Goal: Task Accomplishment & Management: Use online tool/utility

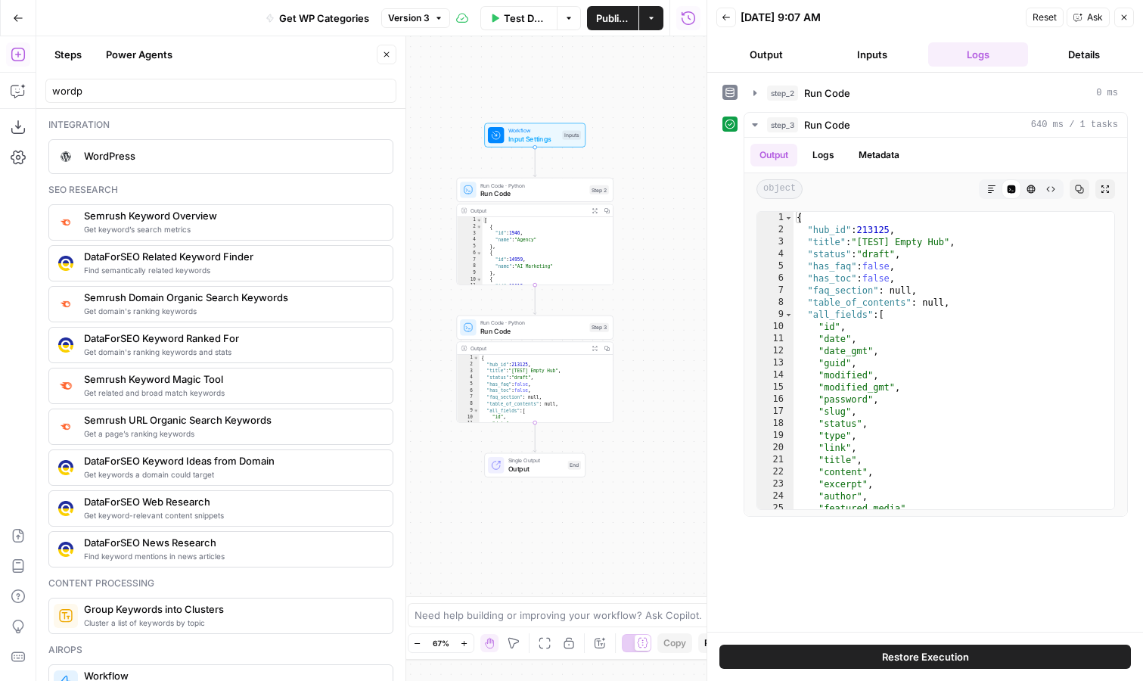
click at [17, 20] on icon "button" at bounding box center [18, 17] width 9 height 7
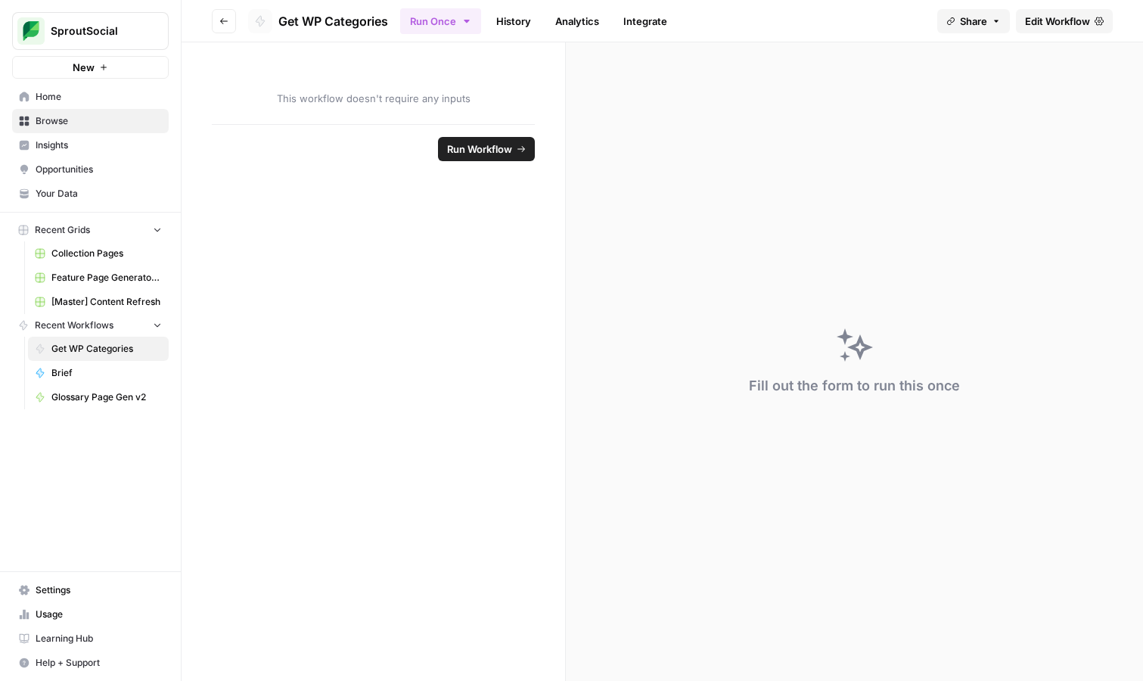
click at [70, 101] on span "Home" at bounding box center [99, 97] width 126 height 14
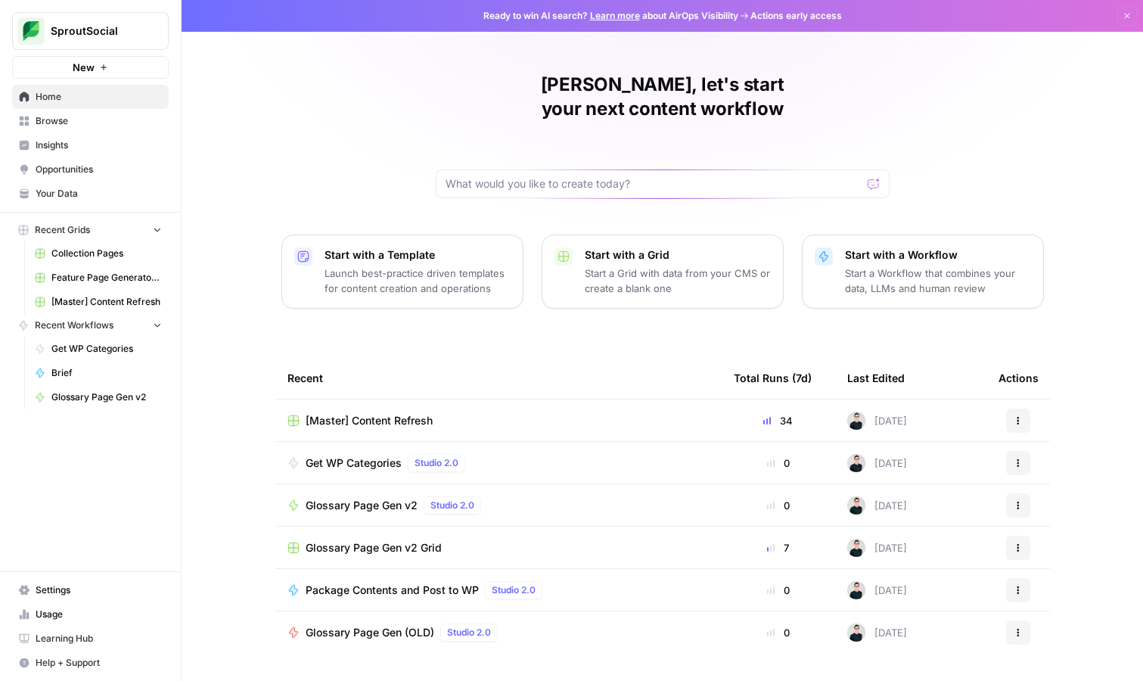
scroll to position [15, 0]
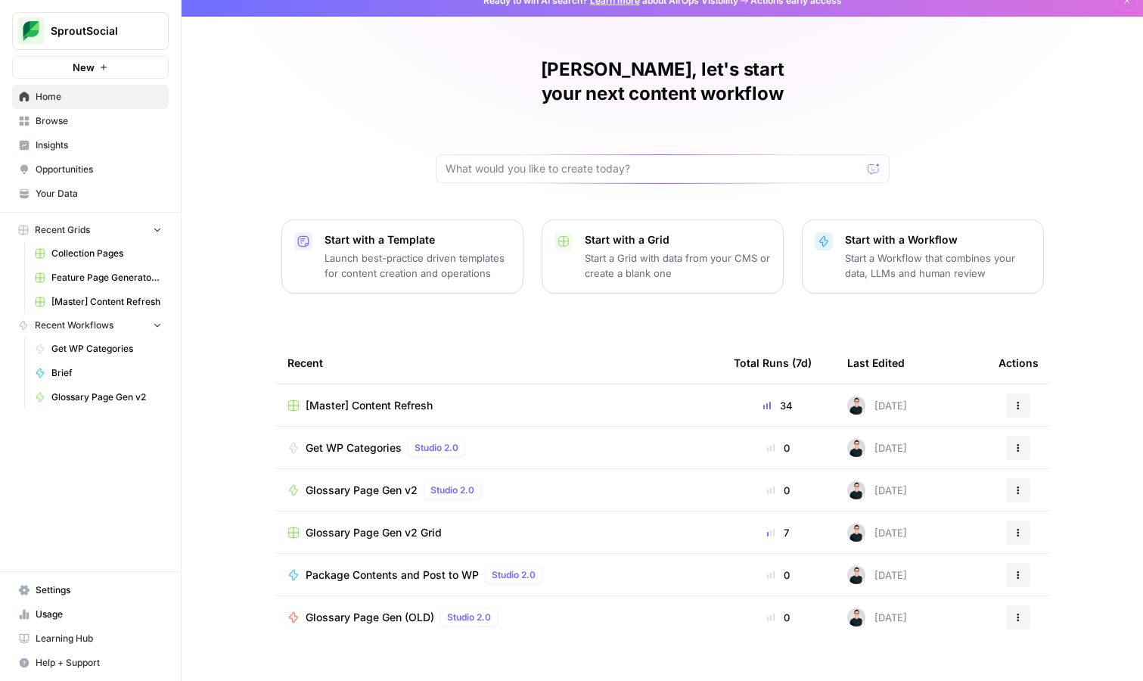
click at [128, 122] on span "Browse" at bounding box center [99, 121] width 126 height 14
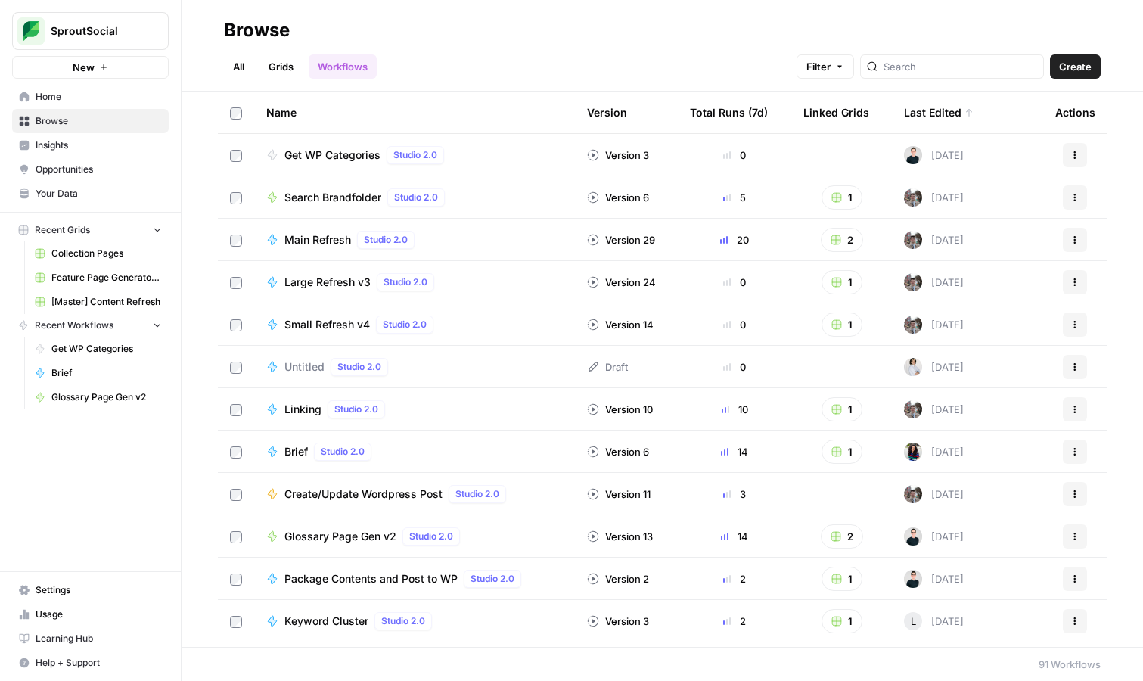
click at [278, 74] on link "Grids" at bounding box center [280, 66] width 43 height 24
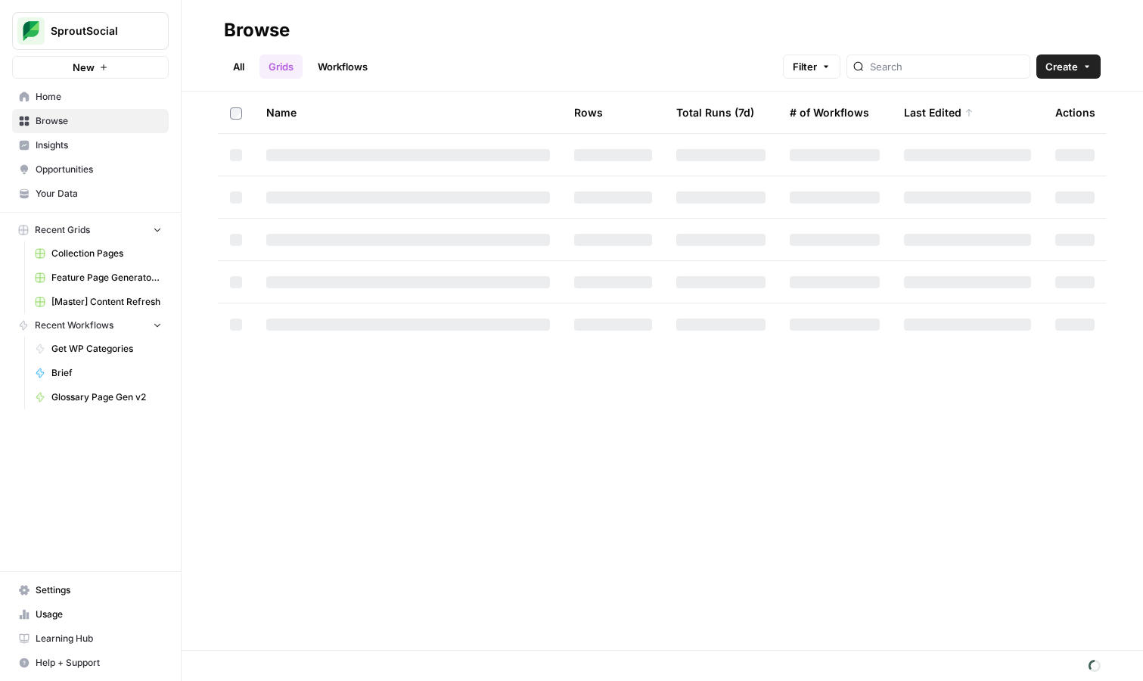
click at [1092, 67] on button "Create" at bounding box center [1068, 66] width 64 height 24
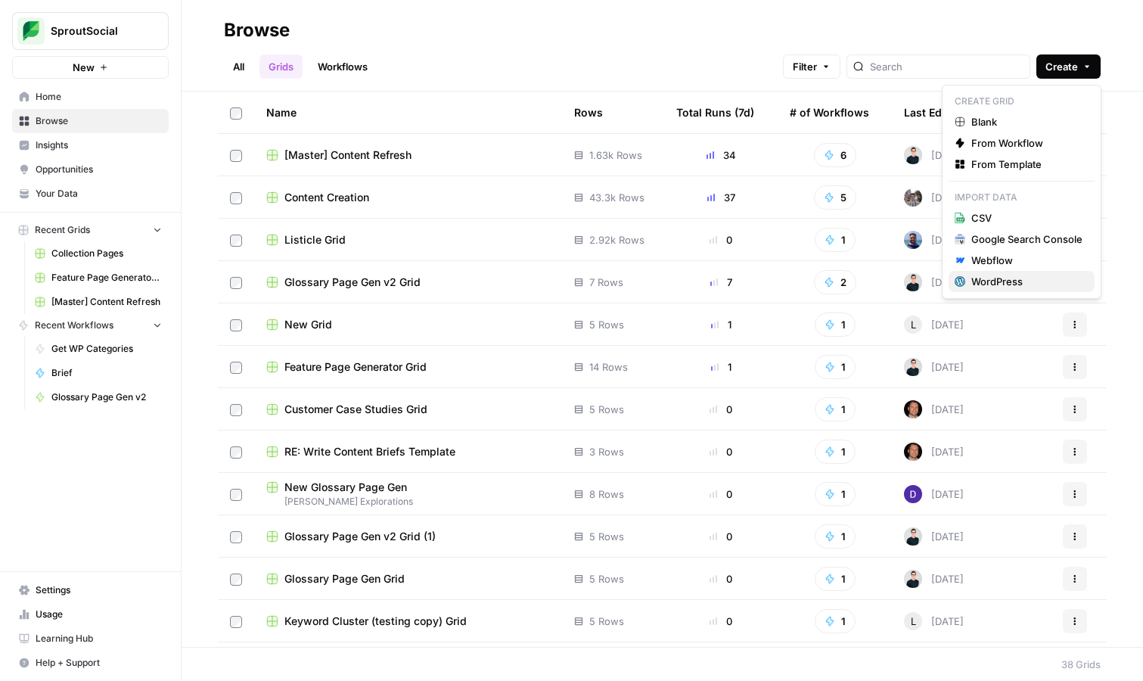
click at [1036, 278] on div "WordPress" at bounding box center [1026, 281] width 111 height 15
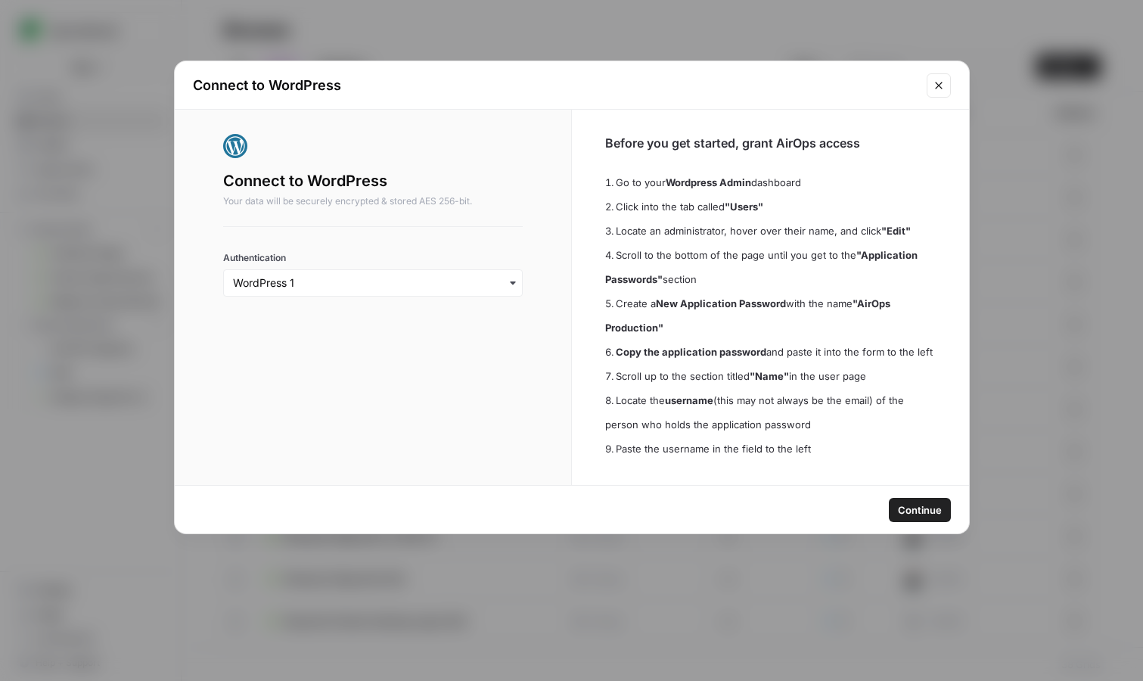
click at [922, 511] on span "Continue" at bounding box center [920, 509] width 44 height 15
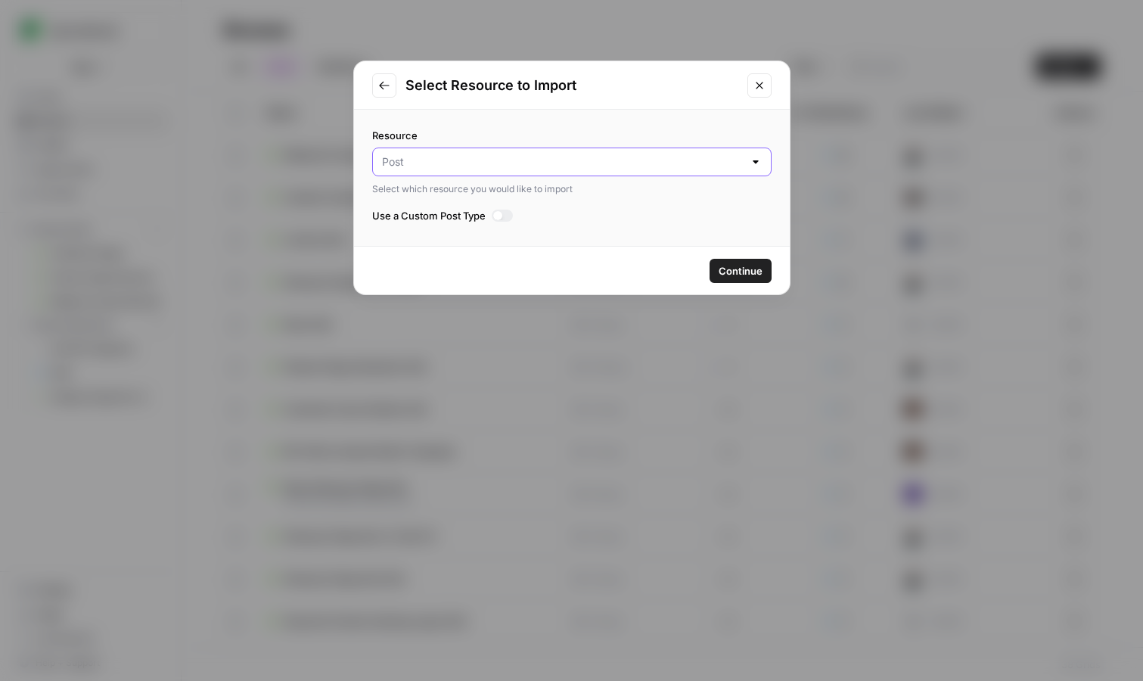
click at [707, 158] on input "Resource" at bounding box center [563, 161] width 362 height 15
type input "Post"
click at [691, 126] on div "Resource Post Select which resource you would like to import Use a Custom Post …" at bounding box center [572, 178] width 436 height 136
click at [496, 214] on div at bounding box center [497, 215] width 9 height 9
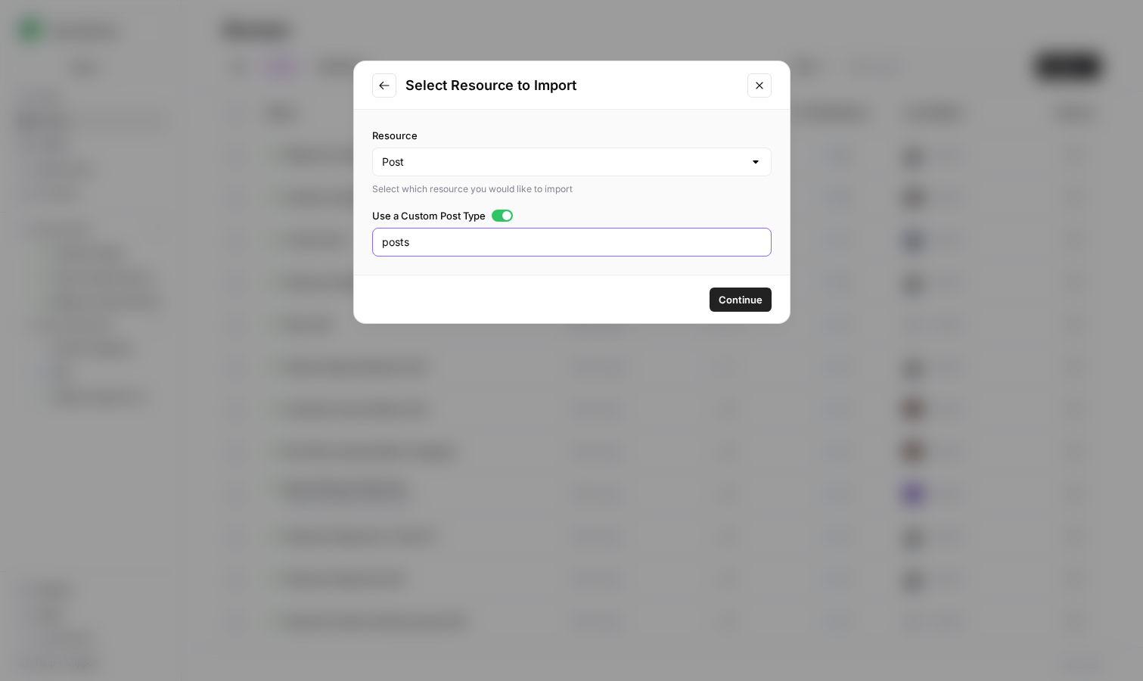
click at [479, 241] on input "posts" at bounding box center [572, 242] width 380 height 15
type input "hubs"
click at [744, 300] on span "Continue" at bounding box center [741, 299] width 44 height 15
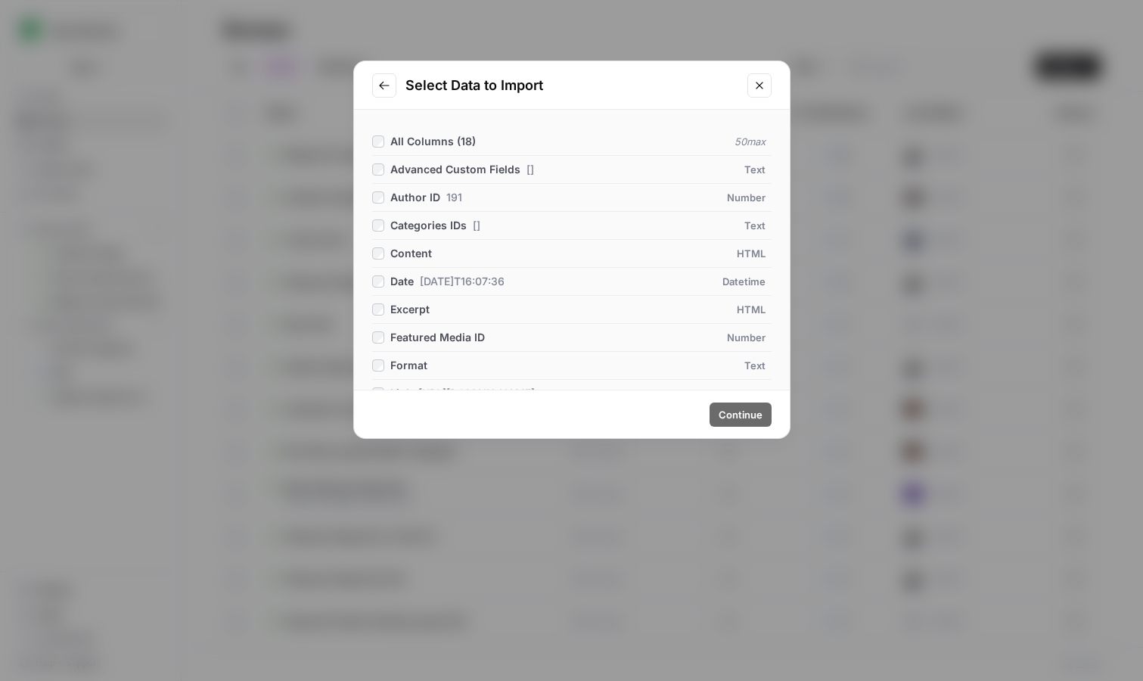
click at [390, 84] on button "Go to previous step" at bounding box center [384, 85] width 24 height 24
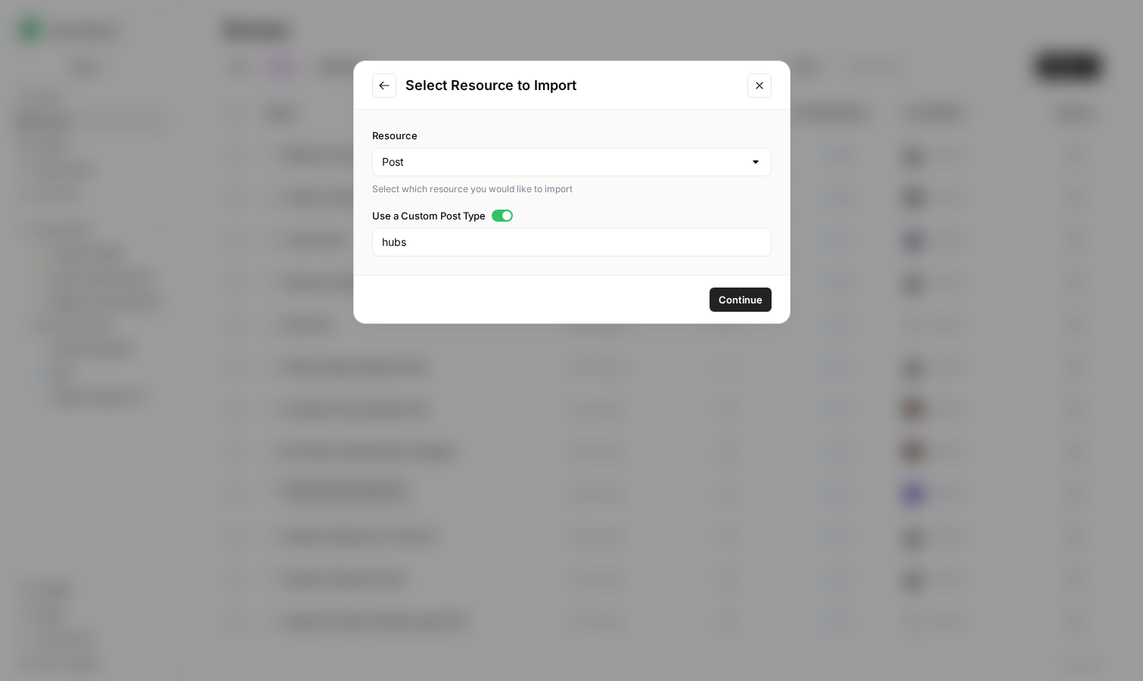
click at [390, 84] on button "Go to previous step" at bounding box center [384, 85] width 24 height 24
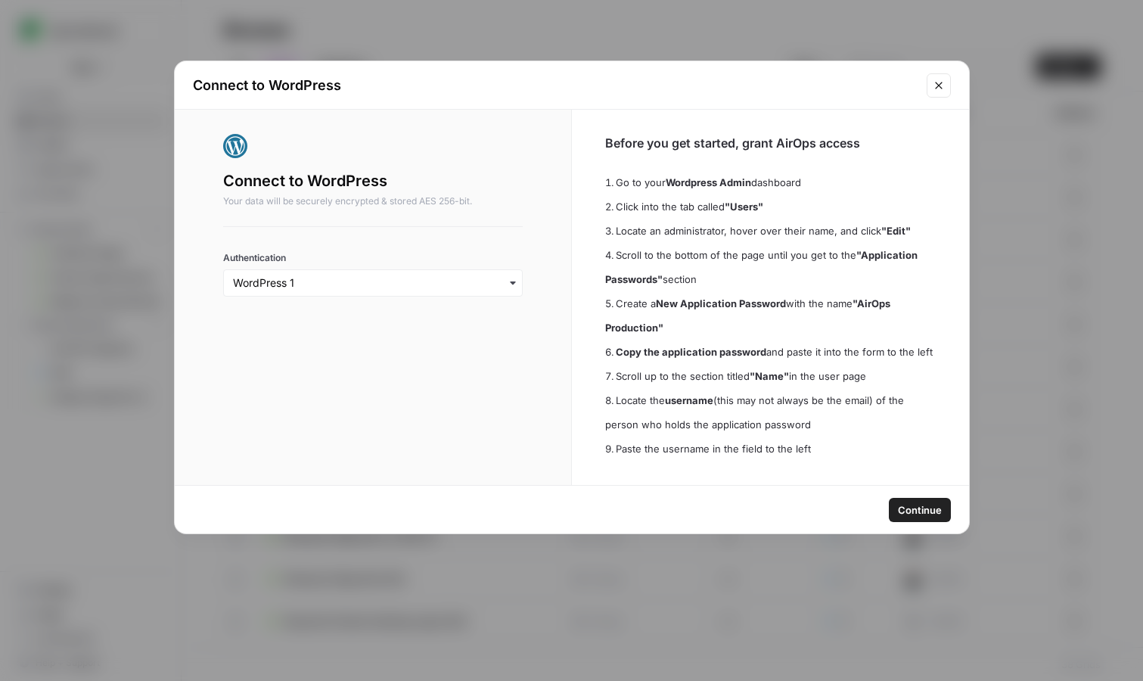
click at [937, 85] on icon "Close modal" at bounding box center [939, 85] width 12 height 12
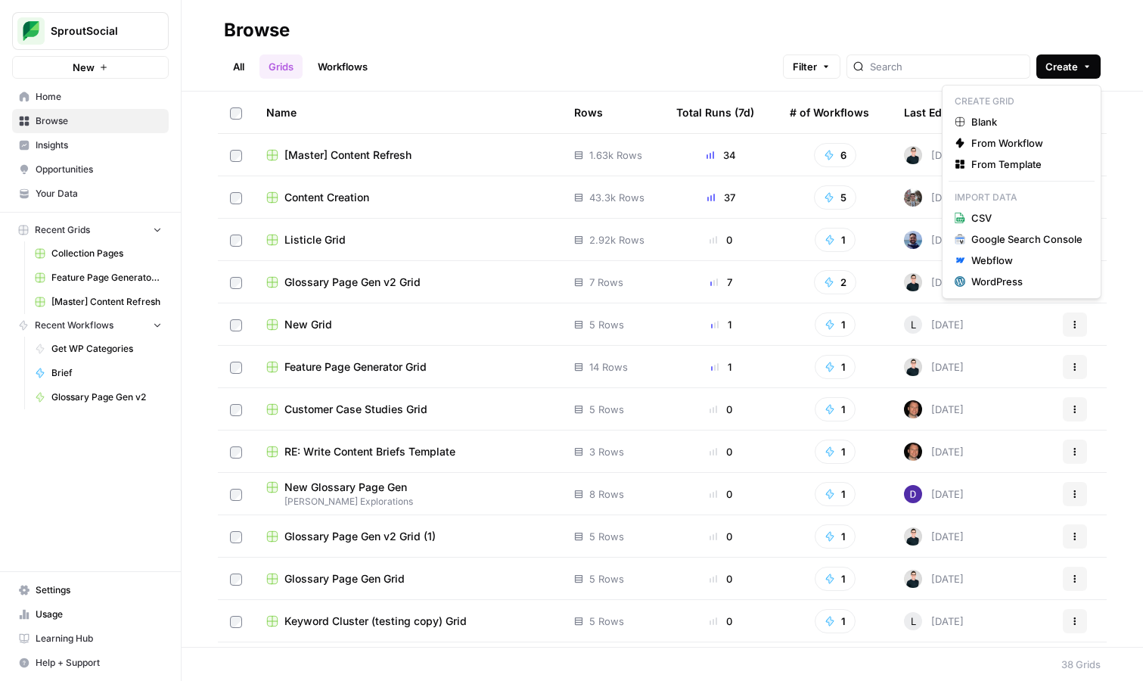
click at [1074, 67] on span "Create" at bounding box center [1061, 66] width 33 height 15
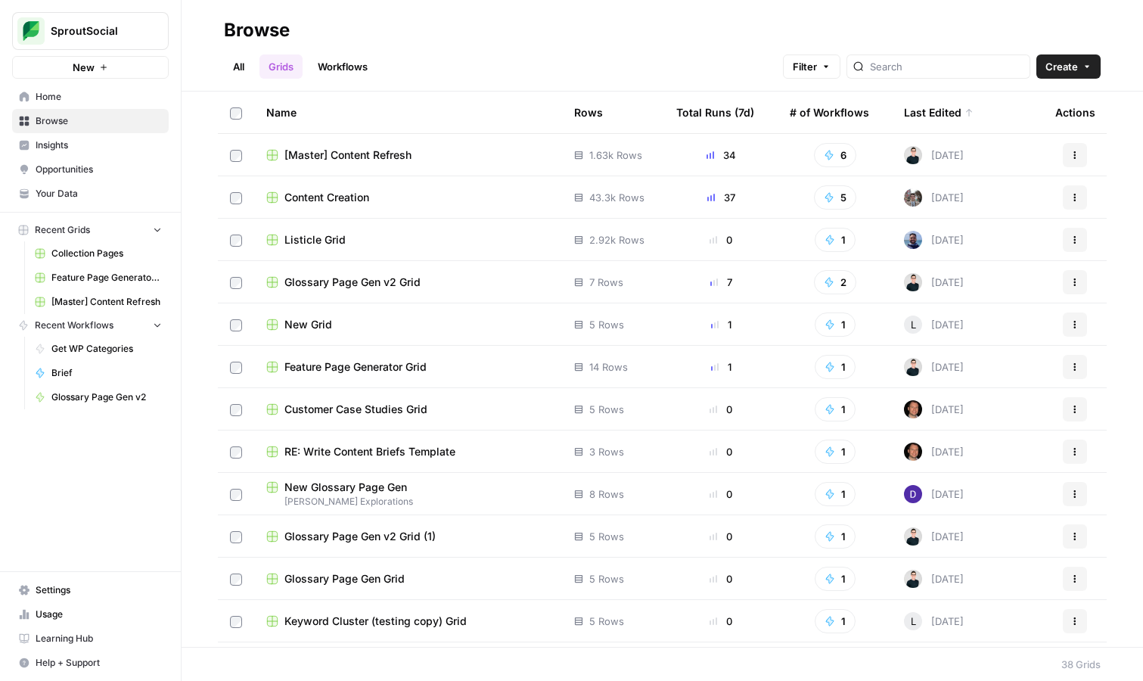
click at [627, 54] on div "All Grids Workflows Filter Create" at bounding box center [662, 60] width 877 height 36
click at [1074, 64] on span "Create" at bounding box center [1061, 66] width 33 height 15
click at [349, 65] on link "Workflows" at bounding box center [343, 66] width 68 height 24
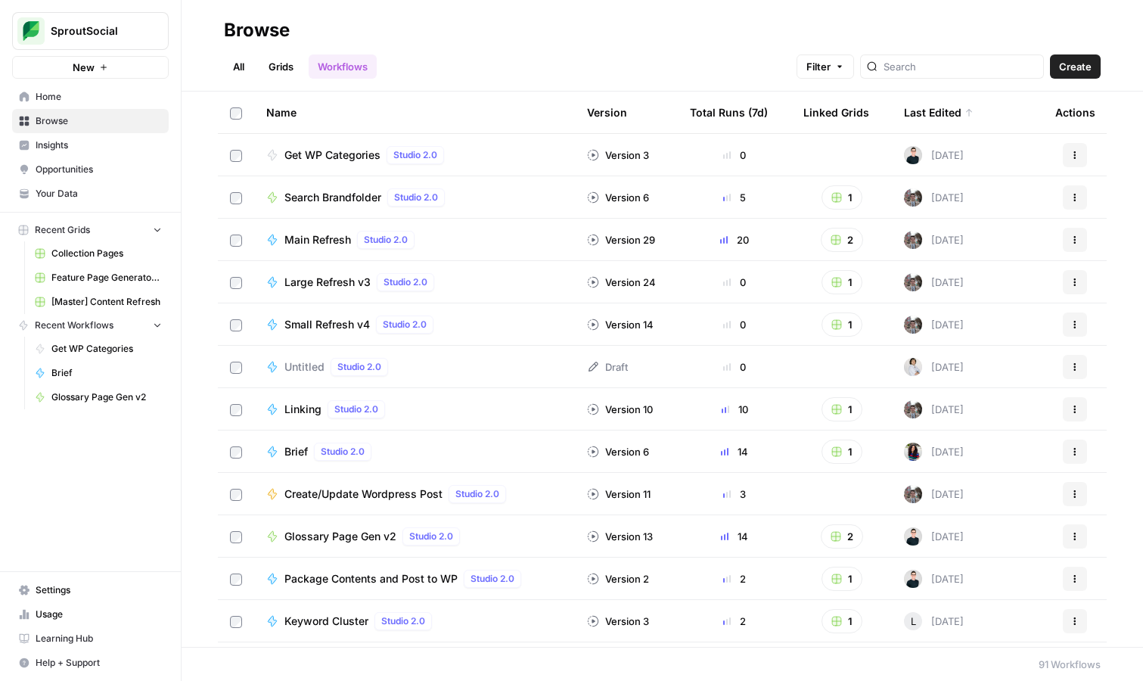
click at [1077, 65] on span "Create" at bounding box center [1075, 66] width 33 height 15
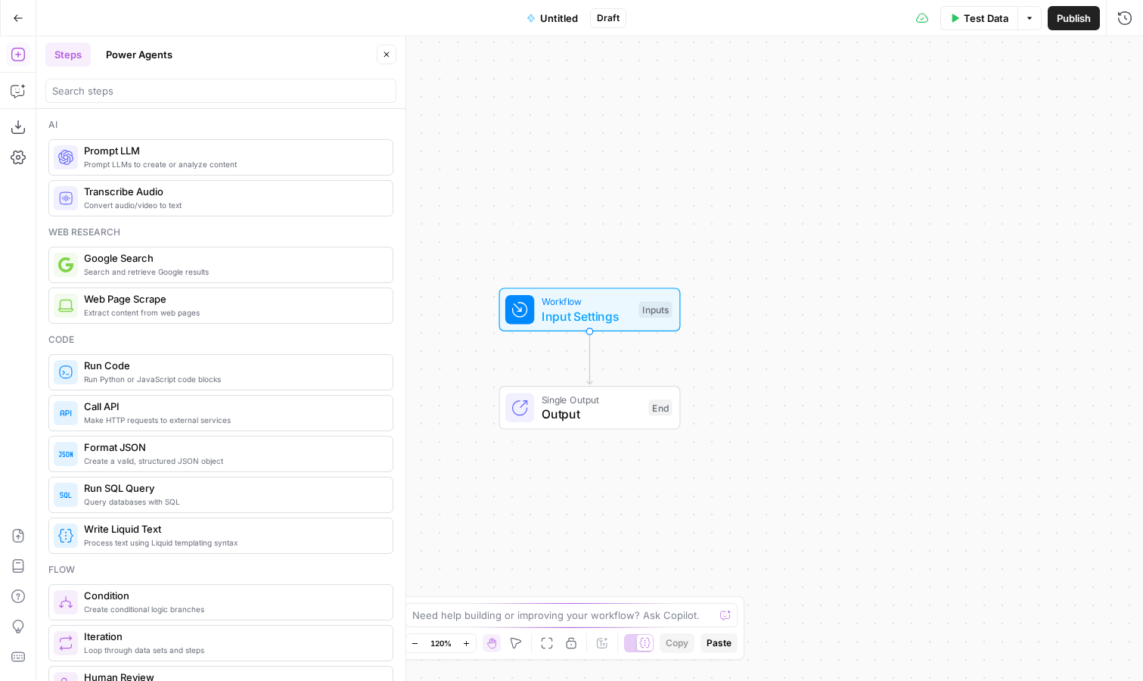
click at [170, 368] on span "Run Code" at bounding box center [232, 365] width 297 height 15
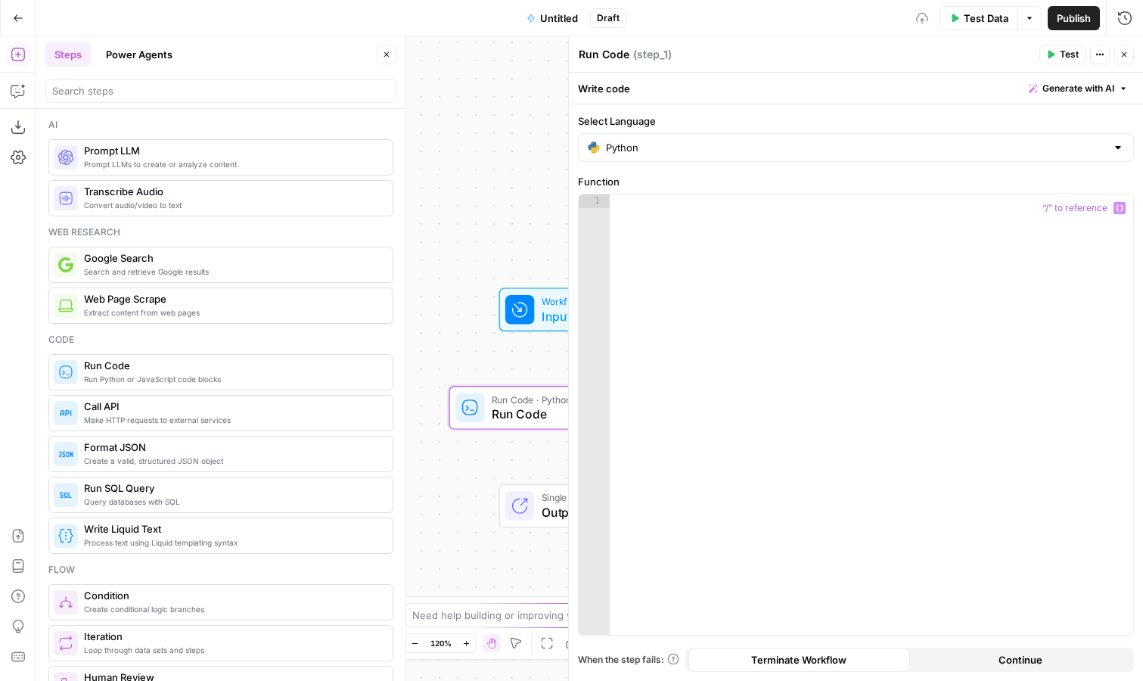
click at [791, 243] on div at bounding box center [871, 427] width 523 height 467
paste textarea "*"
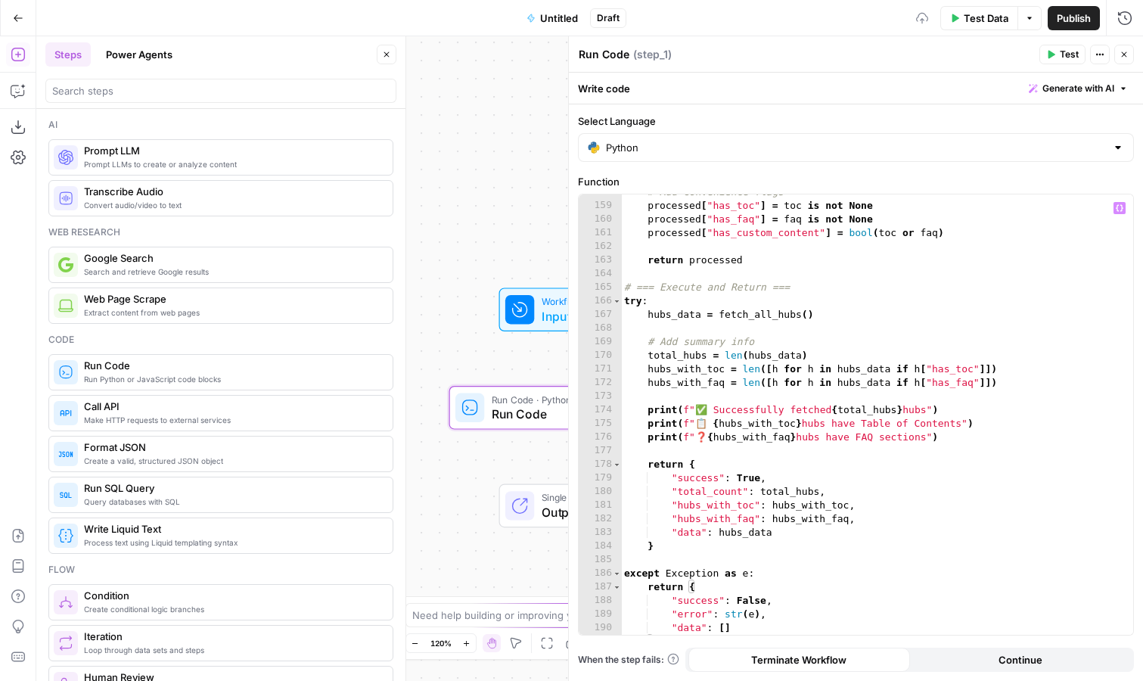
click at [1064, 57] on span "Test" at bounding box center [1069, 55] width 19 height 14
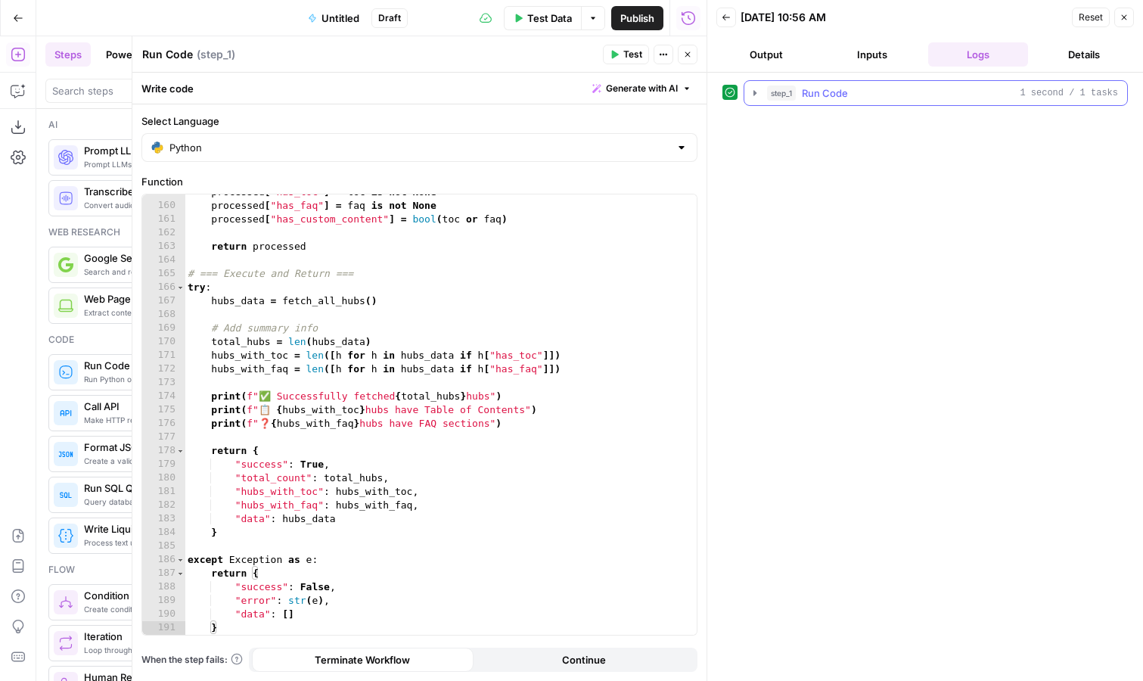
click at [753, 90] on icon "button" at bounding box center [755, 93] width 12 height 12
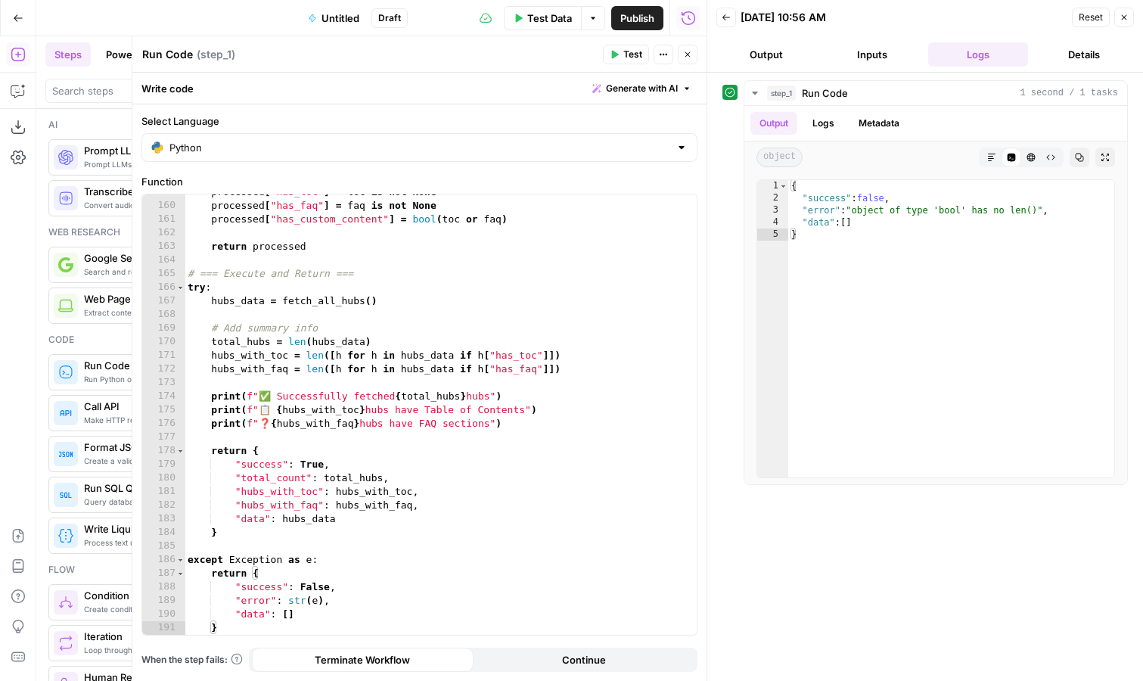
click at [762, 52] on button "Output" at bounding box center [766, 54] width 100 height 24
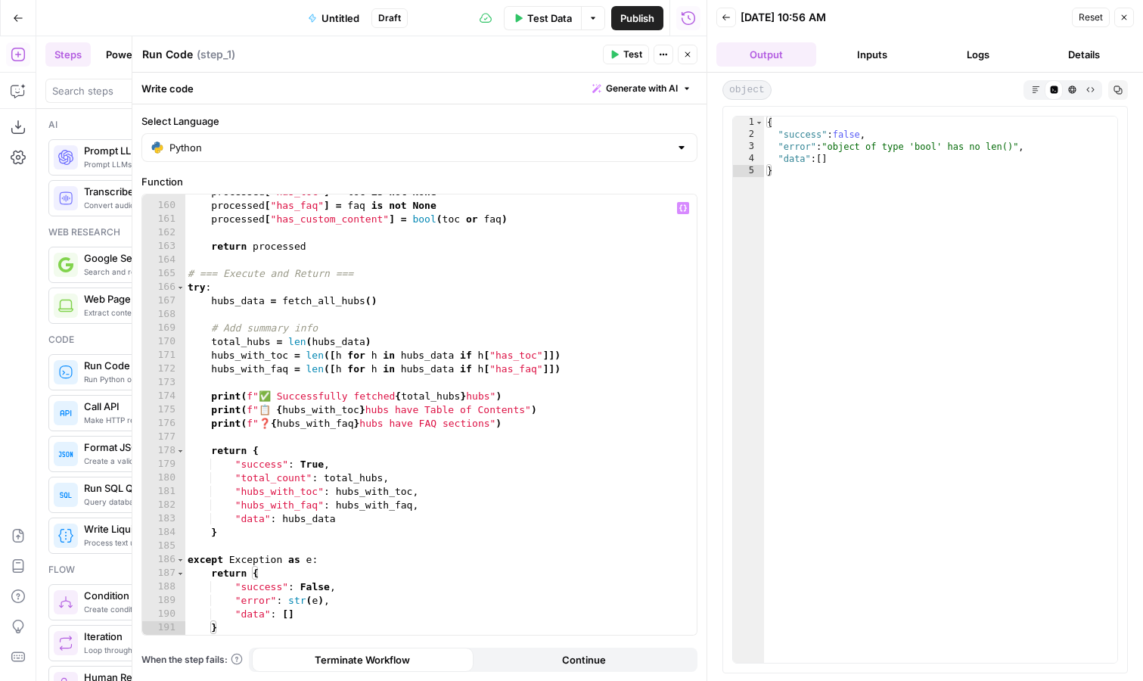
click at [519, 512] on div "processed [ "has_toc" ] = toc is not None processed [ "has_faq" ] = faq is not …" at bounding box center [441, 418] width 512 height 467
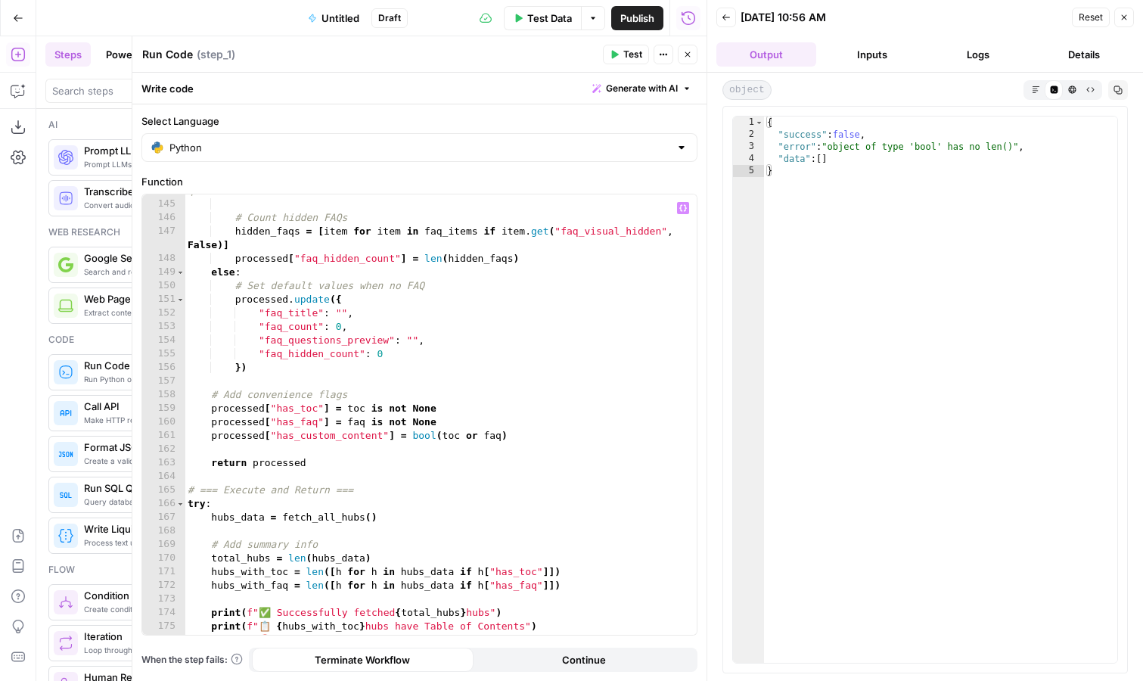
scroll to position [2067, 0]
click at [958, 53] on button "Logs" at bounding box center [978, 54] width 100 height 24
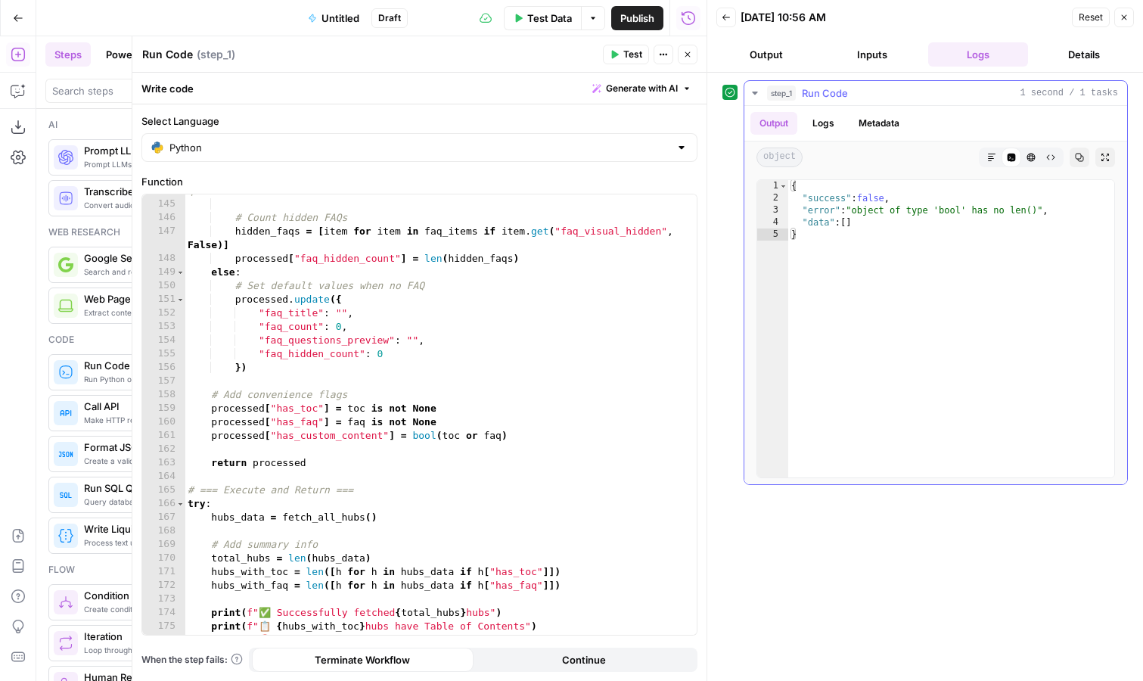
click at [819, 130] on button "Logs" at bounding box center [823, 123] width 40 height 23
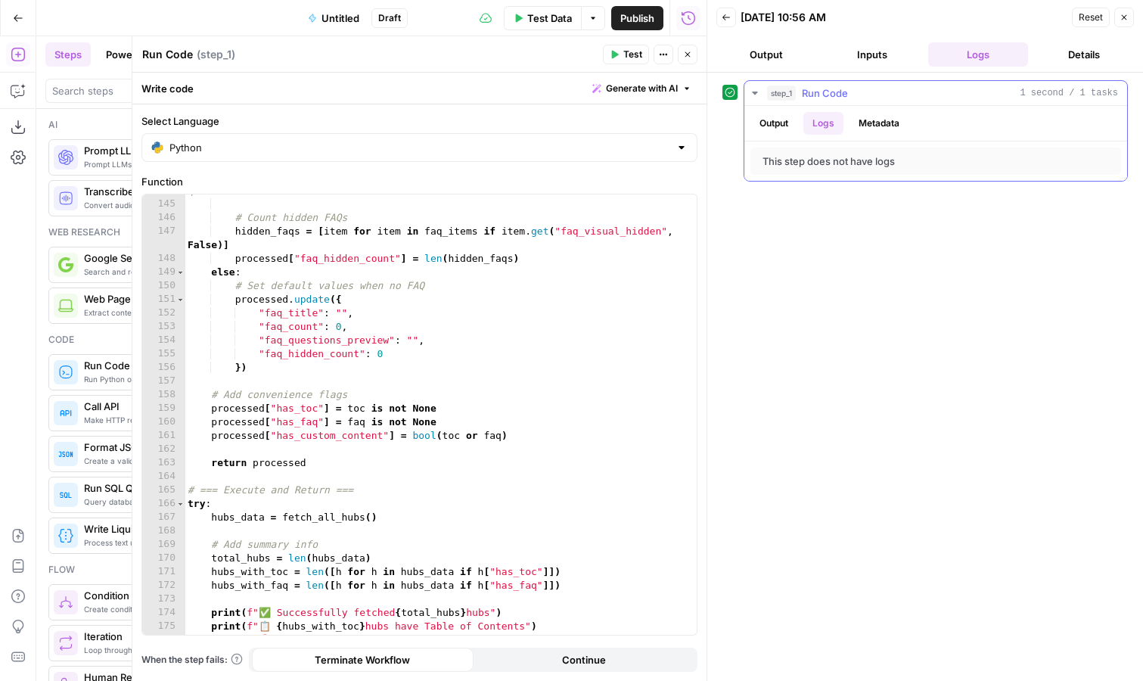
click at [777, 120] on button "Output" at bounding box center [773, 123] width 47 height 23
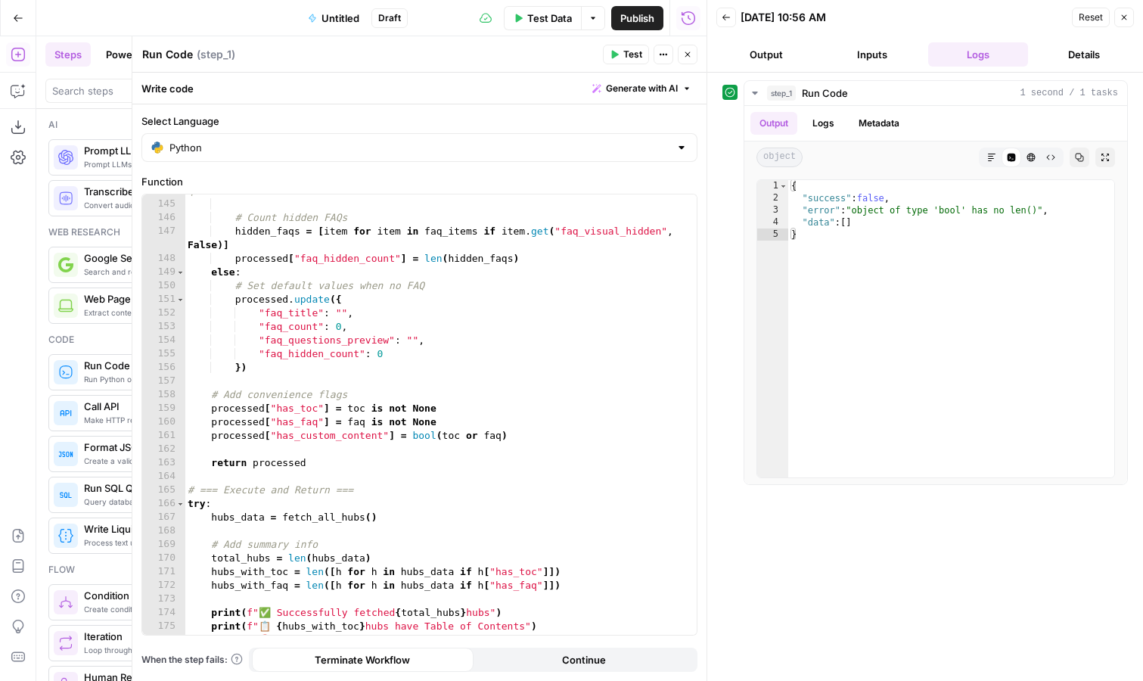
click at [764, 45] on button "Output" at bounding box center [766, 54] width 100 height 24
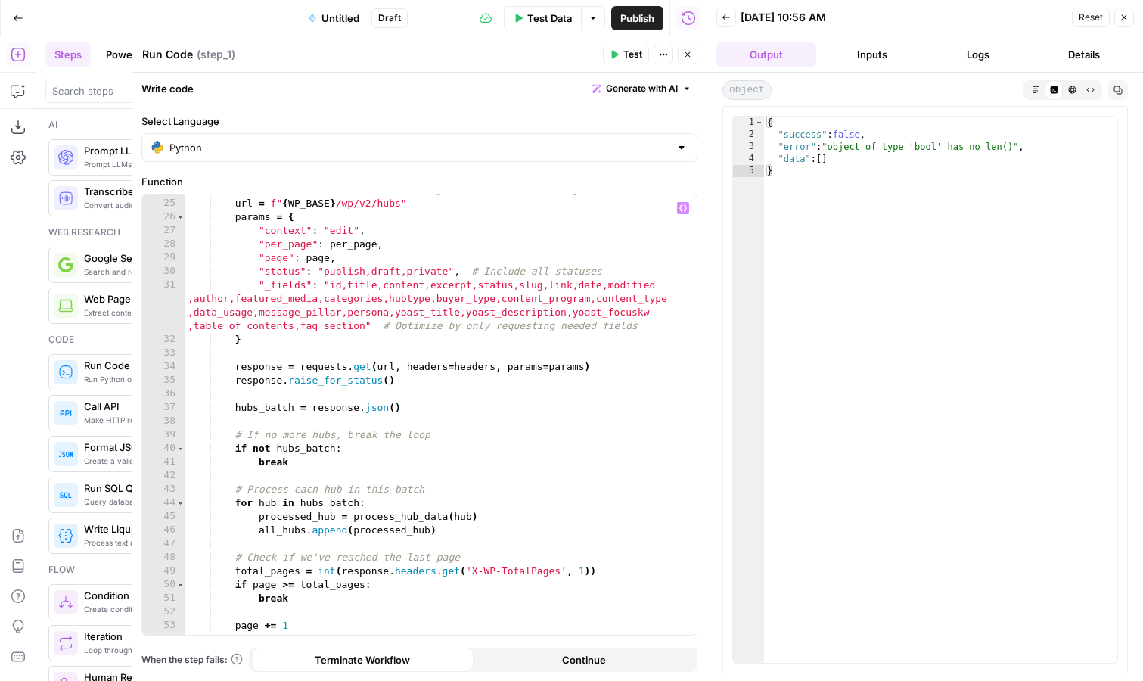
scroll to position [333, 0]
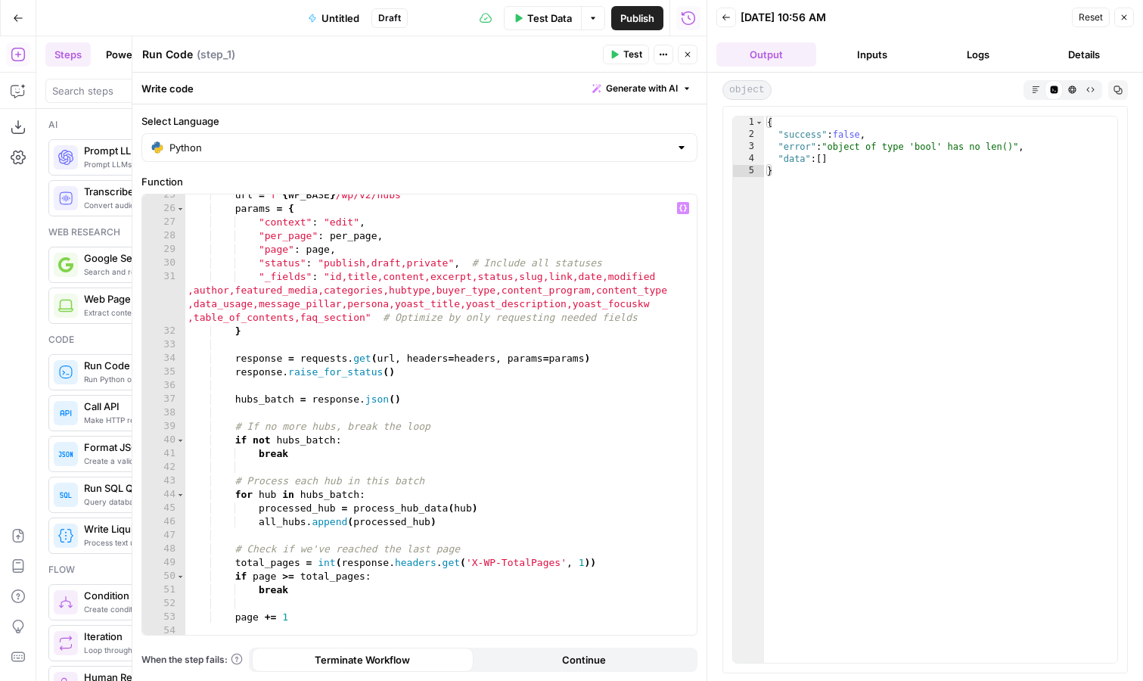
type textarea "**********"
click at [625, 359] on div "url = f" { WP_BASE } /wp/v2/hubs" params = { "context" : "edit" , "per_page" : …" at bounding box center [441, 421] width 512 height 467
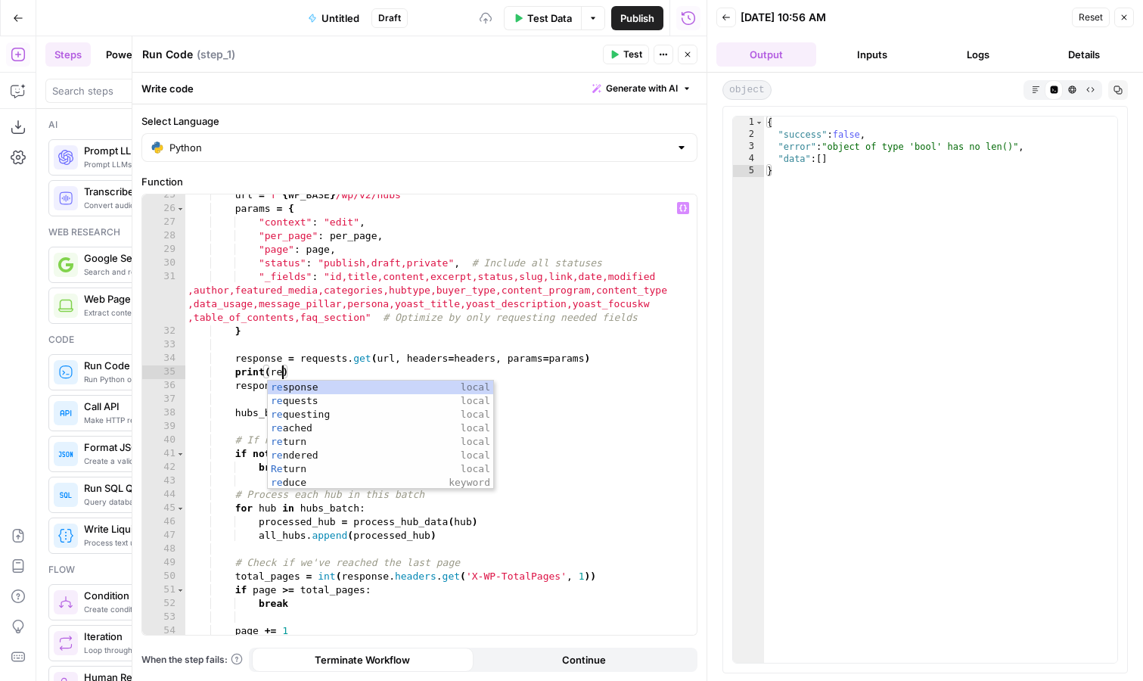
scroll to position [0, 7]
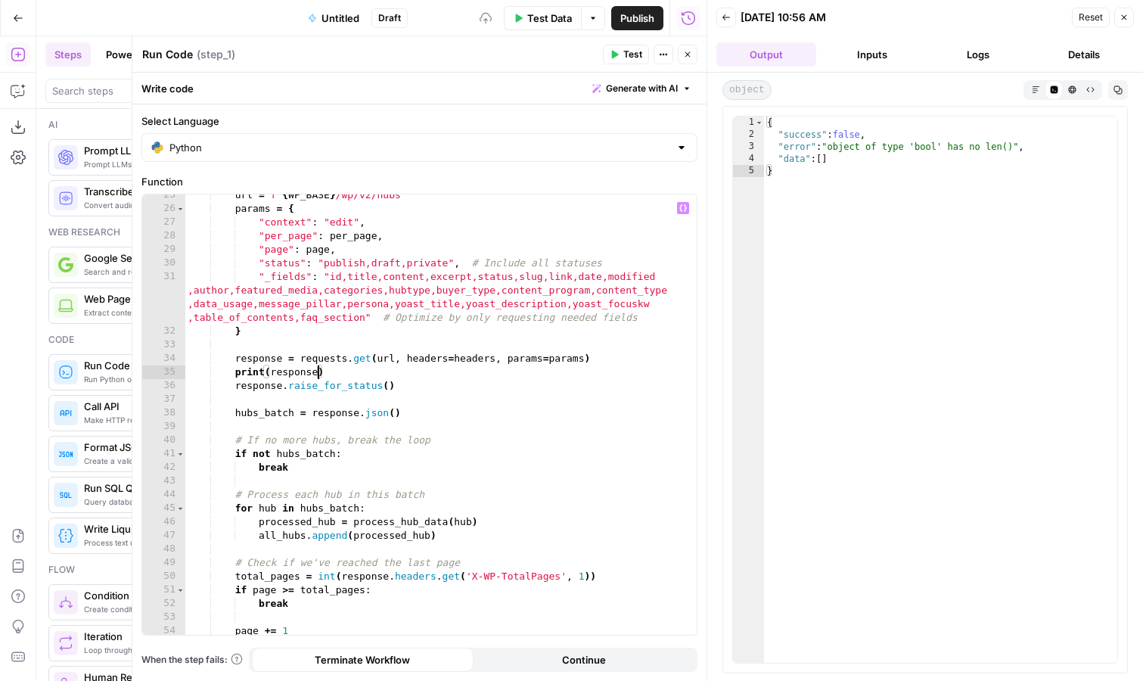
type textarea "**********"
click at [635, 51] on span "Test" at bounding box center [632, 55] width 19 height 14
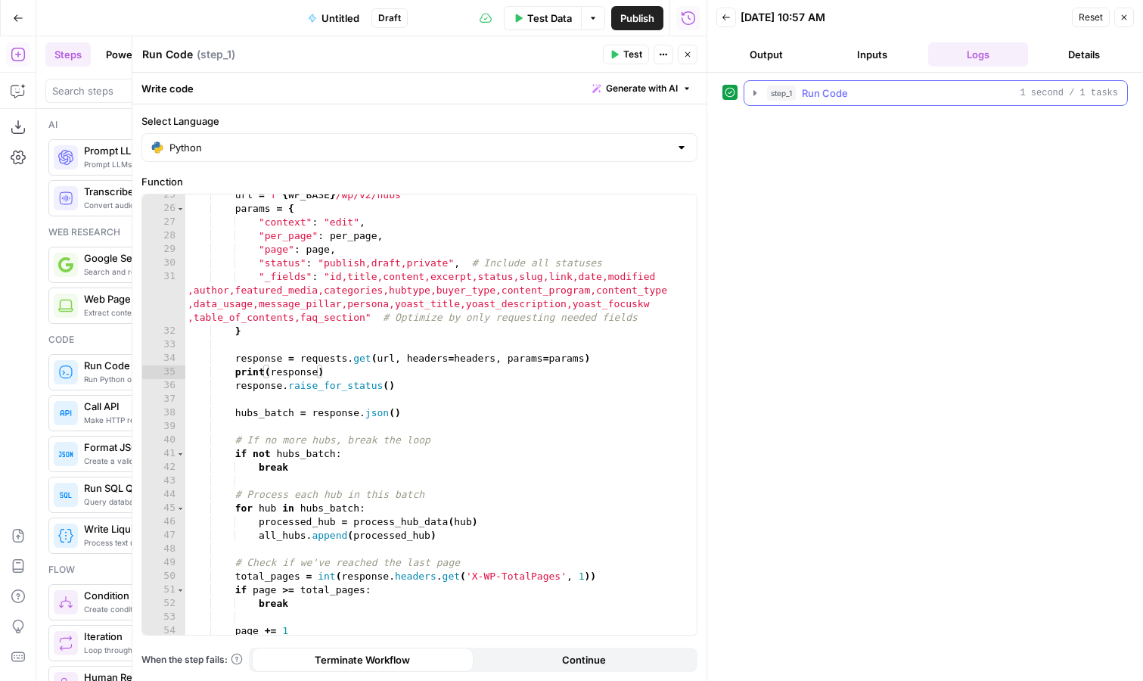
click at [756, 95] on icon "button" at bounding box center [755, 93] width 12 height 12
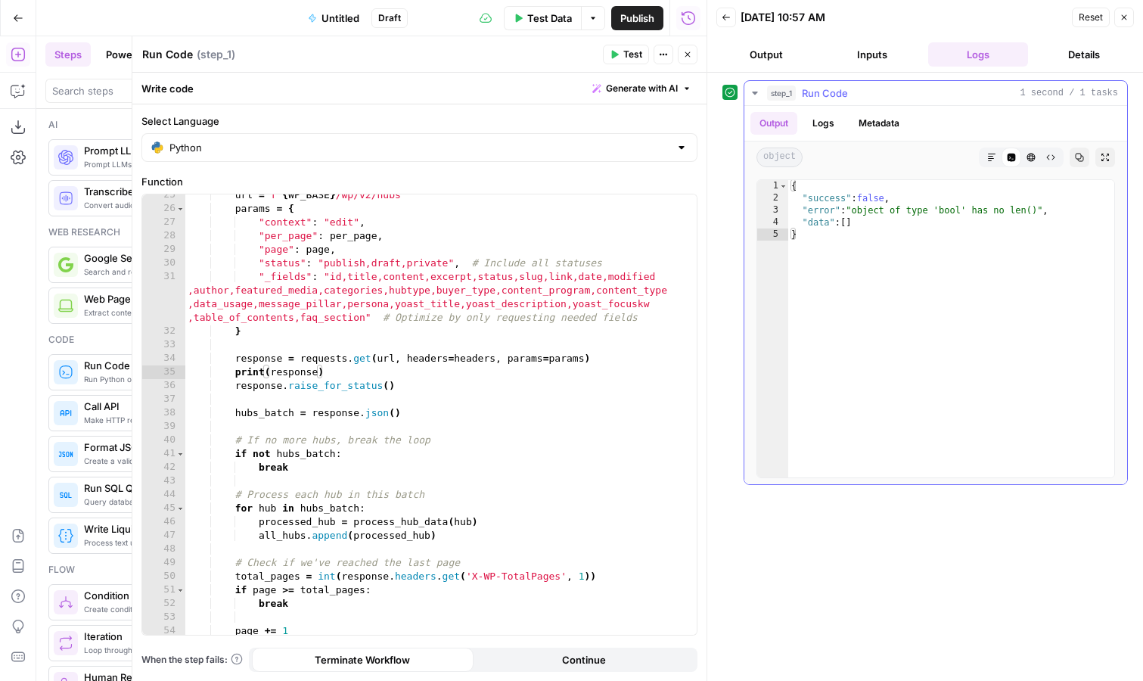
click at [817, 115] on button "Logs" at bounding box center [823, 123] width 40 height 23
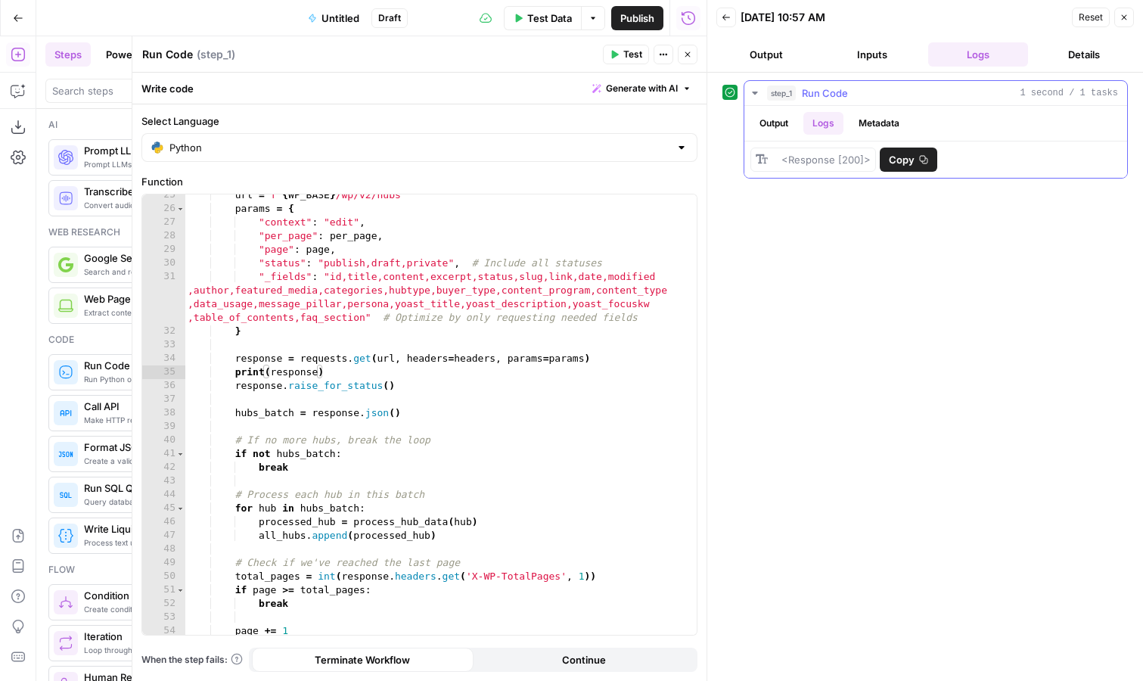
click at [778, 126] on button "Output" at bounding box center [773, 123] width 47 height 23
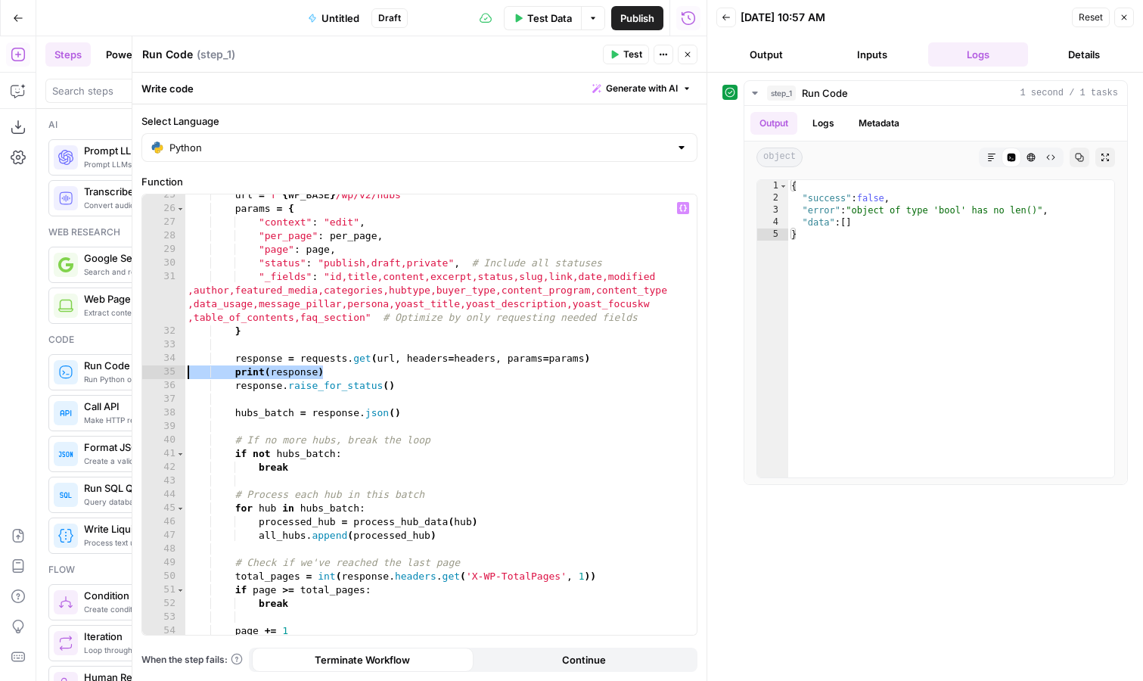
drag, startPoint x: 332, startPoint y: 372, endPoint x: 183, endPoint y: 371, distance: 149.0
click at [183, 371] on div "**********" at bounding box center [419, 414] width 554 height 440
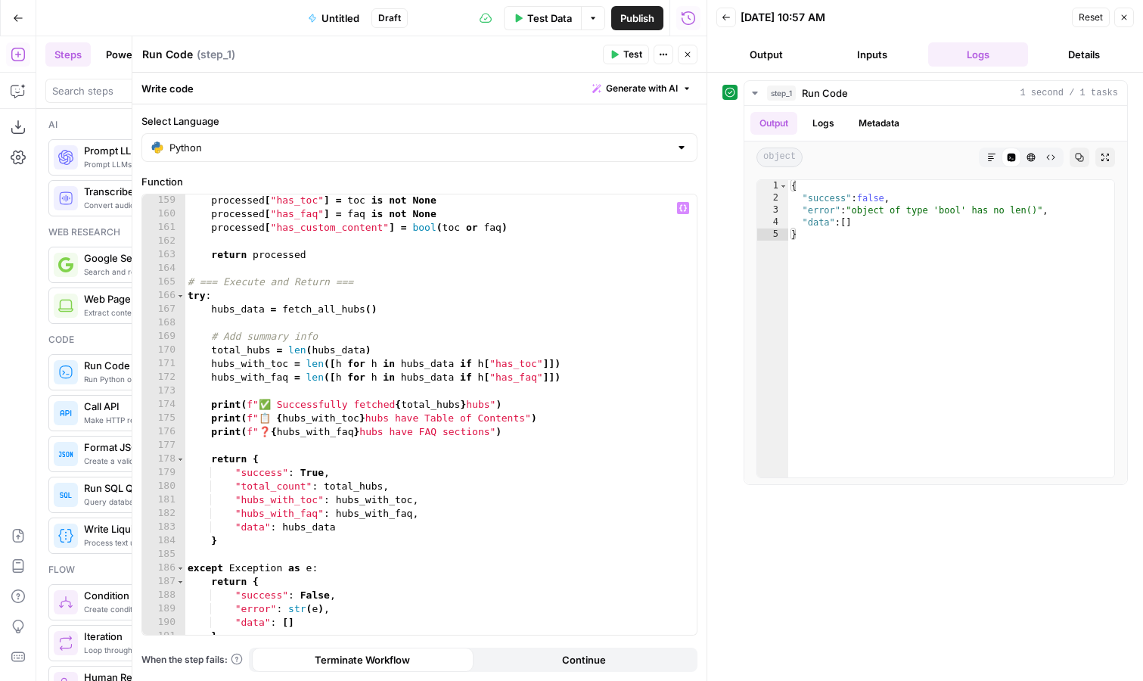
scroll to position [2283, 0]
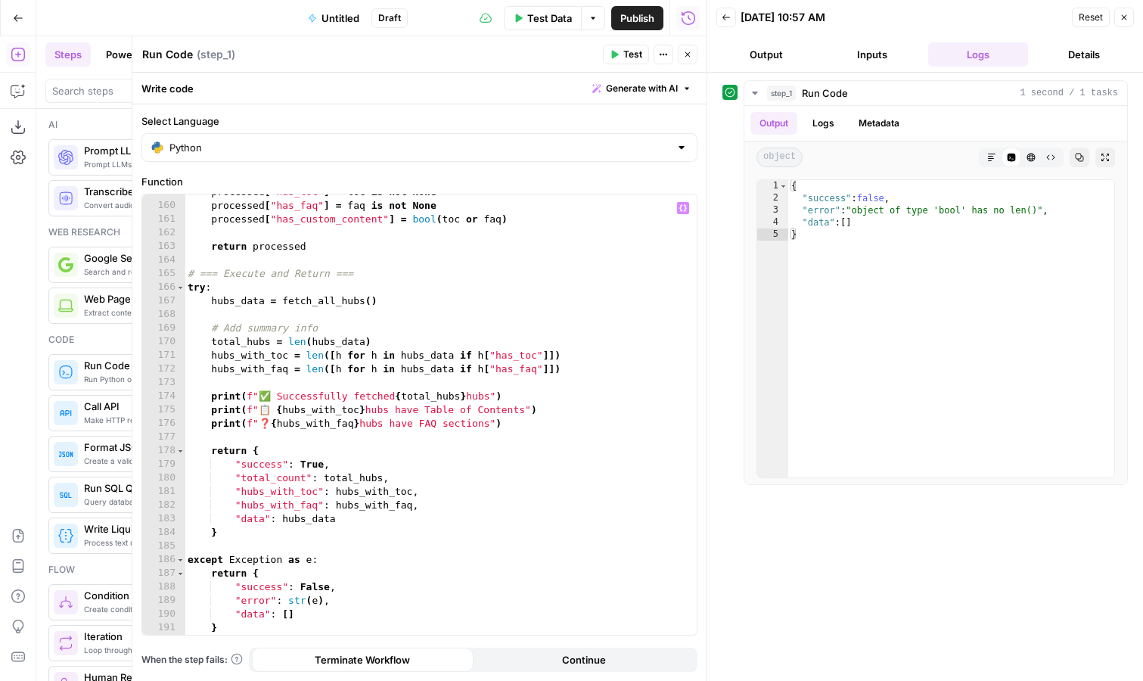
click at [398, 301] on div "processed [ "has_toc" ] = toc is not None processed [ "has_faq" ] = faq is not …" at bounding box center [441, 418] width 512 height 467
type textarea "**********"
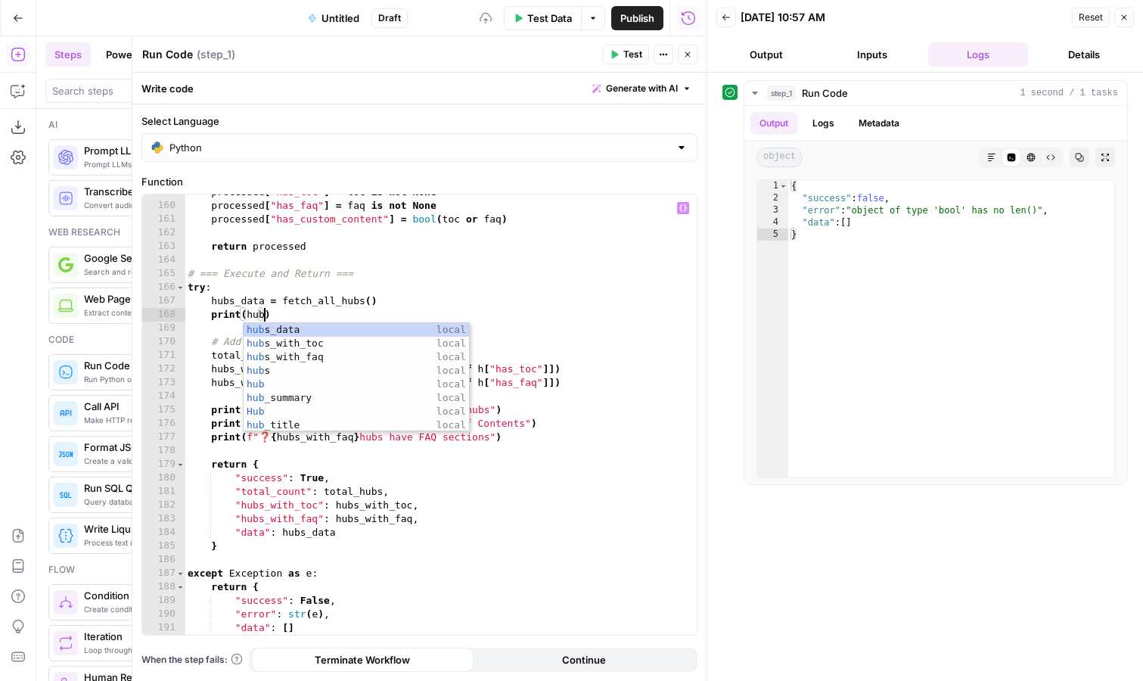
scroll to position [0, 5]
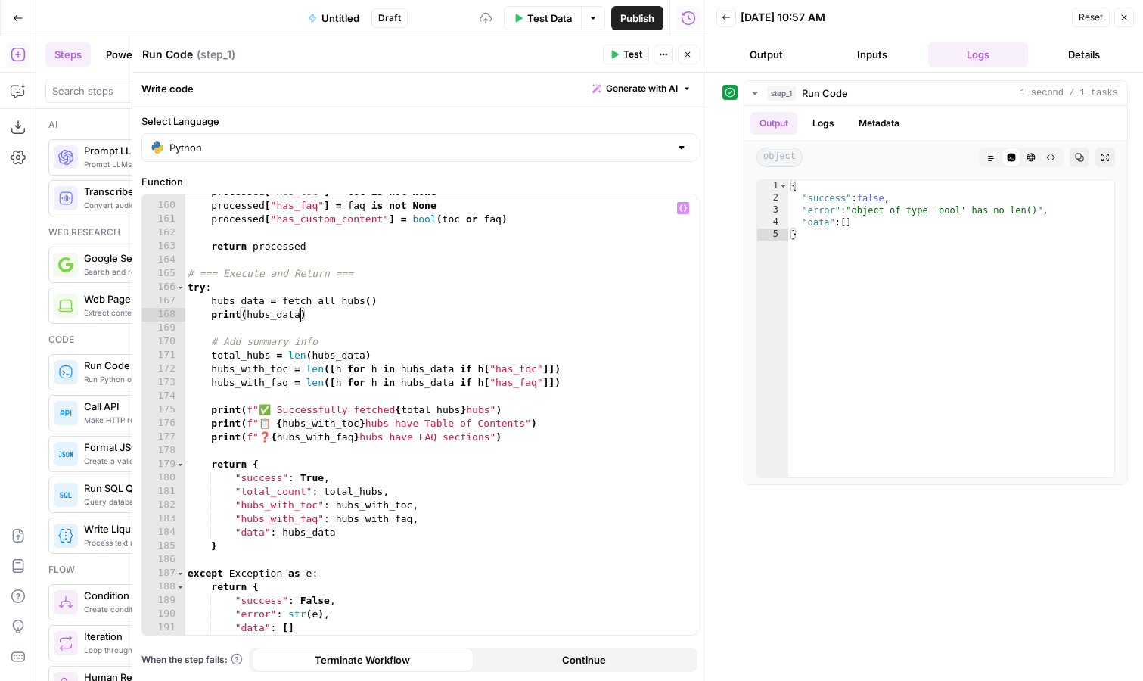
type textarea "**********"
click at [628, 51] on span "Test" at bounding box center [632, 55] width 19 height 14
click at [844, 121] on ul "Output Logs Metadata" at bounding box center [829, 123] width 158 height 23
click at [831, 122] on button "Logs" at bounding box center [823, 123] width 40 height 23
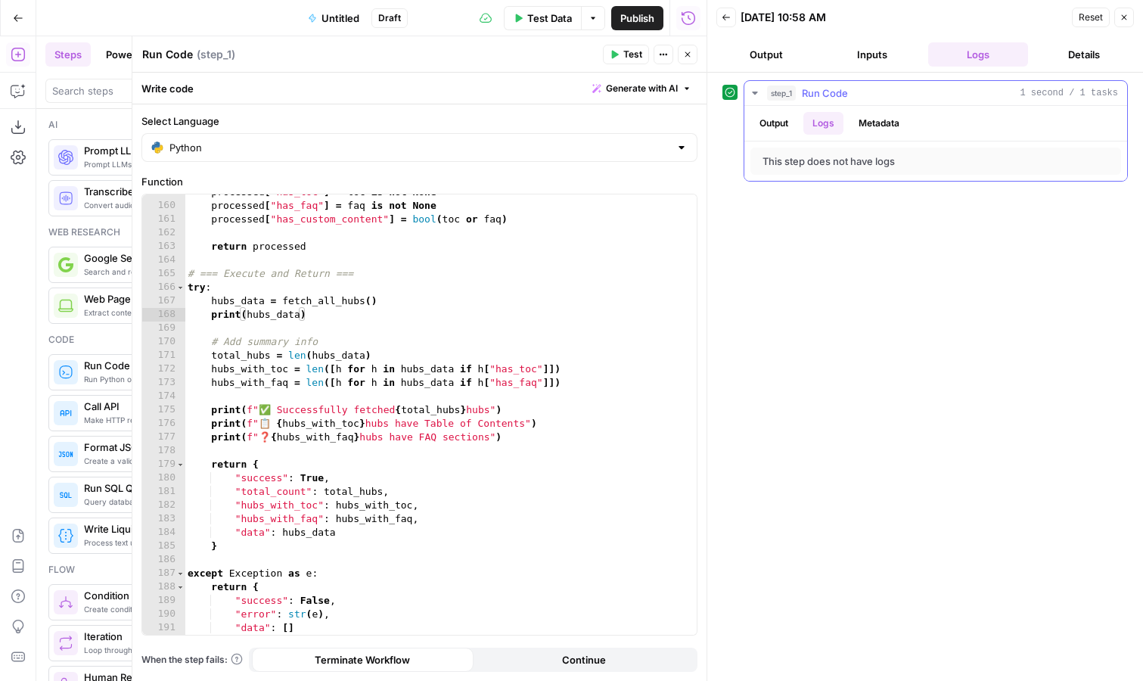
click at [764, 126] on button "Output" at bounding box center [773, 123] width 47 height 23
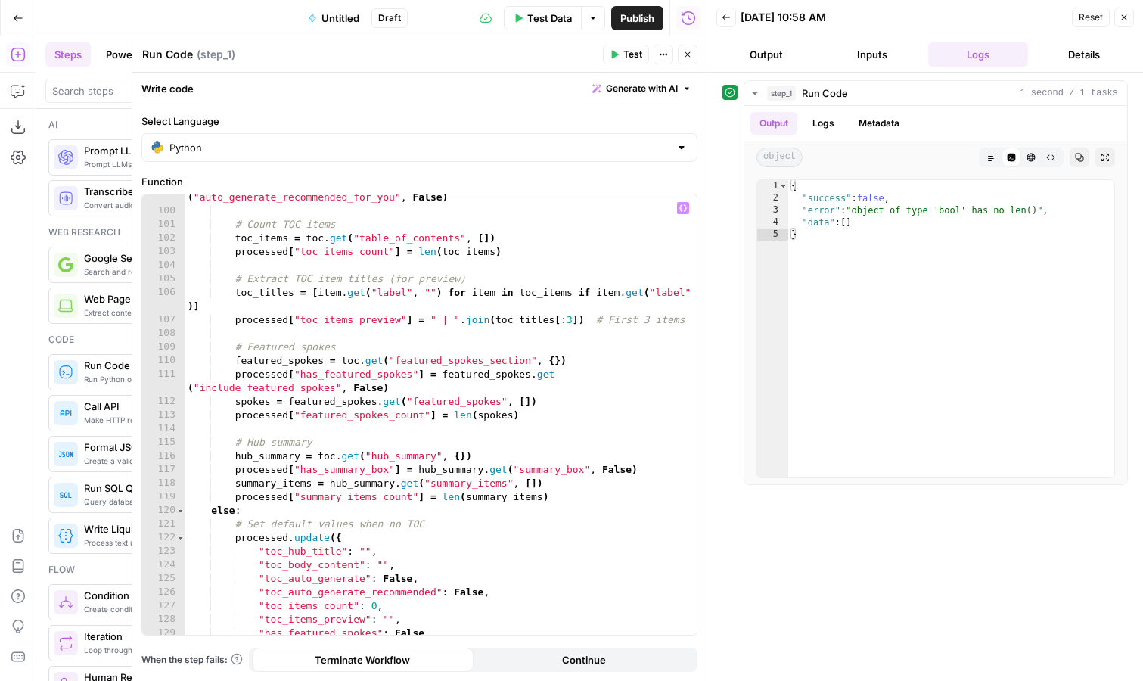
scroll to position [1388, 0]
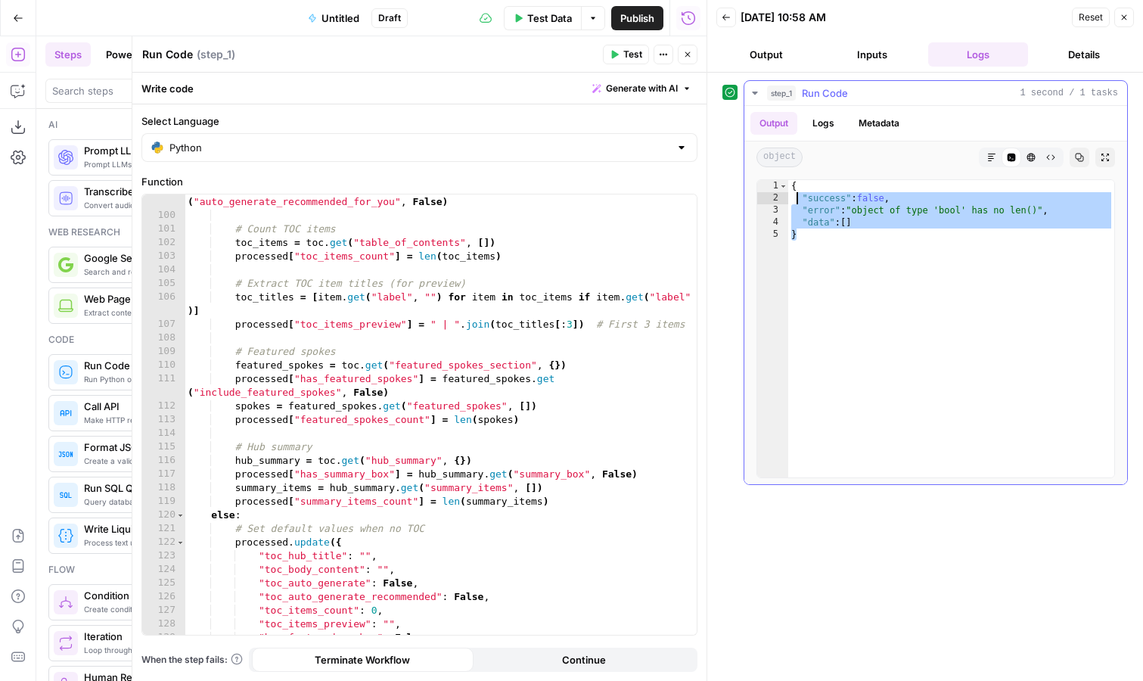
drag, startPoint x: 815, startPoint y: 235, endPoint x: 790, endPoint y: 189, distance: 51.8
click at [790, 189] on div "{ "success" : false , "error" : "object of type 'bool' has no len()" , "data" :…" at bounding box center [951, 340] width 326 height 321
type textarea "**********"
click at [498, 266] on div "processed [ "toc_auto_generate_recommended" ] = toc . get ( "auto_generate_reco…" at bounding box center [441, 422] width 512 height 481
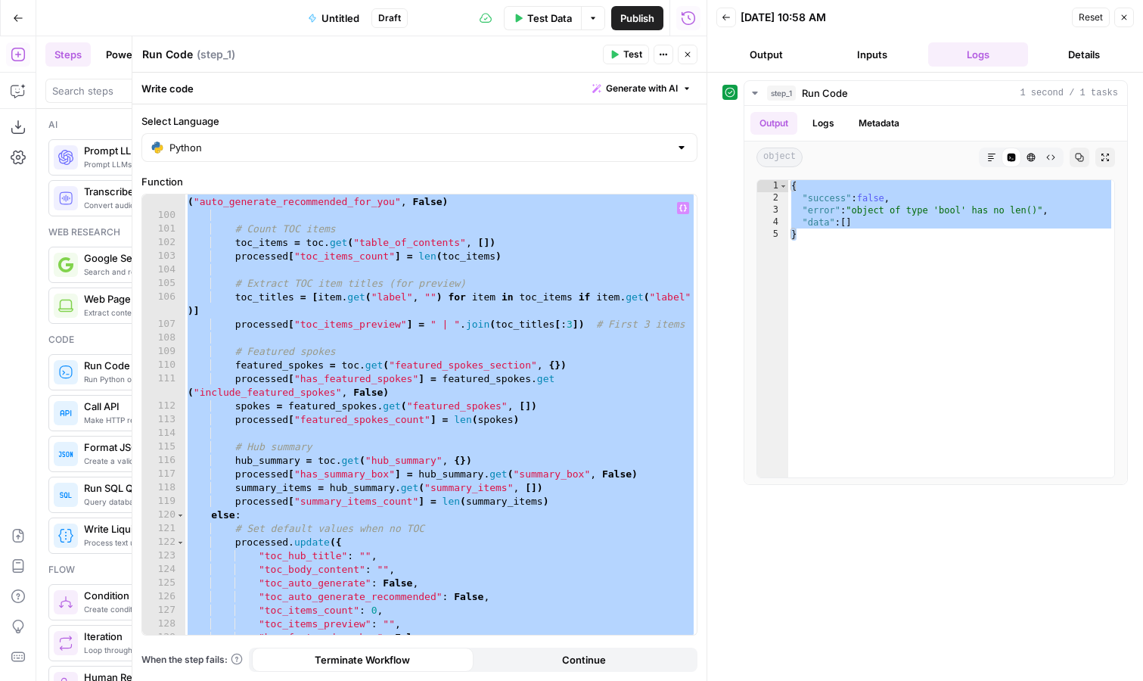
paste textarea
type textarea "*"
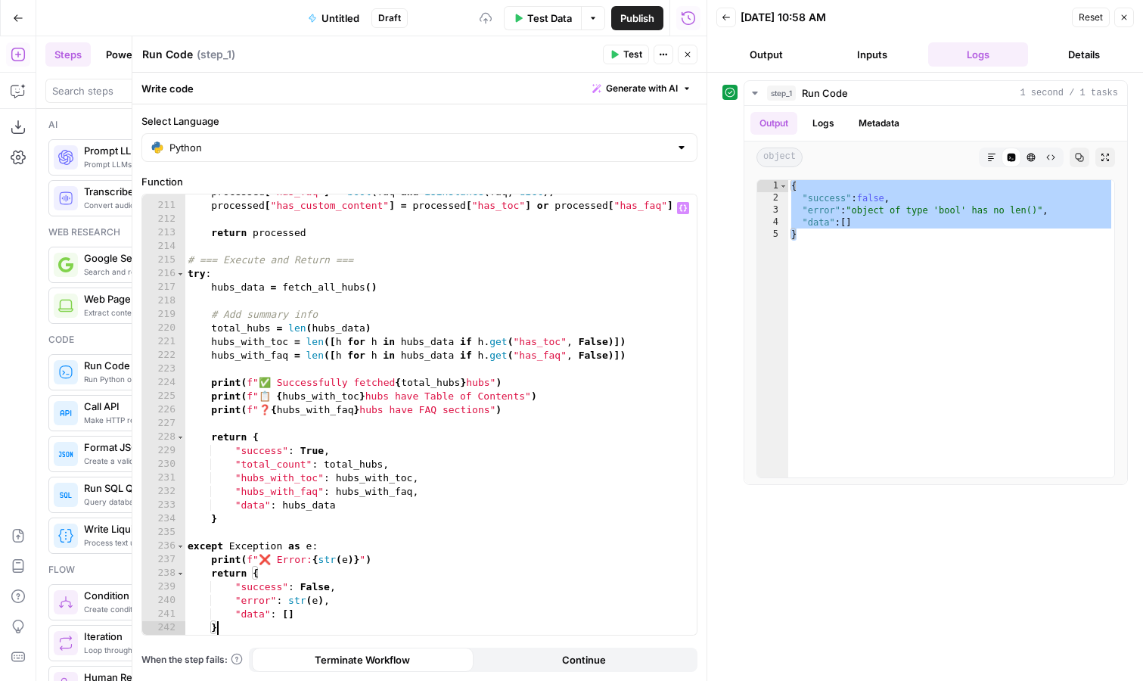
click at [635, 45] on button "Test" at bounding box center [626, 55] width 46 height 20
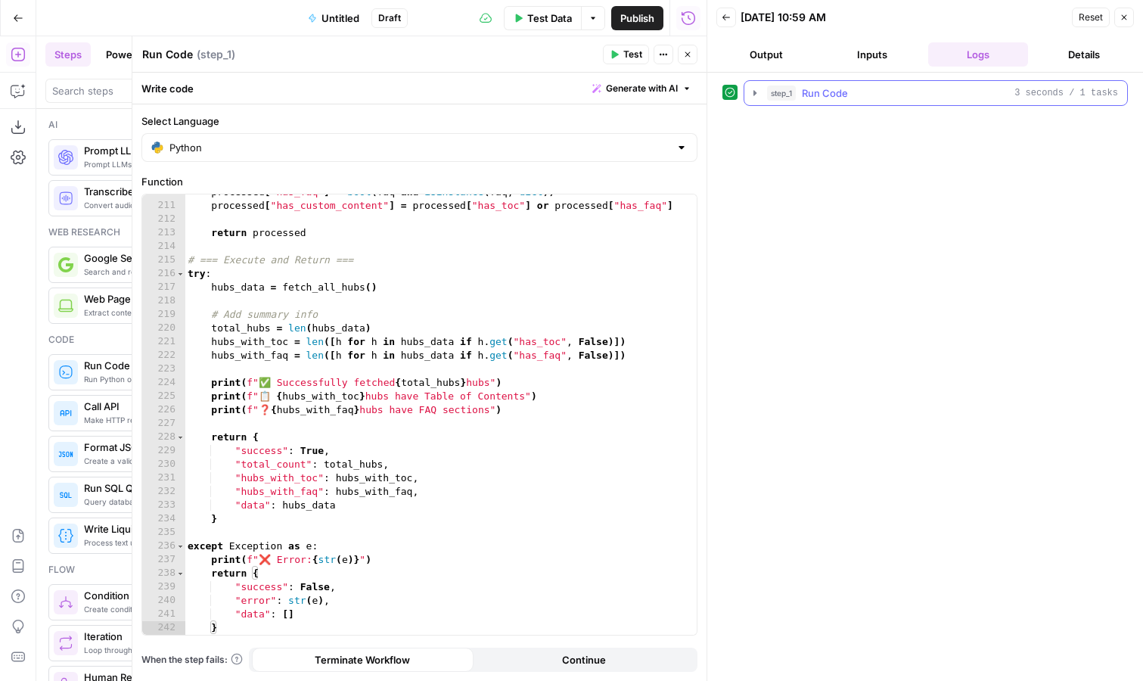
click at [753, 95] on icon "button" at bounding box center [754, 92] width 3 height 5
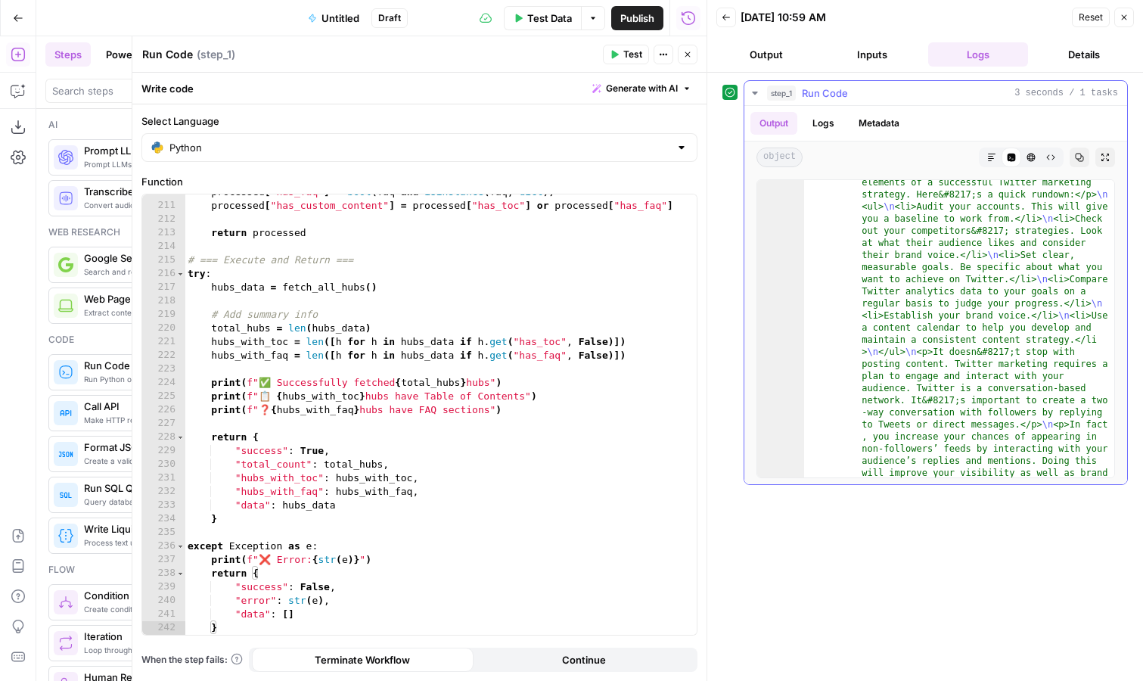
scroll to position [22041, 0]
click at [687, 59] on button "Close" at bounding box center [688, 55] width 20 height 20
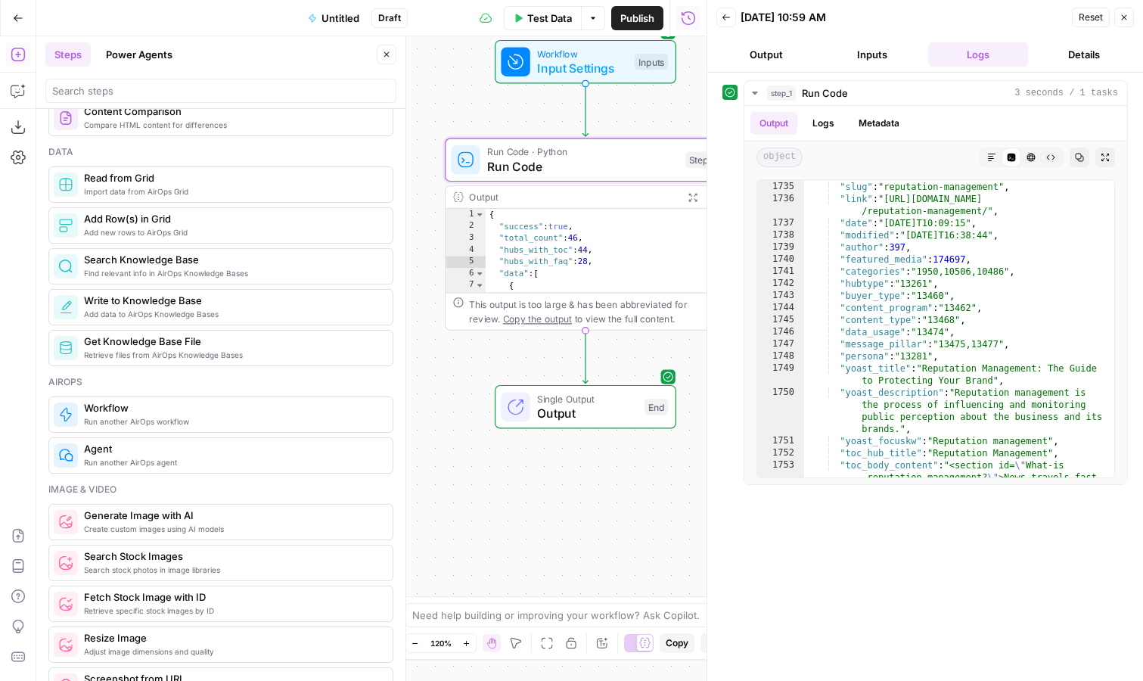
scroll to position [643, 0]
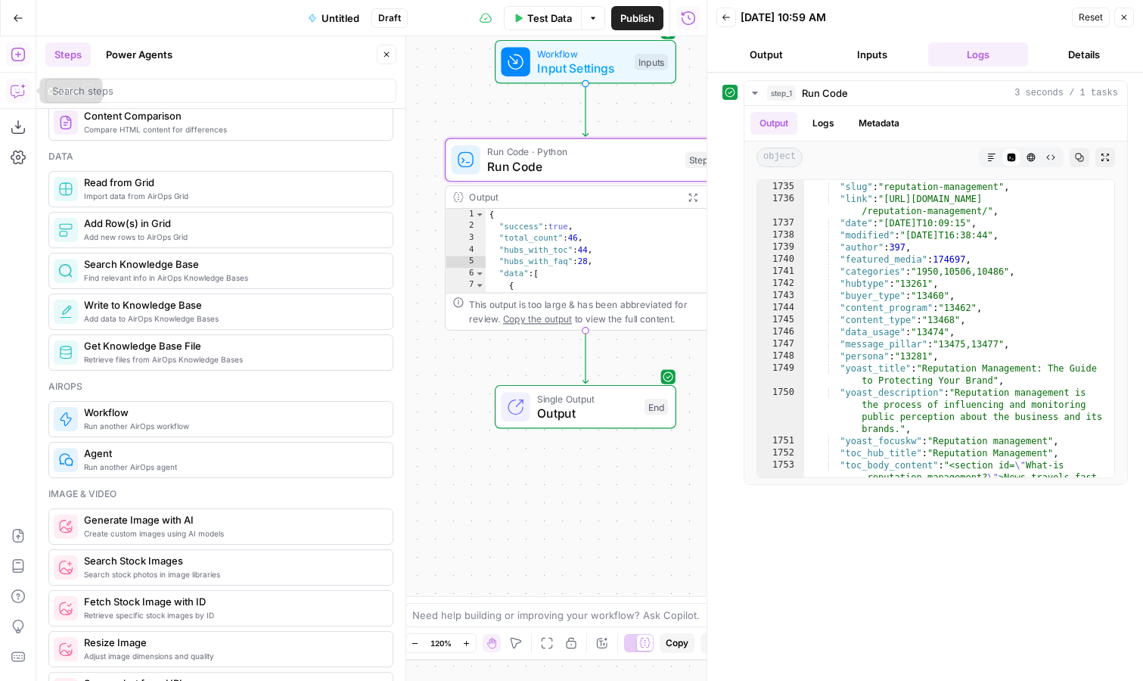
click at [22, 95] on icon "button" at bounding box center [17, 91] width 13 height 12
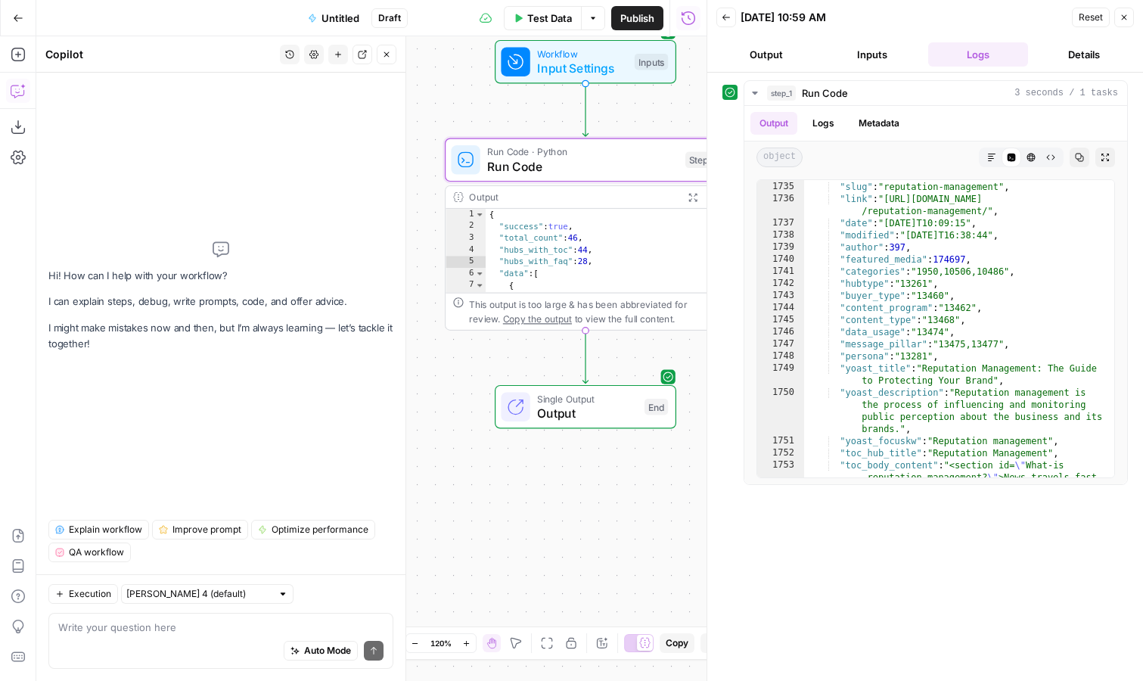
click at [211, 629] on textarea at bounding box center [220, 627] width 325 height 15
click at [104, 597] on span "Execution" at bounding box center [90, 594] width 42 height 14
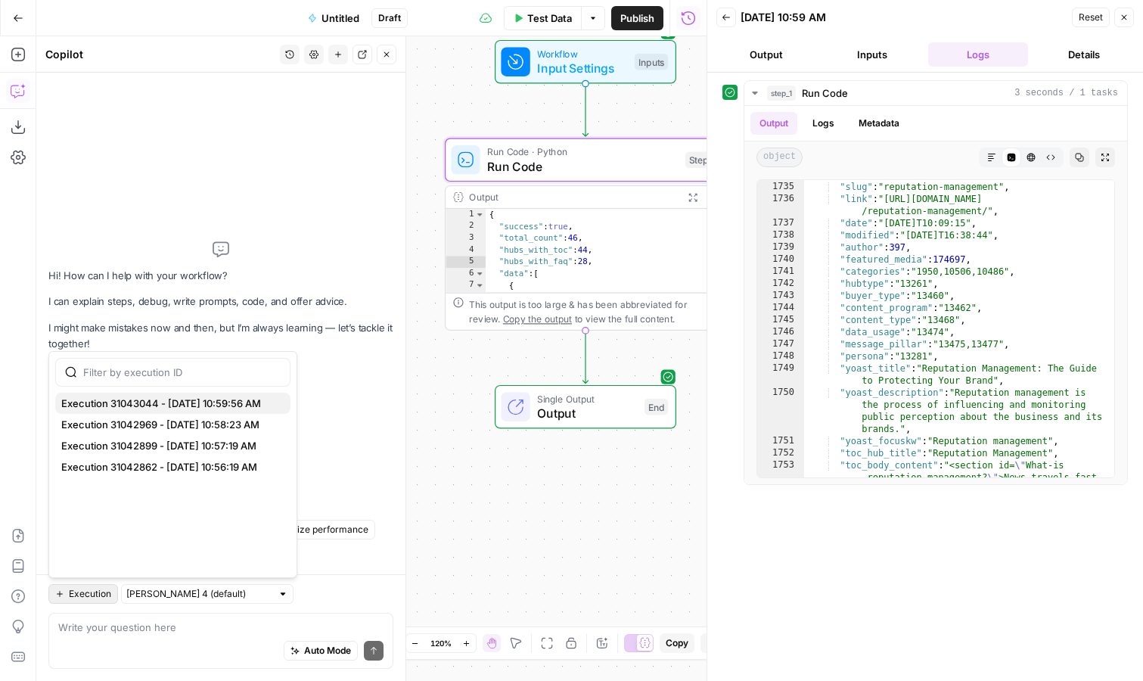
click at [190, 402] on span "Execution 31043044 - 10/10/2025, 10:59:56 AM" at bounding box center [169, 403] width 217 height 15
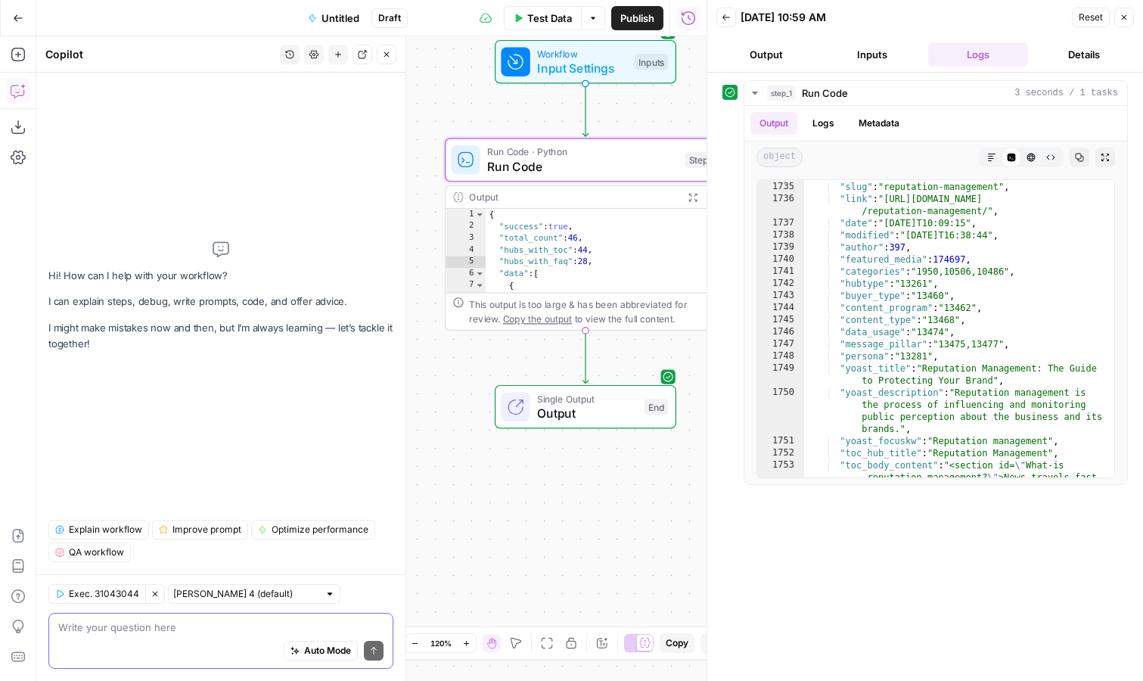
click at [138, 631] on textarea at bounding box center [220, 627] width 325 height 15
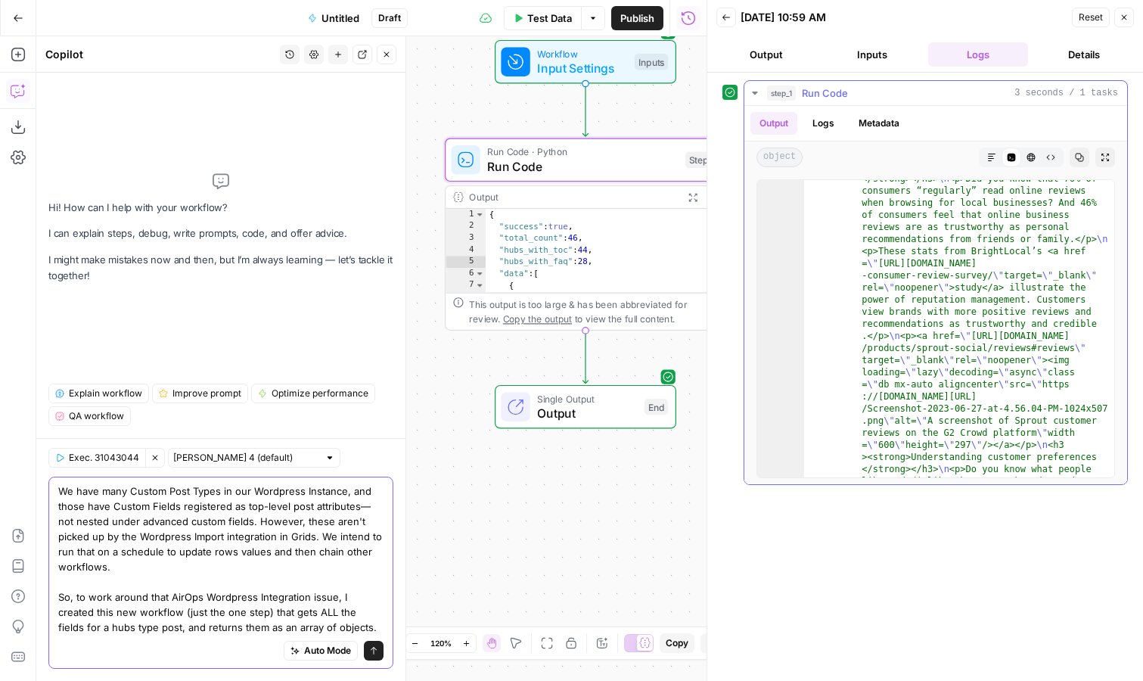
scroll to position [0, 0]
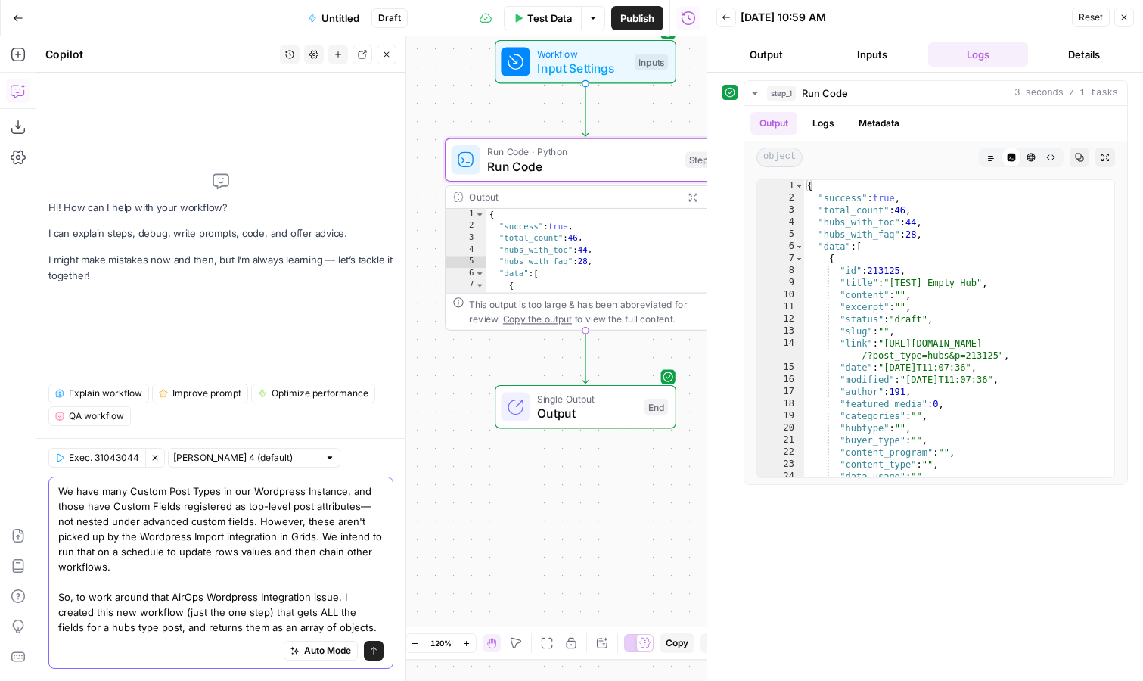
drag, startPoint x: 338, startPoint y: 627, endPoint x: 362, endPoint y: 629, distance: 24.3
click at [362, 629] on textarea "We have many Custom Post Types in our Wordpress Instance, and those have Custom…" at bounding box center [220, 558] width 325 height 151
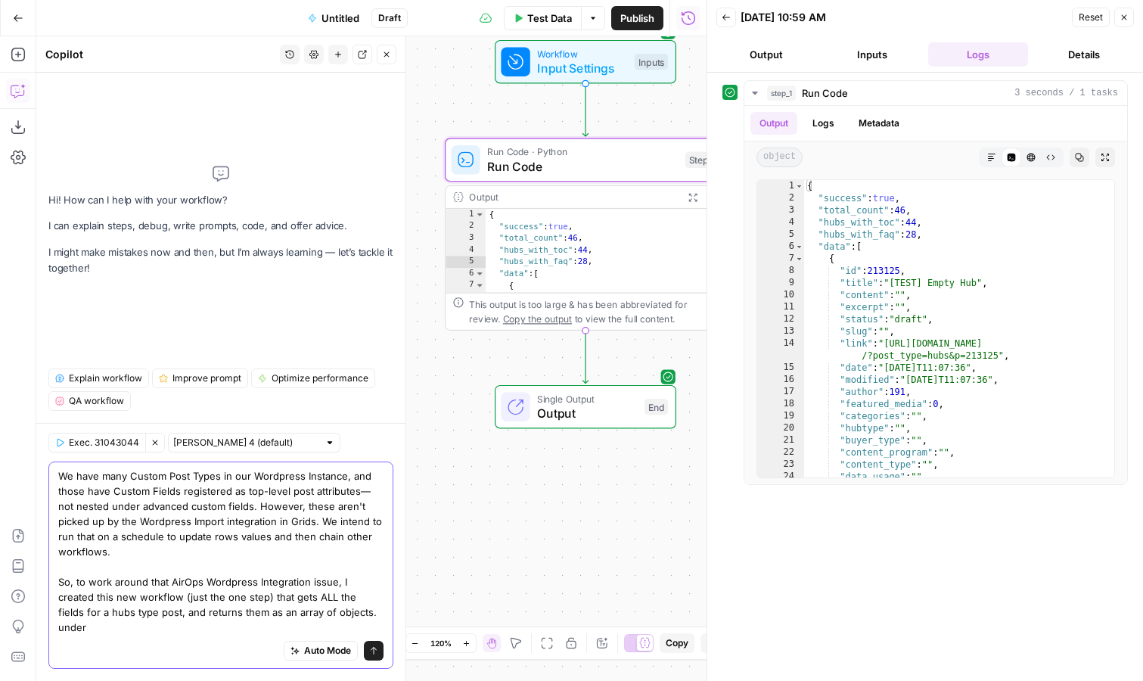
drag, startPoint x: 188, startPoint y: 629, endPoint x: 364, endPoint y: 633, distance: 175.5
click at [364, 633] on textarea "We have many Custom Post Types in our Wordpress Instance, and those have Custom…" at bounding box center [220, 551] width 325 height 166
click at [293, 616] on textarea "We have many Custom Post Types in our Wordpress Instance, and those have Custom…" at bounding box center [220, 551] width 325 height 166
click at [292, 626] on textarea "We have many Custom Post Types in our Wordpress Instance, and those have Custom…" at bounding box center [220, 551] width 325 height 166
click at [292, 613] on textarea "We have many Custom Post Types in our Wordpress Instance, and those have Custom…" at bounding box center [220, 551] width 325 height 166
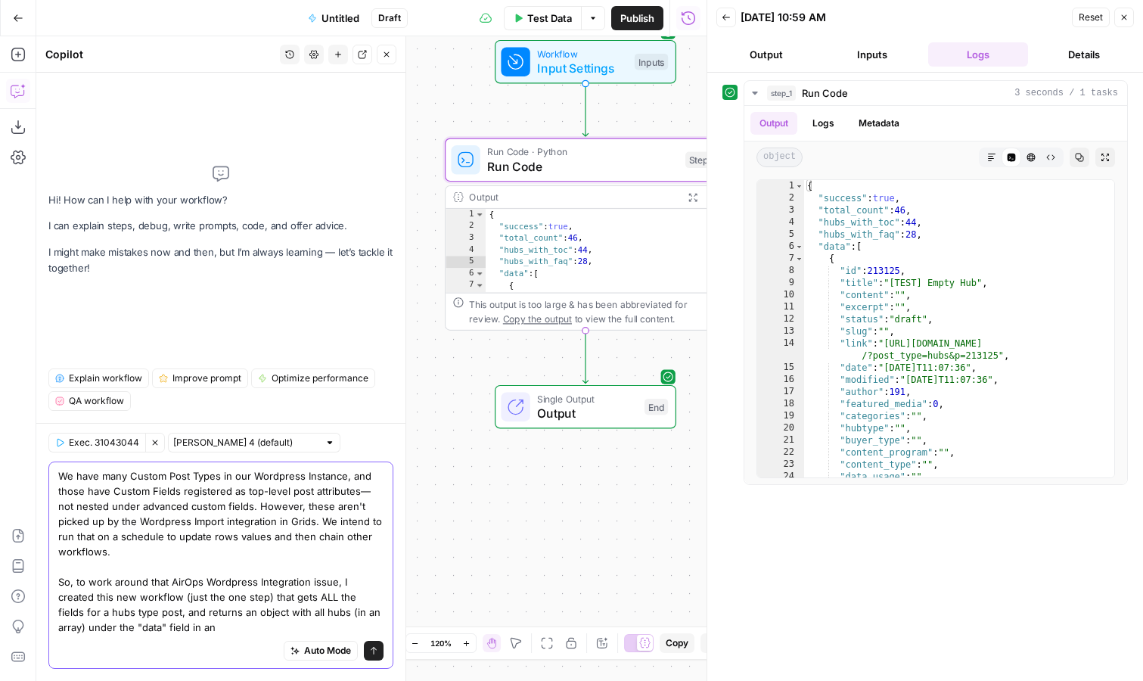
drag, startPoint x: 129, startPoint y: 629, endPoint x: 210, endPoint y: 629, distance: 80.2
click at [209, 629] on textarea "We have many Custom Post Types in our Wordpress Instance, and those have Custom…" at bounding box center [220, 551] width 325 height 166
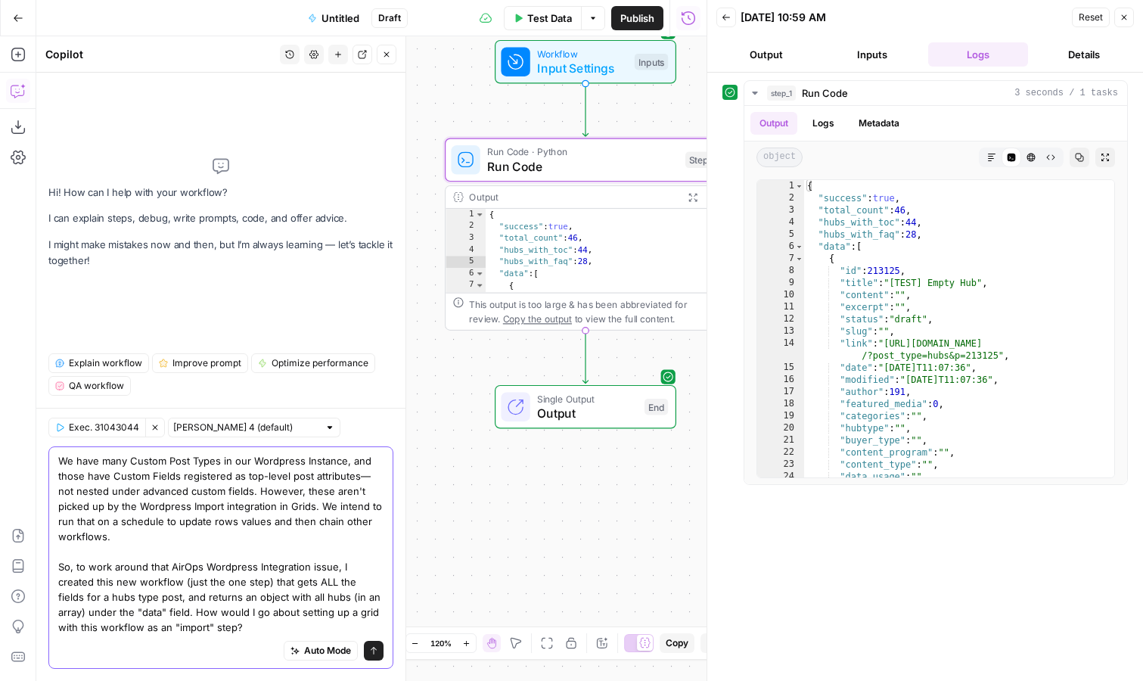
type textarea "We have many Custom Post Types in our Wordpress Instance, and those have Custom…"
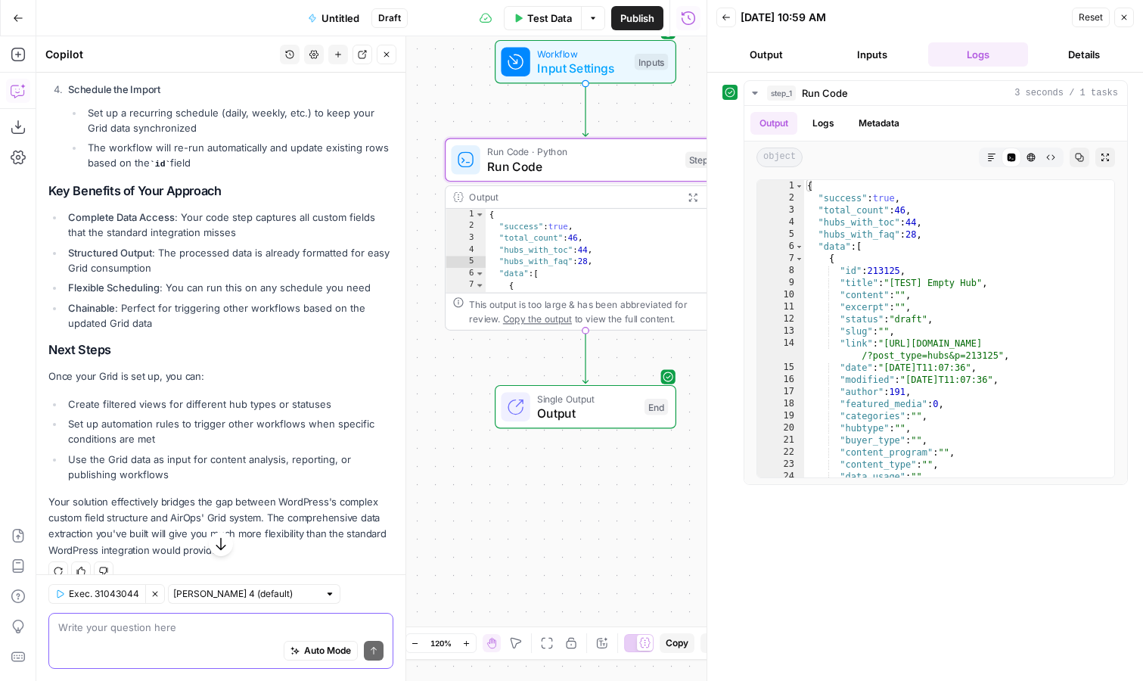
scroll to position [902, 0]
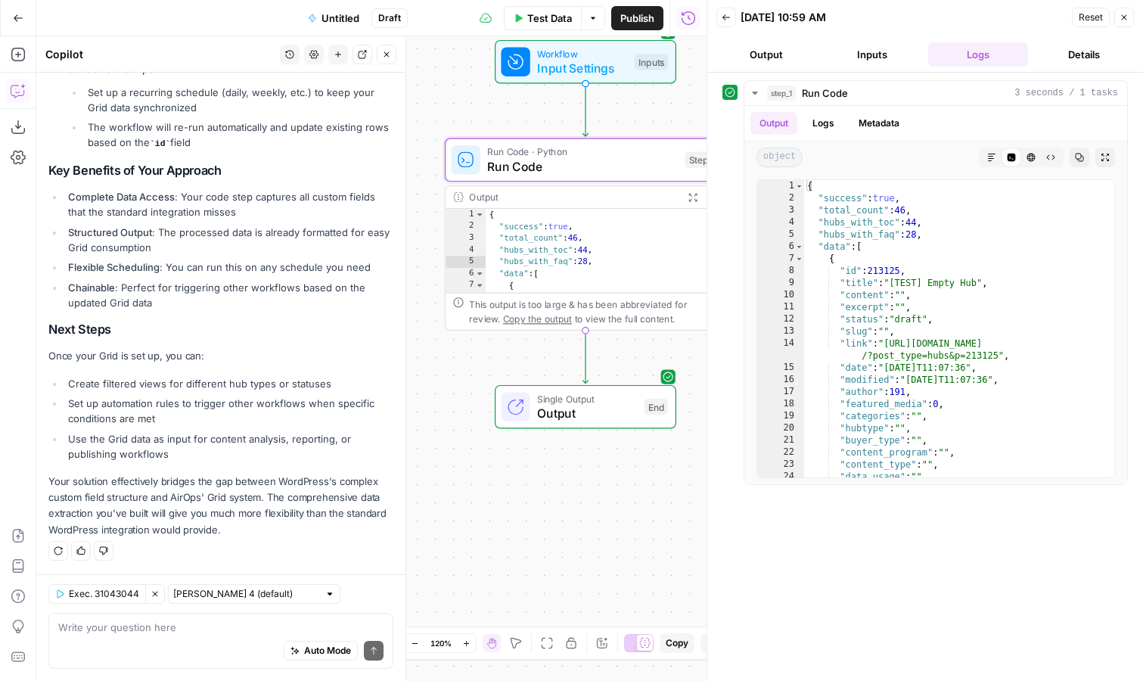
click at [332, 17] on span "Untitled" at bounding box center [340, 18] width 38 height 15
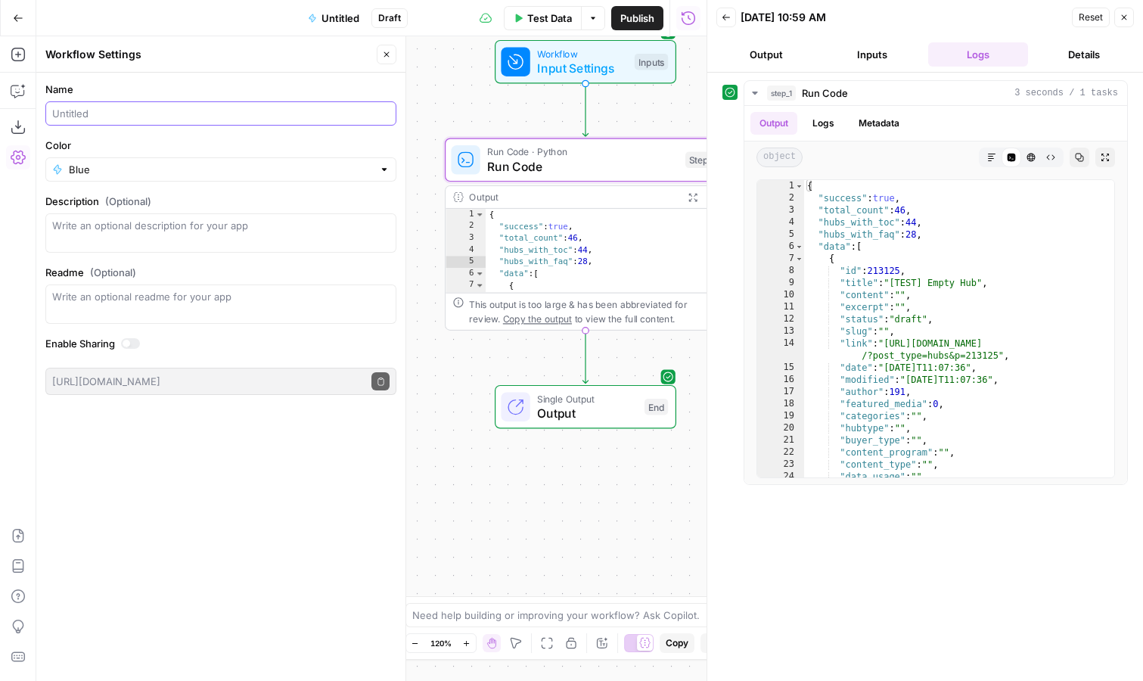
click at [223, 120] on input "Name" at bounding box center [220, 113] width 337 height 15
type input "Import Hubs"
click at [287, 171] on input "Color" at bounding box center [221, 169] width 304 height 15
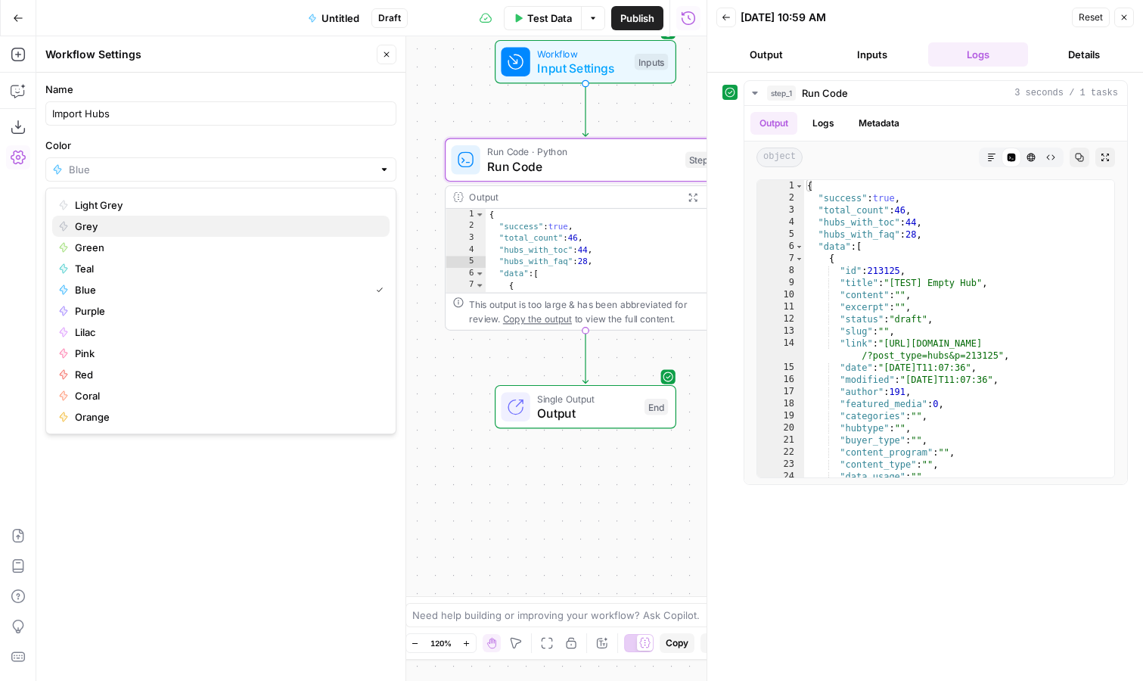
click at [250, 226] on span "Grey" at bounding box center [226, 226] width 303 height 15
type input "Grey"
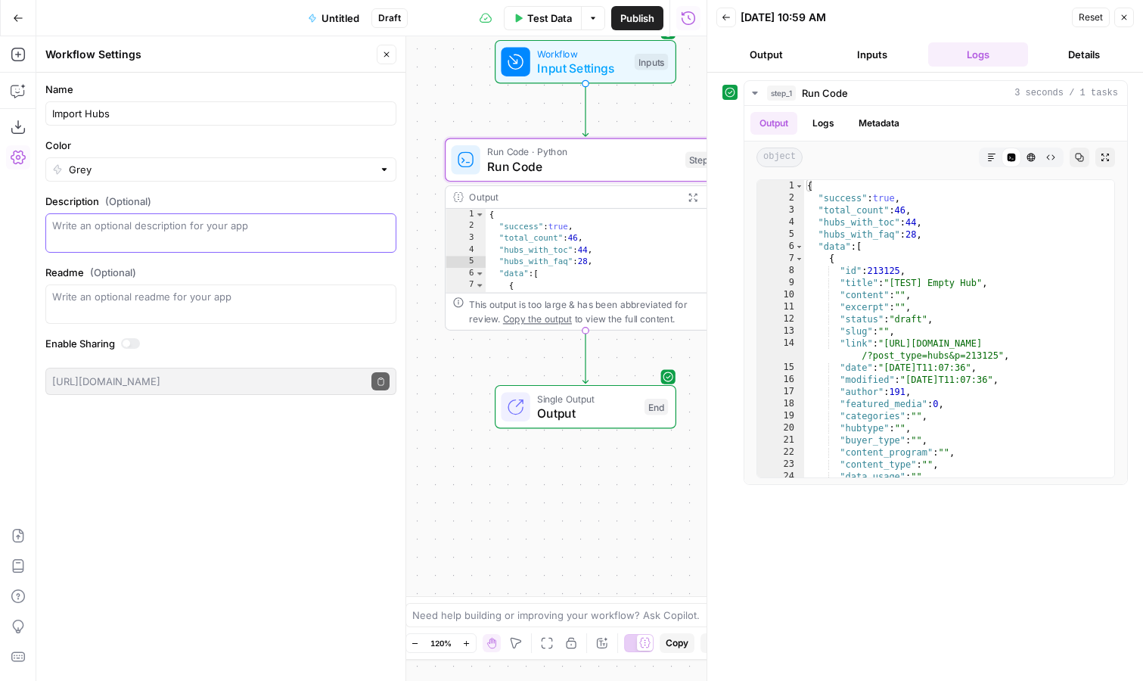
click at [238, 233] on textarea "Description (Optional)" at bounding box center [220, 233] width 337 height 30
type textarea "Imports all Hubs post types, returning an object with all hubs in an array unde…"
click at [299, 349] on label "Enable Sharing" at bounding box center [220, 343] width 351 height 15
click at [389, 58] on icon "button" at bounding box center [386, 54] width 9 height 9
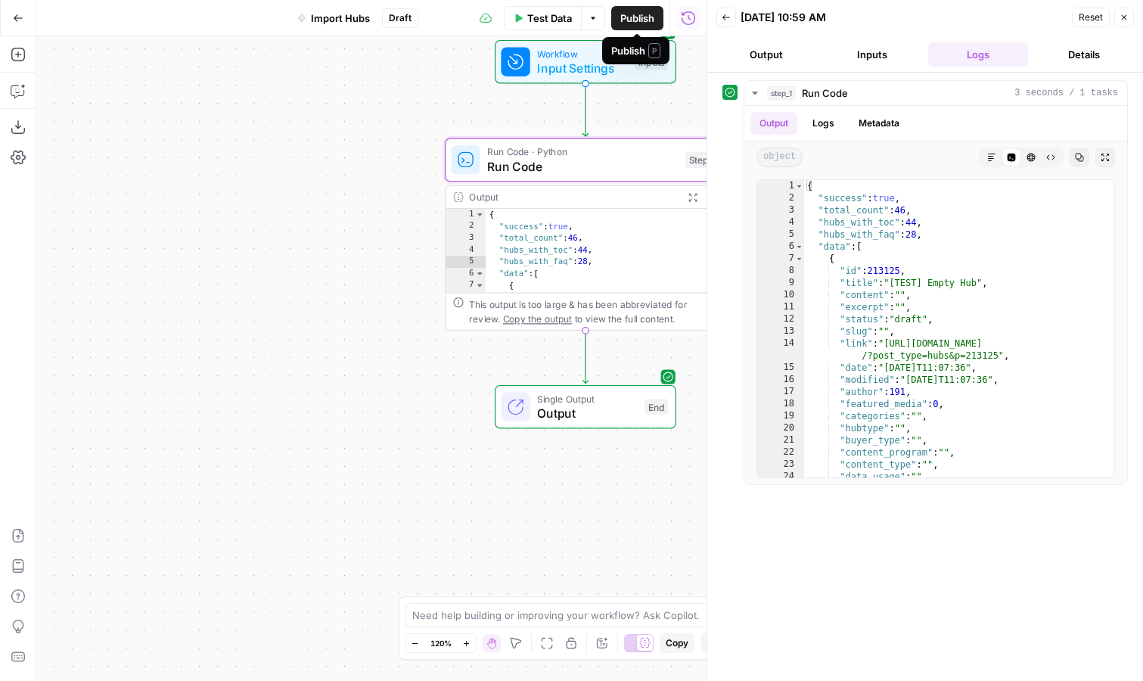
click at [639, 14] on span "Publish" at bounding box center [637, 18] width 34 height 15
click at [23, 98] on button "Copilot" at bounding box center [18, 91] width 24 height 24
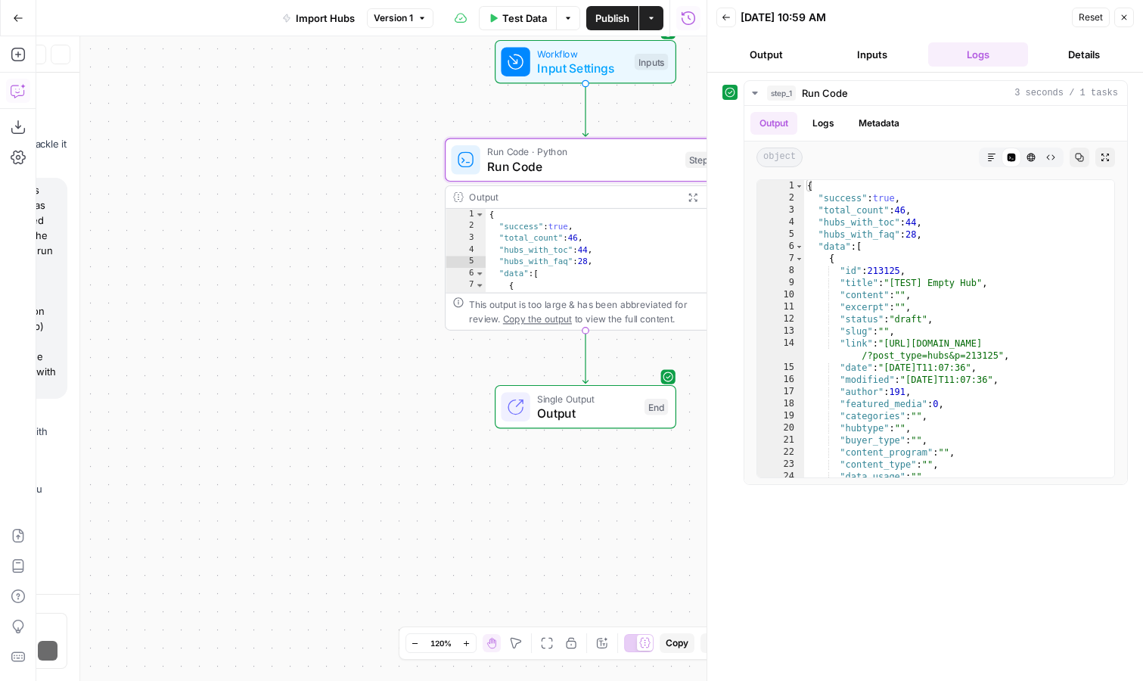
scroll to position [858, 0]
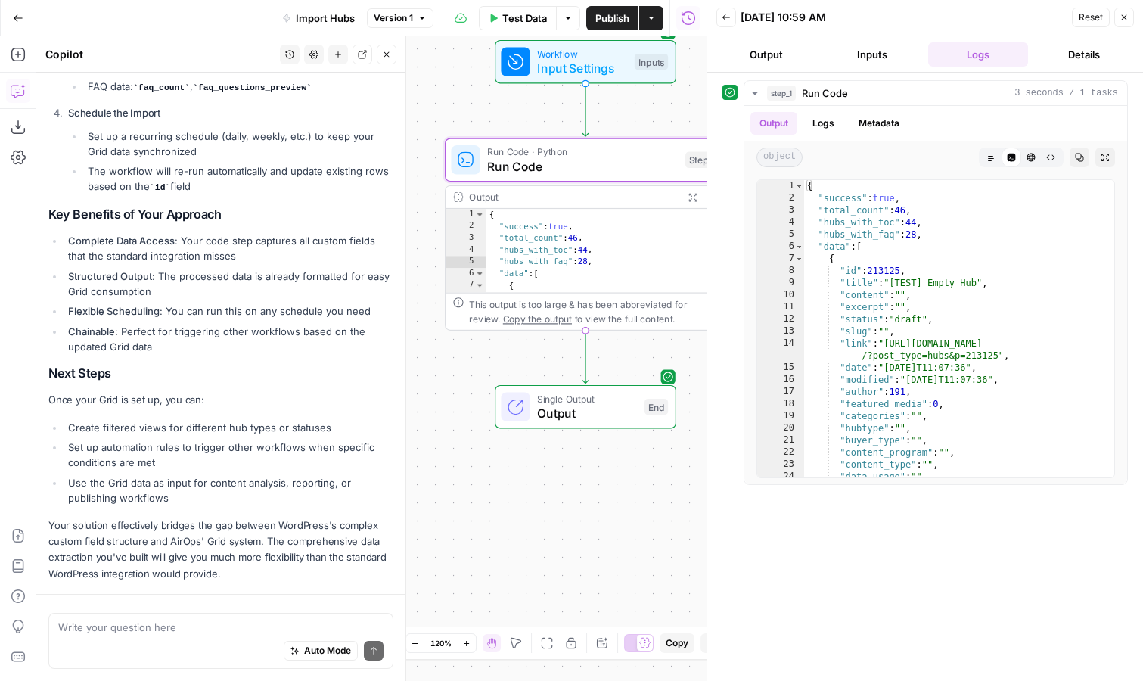
click at [143, 626] on textarea at bounding box center [220, 627] width 325 height 15
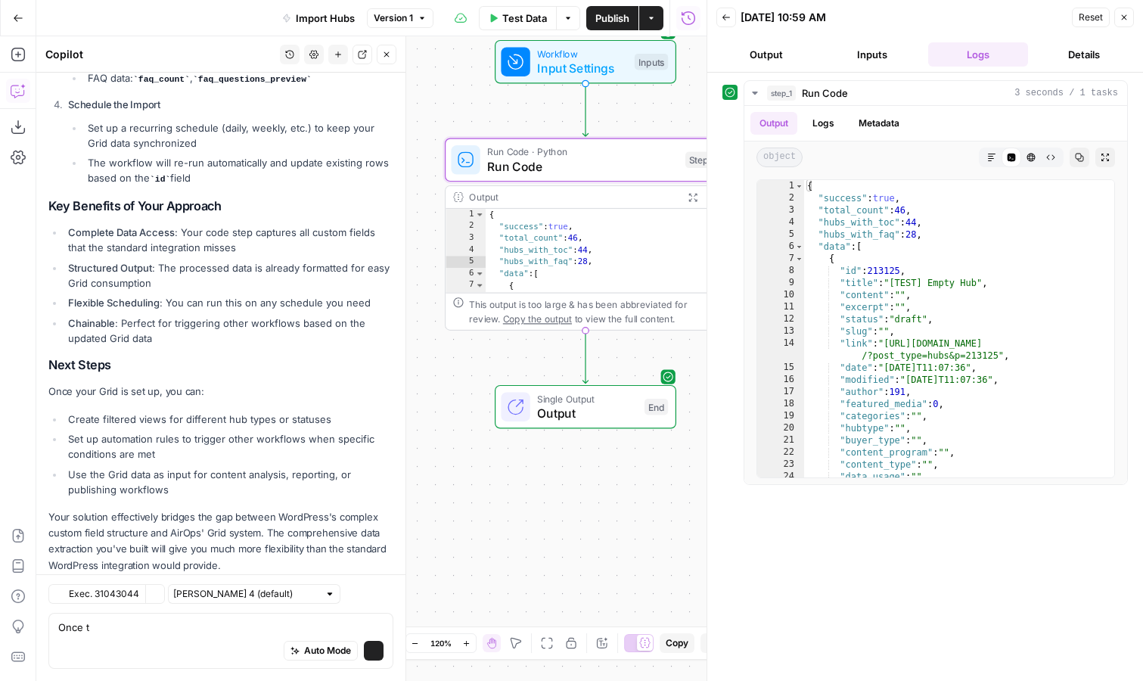
scroll to position [902, 0]
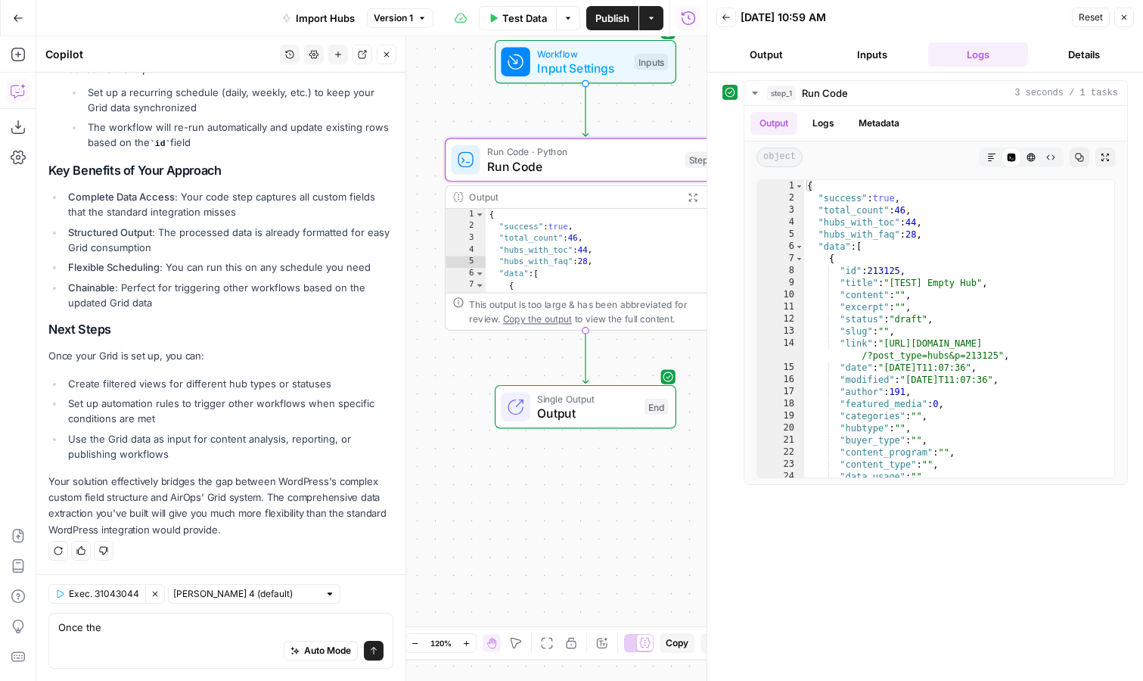
click at [160, 597] on button "Clear Selection" at bounding box center [155, 594] width 20 height 20
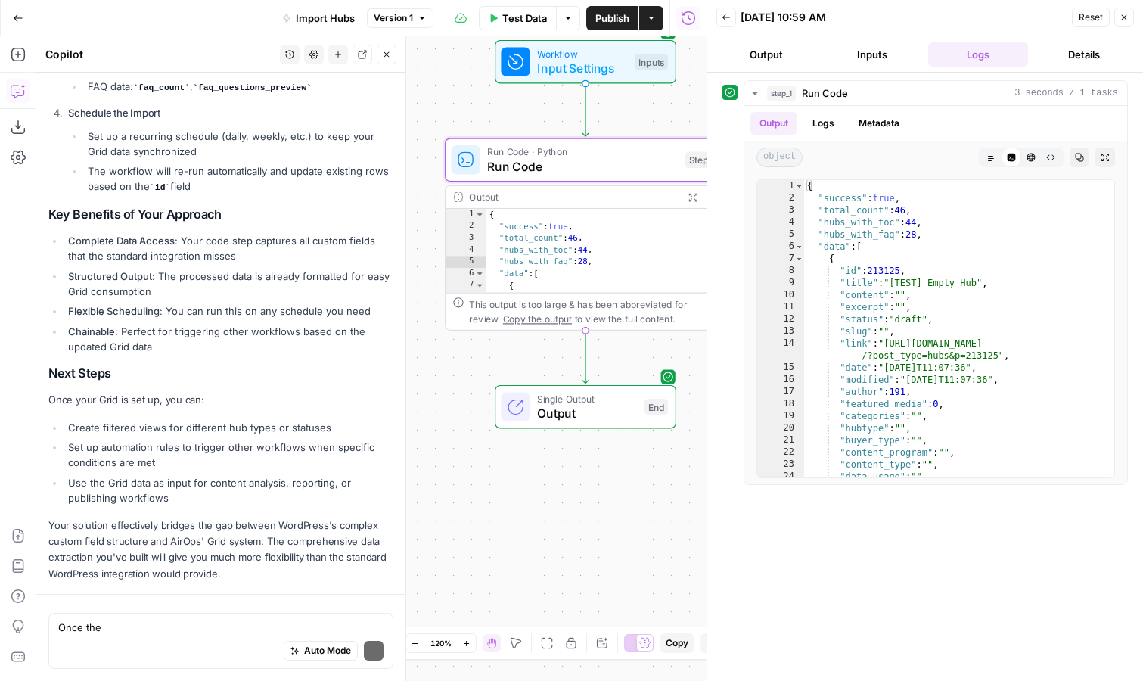
scroll to position [858, 0]
click at [159, 622] on textarea "Once the" at bounding box center [220, 627] width 325 height 15
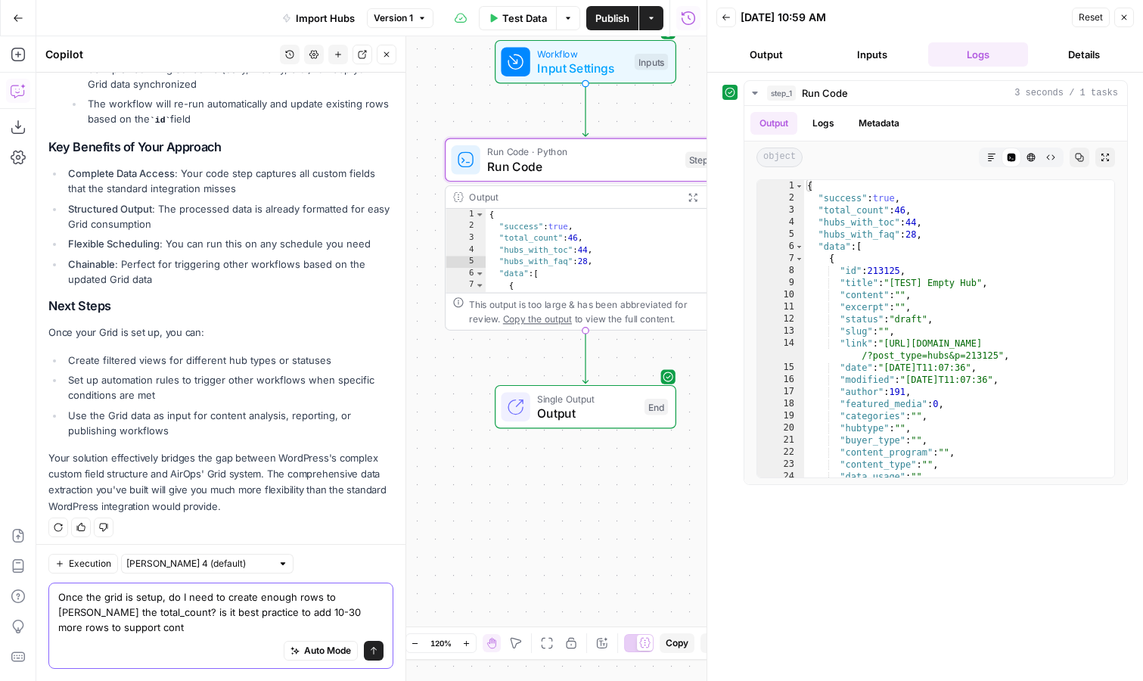
scroll to position [932, 0]
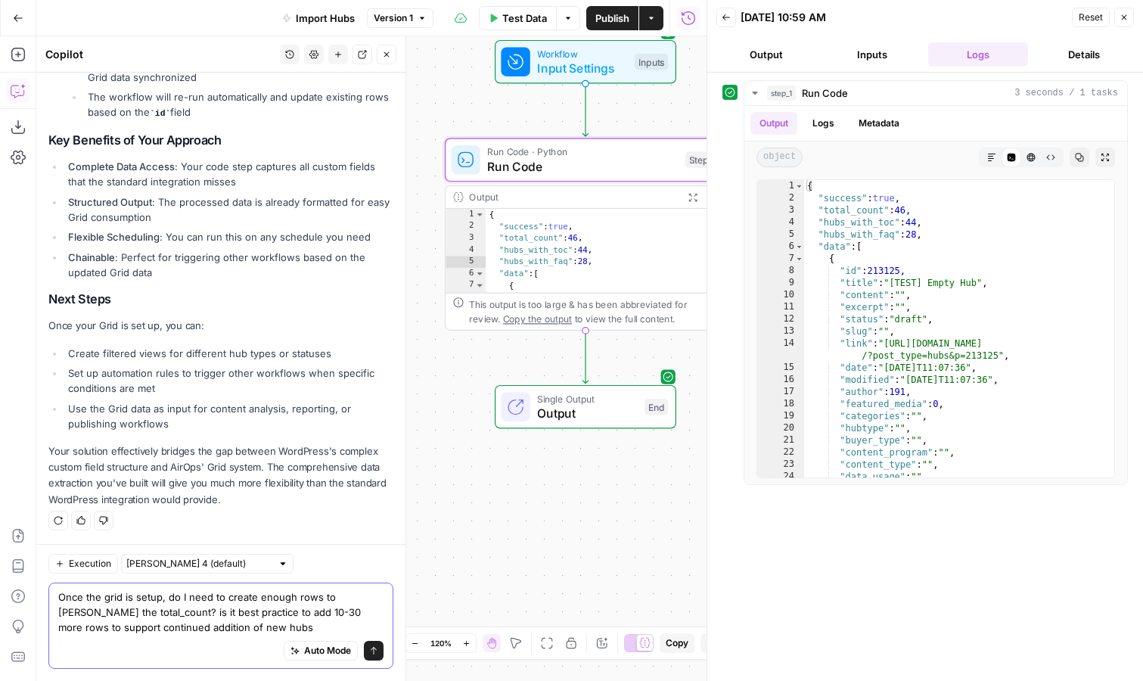
type textarea "Once the grid is setup, do I need to create enough rows to gover the total_coun…"
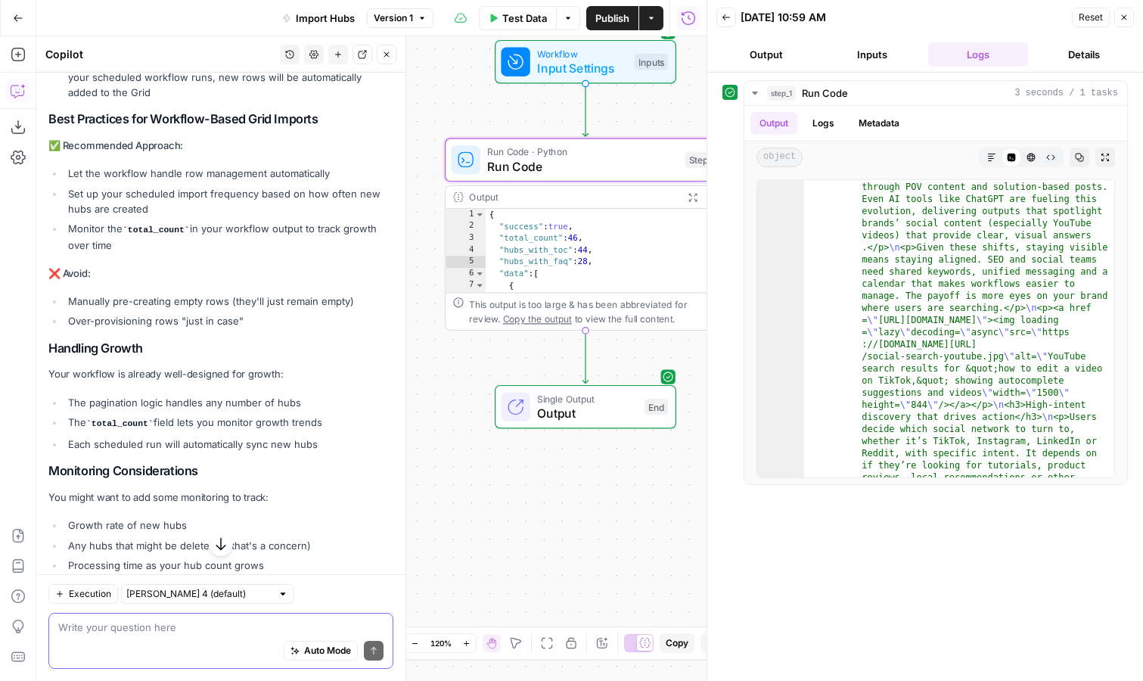
scroll to position [1716, 0]
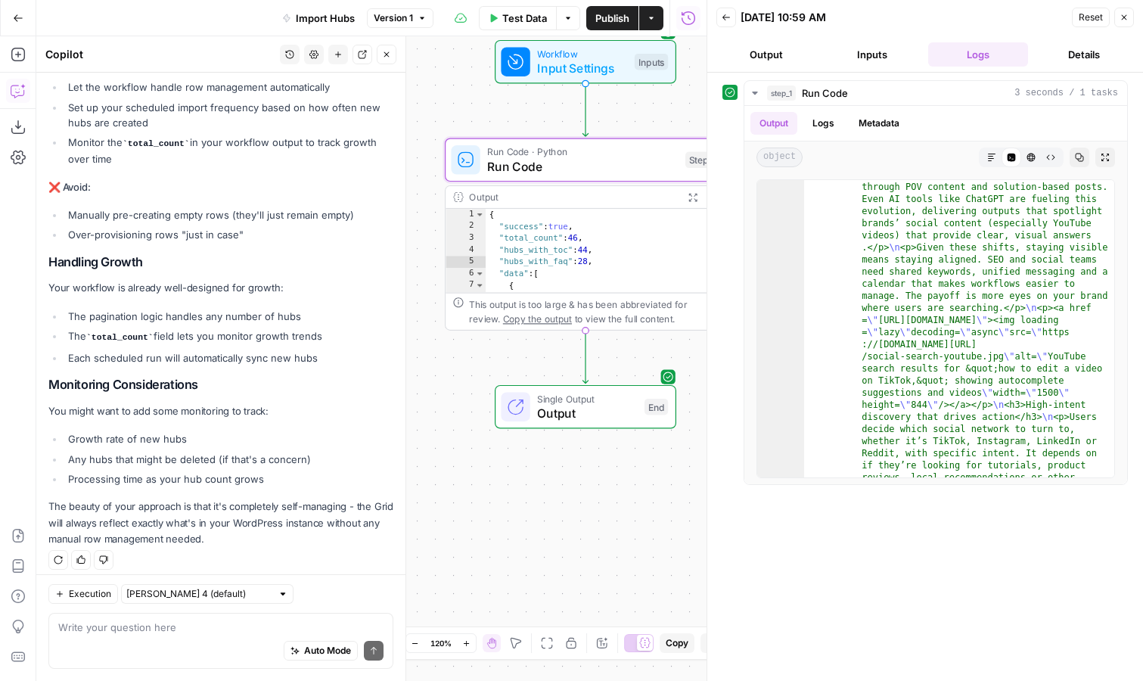
click at [169, 635] on div "Auto Mode Send" at bounding box center [220, 651] width 325 height 33
type textarea "q"
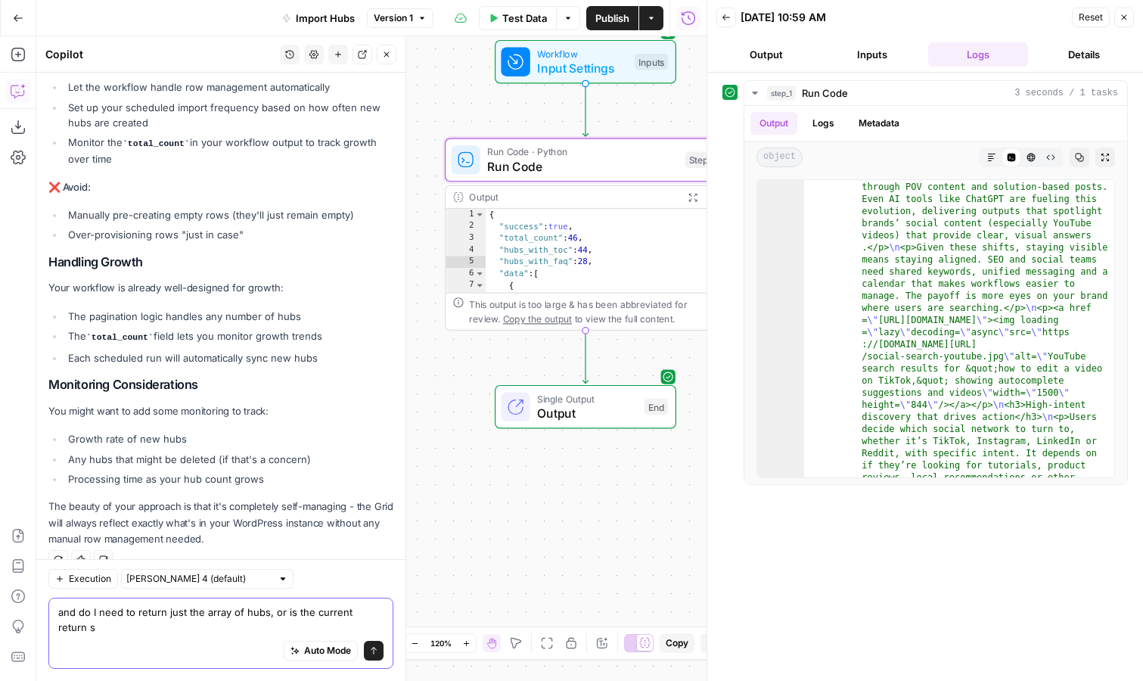
scroll to position [1731, 0]
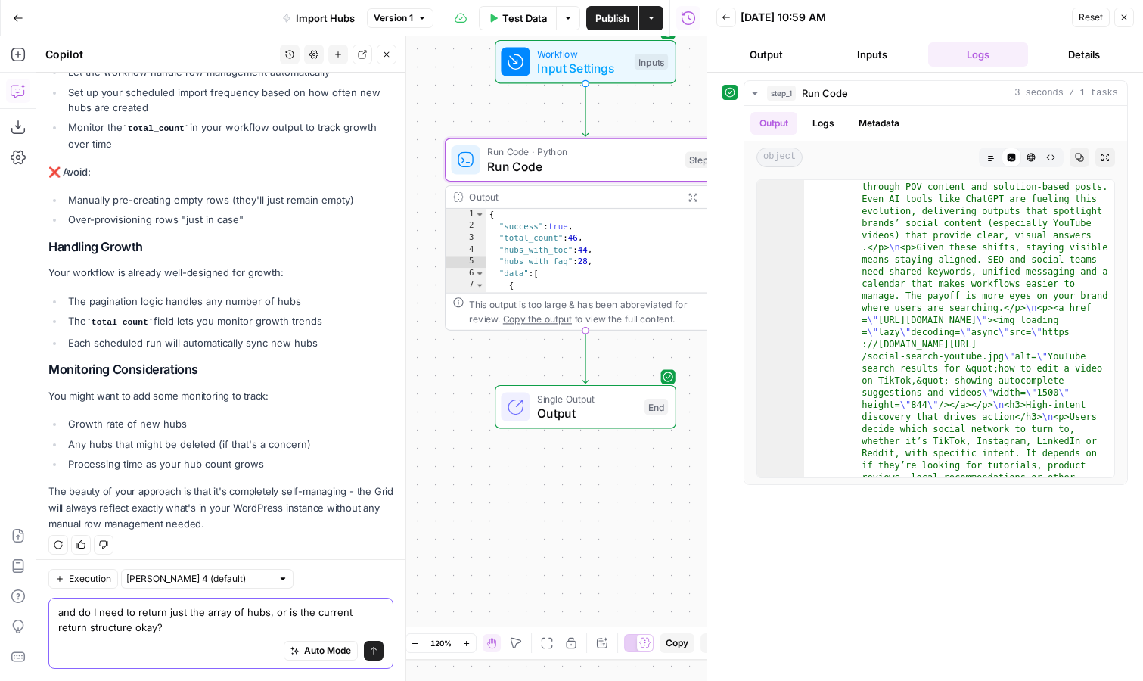
click at [266, 612] on textarea "and do I need to return just the array of hubs, or is the current return struct…" at bounding box center [220, 619] width 325 height 30
type textarea "and do I need to return just the array of hubs for that grid creation, or is th…"
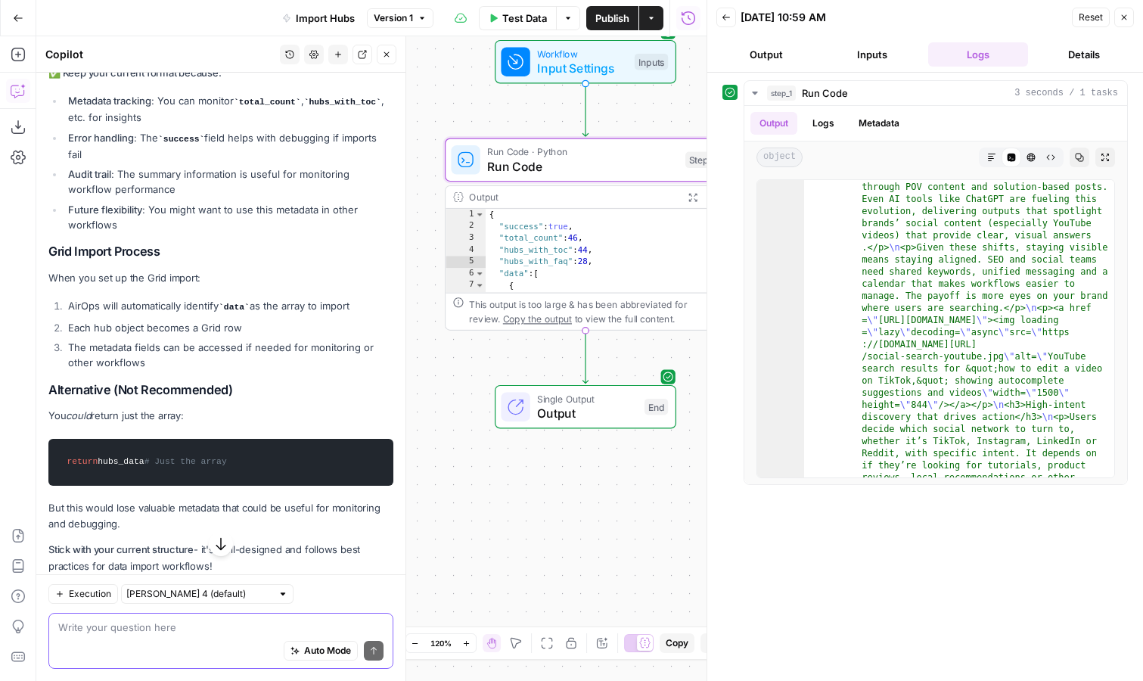
scroll to position [2529, 0]
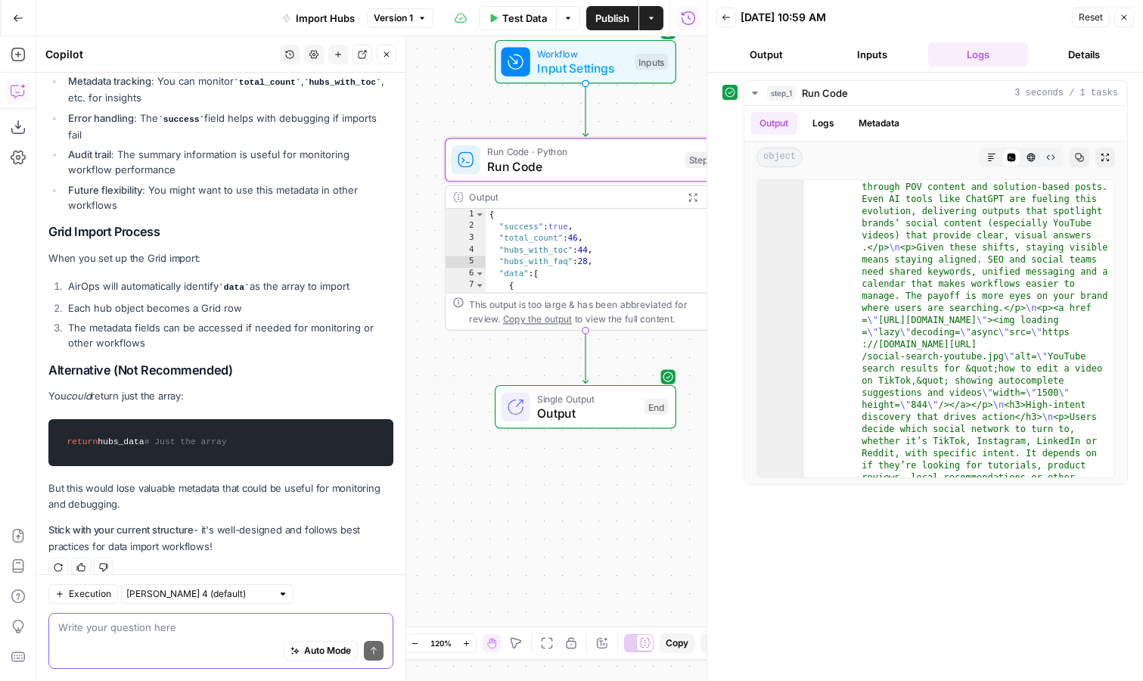
click at [159, 628] on textarea at bounding box center [220, 627] width 325 height 15
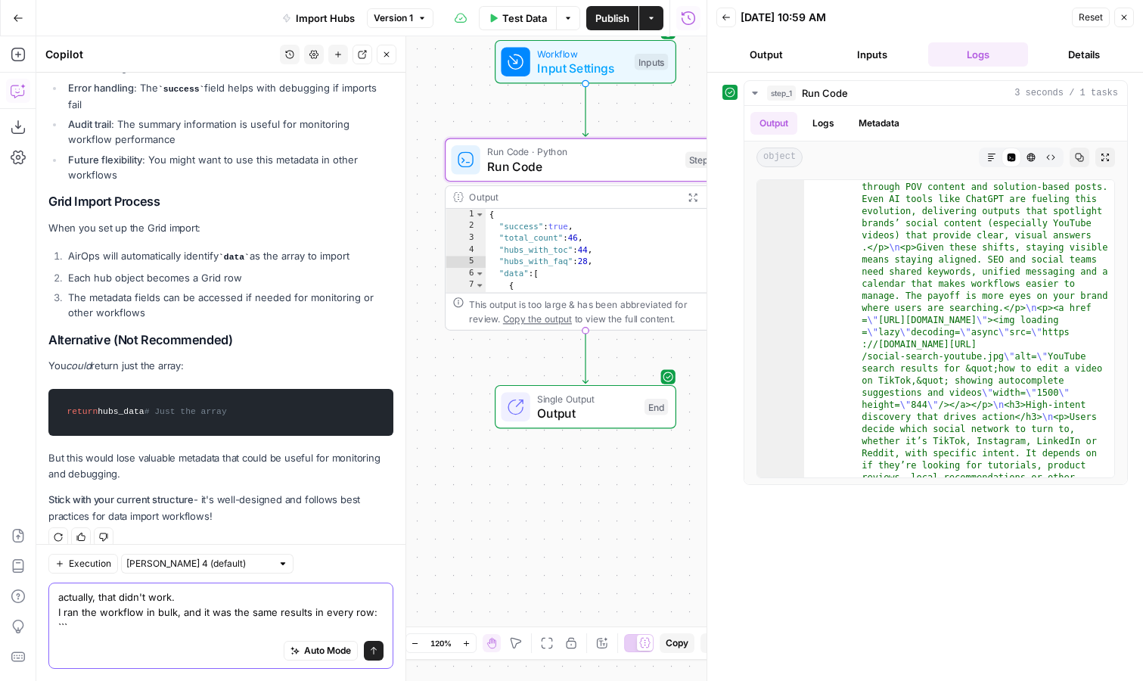
paste textarea "10/10/25 at 12:07 PM Output Inputs Logs Details Hover on an element to add it a…"
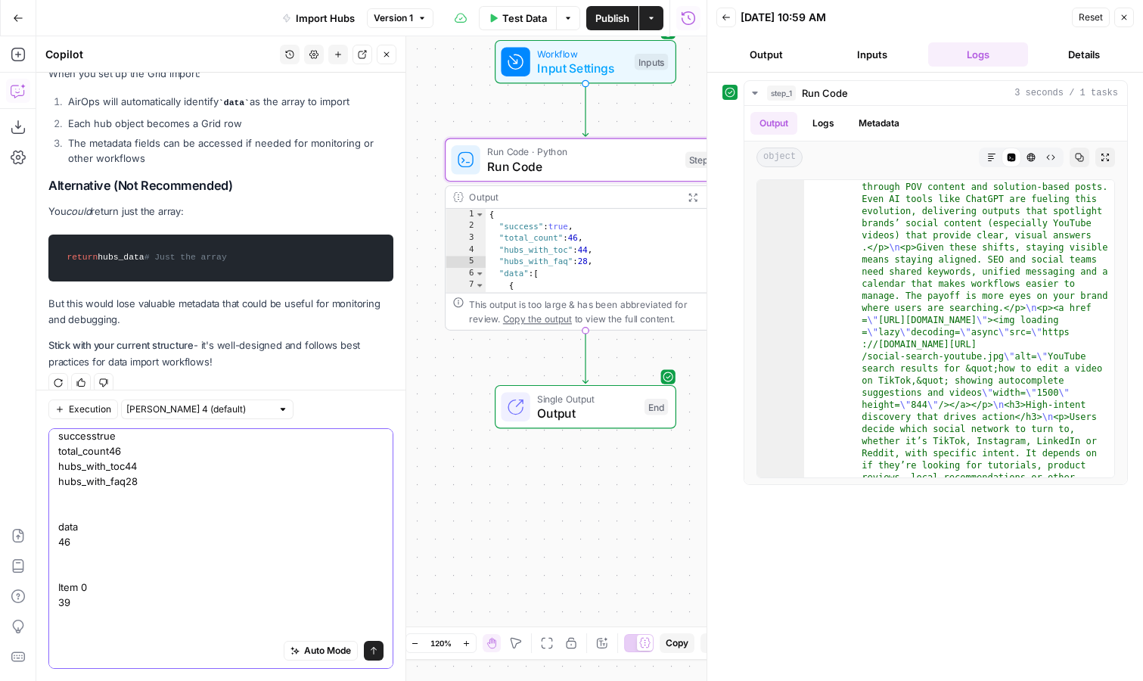
scroll to position [158, 0]
type textarea "actually, that didn't work. I ran the workflow in bulk, and it was the same res…"
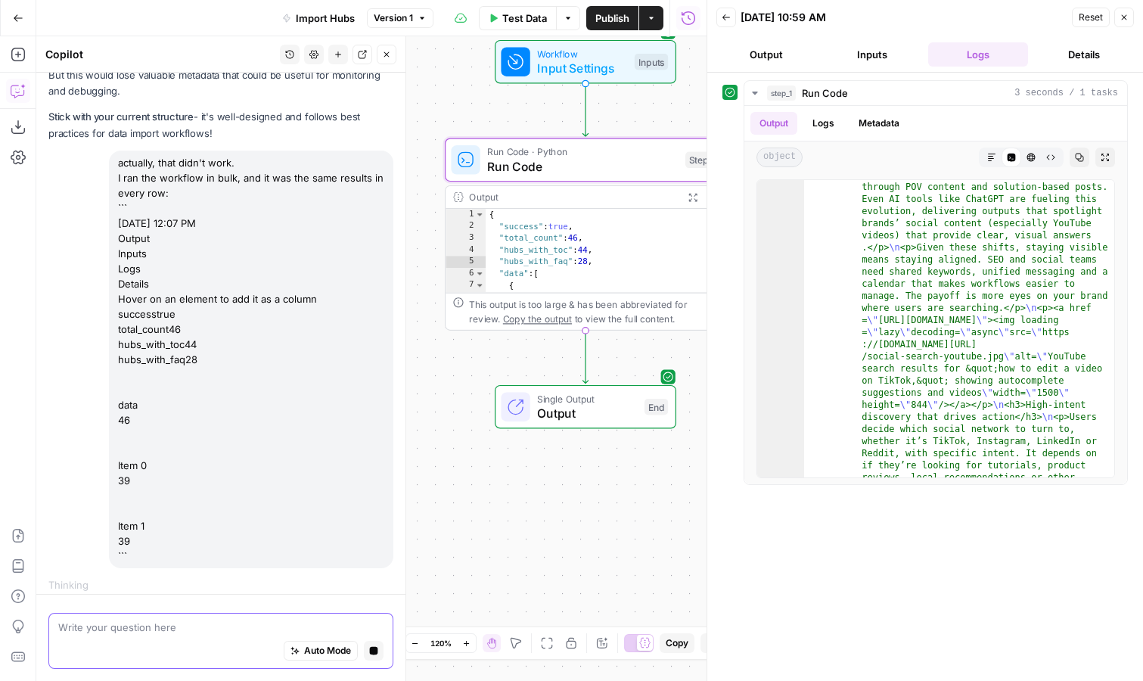
scroll to position [2936, 0]
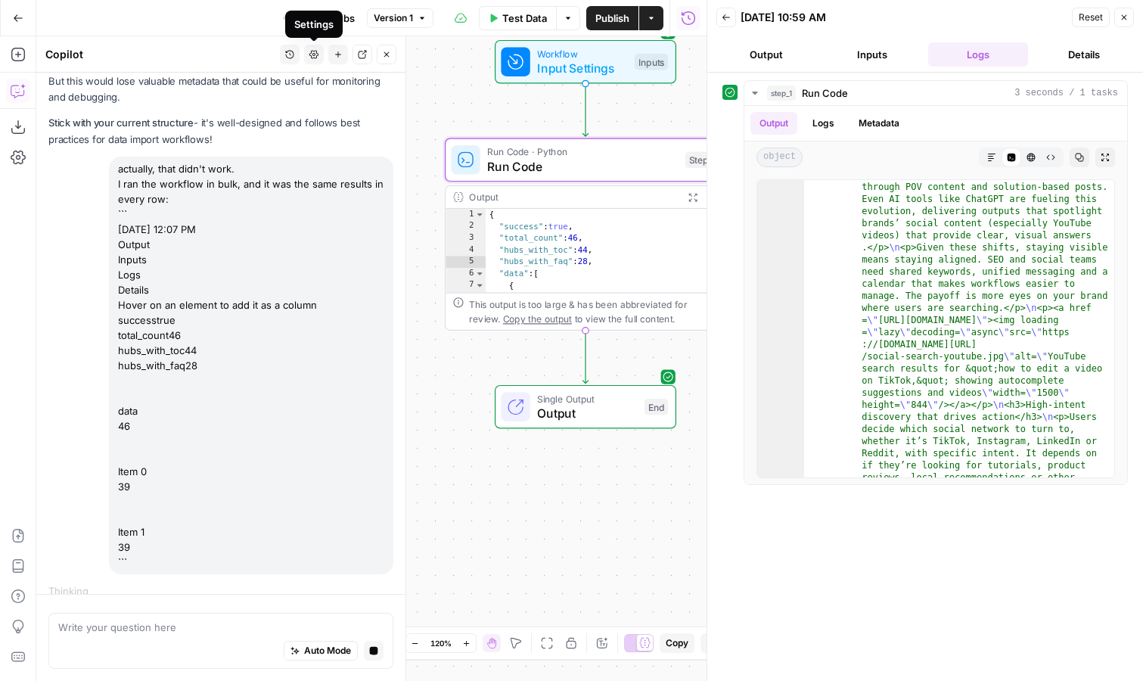
click at [316, 52] on icon "button" at bounding box center [313, 54] width 9 height 8
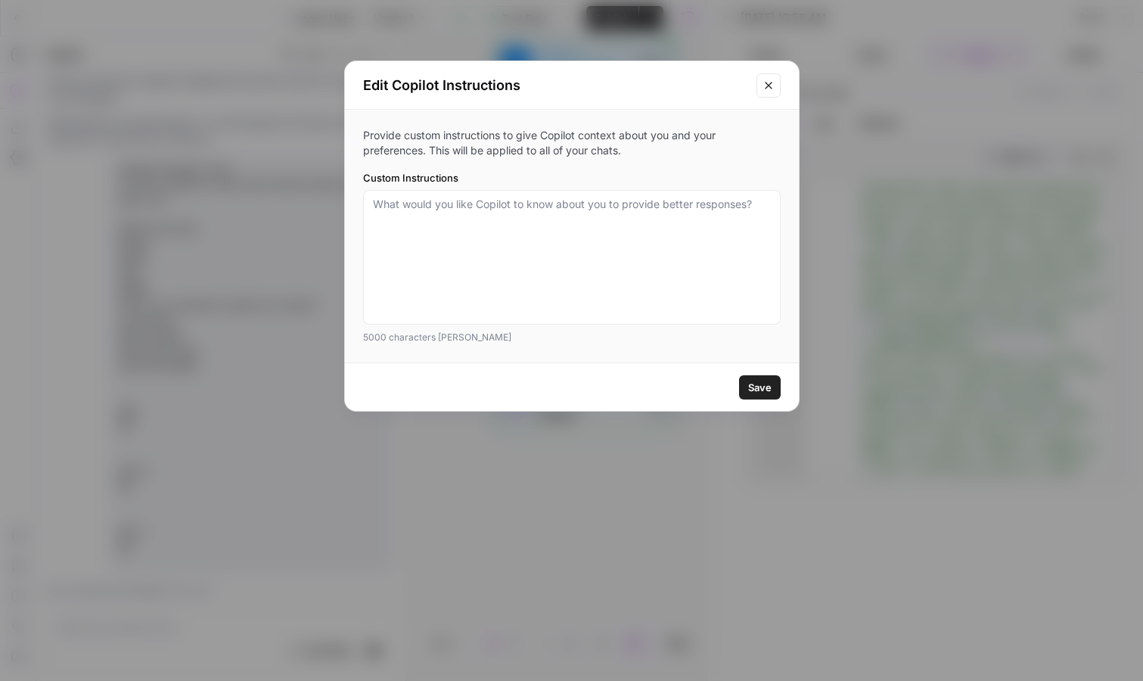
click at [772, 84] on icon "Close modal" at bounding box center [769, 85] width 12 height 12
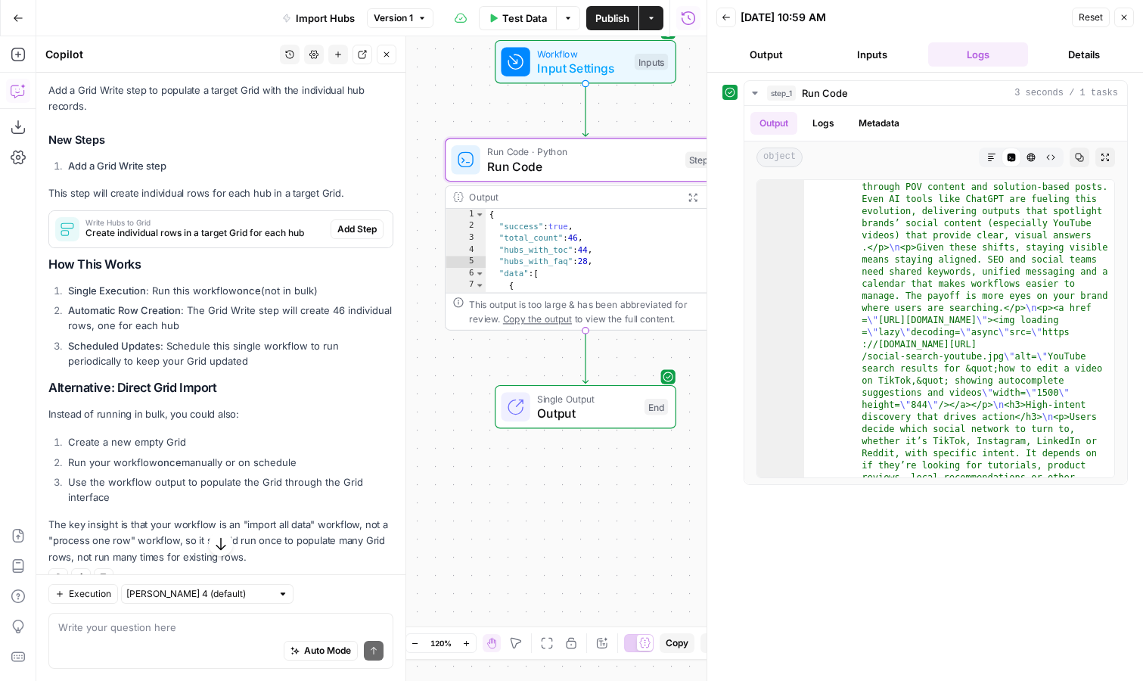
scroll to position [3679, 0]
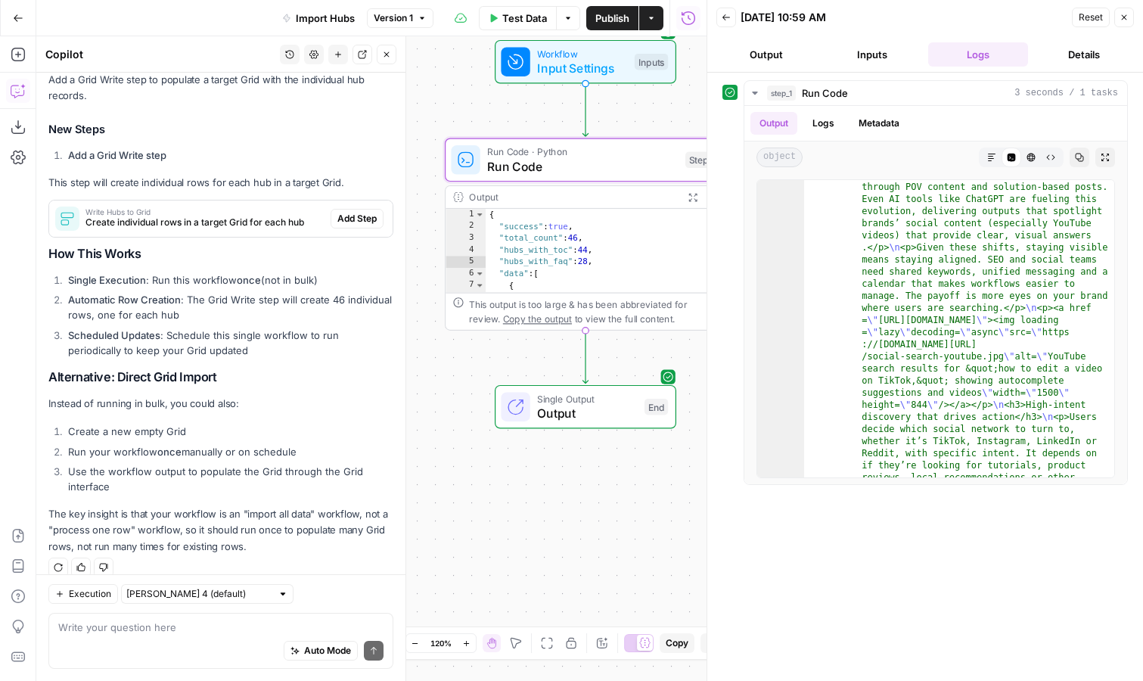
click at [160, 216] on span "Create individual rows in a target Grid for each hub" at bounding box center [204, 223] width 239 height 14
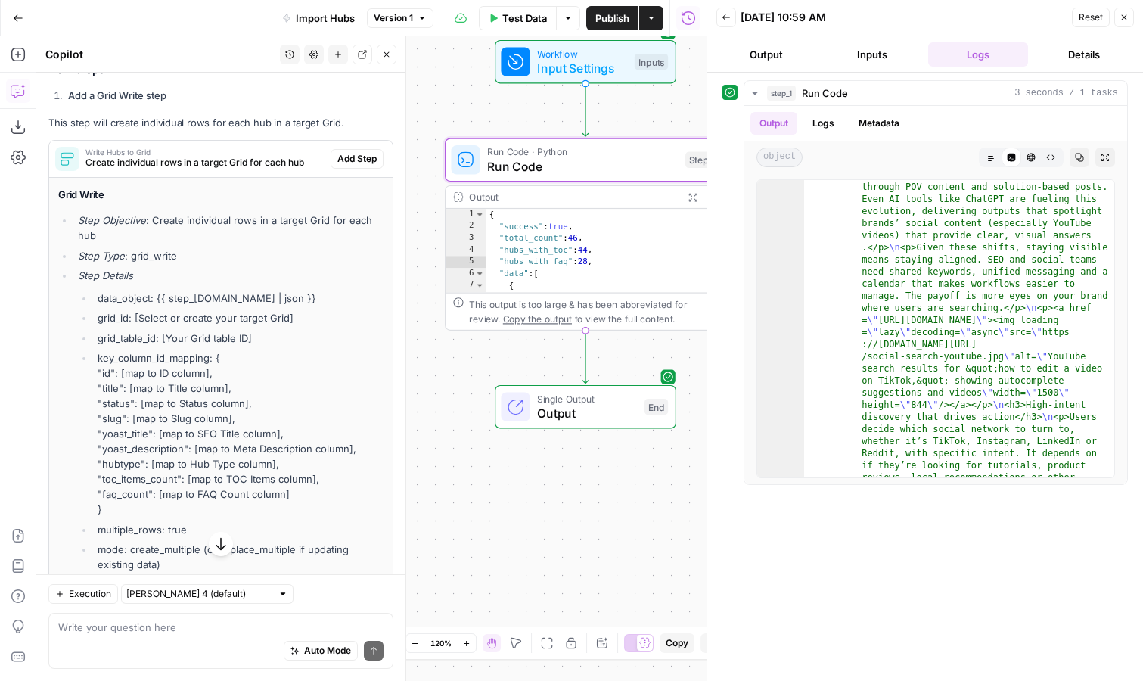
scroll to position [3762, 0]
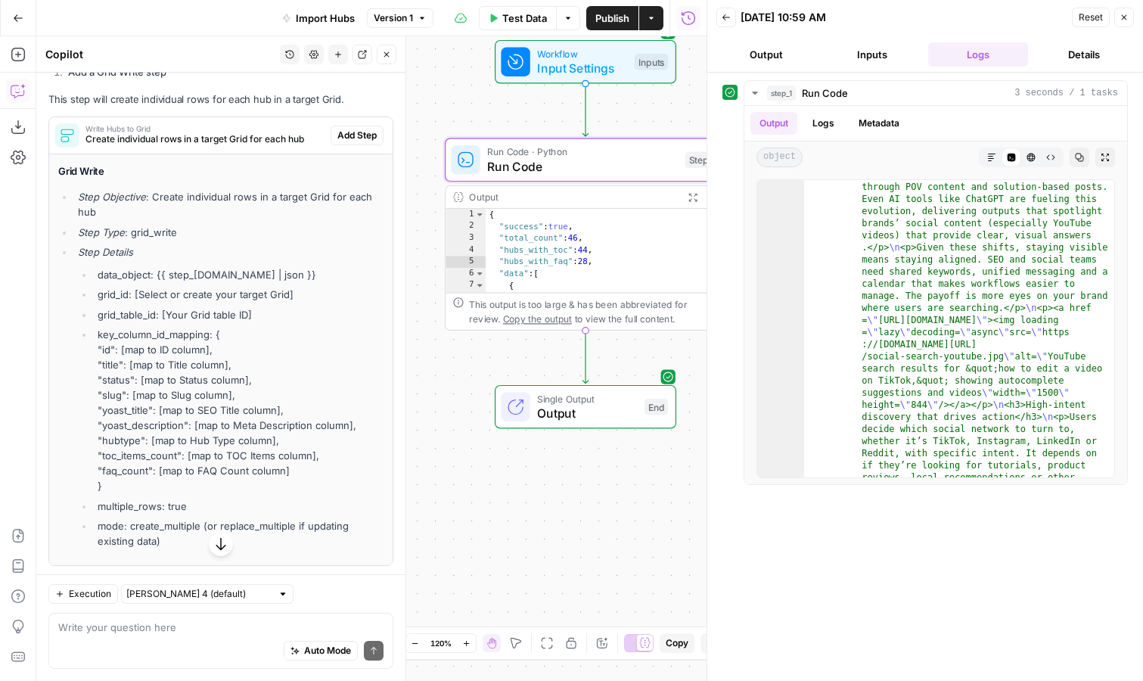
click at [350, 129] on span "Add Step" at bounding box center [356, 136] width 39 height 14
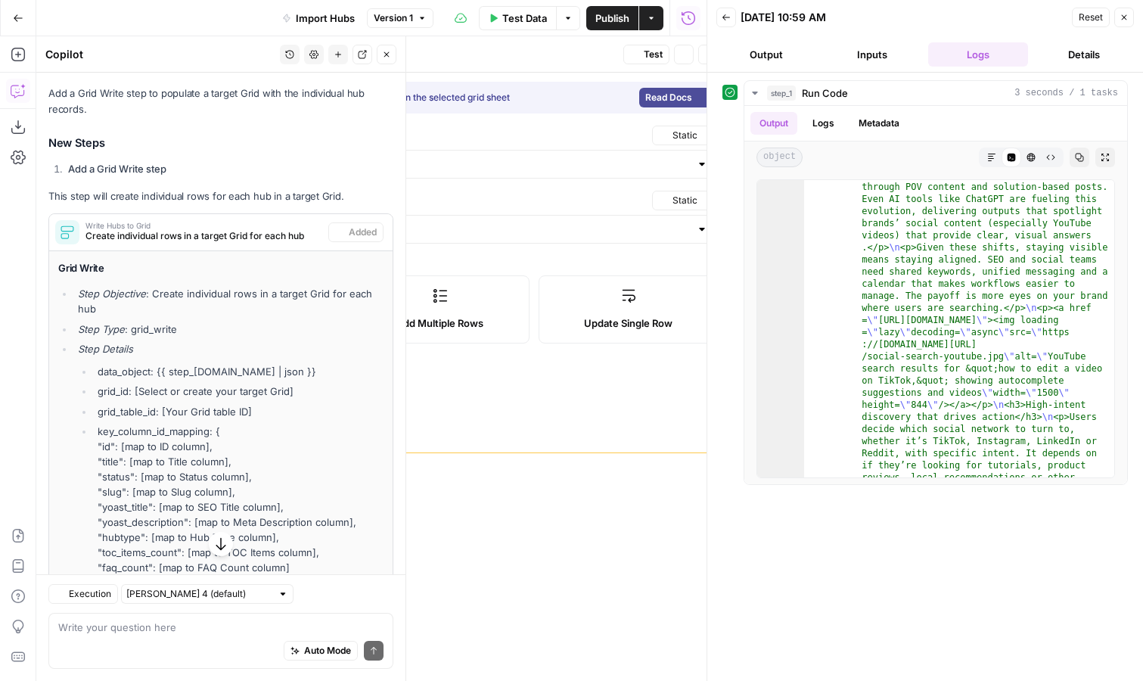
scroll to position [3859, 0]
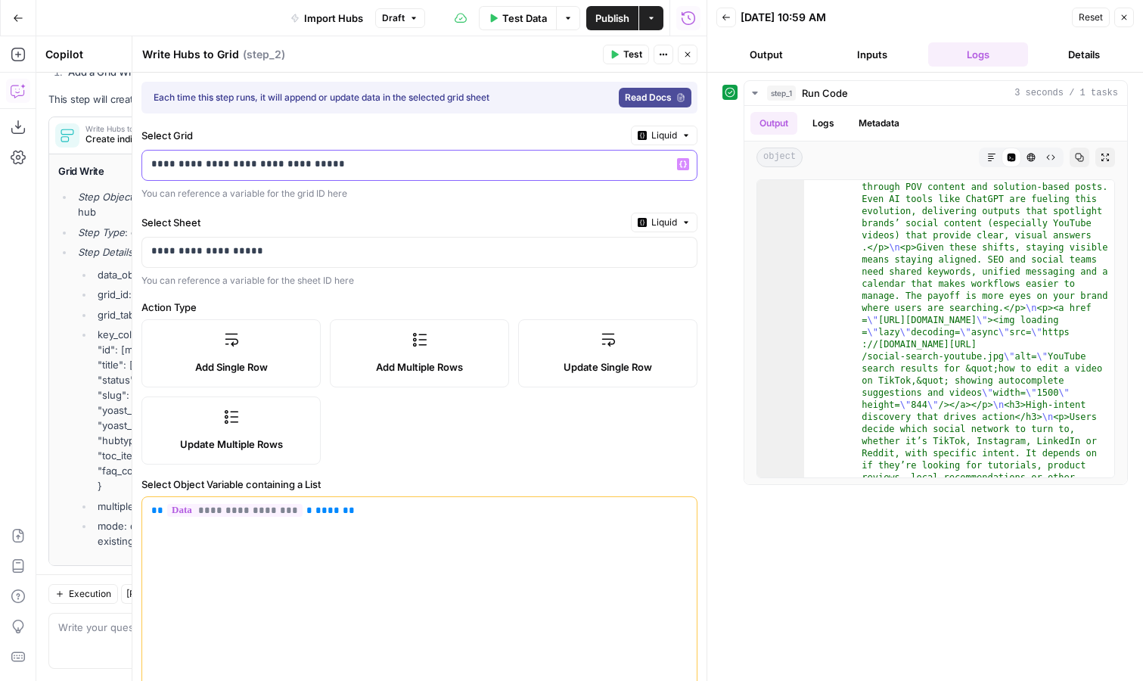
click at [479, 161] on p "**********" at bounding box center [419, 164] width 536 height 15
click at [479, 161] on p "**********" at bounding box center [407, 164] width 512 height 15
click at [309, 262] on div "**********" at bounding box center [407, 253] width 530 height 30
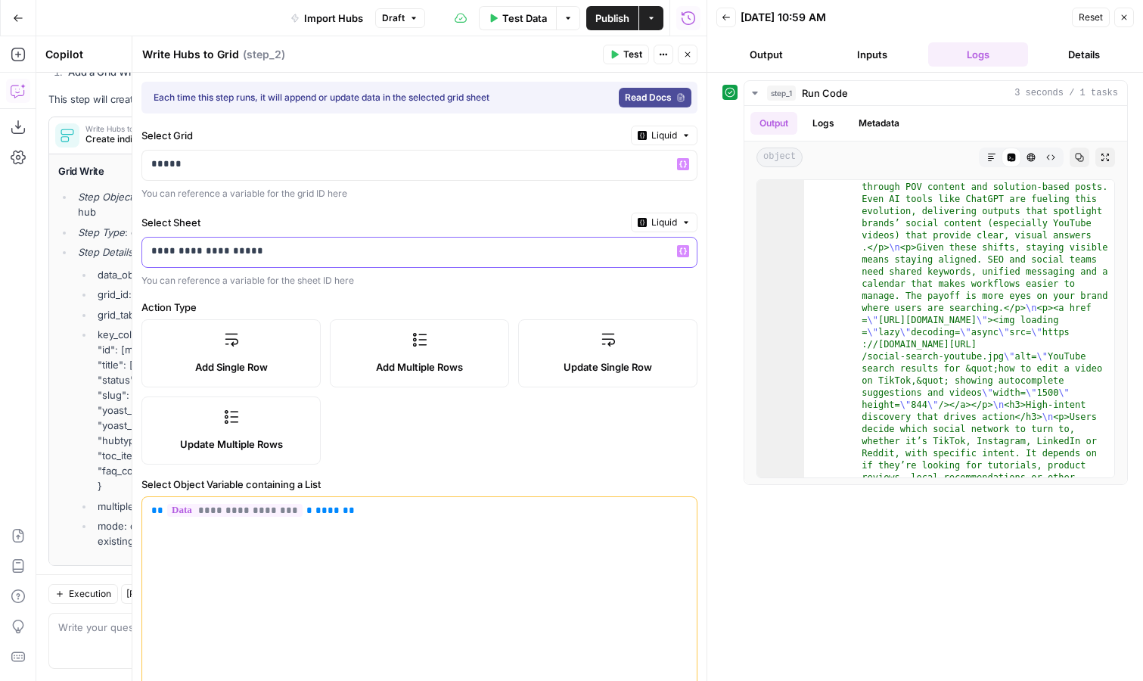
click at [309, 262] on div "**********" at bounding box center [407, 253] width 530 height 30
click at [370, 294] on div "**********" at bounding box center [419, 626] width 574 height 1107
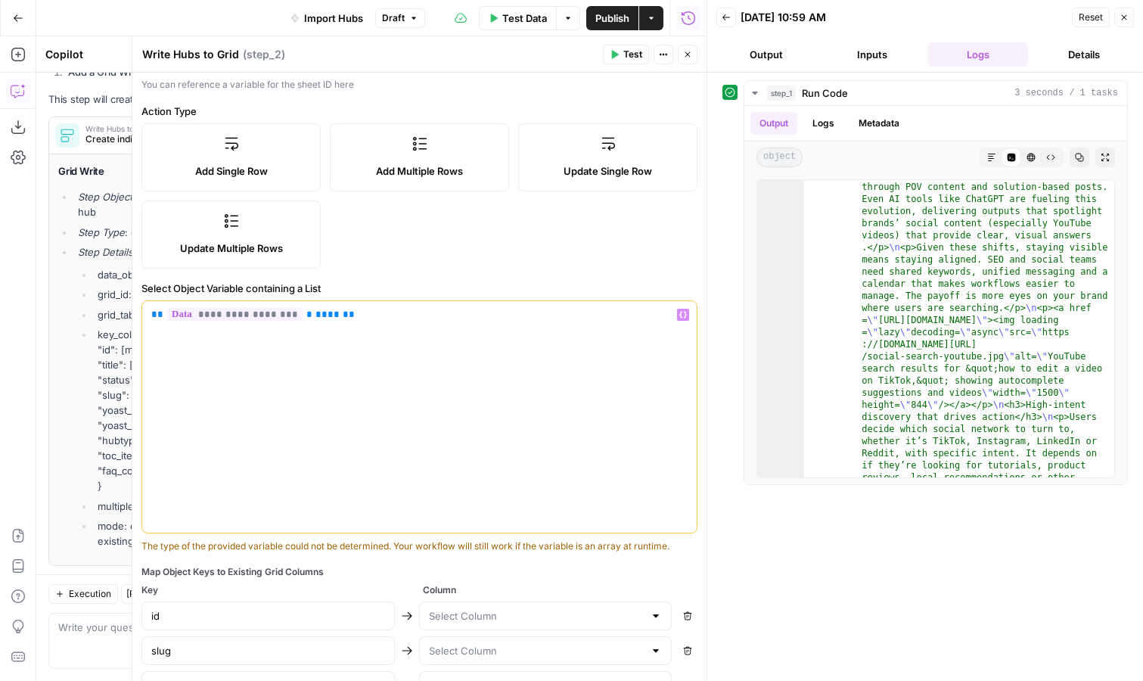
scroll to position [199, 0]
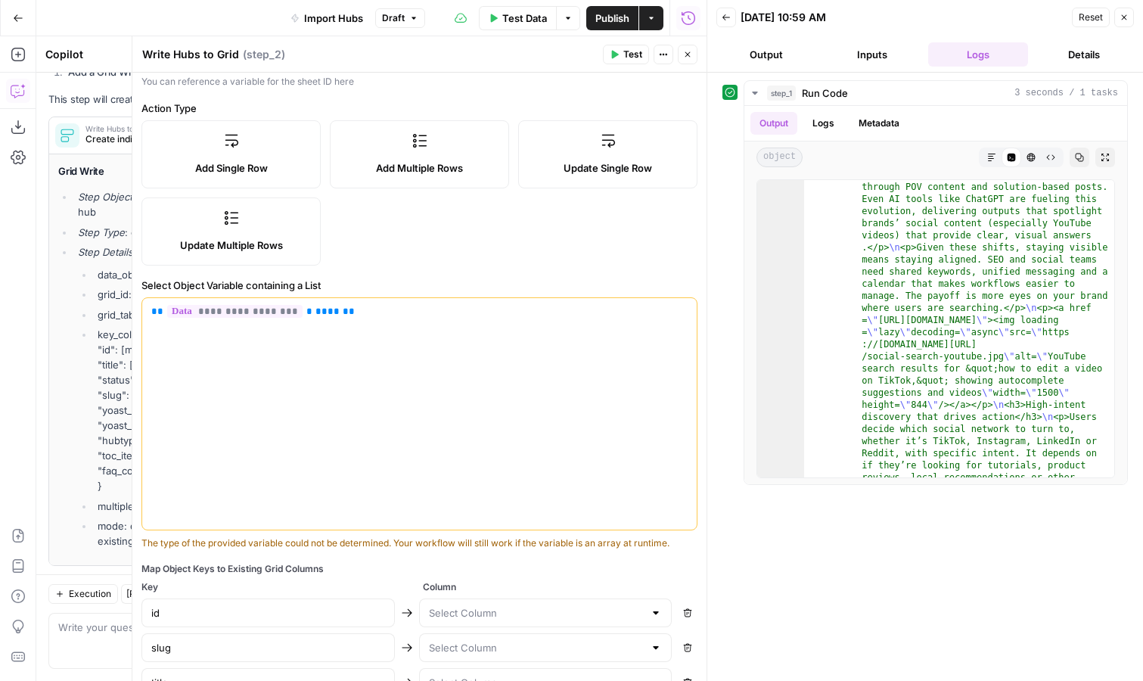
click at [277, 229] on label "Update Multiple Rows" at bounding box center [230, 231] width 179 height 68
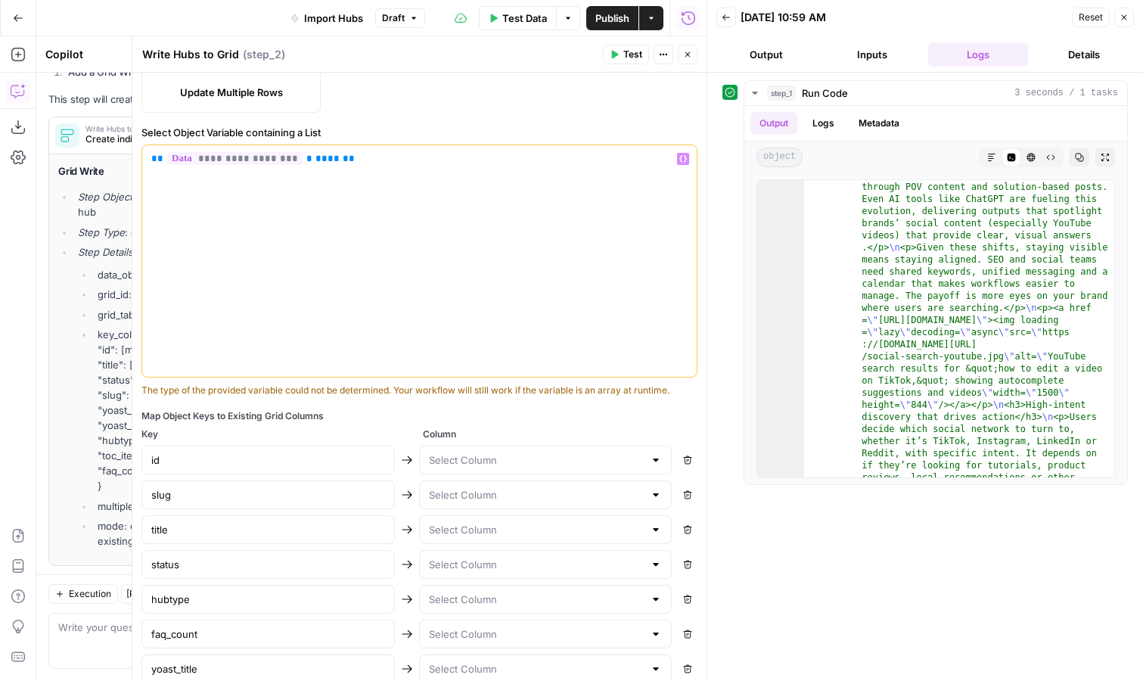
scroll to position [499, 0]
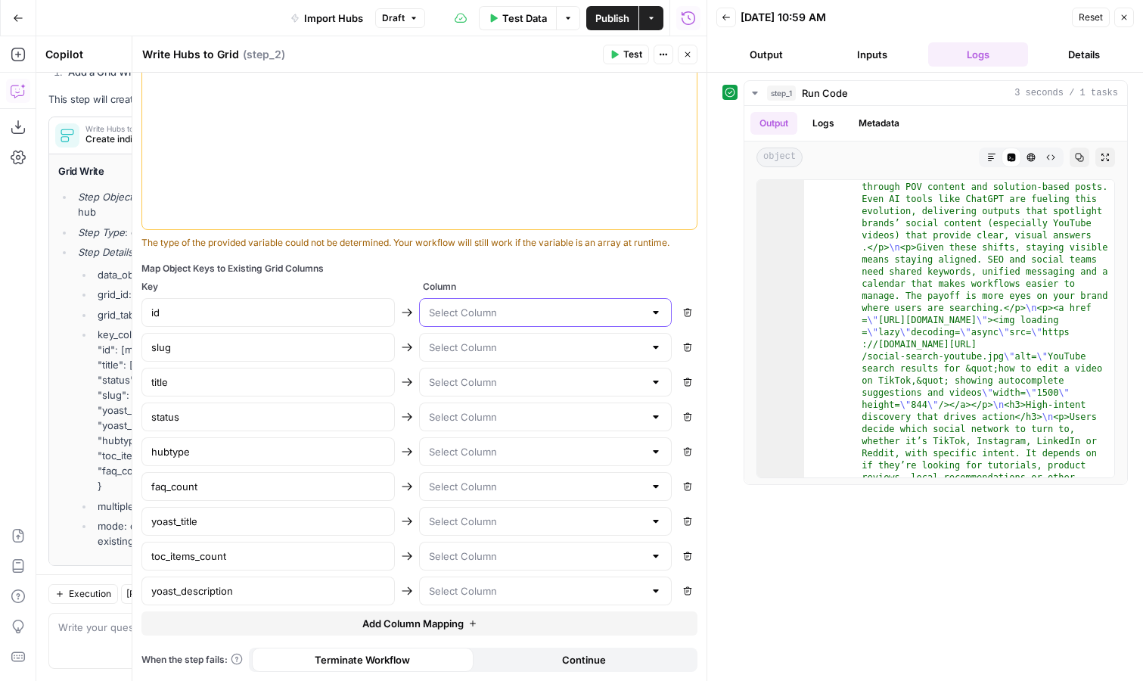
click at [584, 317] on input "text" at bounding box center [537, 312] width 216 height 15
click at [592, 281] on span "Column" at bounding box center [560, 287] width 275 height 14
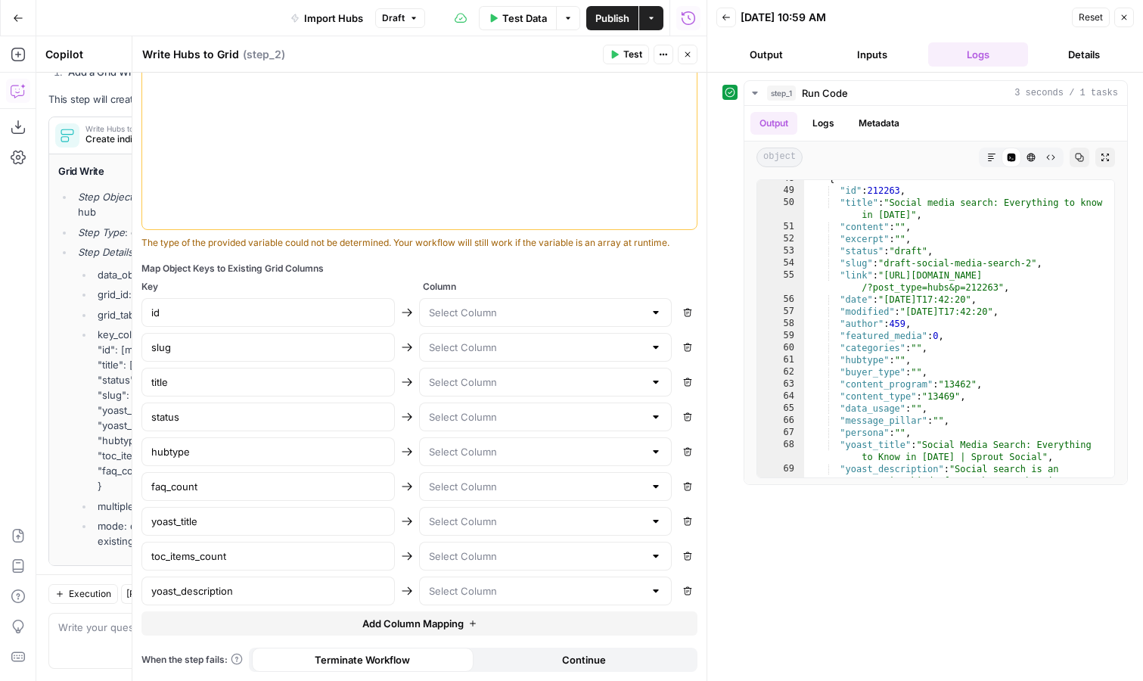
click at [628, 54] on span "Test" at bounding box center [632, 55] width 19 height 14
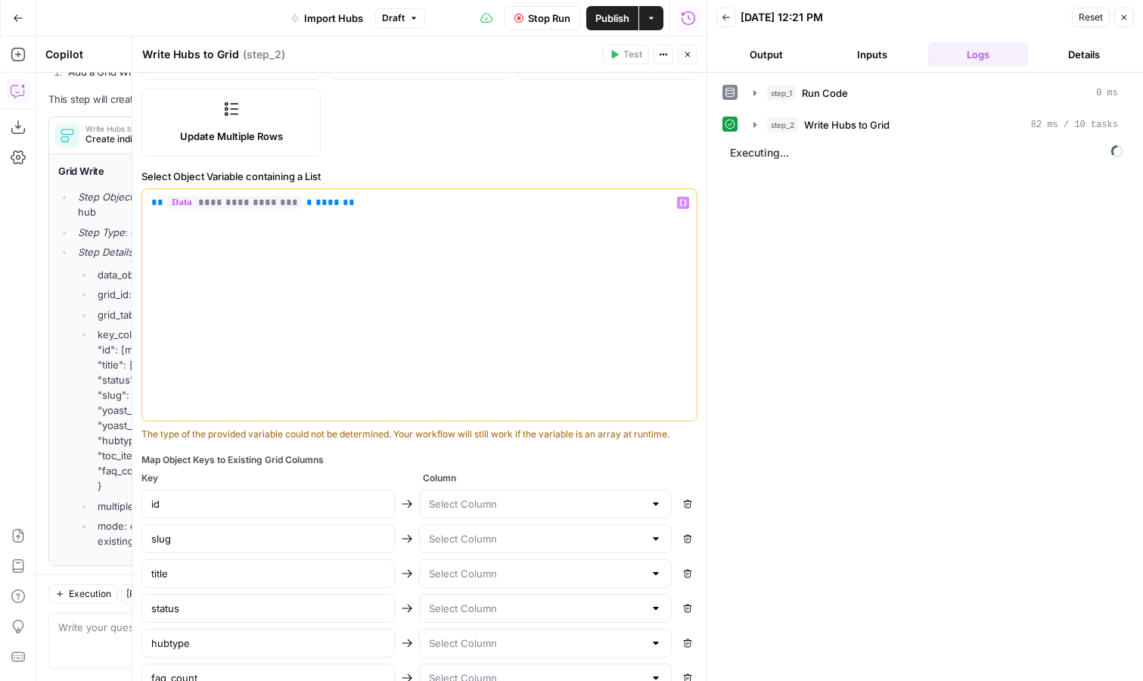
scroll to position [279, 0]
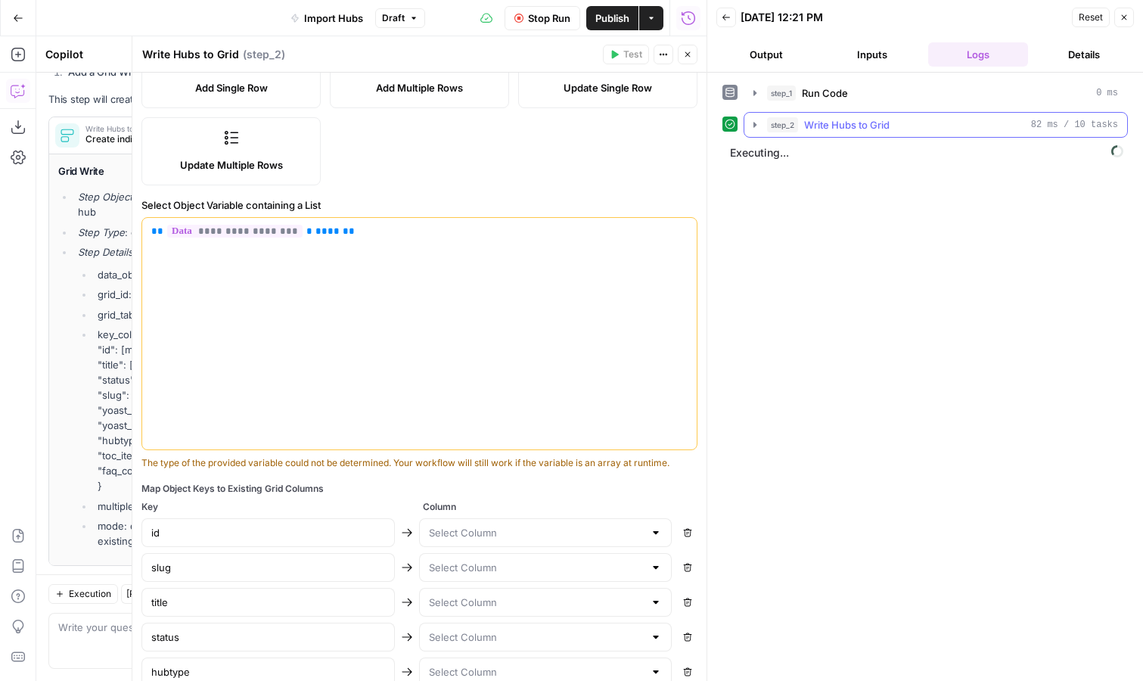
click at [752, 123] on icon "button" at bounding box center [755, 125] width 12 height 12
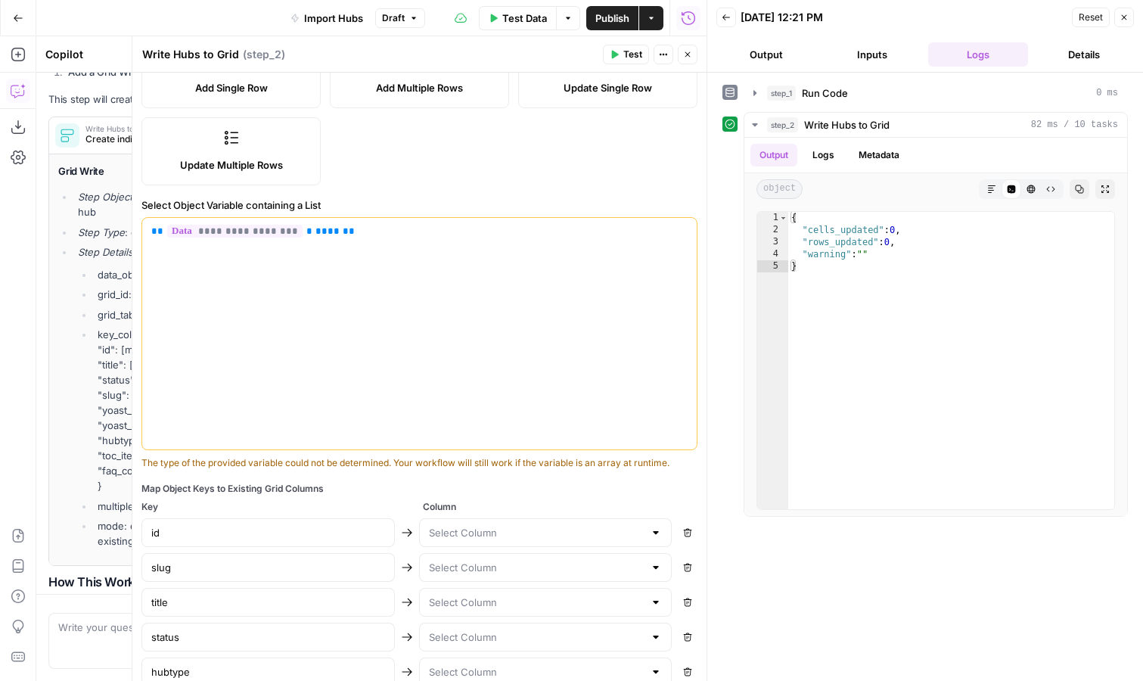
scroll to position [3776, 0]
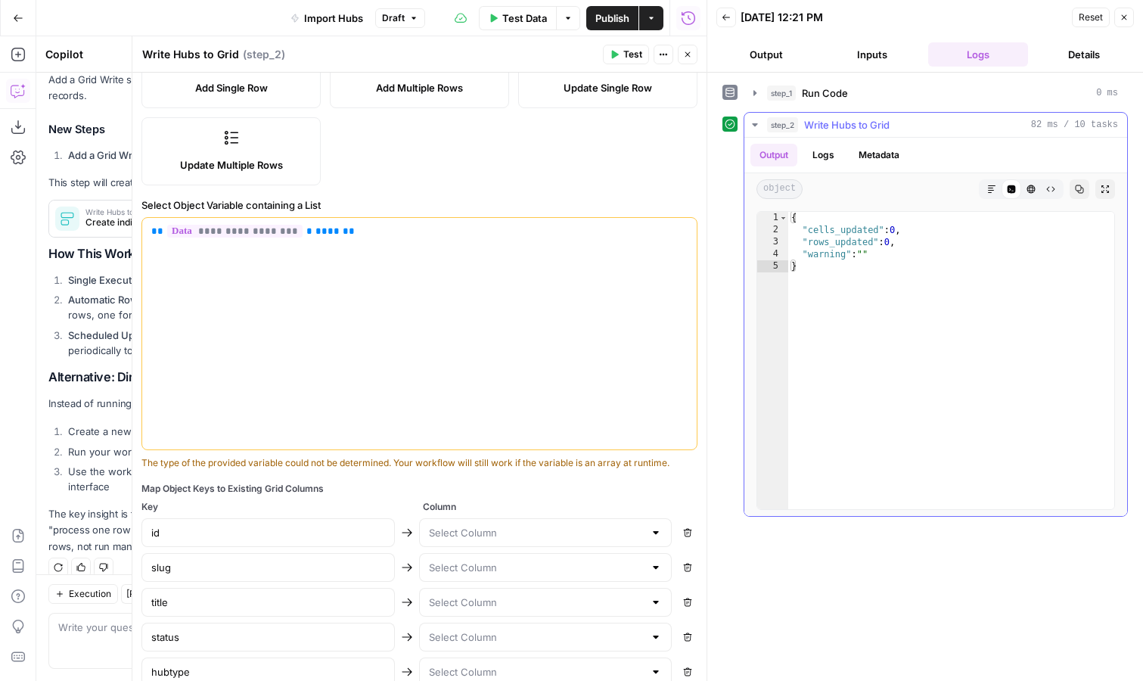
click at [834, 154] on button "Logs" at bounding box center [823, 155] width 40 height 23
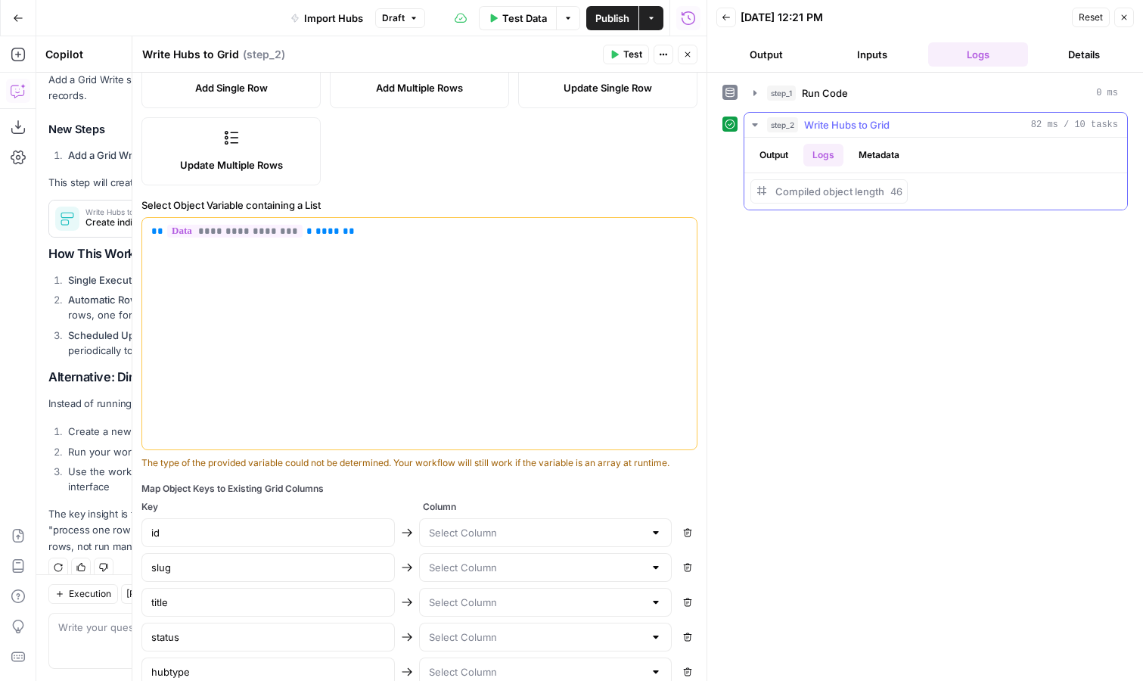
click at [787, 155] on button "Output" at bounding box center [773, 155] width 47 height 23
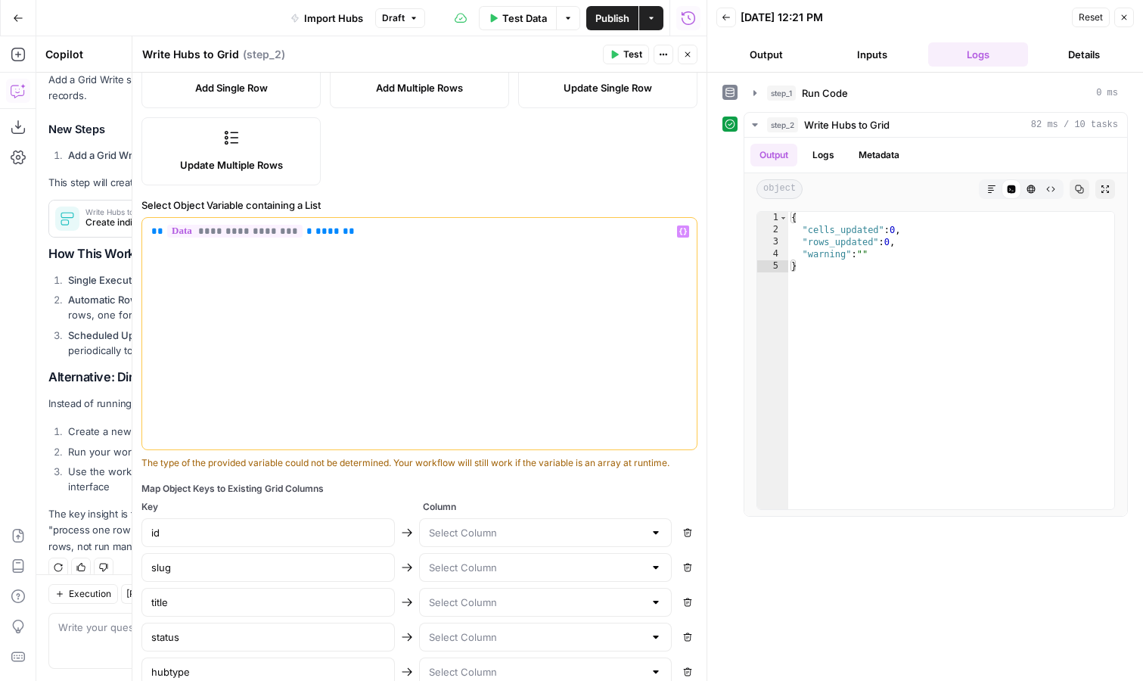
click at [315, 233] on span "****" at bounding box center [327, 231] width 24 height 10
click at [437, 185] on div "**********" at bounding box center [419, 346] width 574 height 1107
click at [627, 53] on span "Test" at bounding box center [632, 55] width 19 height 14
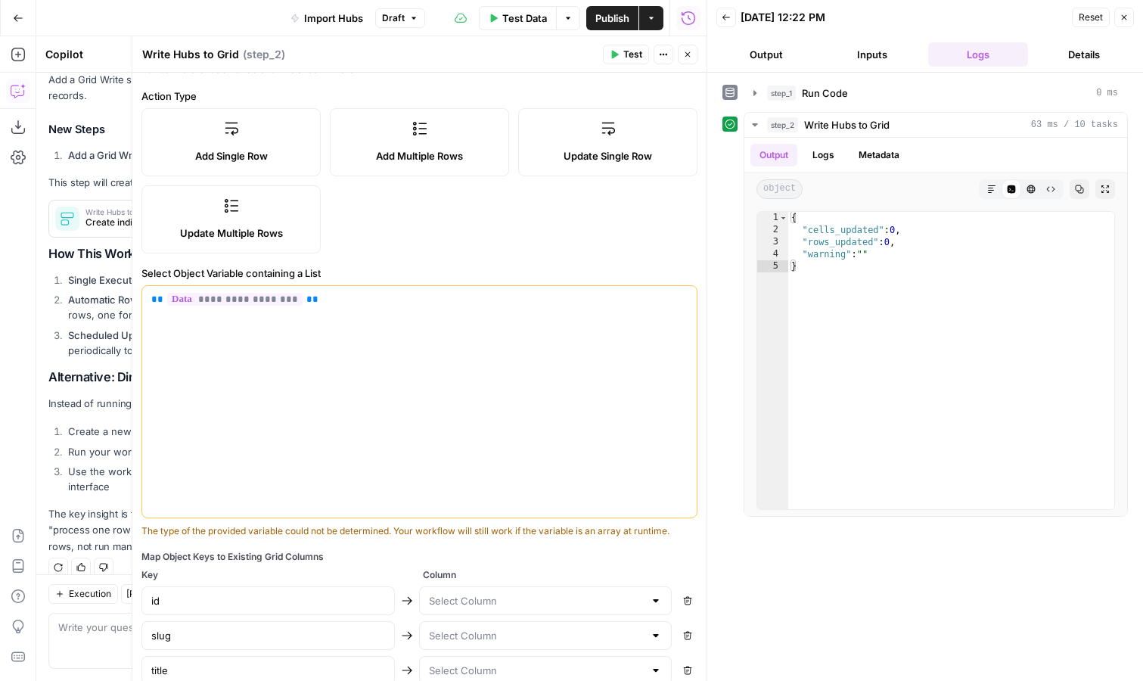
scroll to position [186, 0]
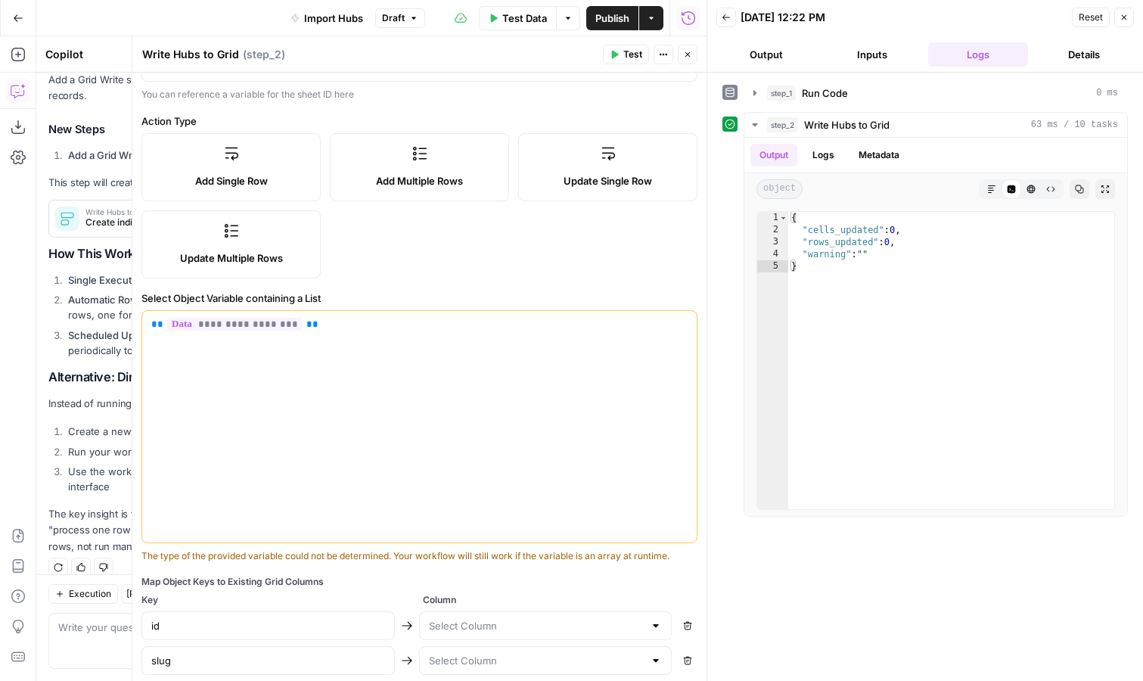
click at [415, 172] on label "Add Multiple Rows" at bounding box center [419, 167] width 179 height 68
click at [414, 173] on span "Add Multiple Rows" at bounding box center [419, 180] width 87 height 15
click at [632, 59] on span "Test" at bounding box center [632, 55] width 19 height 14
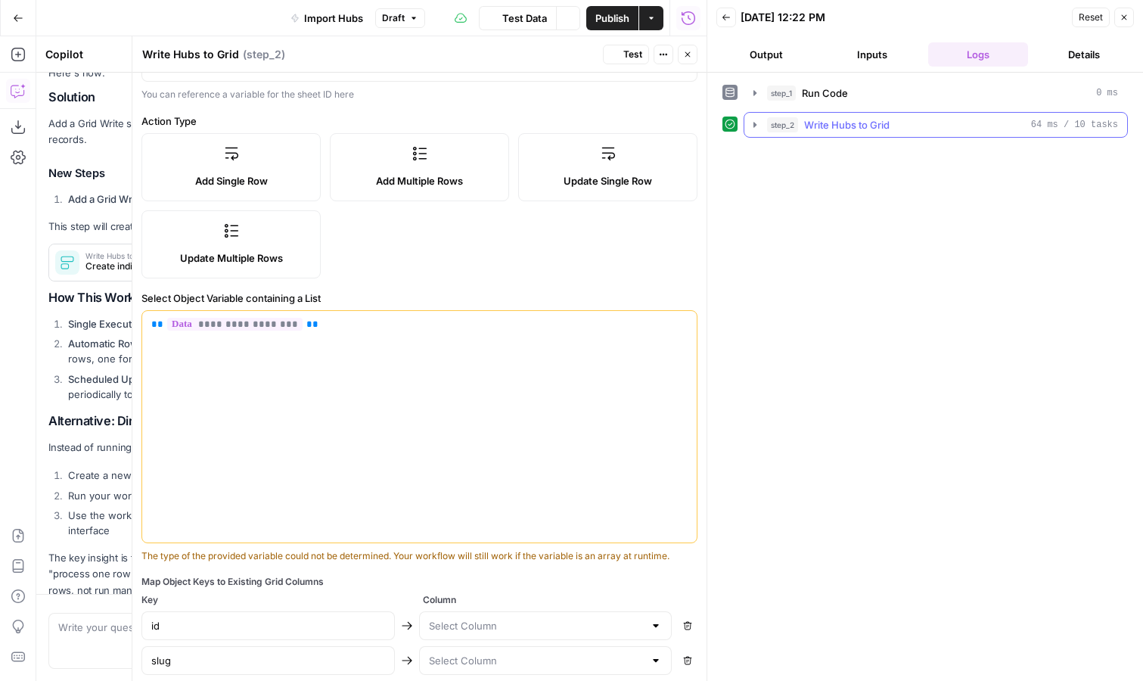
scroll to position [3776, 0]
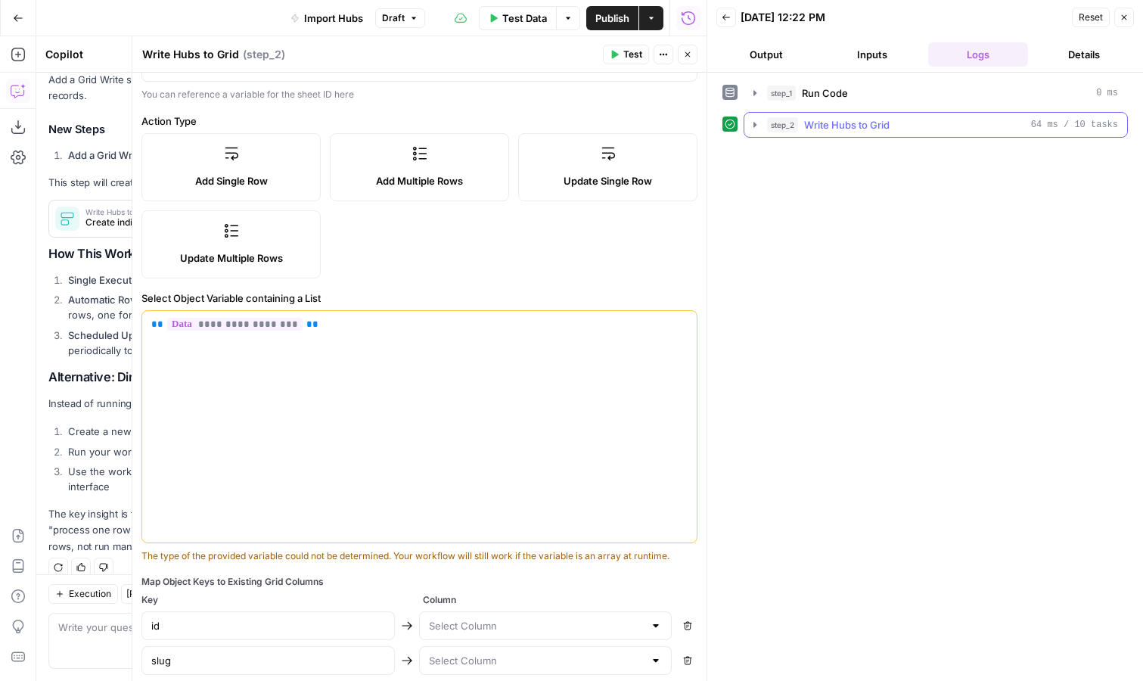
click at [756, 126] on icon "button" at bounding box center [755, 125] width 12 height 12
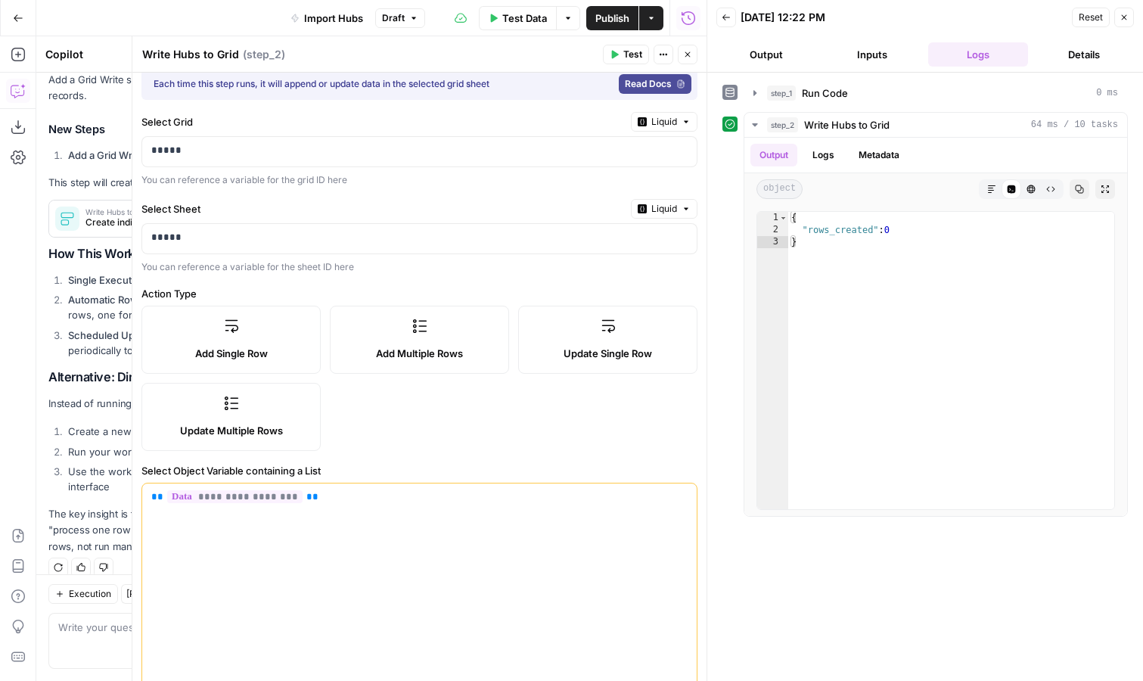
scroll to position [0, 0]
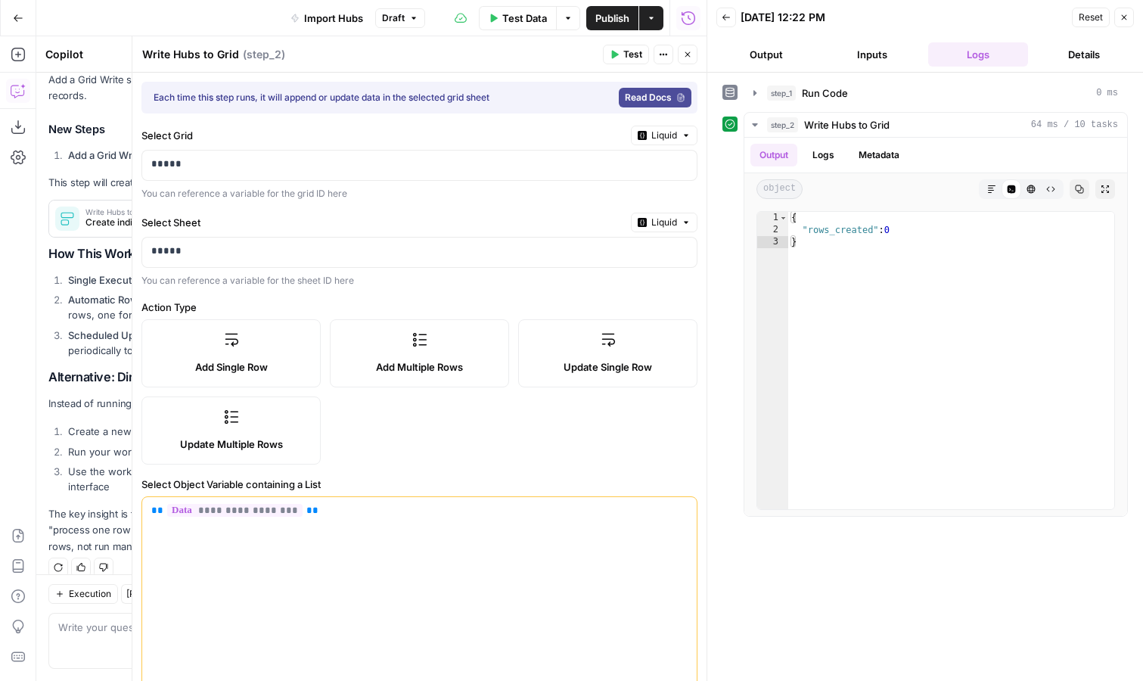
click at [634, 100] on span "Read Docs" at bounding box center [648, 98] width 47 height 14
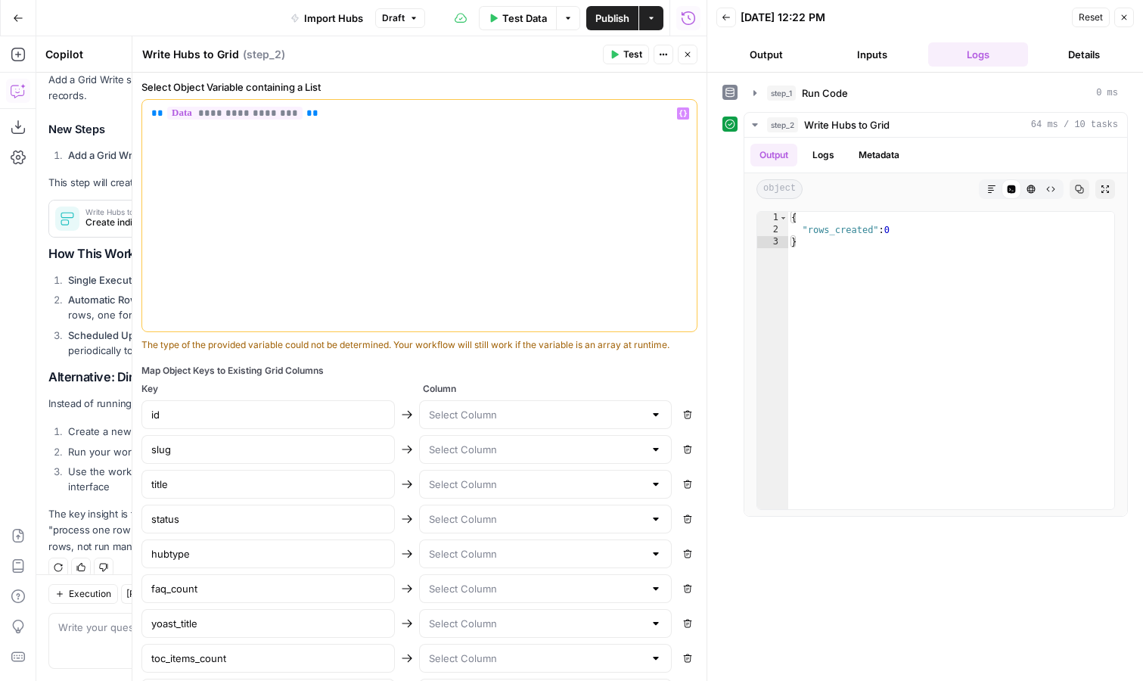
scroll to position [499, 0]
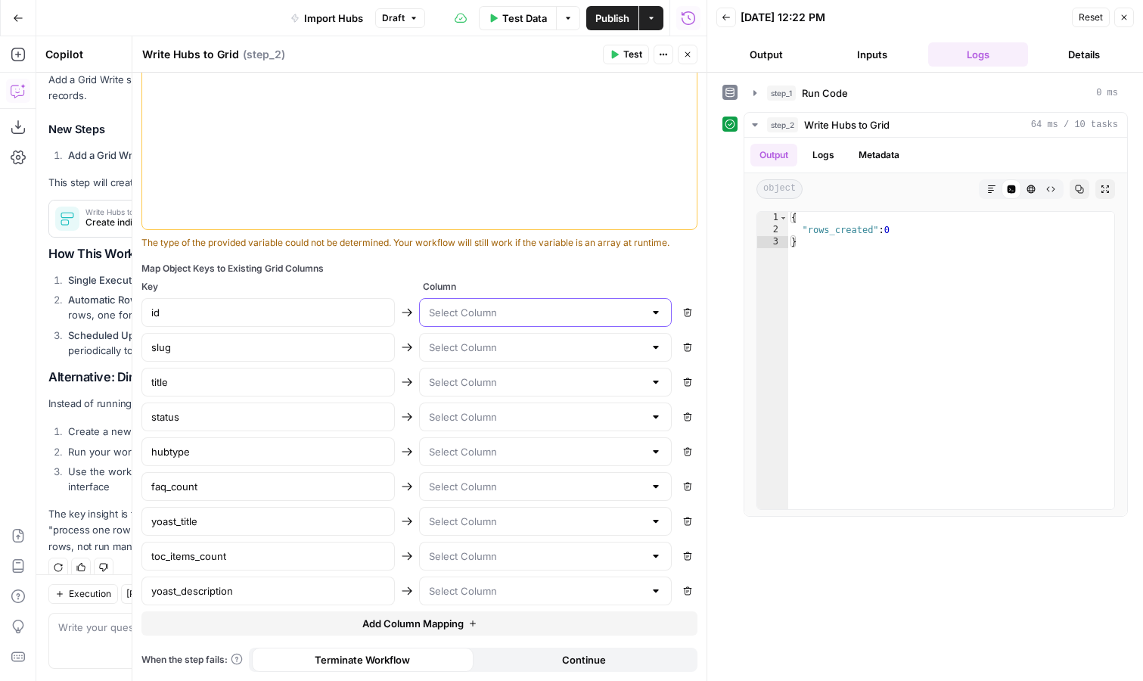
click at [617, 312] on input "text" at bounding box center [537, 312] width 216 height 15
click at [618, 288] on span "Column" at bounding box center [560, 287] width 275 height 14
click at [686, 51] on icon "button" at bounding box center [687, 54] width 9 height 9
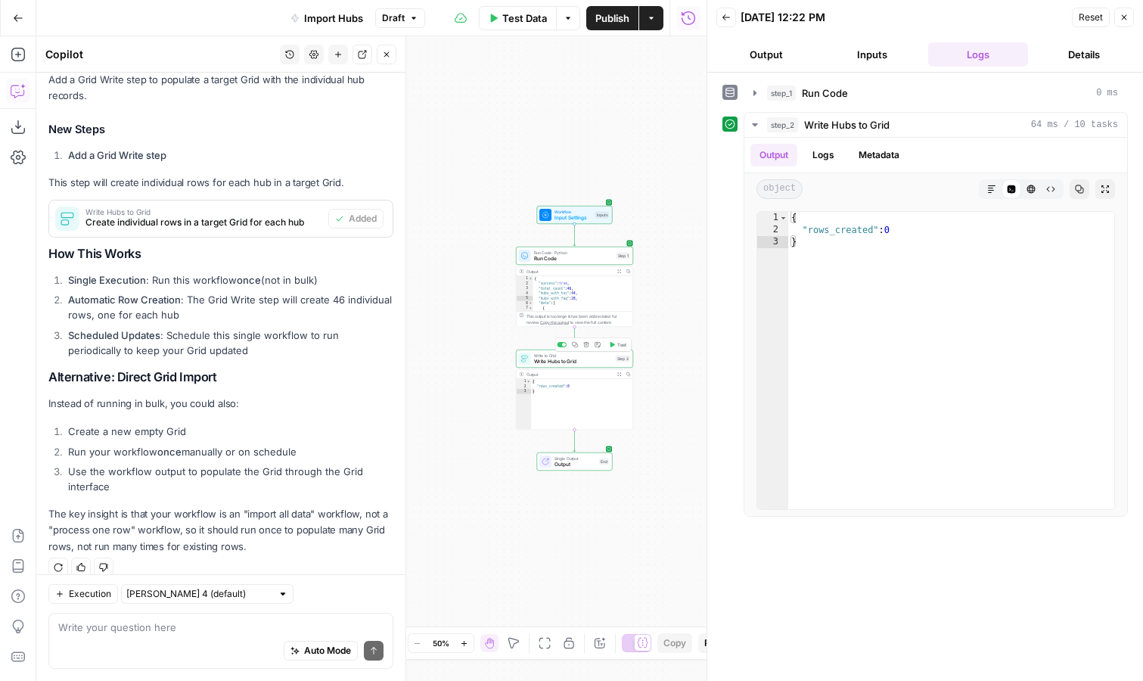
click at [550, 361] on span "Write Hubs to Grid" at bounding box center [573, 362] width 79 height 8
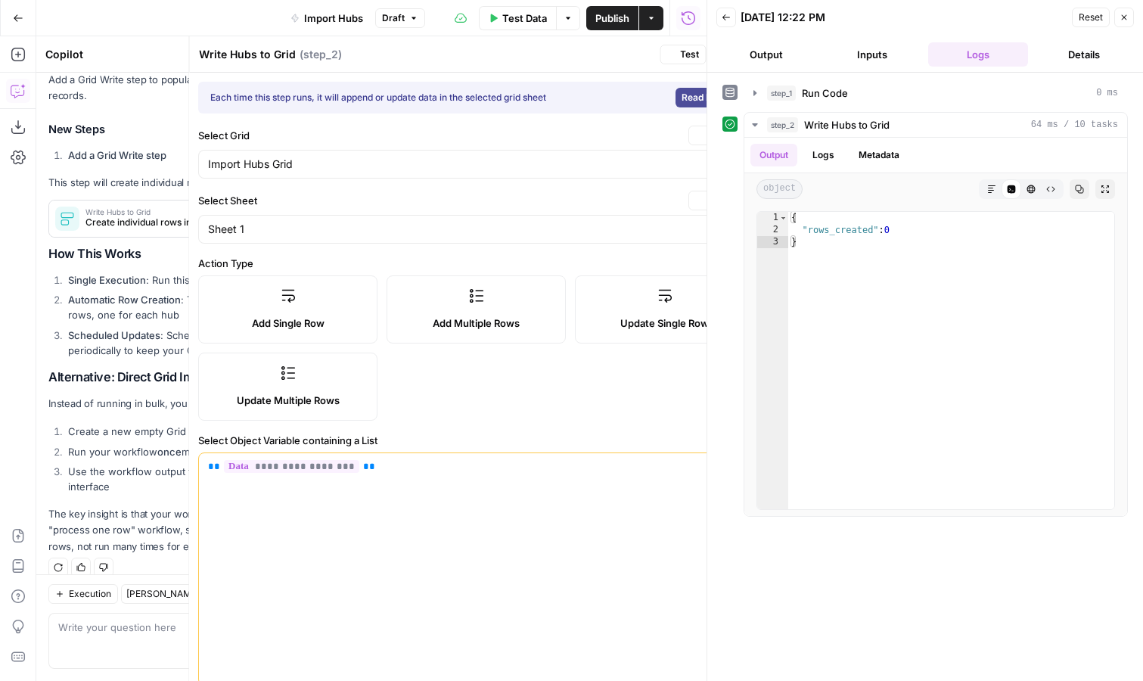
type input "Import Hubs"
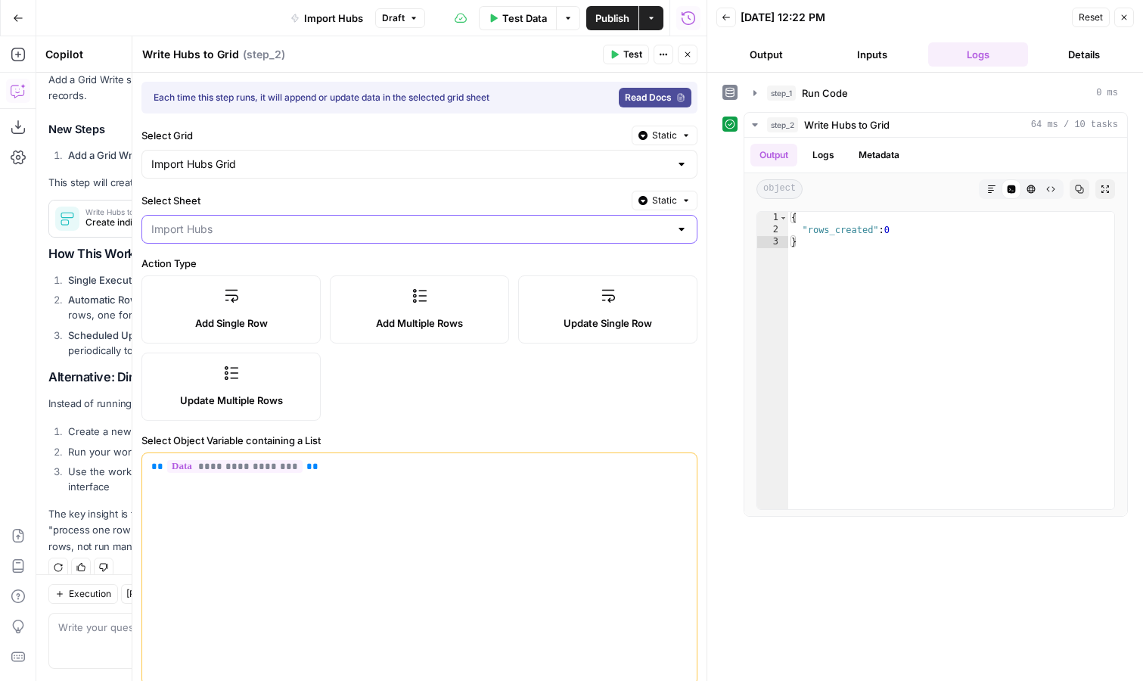
click at [325, 235] on input "Select Sheet" at bounding box center [410, 229] width 518 height 15
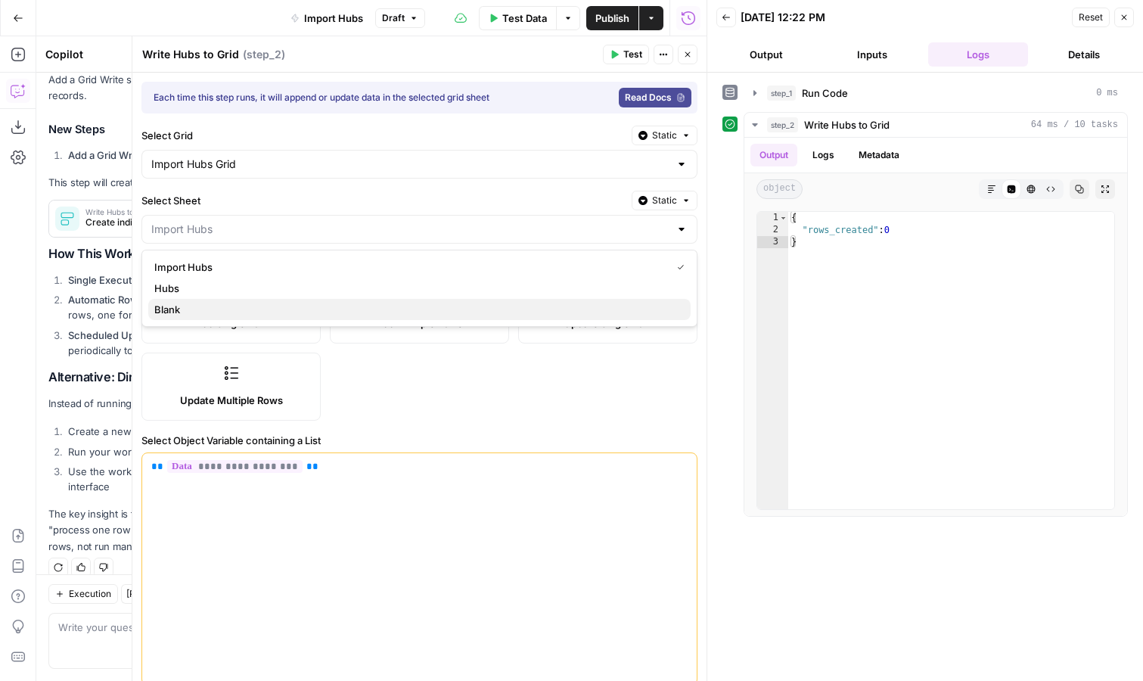
click at [289, 310] on span "Blank" at bounding box center [416, 309] width 524 height 15
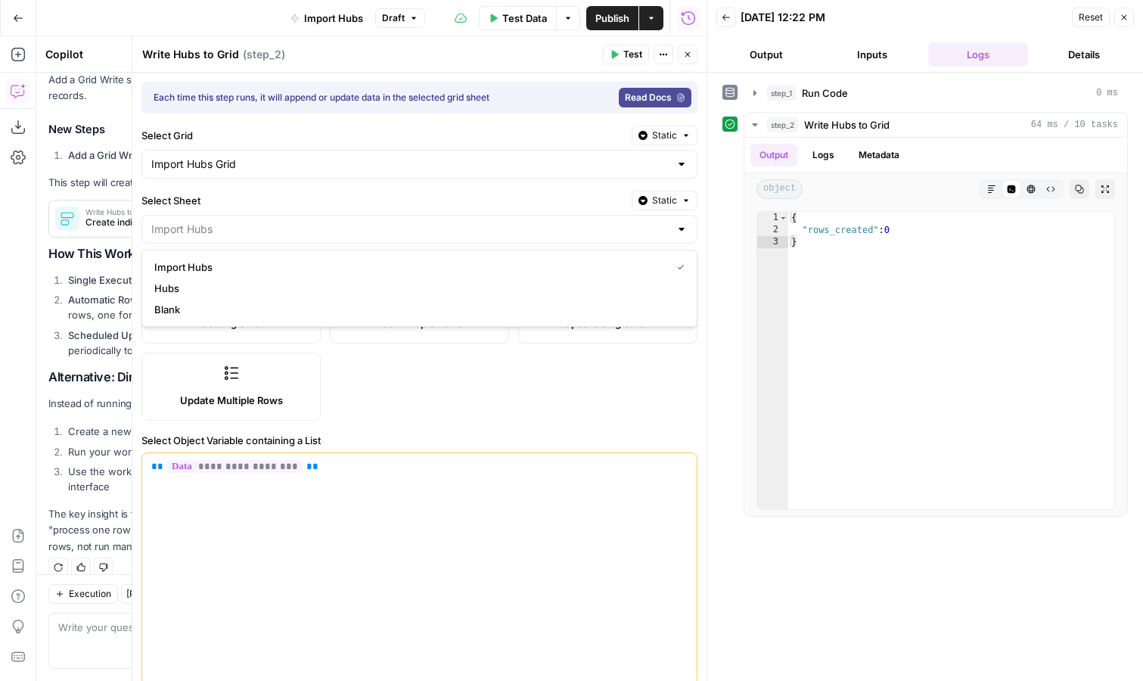
type input "Blank"
click at [327, 256] on label "Action Type" at bounding box center [419, 263] width 556 height 15
click at [278, 363] on label "Update Multiple Rows" at bounding box center [230, 387] width 179 height 68
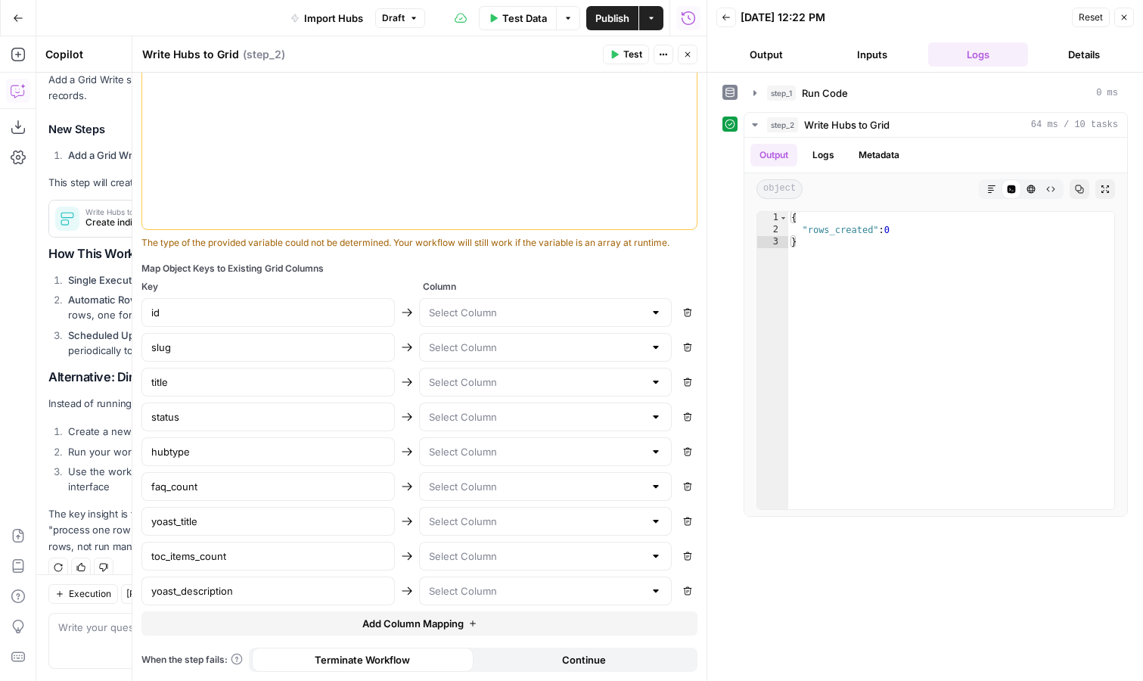
scroll to position [93, 0]
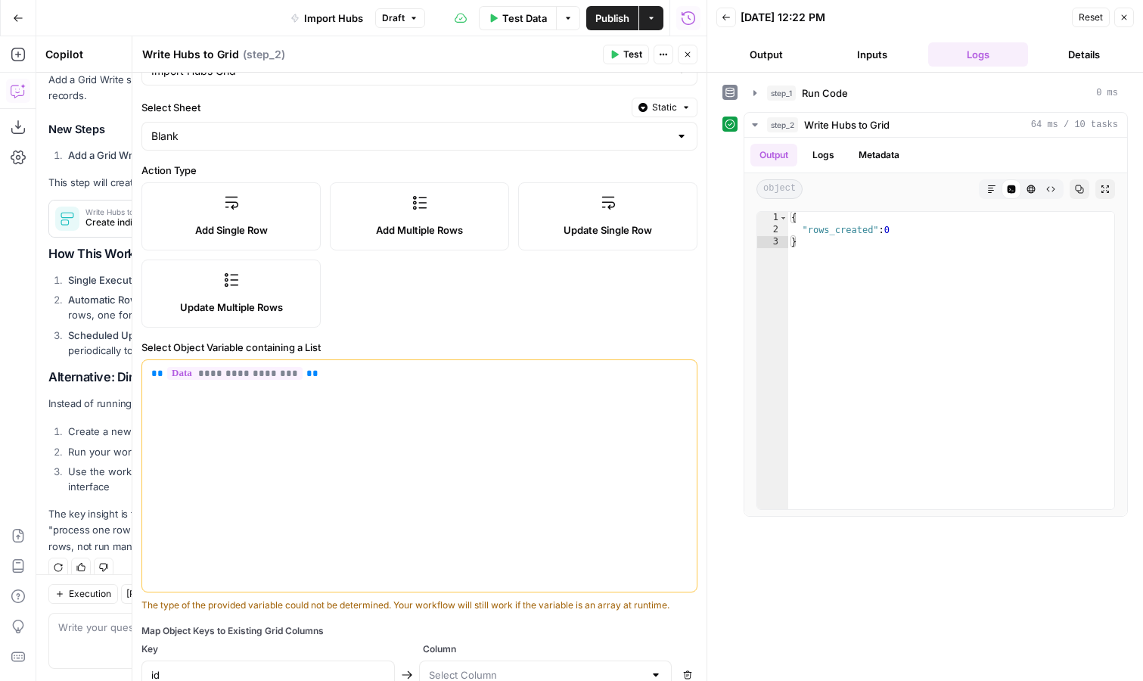
click at [402, 222] on span "Add Multiple Rows" at bounding box center [419, 229] width 87 height 15
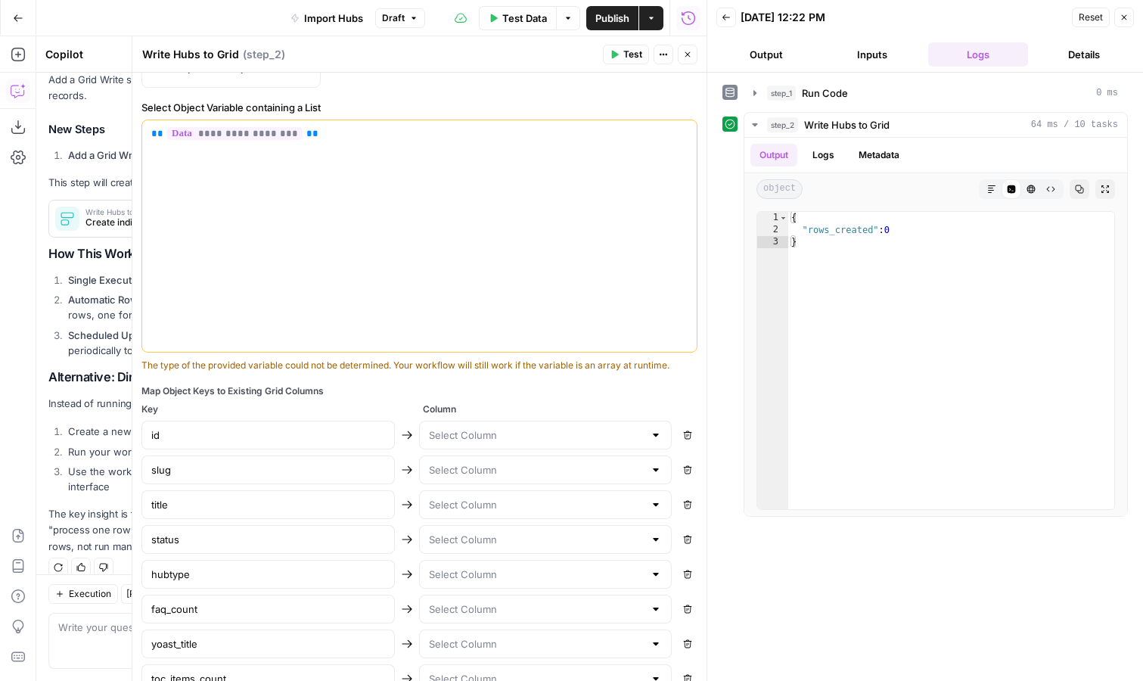
scroll to position [455, 0]
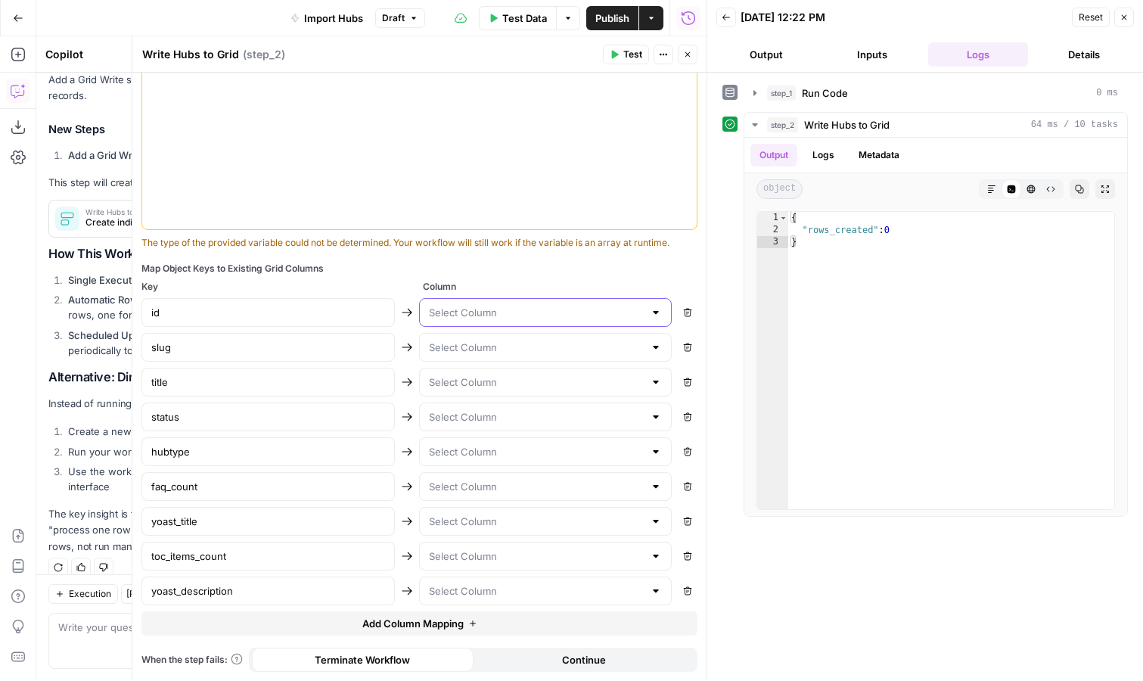
click at [524, 315] on input "text" at bounding box center [537, 312] width 216 height 15
click at [523, 256] on div "**********" at bounding box center [419, 149] width 574 height 1064
click at [499, 357] on div at bounding box center [545, 347] width 253 height 29
click at [520, 269] on div "Map Object Keys to Existing Grid Columns" at bounding box center [419, 269] width 556 height 14
click at [515, 388] on input "text" at bounding box center [537, 381] width 216 height 15
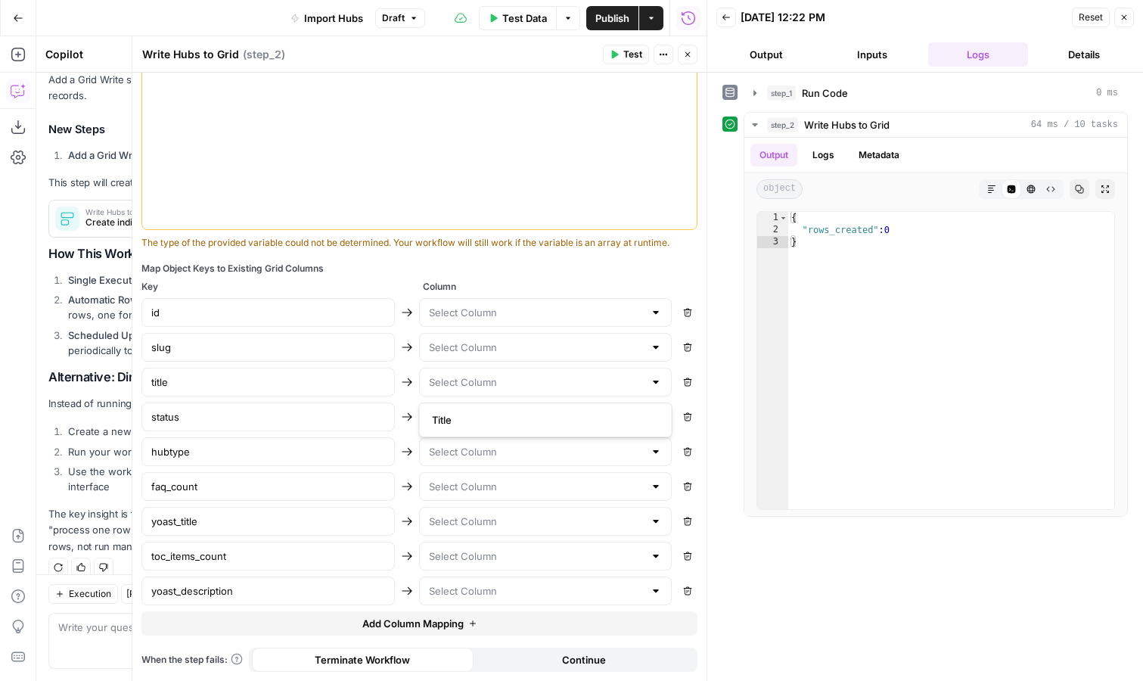
click at [525, 277] on div "Map Object Keys to Existing Grid Columns Key Column id Remove slug Remove title…" at bounding box center [419, 449] width 556 height 374
click at [756, 92] on icon "button" at bounding box center [754, 92] width 3 height 5
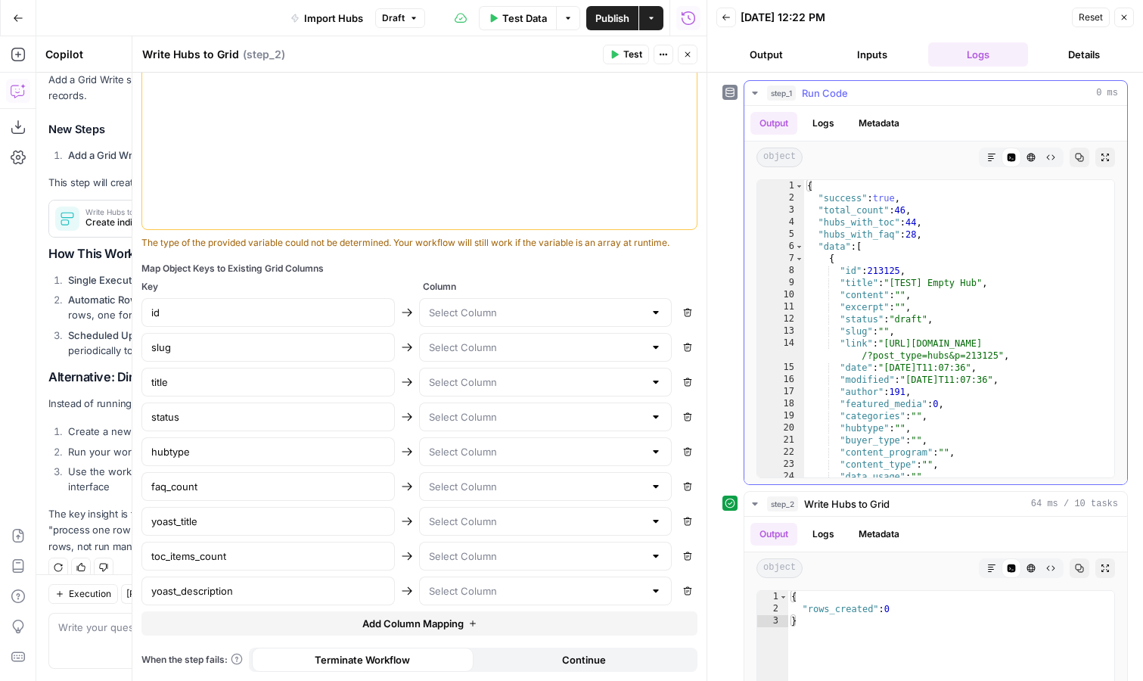
type textarea "**********"
click at [857, 284] on div "{ "success" : true , "total_count" : 46 , "hubs_with_toc" : 44 , "hubs_with_faq…" at bounding box center [959, 340] width 310 height 321
click at [562, 317] on input "text" at bounding box center [537, 312] width 216 height 15
click at [552, 278] on div "Map Object Keys to Existing Grid Columns Key Column id Remove slug Remove title…" at bounding box center [419, 449] width 556 height 374
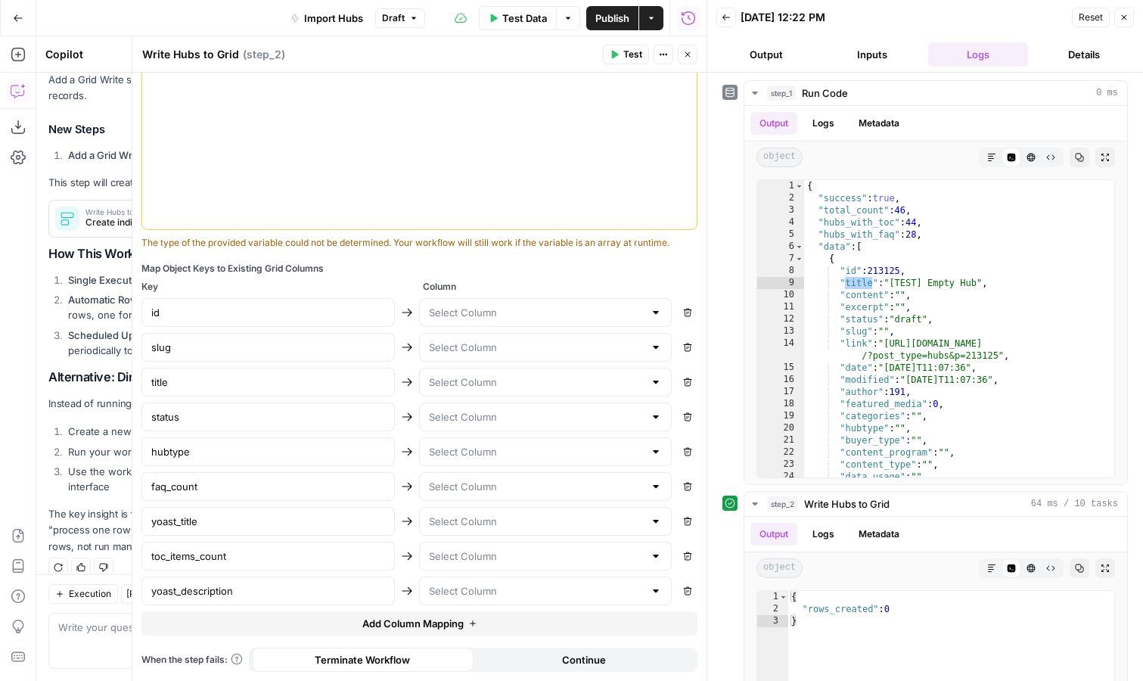
click at [685, 59] on button "Close" at bounding box center [688, 55] width 20 height 20
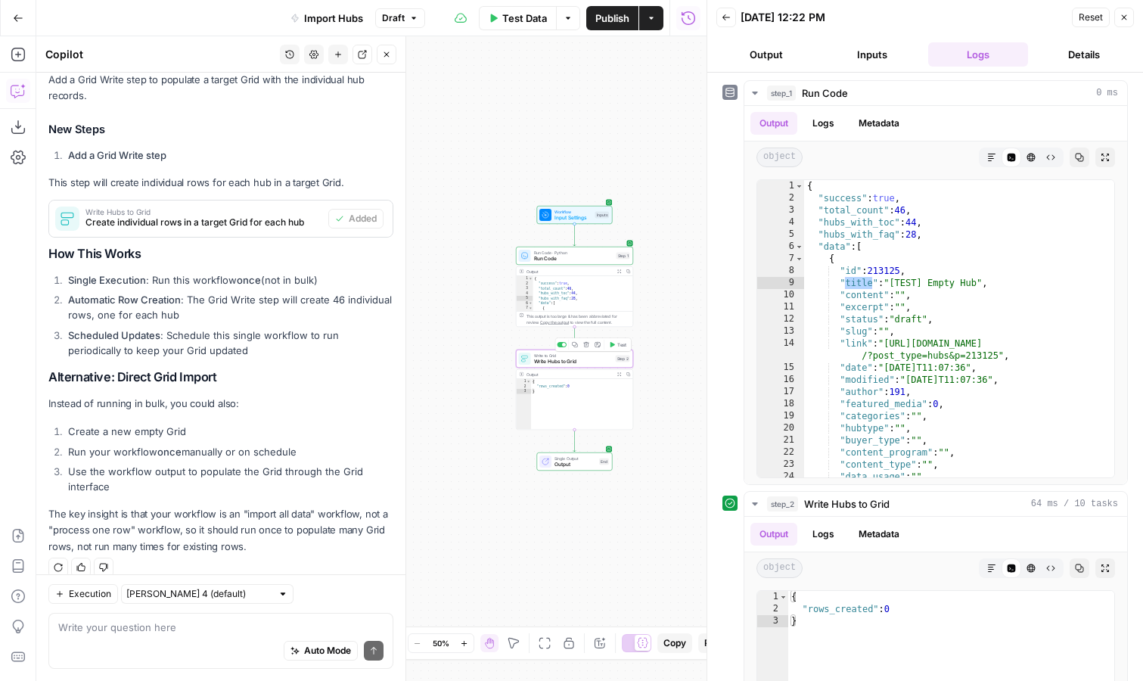
click at [542, 358] on span "Write Hubs to Grid" at bounding box center [573, 362] width 79 height 8
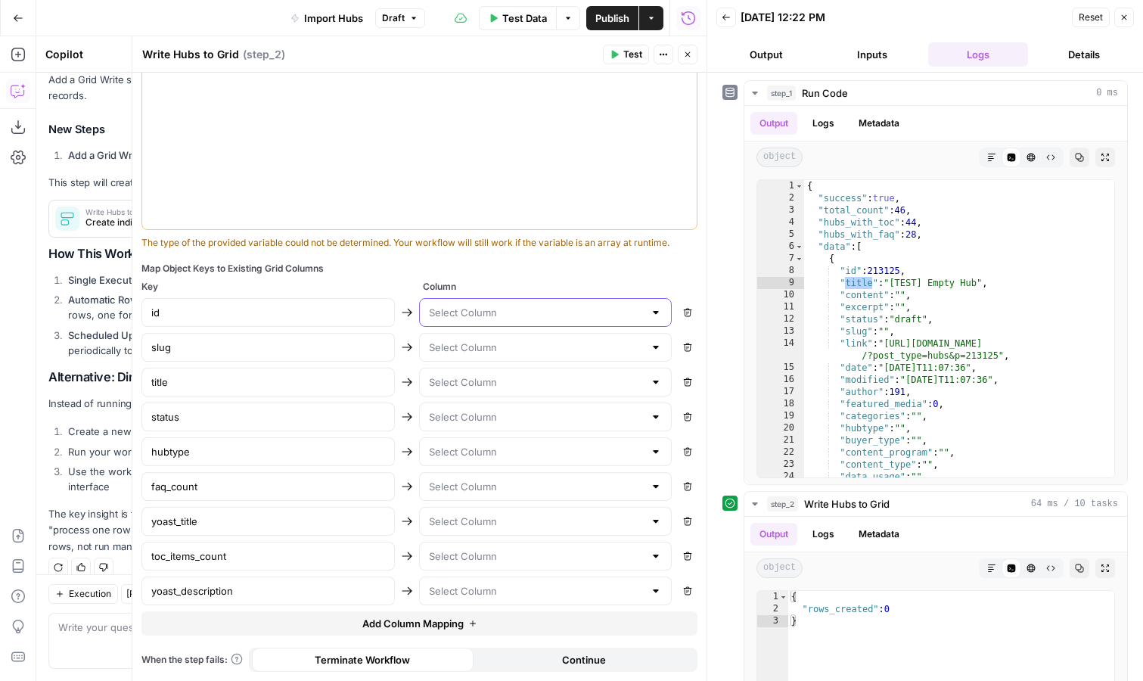
click at [523, 312] on input "text" at bounding box center [537, 312] width 216 height 15
click at [530, 281] on span "Column" at bounding box center [560, 287] width 275 height 14
click at [518, 311] on input "text" at bounding box center [537, 312] width 216 height 15
type input "Title"
click at [610, 283] on span "Column" at bounding box center [560, 287] width 275 height 14
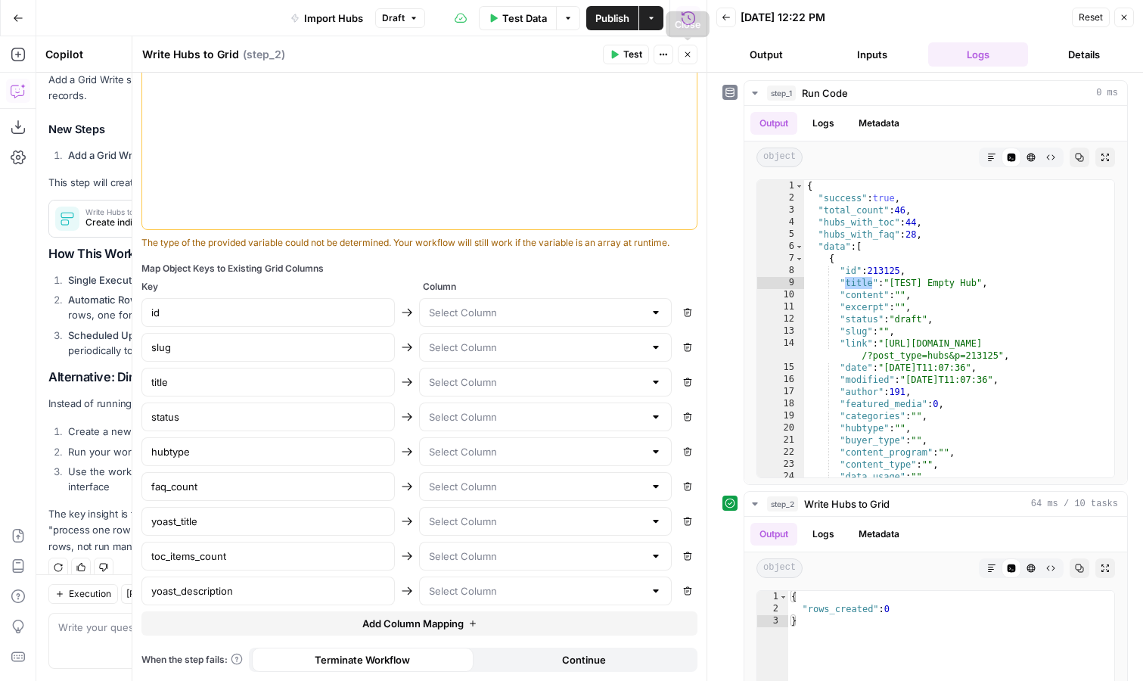
click at [687, 55] on icon "button" at bounding box center [687, 54] width 9 height 9
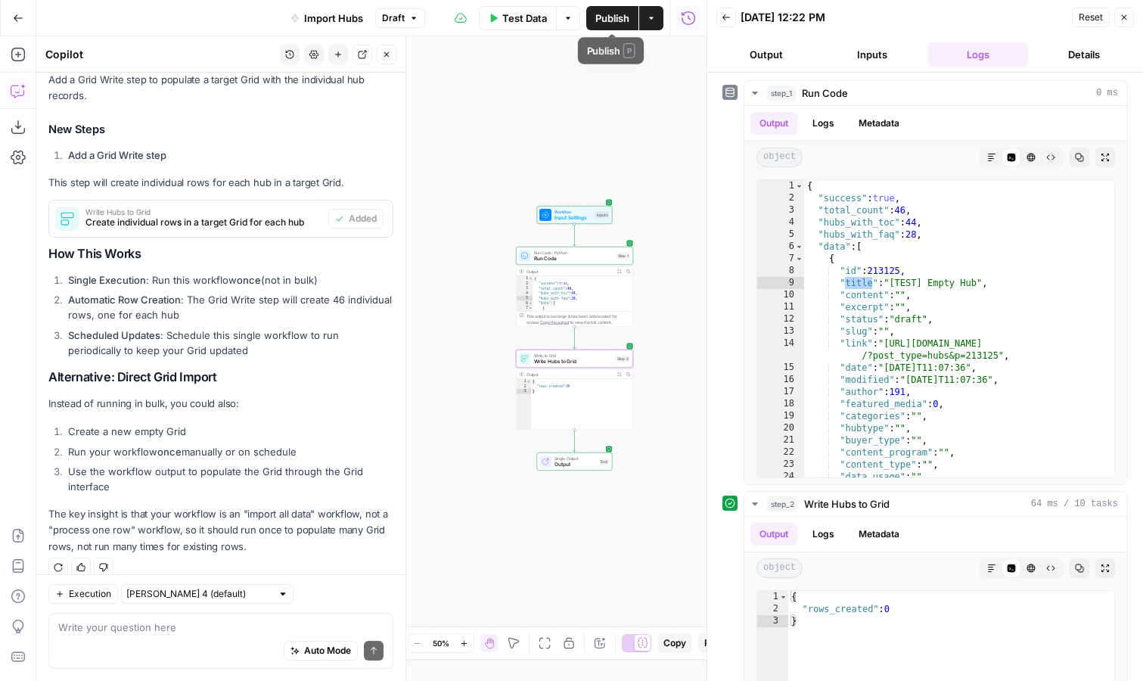
click at [620, 23] on span "Publish" at bounding box center [612, 18] width 34 height 15
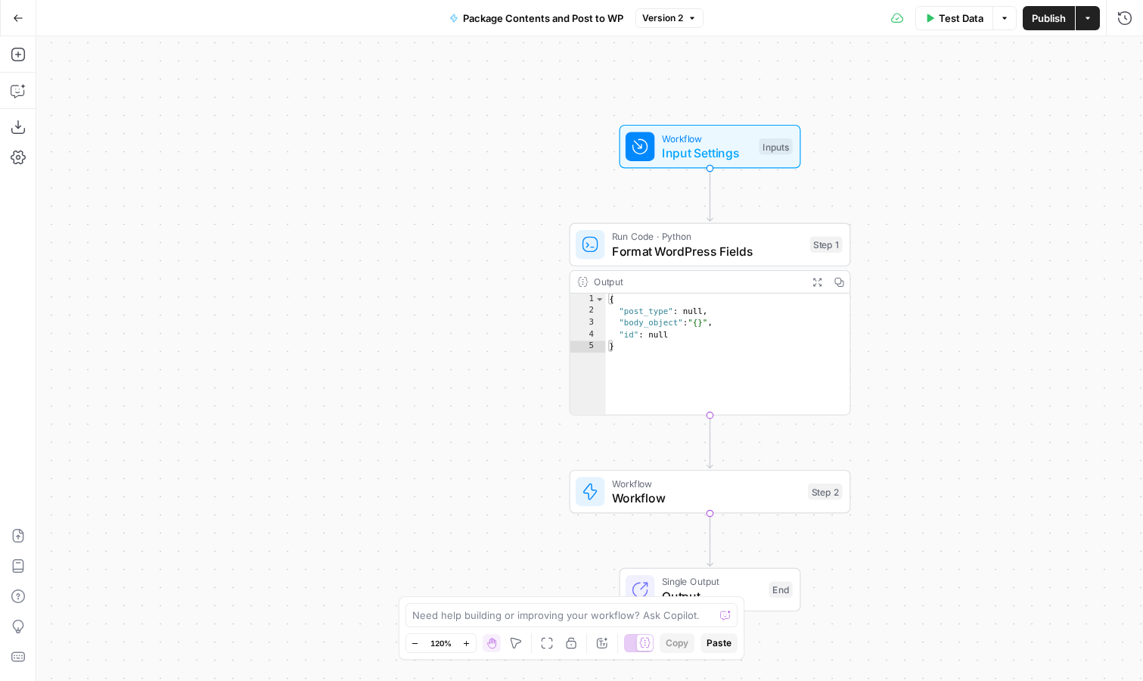
click at [23, 11] on button "Go Back" at bounding box center [18, 18] width 27 height 27
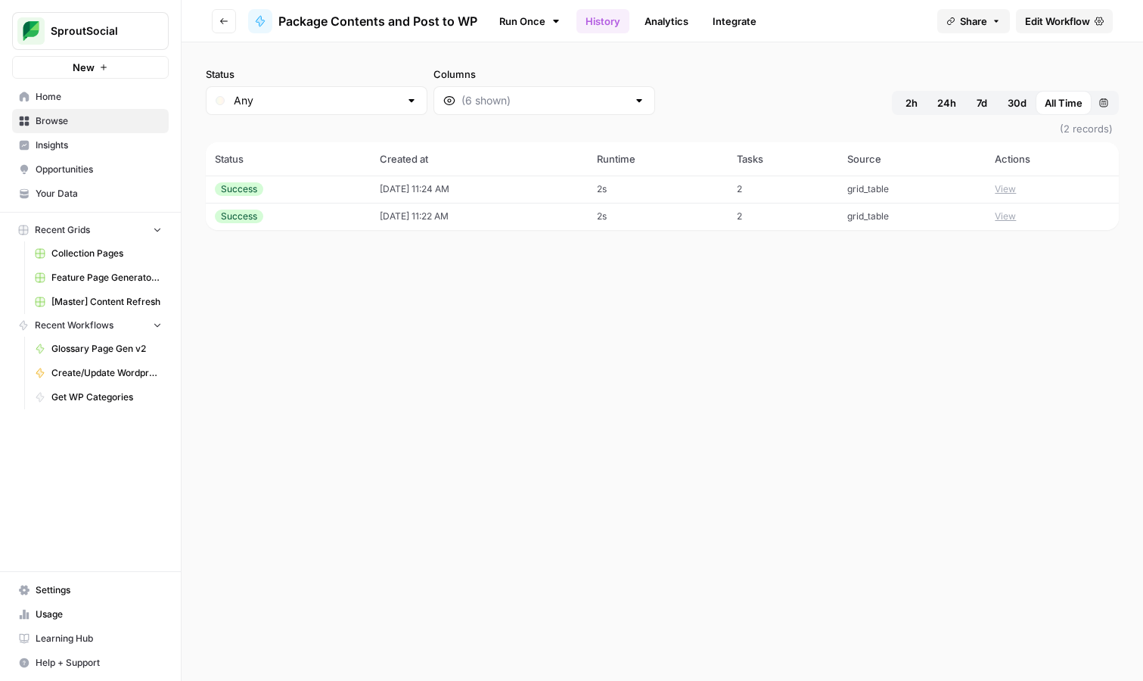
click at [226, 20] on icon "button" at bounding box center [223, 21] width 9 height 9
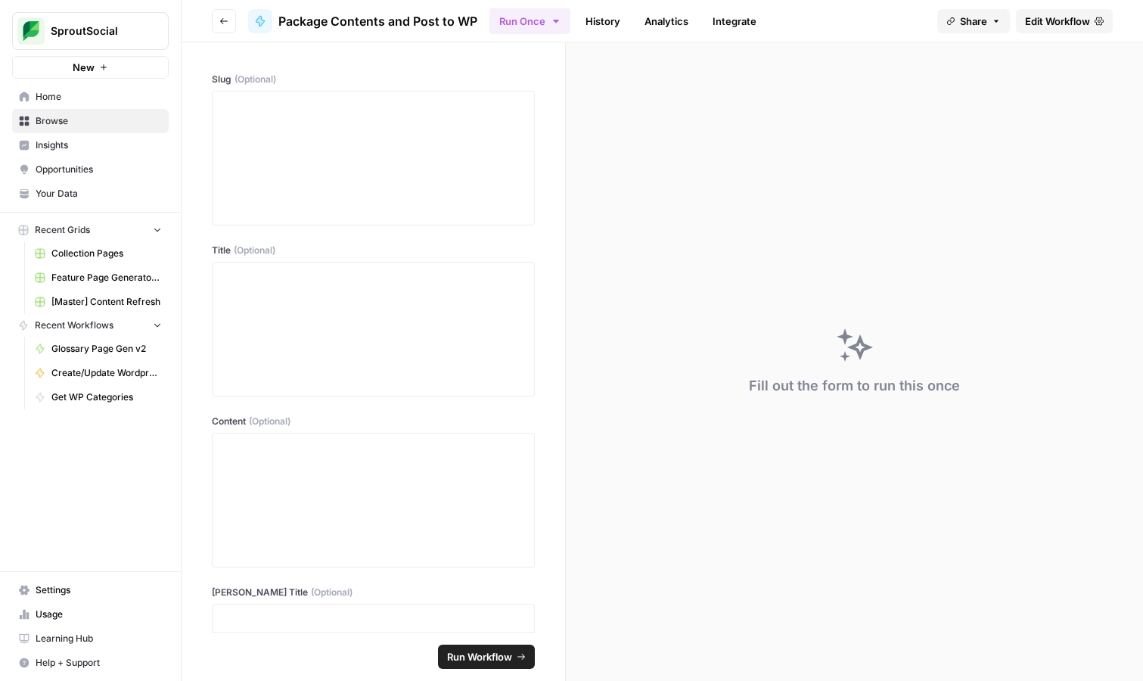
click at [107, 303] on span "[Master] Content Refresh" at bounding box center [106, 302] width 110 height 14
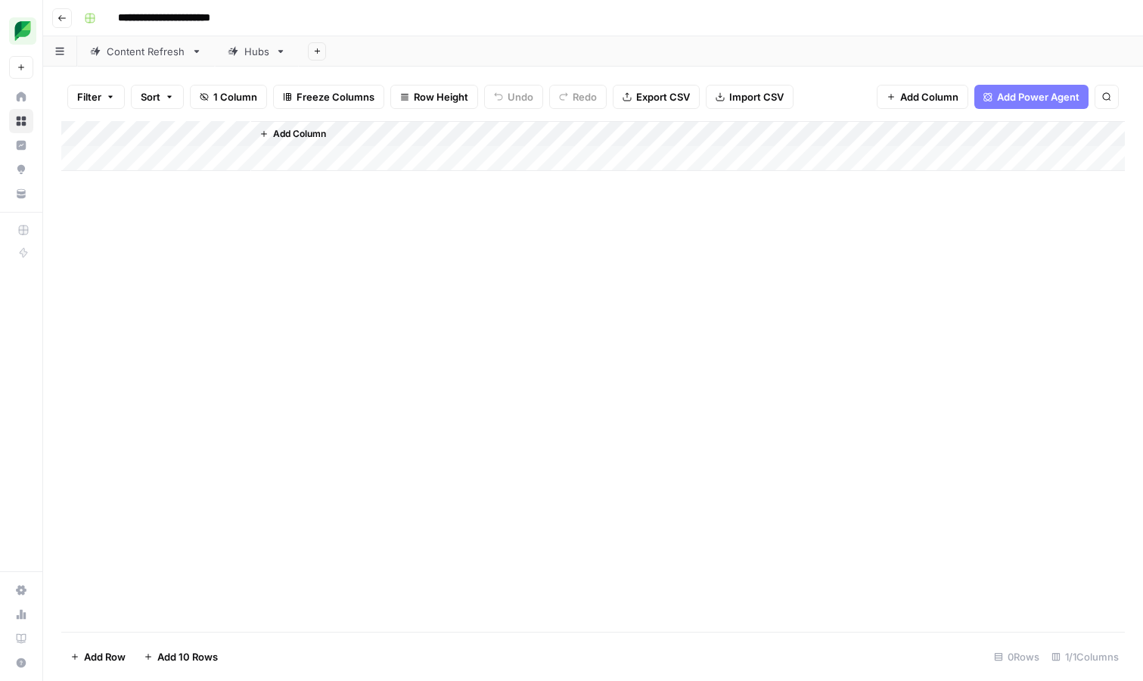
click at [134, 53] on div "Content Refresh" at bounding box center [146, 51] width 79 height 15
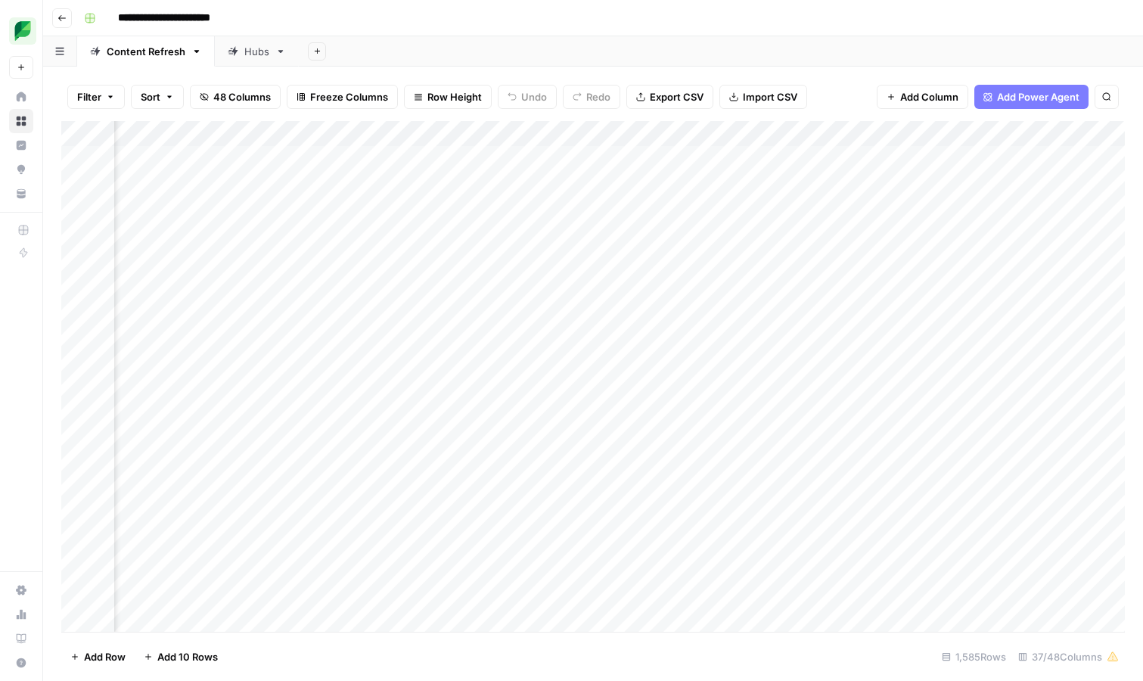
scroll to position [0, 1903]
click at [765, 157] on div "Add Column" at bounding box center [593, 376] width 1064 height 511
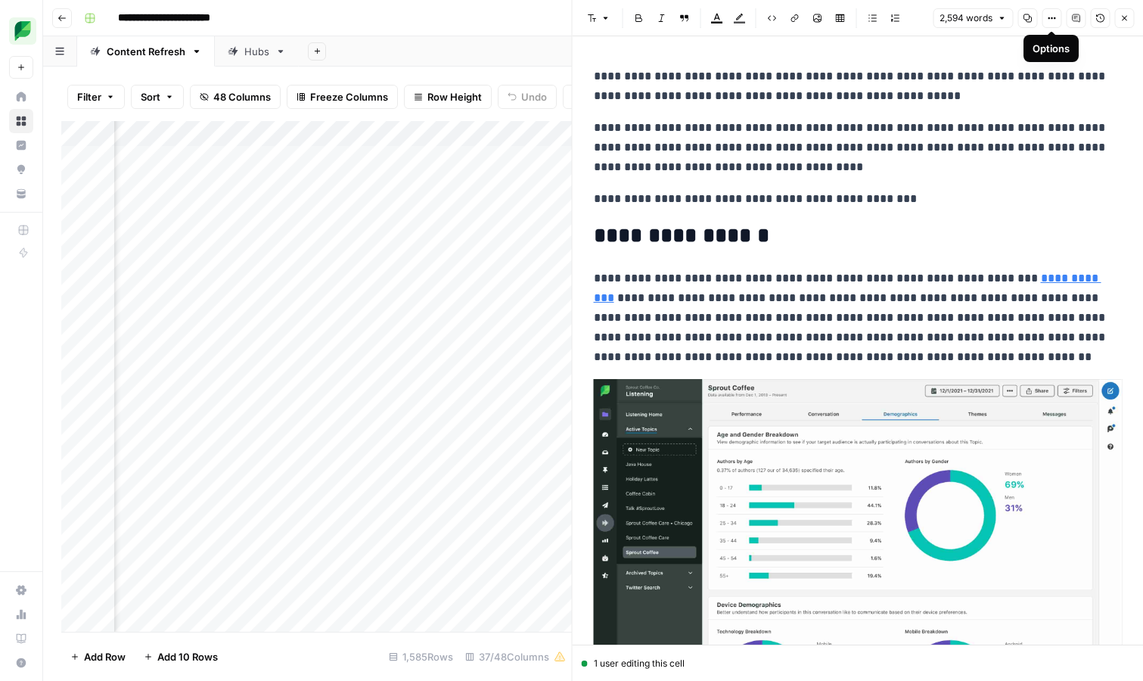
click at [1050, 19] on icon "button" at bounding box center [1051, 18] width 9 height 9
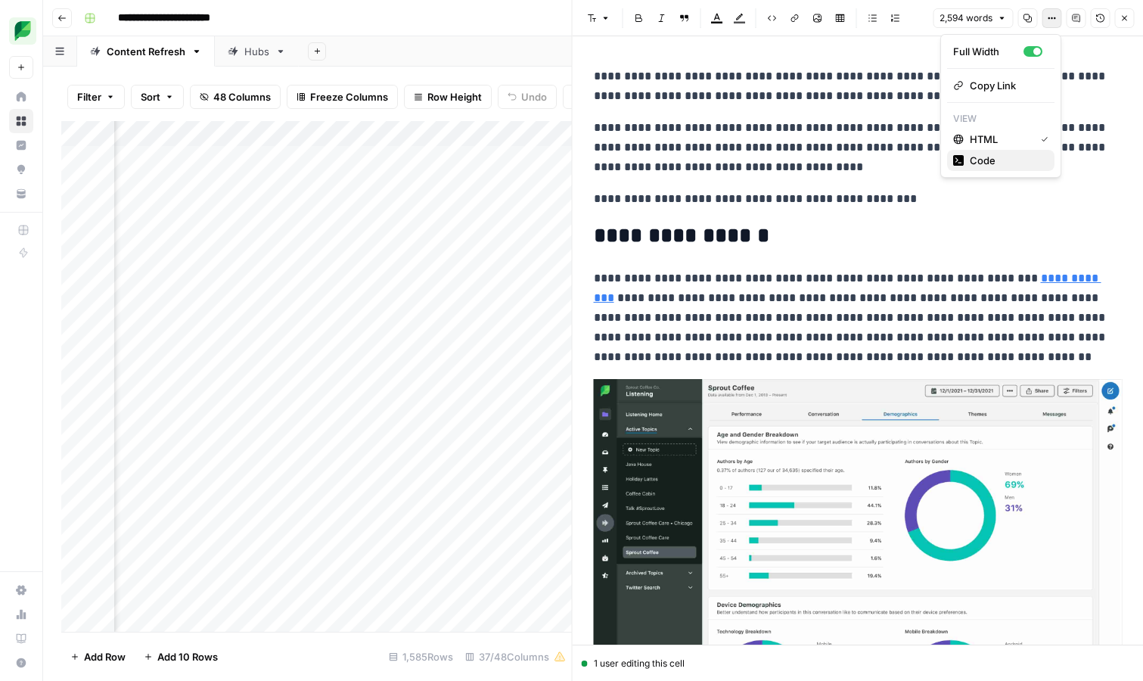
click at [1001, 158] on span "Code" at bounding box center [1006, 160] width 73 height 15
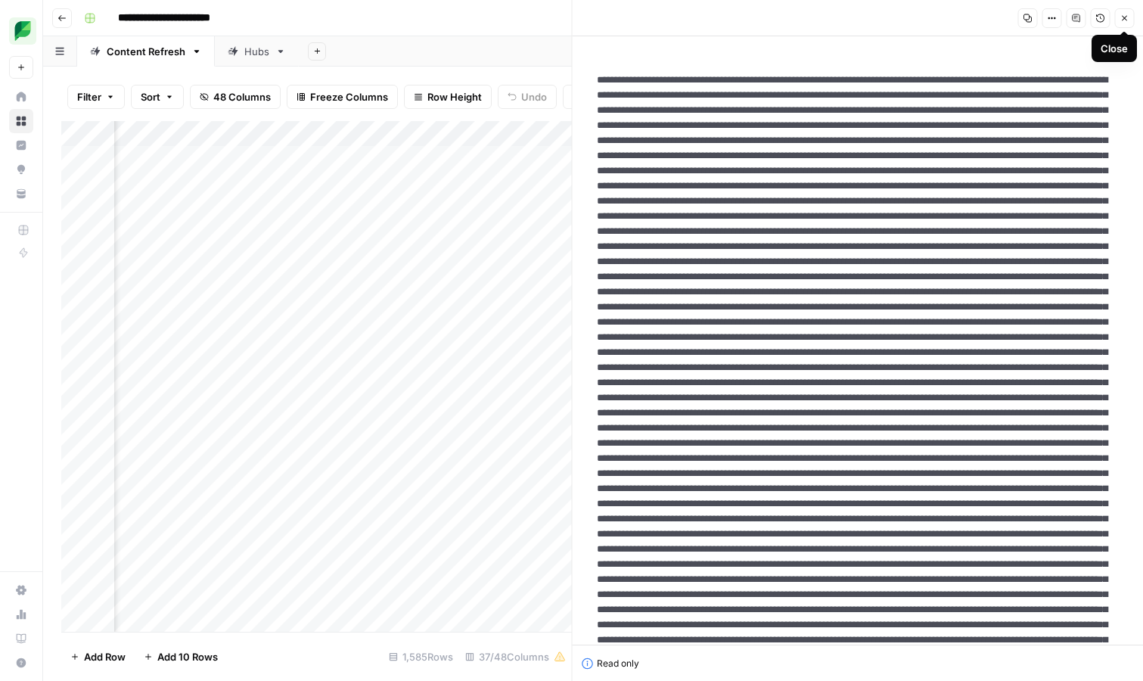
click at [1128, 15] on icon "button" at bounding box center [1124, 18] width 9 height 9
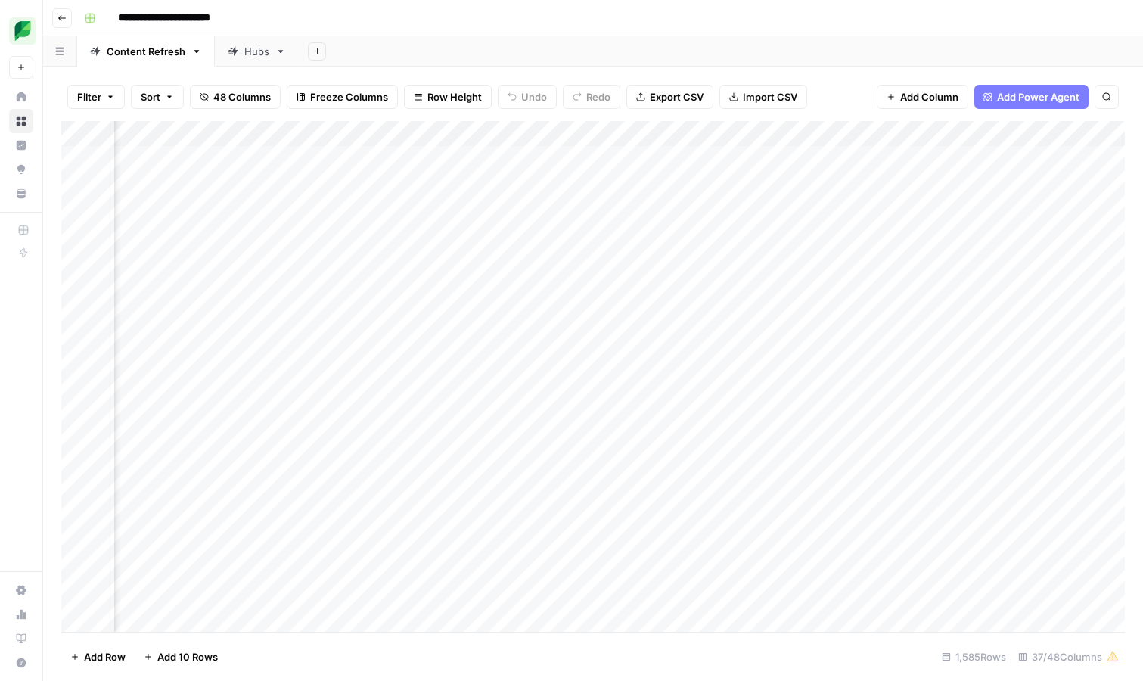
click at [340, 133] on div "Add Column" at bounding box center [593, 376] width 1064 height 511
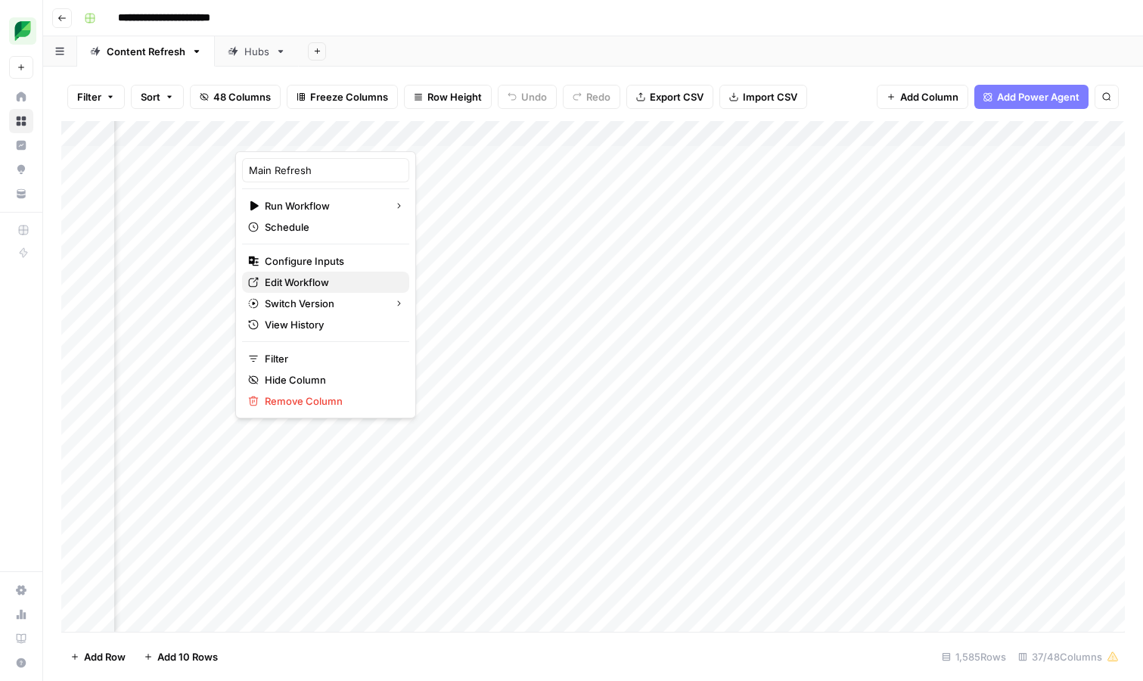
click at [320, 276] on span "Edit Workflow" at bounding box center [331, 282] width 132 height 15
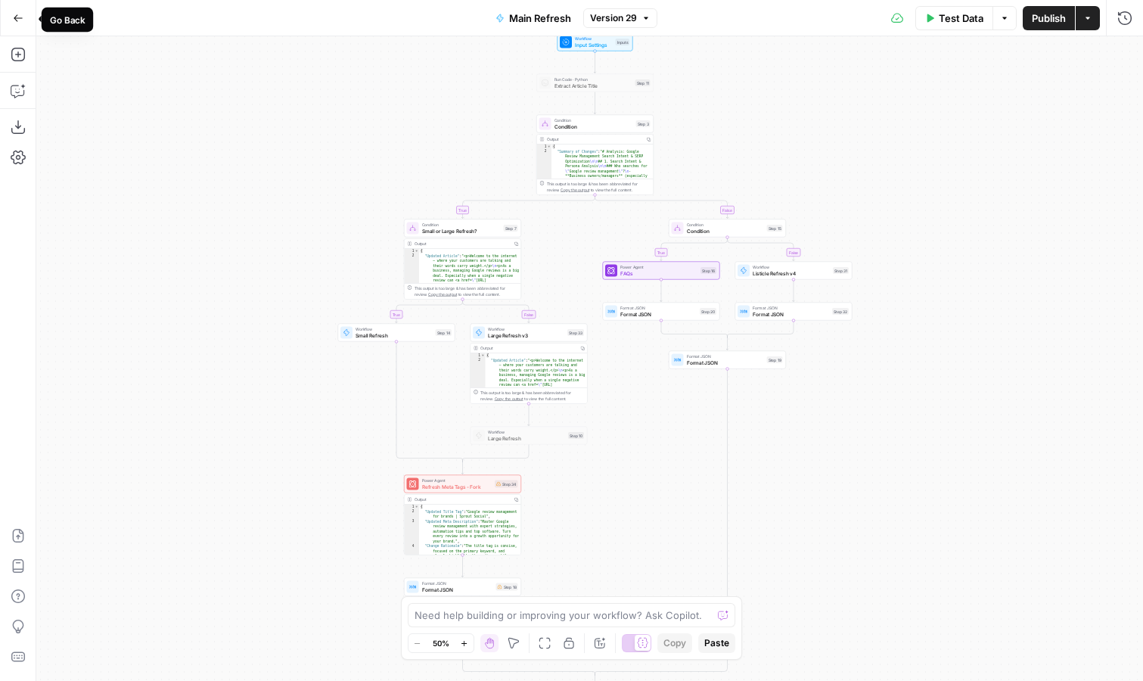
click at [23, 9] on button "Go Back" at bounding box center [18, 18] width 27 height 27
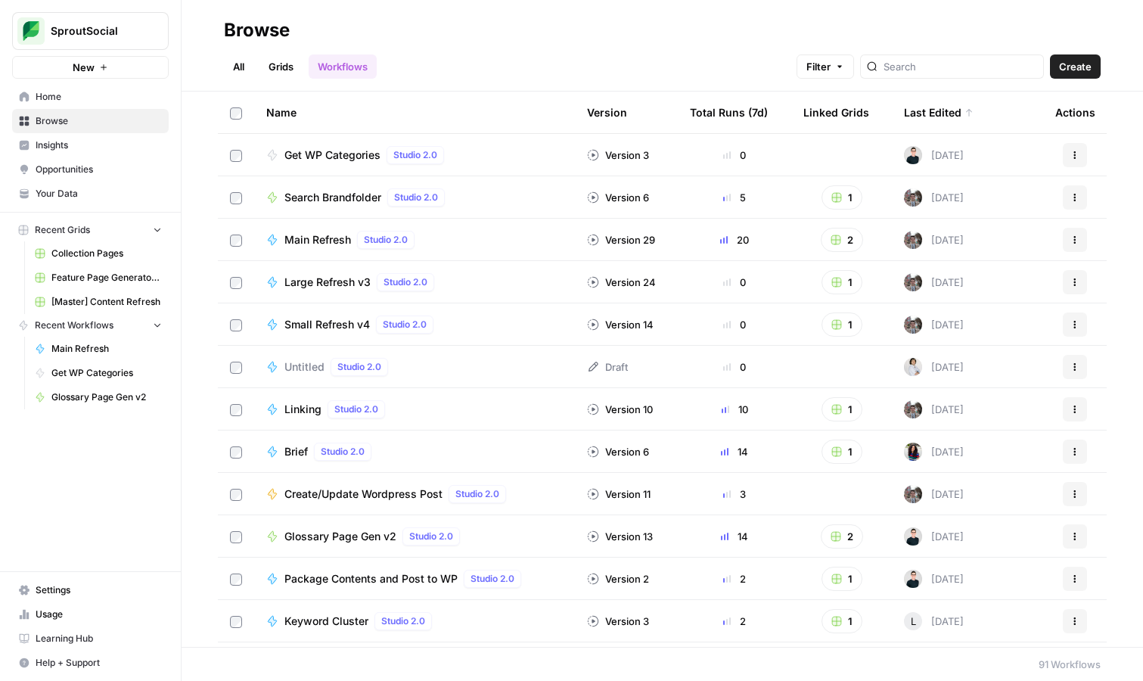
click at [90, 346] on span "Main Refresh" at bounding box center [106, 349] width 110 height 14
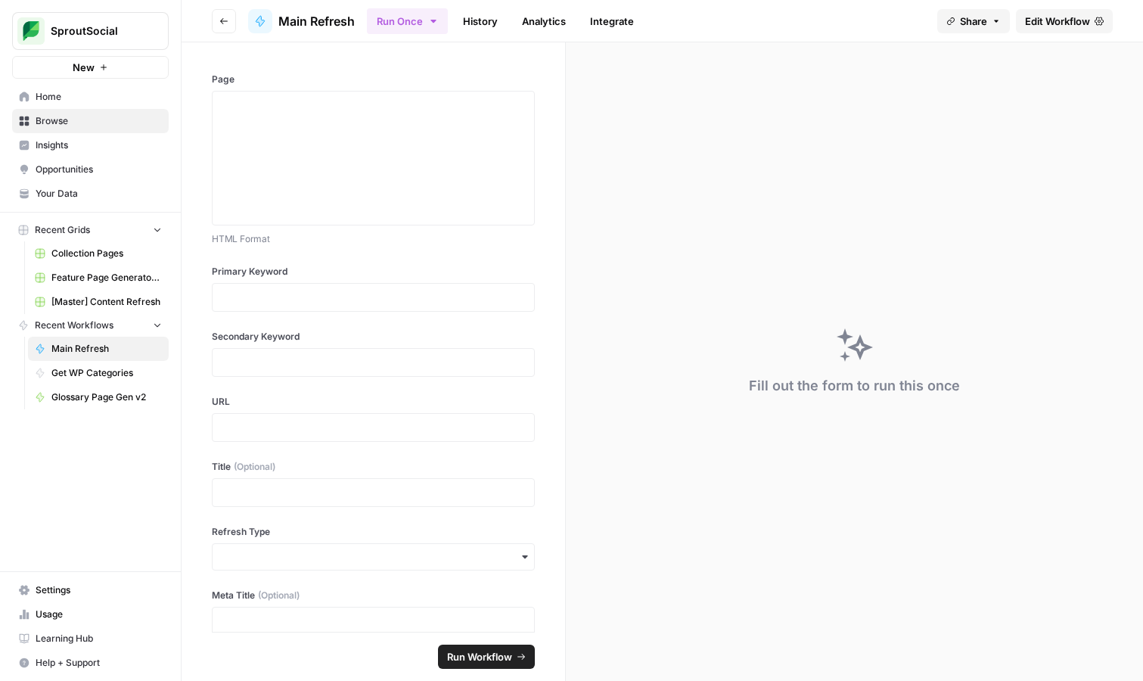
click at [1069, 29] on link "Edit Workflow" at bounding box center [1064, 21] width 97 height 24
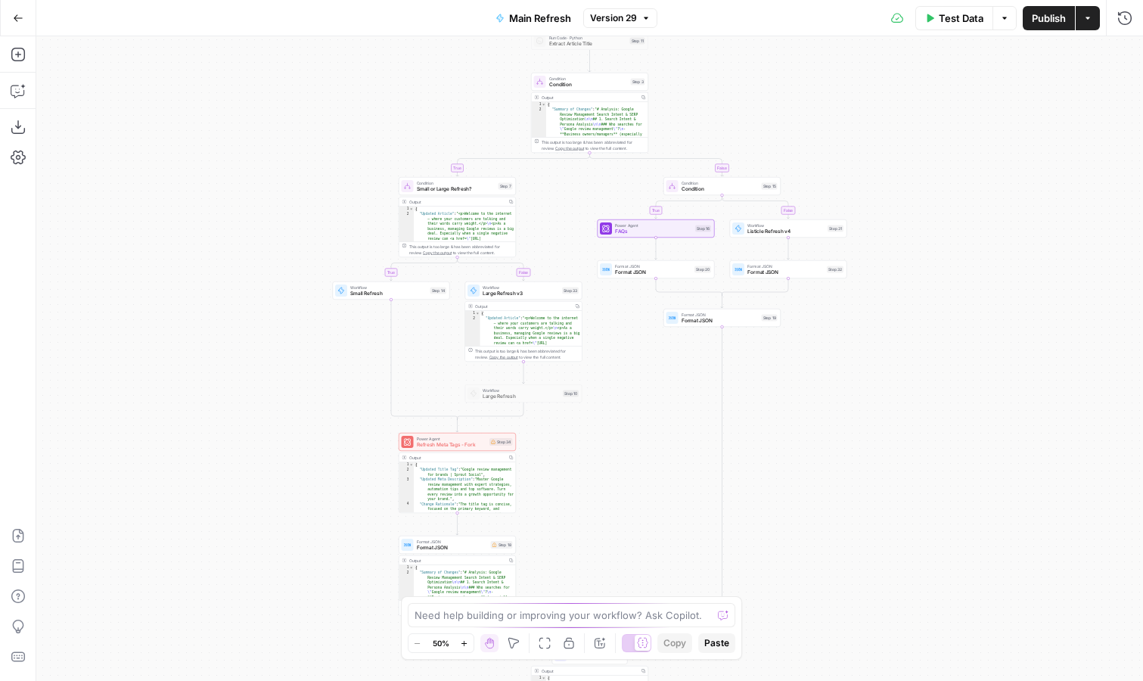
click at [18, 15] on icon "button" at bounding box center [18, 18] width 11 height 11
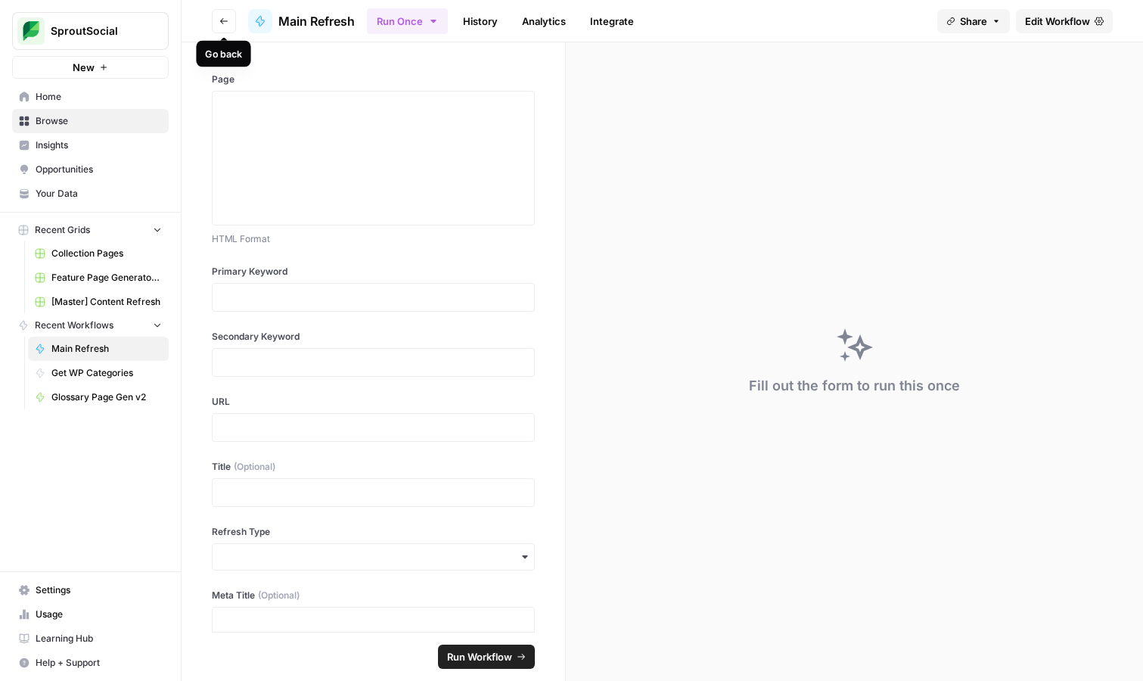
click at [224, 23] on icon "button" at bounding box center [223, 21] width 9 height 9
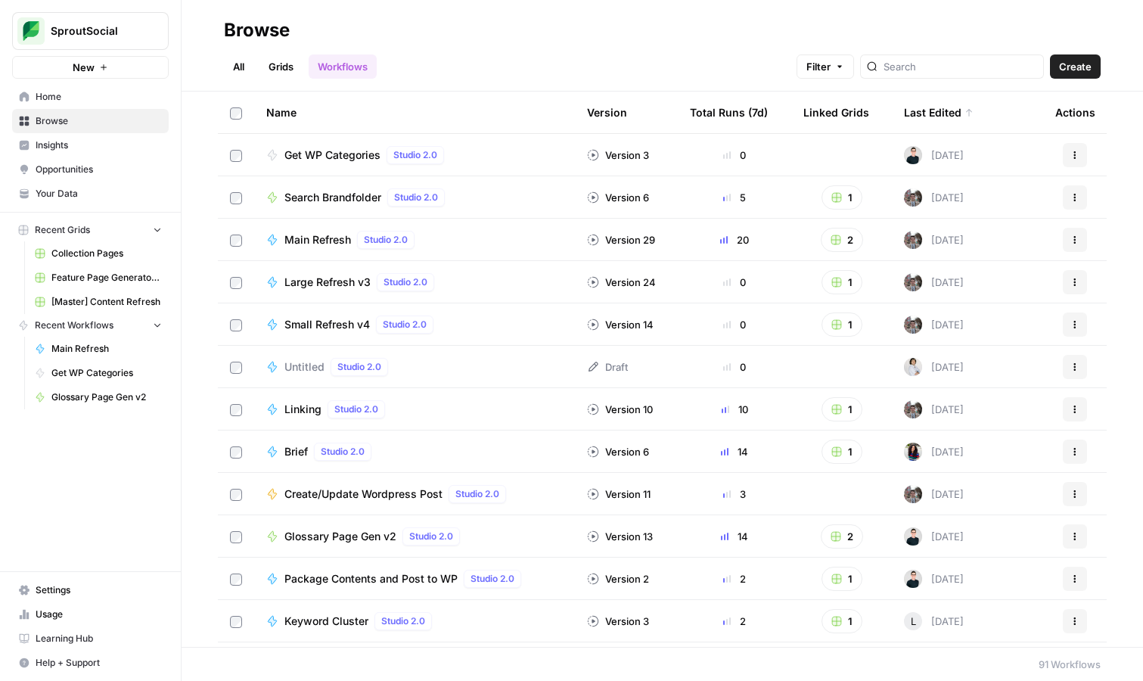
click at [353, 282] on span "Large Refresh v3" at bounding box center [327, 282] width 86 height 15
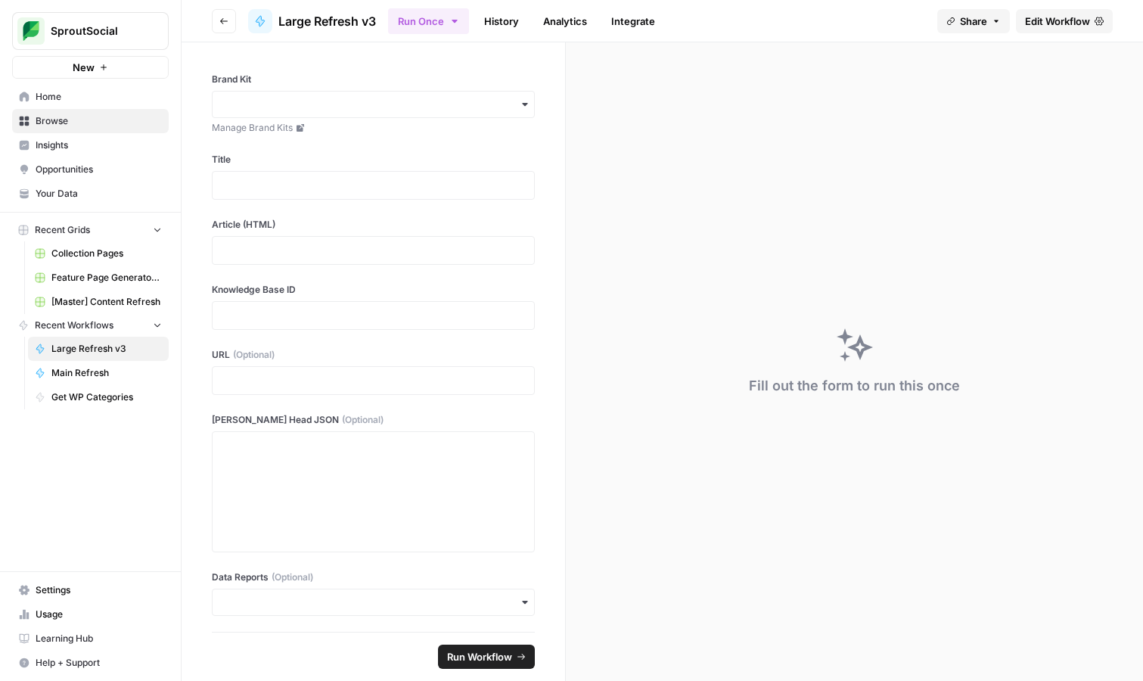
click at [1044, 17] on span "Edit Workflow" at bounding box center [1057, 21] width 65 height 15
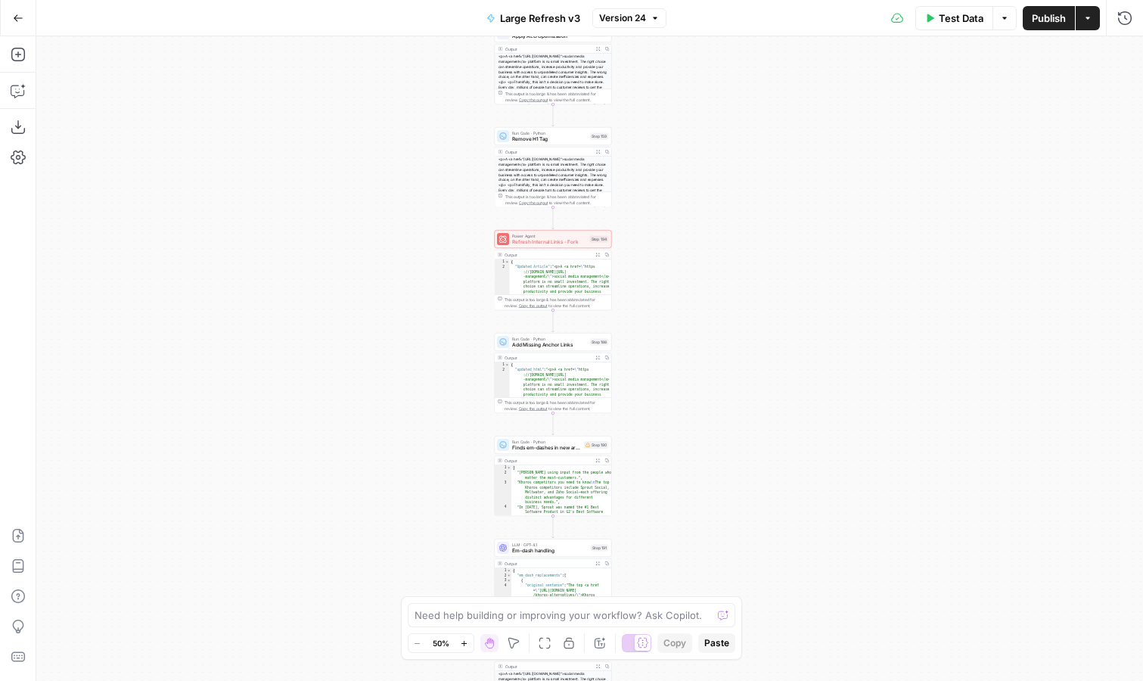
click at [597, 253] on icon "button" at bounding box center [597, 255] width 5 height 5
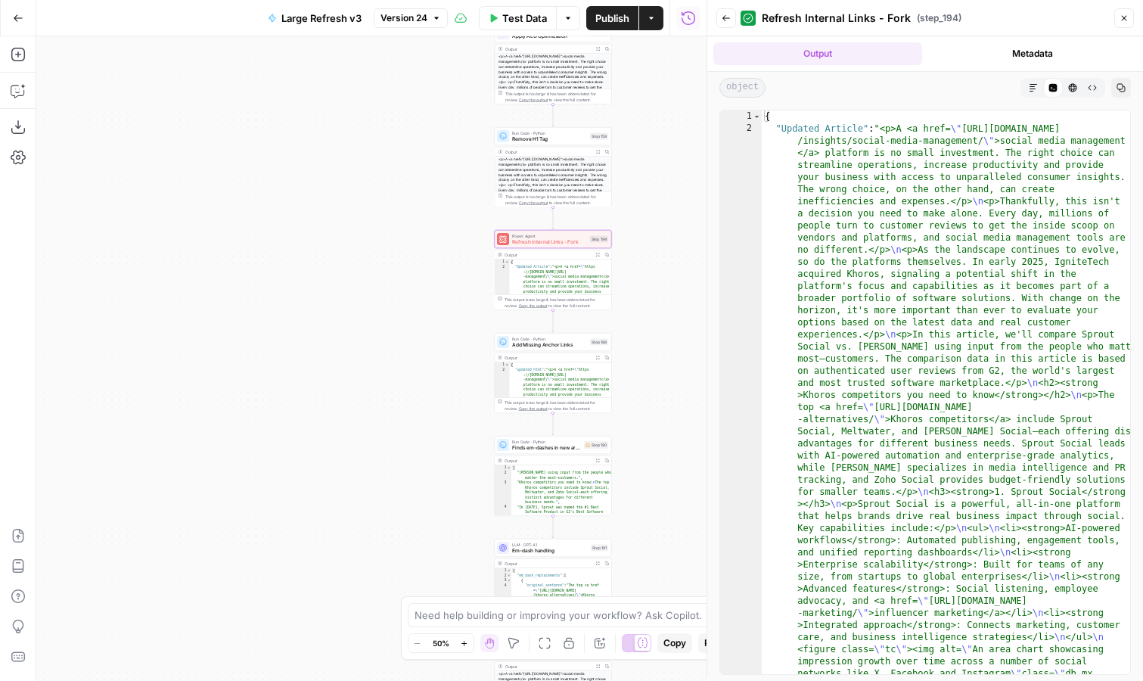
click at [1033, 89] on icon "button" at bounding box center [1033, 87] width 9 height 9
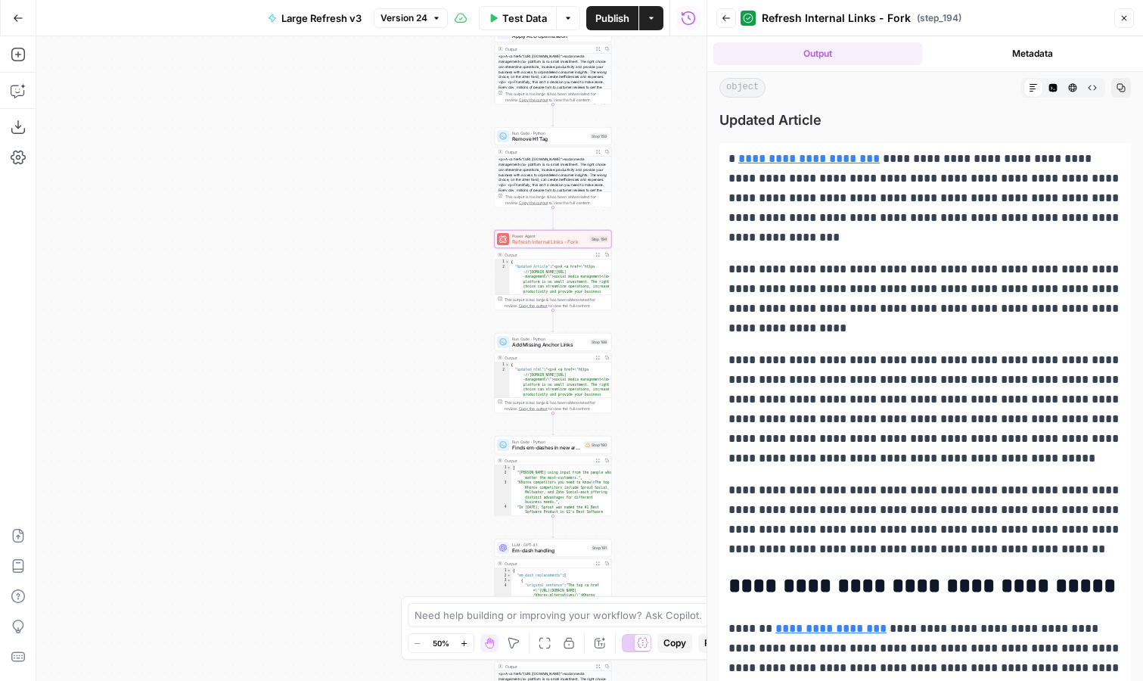
click at [1069, 87] on icon "button" at bounding box center [1073, 88] width 8 height 8
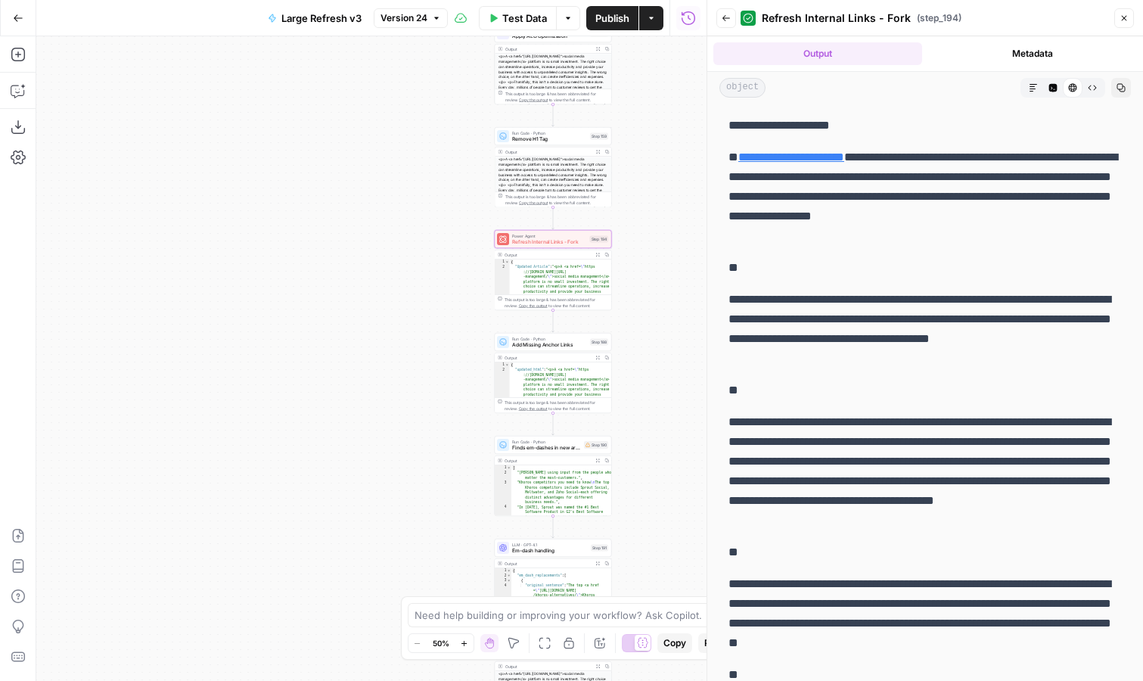
click at [1030, 88] on icon "button" at bounding box center [1033, 87] width 9 height 9
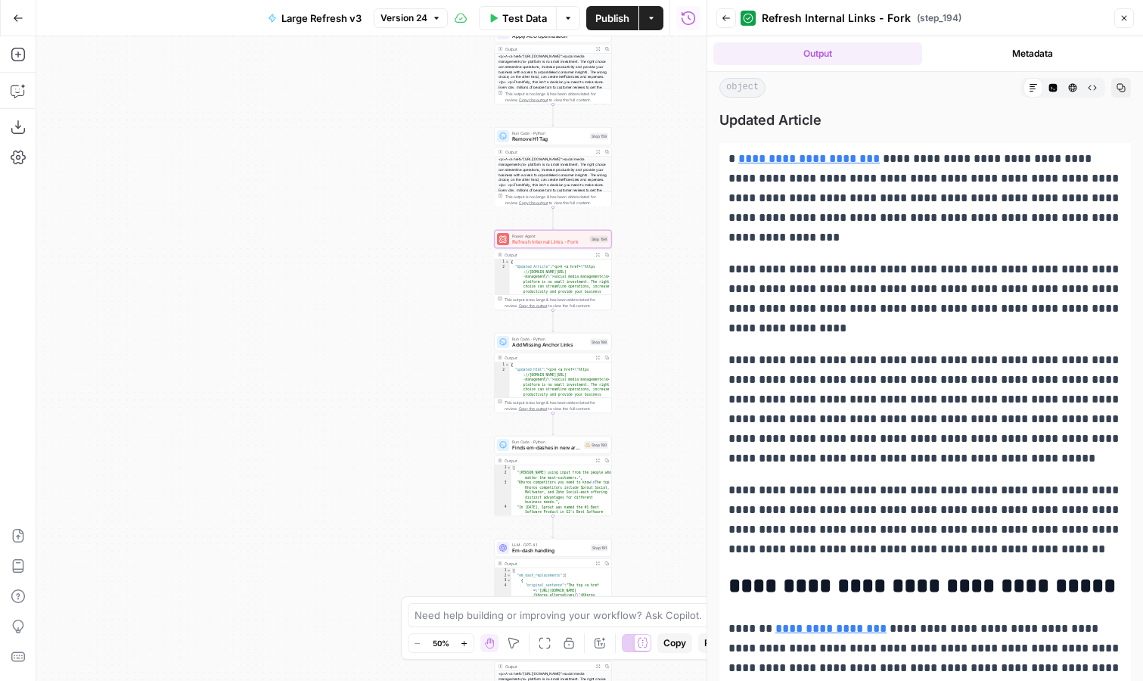
click at [1073, 86] on icon "button" at bounding box center [1073, 88] width 8 height 8
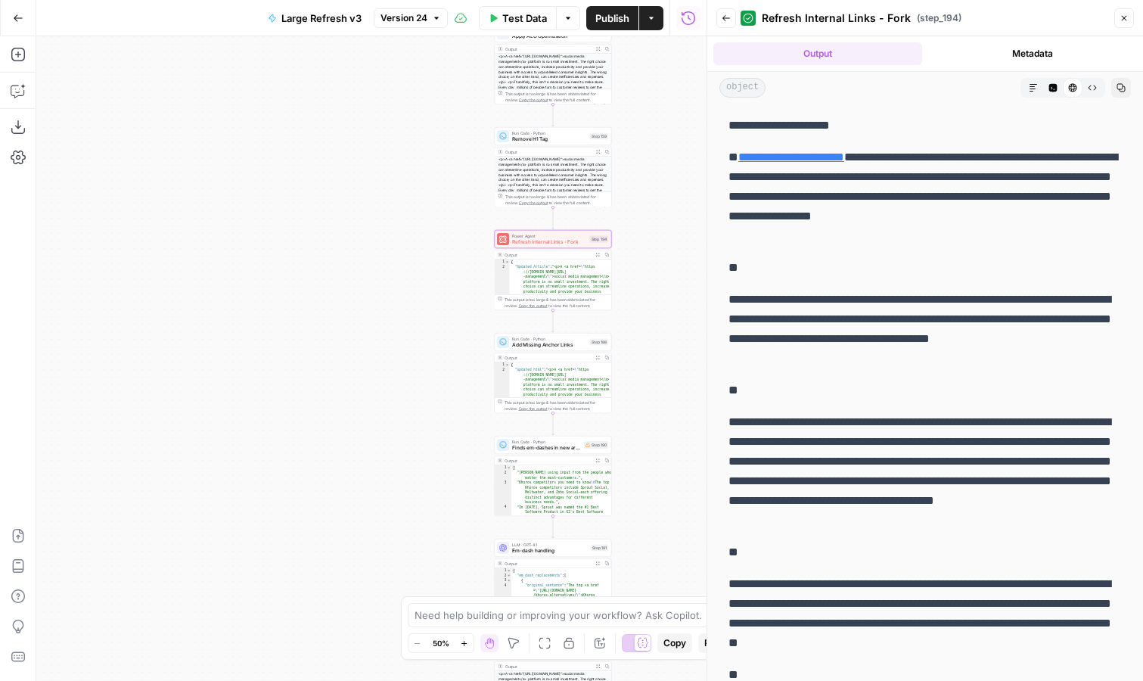
click at [1034, 86] on icon "button" at bounding box center [1033, 87] width 9 height 9
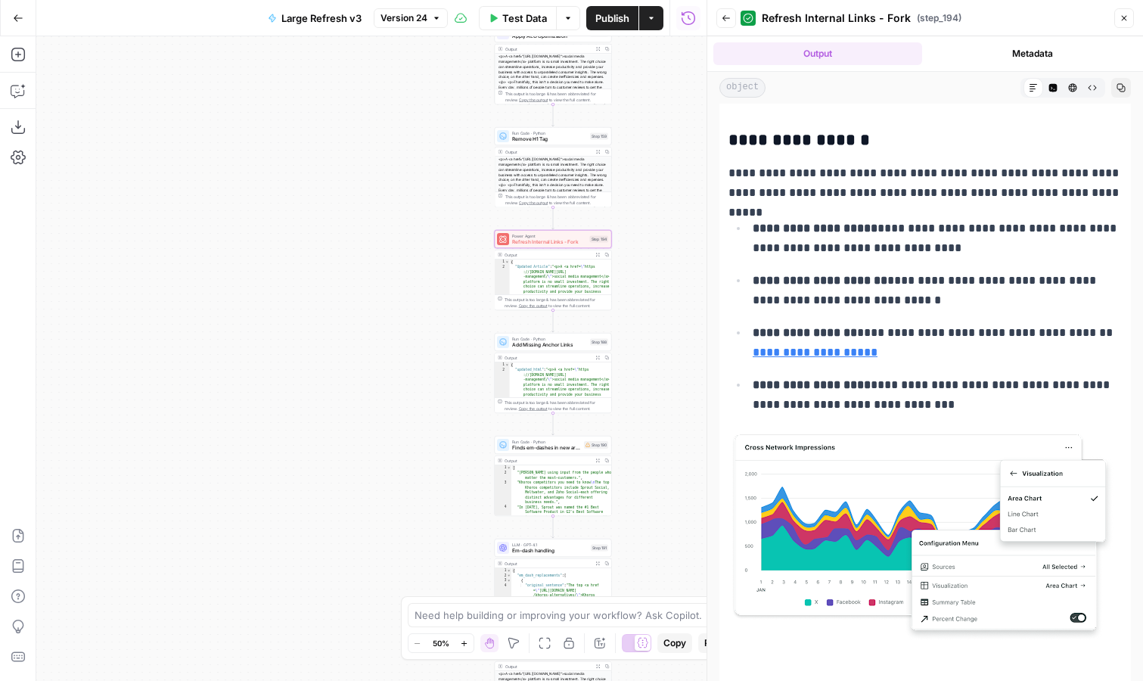
scroll to position [667, 0]
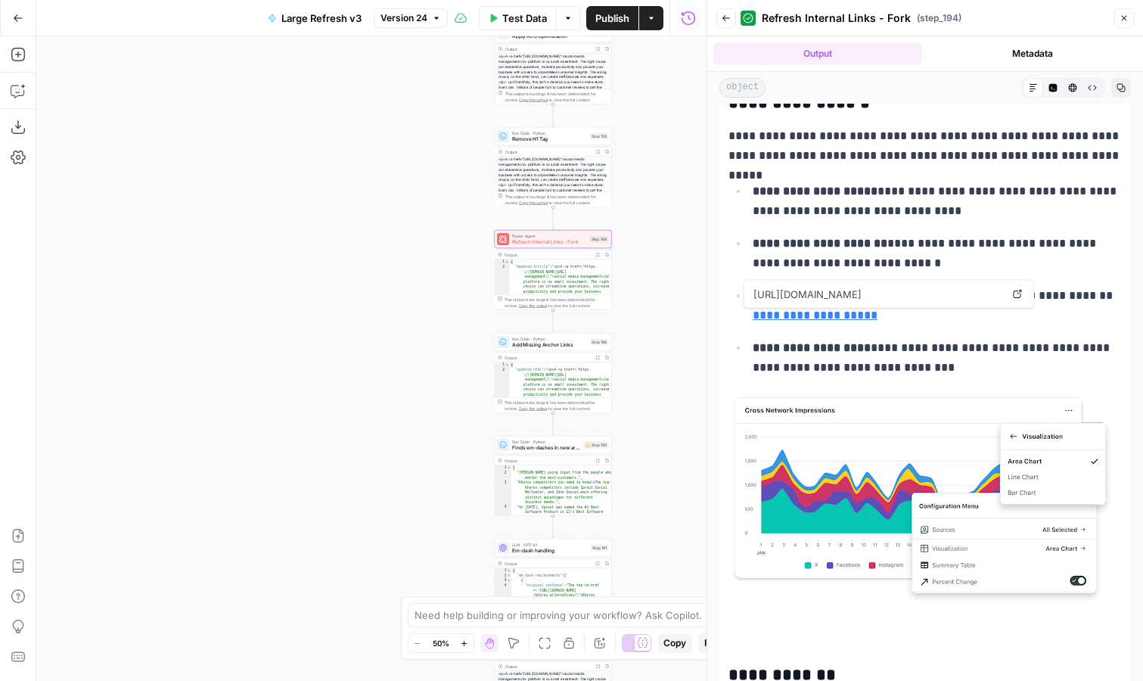
click at [850, 314] on link "**********" at bounding box center [815, 314] width 125 height 11
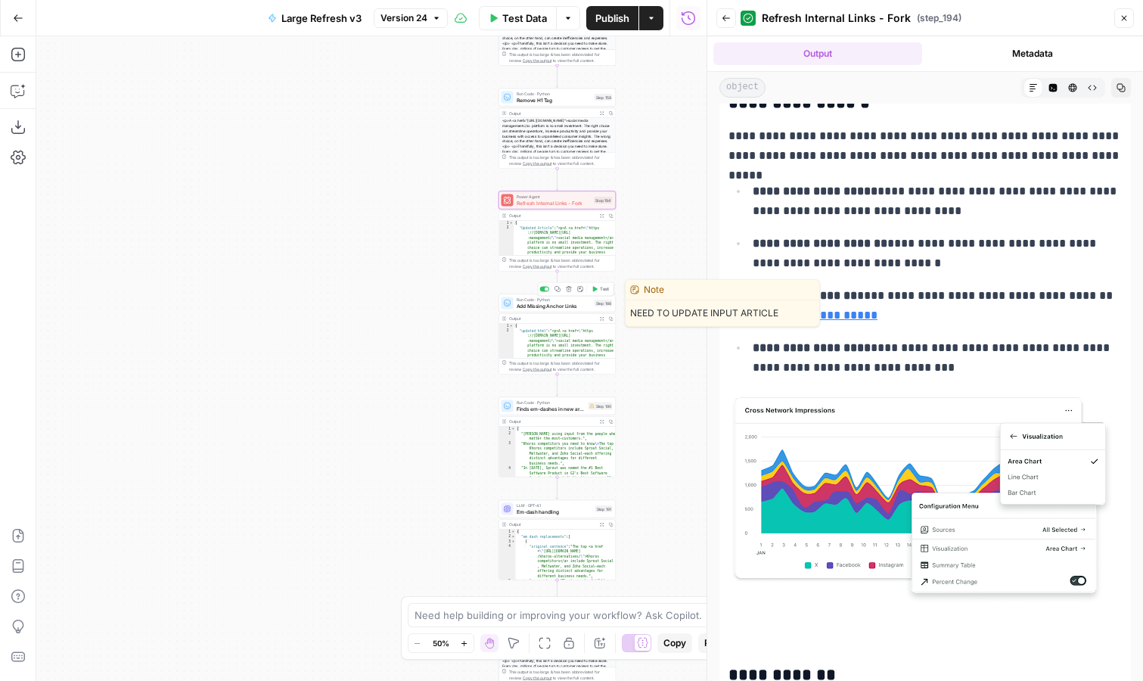
click at [575, 303] on span "Add Missing Anchor Links" at bounding box center [554, 306] width 75 height 8
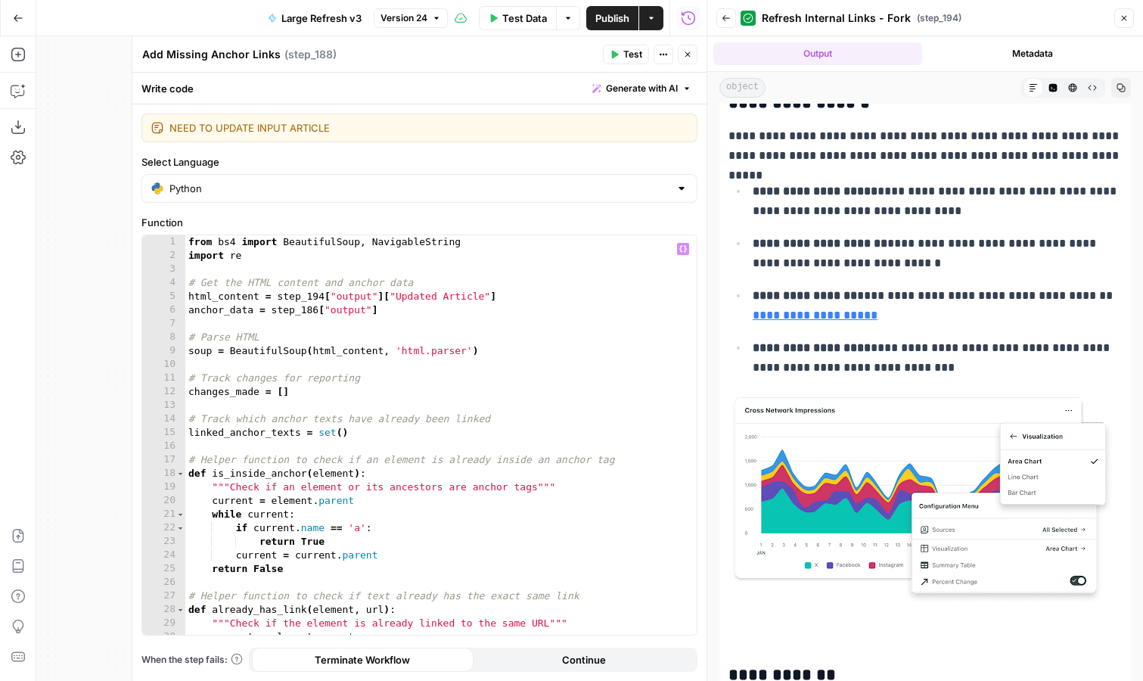
scroll to position [0, 0]
click at [726, 16] on icon "button" at bounding box center [726, 18] width 9 height 9
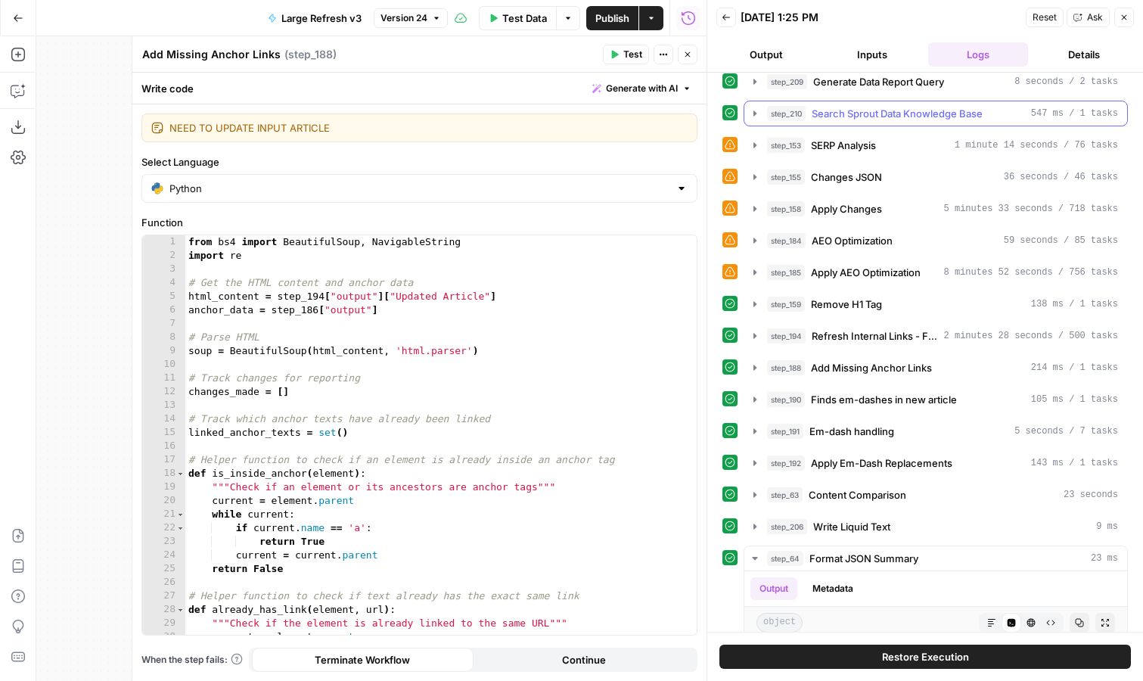
scroll to position [363, 0]
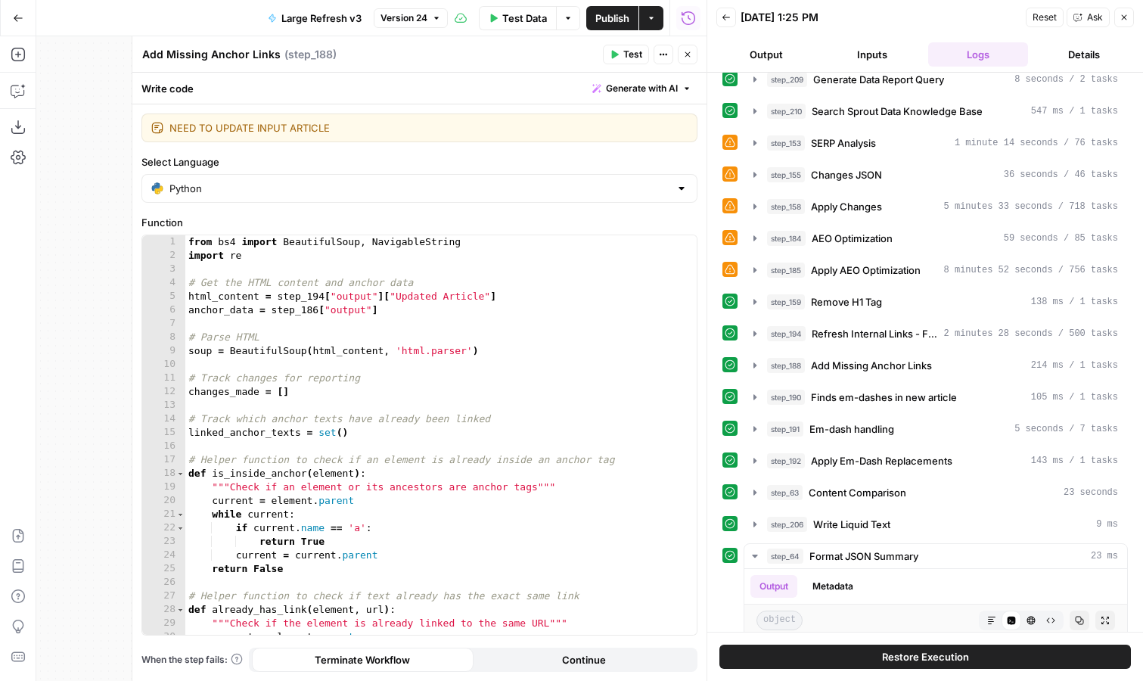
click at [1072, 60] on button "Details" at bounding box center [1084, 54] width 100 height 24
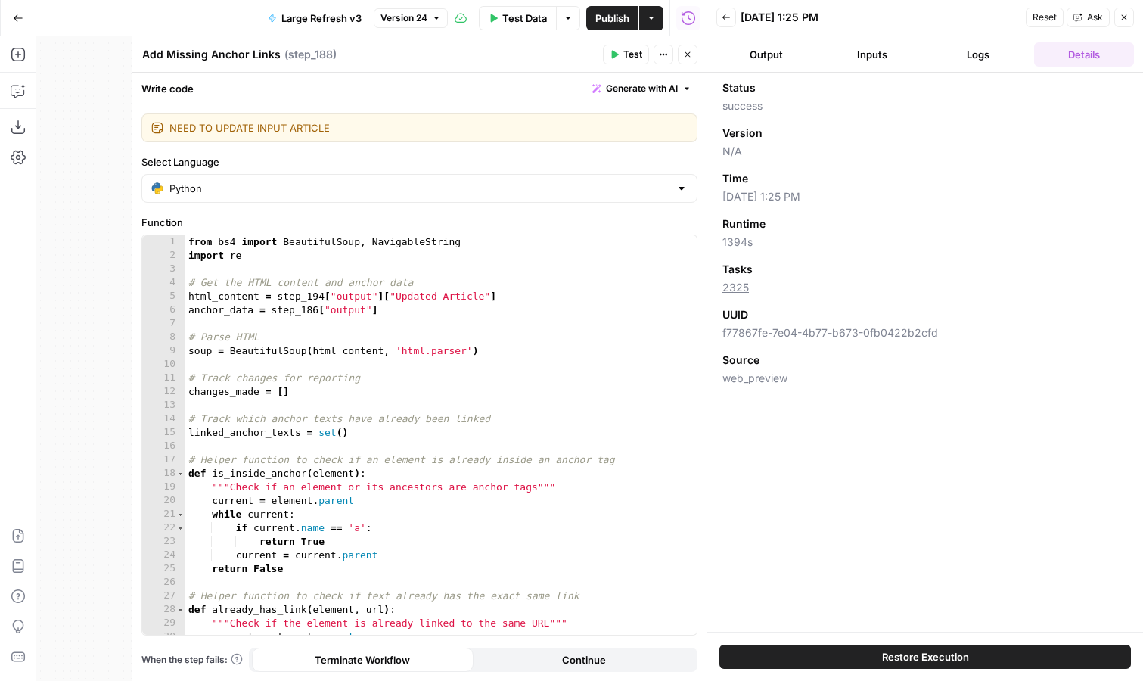
scroll to position [0, 0]
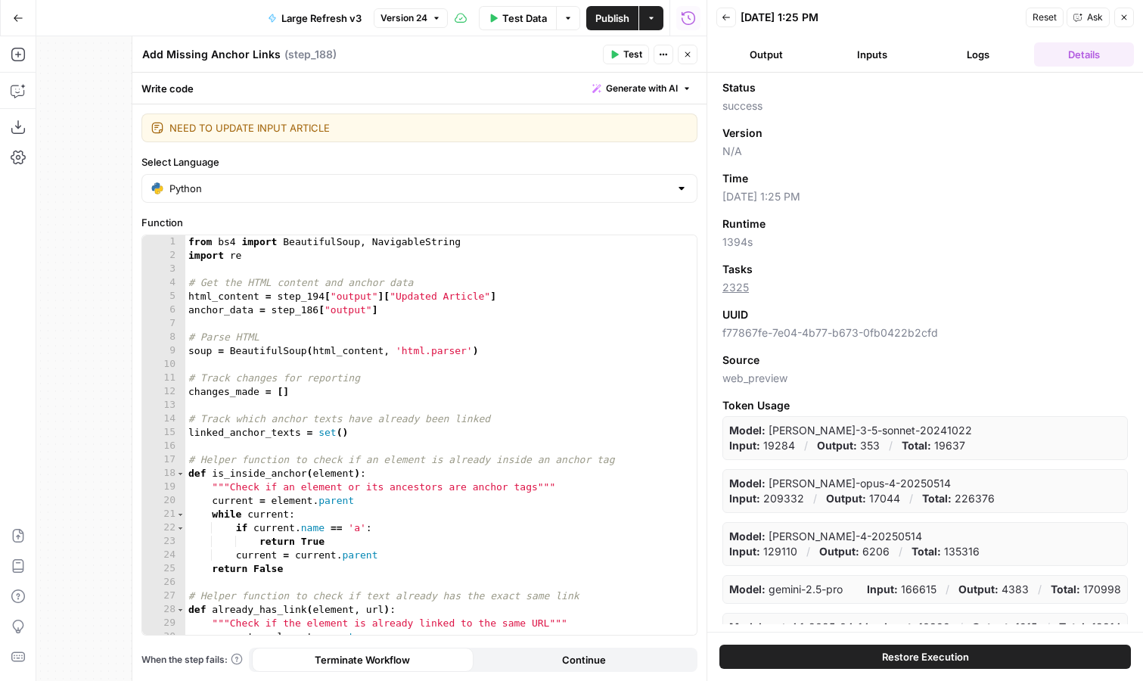
click at [1008, 53] on button "Logs" at bounding box center [978, 54] width 100 height 24
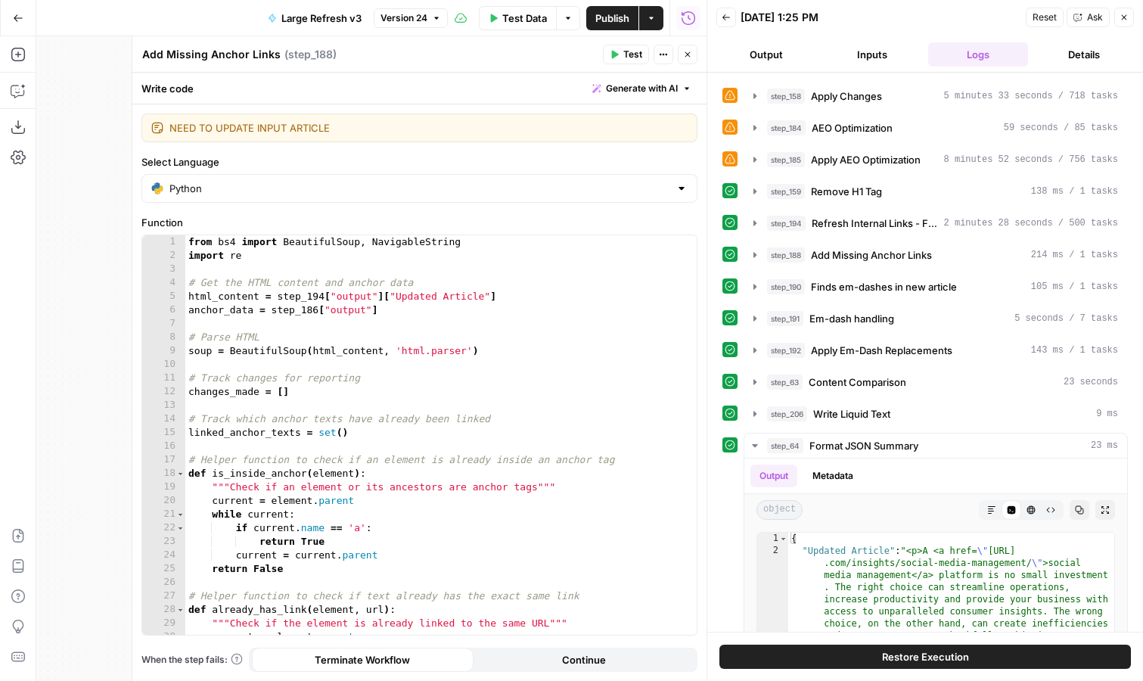
scroll to position [548, 0]
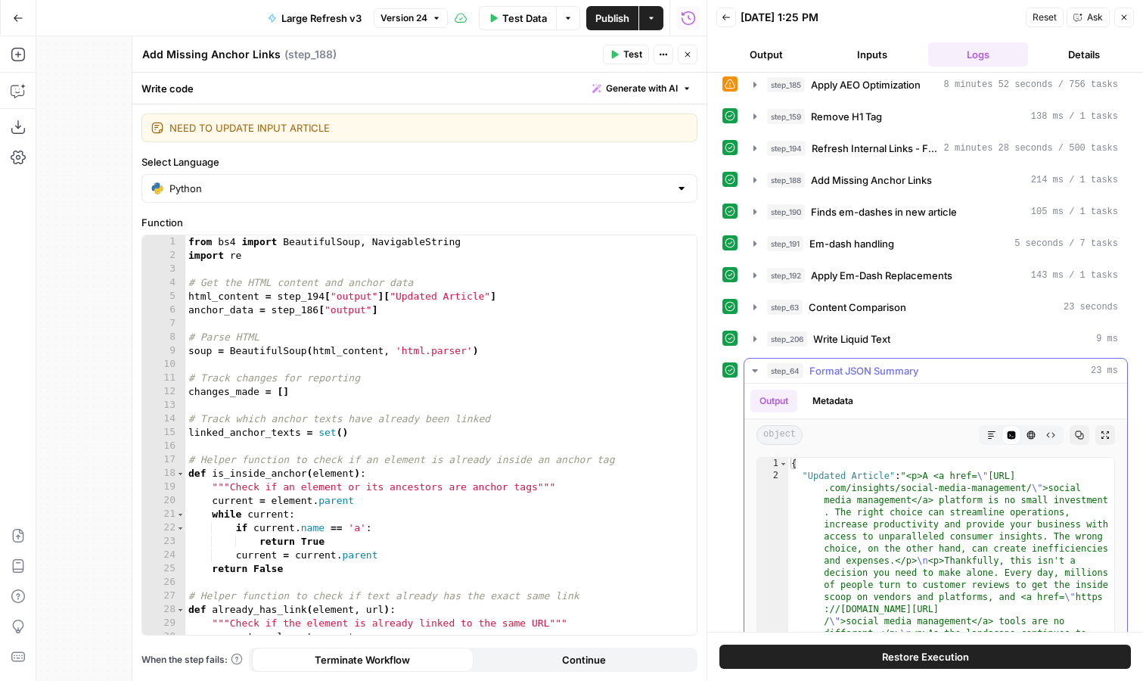
click at [755, 368] on icon "button" at bounding box center [755, 371] width 12 height 12
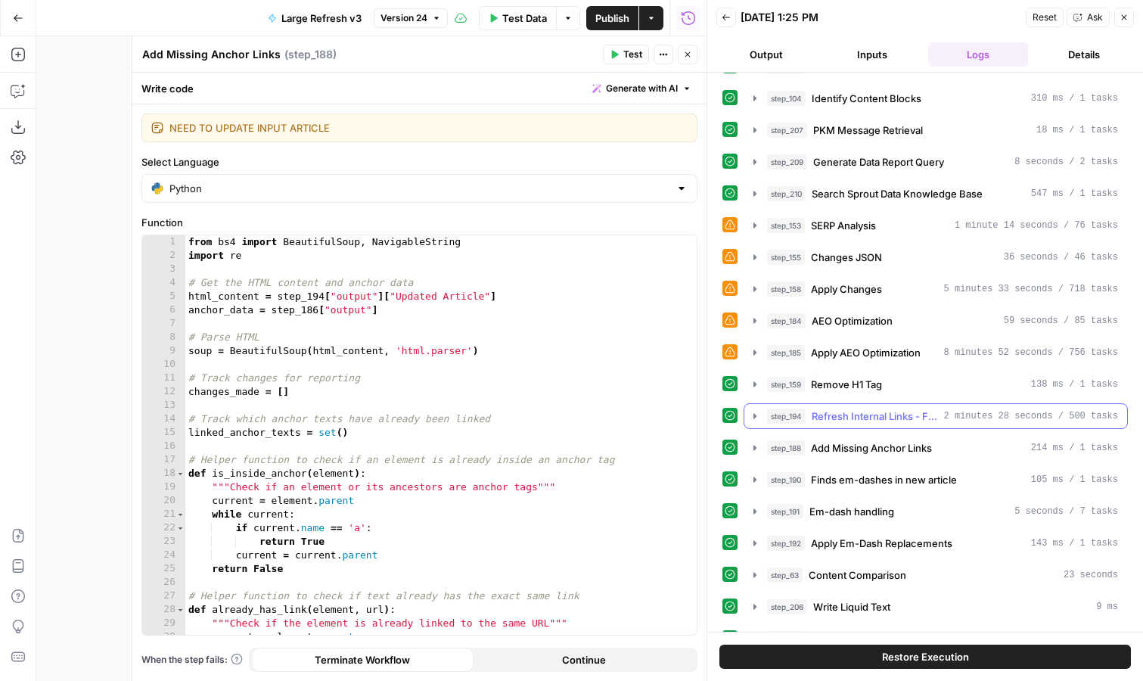
scroll to position [264, 0]
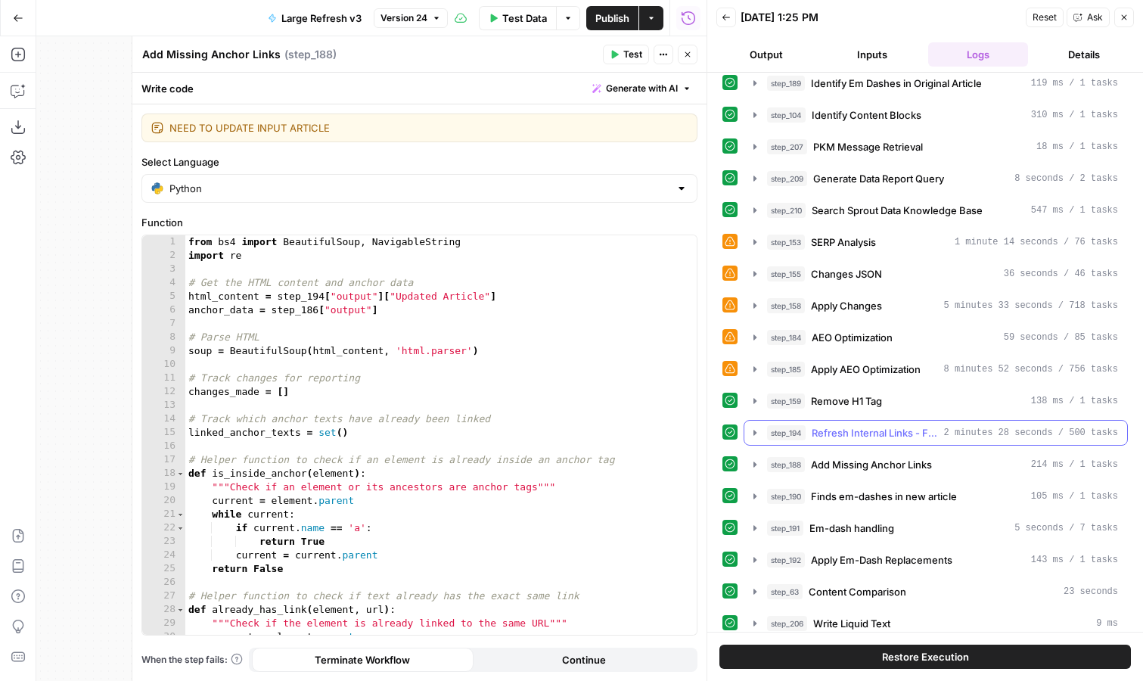
click at [755, 432] on icon "button" at bounding box center [754, 432] width 3 height 5
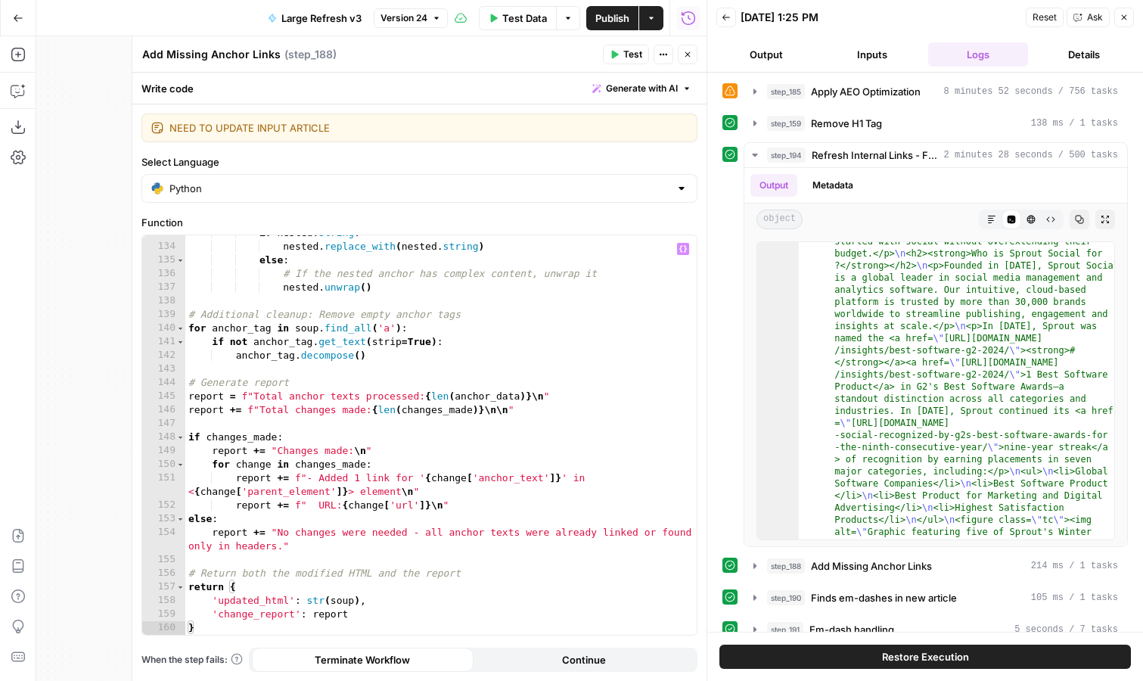
scroll to position [1834, 0]
click at [693, 56] on button "Close" at bounding box center [688, 55] width 20 height 20
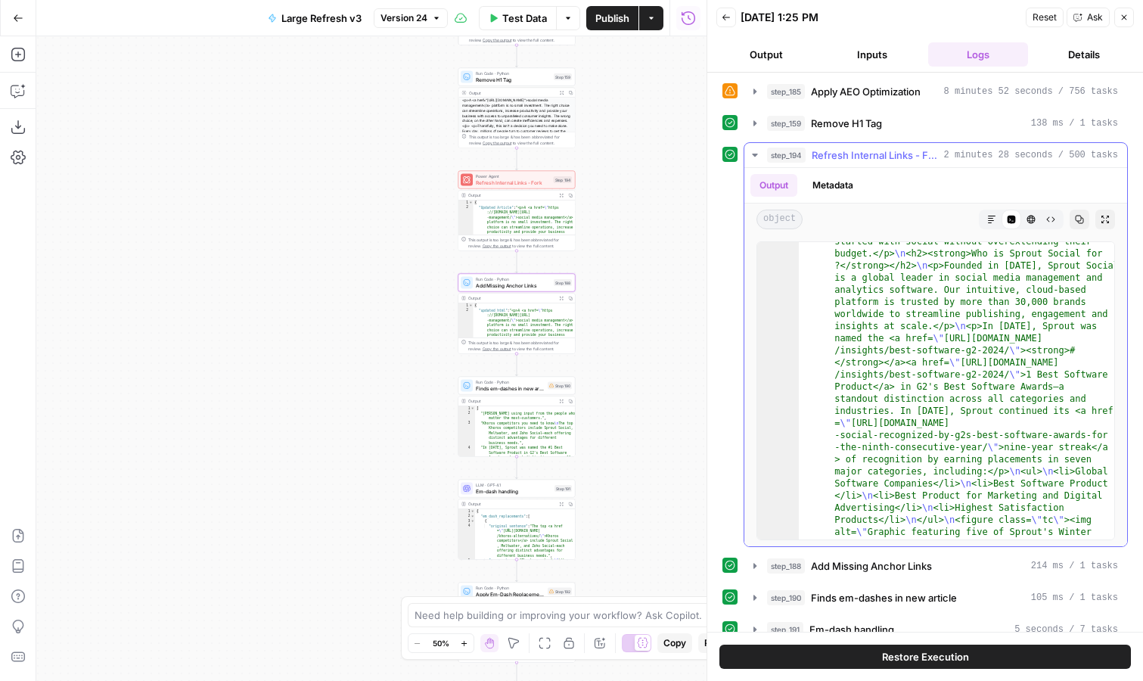
click at [756, 154] on icon "button" at bounding box center [754, 155] width 5 height 3
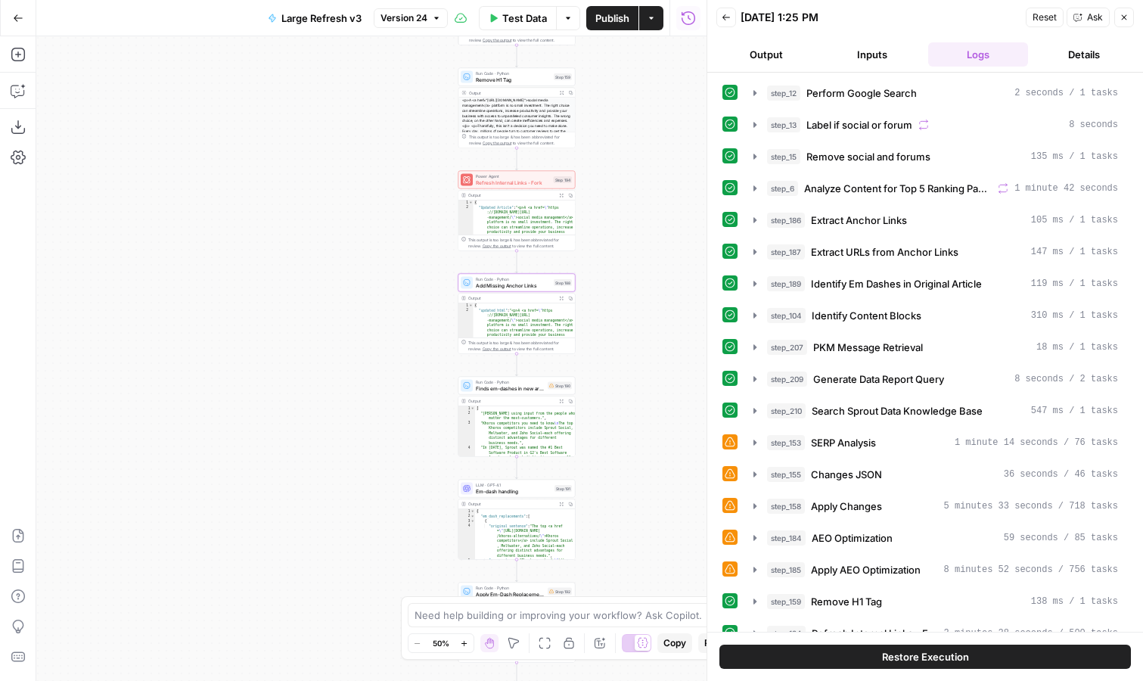
scroll to position [58, 0]
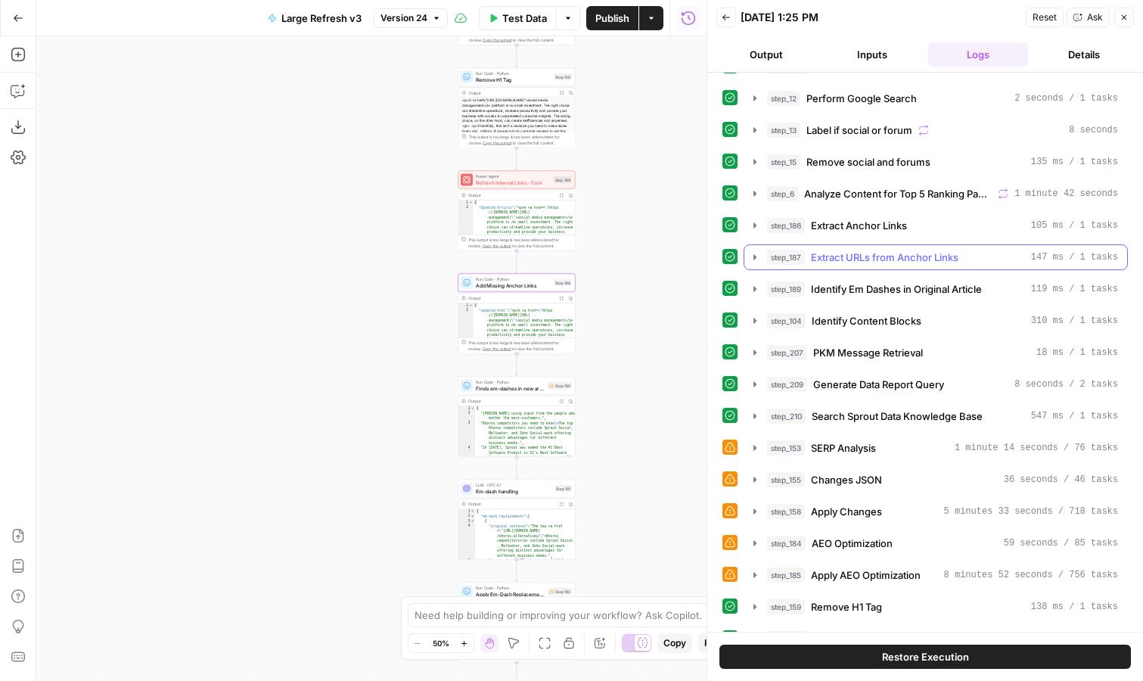
click at [754, 256] on icon "button" at bounding box center [754, 256] width 3 height 5
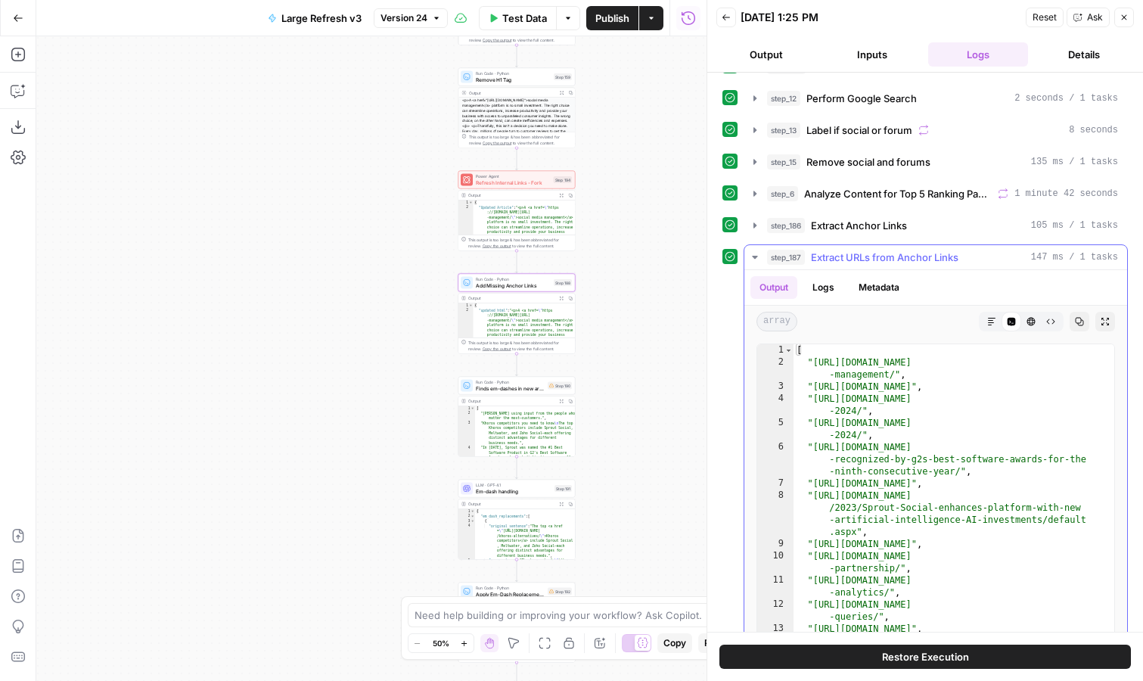
click at [755, 253] on icon "button" at bounding box center [755, 257] width 12 height 12
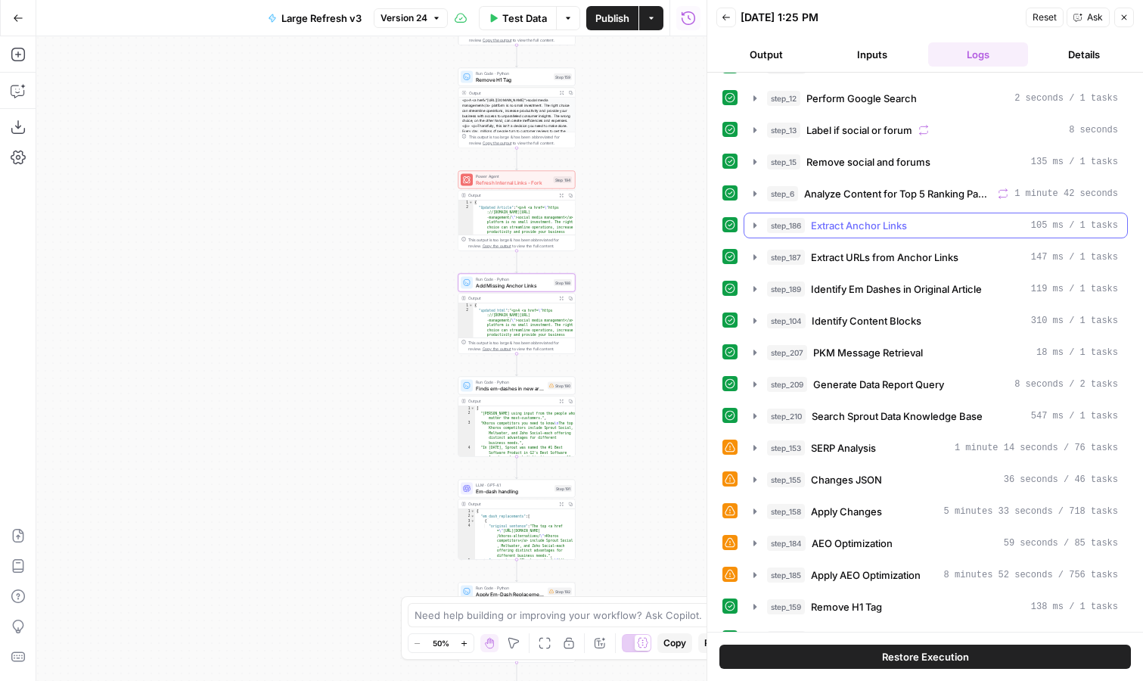
click at [755, 229] on icon "button" at bounding box center [755, 225] width 12 height 12
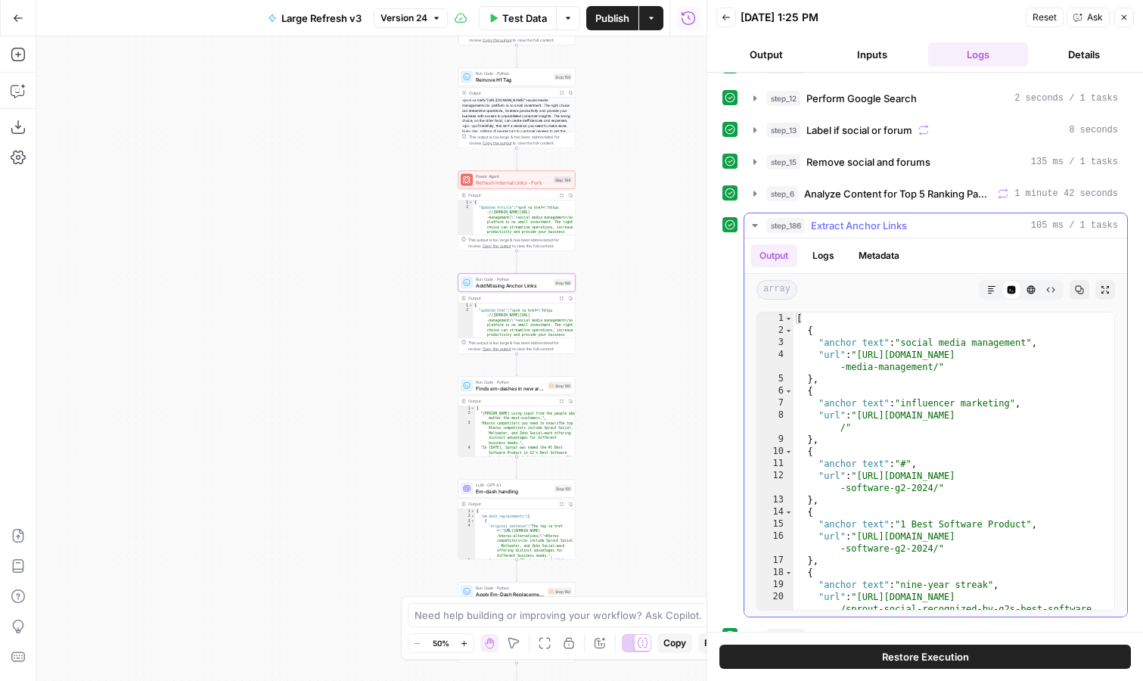
click at [756, 228] on icon "button" at bounding box center [755, 225] width 12 height 12
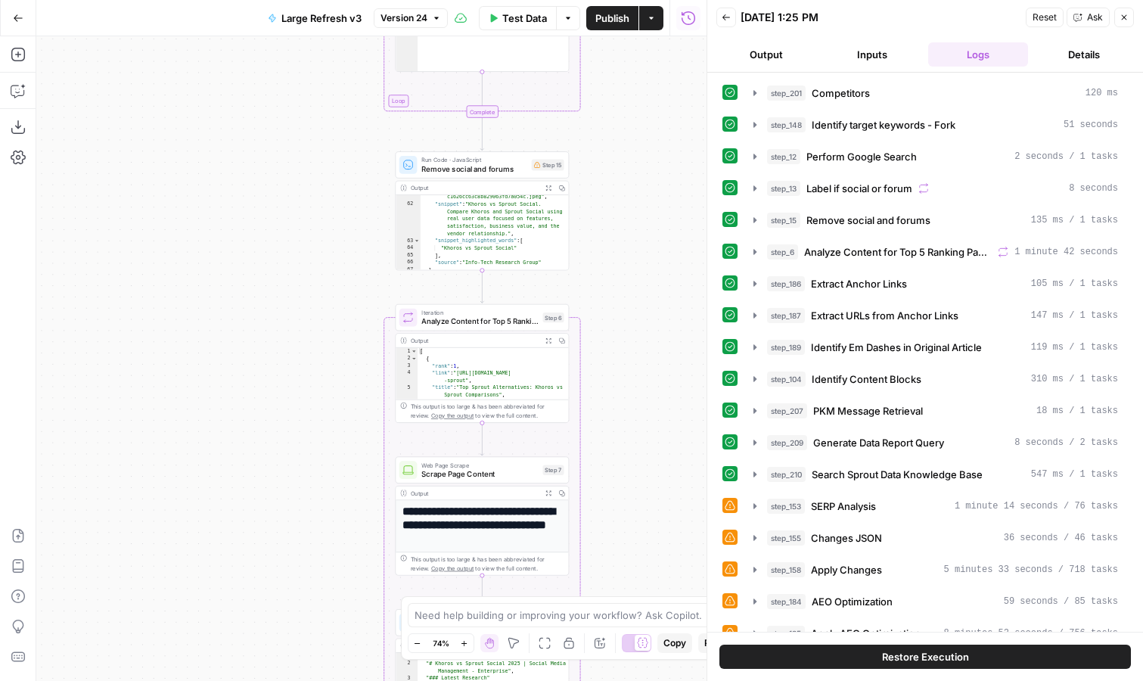
scroll to position [1363, 0]
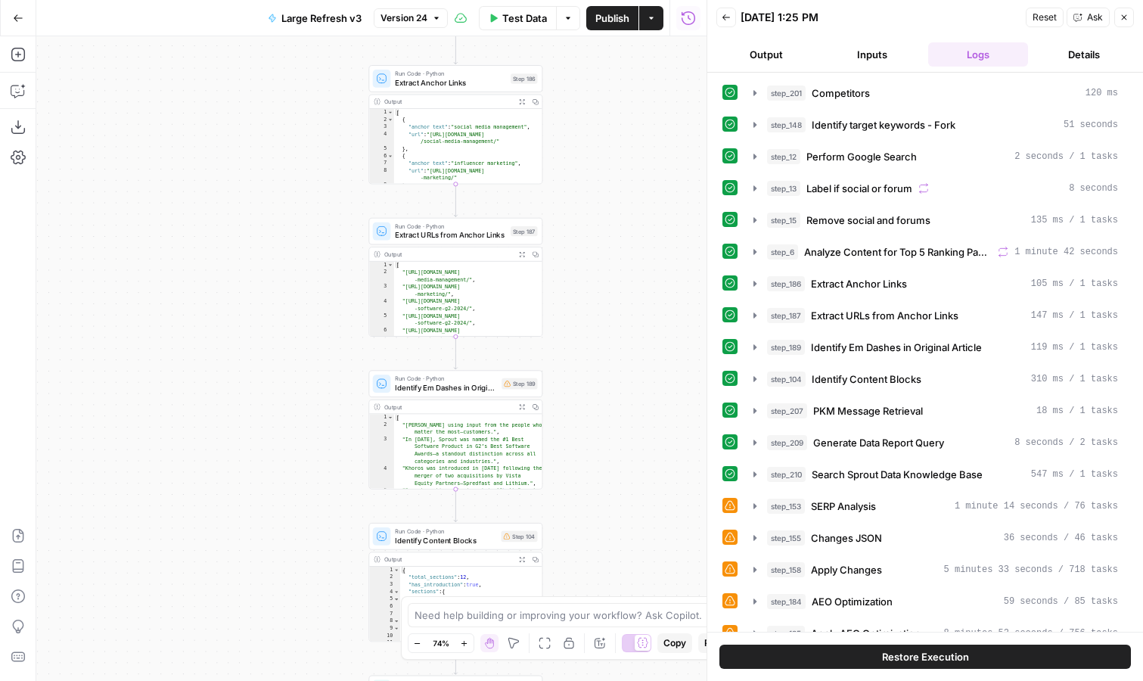
click at [649, 284] on div "Workflow Input Settings Inputs Human Review Competitors Step 201 Output Expand …" at bounding box center [371, 358] width 670 height 645
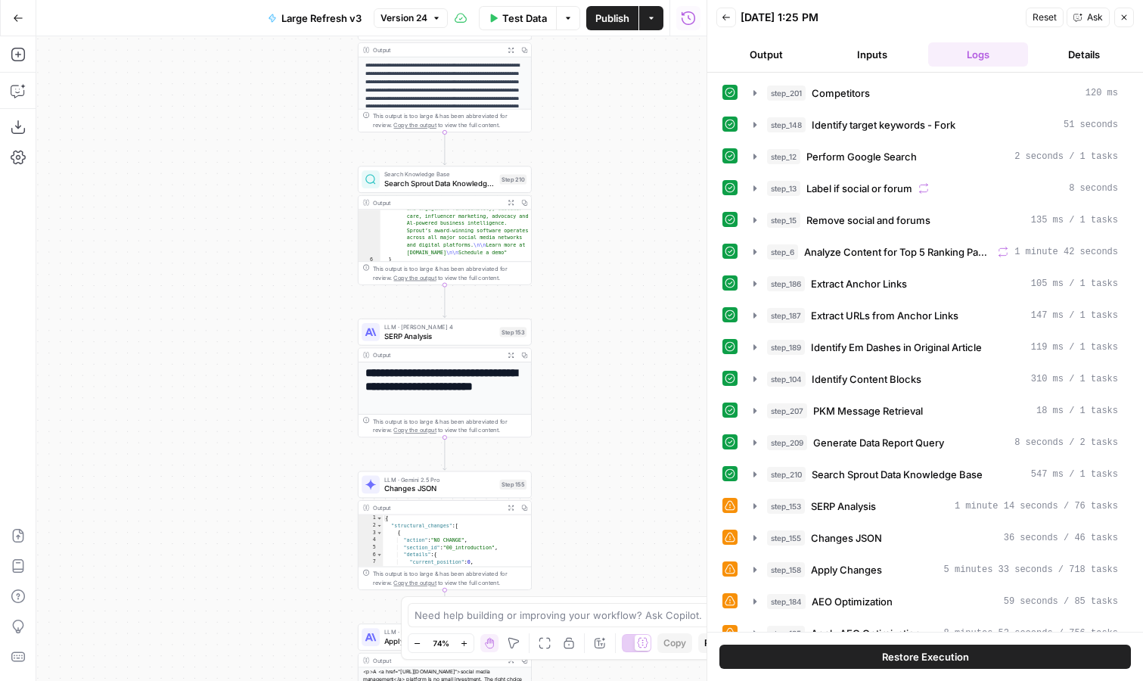
scroll to position [902, 0]
click at [510, 200] on icon "button" at bounding box center [511, 202] width 6 height 6
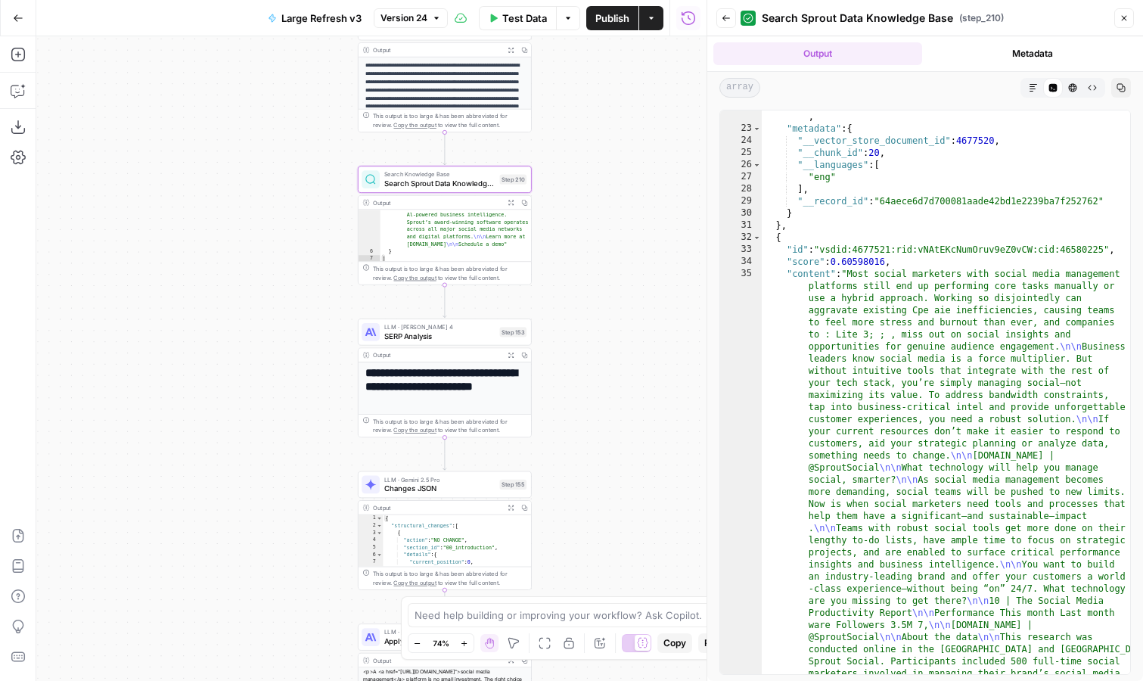
scroll to position [2009, 0]
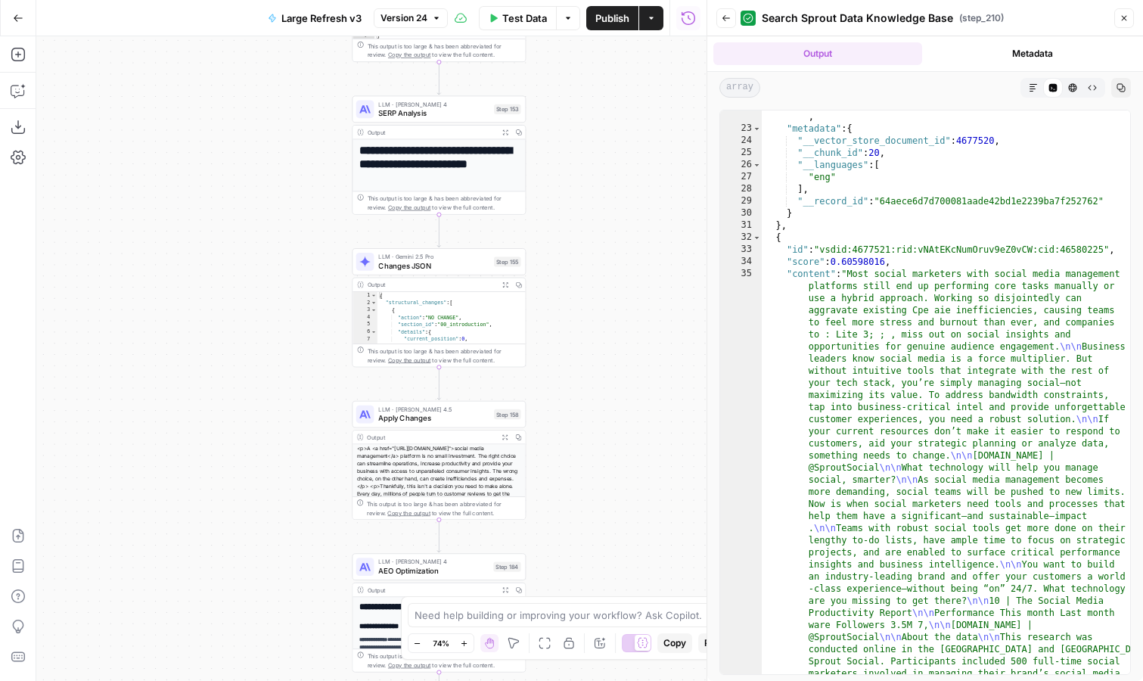
click at [620, 287] on div "Workflow Input Settings Inputs Human Review Competitors Step 201 Output Expand …" at bounding box center [371, 358] width 670 height 645
click at [17, 89] on icon "button" at bounding box center [18, 90] width 15 height 15
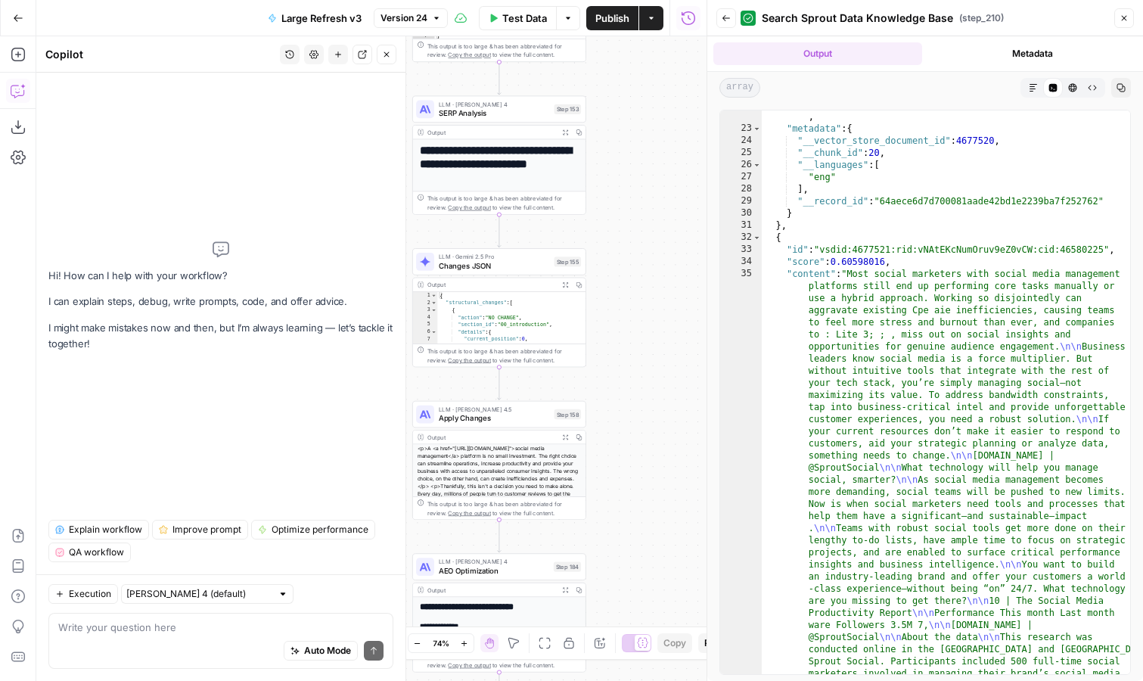
click at [172, 630] on textarea at bounding box center [220, 627] width 325 height 15
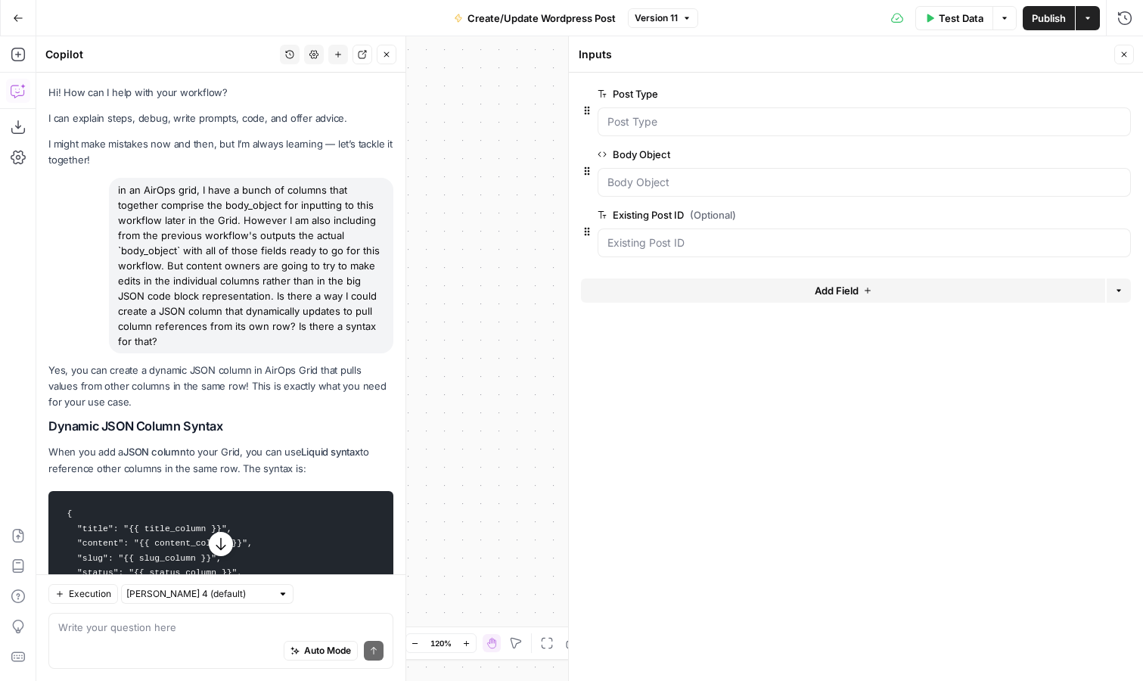
scroll to position [3519, 0]
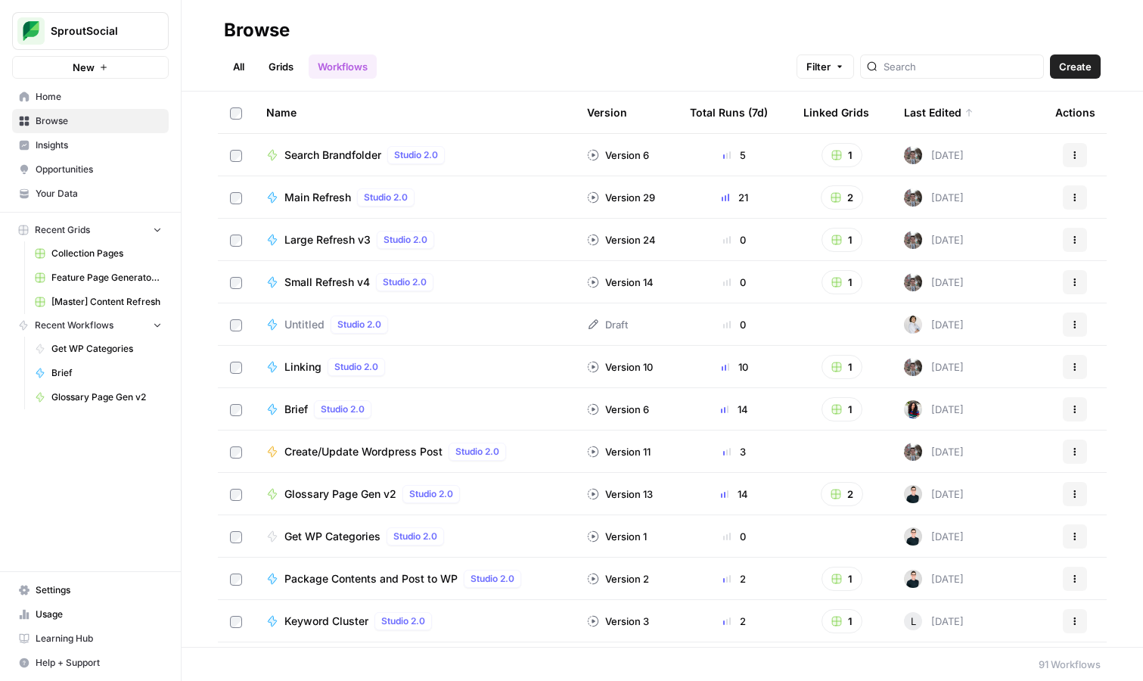
click at [279, 67] on link "Grids" at bounding box center [280, 66] width 43 height 24
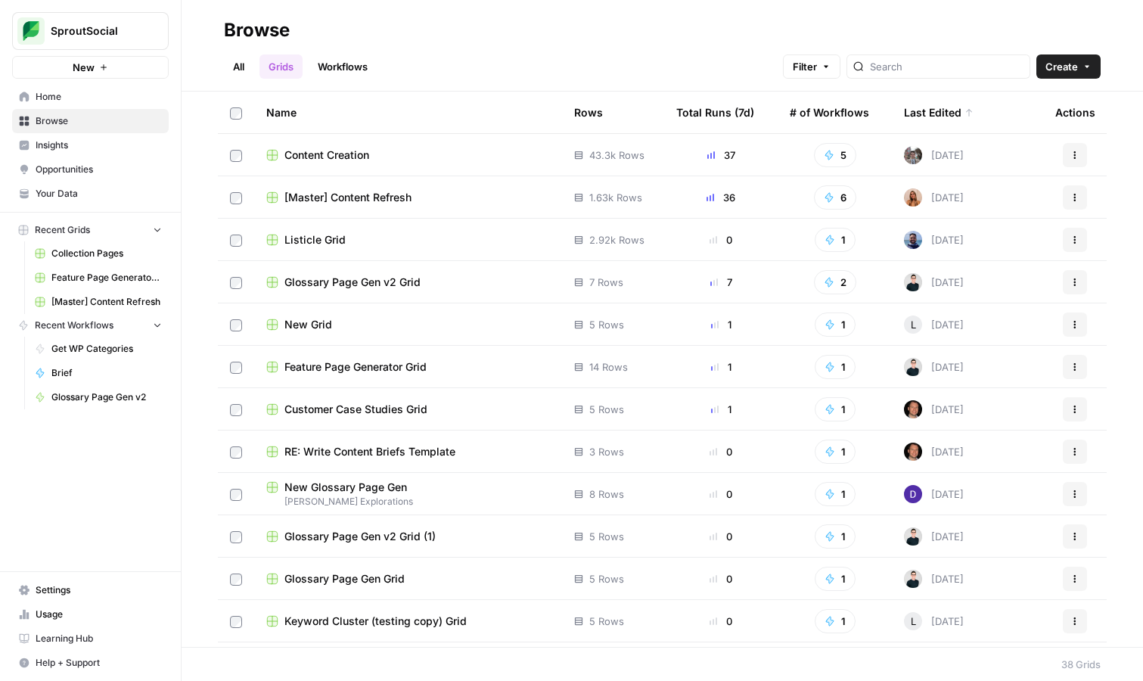
click at [350, 191] on span "[Master] Content Refresh" at bounding box center [347, 197] width 127 height 15
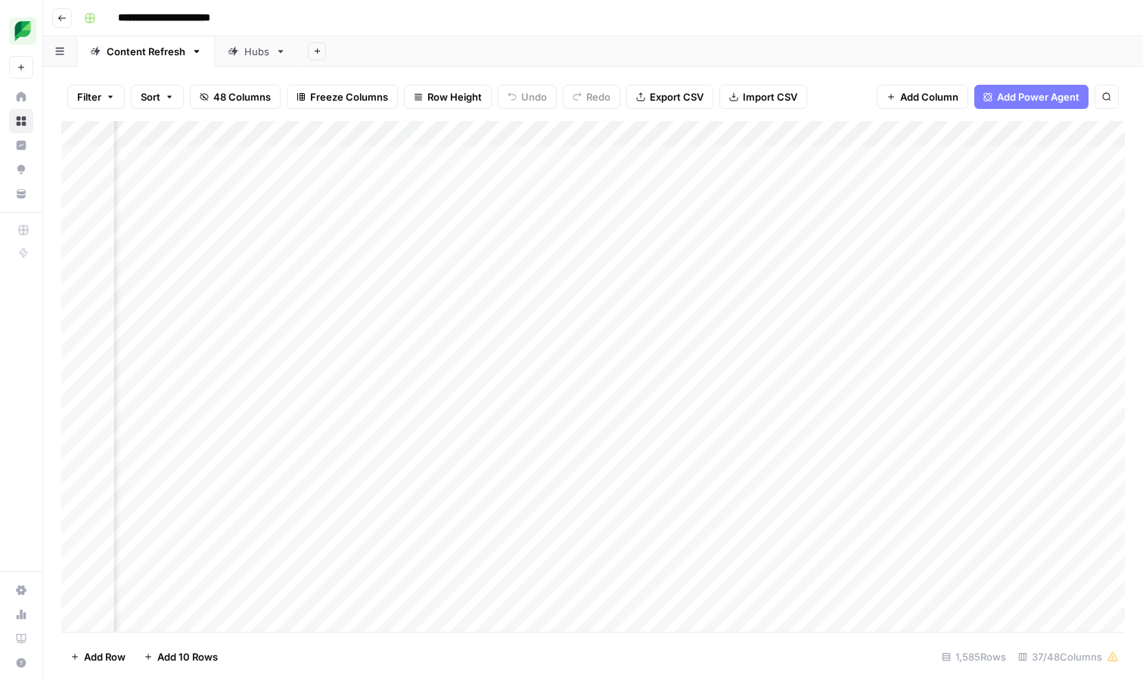
scroll to position [0, 3866]
click at [399, 159] on div "Add Column" at bounding box center [593, 376] width 1064 height 511
click at [436, 154] on div "Add Column" at bounding box center [593, 376] width 1064 height 511
click at [401, 156] on div "Add Column" at bounding box center [593, 376] width 1064 height 511
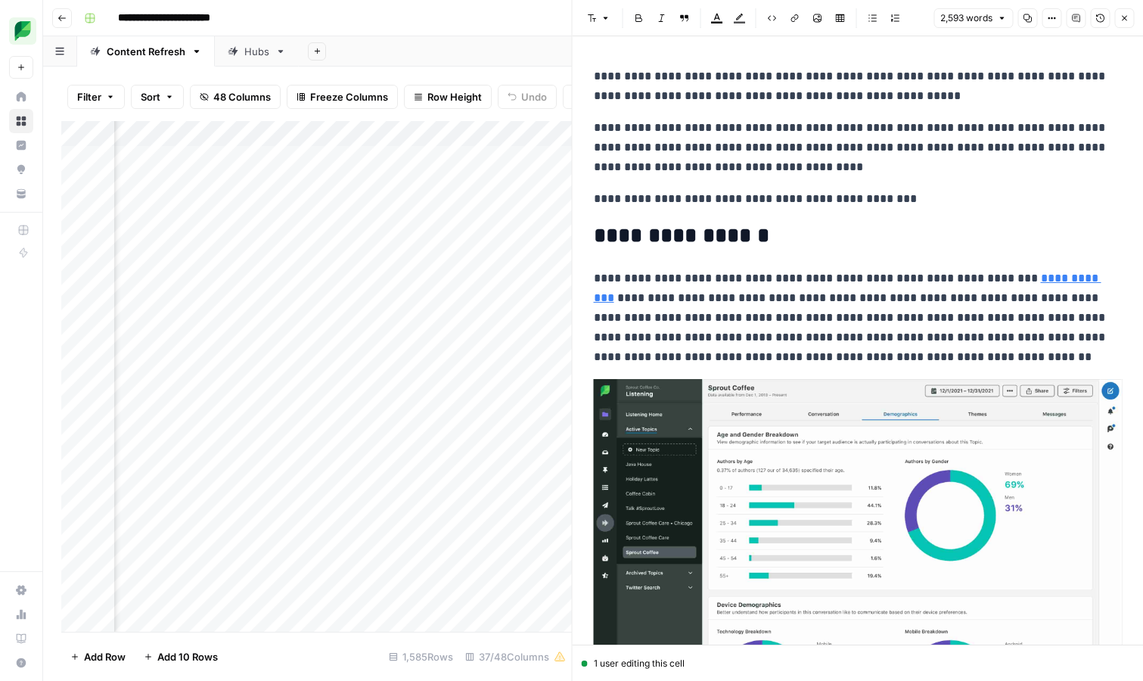
click at [1047, 21] on icon "button" at bounding box center [1051, 18] width 9 height 9
click at [983, 163] on span "Code" at bounding box center [1006, 160] width 73 height 15
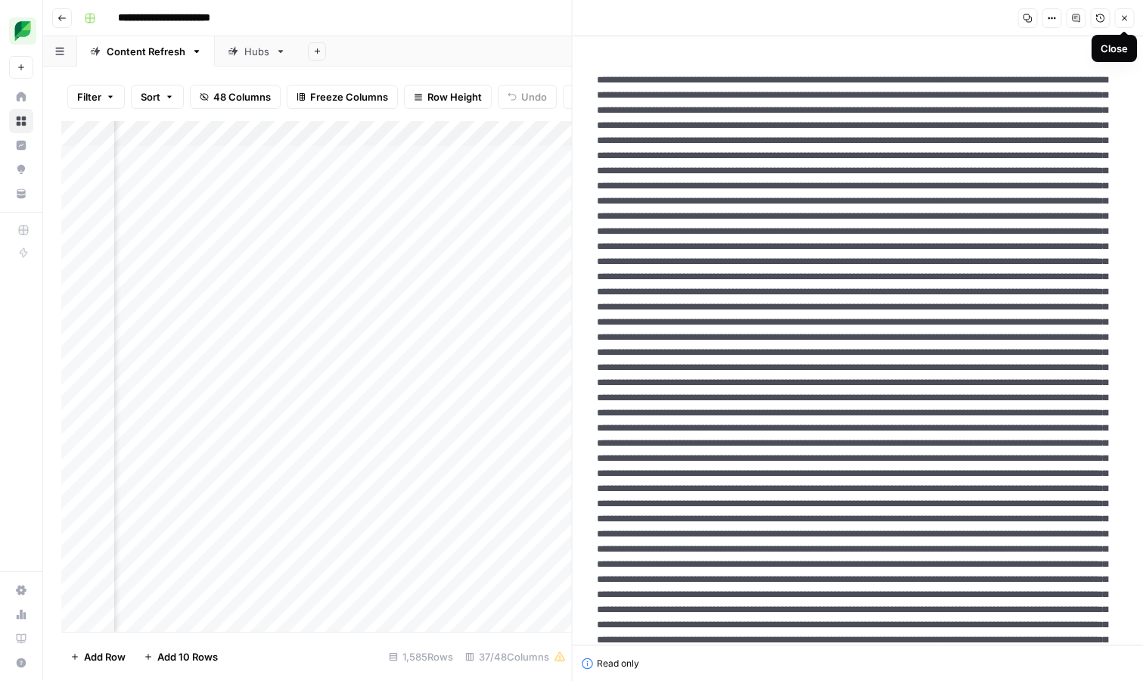
click at [1118, 23] on button "Close" at bounding box center [1124, 18] width 20 height 20
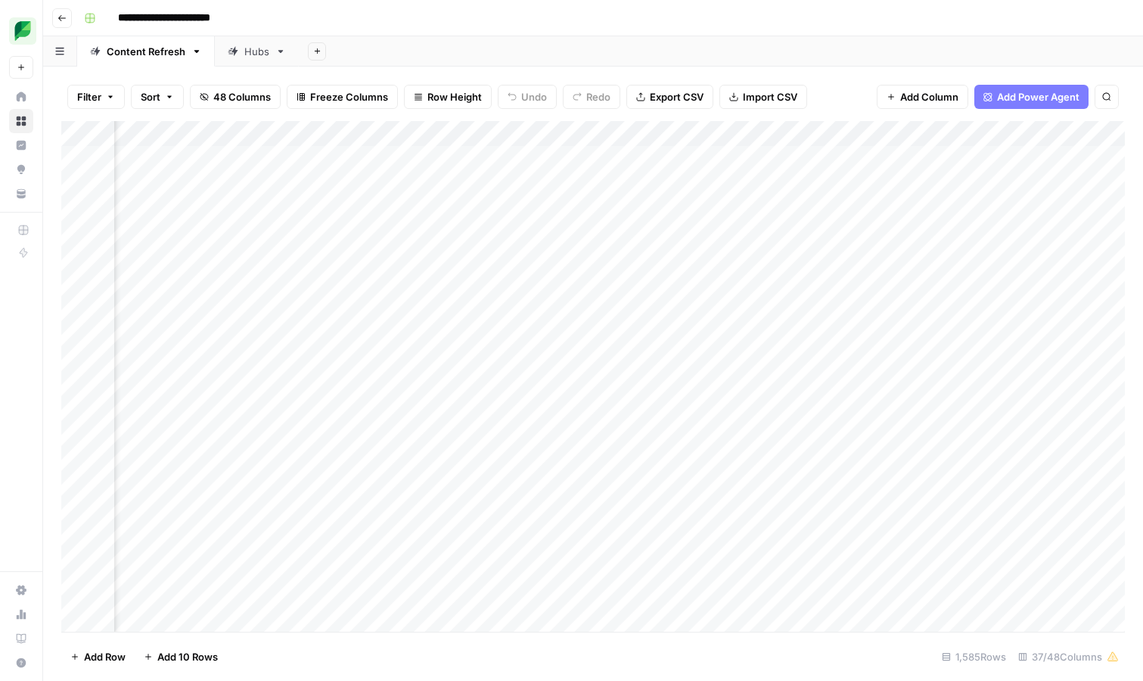
scroll to position [0, 2179]
click at [490, 157] on div "Add Column" at bounding box center [593, 376] width 1064 height 511
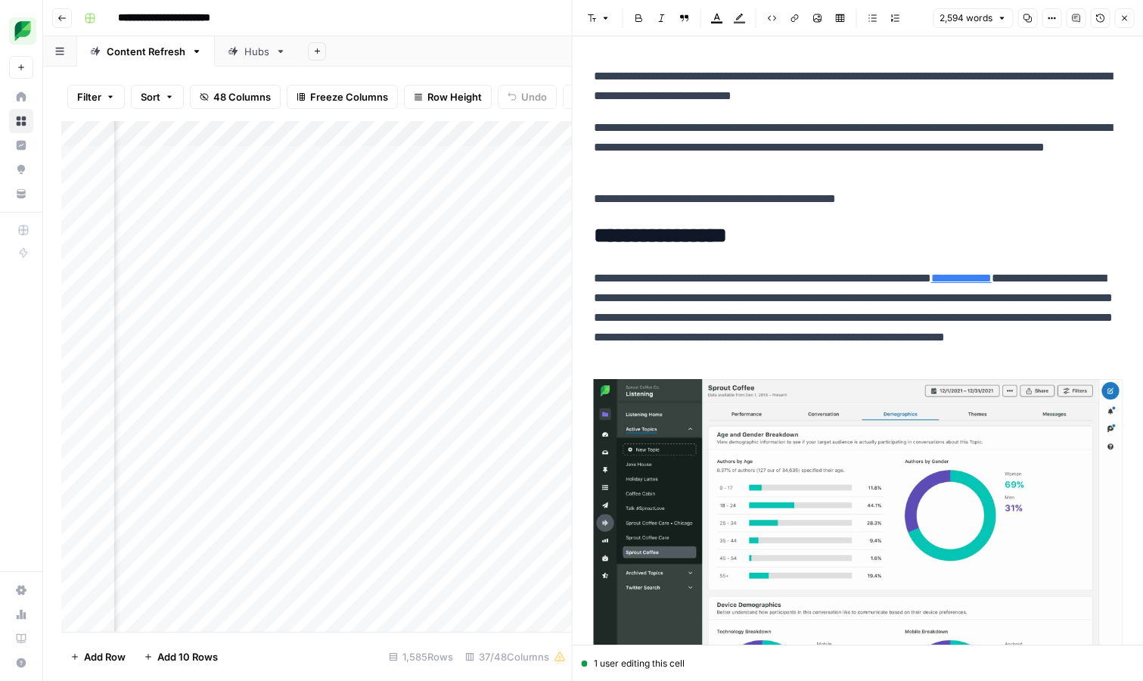
click at [1051, 20] on icon "button" at bounding box center [1051, 18] width 9 height 9
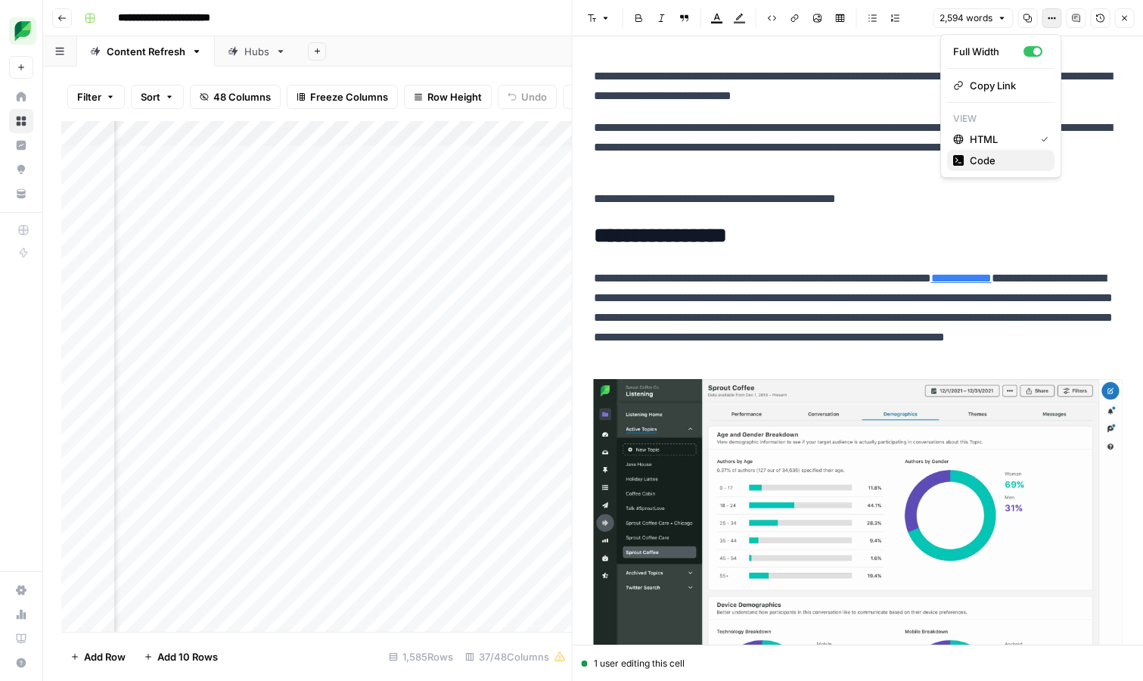
click at [1000, 163] on span "Code" at bounding box center [1006, 160] width 73 height 15
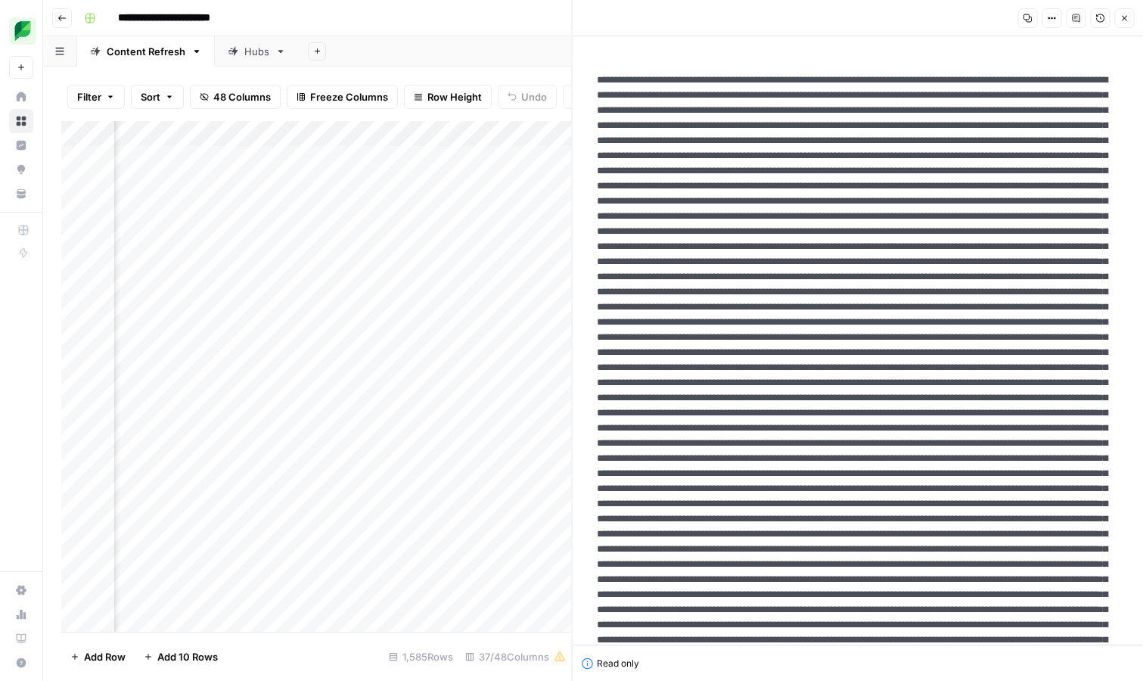
click at [1120, 14] on icon "button" at bounding box center [1124, 18] width 9 height 9
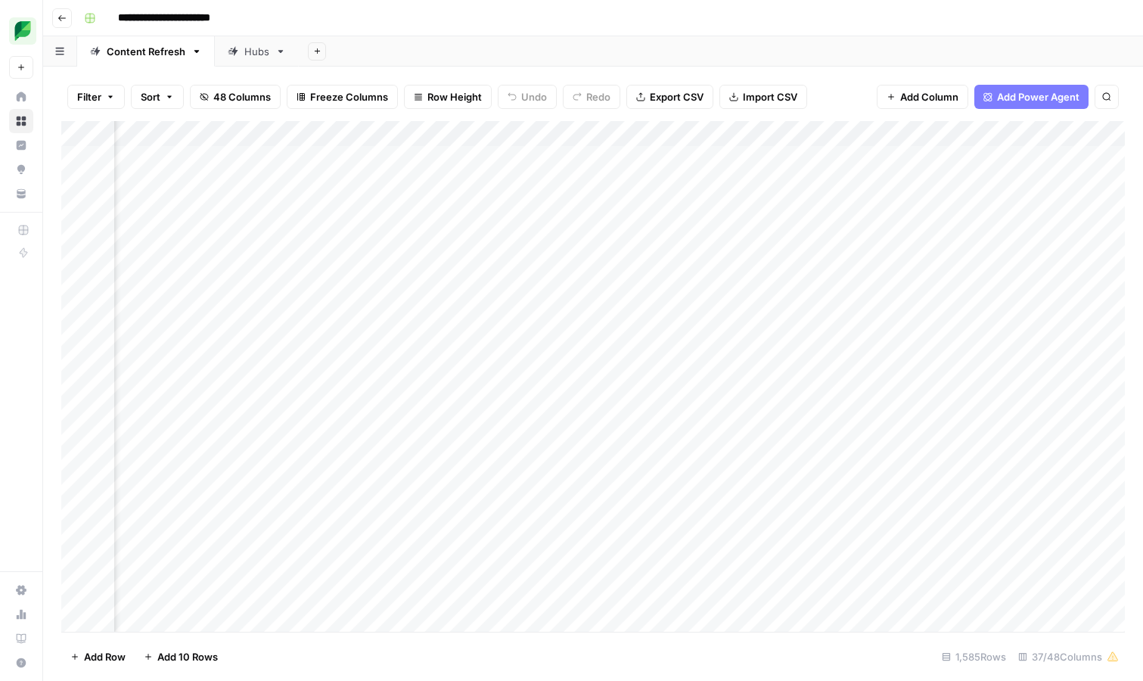
scroll to position [0, 1908]
click at [623, 160] on div "Add Column" at bounding box center [593, 376] width 1064 height 511
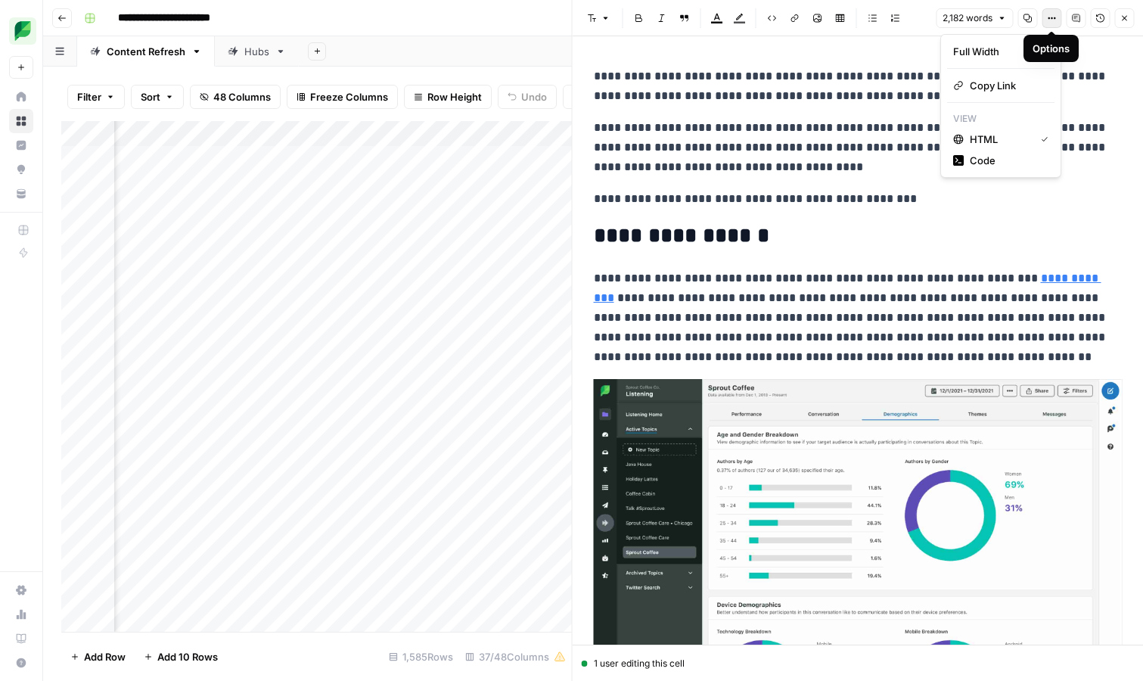
click at [1055, 24] on button "Options" at bounding box center [1052, 18] width 20 height 20
click at [1000, 159] on span "Code" at bounding box center [1006, 160] width 73 height 15
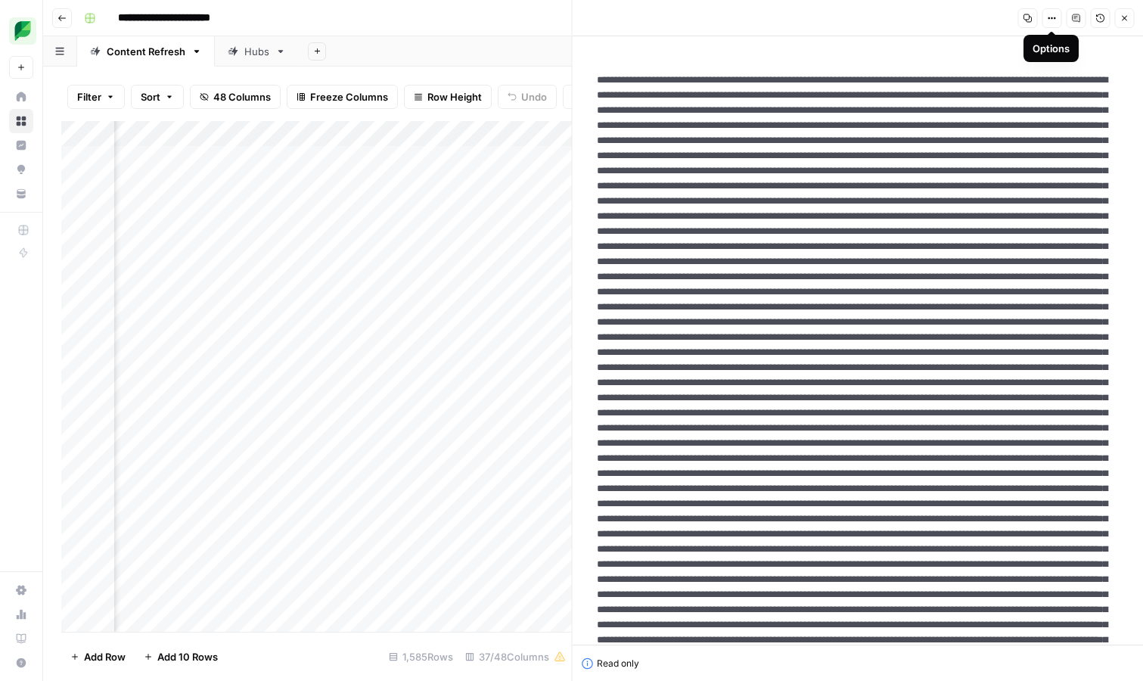
click at [1054, 17] on icon "button" at bounding box center [1055, 18] width 2 height 2
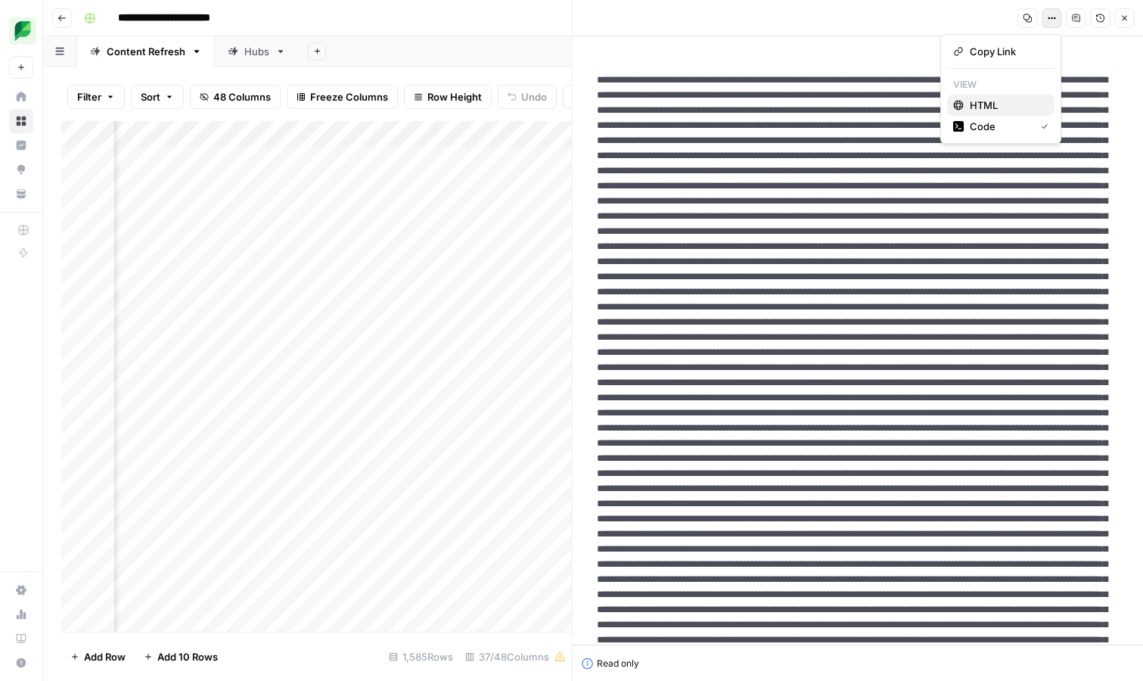
click at [1022, 104] on span "HTML" at bounding box center [1006, 105] width 73 height 15
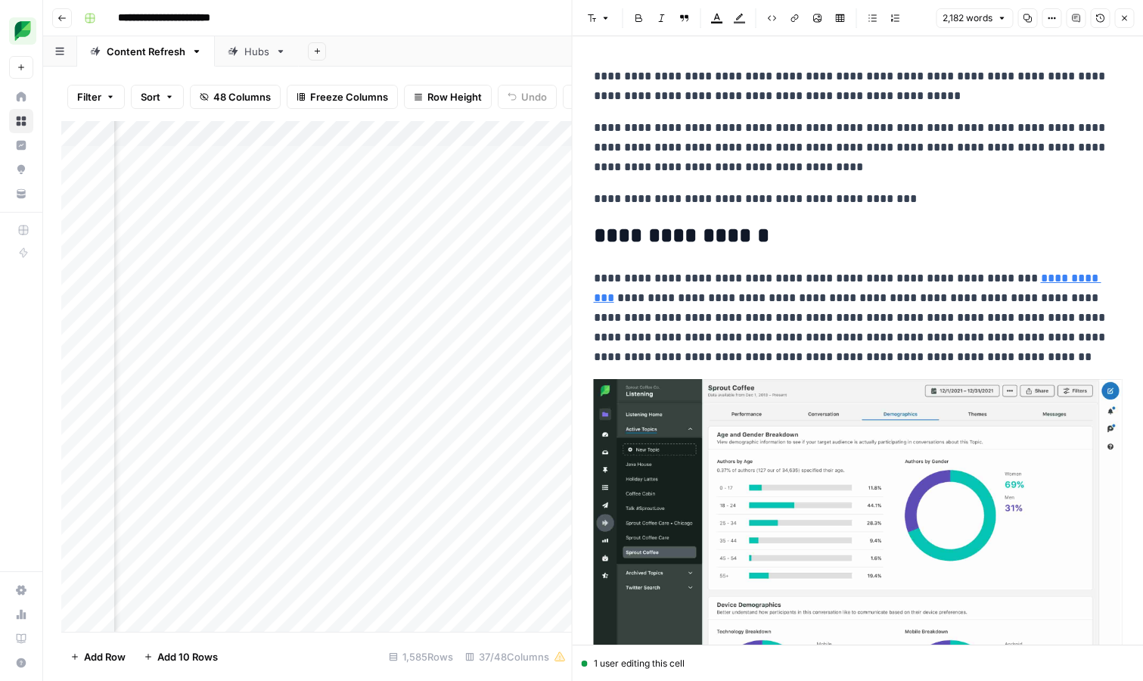
click at [1122, 20] on icon "button" at bounding box center [1124, 18] width 5 height 5
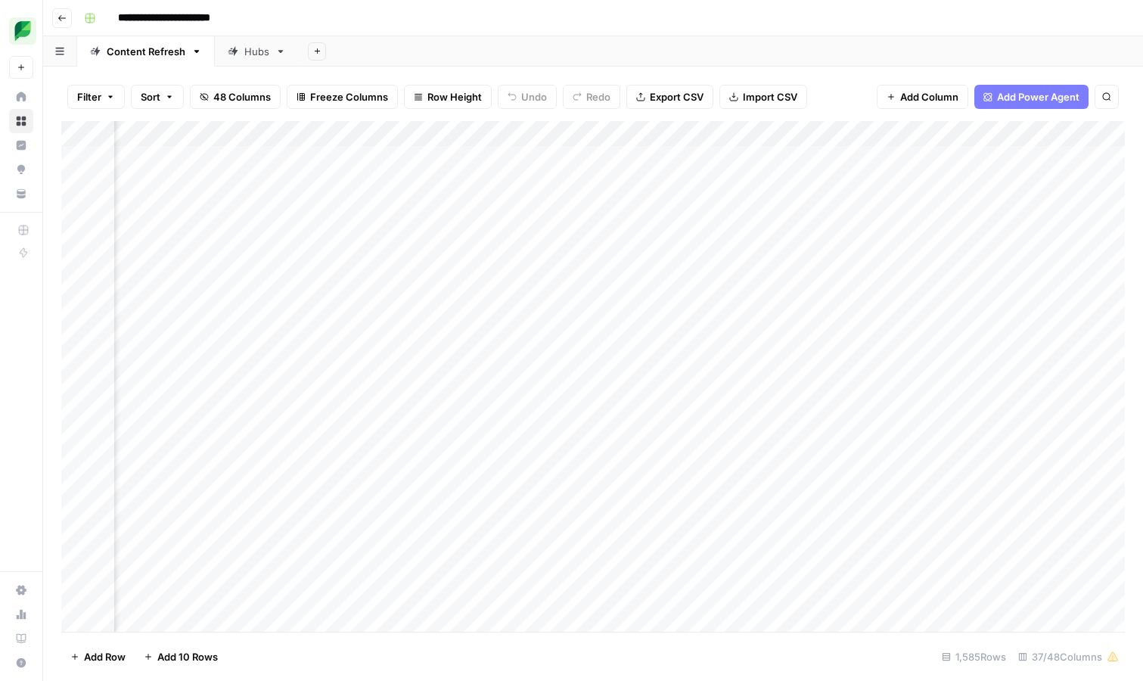
scroll to position [1, 89]
click at [465, 160] on div "Add Column" at bounding box center [593, 376] width 1064 height 511
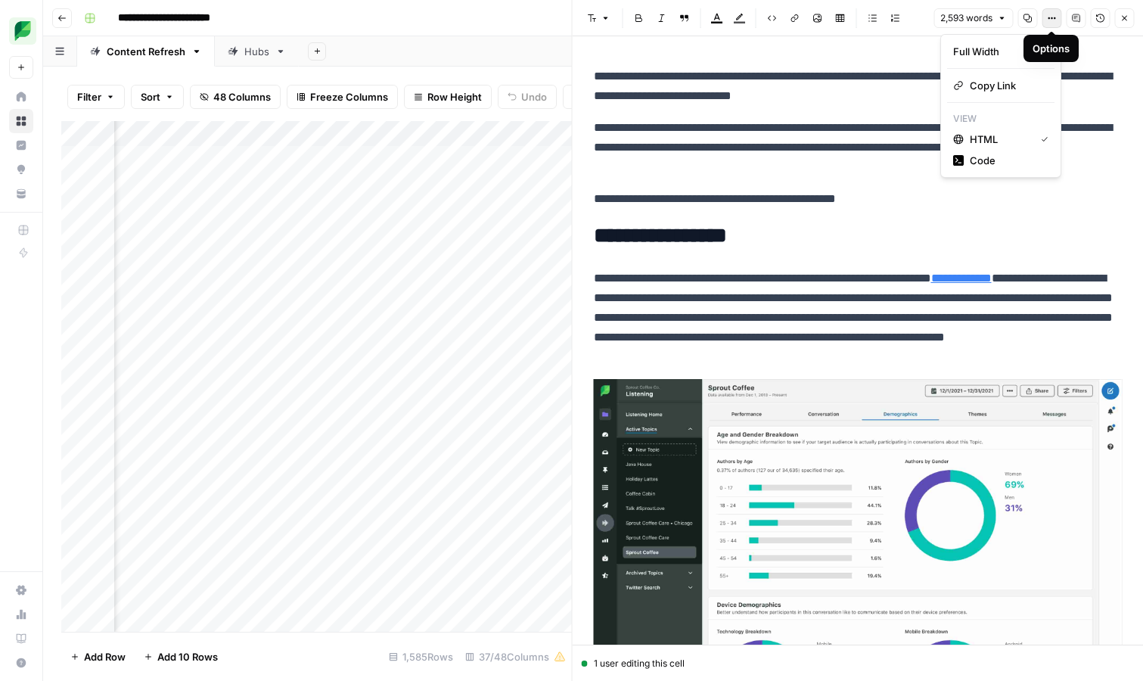
click at [1055, 20] on icon "button" at bounding box center [1051, 18] width 9 height 9
click at [1012, 158] on span "Code" at bounding box center [1006, 160] width 73 height 15
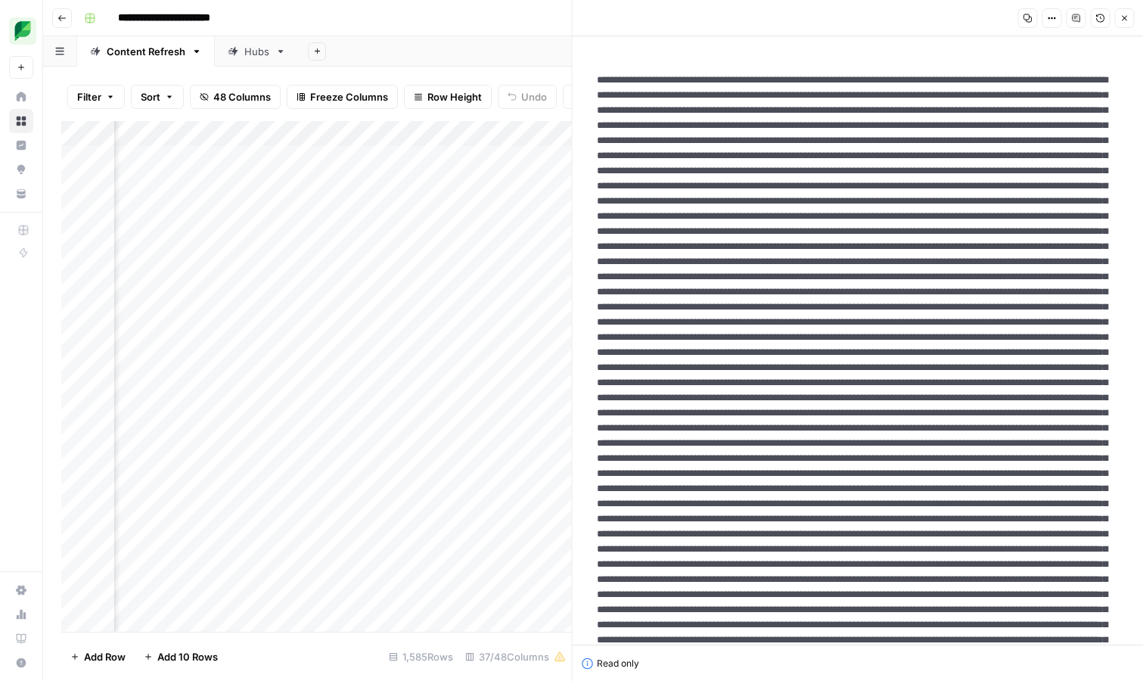
click at [1127, 23] on button "Close" at bounding box center [1124, 18] width 20 height 20
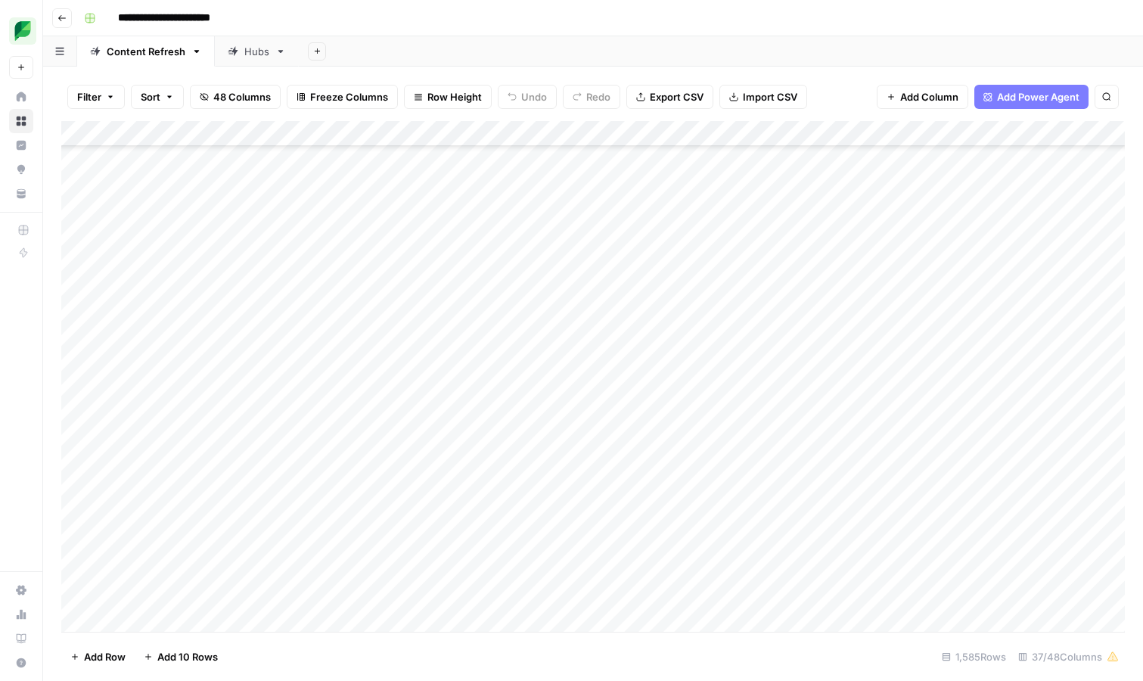
scroll to position [2542, 0]
click at [553, 420] on div "Add Column" at bounding box center [593, 376] width 1064 height 511
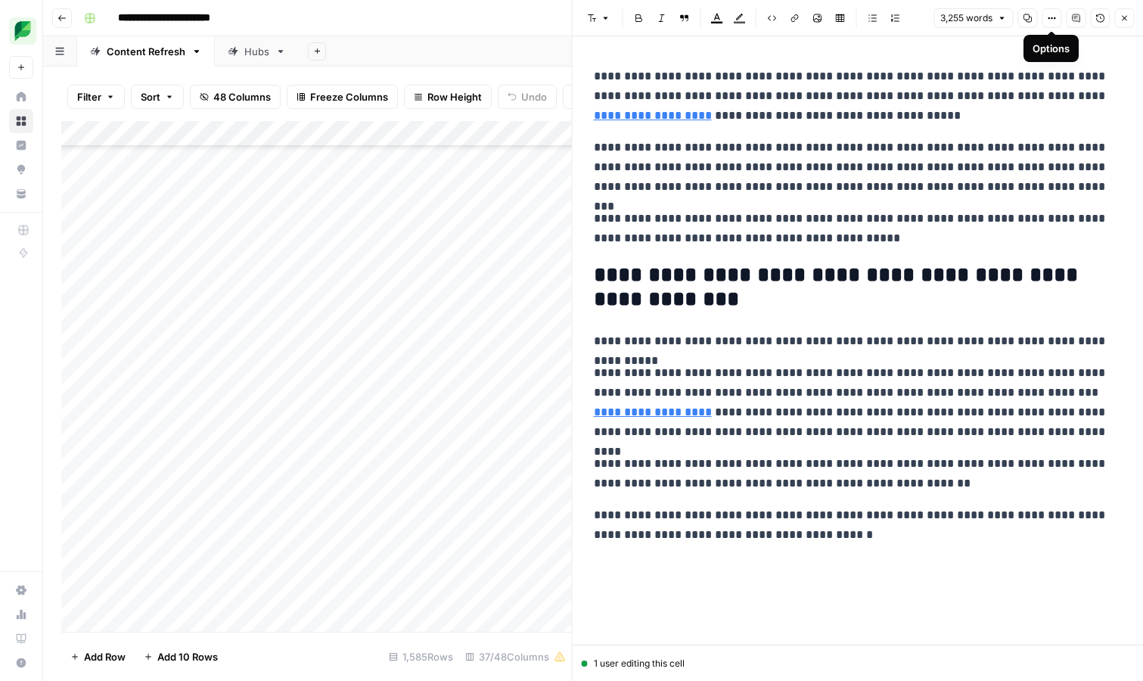
click at [1056, 23] on button "Options" at bounding box center [1052, 18] width 20 height 20
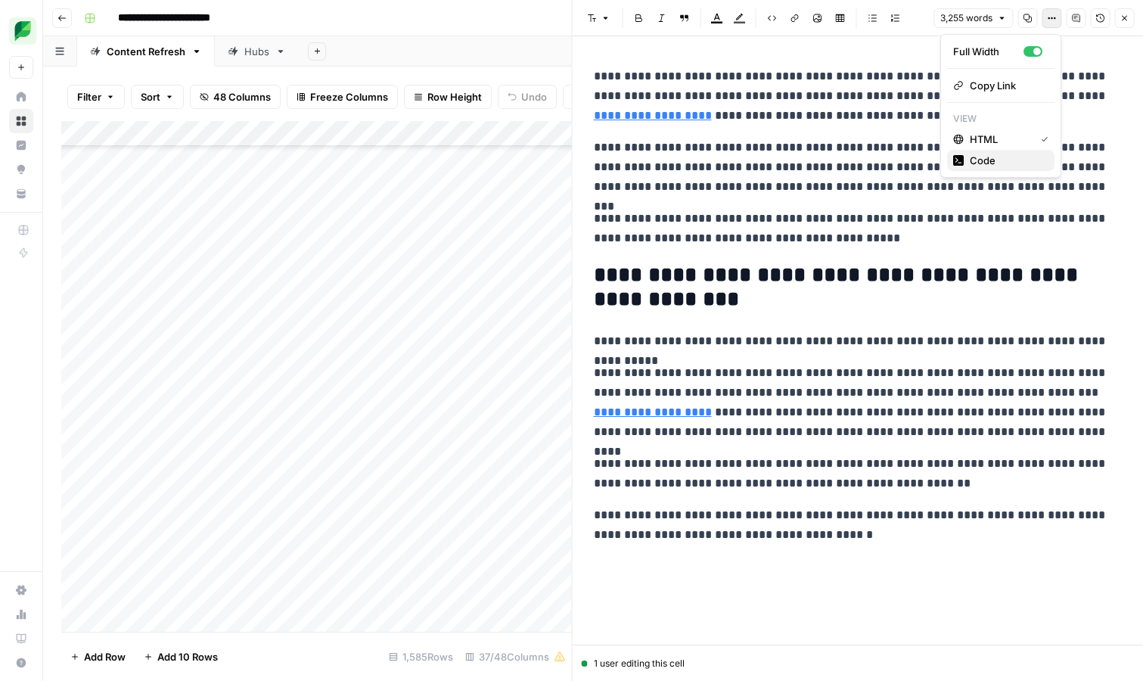
click at [1018, 165] on span "Code" at bounding box center [1006, 160] width 73 height 15
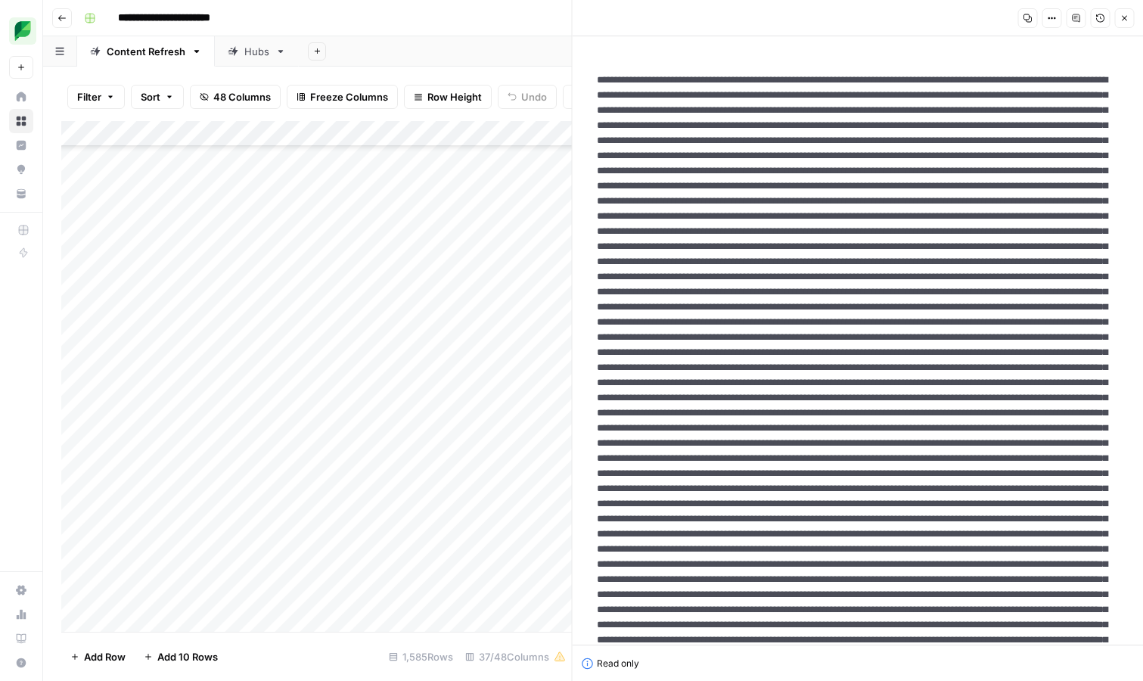
click at [1125, 15] on icon "button" at bounding box center [1124, 18] width 9 height 9
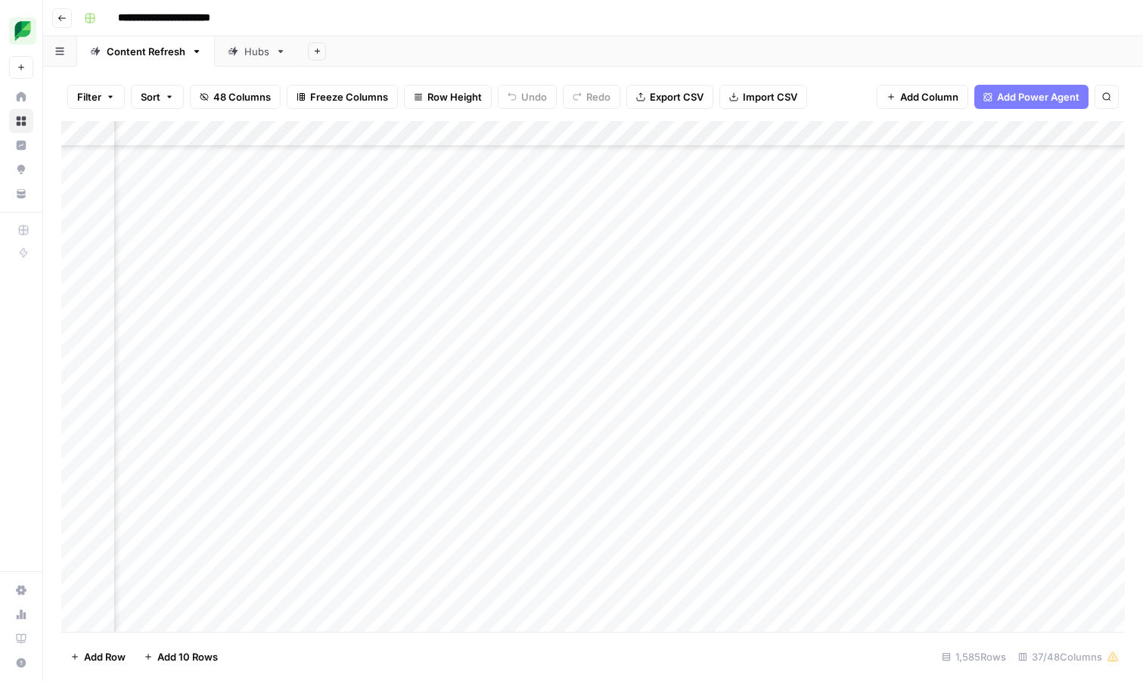
scroll to position [2542, 0]
click at [881, 421] on div "Add Column" at bounding box center [593, 376] width 1064 height 511
click at [961, 387] on div "Add Column" at bounding box center [593, 376] width 1064 height 511
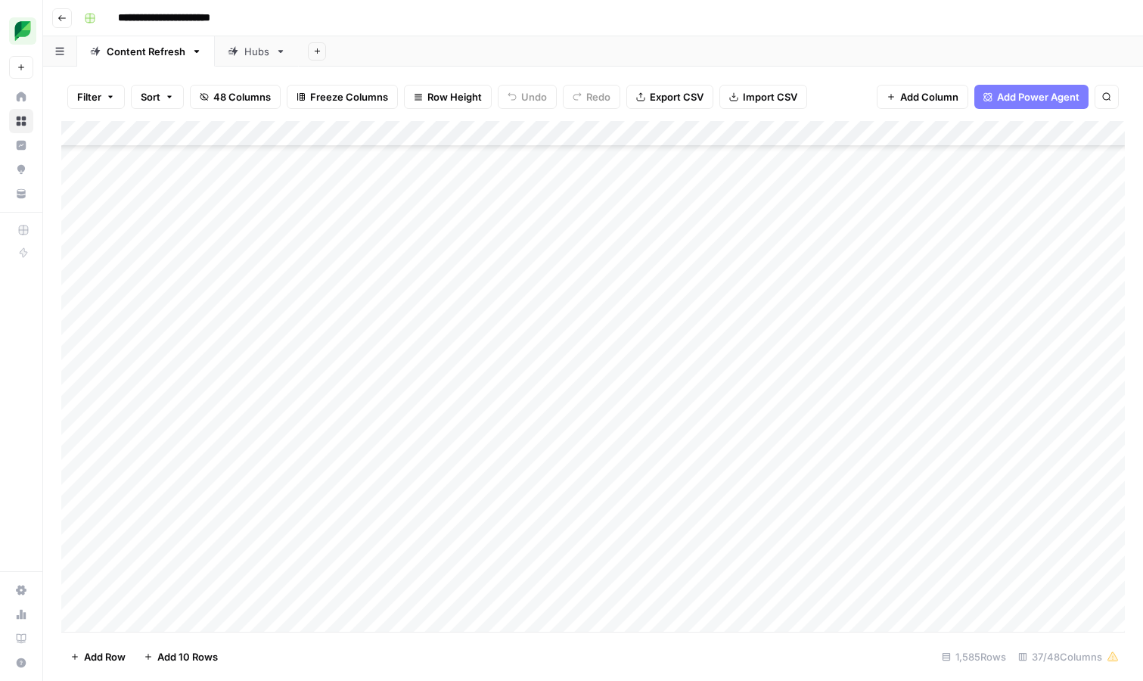
click at [968, 416] on div "Add Column" at bounding box center [593, 376] width 1064 height 511
click at [929, 418] on div "Add Column" at bounding box center [593, 376] width 1064 height 511
click at [553, 419] on div "Add Column" at bounding box center [593, 376] width 1064 height 511
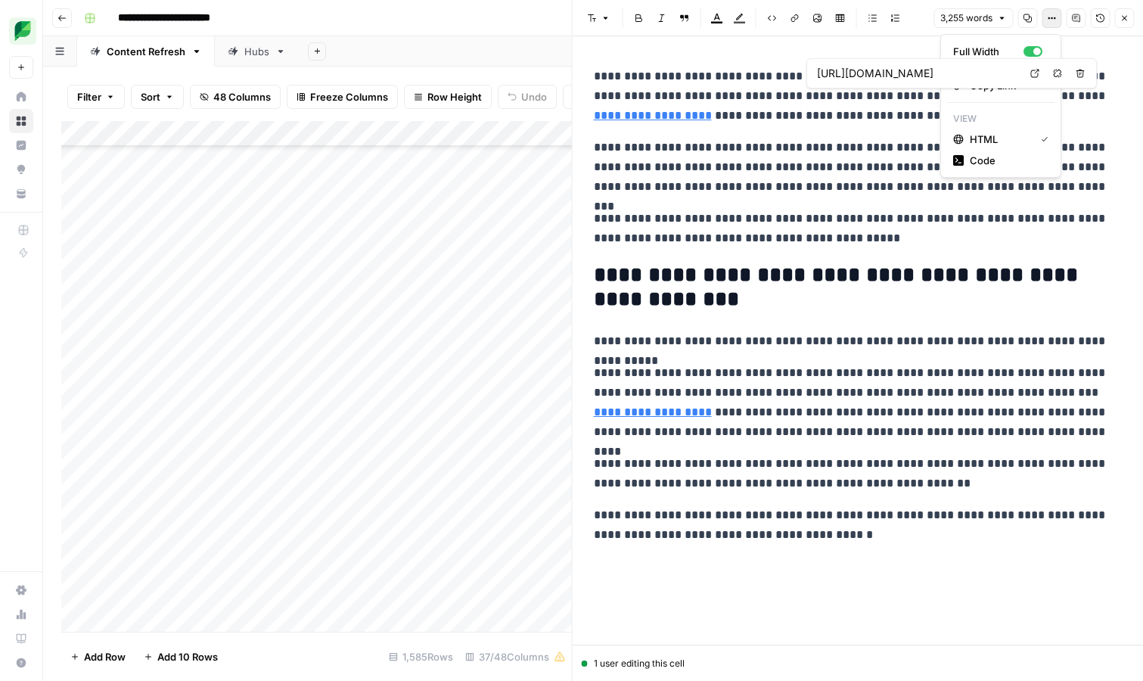
click at [1055, 23] on button "Options" at bounding box center [1052, 18] width 20 height 20
click at [971, 157] on span "Code" at bounding box center [1006, 160] width 73 height 15
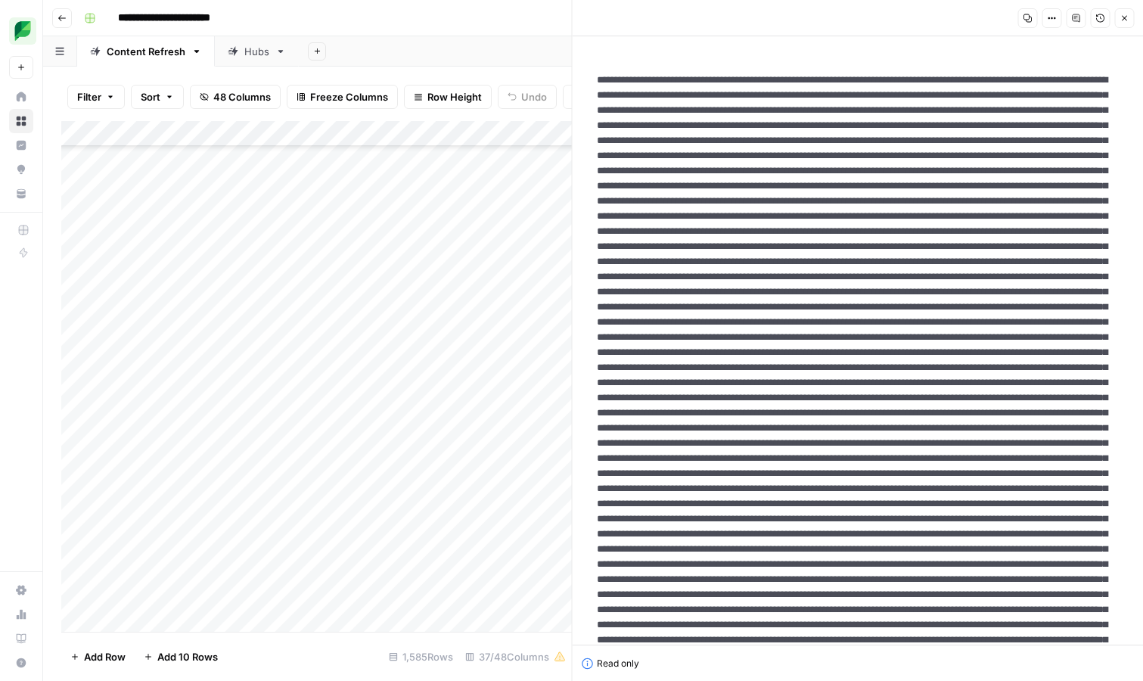
click at [1127, 17] on icon "button" at bounding box center [1124, 18] width 9 height 9
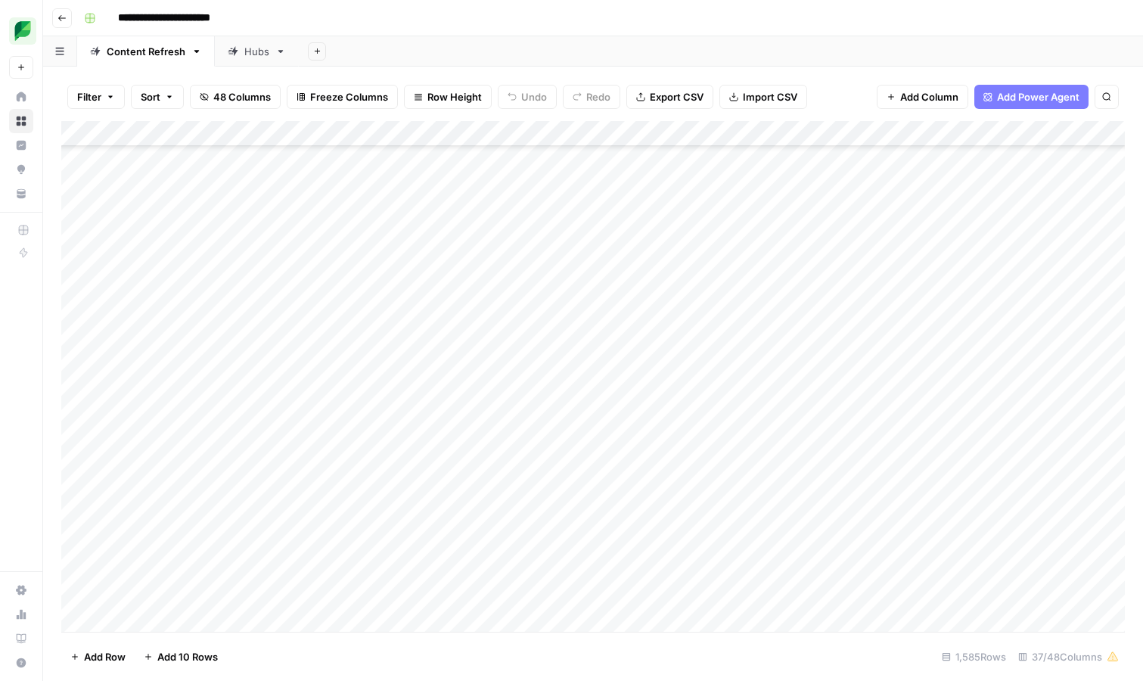
click at [284, 133] on div "Add Column" at bounding box center [593, 376] width 1064 height 511
click at [344, 75] on div "Filter Sort 48 Columns Freeze Columns Row Height Undo Redo Export CSV Import CS…" at bounding box center [593, 97] width 1064 height 48
click at [184, 129] on div "Add Column" at bounding box center [593, 376] width 1064 height 511
click at [177, 128] on div at bounding box center [204, 136] width 181 height 30
click at [377, 58] on div "Add Sheet" at bounding box center [721, 51] width 844 height 30
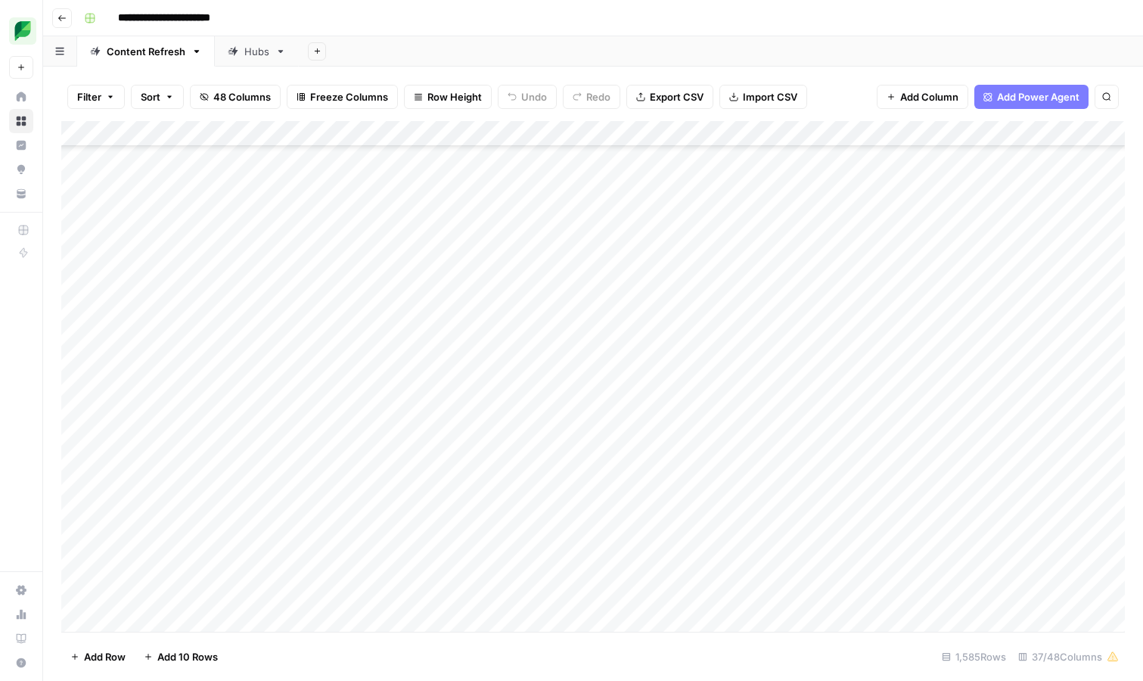
click at [67, 53] on button "button" at bounding box center [60, 51] width 34 height 30
click at [252, 51] on div "Hubs" at bounding box center [256, 51] width 25 height 15
click at [238, 134] on div "Add Column" at bounding box center [593, 376] width 1064 height 511
click at [239, 132] on div at bounding box center [182, 136] width 137 height 30
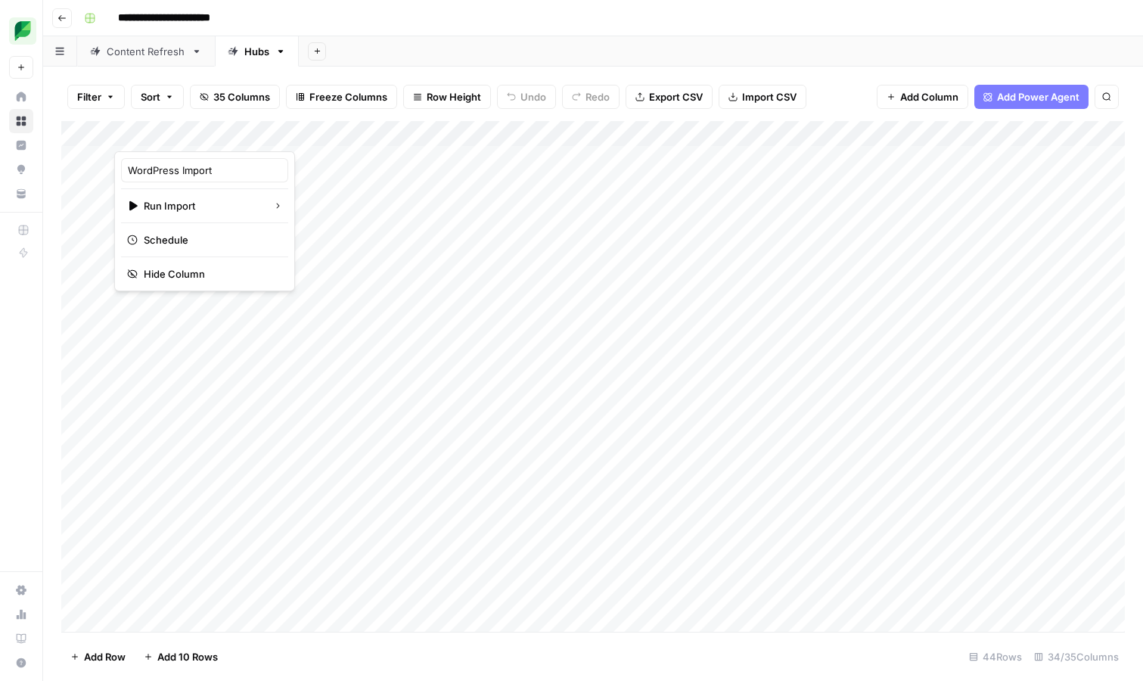
click at [392, 70] on div "Filter Sort 35 Columns Freeze Columns Row Height Undo Redo Export CSV Import CS…" at bounding box center [593, 374] width 1100 height 614
click at [887, 231] on div "Add Column" at bounding box center [593, 376] width 1064 height 511
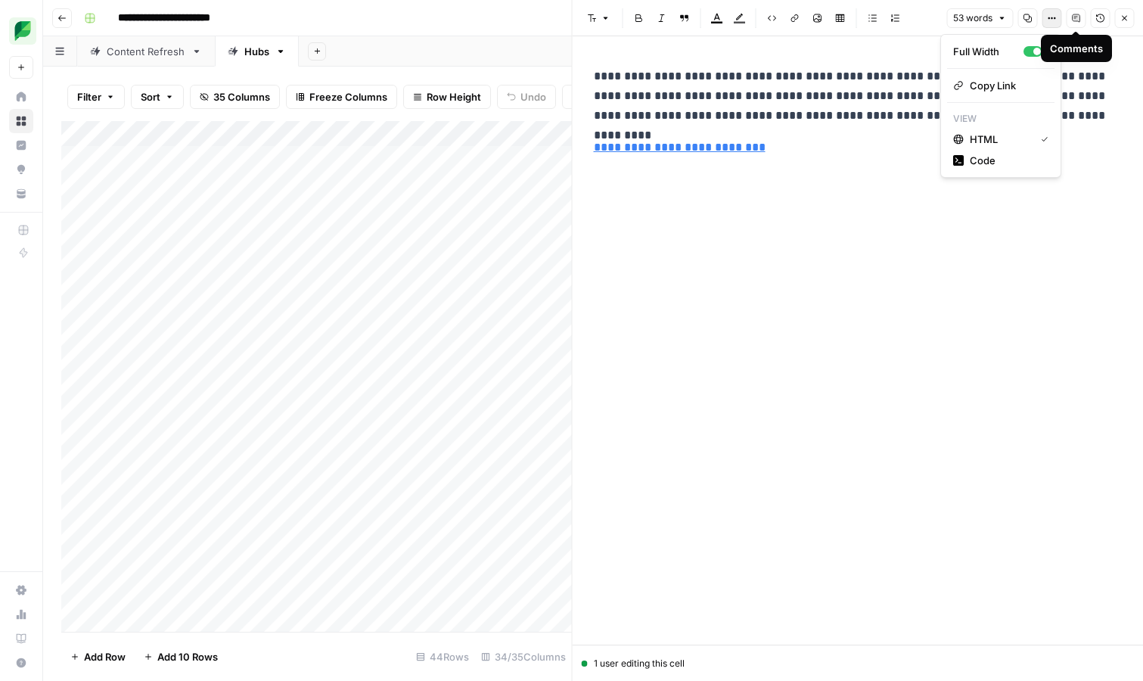
click at [1056, 22] on button "Options" at bounding box center [1052, 18] width 20 height 20
click at [1008, 154] on span "Code" at bounding box center [1006, 160] width 73 height 15
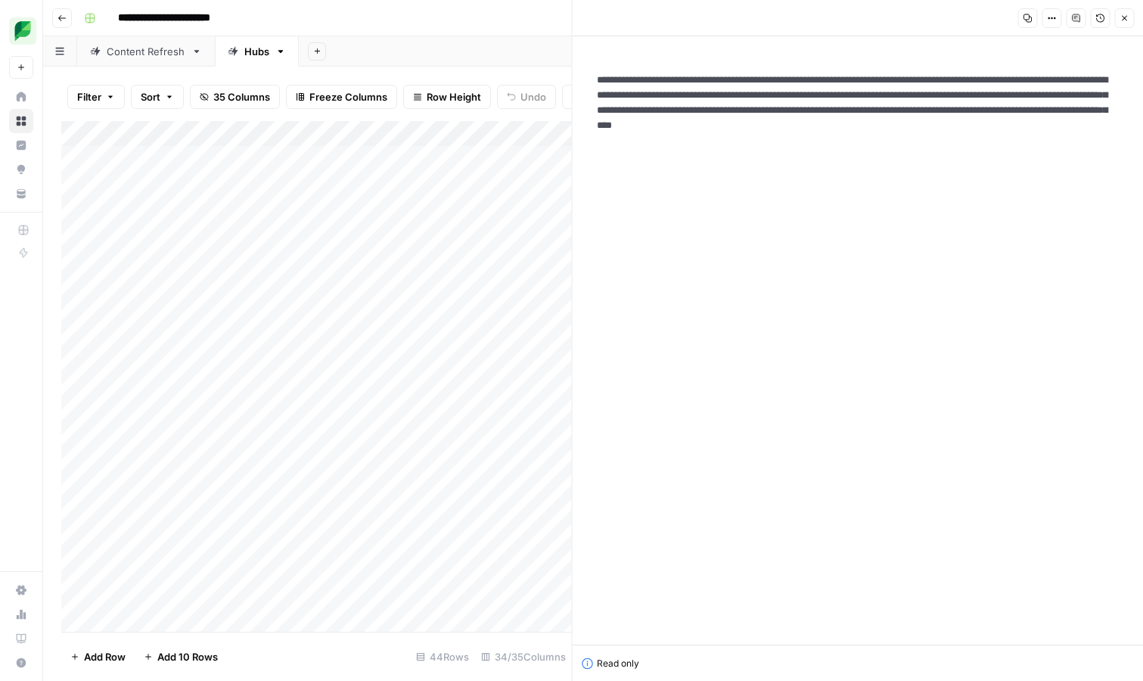
click at [1128, 14] on icon "button" at bounding box center [1124, 18] width 9 height 9
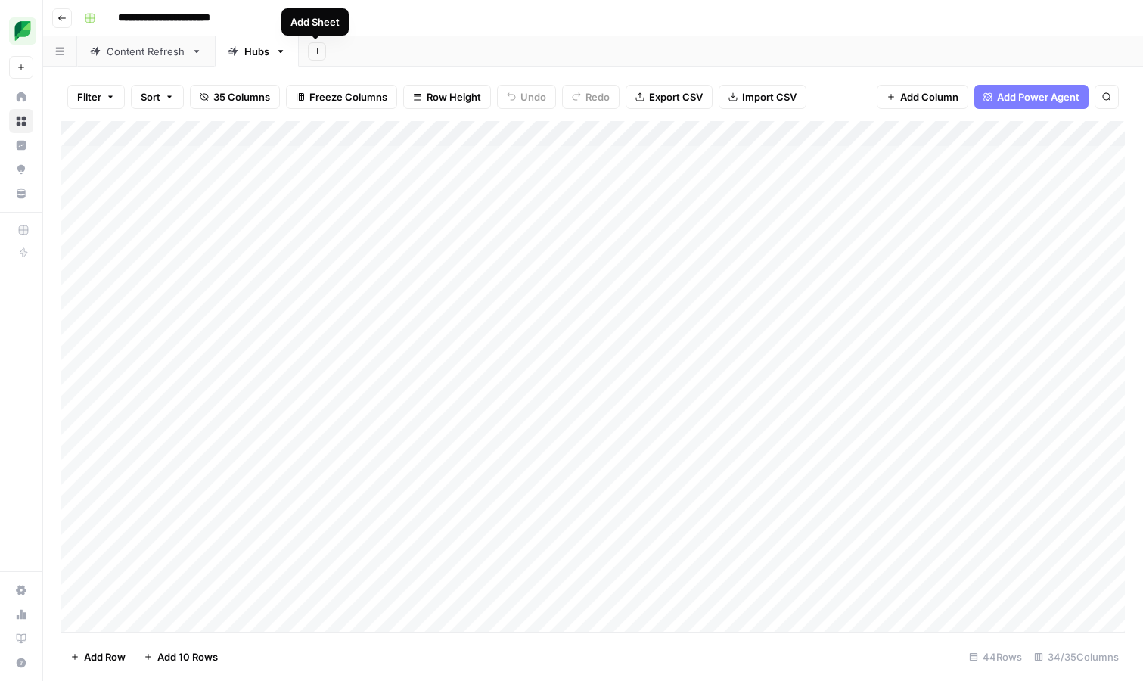
click at [315, 51] on icon "button" at bounding box center [317, 51] width 8 height 8
click at [365, 53] on div "Add Sheet" at bounding box center [721, 51] width 844 height 30
click at [62, 21] on icon "button" at bounding box center [61, 18] width 9 height 9
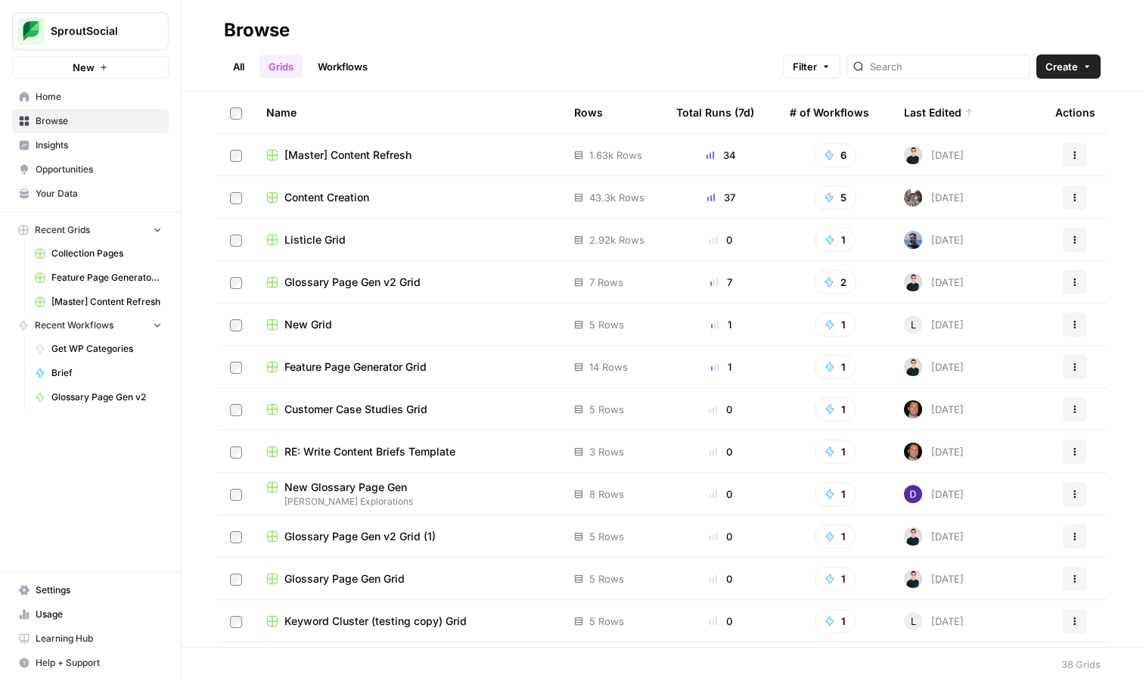
click at [1086, 60] on button "Create" at bounding box center [1068, 66] width 64 height 24
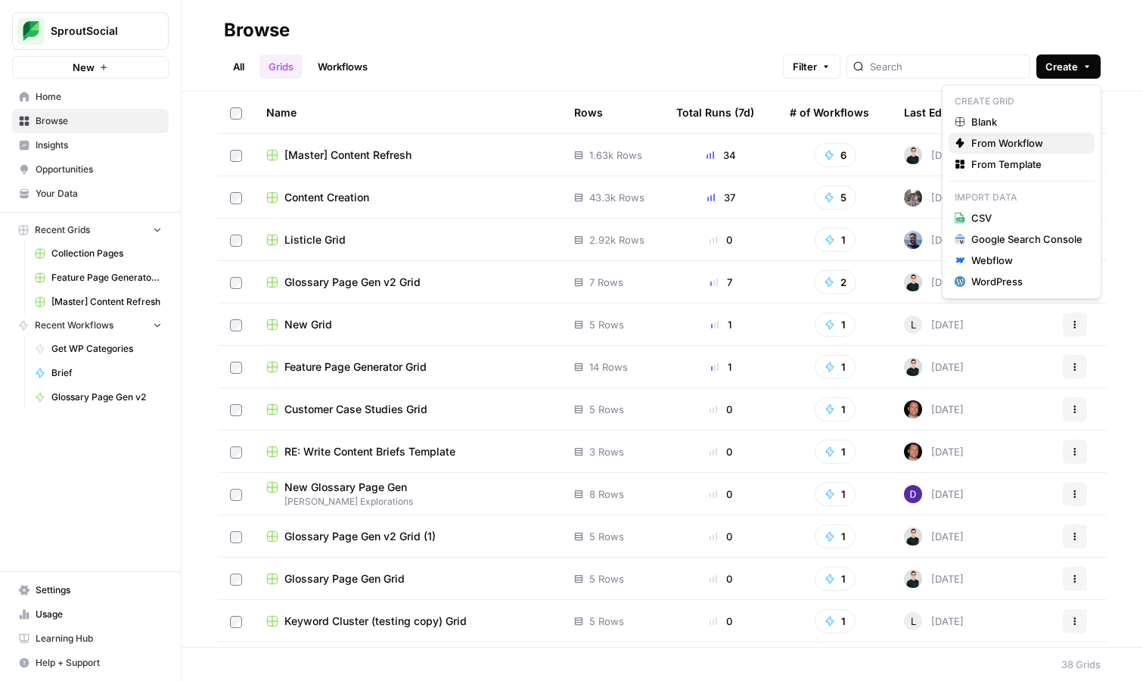
click at [1026, 148] on span "From Workflow" at bounding box center [1026, 142] width 111 height 15
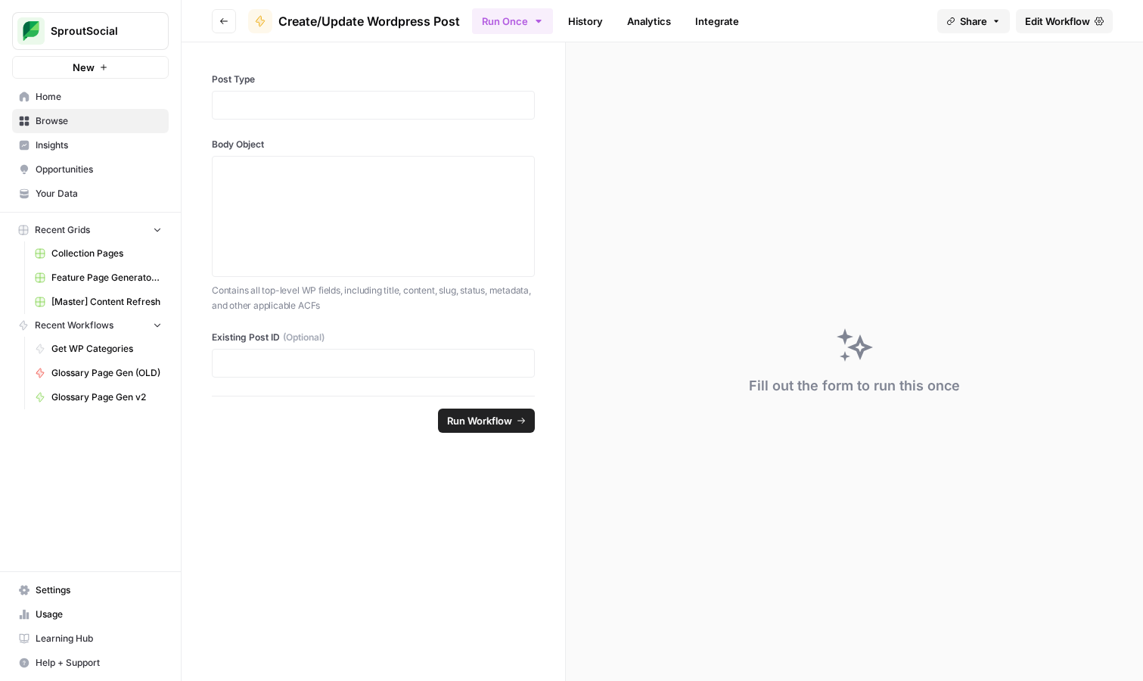
click at [221, 25] on button "Go back" at bounding box center [224, 21] width 24 height 24
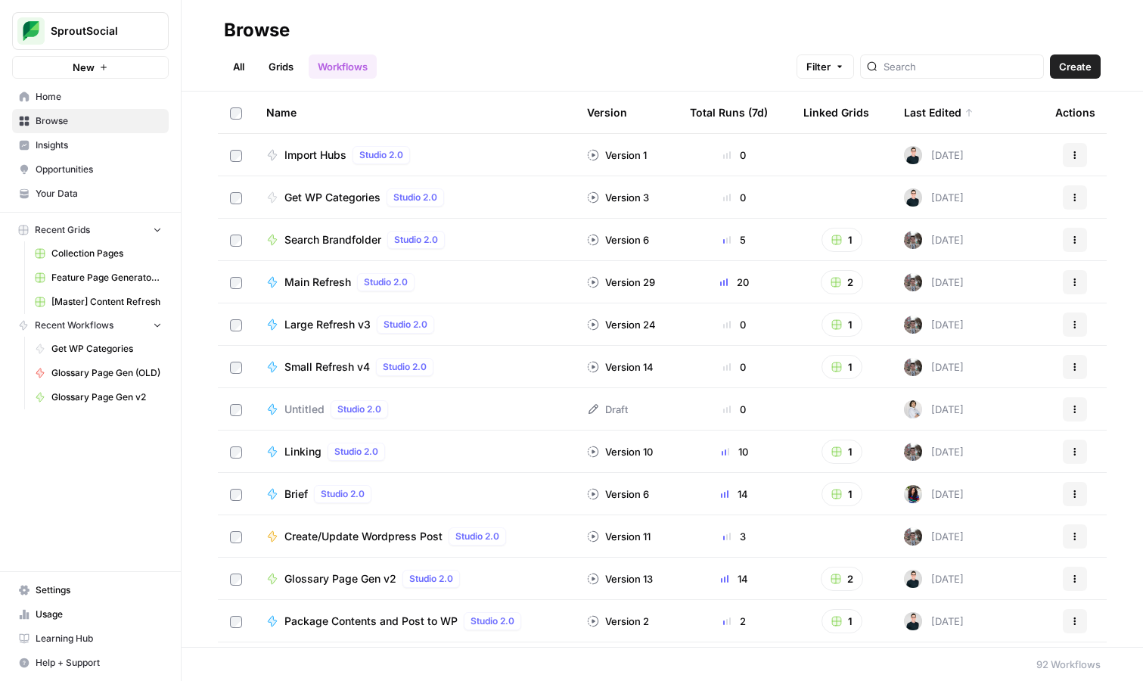
click at [279, 61] on link "Grids" at bounding box center [280, 66] width 43 height 24
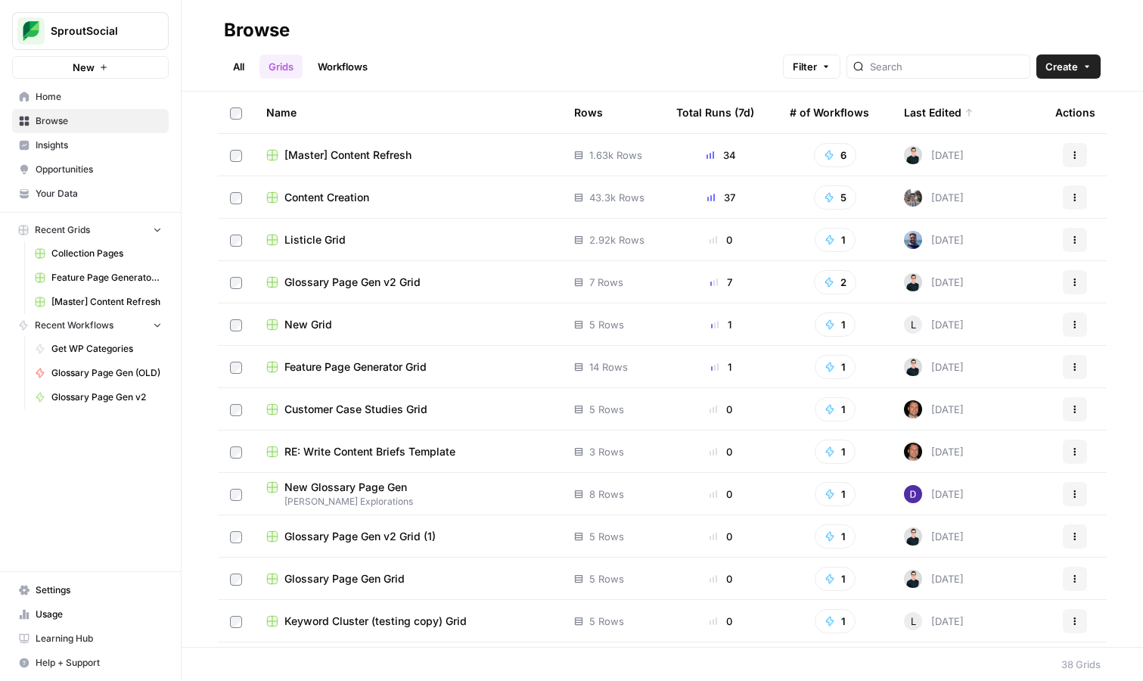
click at [1088, 67] on icon "button" at bounding box center [1087, 66] width 9 height 9
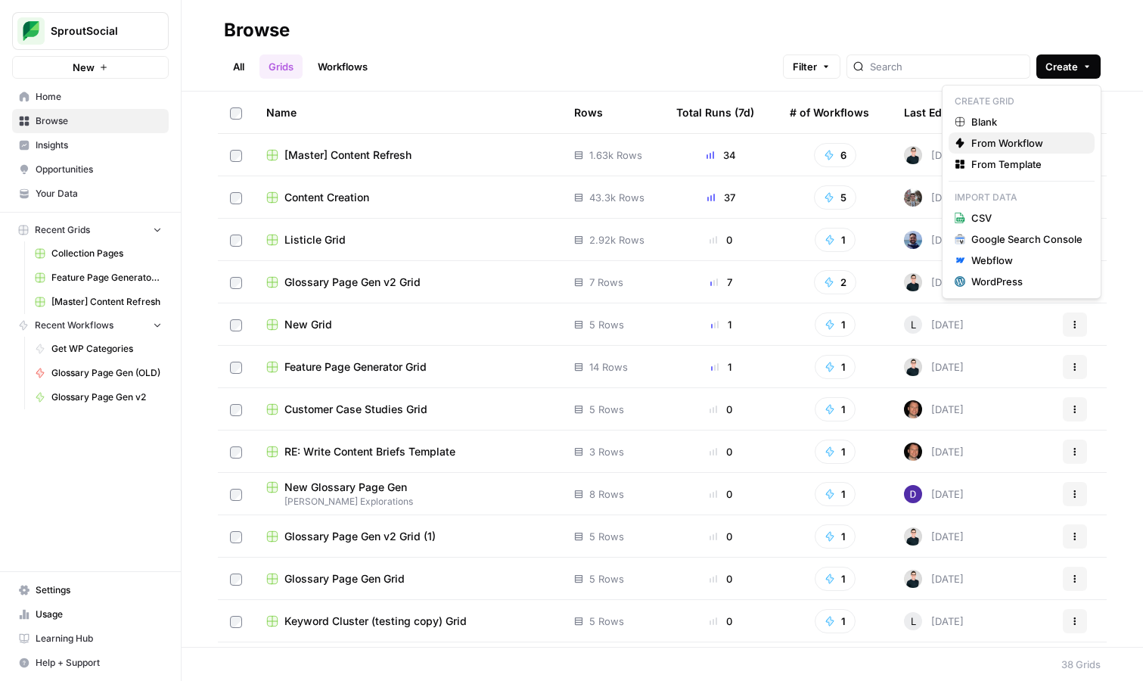
click at [1036, 141] on span "From Workflow" at bounding box center [1026, 142] width 111 height 15
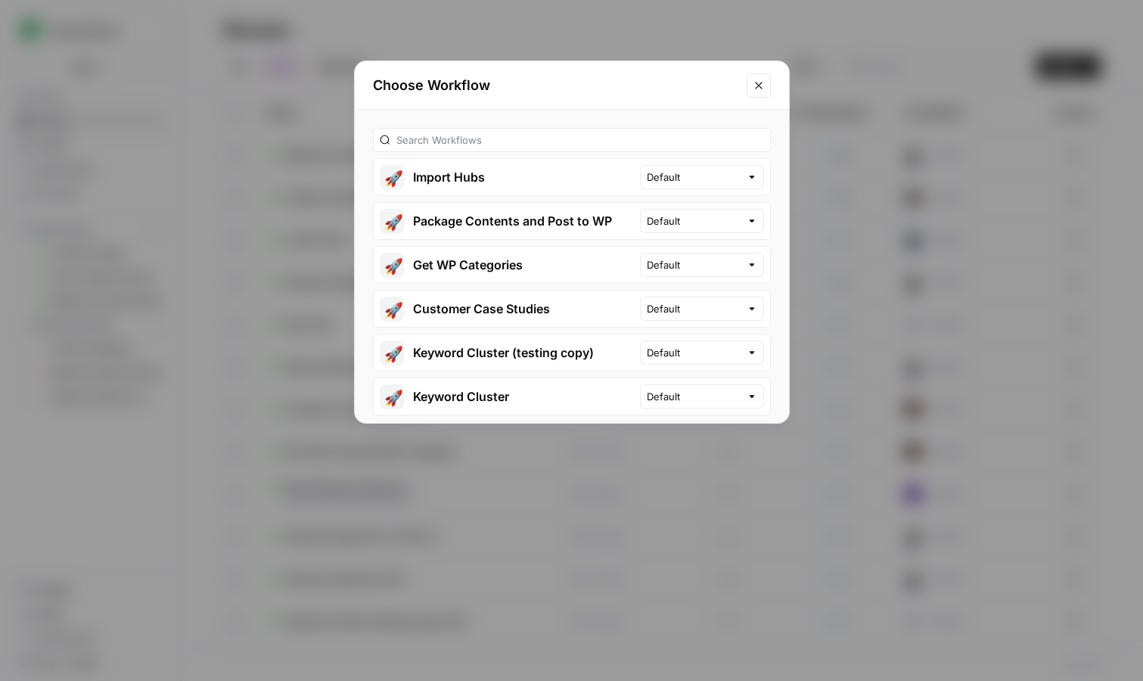
click at [693, 185] on div "Default" at bounding box center [702, 177] width 124 height 24
type input "Default"
click at [610, 171] on button "🚀 Import Hubs" at bounding box center [507, 177] width 266 height 36
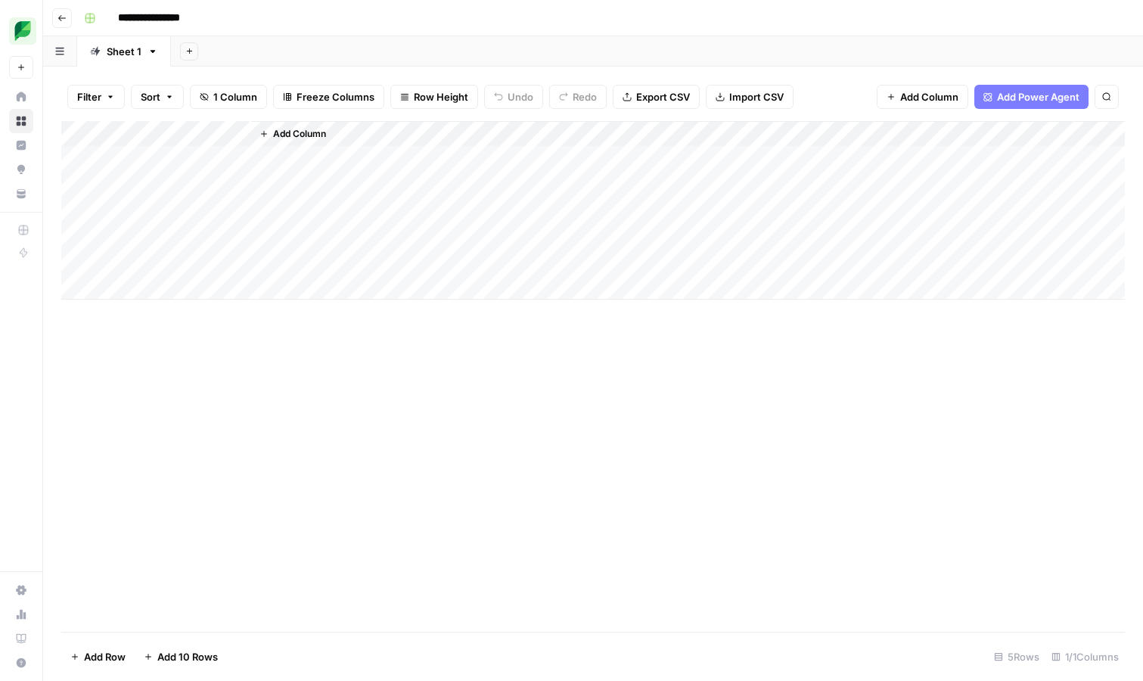
click at [239, 134] on div "Add Column" at bounding box center [593, 210] width 1064 height 179
click at [258, 172] on span "All Rows" at bounding box center [291, 168] width 95 height 15
click at [234, 132] on div "Add Column" at bounding box center [593, 210] width 1064 height 179
click at [182, 651] on span "Add 10 Rows" at bounding box center [187, 656] width 61 height 15
click at [178, 656] on span "Add 10 Rows" at bounding box center [187, 656] width 61 height 15
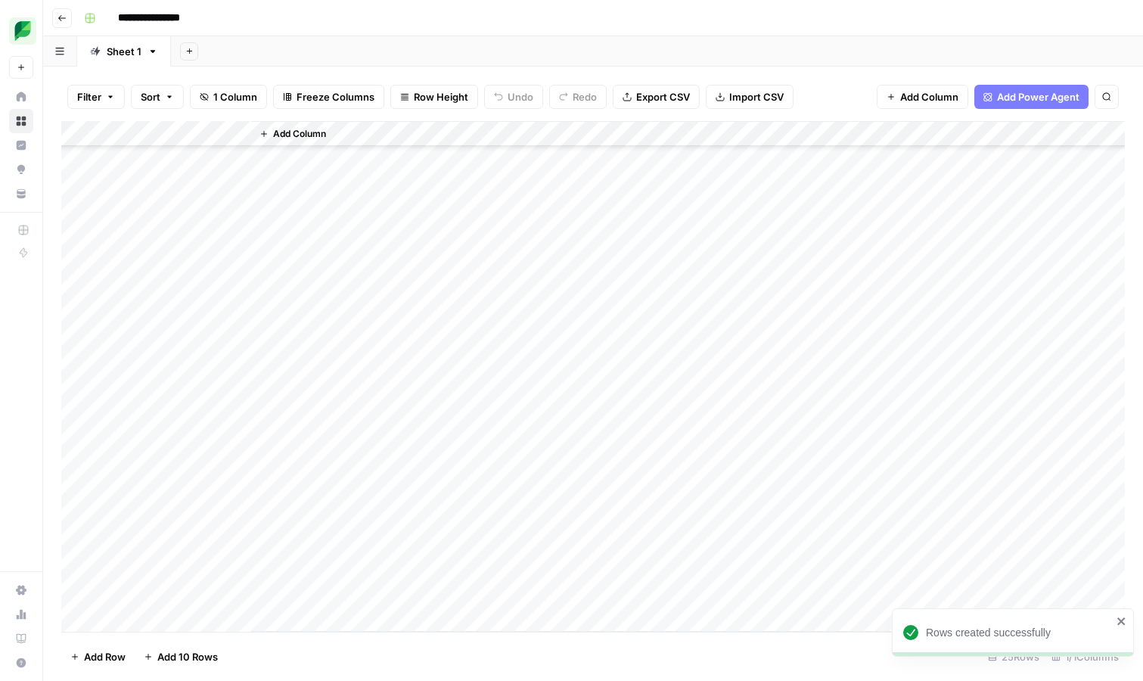
scroll to position [182, 0]
click at [195, 623] on div "Add Column" at bounding box center [593, 376] width 1064 height 511
click at [203, 654] on span "Add 10 Rows" at bounding box center [187, 656] width 61 height 15
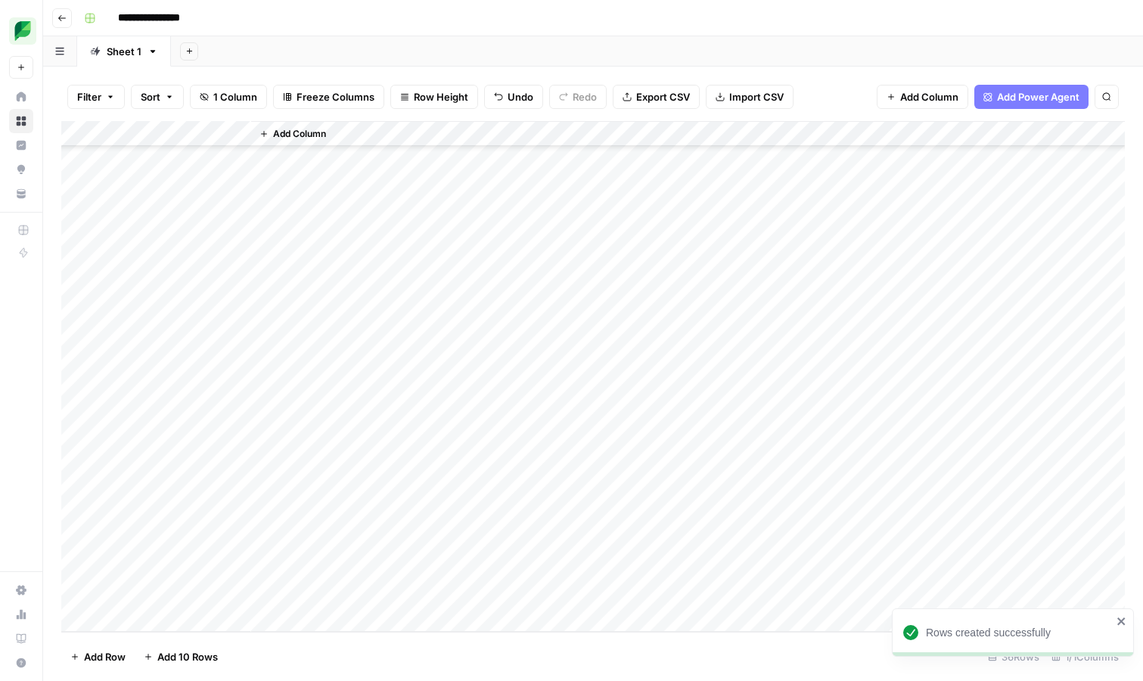
click at [224, 651] on button "Add 10 Rows" at bounding box center [181, 657] width 92 height 24
click at [78, 592] on div "Add Column" at bounding box center [593, 376] width 1064 height 511
click at [78, 566] on div "Add Column" at bounding box center [593, 376] width 1064 height 511
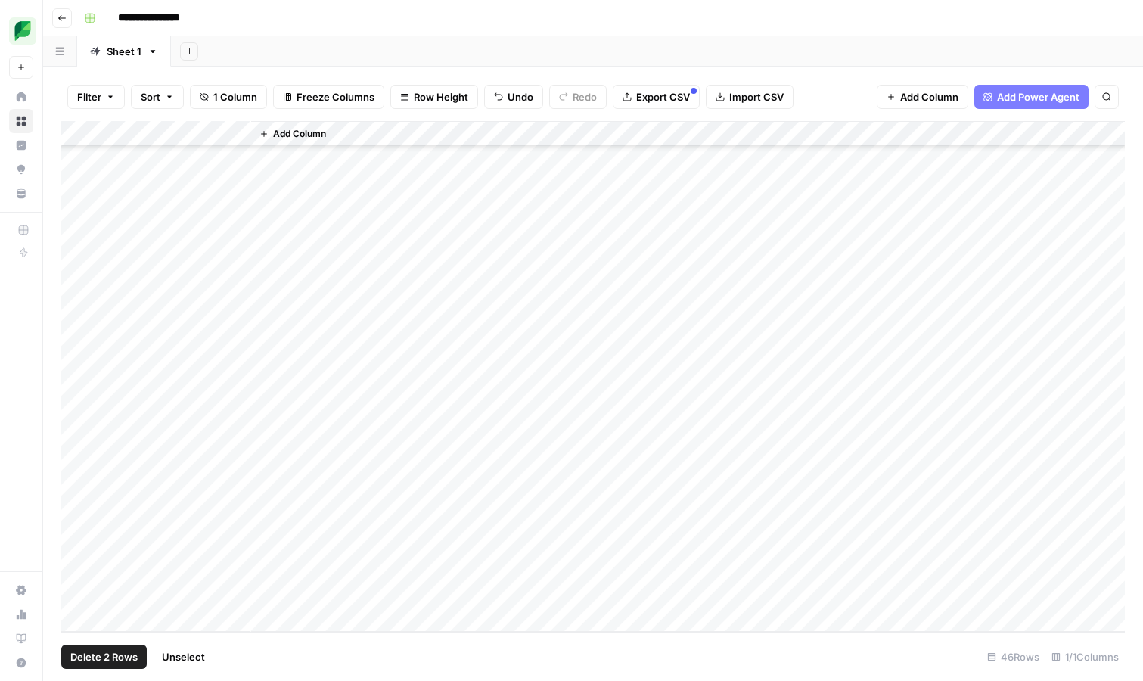
click at [83, 658] on span "Delete 2 Rows" at bounding box center [103, 656] width 67 height 15
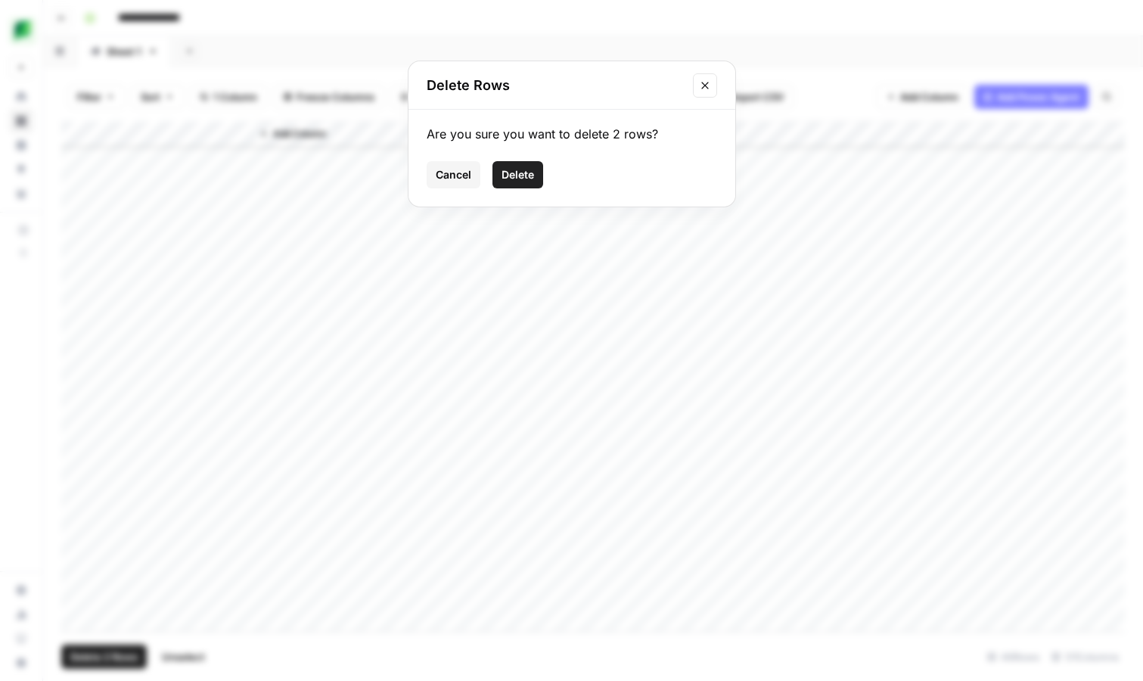
click at [526, 175] on span "Delete" at bounding box center [518, 174] width 33 height 15
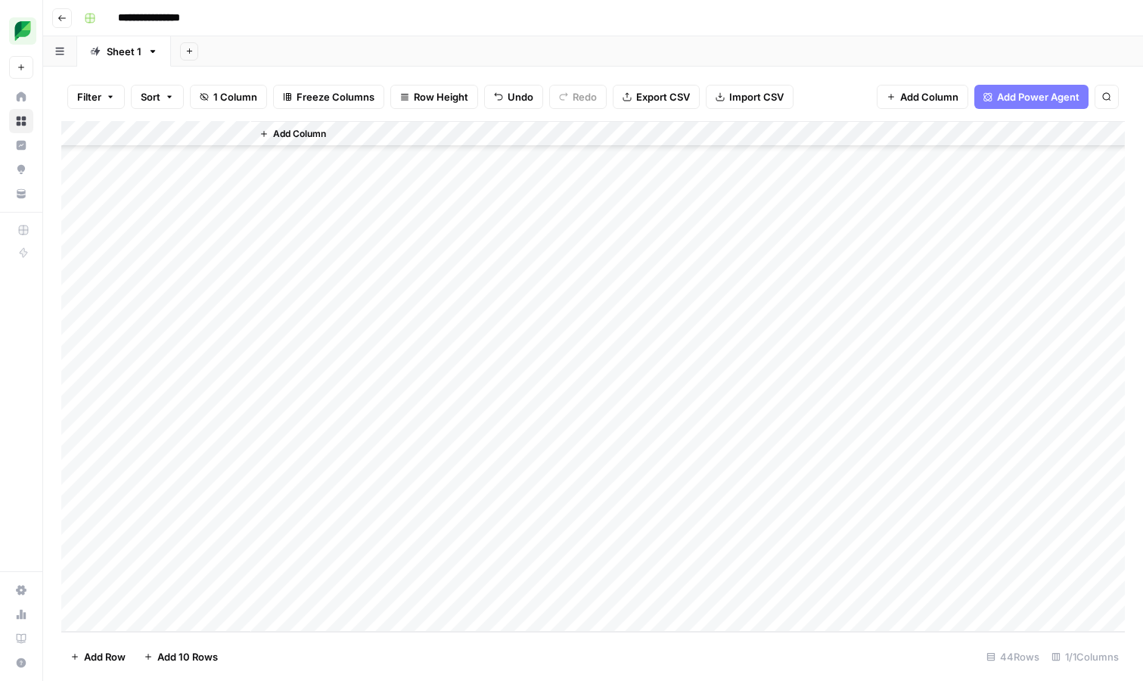
scroll to position [671, 0]
click at [235, 132] on div "Add Column" at bounding box center [593, 376] width 1064 height 511
click at [274, 173] on span "All Rows" at bounding box center [291, 168] width 95 height 15
click at [215, 154] on div "Add Column" at bounding box center [593, 376] width 1064 height 511
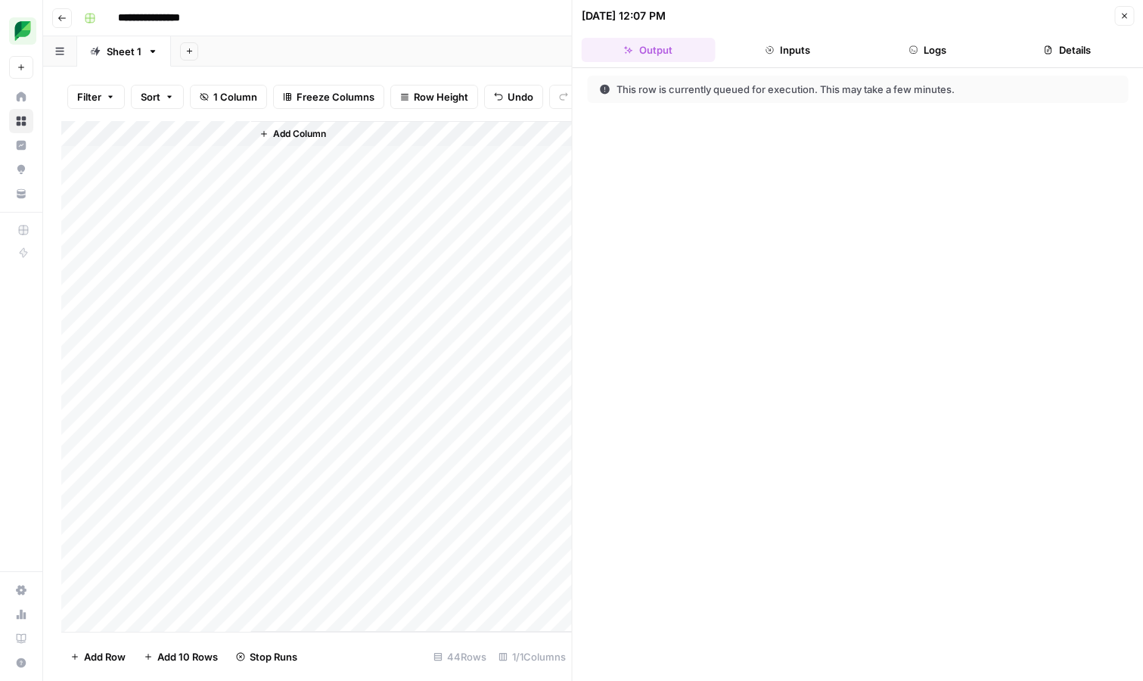
click at [826, 54] on button "Inputs" at bounding box center [788, 50] width 134 height 24
click at [901, 54] on button "Logs" at bounding box center [928, 50] width 134 height 24
click at [639, 53] on button "Output" at bounding box center [649, 50] width 134 height 24
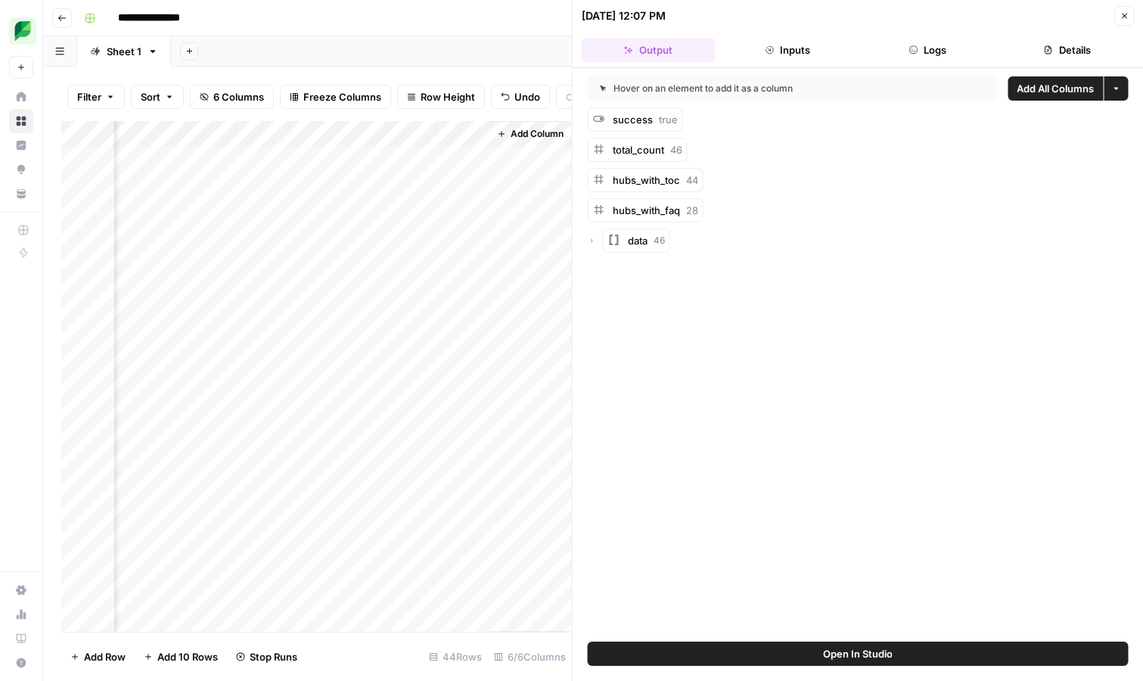
scroll to position [2, 0]
click at [200, 180] on div "Add Column" at bounding box center [316, 376] width 511 height 511
click at [189, 155] on div "Add Column" at bounding box center [316, 376] width 511 height 511
click at [237, 135] on div "Add Column" at bounding box center [316, 376] width 511 height 511
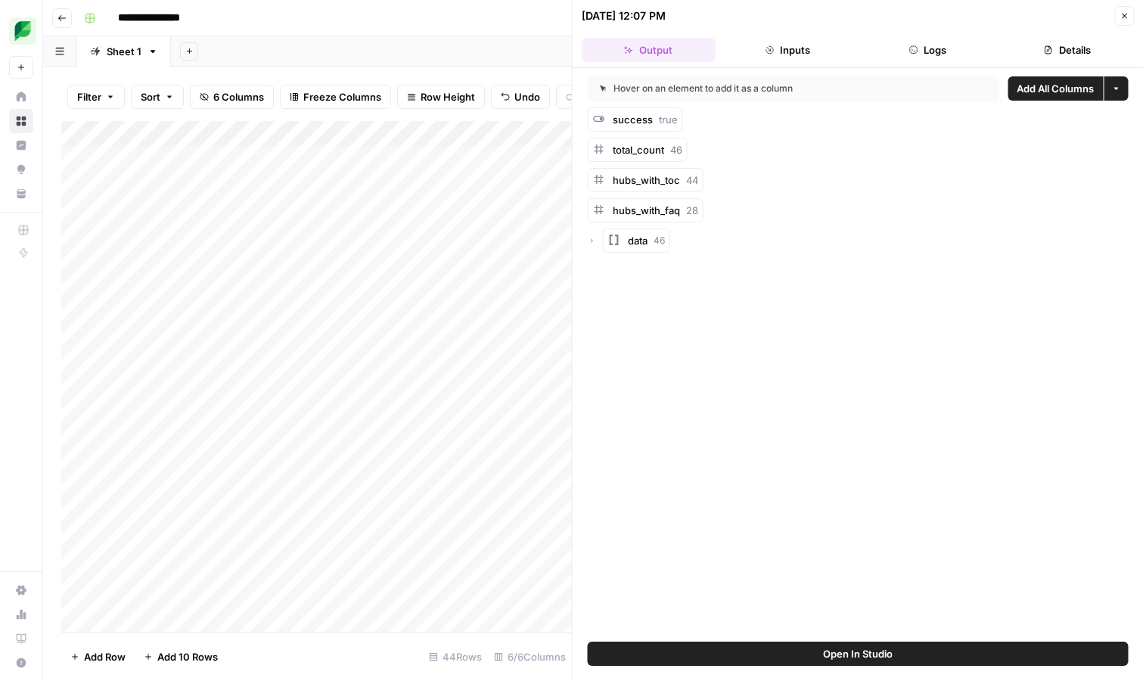
scroll to position [0, 0]
click at [219, 134] on div "Add Column" at bounding box center [316, 376] width 511 height 511
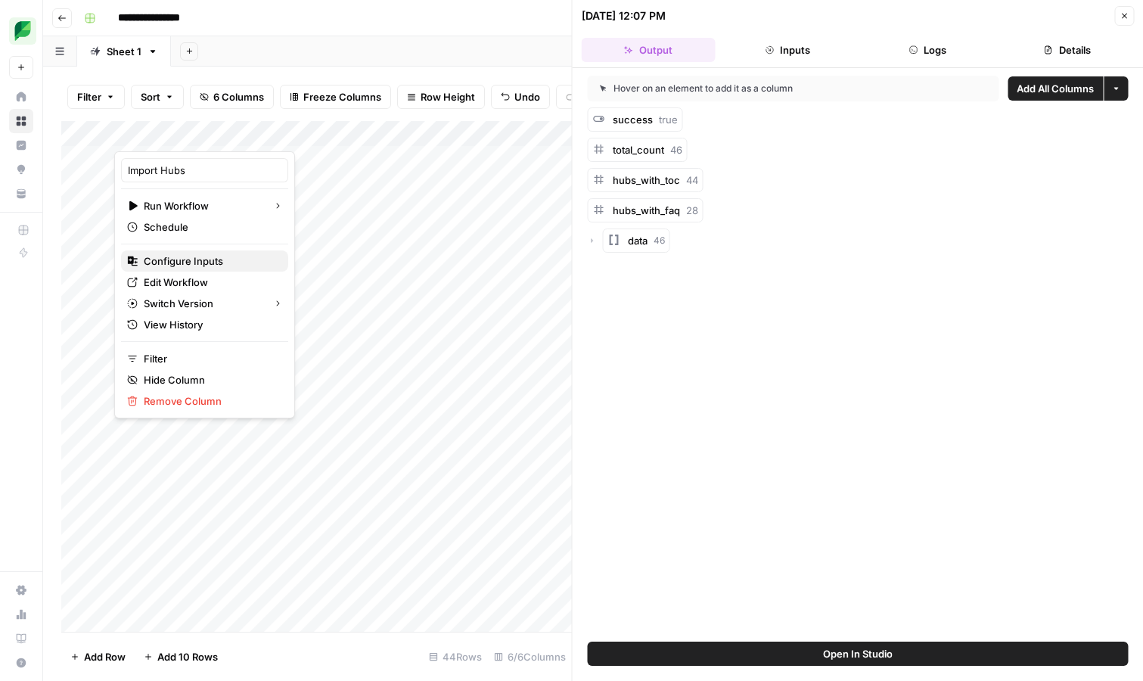
click at [220, 258] on span "Configure Inputs" at bounding box center [210, 260] width 132 height 15
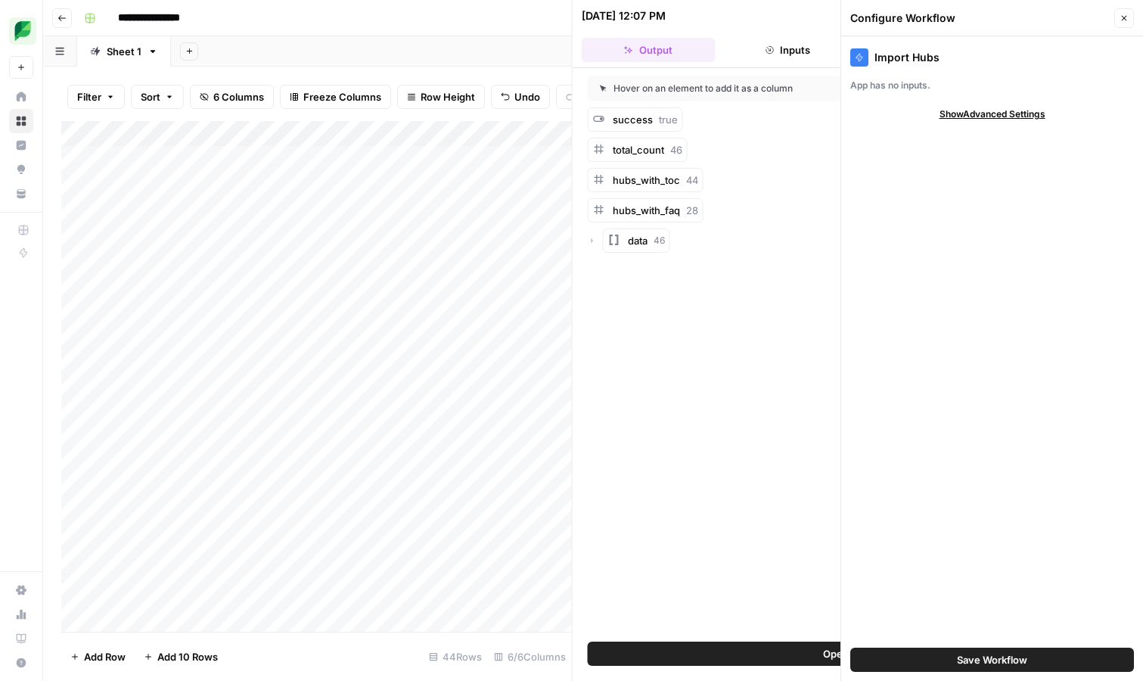
click at [971, 111] on span "Show Advanced Settings" at bounding box center [993, 114] width 106 height 14
click at [1120, 17] on icon "button" at bounding box center [1124, 18] width 9 height 9
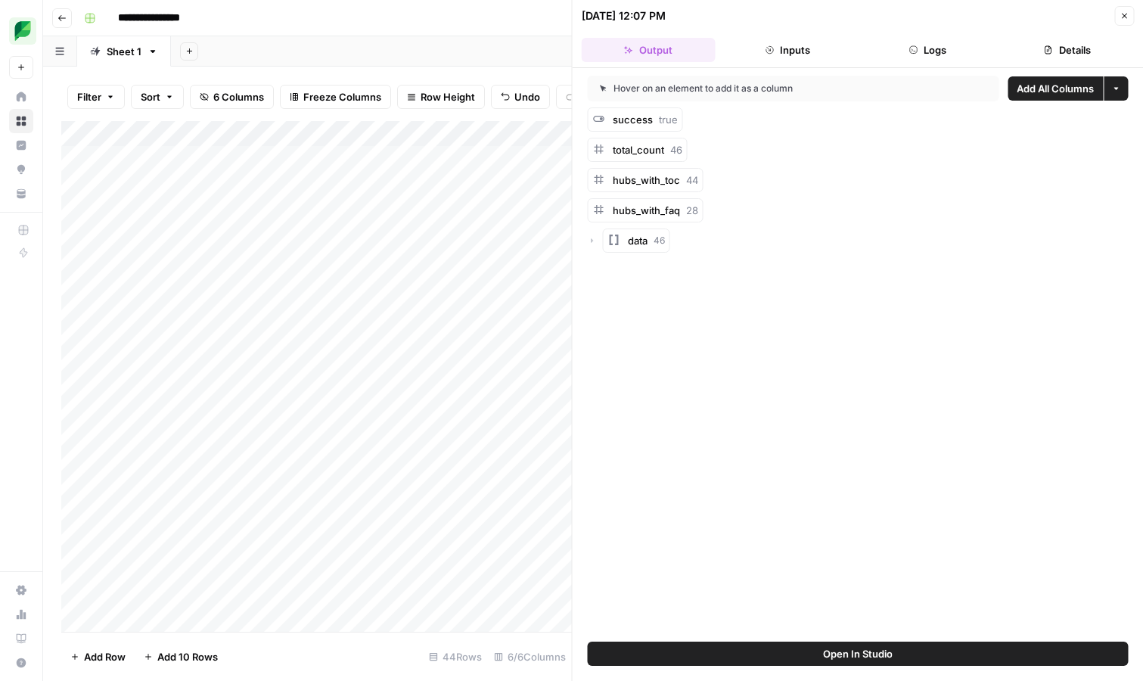
click at [591, 241] on icon "button" at bounding box center [592, 240] width 2 height 5
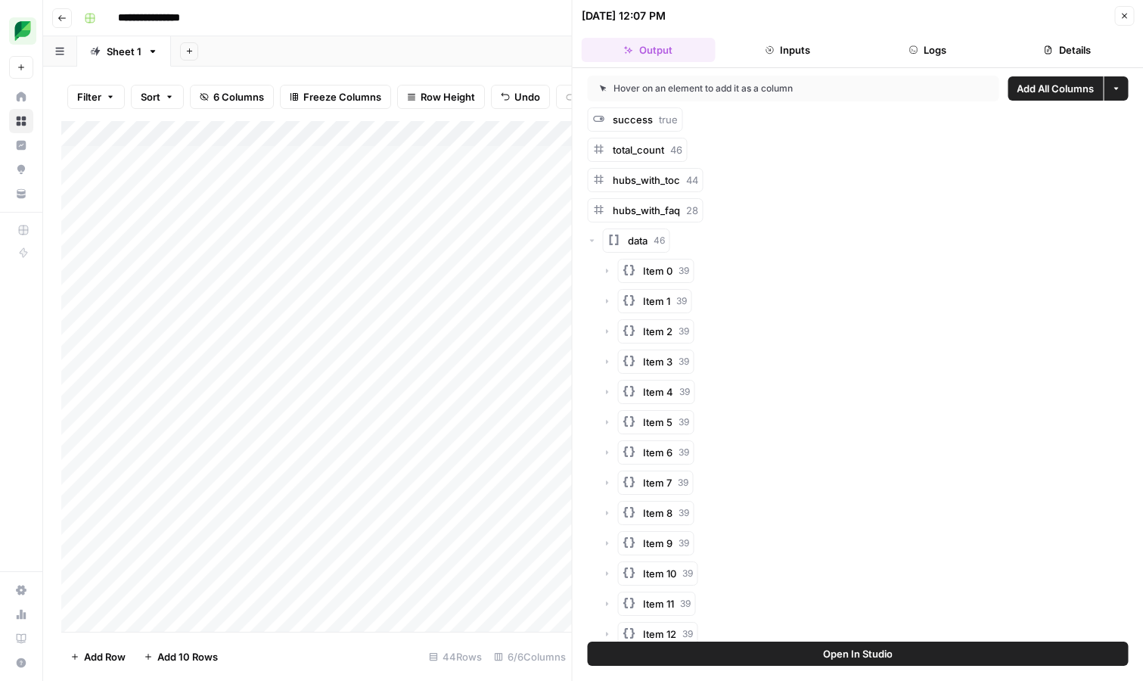
drag, startPoint x: 580, startPoint y: 17, endPoint x: 725, endPoint y: 297, distance: 314.3
click at [725, 297] on div "10/10/25 at 12:07 PM Close Output Inputs Logs Details Hover on an element to ad…" at bounding box center [858, 340] width 572 height 681
copy div "10/10/25 at 12:07 PM Close Output Inputs Logs Details Hover on an element to ad…"
click at [87, 129] on div "Add Column" at bounding box center [316, 376] width 511 height 511
click at [113, 655] on span "Delete 44 Rows" at bounding box center [107, 656] width 75 height 15
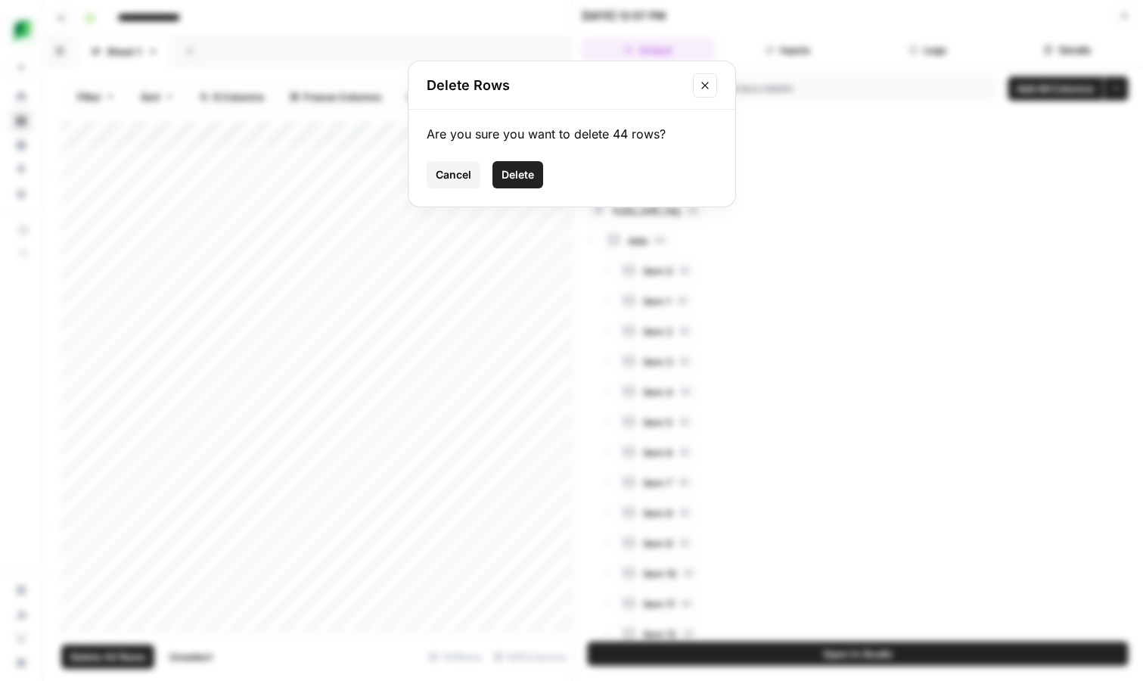
click at [518, 165] on button "Delete" at bounding box center [517, 174] width 51 height 27
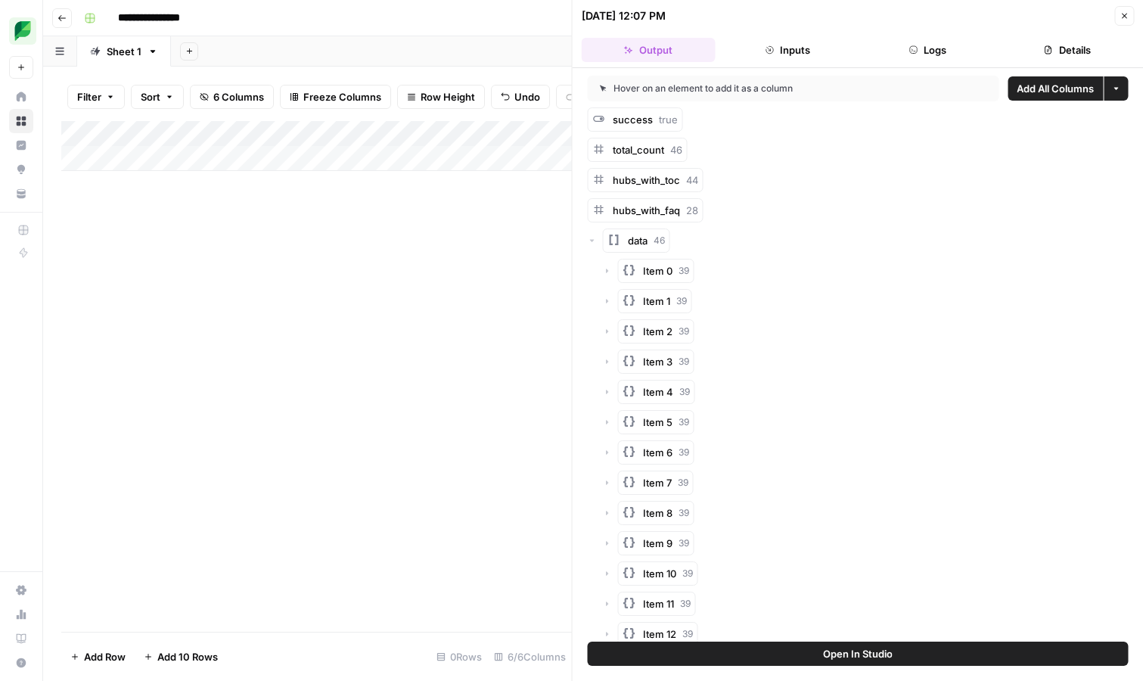
click at [415, 267] on div "Add Column" at bounding box center [316, 376] width 511 height 511
click at [219, 132] on div "Add Column" at bounding box center [316, 146] width 511 height 50
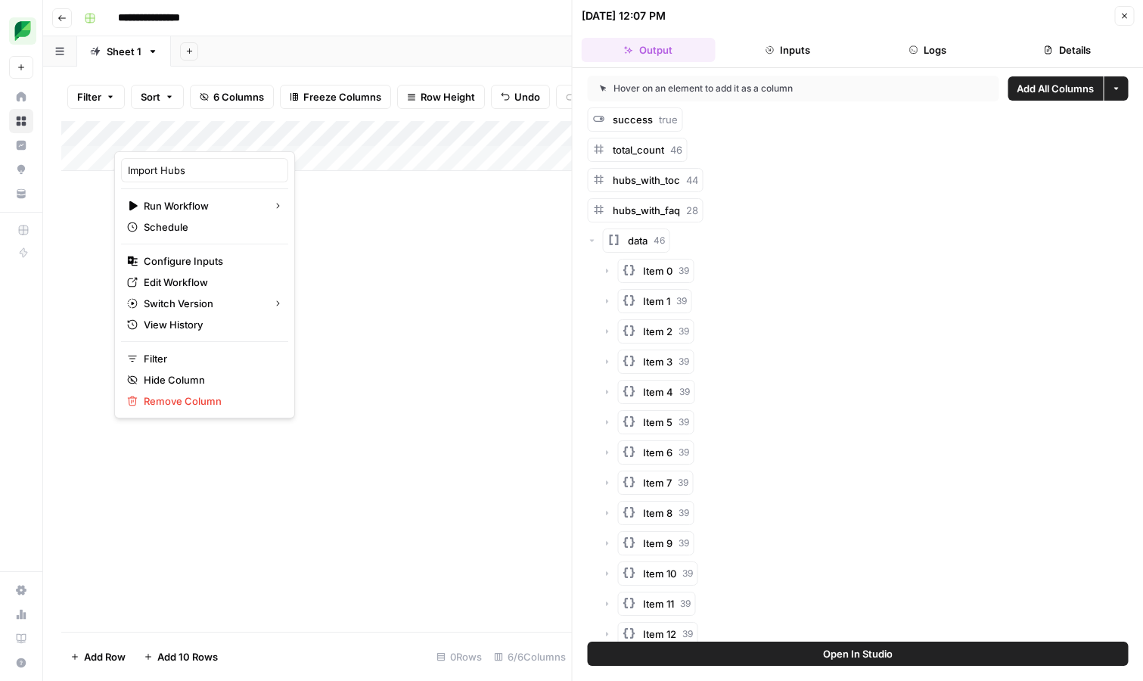
click at [321, 218] on div "Add Column" at bounding box center [316, 376] width 511 height 511
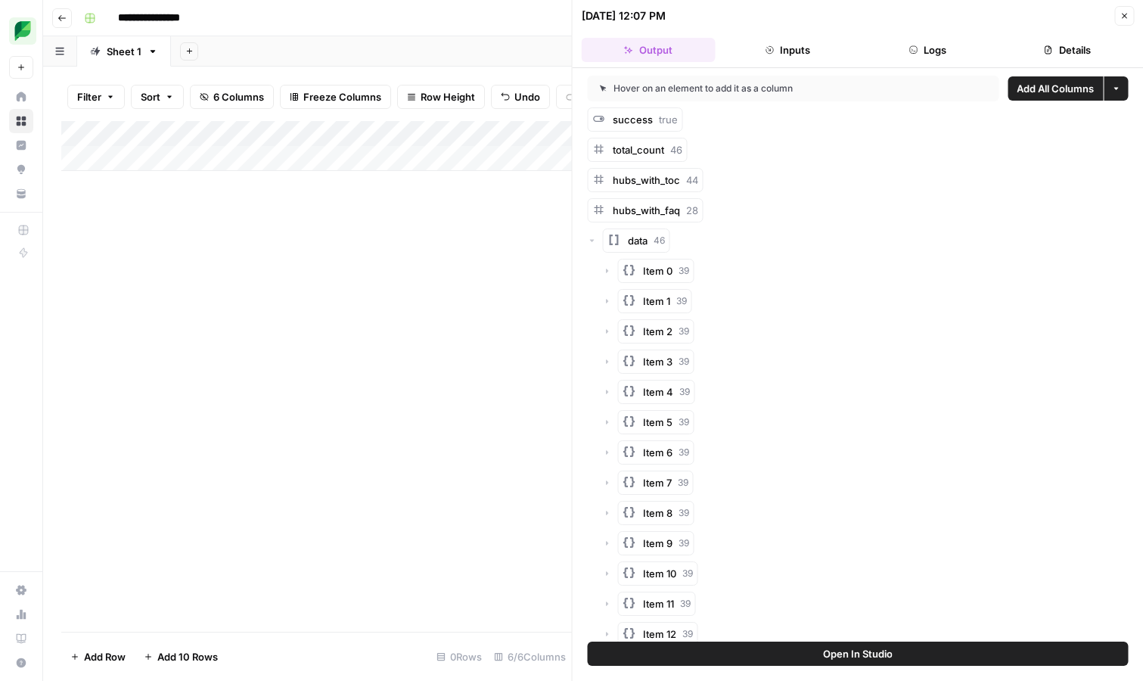
click at [374, 132] on div "Add Column" at bounding box center [316, 146] width 511 height 50
click at [360, 284] on span "Remove Column" at bounding box center [346, 282] width 132 height 15
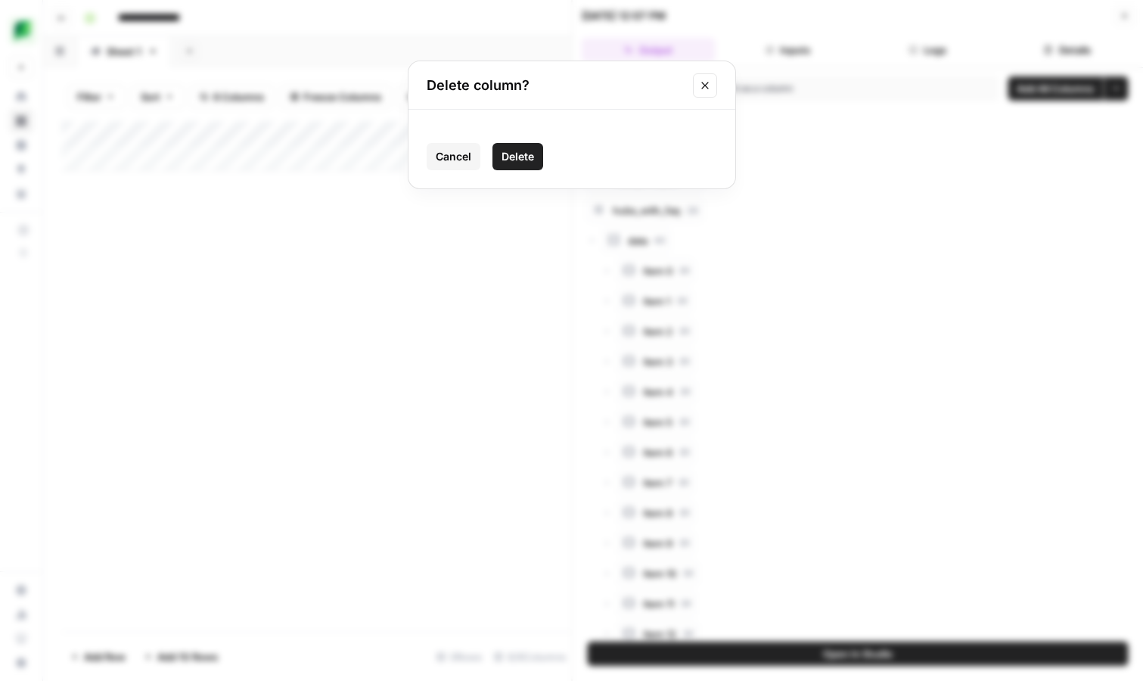
click at [526, 158] on span "Delete" at bounding box center [518, 156] width 33 height 15
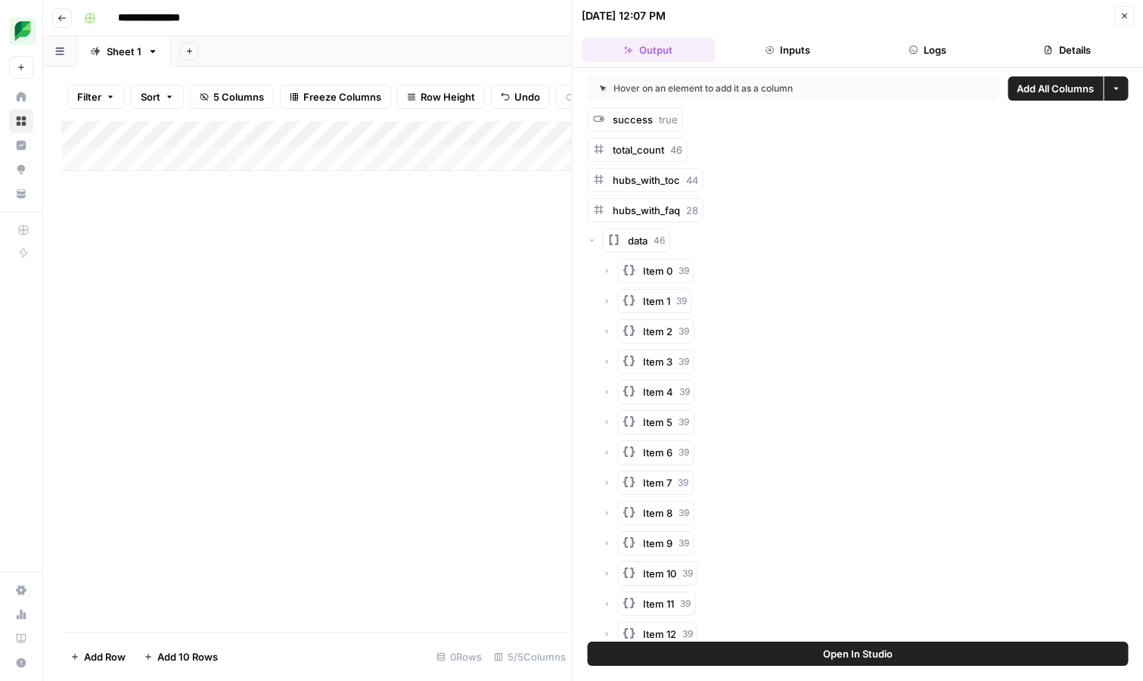
click at [377, 133] on div "Add Column" at bounding box center [316, 146] width 511 height 50
click at [359, 278] on span "Remove Column" at bounding box center [346, 282] width 132 height 15
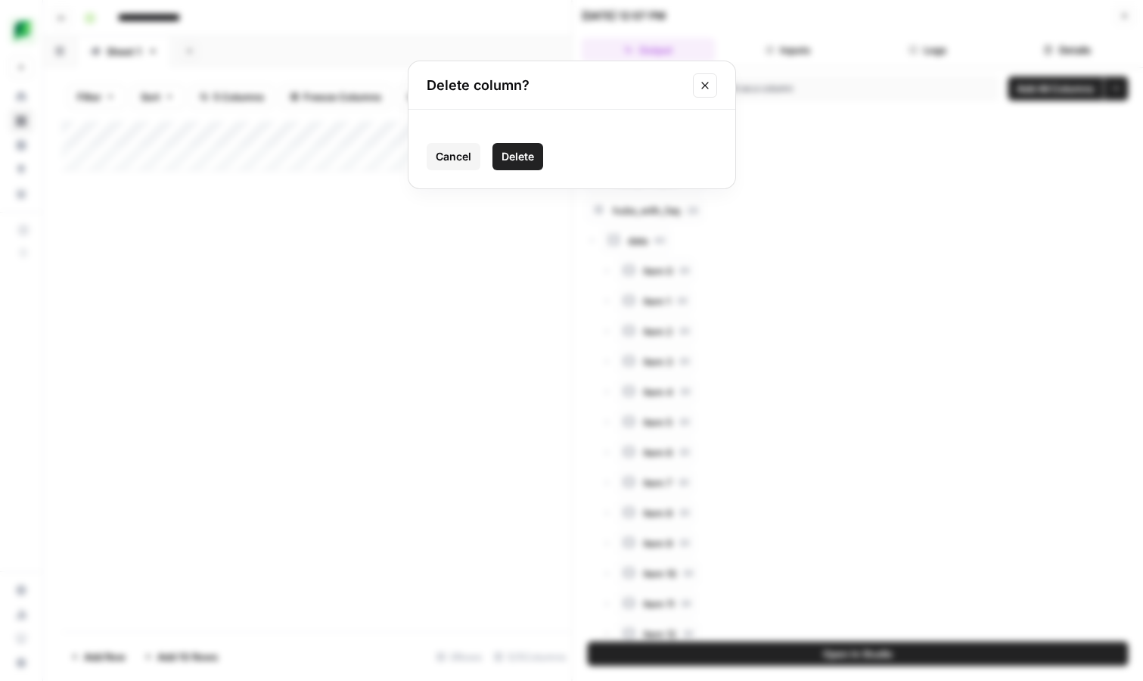
click at [530, 153] on span "Delete" at bounding box center [518, 156] width 33 height 15
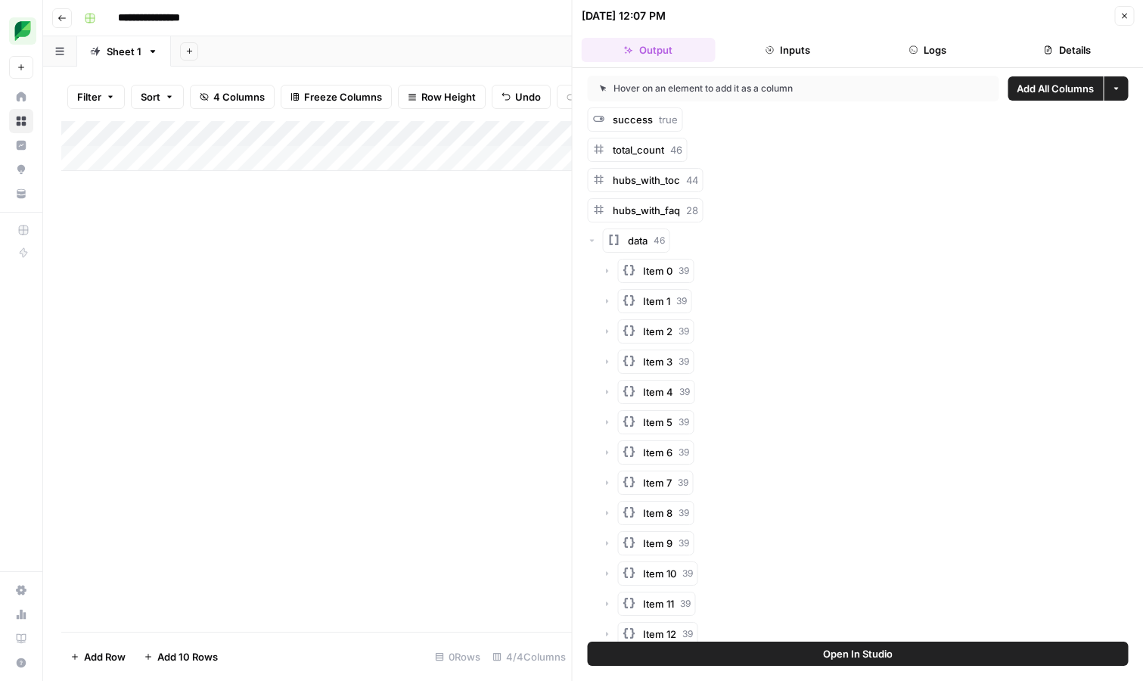
click at [375, 133] on div "Add Column" at bounding box center [316, 146] width 511 height 50
click at [349, 275] on span "Remove Column" at bounding box center [346, 282] width 132 height 15
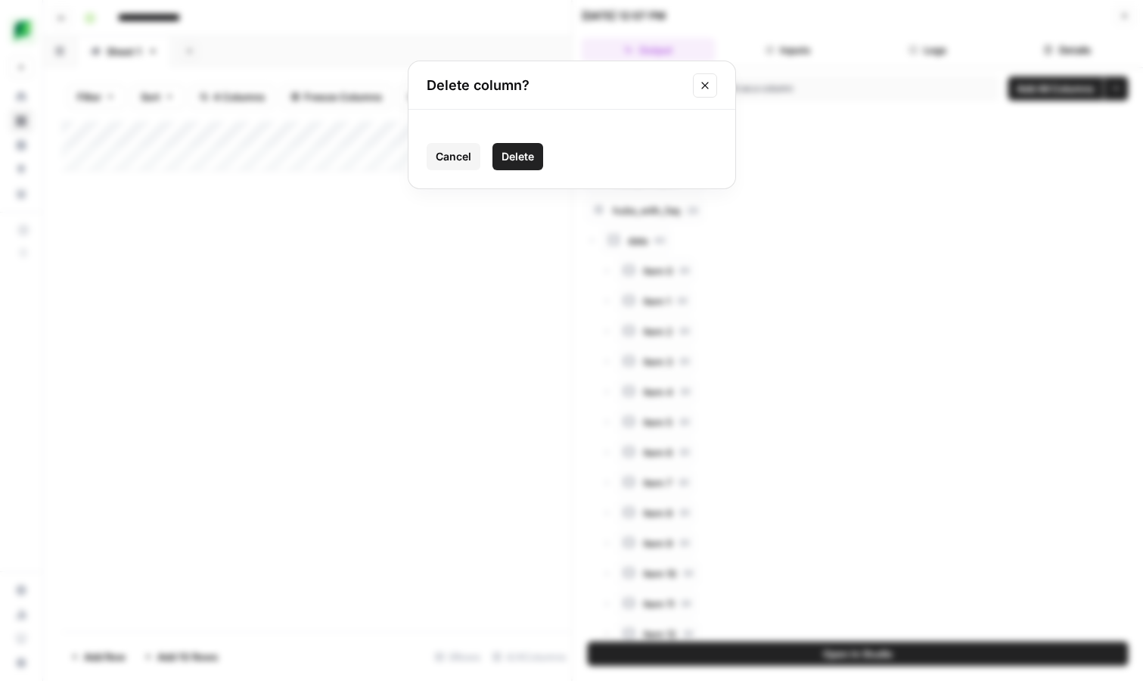
click at [517, 164] on button "Delete" at bounding box center [517, 156] width 51 height 27
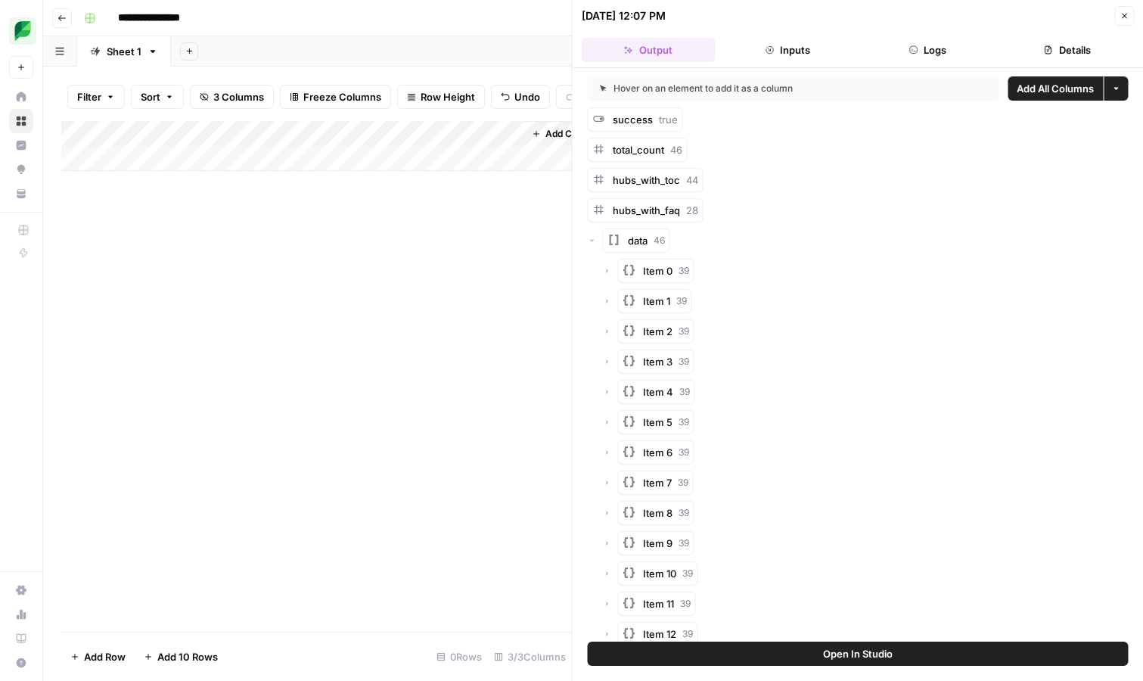
click at [376, 138] on div "Add Column" at bounding box center [316, 146] width 511 height 50
click at [343, 281] on span "Remove Column" at bounding box center [346, 282] width 132 height 15
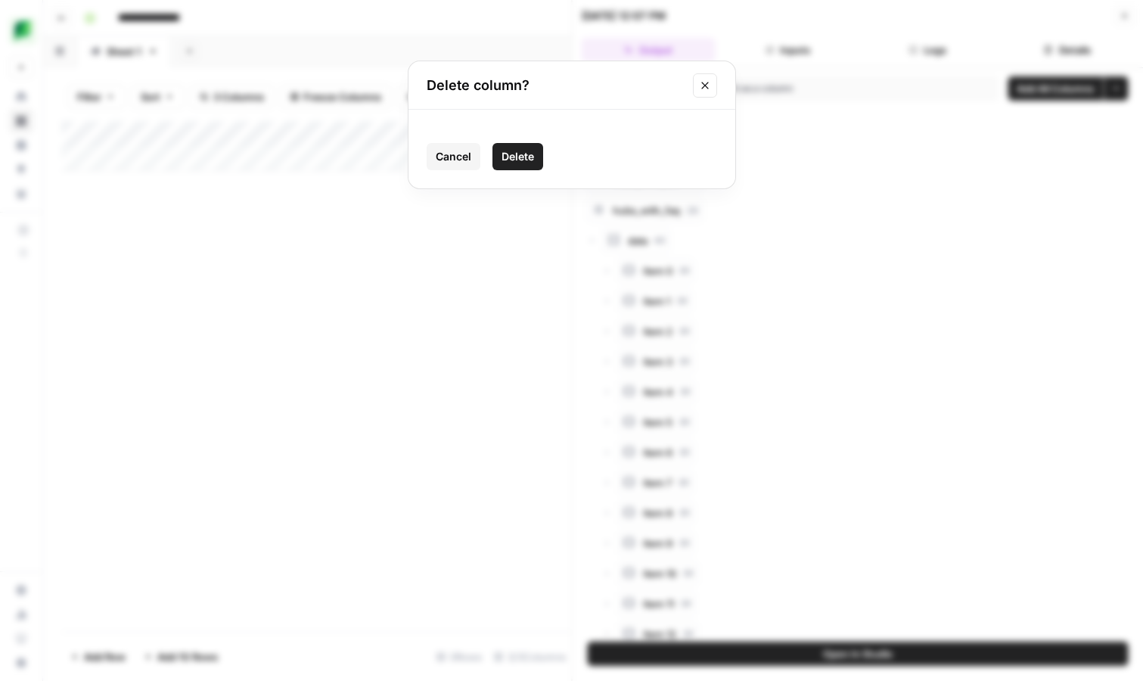
click at [512, 151] on span "Delete" at bounding box center [518, 156] width 33 height 15
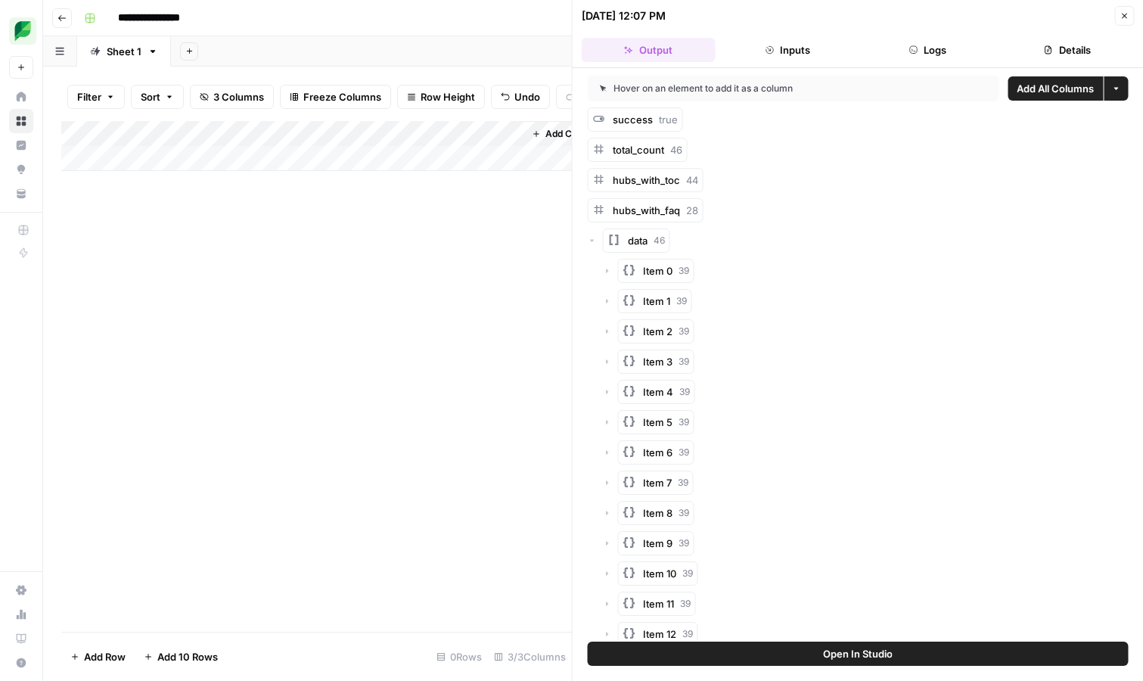
click at [376, 135] on div "Add Column" at bounding box center [316, 146] width 511 height 50
click at [359, 277] on span "Remove Column" at bounding box center [346, 282] width 132 height 15
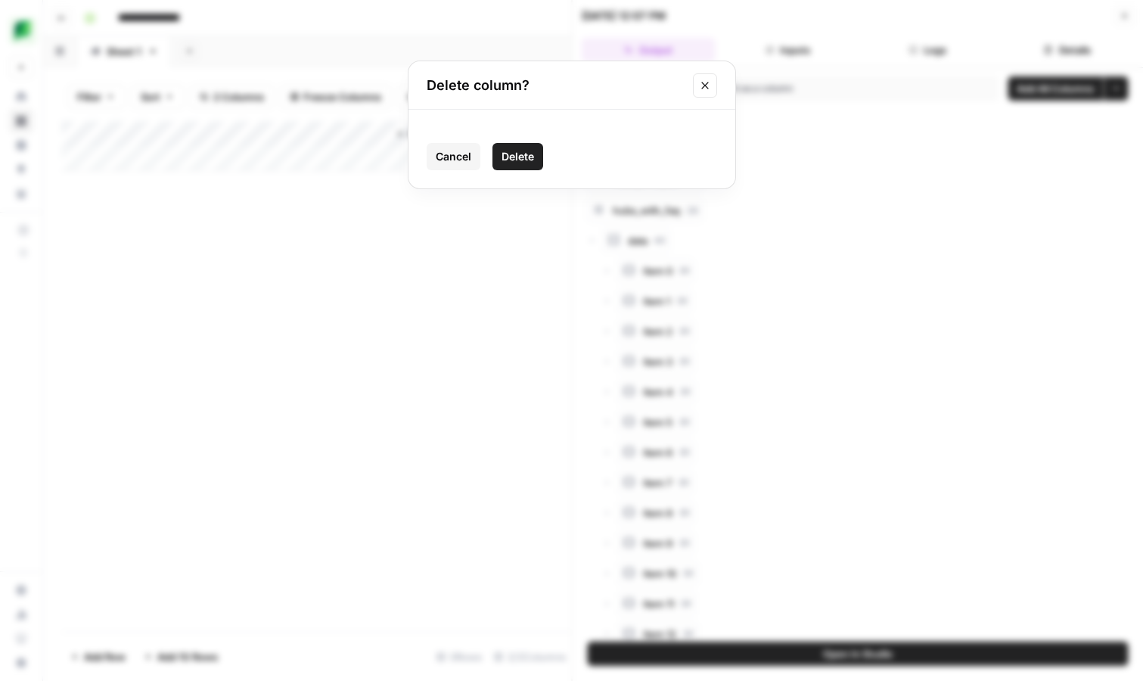
click at [517, 157] on span "Delete" at bounding box center [518, 156] width 33 height 15
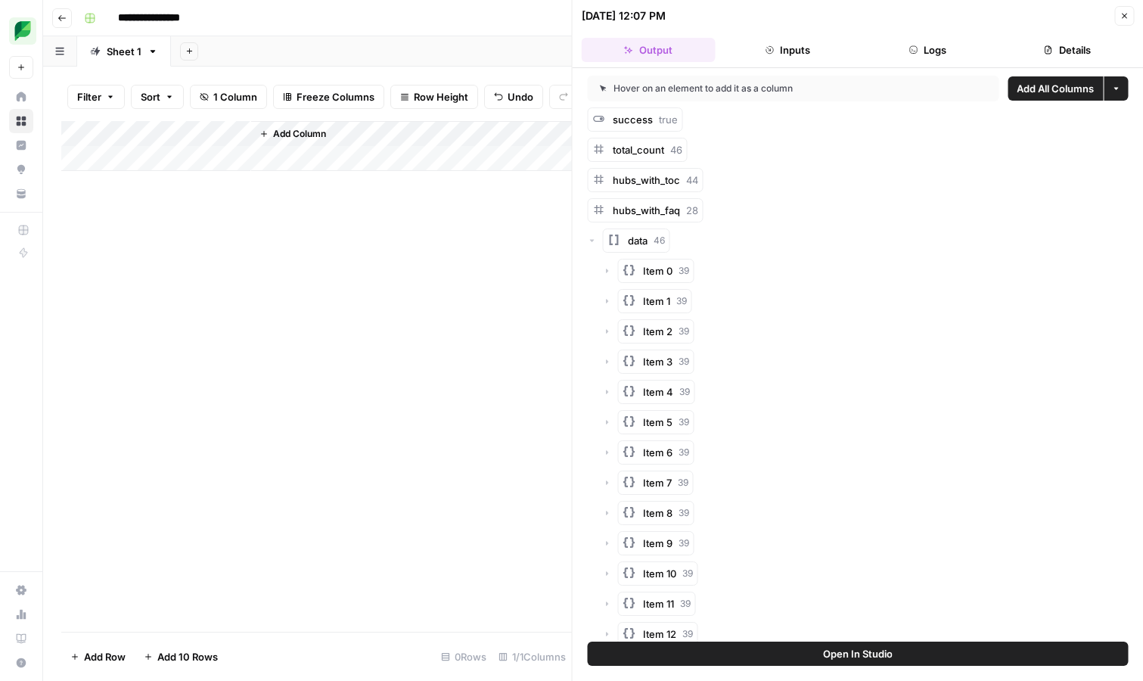
click at [606, 269] on icon "button" at bounding box center [607, 271] width 2 height 5
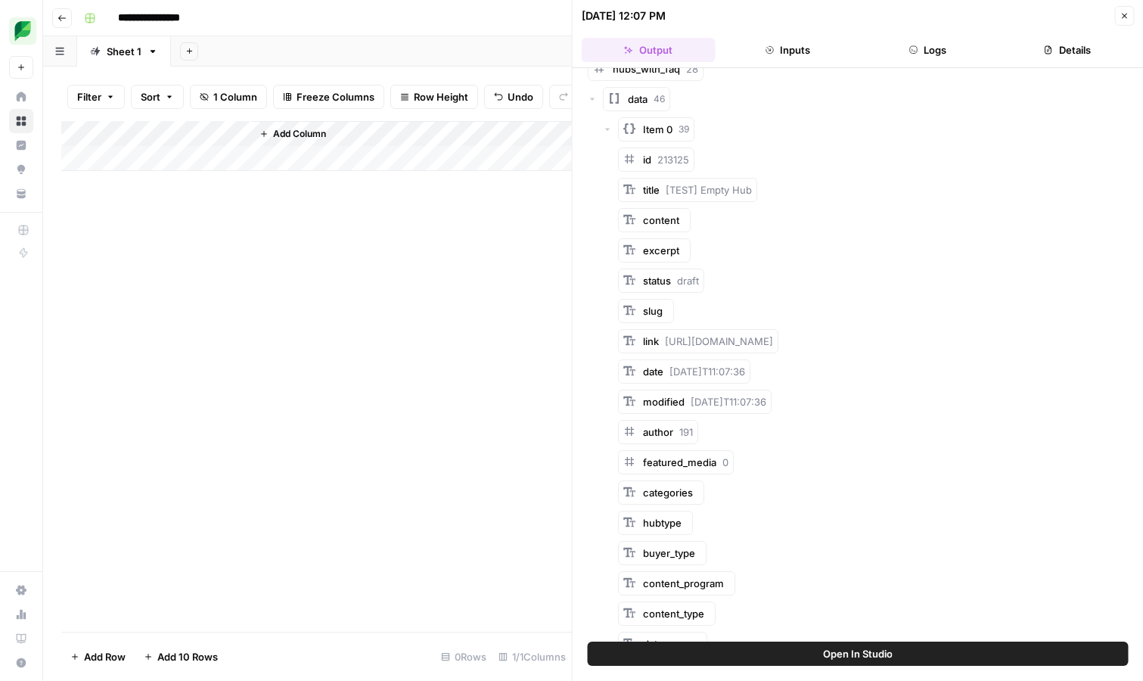
scroll to position [144, 0]
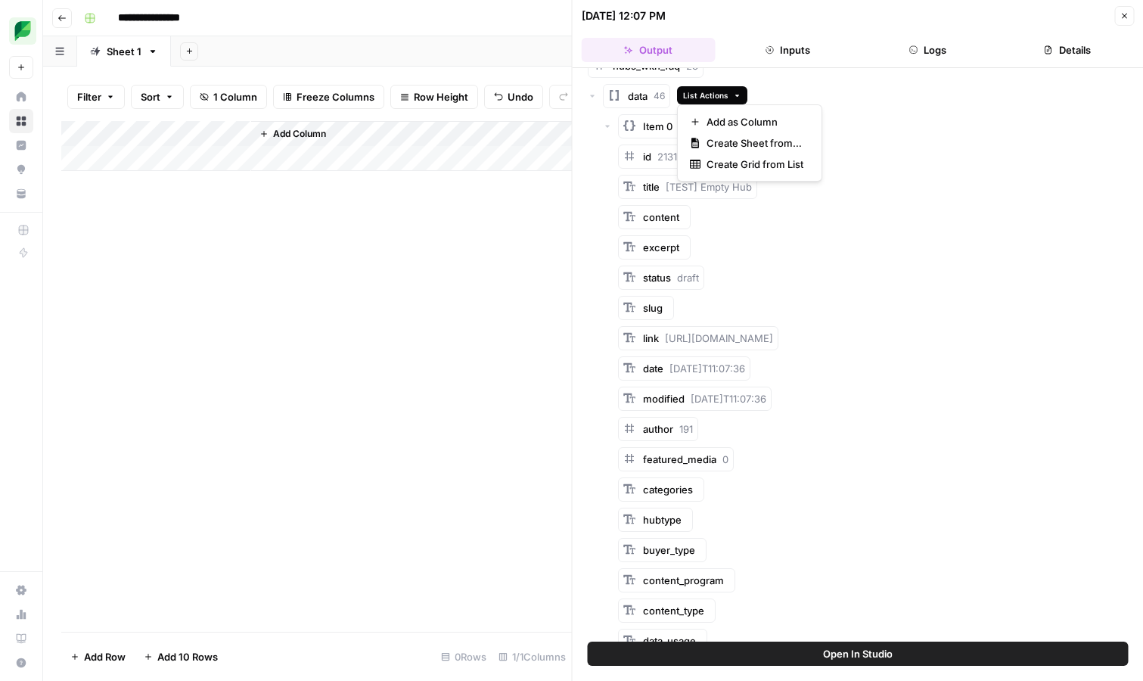
click at [735, 95] on icon "button" at bounding box center [737, 96] width 4 height 2
click at [733, 97] on icon "button" at bounding box center [737, 96] width 8 height 8
click at [771, 142] on span "Create Sheet from List" at bounding box center [755, 142] width 97 height 15
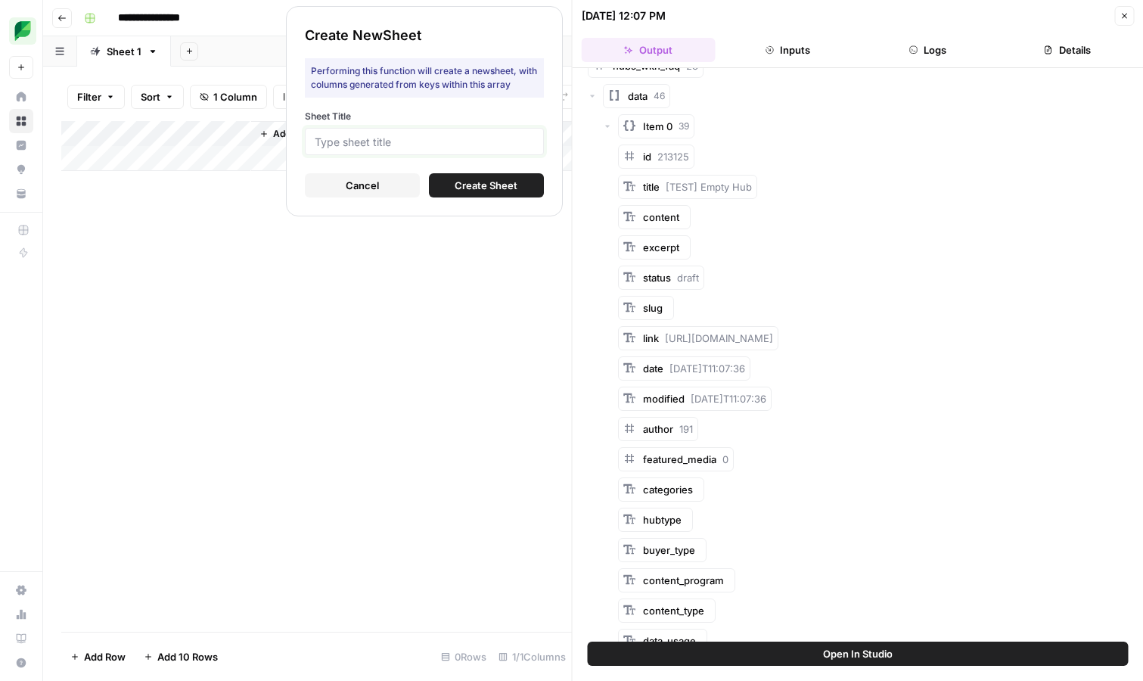
click at [446, 142] on input "Sheet Title" at bounding box center [424, 142] width 219 height 14
type input "Hubs"
click at [516, 182] on span "Create Sheet" at bounding box center [486, 185] width 63 height 15
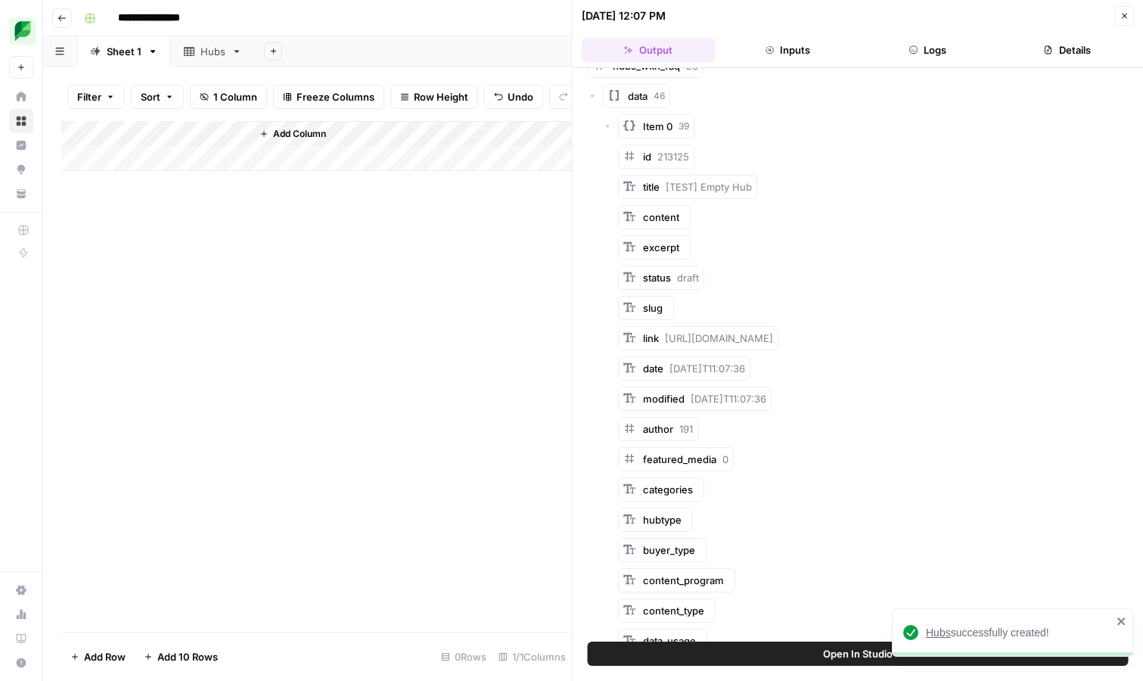
click at [206, 51] on div "Hubs" at bounding box center [212, 51] width 25 height 15
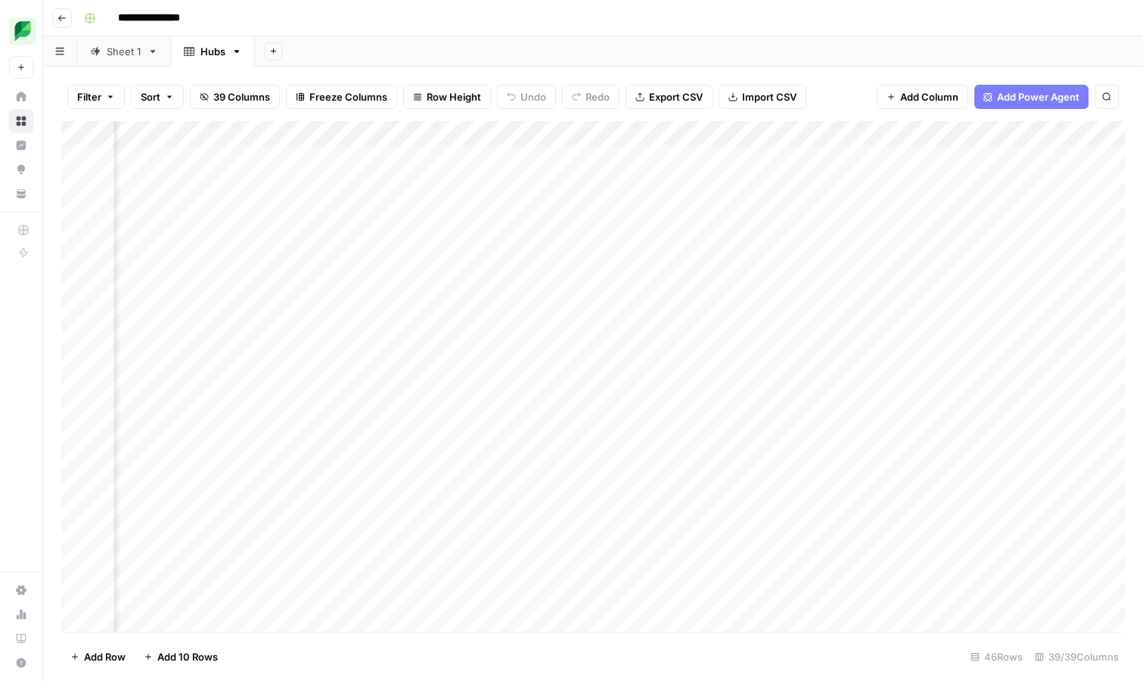
scroll to position [1, 3617]
click at [731, 184] on div "Add Column" at bounding box center [593, 376] width 1064 height 511
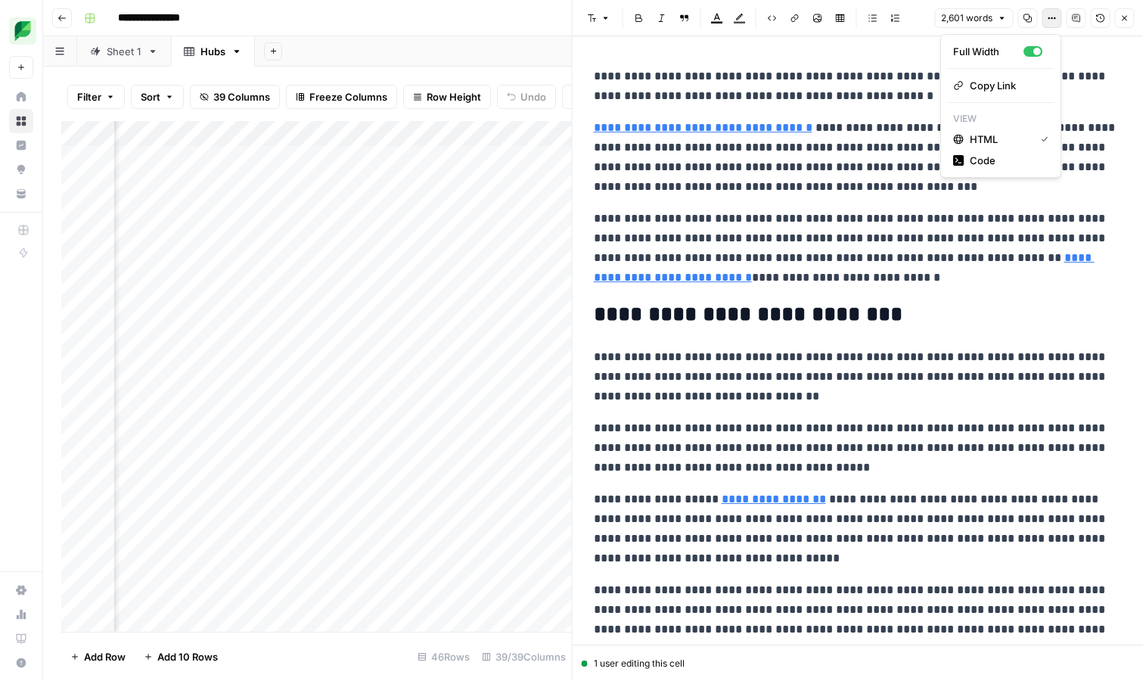
click at [1051, 18] on icon "button" at bounding box center [1052, 18] width 2 height 2
click at [1011, 160] on span "Code" at bounding box center [1006, 160] width 73 height 15
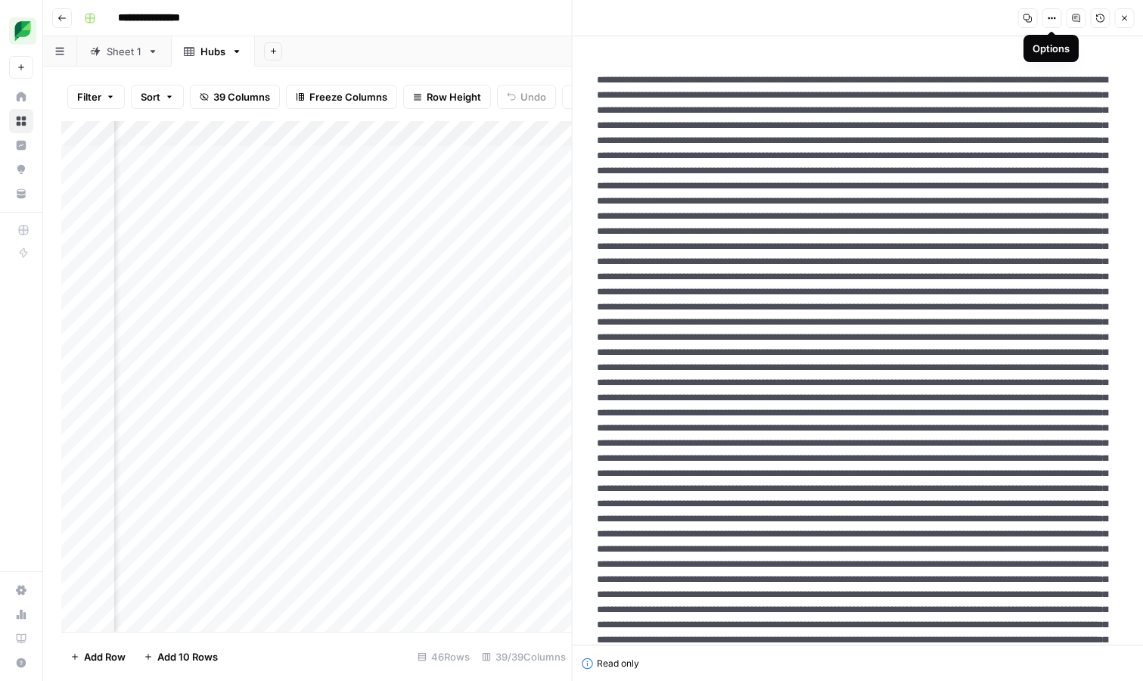
click at [1053, 14] on icon "button" at bounding box center [1051, 18] width 9 height 9
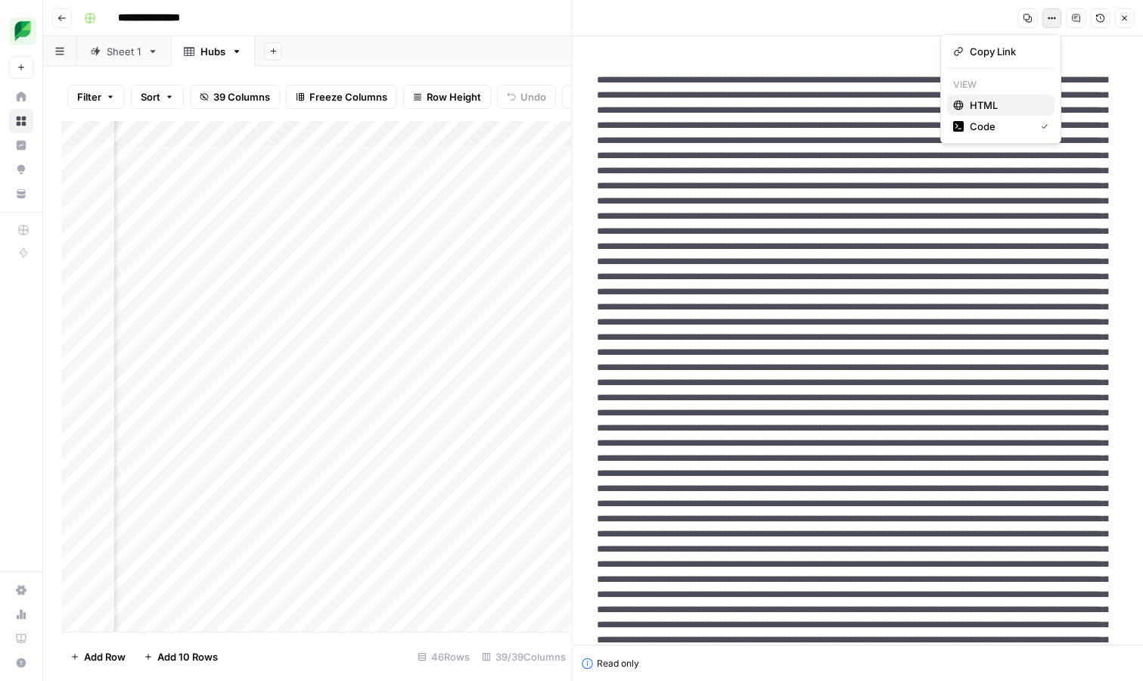
click at [1014, 101] on span "HTML" at bounding box center [1006, 105] width 73 height 15
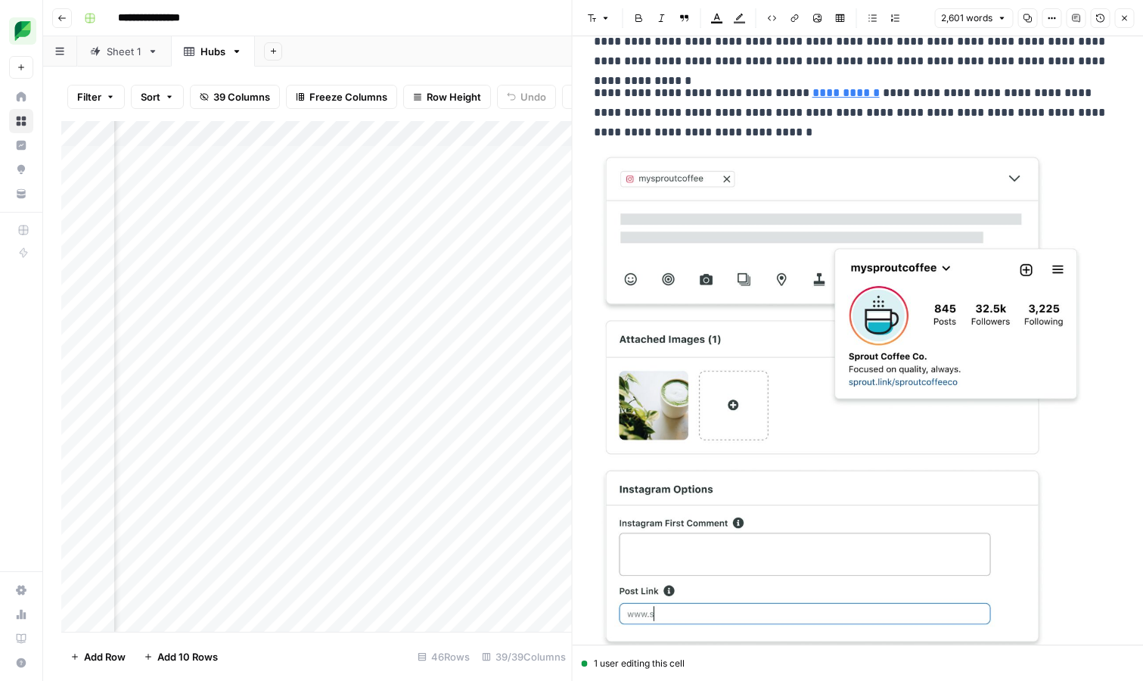
scroll to position [8087, 0]
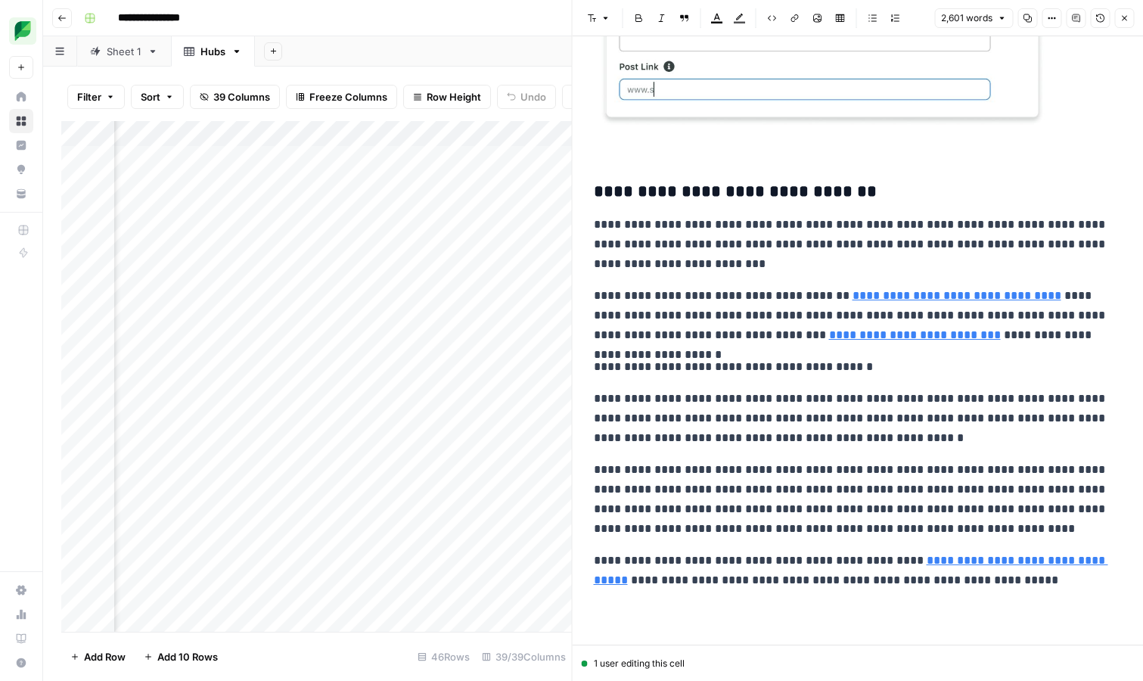
click at [1123, 20] on icon "button" at bounding box center [1124, 18] width 9 height 9
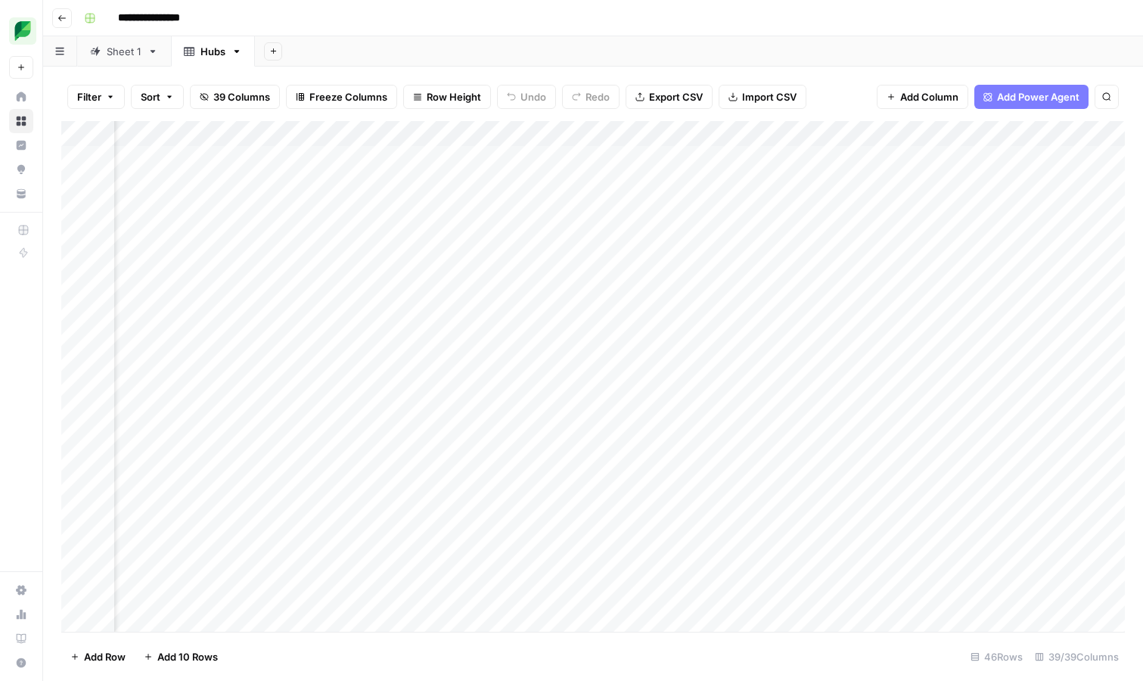
scroll to position [1, 0]
click at [122, 57] on div "Sheet 1" at bounding box center [124, 51] width 35 height 15
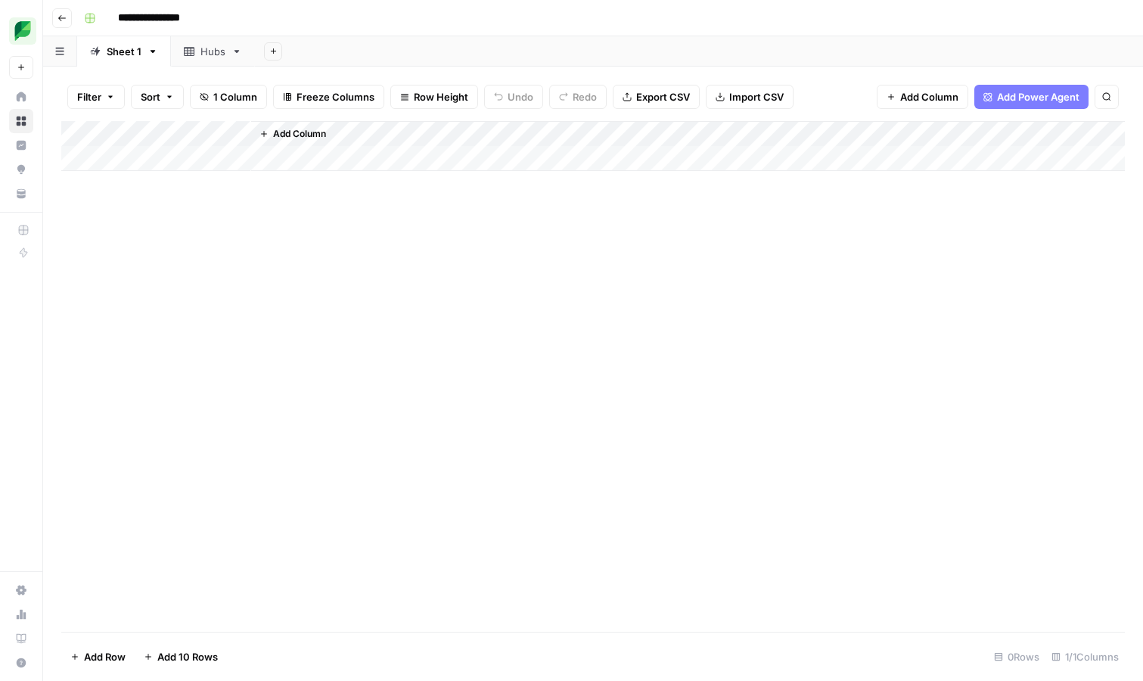
click at [153, 51] on icon "button" at bounding box center [153, 51] width 11 height 11
click at [175, 76] on div "Rename Sheet" at bounding box center [207, 80] width 95 height 15
type input "**********"
click at [298, 55] on button "Add Sheet" at bounding box center [297, 51] width 18 height 18
click at [325, 51] on div "Add Sheet" at bounding box center [711, 51] width 864 height 30
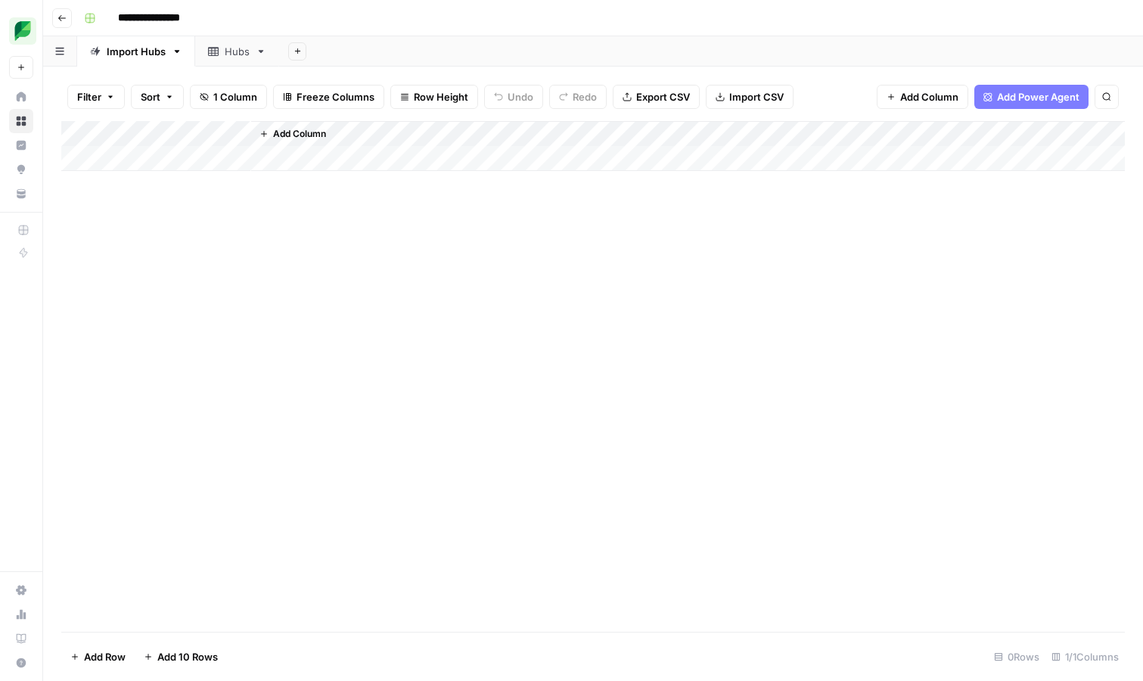
click at [232, 54] on div "Hubs" at bounding box center [237, 51] width 25 height 15
click at [1010, 95] on span "Add Power Agent" at bounding box center [1038, 96] width 82 height 15
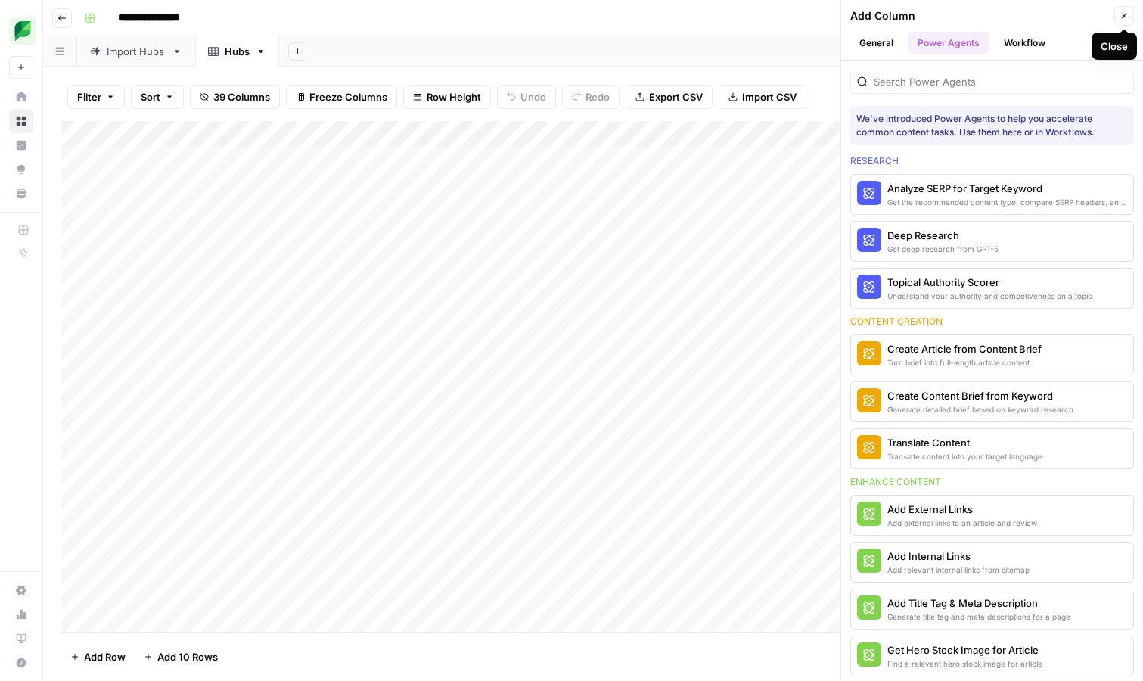
click at [1039, 43] on button "Workflow" at bounding box center [1025, 43] width 60 height 23
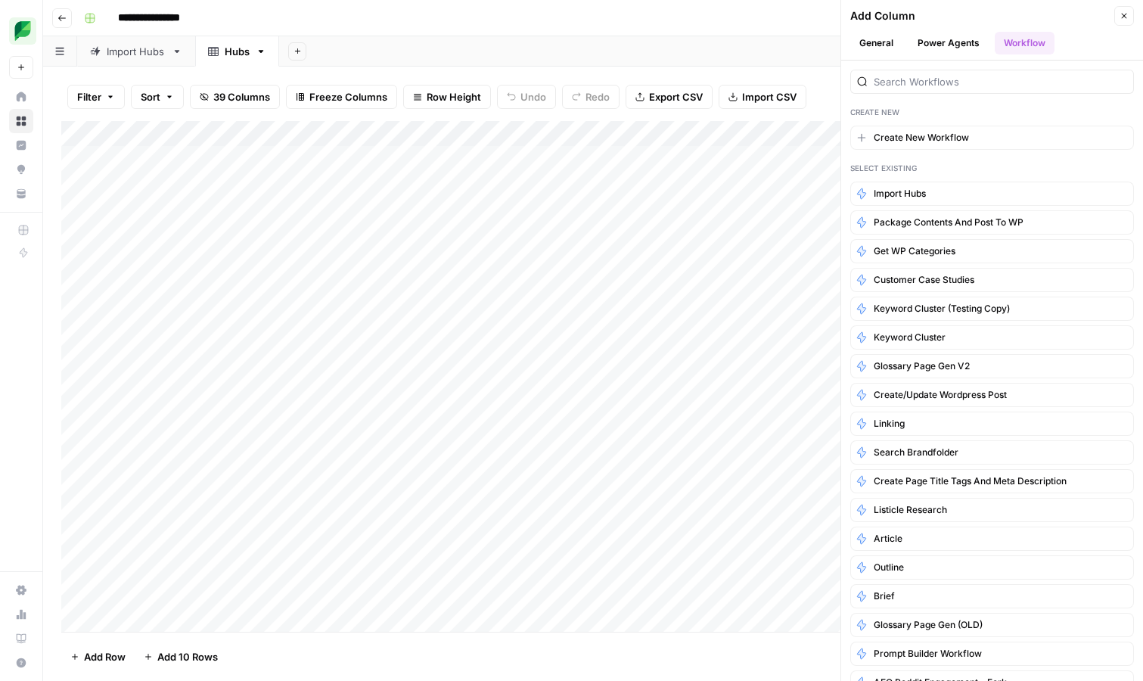
click at [1126, 17] on icon "button" at bounding box center [1124, 15] width 9 height 9
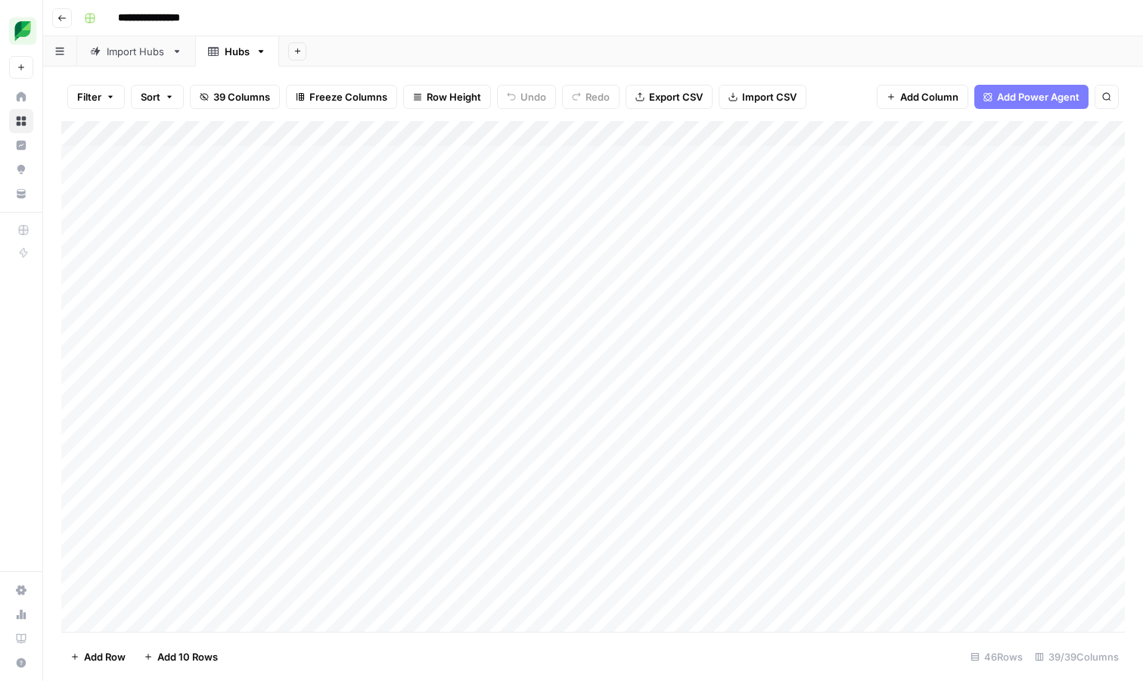
click at [137, 51] on div "Import Hubs" at bounding box center [136, 51] width 59 height 15
click at [241, 54] on div "Hubs" at bounding box center [237, 51] width 25 height 15
click at [549, 154] on div "Add Column" at bounding box center [593, 376] width 1064 height 511
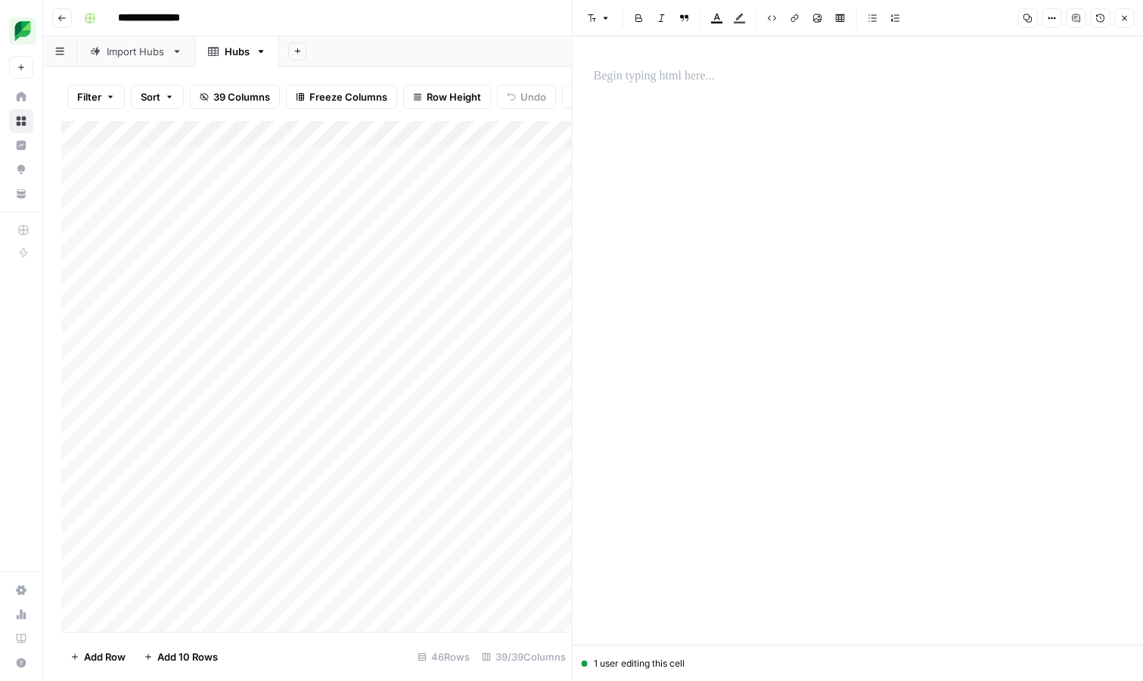
click at [727, 186] on div at bounding box center [858, 329] width 547 height 536
click at [663, 79] on p at bounding box center [858, 77] width 529 height 20
click at [1123, 23] on button "Close" at bounding box center [1124, 18] width 20 height 20
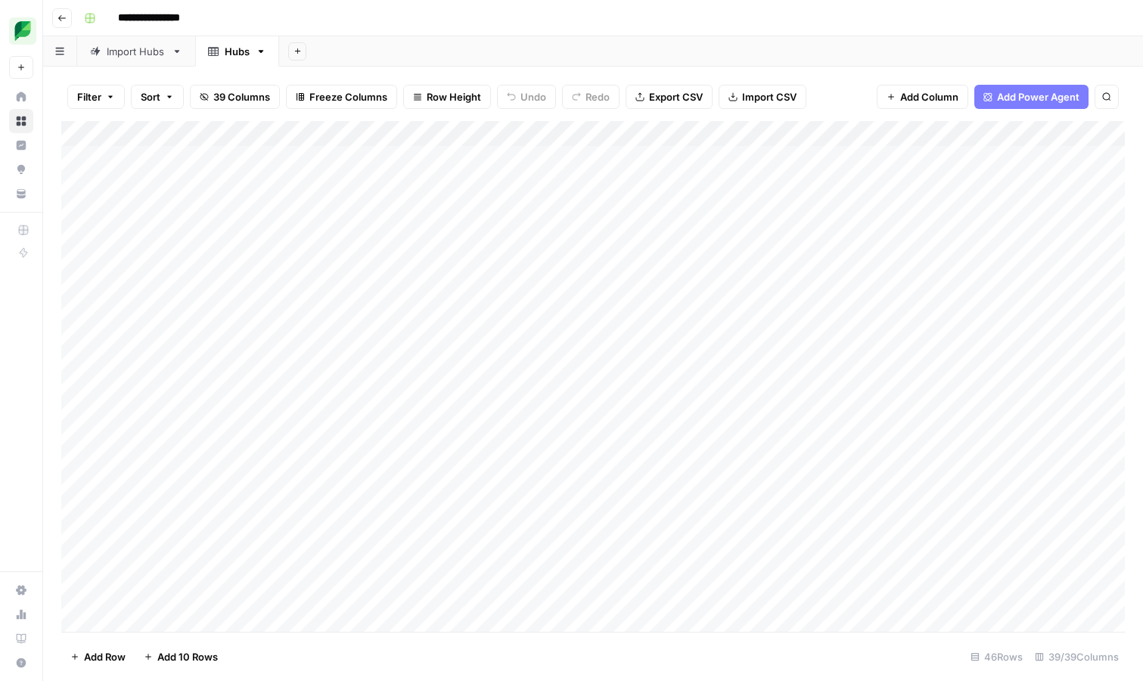
click at [575, 43] on div "Add Sheet" at bounding box center [711, 51] width 864 height 30
click at [134, 54] on div "Import Hubs" at bounding box center [136, 51] width 59 height 15
click at [238, 132] on div "Add Column" at bounding box center [593, 146] width 1064 height 50
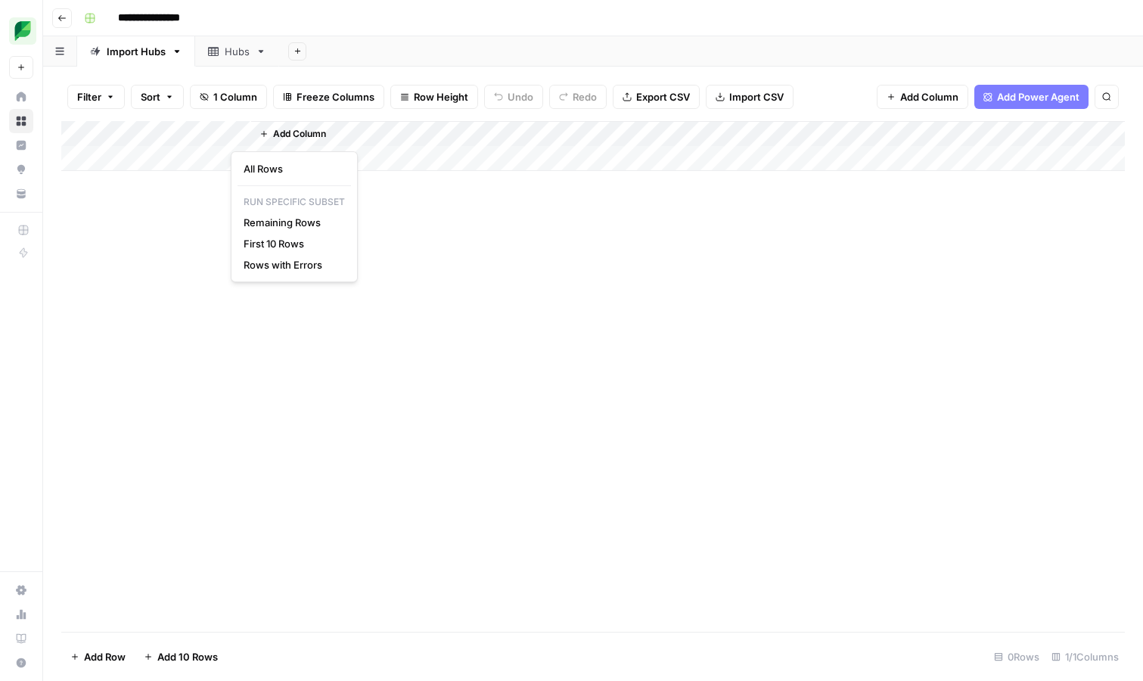
click at [197, 205] on div "Add Column" at bounding box center [593, 376] width 1064 height 511
click at [236, 131] on div "Add Column" at bounding box center [593, 146] width 1064 height 50
click at [272, 166] on span "All Rows" at bounding box center [291, 168] width 95 height 15
click at [299, 51] on icon "button" at bounding box center [296, 50] width 5 height 5
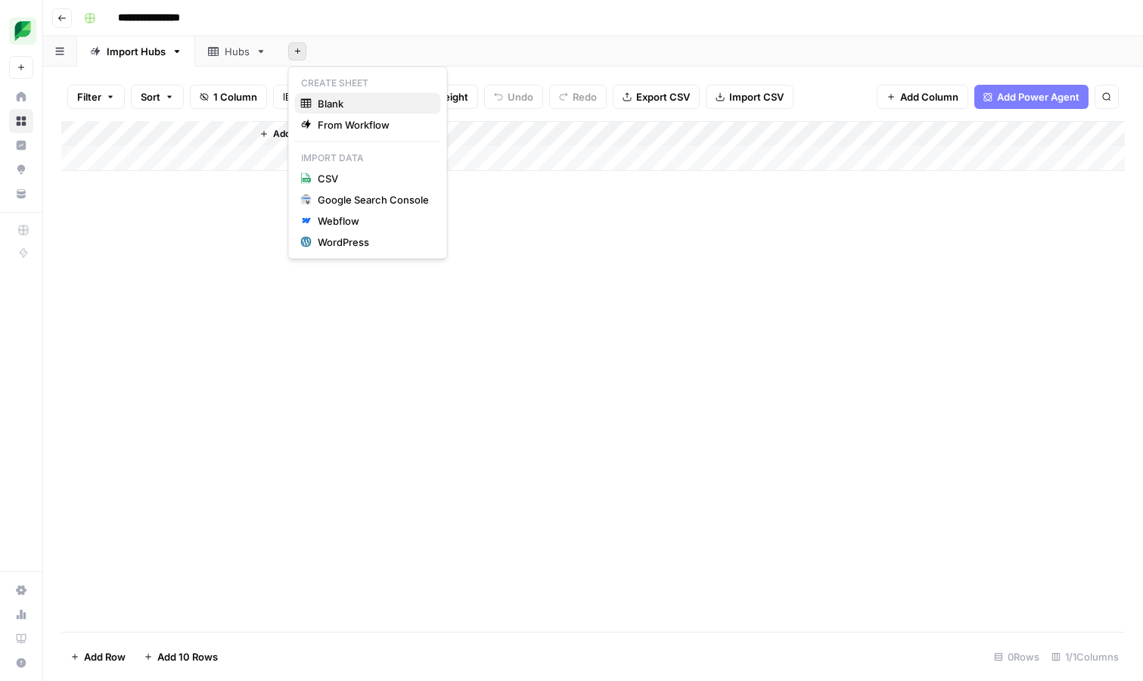
click at [334, 107] on span "Blank" at bounding box center [373, 103] width 111 height 15
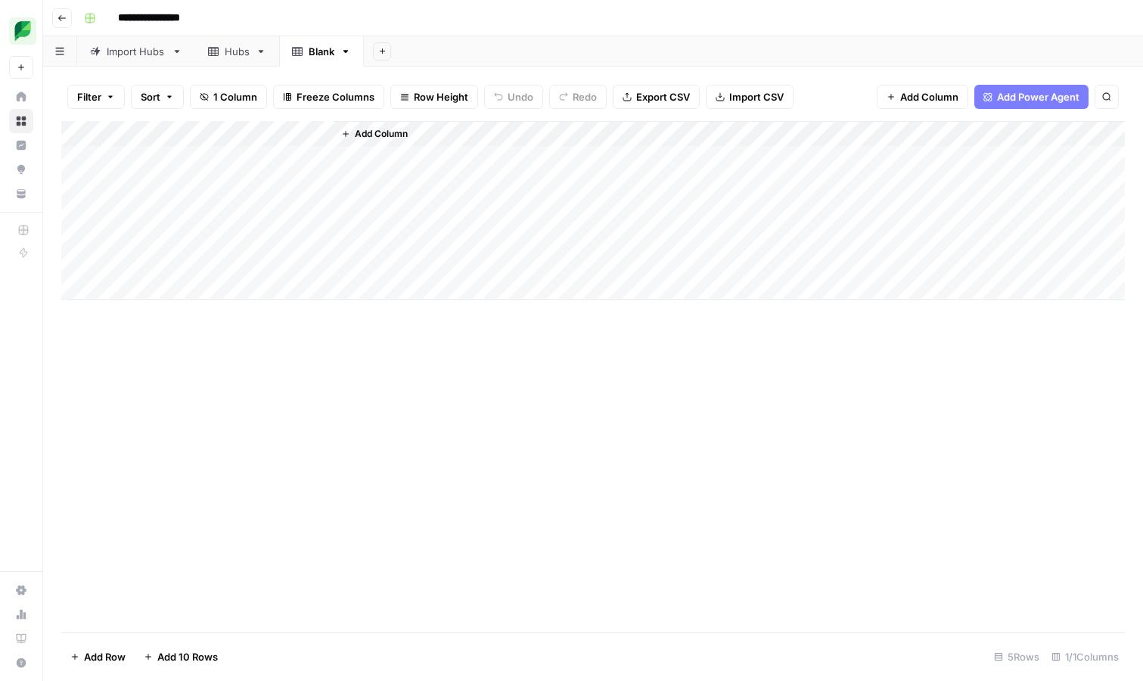
click at [320, 138] on div "Add Column" at bounding box center [593, 210] width 1064 height 179
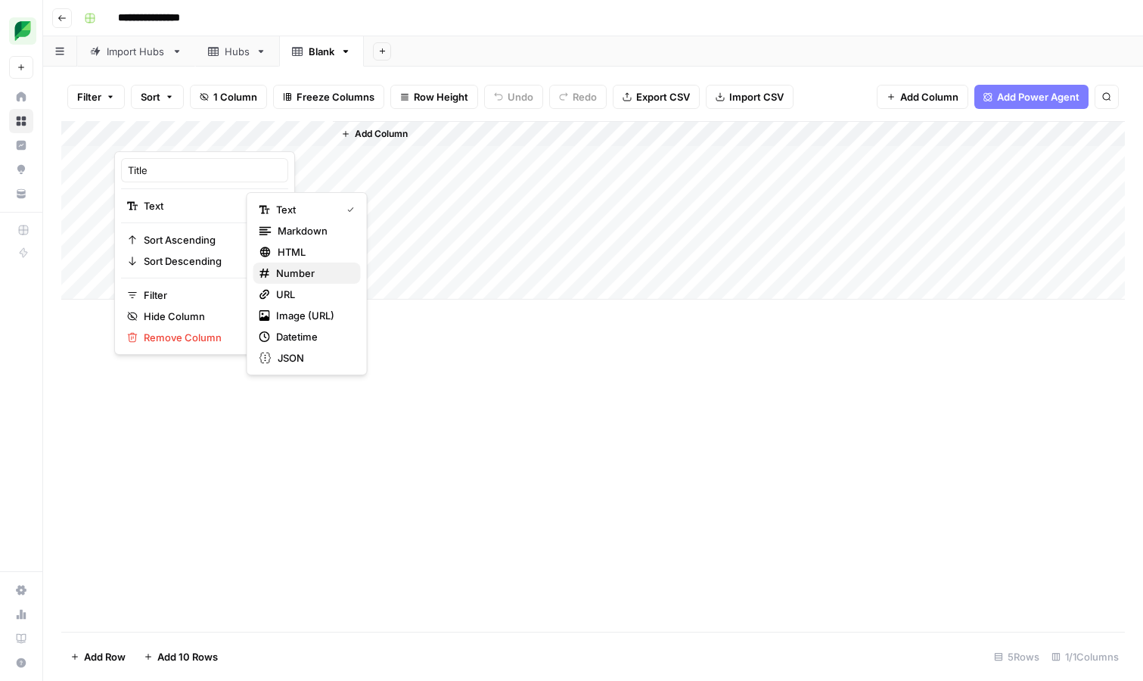
click at [280, 269] on span "Number" at bounding box center [312, 273] width 73 height 15
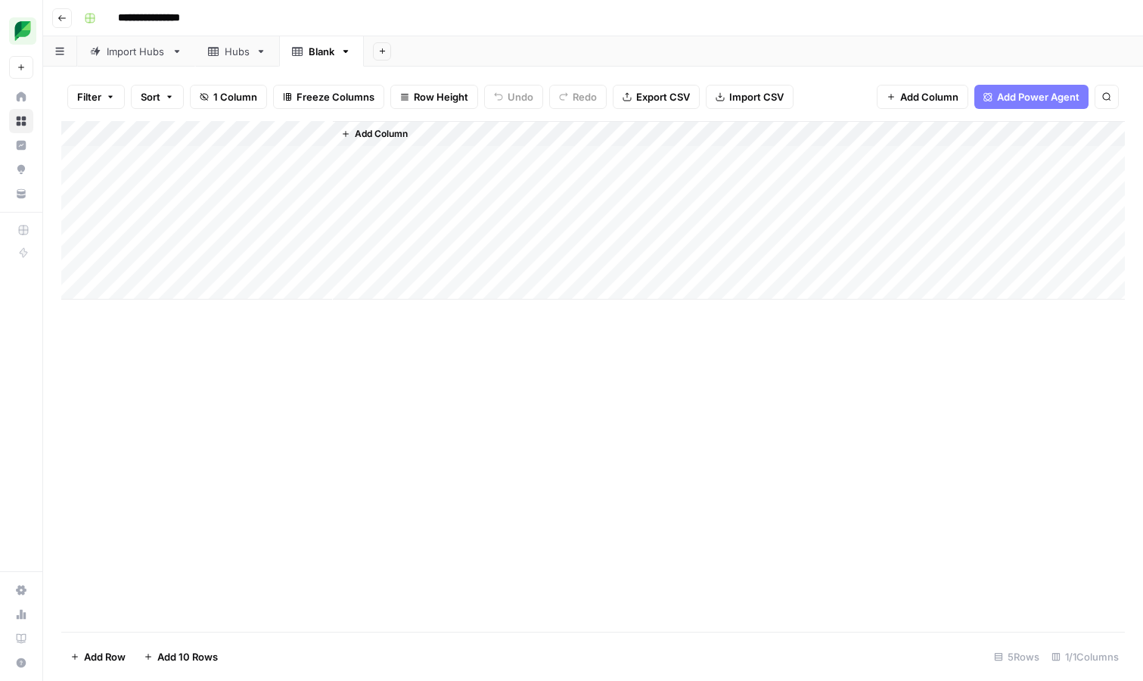
click at [323, 135] on div "Add Column" at bounding box center [593, 210] width 1064 height 179
click at [210, 173] on input "Title" at bounding box center [205, 170] width 154 height 15
type input "ID"
click at [379, 130] on span "Add Column" at bounding box center [381, 134] width 53 height 14
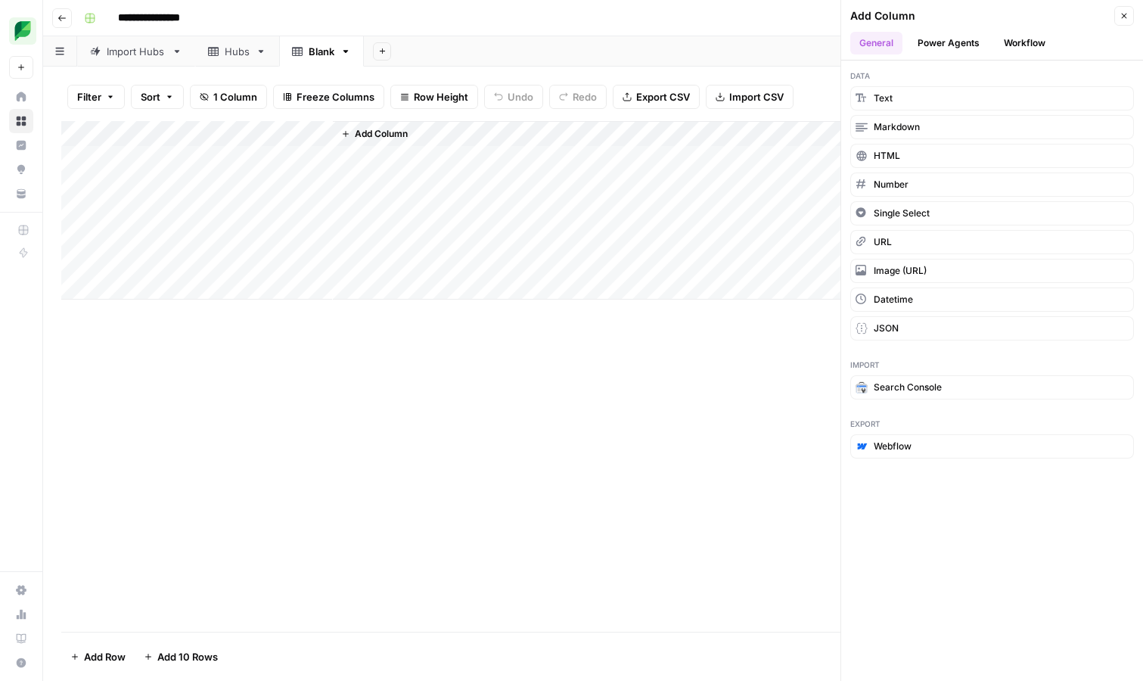
click at [1132, 14] on button "Close" at bounding box center [1124, 16] width 20 height 20
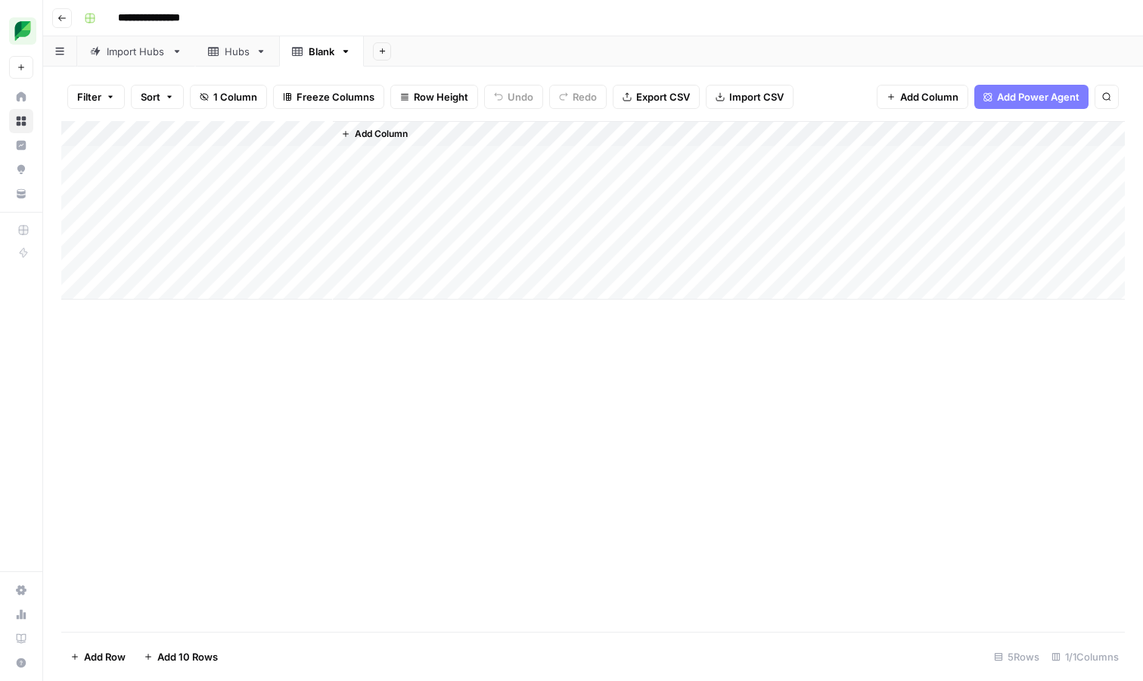
click at [478, 48] on div "Add Sheet" at bounding box center [753, 51] width 779 height 30
click at [318, 131] on div "Add Column" at bounding box center [593, 210] width 1064 height 179
click at [194, 170] on input "ID" at bounding box center [205, 170] width 154 height 15
type input "id"
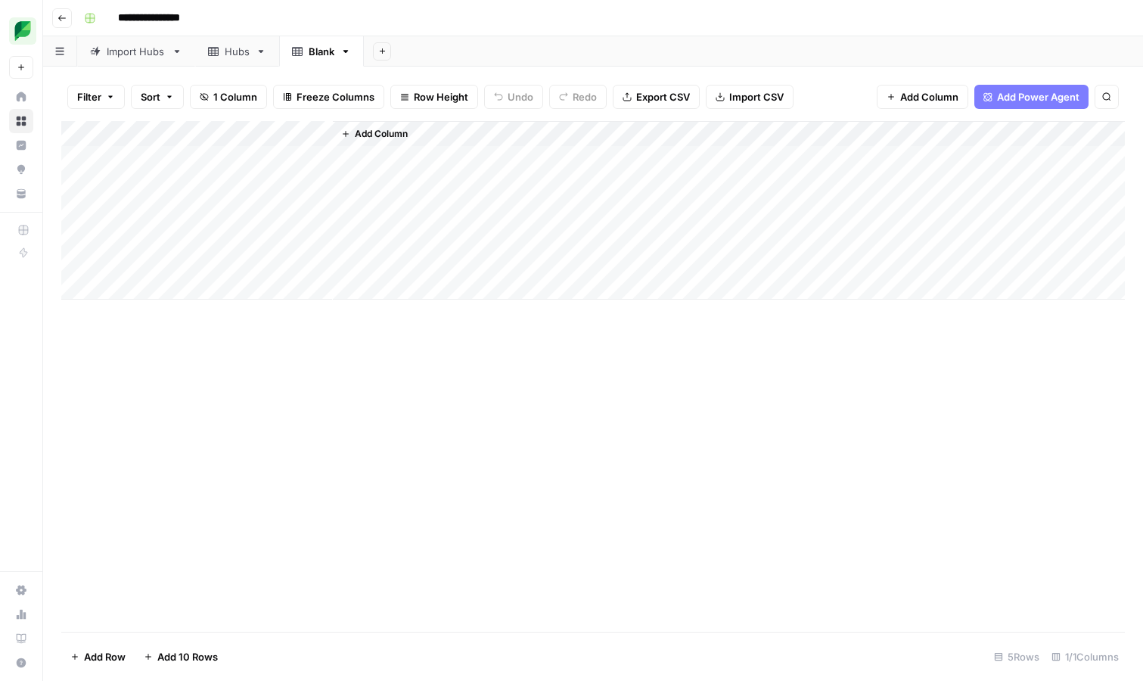
click at [399, 135] on span "Add Column" at bounding box center [381, 134] width 53 height 14
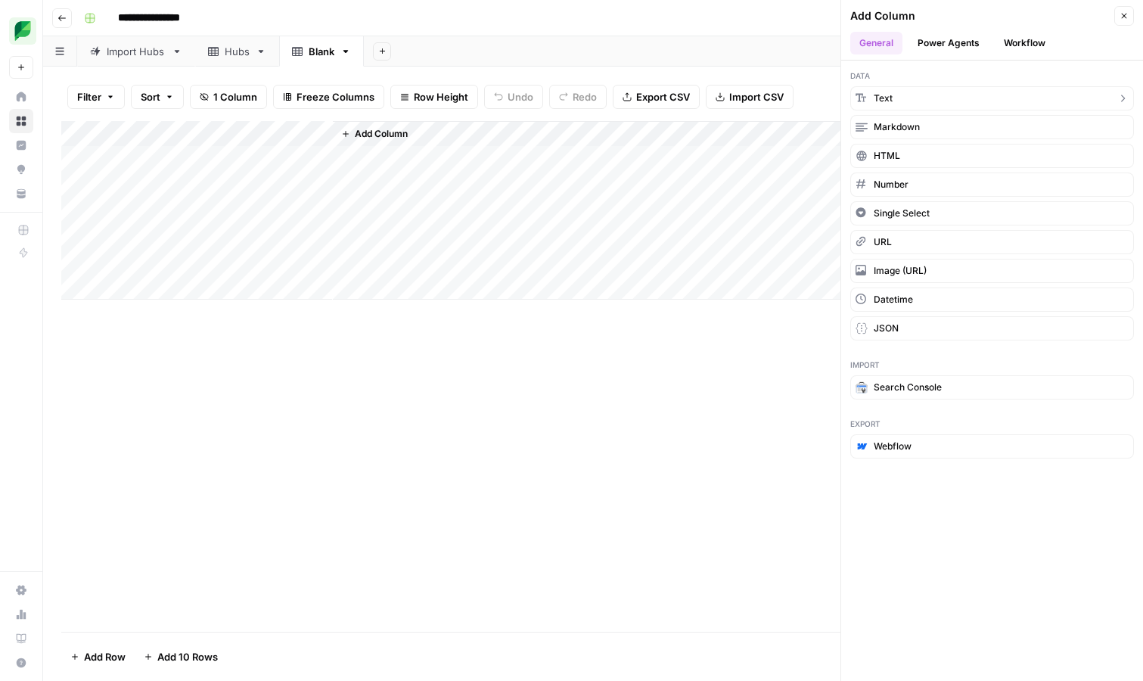
click at [902, 104] on button "Text" at bounding box center [992, 98] width 284 height 24
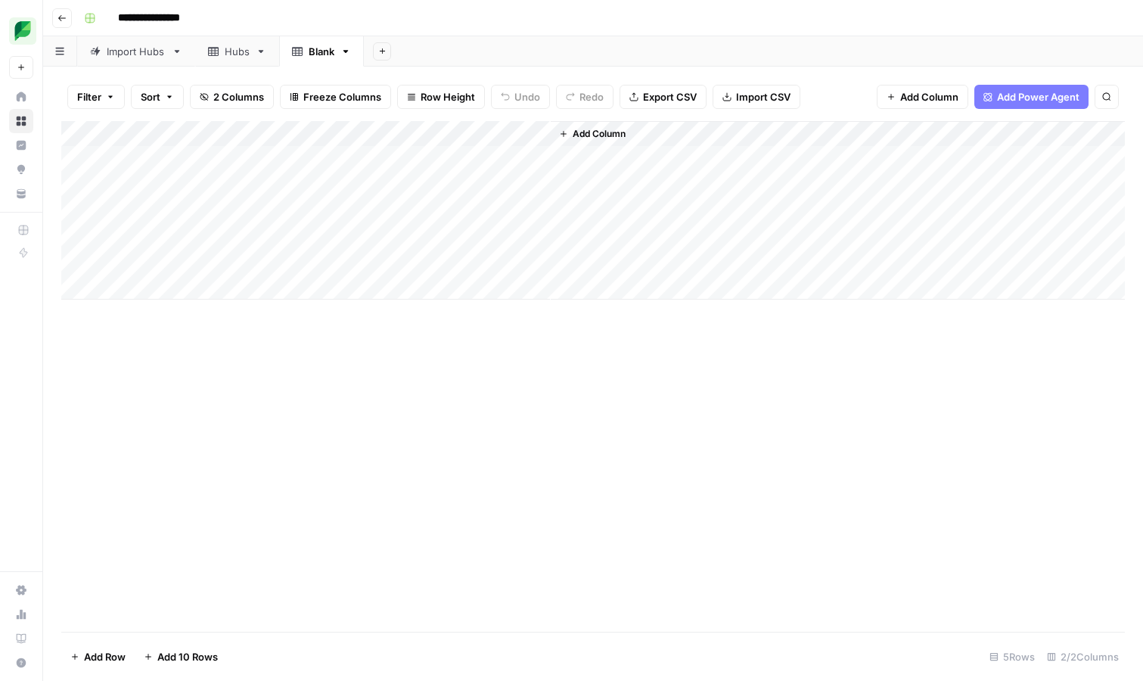
click at [408, 134] on div "Add Column" at bounding box center [593, 210] width 1064 height 179
click at [392, 179] on div "New Column" at bounding box center [422, 170] width 167 height 24
click at [392, 179] on div "Add Column" at bounding box center [593, 210] width 1064 height 179
click at [409, 132] on div "Add Column" at bounding box center [593, 210] width 1064 height 179
click at [391, 174] on input "New Column" at bounding box center [423, 170] width 154 height 15
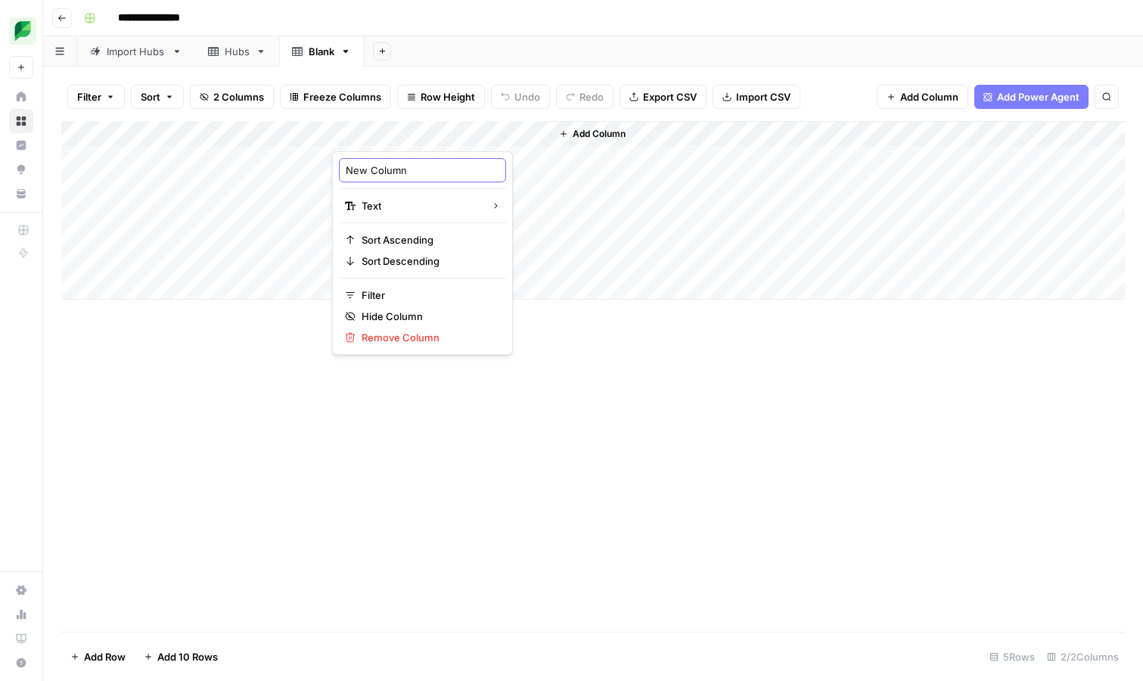
click at [391, 174] on input "New Column" at bounding box center [423, 170] width 154 height 15
type input "Title"
click at [611, 130] on span "Add Column" at bounding box center [599, 134] width 53 height 14
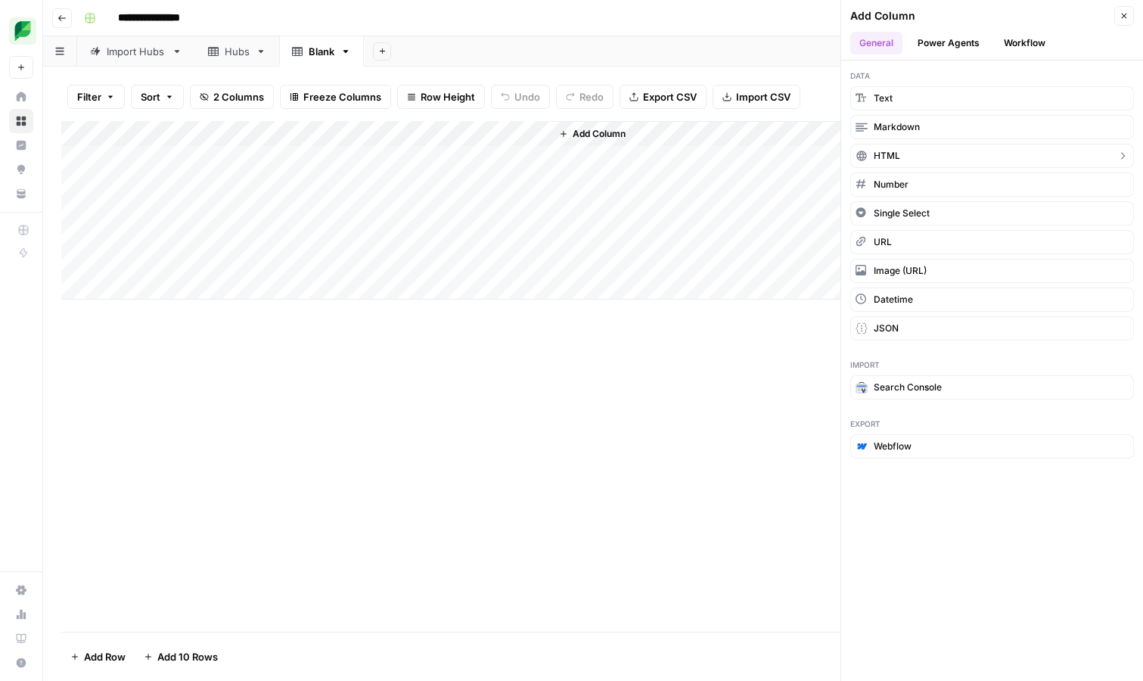
click at [937, 154] on button "HTML" at bounding box center [992, 156] width 284 height 24
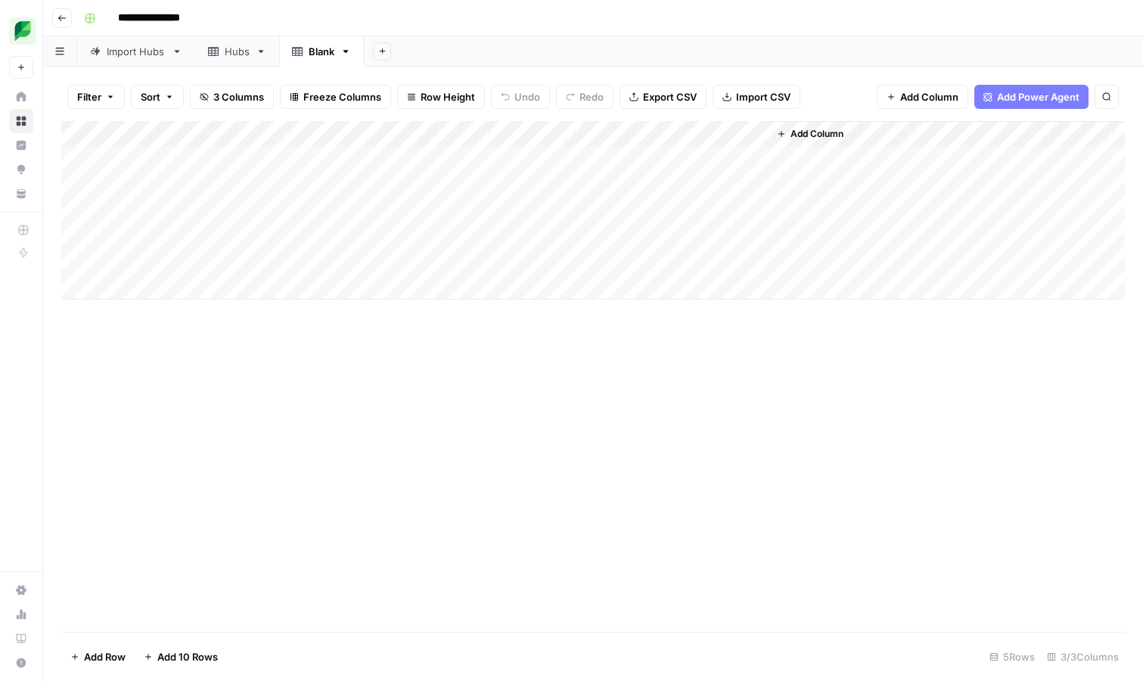
click at [755, 135] on div "Add Column" at bounding box center [593, 210] width 1064 height 179
click at [648, 173] on input "New Column" at bounding box center [641, 170] width 154 height 15
type input "Content"
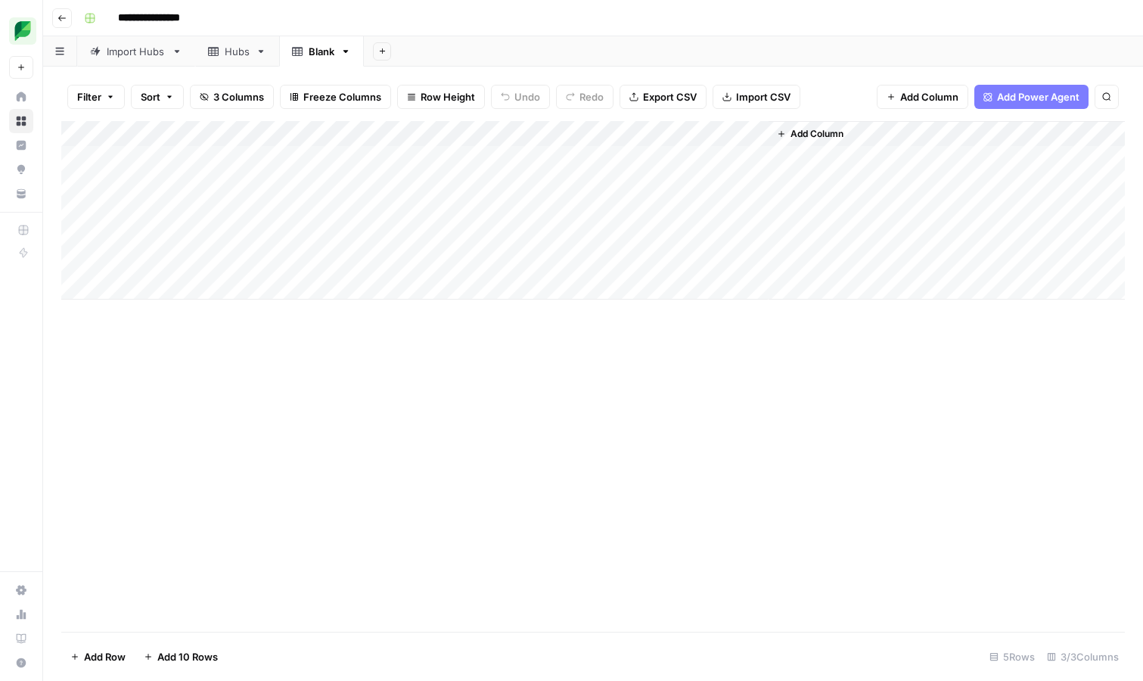
click at [226, 54] on div "Hubs" at bounding box center [237, 51] width 25 height 15
click at [88, 133] on div "Add Column" at bounding box center [593, 376] width 1064 height 511
click at [122, 657] on span "Delete 46 Rows" at bounding box center [107, 656] width 74 height 15
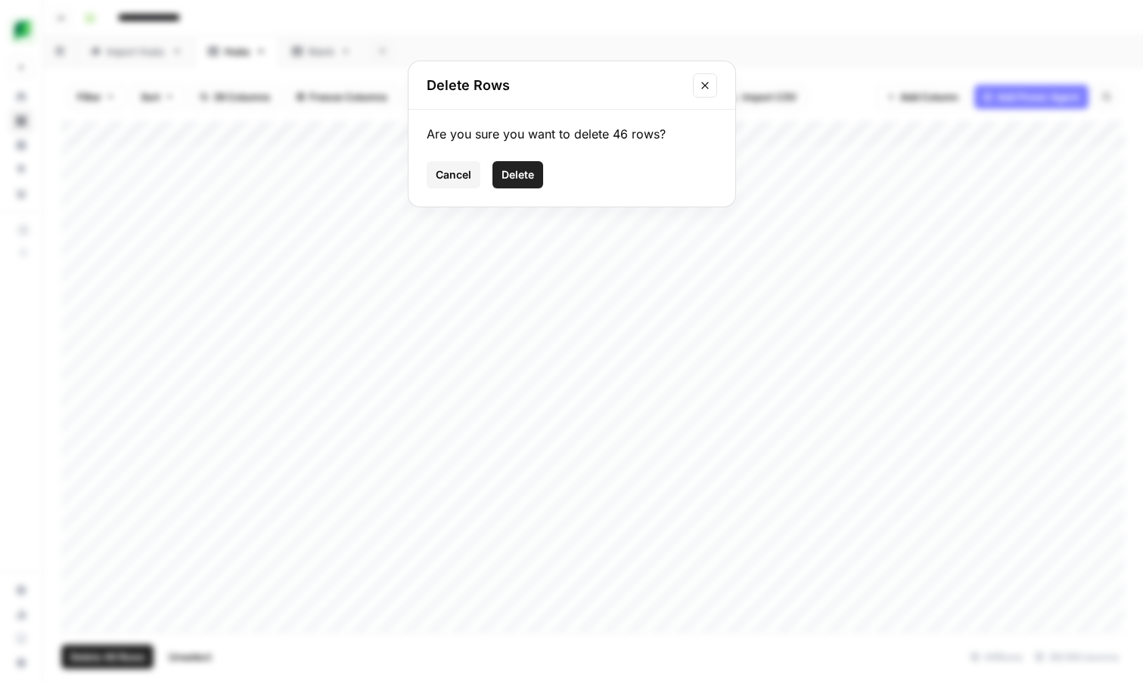
click at [707, 79] on icon "Close modal" at bounding box center [705, 85] width 12 height 12
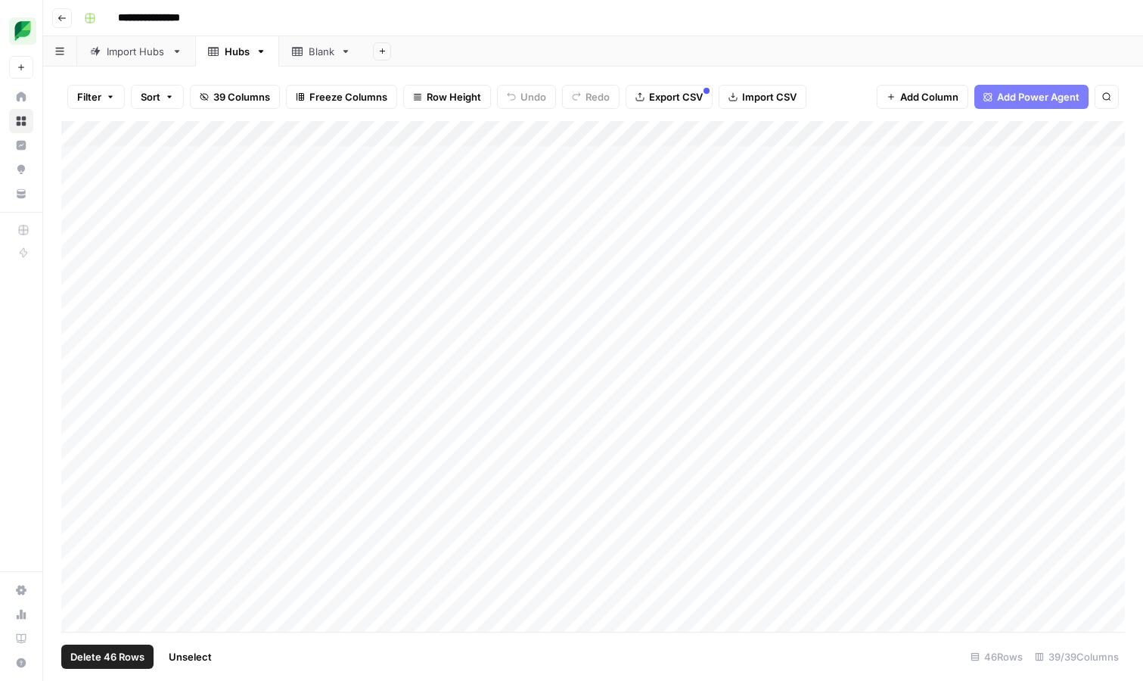
click at [89, 132] on div "Add Column" at bounding box center [593, 376] width 1064 height 511
click at [151, 51] on div "Import Hubs" at bounding box center [136, 51] width 59 height 15
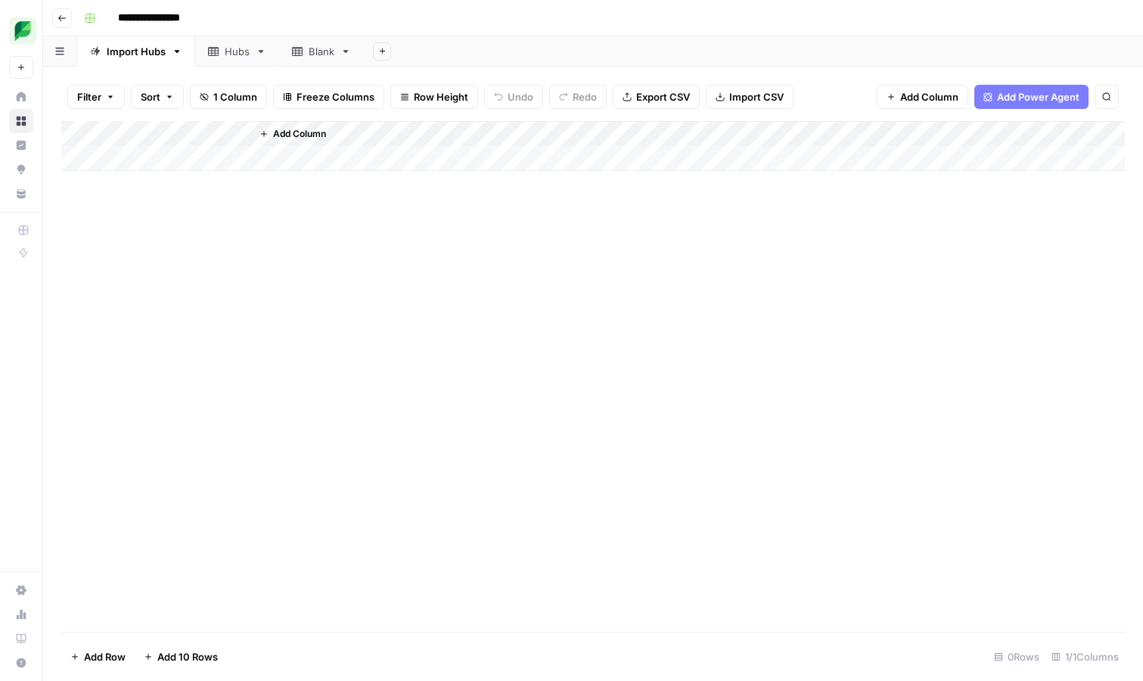
click at [155, 153] on div "Add Column" at bounding box center [593, 146] width 1064 height 50
click at [182, 156] on div "Add Column" at bounding box center [593, 159] width 1064 height 76
click at [217, 158] on div "Add Column" at bounding box center [593, 159] width 1064 height 76
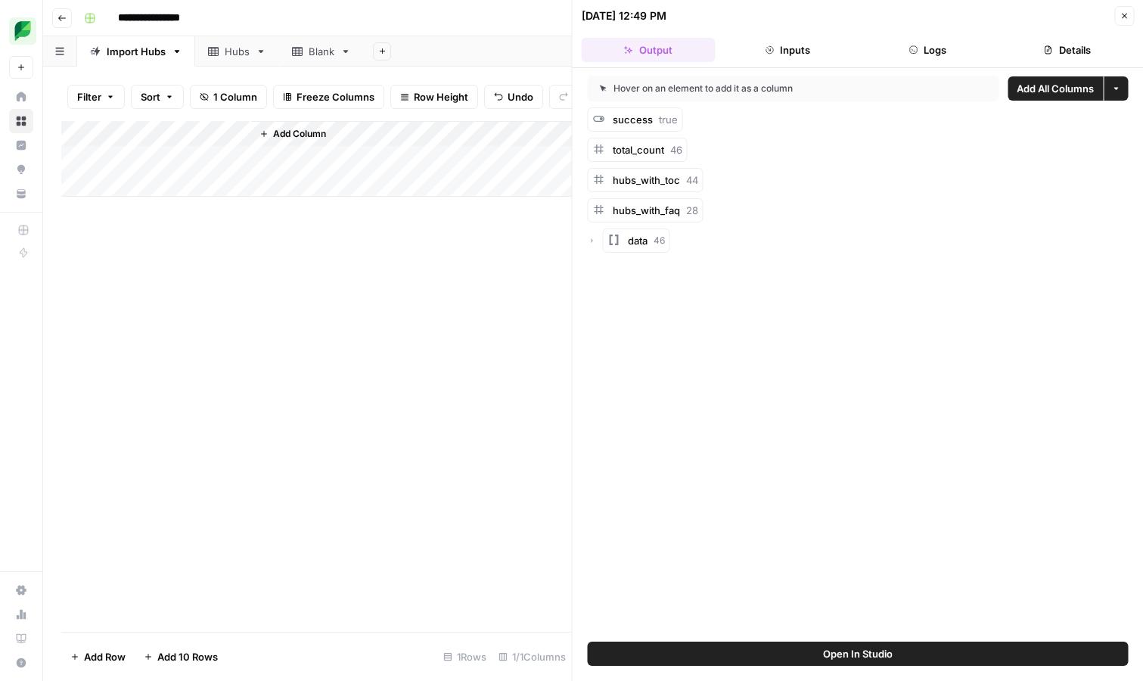
click at [595, 240] on icon "button" at bounding box center [592, 240] width 9 height 9
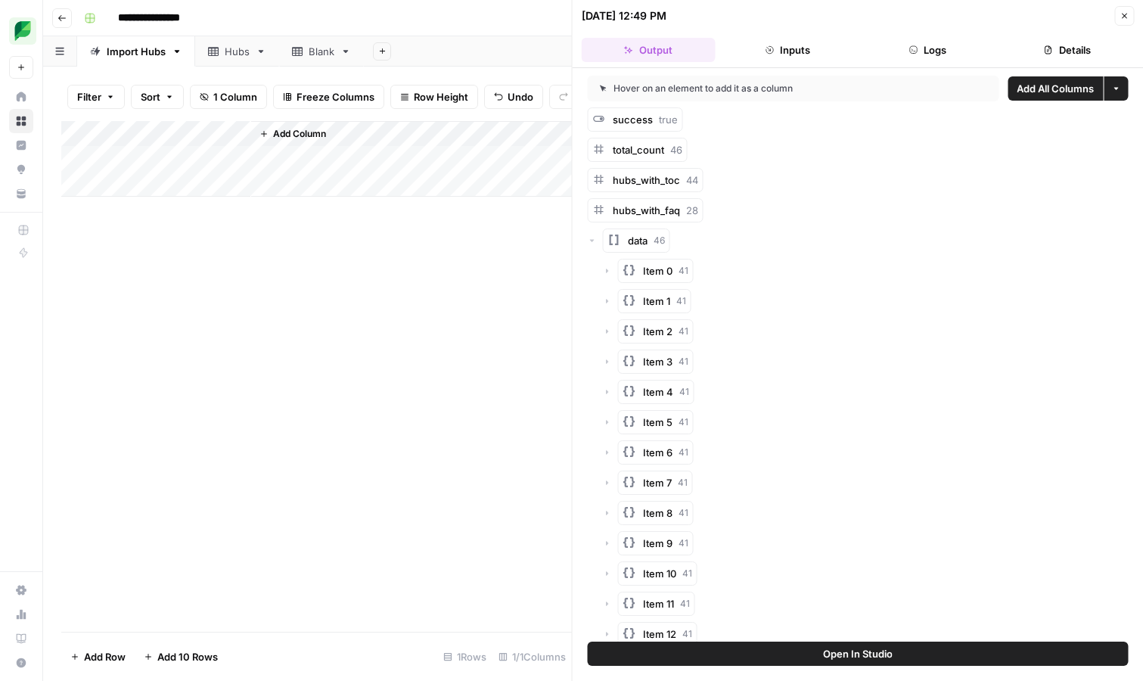
click at [609, 273] on icon "button" at bounding box center [607, 270] width 9 height 9
click at [608, 271] on icon "button" at bounding box center [607, 271] width 5 height 2
click at [607, 300] on icon "button" at bounding box center [607, 301] width 9 height 9
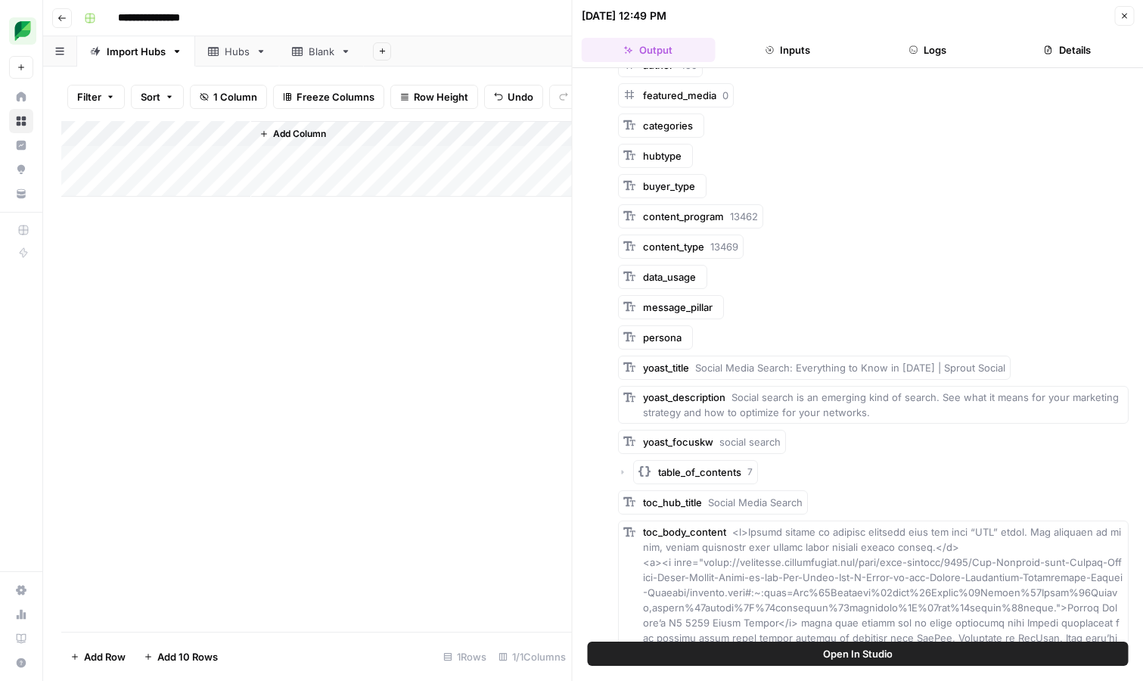
scroll to position [548, 0]
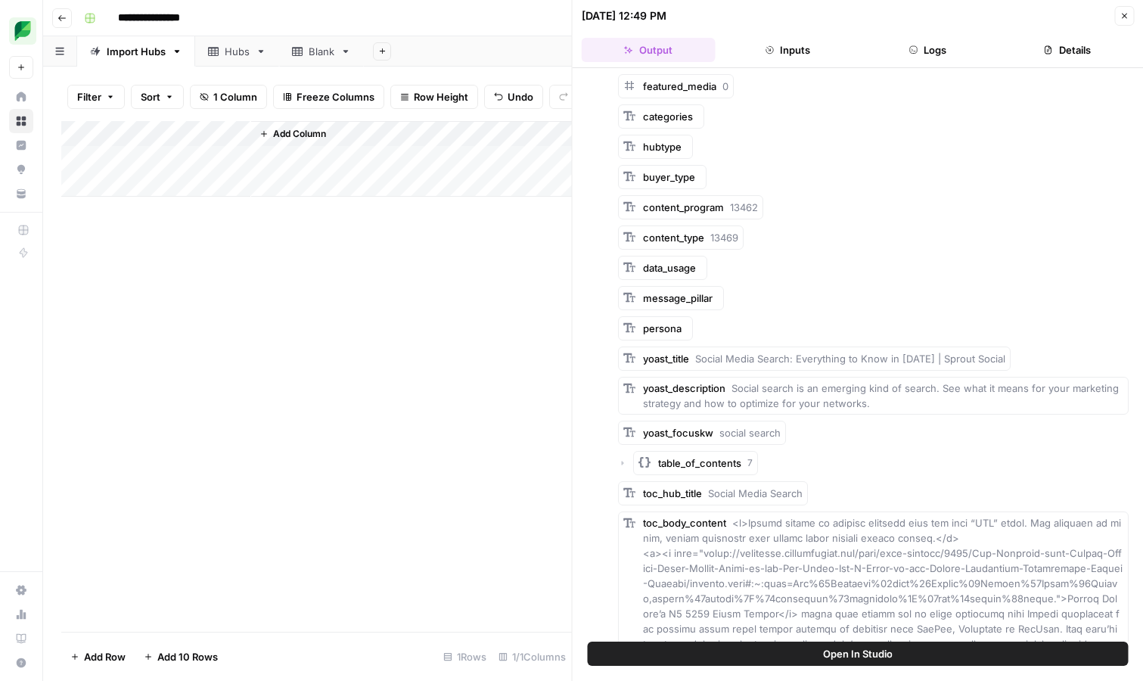
click at [623, 462] on icon "button" at bounding box center [622, 462] width 9 height 9
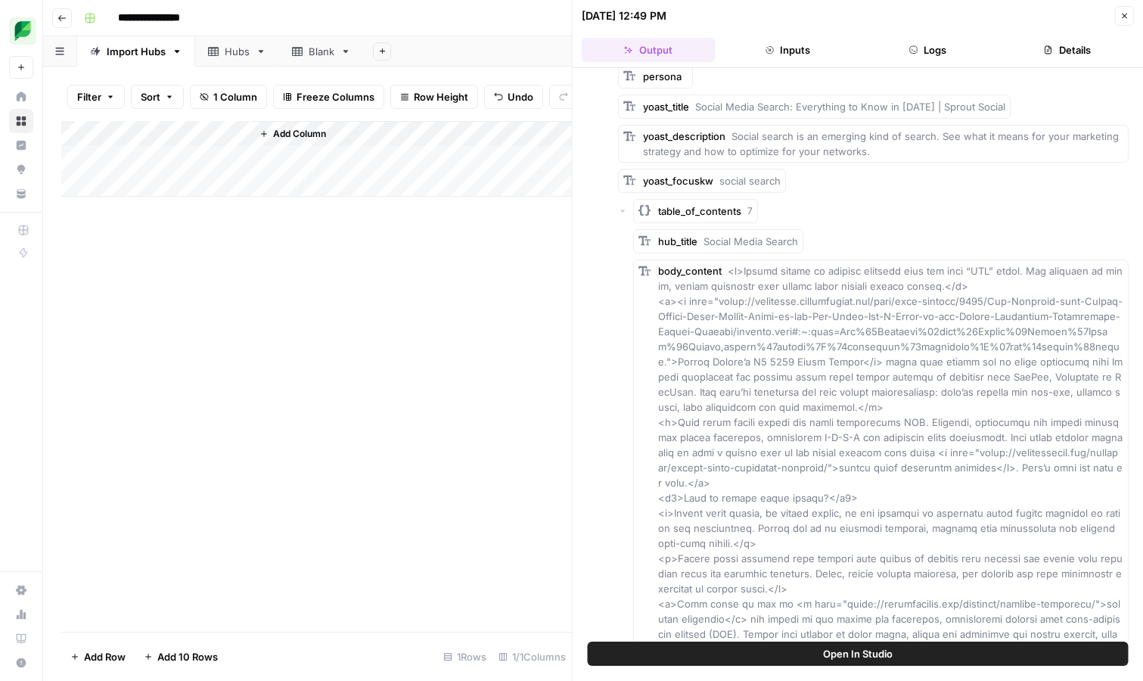
scroll to position [793, 0]
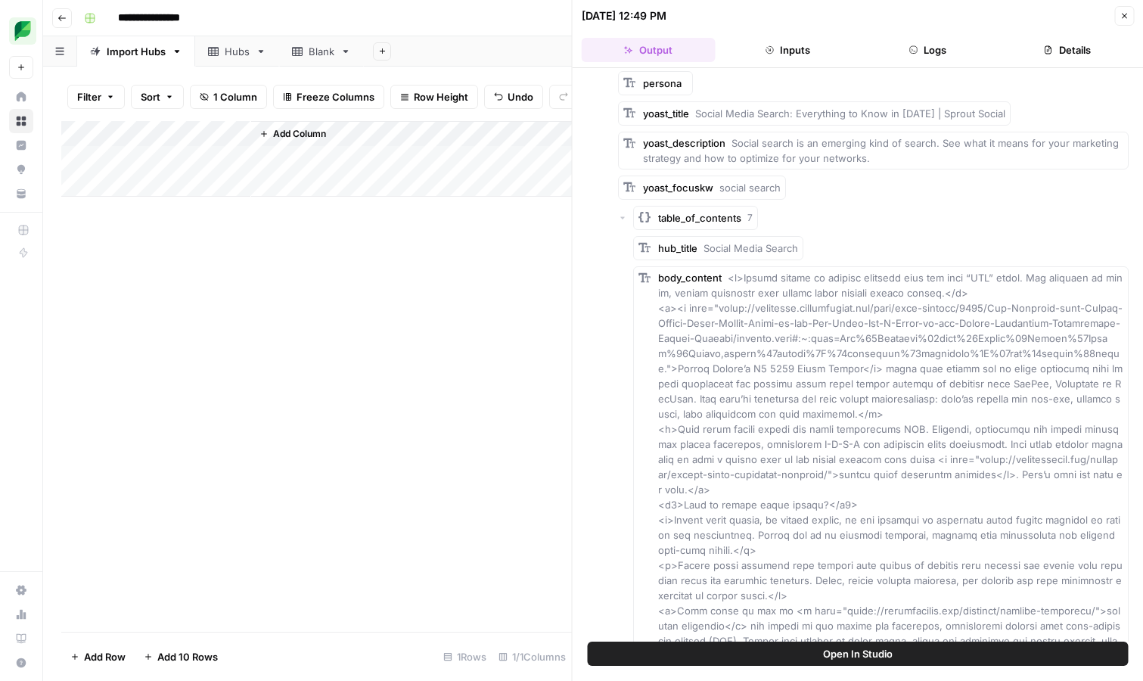
click at [626, 220] on icon "button" at bounding box center [622, 217] width 9 height 9
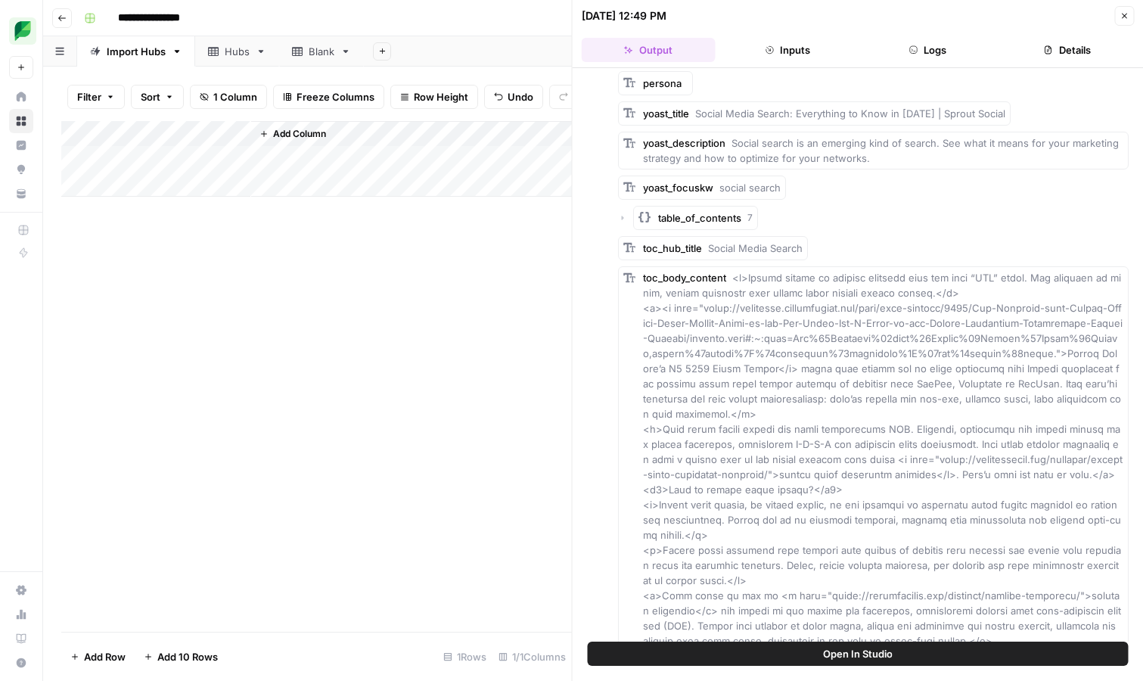
click at [620, 218] on icon "button" at bounding box center [622, 217] width 9 height 9
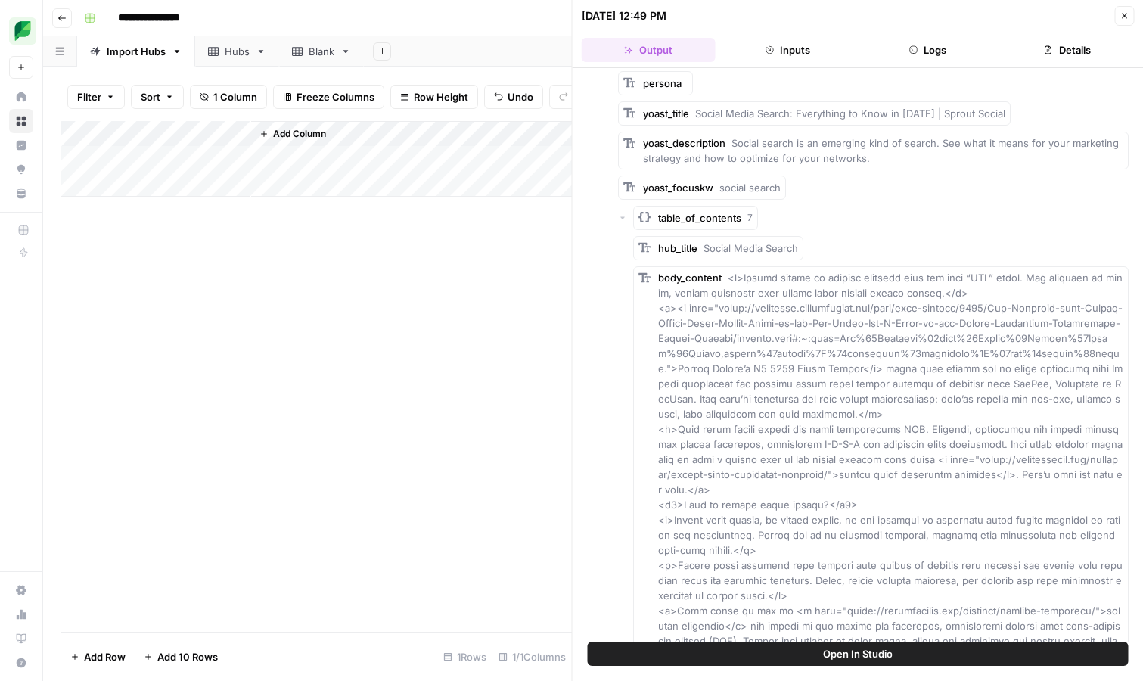
click at [621, 218] on icon "button" at bounding box center [622, 218] width 5 height 2
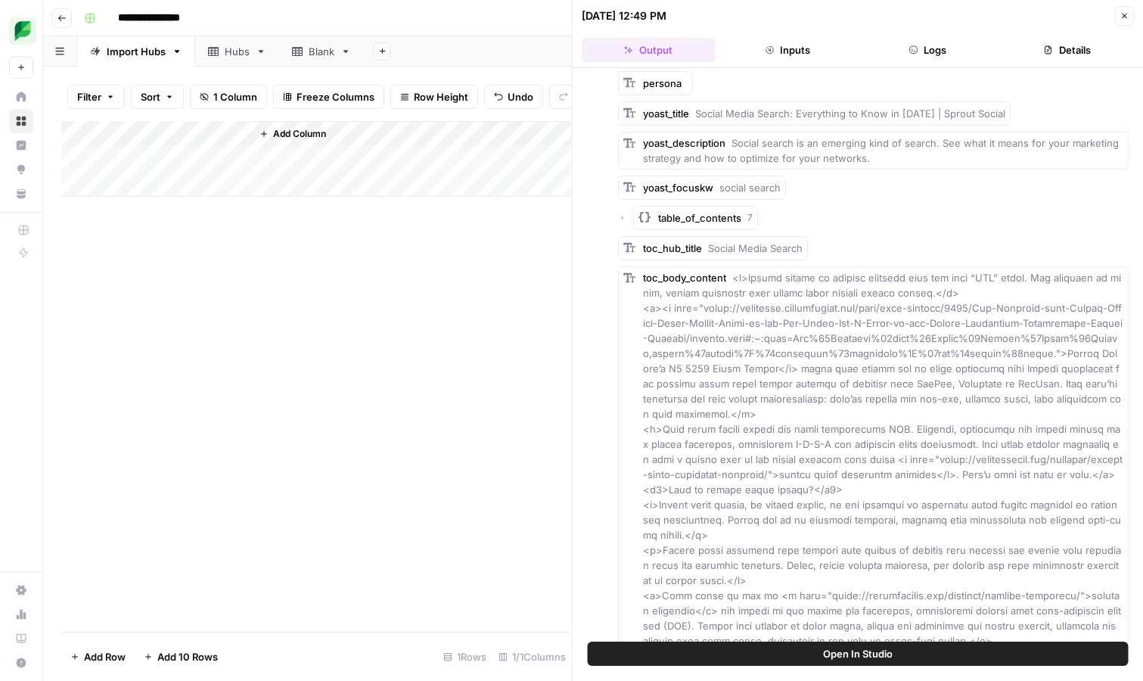
click at [621, 218] on icon "button" at bounding box center [622, 218] width 2 height 5
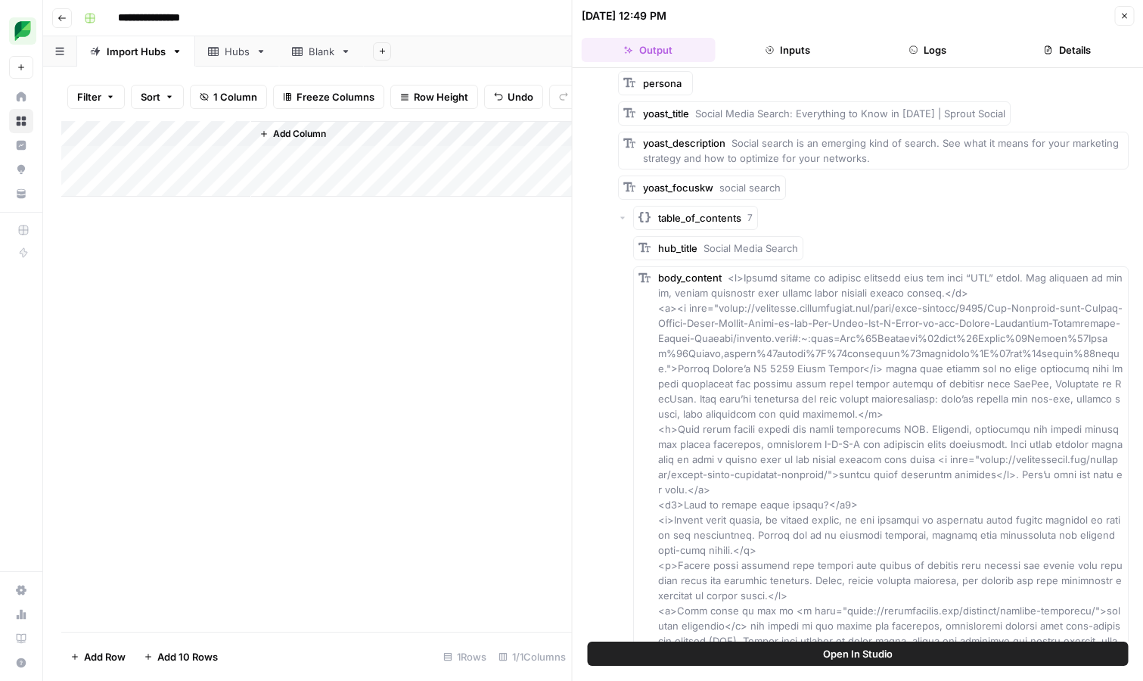
click at [621, 218] on icon "button" at bounding box center [622, 218] width 5 height 2
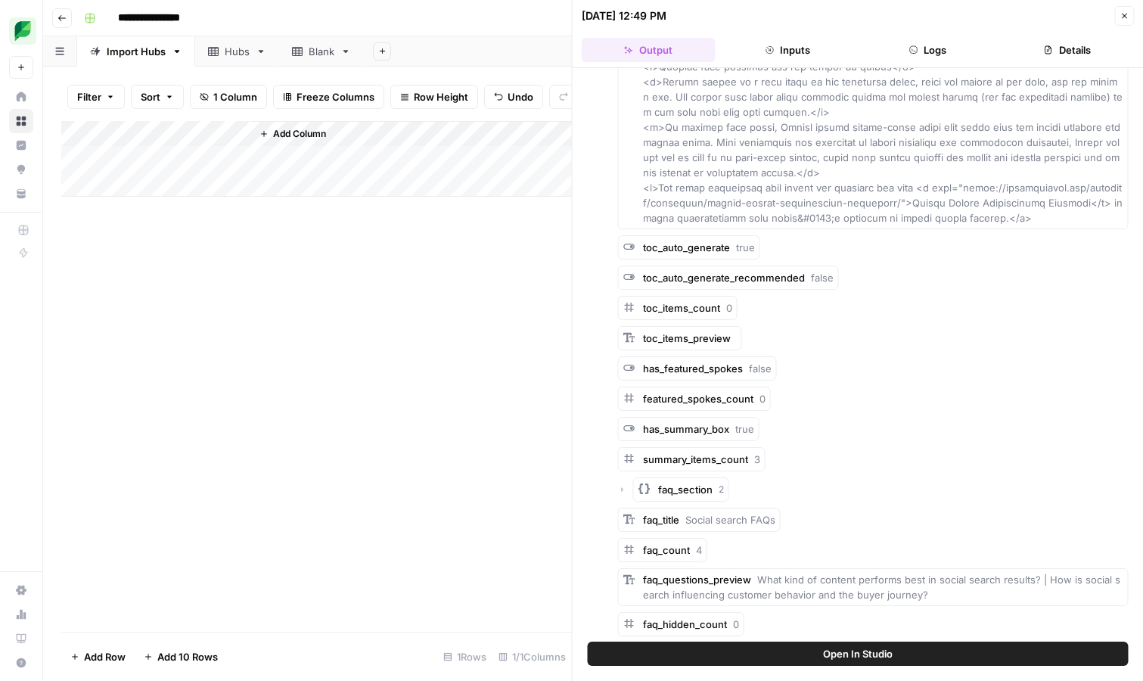
scroll to position [5242, 0]
click at [626, 483] on icon "button" at bounding box center [622, 487] width 9 height 9
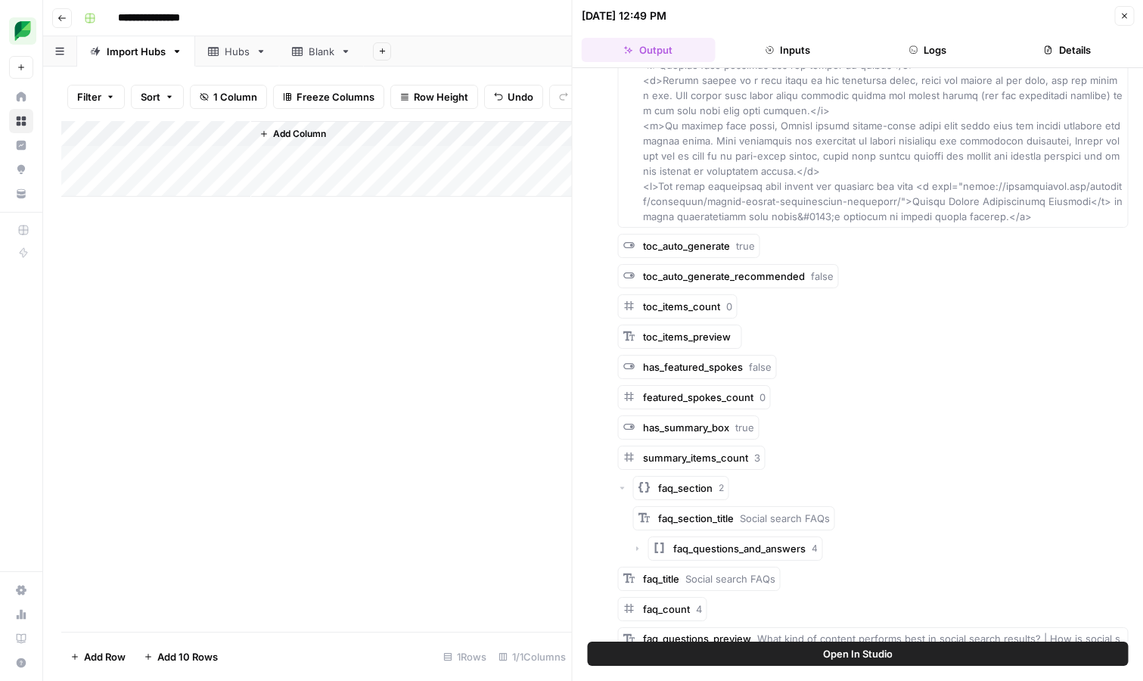
scroll to position [5316, 0]
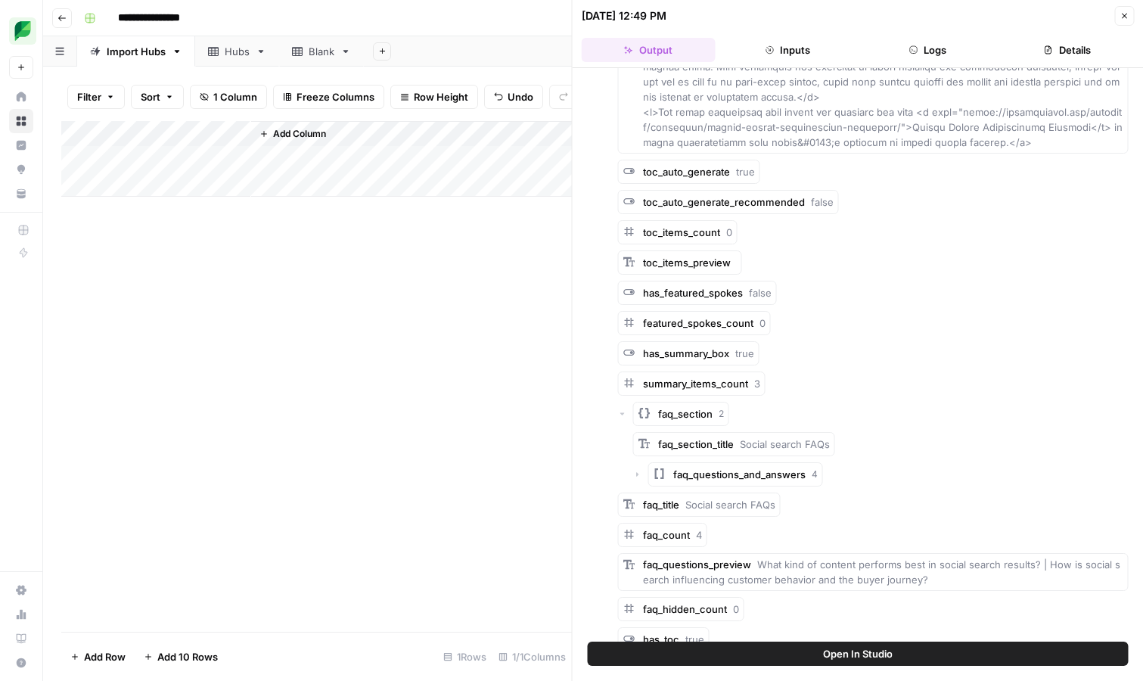
click at [639, 470] on icon "button" at bounding box center [637, 474] width 9 height 9
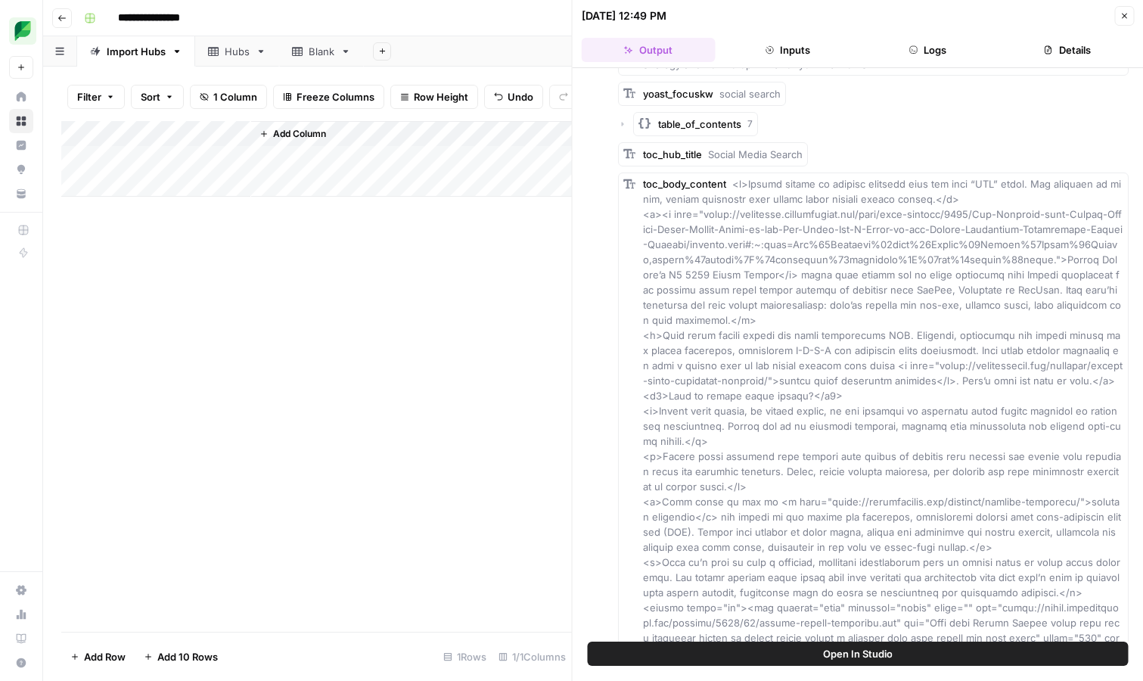
scroll to position [555, 0]
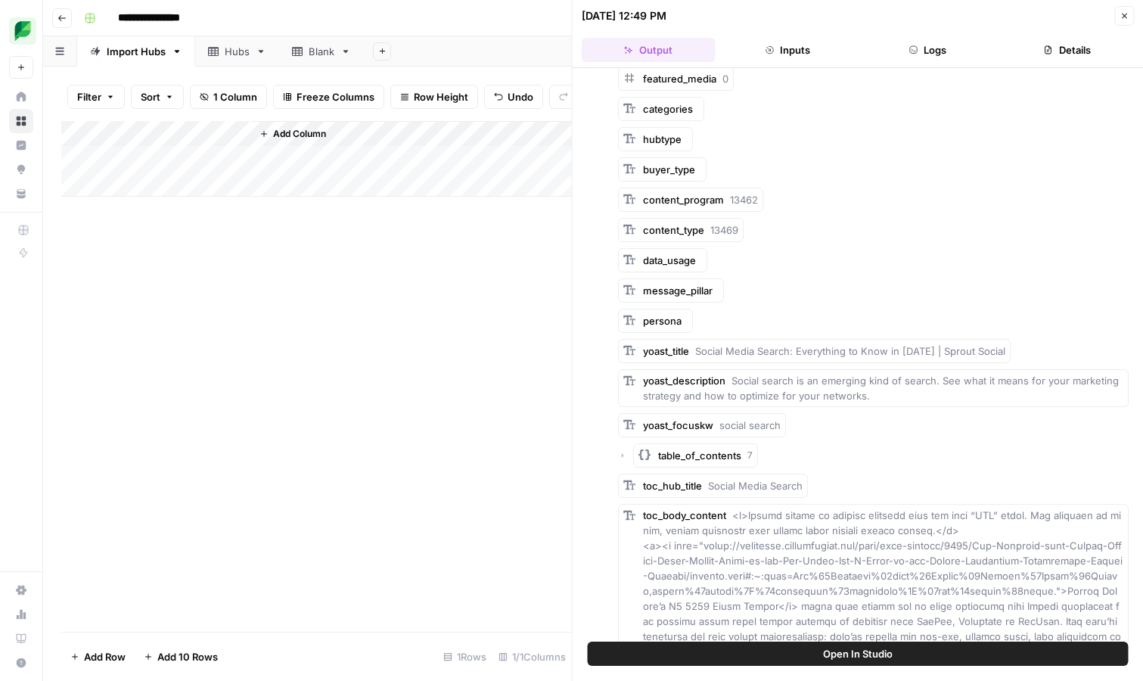
click at [623, 455] on icon "button" at bounding box center [622, 455] width 2 height 5
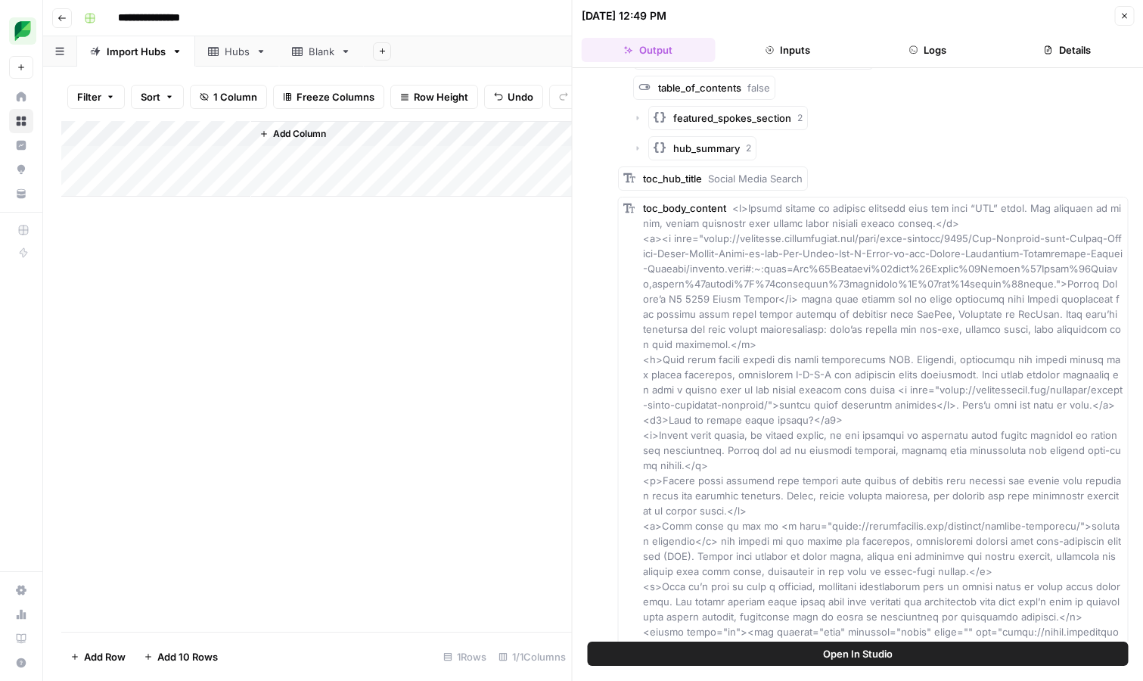
scroll to position [5181, 0]
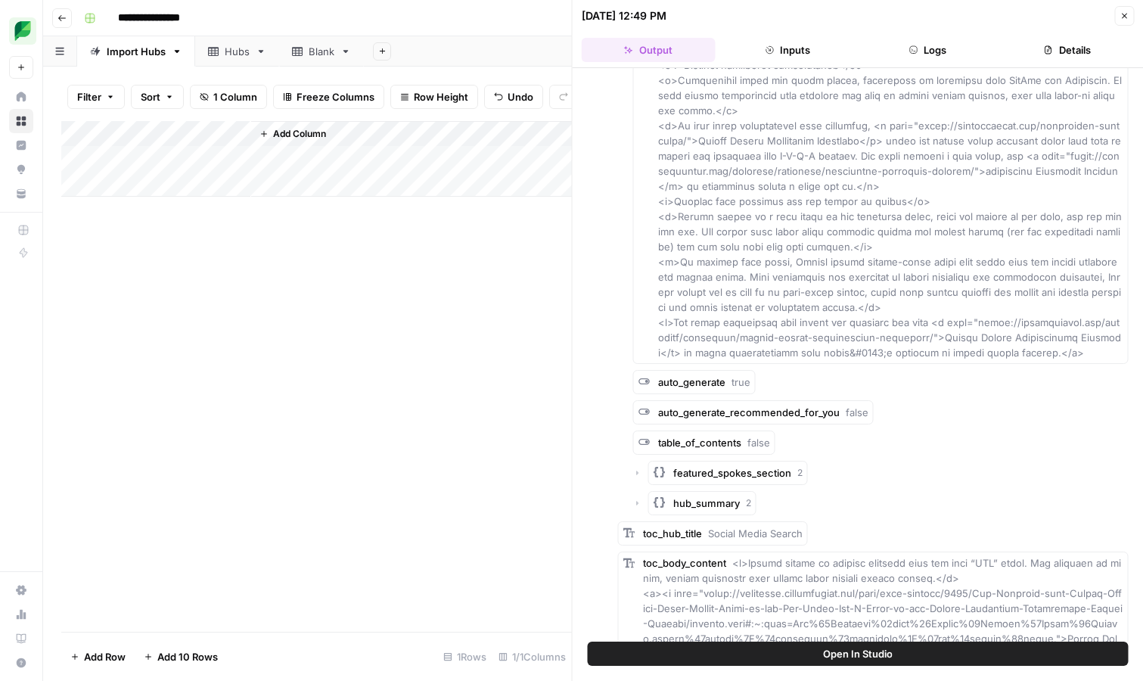
click at [640, 461] on div "featured_spokes_section 2" at bounding box center [880, 473] width 495 height 24
click at [636, 471] on icon "button" at bounding box center [637, 473] width 2 height 5
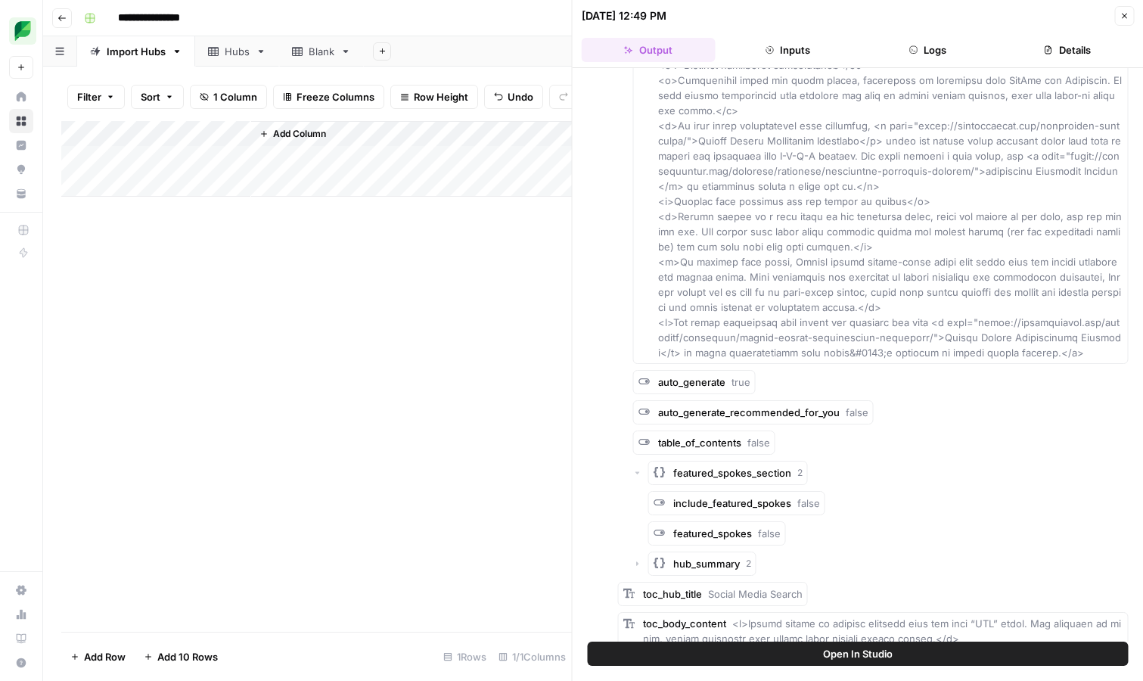
click at [636, 468] on icon "button" at bounding box center [637, 472] width 9 height 9
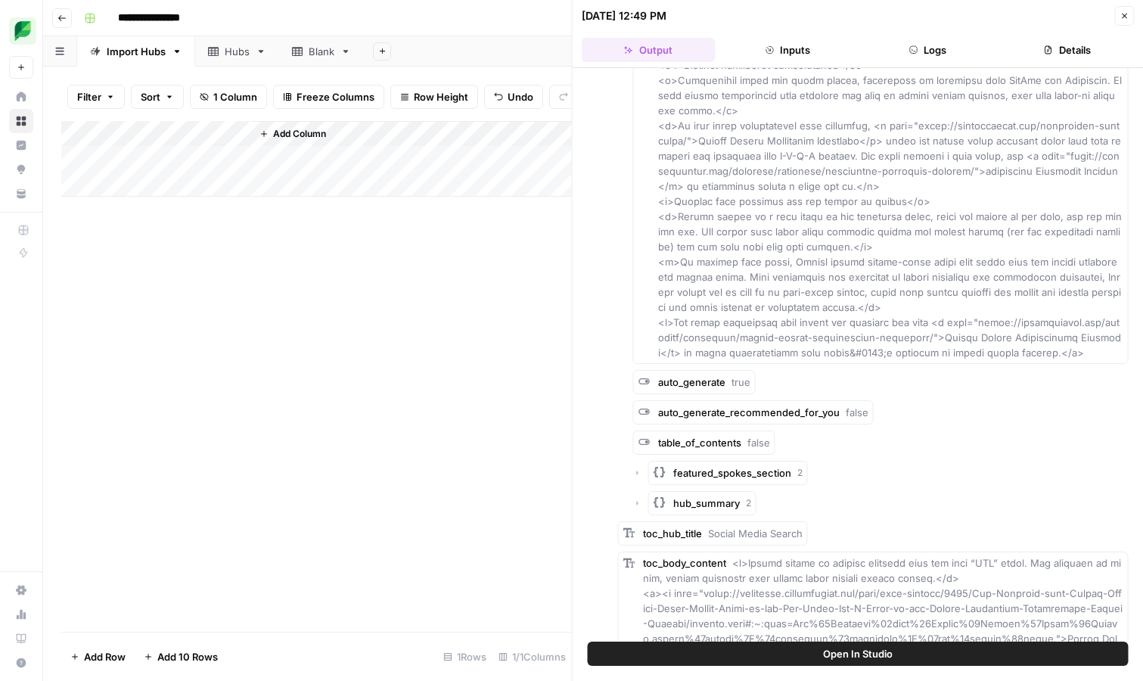
click at [636, 471] on icon "button" at bounding box center [637, 473] width 2 height 5
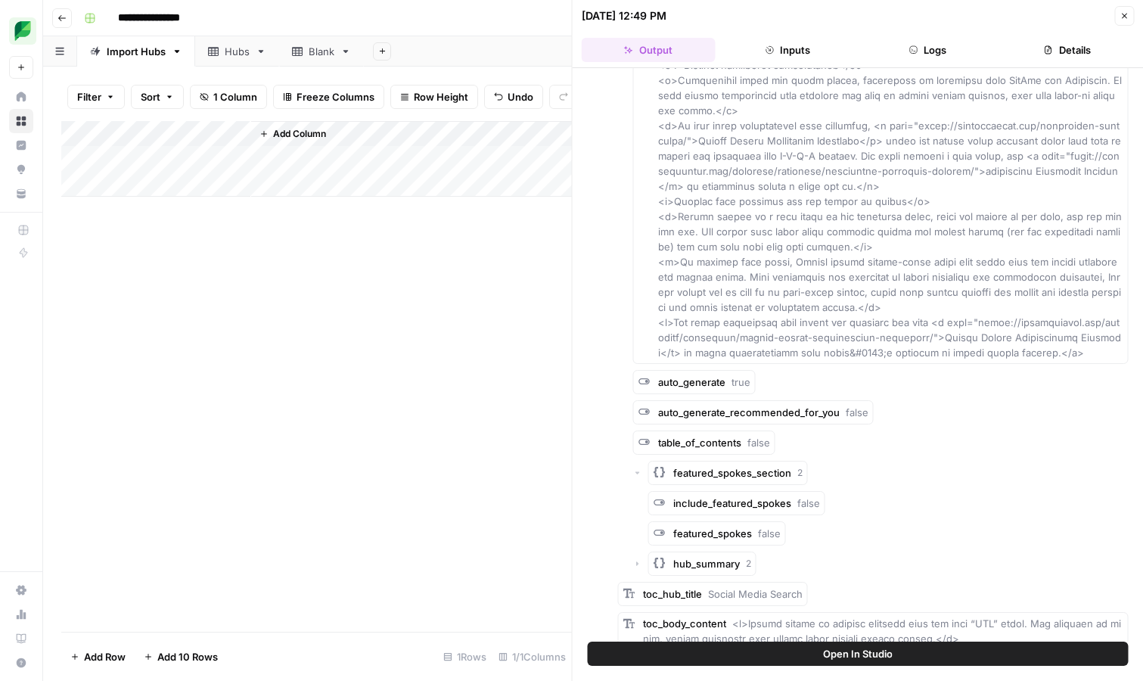
click at [636, 468] on icon "button" at bounding box center [636, 472] width 9 height 9
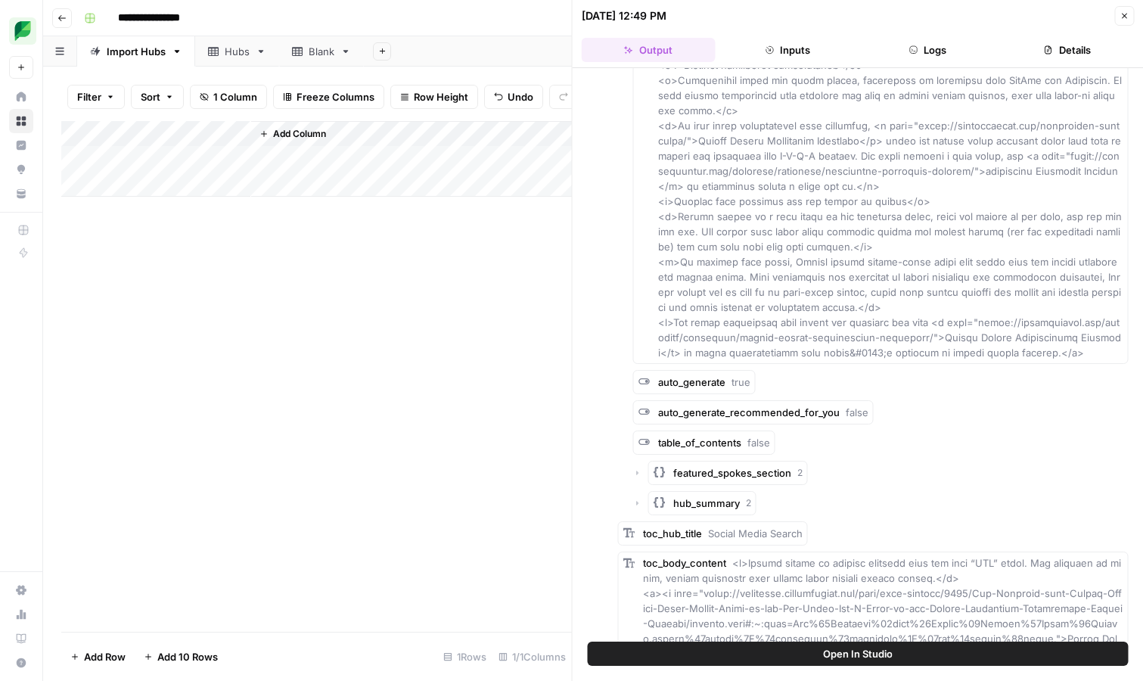
click at [640, 499] on icon "button" at bounding box center [637, 503] width 9 height 9
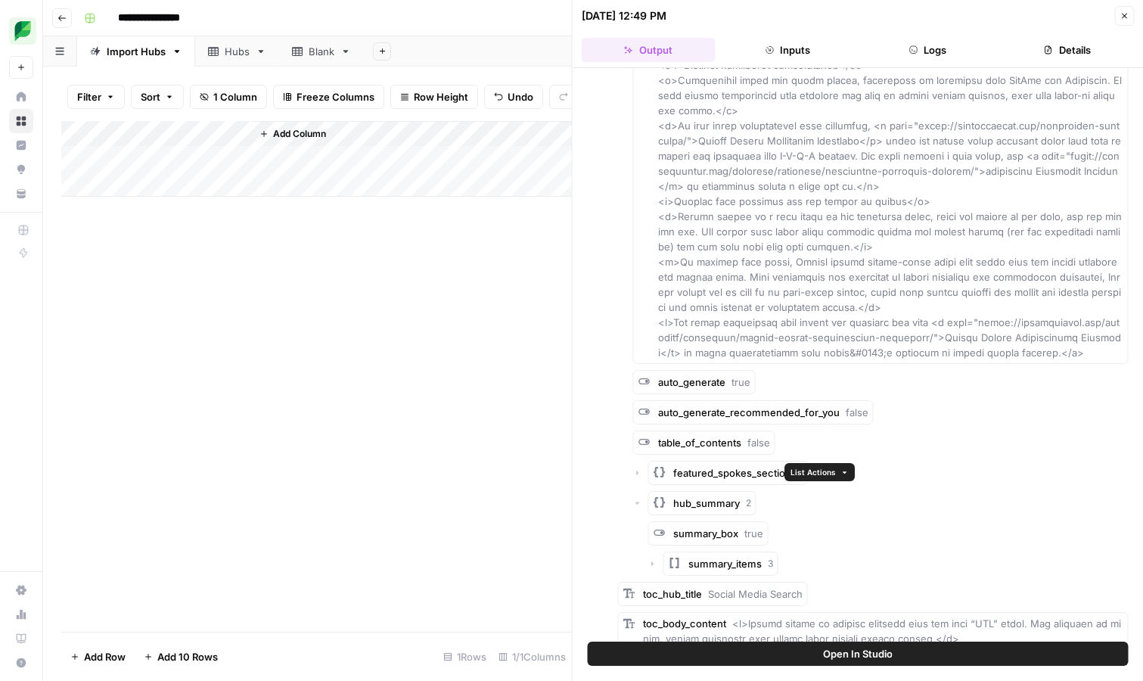
click at [658, 551] on div "summary_items 3" at bounding box center [888, 563] width 480 height 24
click at [651, 561] on icon "button" at bounding box center [652, 563] width 2 height 5
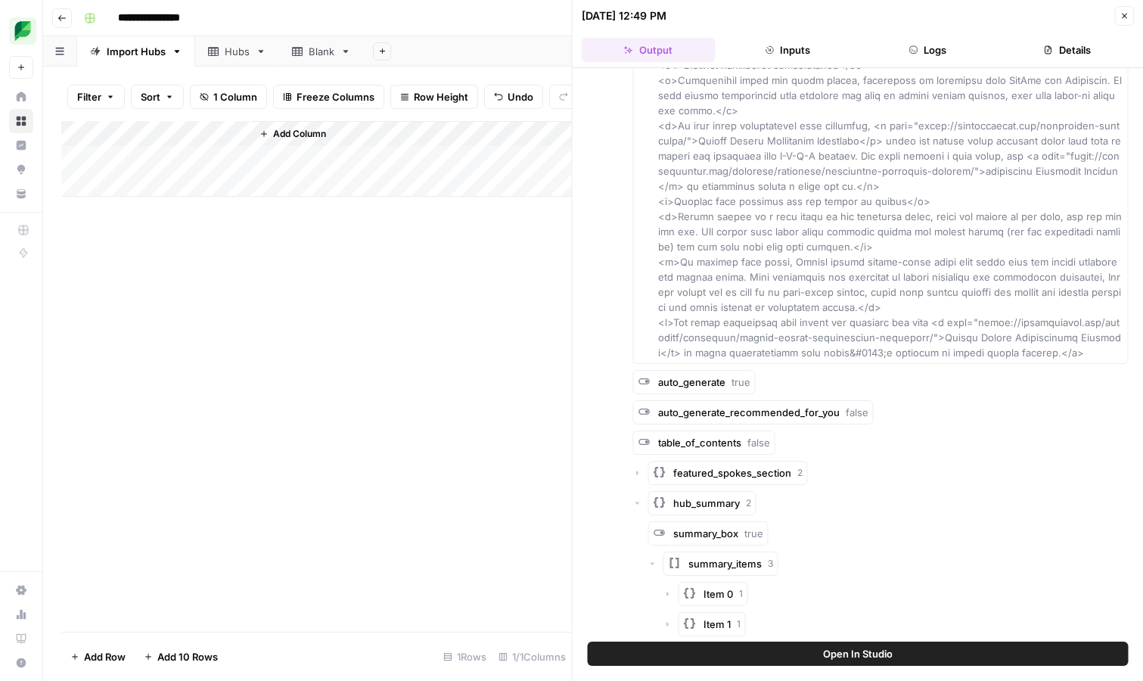
click at [666, 592] on icon "button" at bounding box center [667, 594] width 2 height 5
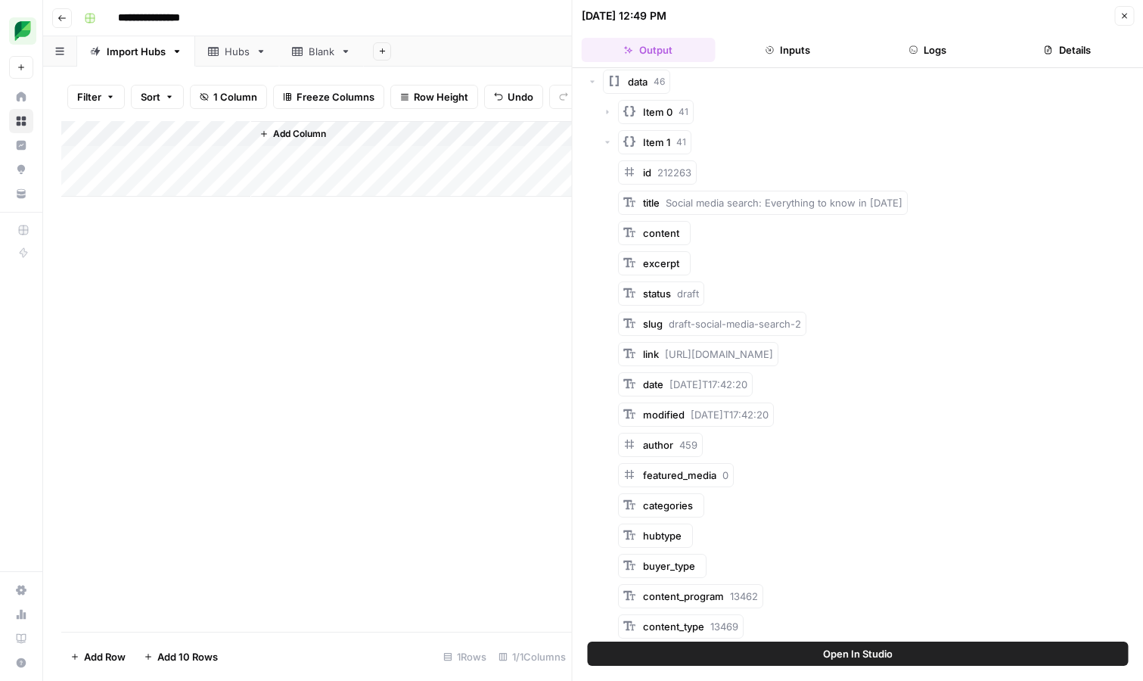
scroll to position [0, 0]
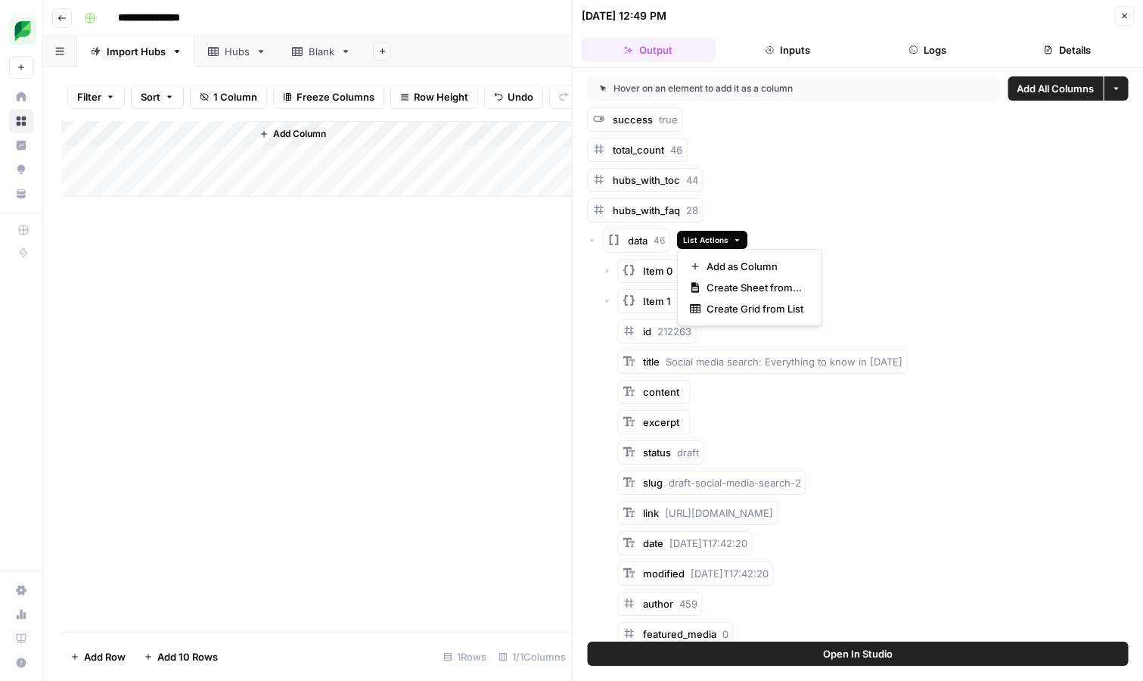
click at [726, 241] on button "List Actions" at bounding box center [712, 240] width 70 height 18
click at [723, 284] on span "Create Sheet from List" at bounding box center [755, 287] width 97 height 15
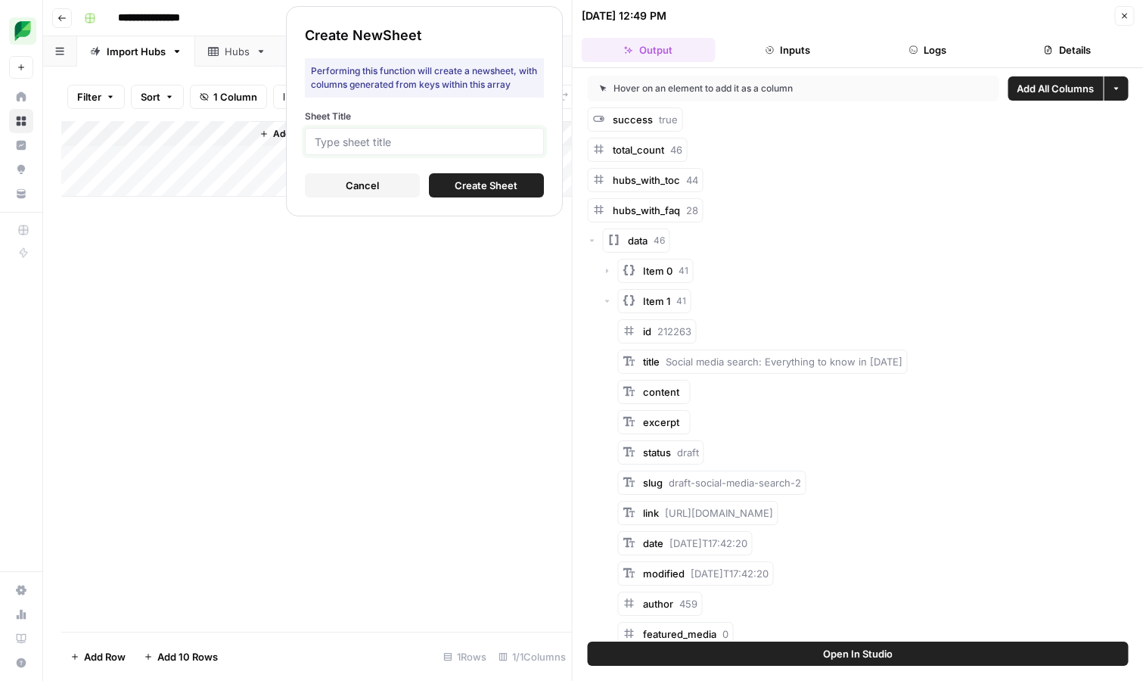
click at [429, 141] on input "Sheet Title" at bounding box center [424, 142] width 219 height 14
type input "Hubs Import"
click at [502, 187] on span "Create Sheet" at bounding box center [486, 185] width 63 height 15
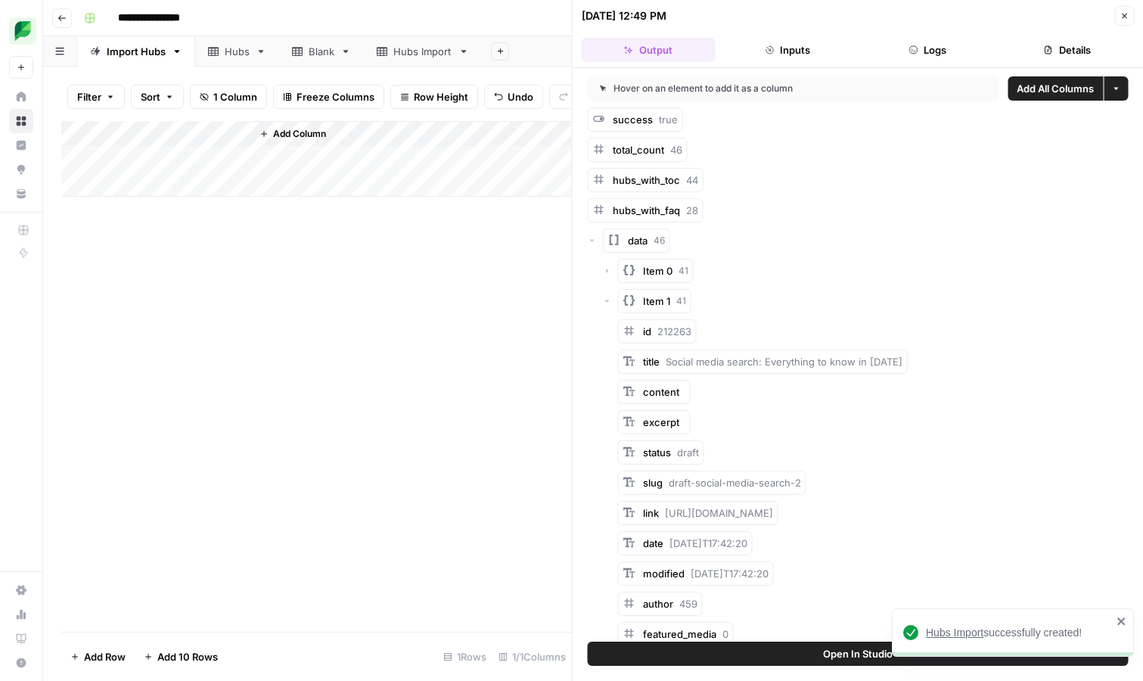
click at [414, 48] on div "Hubs Import" at bounding box center [422, 51] width 59 height 15
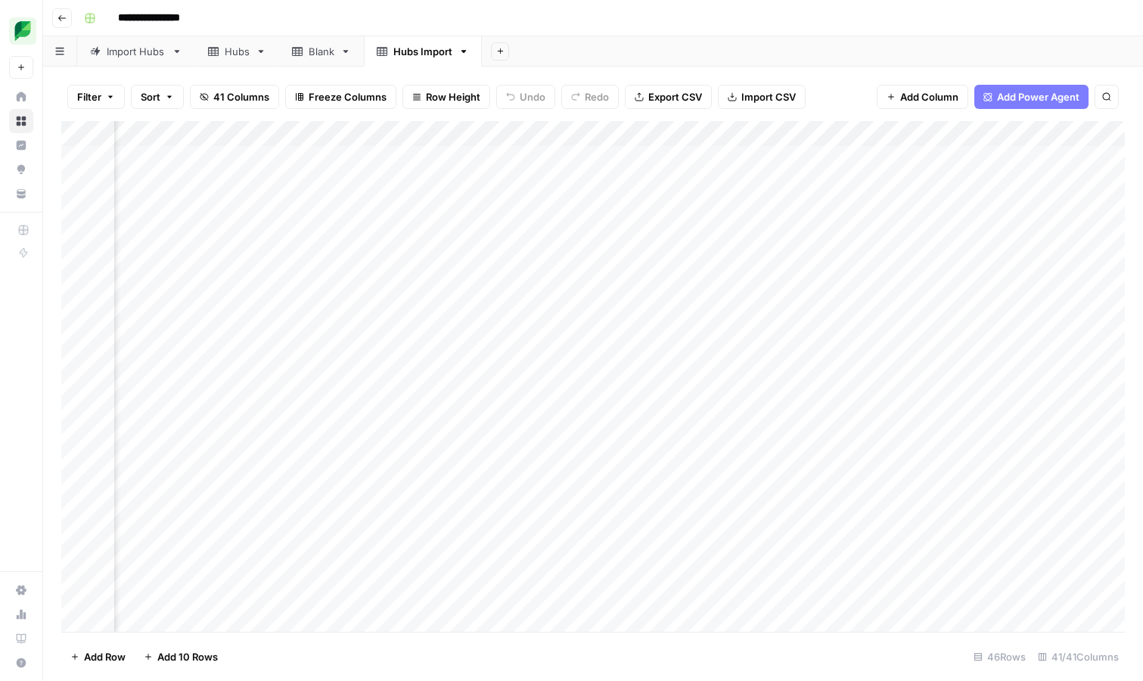
scroll to position [0, 5764]
click at [396, 187] on div "Add Column" at bounding box center [593, 376] width 1064 height 511
click at [517, 180] on div "Add Column" at bounding box center [593, 376] width 1064 height 511
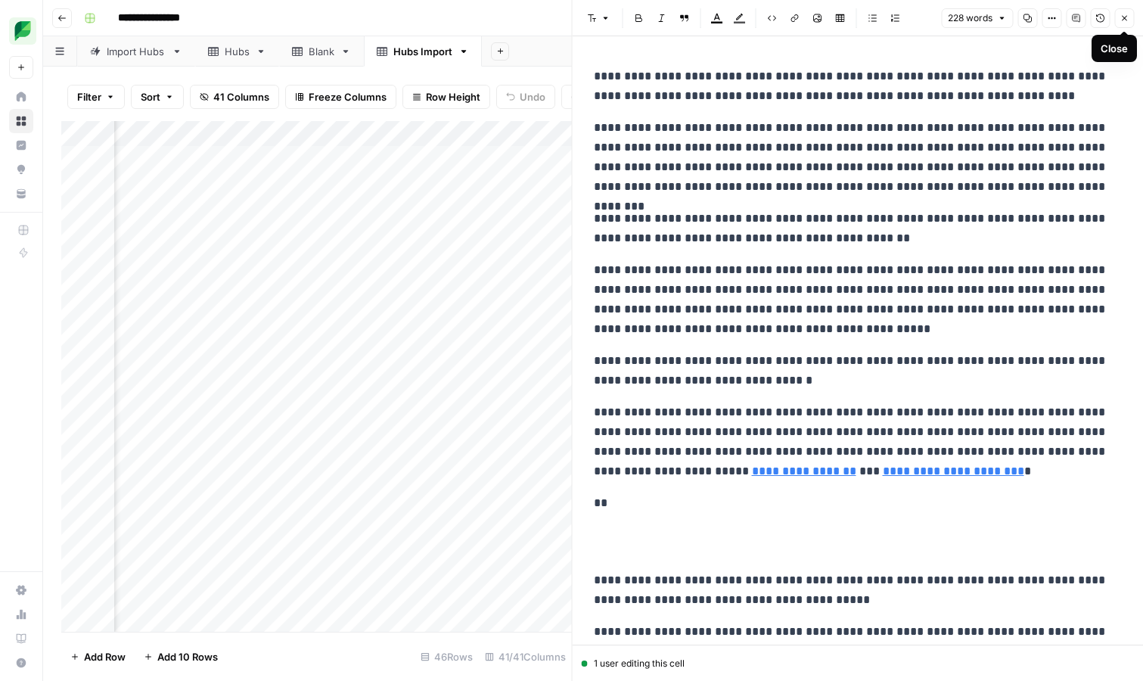
click at [1123, 15] on icon "button" at bounding box center [1124, 18] width 9 height 9
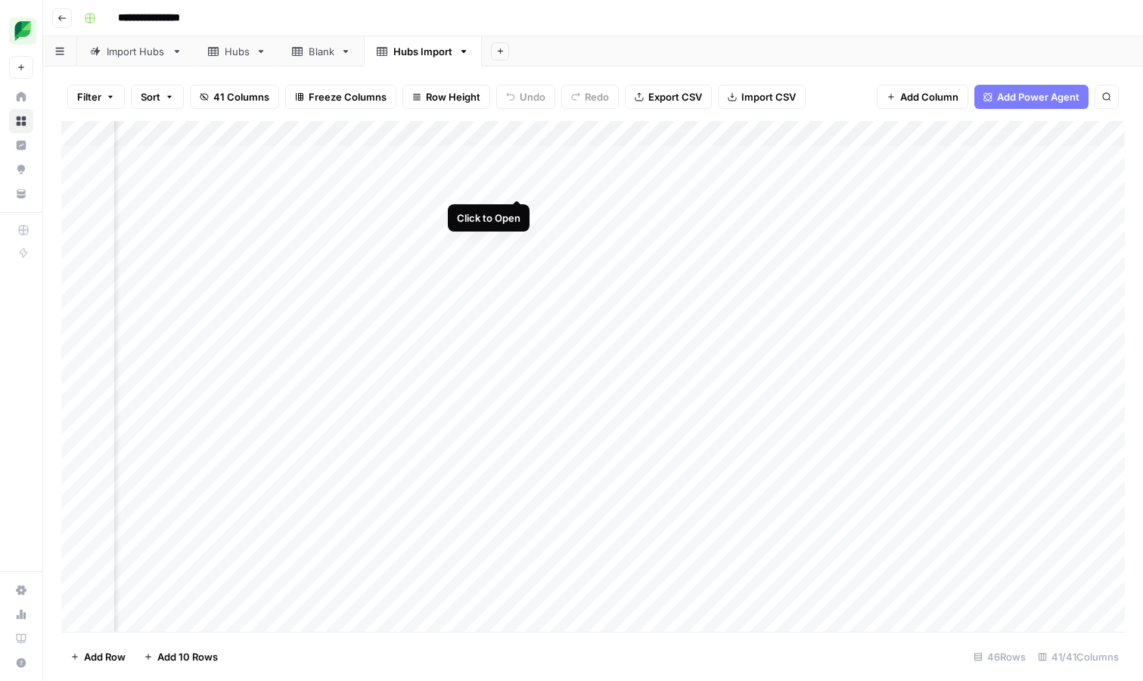
click at [519, 181] on div "Add Column" at bounding box center [593, 376] width 1064 height 511
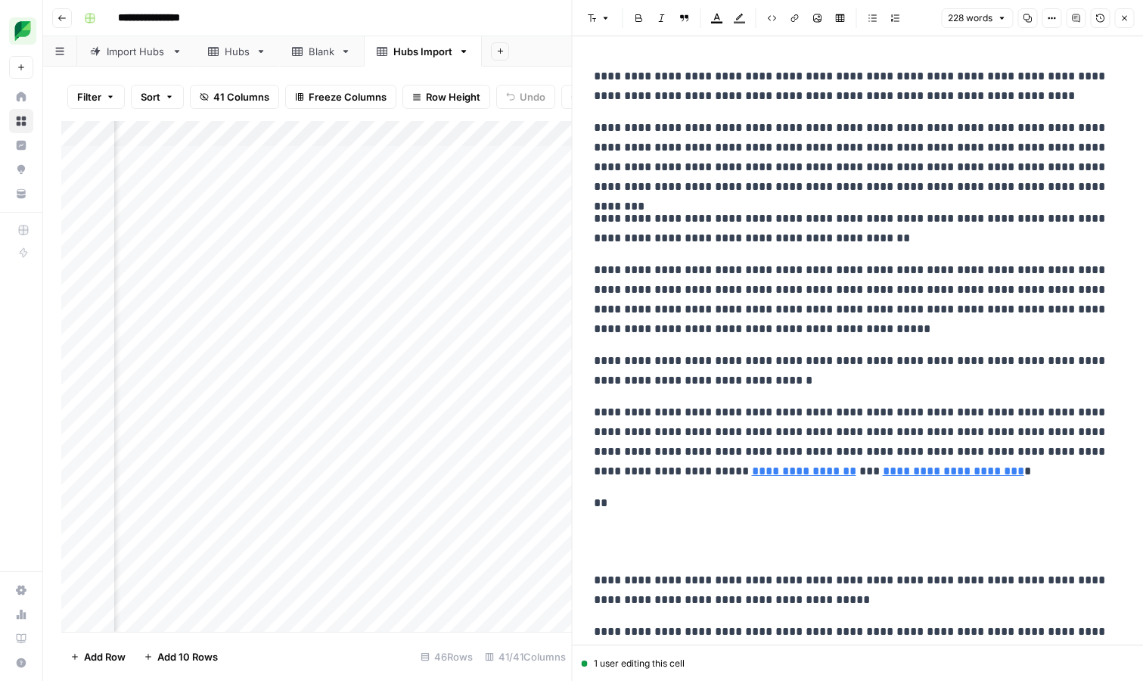
click at [1127, 16] on icon "button" at bounding box center [1124, 18] width 9 height 9
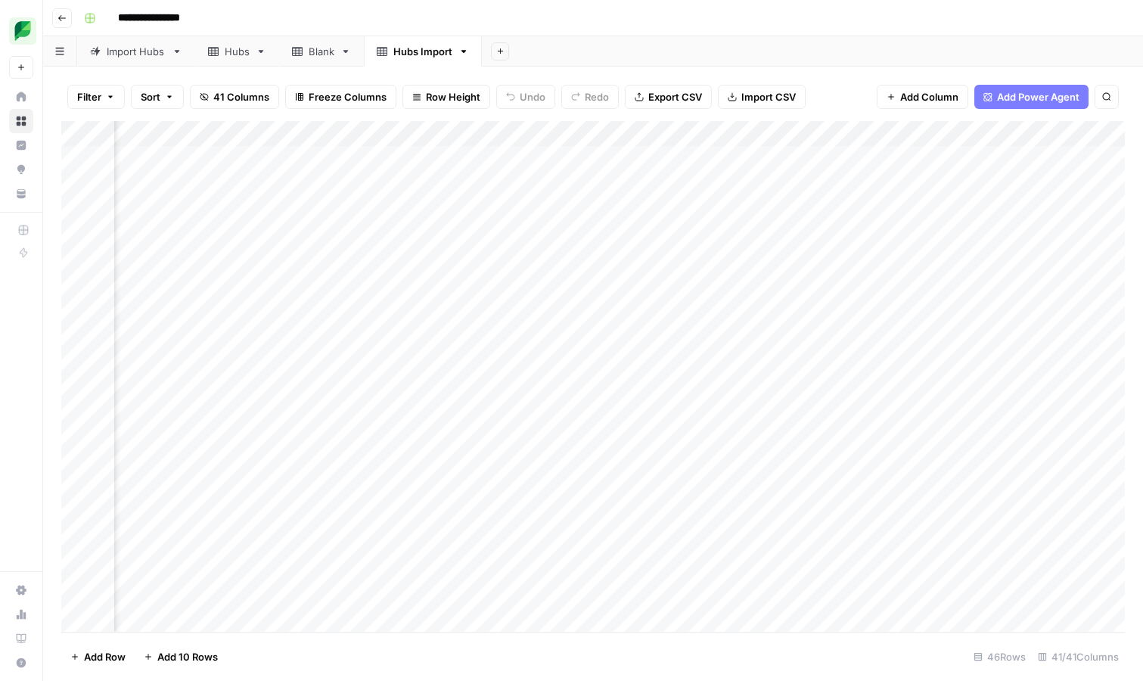
click at [523, 135] on div "Add Column" at bounding box center [593, 376] width 1064 height 511
click at [483, 133] on div at bounding box center [423, 136] width 219 height 30
click at [514, 113] on div "Filter Sort 41 Columns Freeze Columns Row Height Undo Redo Export CSV Import CS…" at bounding box center [593, 97] width 1064 height 48
click at [938, 99] on span "Add Column" at bounding box center [929, 96] width 58 height 15
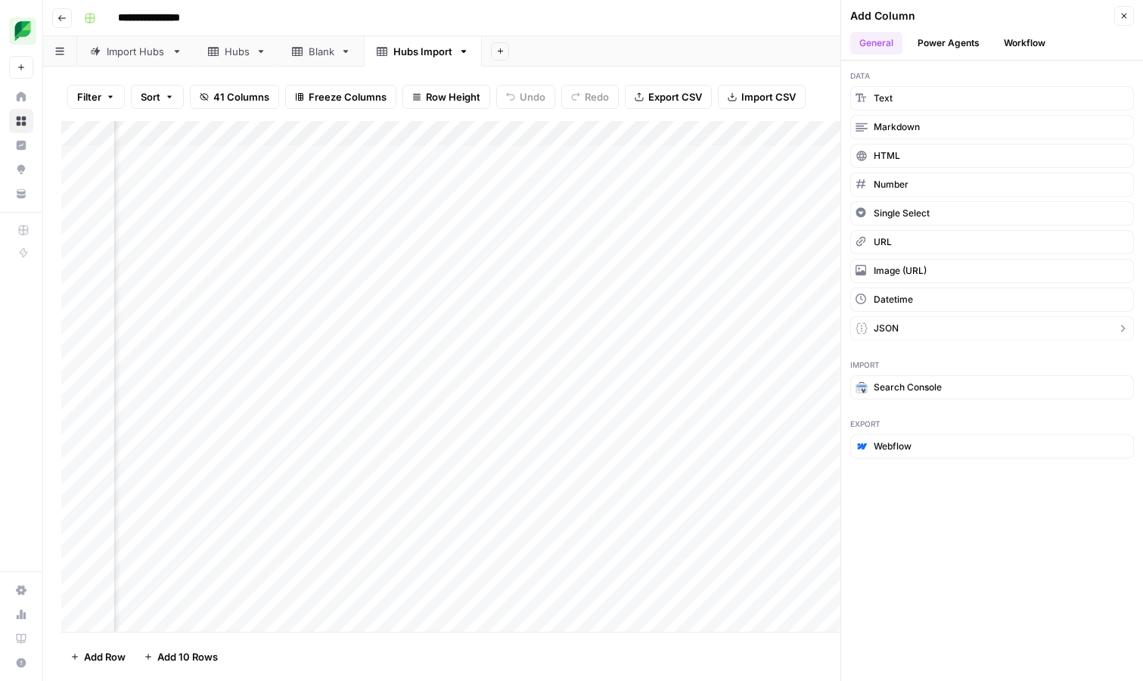
click at [1089, 329] on button "JSON" at bounding box center [992, 328] width 284 height 24
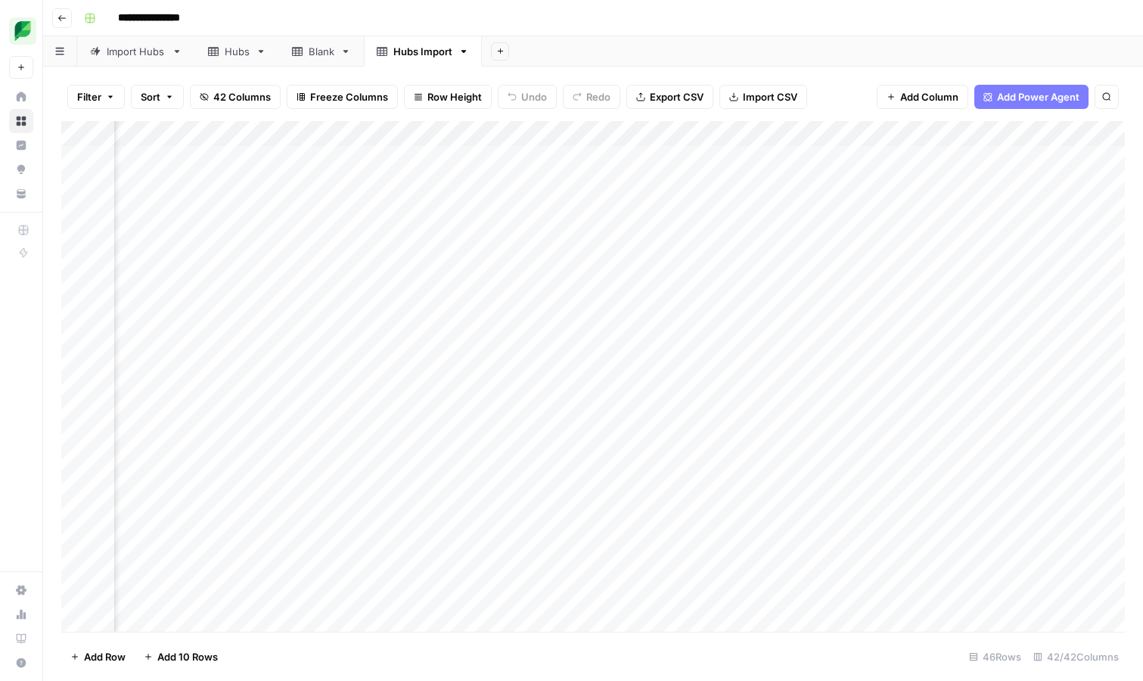
scroll to position [1, 6835]
click at [878, 133] on div "Add Column" at bounding box center [593, 376] width 1064 height 511
click at [877, 177] on input "New Column" at bounding box center [913, 170] width 154 height 15
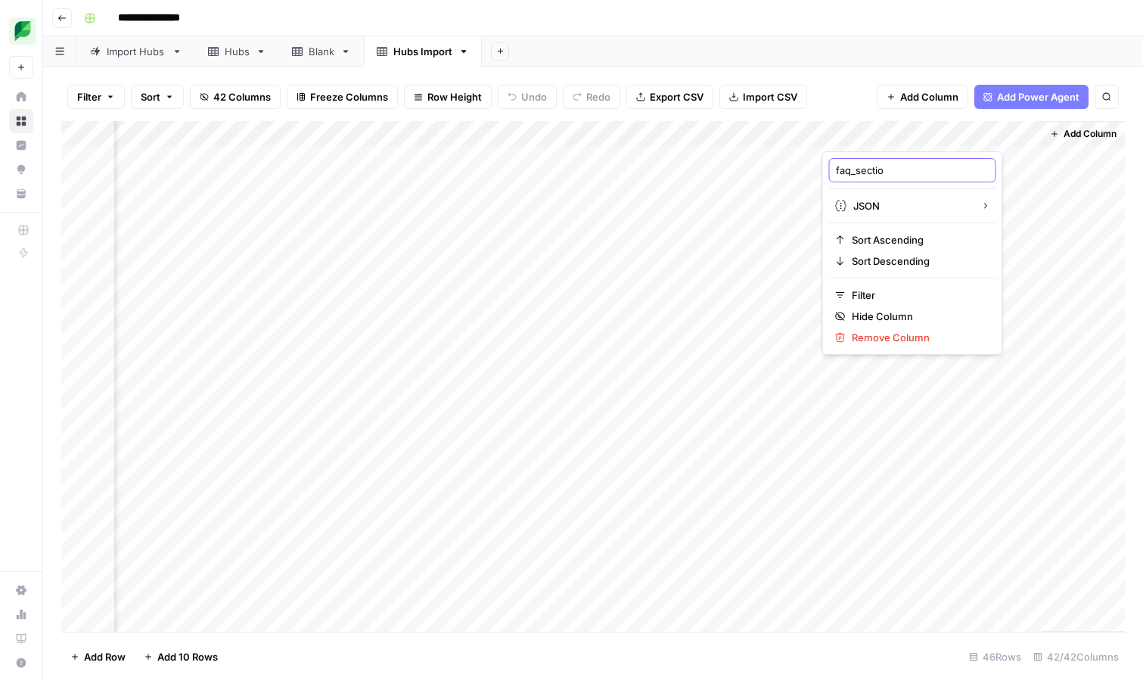
type input "faq_section"
click at [832, 132] on div "Add Column" at bounding box center [593, 376] width 1064 height 511
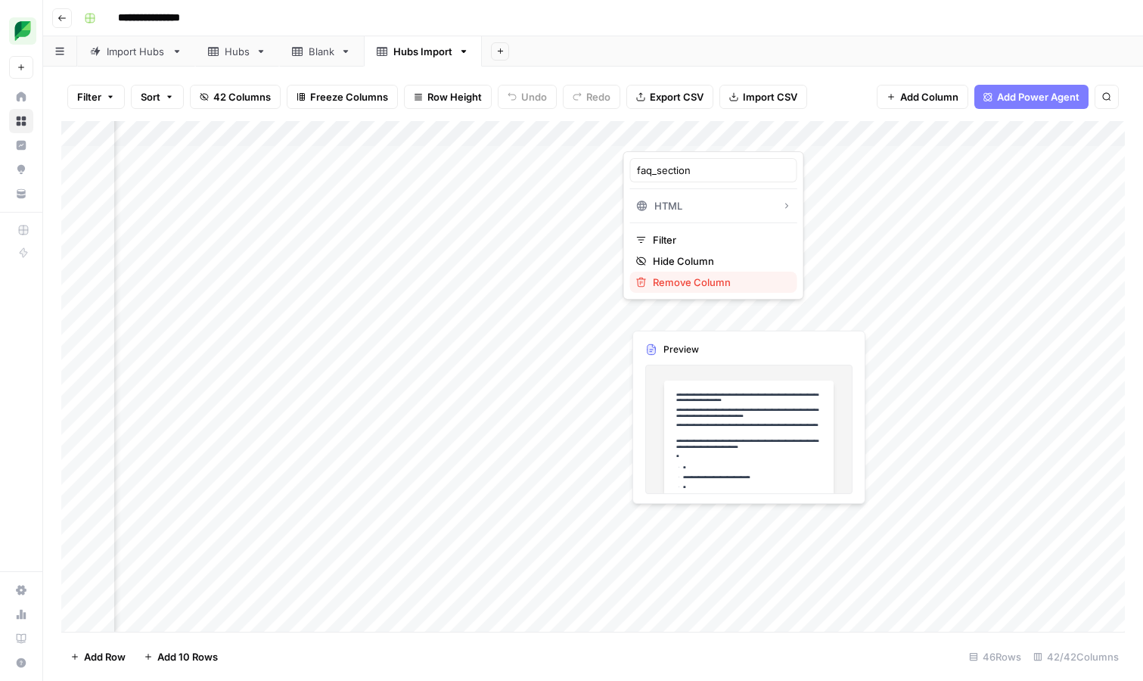
click at [695, 277] on span "Remove Column" at bounding box center [719, 282] width 132 height 15
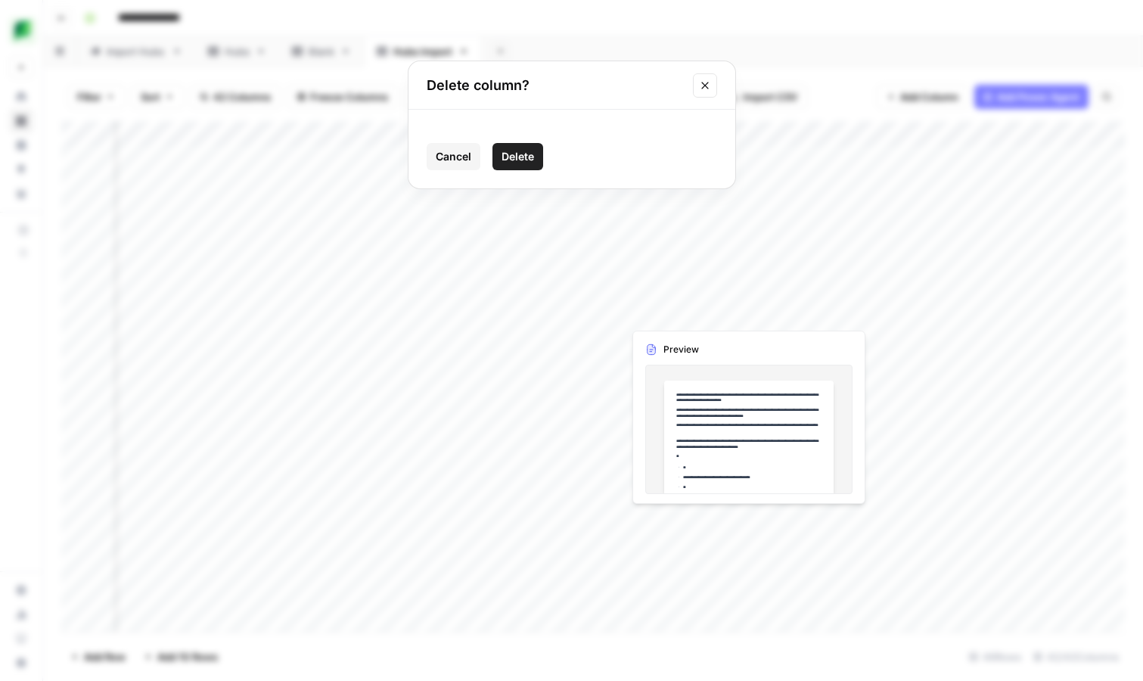
click at [533, 153] on span "Delete" at bounding box center [518, 156] width 33 height 15
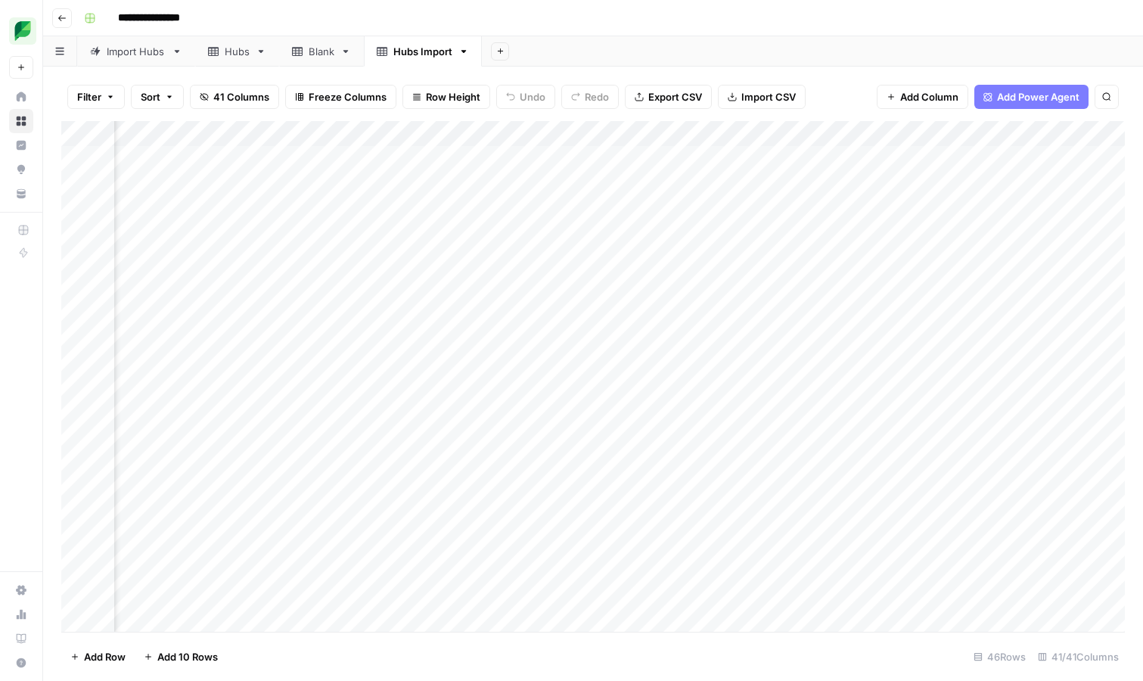
scroll to position [0, 6618]
click at [952, 132] on div "Add Column" at bounding box center [593, 376] width 1064 height 511
click at [920, 166] on input "faq_section (1)" at bounding box center [913, 170] width 154 height 15
type input "faq_section"
drag, startPoint x: 886, startPoint y: 128, endPoint x: 325, endPoint y: 133, distance: 560.6
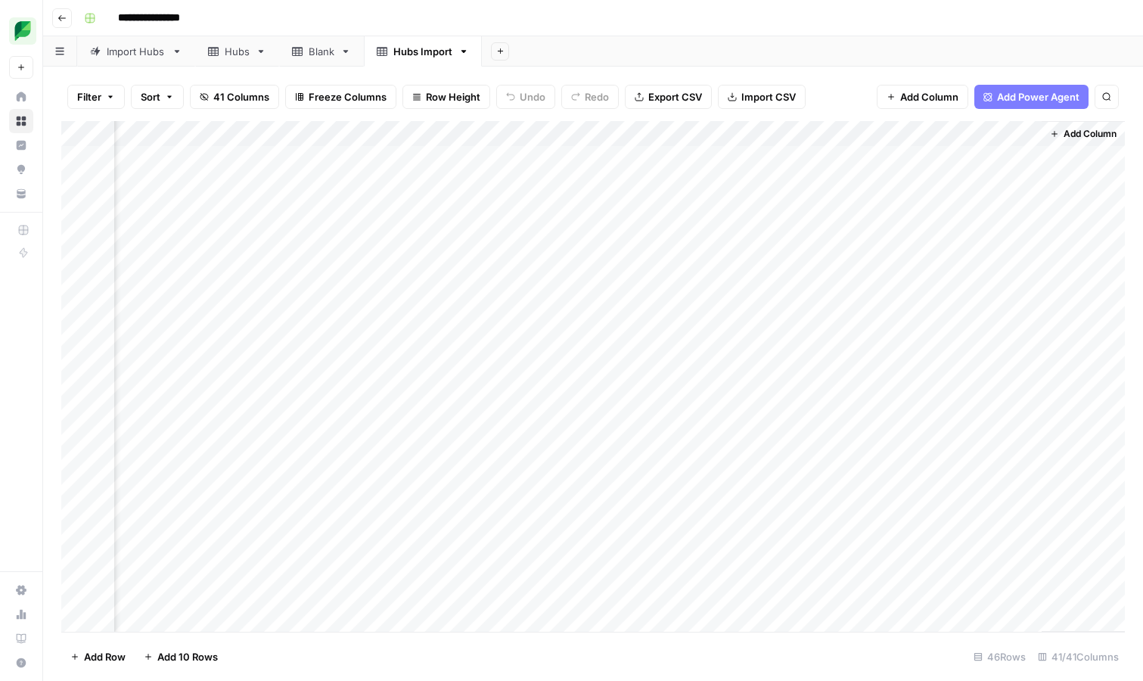
click at [325, 133] on div "Add Column" at bounding box center [593, 376] width 1064 height 511
drag, startPoint x: 674, startPoint y: 137, endPoint x: 396, endPoint y: 126, distance: 277.8
click at [396, 126] on div "Add Column" at bounding box center [593, 376] width 1064 height 511
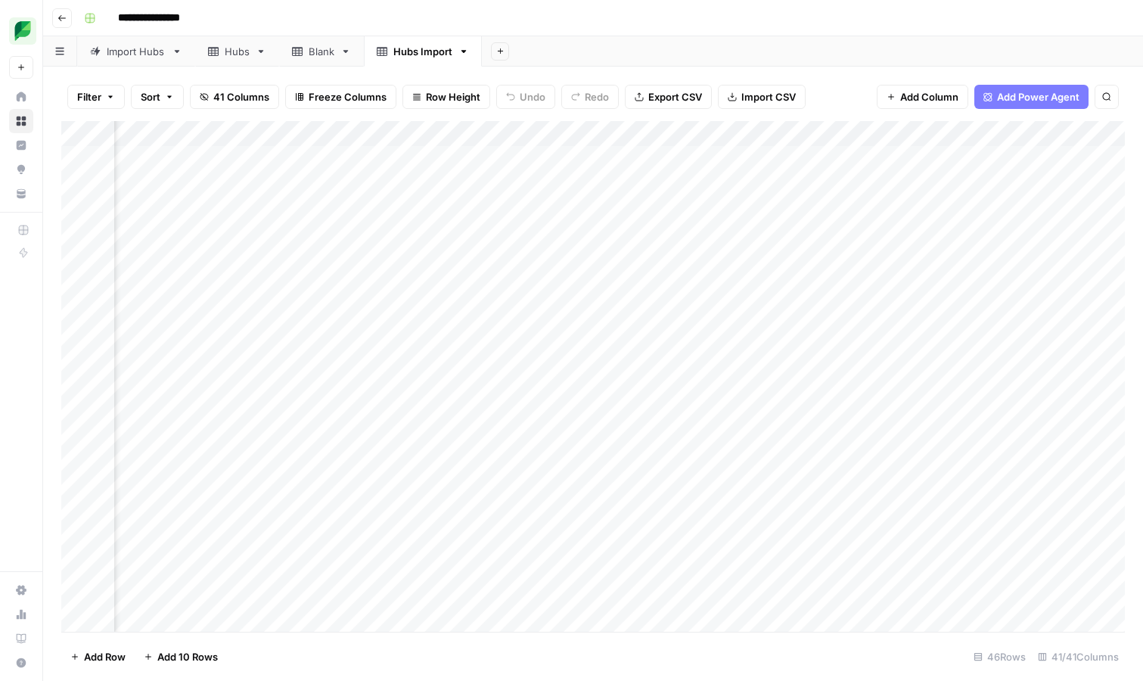
drag, startPoint x: 614, startPoint y: 132, endPoint x: 447, endPoint y: 135, distance: 167.2
click at [447, 135] on div "Add Column" at bounding box center [593, 376] width 1064 height 511
click at [564, 135] on div "Add Column" at bounding box center [593, 376] width 1064 height 511
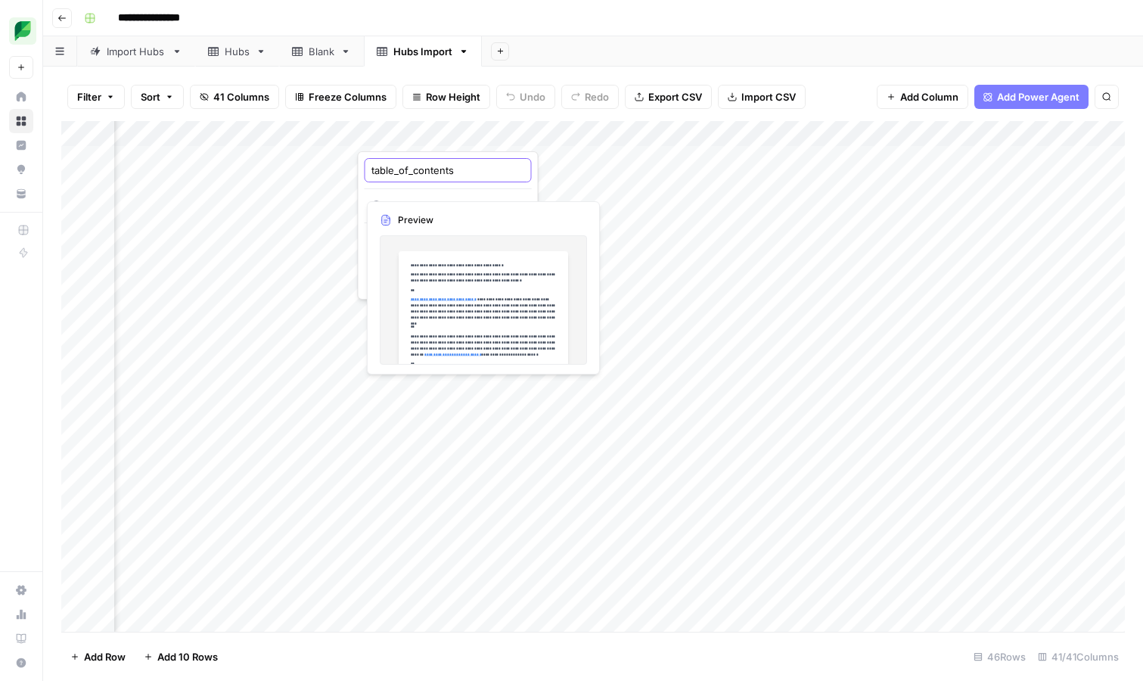
click at [464, 171] on input "table_of_contents" at bounding box center [448, 170] width 154 height 15
type input "table_of_contents"
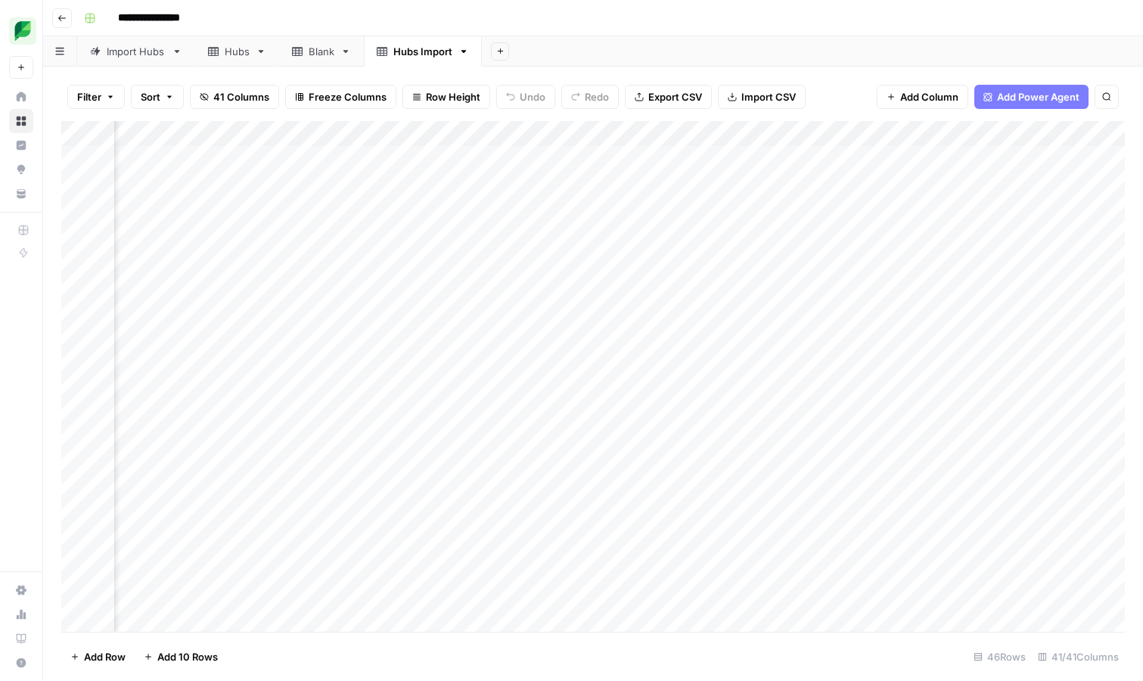
click at [458, 133] on div "Add Column" at bounding box center [593, 376] width 1064 height 511
click at [461, 169] on input "table_of_contents" at bounding box center [448, 170] width 154 height 15
type input "table_of_contents (1)"
click at [1093, 134] on span "Add Column" at bounding box center [1090, 134] width 53 height 14
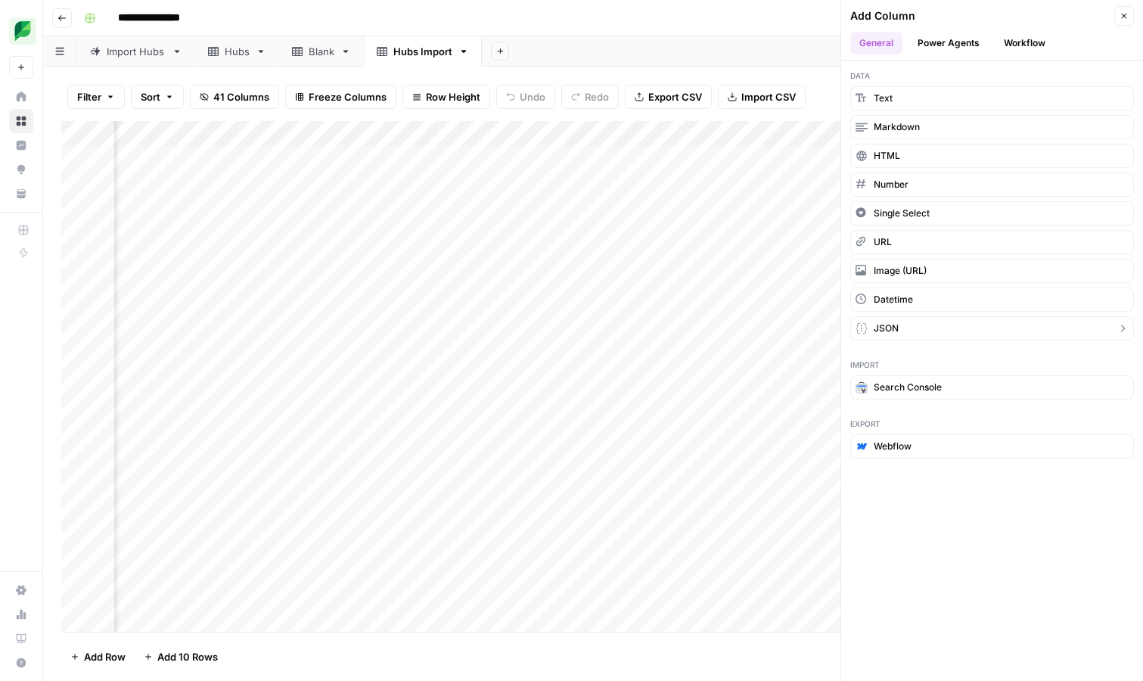
click at [1031, 331] on button "JSON" at bounding box center [992, 328] width 284 height 24
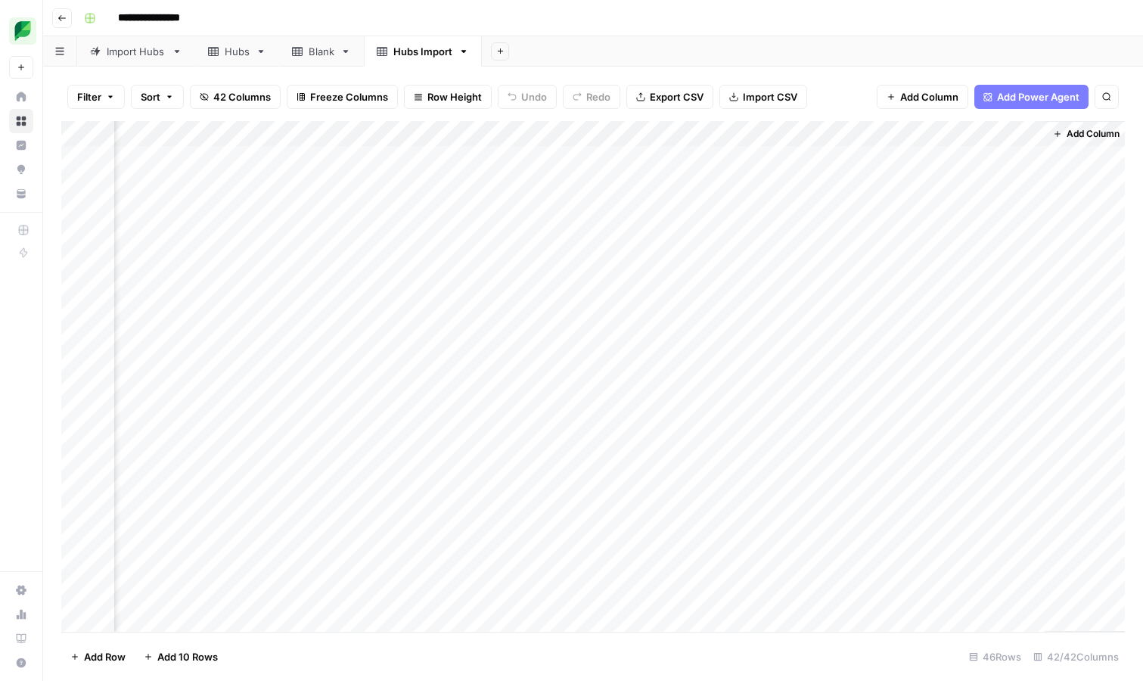
scroll to position [1, 6835]
click at [899, 134] on div "Add Column" at bounding box center [593, 376] width 1064 height 511
click at [884, 172] on input "New Column" at bounding box center [913, 170] width 154 height 15
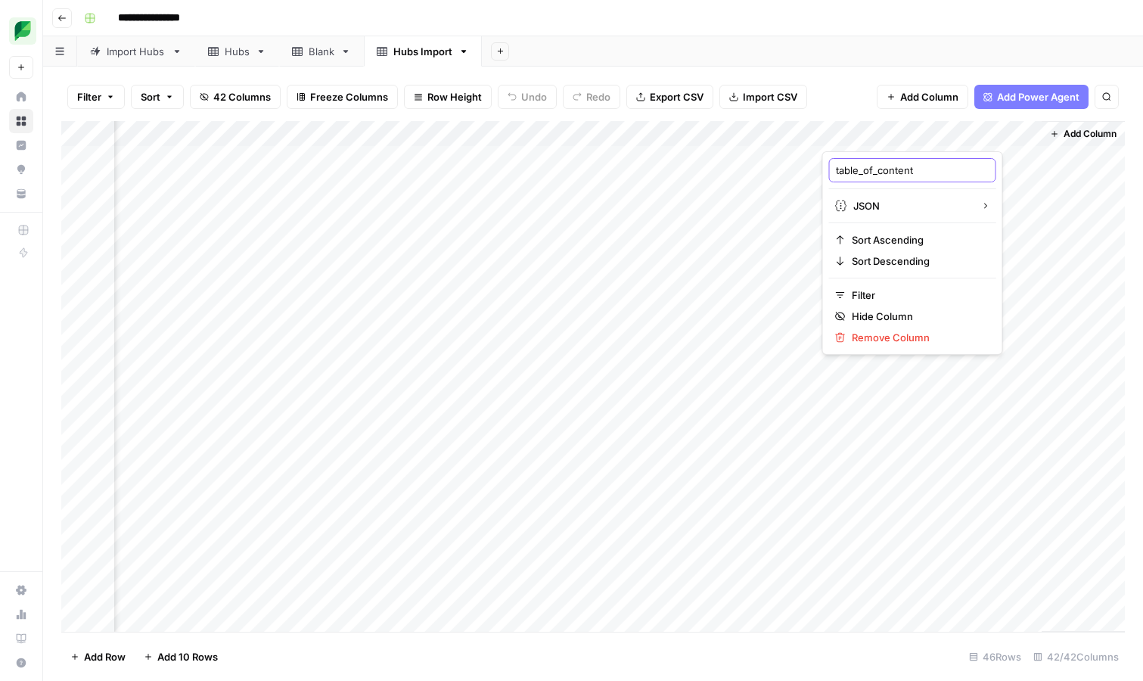
type input "table_of_contents"
drag, startPoint x: 885, startPoint y: 129, endPoint x: 330, endPoint y: 128, distance: 555.2
click at [330, 128] on div "Add Column" at bounding box center [593, 376] width 1064 height 511
drag, startPoint x: 649, startPoint y: 130, endPoint x: 222, endPoint y: 131, distance: 426.6
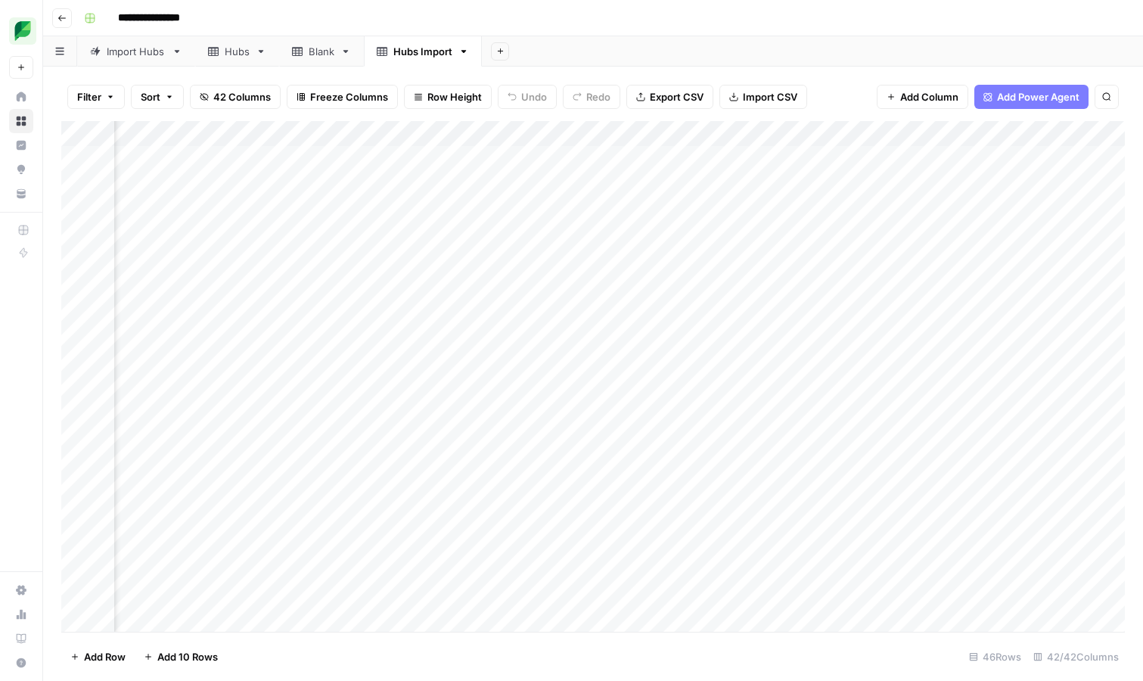
click at [222, 131] on div "Add Column" at bounding box center [593, 376] width 1064 height 511
drag, startPoint x: 681, startPoint y: 130, endPoint x: 343, endPoint y: 147, distance: 338.6
click at [343, 147] on div "Add Column" at bounding box center [593, 376] width 1064 height 511
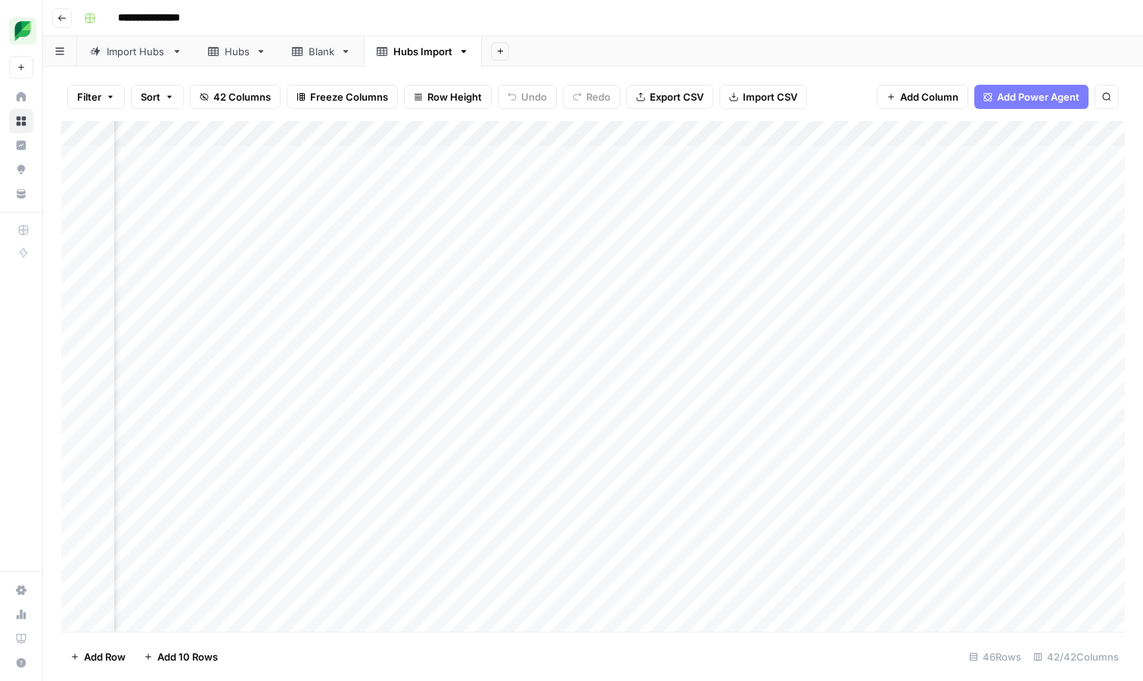
drag, startPoint x: 605, startPoint y: 132, endPoint x: 325, endPoint y: 146, distance: 281.0
click at [325, 146] on div "Add Column" at bounding box center [593, 376] width 1064 height 511
drag, startPoint x: 596, startPoint y: 128, endPoint x: 351, endPoint y: 148, distance: 245.9
click at [351, 148] on div "Add Column" at bounding box center [593, 376] width 1064 height 511
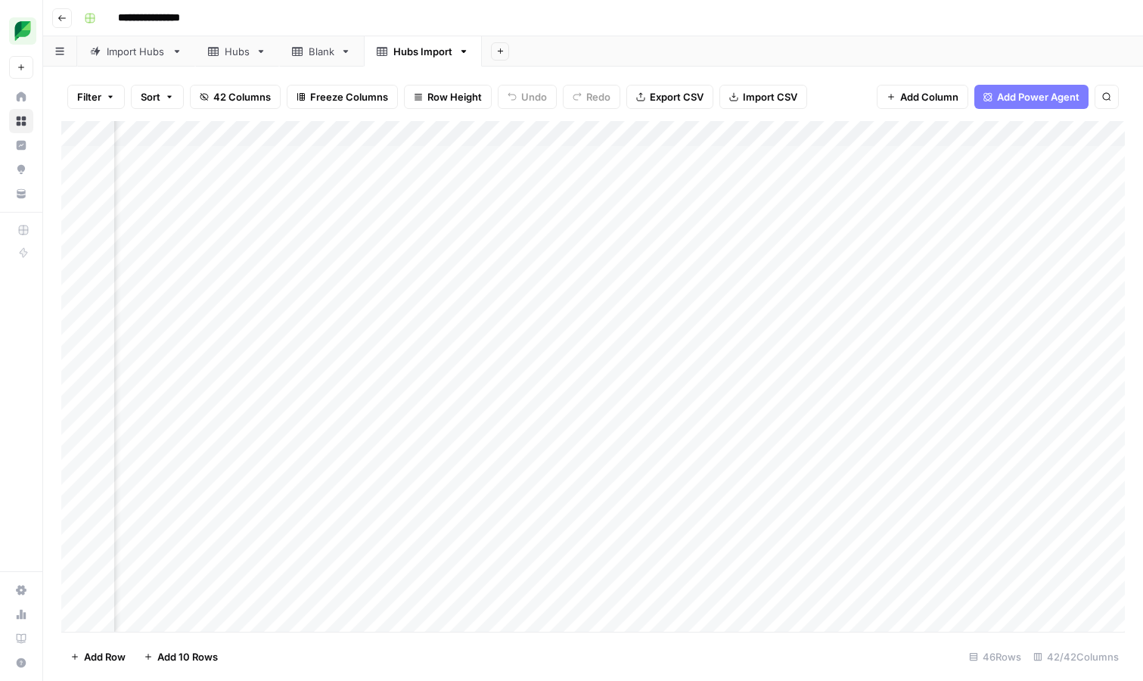
scroll to position [1, 4788]
drag, startPoint x: 676, startPoint y: 132, endPoint x: 334, endPoint y: 141, distance: 342.8
click at [334, 141] on div "Add Column" at bounding box center [593, 376] width 1064 height 511
drag, startPoint x: 723, startPoint y: 138, endPoint x: 418, endPoint y: 146, distance: 305.0
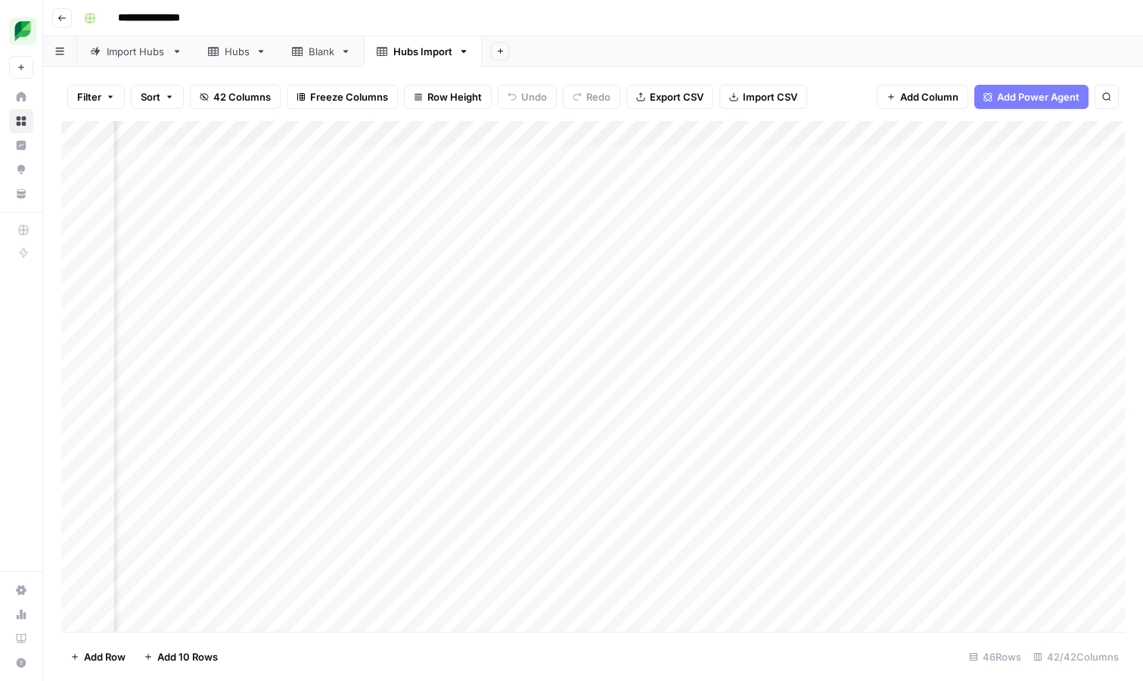
click at [418, 146] on div "Add Column" at bounding box center [593, 376] width 1064 height 511
drag, startPoint x: 626, startPoint y: 131, endPoint x: 301, endPoint y: 145, distance: 325.6
click at [301, 145] on div "Add Column" at bounding box center [593, 376] width 1064 height 511
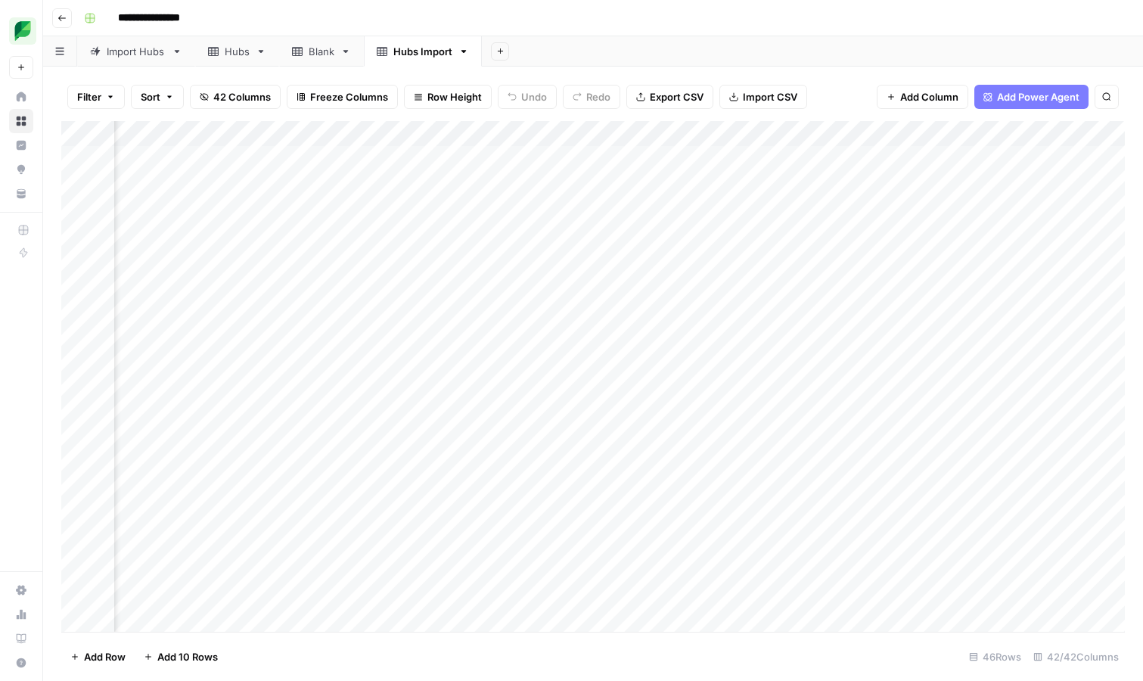
click at [388, 135] on div "Add Column" at bounding box center [593, 376] width 1064 height 511
click at [214, 285] on span "Remove Column" at bounding box center [278, 282] width 132 height 15
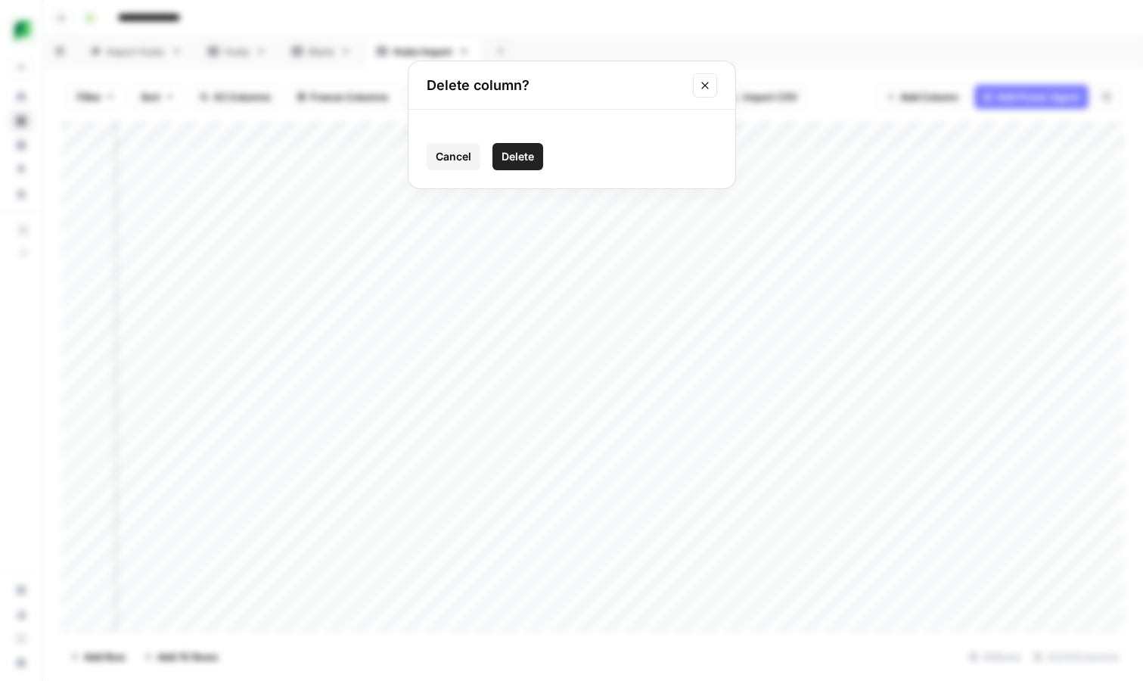
click at [520, 160] on span "Delete" at bounding box center [518, 156] width 33 height 15
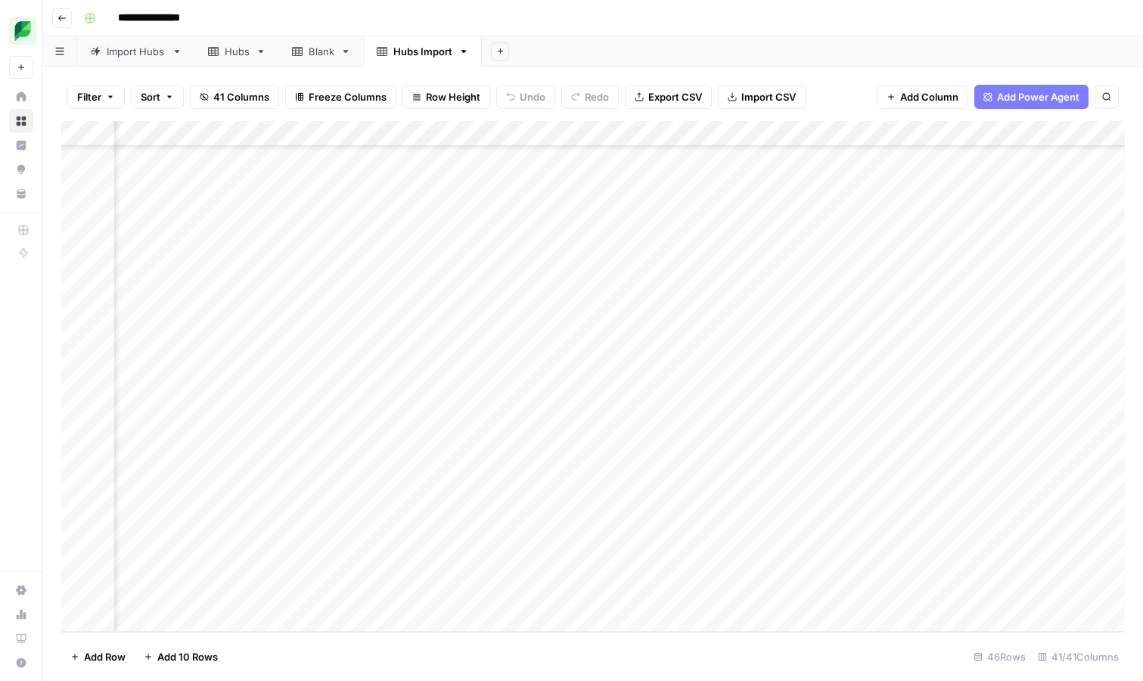
scroll to position [722, 6073]
click at [431, 134] on div "Add Column" at bounding box center [593, 376] width 1064 height 511
click at [431, 134] on div at bounding box center [332, 136] width 219 height 30
click at [393, 156] on div "Add Column" at bounding box center [593, 376] width 1064 height 511
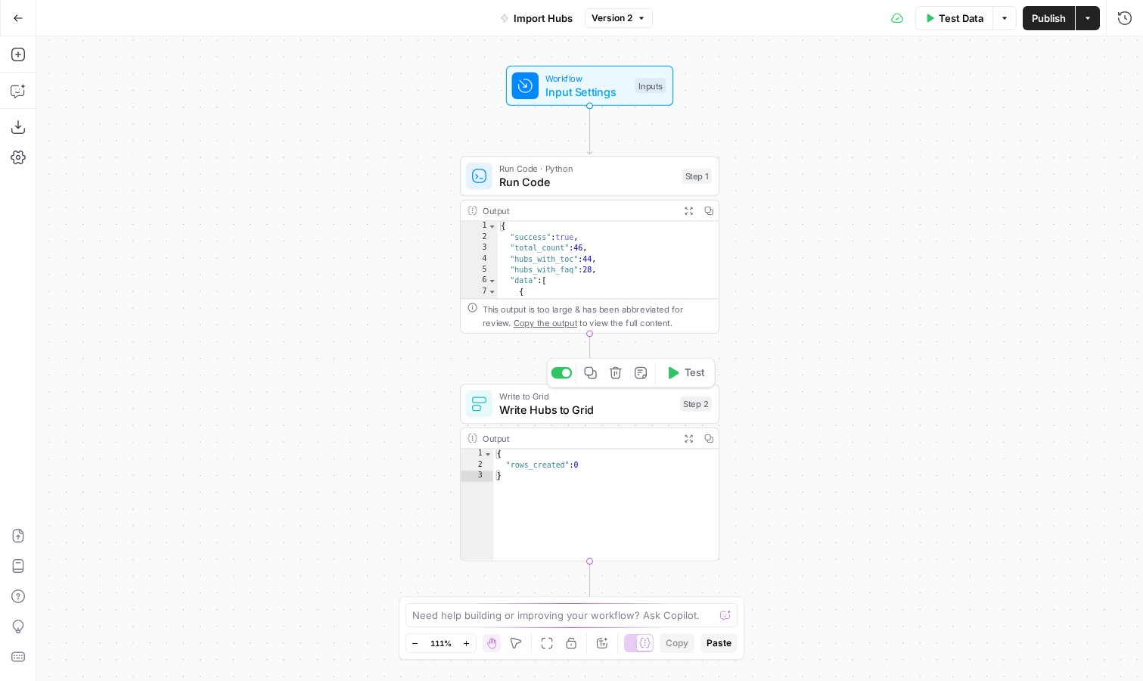
click at [682, 376] on button "Test" at bounding box center [685, 373] width 52 height 22
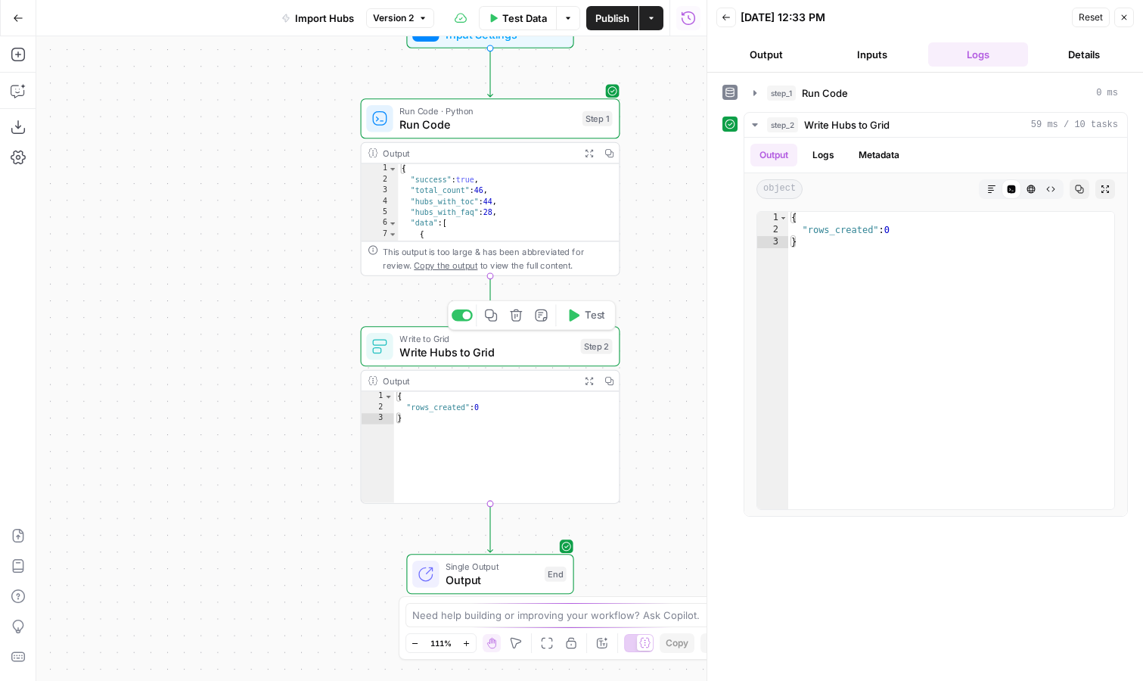
click at [552, 343] on span "Write Hubs to Grid" at bounding box center [486, 351] width 174 height 17
type input "Import Hubs Grid"
type input "Blank"
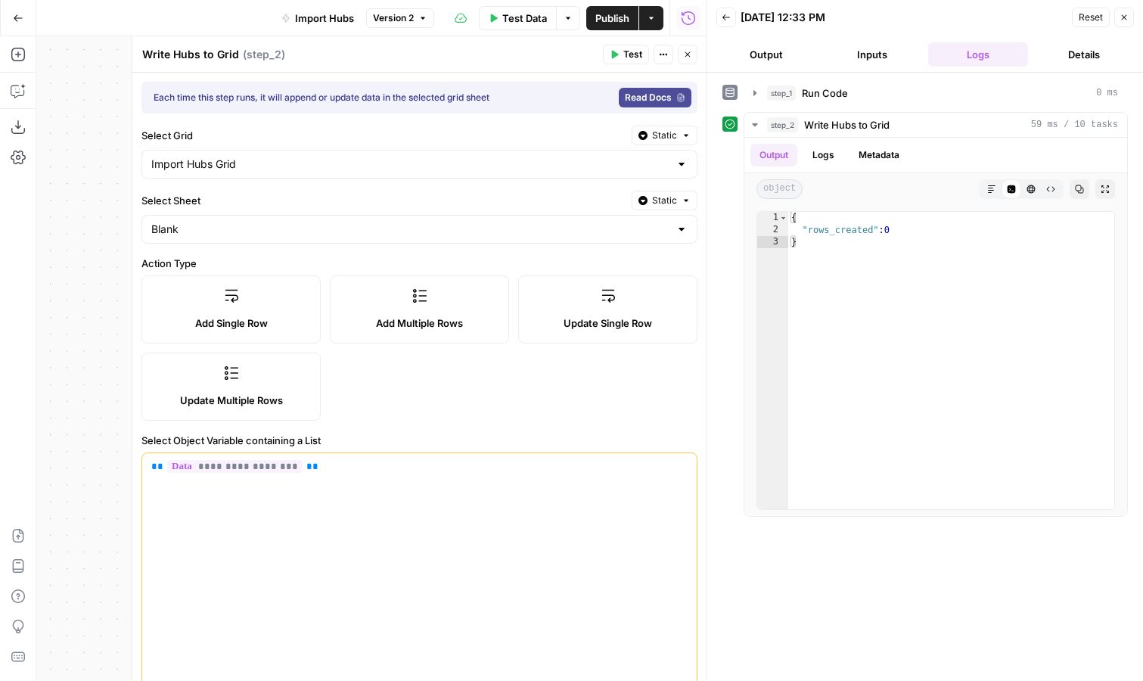
scroll to position [455, 0]
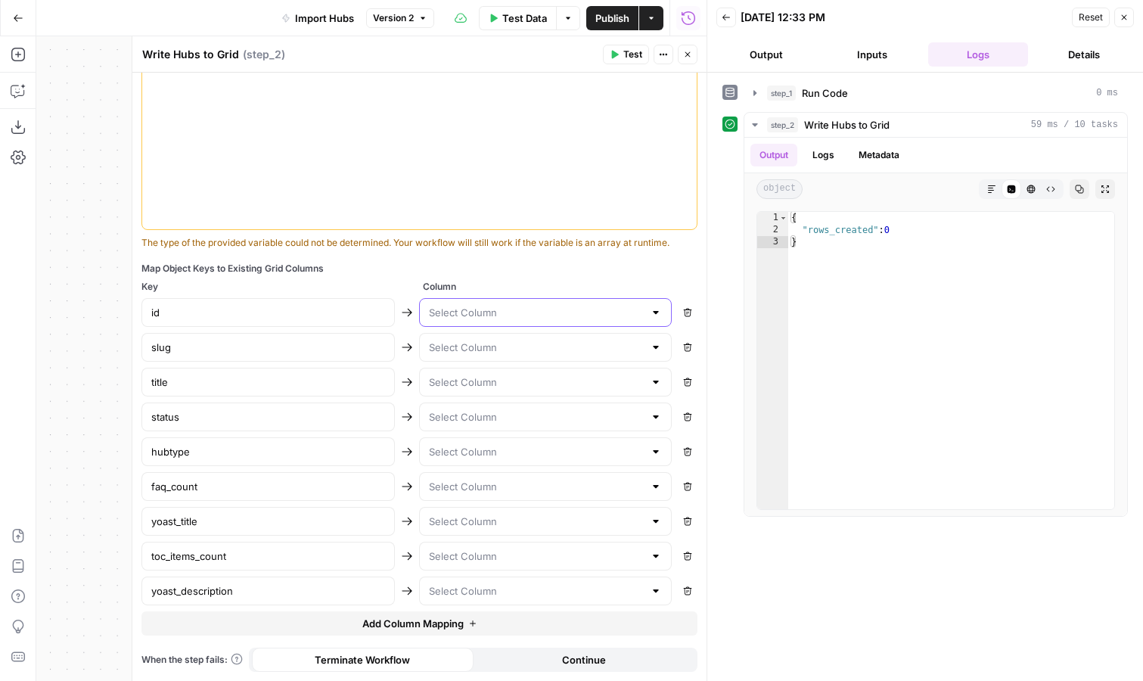
click at [508, 312] on input "text" at bounding box center [537, 312] width 216 height 15
click at [499, 346] on span "ID" at bounding box center [543, 350] width 222 height 15
type input "ID"
click at [623, 54] on span "Test" at bounding box center [632, 55] width 19 height 14
click at [828, 159] on button "Logs" at bounding box center [823, 155] width 40 height 23
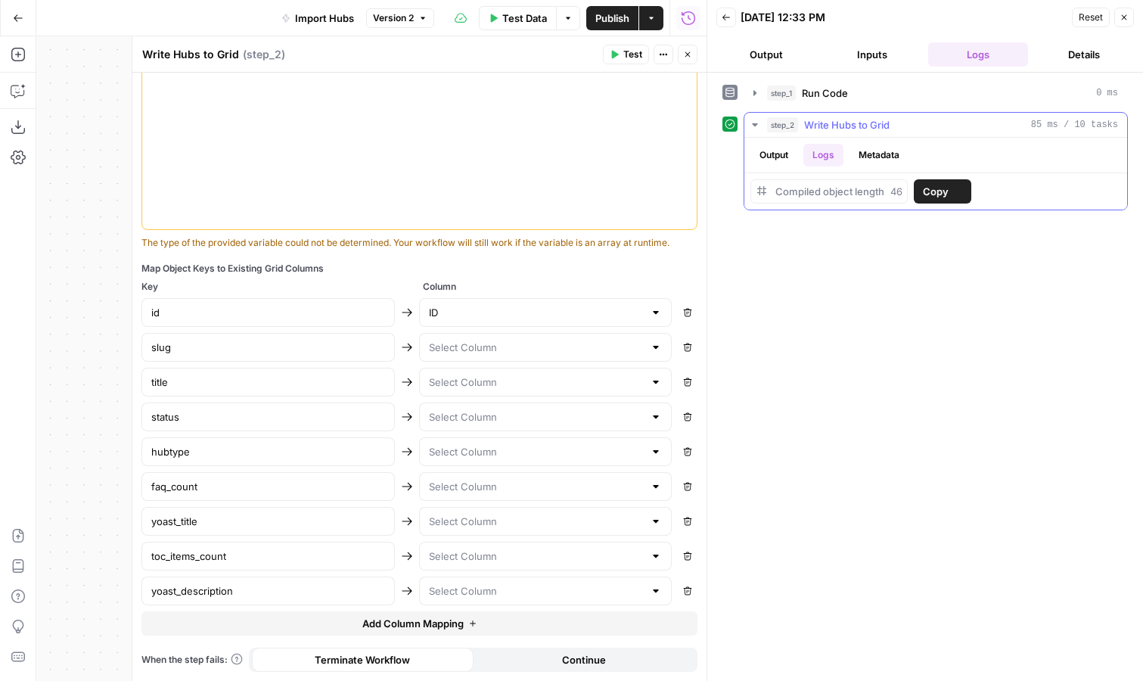
click at [778, 190] on span "Compiled object length" at bounding box center [829, 191] width 109 height 12
click at [787, 157] on button "Output" at bounding box center [773, 155] width 47 height 23
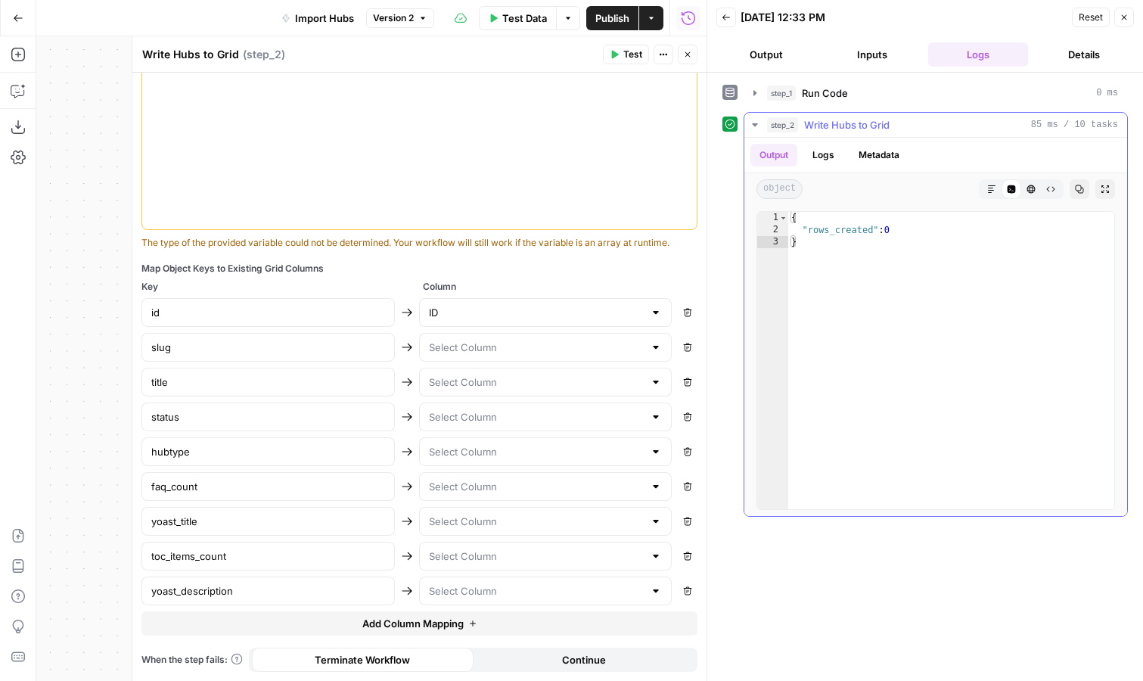
click at [885, 157] on button "Metadata" at bounding box center [879, 155] width 59 height 23
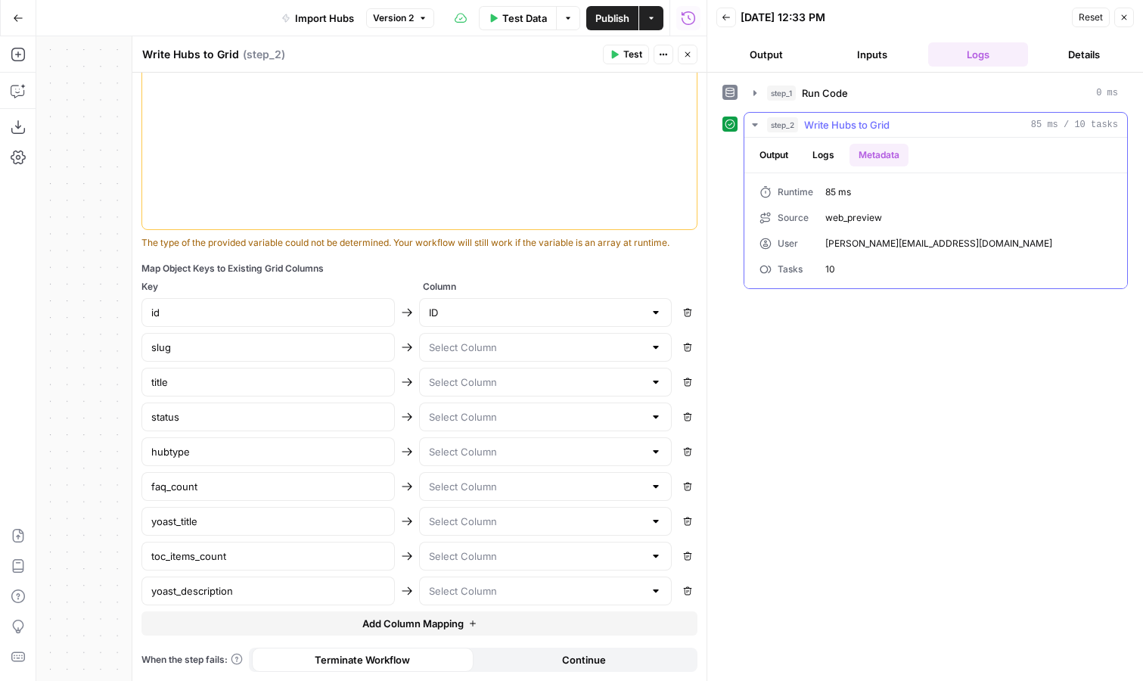
click at [783, 159] on button "Output" at bounding box center [773, 155] width 47 height 23
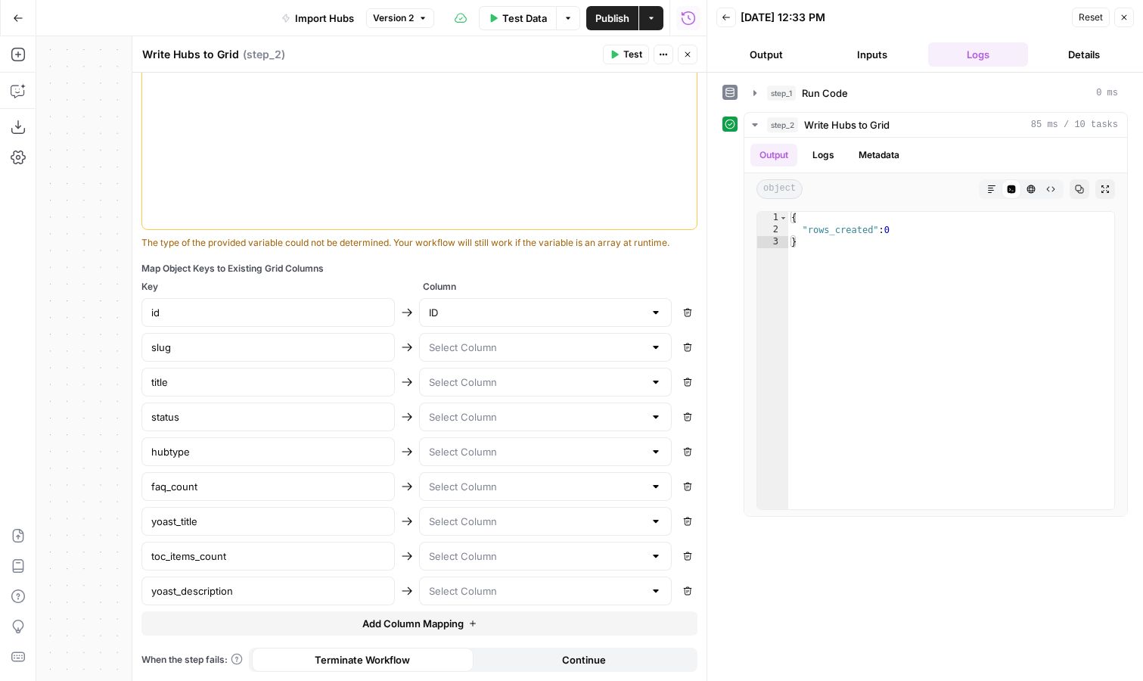
click at [414, 624] on span "Add Column Mapping" at bounding box center [412, 623] width 101 height 15
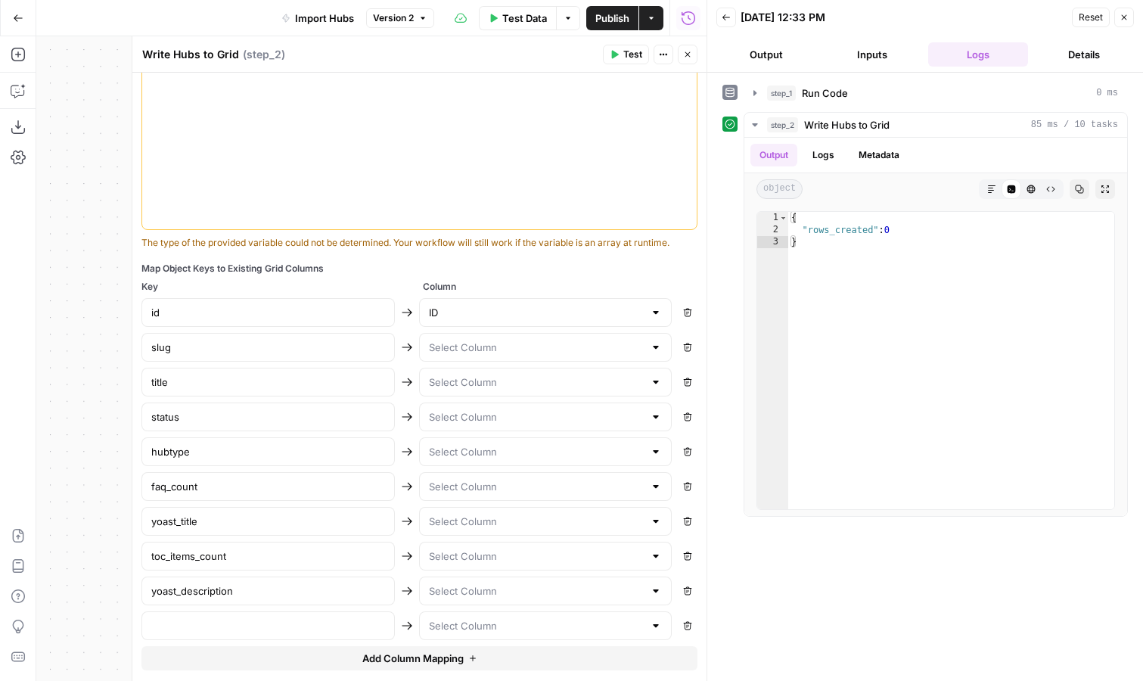
scroll to position [490, 0]
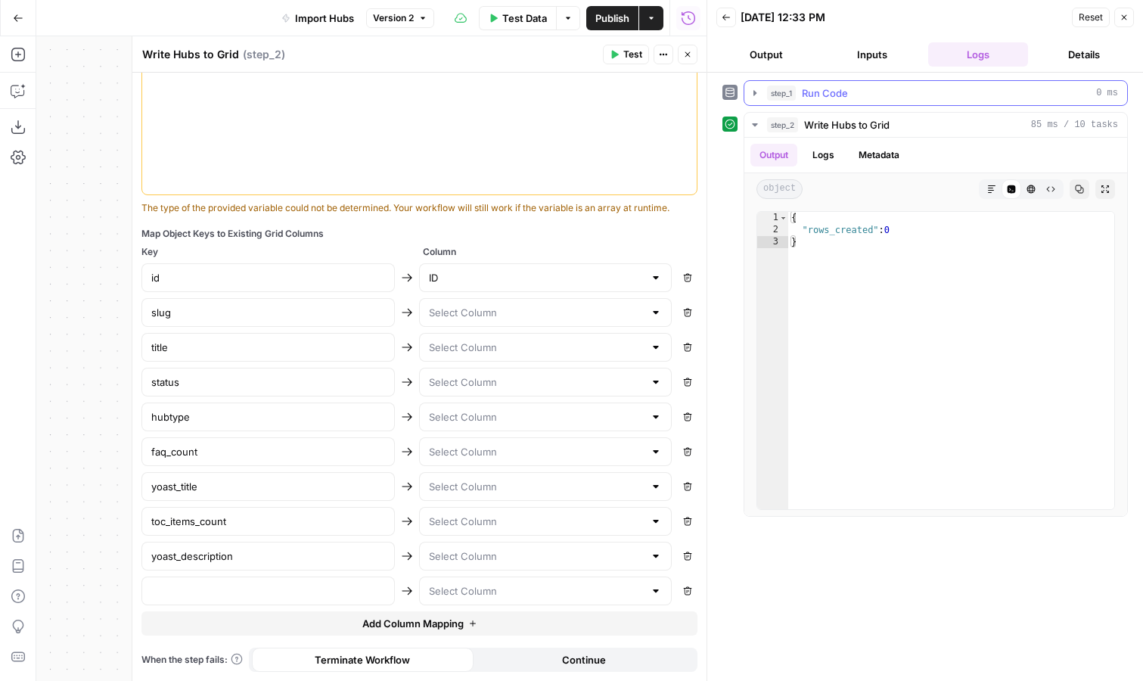
click at [754, 96] on icon "button" at bounding box center [755, 93] width 12 height 12
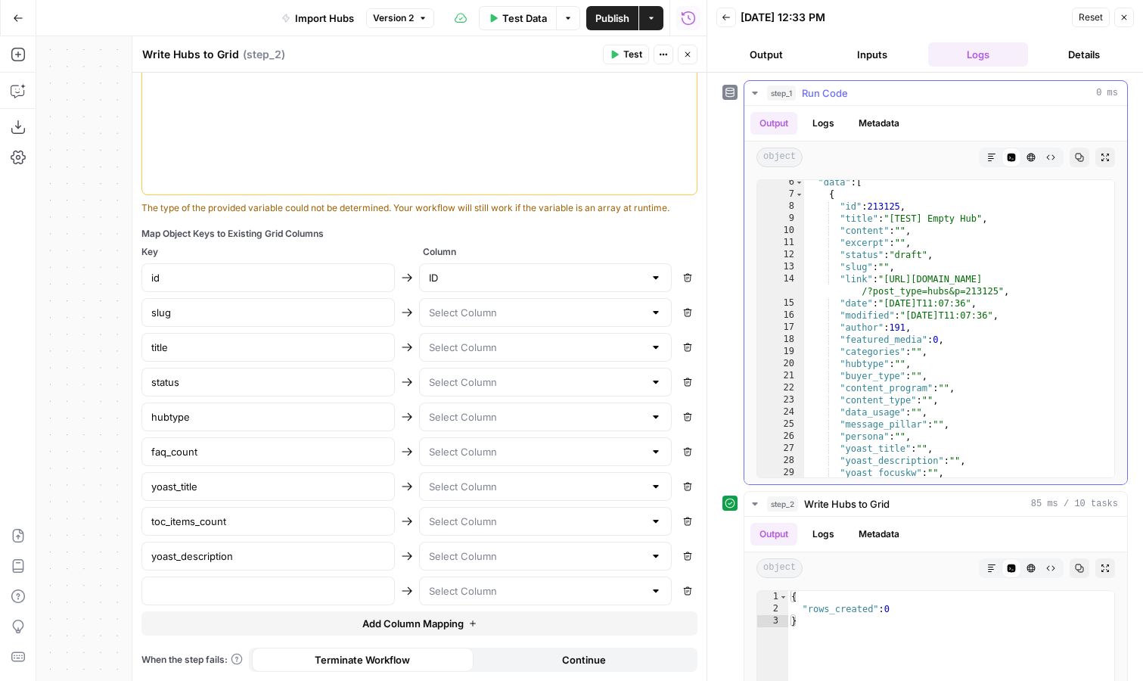
scroll to position [3, 0]
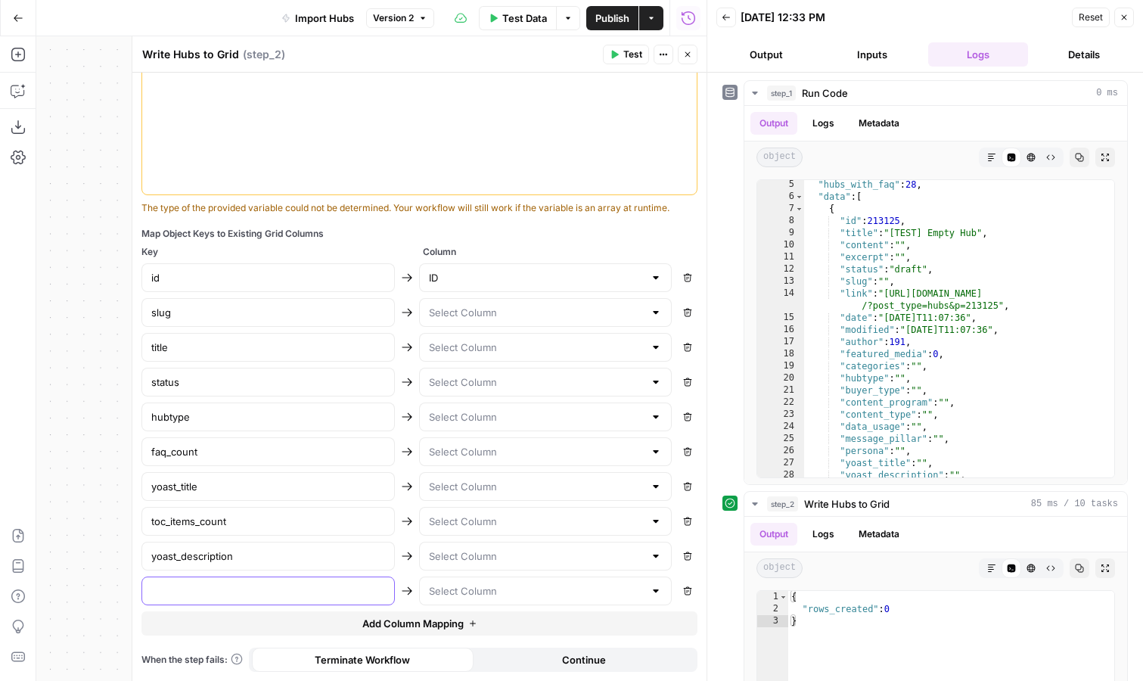
click at [226, 594] on input "text" at bounding box center [268, 590] width 234 height 15
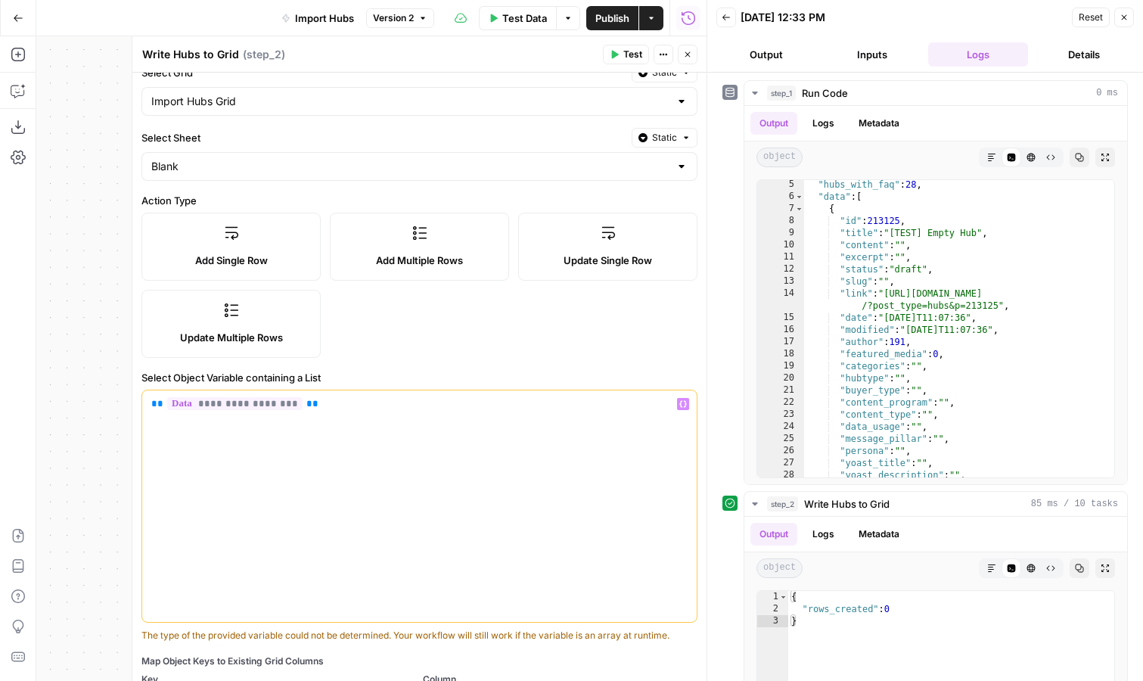
scroll to position [0, 0]
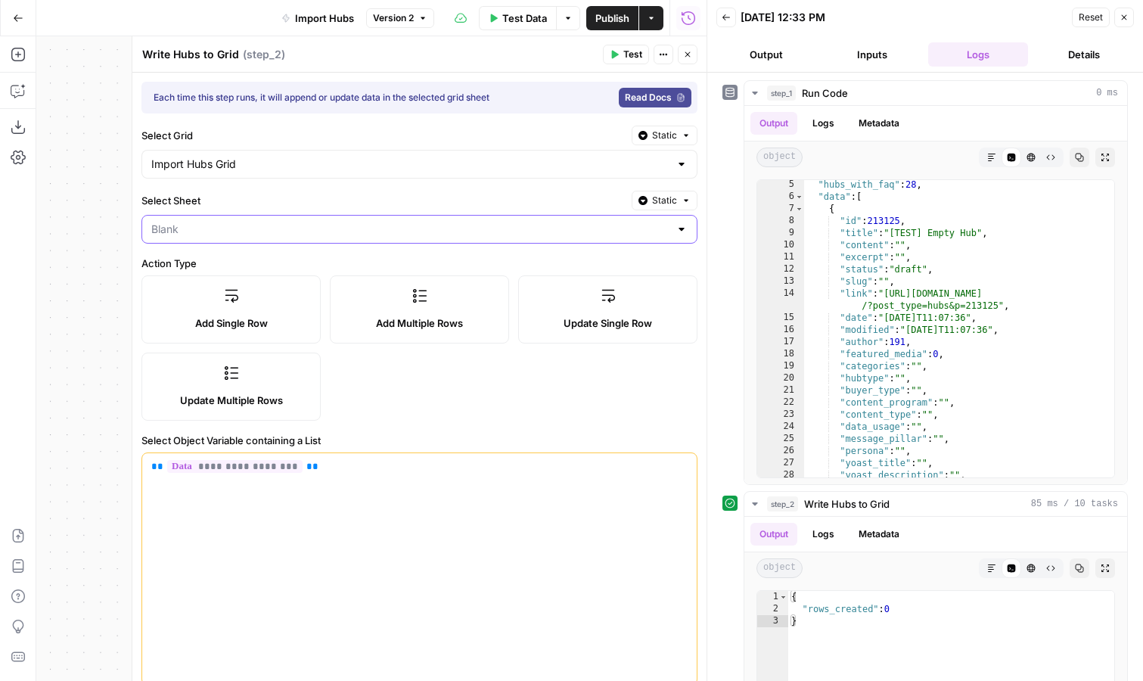
click at [339, 228] on input "Select Sheet" at bounding box center [410, 229] width 518 height 15
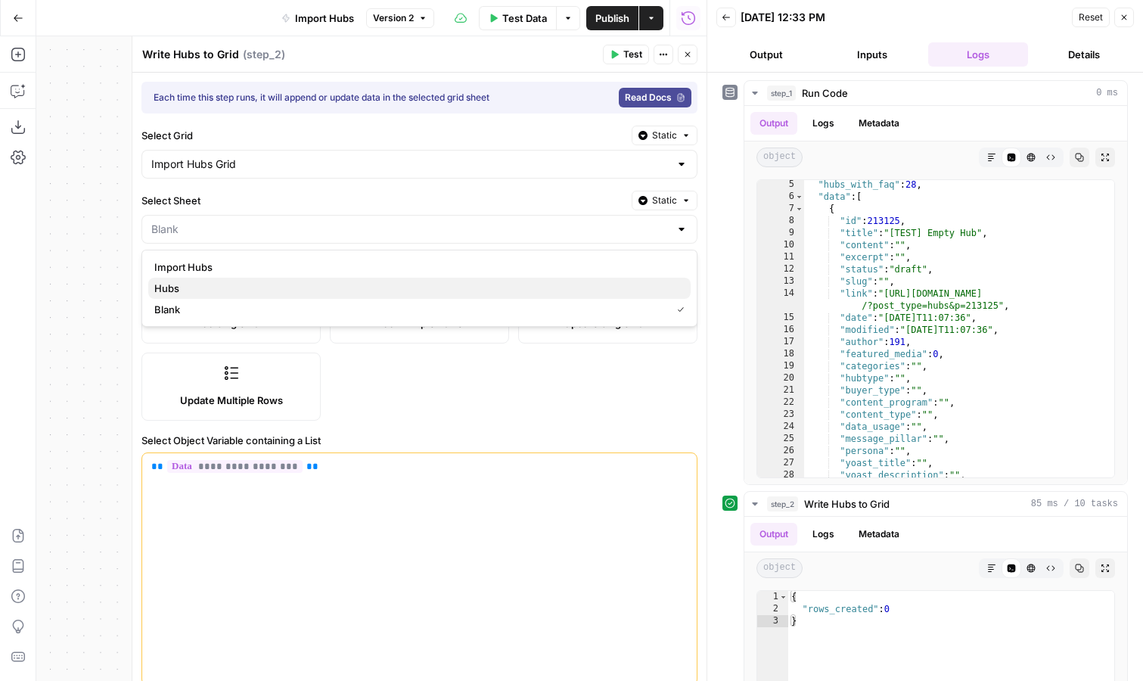
click at [309, 290] on span "Hubs" at bounding box center [416, 288] width 524 height 15
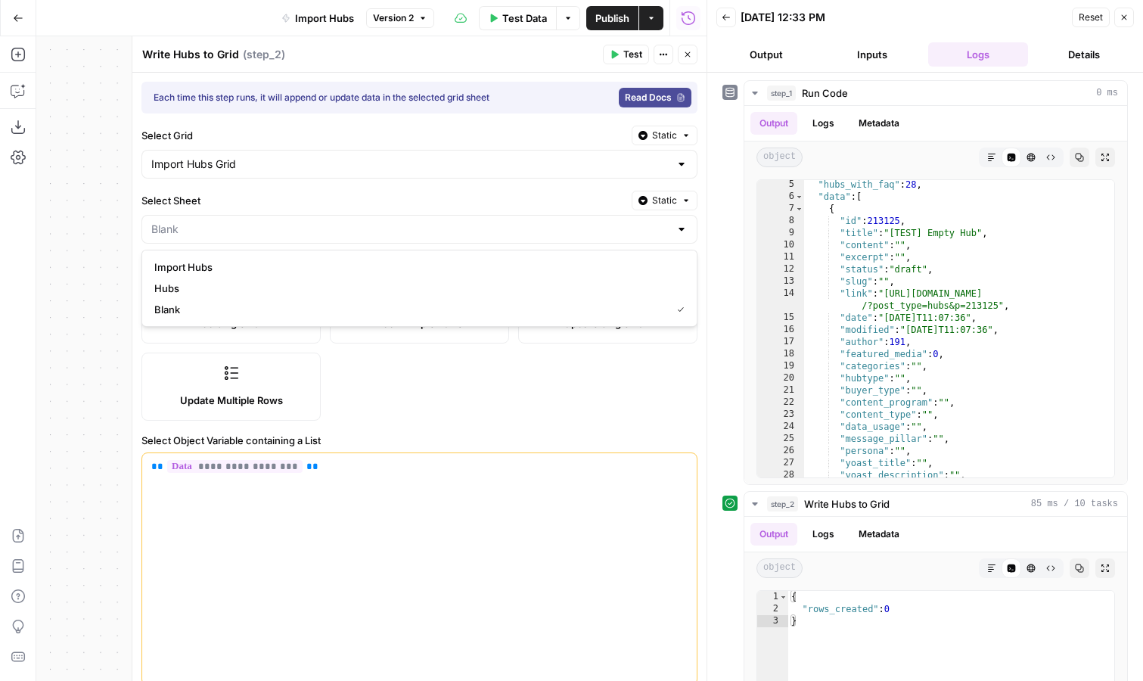
type input "Hubs"
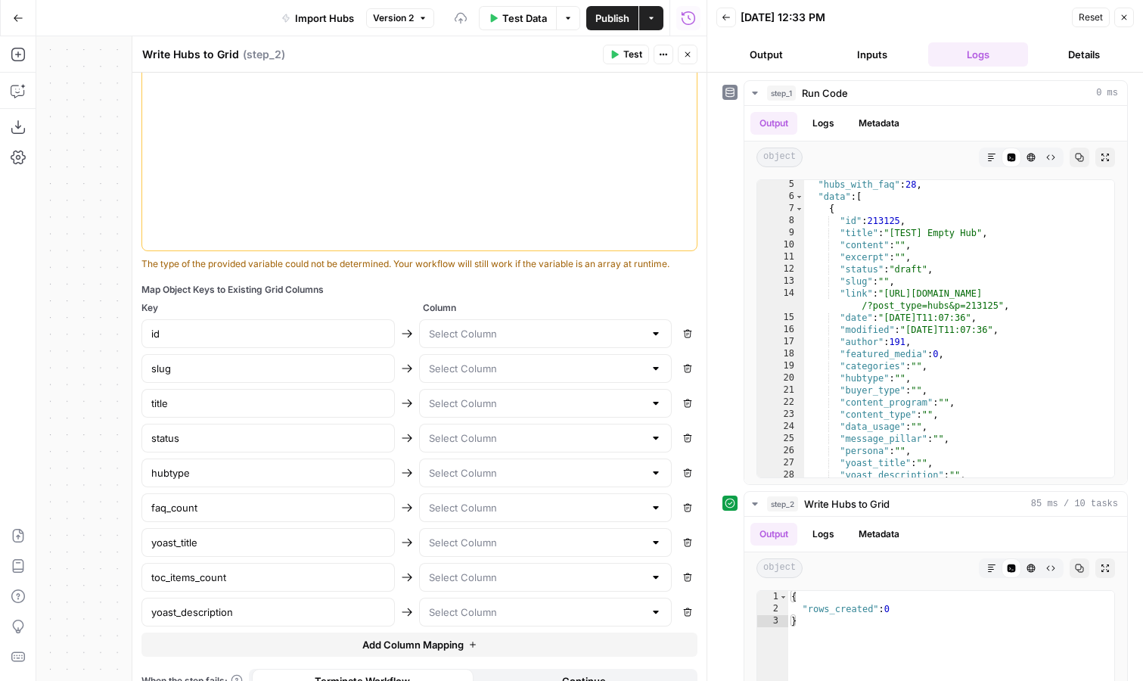
scroll to position [455, 0]
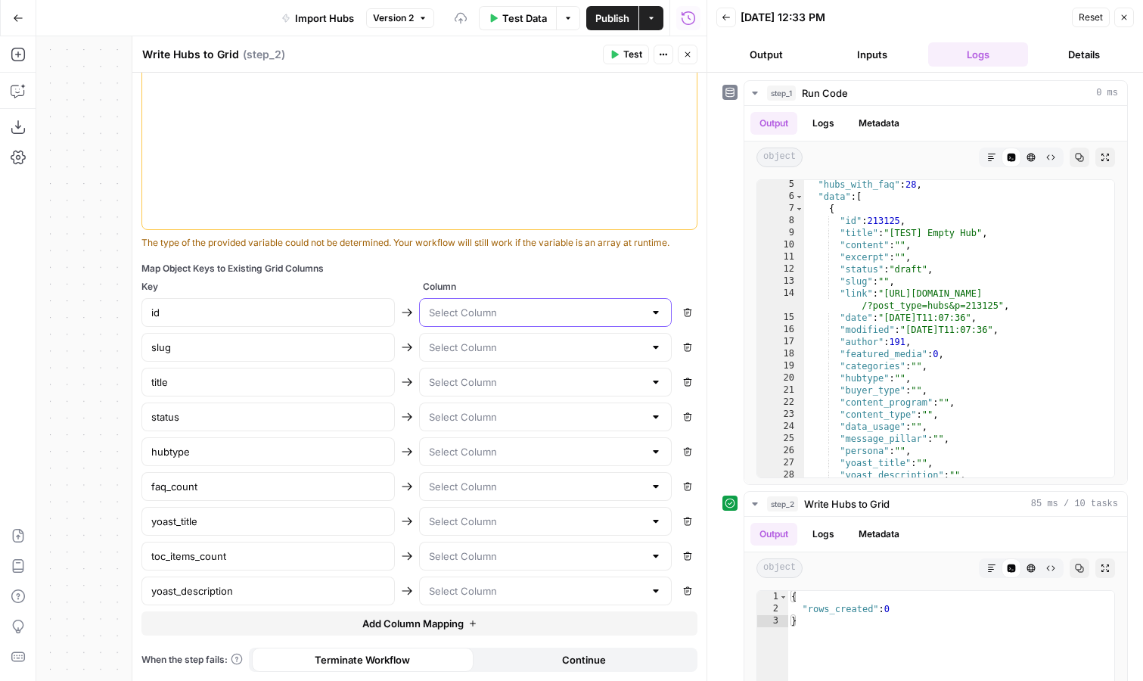
click at [456, 307] on input "text" at bounding box center [537, 312] width 216 height 15
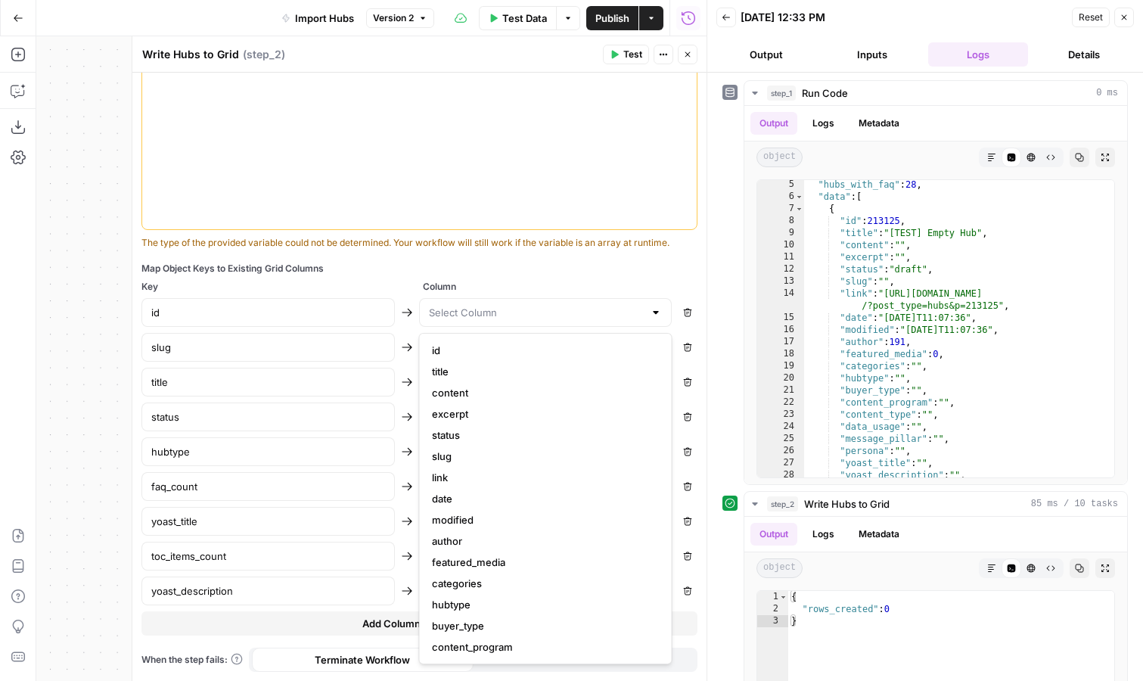
click at [471, 351] on span "id" at bounding box center [543, 350] width 222 height 15
type input "id"
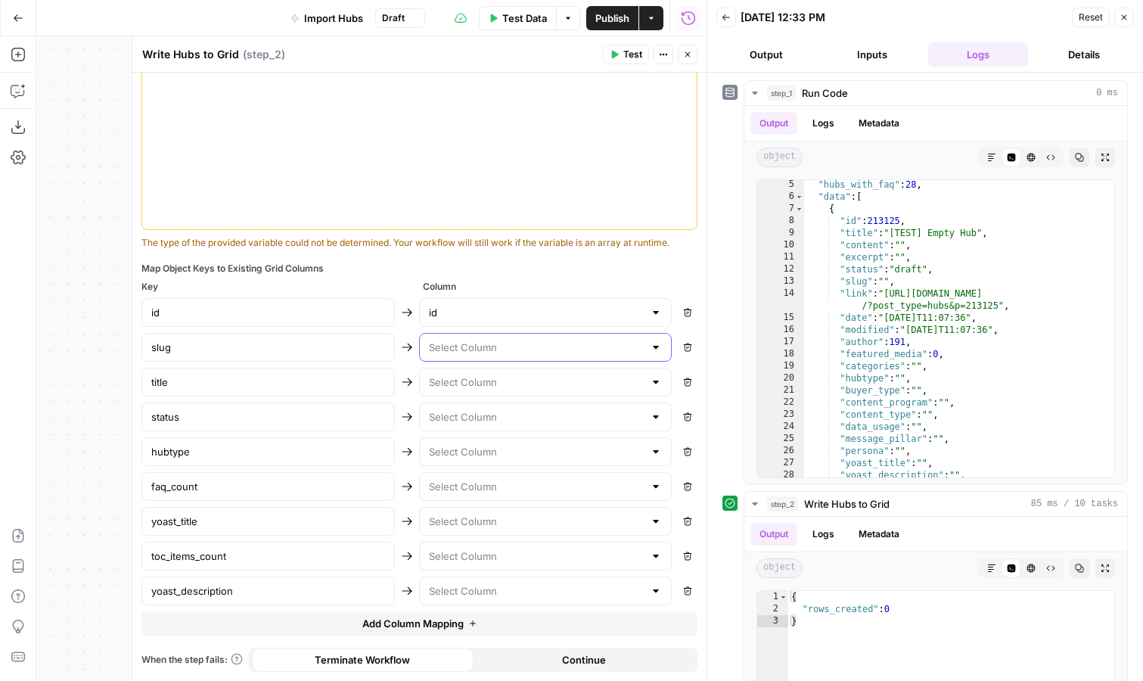
click at [479, 352] on input "text" at bounding box center [537, 347] width 216 height 15
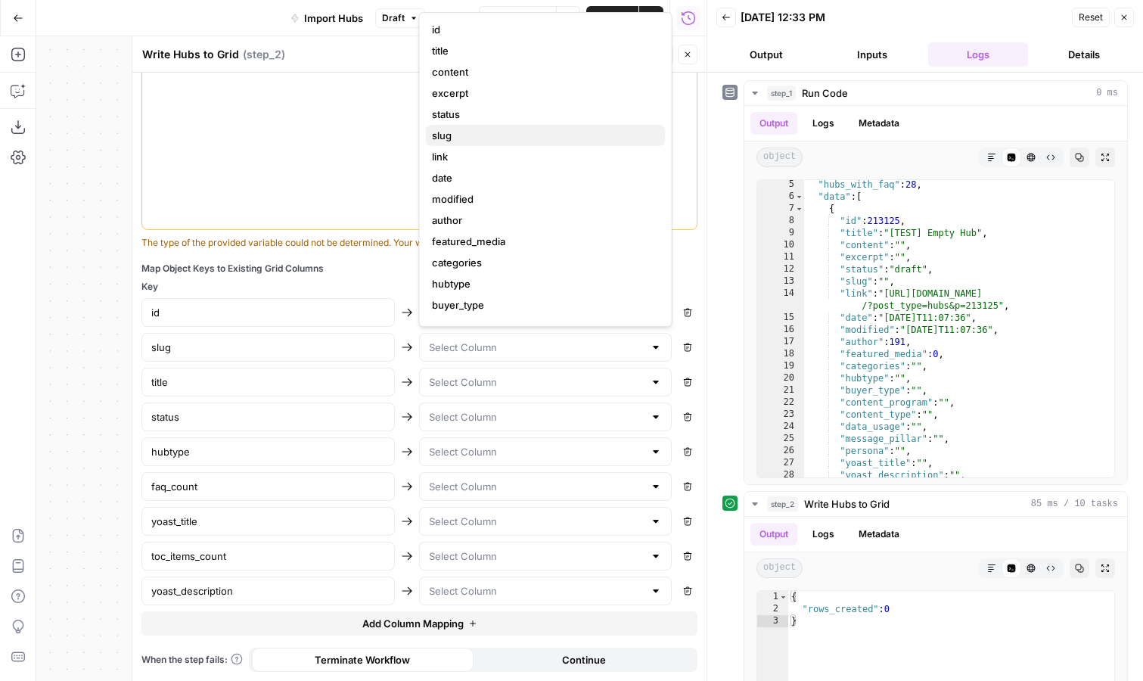
click at [508, 137] on span "slug" at bounding box center [543, 135] width 222 height 15
type input "slug"
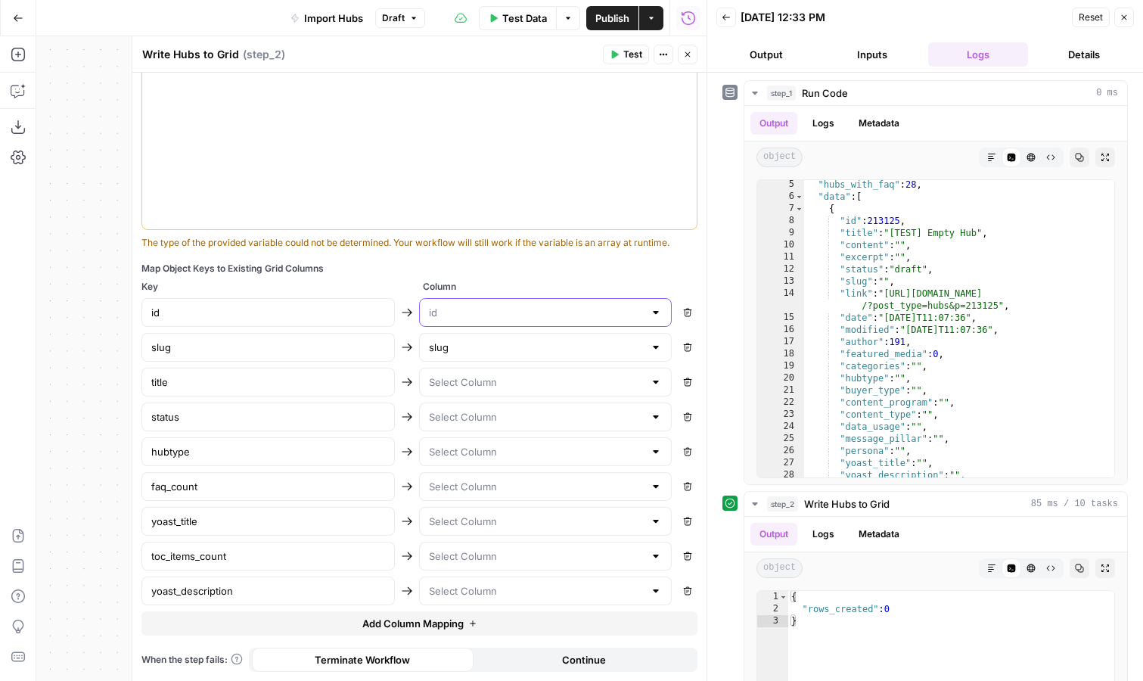
click at [458, 305] on input "text" at bounding box center [537, 312] width 216 height 15
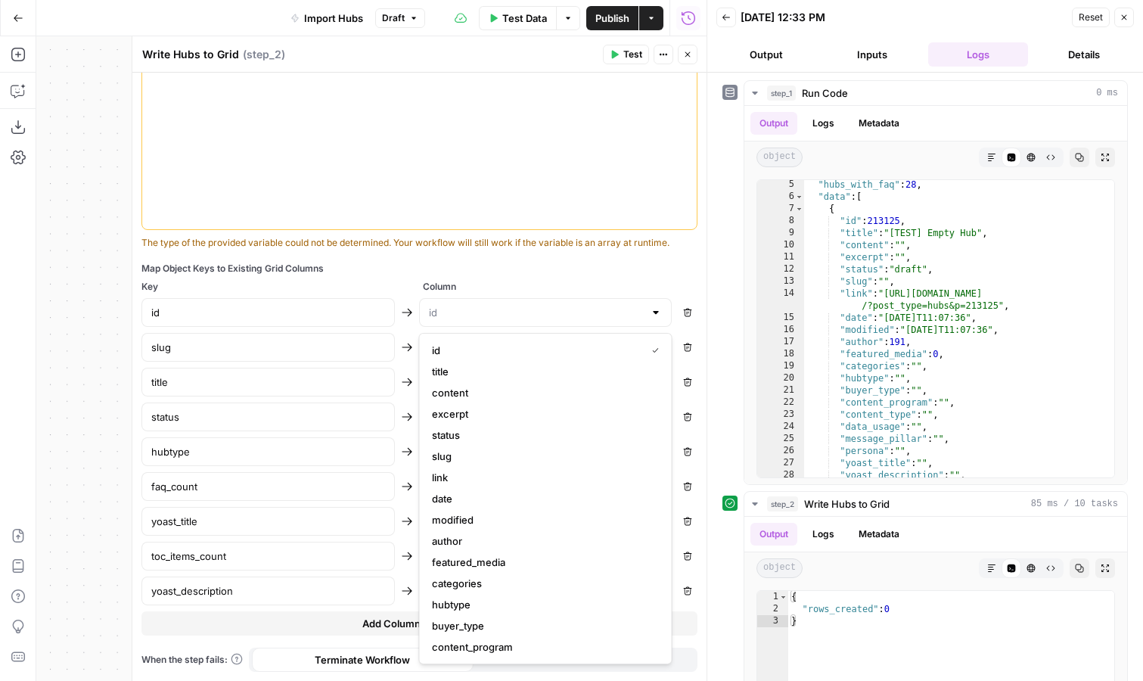
type input "id"
click at [331, 398] on div "id id Remove slug slug Remove title Remove status Remove hubtype Remove faq_cou…" at bounding box center [419, 451] width 556 height 307
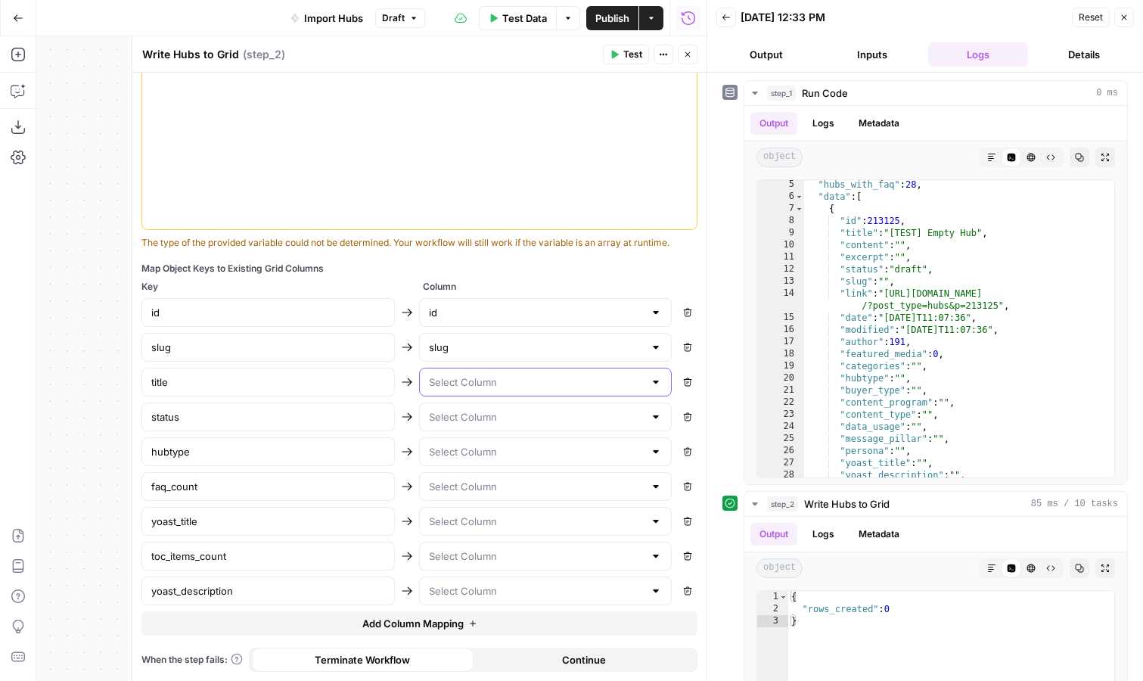
click at [470, 380] on input "text" at bounding box center [537, 381] width 216 height 15
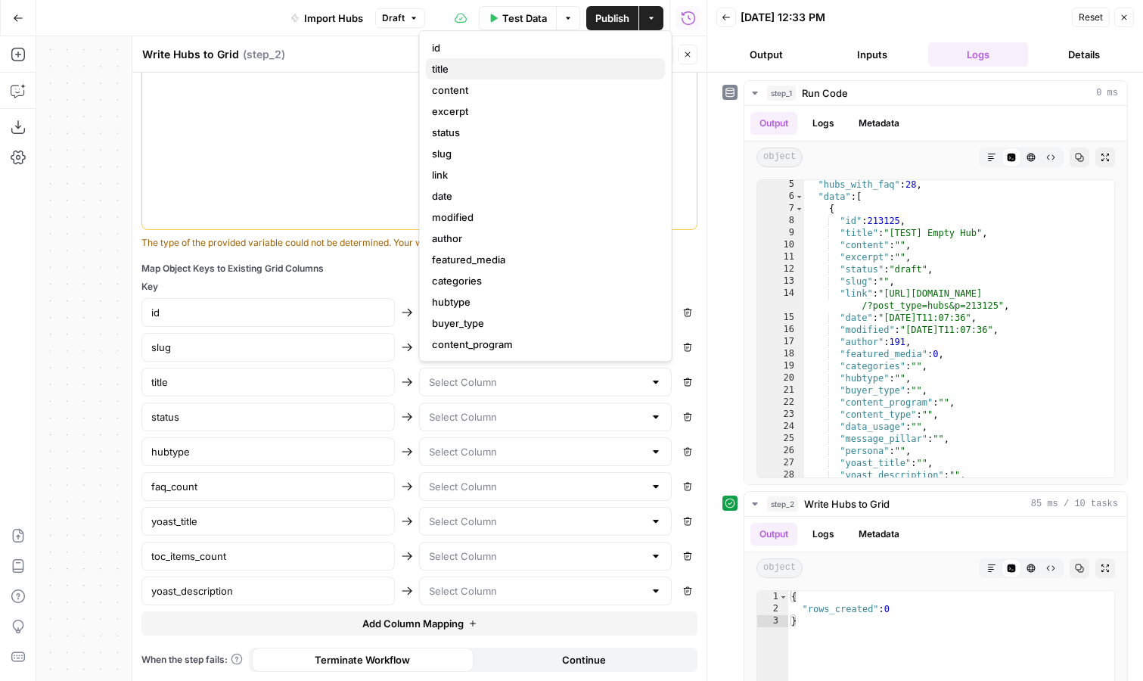
click at [482, 68] on span "title" at bounding box center [543, 68] width 222 height 15
type input "title"
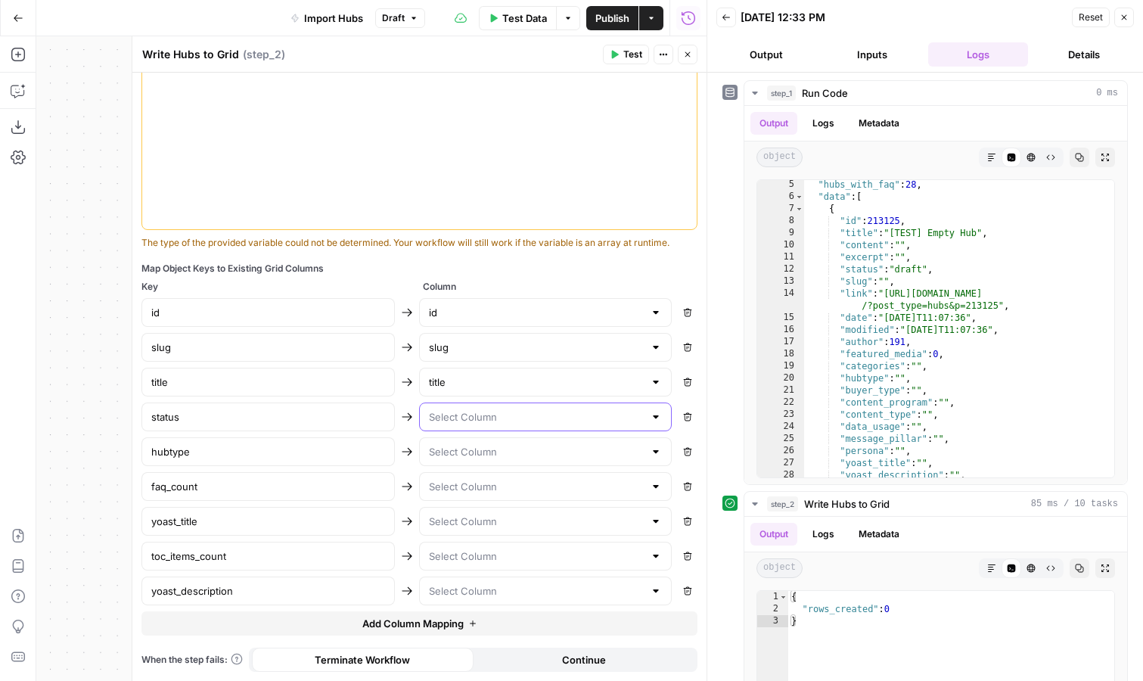
click at [466, 423] on input "text" at bounding box center [537, 416] width 216 height 15
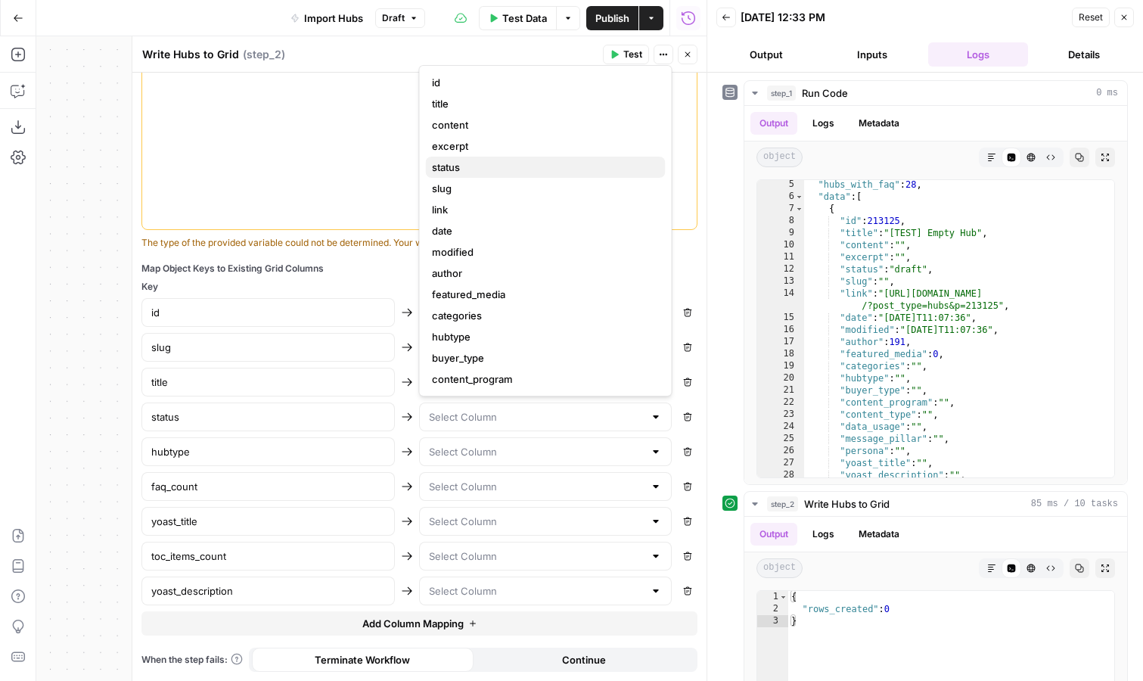
click at [493, 165] on span "status" at bounding box center [543, 167] width 222 height 15
type input "status"
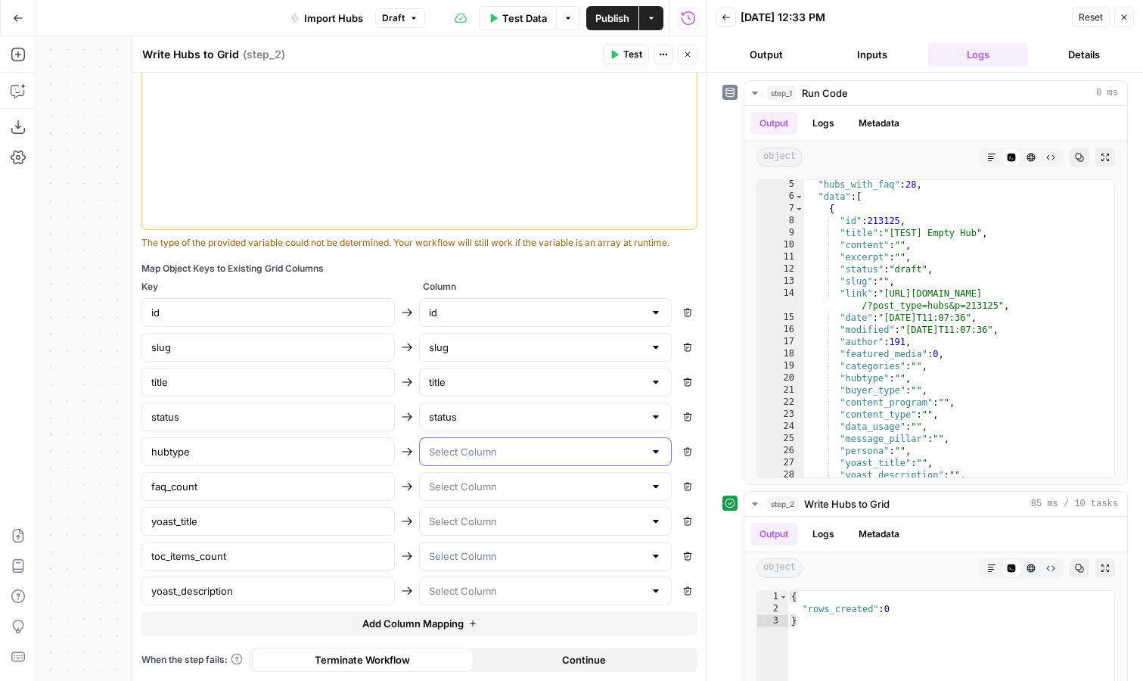
click at [465, 452] on input "text" at bounding box center [537, 451] width 216 height 15
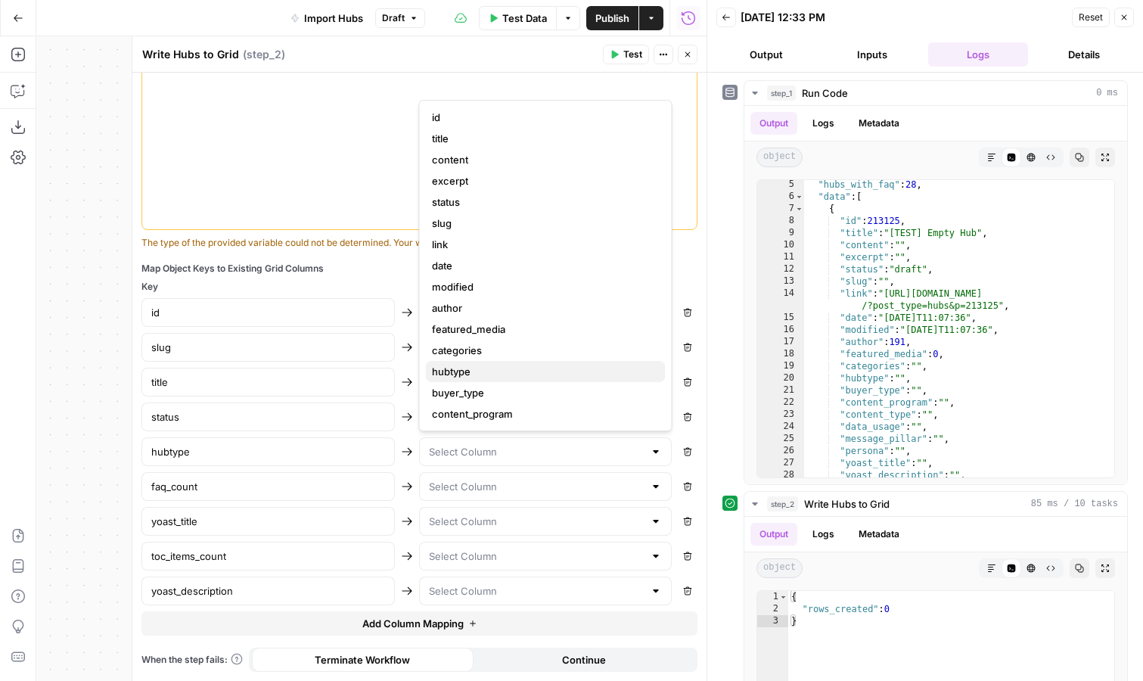
click at [479, 371] on span "hubtype" at bounding box center [543, 371] width 222 height 15
type input "hubtype"
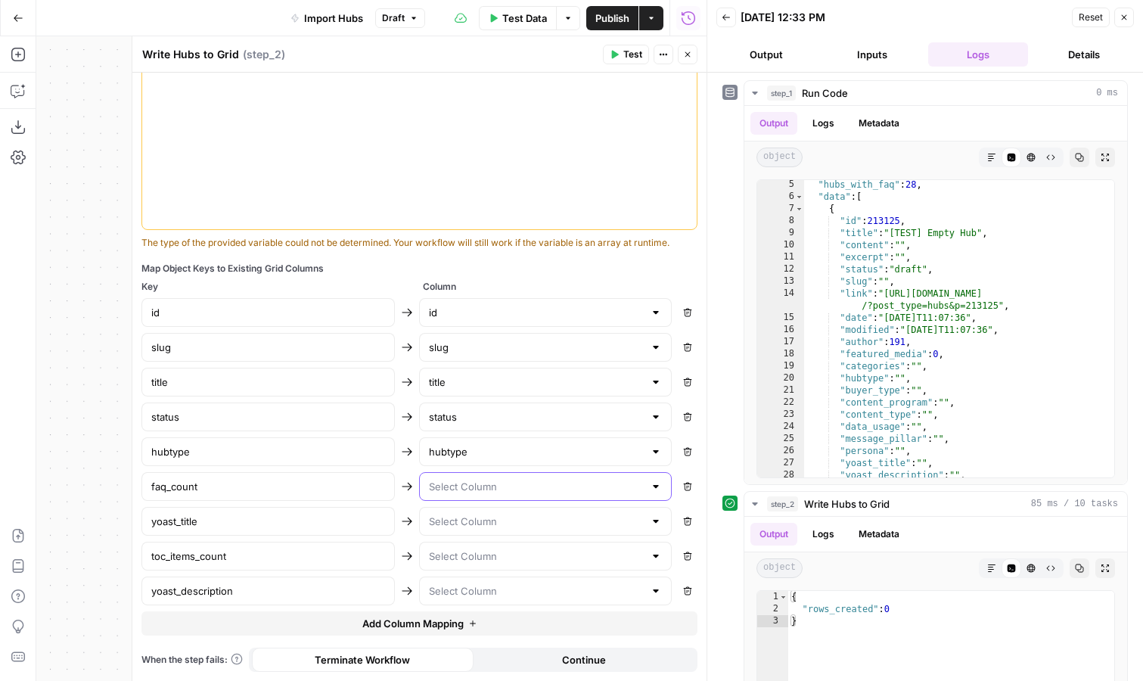
click at [461, 479] on input "text" at bounding box center [537, 486] width 216 height 15
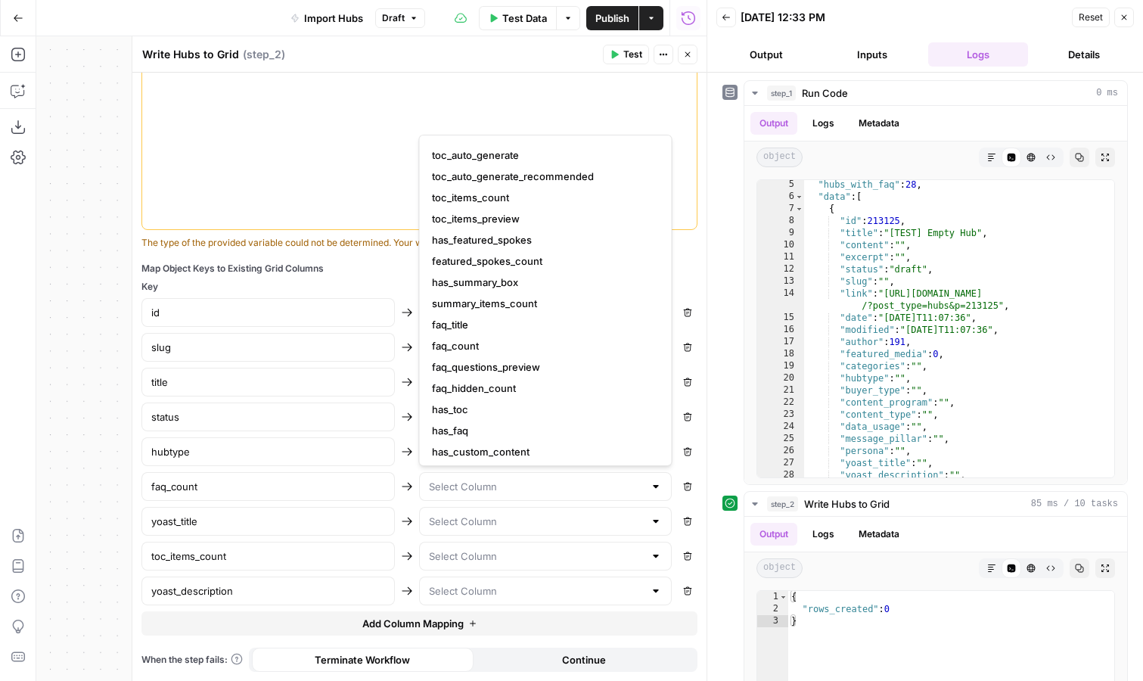
scroll to position [508, 0]
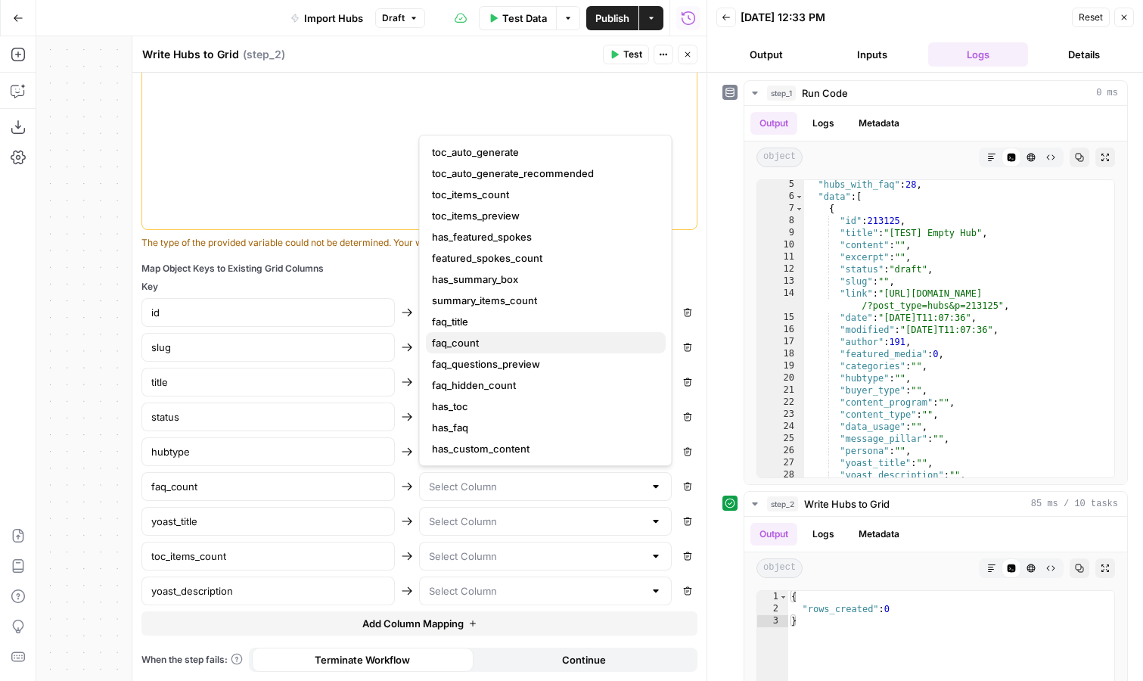
click at [505, 338] on span "faq_count" at bounding box center [543, 342] width 222 height 15
type input "faq_count"
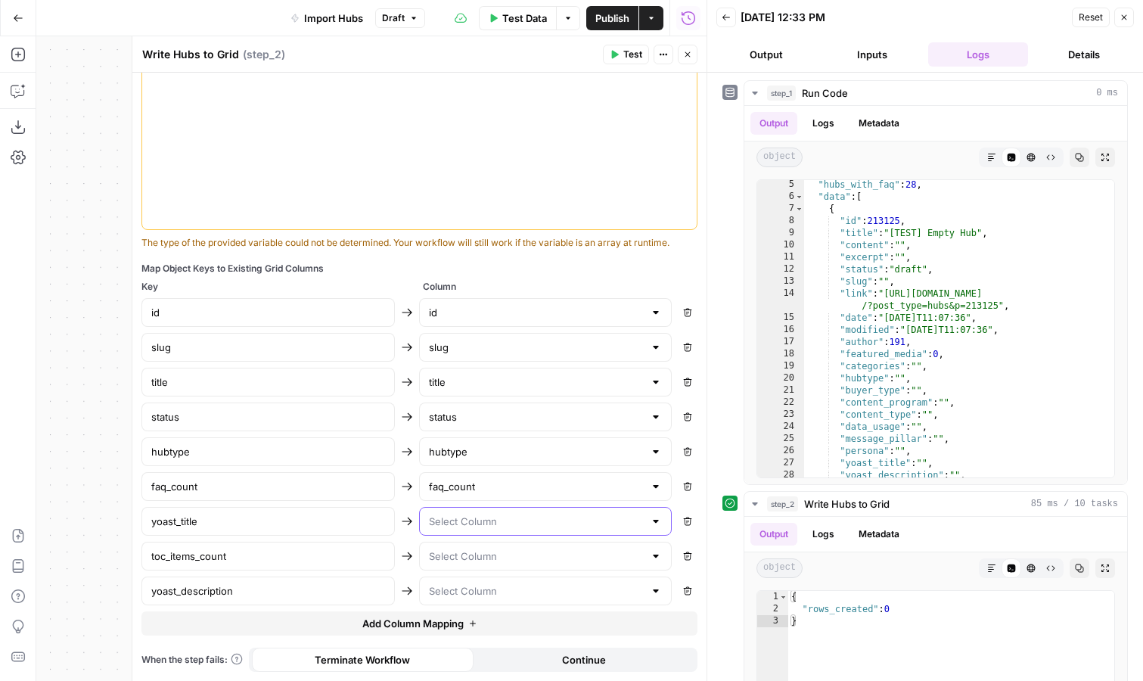
click at [490, 522] on input "text" at bounding box center [537, 521] width 216 height 15
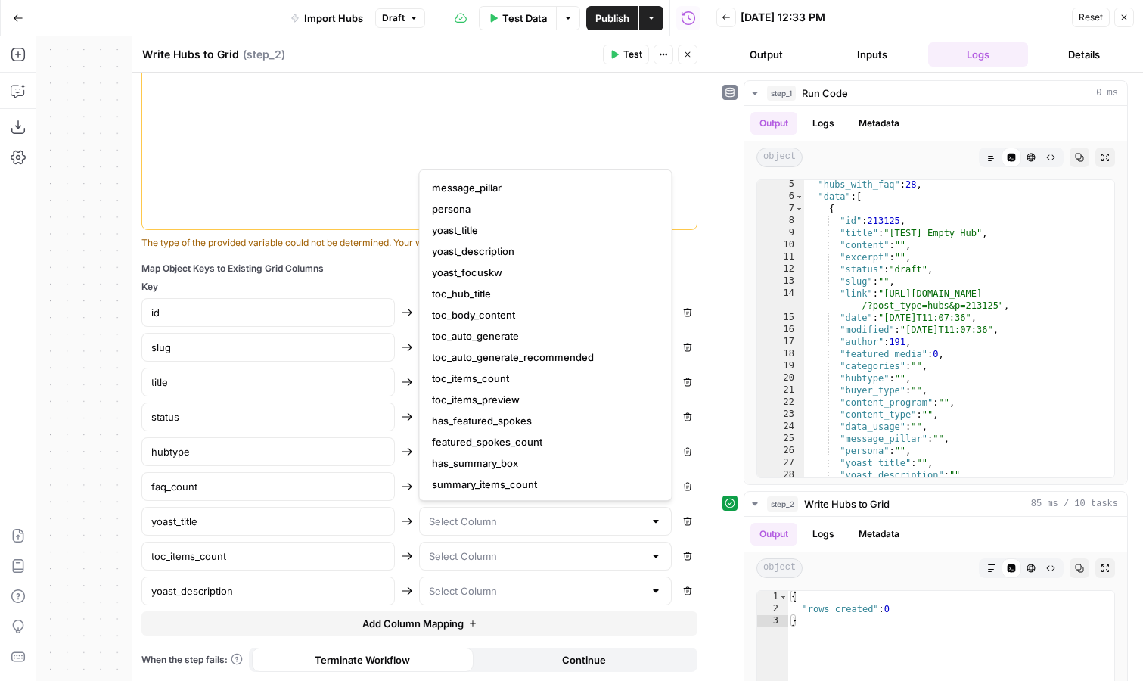
scroll to position [335, 0]
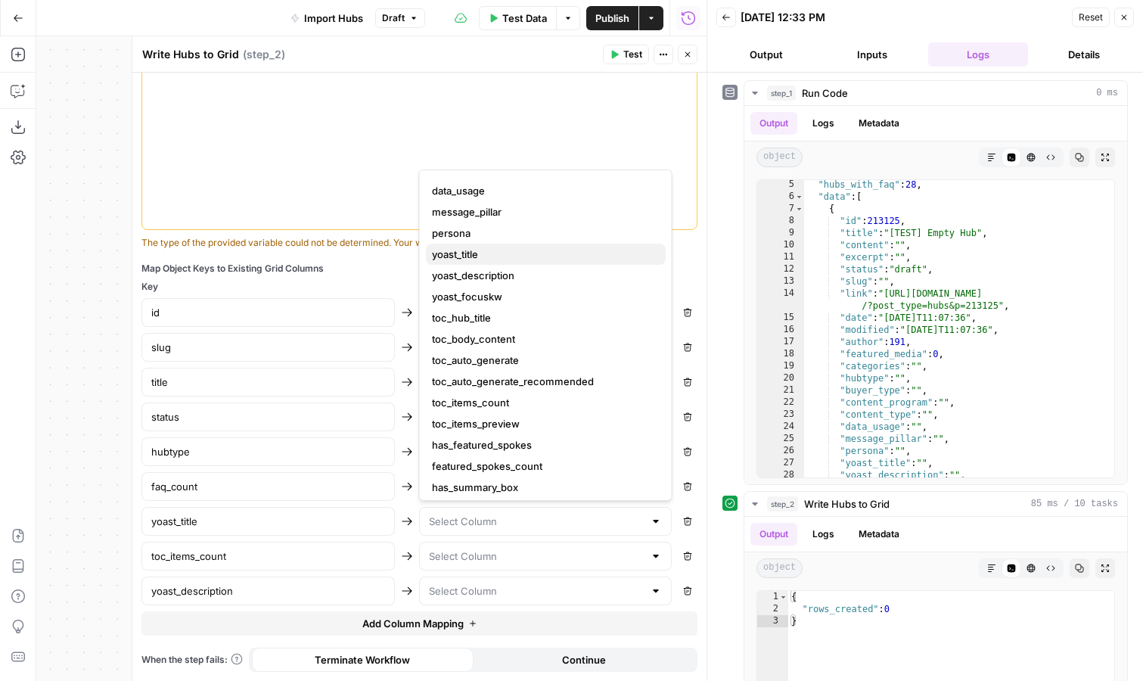
click at [502, 247] on span "yoast_title" at bounding box center [543, 254] width 222 height 15
type input "yoast_title"
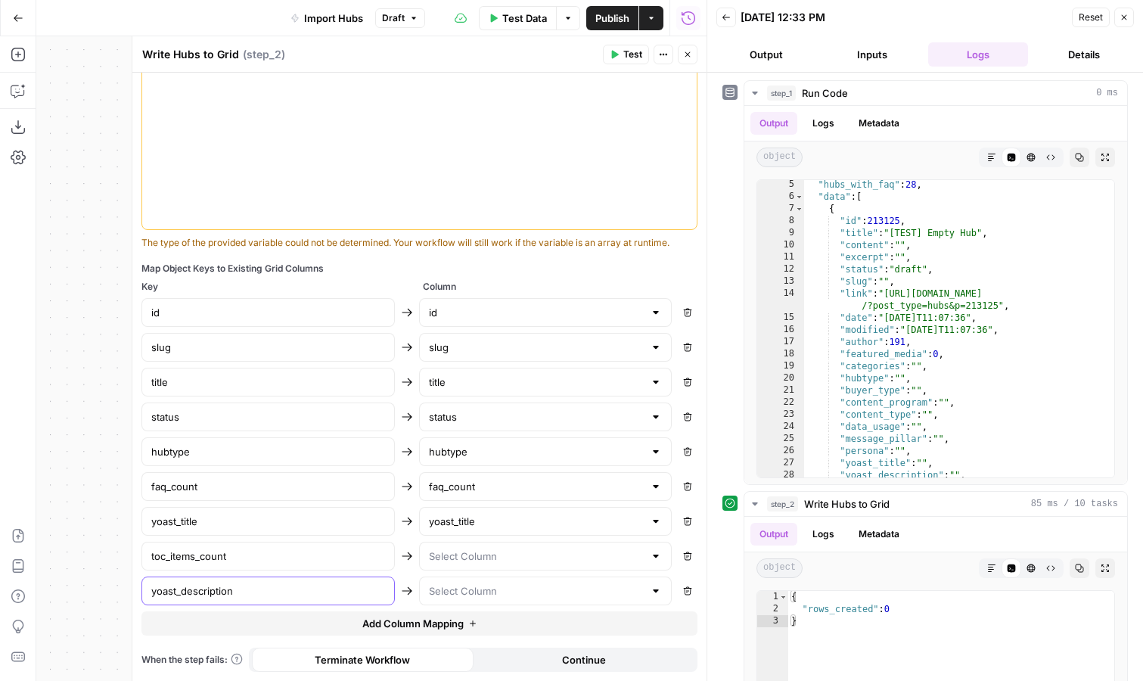
click at [297, 591] on input "yoast_description" at bounding box center [268, 590] width 234 height 15
click at [222, 550] on input "toc_items_count" at bounding box center [268, 555] width 234 height 15
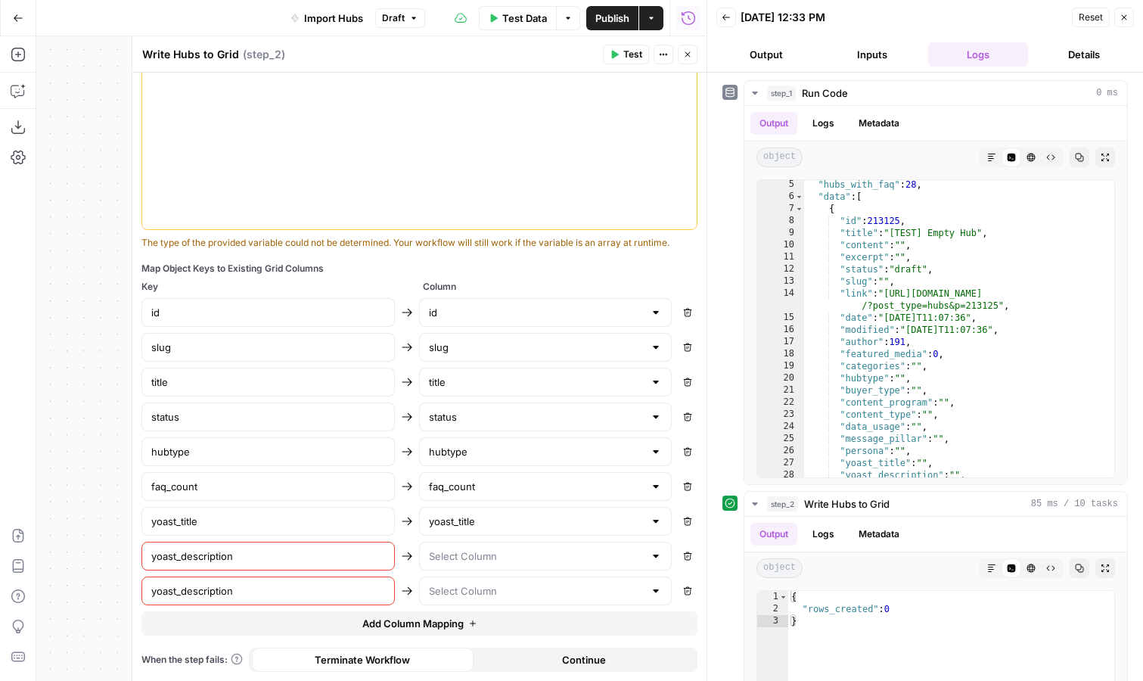
type input "yoast_description"
click at [213, 594] on input "yoast_description" at bounding box center [268, 590] width 234 height 15
paste input "toc_items_count"
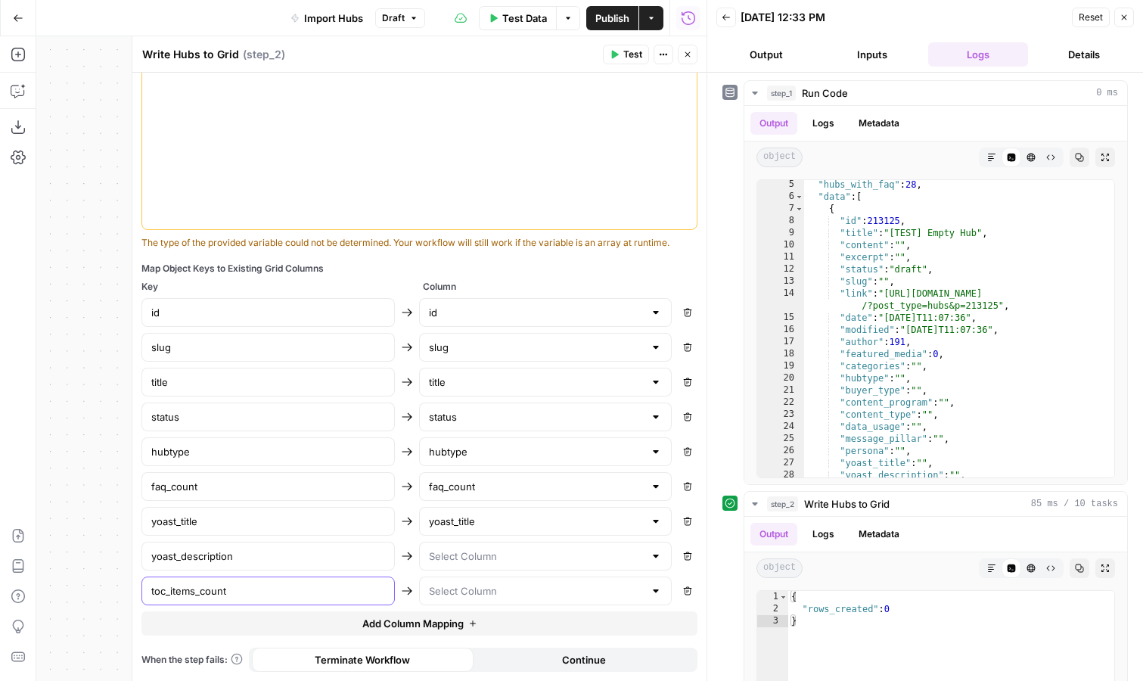
type input "toc_items_count"
click at [446, 559] on input "text" at bounding box center [537, 555] width 216 height 15
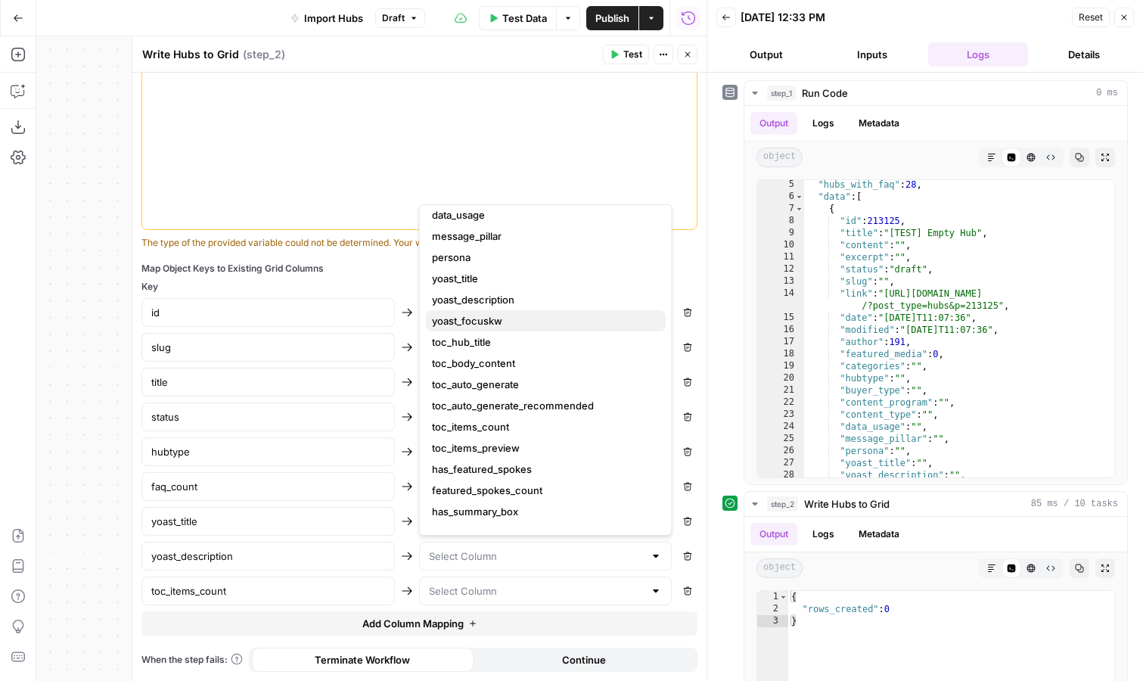
scroll to position [346, 0]
click at [499, 303] on span "yoast_description" at bounding box center [543, 298] width 222 height 15
type input "yoast_description"
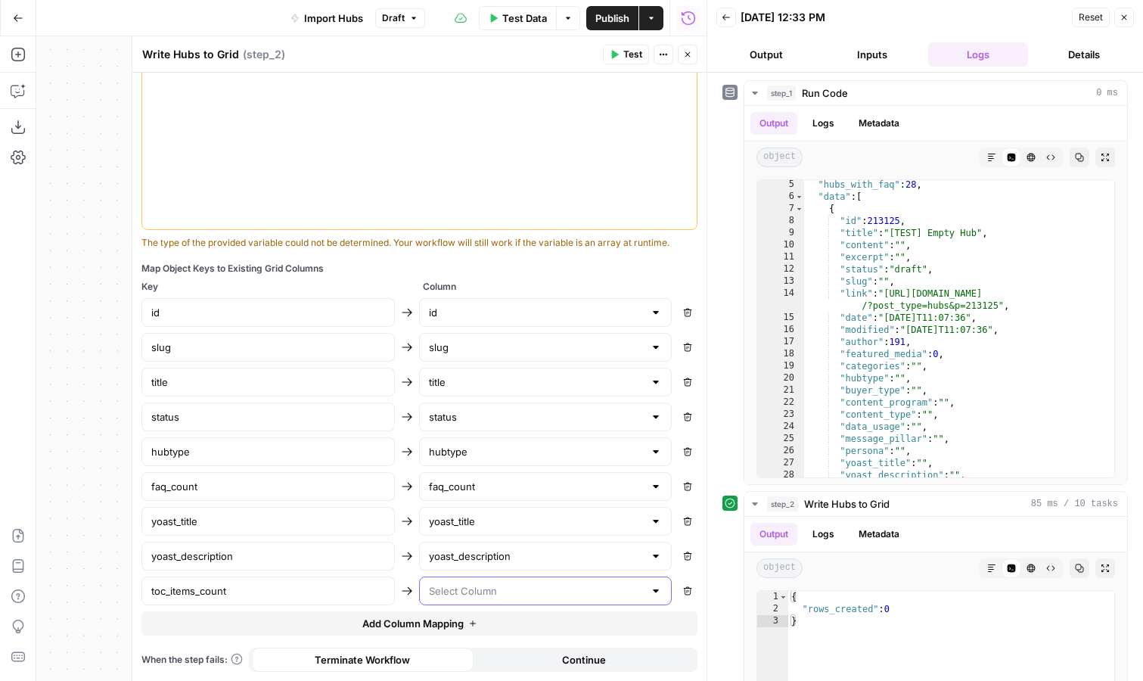
click at [456, 595] on input "text" at bounding box center [537, 590] width 216 height 15
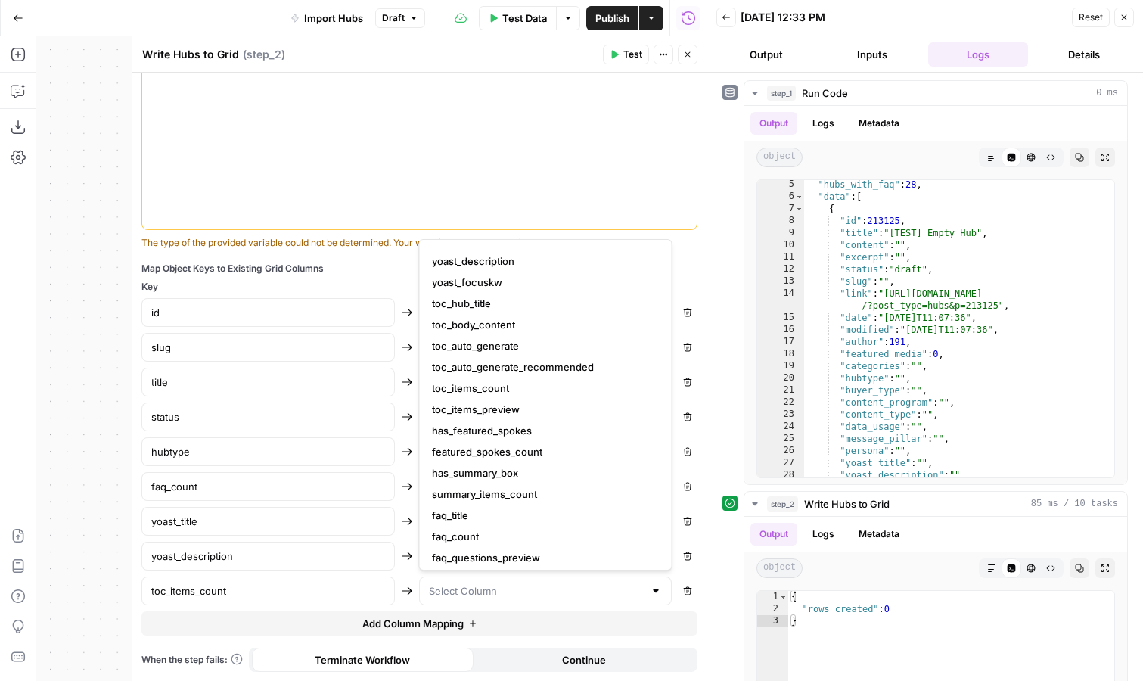
scroll to position [417, 0]
click at [528, 391] on span "toc_items_count" at bounding box center [543, 390] width 222 height 15
type input "toc_items_count"
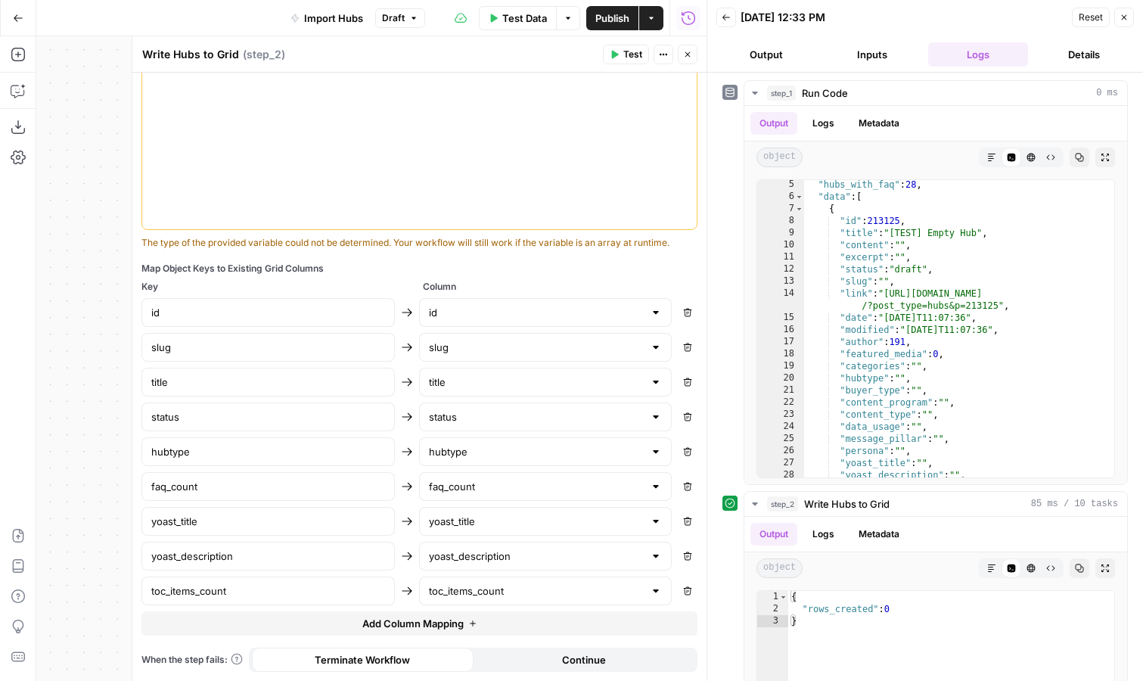
click at [406, 391] on div "title title Remove" at bounding box center [419, 382] width 556 height 29
click at [415, 624] on span "Add Column Mapping" at bounding box center [412, 623] width 101 height 15
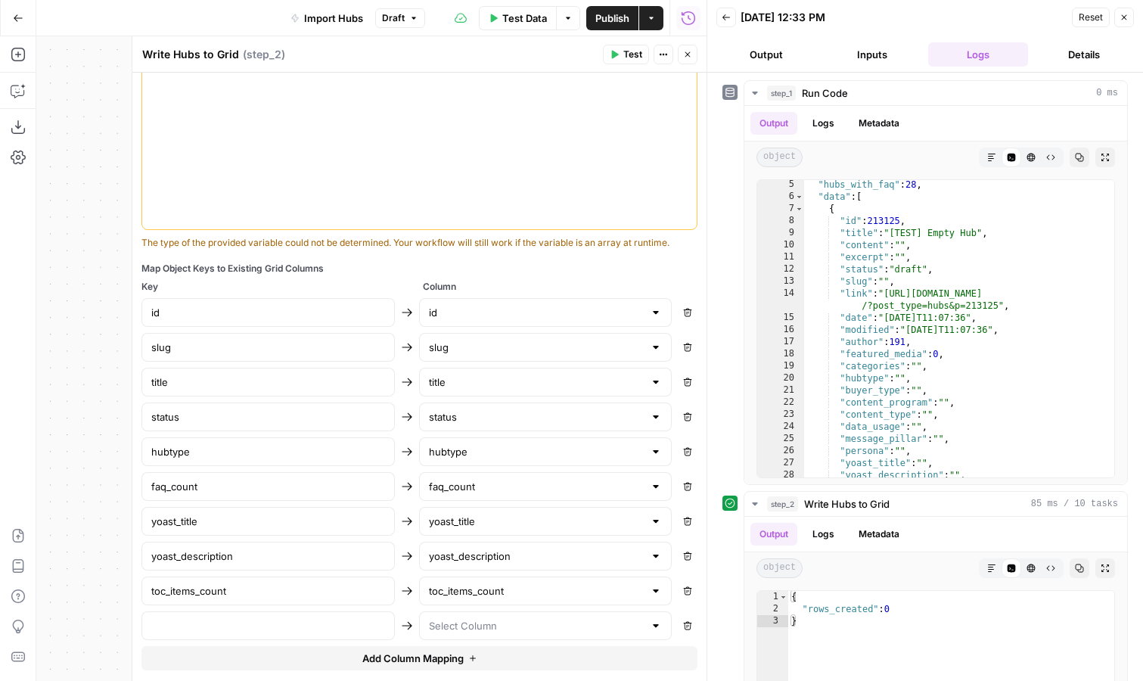
scroll to position [490, 0]
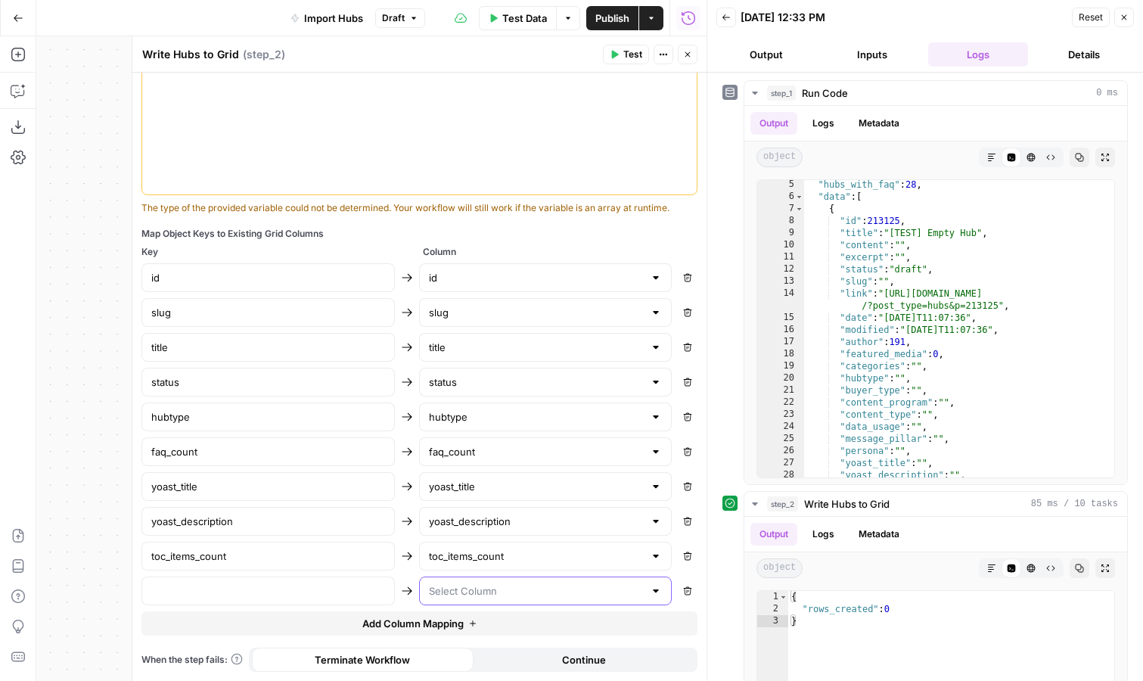
click at [524, 589] on input "text" at bounding box center [537, 590] width 216 height 15
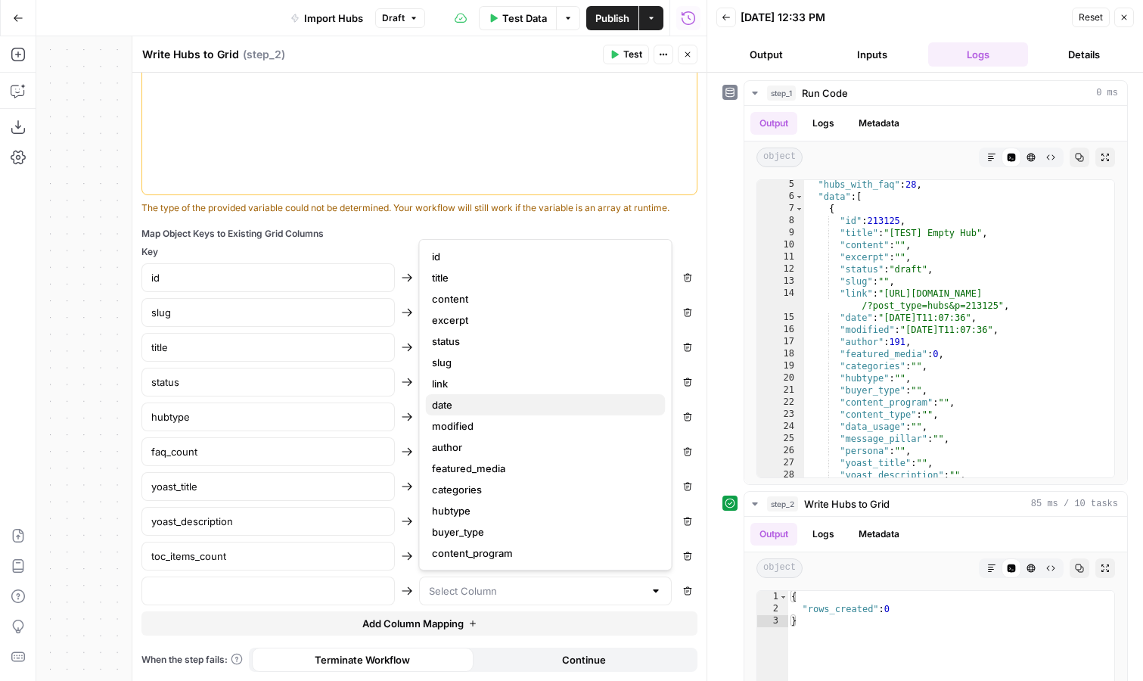
click at [486, 405] on span "date" at bounding box center [543, 404] width 222 height 15
type input "date"
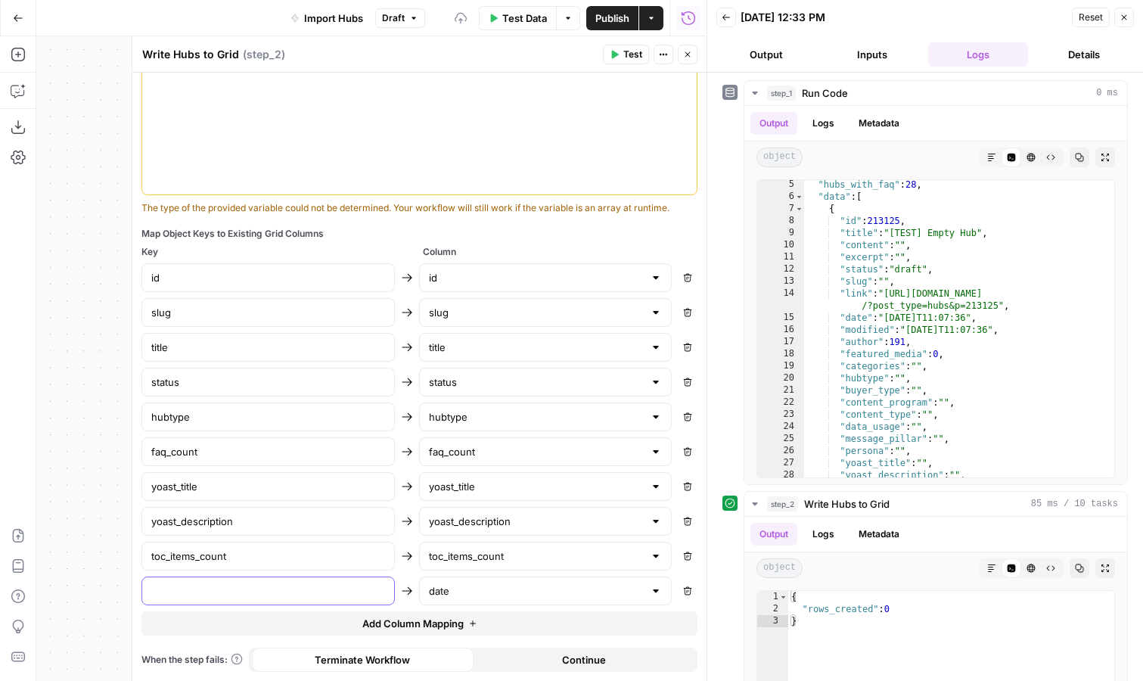
click at [253, 587] on input "text" at bounding box center [268, 590] width 234 height 15
type input "date"
click at [412, 623] on span "Add Column Mapping" at bounding box center [412, 623] width 101 height 15
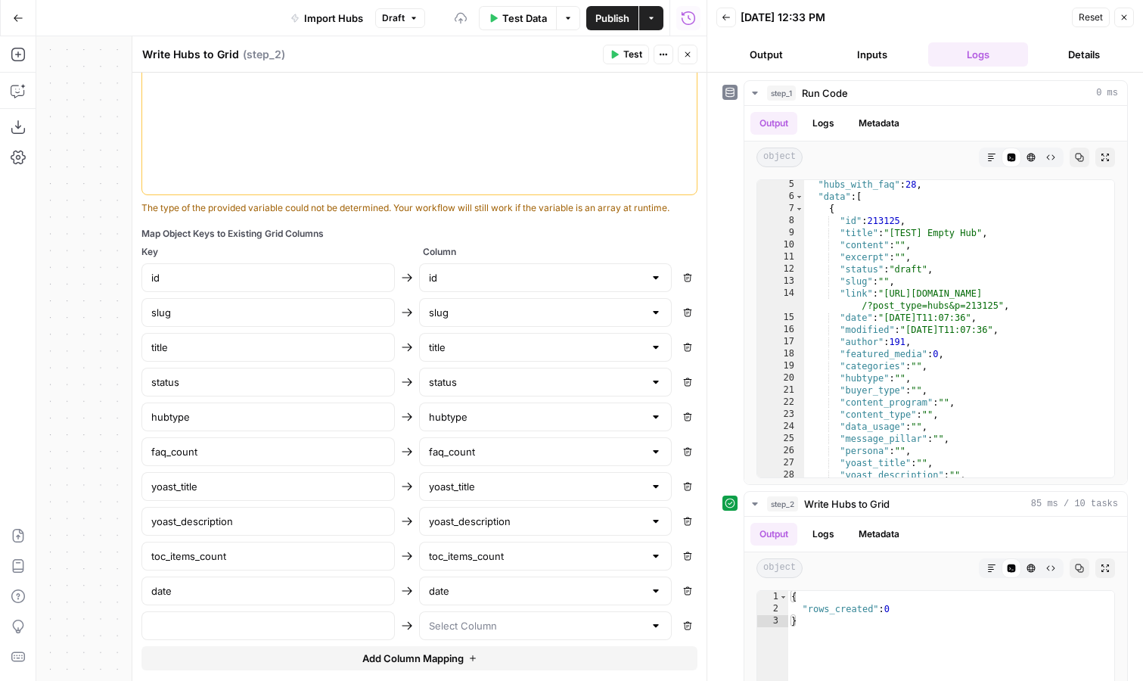
scroll to position [525, 0]
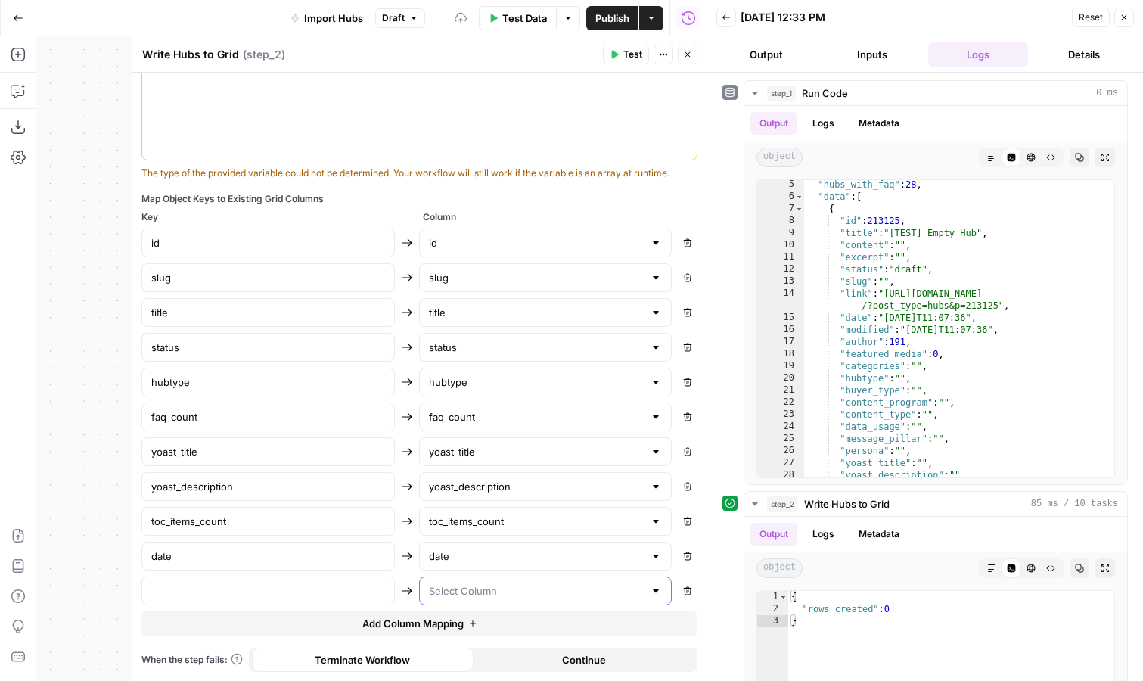
click at [456, 597] on input "text" at bounding box center [537, 590] width 216 height 15
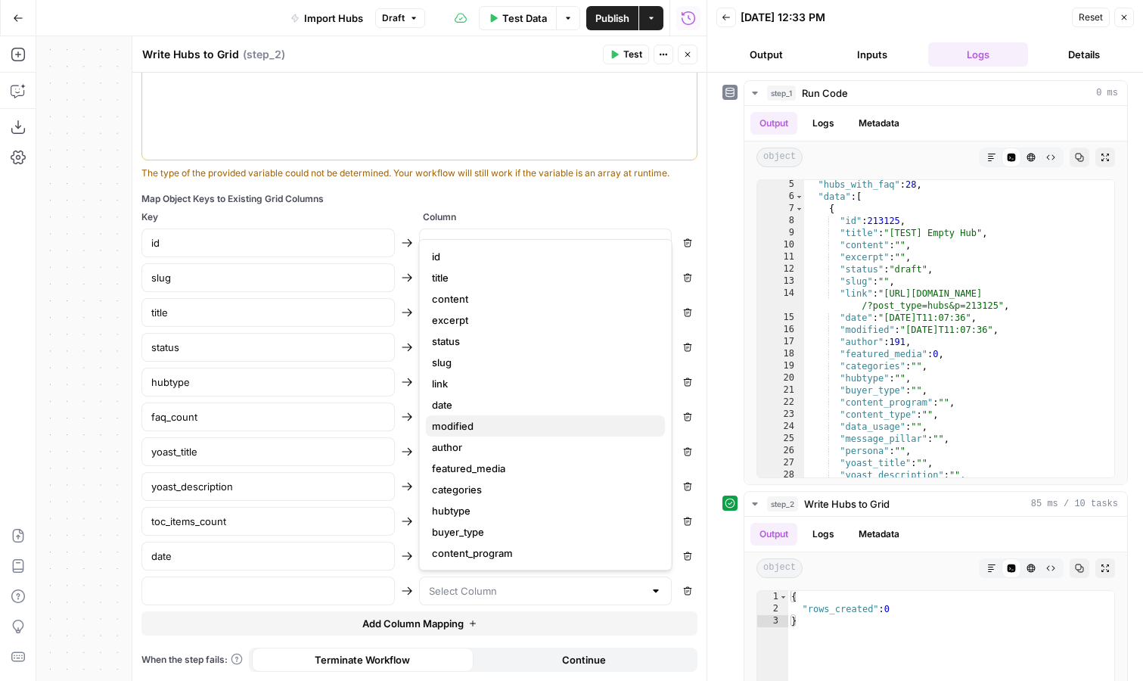
click at [495, 421] on span "modified" at bounding box center [543, 425] width 222 height 15
type input "modified"
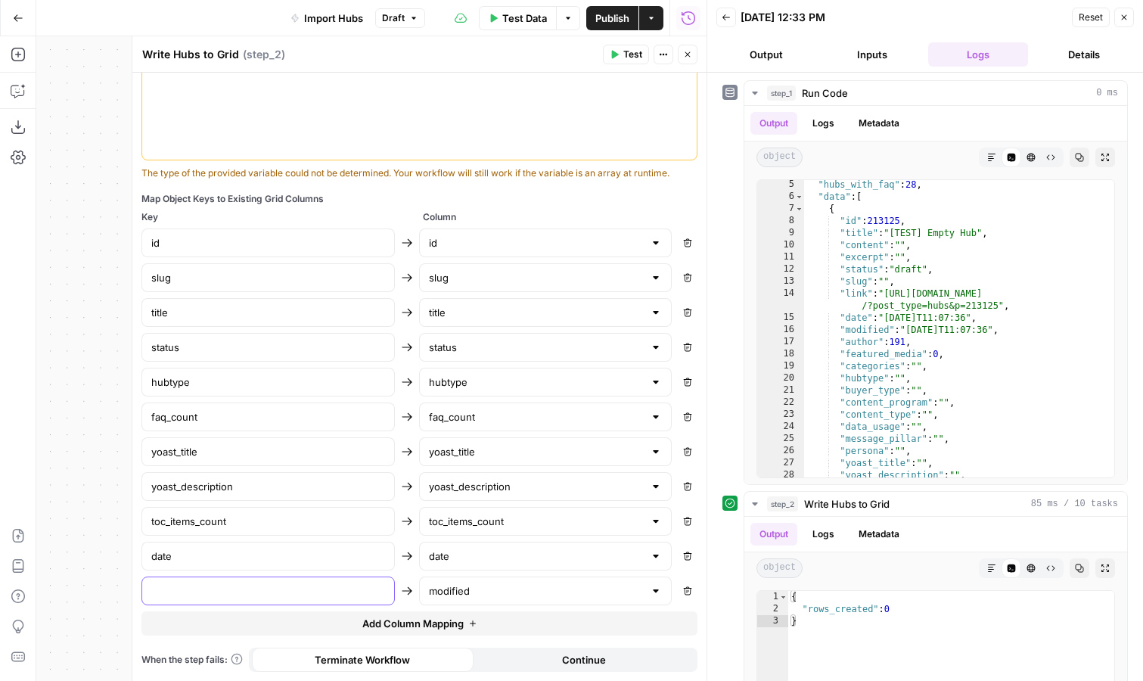
click at [256, 592] on input "text" at bounding box center [268, 590] width 234 height 15
type input "modified"
click at [427, 626] on span "Add Column Mapping" at bounding box center [412, 623] width 101 height 15
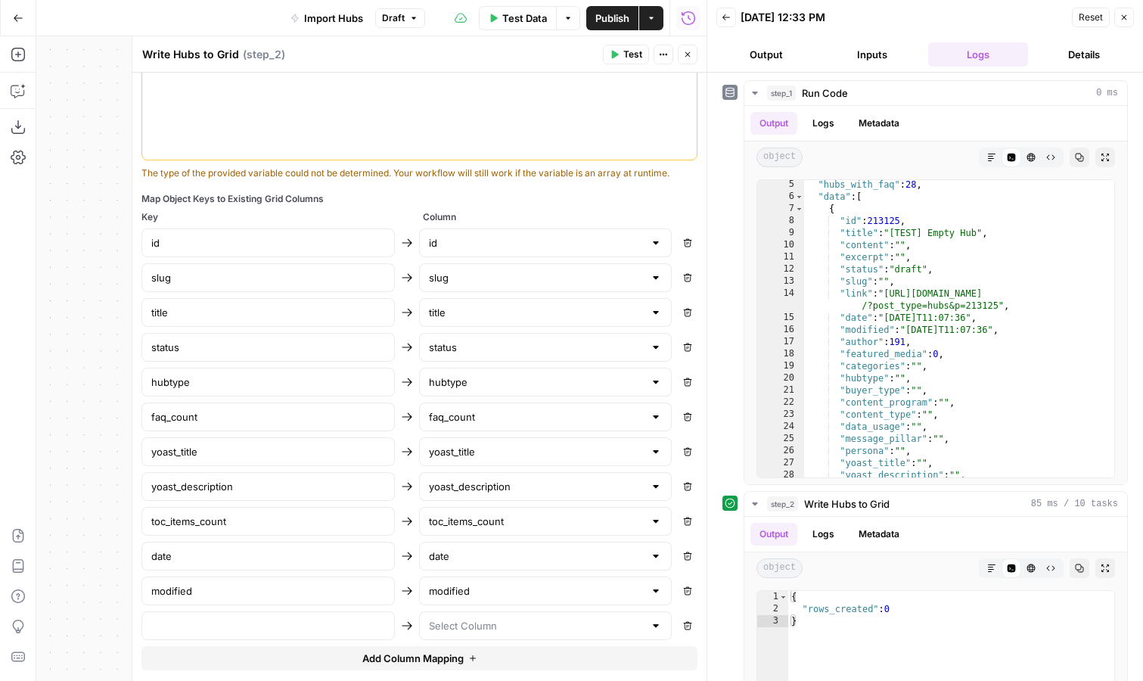
scroll to position [560, 0]
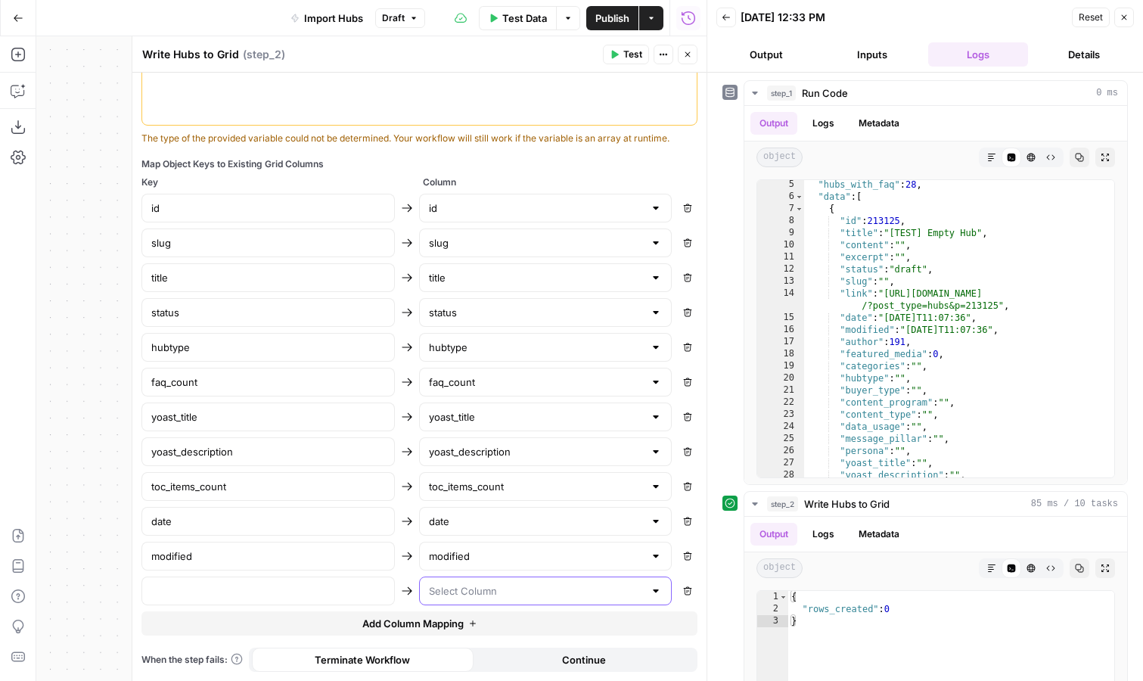
click at [465, 592] on input "text" at bounding box center [537, 590] width 216 height 15
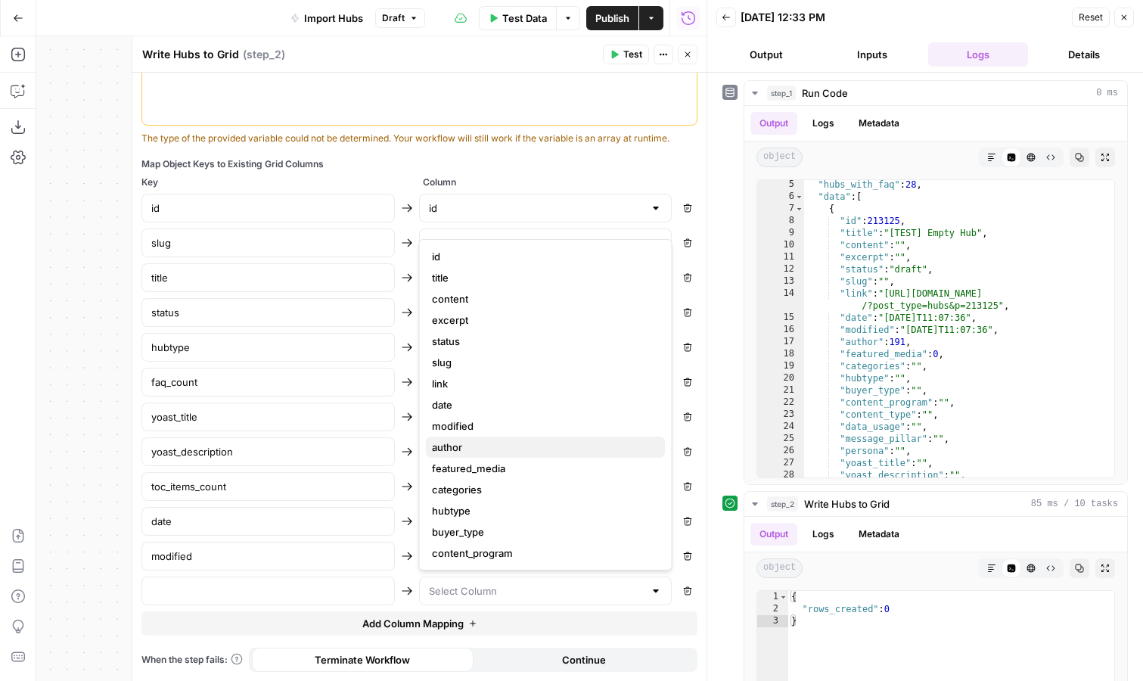
click at [493, 440] on span "author" at bounding box center [543, 447] width 222 height 15
type input "author"
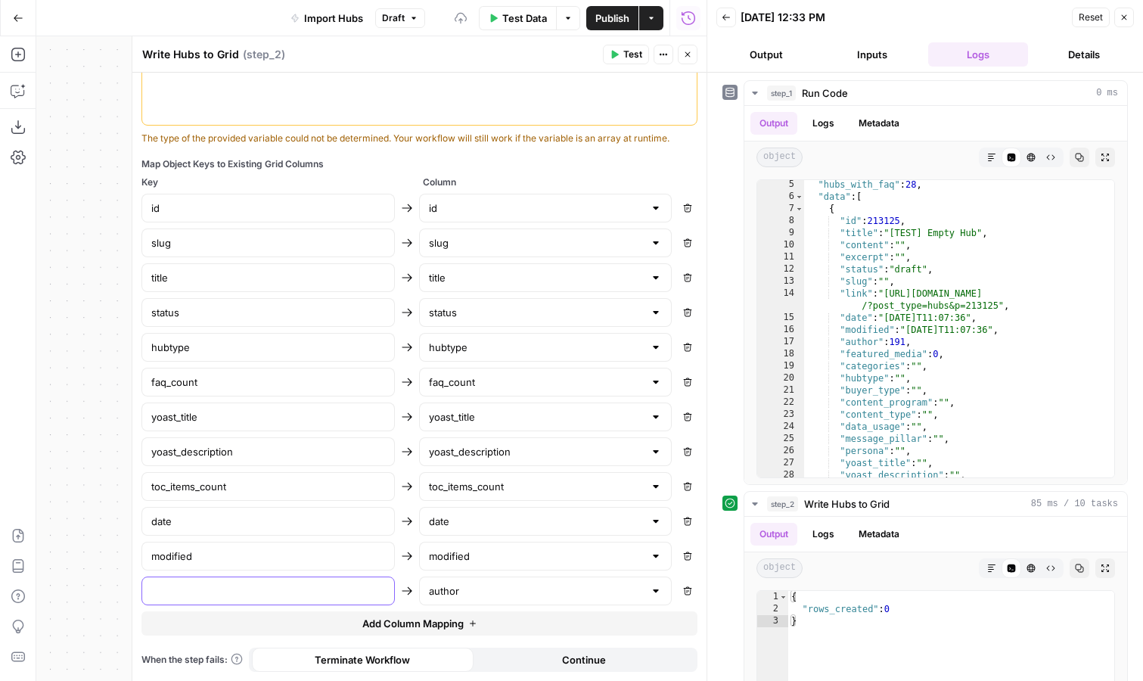
click at [321, 589] on input "text" at bounding box center [268, 590] width 234 height 15
type input "author"
click at [421, 619] on span "Add Column Mapping" at bounding box center [412, 623] width 101 height 15
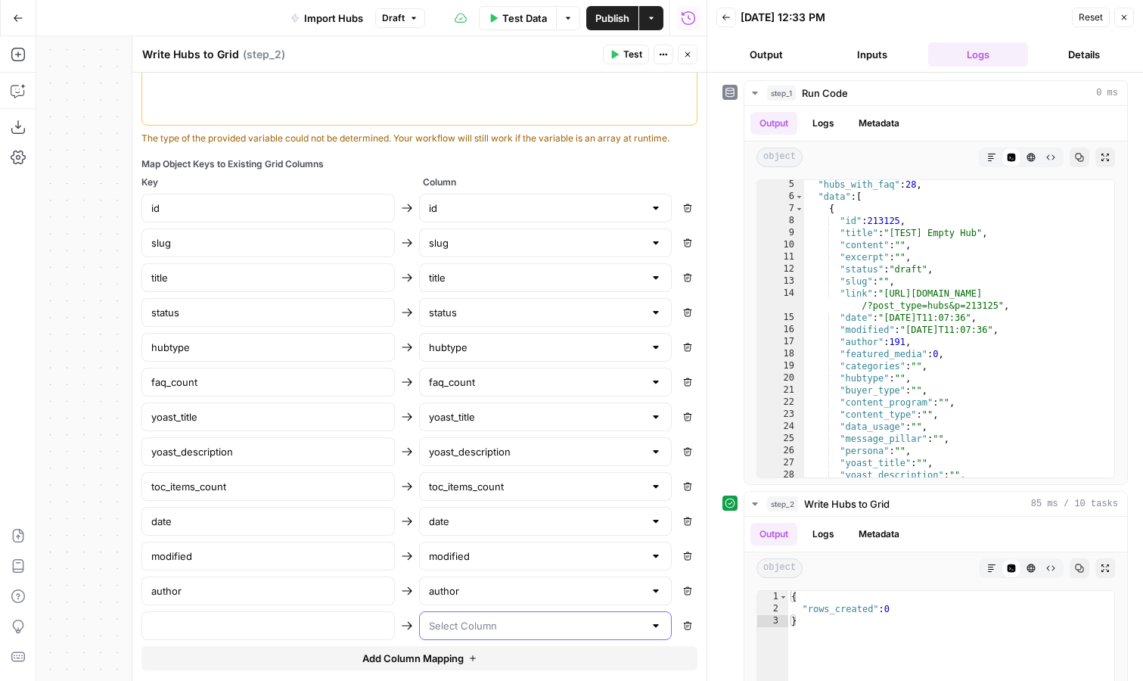
click at [458, 628] on input "text" at bounding box center [537, 625] width 216 height 15
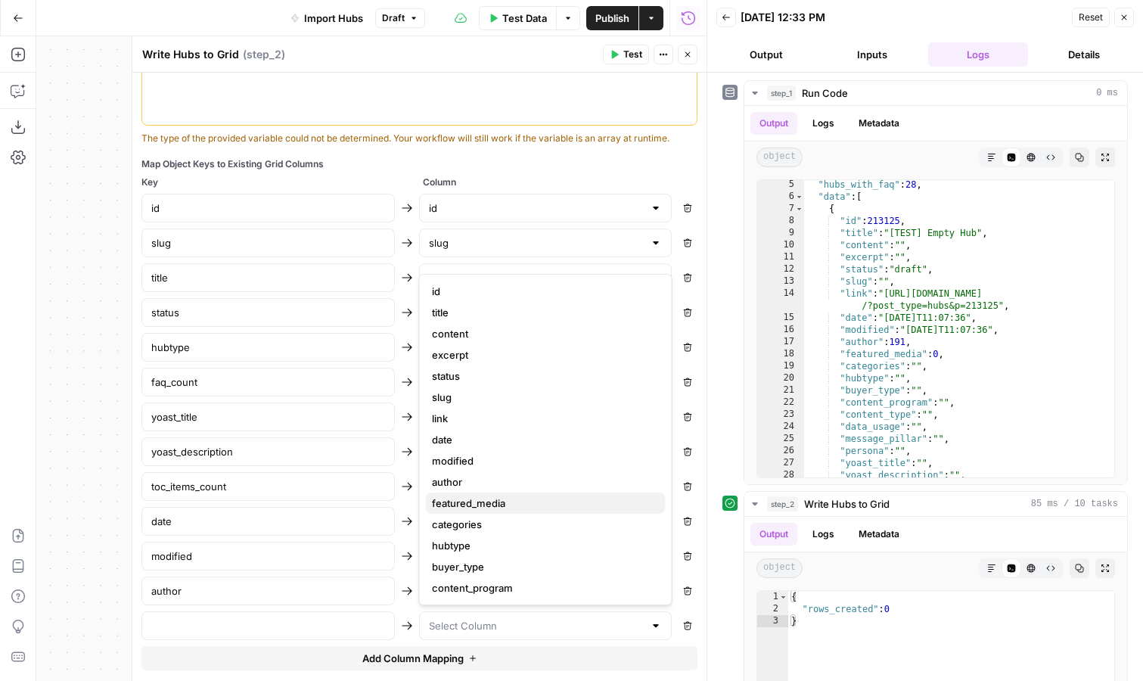
click at [500, 499] on span "featured_media" at bounding box center [543, 502] width 222 height 15
type input "featured_media"
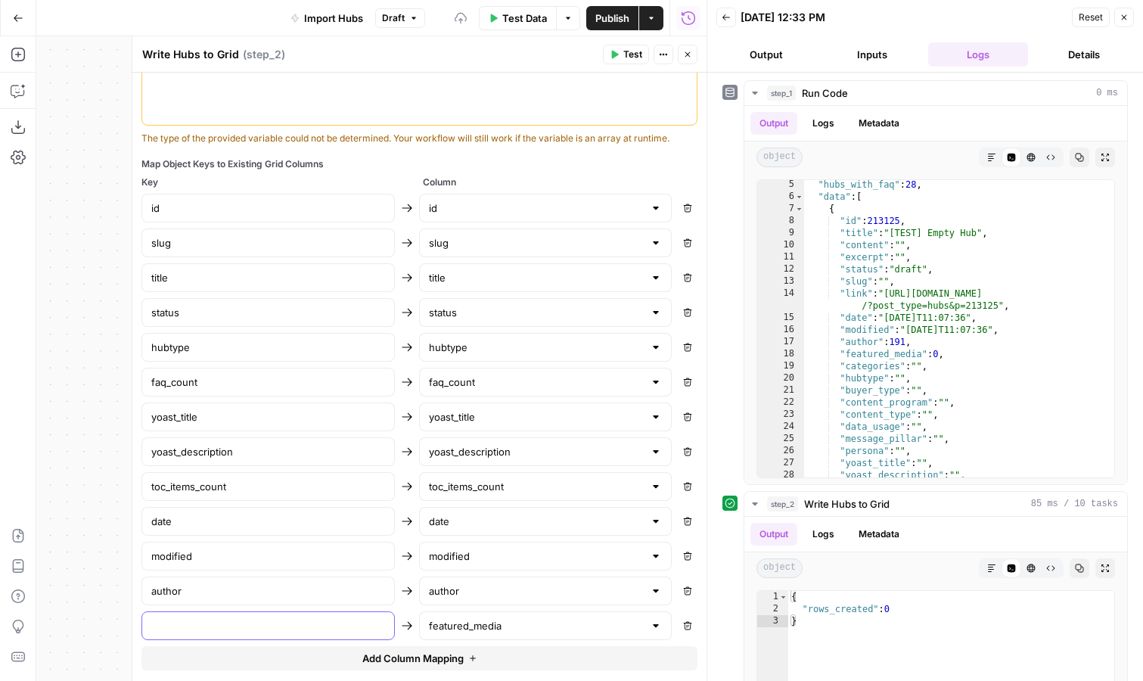
click at [265, 625] on input "text" at bounding box center [268, 625] width 234 height 15
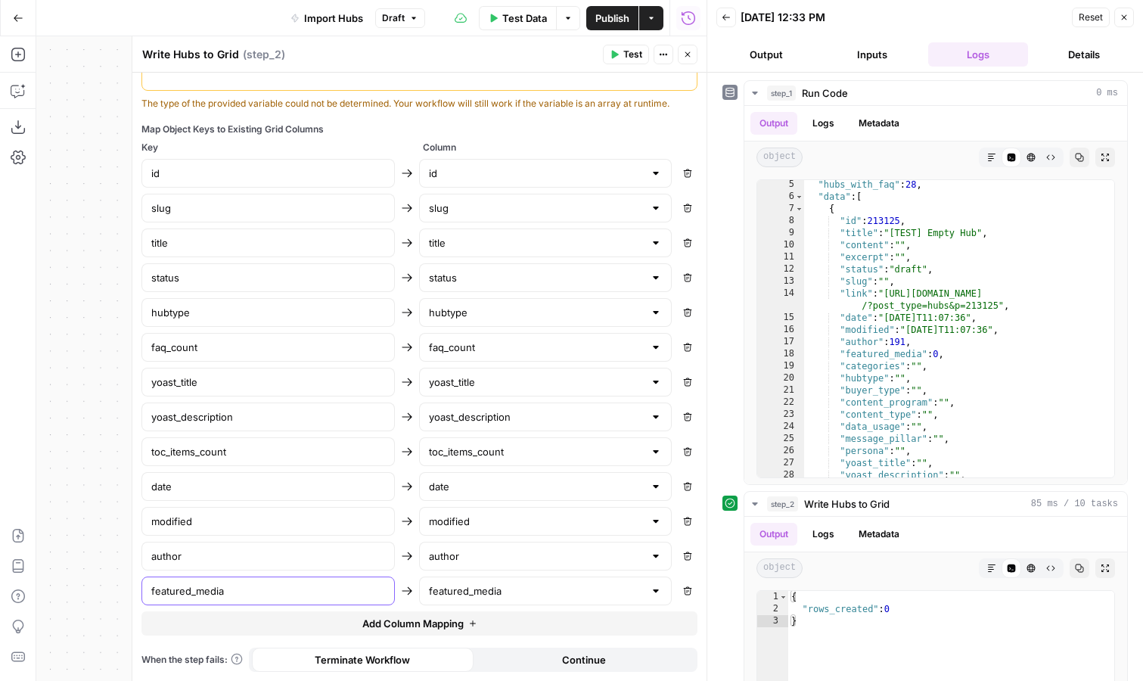
type input "featured_media"
click at [443, 623] on span "Add Column Mapping" at bounding box center [412, 623] width 101 height 15
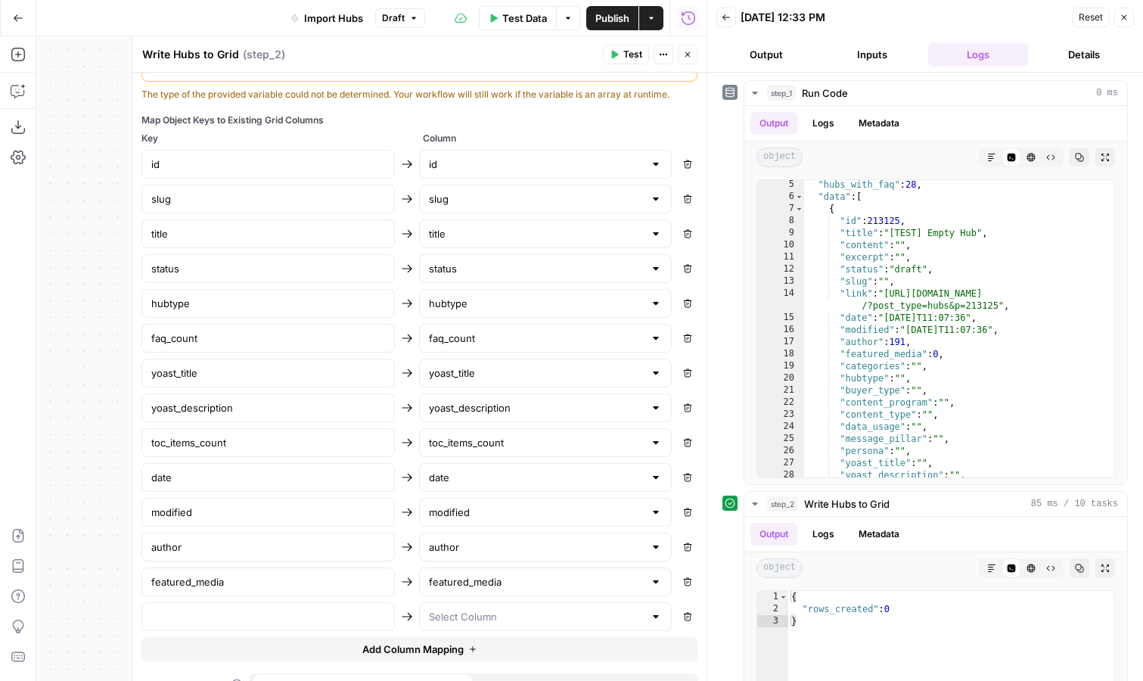
scroll to position [629, 0]
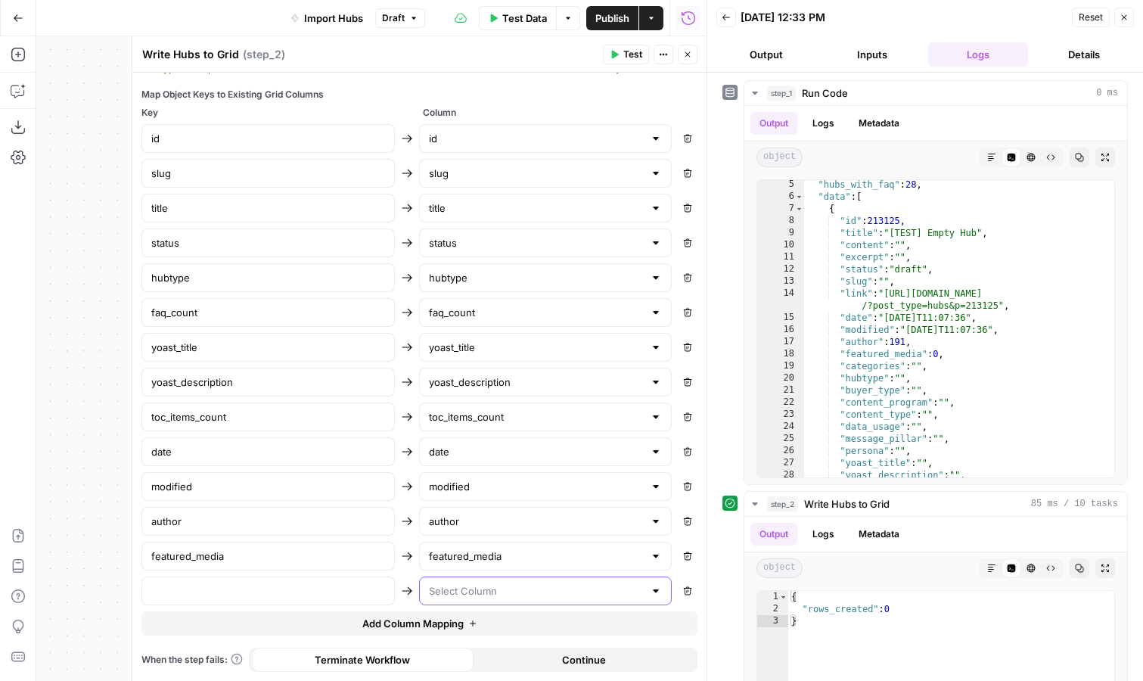
click at [473, 592] on input "text" at bounding box center [537, 590] width 216 height 15
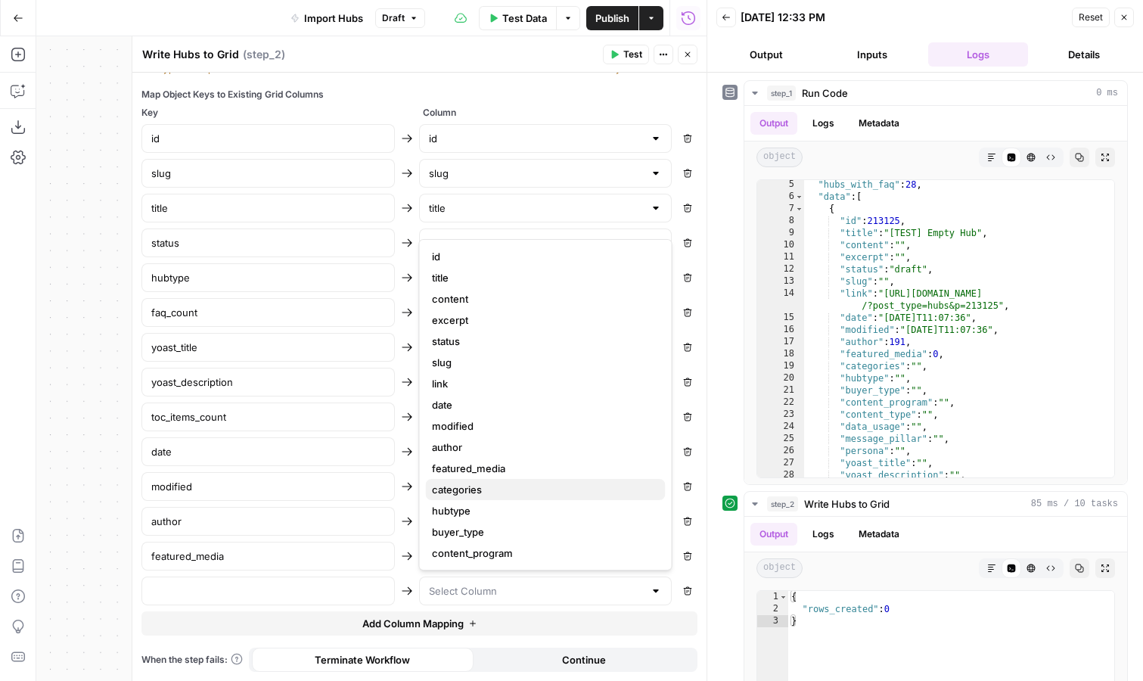
click at [484, 487] on span "categories" at bounding box center [543, 489] width 222 height 15
type input "categories"
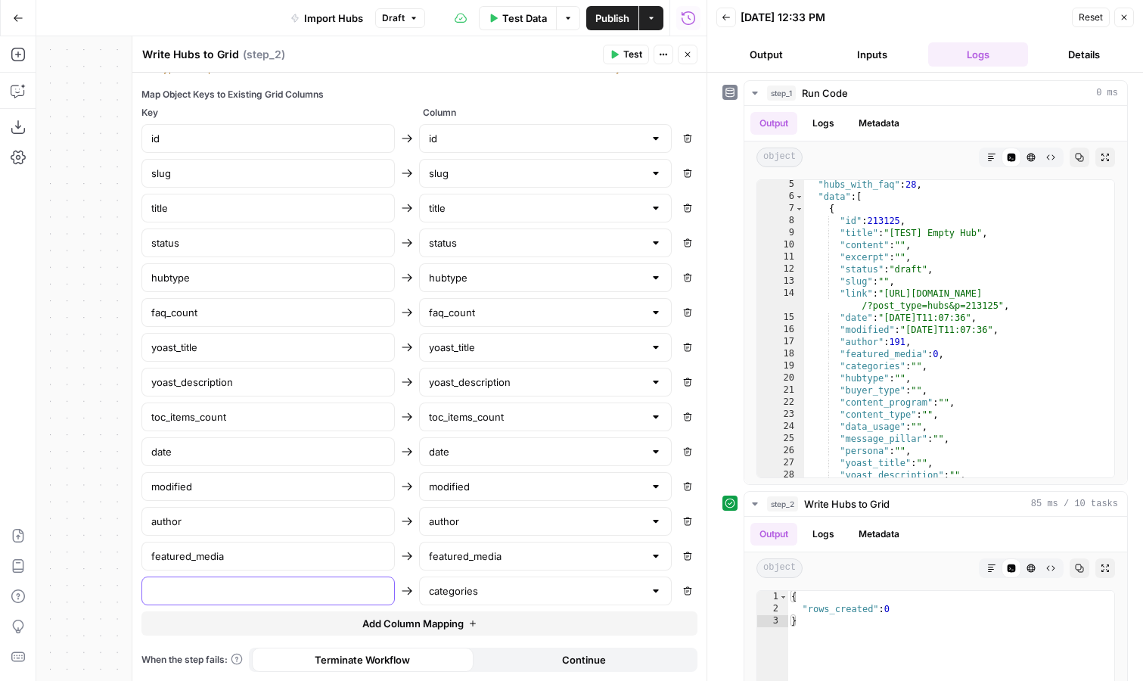
click at [295, 585] on input "text" at bounding box center [268, 590] width 234 height 15
type input "categories"
click at [465, 622] on button "Add Column Mapping" at bounding box center [419, 623] width 556 height 24
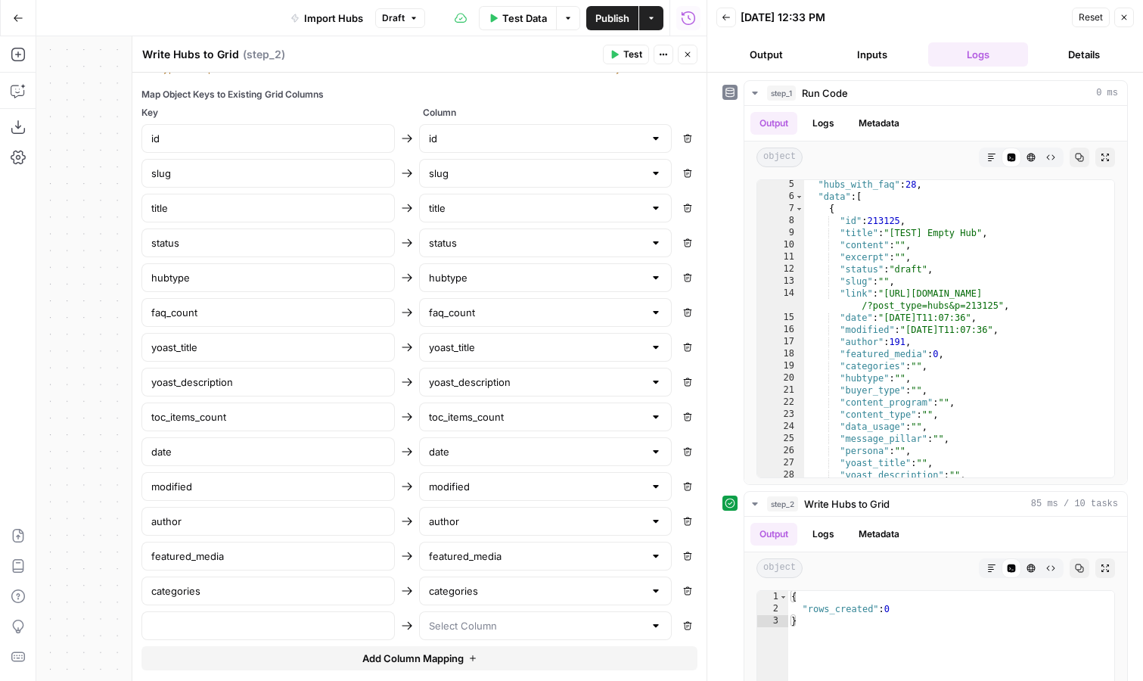
scroll to position [664, 0]
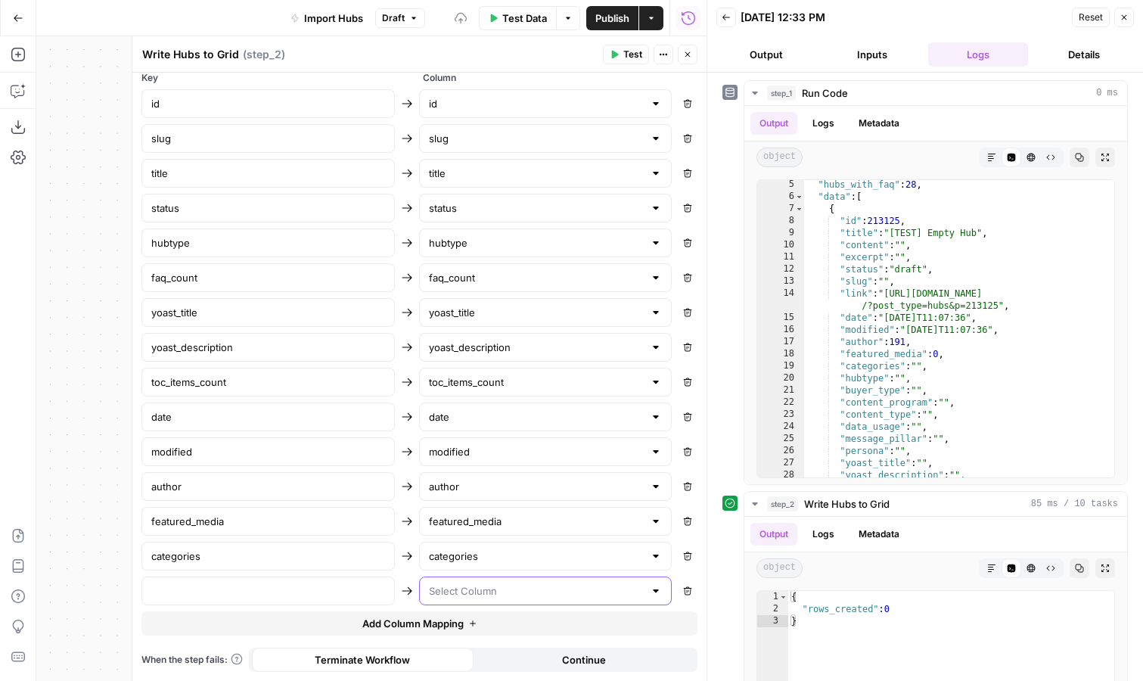
click at [482, 595] on input "text" at bounding box center [537, 590] width 216 height 15
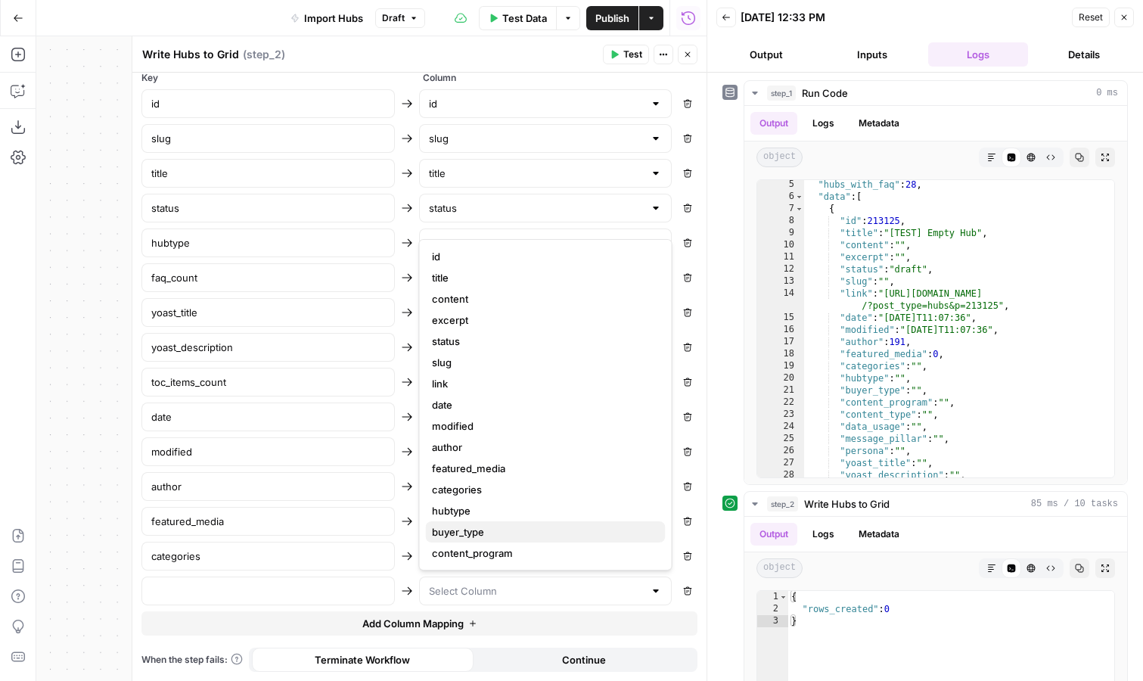
click at [505, 529] on span "buyer_type" at bounding box center [543, 531] width 222 height 15
type input "buyer_type"
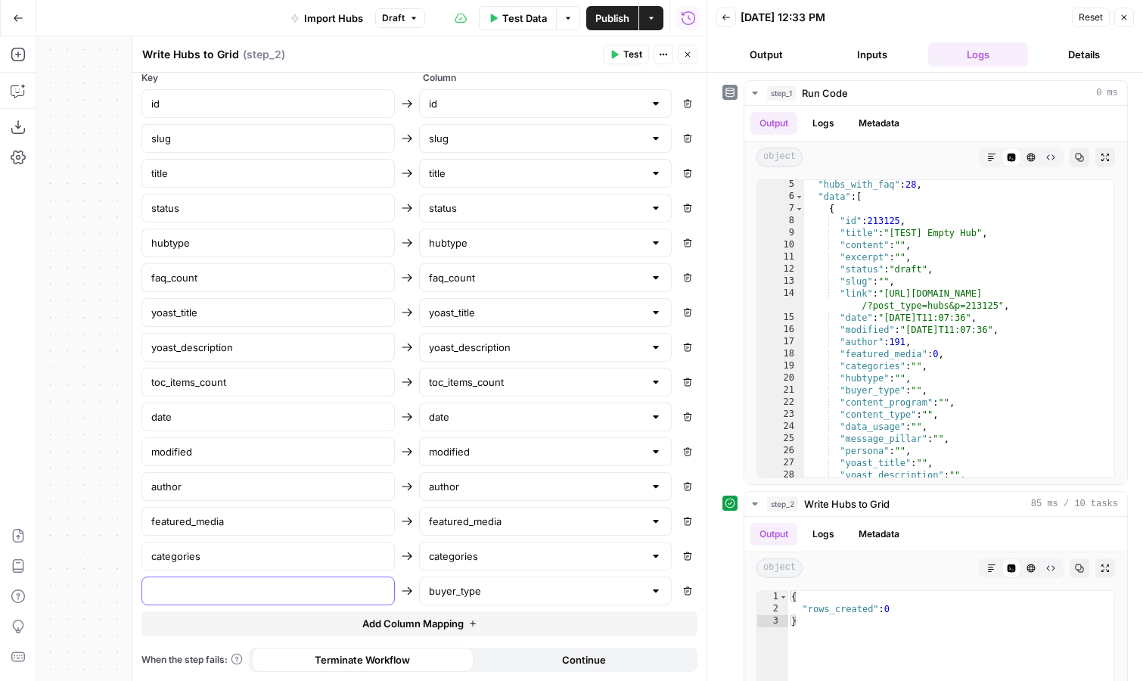
click at [349, 595] on input "text" at bounding box center [268, 590] width 234 height 15
type input "buyer_type"
click at [431, 617] on span "Add Column Mapping" at bounding box center [412, 623] width 101 height 15
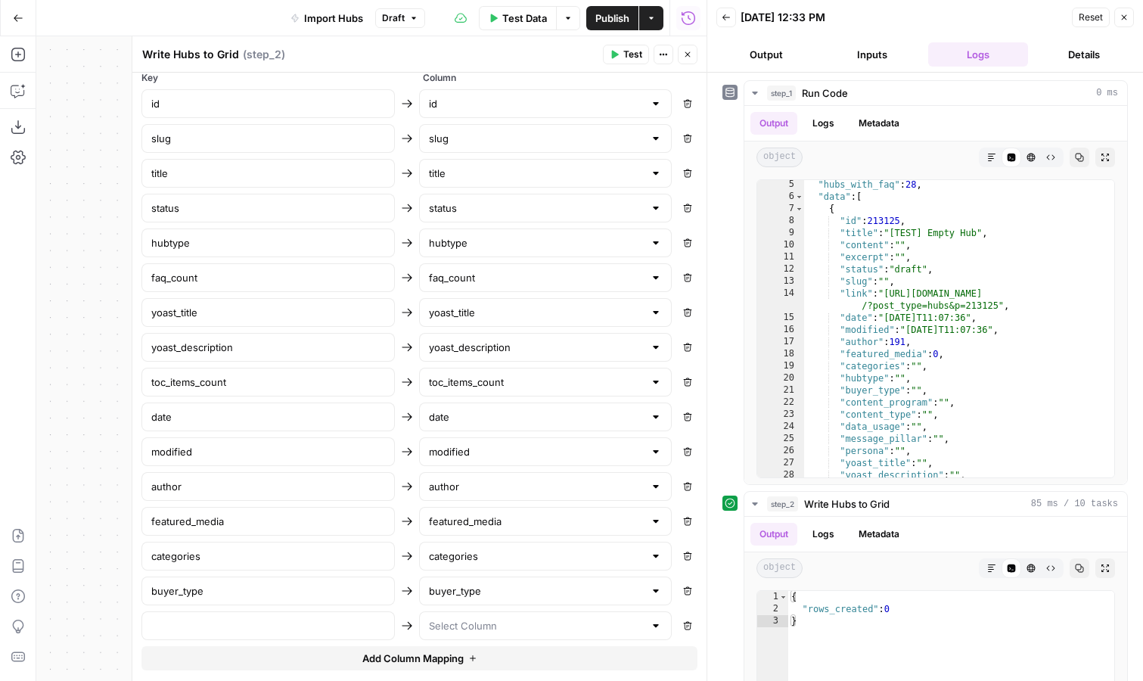
scroll to position [699, 0]
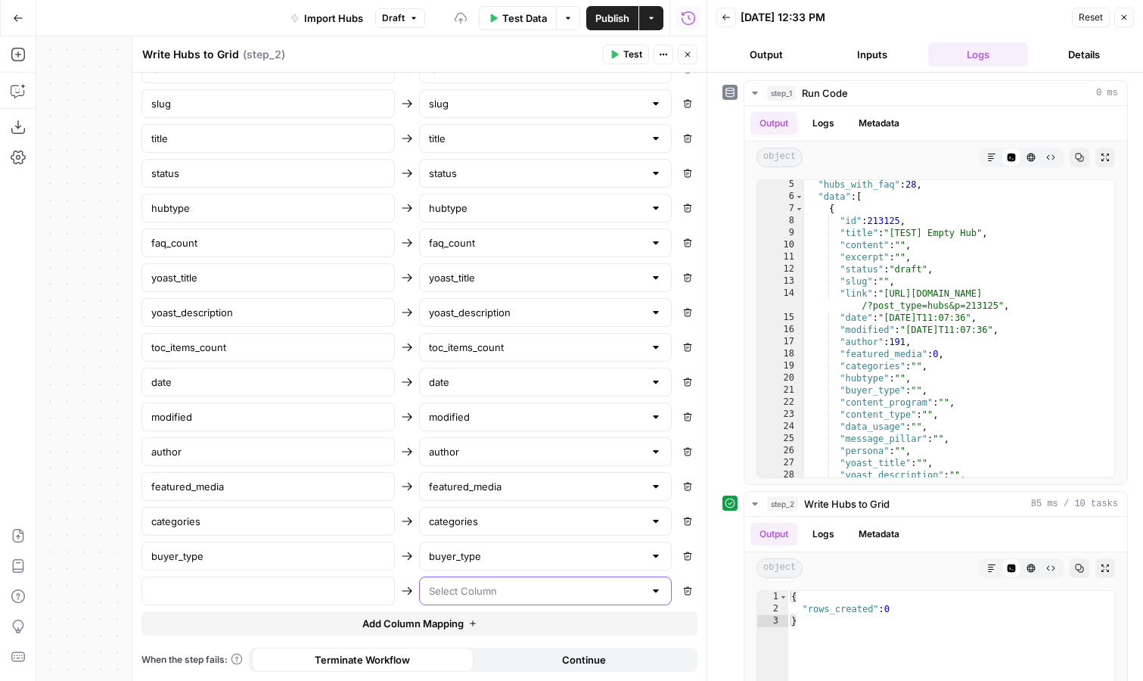
click at [486, 592] on input "text" at bounding box center [537, 590] width 216 height 15
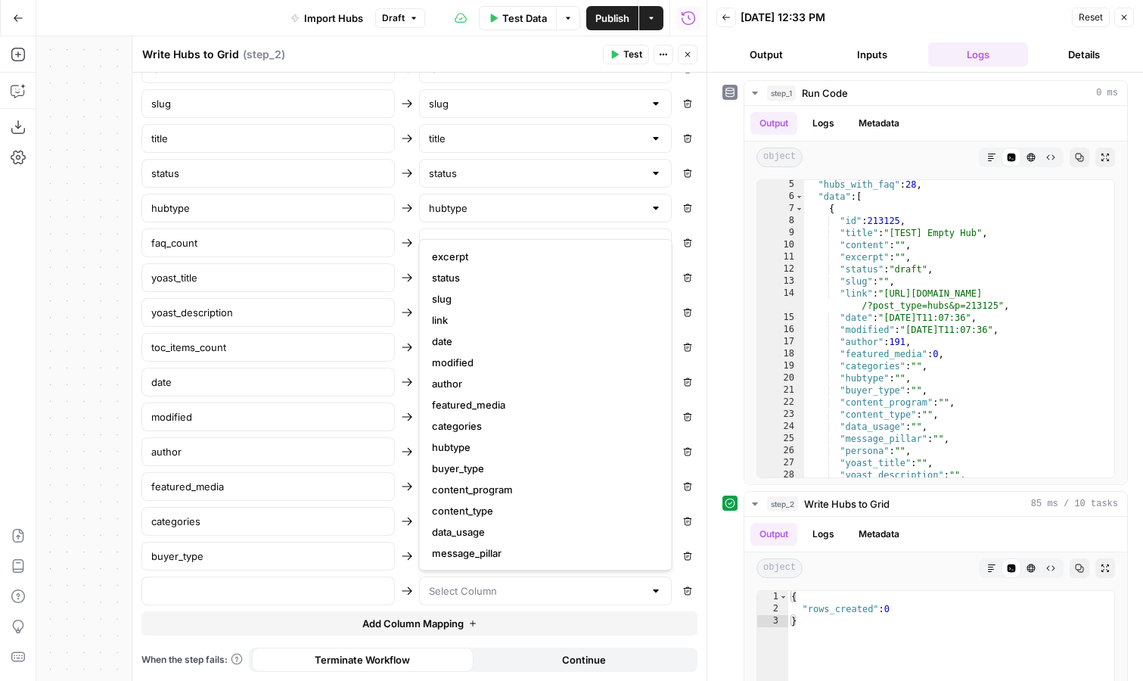
scroll to position [71, 0]
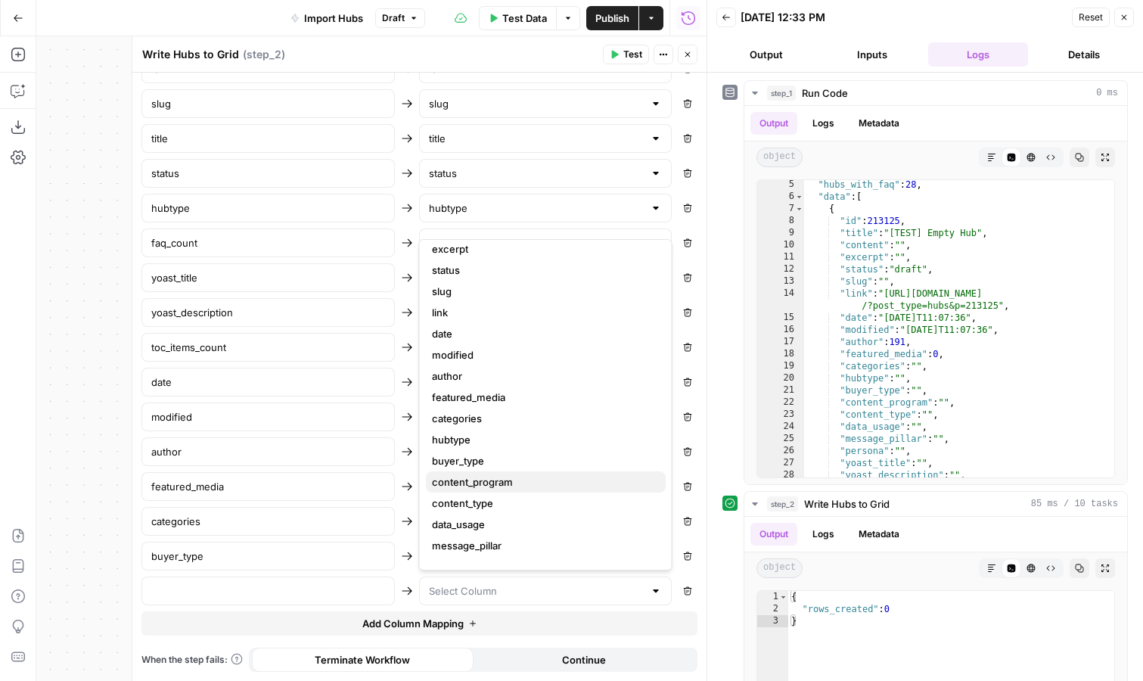
click at [518, 475] on span "content_program" at bounding box center [543, 481] width 222 height 15
type input "content_program"
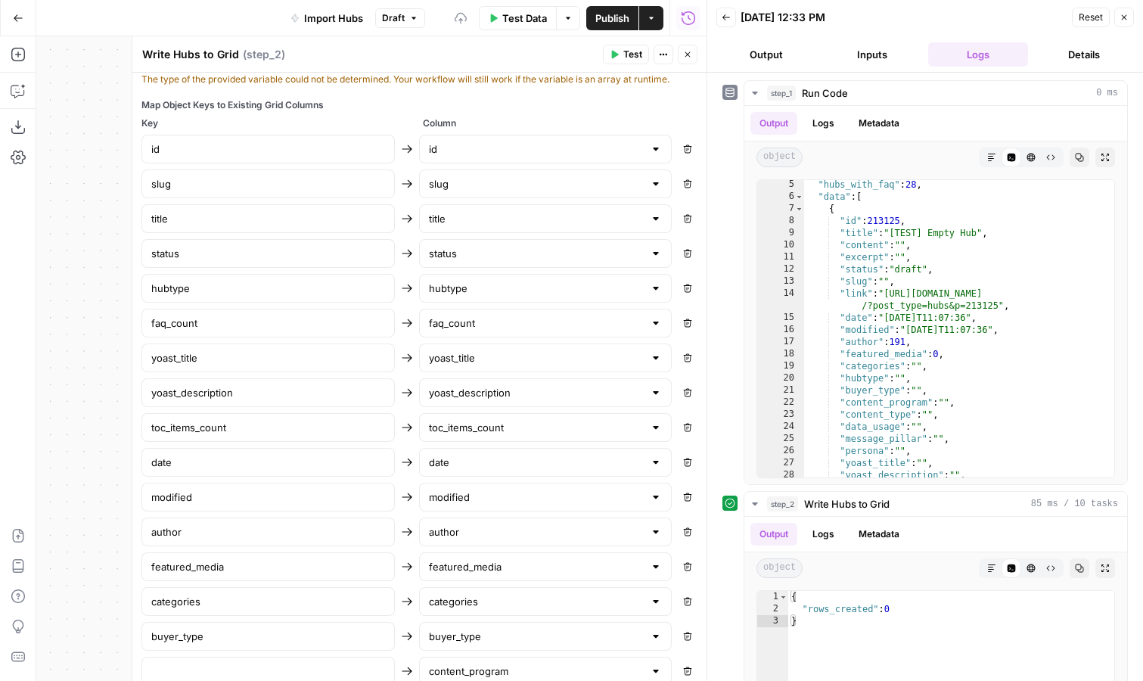
scroll to position [699, 0]
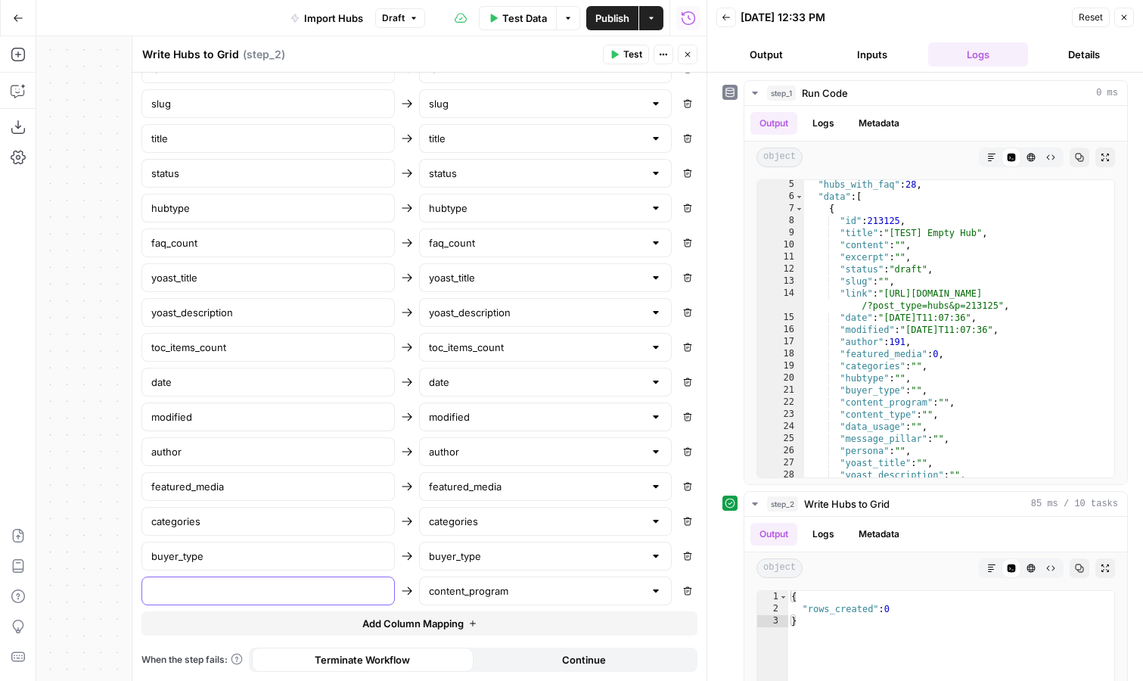
click at [280, 589] on input "text" at bounding box center [268, 590] width 234 height 15
type input "content_program"
click at [518, 624] on button "Add Column Mapping" at bounding box center [419, 623] width 556 height 24
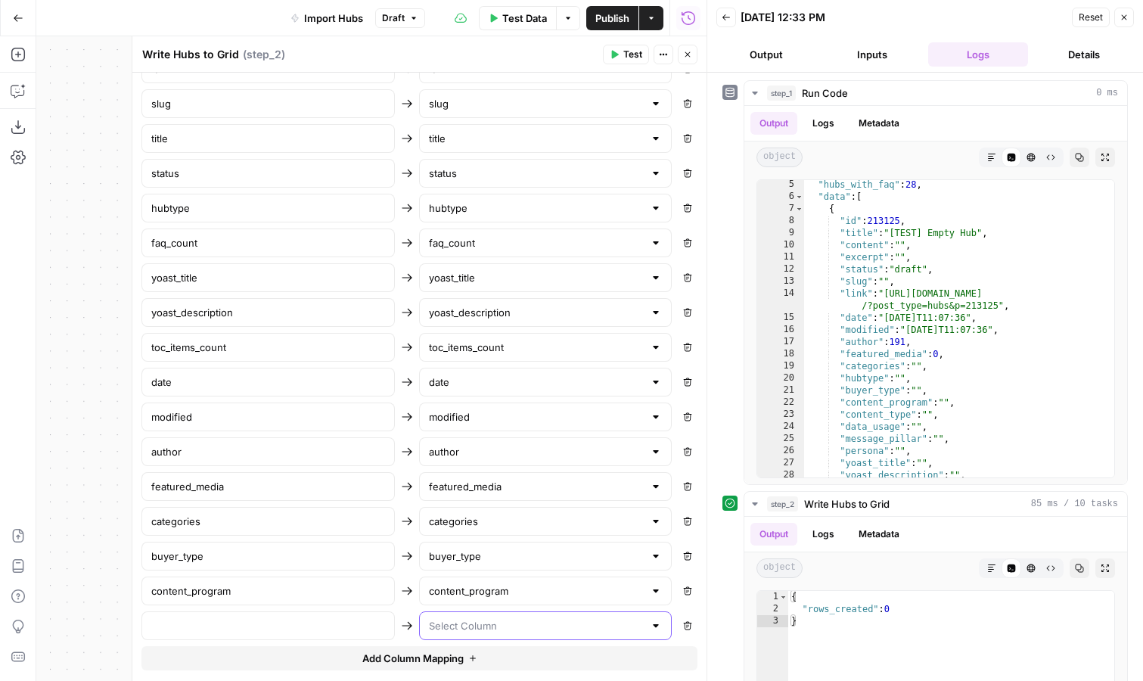
click at [518, 624] on input "text" at bounding box center [537, 625] width 216 height 15
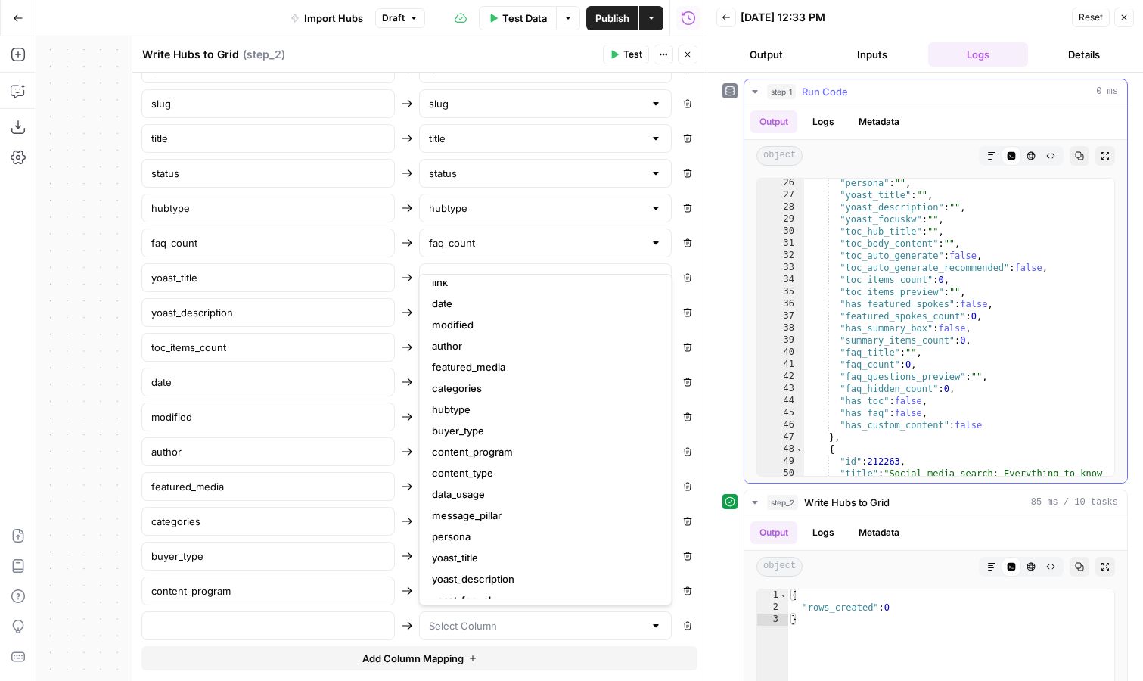
scroll to position [19, 0]
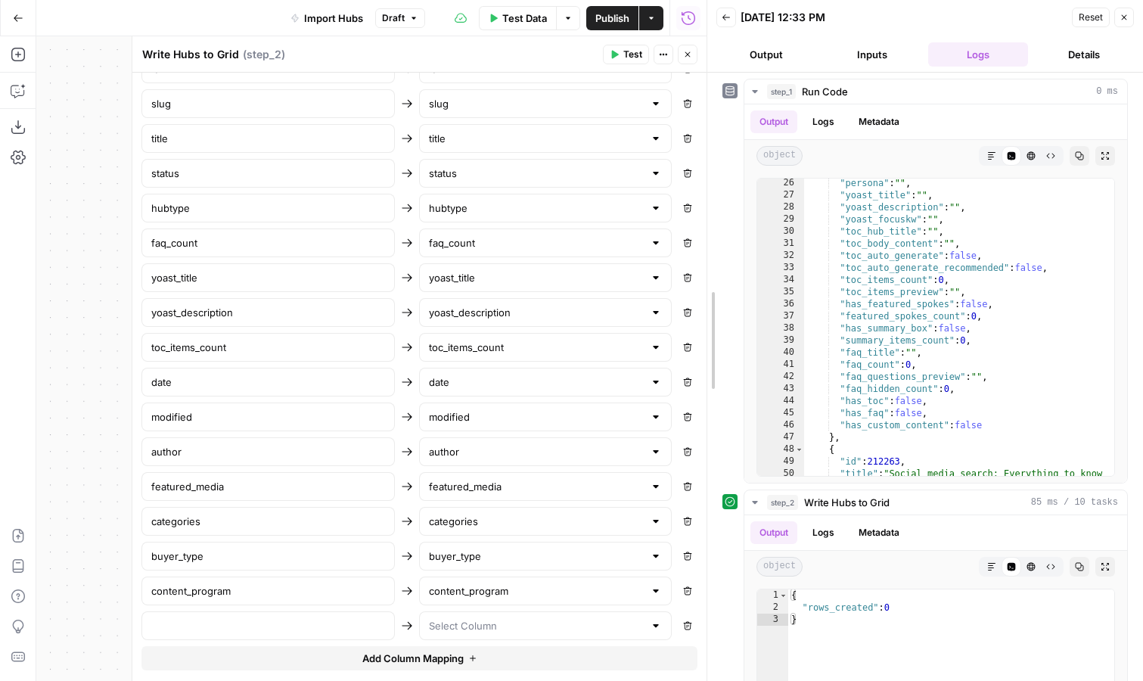
click at [700, 607] on div at bounding box center [707, 340] width 15 height 681
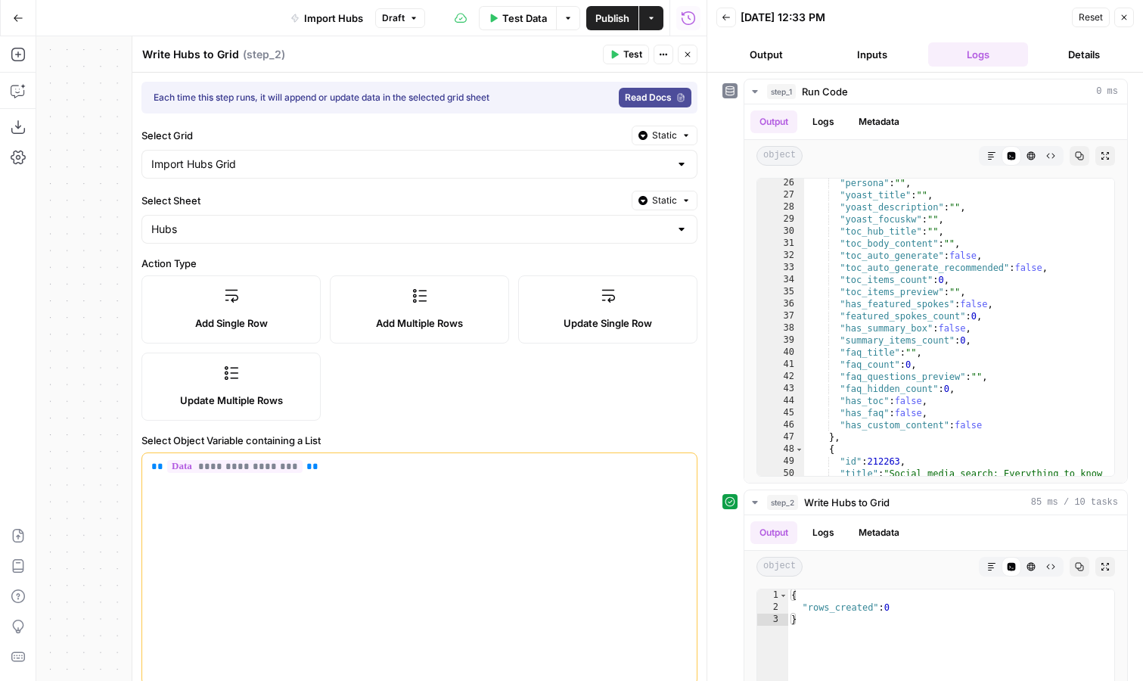
click at [684, 54] on icon "button" at bounding box center [687, 54] width 9 height 9
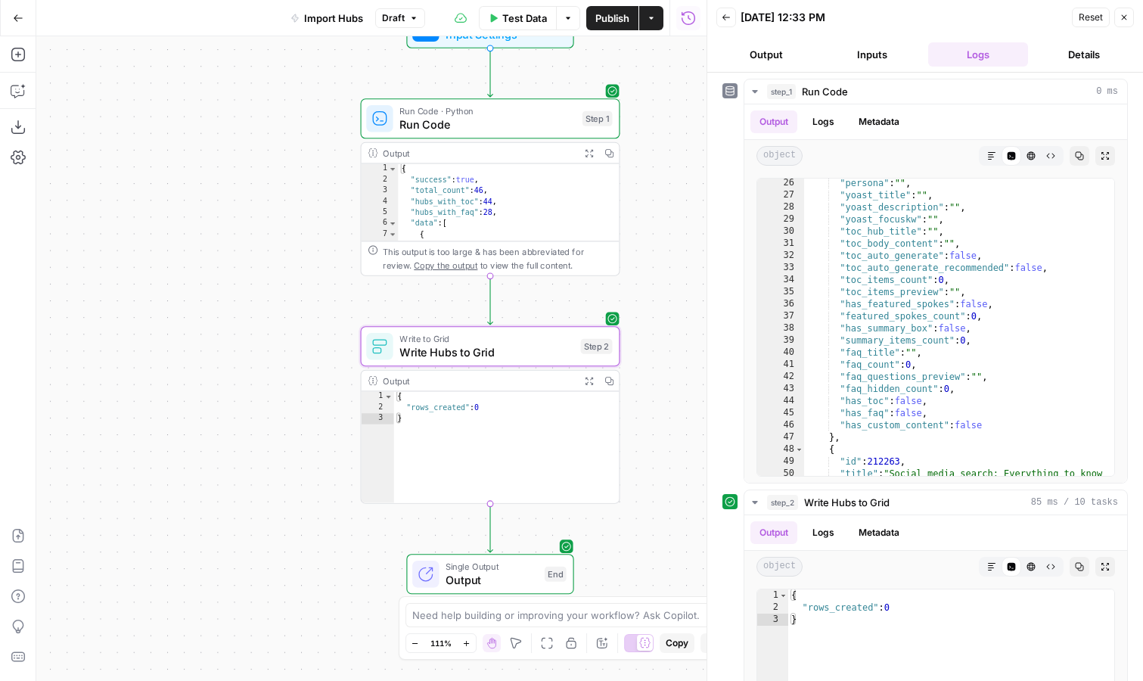
click at [547, 128] on span "Run Code" at bounding box center [487, 124] width 176 height 17
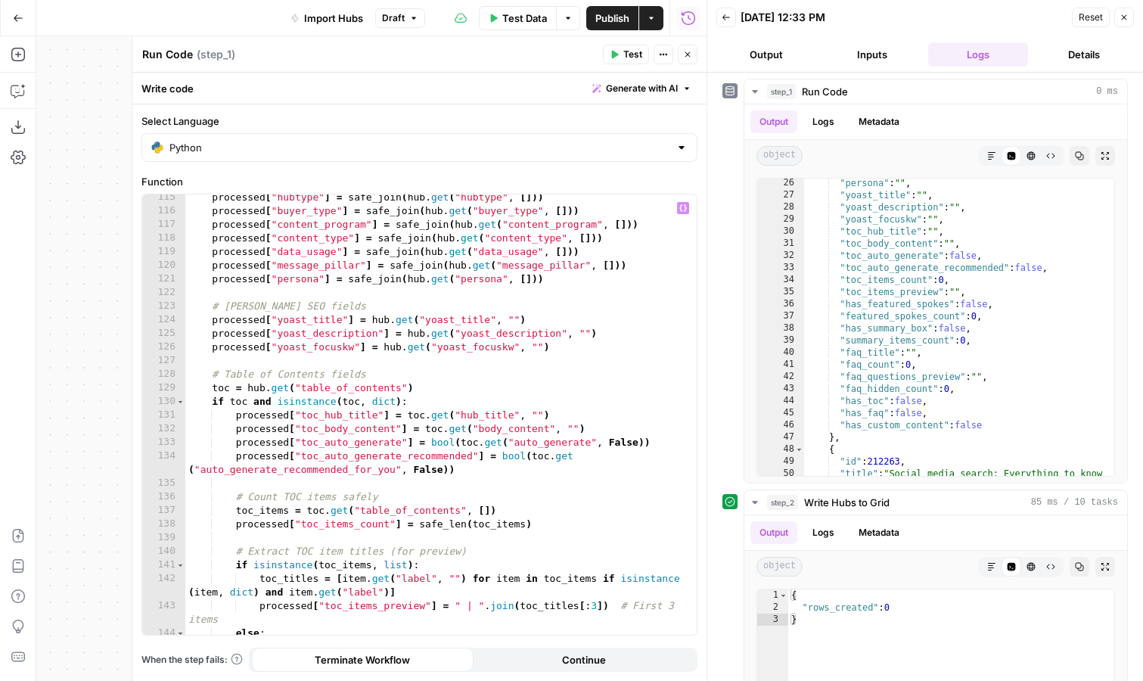
scroll to position [1570, 0]
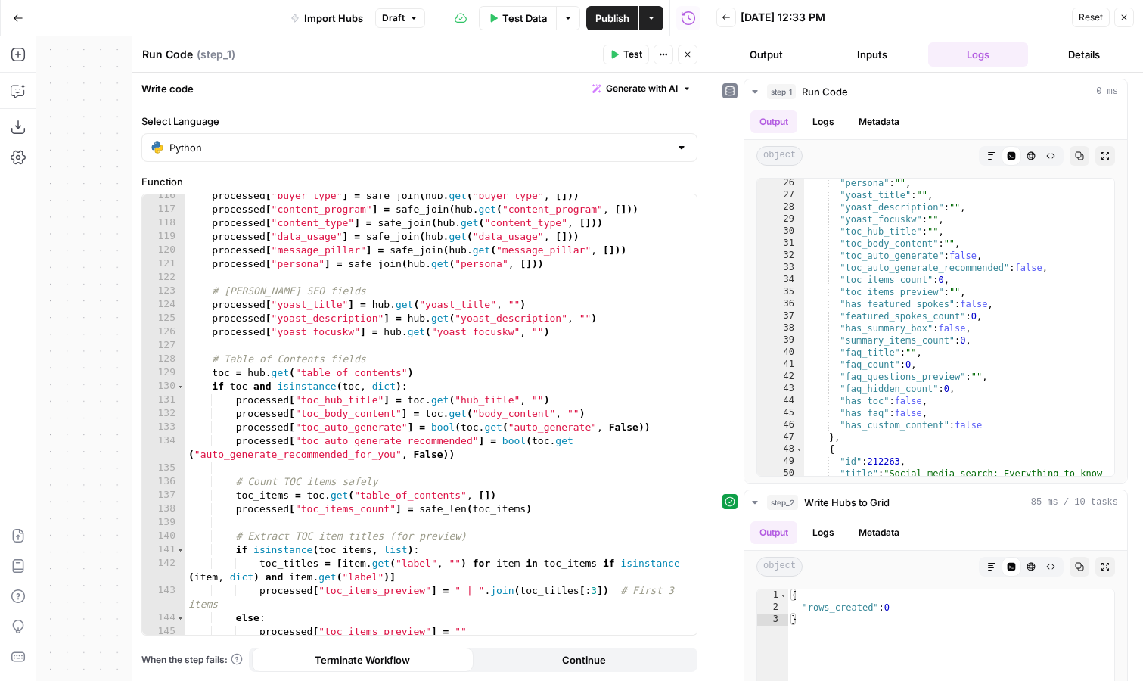
click at [687, 51] on icon "button" at bounding box center [687, 54] width 9 height 9
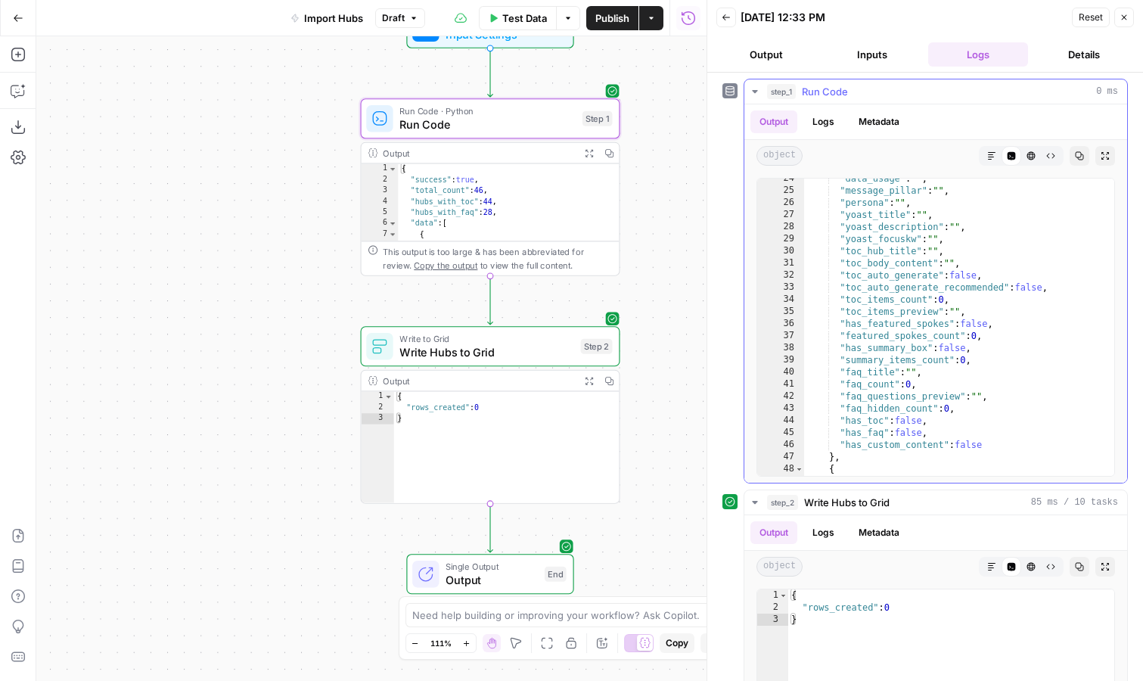
scroll to position [17, 0]
click at [520, 349] on span "Write Hubs to Grid" at bounding box center [486, 351] width 174 height 17
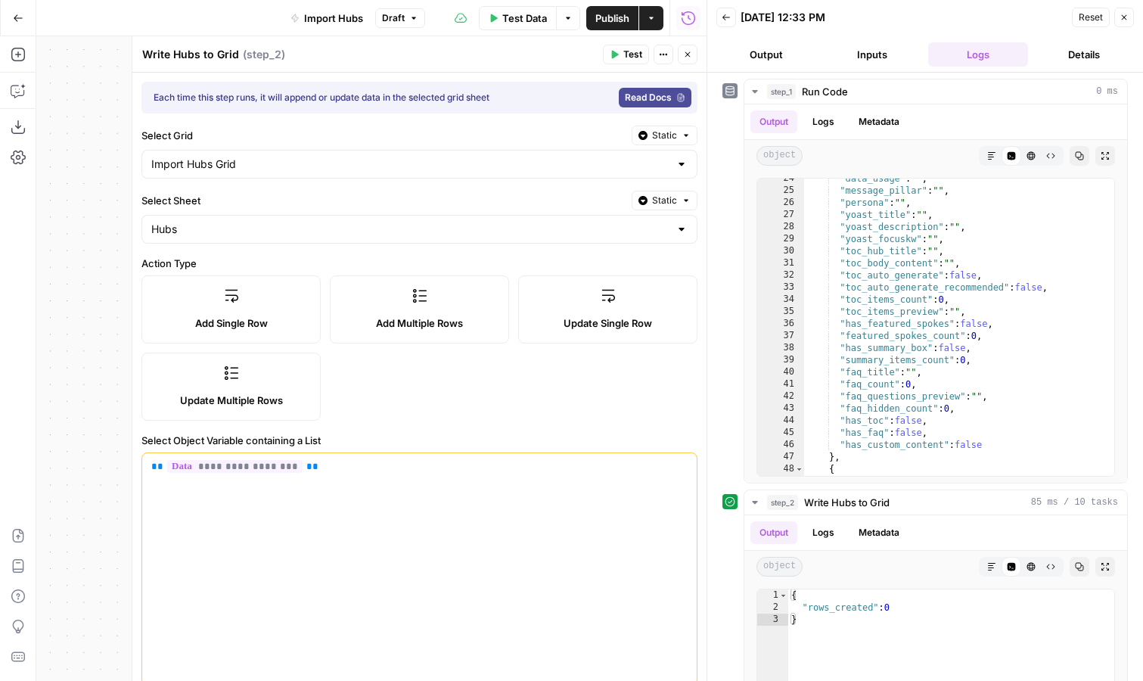
scroll to position [734, 0]
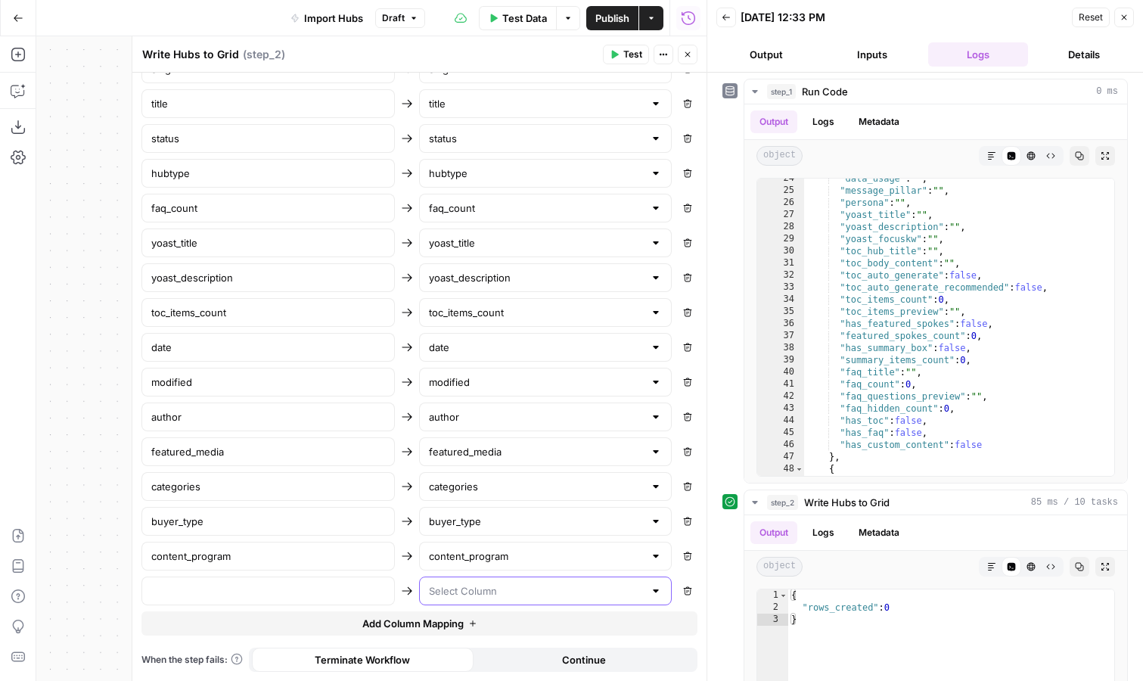
click at [486, 595] on input "text" at bounding box center [537, 590] width 216 height 15
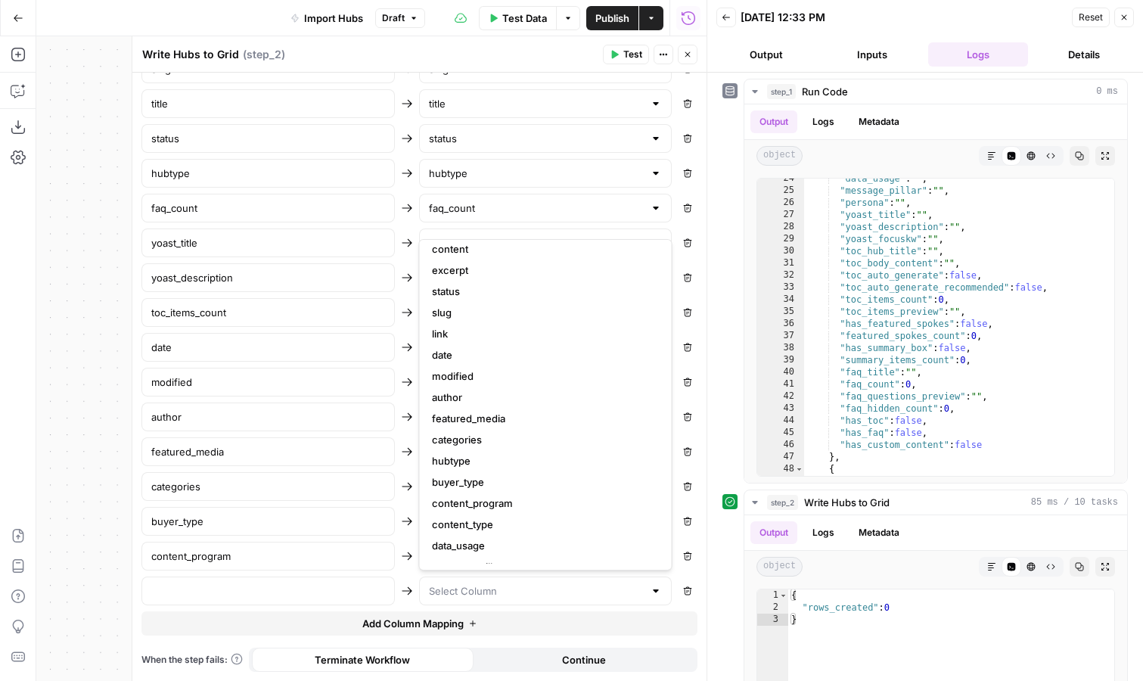
scroll to position [51, 0]
click at [505, 517] on span "content_type" at bounding box center [543, 522] width 222 height 15
type input "content_type"
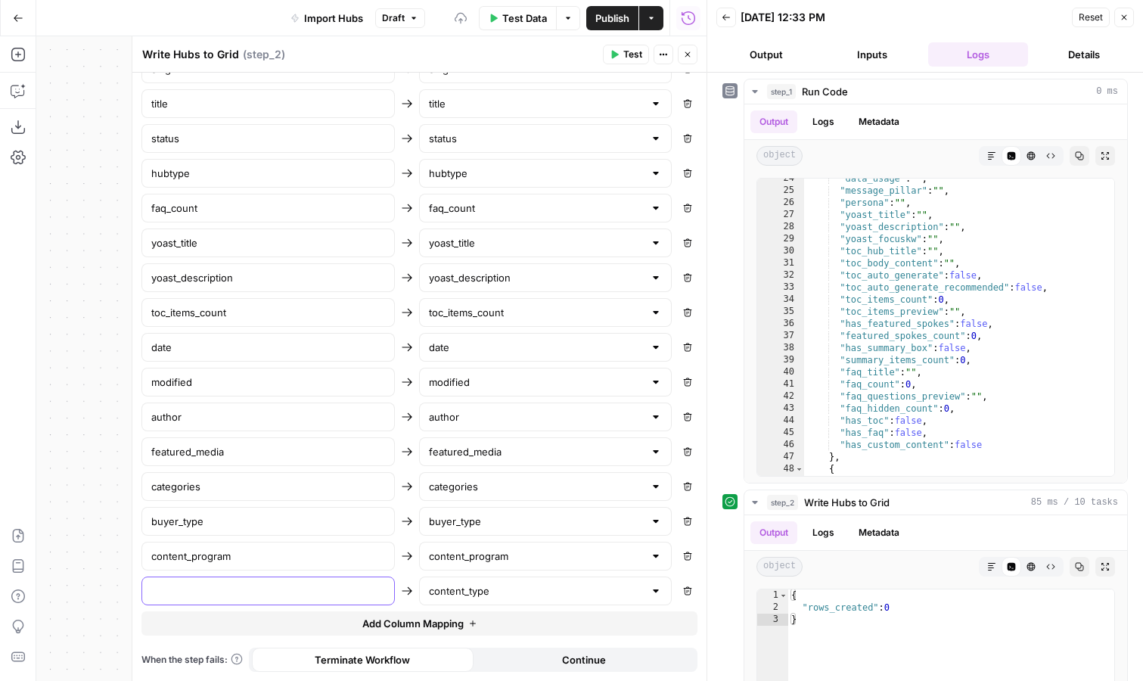
click at [301, 594] on input "text" at bounding box center [268, 590] width 234 height 15
type input "f"
type input "content_type"
click at [467, 618] on button "Add Column Mapping" at bounding box center [419, 623] width 556 height 24
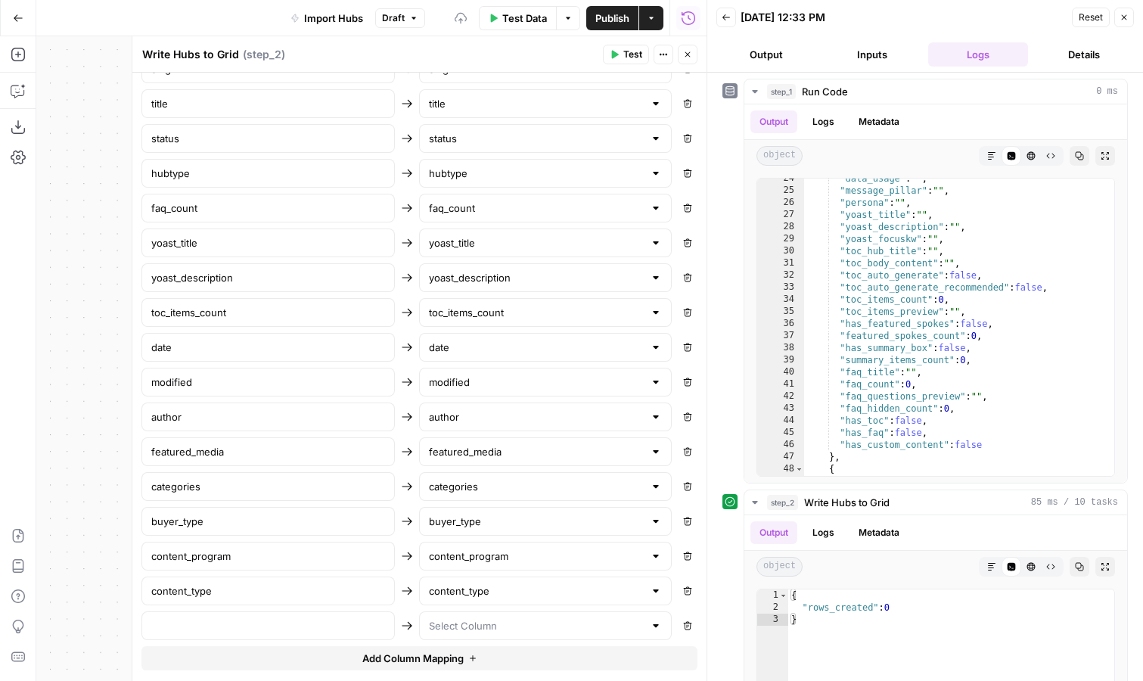
scroll to position [769, 0]
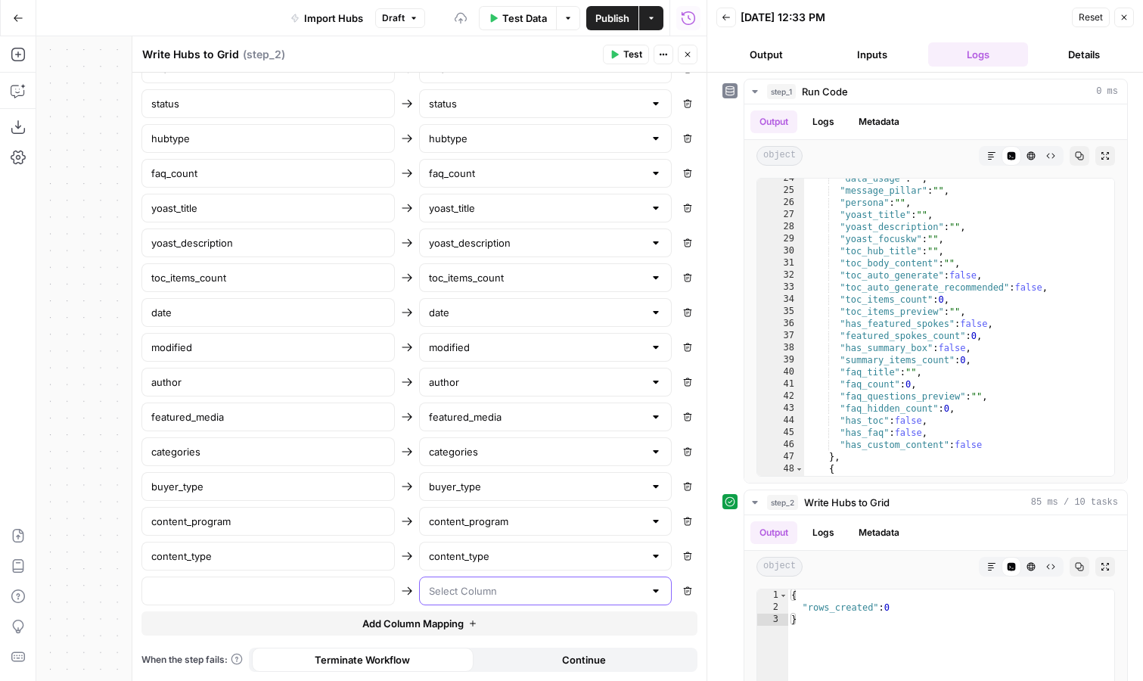
click at [491, 590] on input "text" at bounding box center [537, 590] width 216 height 15
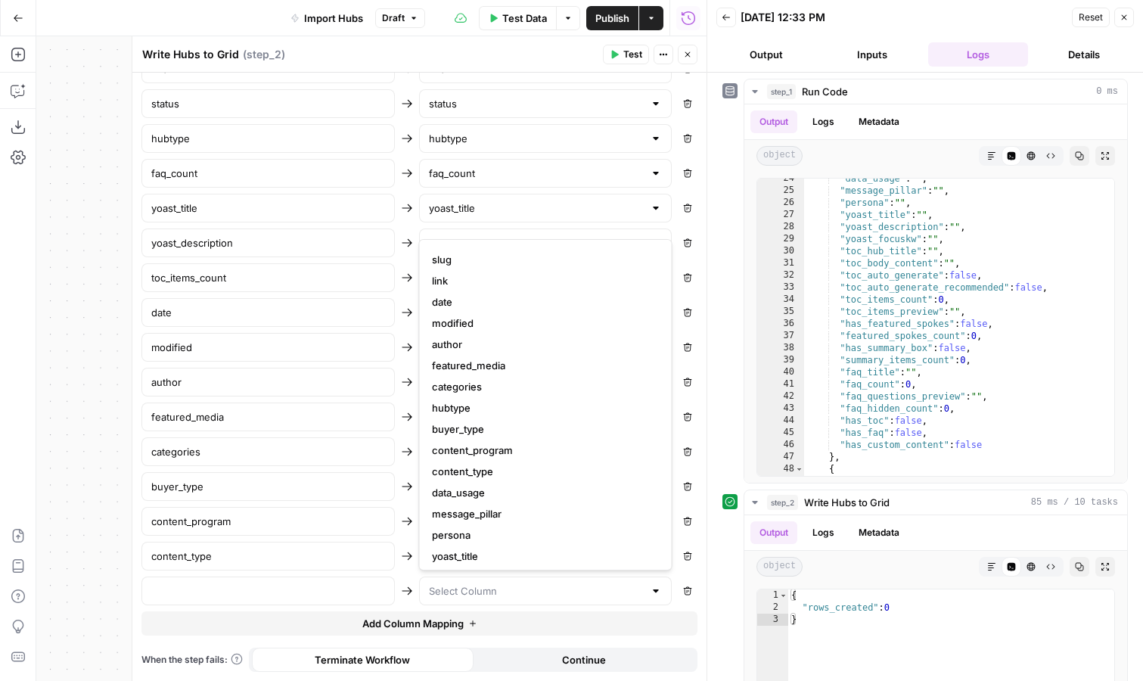
scroll to position [104, 0]
click at [499, 494] on span "data_usage" at bounding box center [543, 490] width 222 height 15
type input "data_usage"
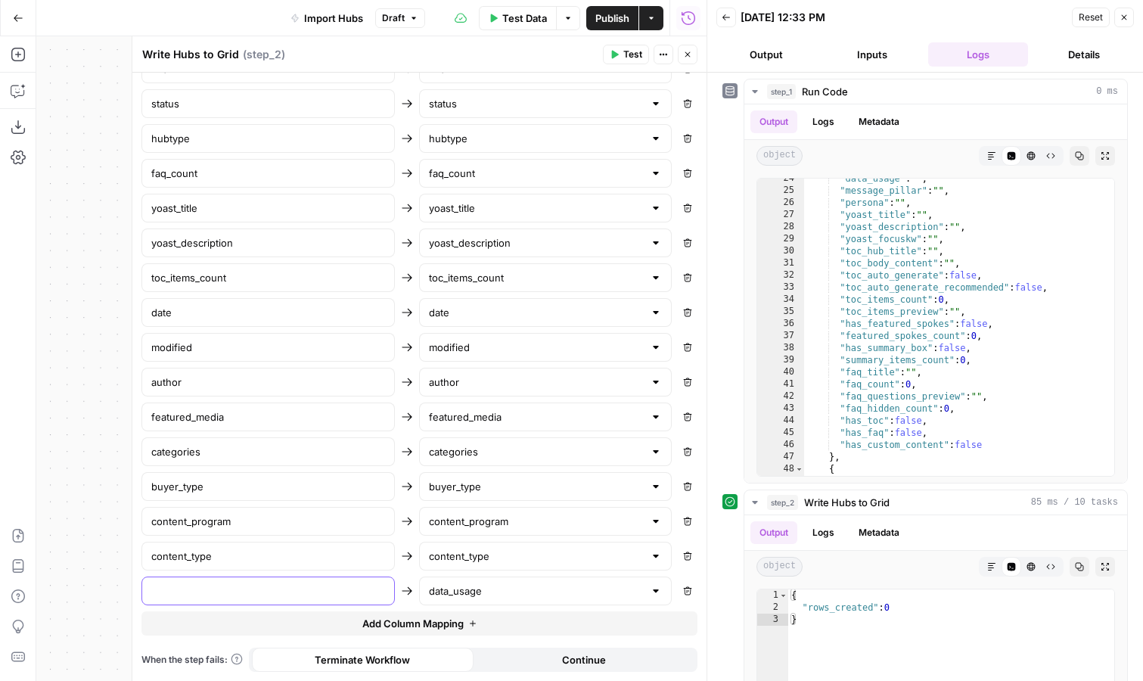
click at [305, 589] on input "text" at bounding box center [268, 590] width 234 height 15
type input "data_usage"
click at [443, 617] on span "Add Column Mapping" at bounding box center [412, 623] width 101 height 15
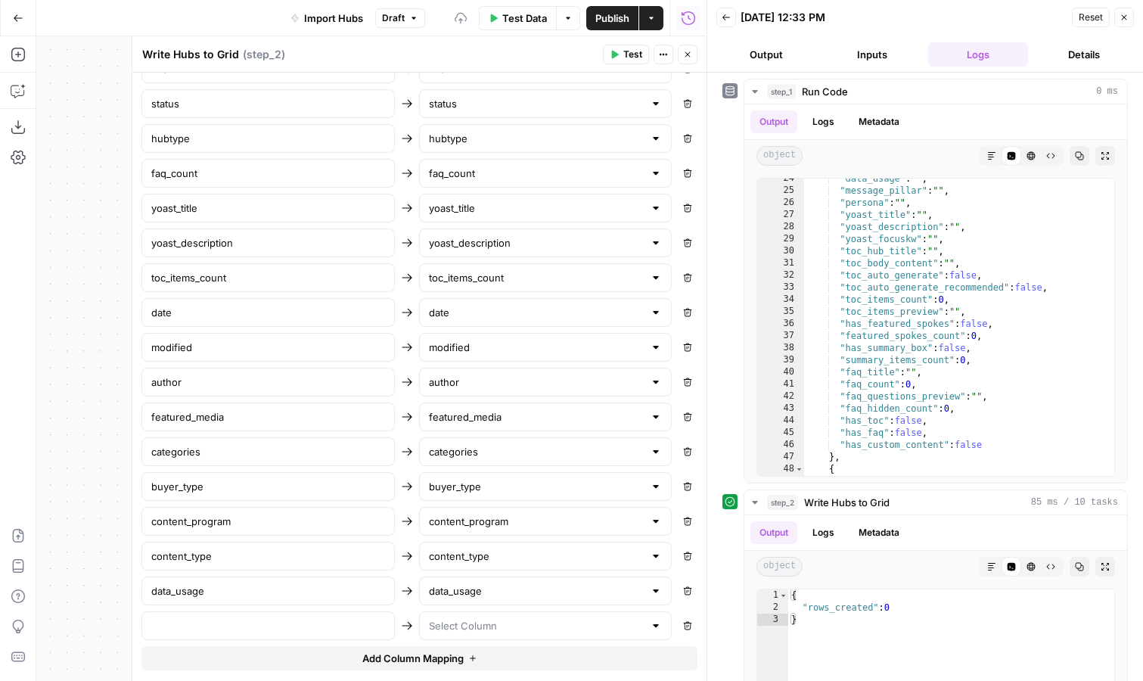
scroll to position [803, 0]
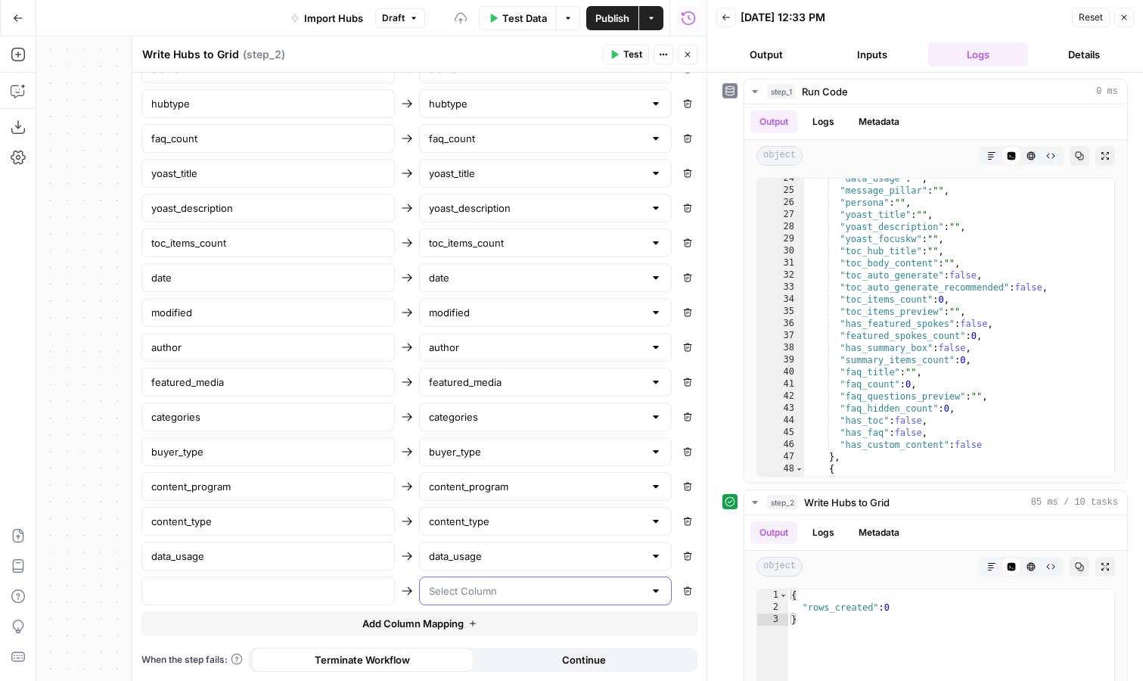
click at [466, 596] on input "text" at bounding box center [537, 590] width 216 height 15
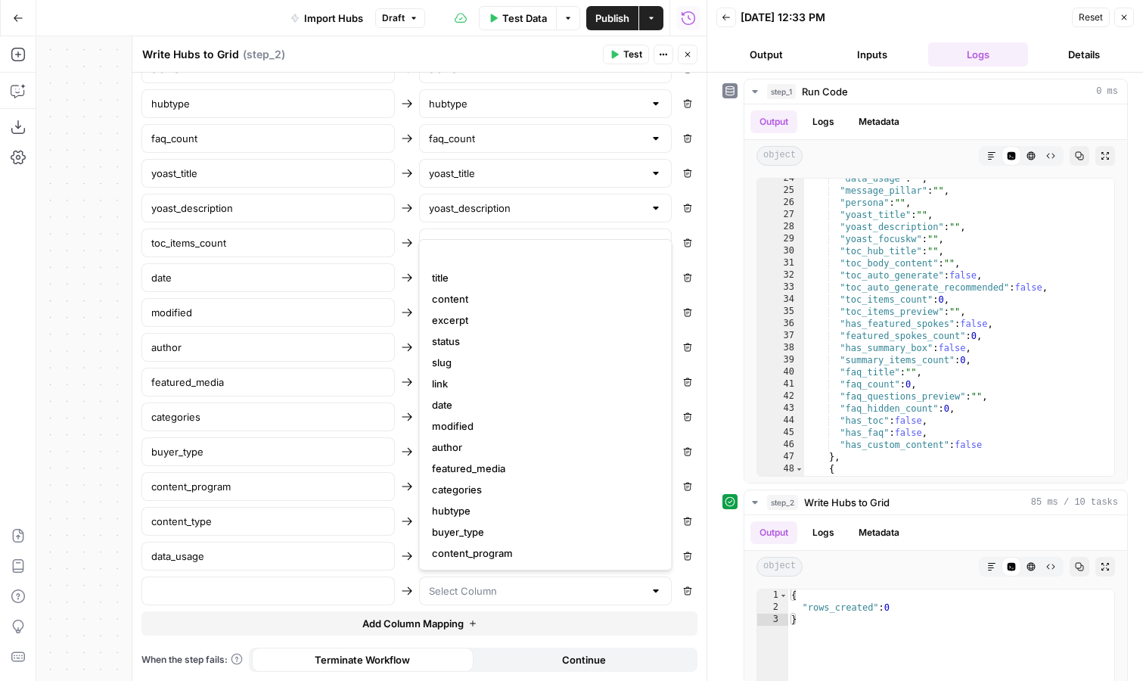
scroll to position [139, 0]
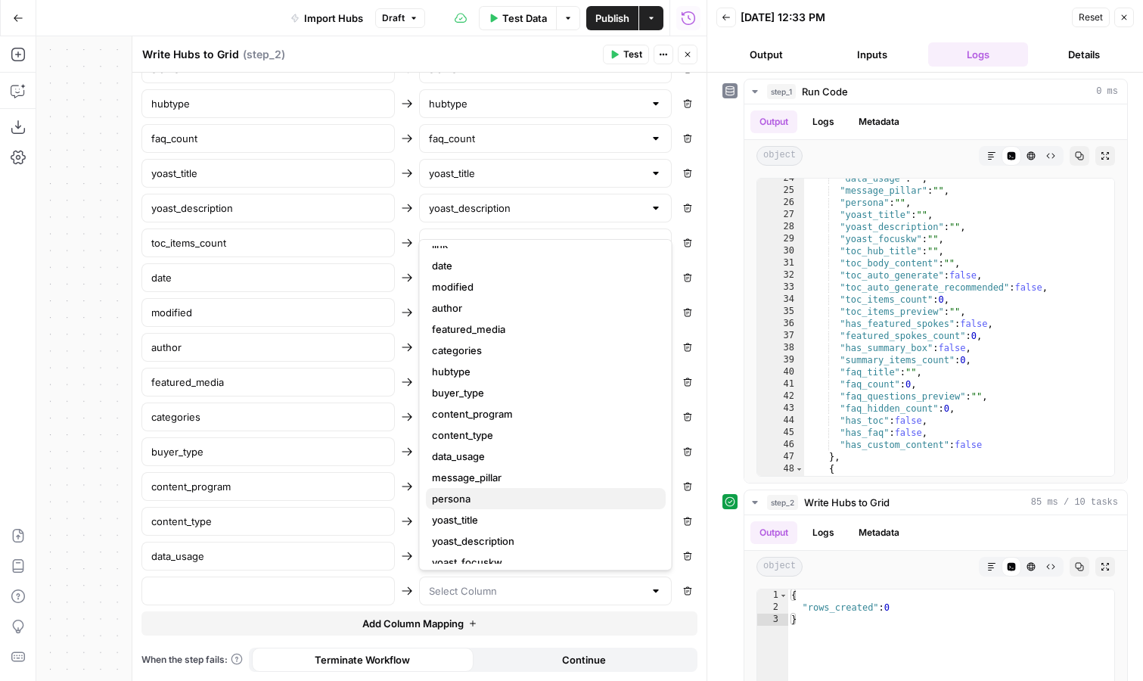
click at [526, 499] on span "persona" at bounding box center [543, 498] width 222 height 15
type input "persona"
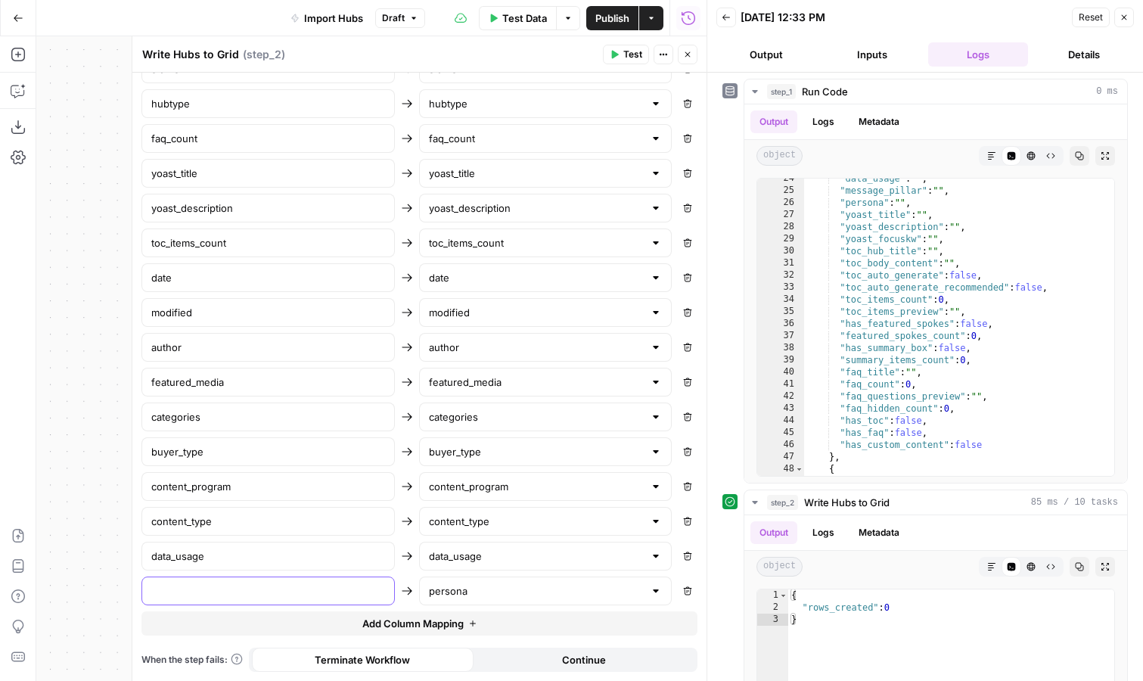
click at [361, 593] on input "text" at bounding box center [268, 590] width 234 height 15
type input "persona"
click at [437, 620] on span "Add Column Mapping" at bounding box center [412, 623] width 101 height 15
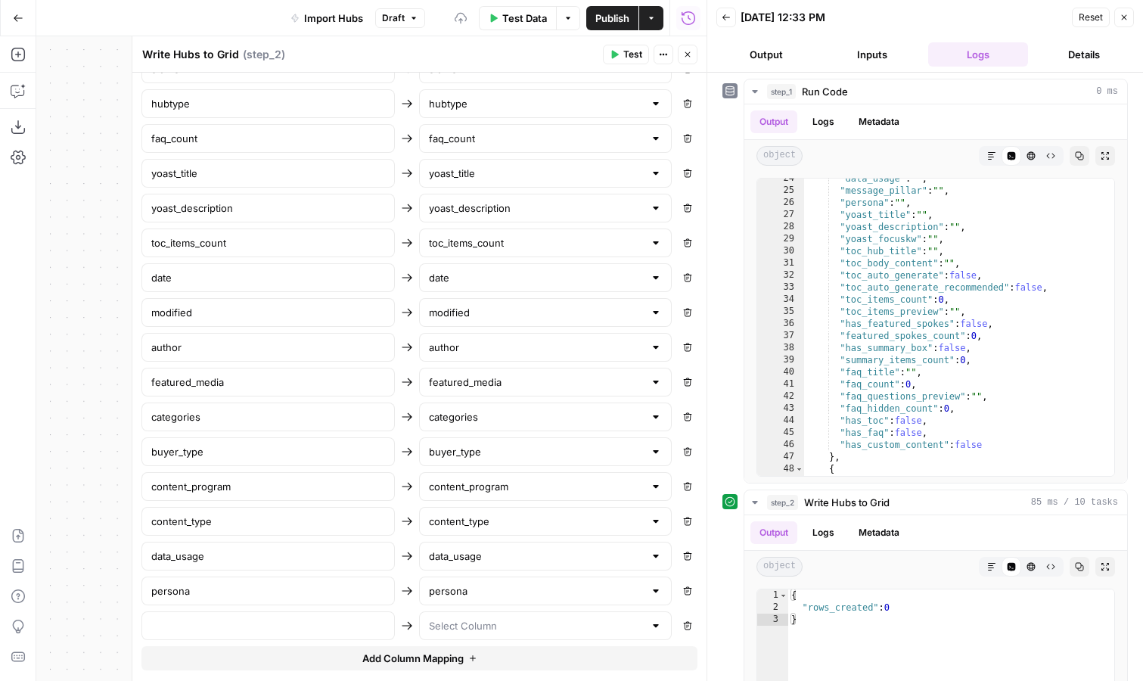
scroll to position [838, 0]
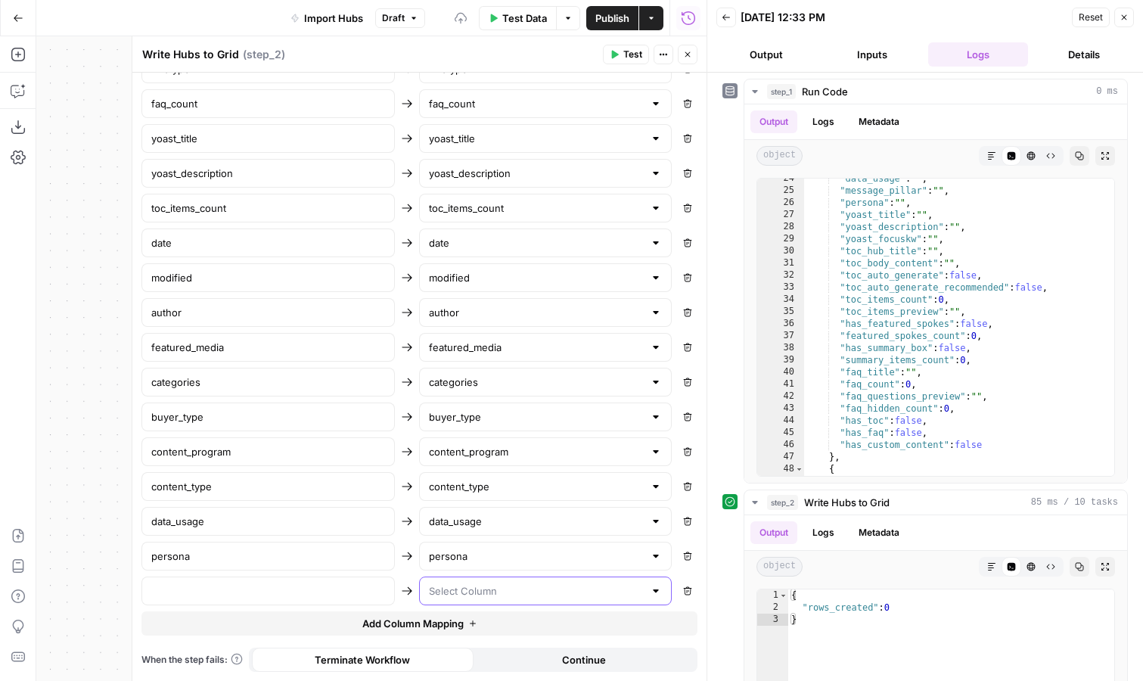
click at [461, 592] on input "text" at bounding box center [537, 590] width 216 height 15
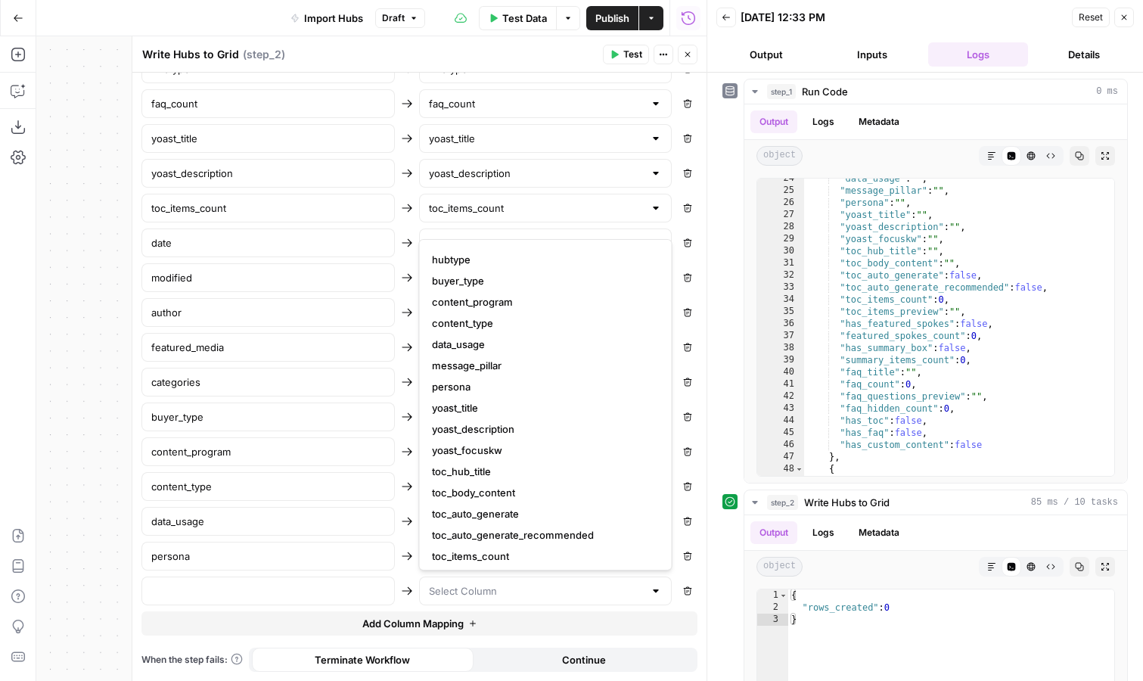
scroll to position [263, 0]
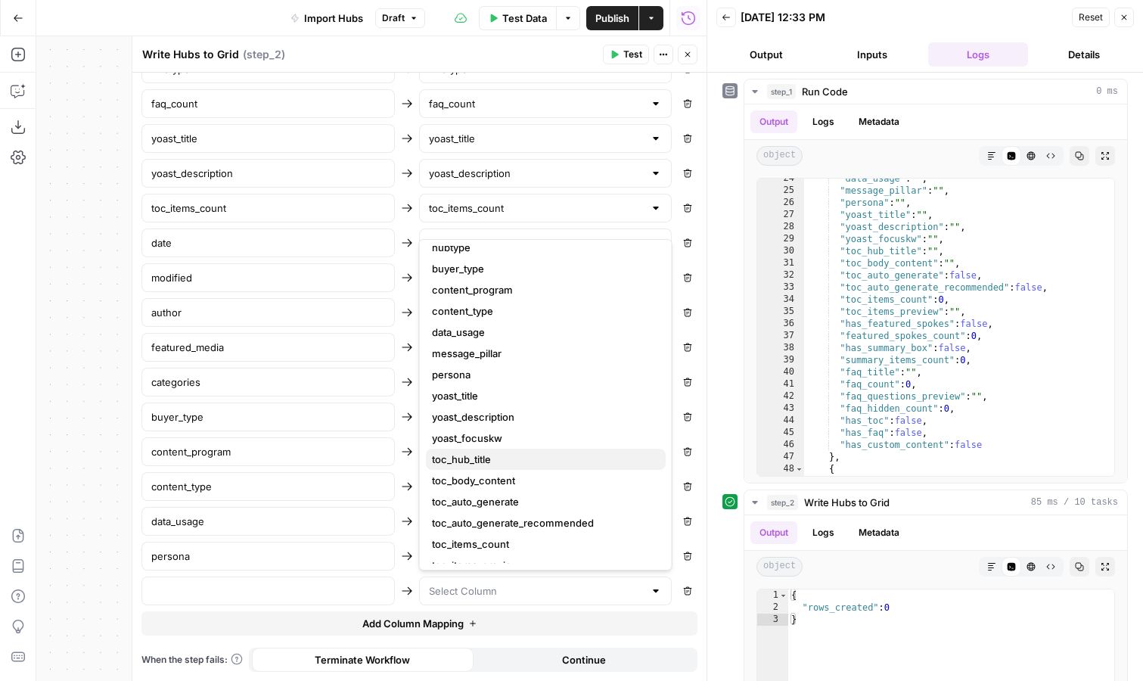
click at [521, 458] on span "toc_hub_title" at bounding box center [543, 459] width 222 height 15
type input "toc_hub_title"
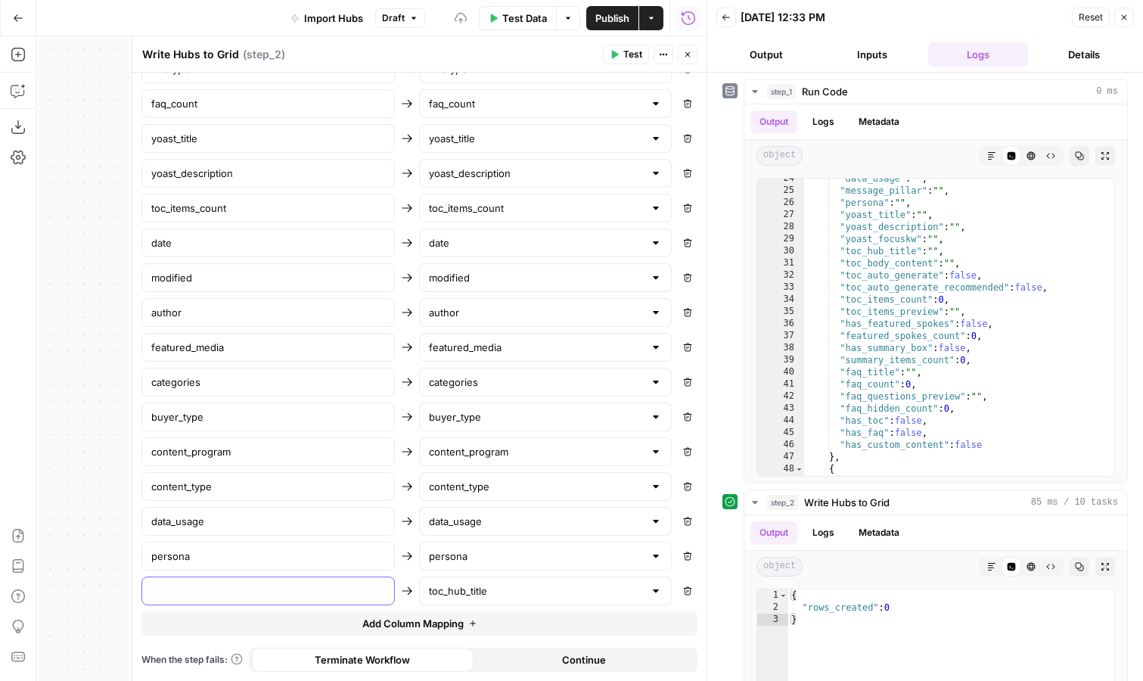
click at [325, 597] on input "text" at bounding box center [268, 590] width 234 height 15
type input "toc_hub_title"
click at [445, 621] on span "Add Column Mapping" at bounding box center [412, 623] width 101 height 15
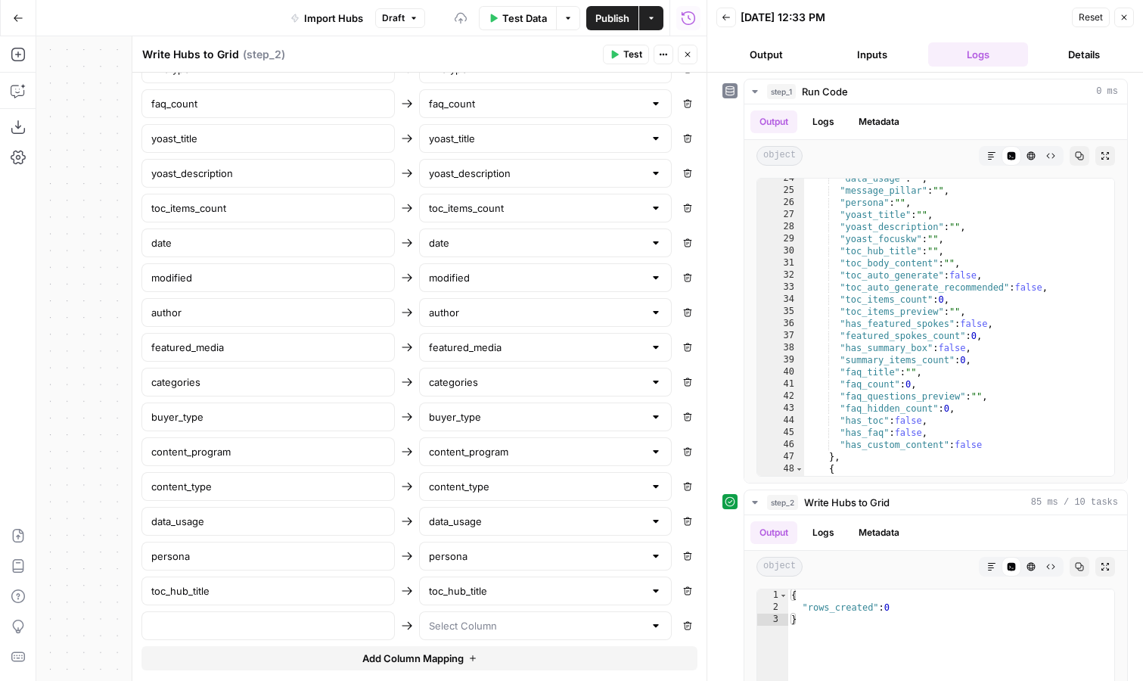
scroll to position [873, 0]
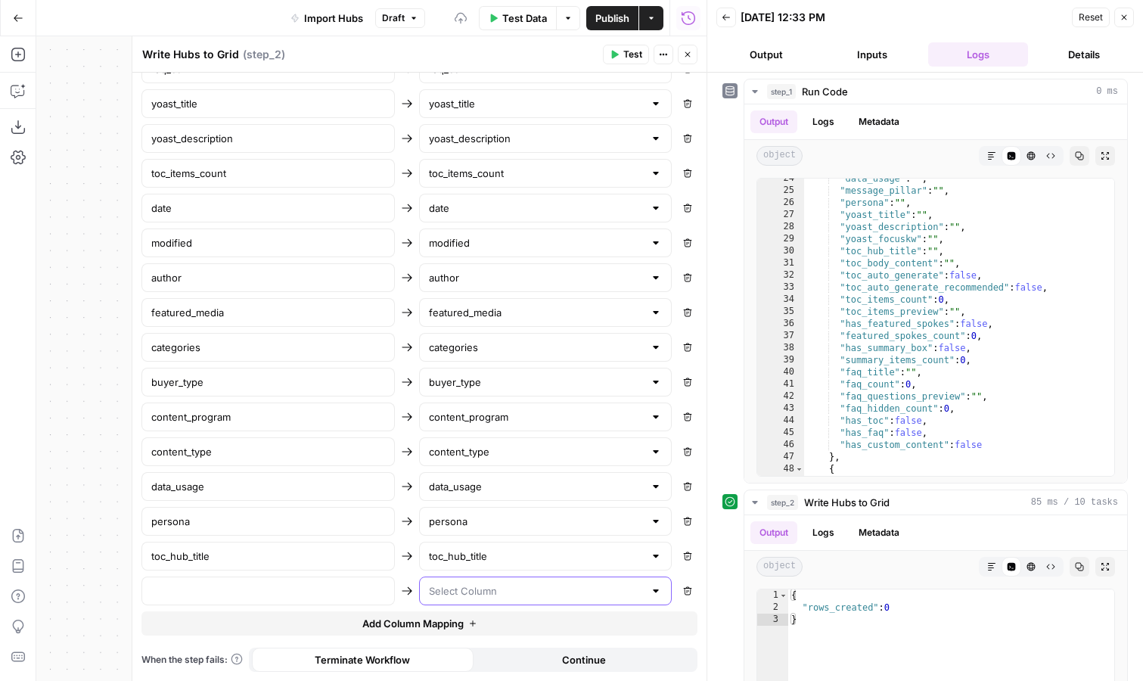
click at [470, 589] on input "text" at bounding box center [537, 590] width 216 height 15
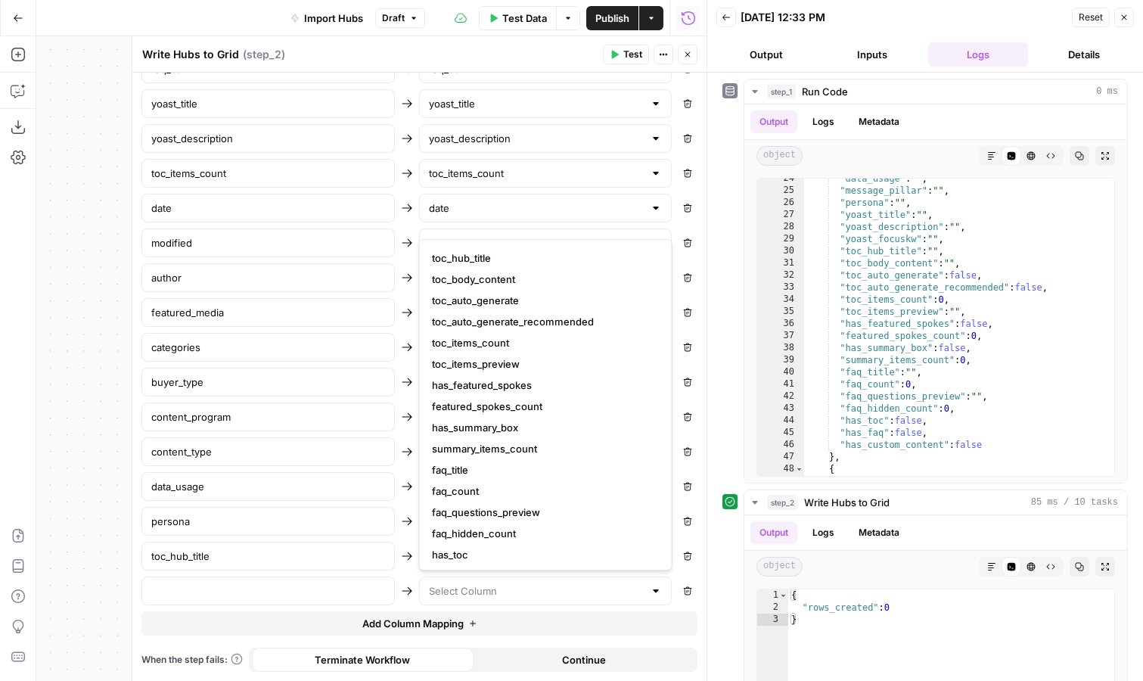
scroll to position [447, 0]
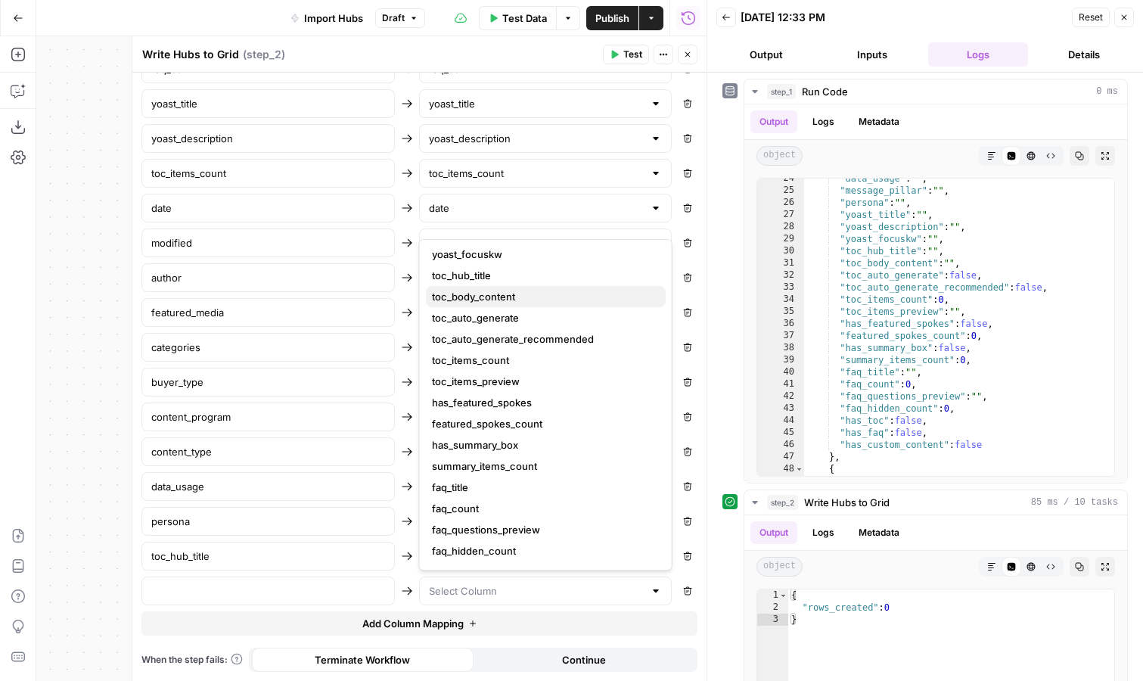
click at [536, 300] on span "toc_body_content" at bounding box center [543, 296] width 222 height 15
type input "toc_body_content"
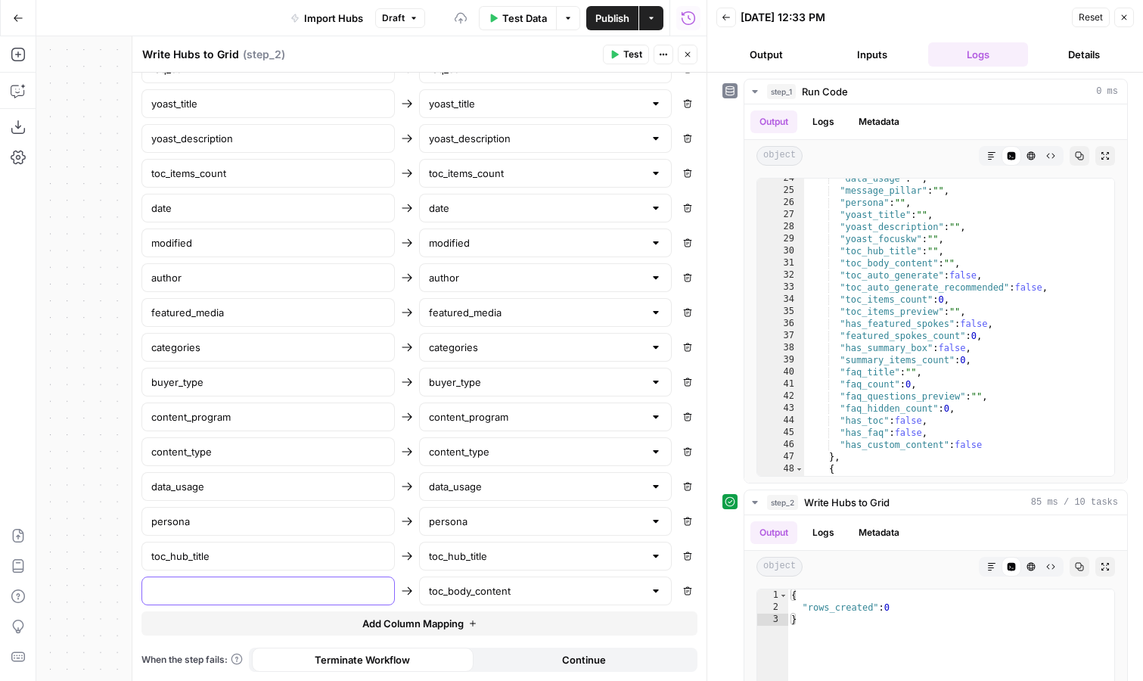
click at [296, 592] on input "text" at bounding box center [268, 590] width 234 height 15
type input "toc_body_content"
click at [384, 626] on span "Add Column Mapping" at bounding box center [412, 623] width 101 height 15
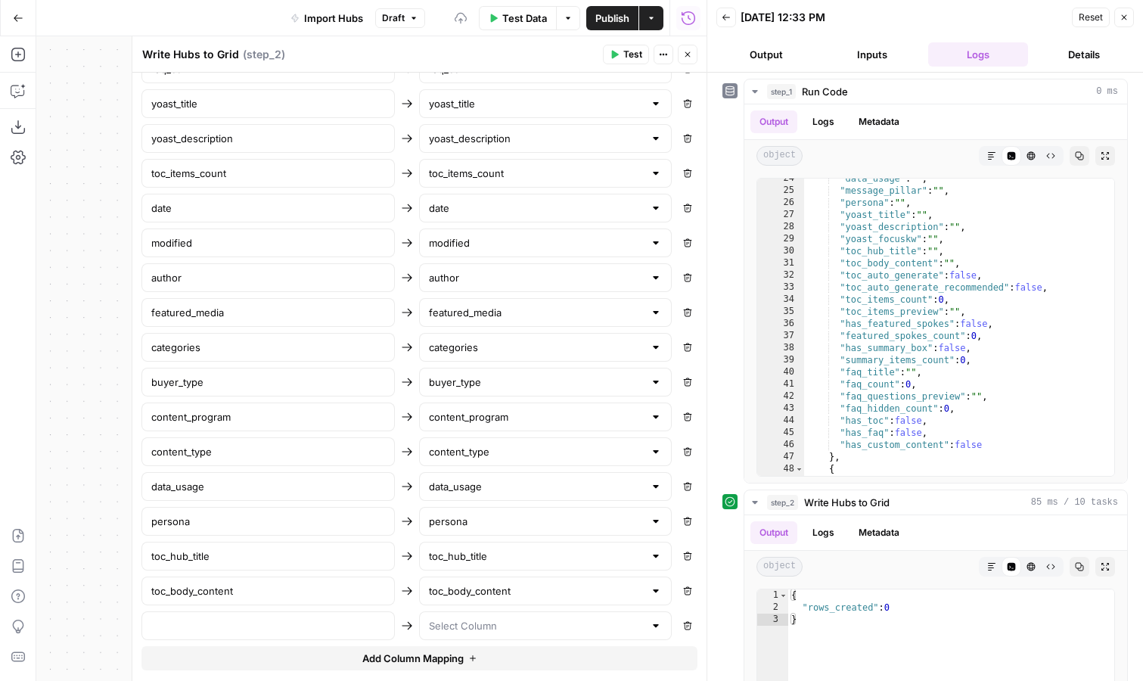
scroll to position [908, 0]
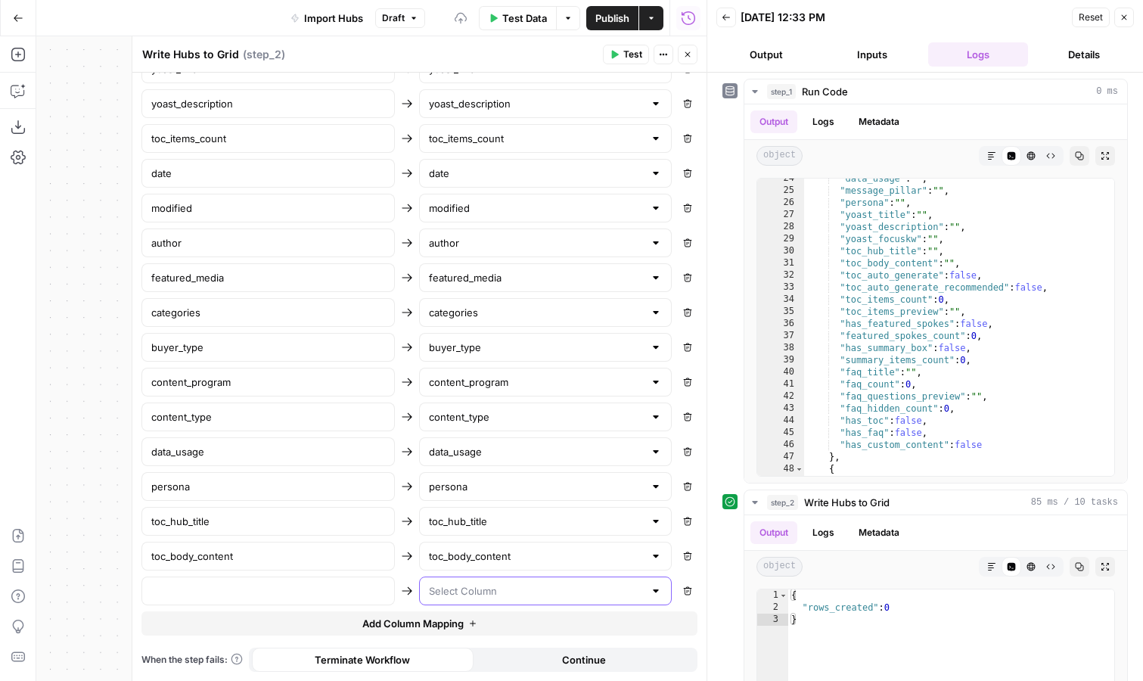
click at [477, 592] on input "text" at bounding box center [537, 590] width 216 height 15
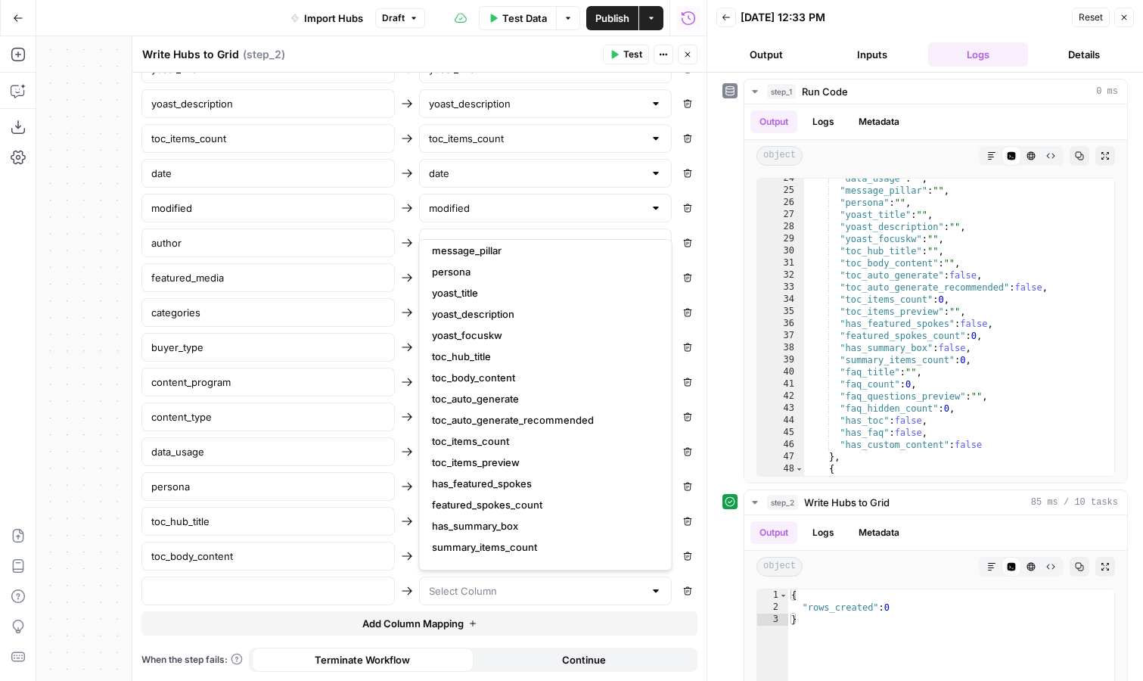
scroll to position [369, 0]
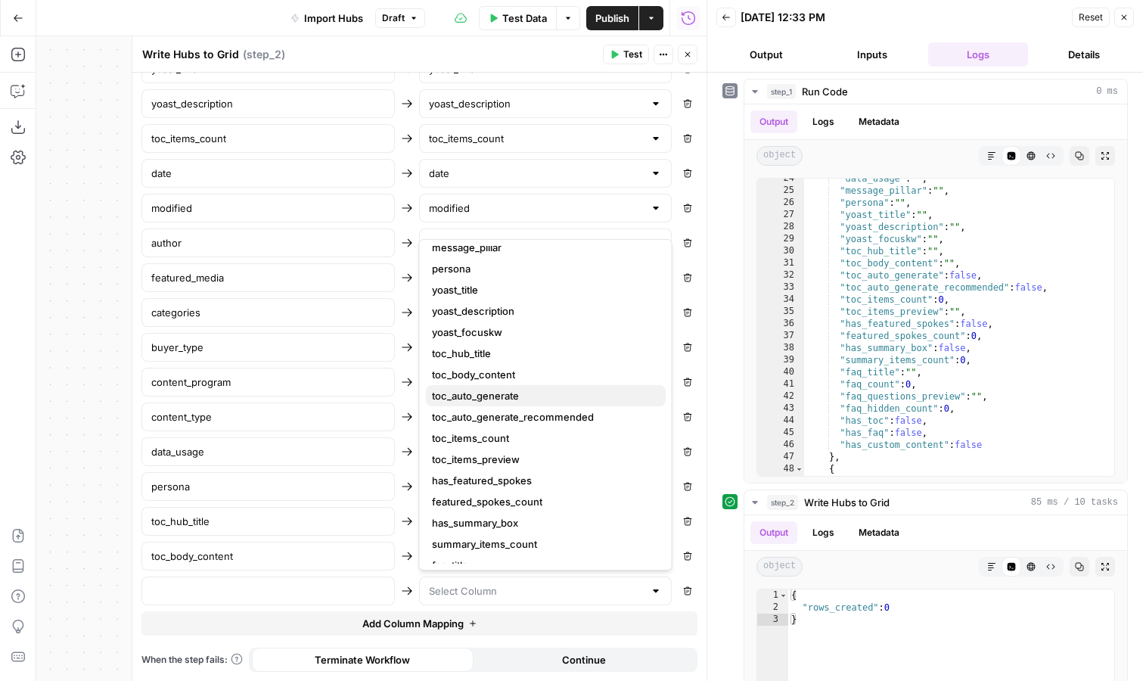
click at [527, 393] on span "toc_auto_generate" at bounding box center [543, 395] width 222 height 15
type input "toc_auto_generate"
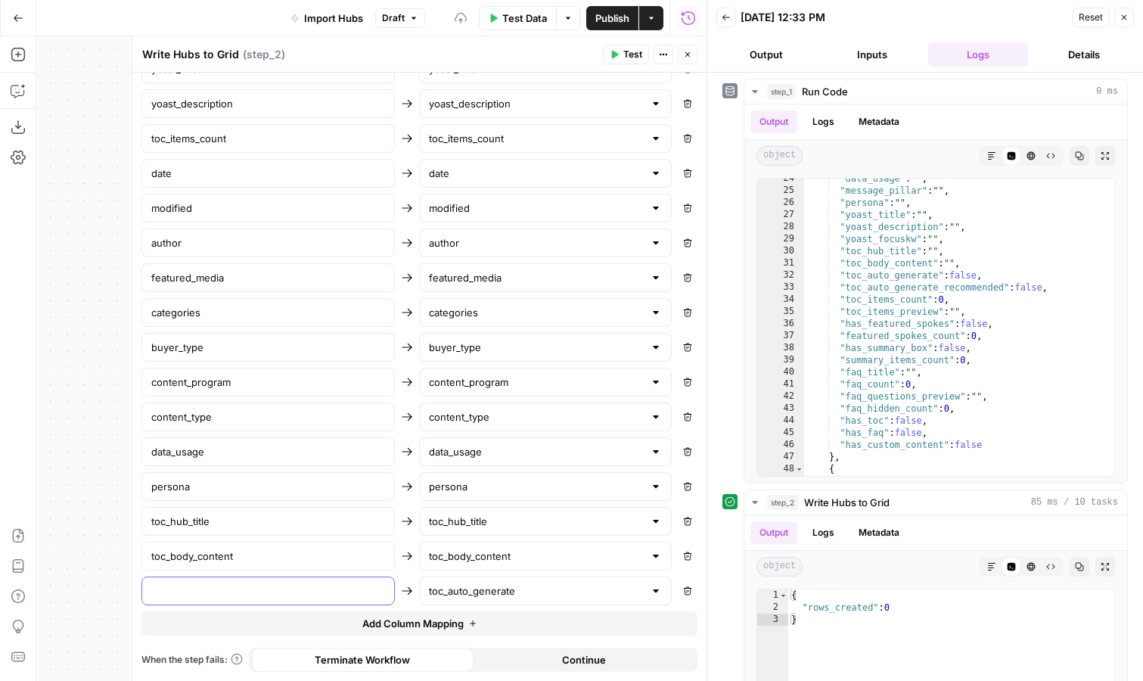
click at [302, 587] on input "text" at bounding box center [268, 590] width 234 height 15
type input "toc_auto_generate"
click at [409, 622] on span "Add Column Mapping" at bounding box center [412, 623] width 101 height 15
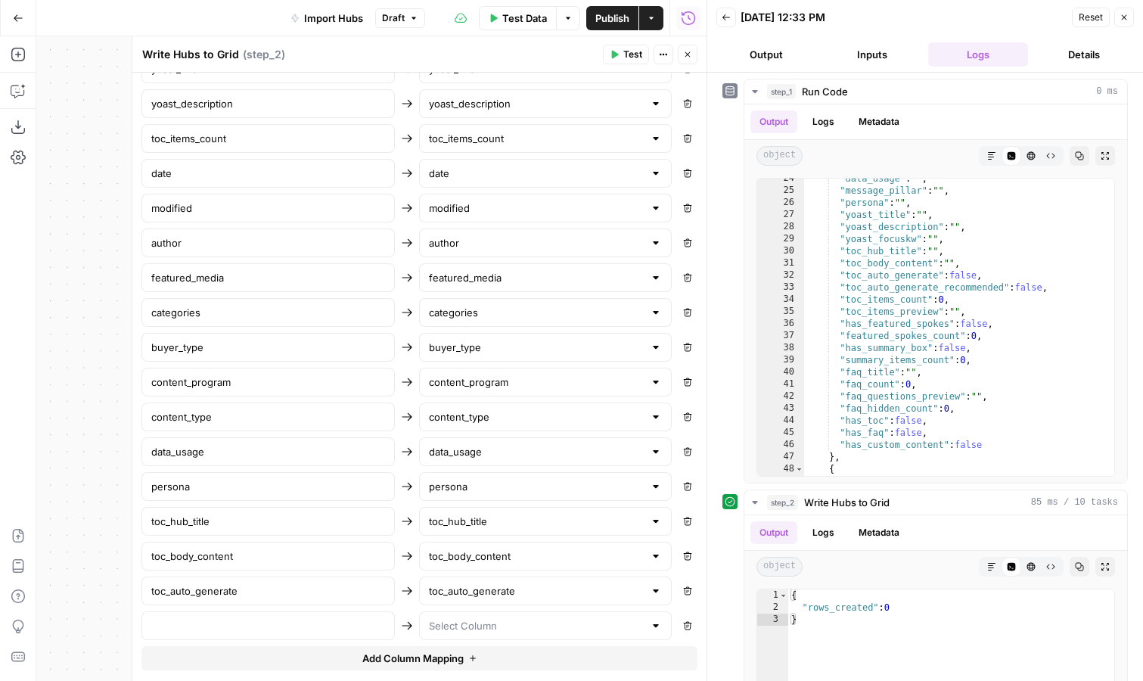
scroll to position [943, 0]
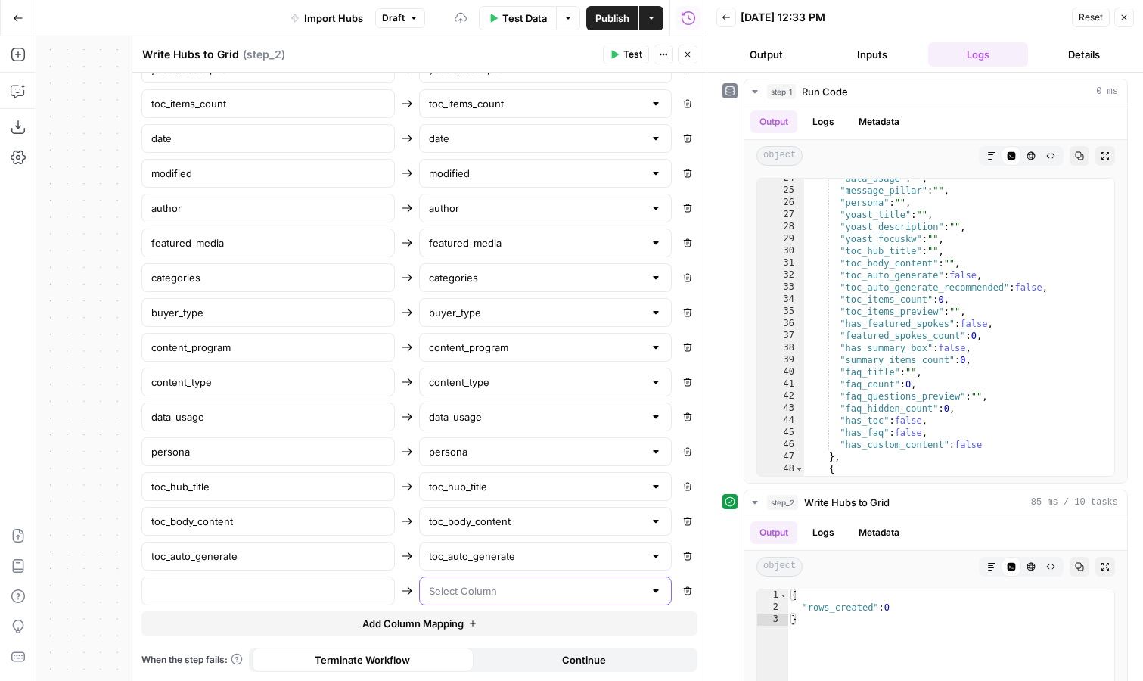
click at [461, 586] on input "text" at bounding box center [537, 590] width 216 height 15
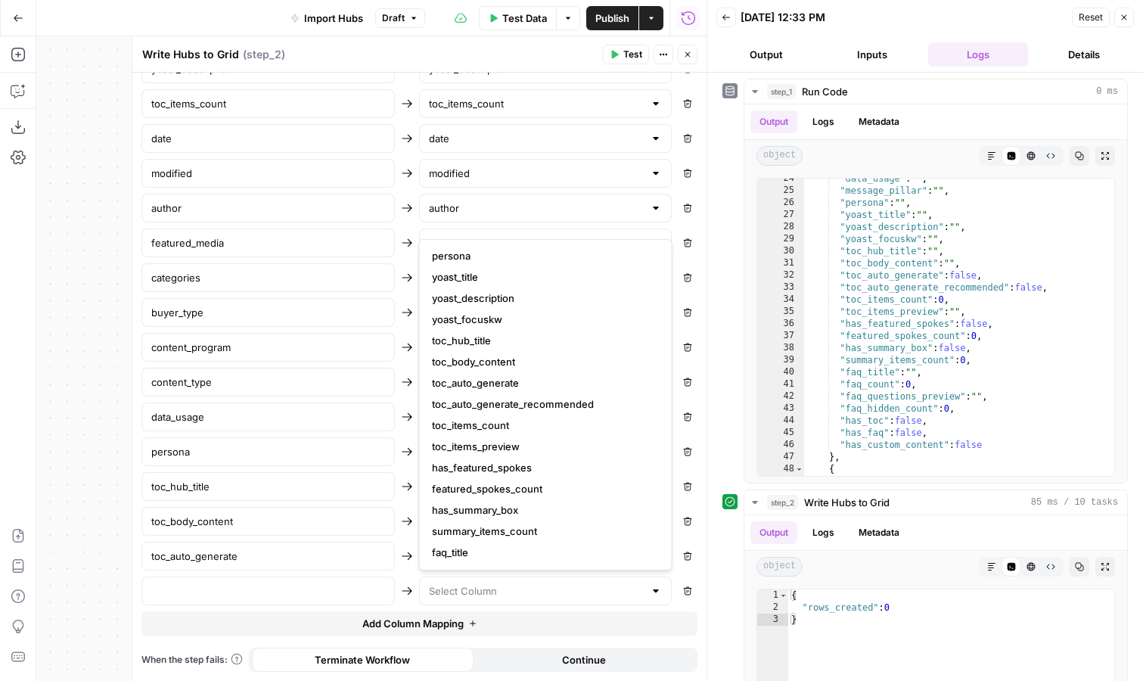
scroll to position [396, 0]
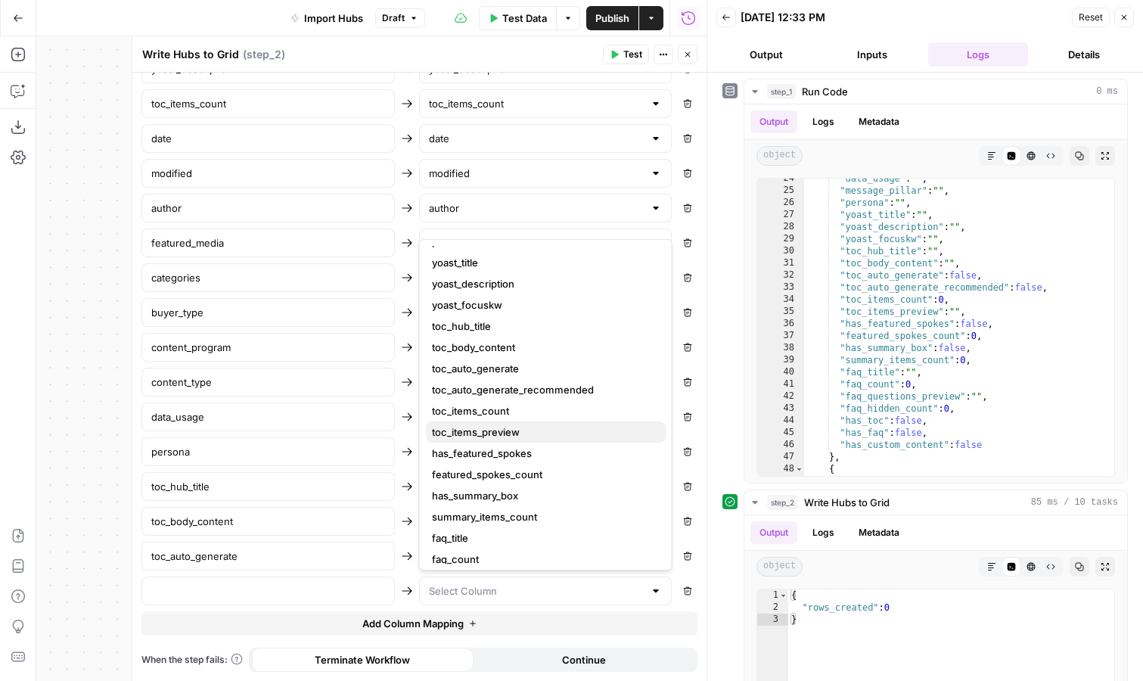
click at [548, 429] on span "toc_items_preview" at bounding box center [543, 431] width 222 height 15
type input "toc_items_preview"
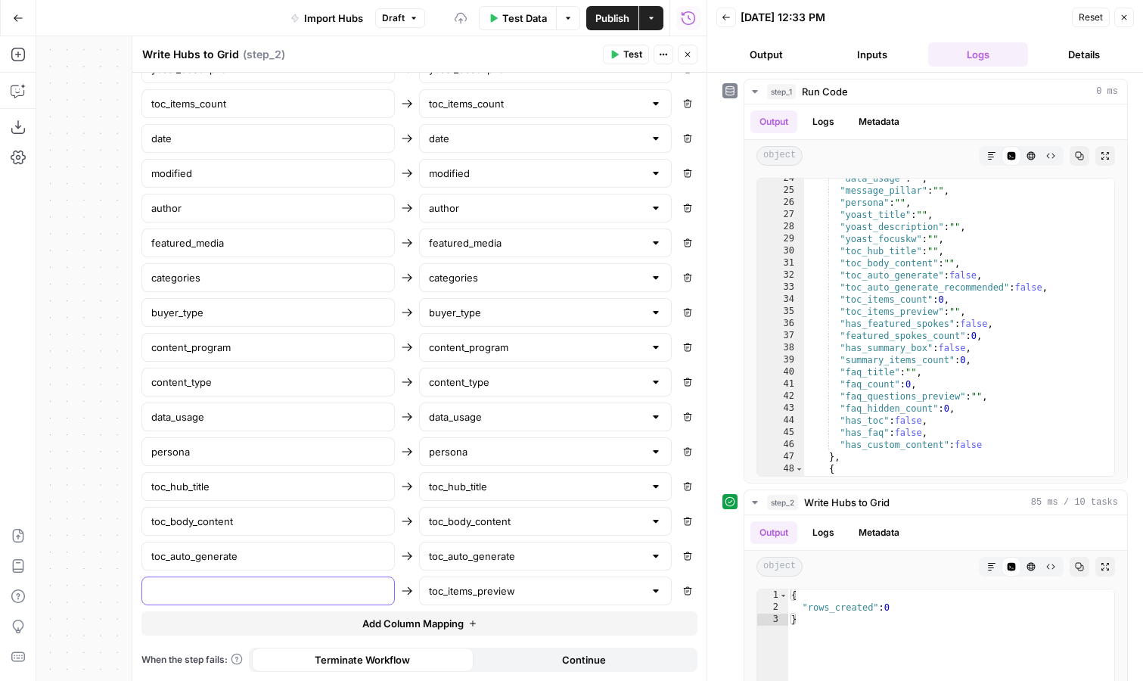
click at [272, 593] on input "text" at bounding box center [268, 590] width 234 height 15
type input "toc_items_preview"
click at [409, 620] on span "Add Column Mapping" at bounding box center [412, 623] width 101 height 15
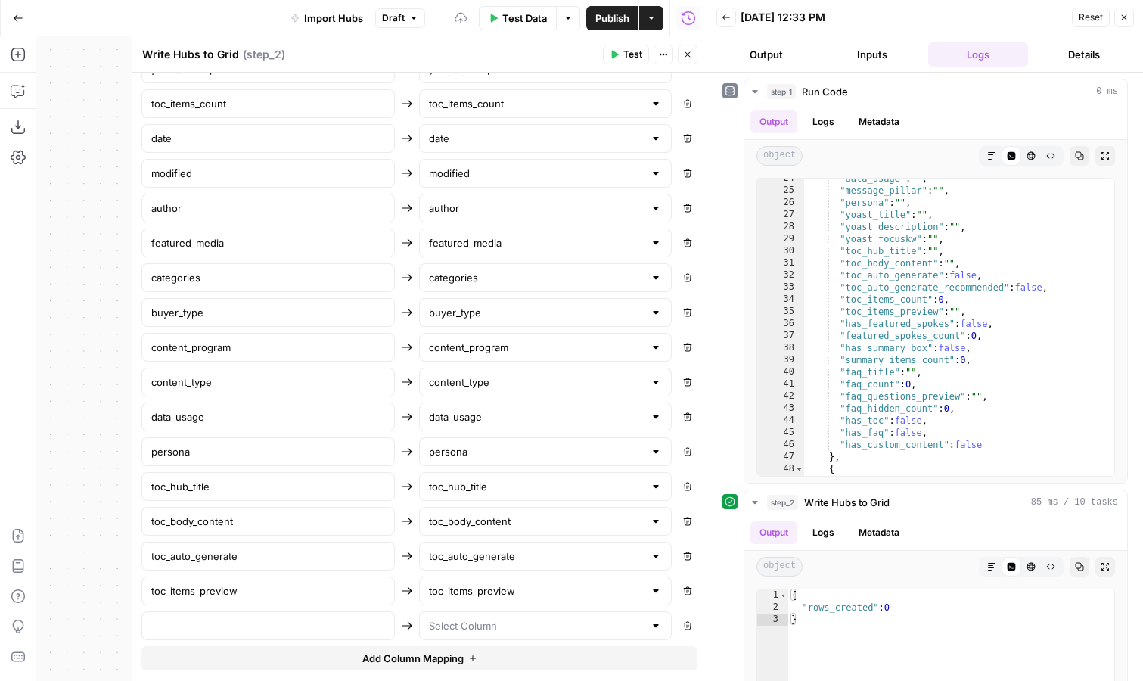
scroll to position [977, 0]
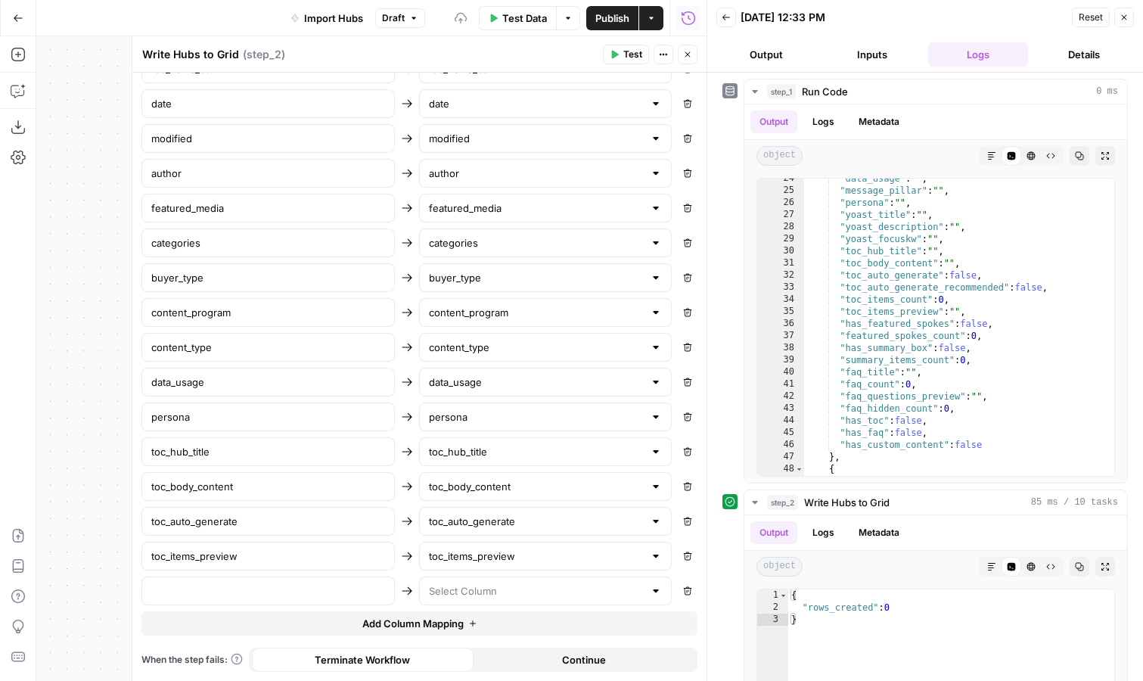
click at [483, 601] on div at bounding box center [545, 590] width 253 height 29
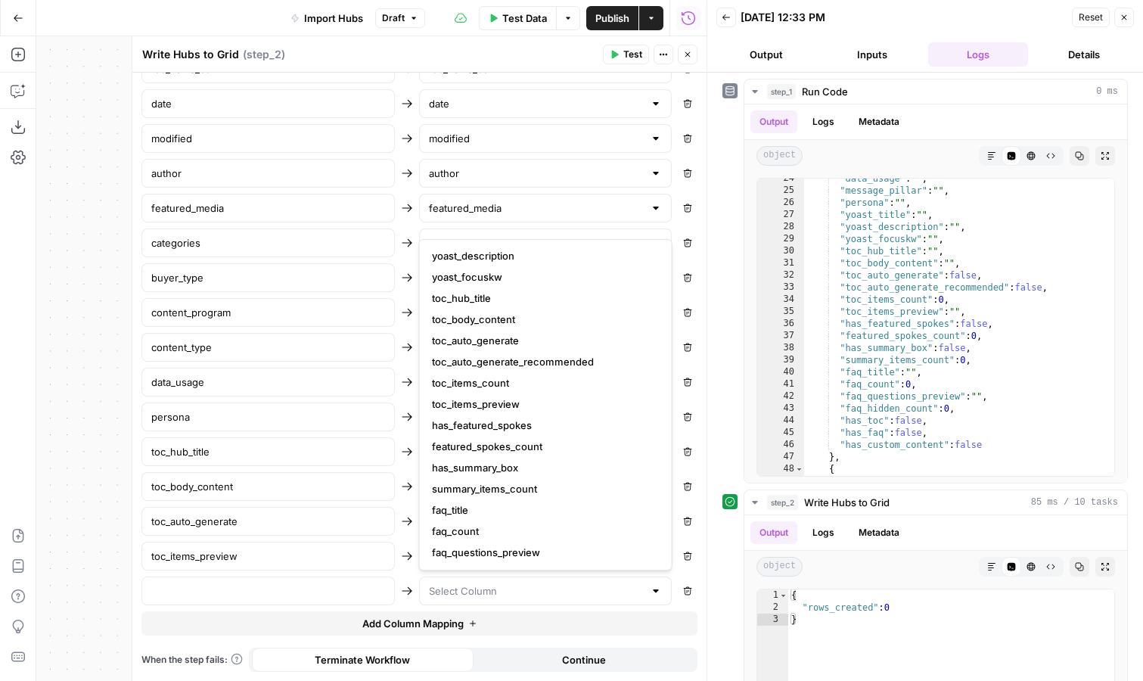
scroll to position [428, 0]
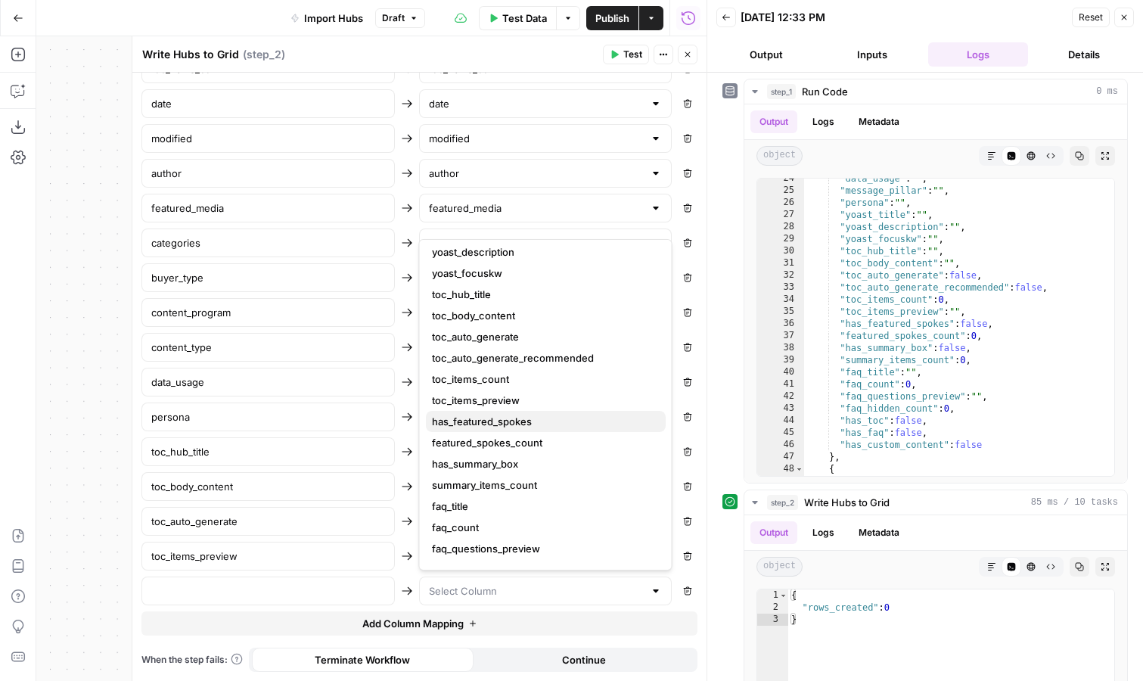
click at [558, 419] on span "has_featured_spokes" at bounding box center [543, 421] width 222 height 15
type input "has_featured_spokes"
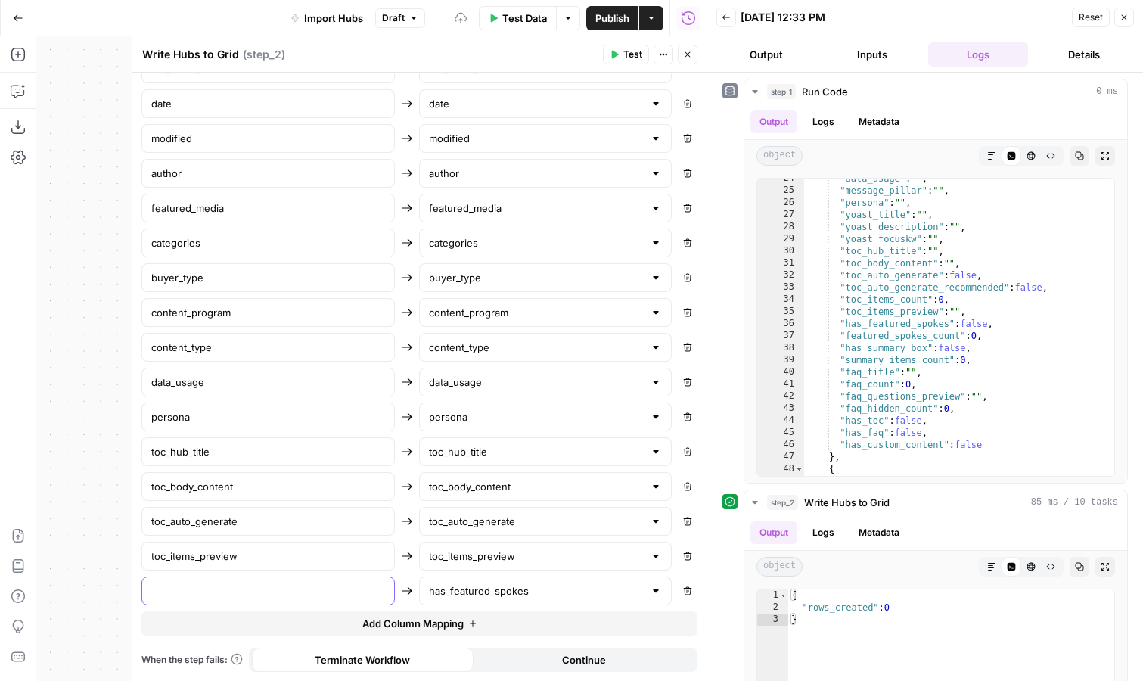
click at [284, 595] on input "text" at bounding box center [268, 590] width 234 height 15
type input "has_featured_spokes"
click at [382, 613] on button "Add Column Mapping" at bounding box center [419, 623] width 556 height 24
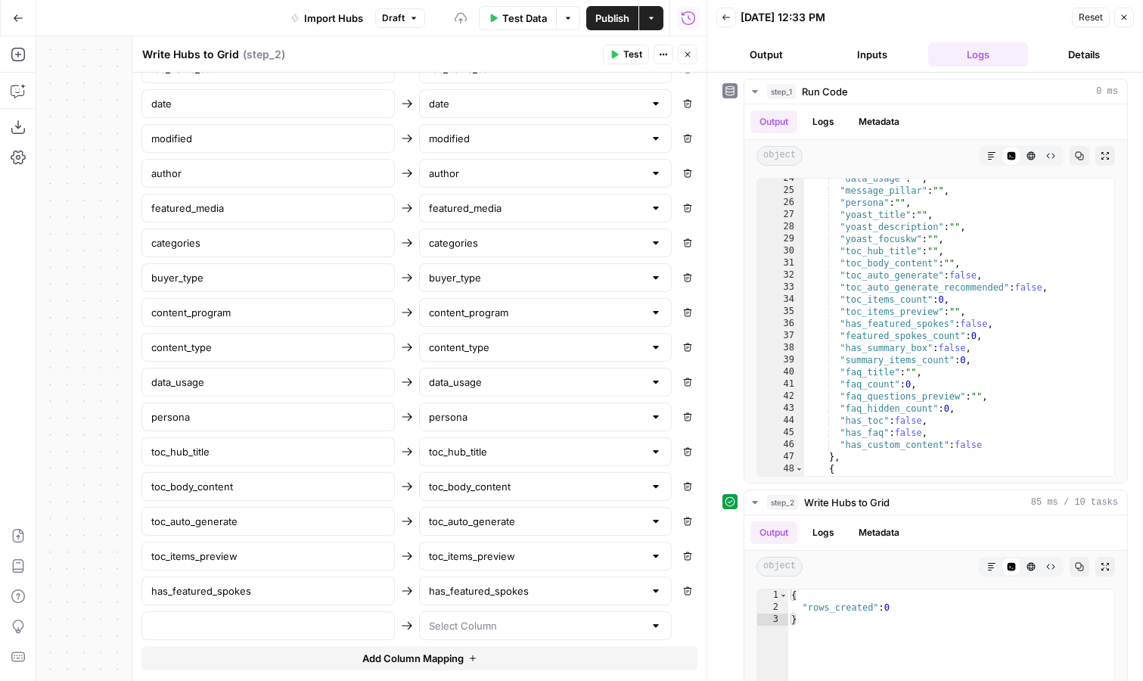
scroll to position [1012, 0]
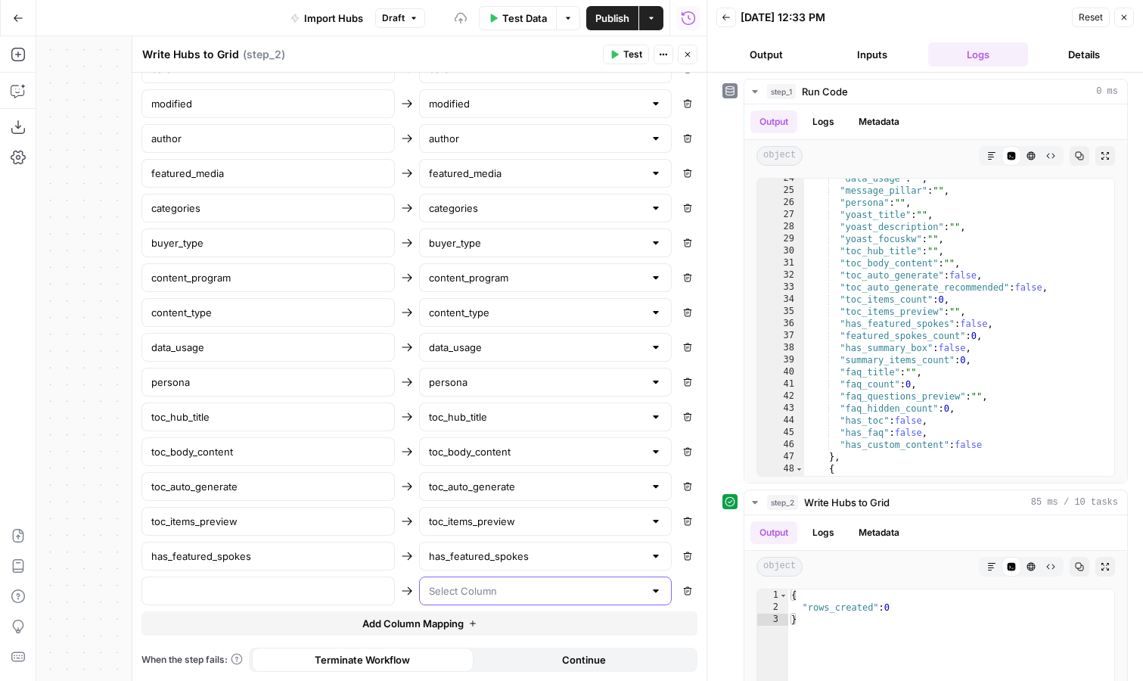
click at [478, 585] on input "text" at bounding box center [537, 590] width 216 height 15
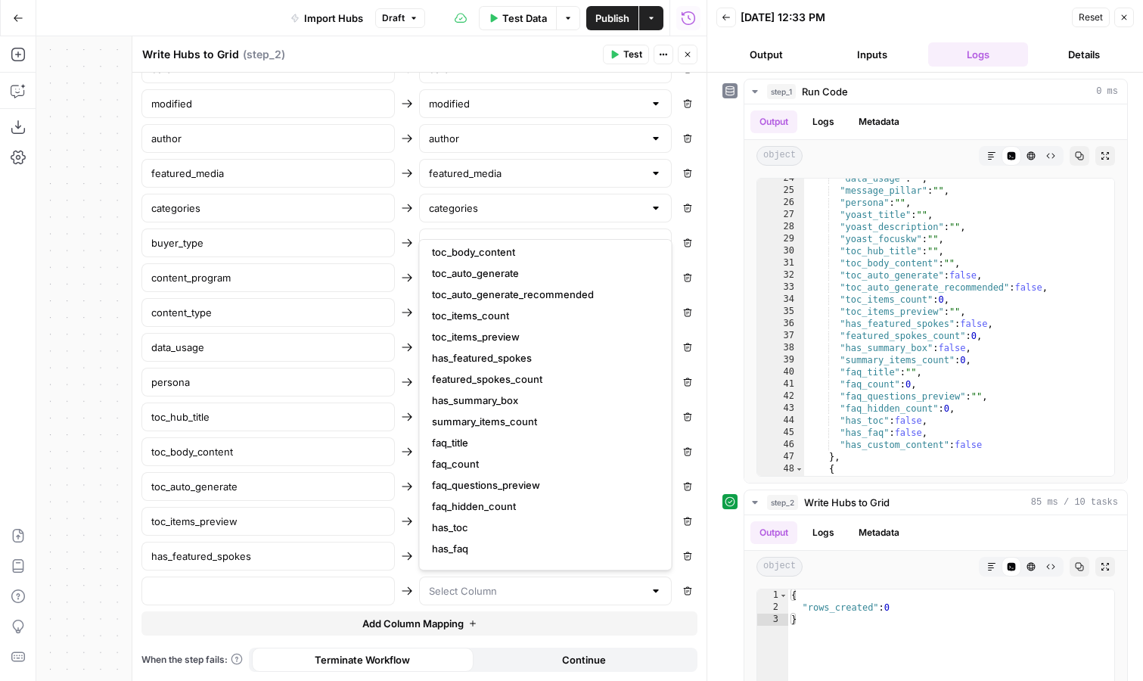
scroll to position [508, 0]
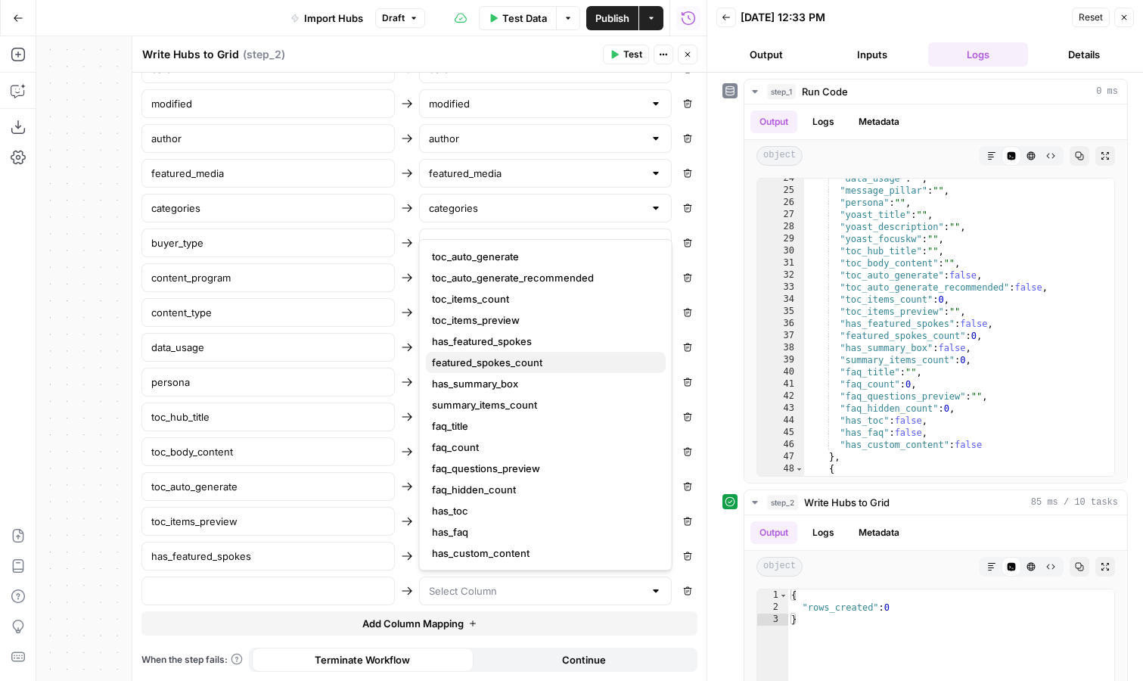
click at [530, 365] on span "featured_spokes_count" at bounding box center [543, 362] width 222 height 15
type input "featured_spokes_count"
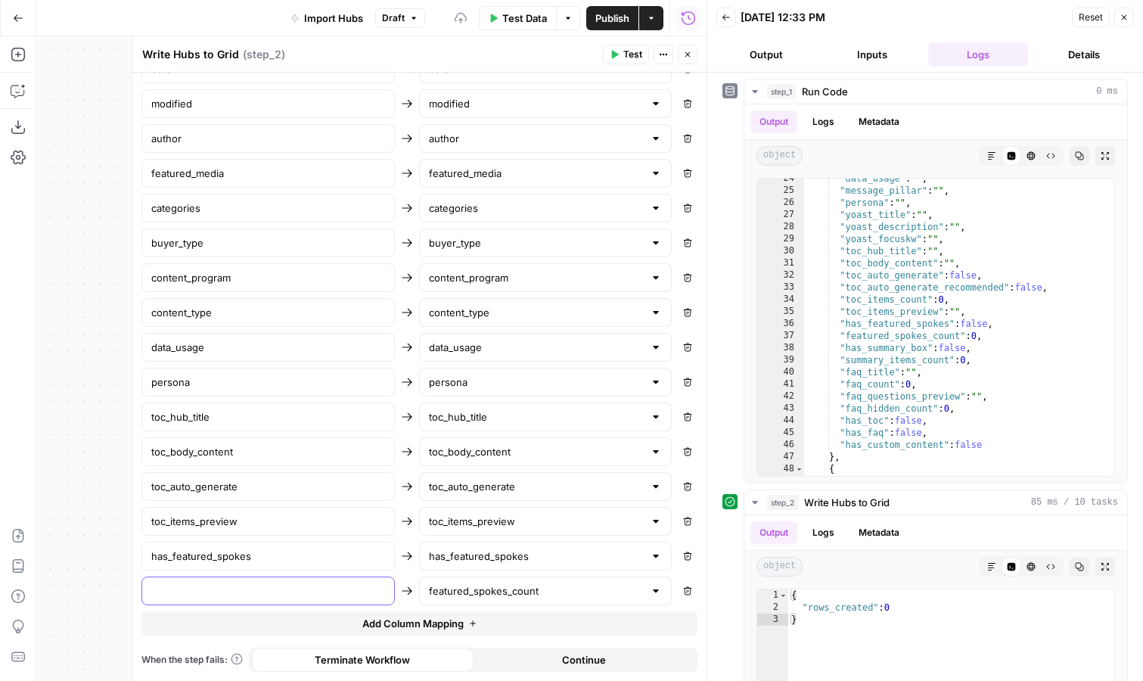
click at [289, 589] on input "text" at bounding box center [268, 590] width 234 height 15
type input "featured_spokes_count"
click at [407, 632] on button "Add Column Mapping" at bounding box center [419, 623] width 556 height 24
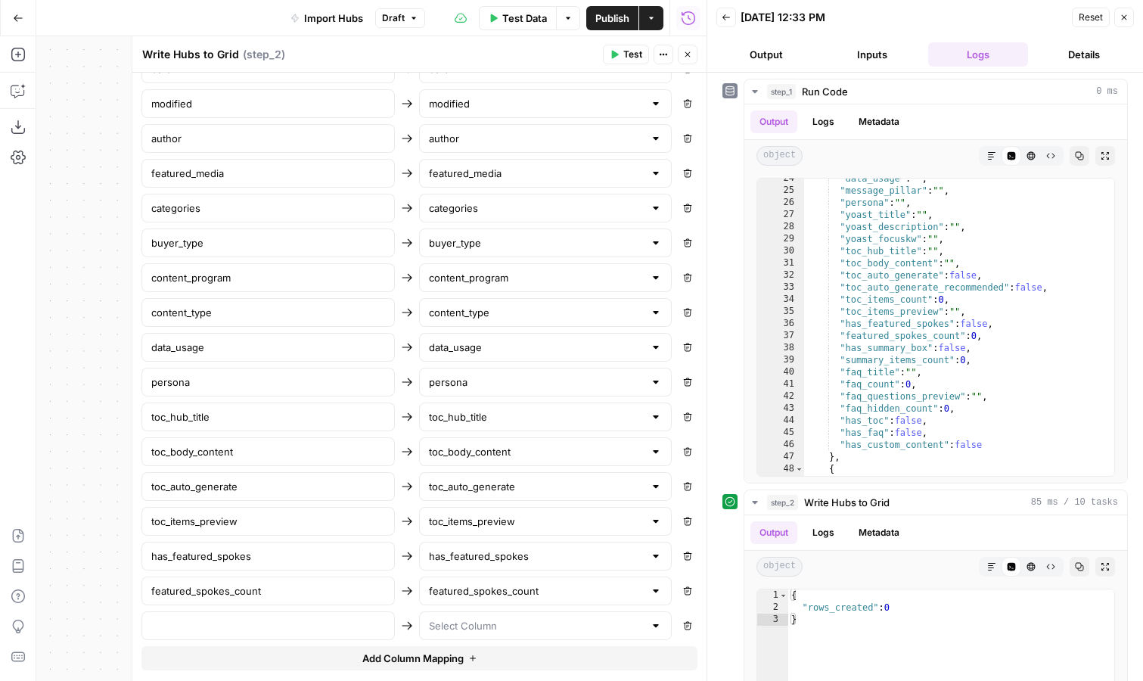
scroll to position [1047, 0]
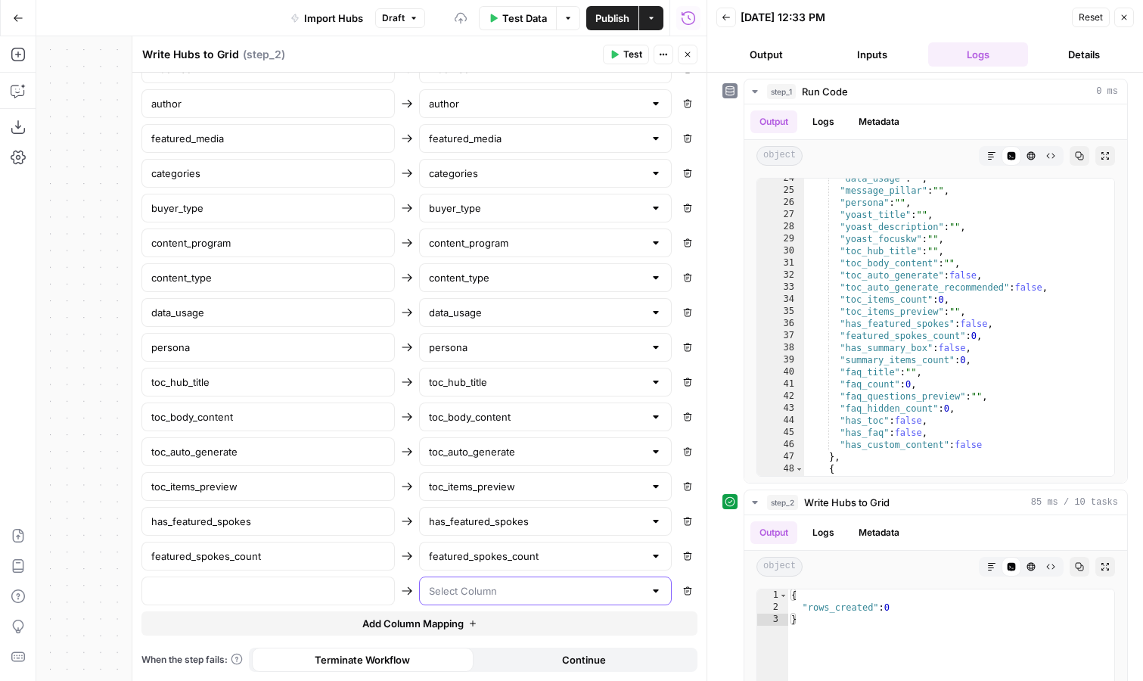
click at [488, 589] on input "text" at bounding box center [537, 590] width 216 height 15
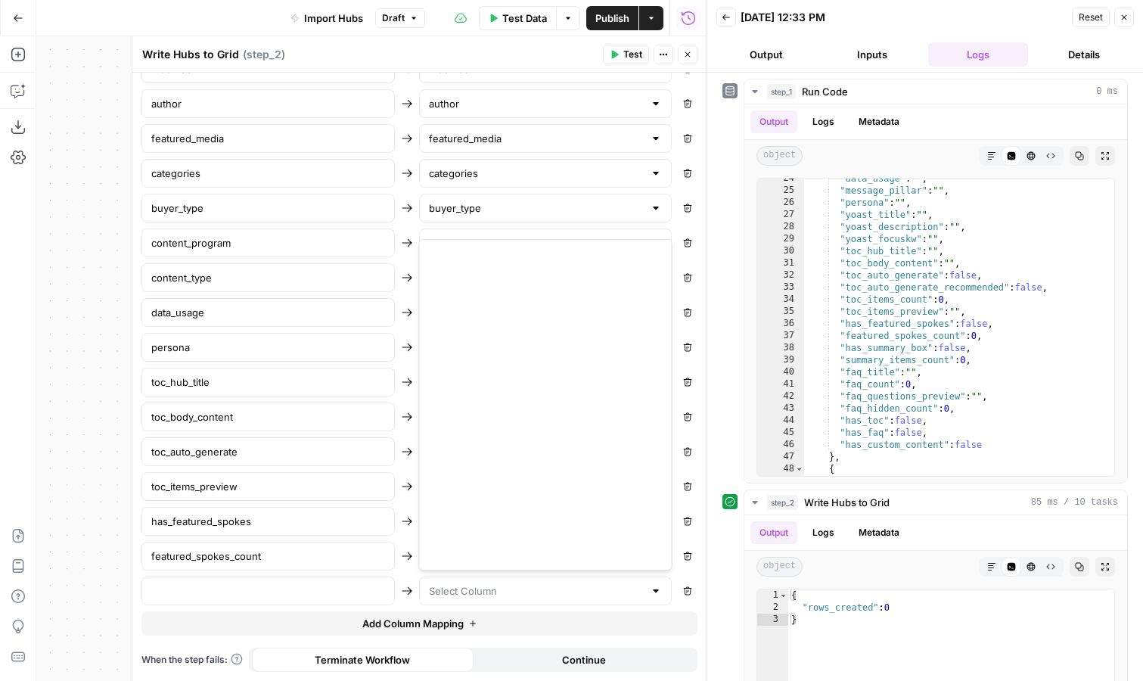
scroll to position [508, 0]
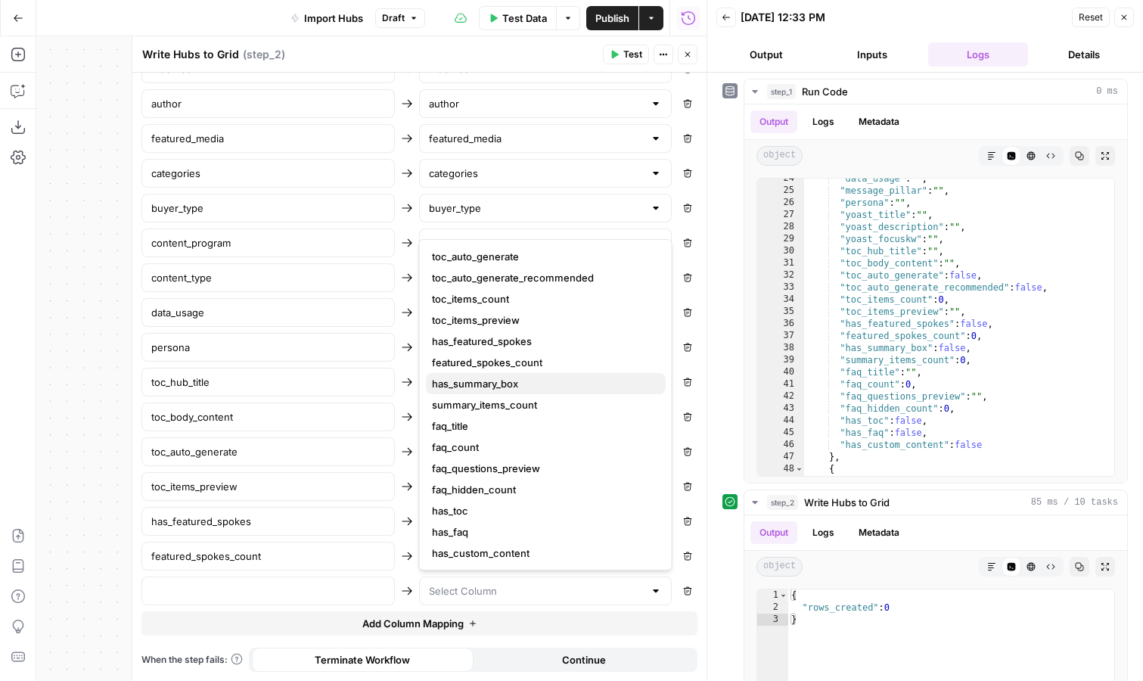
click at [587, 376] on span "has_summary_box" at bounding box center [543, 383] width 222 height 15
type input "has_summary_box"
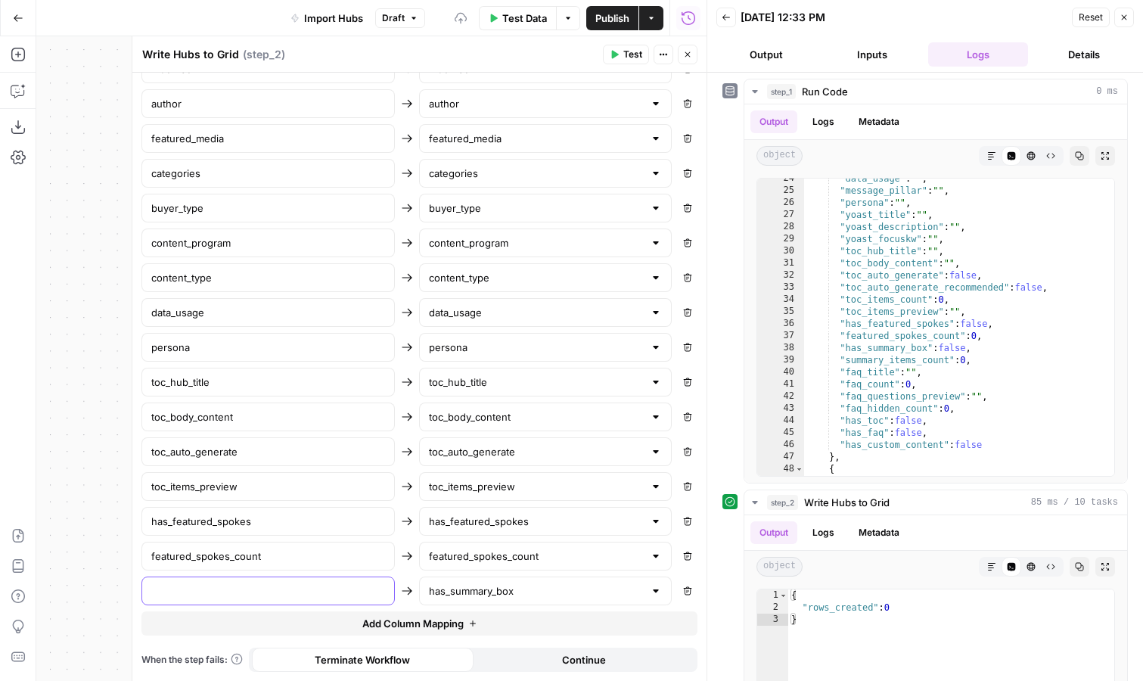
click at [327, 594] on input "text" at bounding box center [268, 590] width 234 height 15
type input "has_summary_box"
click at [428, 620] on span "Add Column Mapping" at bounding box center [412, 623] width 101 height 15
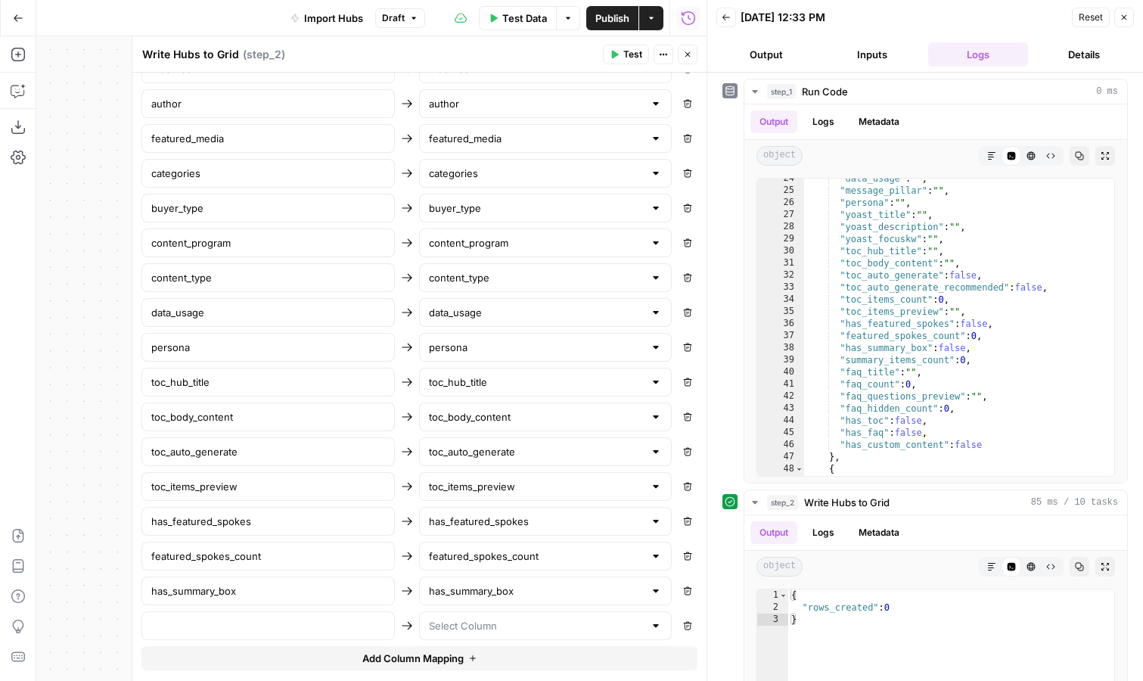
scroll to position [1082, 0]
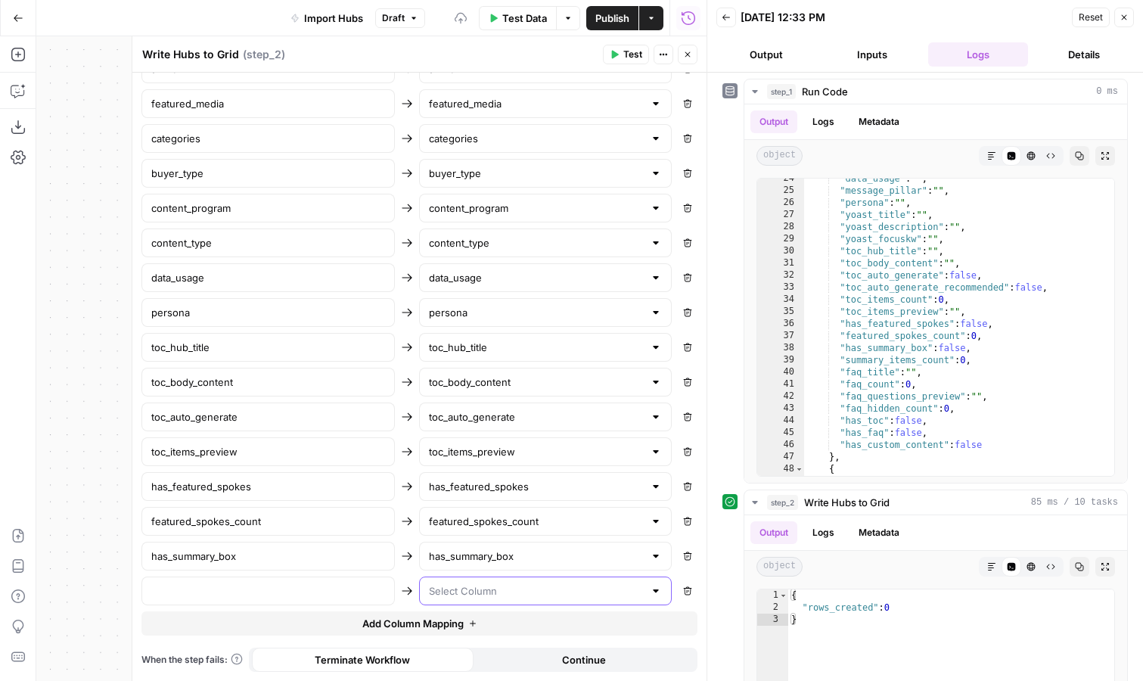
click at [489, 595] on input "text" at bounding box center [537, 590] width 216 height 15
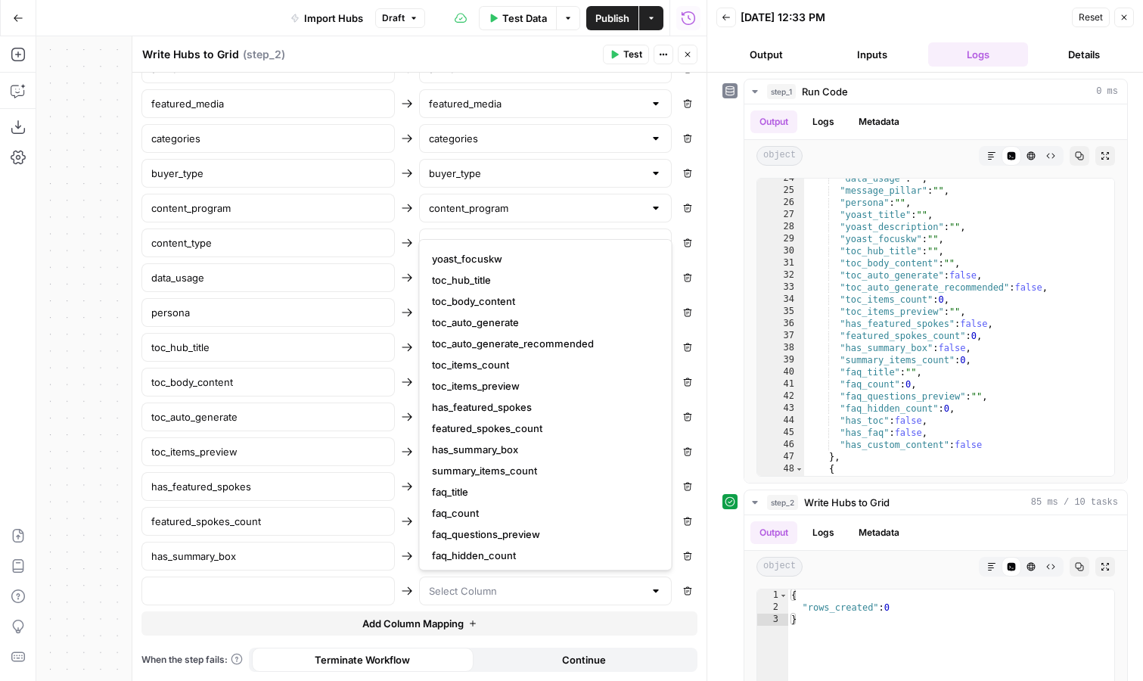
scroll to position [464, 0]
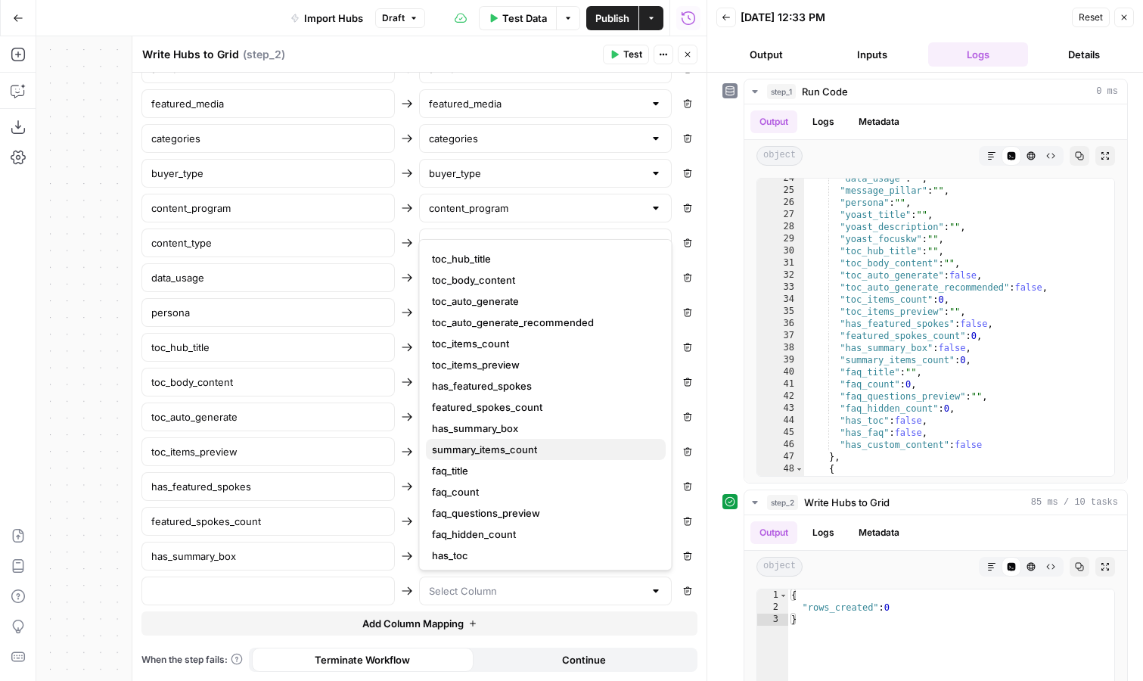
click at [550, 451] on span "summary_items_count" at bounding box center [543, 449] width 222 height 15
type input "summary_items_count"
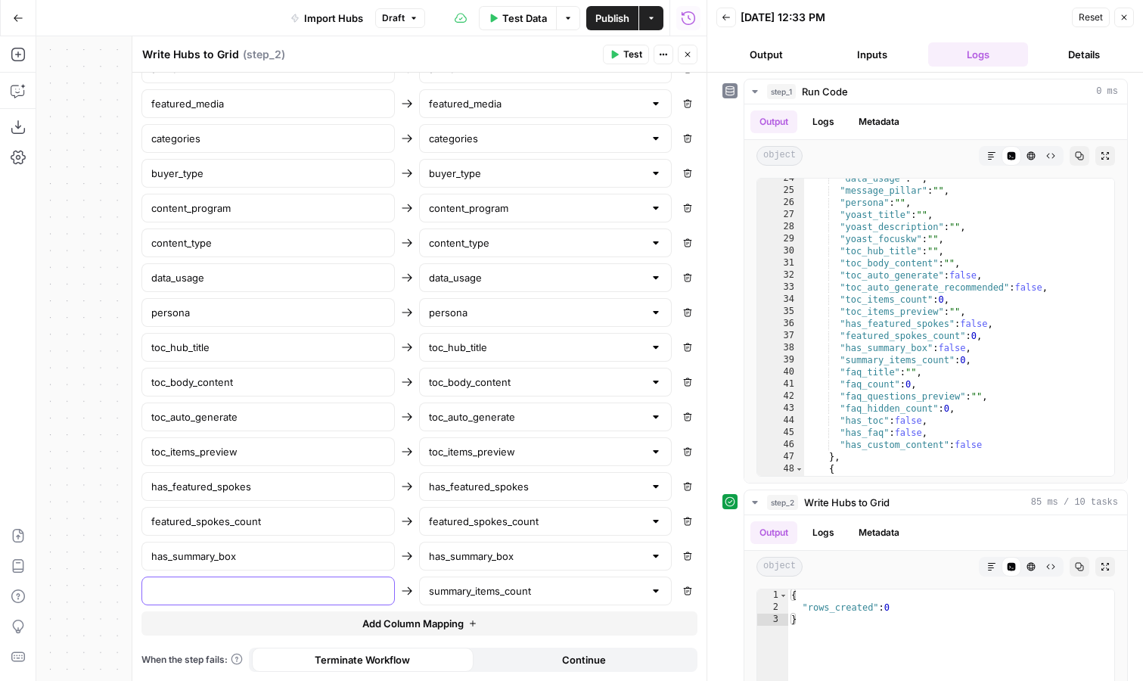
click at [318, 586] on input "text" at bounding box center [268, 590] width 234 height 15
type input "summary_items_count"
click at [405, 624] on span "Add Column Mapping" at bounding box center [412, 623] width 101 height 15
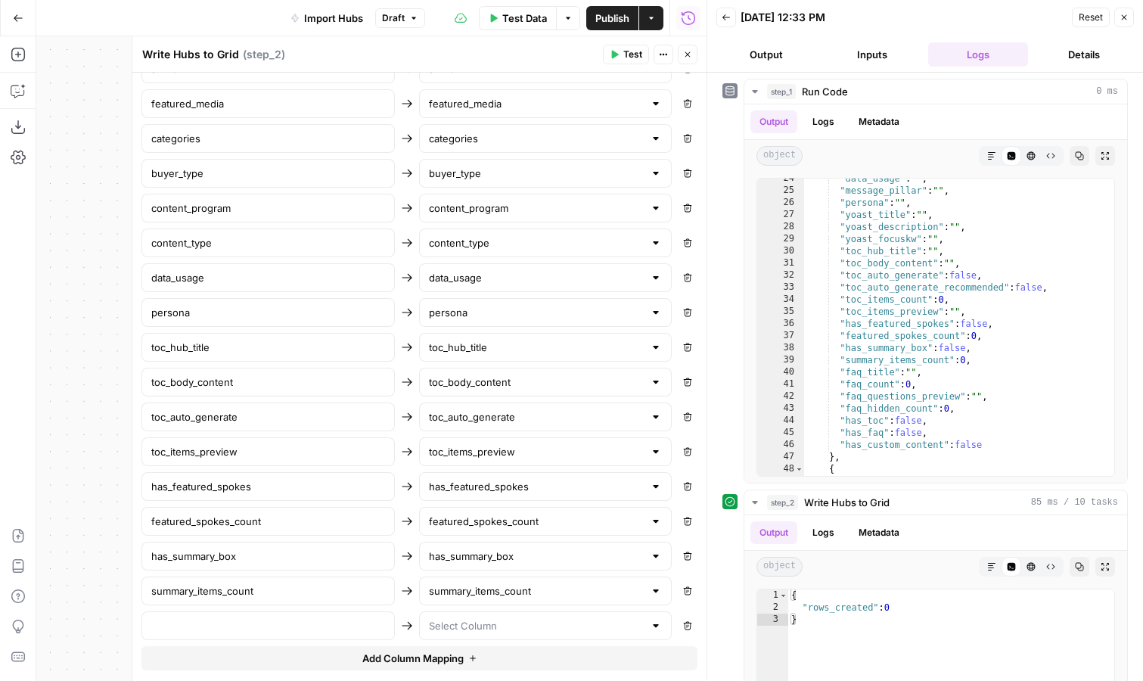
scroll to position [1117, 0]
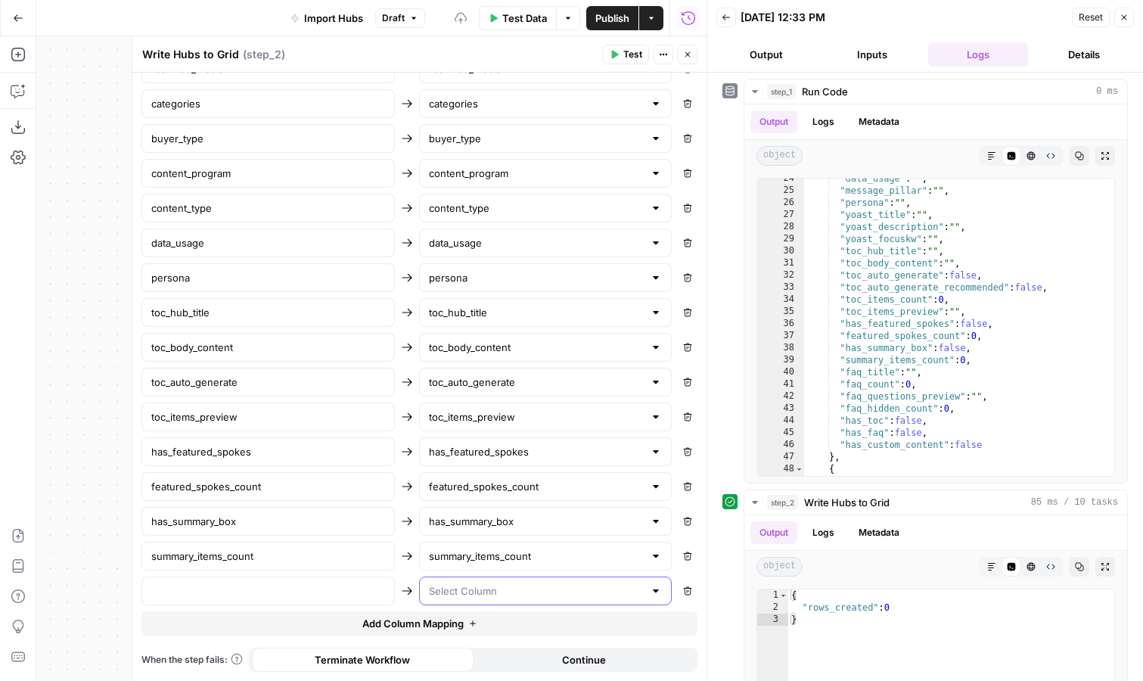
click at [467, 593] on input "text" at bounding box center [537, 590] width 216 height 15
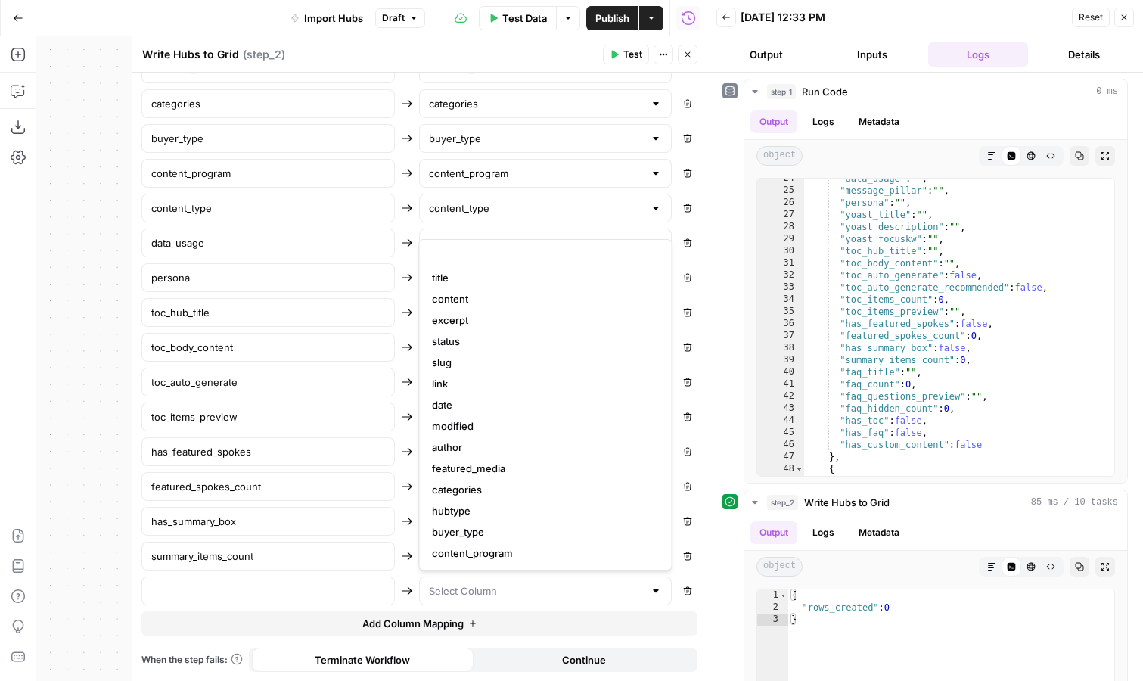
scroll to position [508, 0]
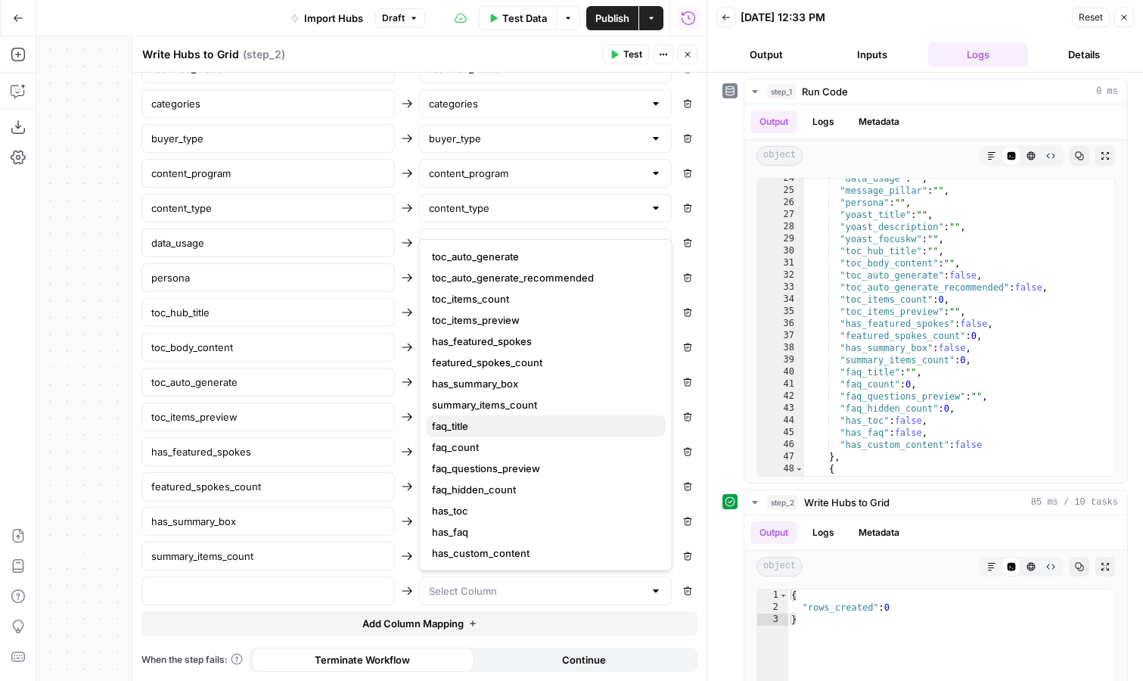
click at [548, 422] on span "faq_title" at bounding box center [543, 425] width 222 height 15
type input "faq_title"
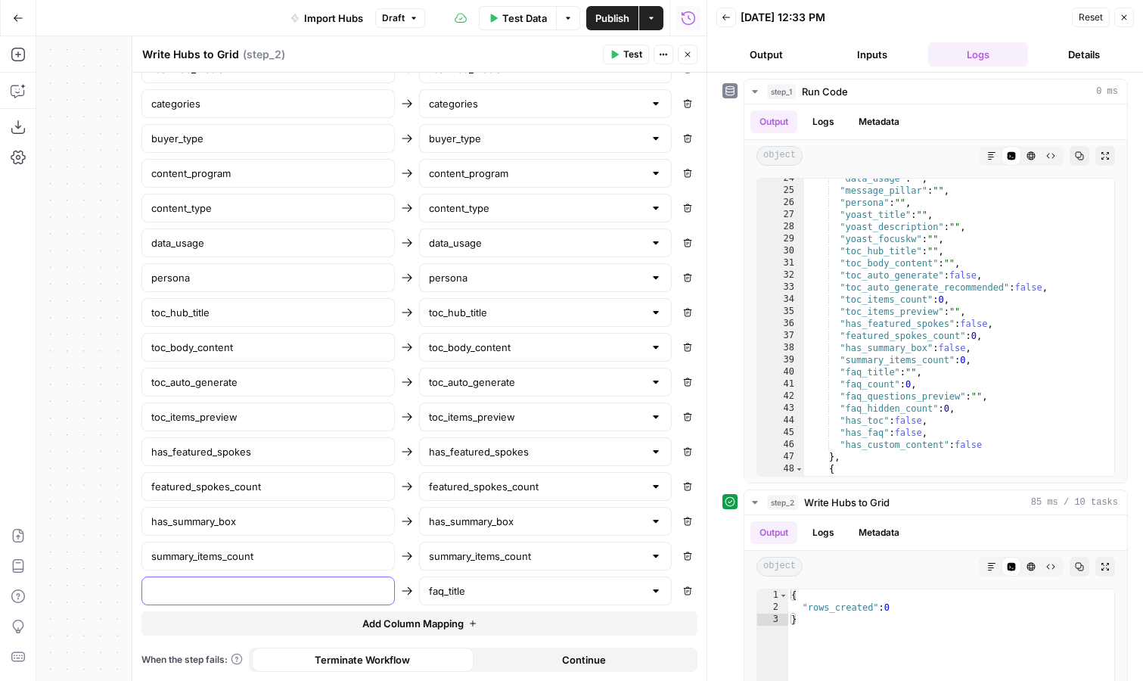
click at [272, 589] on input "text" at bounding box center [268, 590] width 234 height 15
type input "faq_title"
click at [394, 616] on span "Add Column Mapping" at bounding box center [412, 623] width 101 height 15
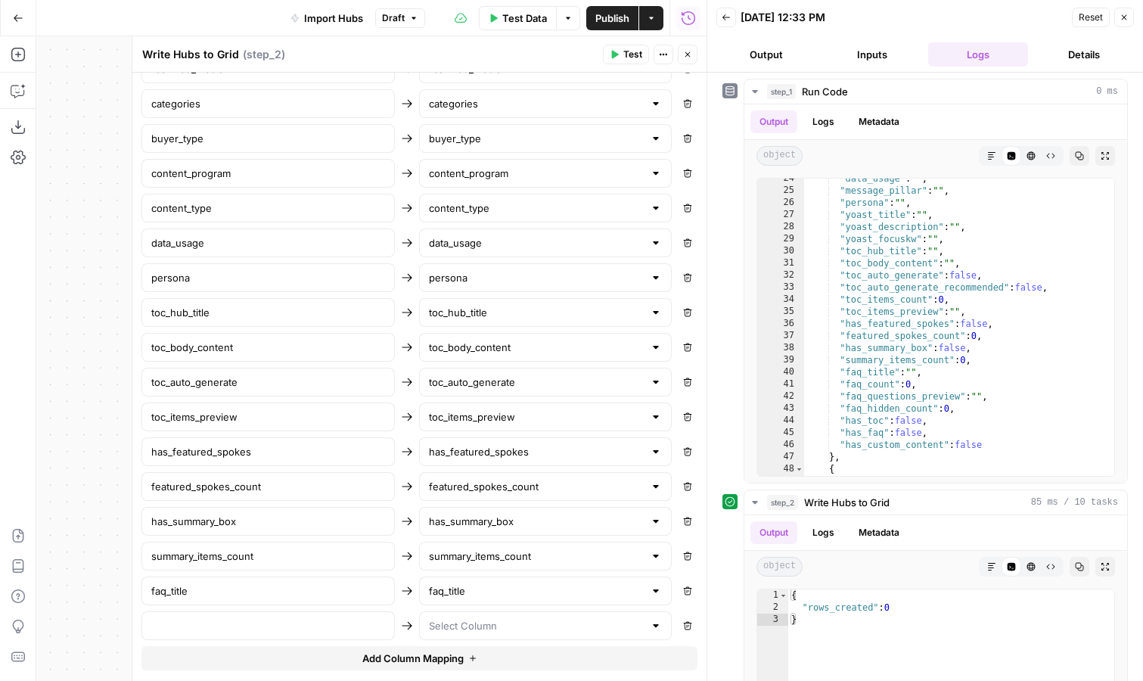
scroll to position [1151, 0]
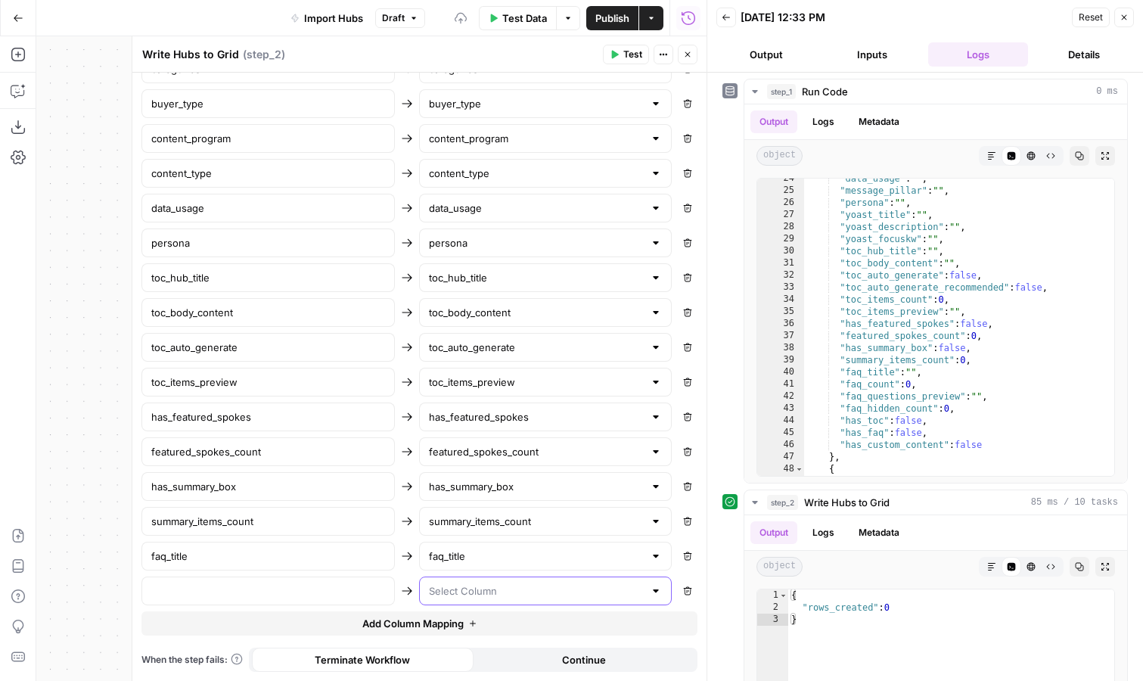
click at [464, 596] on input "text" at bounding box center [537, 590] width 216 height 15
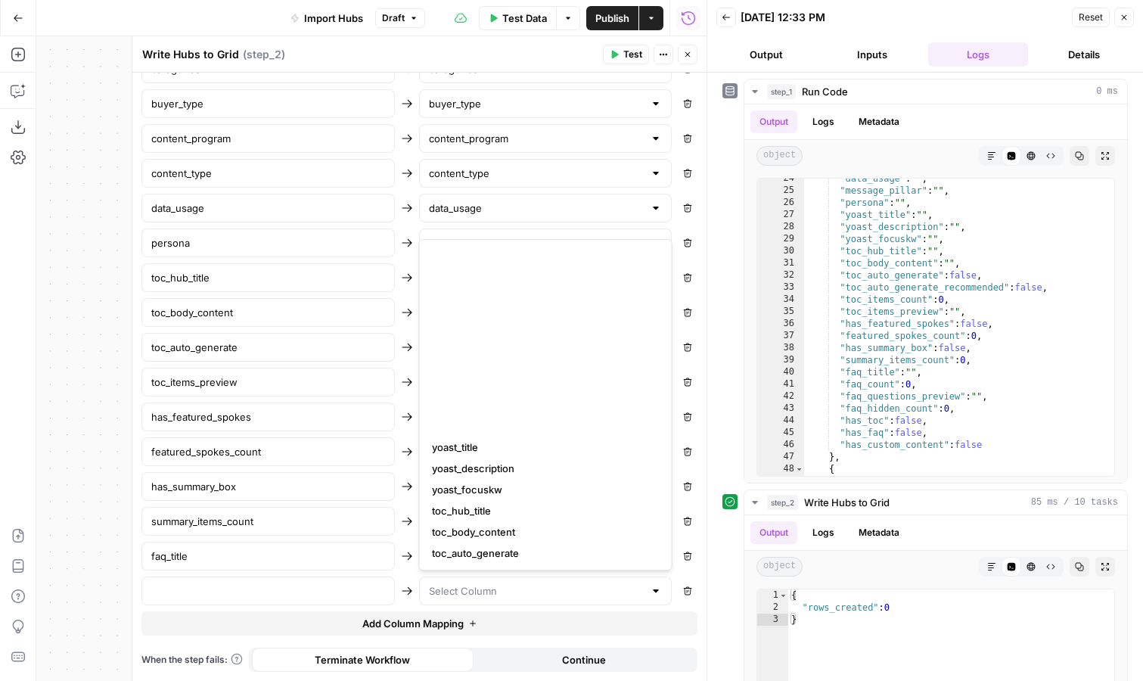
scroll to position [508, 0]
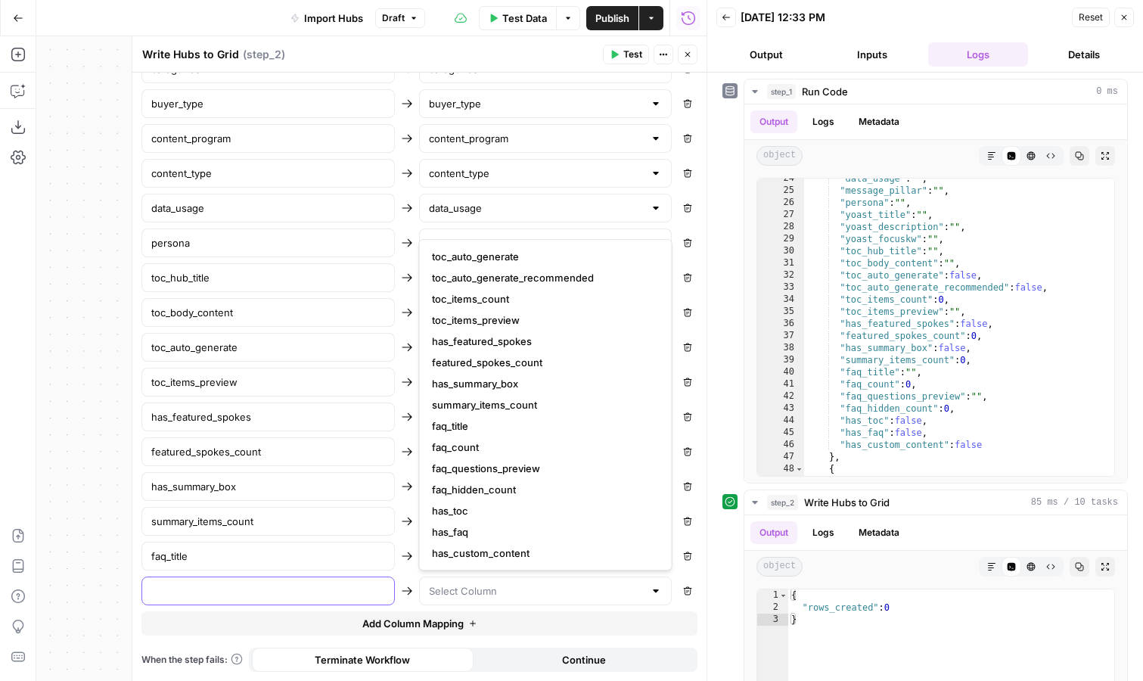
click at [323, 589] on input "text" at bounding box center [268, 590] width 234 height 15
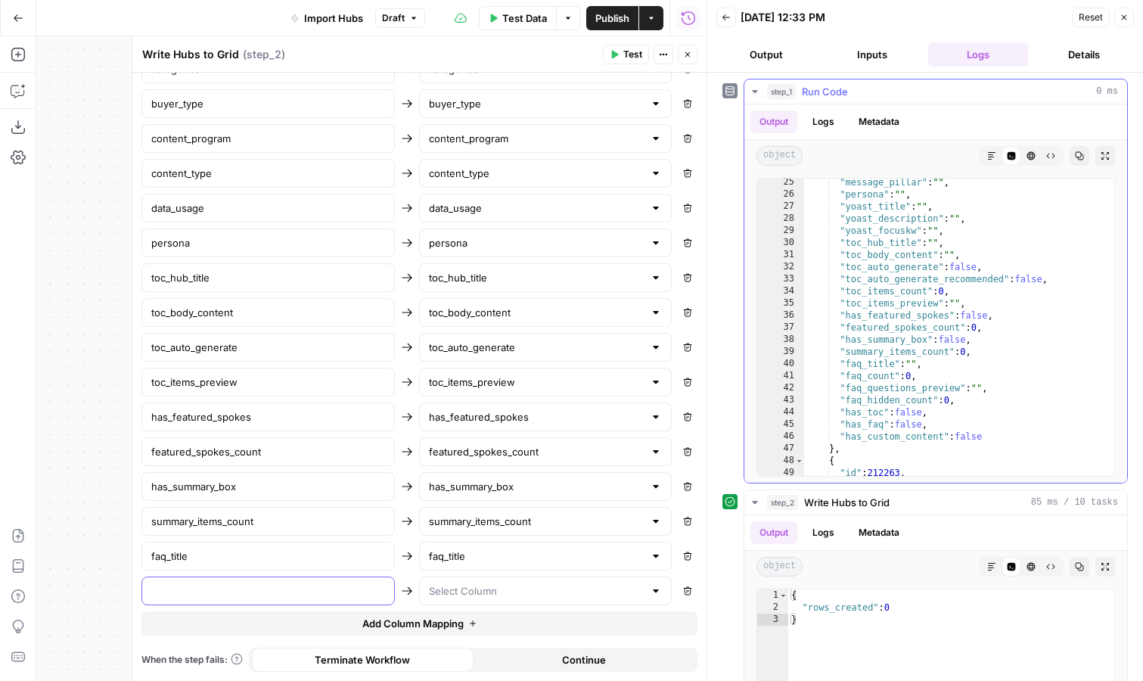
scroll to position [18, 0]
click at [683, 57] on icon "button" at bounding box center [687, 54] width 9 height 9
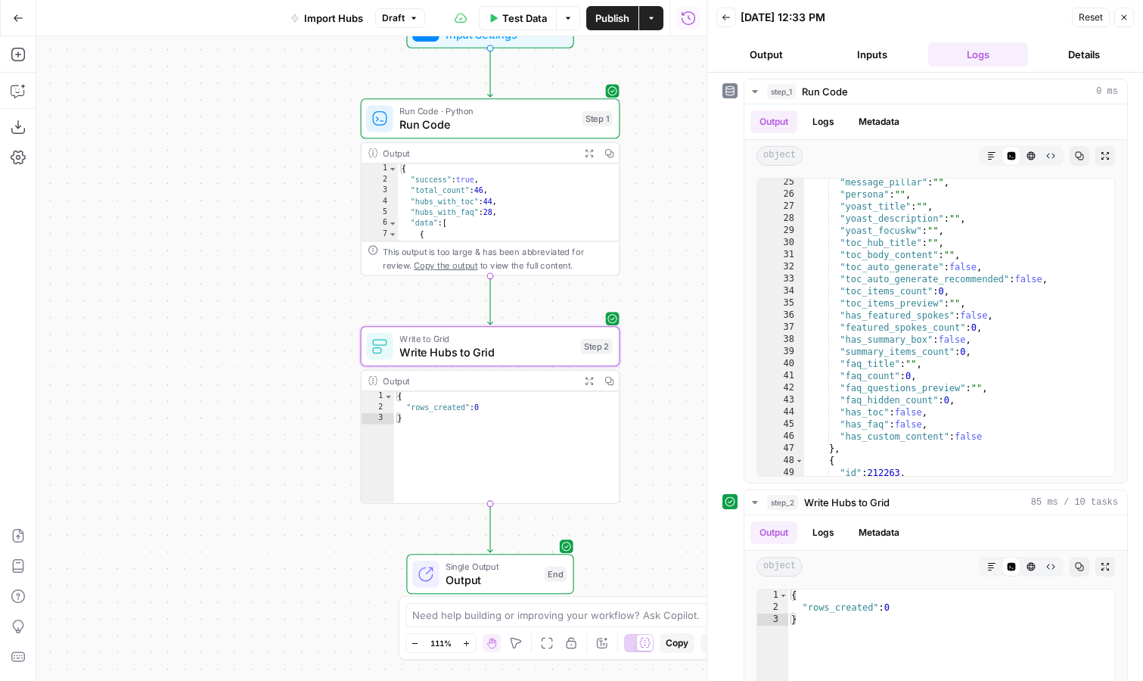
click at [500, 123] on span "Run Code" at bounding box center [487, 124] width 176 height 17
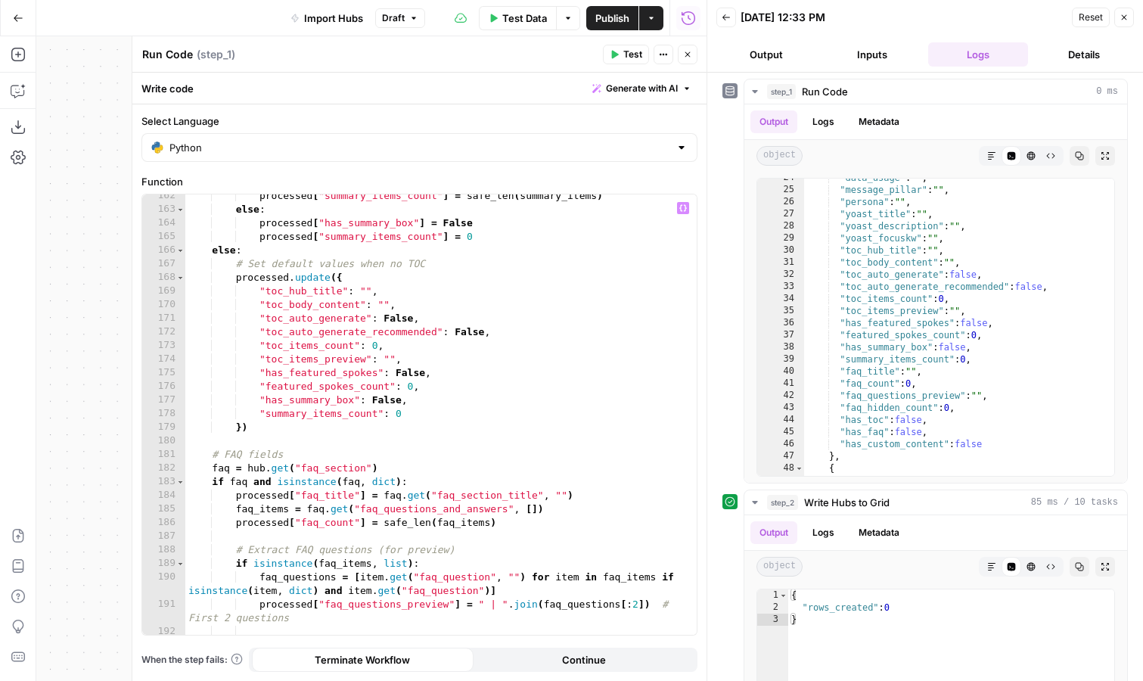
scroll to position [2266, 0]
type textarea "**********"
click at [396, 466] on div "processed [ "summary_items_count" ] = safe_len ( summary_items ) else : process…" at bounding box center [440, 422] width 511 height 467
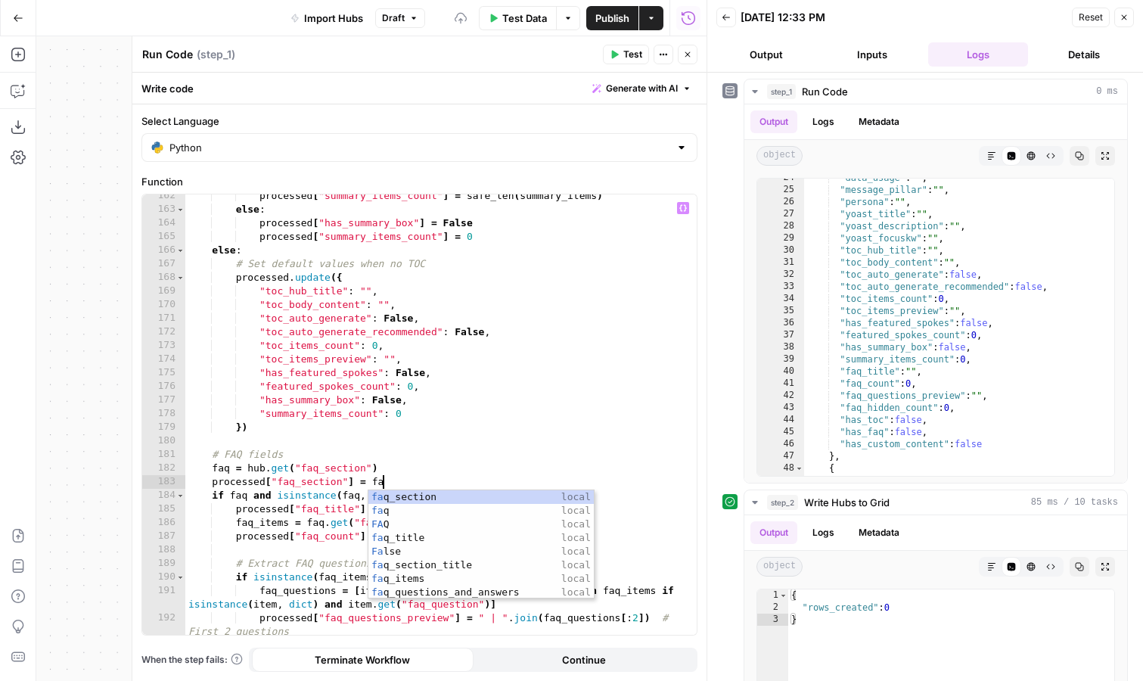
scroll to position [0, 14]
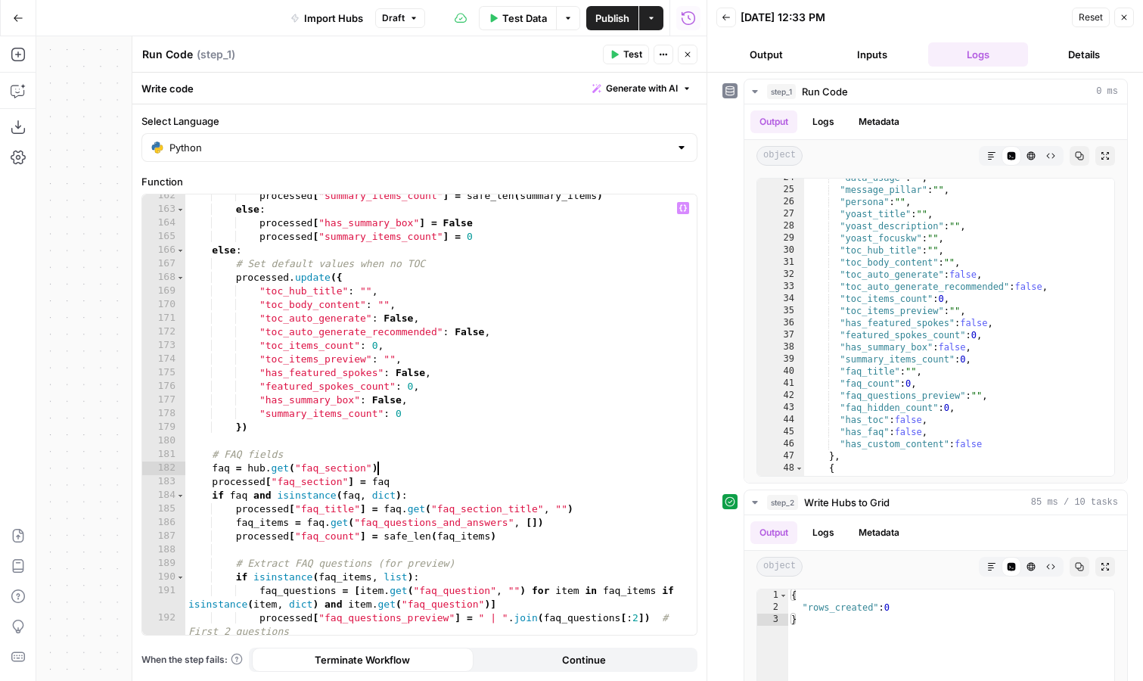
click at [433, 467] on div "processed [ "summary_items_count" ] = safe_len ( summary_items ) else : process…" at bounding box center [440, 422] width 511 height 467
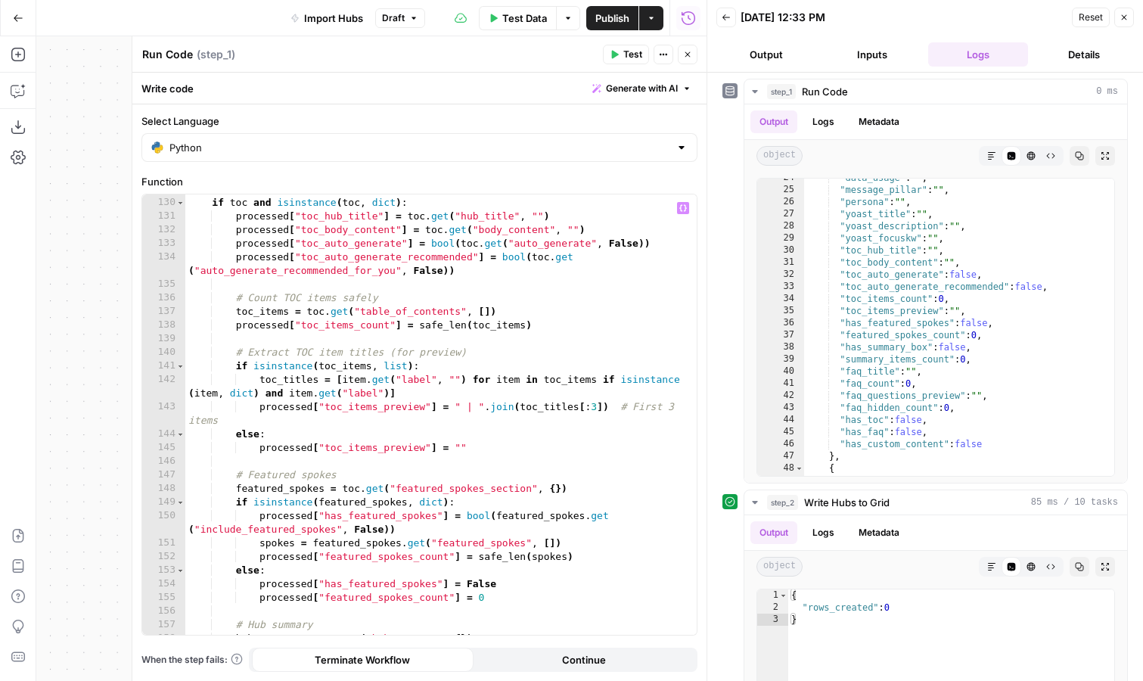
scroll to position [1754, 0]
click at [525, 311] on div "toc = hub . get ( "table_of_contents" ) if toc and isinstance ( toc , dict ) : …" at bounding box center [440, 415] width 511 height 467
type textarea "**********"
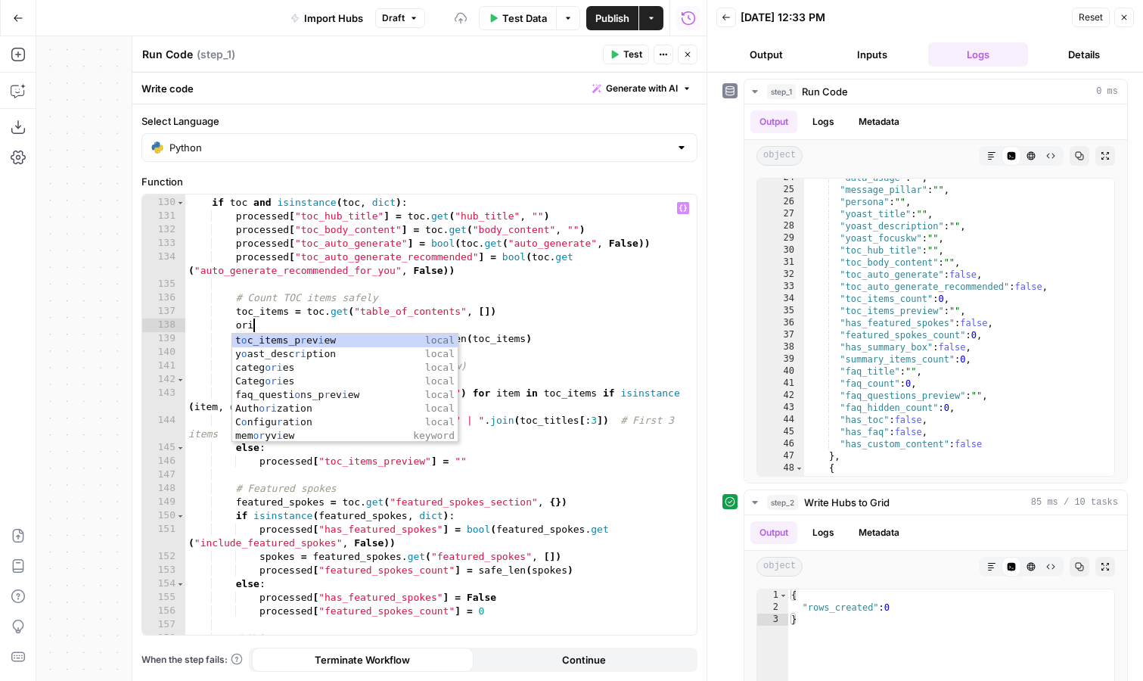
type textarea "*"
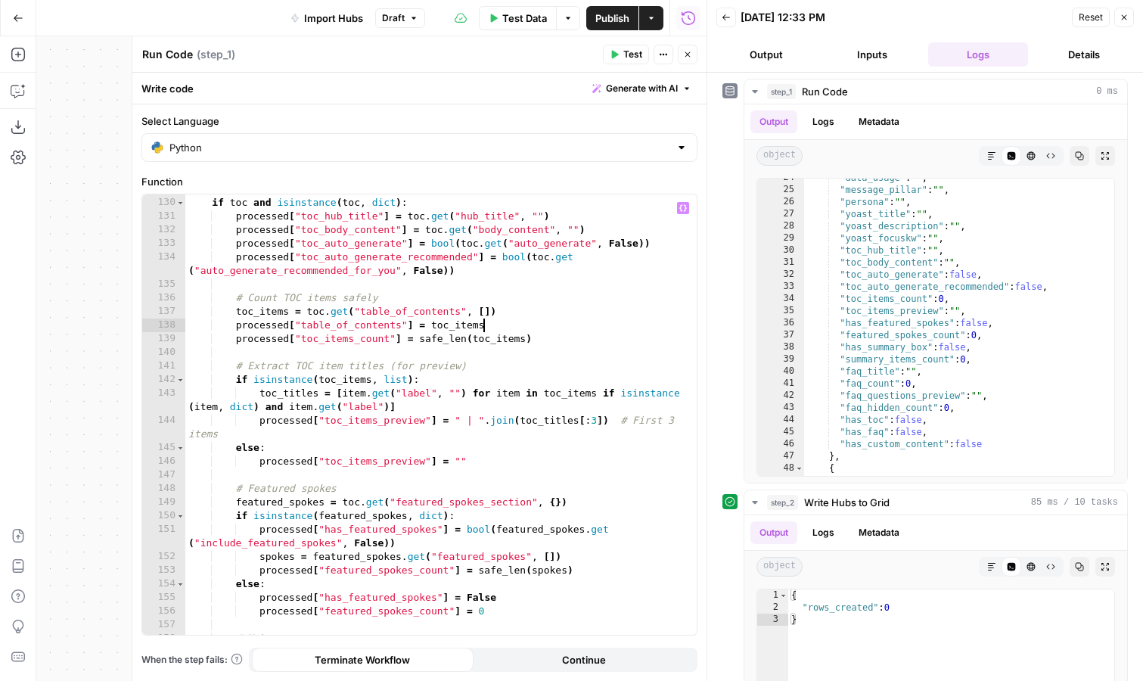
scroll to position [0, 22]
click at [615, 55] on icon "button" at bounding box center [615, 55] width 7 height 8
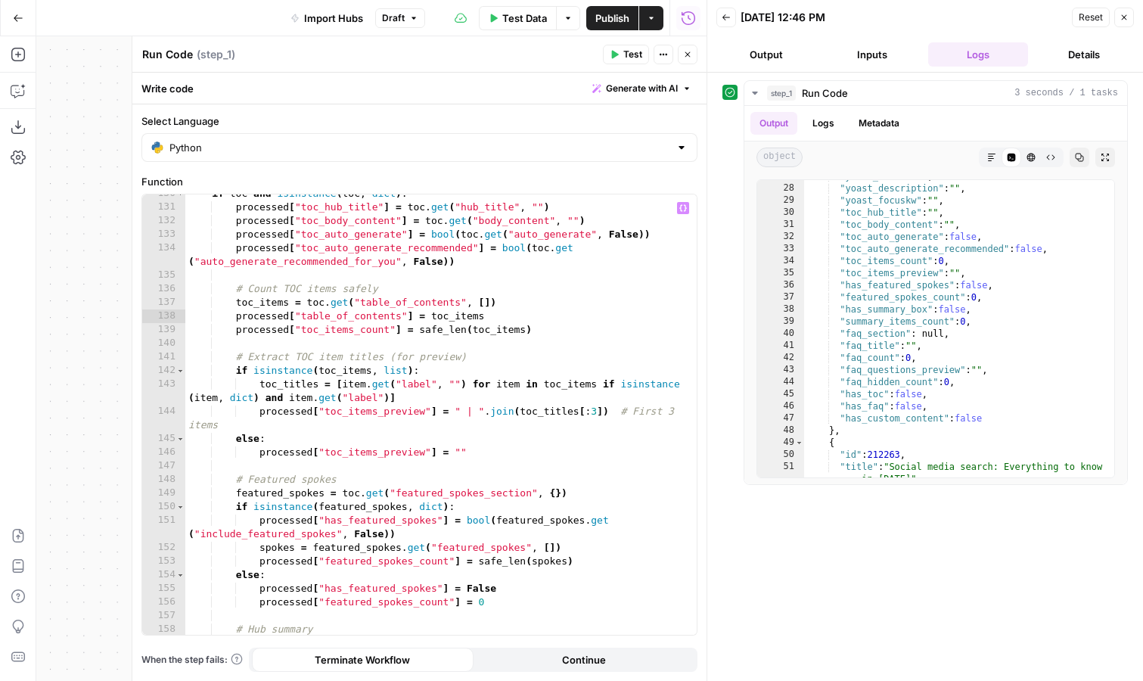
scroll to position [1785, 0]
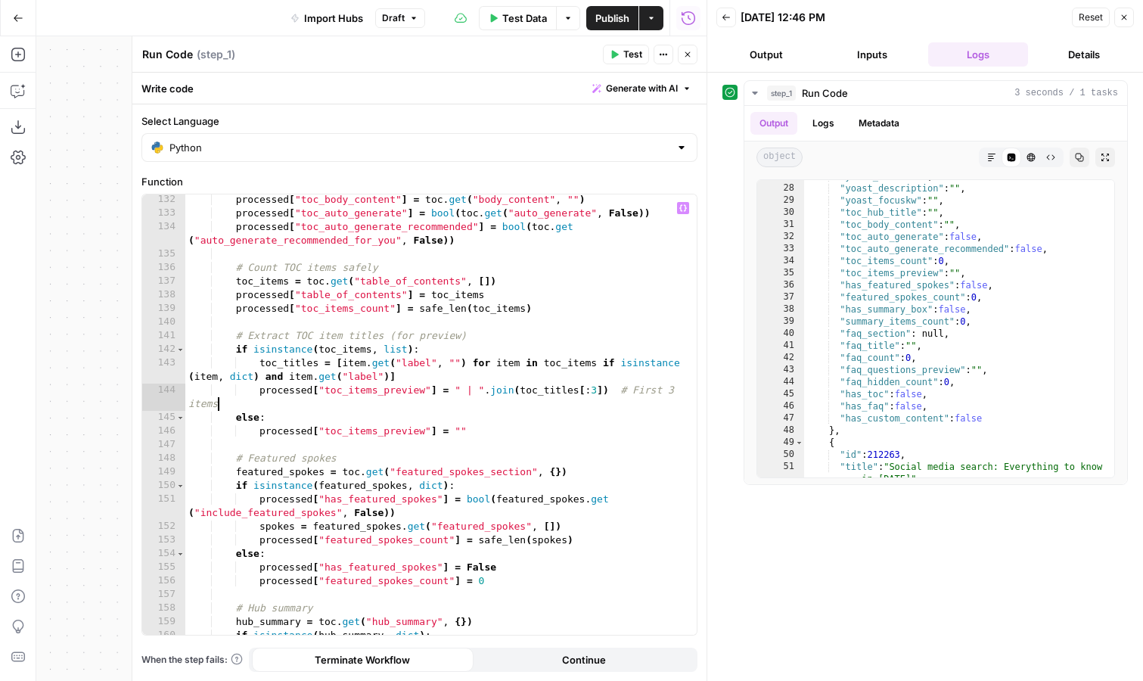
click at [545, 410] on div "processed [ "toc_body_content" ] = toc . get ( "body_content" , "" ) processed …" at bounding box center [440, 433] width 511 height 481
type textarea "**********"
drag, startPoint x: 498, startPoint y: 294, endPoint x: 235, endPoint y: 299, distance: 262.5
click at [235, 299] on div "processed [ "toc_body_content" ] = toc . get ( "body_content" , "" ) processed …" at bounding box center [440, 433] width 511 height 481
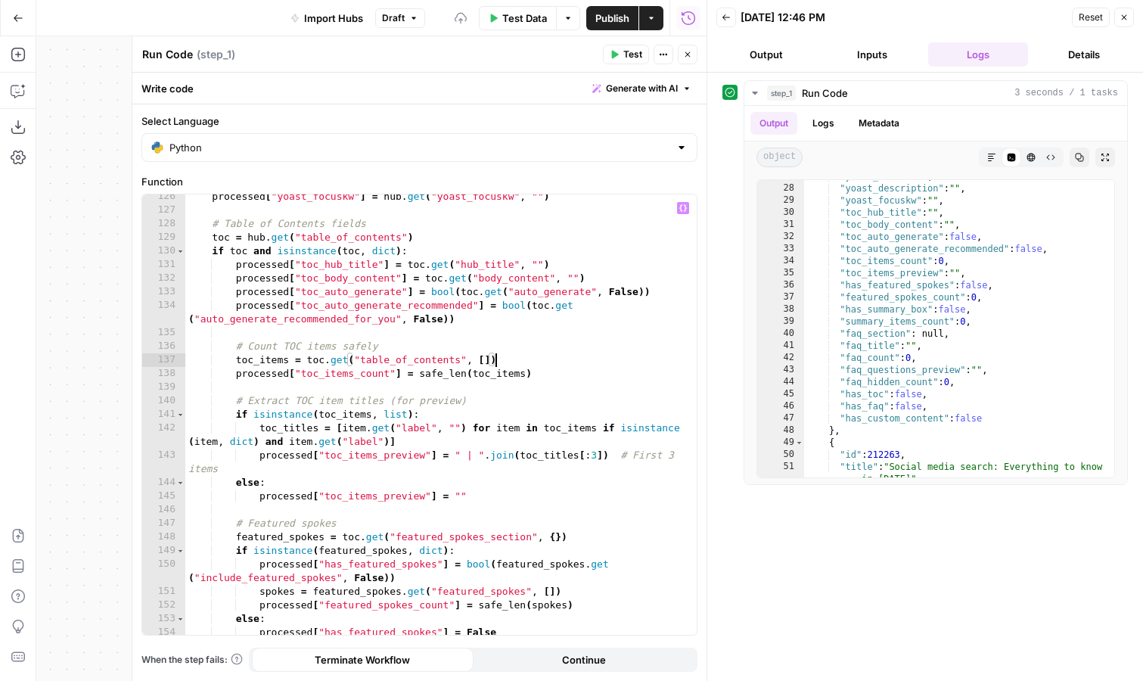
scroll to position [1685, 0]
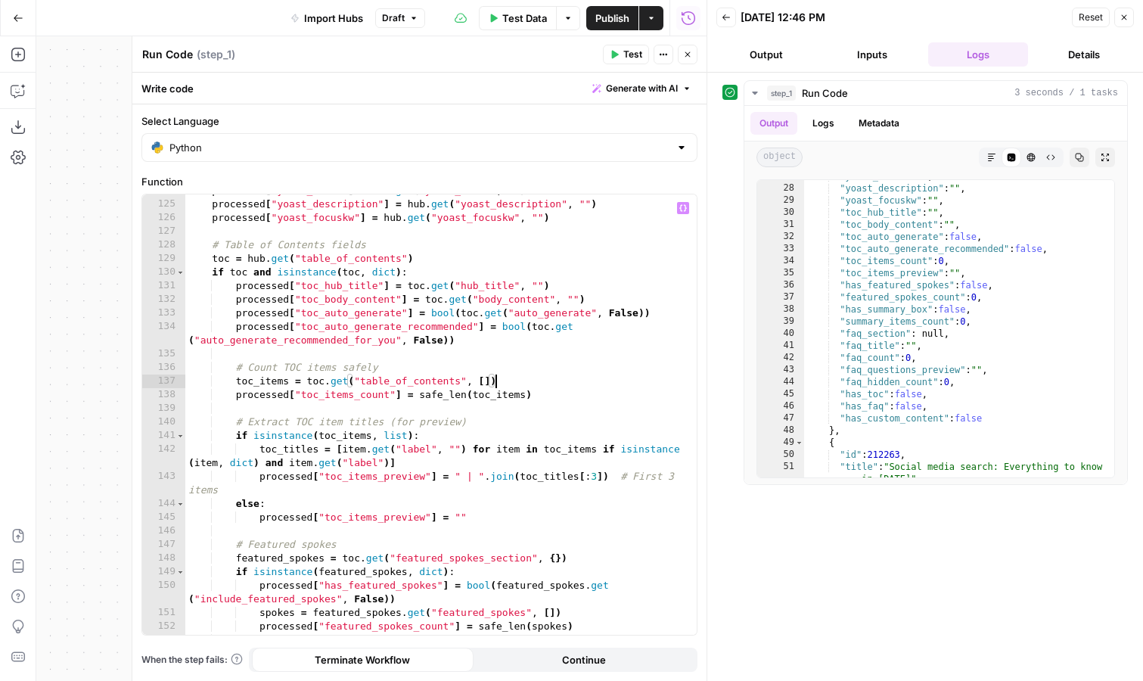
click at [424, 259] on div "processed [ "yoast_title" ] = hub . get ( "yoast_title" , "" ) processed [ "yoa…" at bounding box center [440, 417] width 511 height 467
type textarea "**********"
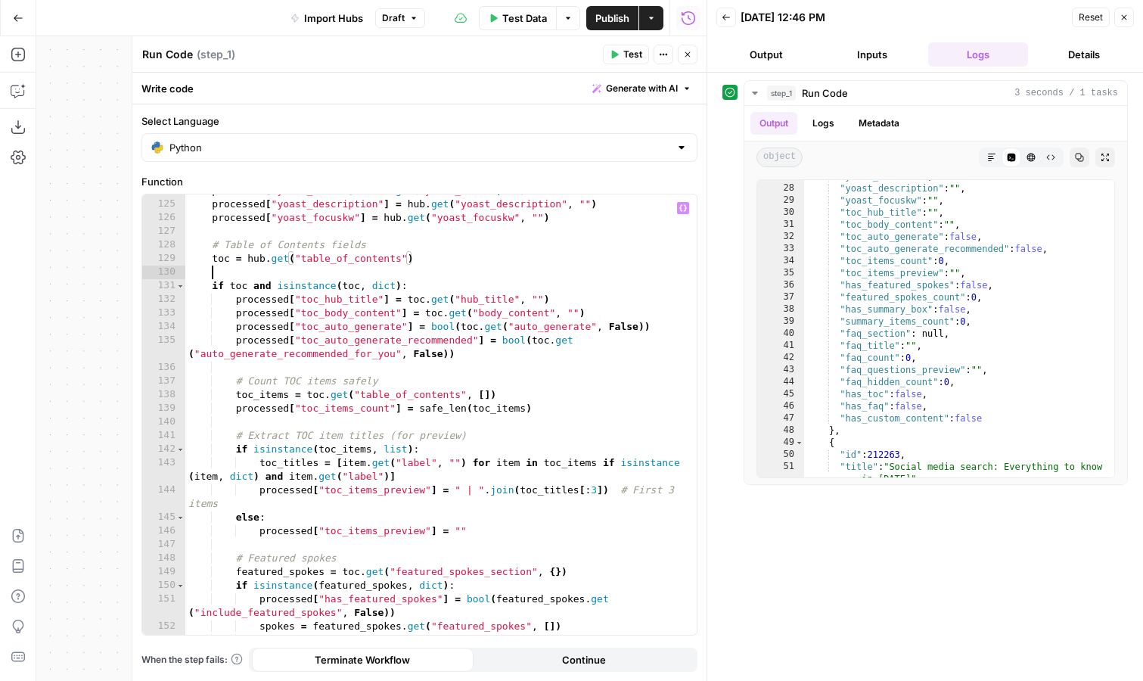
scroll to position [0, 1]
paste textarea "**********"
drag, startPoint x: 424, startPoint y: 274, endPoint x: 464, endPoint y: 274, distance: 40.1
click at [464, 274] on div "processed [ "yoast_title" ] = hub . get ( "yoast_title" , "" ) processed [ "yoa…" at bounding box center [440, 417] width 511 height 467
type textarea "**********"
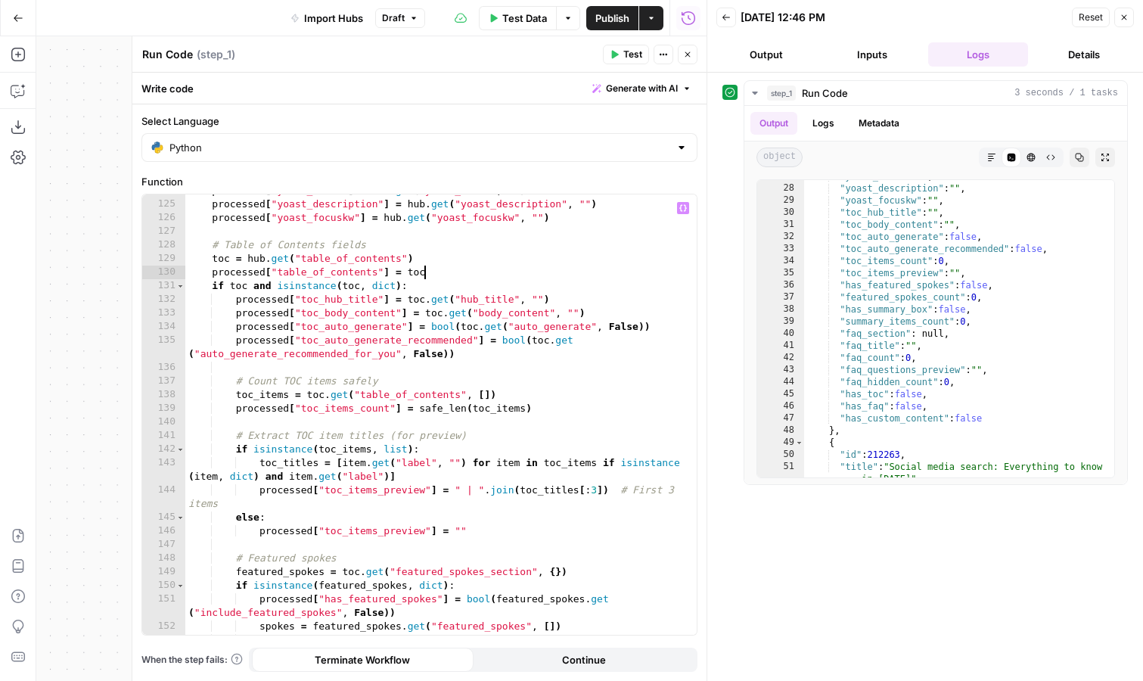
click at [628, 54] on span "Test" at bounding box center [632, 55] width 19 height 14
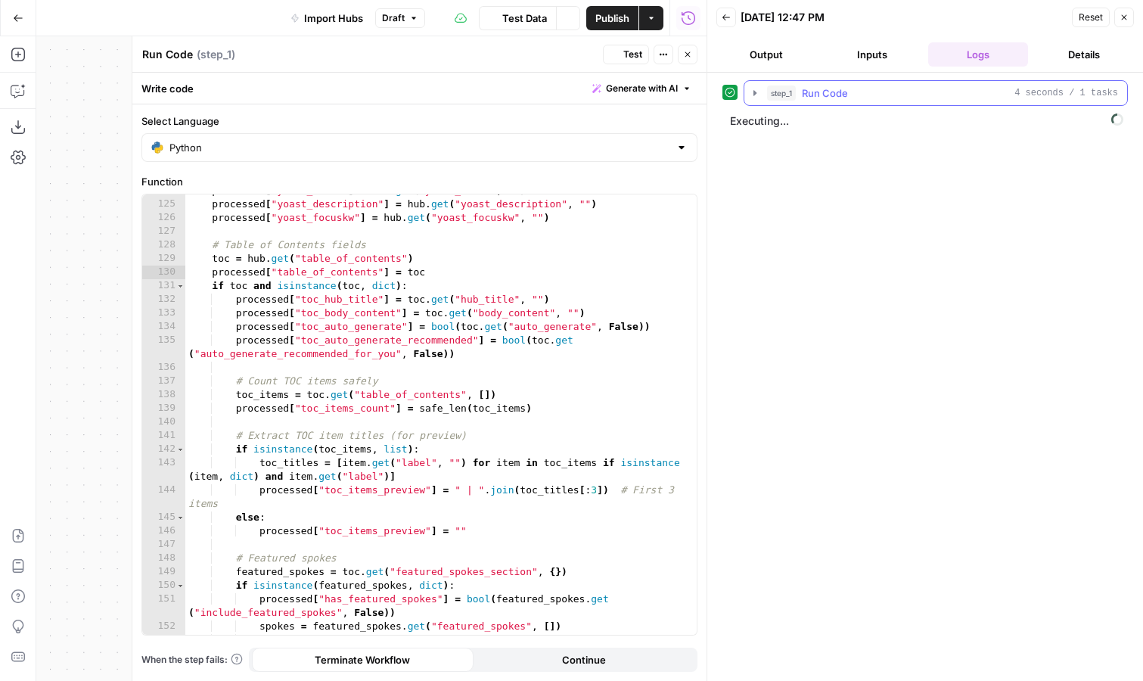
click at [759, 90] on icon "button" at bounding box center [755, 93] width 12 height 12
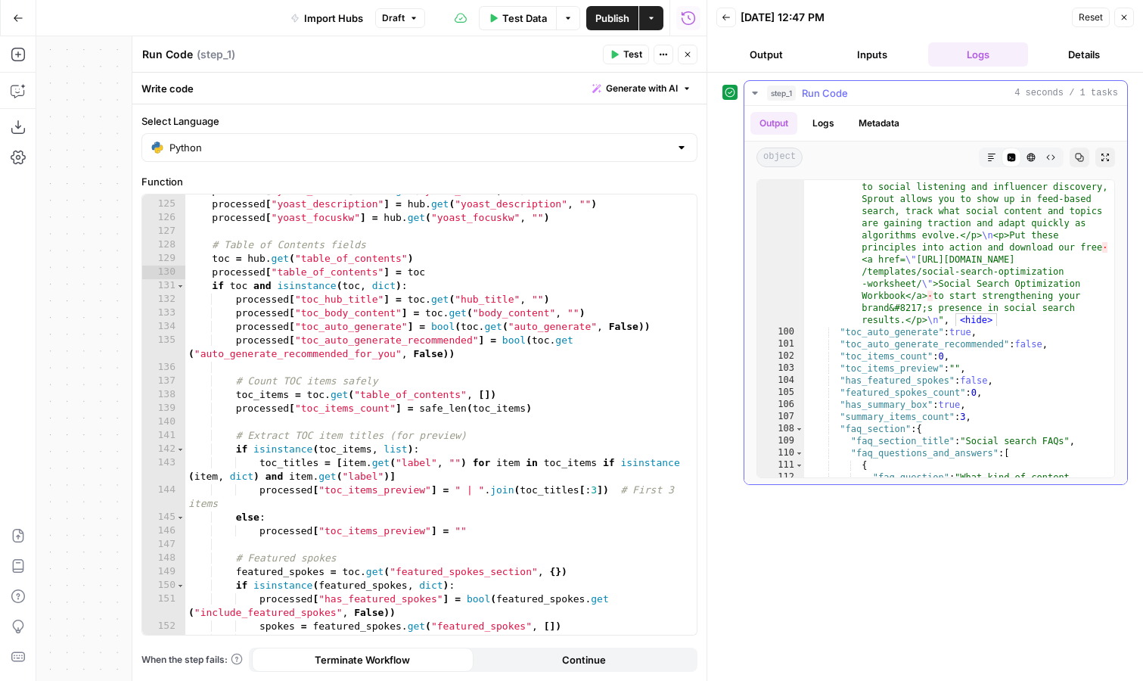
scroll to position [352, 0]
click at [971, 317] on span "<hide>" at bounding box center [976, 320] width 42 height 14
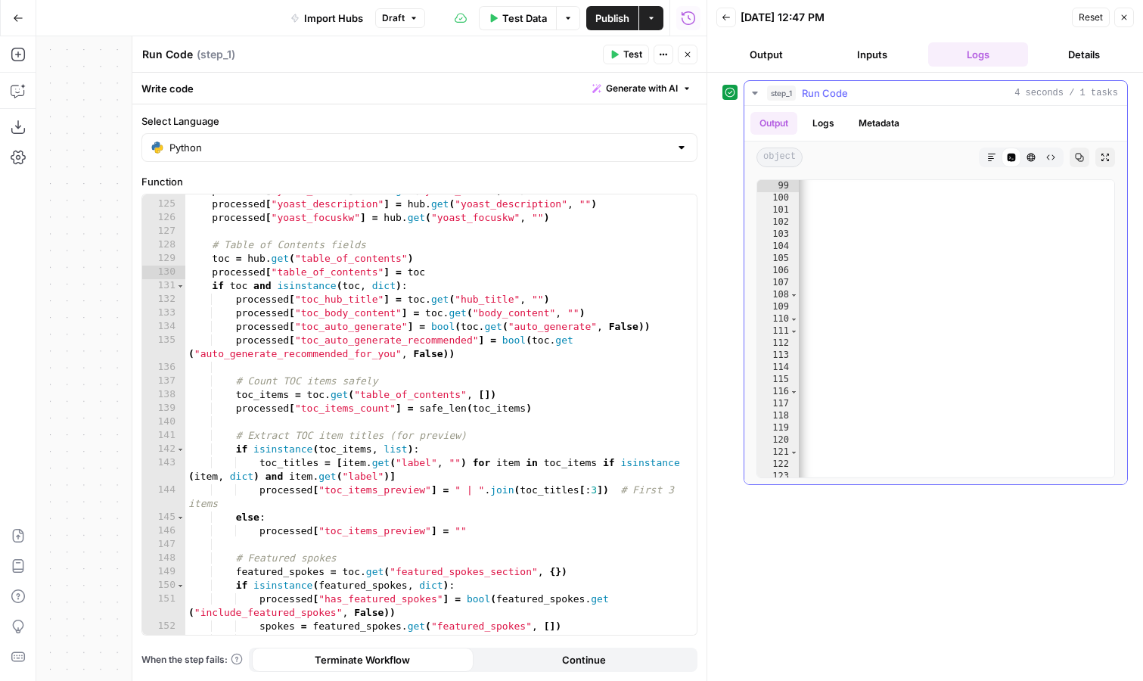
scroll to position [0, 54328]
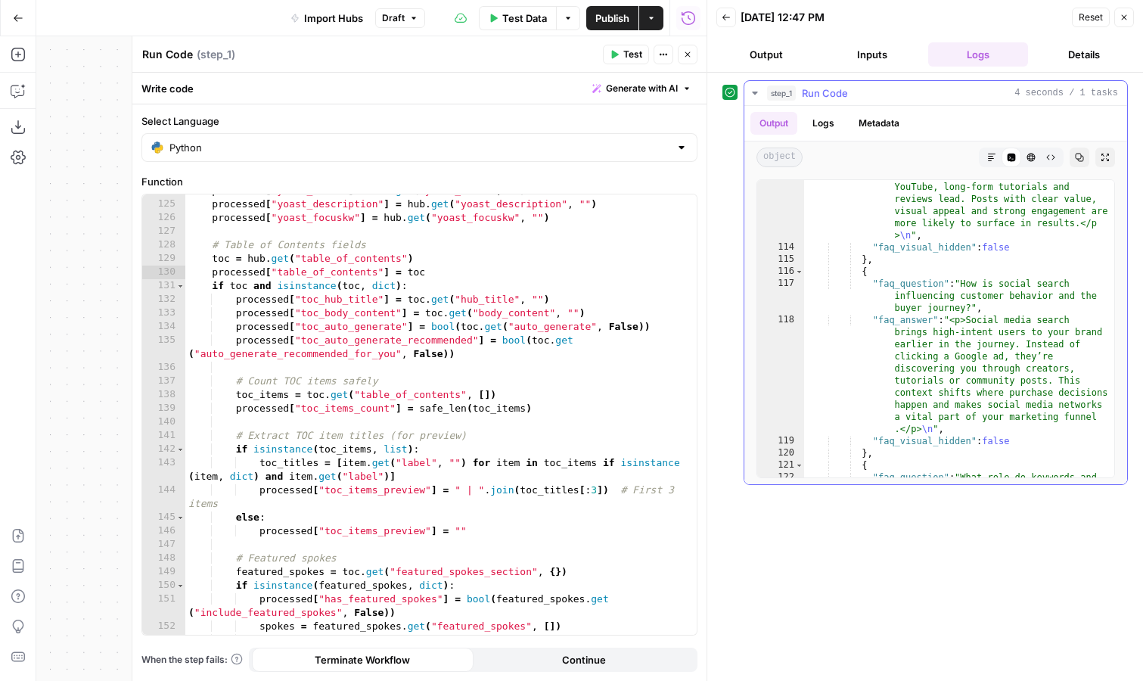
scroll to position [363, 0]
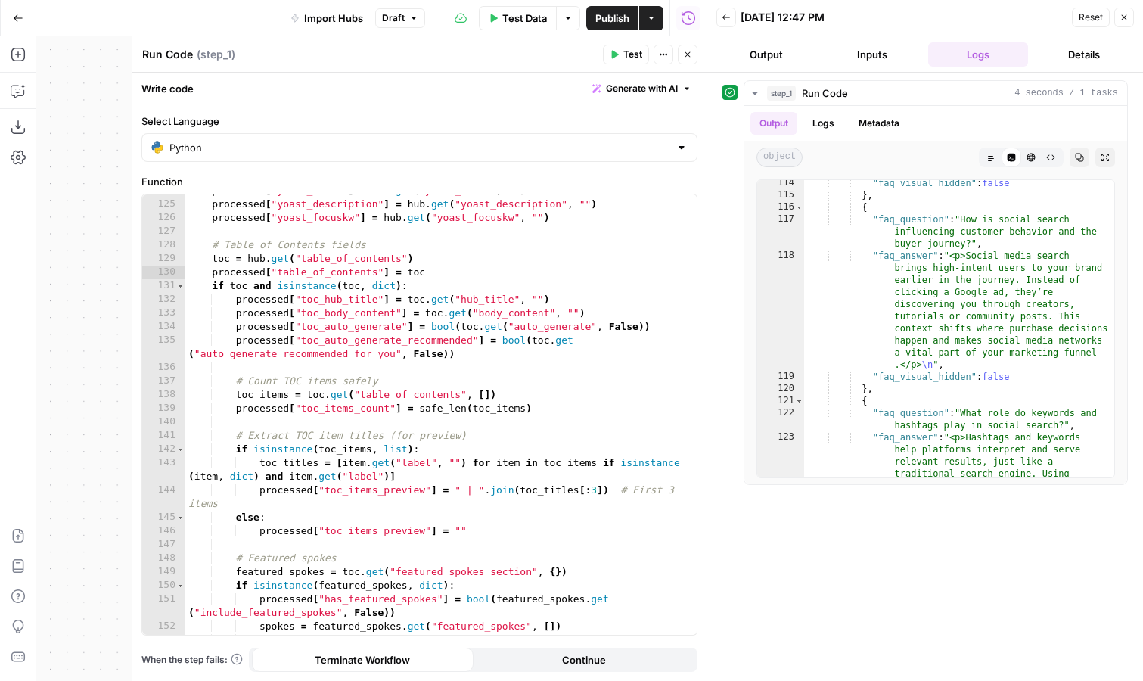
click at [685, 56] on icon "button" at bounding box center [687, 54] width 9 height 9
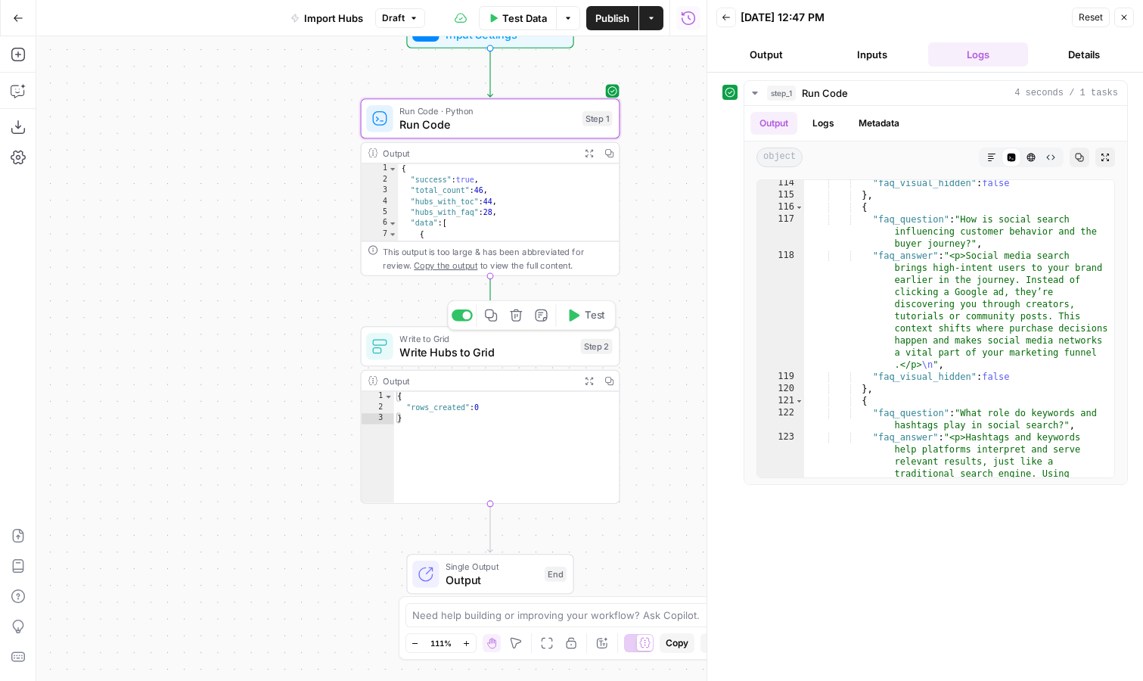
click at [530, 345] on span "Write Hubs to Grid" at bounding box center [486, 351] width 174 height 17
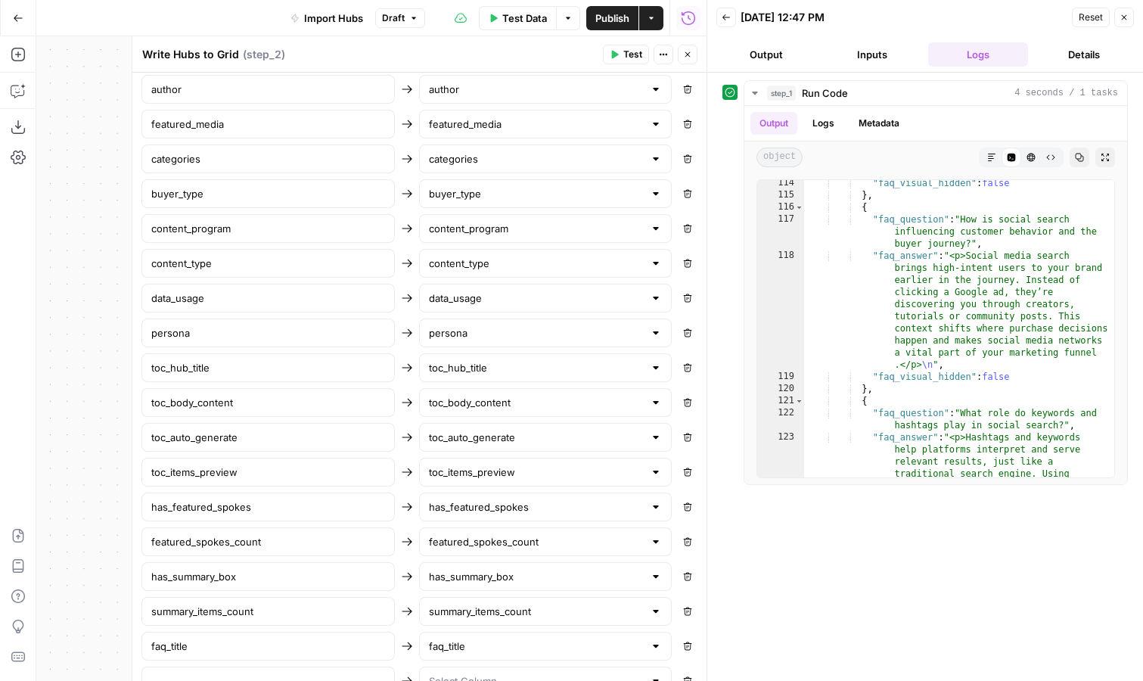
scroll to position [1151, 0]
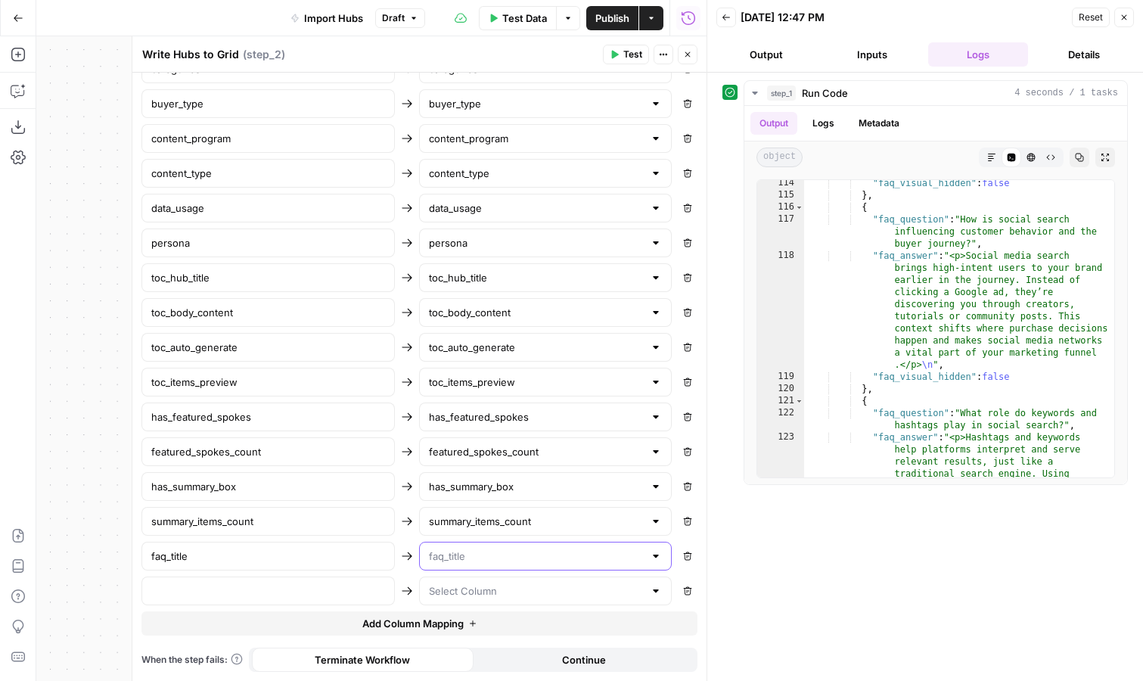
click at [480, 549] on input "text" at bounding box center [537, 555] width 216 height 15
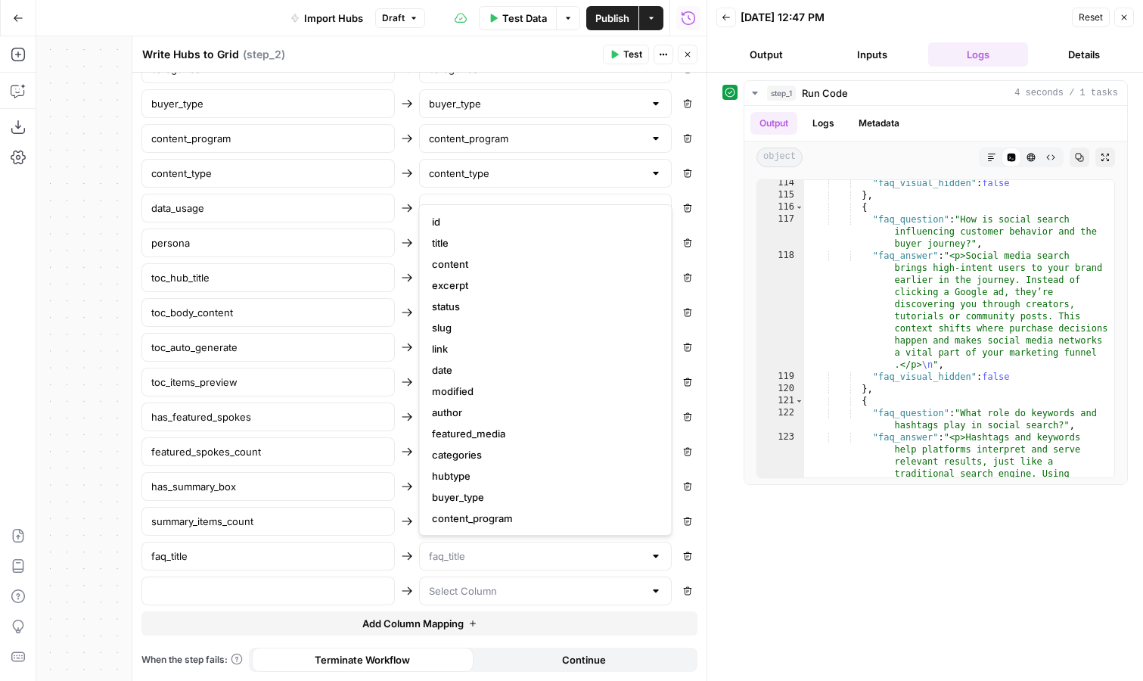
scroll to position [508, 0]
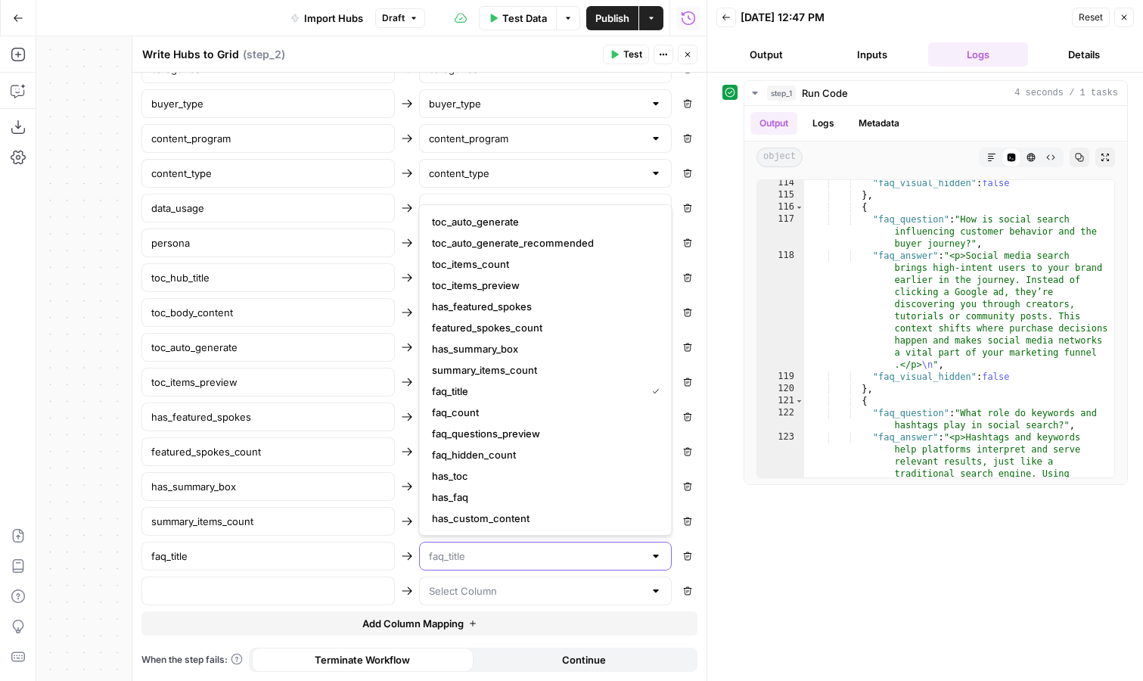
click at [486, 558] on input "text" at bounding box center [537, 555] width 216 height 15
type input "faq_title"
click at [688, 561] on button "Remove" at bounding box center [688, 556] width 20 height 20
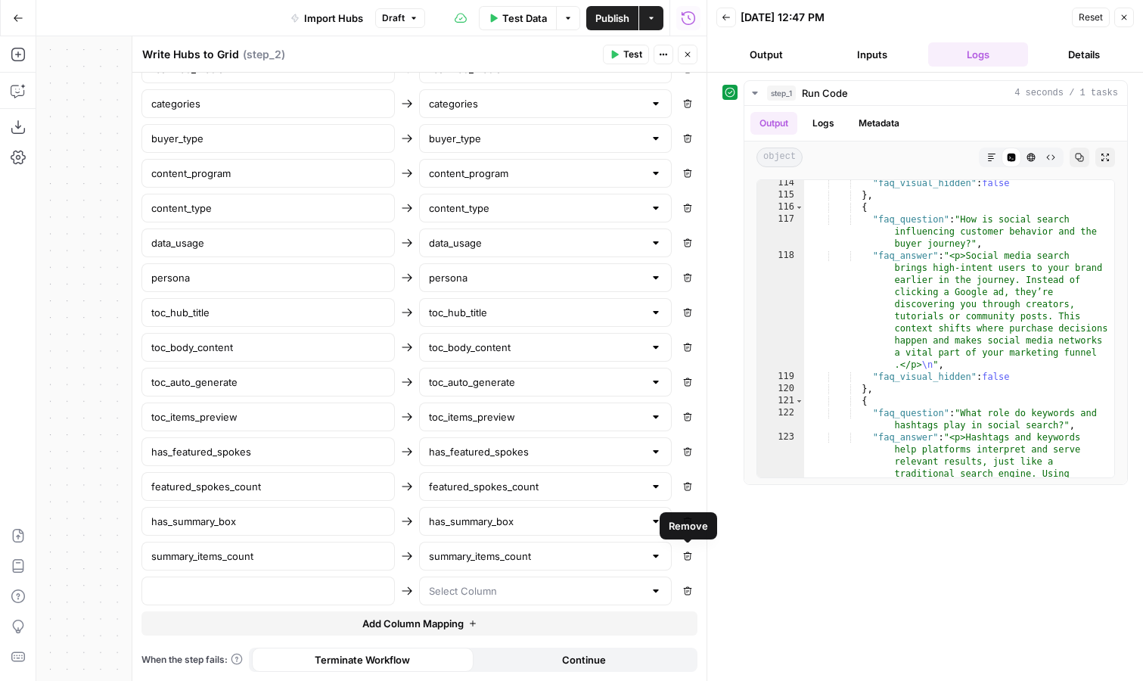
scroll to position [1117, 0]
click at [682, 56] on button "Close" at bounding box center [688, 55] width 20 height 20
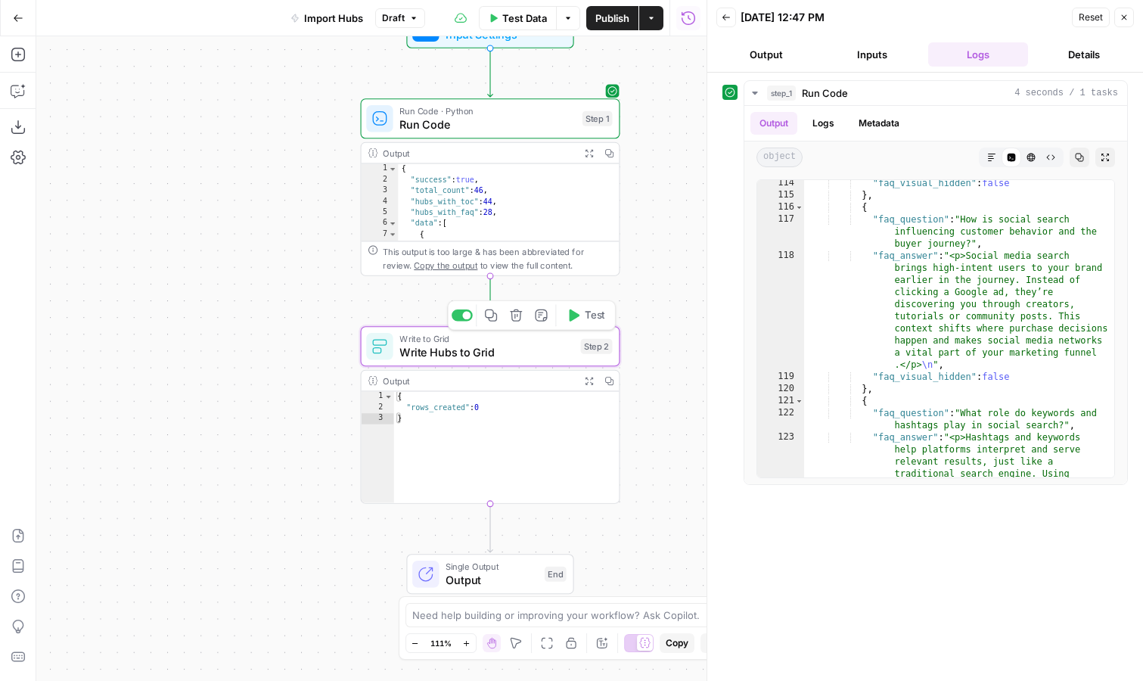
click at [464, 316] on div at bounding box center [466, 315] width 8 height 8
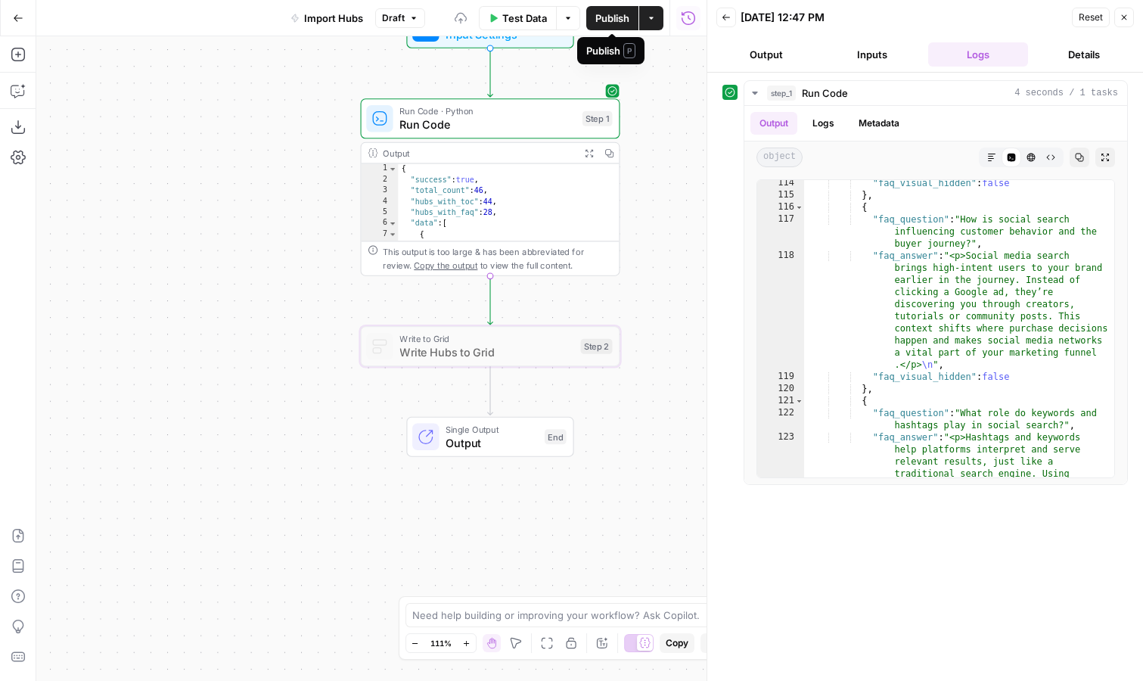
click at [617, 21] on span "Publish" at bounding box center [612, 18] width 34 height 15
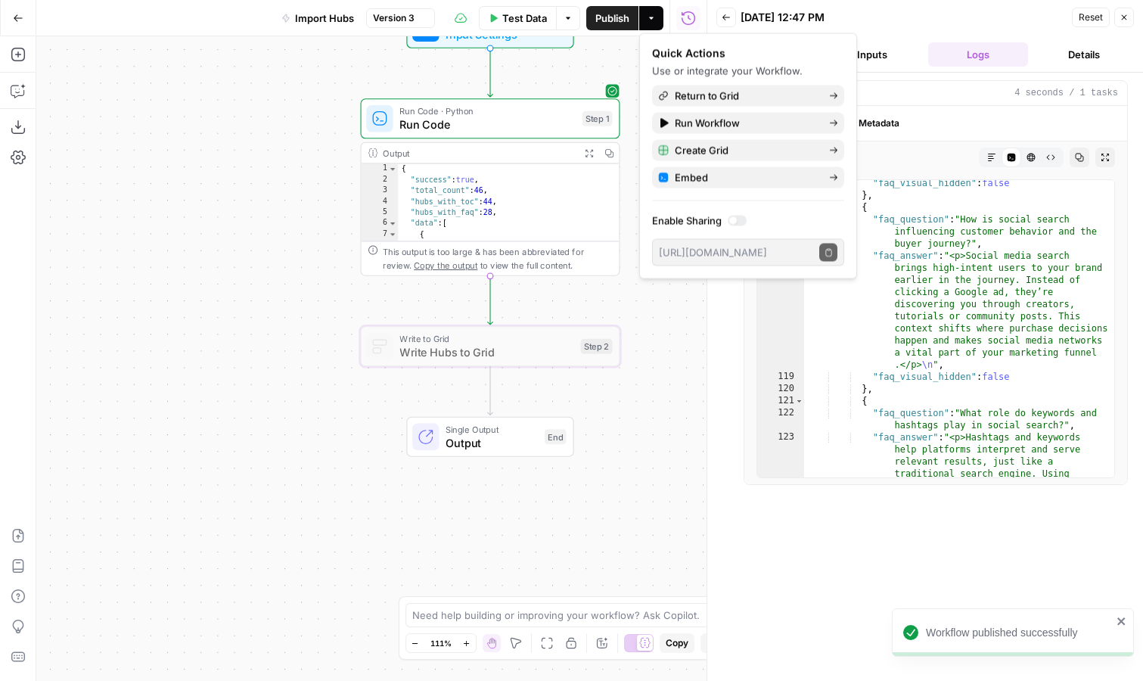
scroll to position [363, 0]
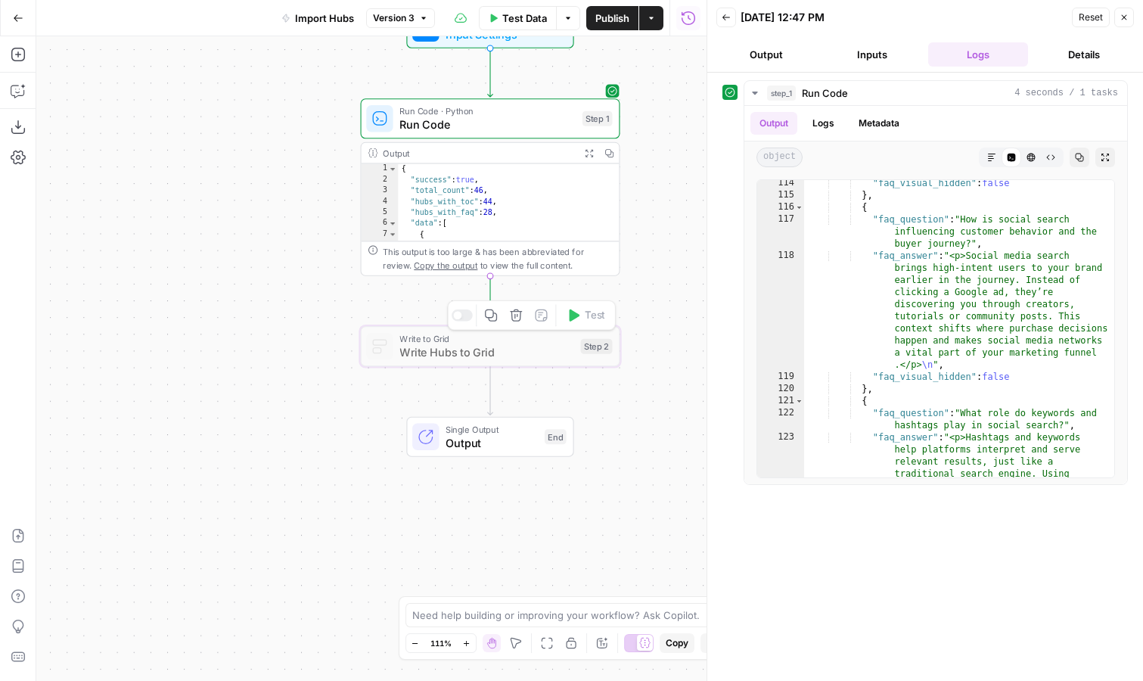
click at [463, 315] on div at bounding box center [462, 314] width 21 height 11
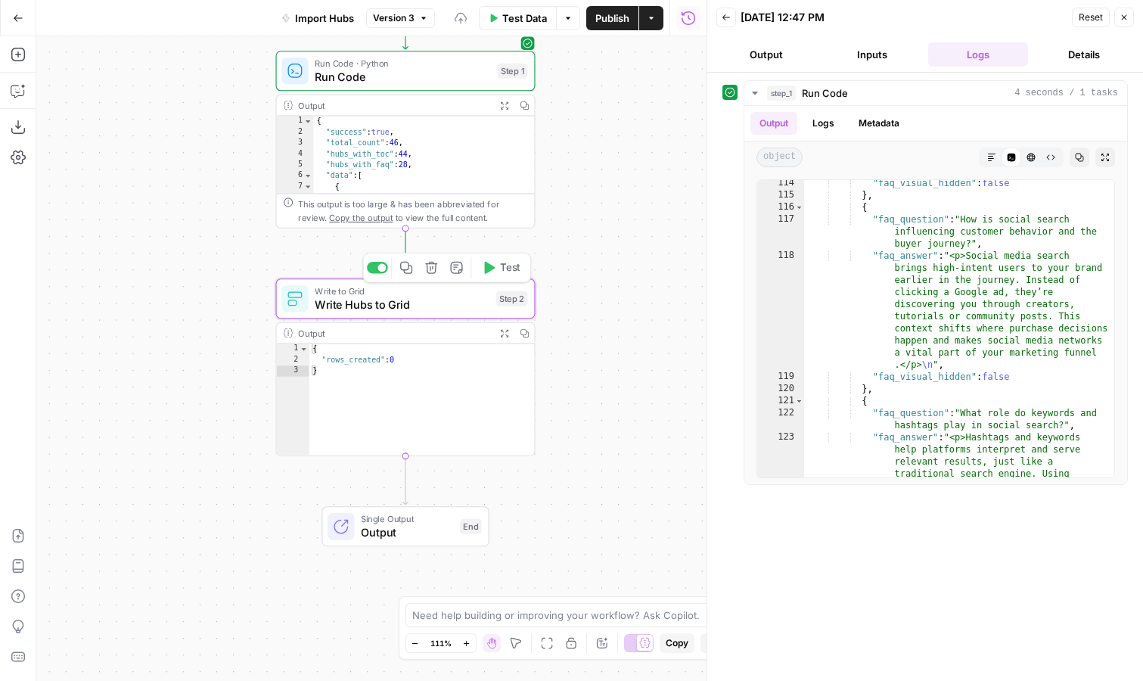
click at [470, 299] on span "Write Hubs to Grid" at bounding box center [402, 304] width 174 height 17
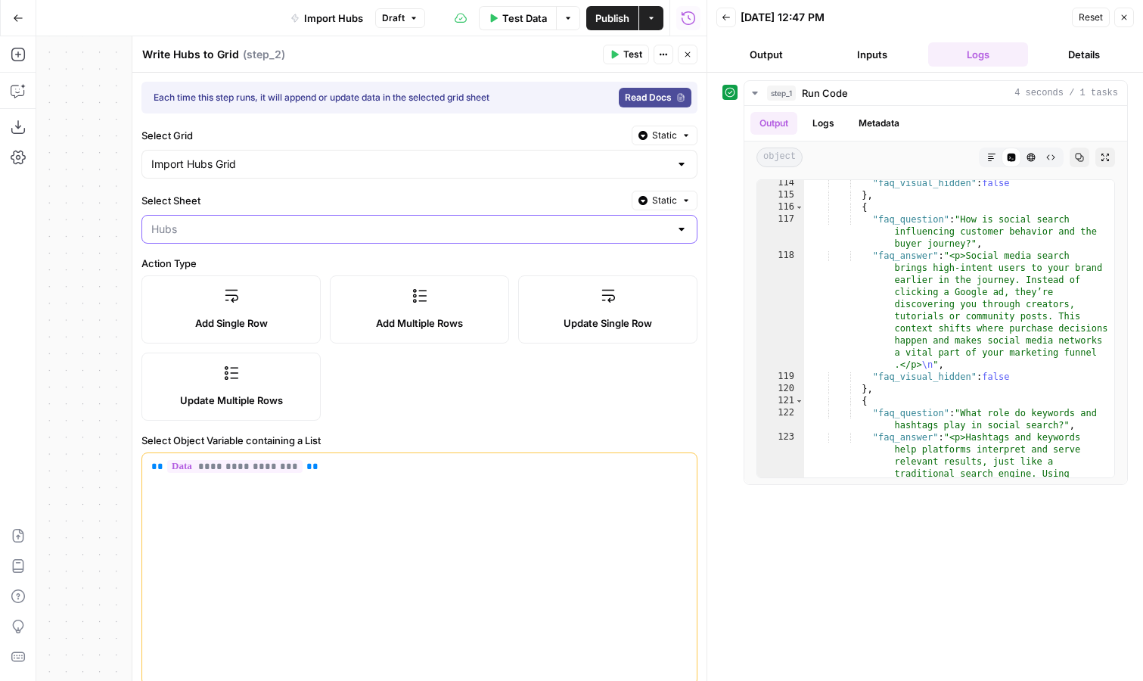
click at [516, 235] on input "Select Sheet" at bounding box center [410, 229] width 518 height 15
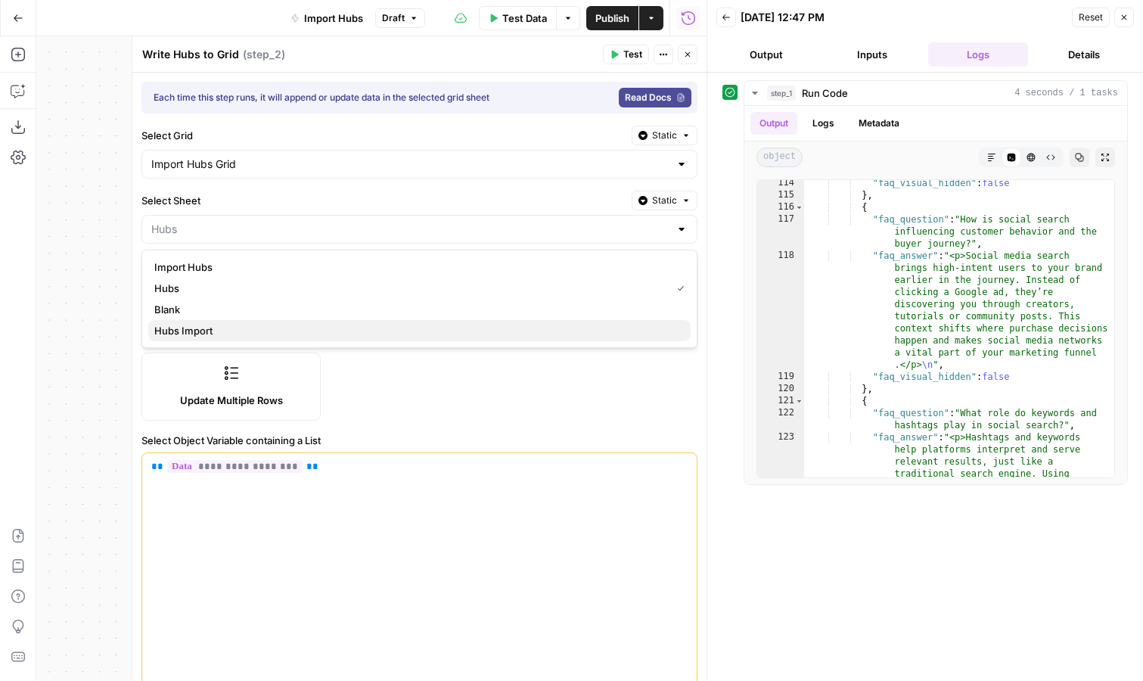
click at [458, 334] on span "Hubs Import" at bounding box center [416, 330] width 524 height 15
type input "Hubs Import"
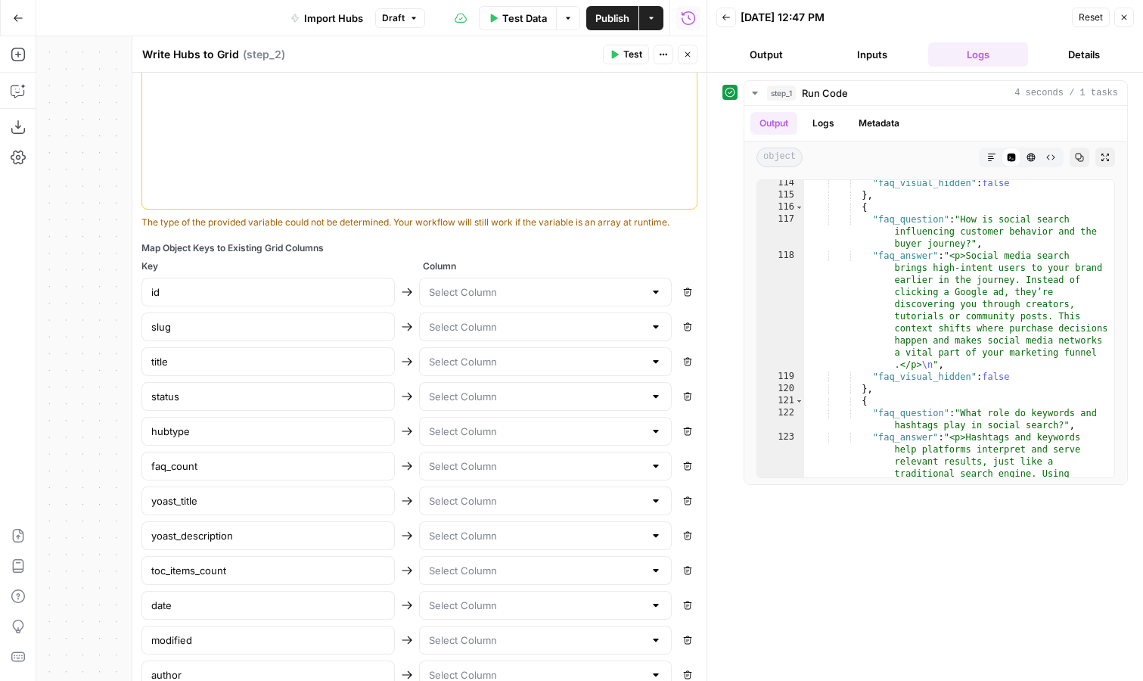
scroll to position [479, 0]
click at [500, 295] on input "text" at bounding box center [537, 288] width 216 height 15
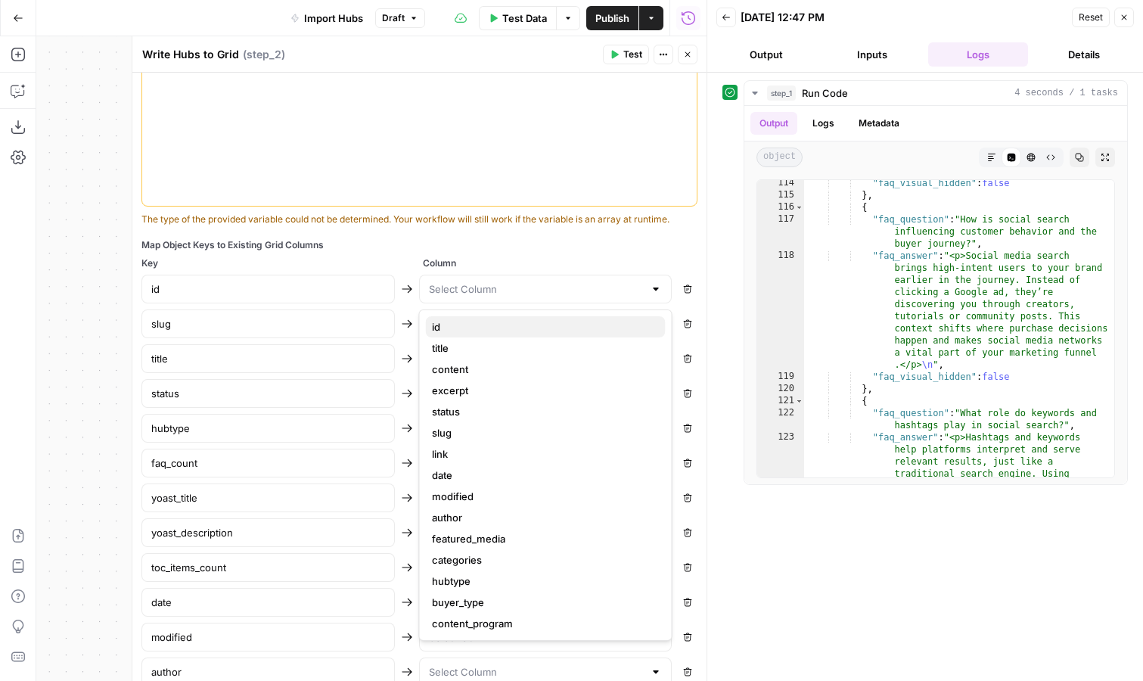
click at [493, 325] on span "id" at bounding box center [543, 326] width 222 height 15
type input "id"
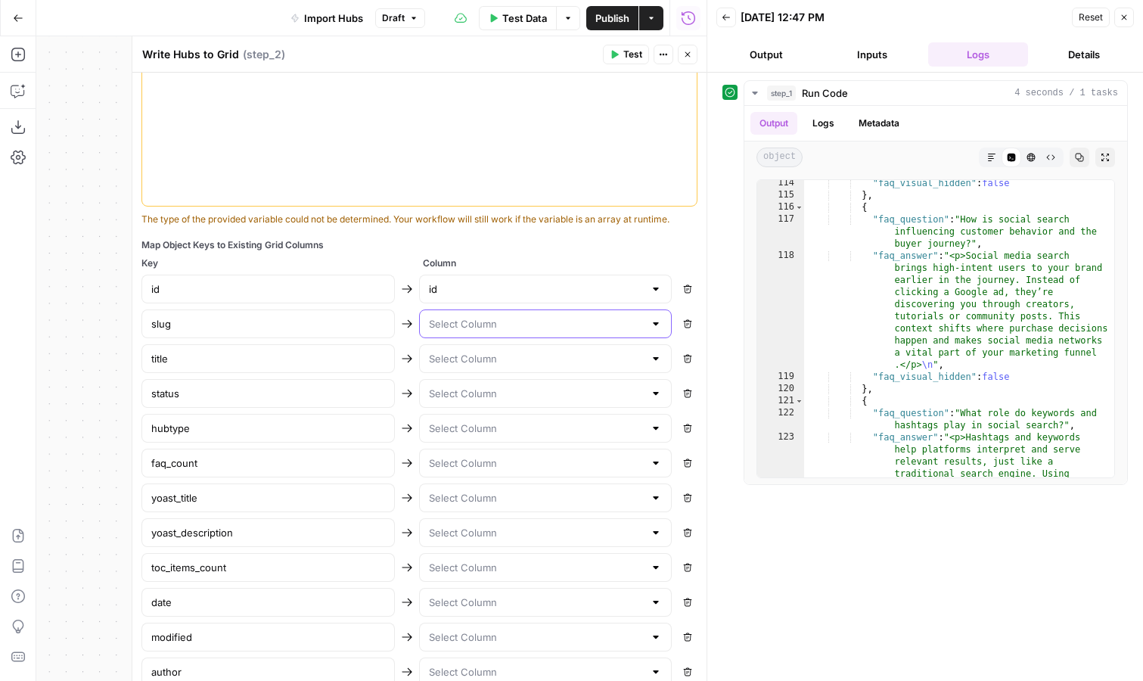
click at [485, 324] on input "text" at bounding box center [537, 323] width 216 height 15
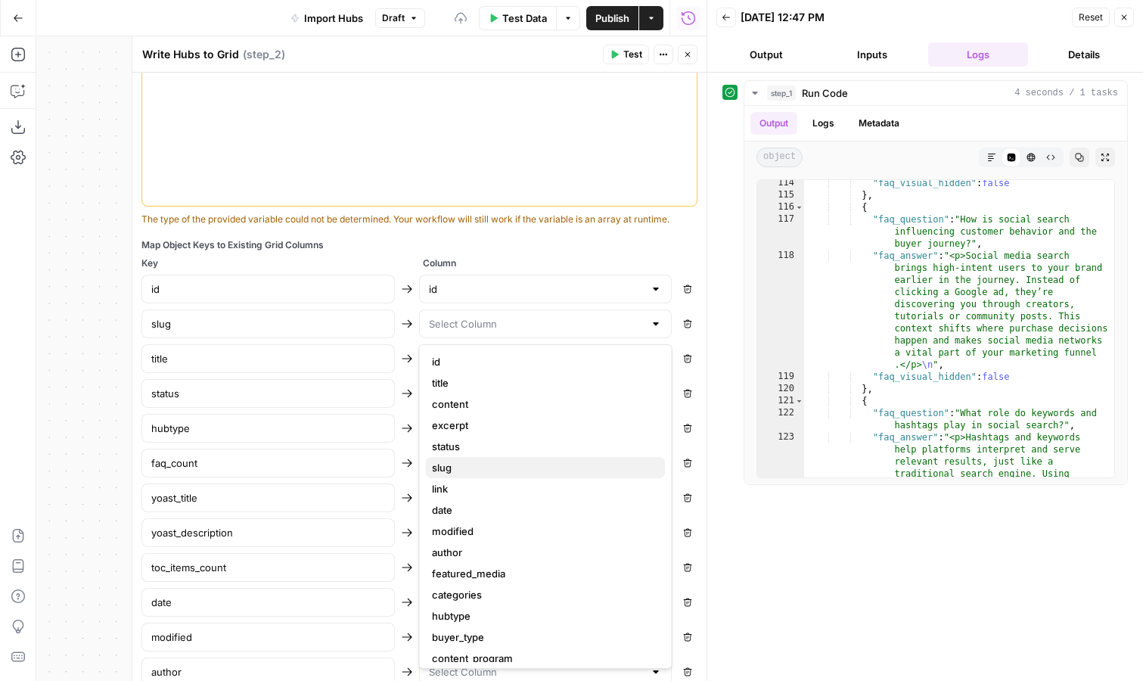
click at [464, 467] on span "slug" at bounding box center [543, 467] width 222 height 15
type input "slug"
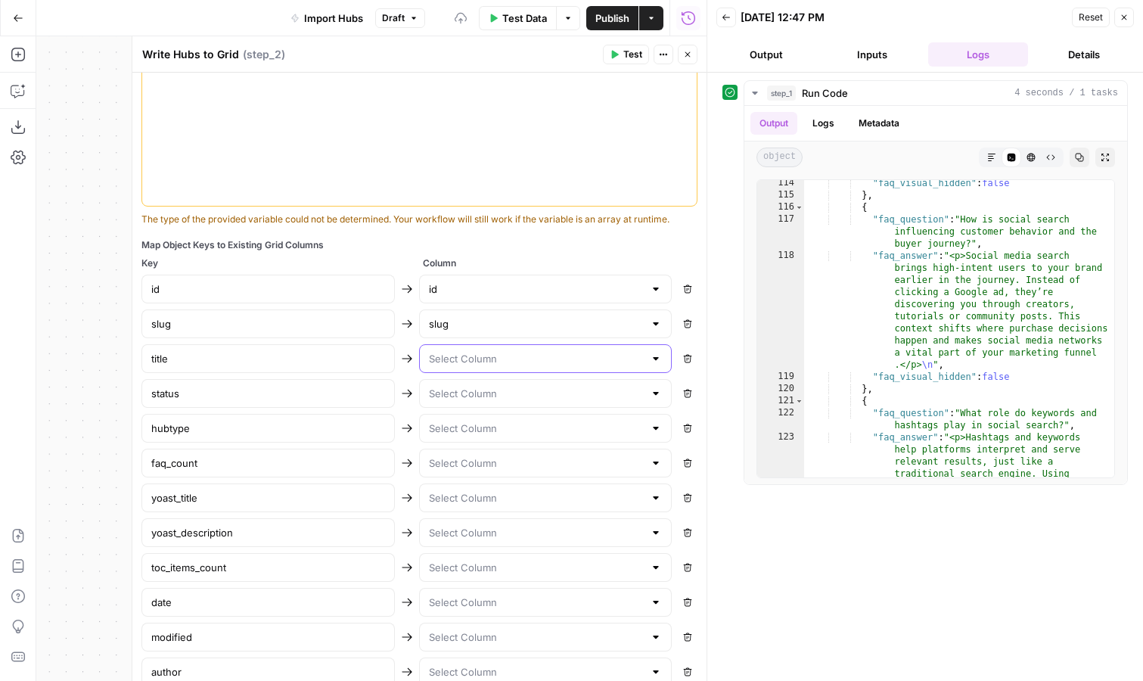
click at [461, 359] on input "text" at bounding box center [537, 358] width 216 height 15
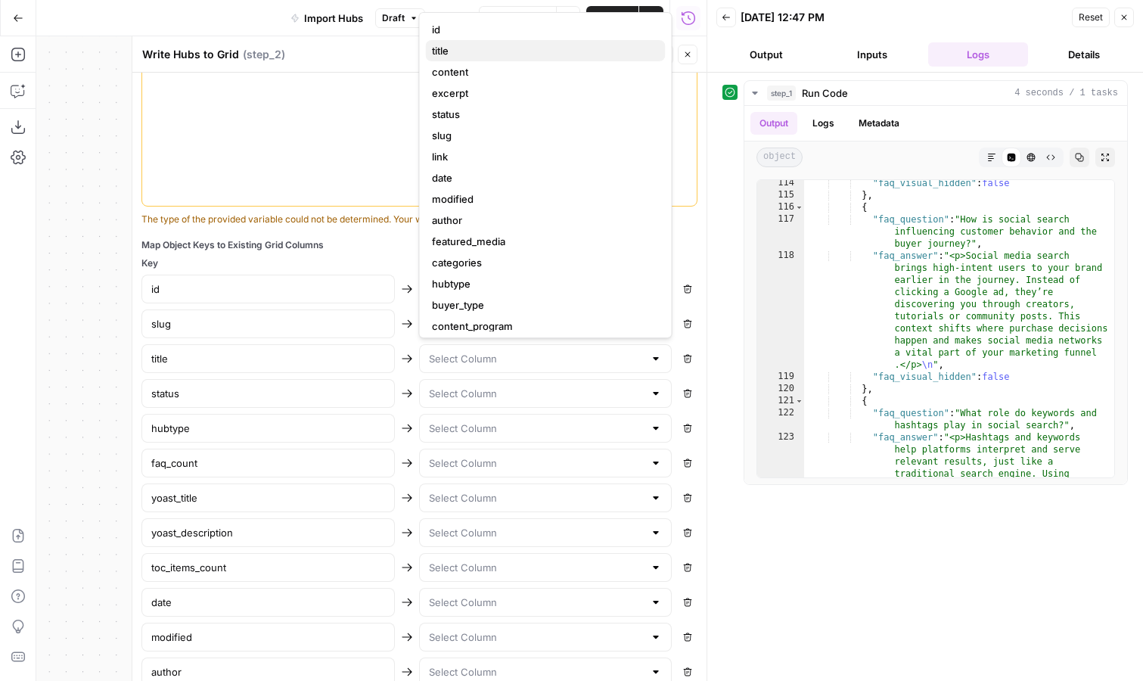
click at [486, 54] on span "title" at bounding box center [543, 50] width 222 height 15
type input "title"
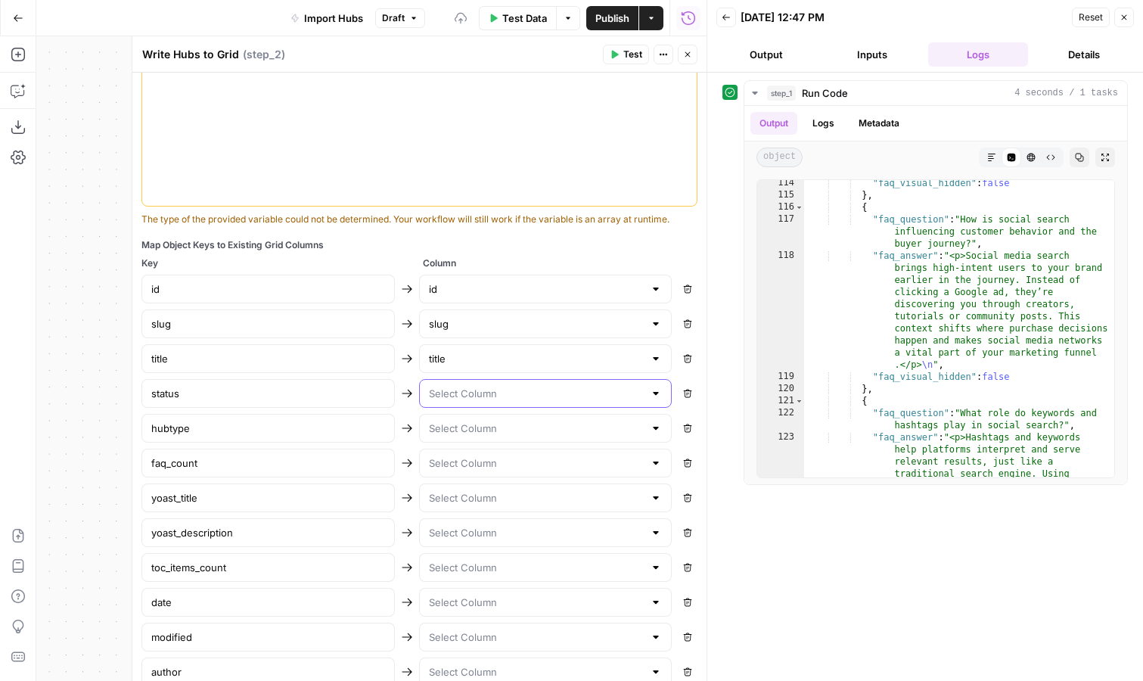
click at [465, 396] on input "text" at bounding box center [537, 393] width 216 height 15
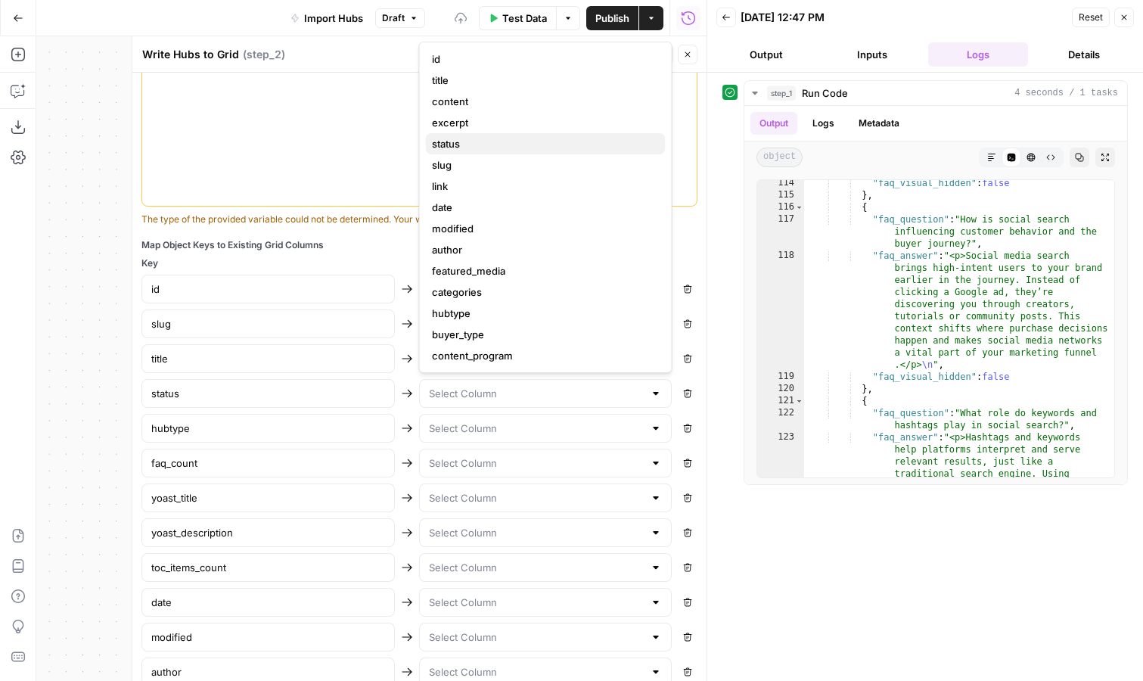
click at [484, 137] on span "status" at bounding box center [543, 143] width 222 height 15
type input "status"
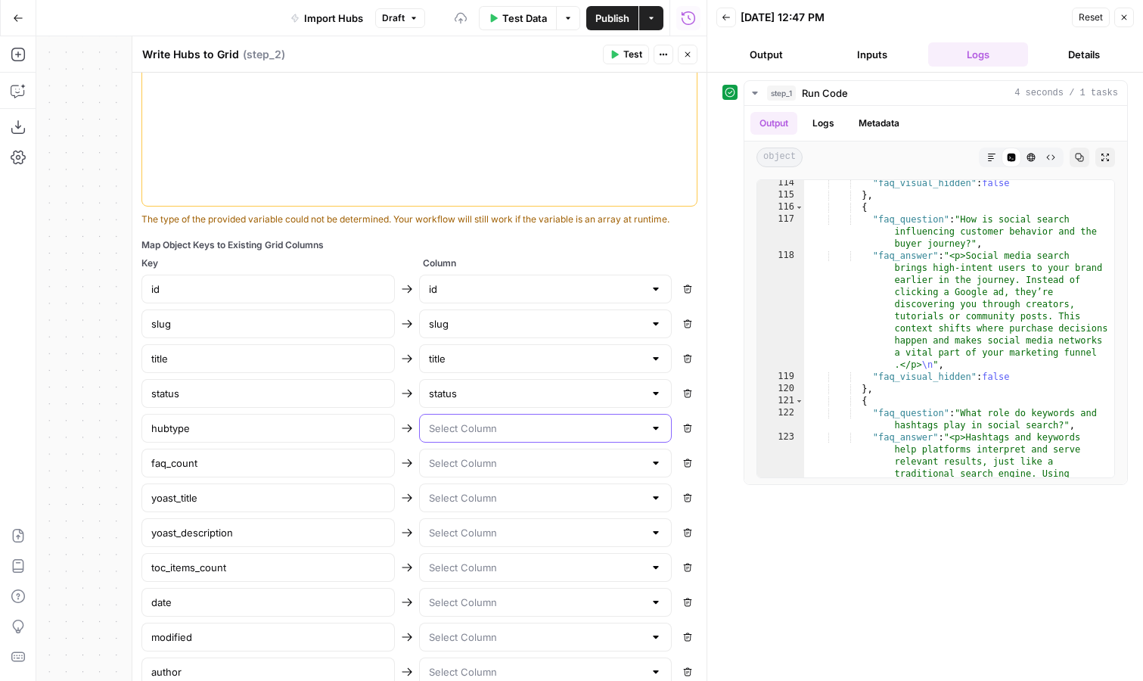
click at [467, 431] on input "text" at bounding box center [537, 428] width 216 height 15
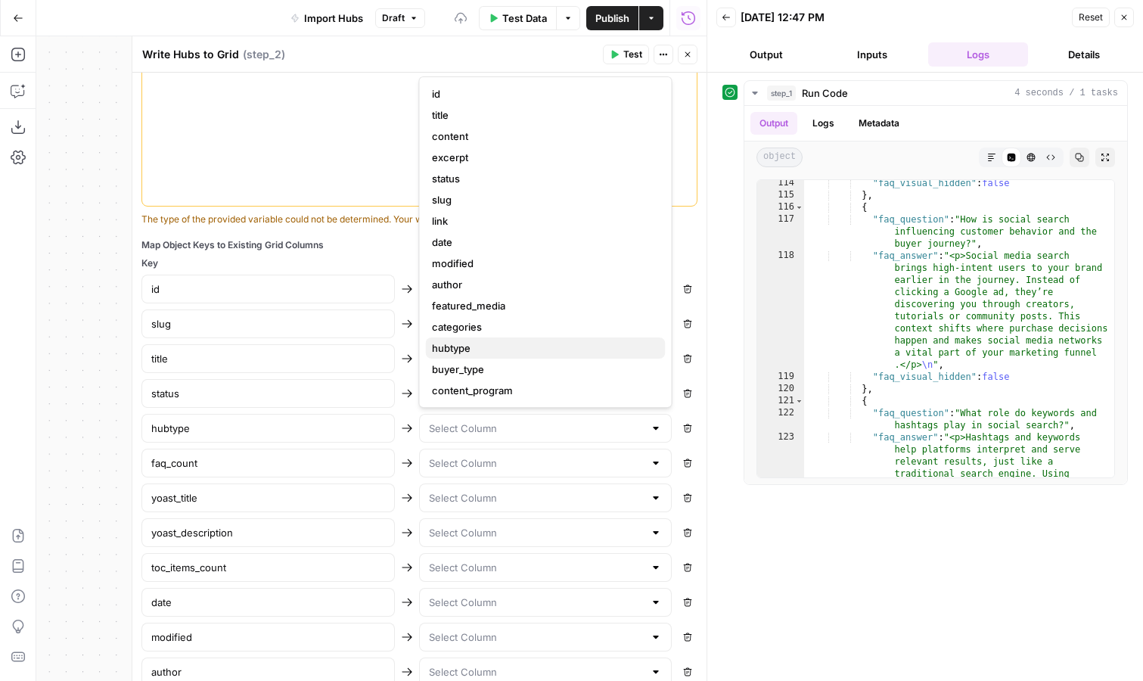
click at [490, 350] on span "hubtype" at bounding box center [543, 347] width 222 height 15
type input "hubtype"
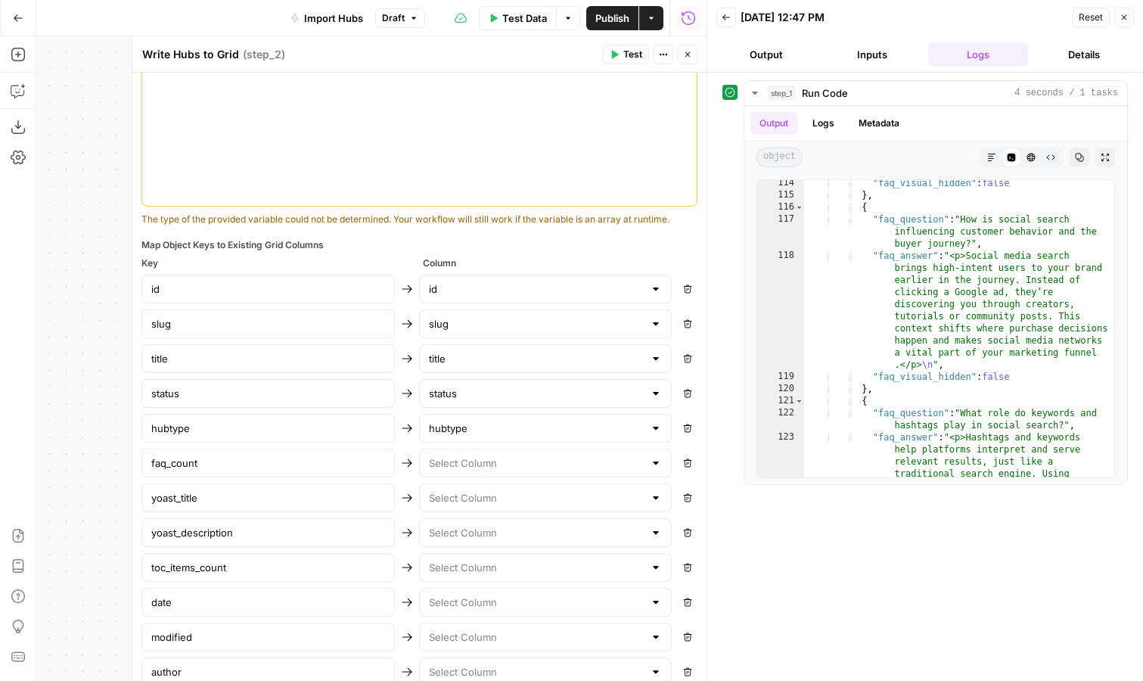
click at [473, 455] on div at bounding box center [545, 463] width 253 height 29
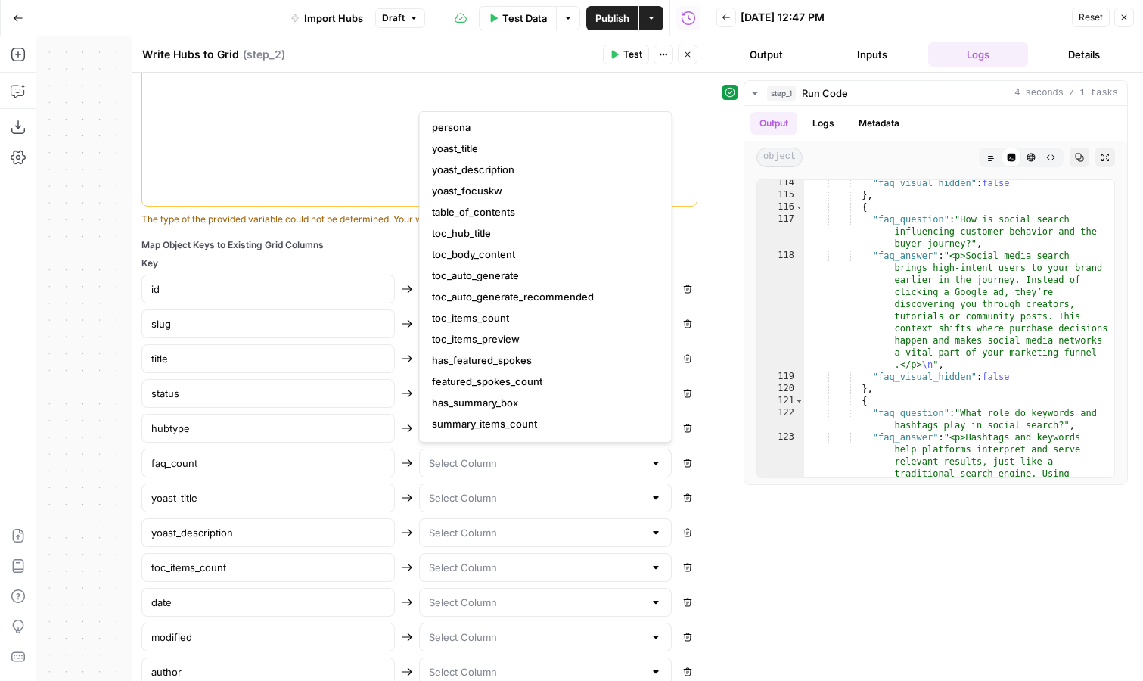
scroll to position [472, 0]
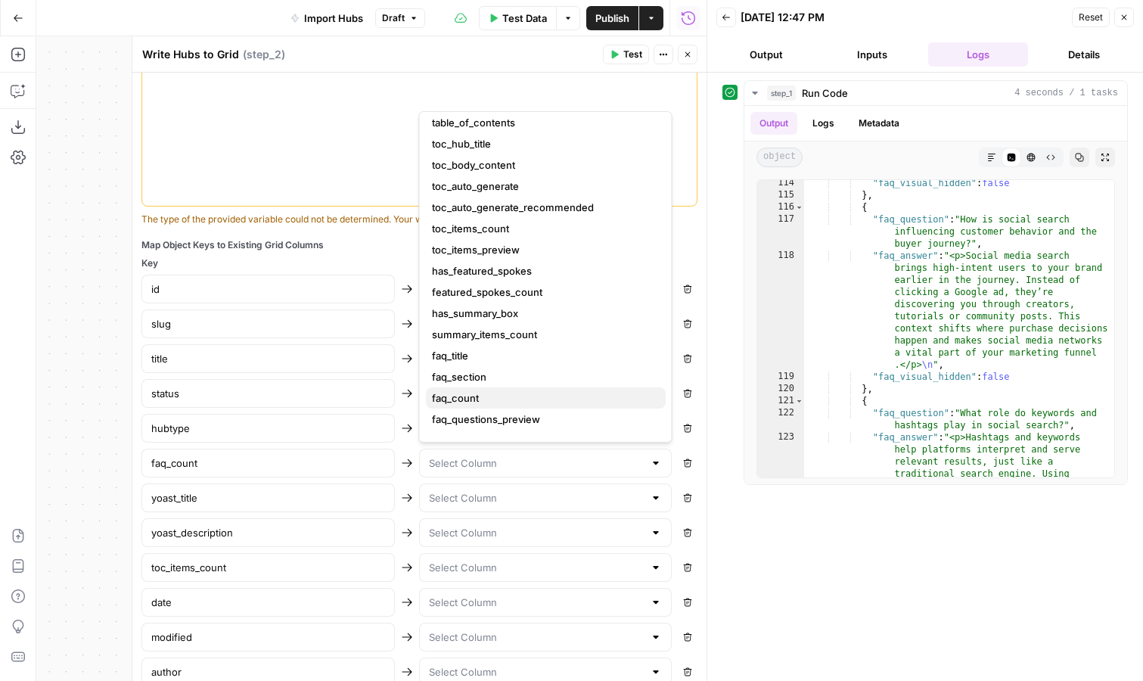
click at [489, 396] on span "faq_count" at bounding box center [543, 397] width 222 height 15
type input "faq_count"
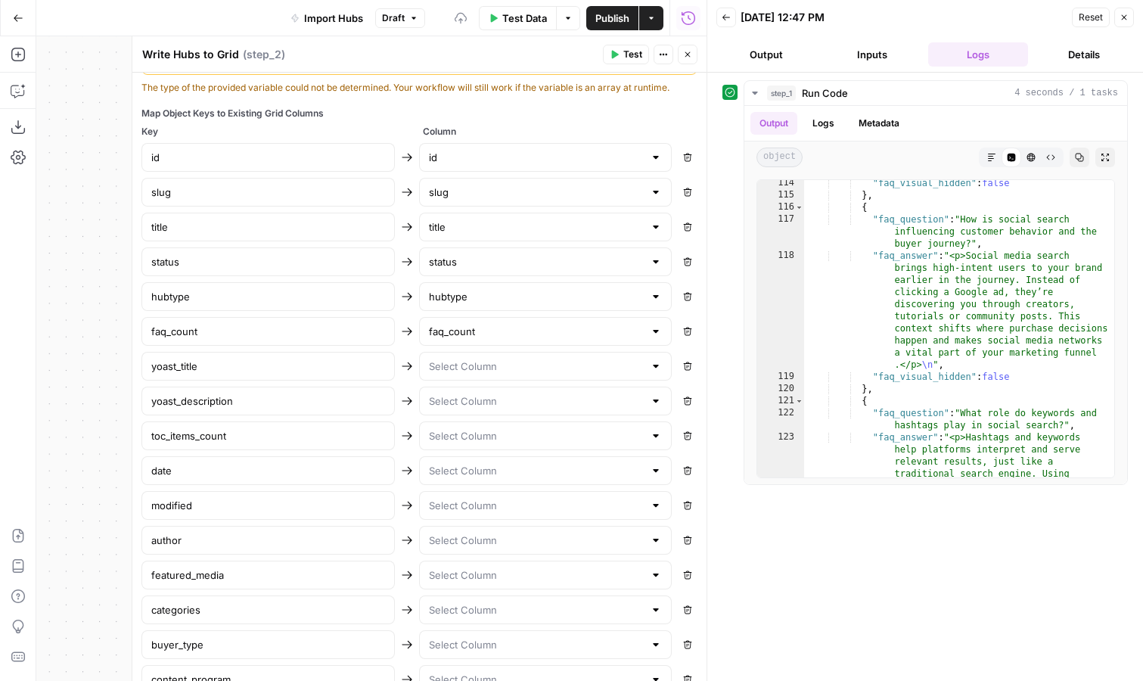
scroll to position [616, 0]
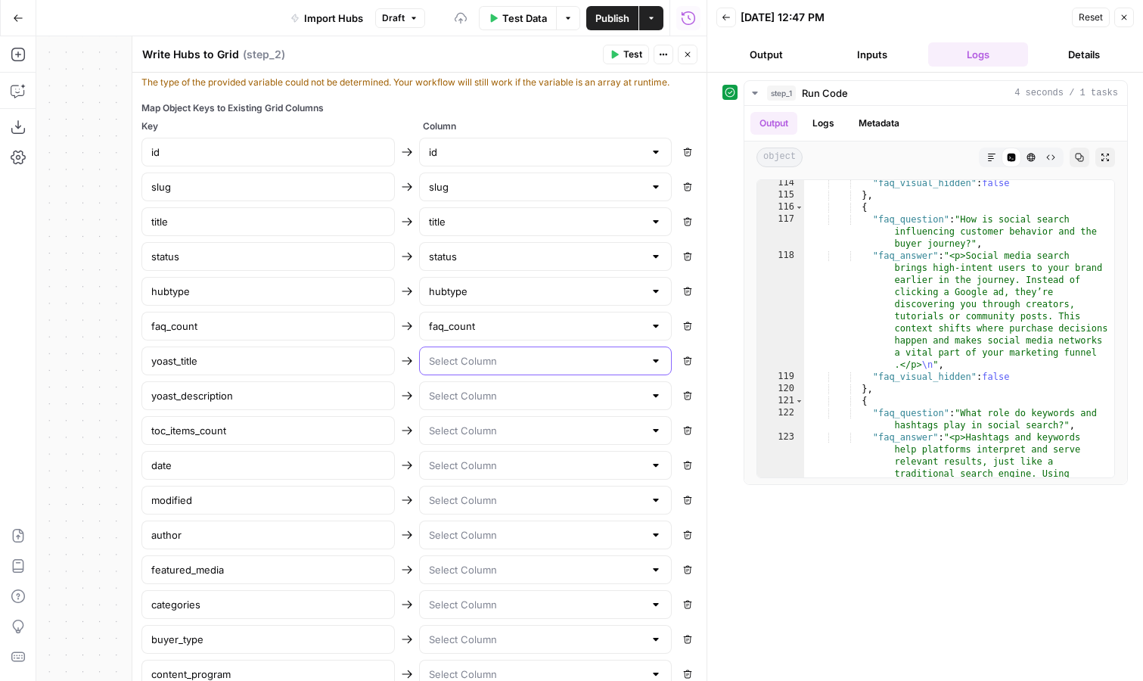
click at [489, 356] on input "text" at bounding box center [537, 360] width 216 height 15
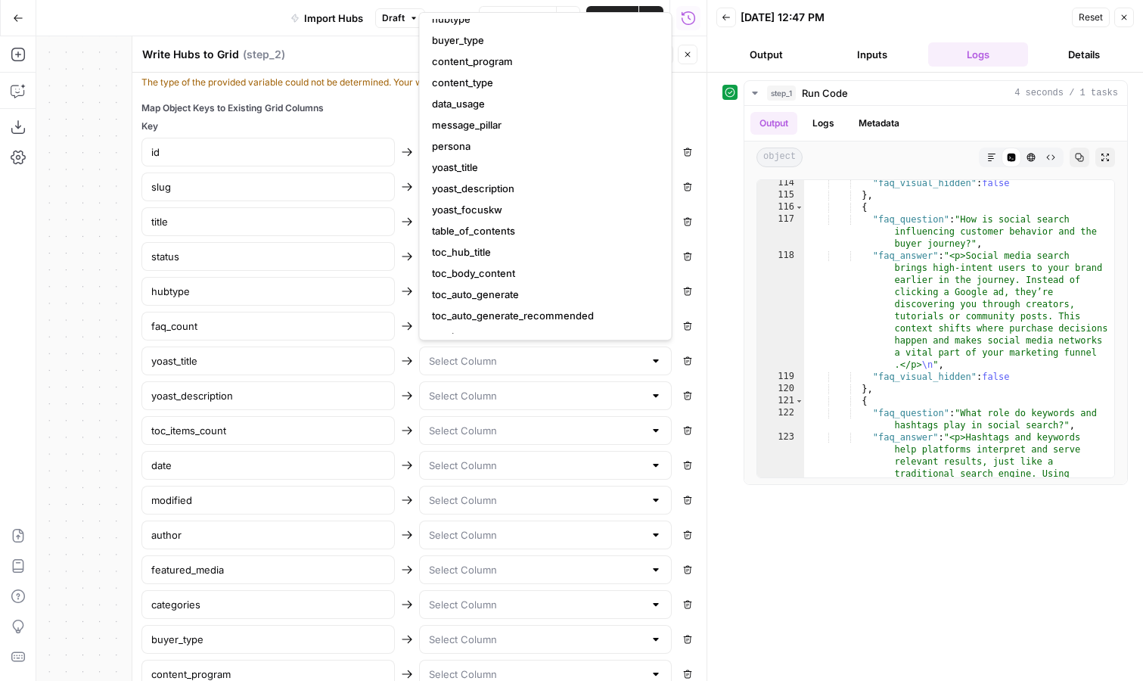
scroll to position [227, 0]
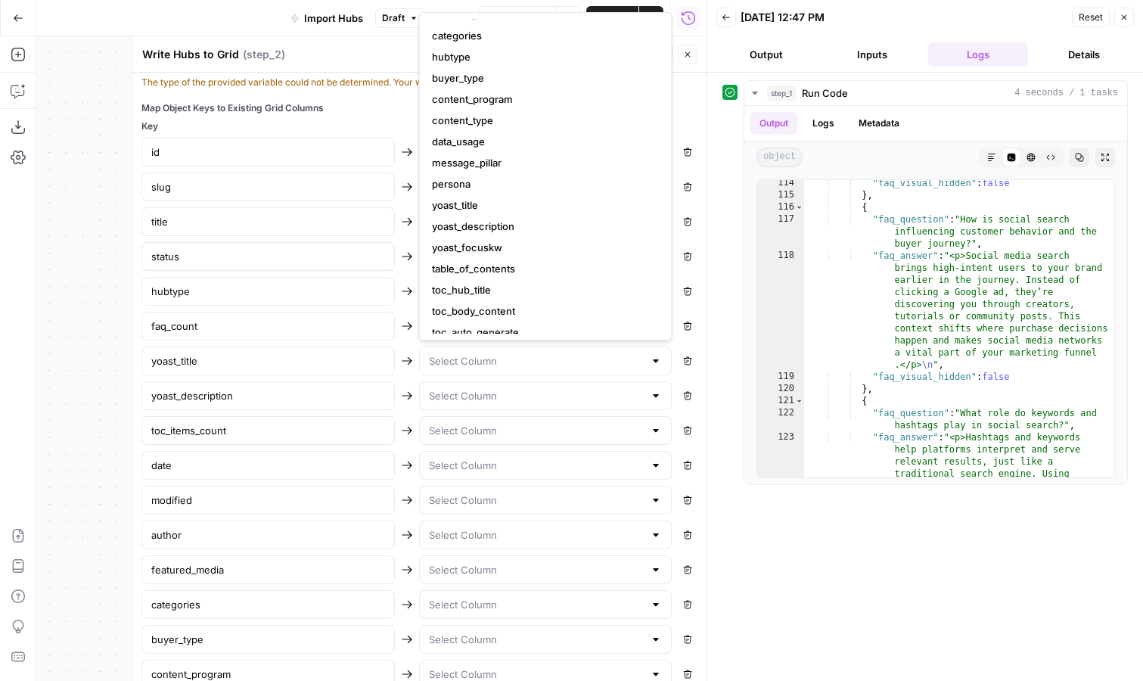
click at [504, 198] on span "yoast_title" at bounding box center [543, 204] width 222 height 15
type input "yoast_title"
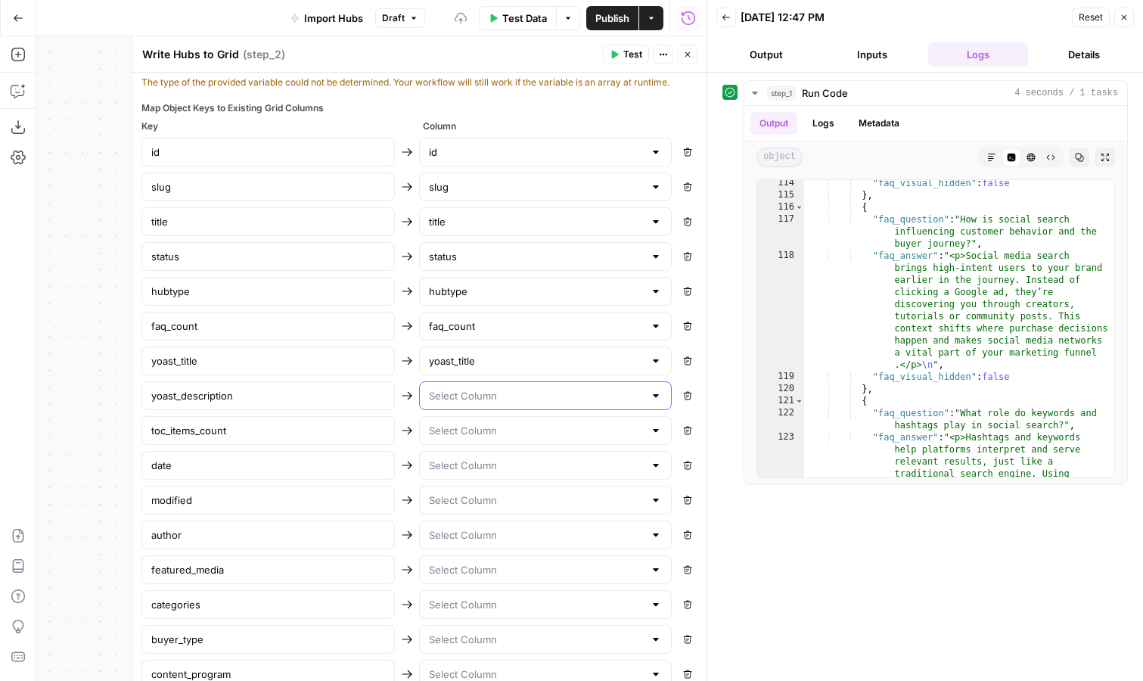
click at [486, 397] on input "text" at bounding box center [537, 395] width 216 height 15
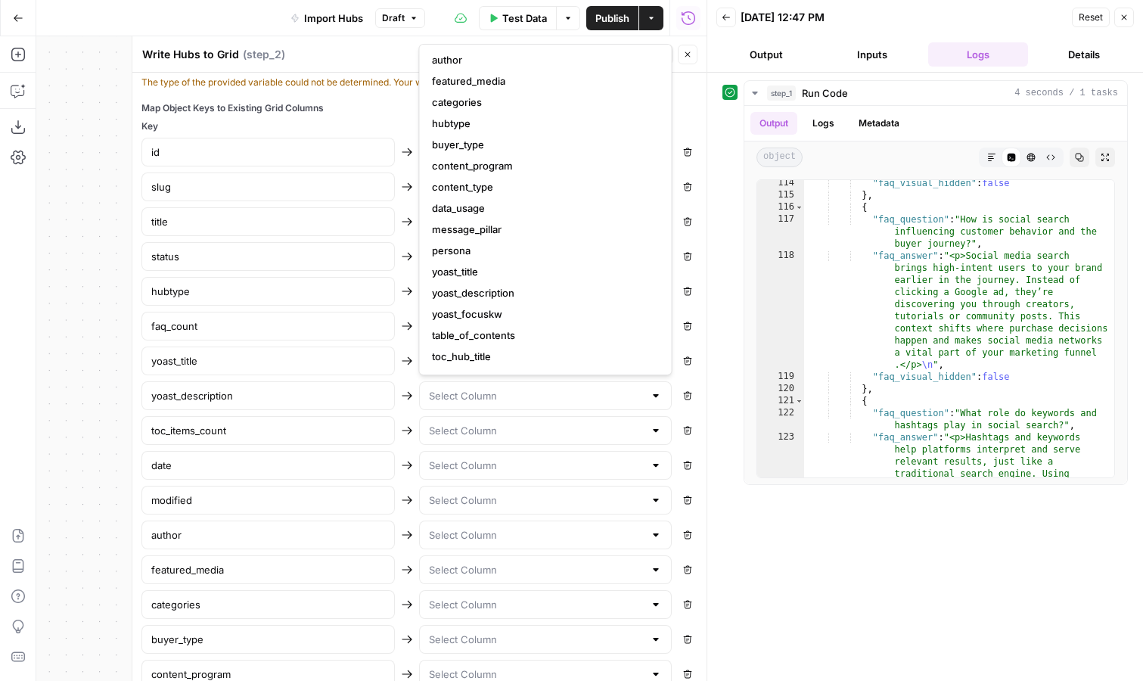
scroll to position [194, 0]
click at [520, 287] on span "yoast_description" at bounding box center [543, 291] width 222 height 15
type input "yoast_description"
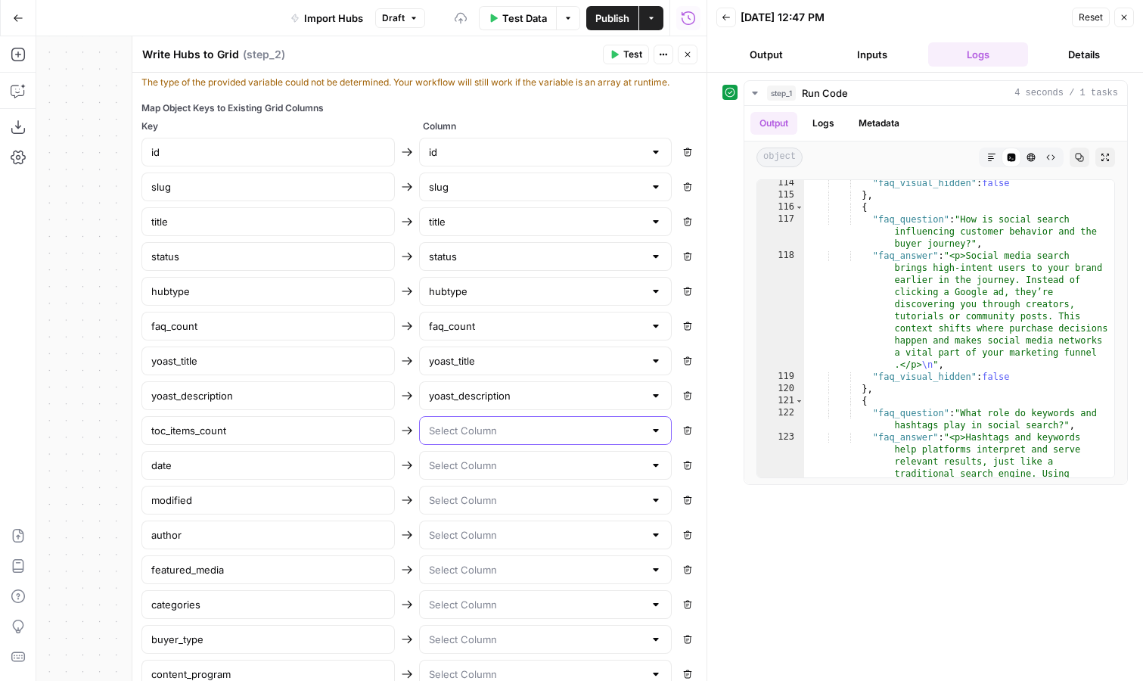
click at [502, 428] on input "text" at bounding box center [537, 430] width 216 height 15
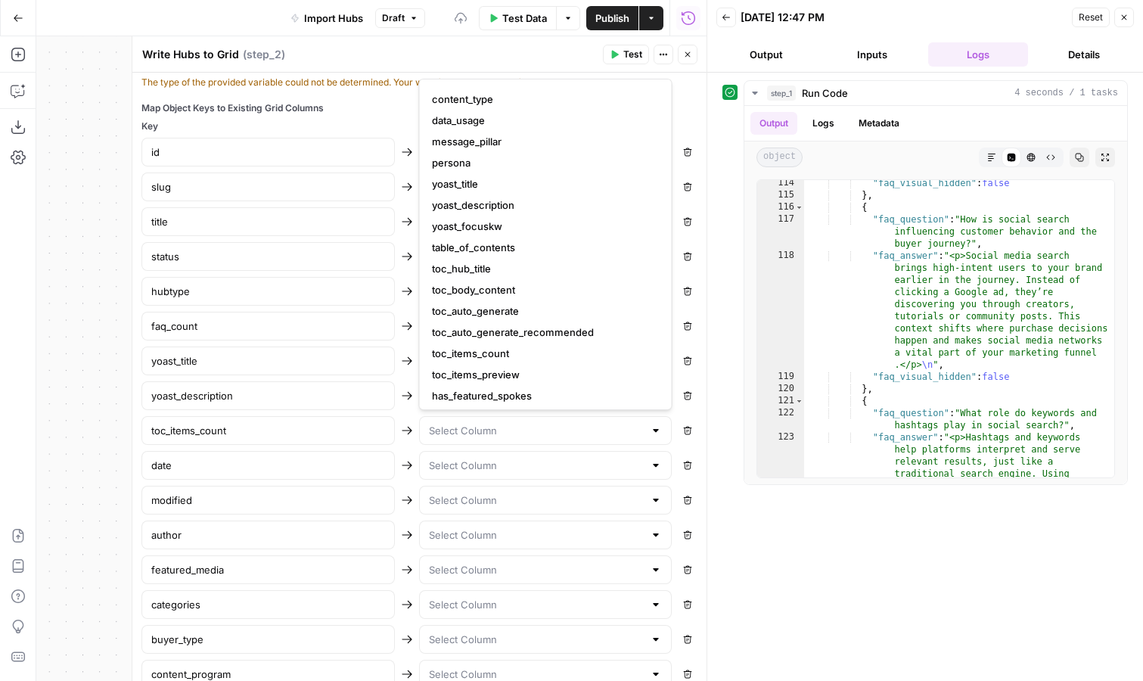
scroll to position [334, 0]
click at [508, 332] on span "toc_items_count" at bounding box center [543, 333] width 222 height 15
type input "toc_items_count"
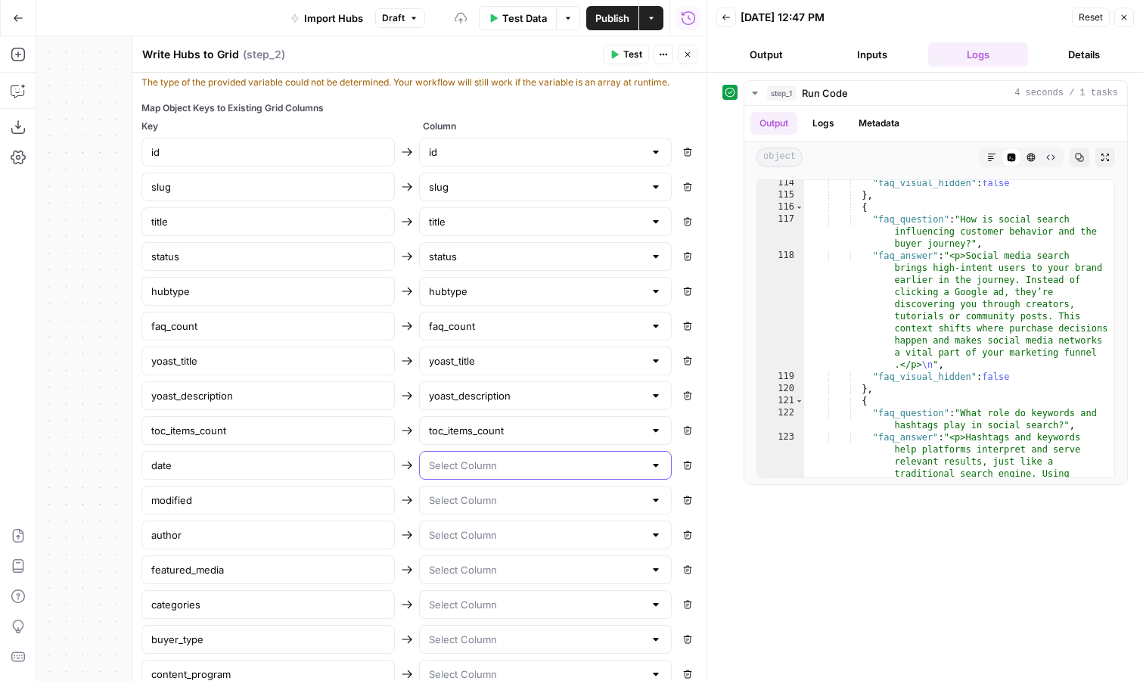
click at [489, 462] on input "text" at bounding box center [537, 465] width 216 height 15
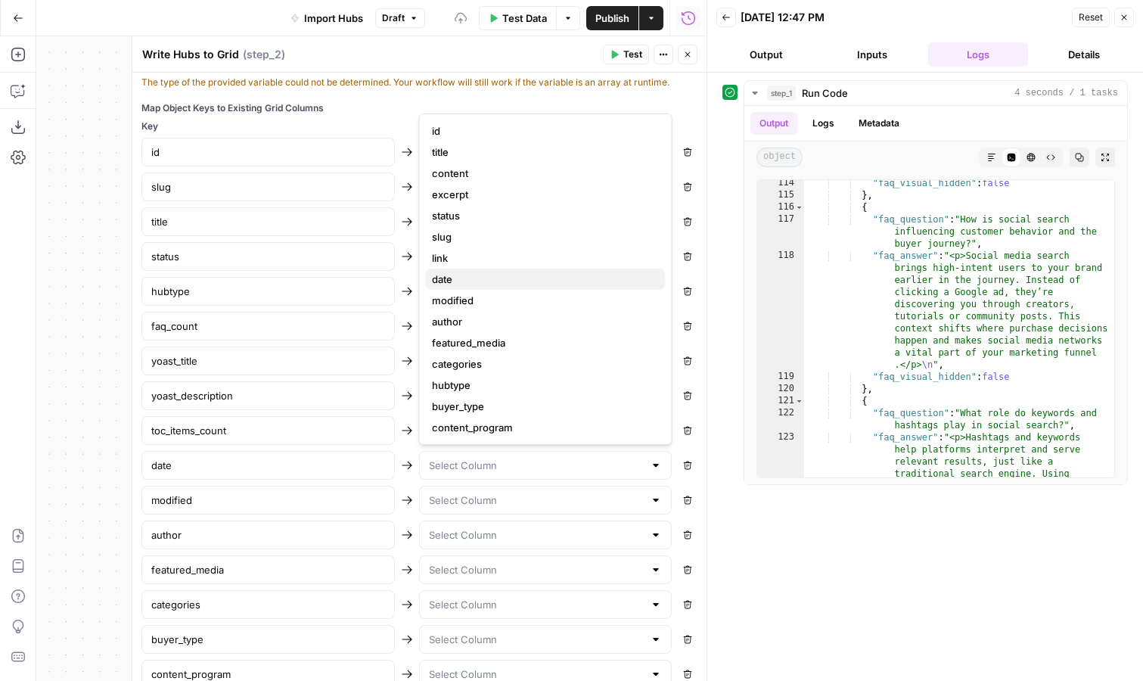
click at [508, 272] on span "date" at bounding box center [543, 279] width 222 height 15
type input "date"
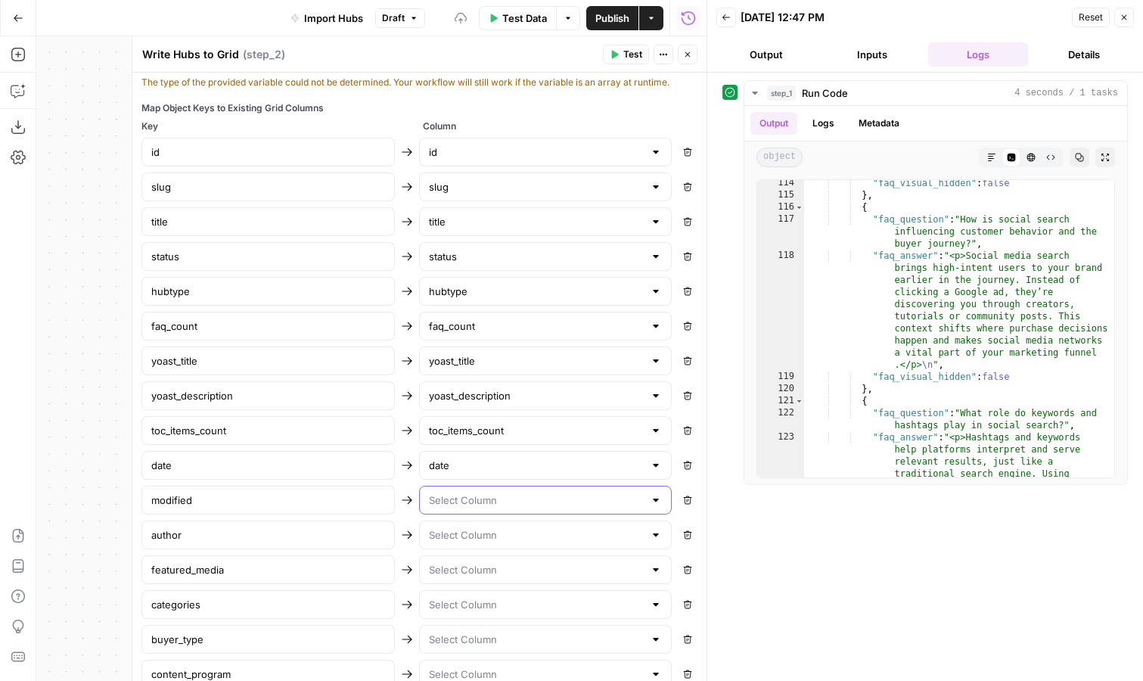
click at [493, 503] on input "text" at bounding box center [537, 499] width 216 height 15
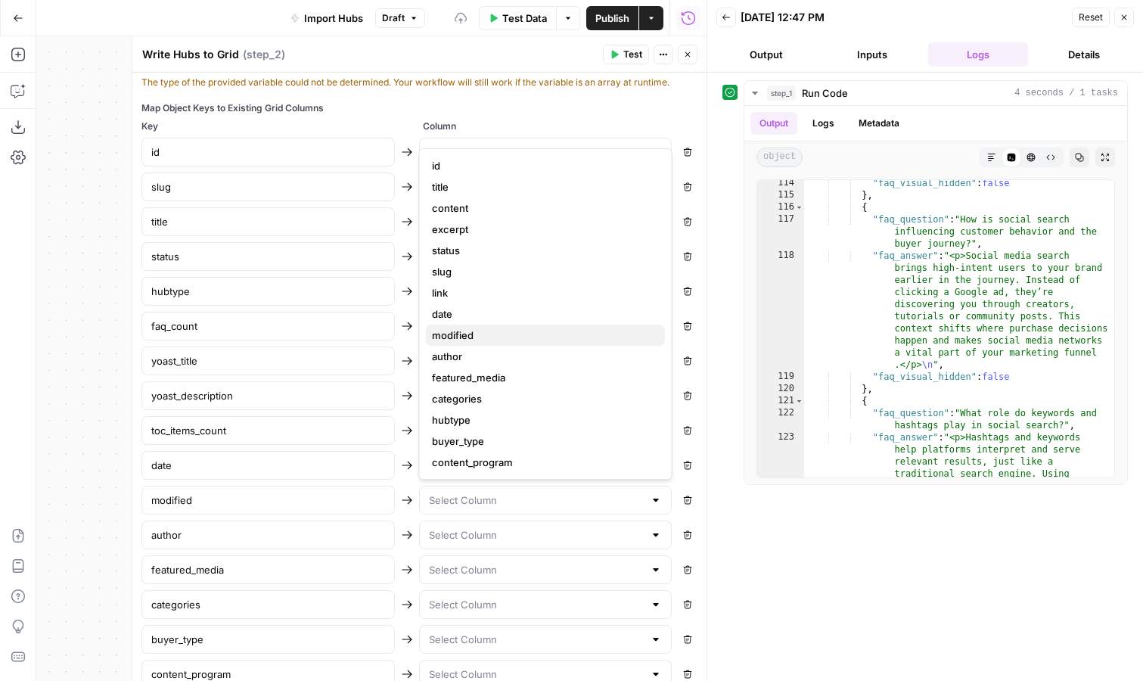
click at [506, 335] on span "modified" at bounding box center [543, 335] width 222 height 15
type input "modified"
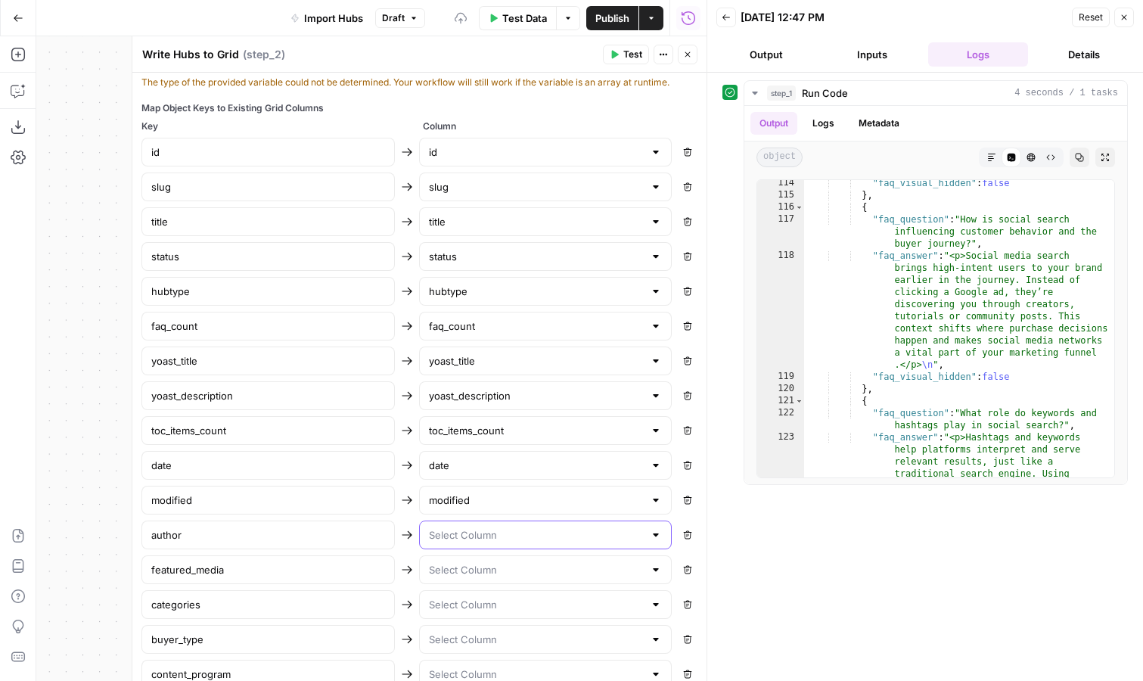
click at [471, 530] on input "text" at bounding box center [537, 534] width 216 height 15
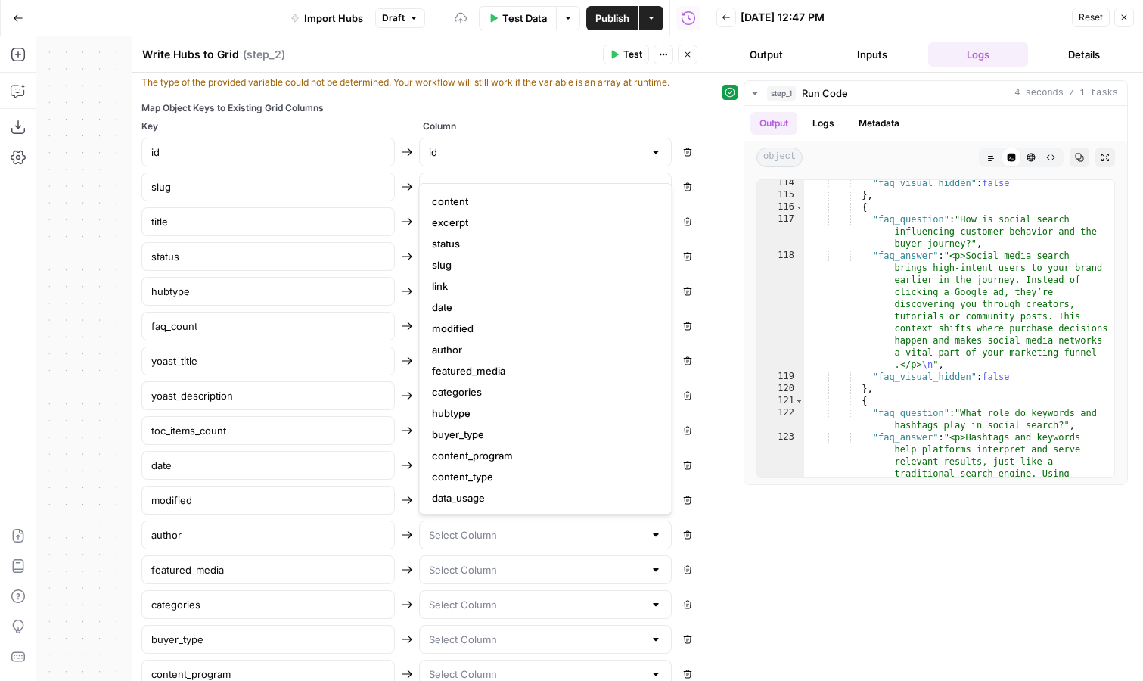
scroll to position [43, 0]
click at [484, 348] on span "author" at bounding box center [543, 347] width 222 height 15
type input "author"
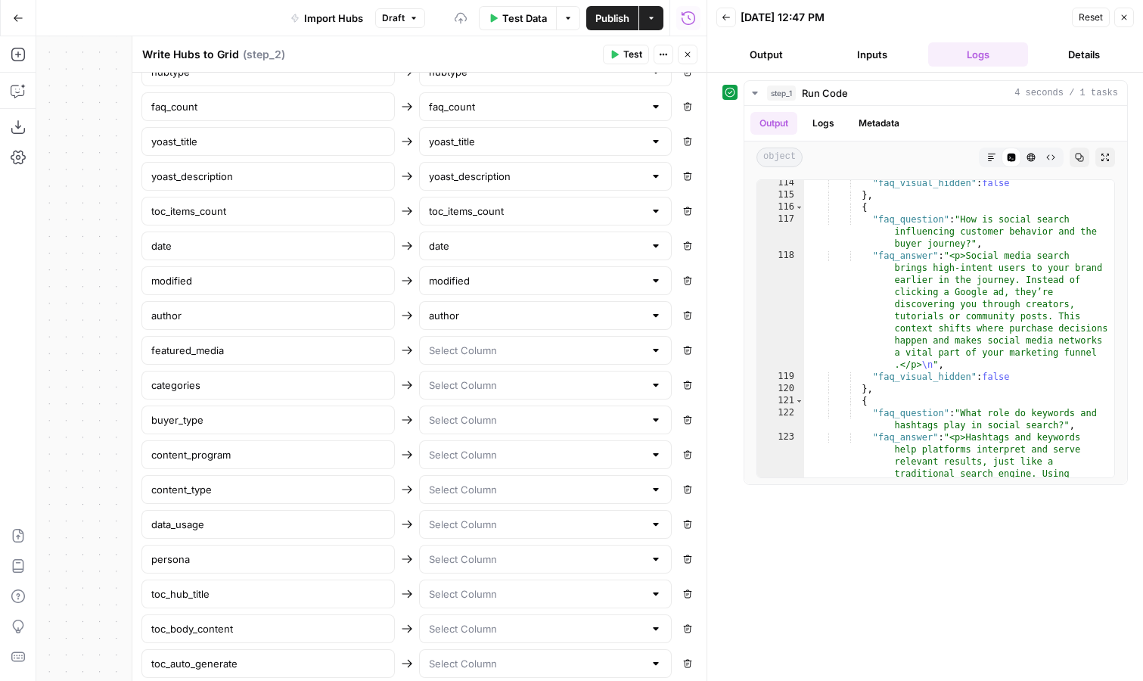
scroll to position [837, 0]
click at [495, 344] on input "text" at bounding box center [537, 347] width 216 height 15
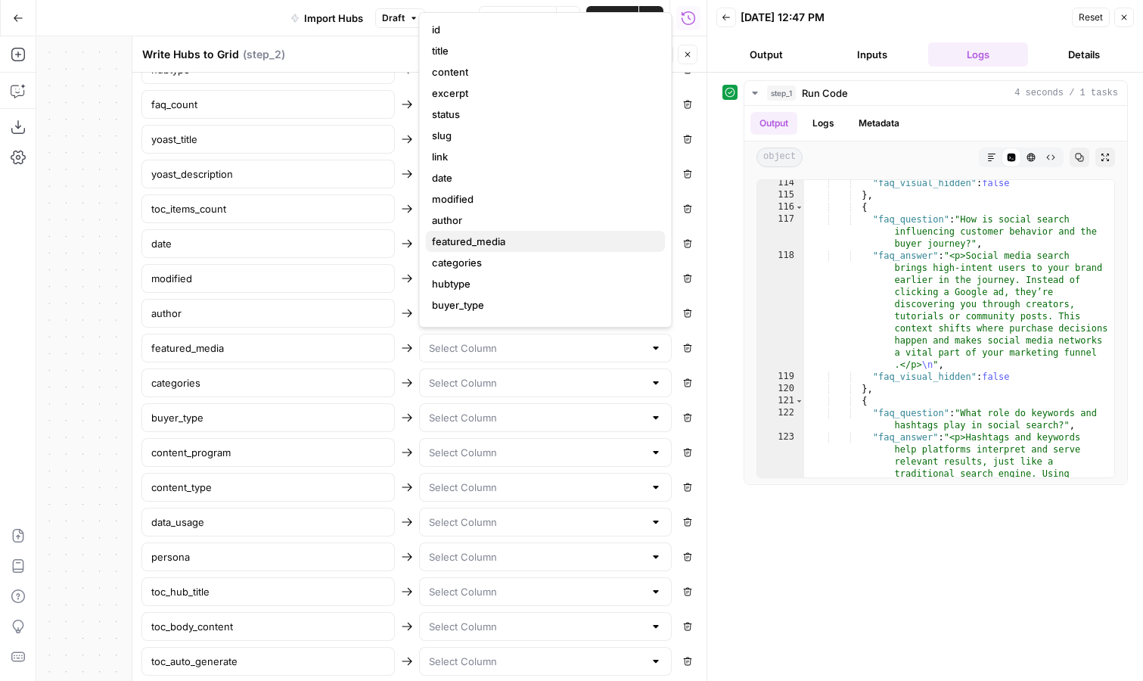
click at [508, 238] on span "featured_media" at bounding box center [543, 241] width 222 height 15
type input "featured_media"
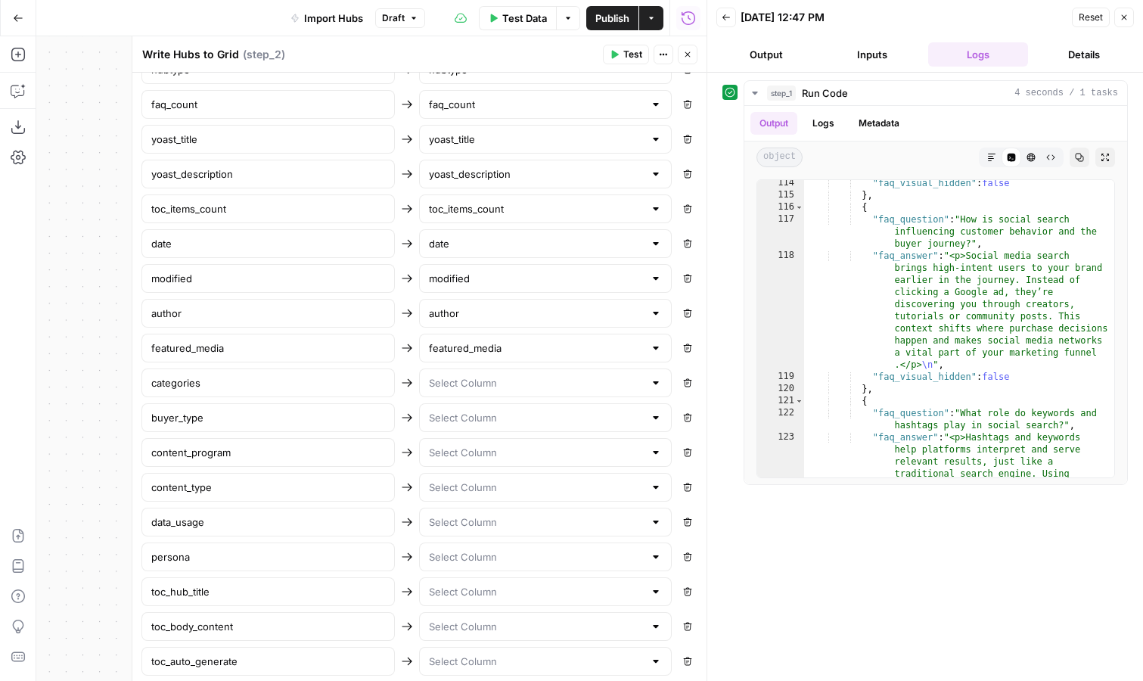
click at [493, 396] on div at bounding box center [545, 382] width 253 height 29
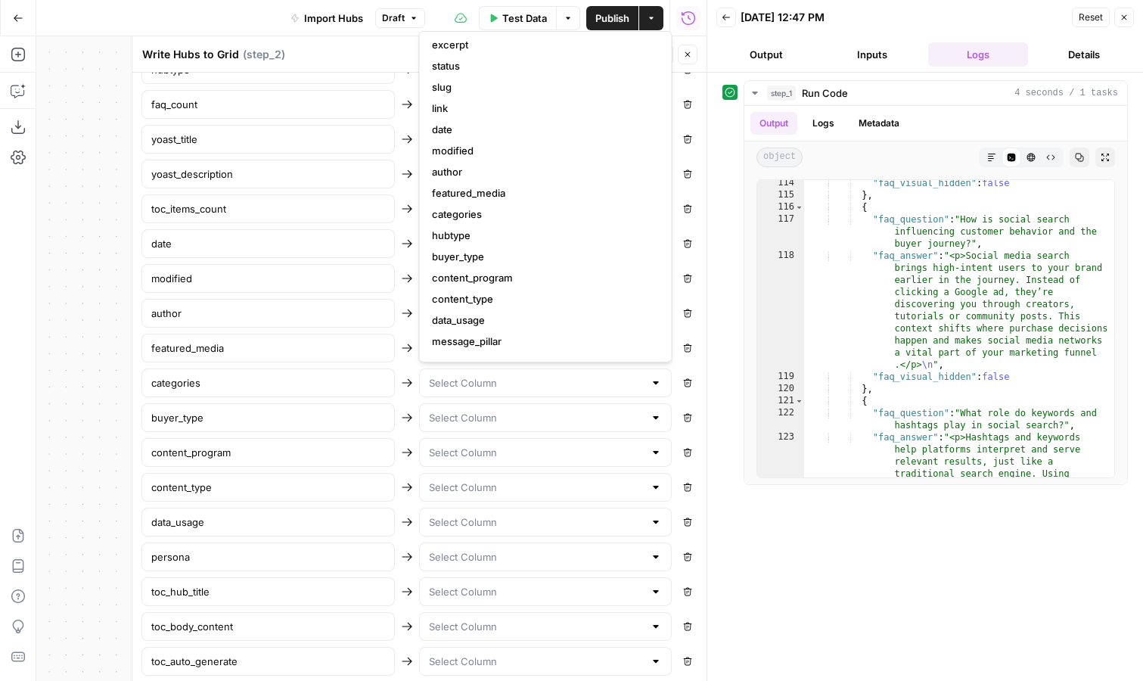
scroll to position [77, 0]
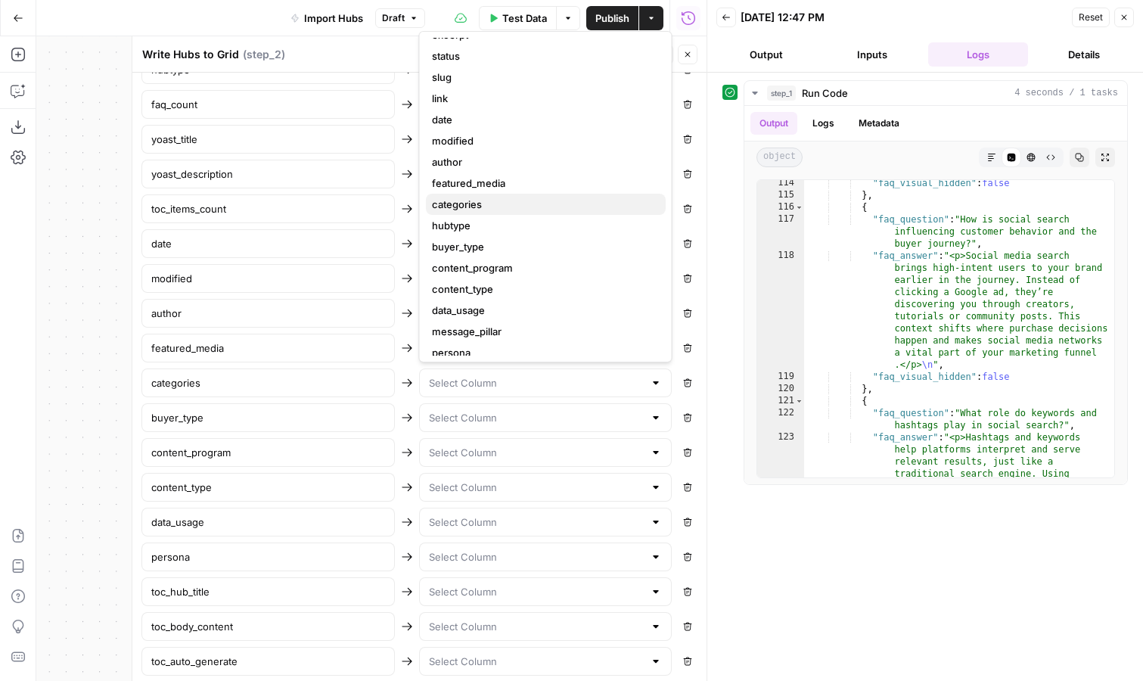
click at [506, 198] on span "categories" at bounding box center [543, 204] width 222 height 15
type input "categories"
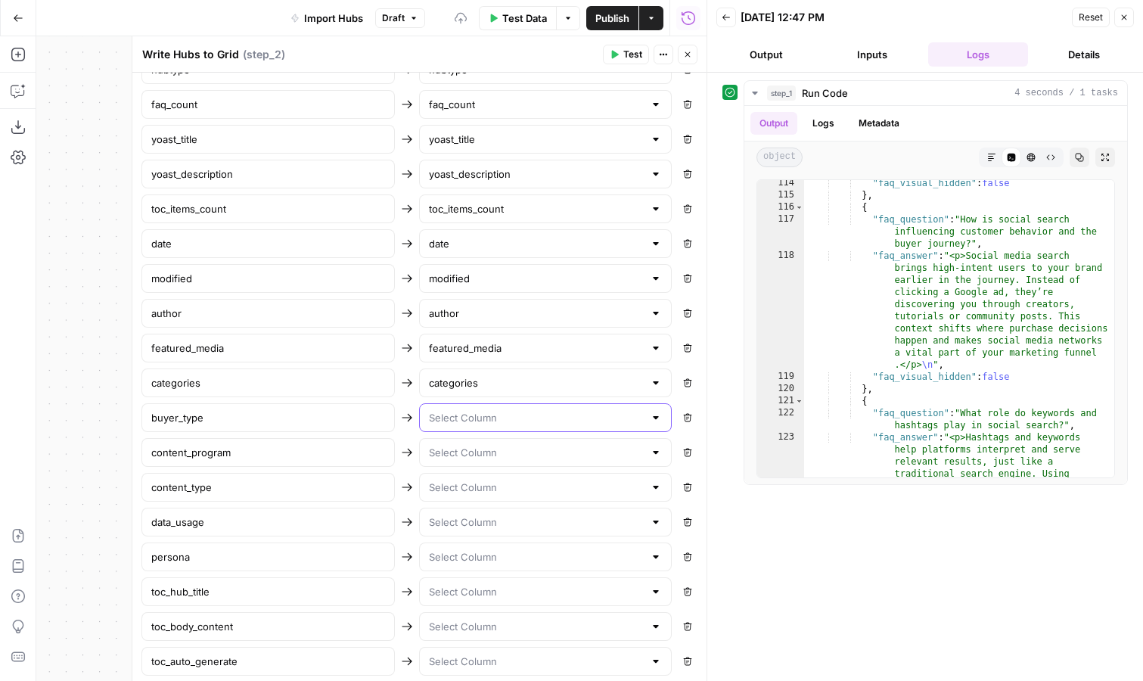
click at [477, 421] on input "text" at bounding box center [537, 417] width 216 height 15
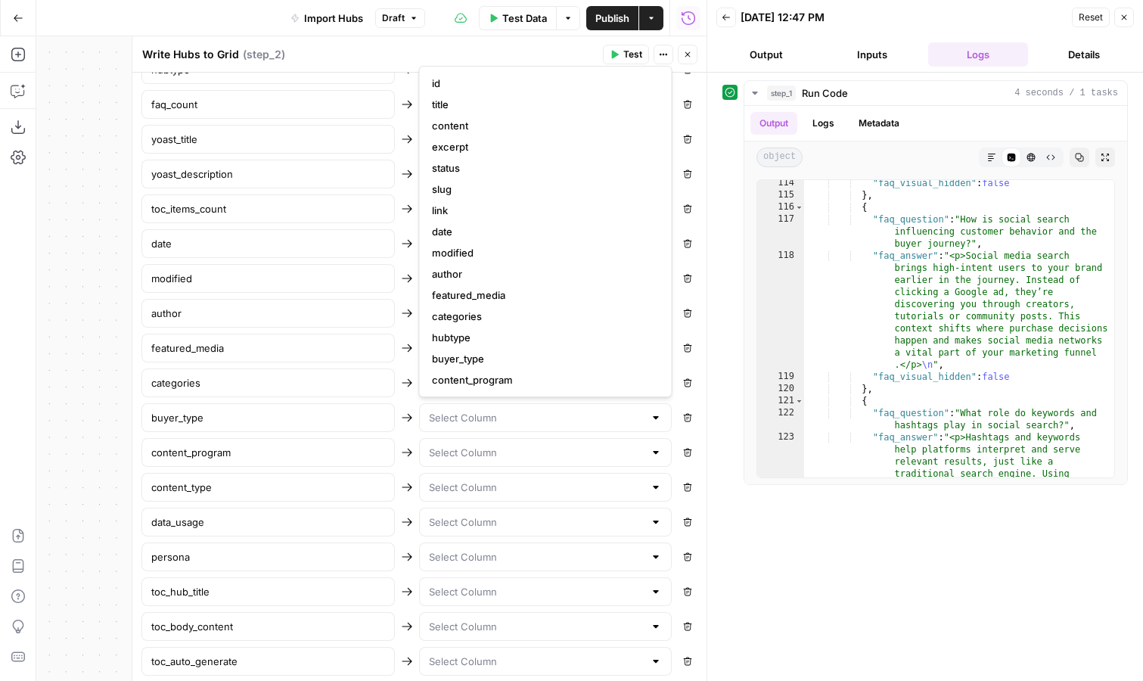
click at [489, 352] on span "buyer_type" at bounding box center [543, 358] width 222 height 15
type input "buyer_type"
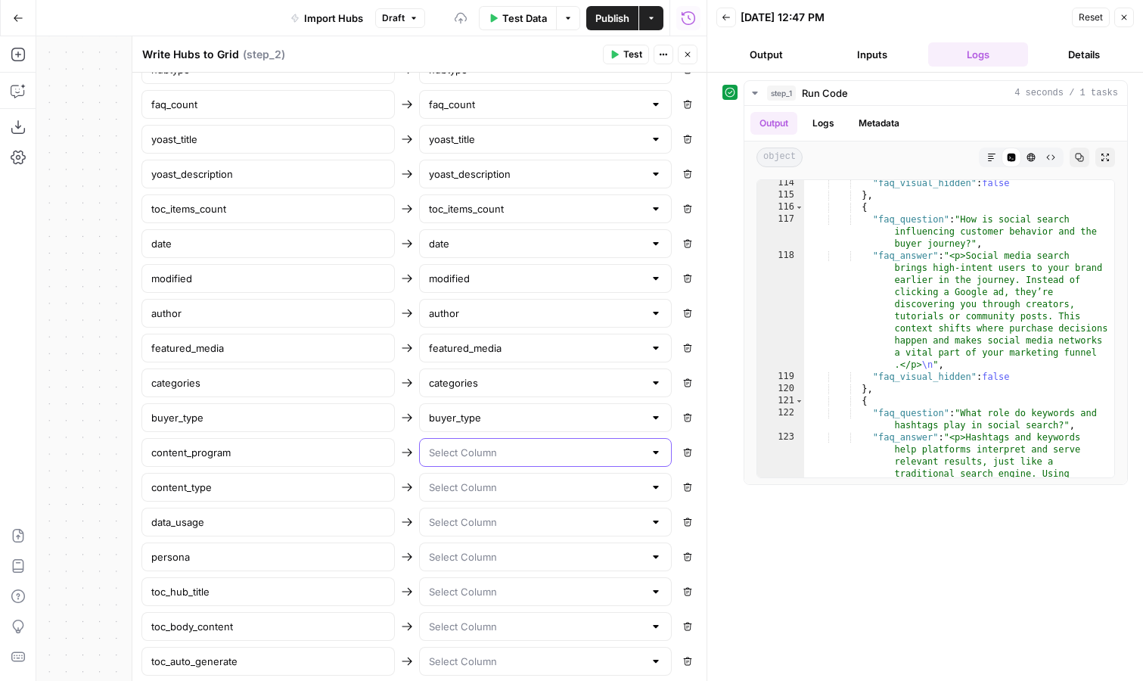
click at [484, 451] on input "text" at bounding box center [537, 452] width 216 height 15
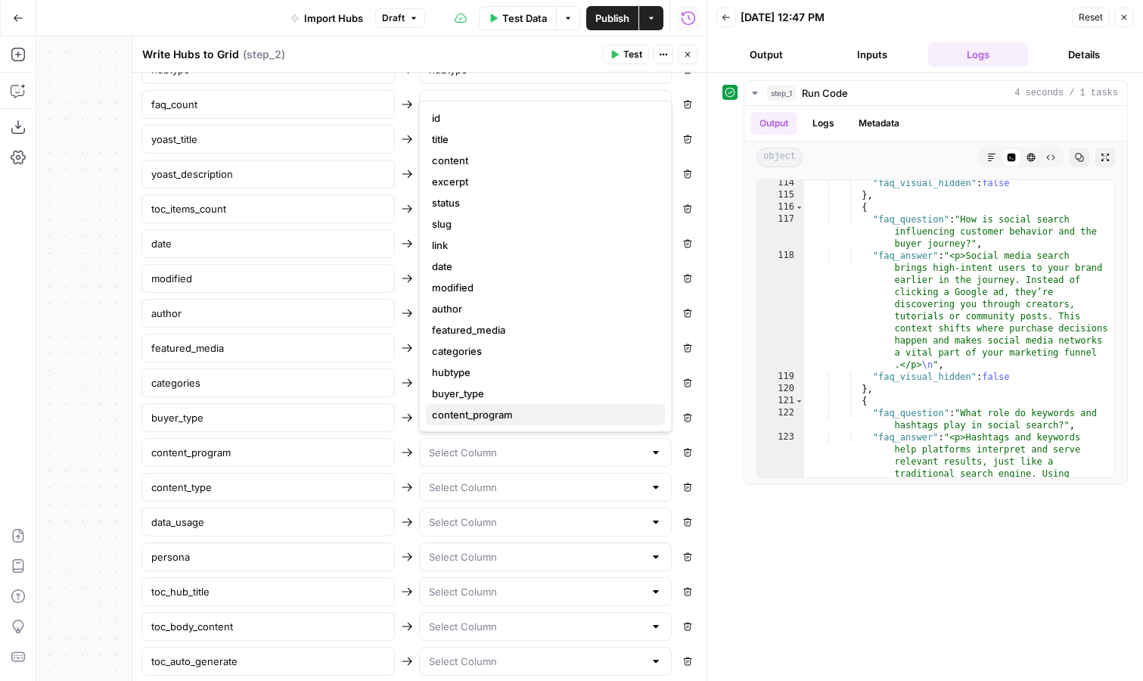
click at [489, 416] on span "content_program" at bounding box center [543, 414] width 222 height 15
type input "content_program"
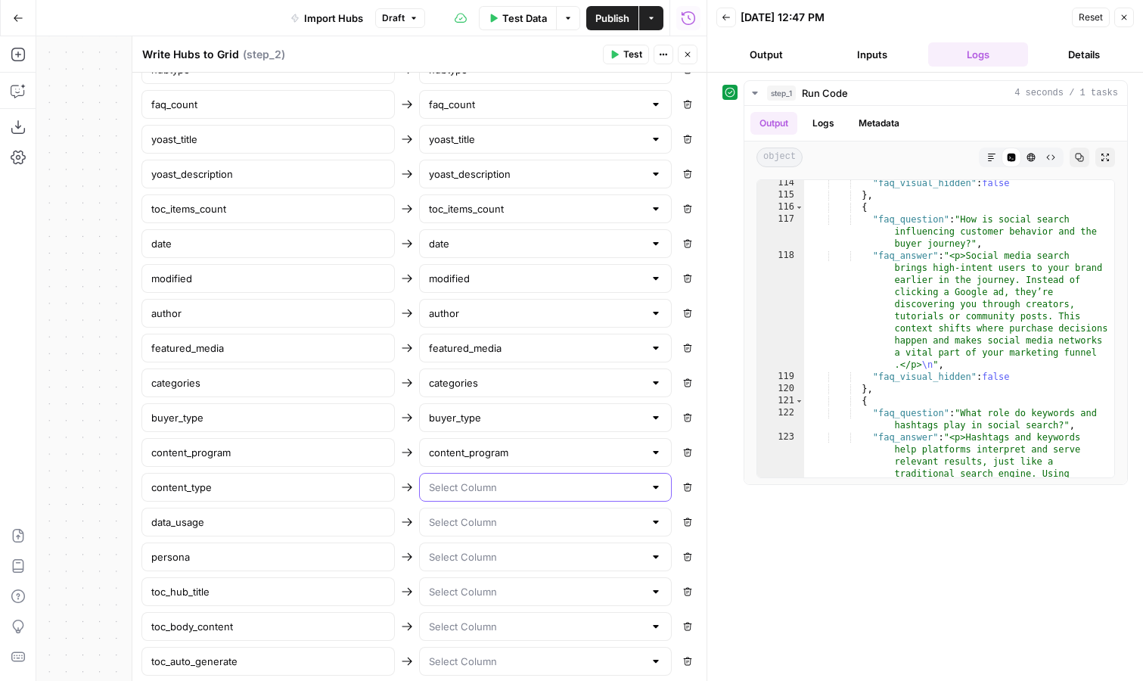
click at [486, 488] on input "text" at bounding box center [537, 487] width 216 height 15
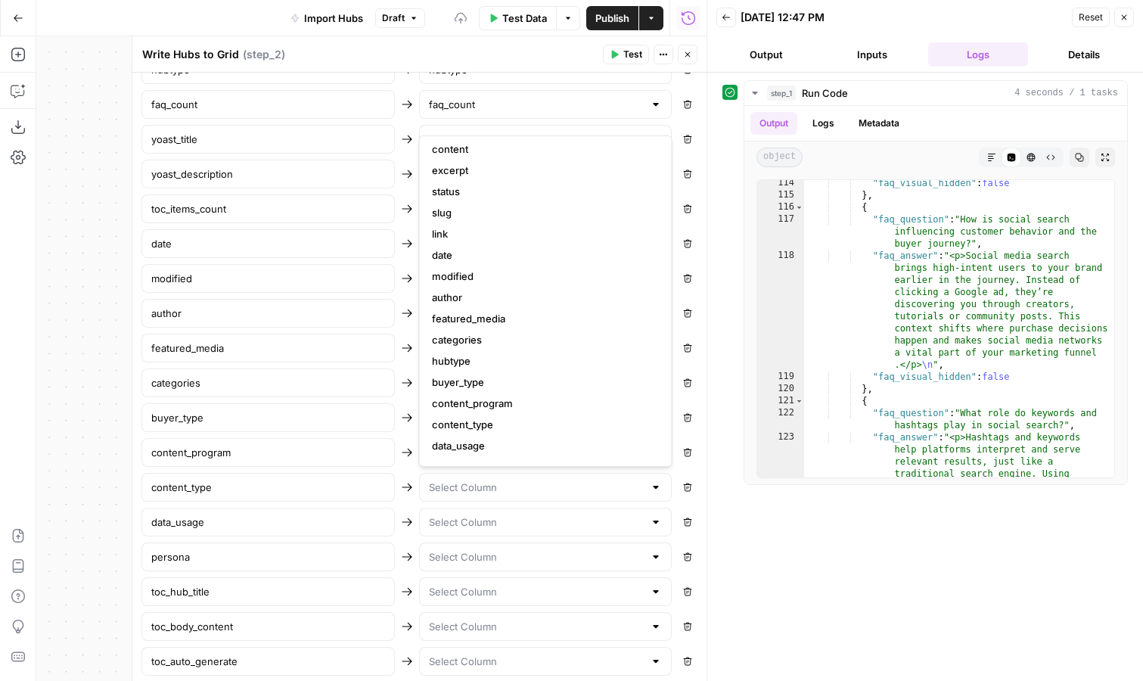
scroll to position [48, 0]
click at [488, 425] on span "content_type" at bounding box center [543, 422] width 222 height 15
type input "content_type"
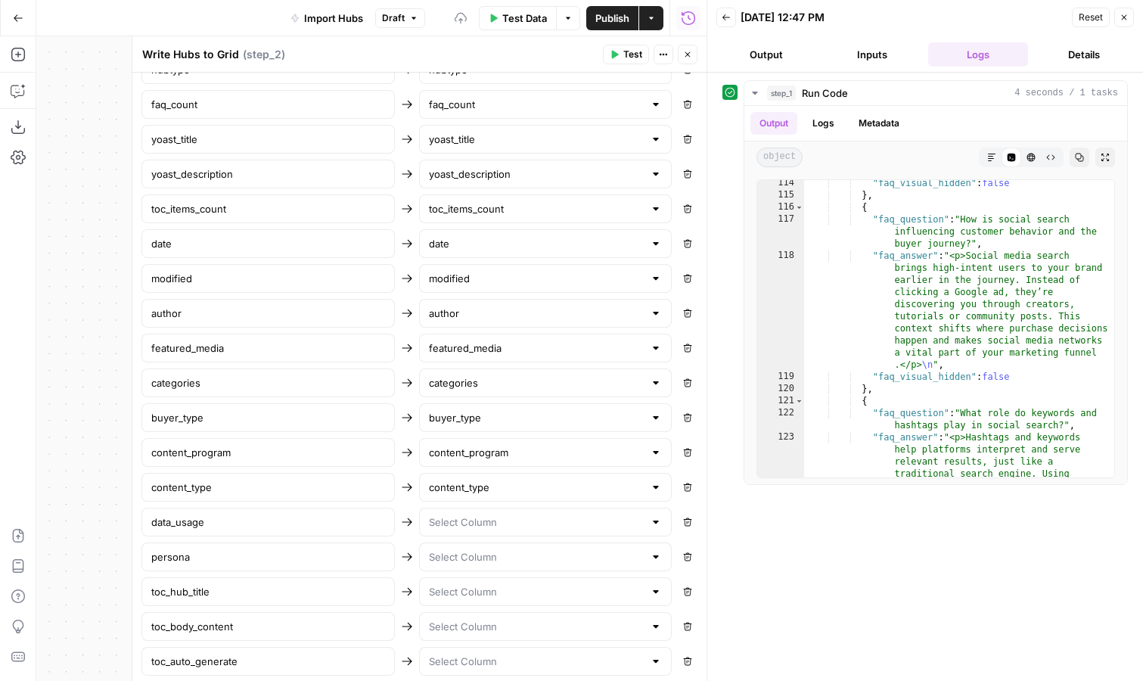
click at [479, 530] on div at bounding box center [545, 522] width 253 height 29
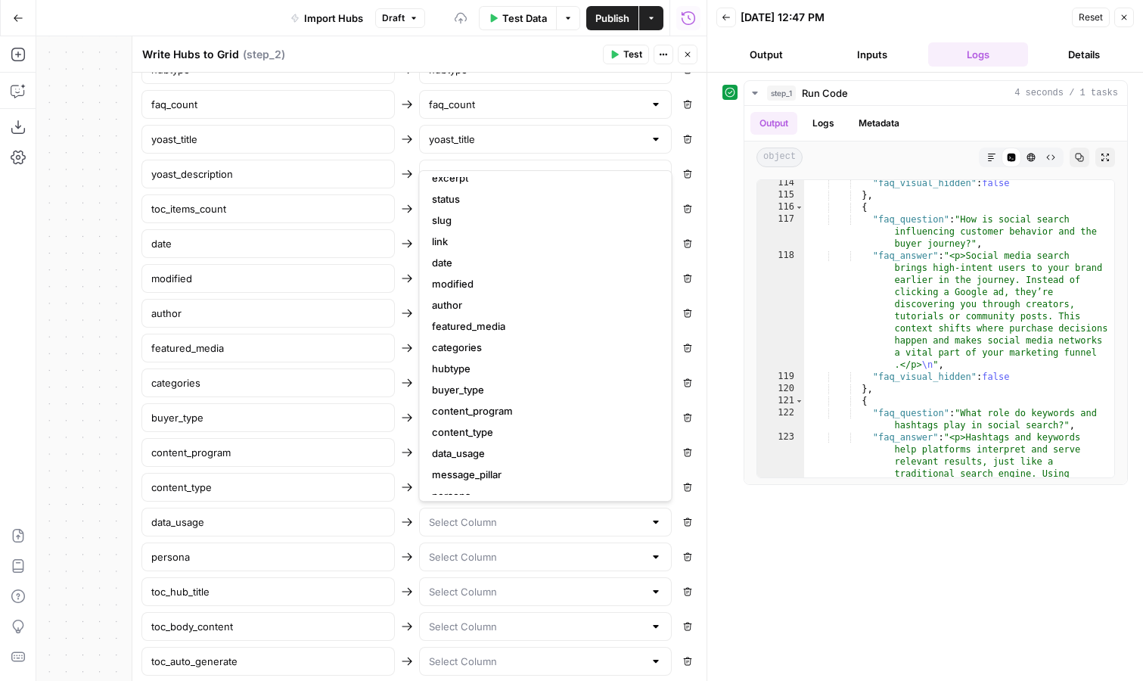
scroll to position [69, 0]
type input "data_usage"
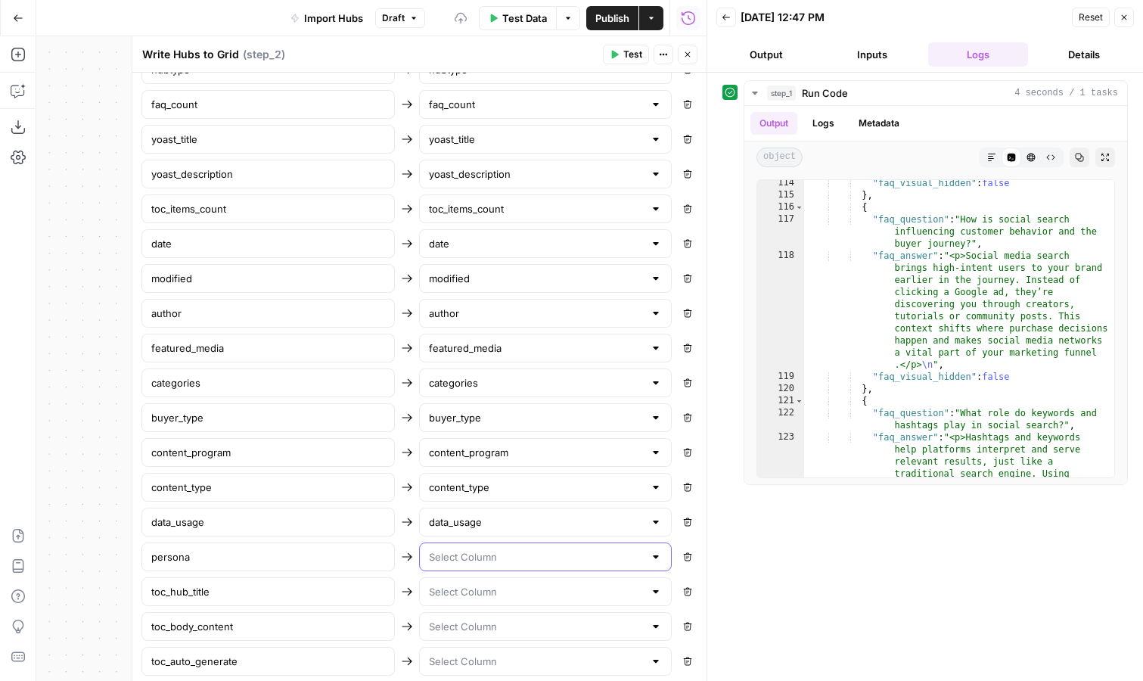
click at [479, 561] on input "text" at bounding box center [537, 556] width 216 height 15
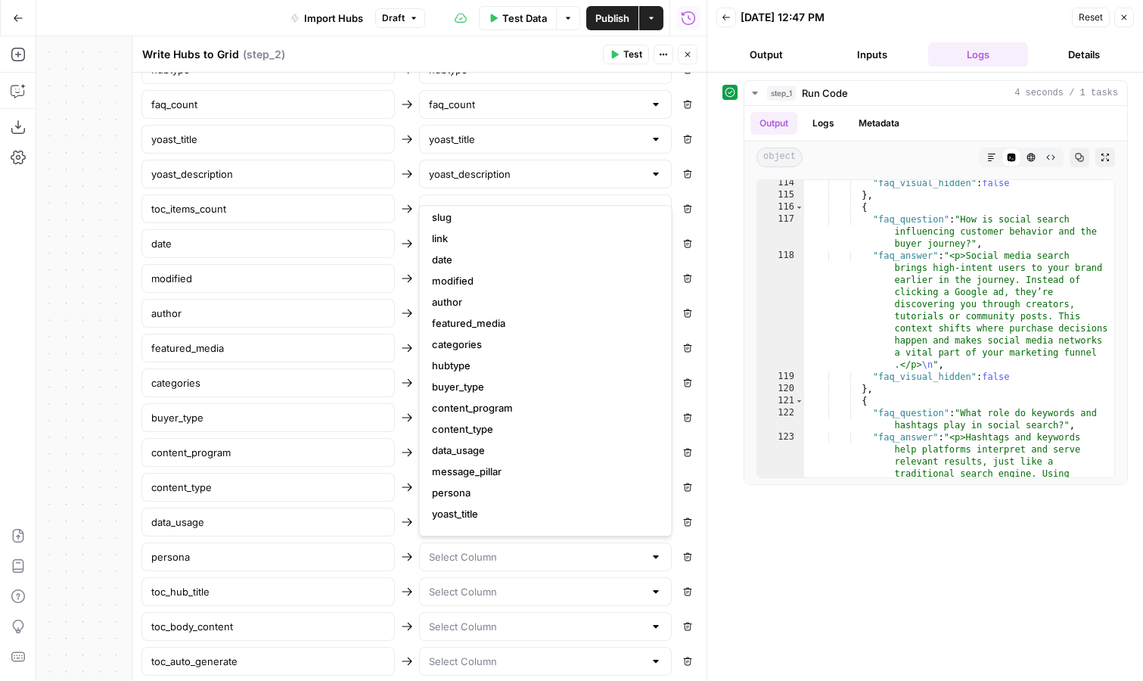
scroll to position [140, 0]
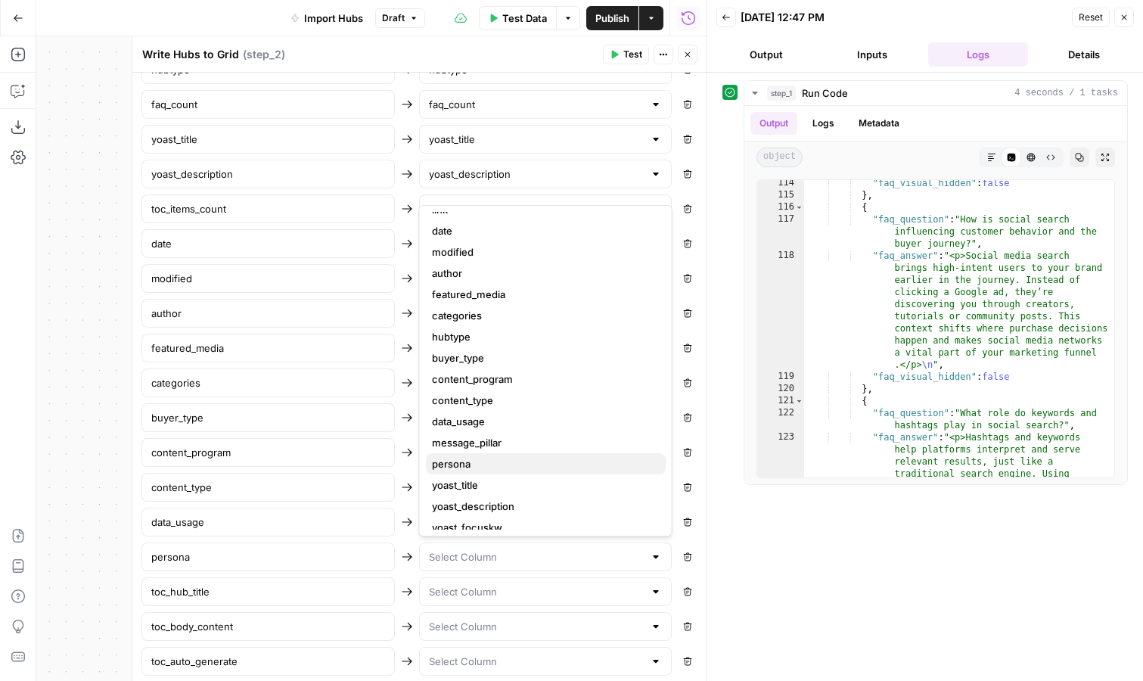
click at [488, 467] on span "persona" at bounding box center [543, 463] width 222 height 15
type input "persona"
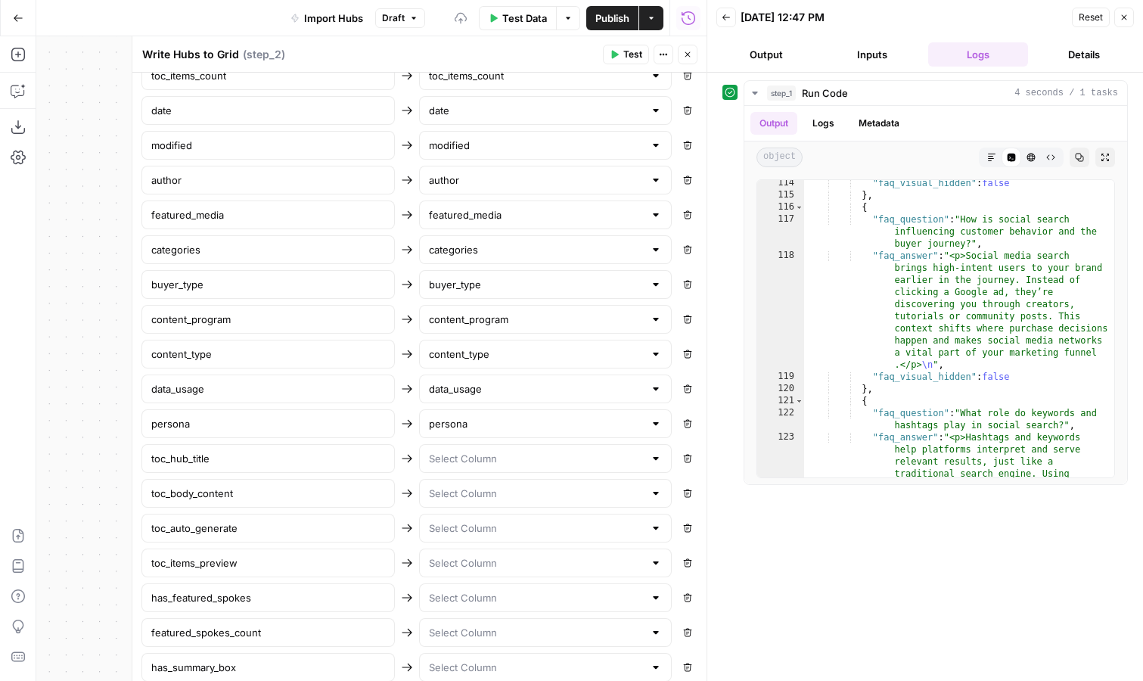
scroll to position [971, 0]
click at [480, 457] on input "text" at bounding box center [537, 457] width 216 height 15
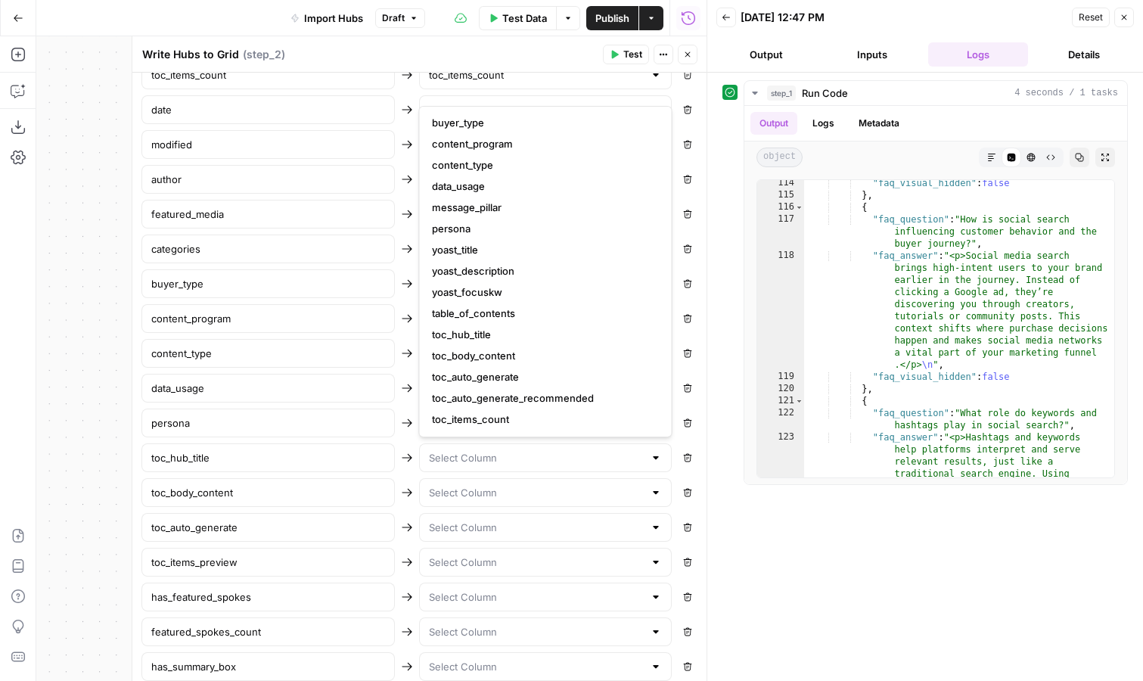
scroll to position [281, 0]
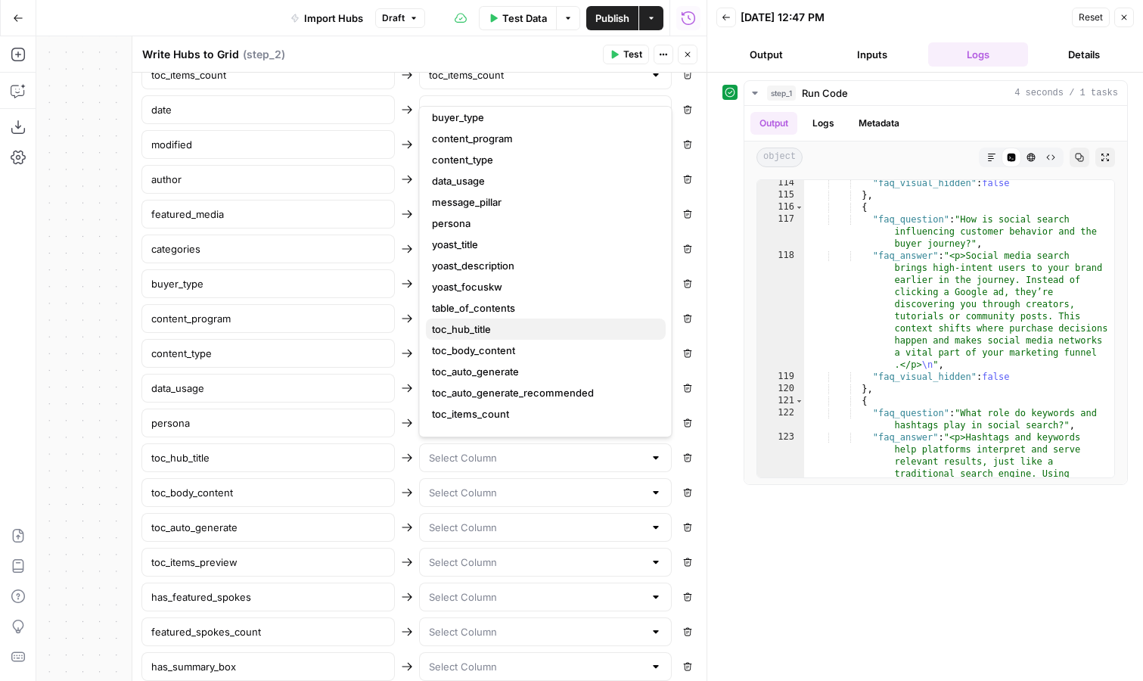
click at [492, 325] on span "toc_hub_title" at bounding box center [543, 328] width 222 height 15
type input "toc_hub_title"
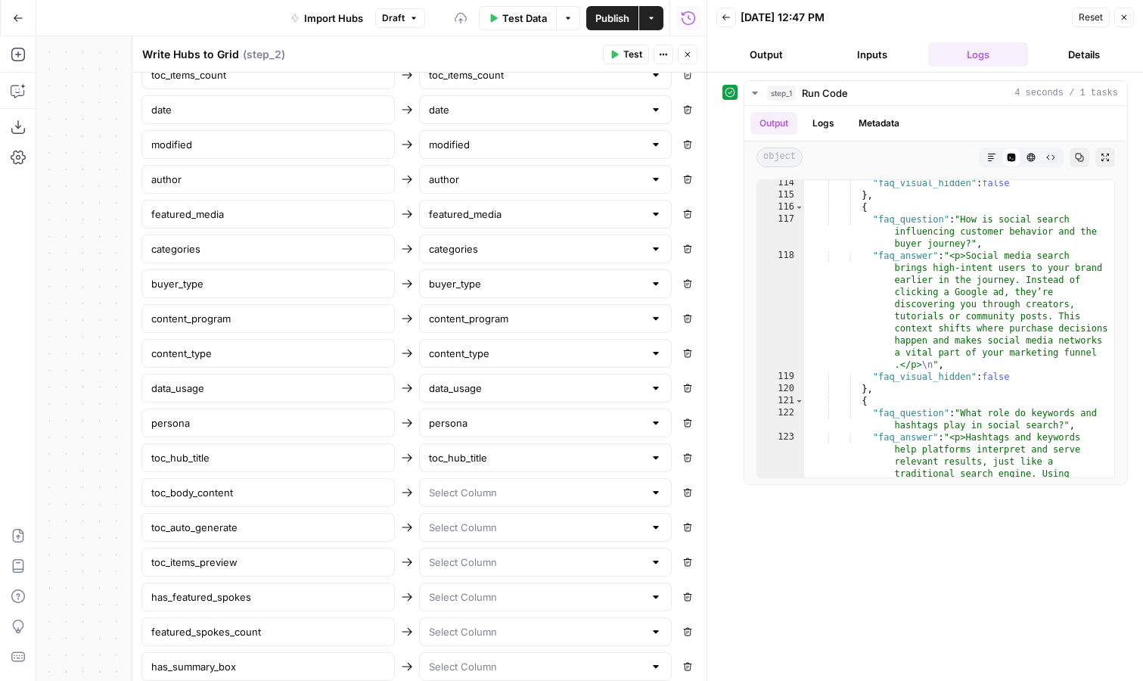
click at [468, 501] on div at bounding box center [545, 492] width 253 height 29
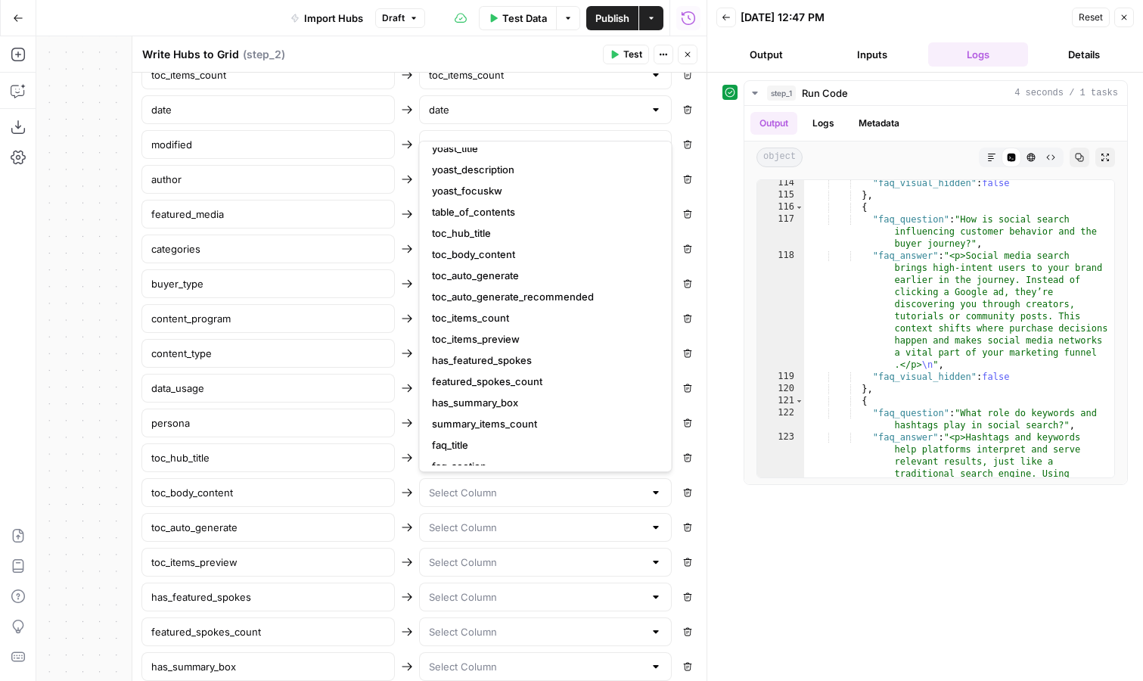
scroll to position [402, 0]
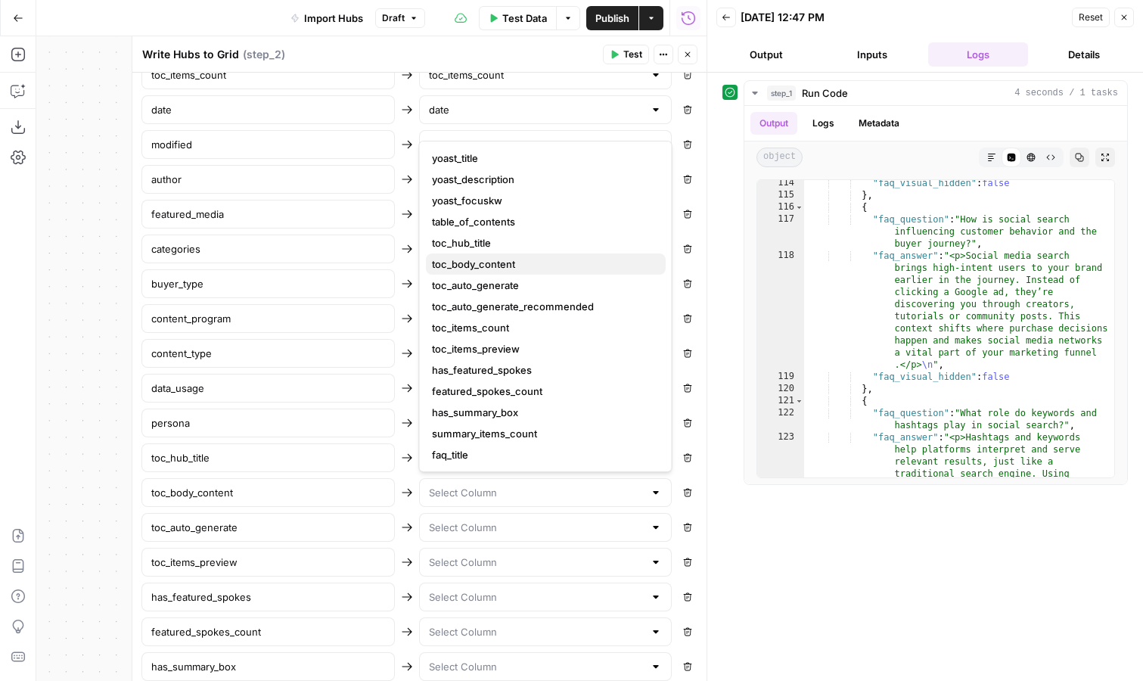
click at [498, 271] on span "toc_body_content" at bounding box center [543, 263] width 222 height 15
type input "toc_body_content"
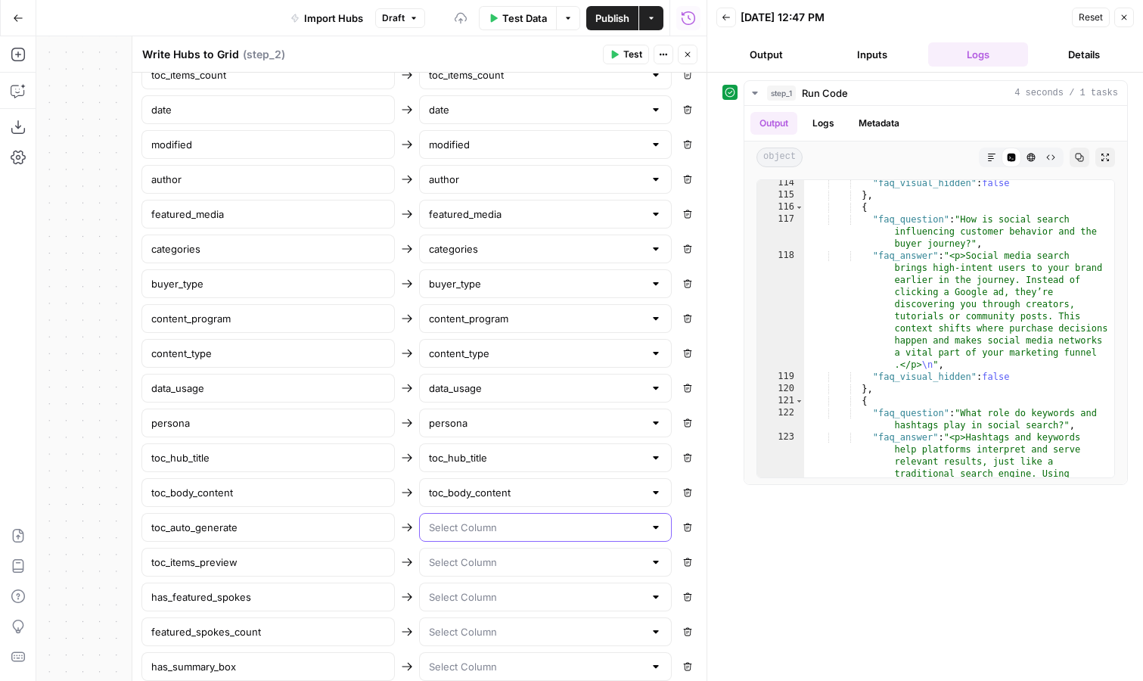
click at [495, 525] on input "text" at bounding box center [537, 527] width 216 height 15
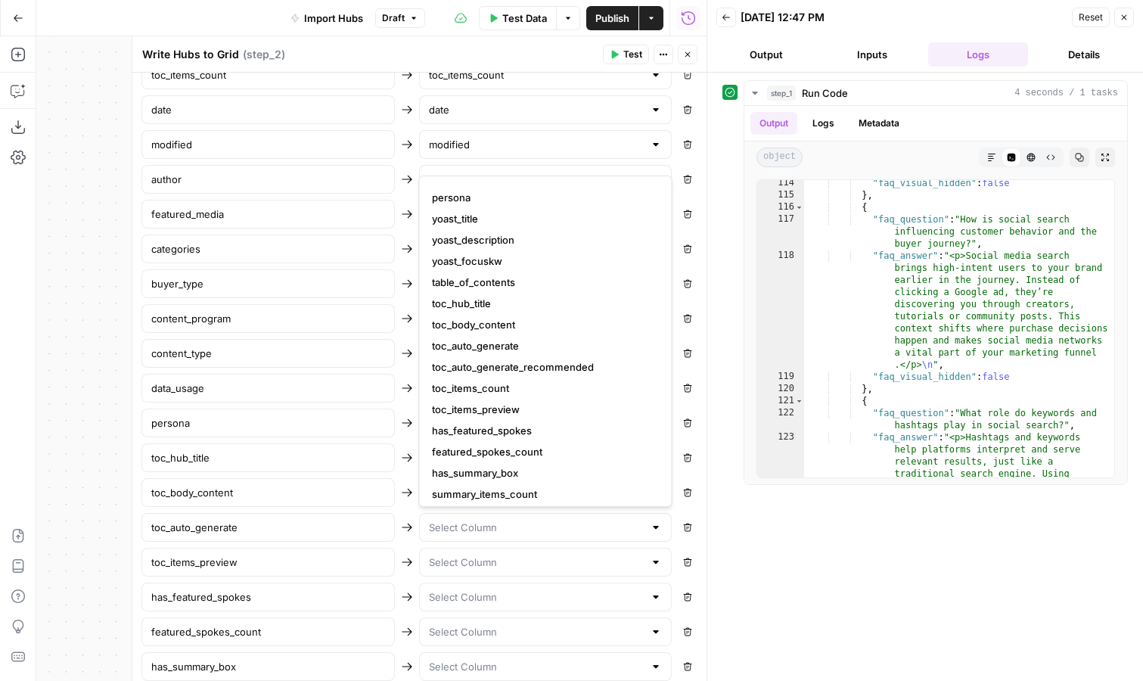
scroll to position [380, 0]
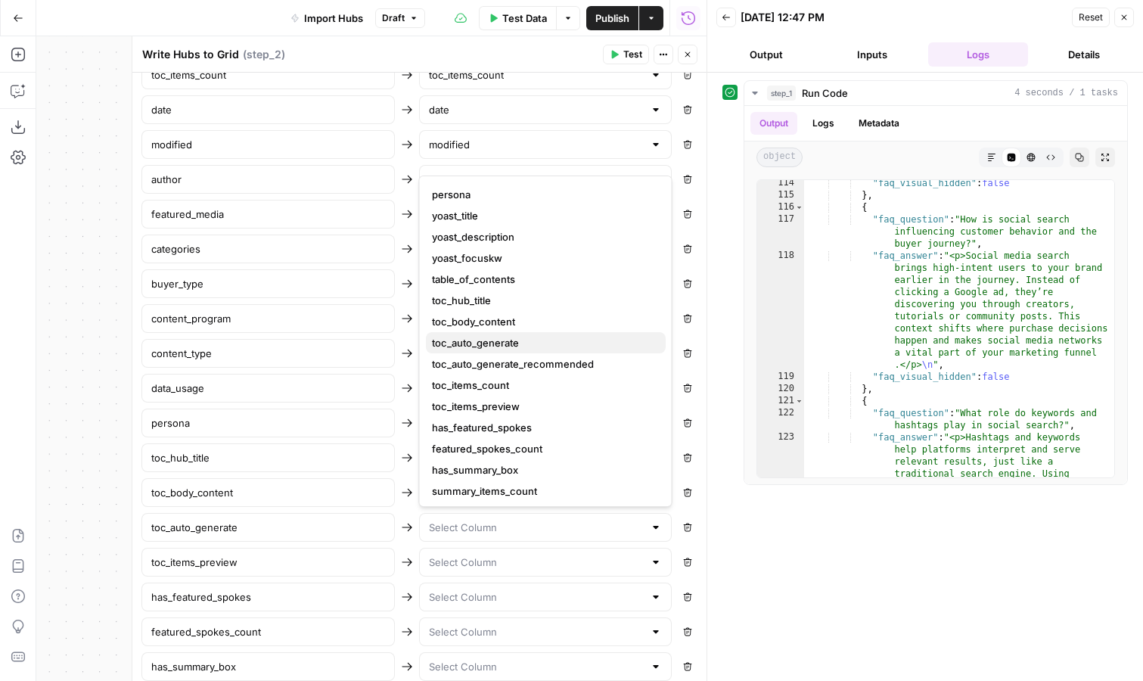
click at [516, 340] on span "toc_auto_generate" at bounding box center [543, 342] width 222 height 15
type input "toc_auto_generate"
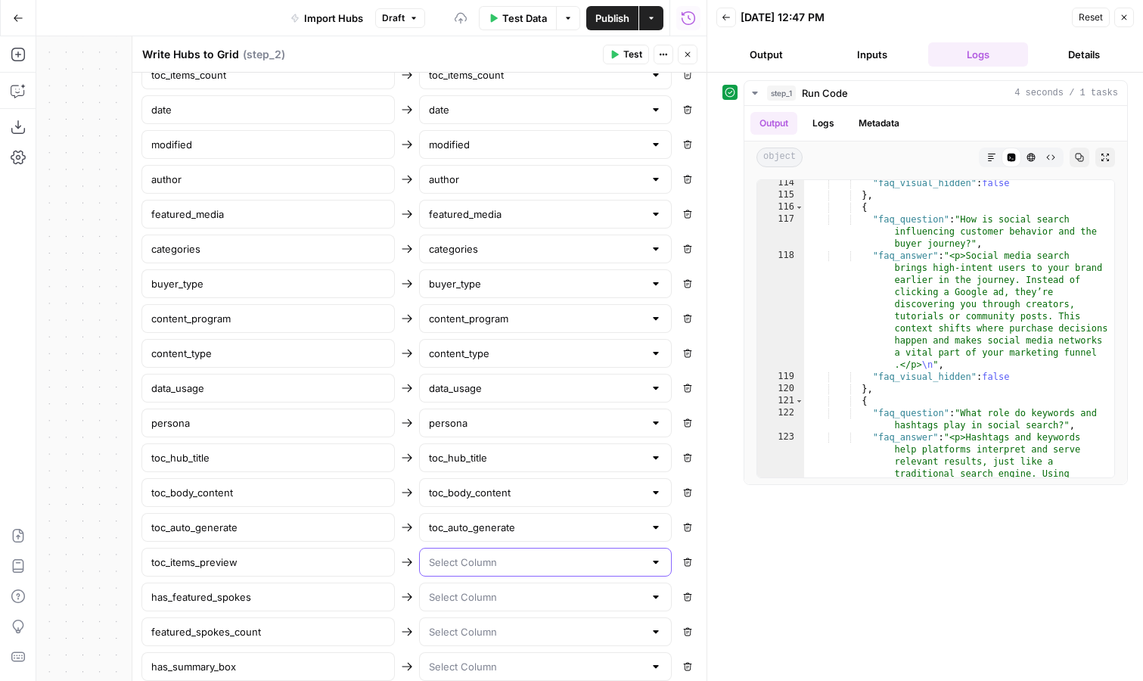
click at [480, 556] on input "text" at bounding box center [537, 561] width 216 height 15
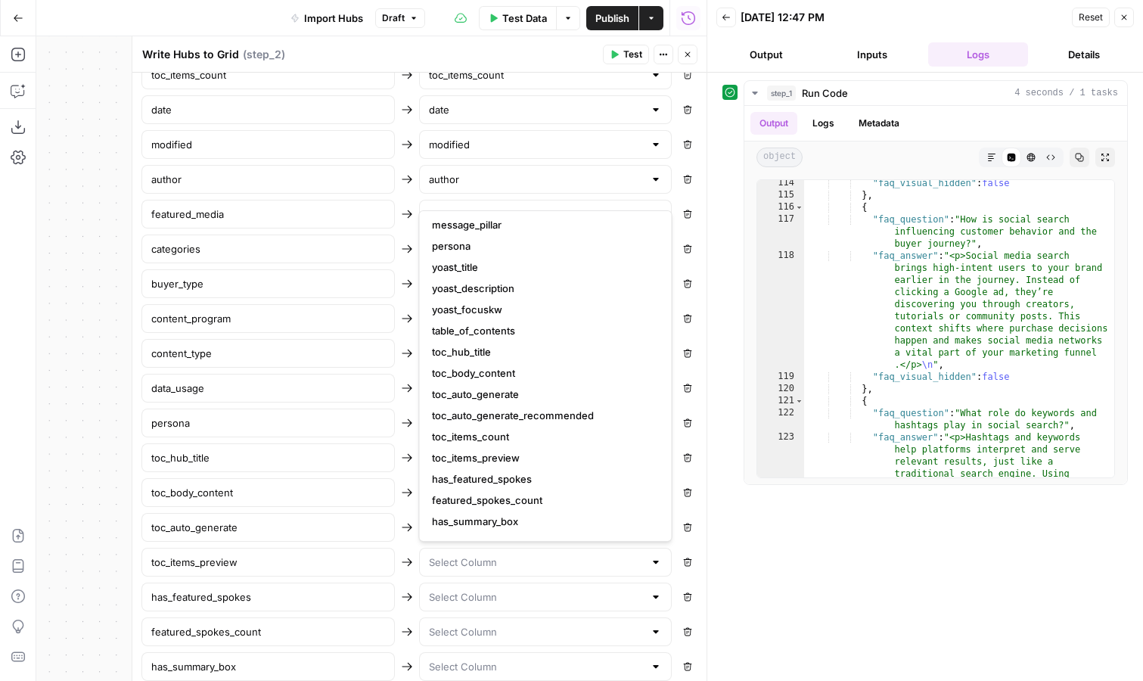
scroll to position [364, 0]
click at [502, 456] on span "toc_items_preview" at bounding box center [543, 456] width 222 height 15
type input "toc_items_preview"
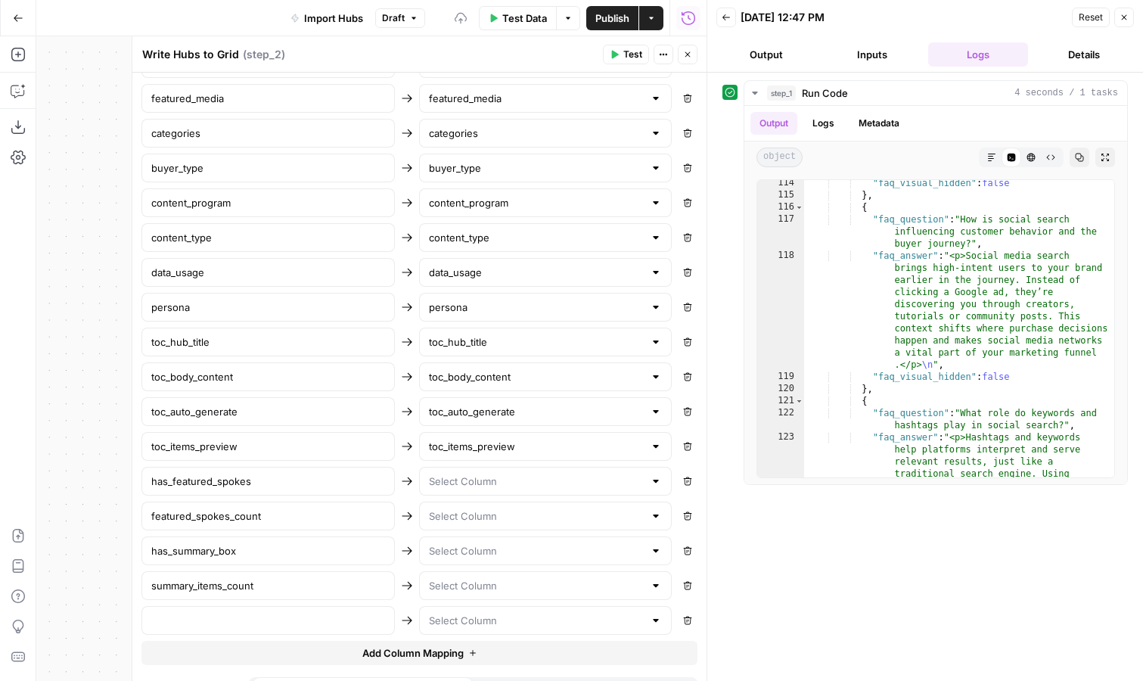
scroll to position [1117, 0]
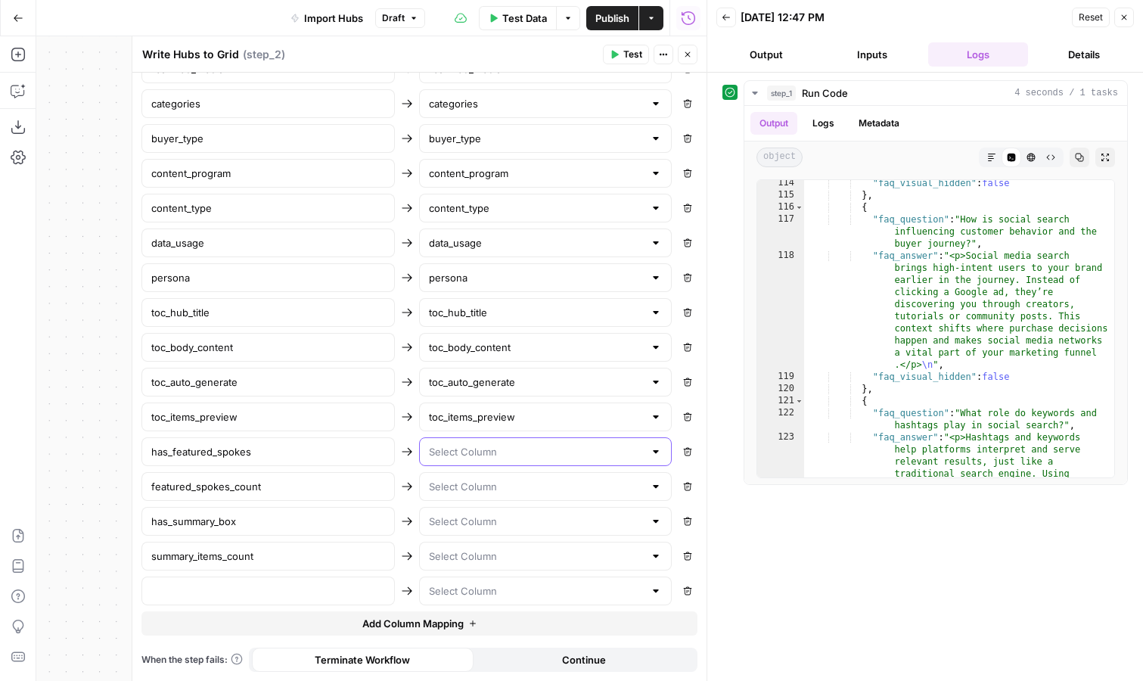
click at [486, 448] on input "text" at bounding box center [537, 451] width 216 height 15
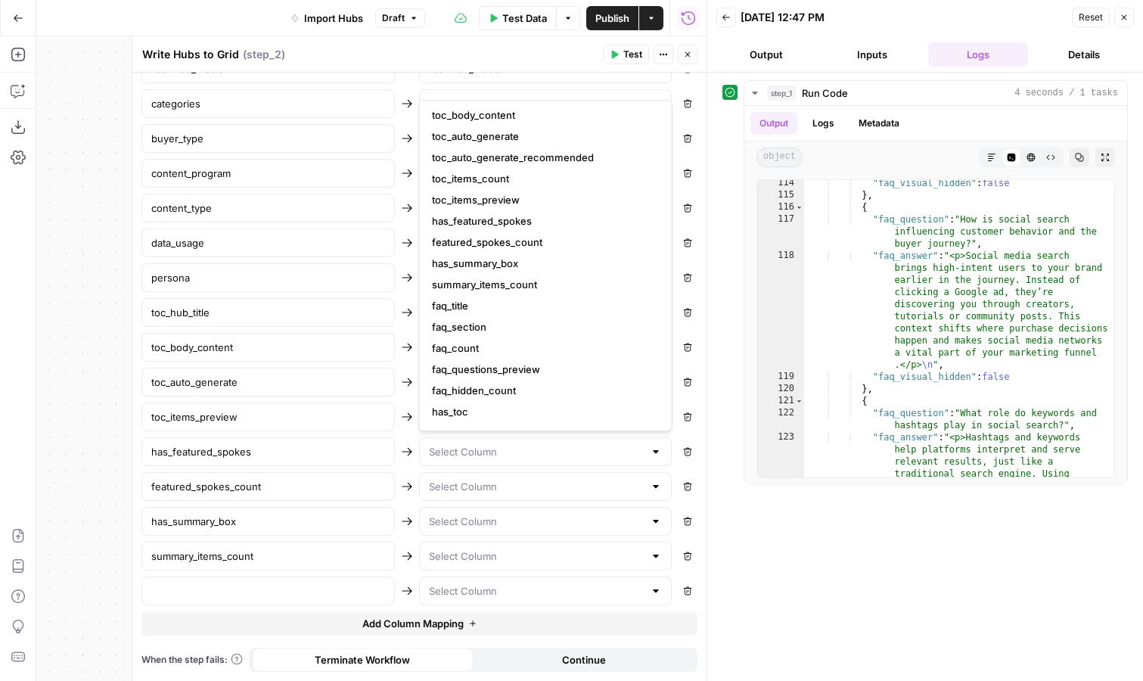
scroll to position [500, 0]
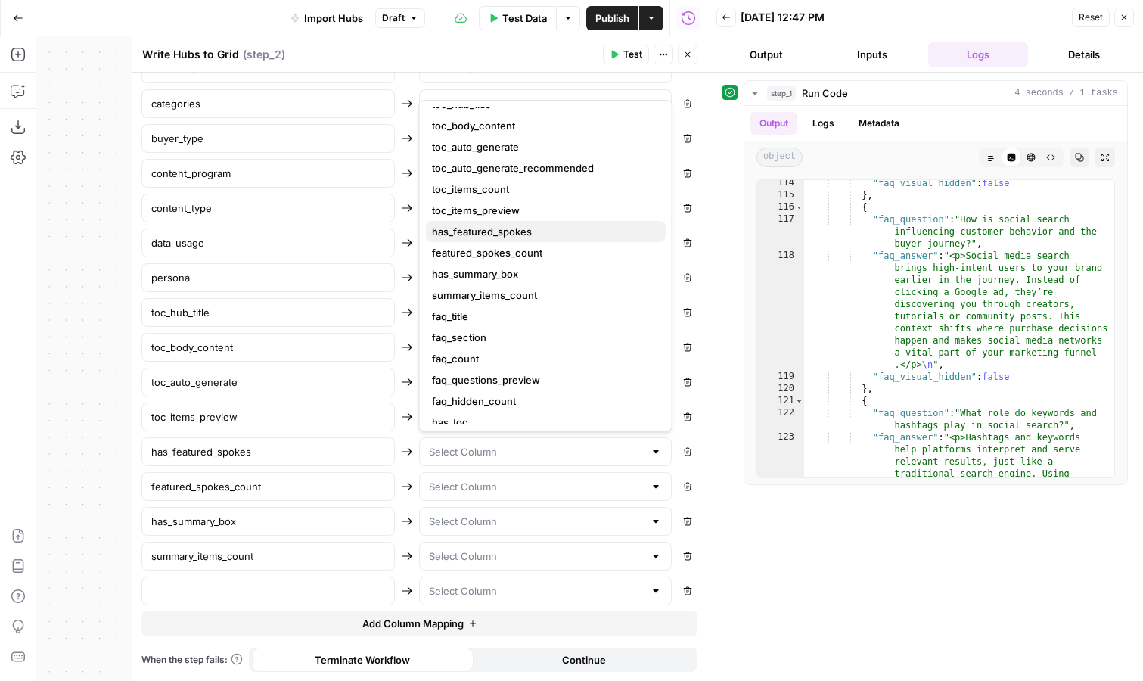
click at [526, 234] on span "has_featured_spokes" at bounding box center [543, 231] width 222 height 15
type input "has_featured_spokes"
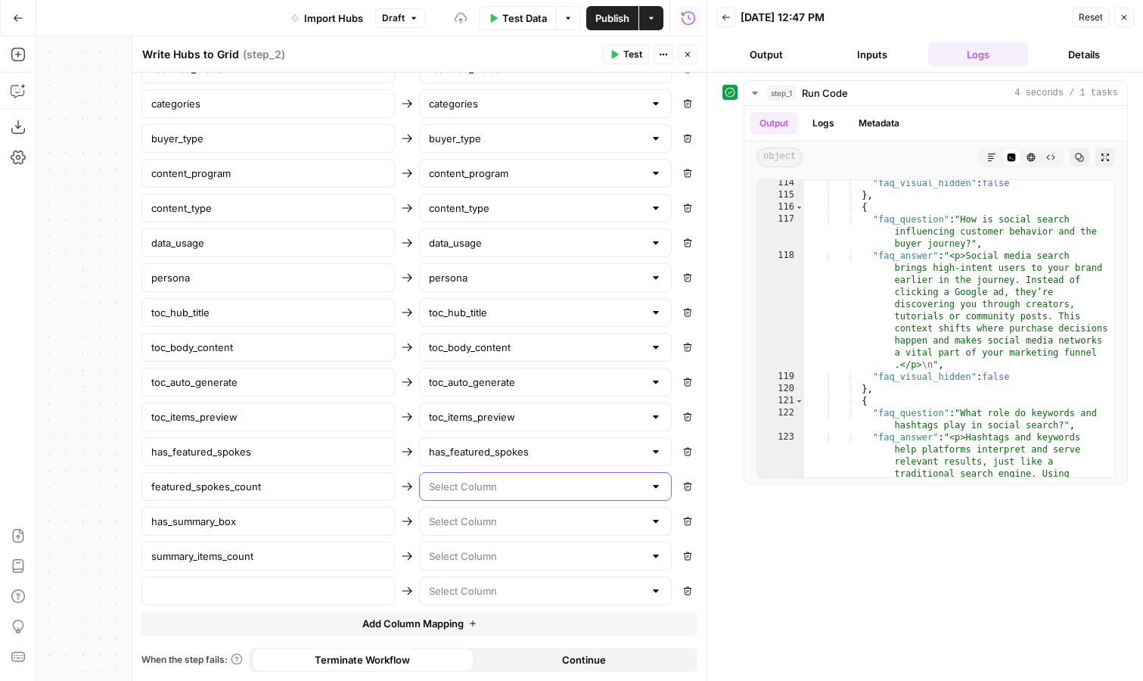
click at [500, 488] on input "text" at bounding box center [537, 486] width 216 height 15
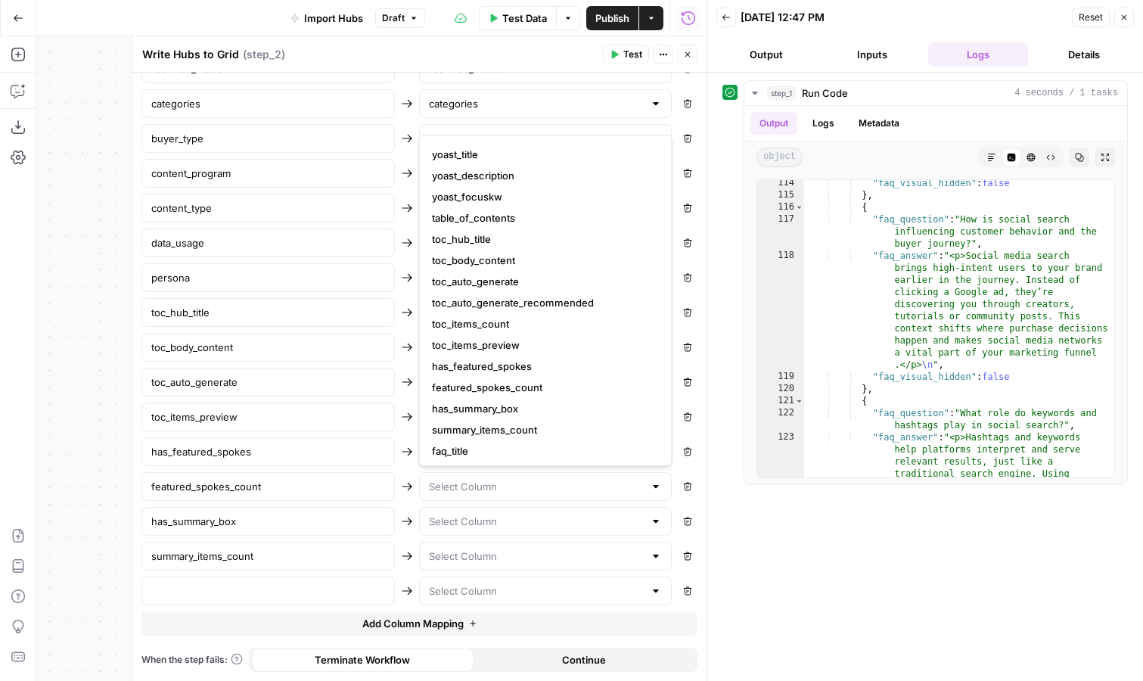
scroll to position [468, 0]
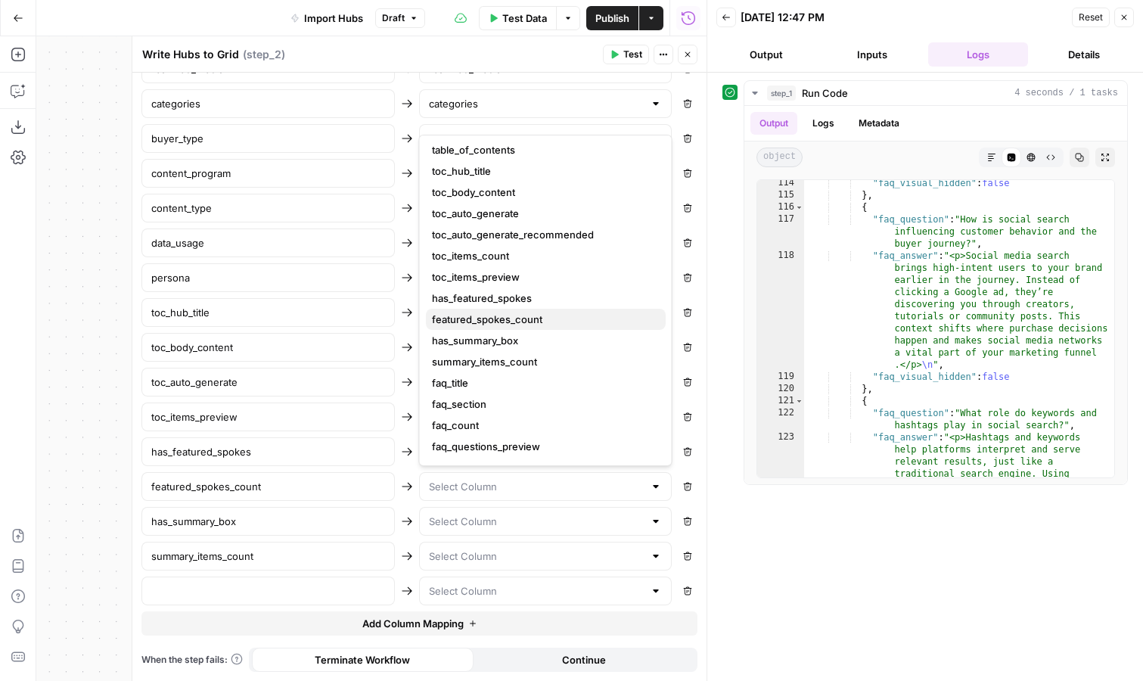
click at [511, 320] on span "featured_spokes_count" at bounding box center [543, 319] width 222 height 15
type input "featured_spokes_count"
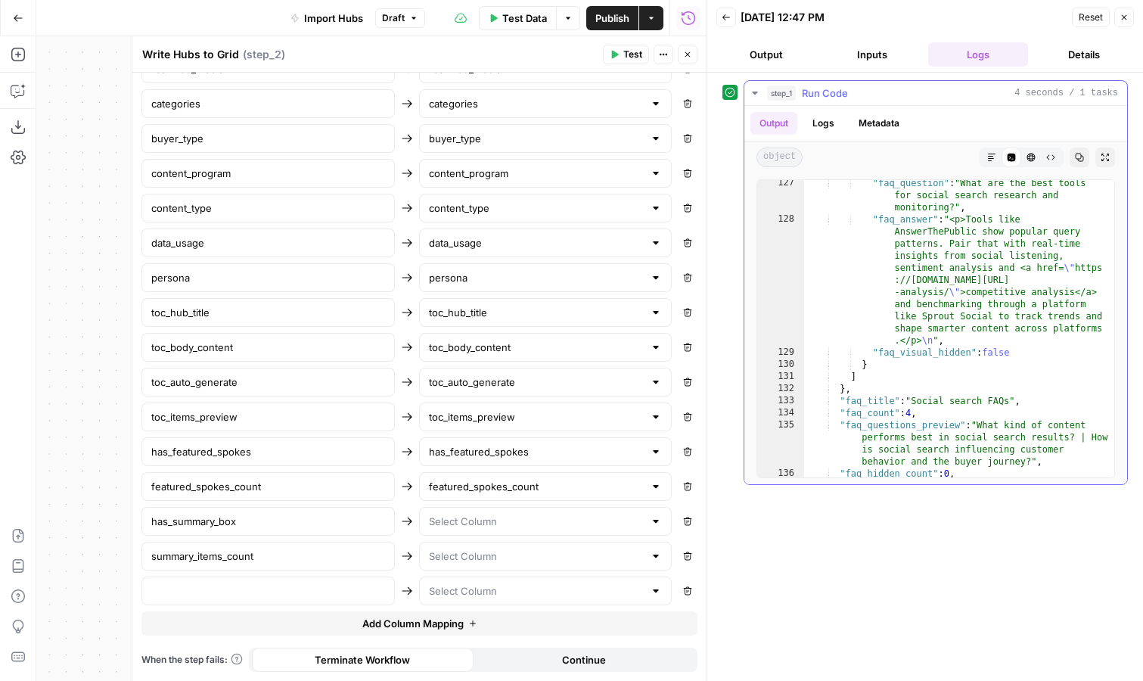
scroll to position [377, 0]
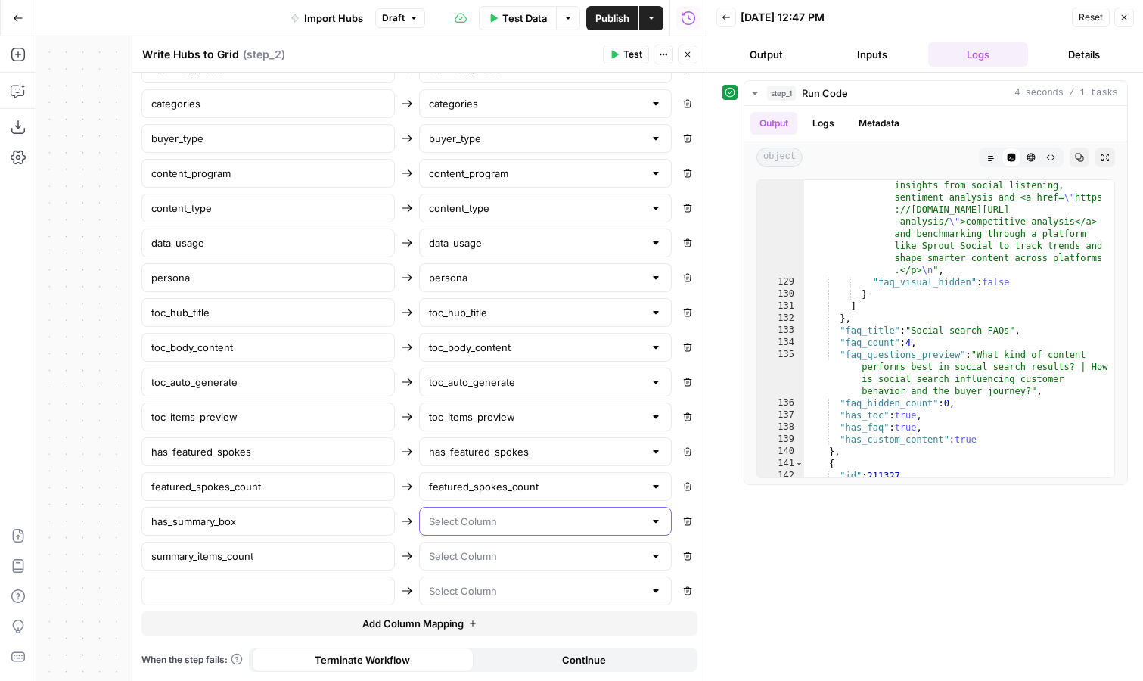
click at [539, 522] on input "text" at bounding box center [537, 521] width 216 height 15
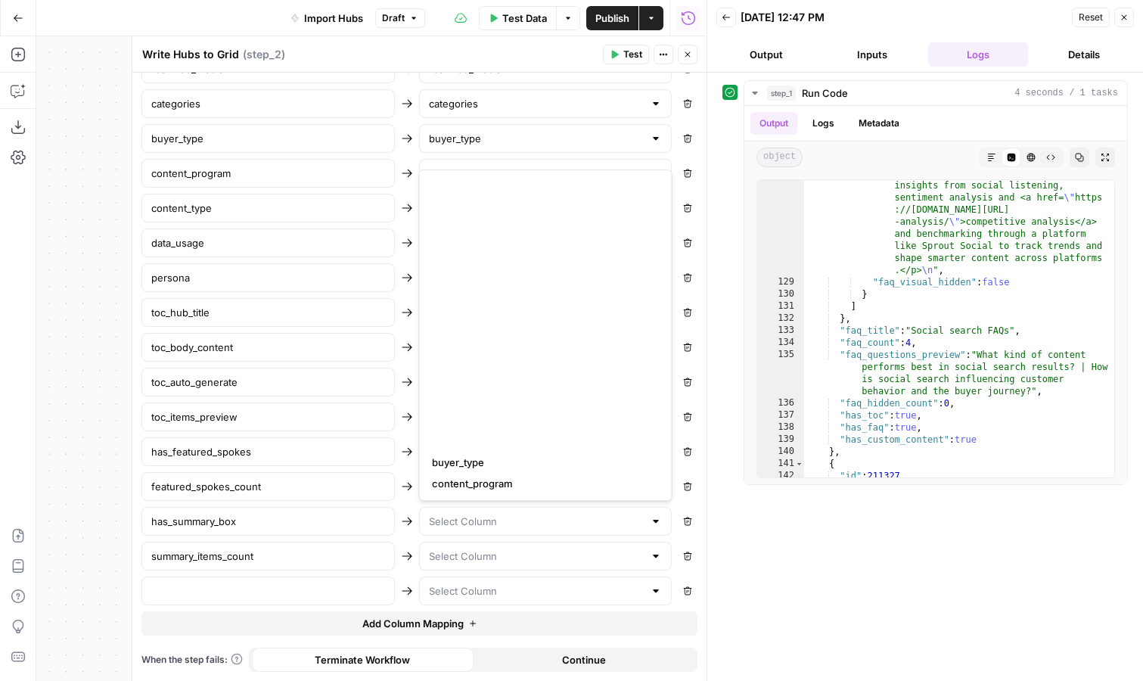
scroll to position [551, 0]
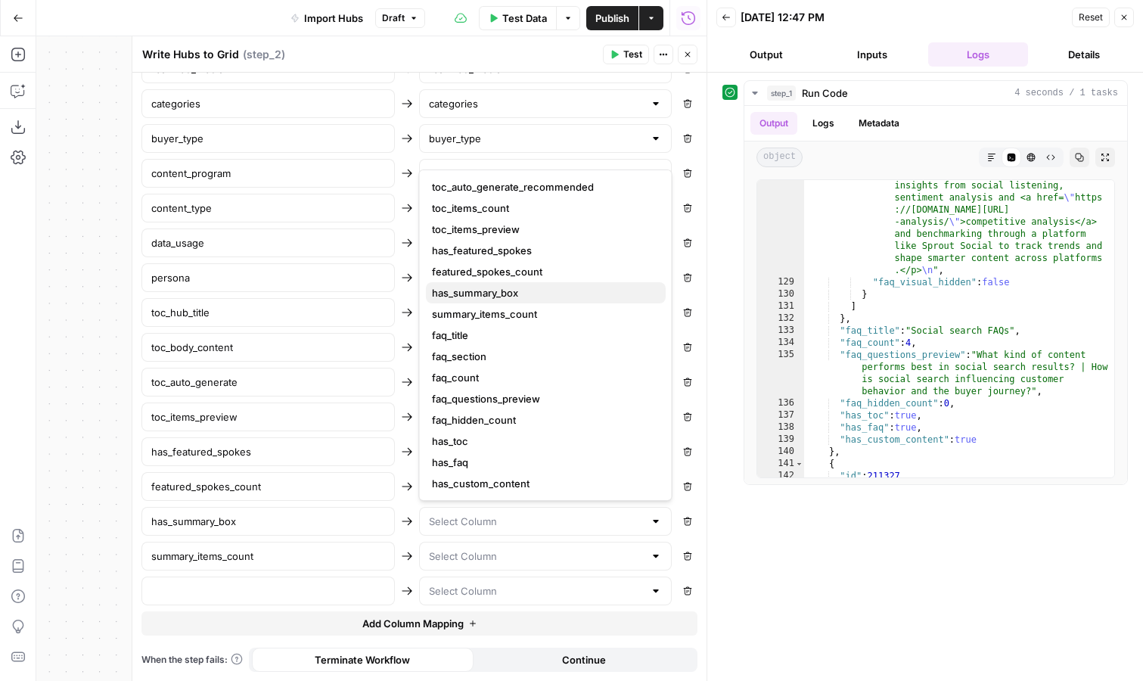
click at [557, 297] on span "has_summary_box" at bounding box center [543, 292] width 222 height 15
type input "has_summary_box"
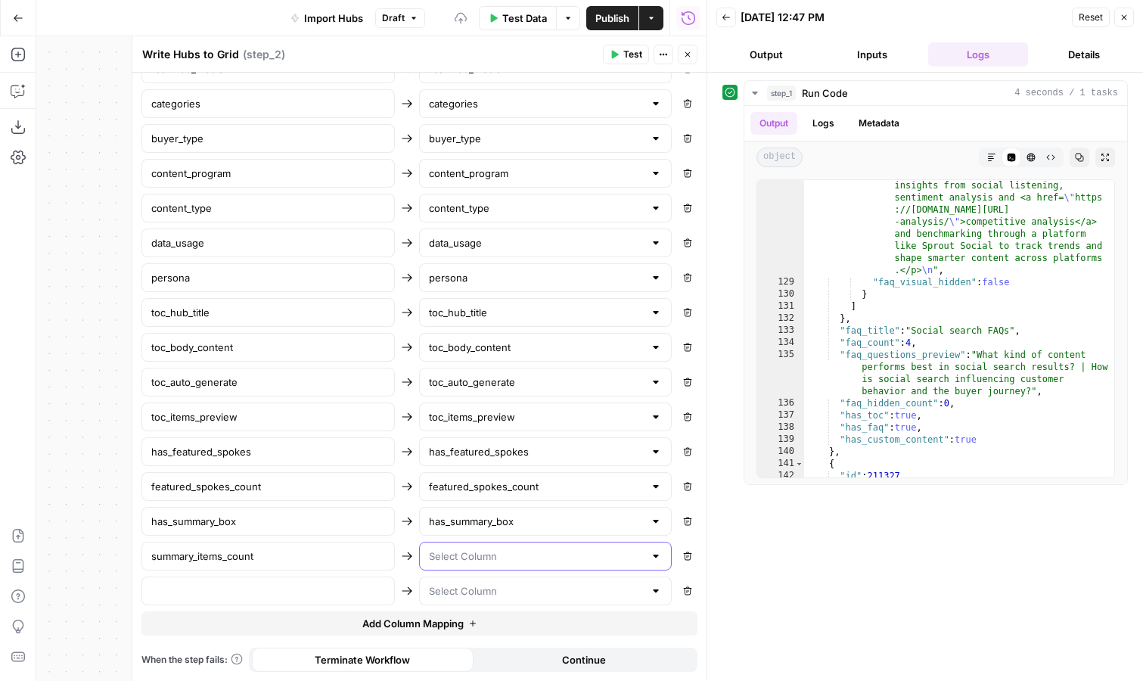
click at [507, 558] on input "text" at bounding box center [537, 555] width 216 height 15
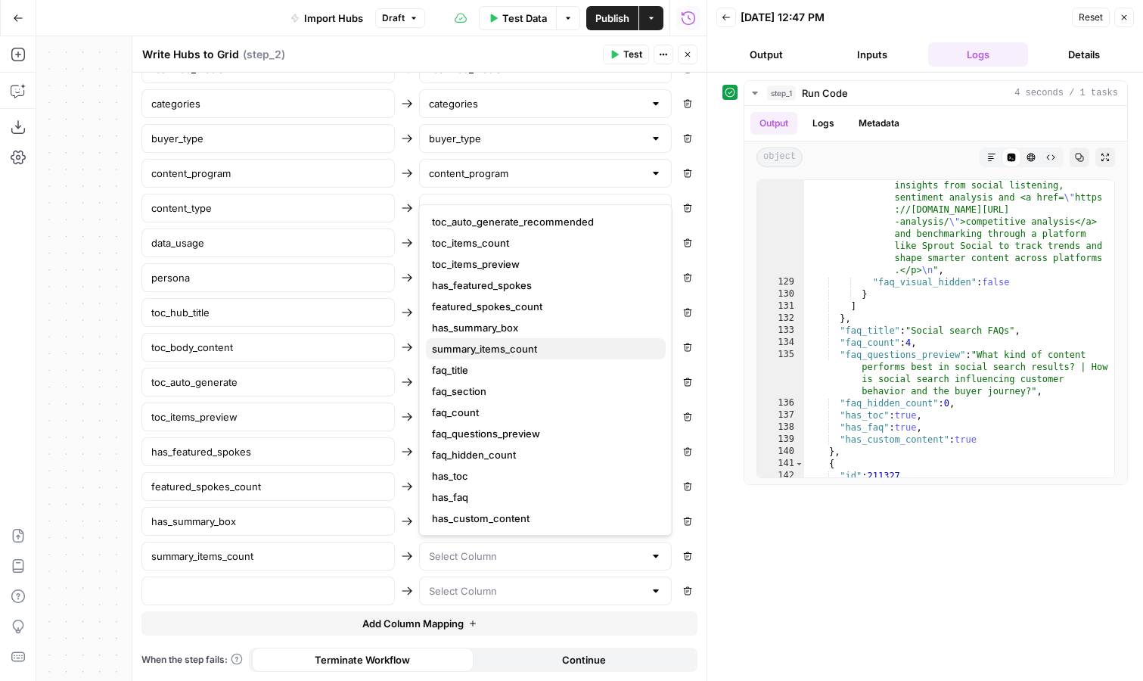
click at [548, 346] on span "summary_items_count" at bounding box center [543, 348] width 222 height 15
type input "summary_items_count"
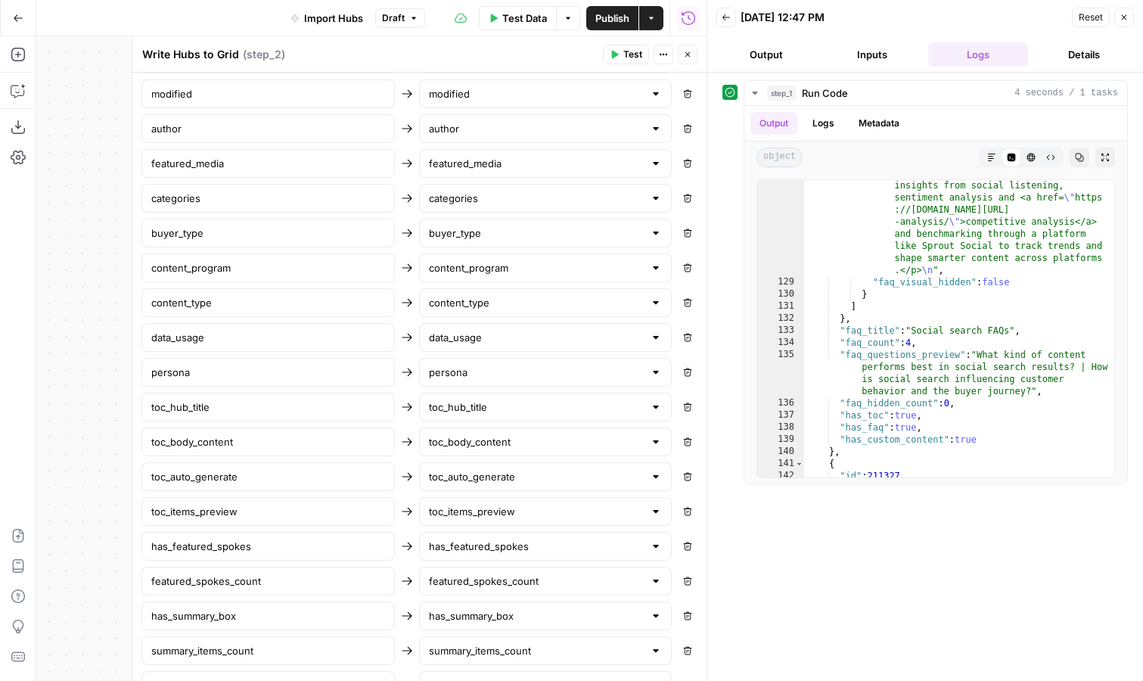
scroll to position [1117, 0]
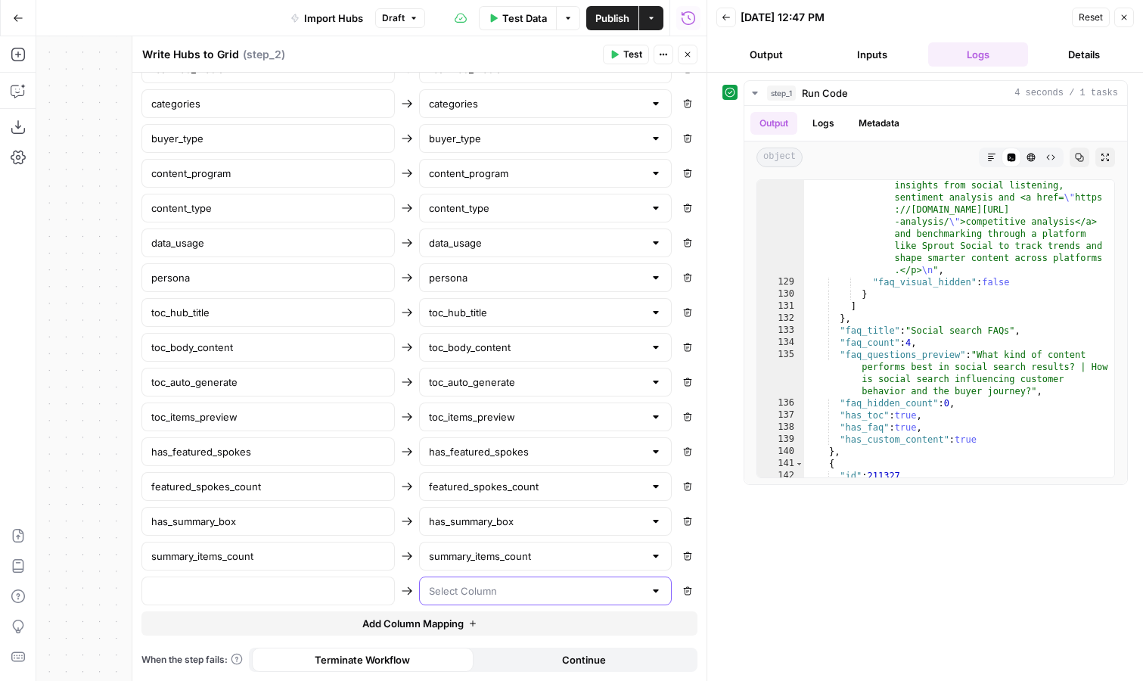
click at [464, 589] on input "text" at bounding box center [537, 590] width 216 height 15
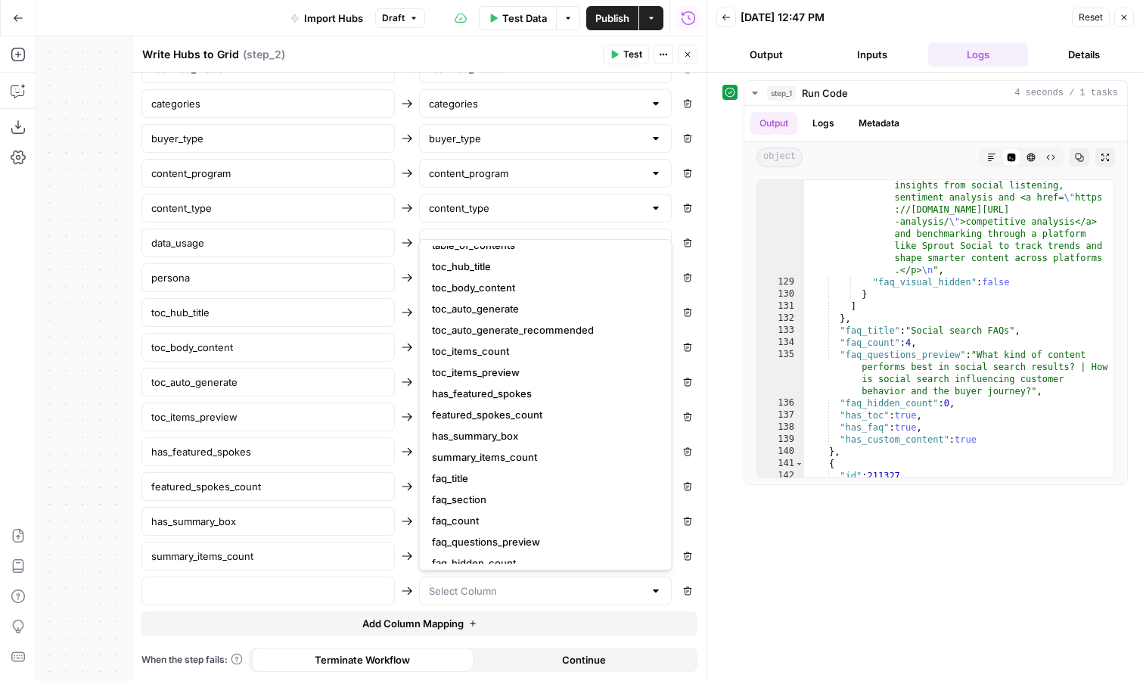
scroll to position [479, 0]
click at [408, 577] on div "Remove" at bounding box center [419, 590] width 556 height 29
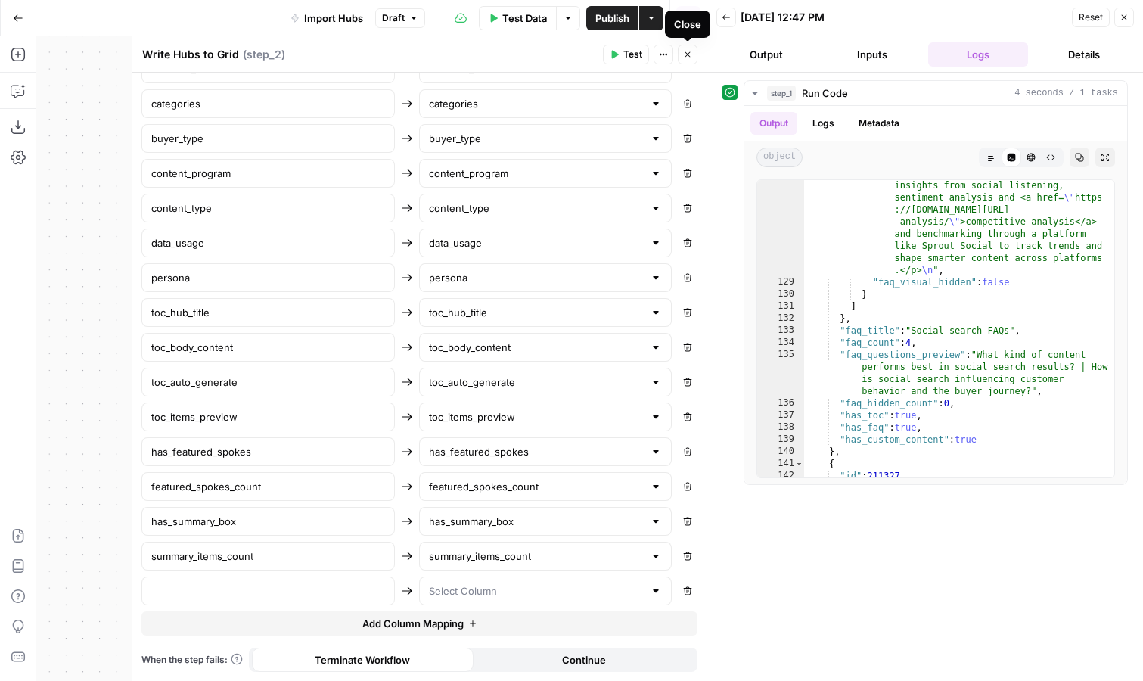
click at [691, 54] on span "Close" at bounding box center [691, 54] width 1 height 1
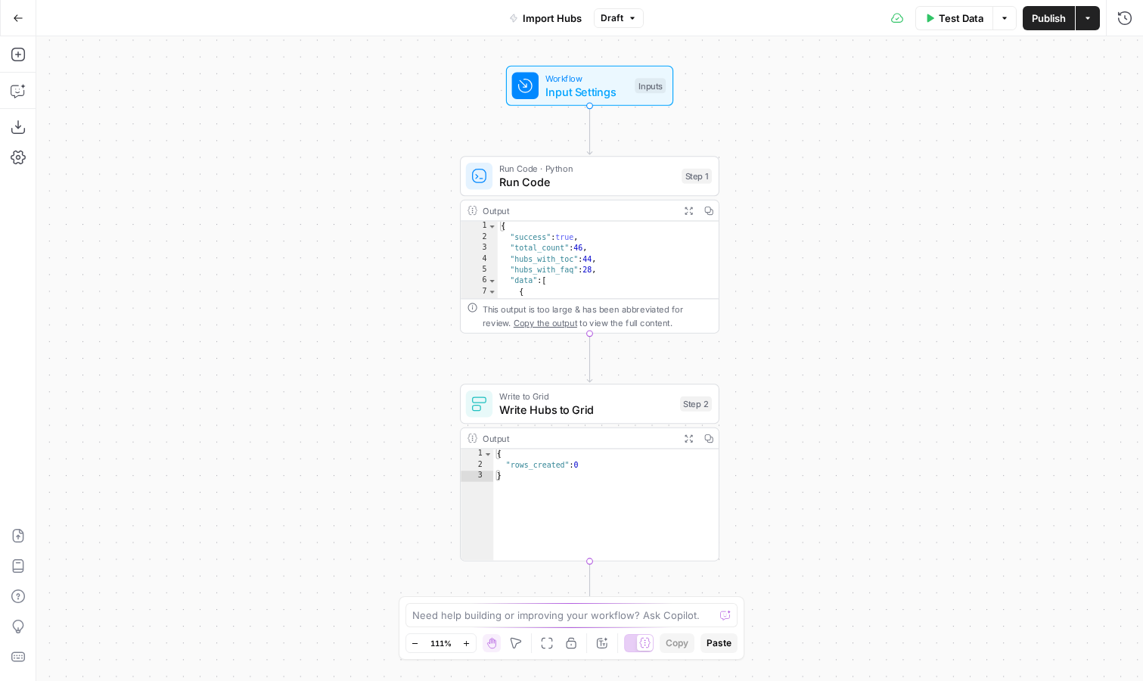
click at [517, 176] on span "Run Code" at bounding box center [587, 181] width 176 height 17
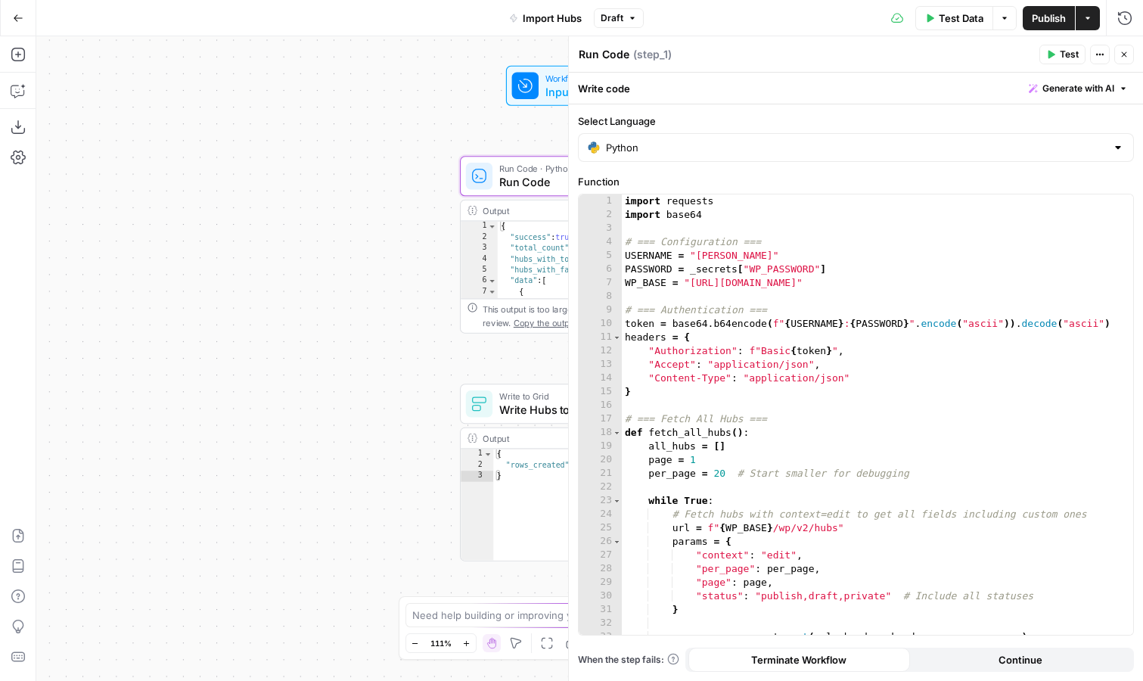
click at [501, 415] on span "Write Hubs to Grid" at bounding box center [586, 409] width 174 height 17
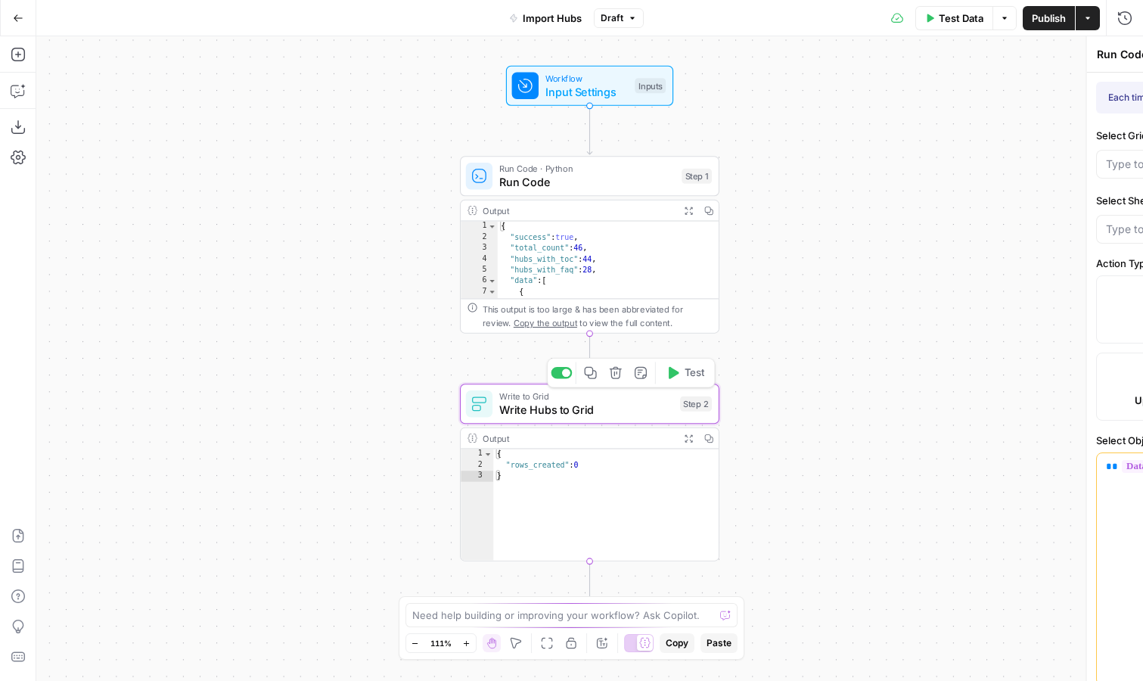
type textarea "Write Hubs to Grid"
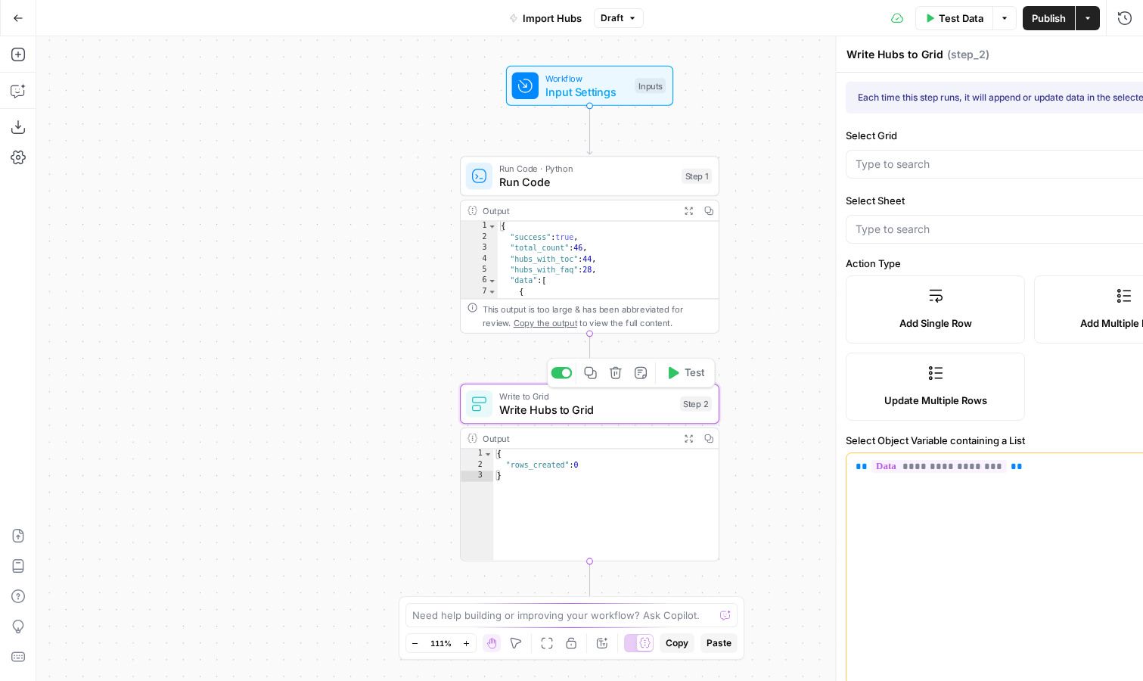
type input "Import Hubs Grid"
type input "Hubs Import"
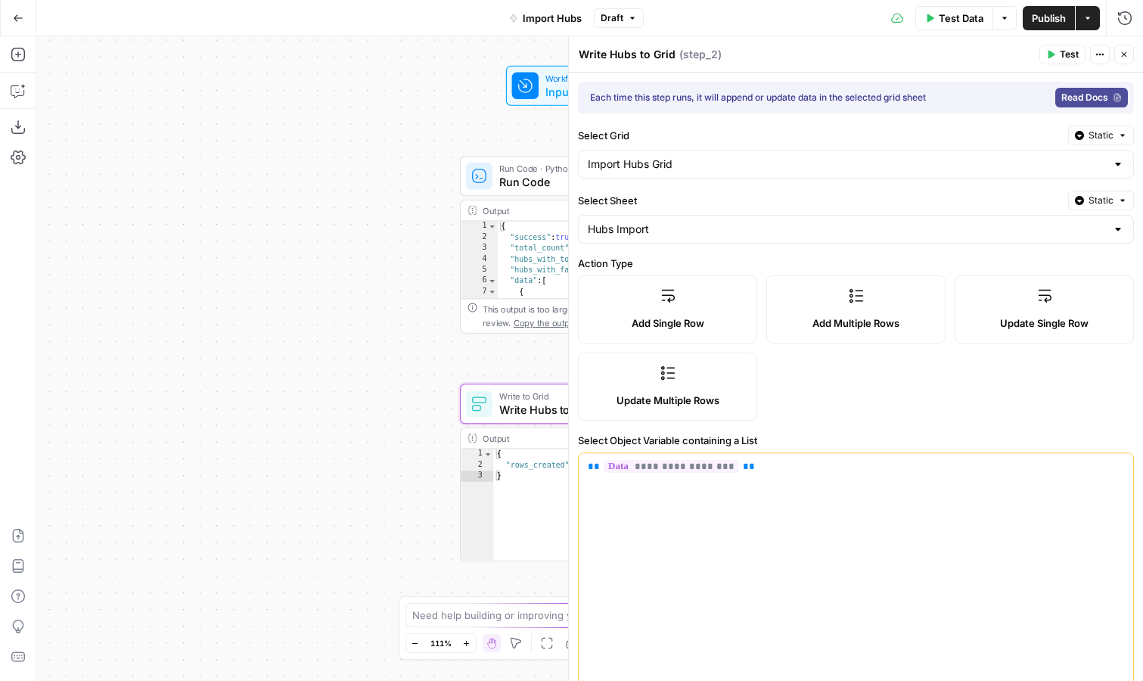
type input "id"
type input "slug"
type input "title"
type input "status"
type input "hubtype"
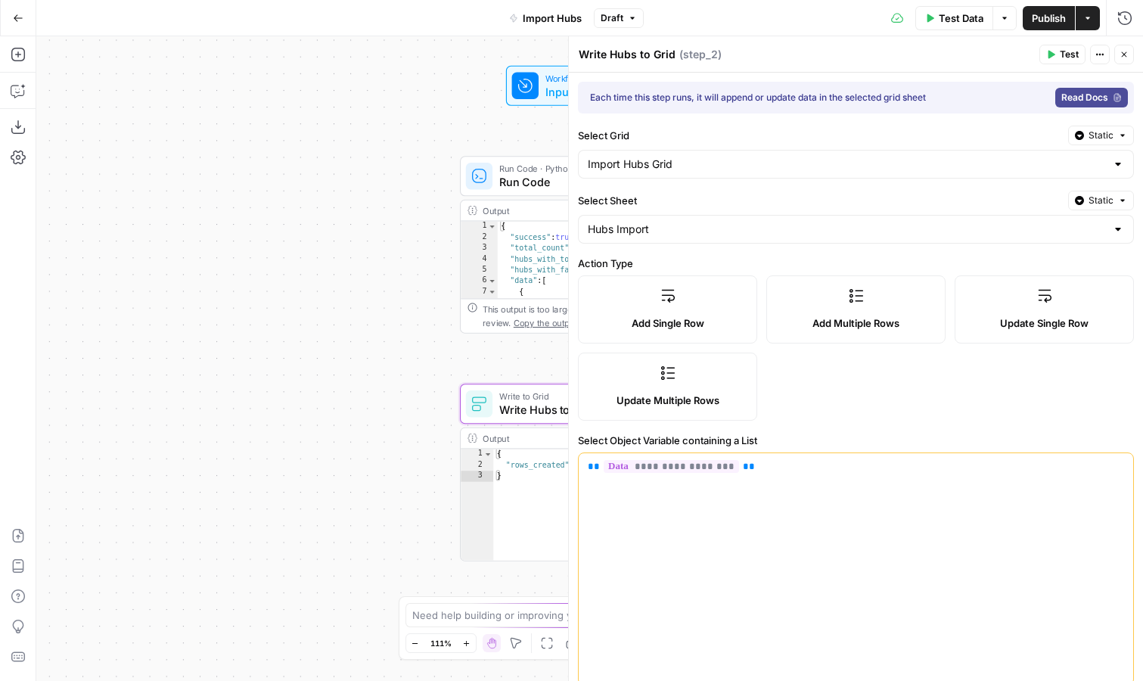
type input "faq_count"
type input "yoast_title"
type input "yoast_description"
type input "toc_items_count"
type input "date"
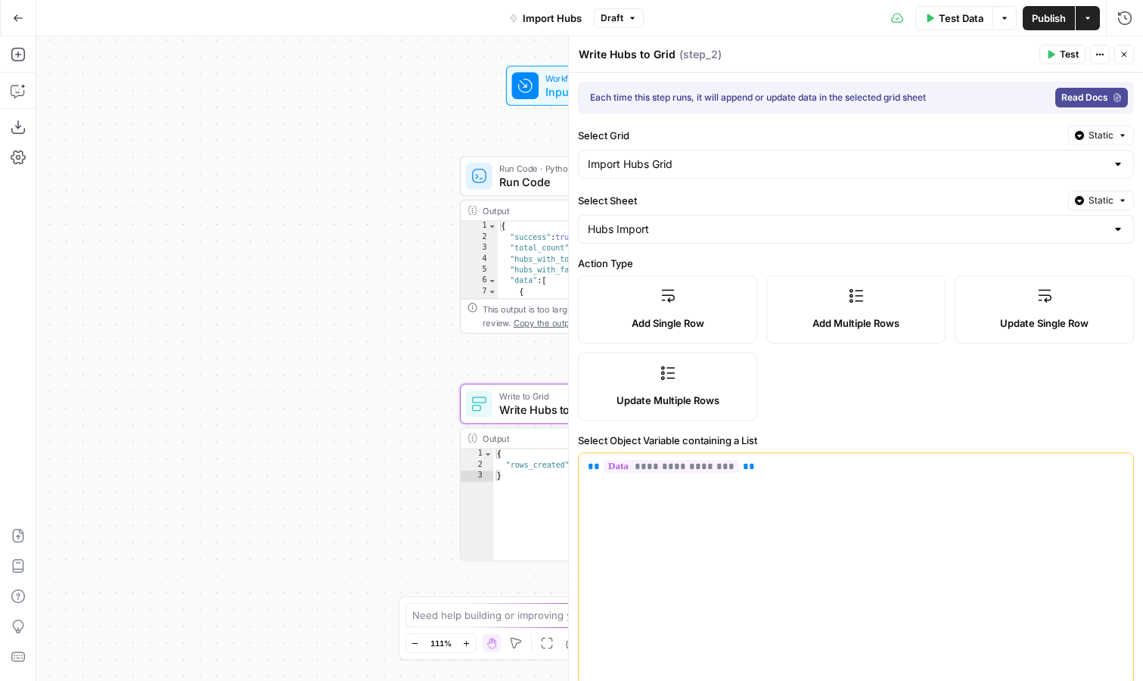
type input "modified"
type input "author"
type input "featured_media"
type input "categories"
type input "buyer_type"
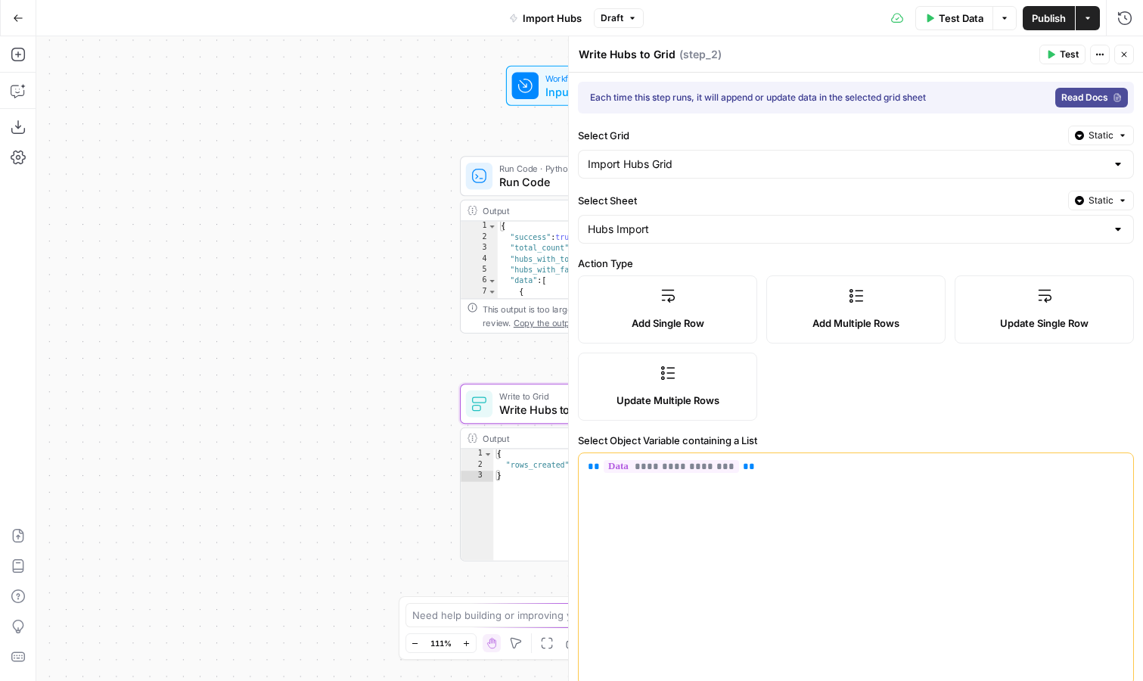
type input "content_program"
type input "content_type"
type input "data_usage"
type input "persona"
type input "toc_hub_title"
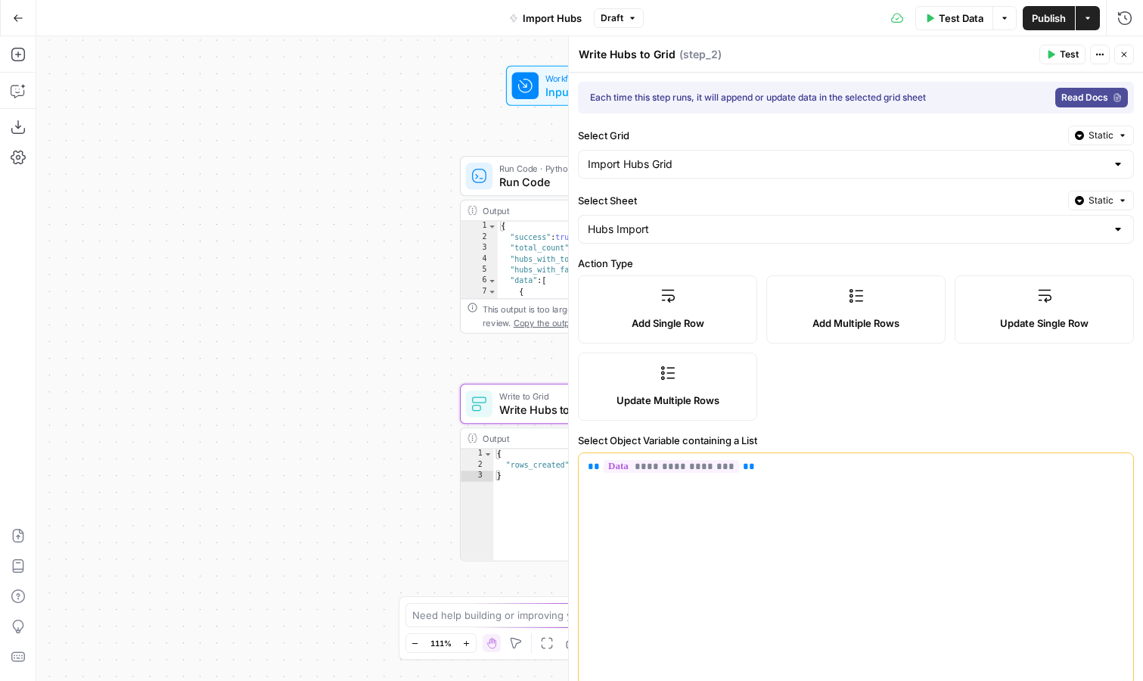
type input "toc_body_content"
type input "toc_auto_generate"
type input "toc_items_preview"
type input "has_featured_spokes"
type input "featured_spokes_count"
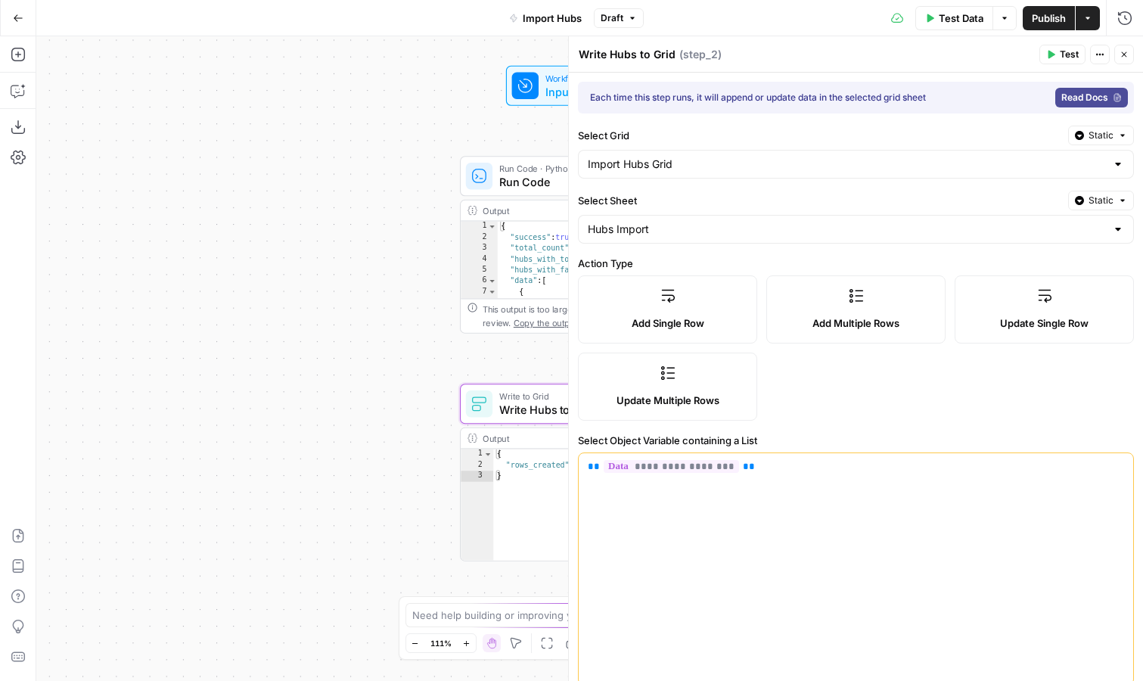
type input "has_summary_box"
type input "summary_items_count"
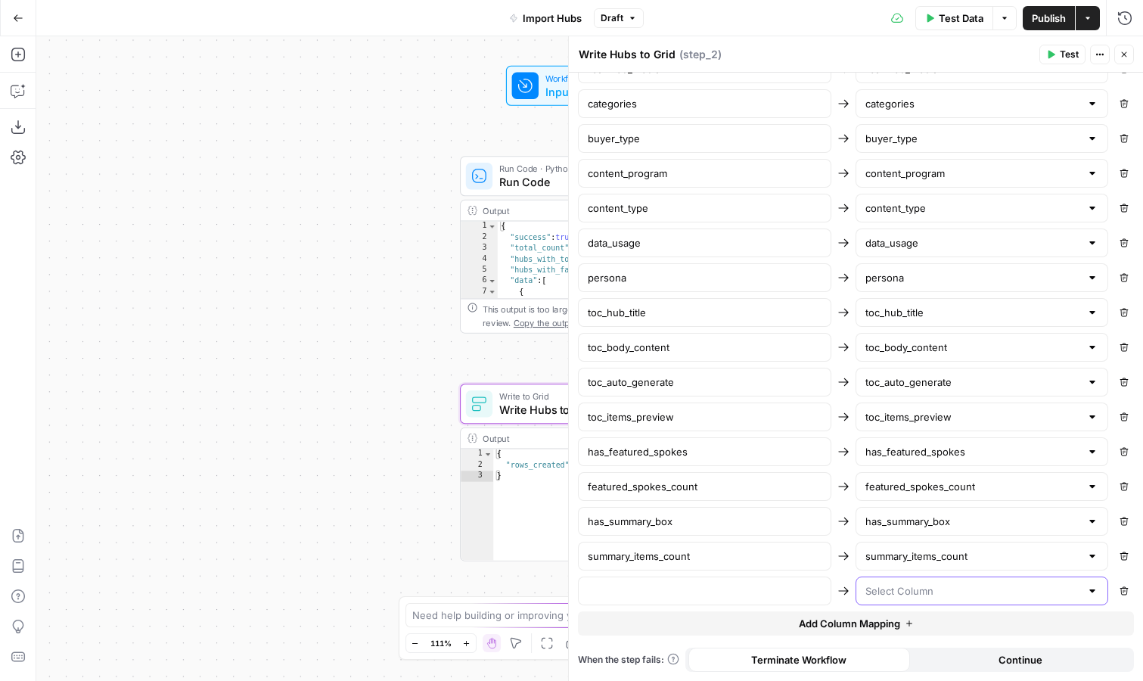
click at [896, 591] on input "text" at bounding box center [973, 590] width 216 height 15
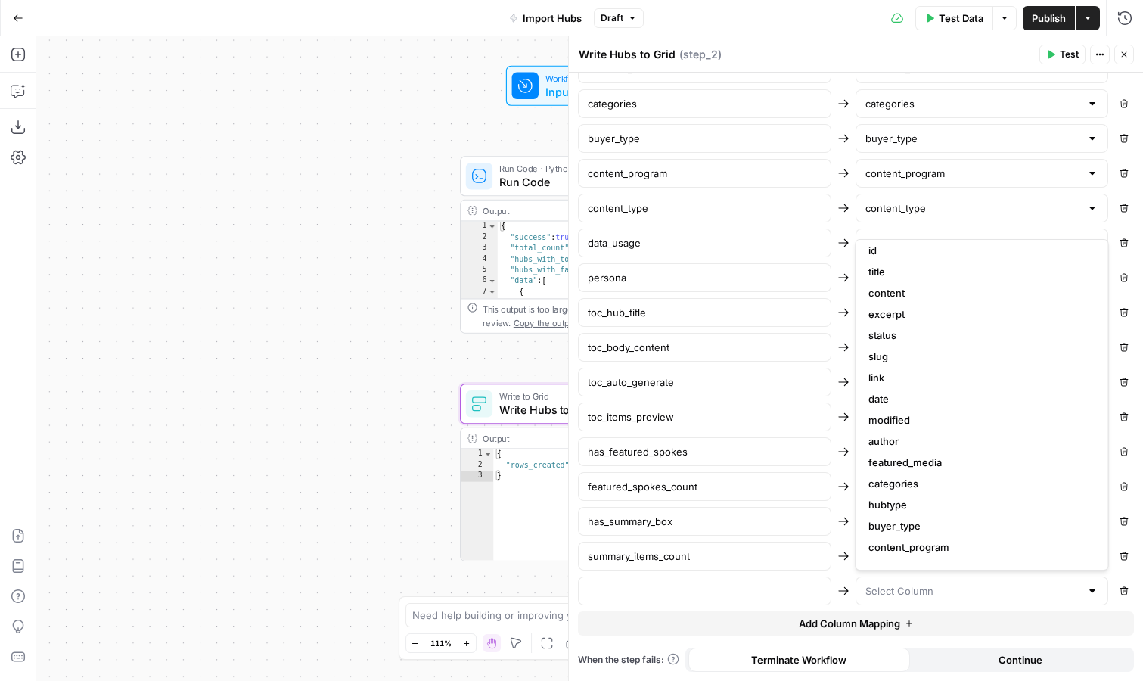
scroll to position [0, 0]
click at [847, 243] on icon at bounding box center [843, 243] width 10 height 8
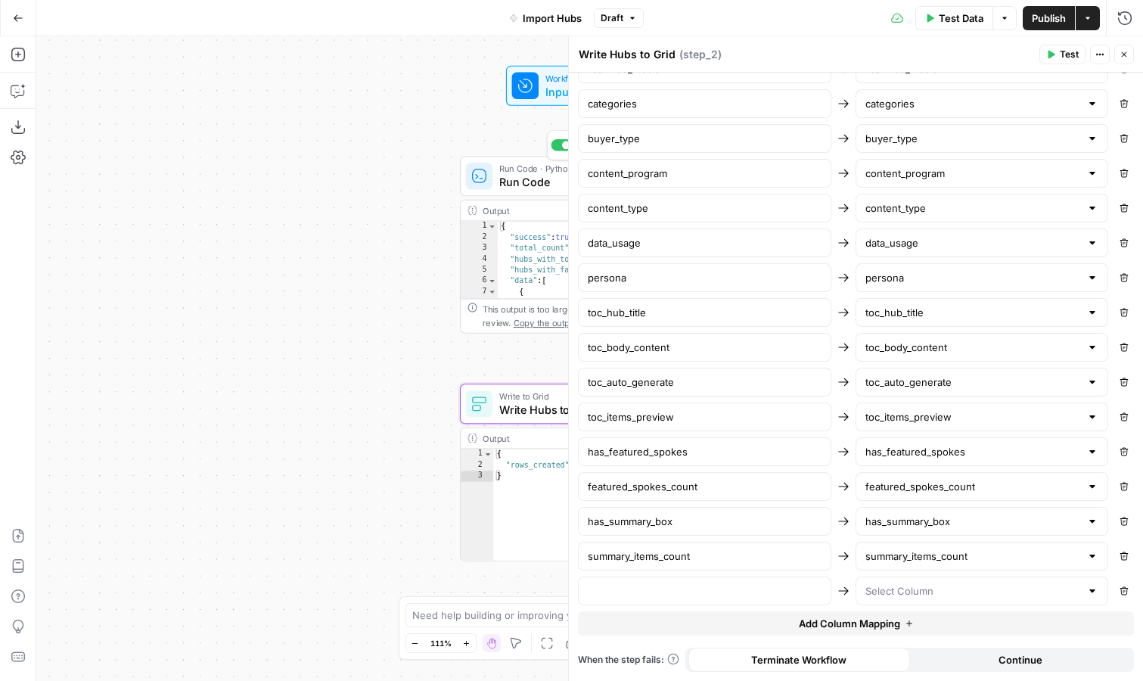
click at [536, 179] on span "Run Code" at bounding box center [587, 181] width 176 height 17
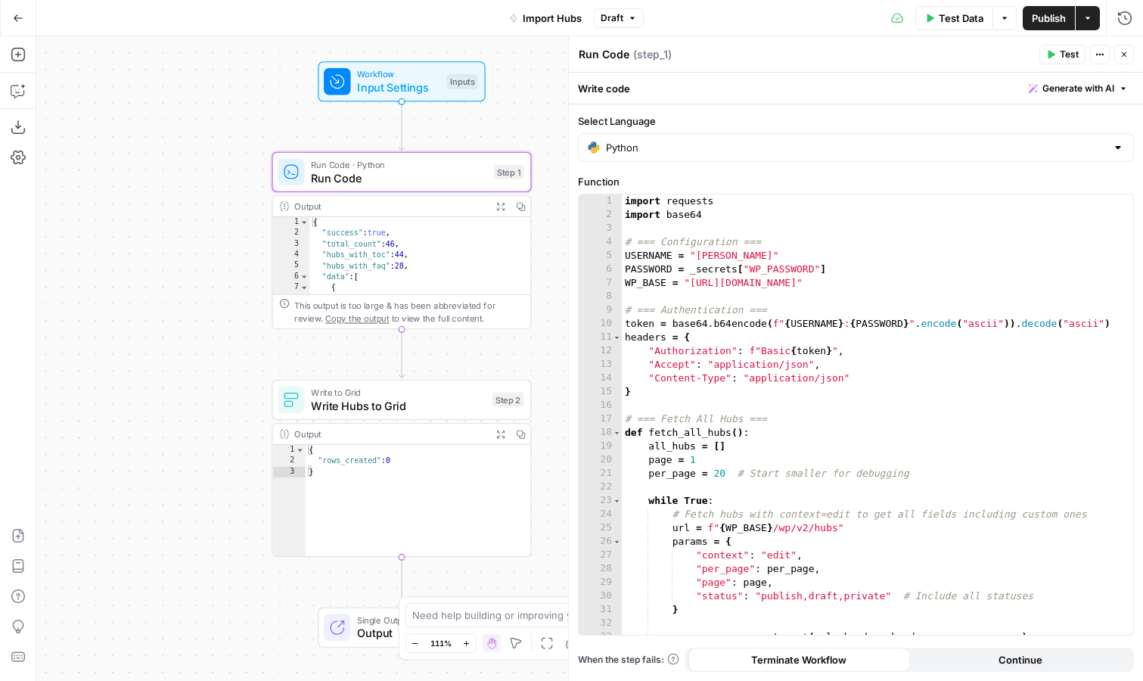
click at [501, 202] on icon "button" at bounding box center [499, 206] width 9 height 9
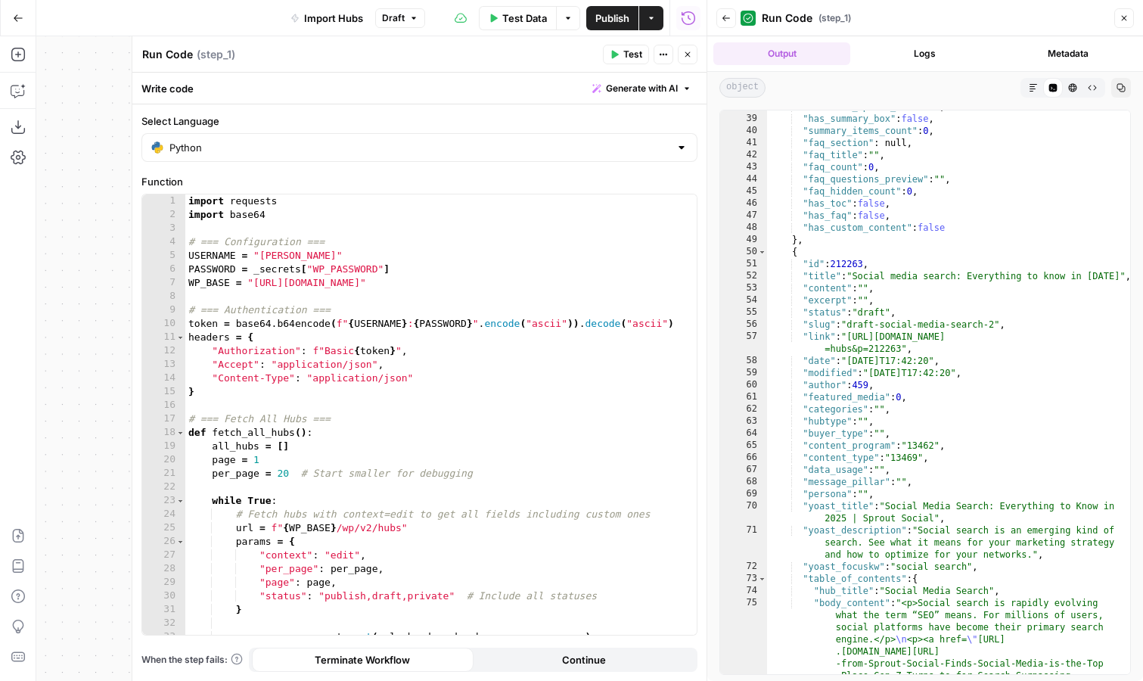
scroll to position [20, 0]
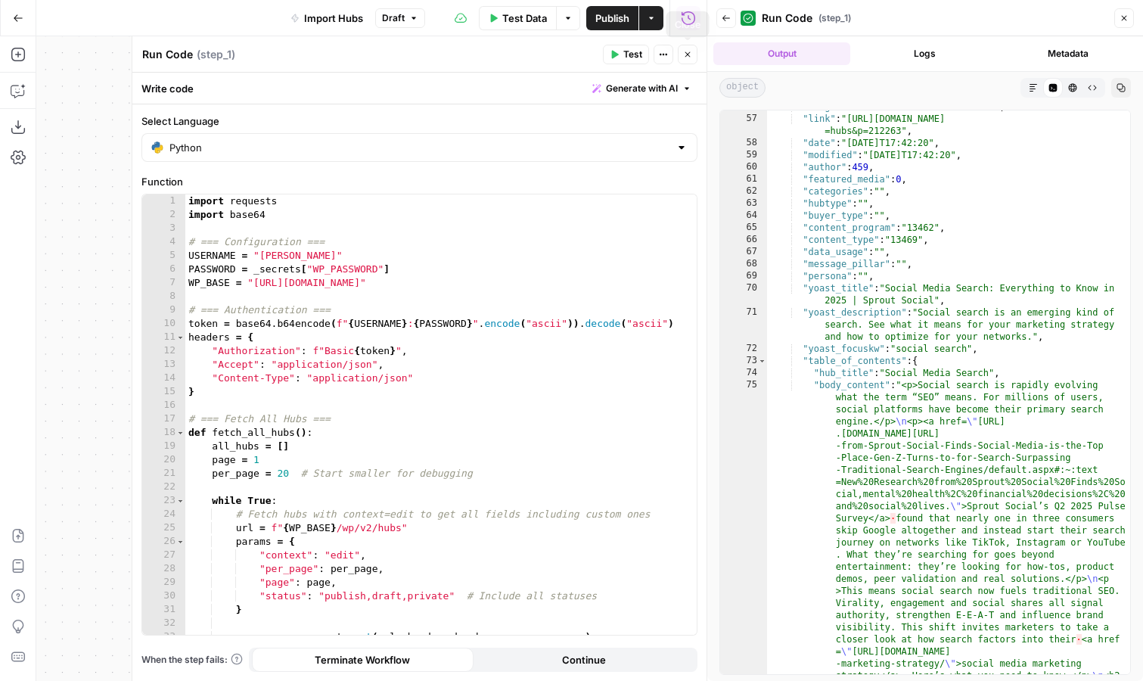
click at [683, 58] on icon "button" at bounding box center [687, 54] width 9 height 9
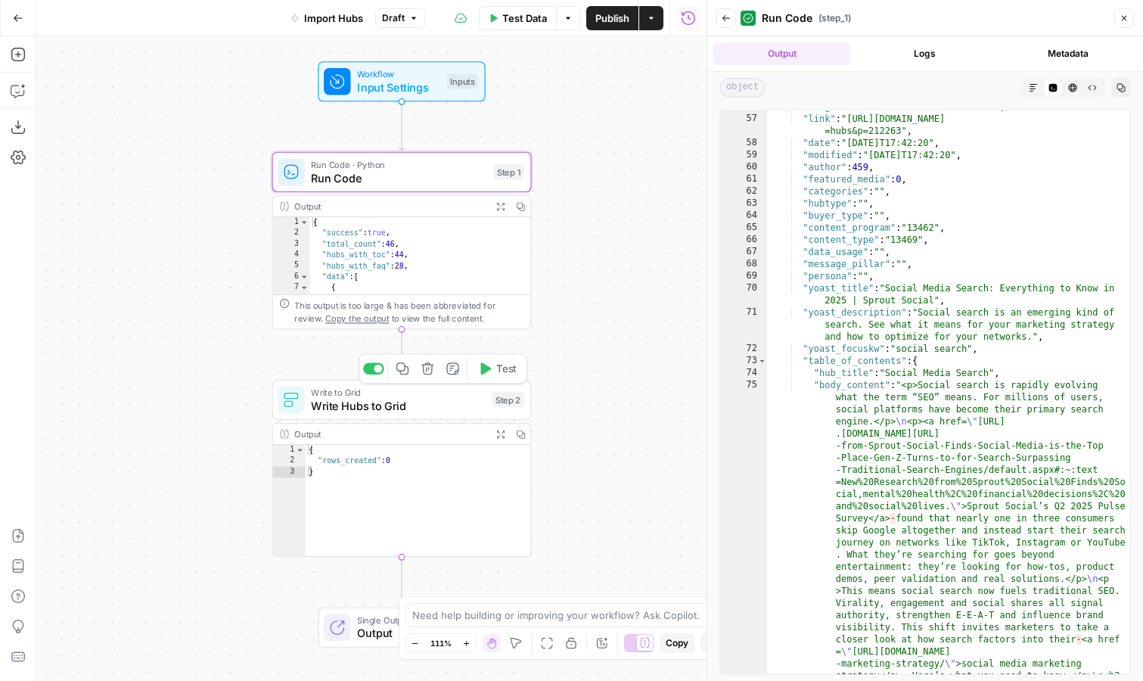
click at [443, 403] on span "Write Hubs to Grid" at bounding box center [398, 405] width 174 height 17
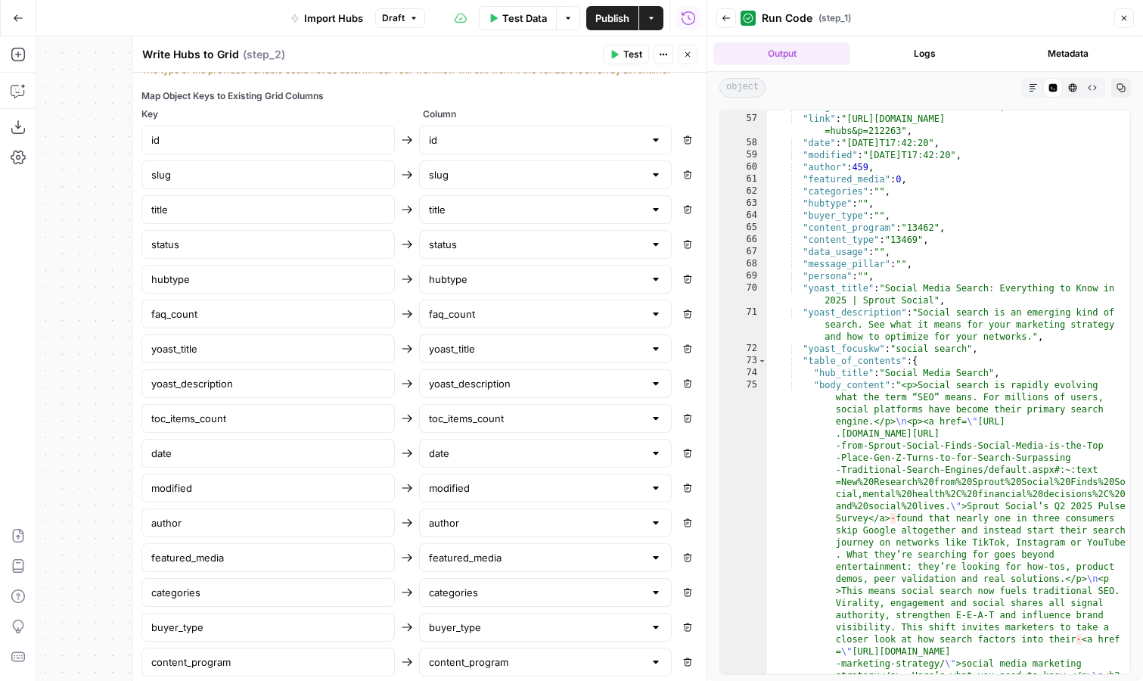
scroll to position [1117, 0]
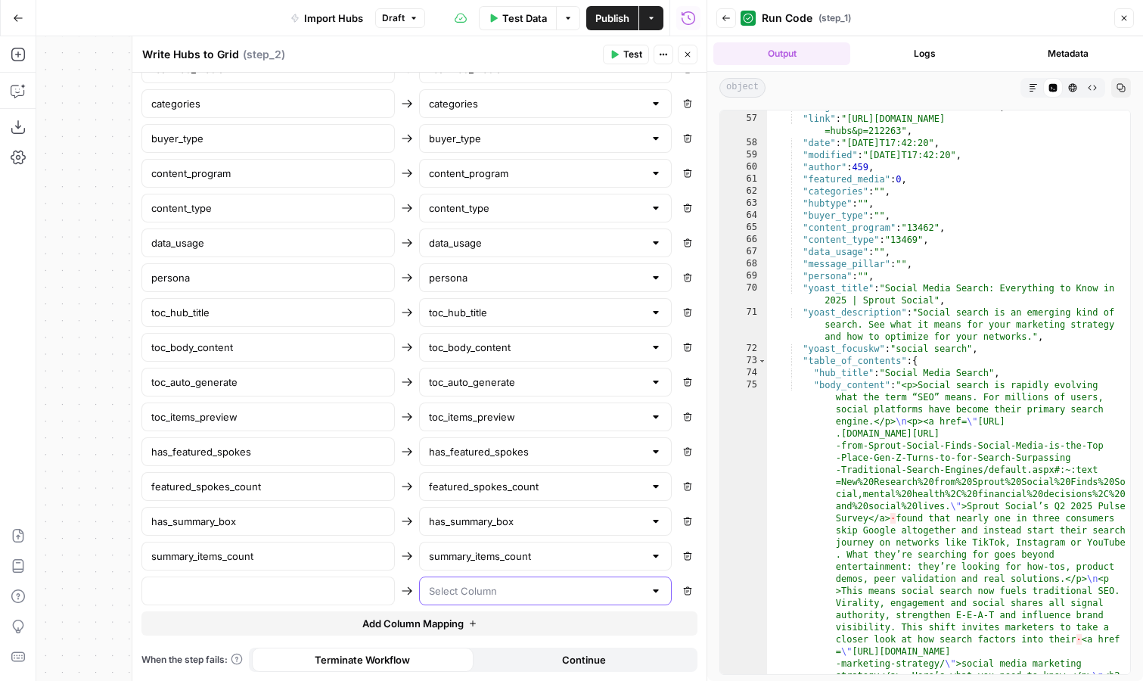
click at [479, 590] on input "text" at bounding box center [537, 590] width 216 height 15
click at [477, 626] on span "table_of_contents" at bounding box center [543, 628] width 222 height 15
type input "table_of_contents"
click at [333, 592] on input "text" at bounding box center [268, 590] width 234 height 15
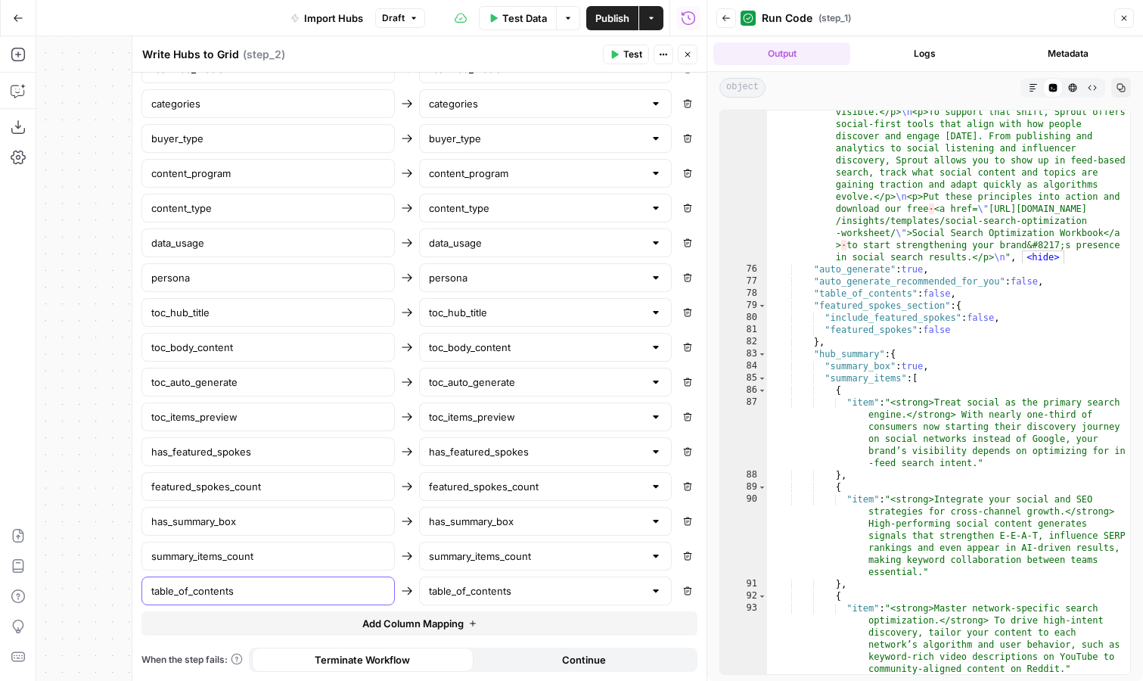
type input "table_of_contents"
click at [499, 619] on button "Add Column Mapping" at bounding box center [419, 623] width 556 height 24
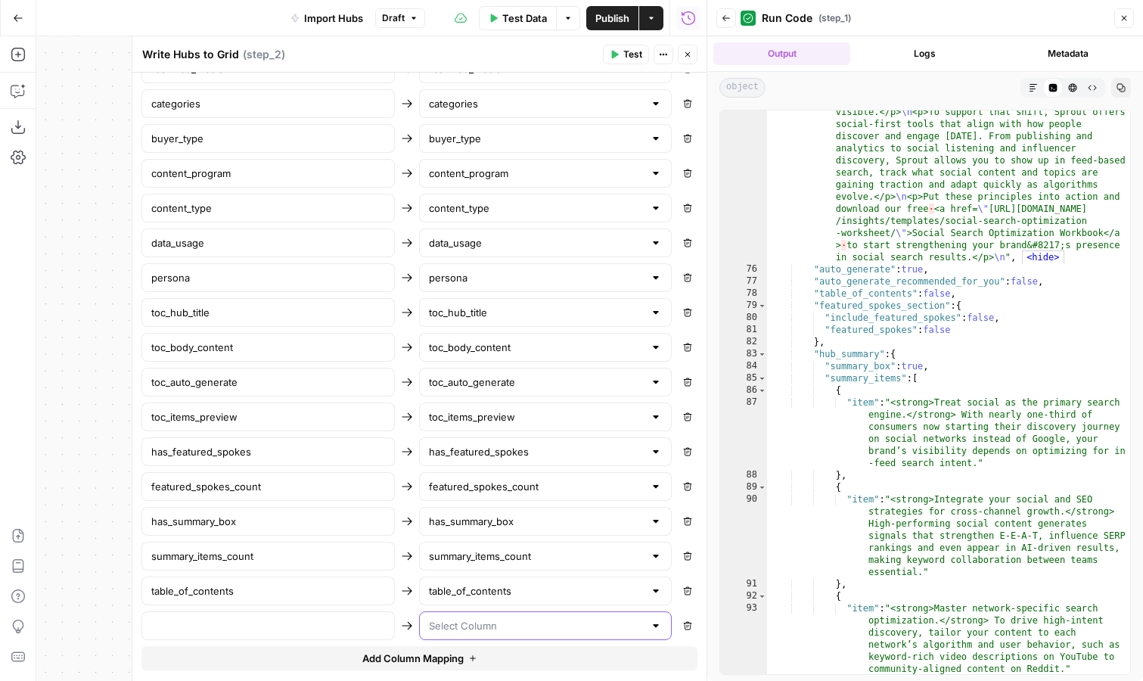
click at [499, 621] on input "text" at bounding box center [537, 625] width 216 height 15
type input "hub"
click at [487, 620] on input "text" at bounding box center [537, 625] width 216 height 15
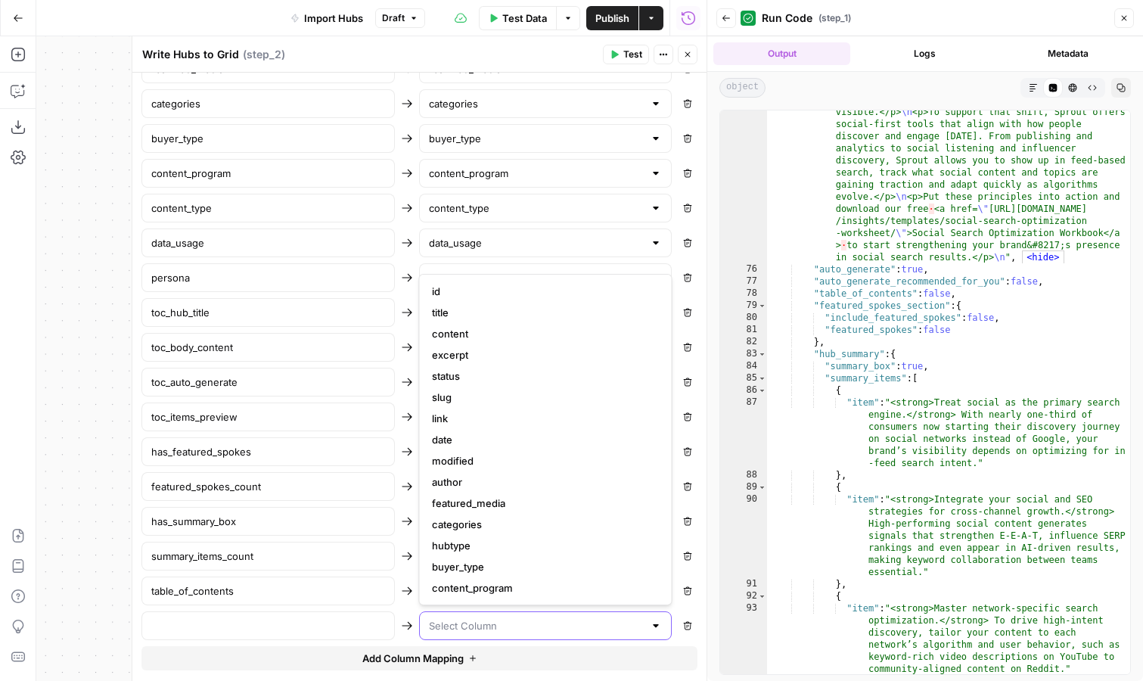
click at [480, 629] on input "text" at bounding box center [537, 625] width 216 height 15
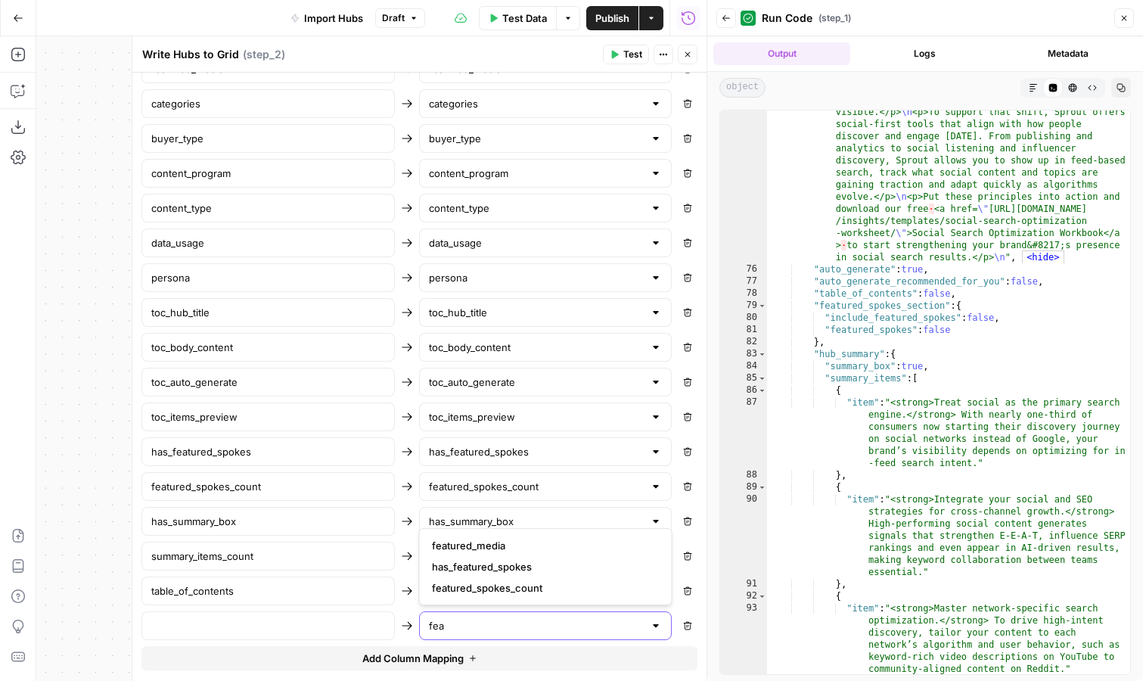
type input "fea"
click at [503, 625] on input "text" at bounding box center [537, 625] width 216 height 15
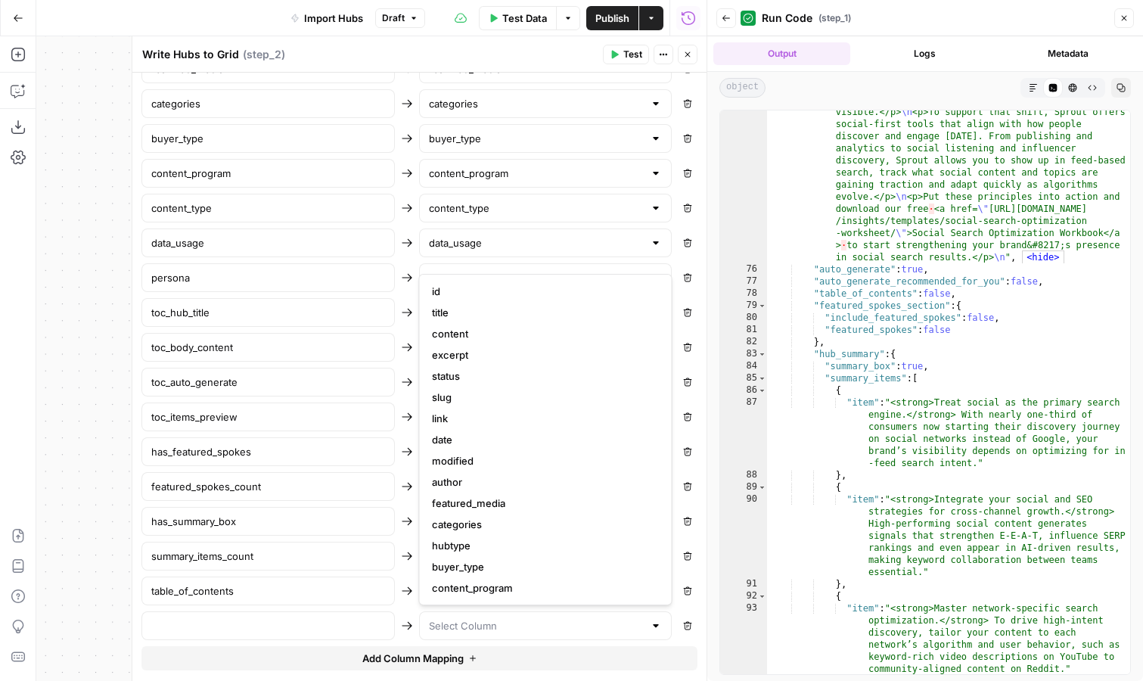
click at [402, 618] on div "Remove" at bounding box center [419, 625] width 556 height 29
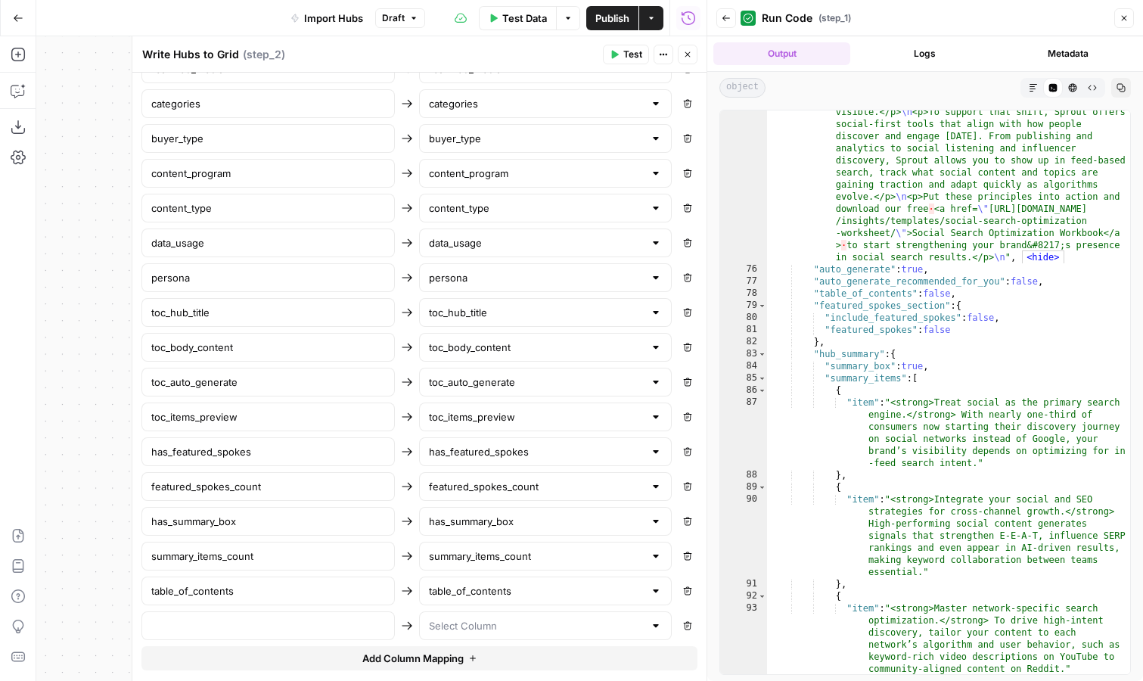
scroll to position [1151, 0]
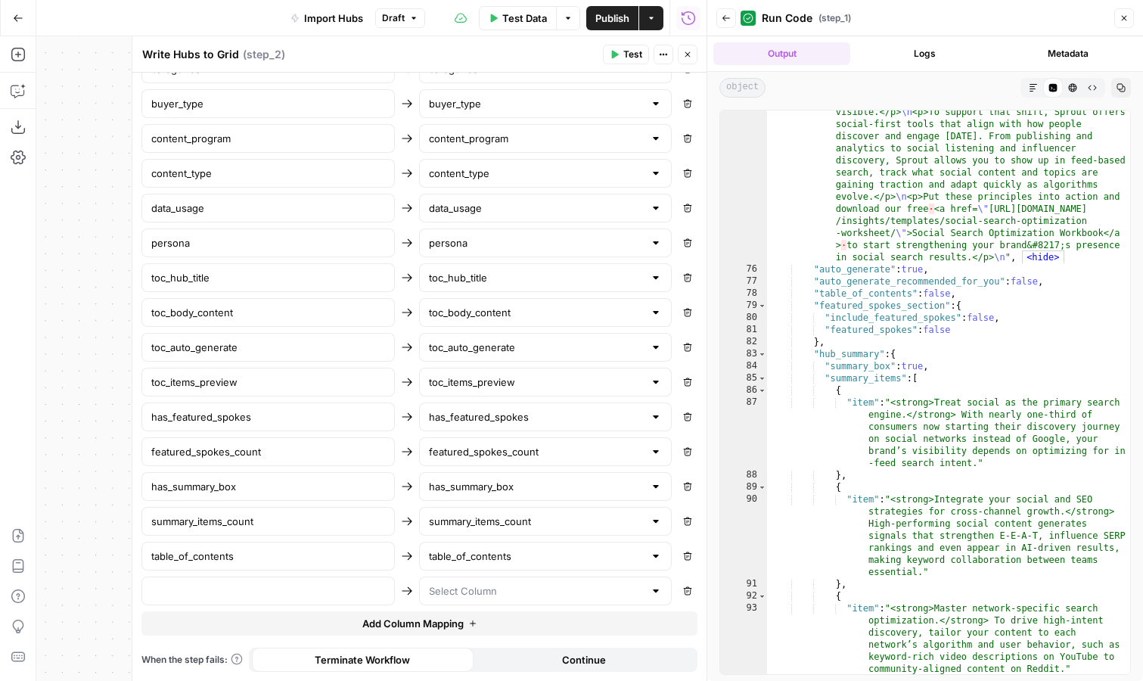
click at [722, 20] on icon "button" at bounding box center [726, 18] width 9 height 9
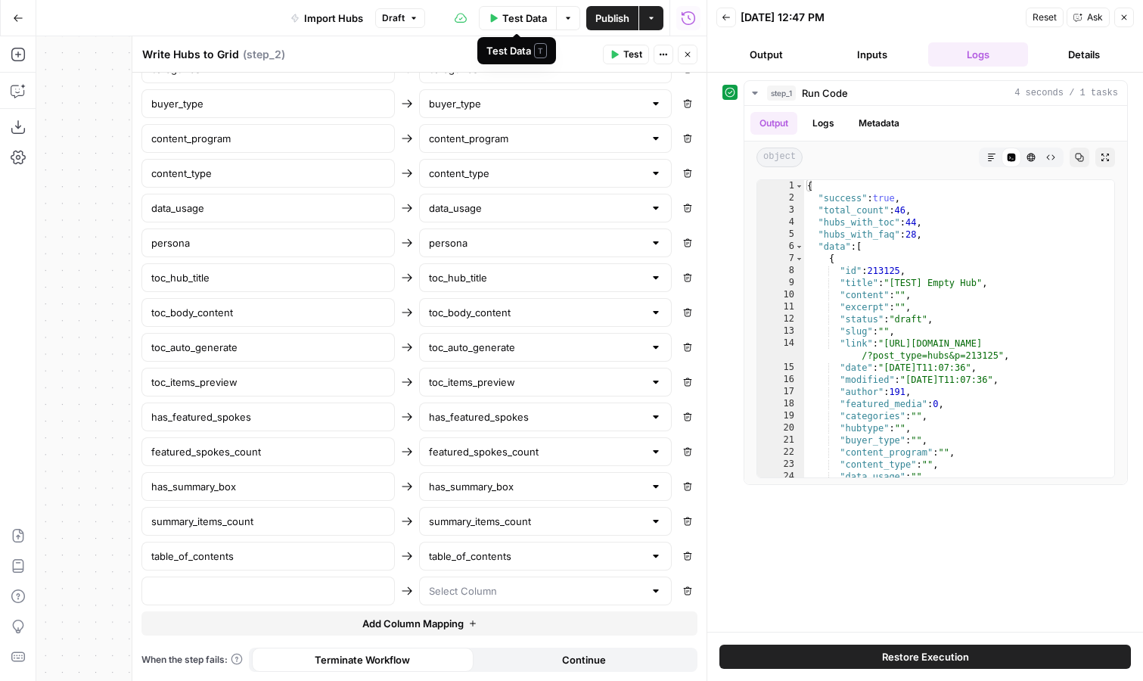
click at [530, 17] on span "Test Data" at bounding box center [524, 18] width 45 height 15
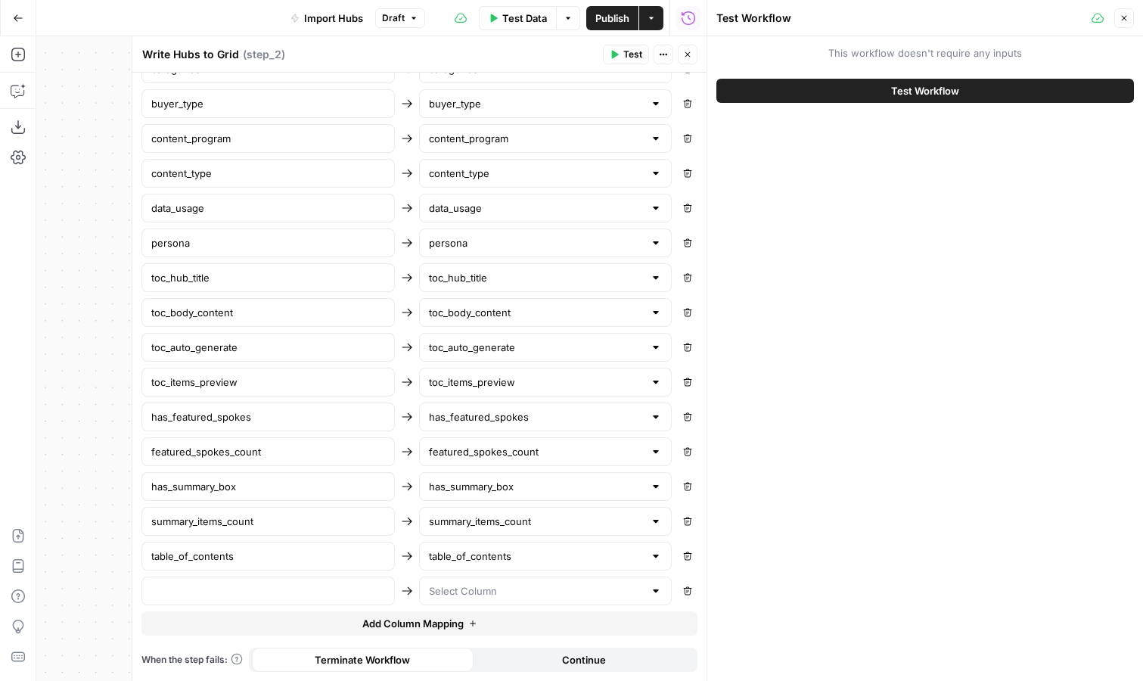
click at [810, 86] on button "Test Workflow" at bounding box center [925, 91] width 418 height 24
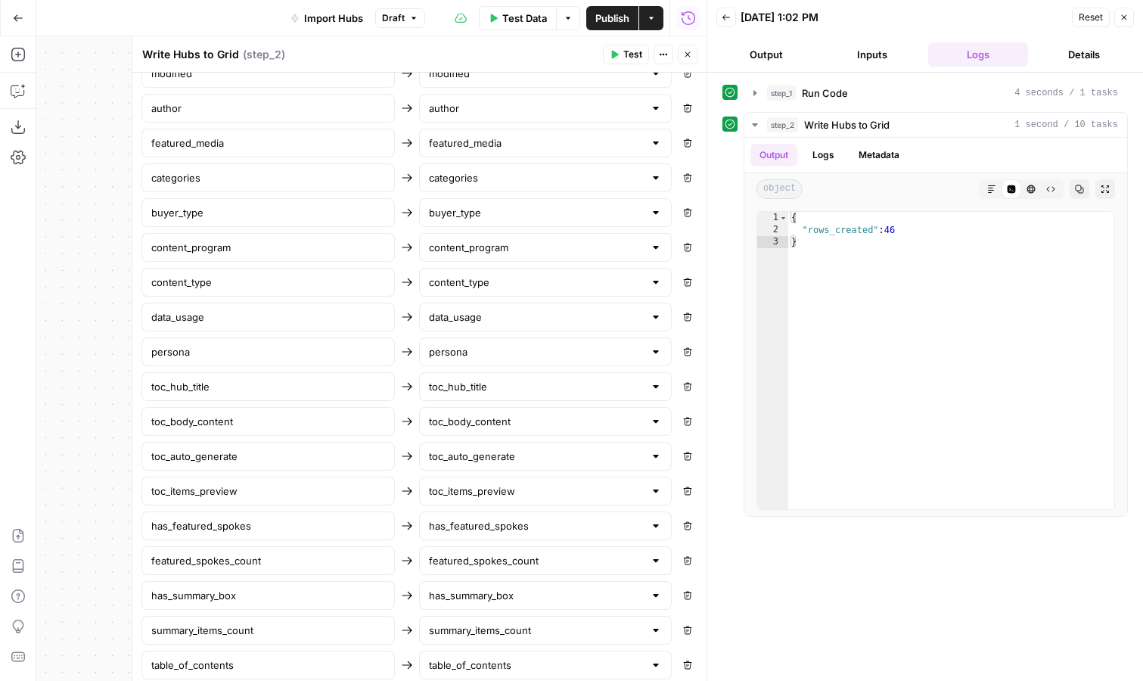
scroll to position [1151, 0]
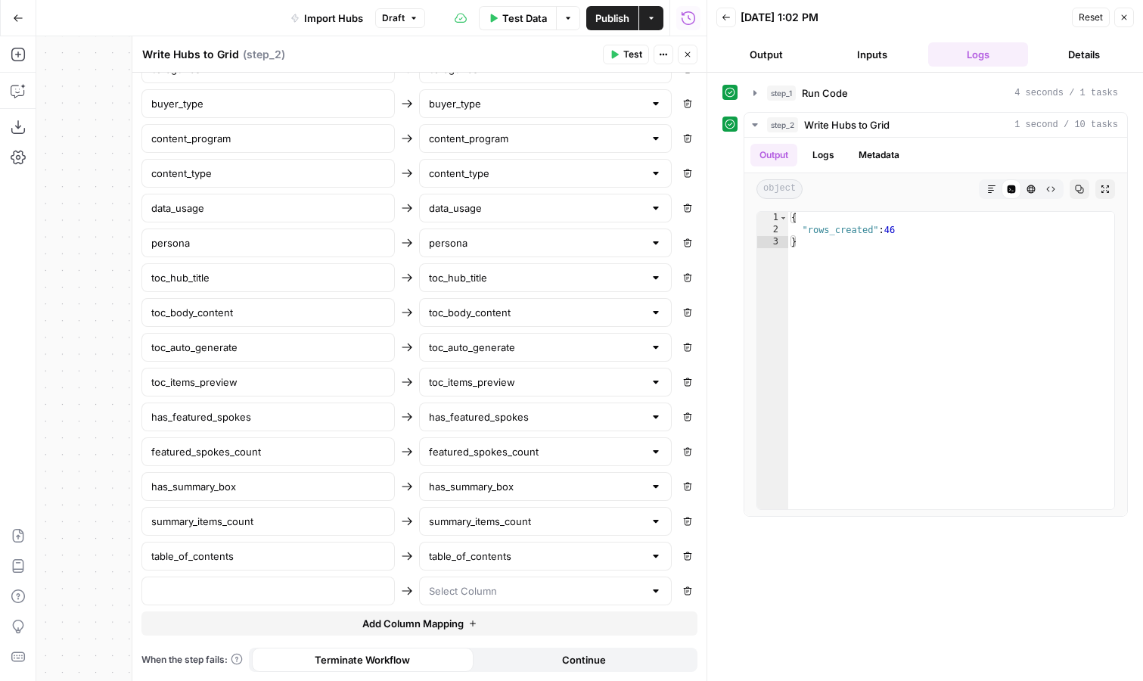
click at [538, 600] on div at bounding box center [545, 590] width 253 height 29
click at [525, 462] on span "faq_section" at bounding box center [543, 468] width 222 height 15
type input "faq_section"
click at [316, 604] on div at bounding box center [267, 590] width 253 height 29
type input "faq_section"
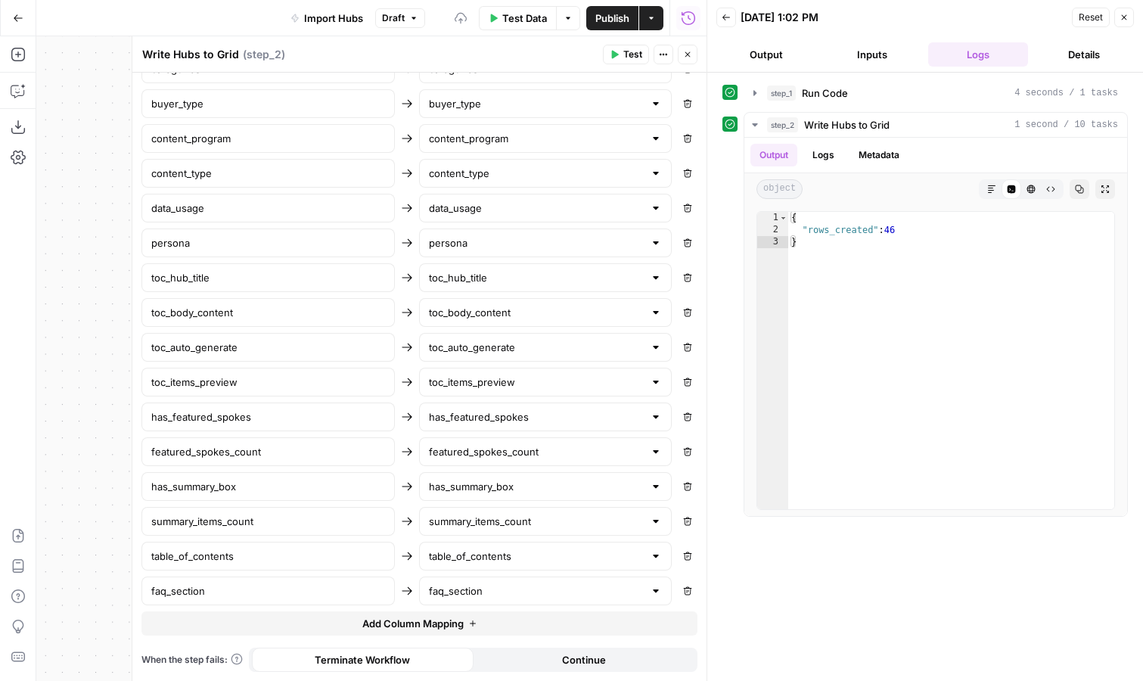
click at [629, 54] on span "Test" at bounding box center [632, 55] width 19 height 14
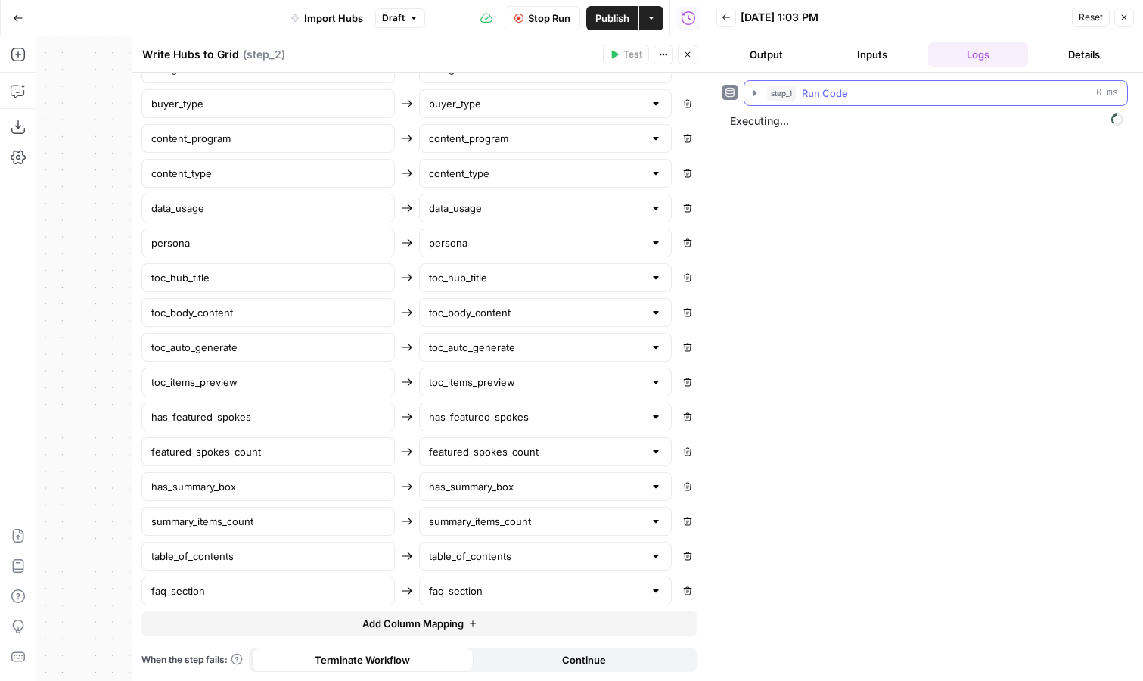
click at [755, 92] on icon "button" at bounding box center [754, 92] width 3 height 5
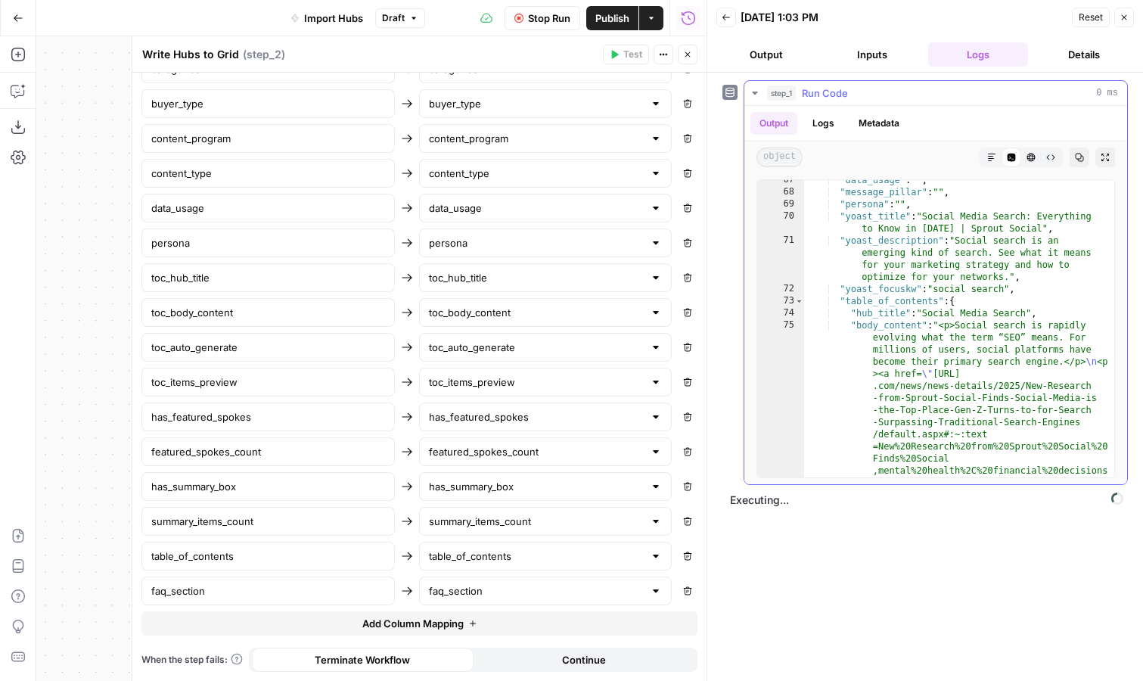
scroll to position [10, 0]
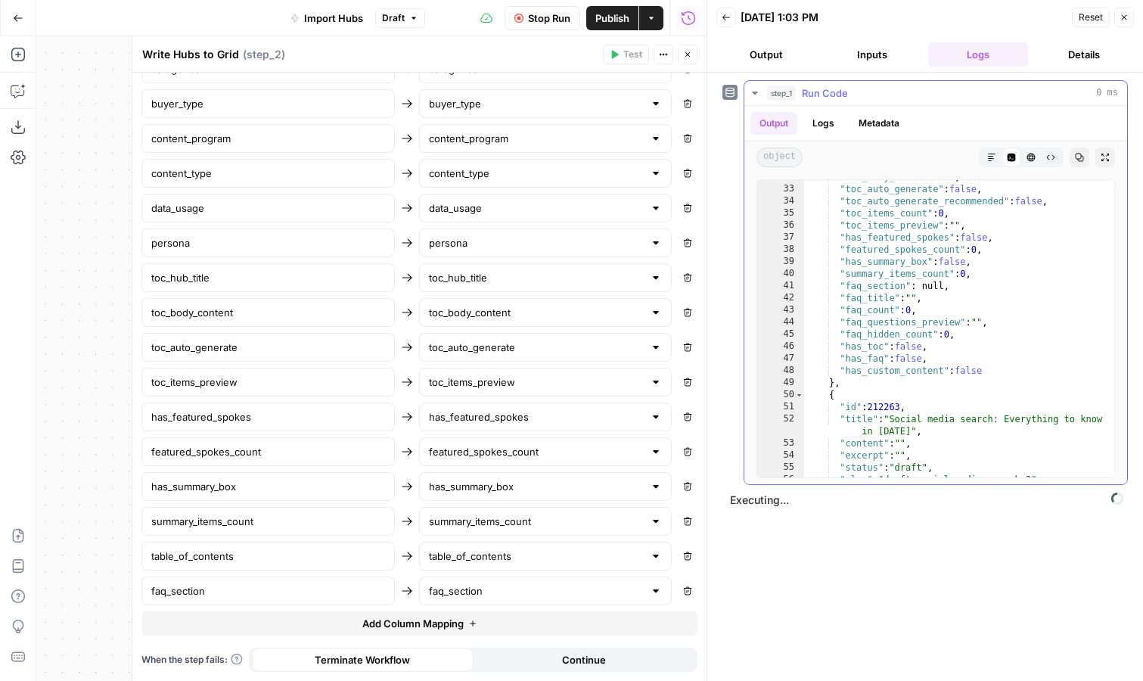
click at [758, 97] on icon "button" at bounding box center [755, 93] width 12 height 12
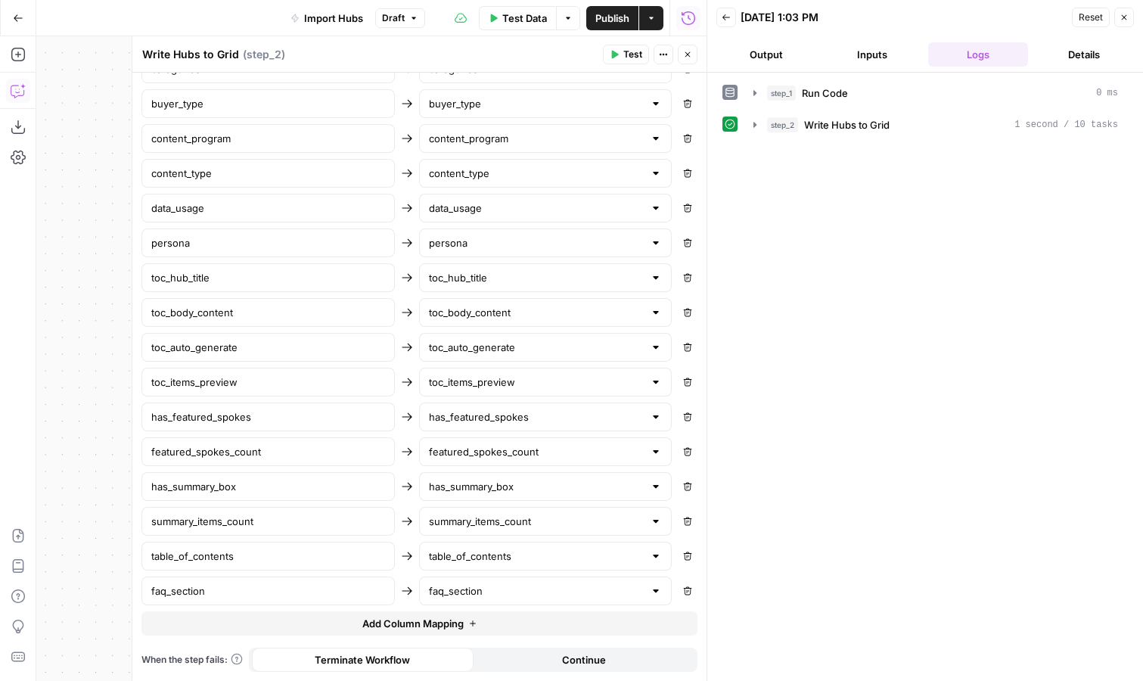
click at [14, 94] on icon "button" at bounding box center [18, 90] width 15 height 15
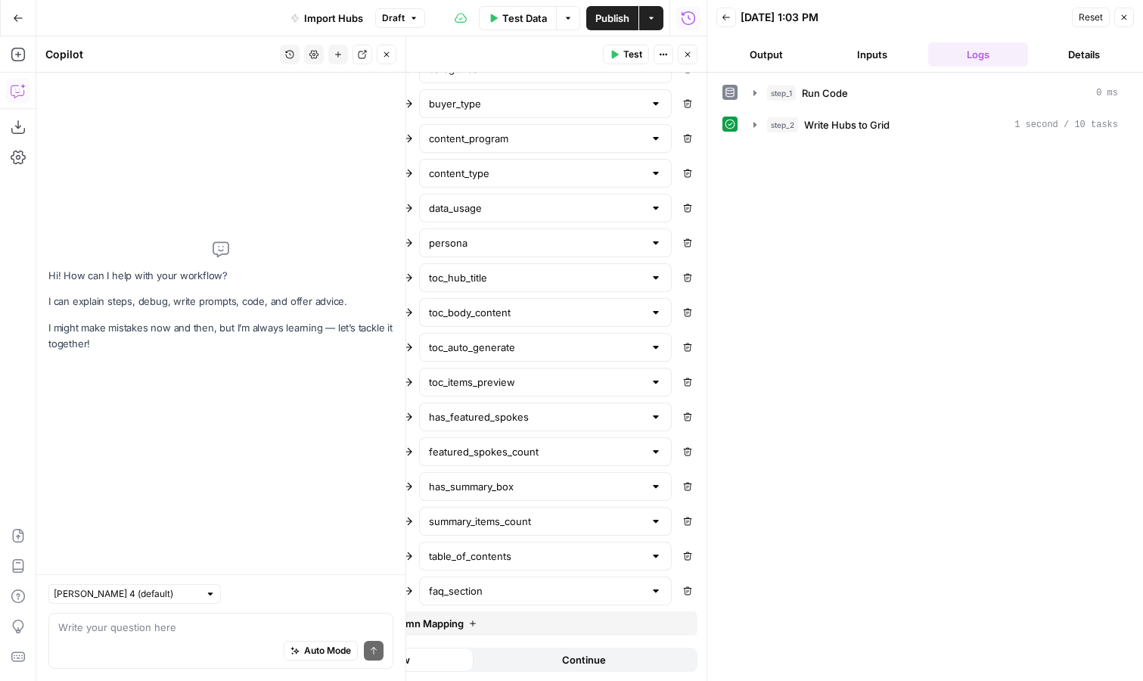
click at [290, 57] on icon "button" at bounding box center [289, 54] width 9 height 9
click at [285, 105] on span "We have many Custom Post Types in our Wordpress Instance, and those have Custom…" at bounding box center [287, 107] width 210 height 15
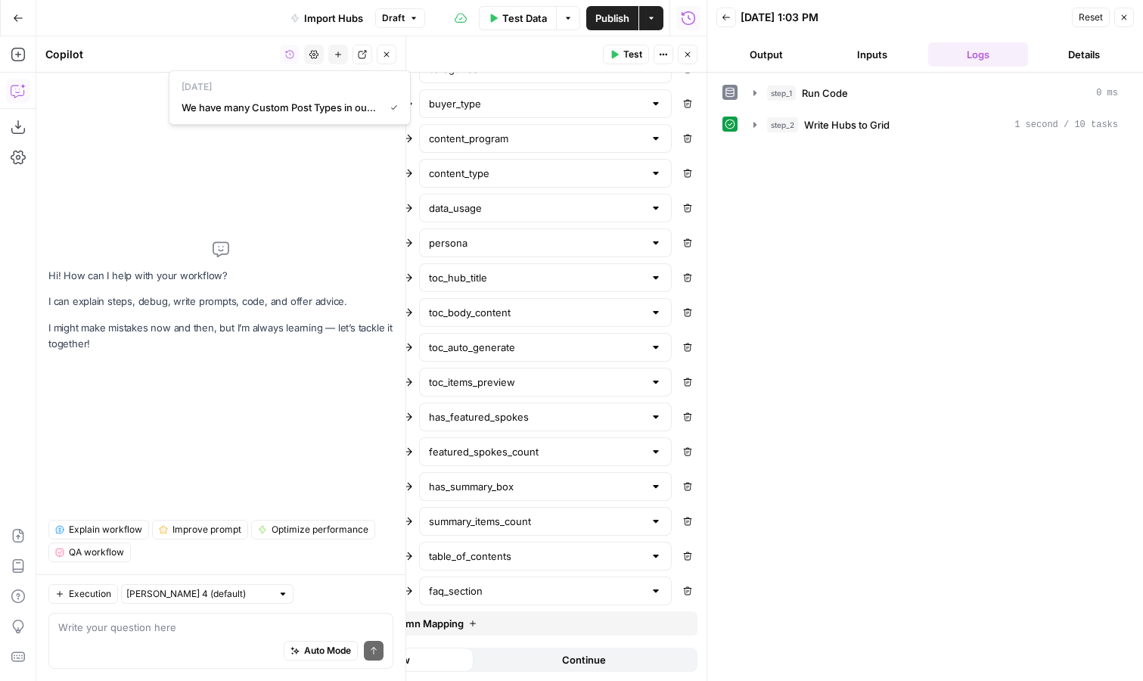
click at [318, 156] on div "Hi! How can I help with your workflow? I can explain steps, debug, write prompt…" at bounding box center [220, 296] width 345 height 423
click at [291, 56] on icon "button" at bounding box center [289, 54] width 9 height 9
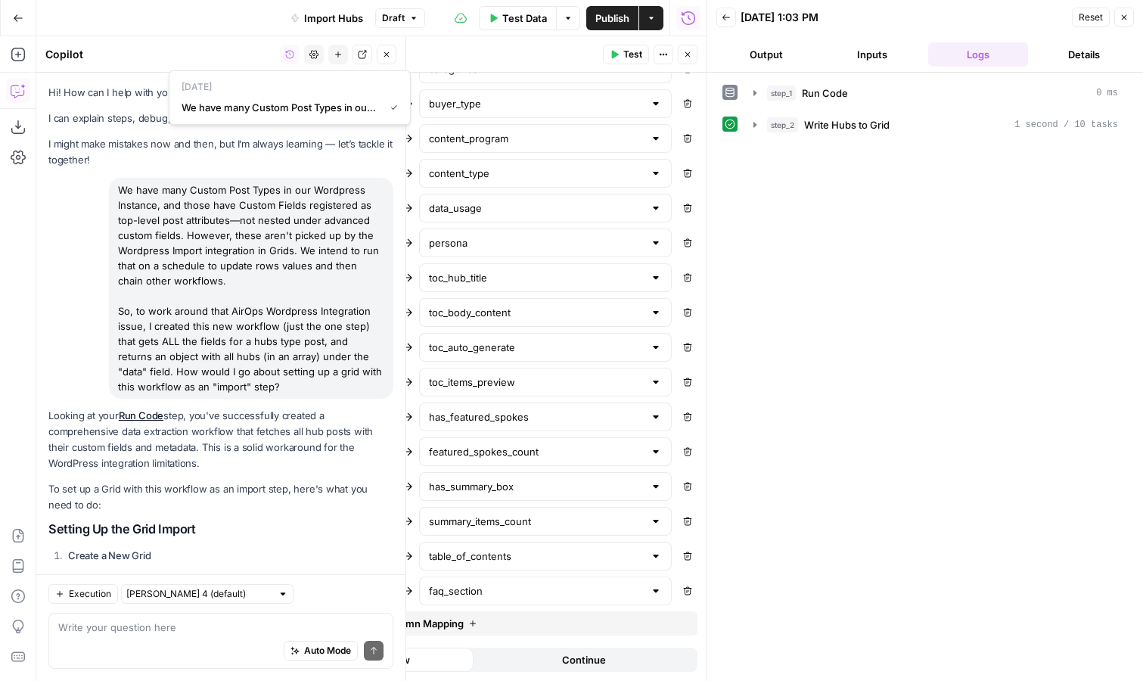
scroll to position [3679, 0]
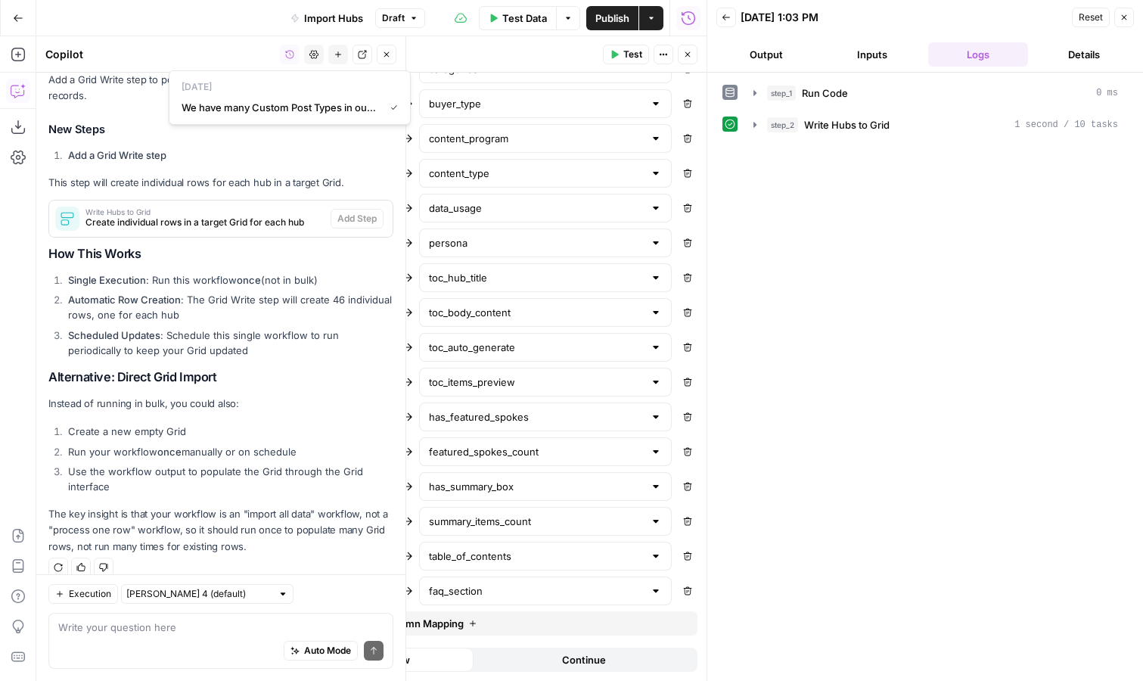
click at [234, 328] on li "Scheduled Updates : Schedule this single workflow to run periodically to keep y…" at bounding box center [228, 343] width 329 height 30
click at [191, 631] on textarea at bounding box center [220, 627] width 325 height 15
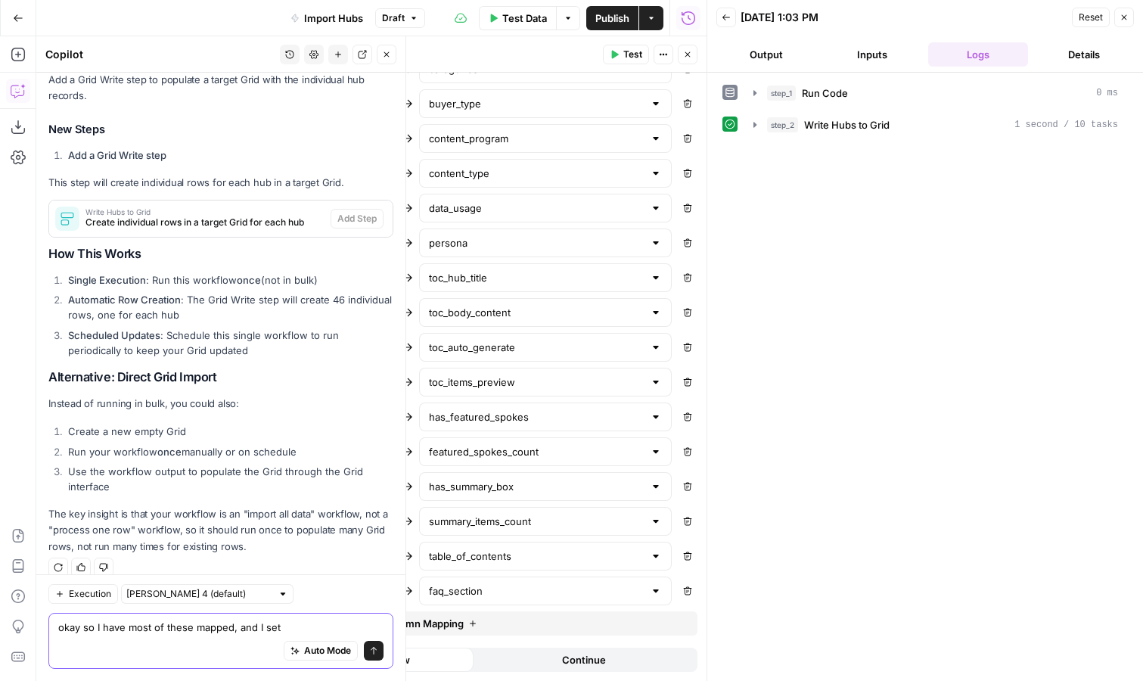
click at [81, 585] on button "Execution" at bounding box center [83, 594] width 70 height 20
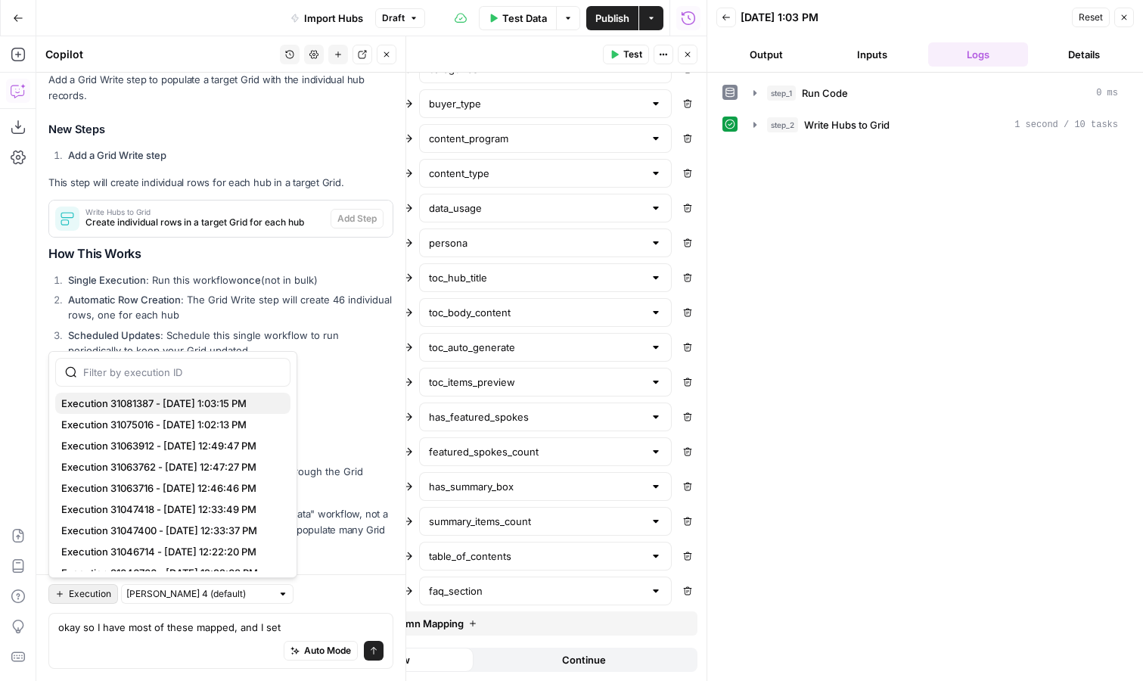
click at [187, 396] on span "Execution 31081387 - 10/10/2025, 1:03:15 PM" at bounding box center [169, 403] width 217 height 15
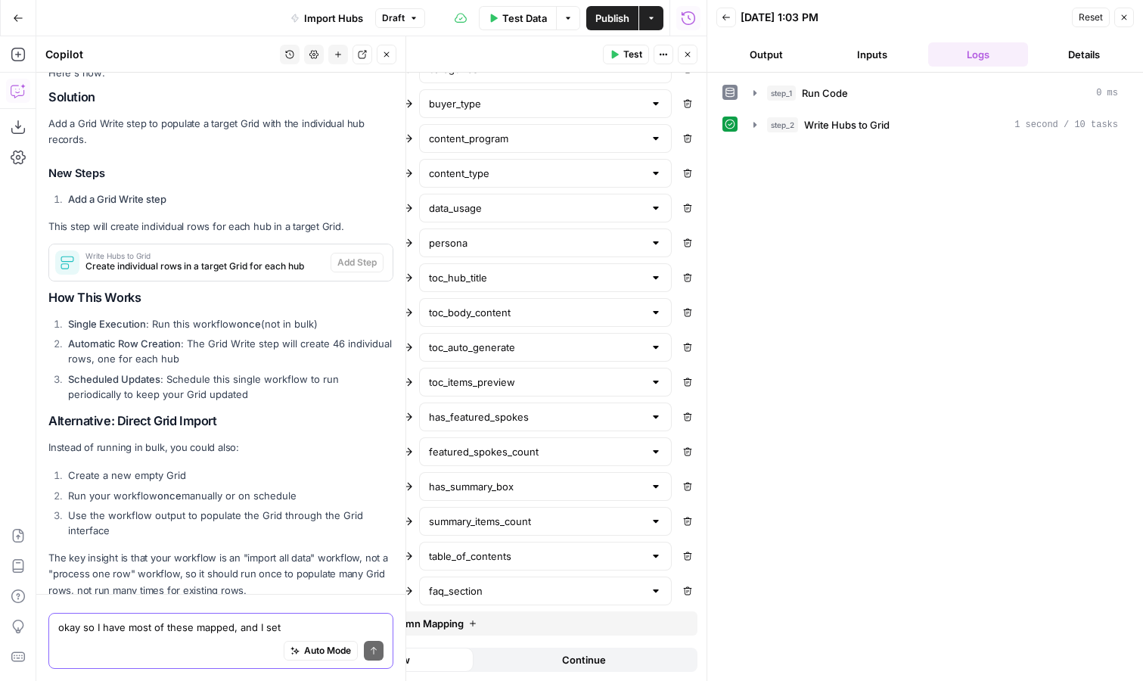
click at [295, 629] on textarea "okay so I have most of these mapped, and I set" at bounding box center [220, 627] width 325 height 15
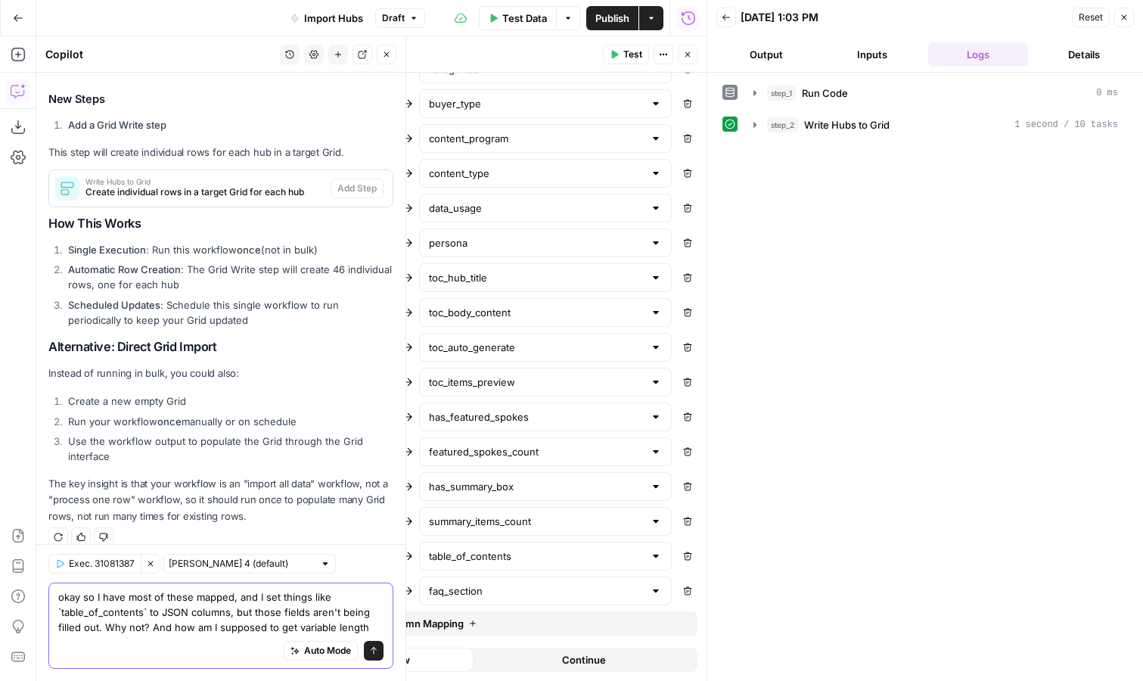
scroll to position [3724, 0]
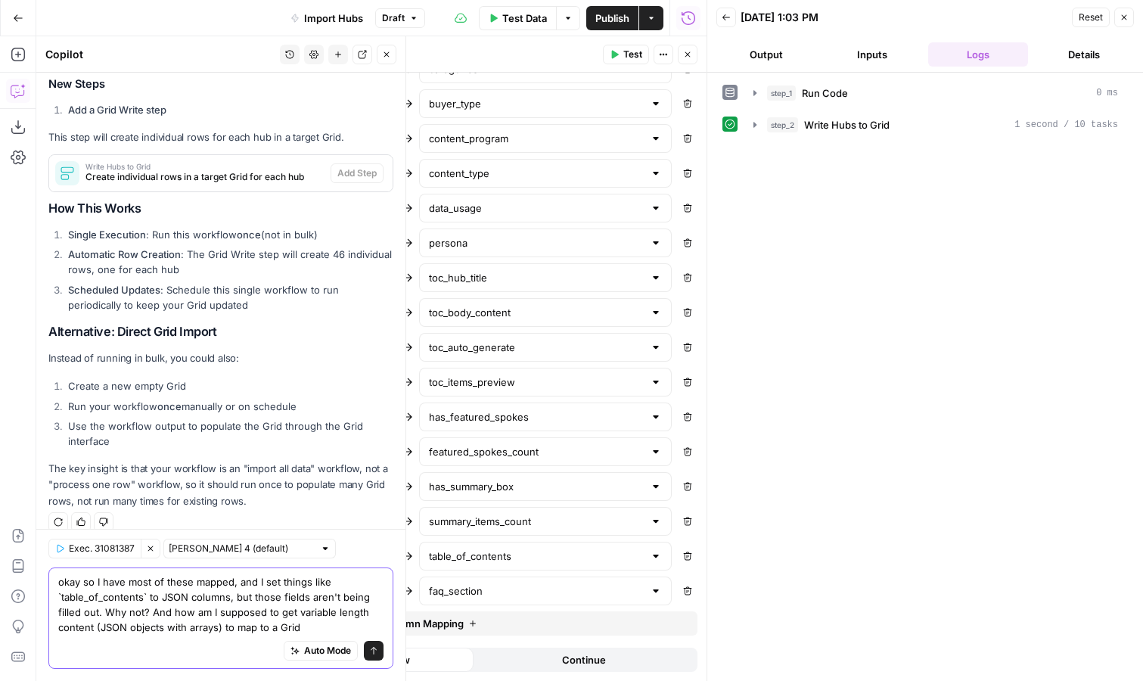
type textarea "okay so I have most of these mapped, and I set things like `table_of_contents` …"
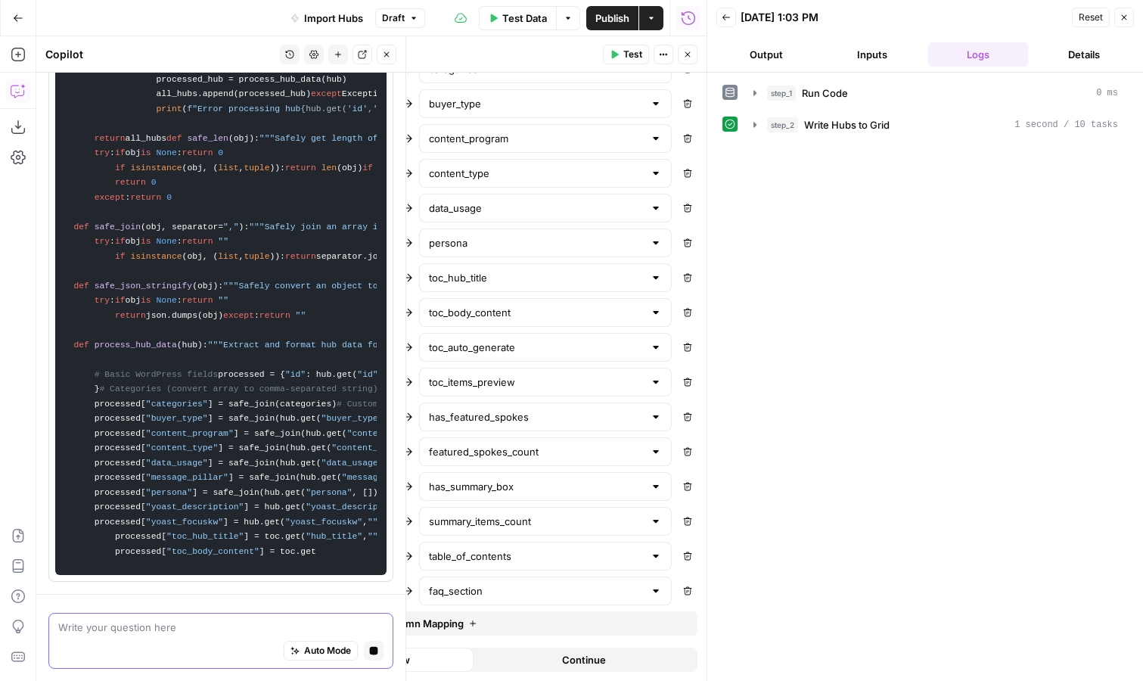
scroll to position [6151, 0]
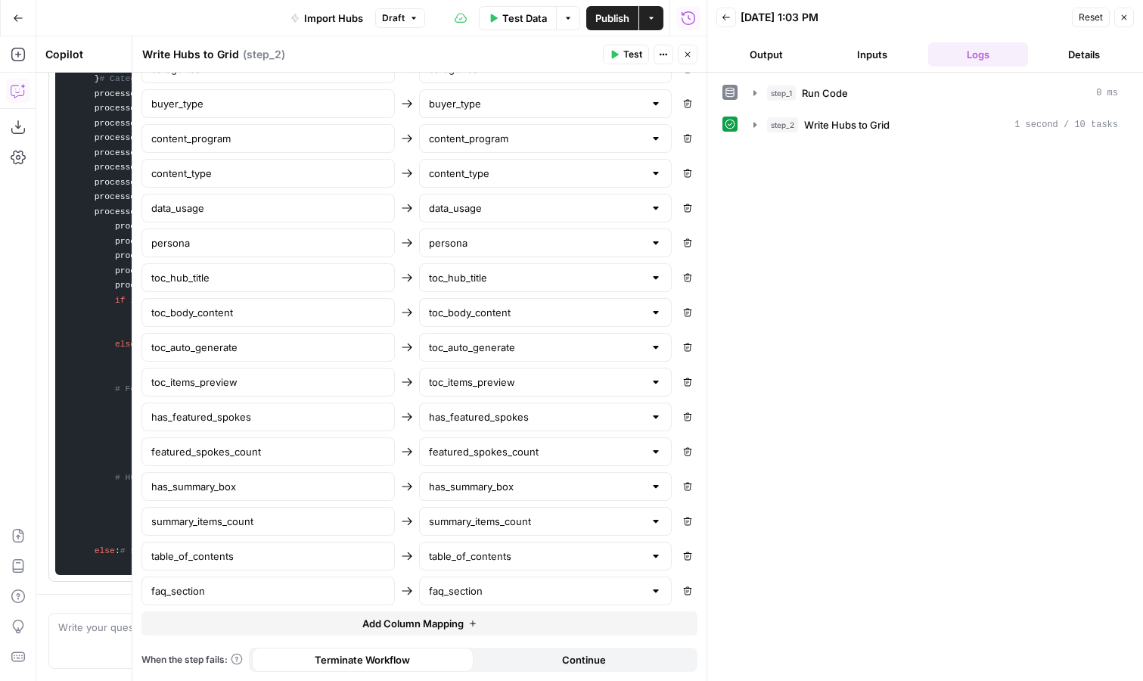
click at [688, 57] on icon "button" at bounding box center [687, 54] width 9 height 9
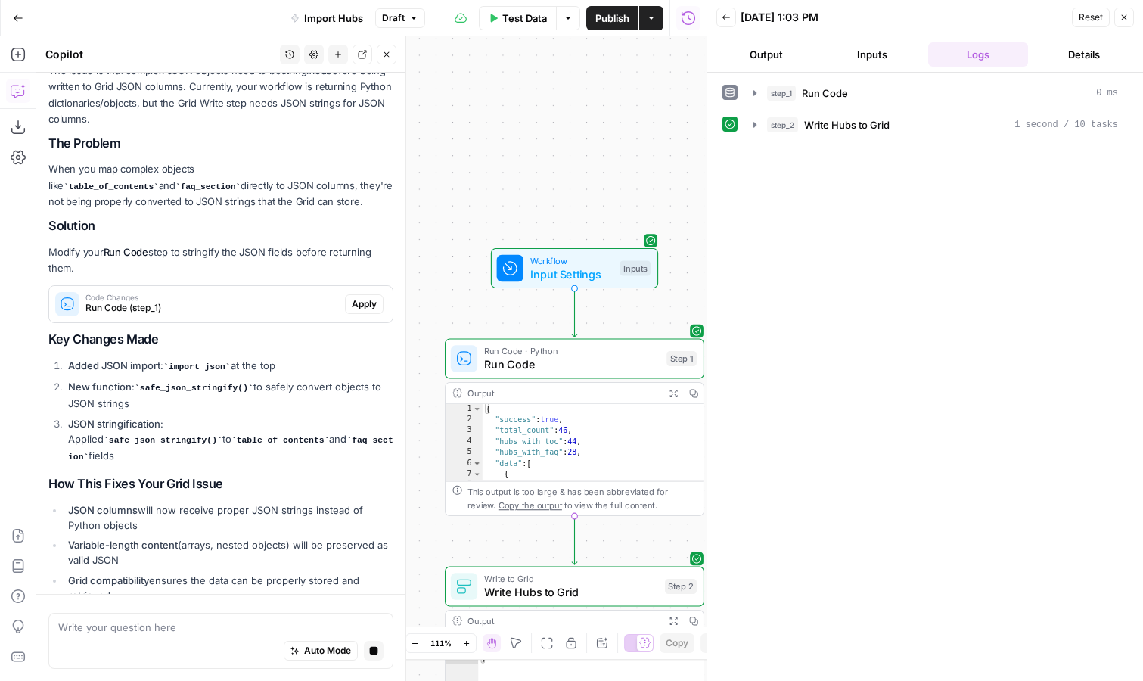
scroll to position [4263, 0]
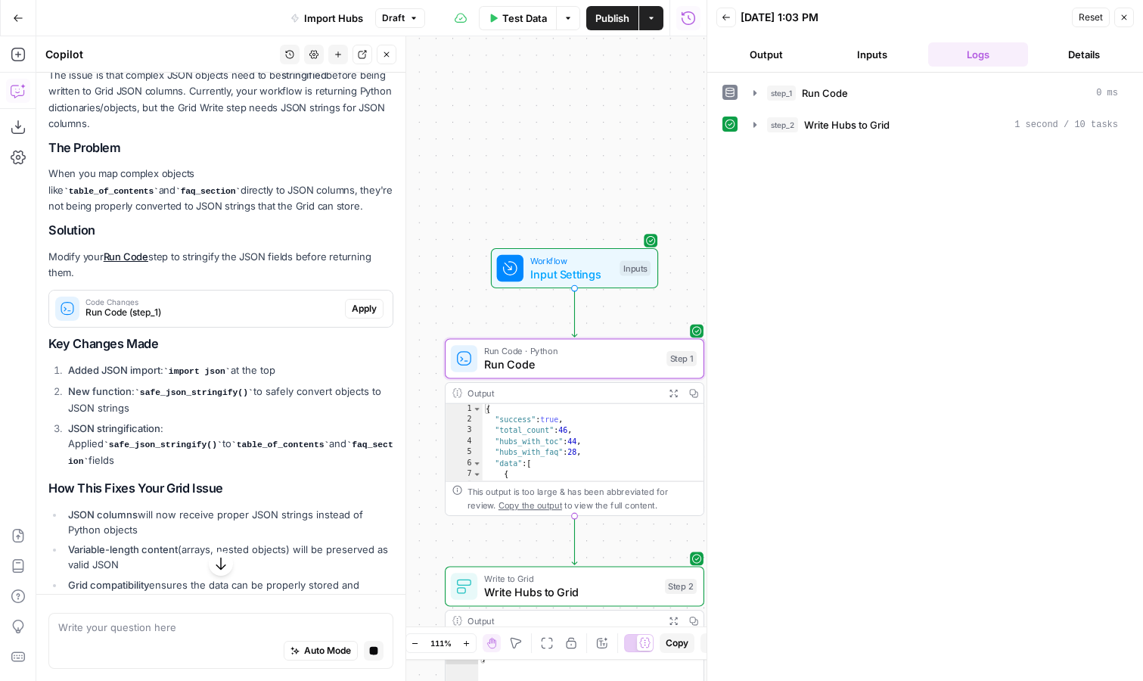
click at [364, 302] on span "Apply" at bounding box center [364, 309] width 25 height 14
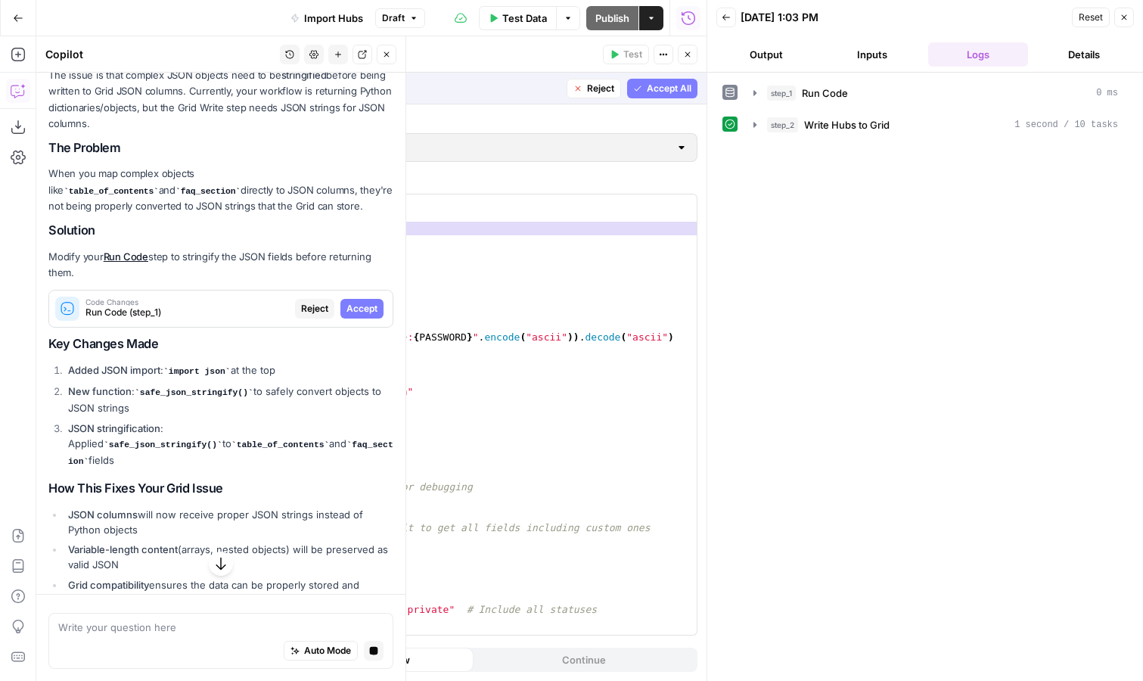
click at [368, 302] on span "Accept" at bounding box center [361, 309] width 31 height 14
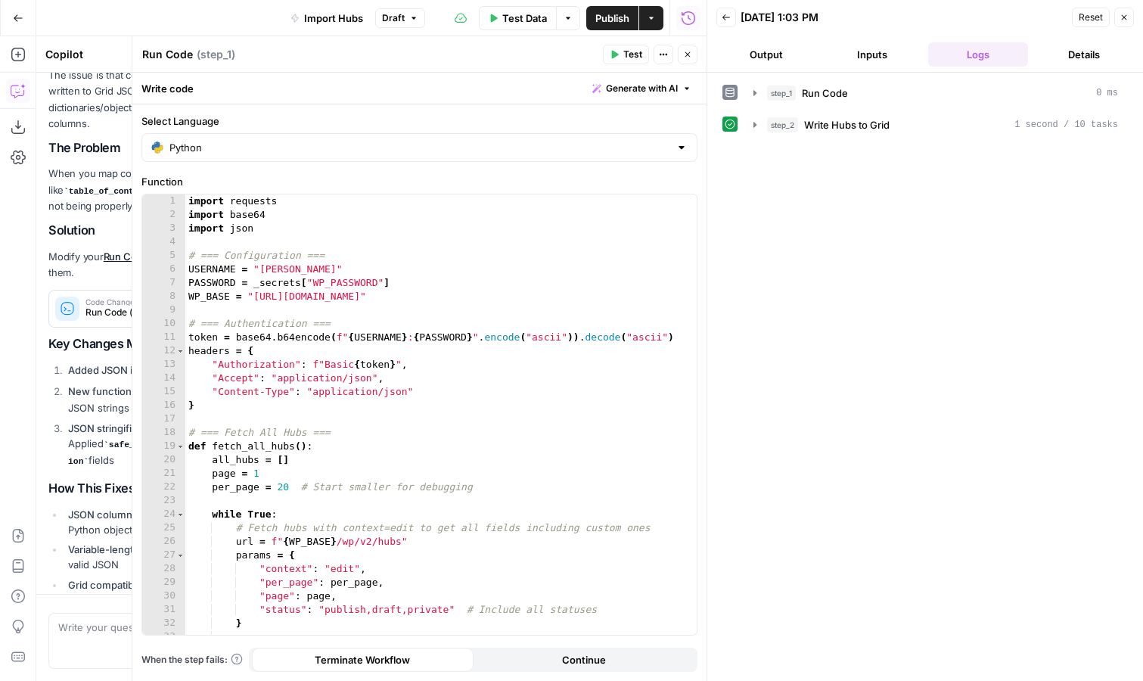
click at [630, 51] on span "Test" at bounding box center [632, 55] width 19 height 14
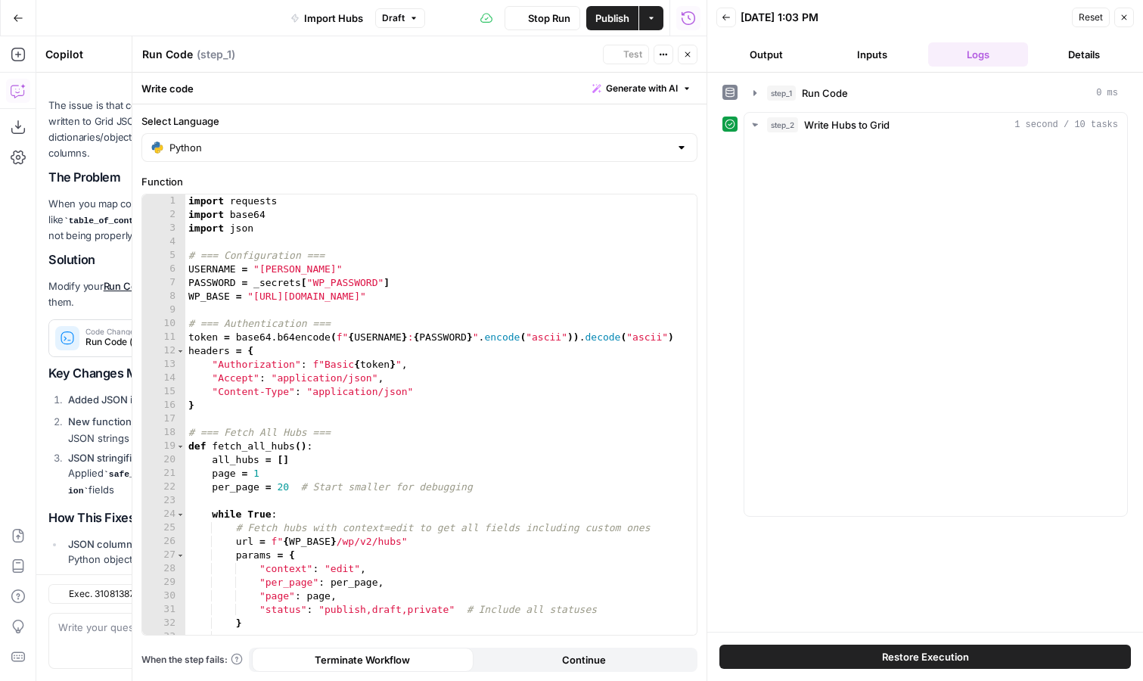
scroll to position [4293, 0]
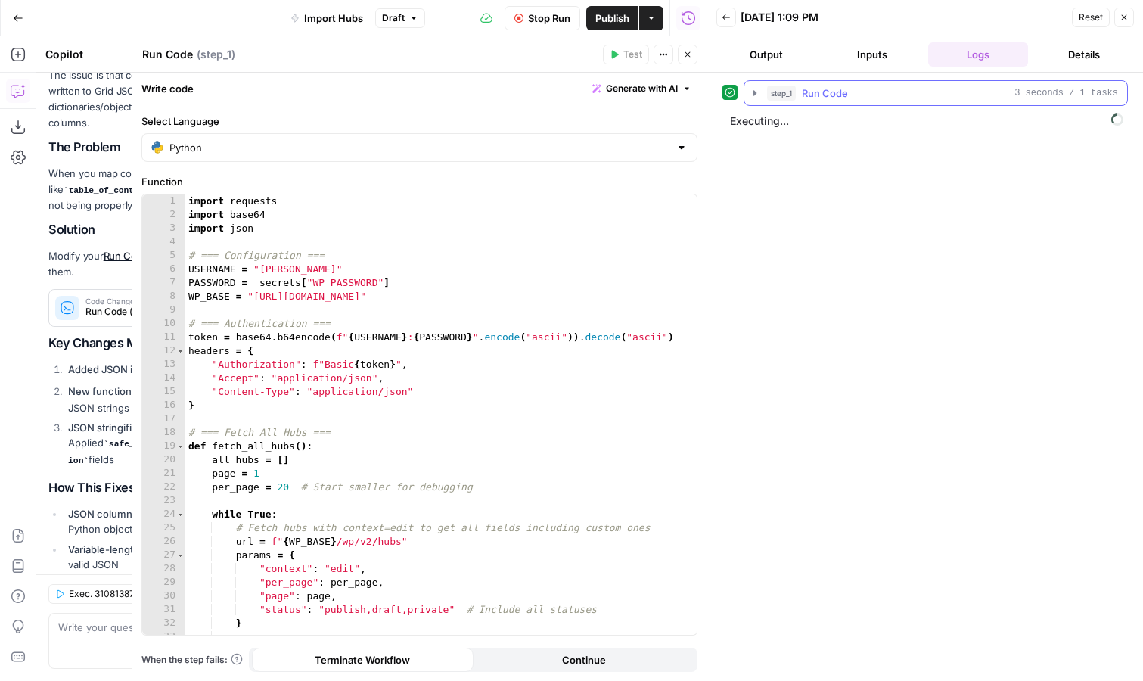
click at [753, 93] on icon "button" at bounding box center [754, 92] width 3 height 5
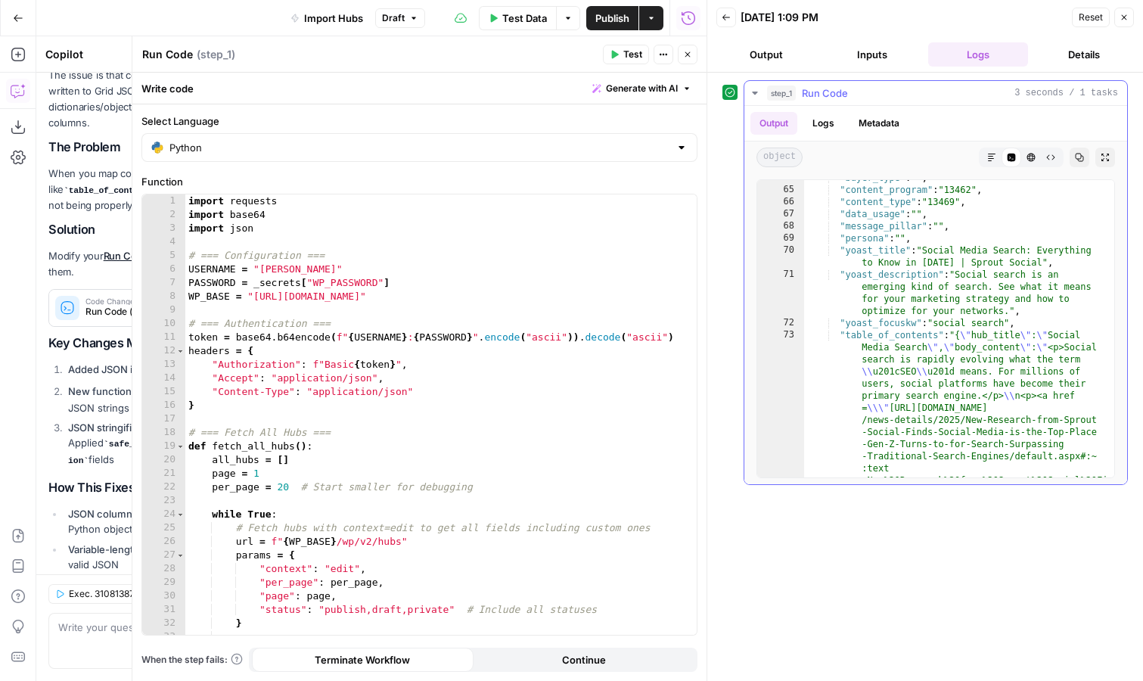
scroll to position [20, 0]
click at [684, 57] on icon "button" at bounding box center [687, 54] width 9 height 9
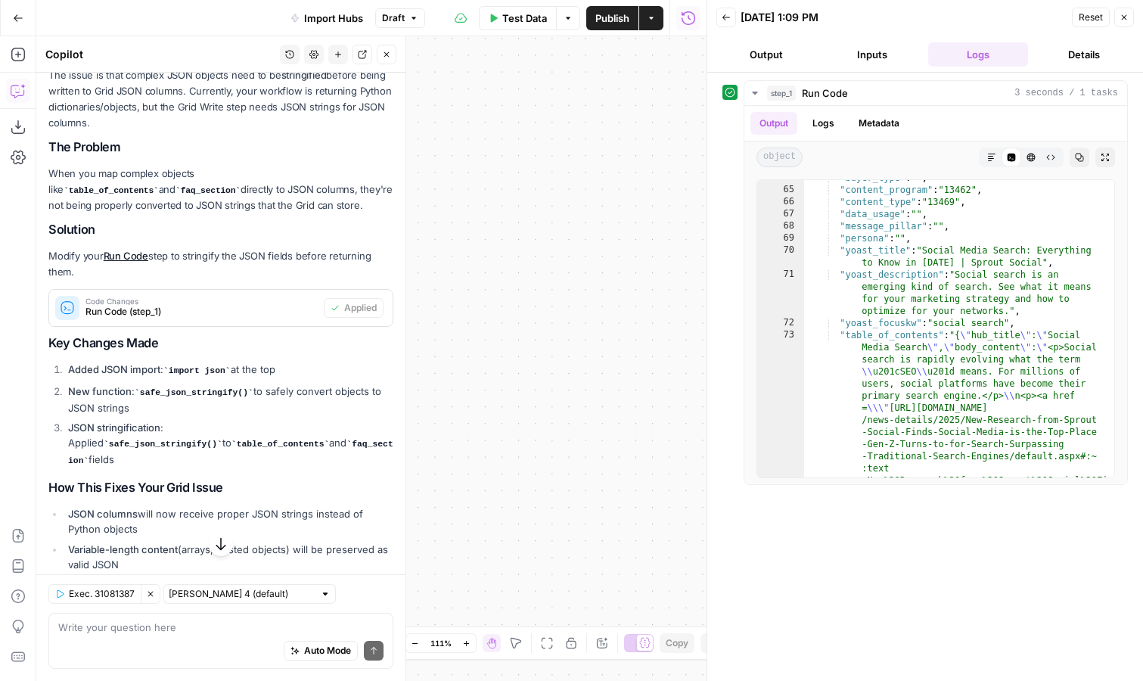
click at [388, 55] on icon "button" at bounding box center [386, 54] width 9 height 9
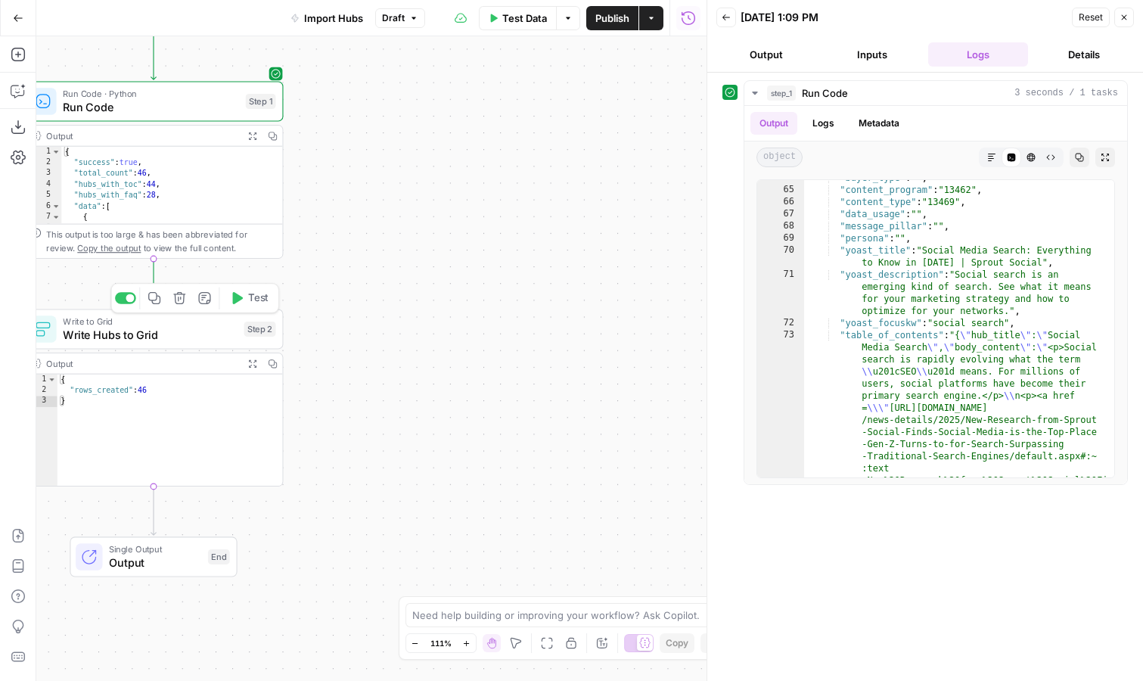
click at [255, 298] on span "Test" at bounding box center [258, 297] width 20 height 15
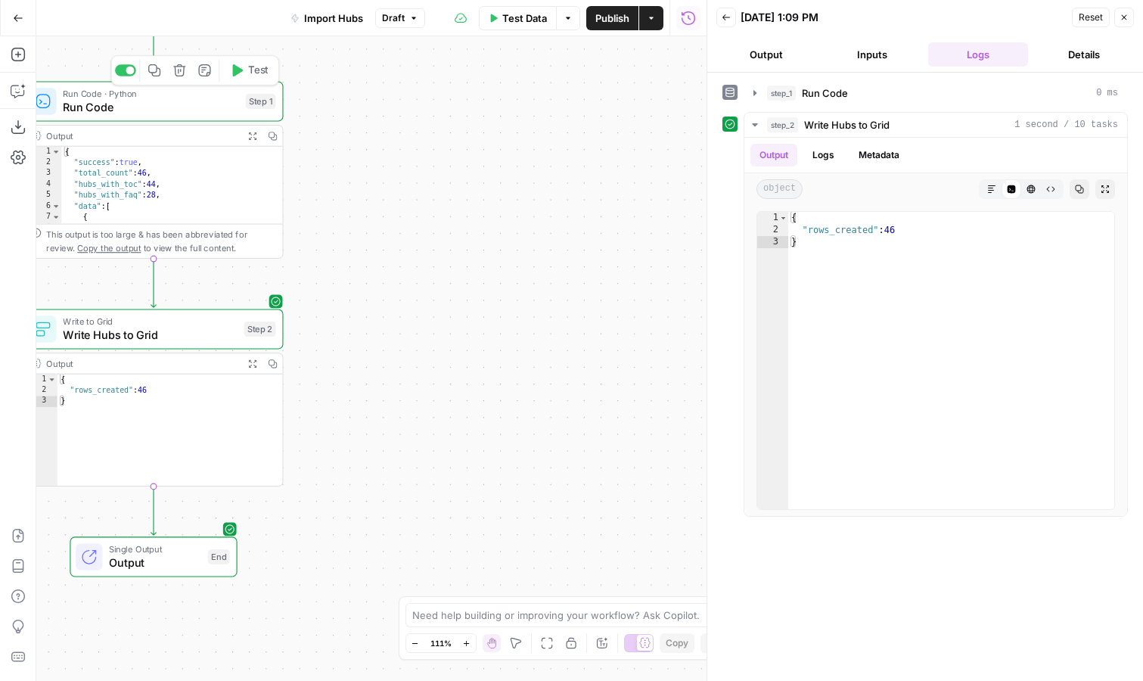
click at [166, 99] on span "Run Code" at bounding box center [151, 107] width 176 height 17
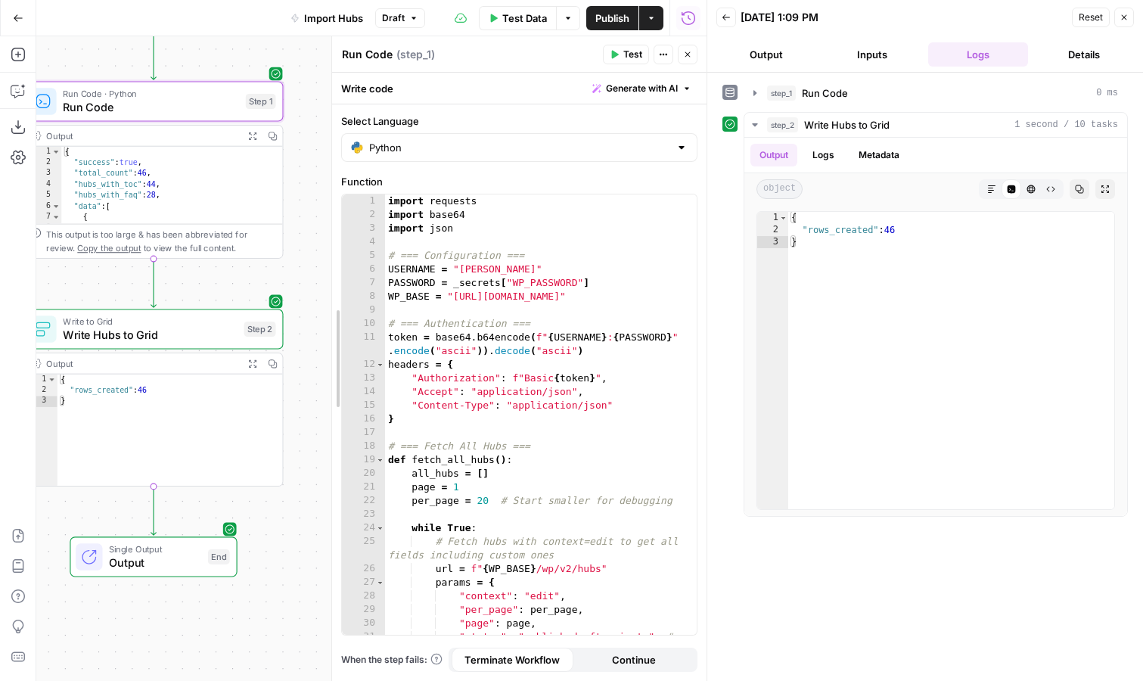
drag, startPoint x: 131, startPoint y: 240, endPoint x: 331, endPoint y: 226, distance: 200.2
click at [18, 95] on icon "button" at bounding box center [18, 90] width 15 height 15
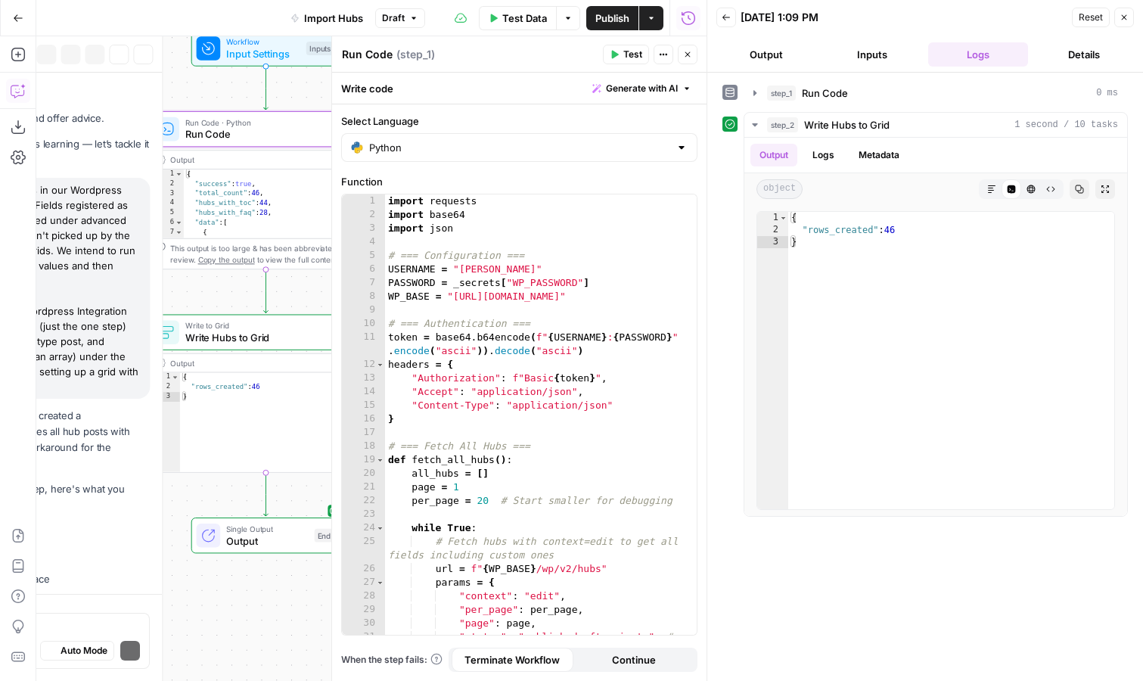
scroll to position [4318, 0]
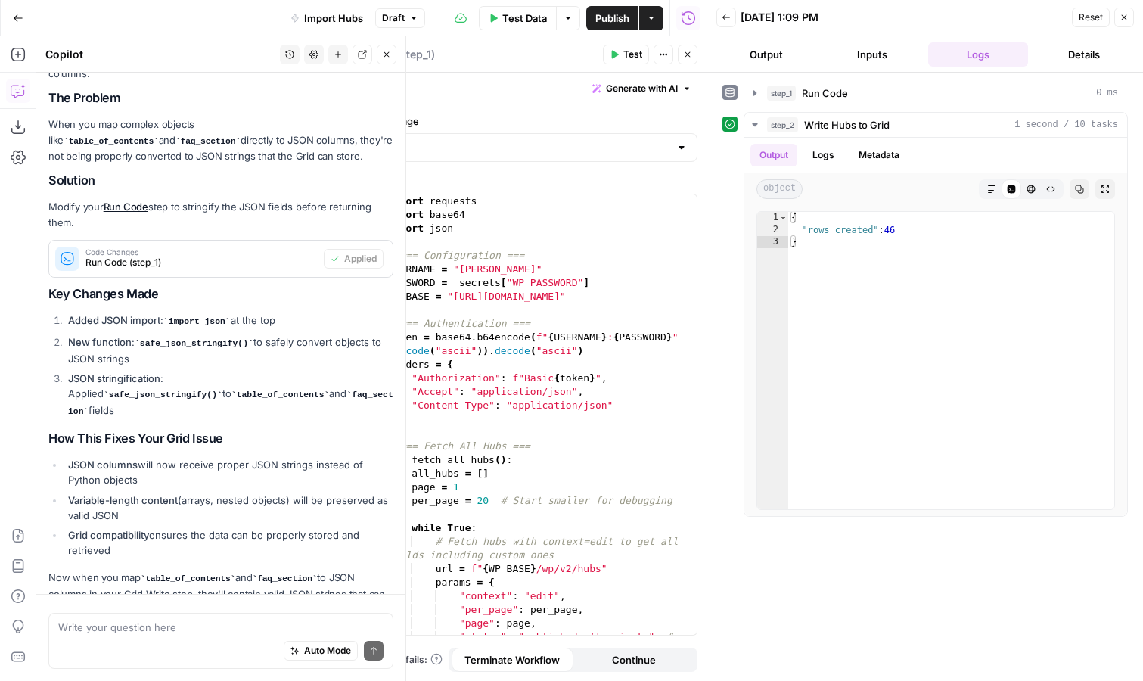
click at [138, 630] on textarea at bounding box center [220, 627] width 325 height 15
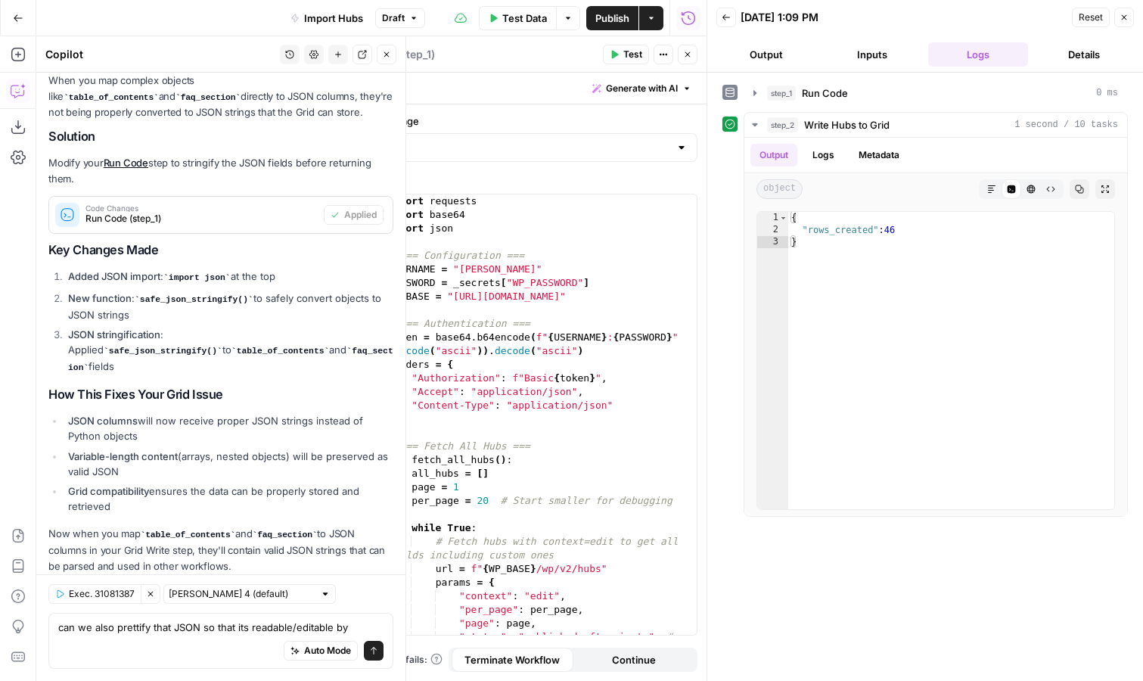
scroll to position [4401, 0]
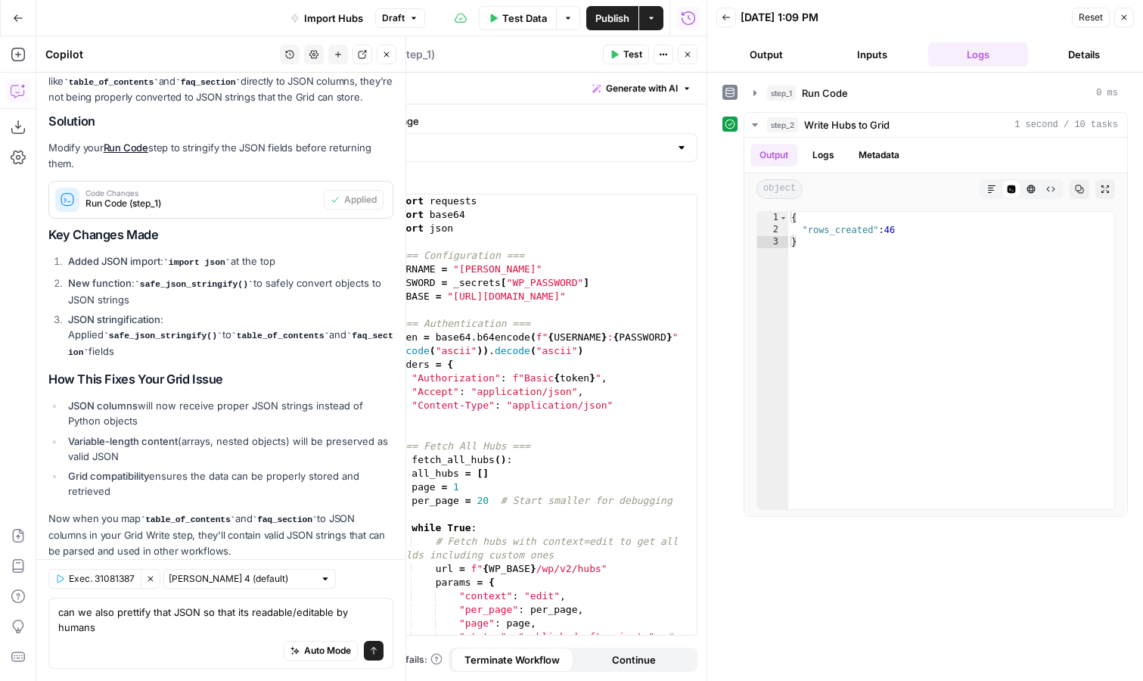
type textarea "can we also prettify that JSON so that its readable/editable by humans?"
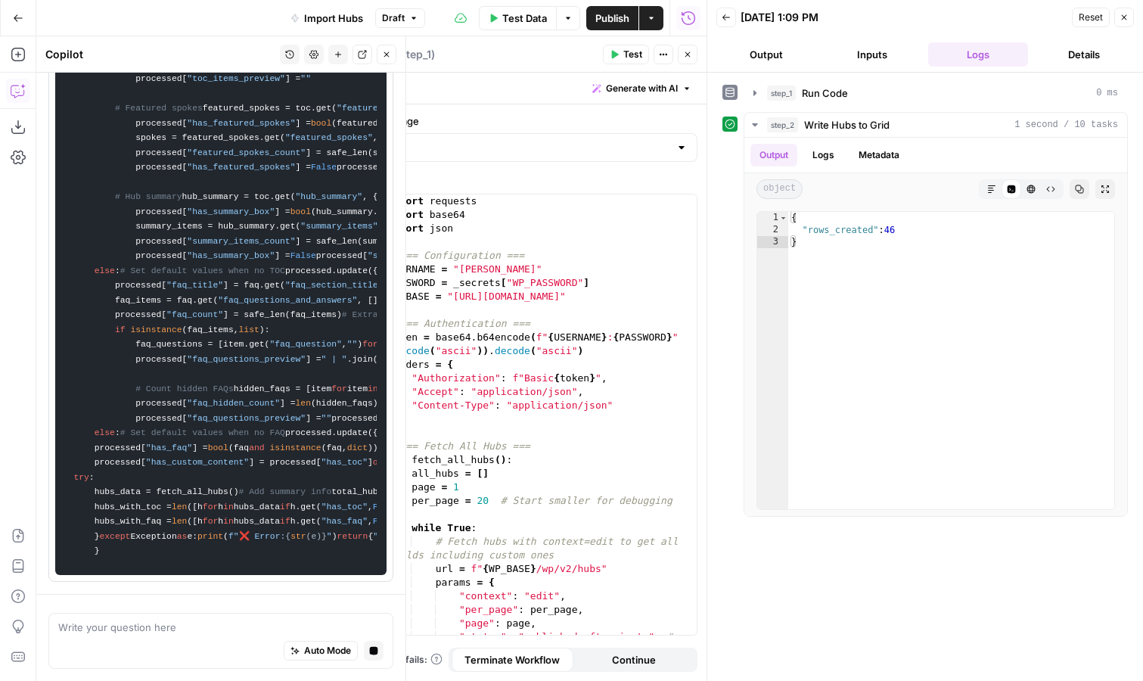
scroll to position [4448, 0]
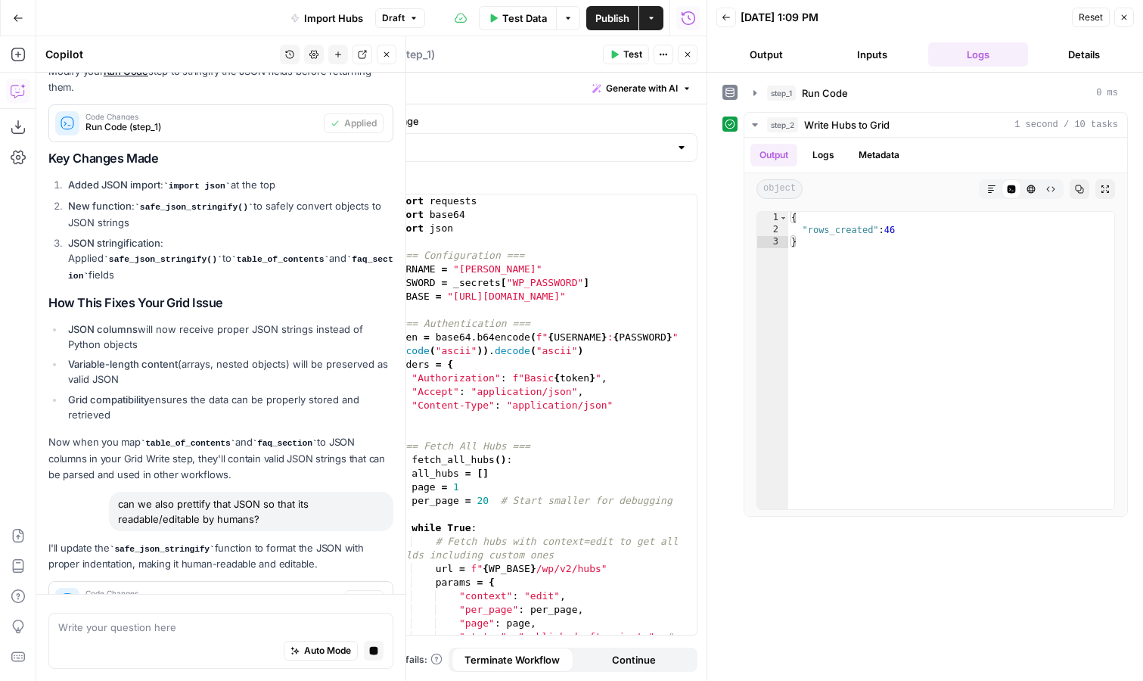
click at [360, 593] on span "Apply" at bounding box center [364, 600] width 25 height 14
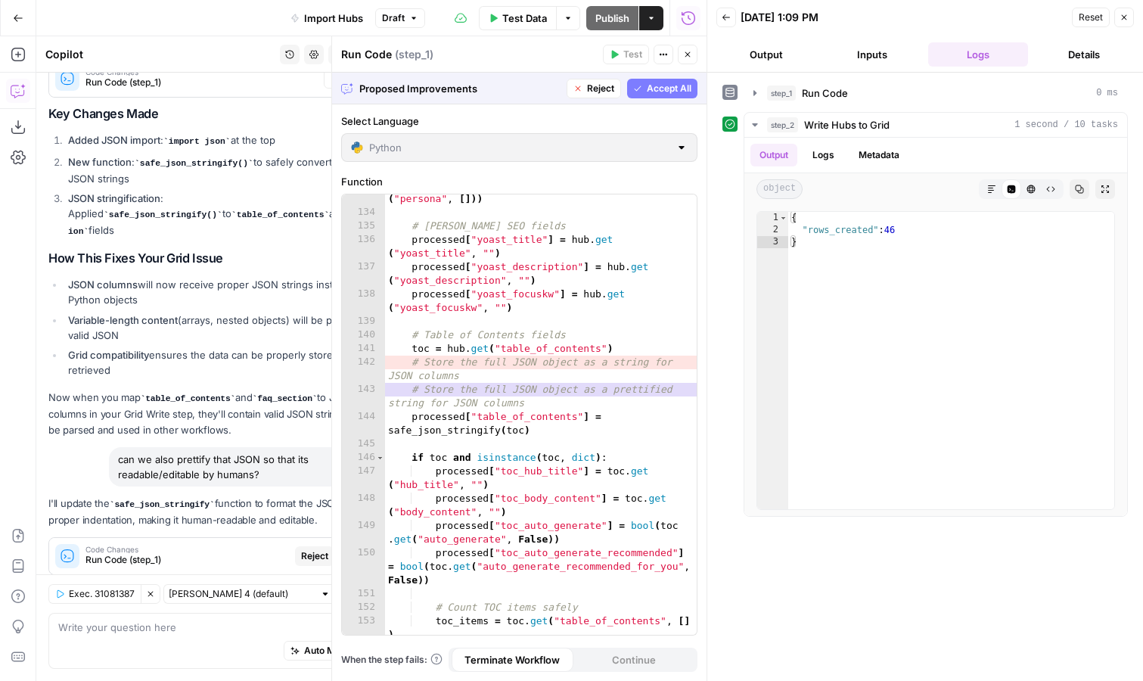
scroll to position [2446, 0]
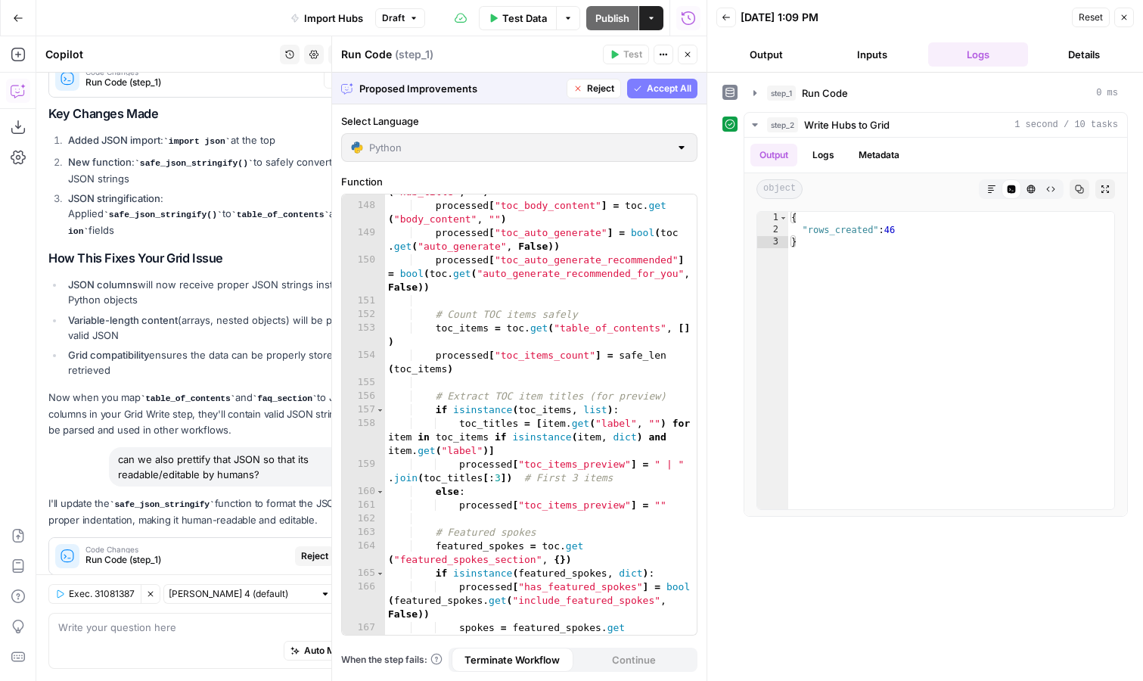
click at [666, 90] on span "Accept All" at bounding box center [669, 89] width 45 height 14
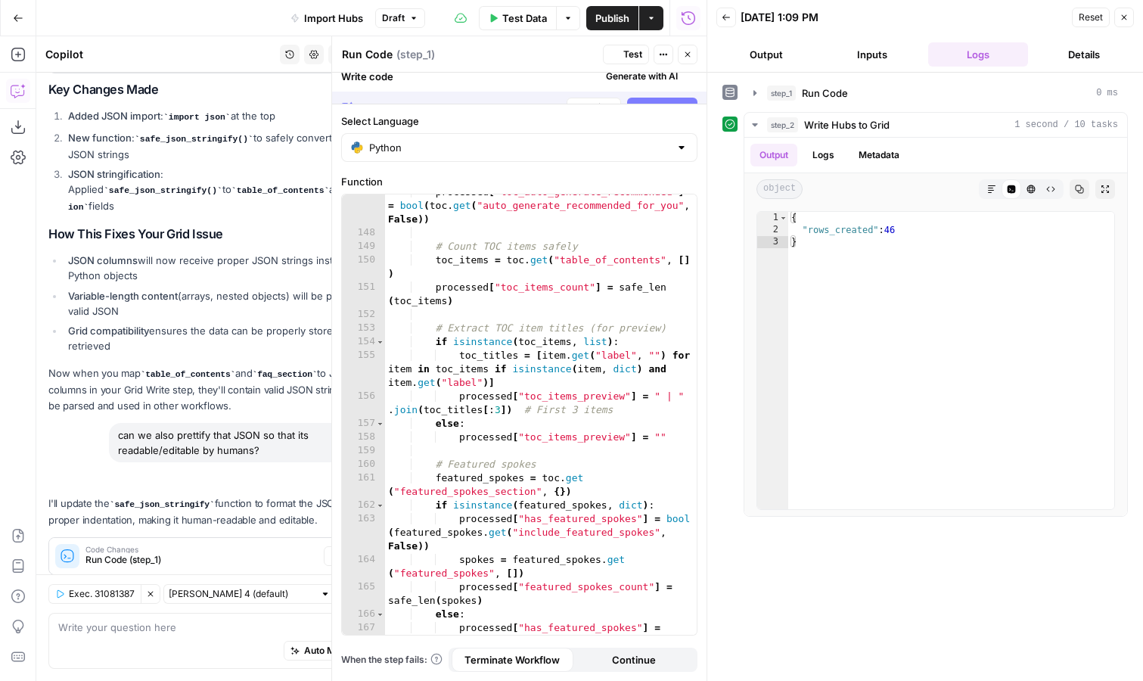
scroll to position [2460, 0]
click at [617, 23] on span "Publish" at bounding box center [612, 18] width 34 height 15
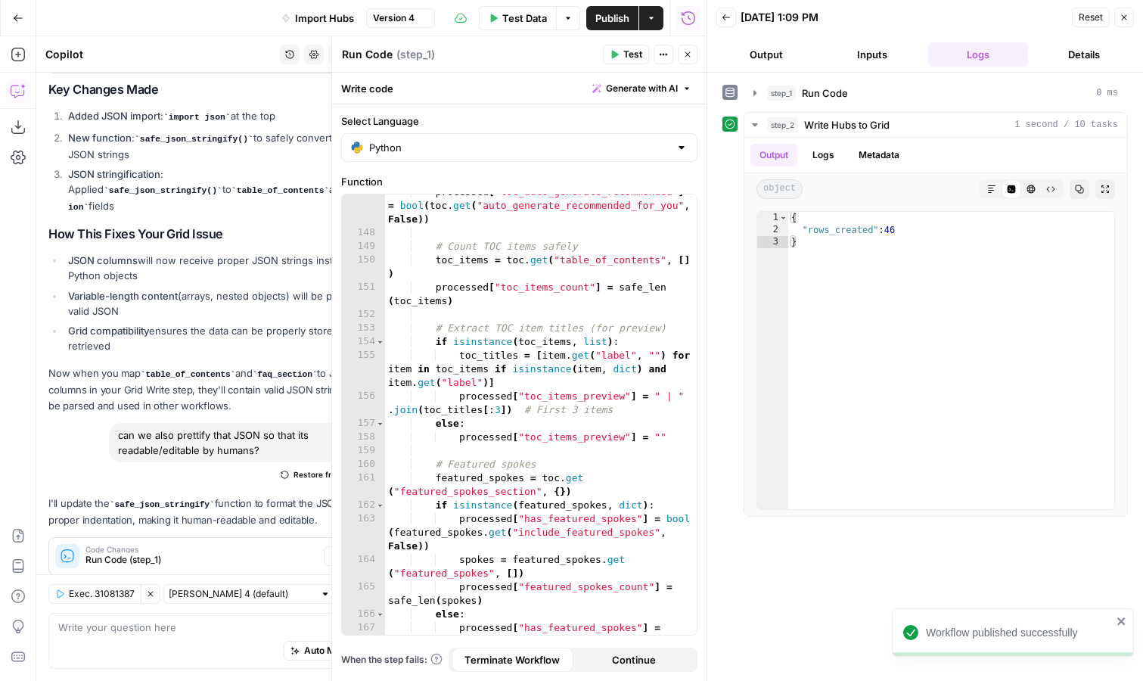
click at [528, 18] on span "Test Data" at bounding box center [524, 18] width 45 height 15
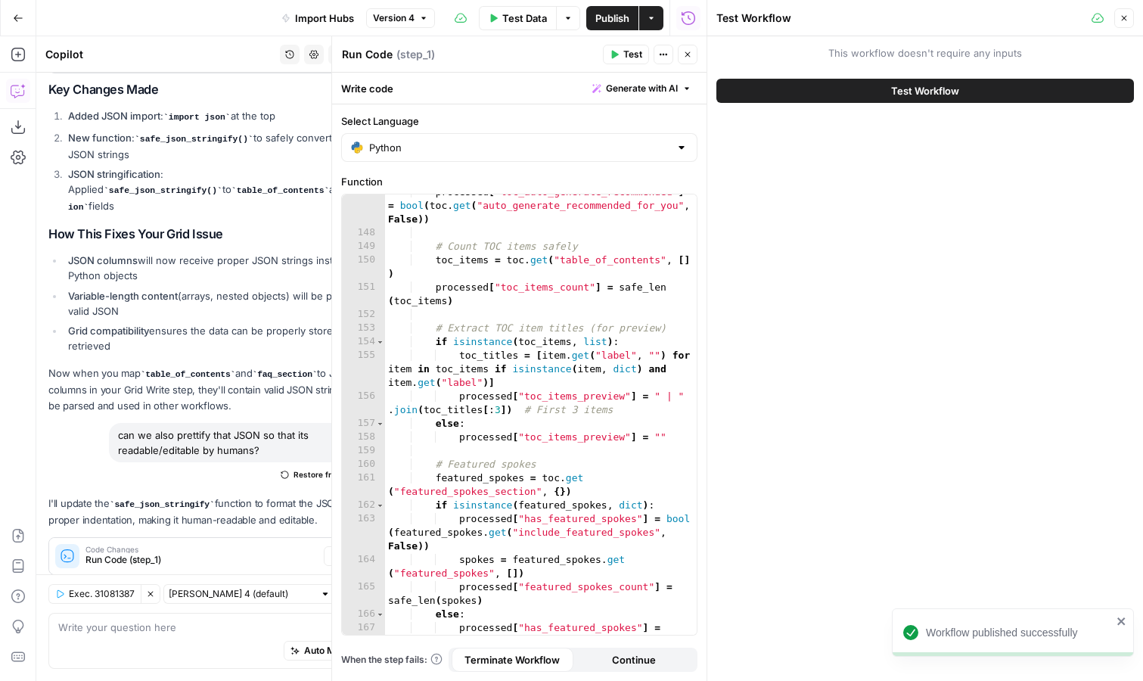
click at [941, 99] on button "Test Workflow" at bounding box center [925, 91] width 418 height 24
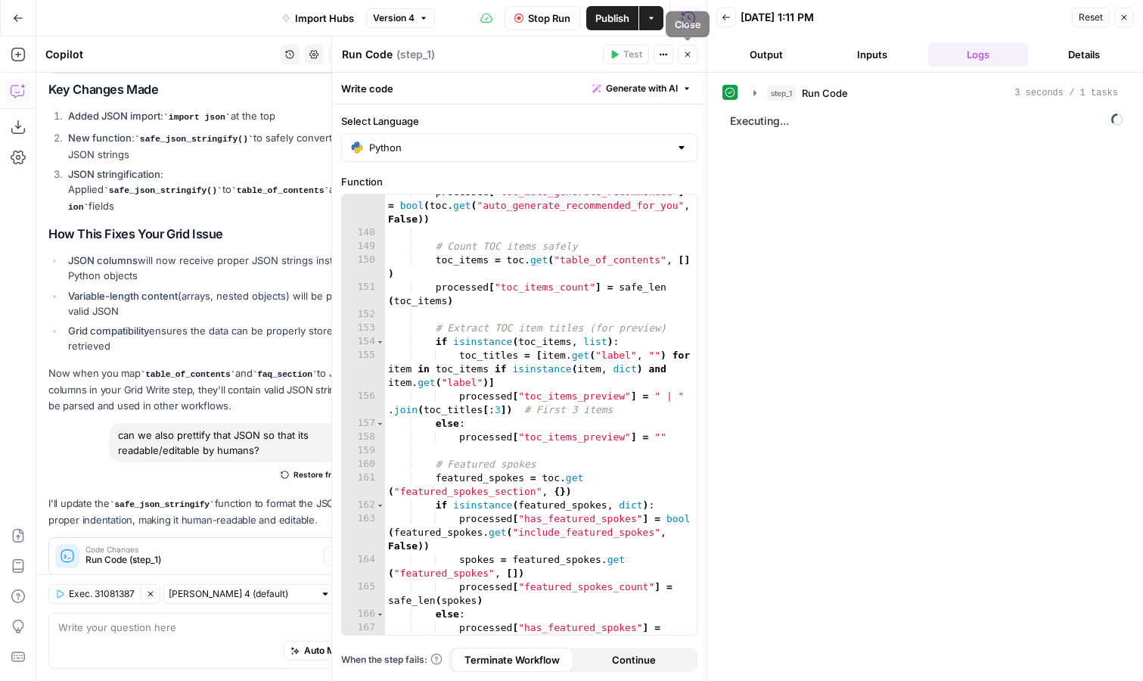
click at [688, 55] on icon "button" at bounding box center [687, 54] width 5 height 5
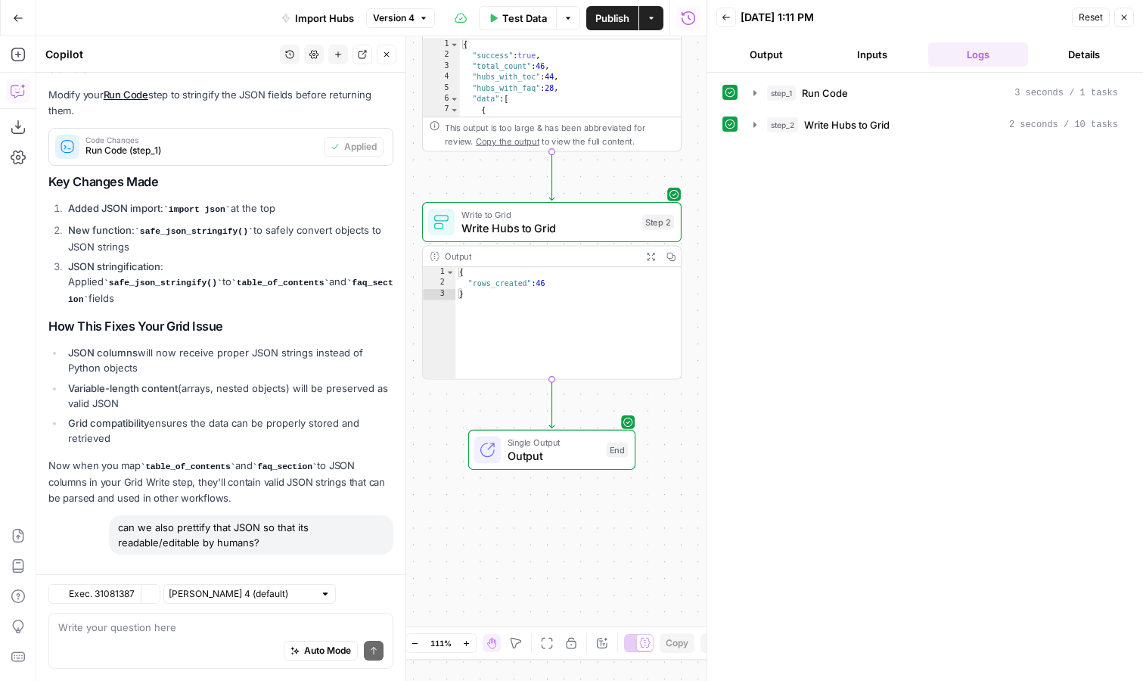
scroll to position [4546, 0]
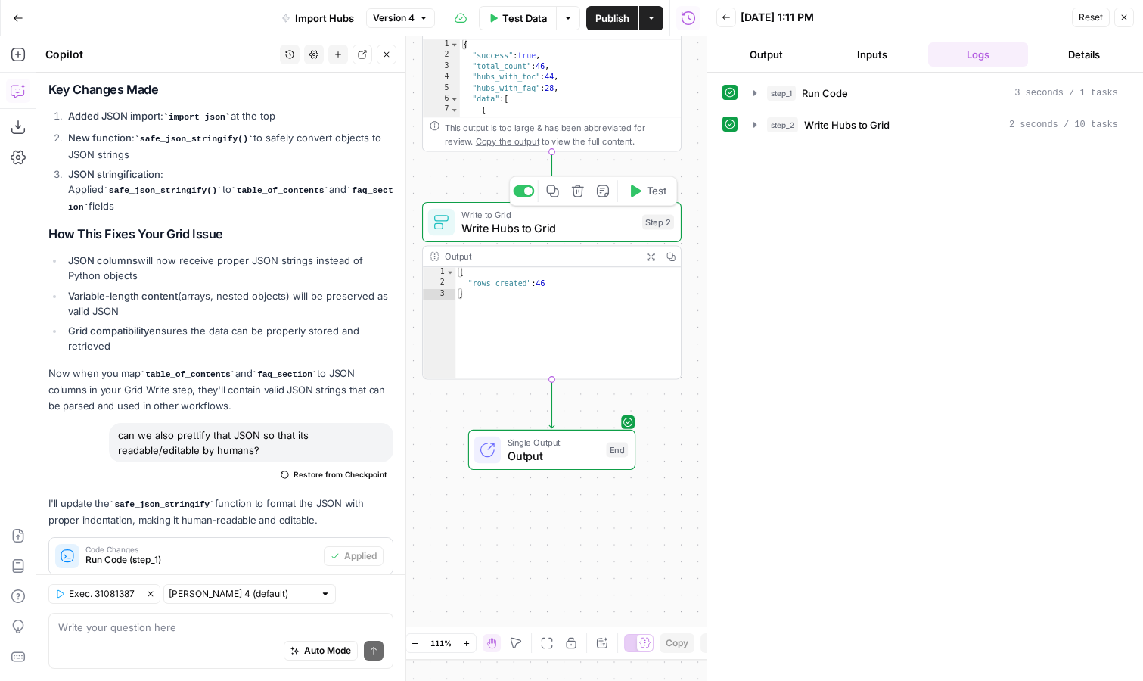
click at [575, 227] on span "Write Hubs to Grid" at bounding box center [548, 227] width 174 height 17
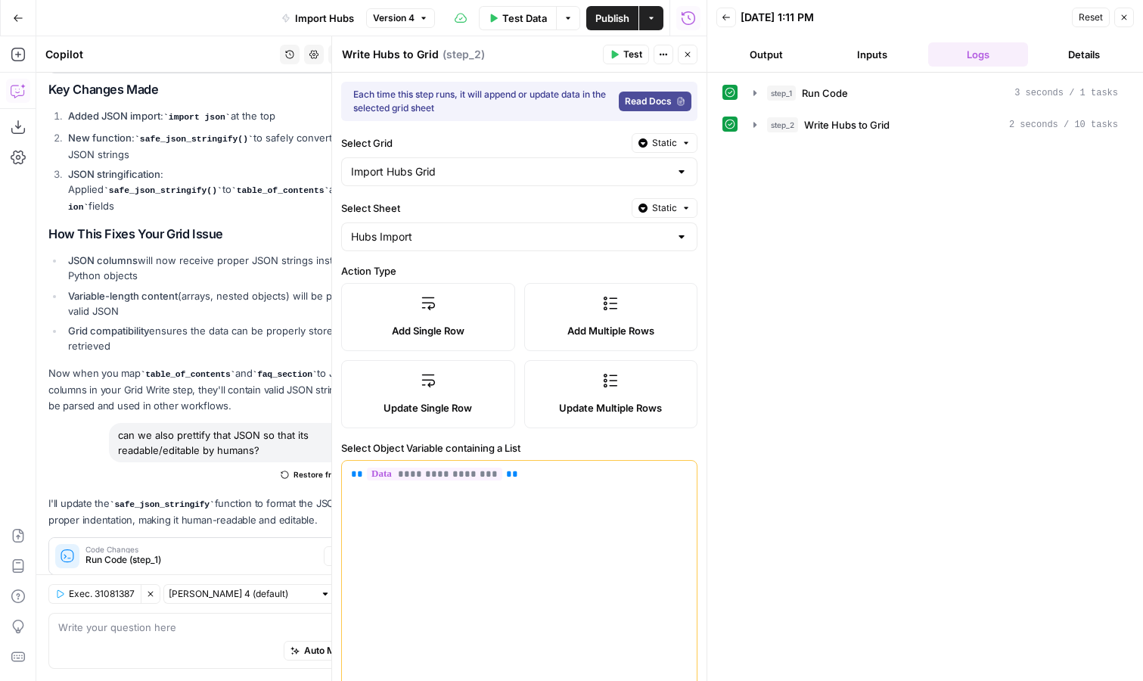
click at [465, 401] on span "Update Single Row" at bounding box center [428, 407] width 89 height 15
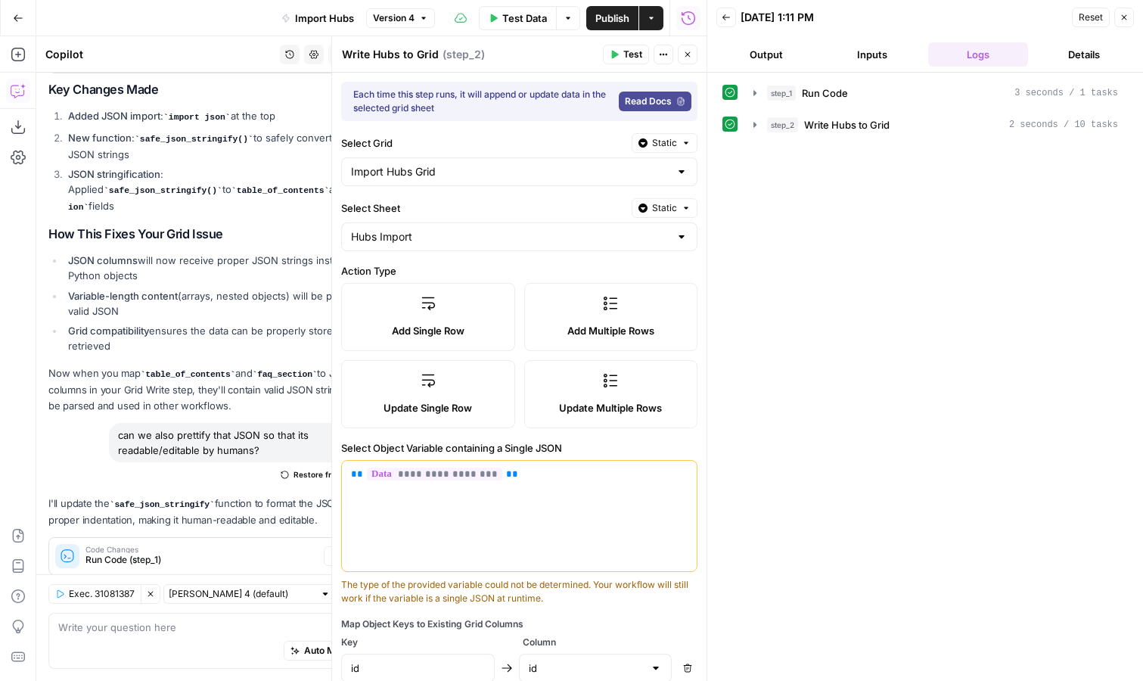
click at [583, 397] on label "Update Multiple Rows" at bounding box center [611, 394] width 174 height 68
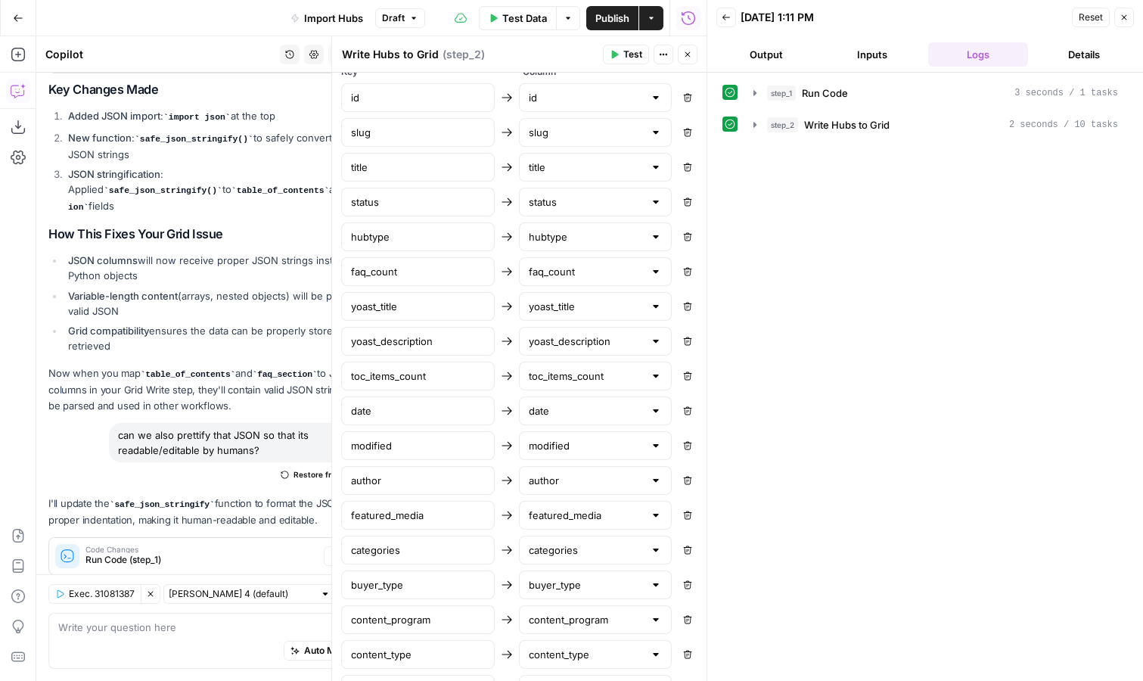
scroll to position [1173, 0]
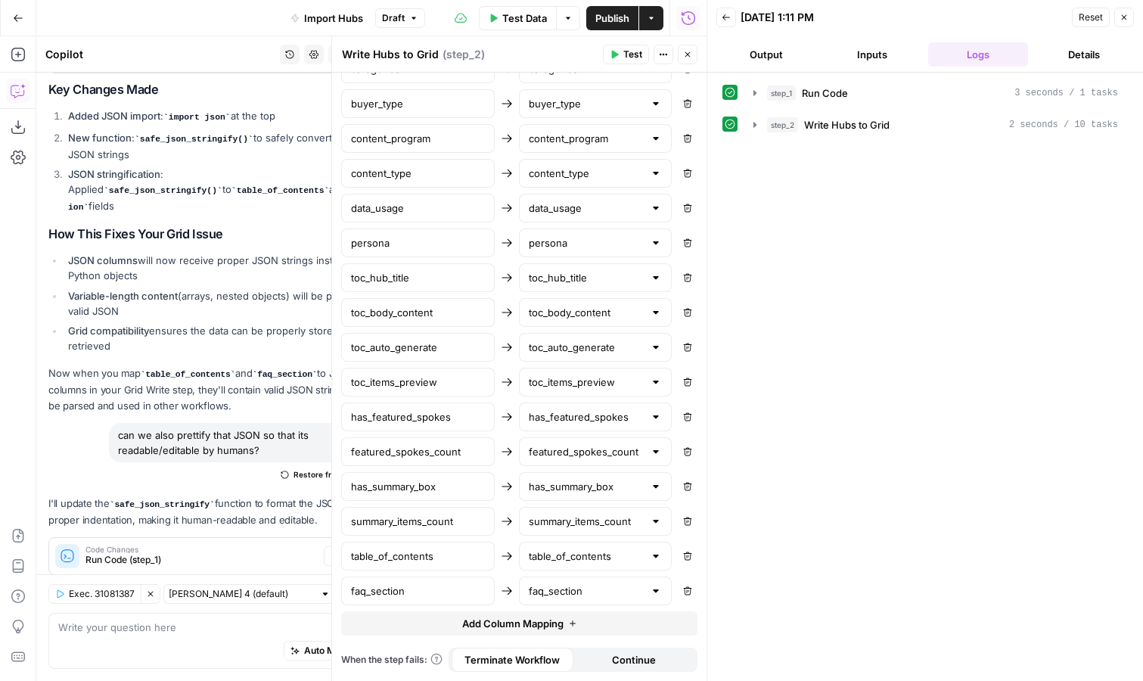
click at [549, 618] on span "Add Column Mapping" at bounding box center [512, 623] width 101 height 15
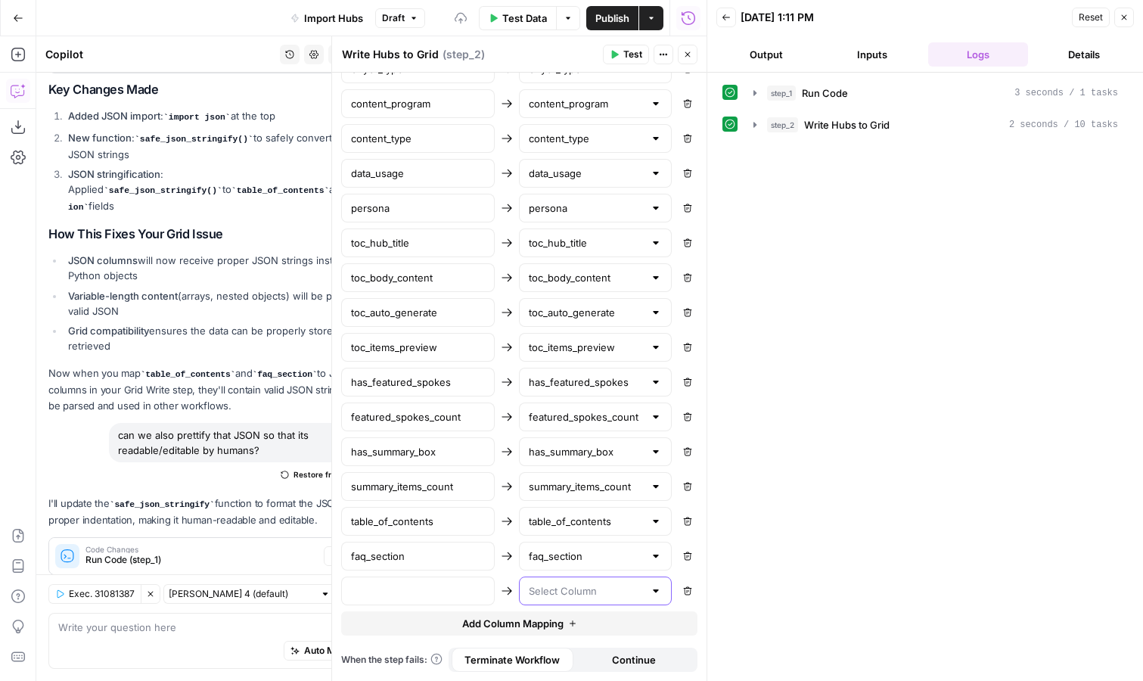
click at [573, 589] on input "text" at bounding box center [587, 590] width 116 height 15
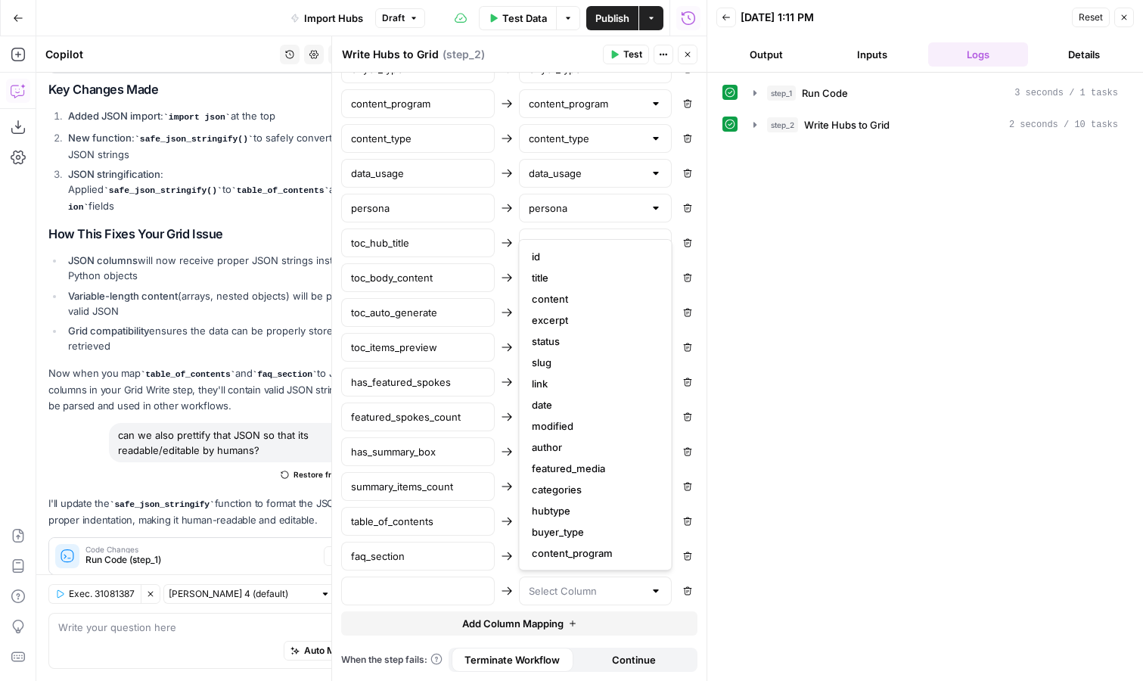
scroll to position [551, 0]
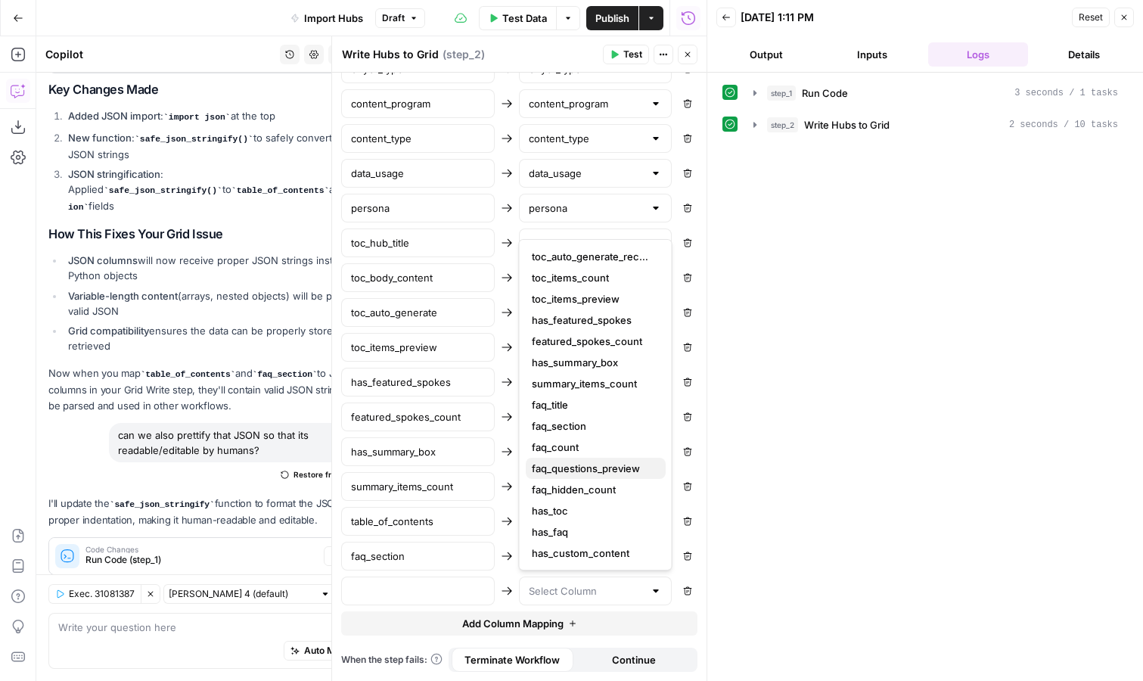
click at [598, 469] on span "faq_questions_preview" at bounding box center [593, 468] width 122 height 15
type input "faq_questions_preview"
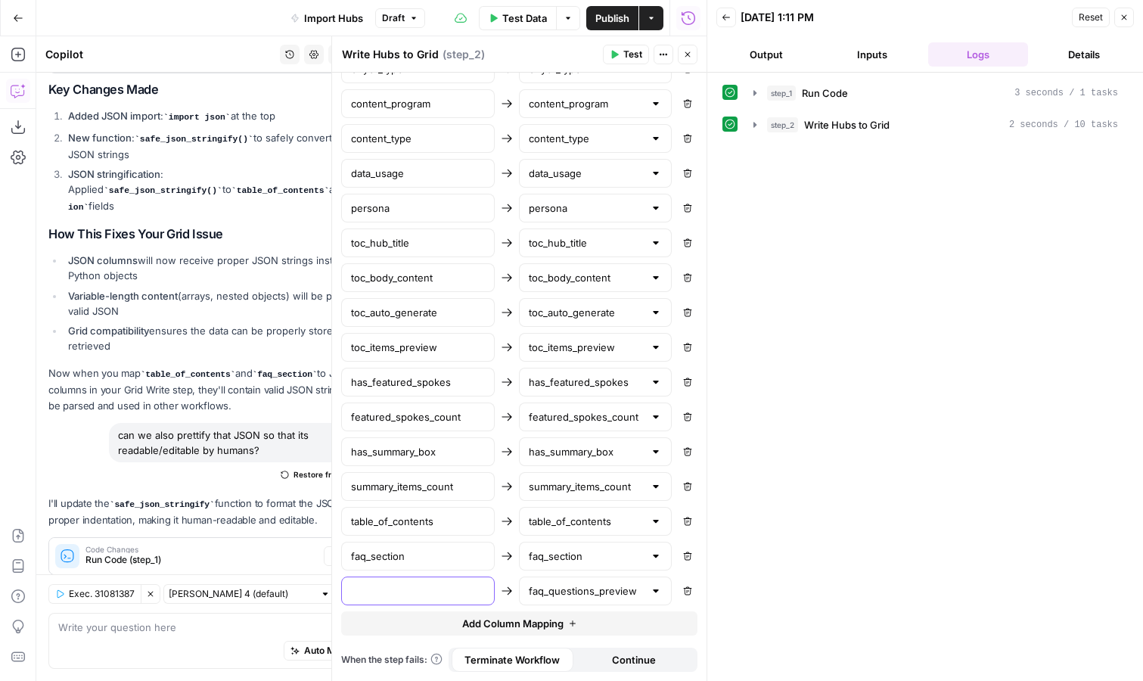
click at [451, 588] on input "text" at bounding box center [418, 590] width 134 height 15
type input "faq_questions_preview"
click at [524, 617] on span "Add Column Mapping" at bounding box center [512, 623] width 101 height 15
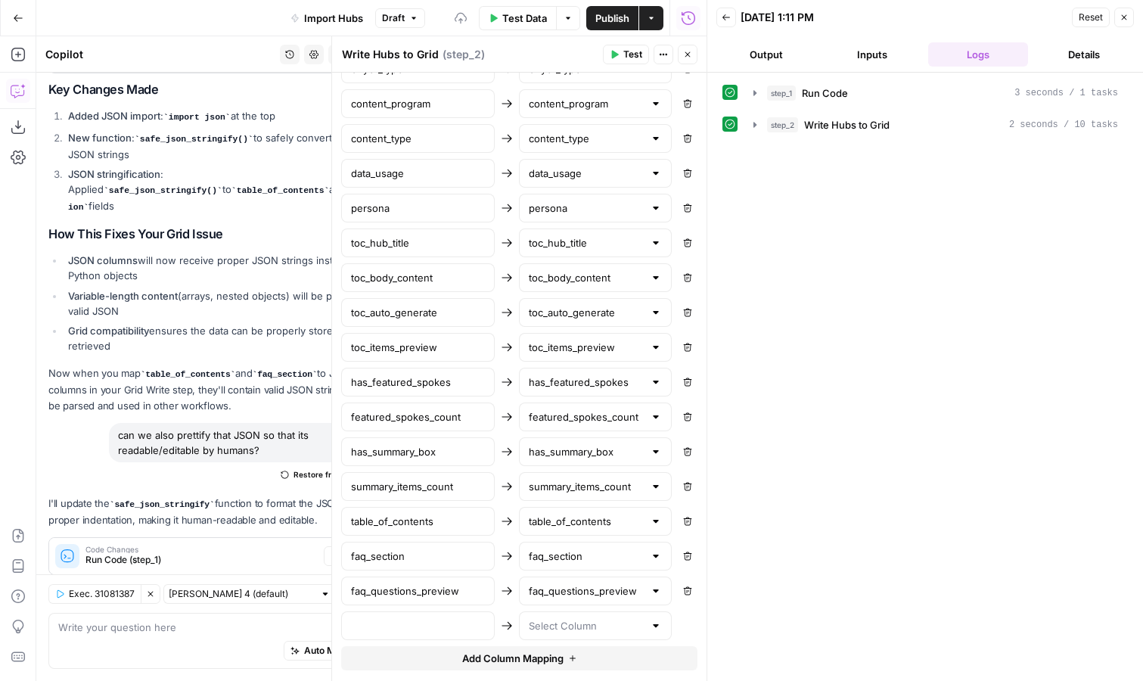
scroll to position [1242, 0]
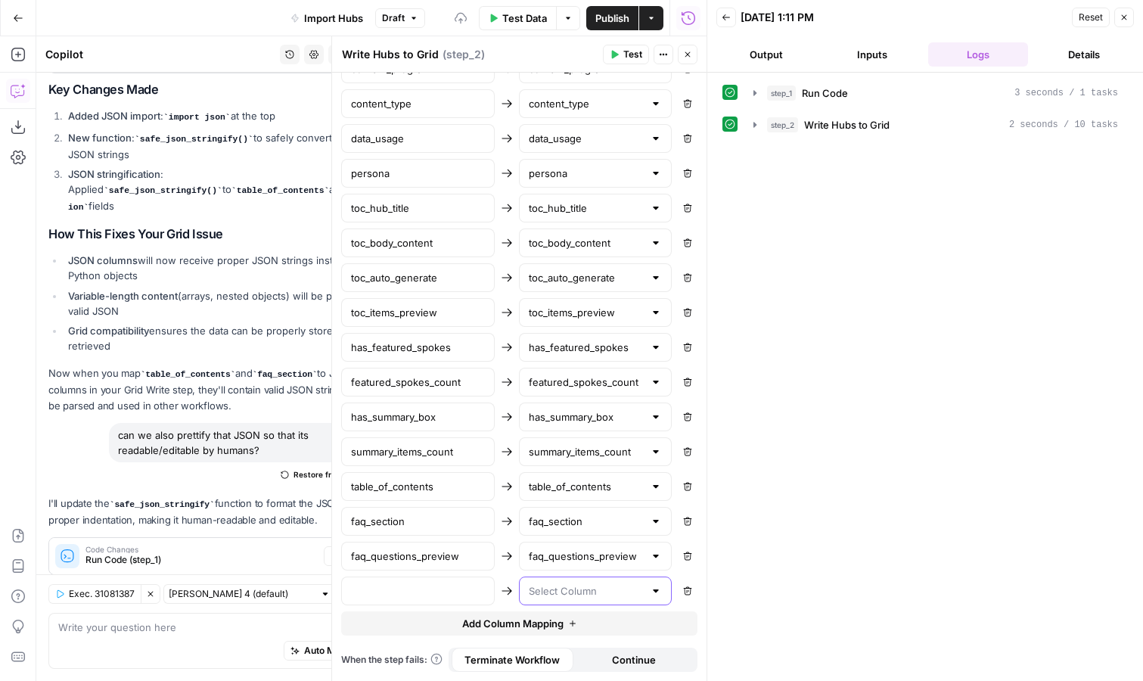
click at [568, 594] on input "text" at bounding box center [587, 590] width 116 height 15
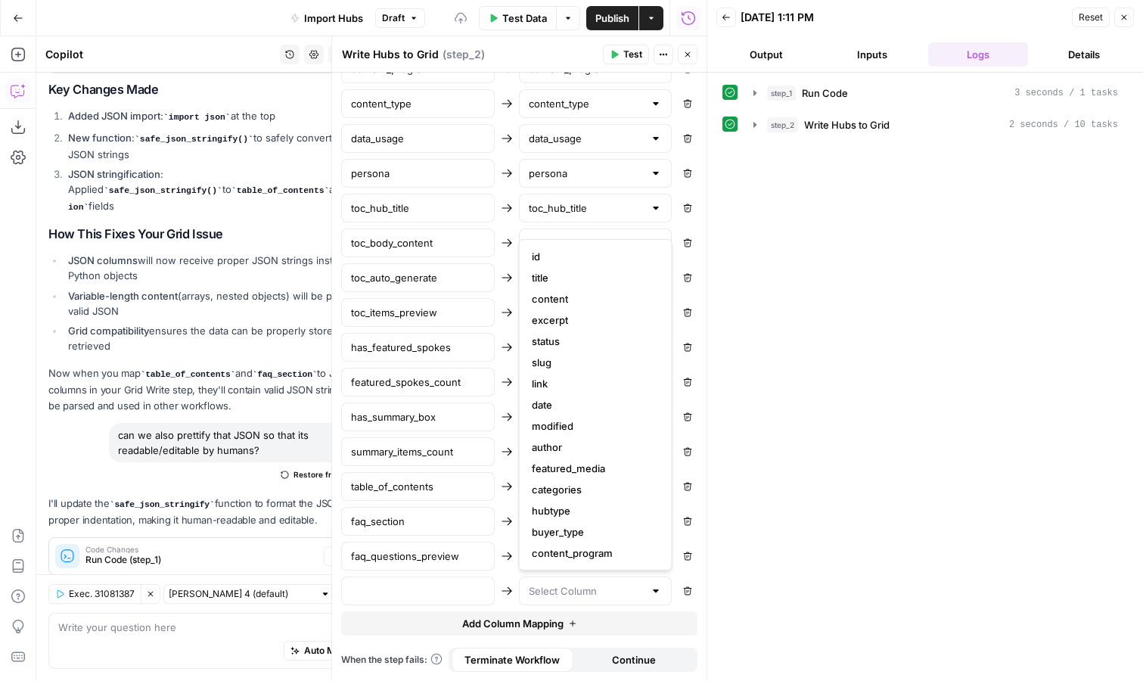
scroll to position [551, 0]
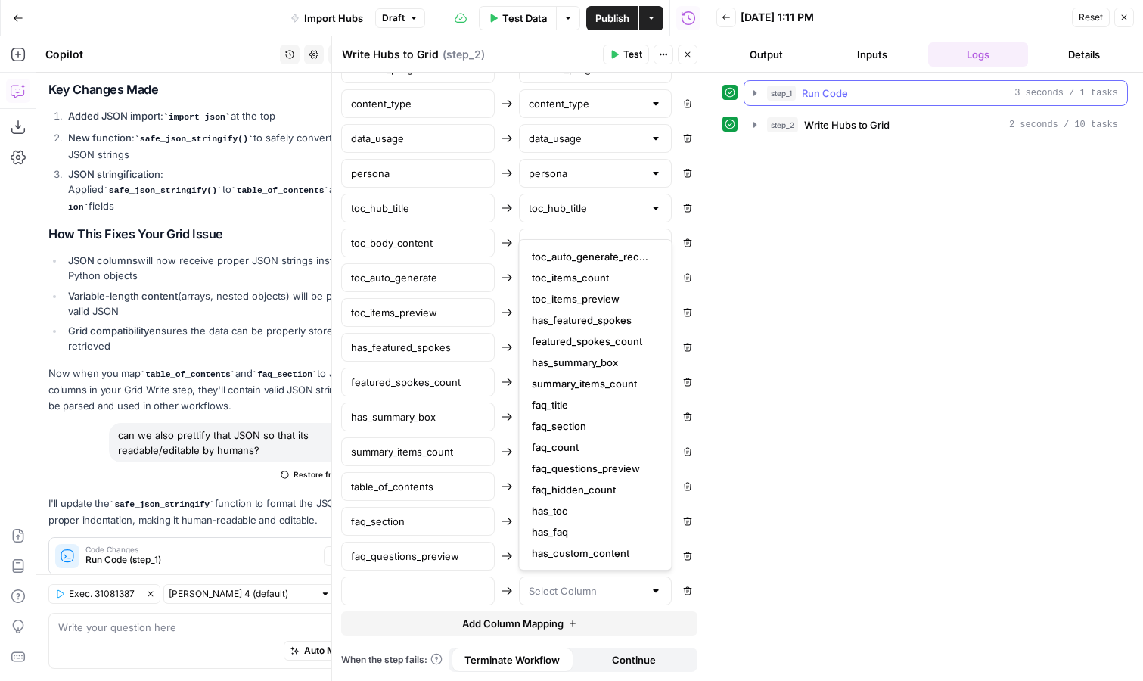
click at [753, 87] on icon "button" at bounding box center [755, 93] width 12 height 12
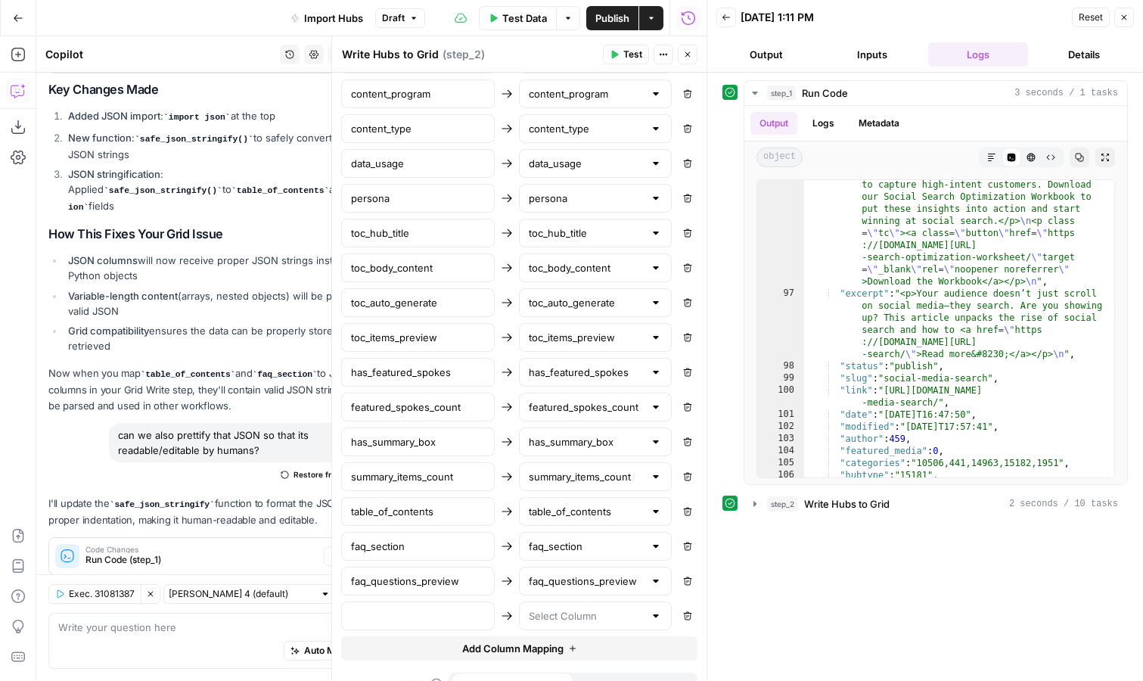
scroll to position [1242, 0]
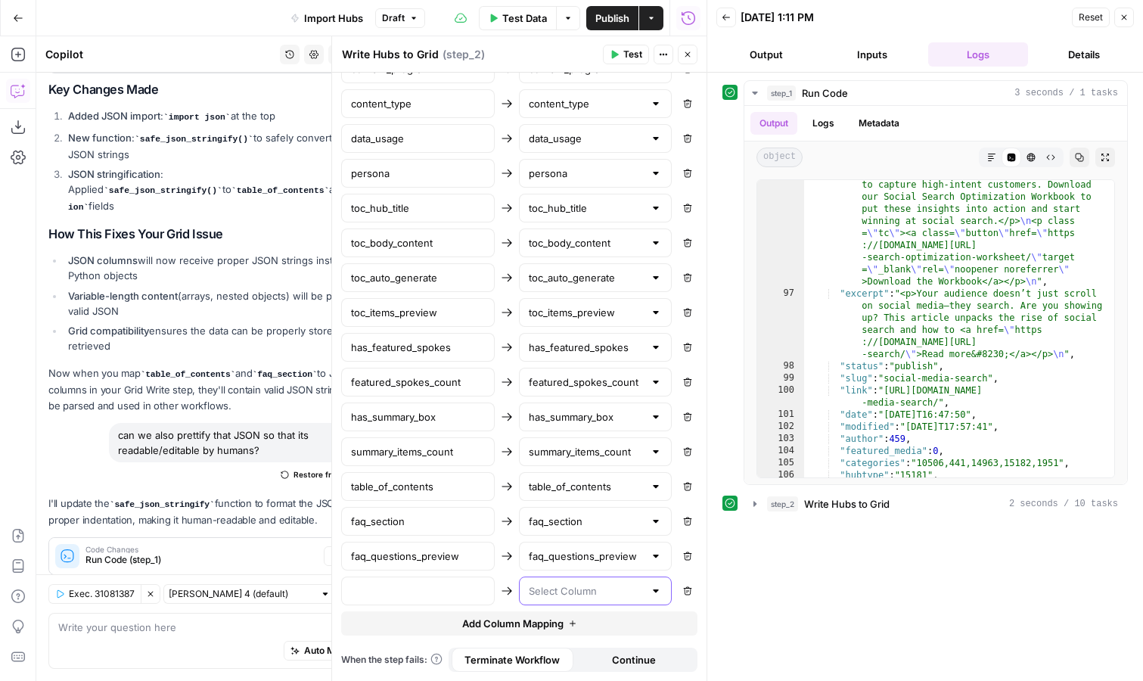
click at [570, 595] on input "text" at bounding box center [587, 590] width 116 height 15
type input "exc"
click button "excerpt" at bounding box center [596, 628] width 140 height 21
type input "excerpt"
click at [424, 592] on input "text" at bounding box center [418, 590] width 134 height 15
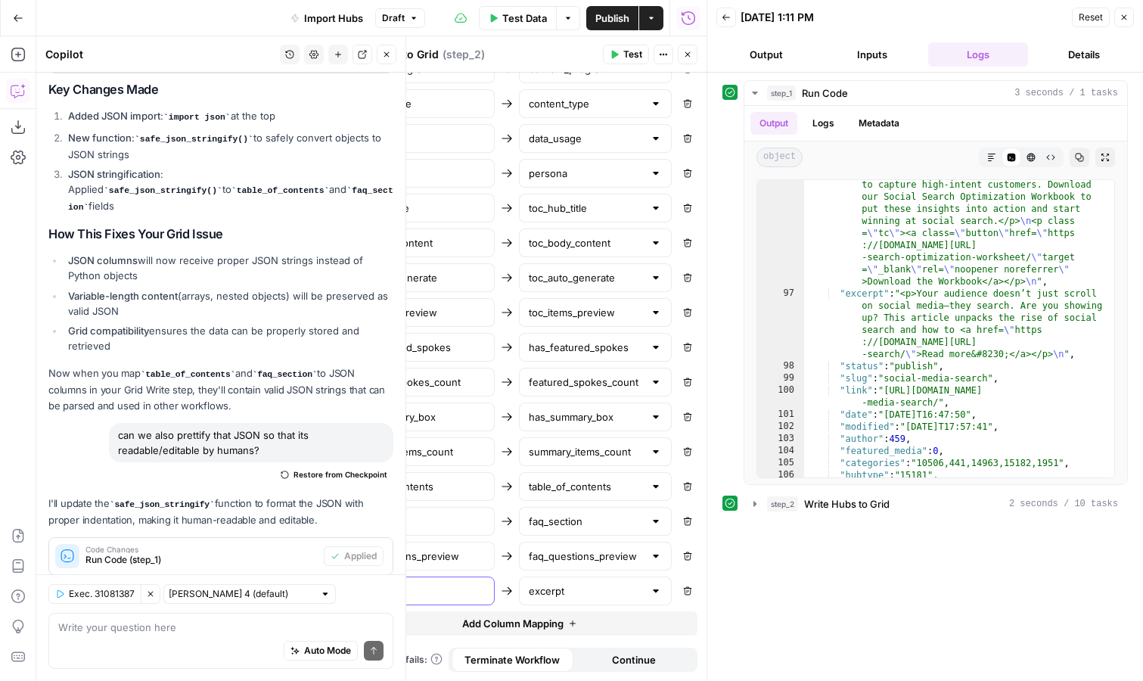
type input "excerpt"
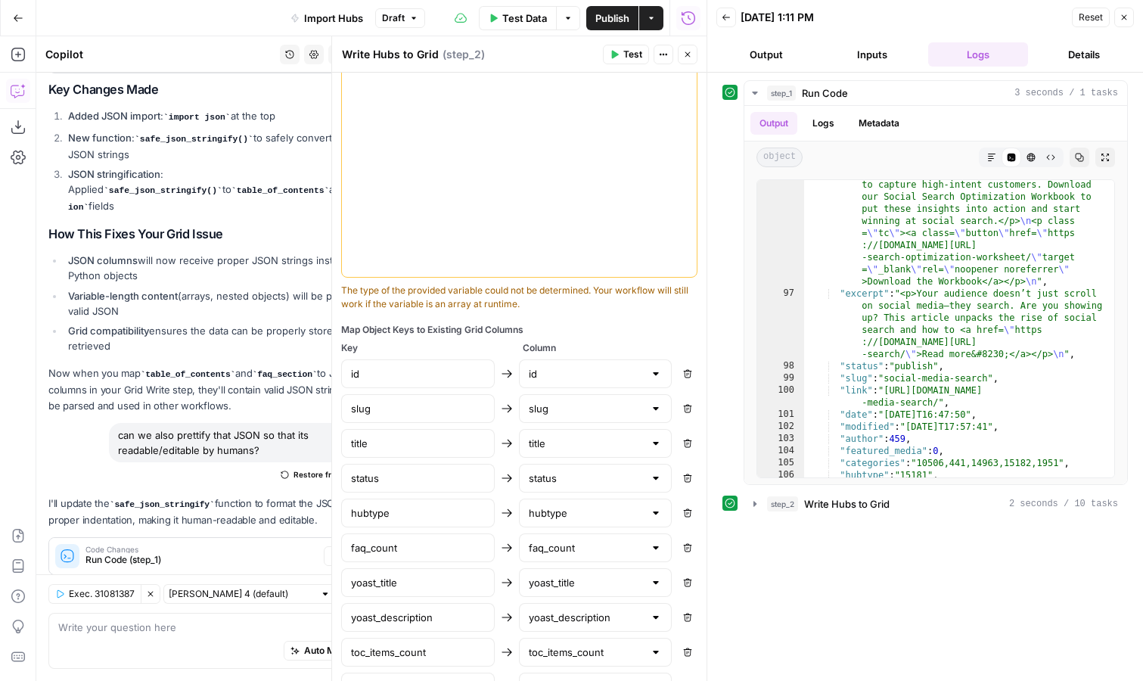
scroll to position [0, 0]
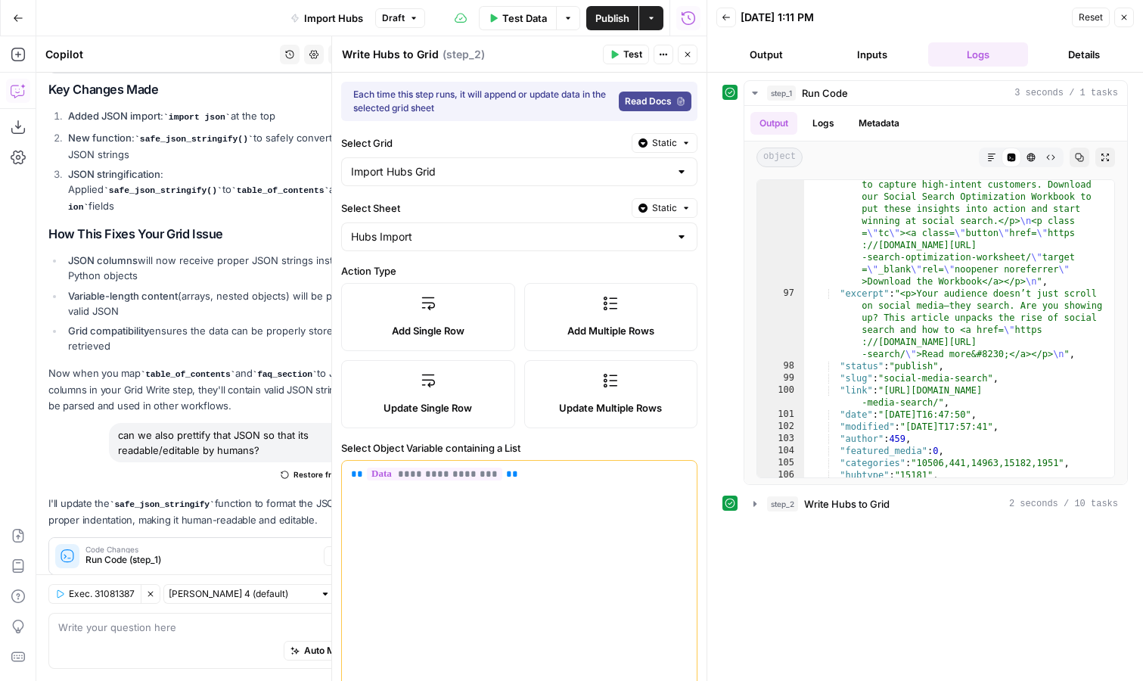
click at [626, 55] on span "Test" at bounding box center [632, 55] width 19 height 14
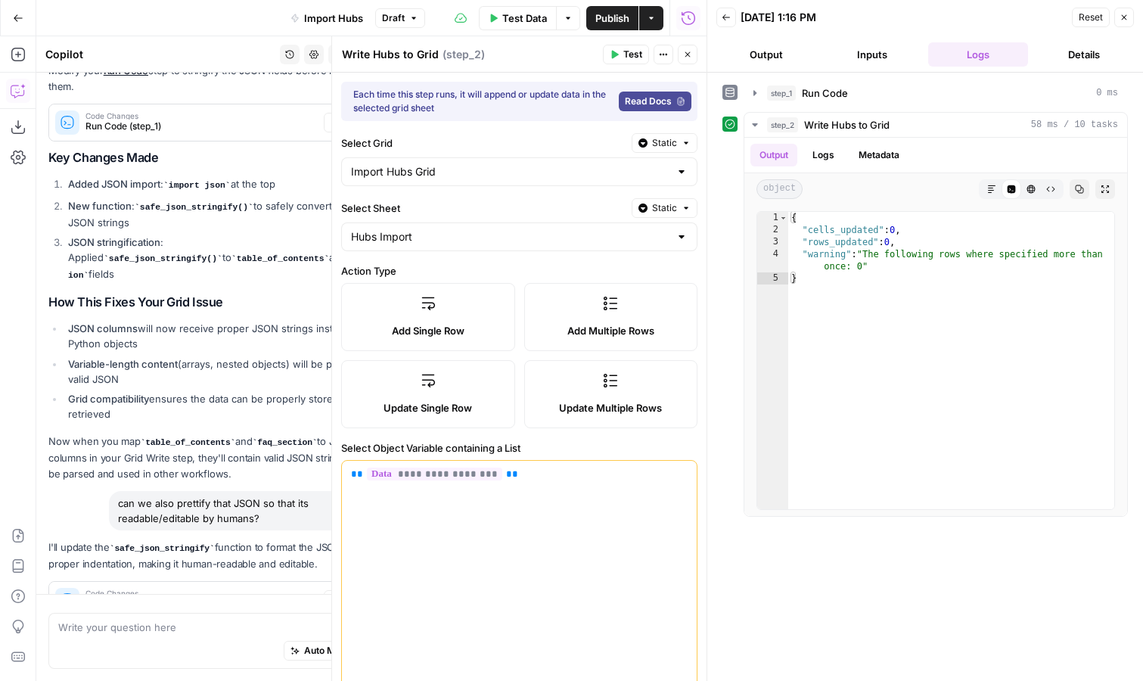
scroll to position [4546, 0]
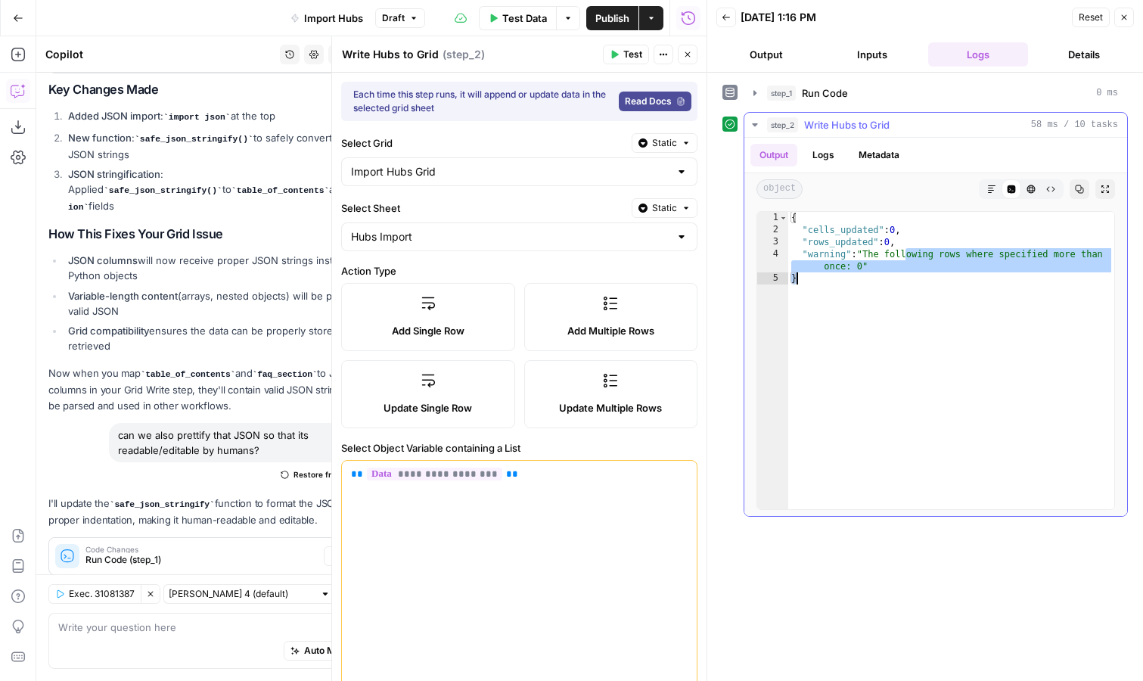
drag, startPoint x: 907, startPoint y: 259, endPoint x: 942, endPoint y: 300, distance: 53.7
click at [942, 300] on div "{ "cells_updated" : 0 , "rows_updated" : 0 , "warning" : "The following rows wh…" at bounding box center [951, 372] width 326 height 321
type textarea "*"
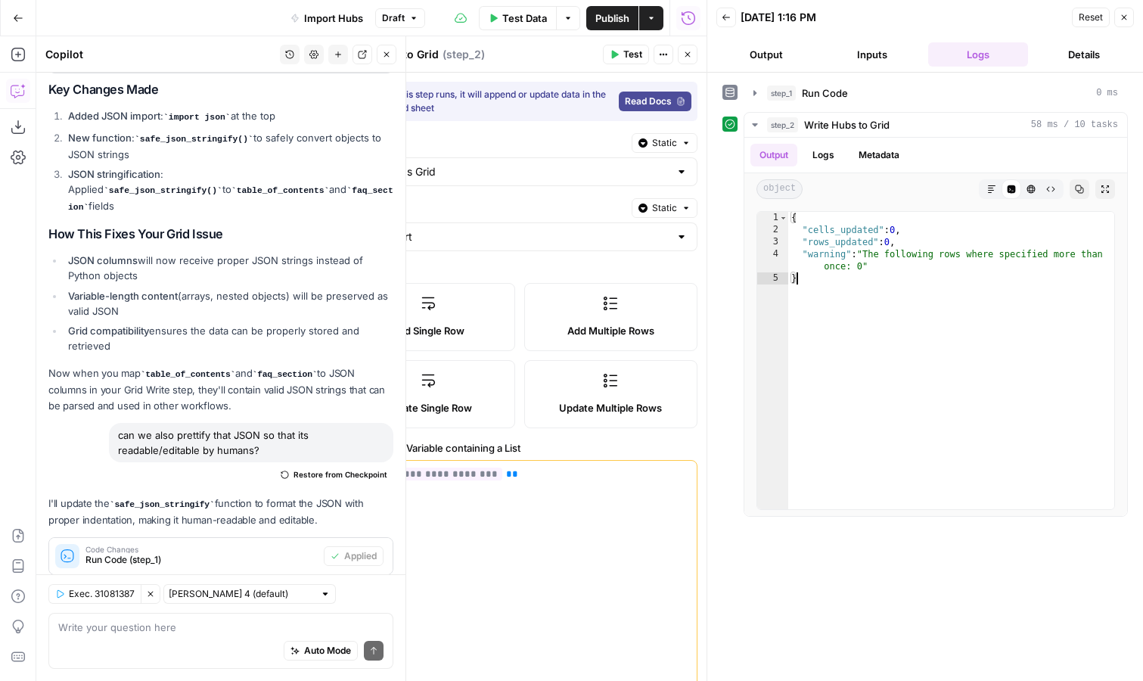
click at [385, 57] on icon "button" at bounding box center [386, 54] width 9 height 9
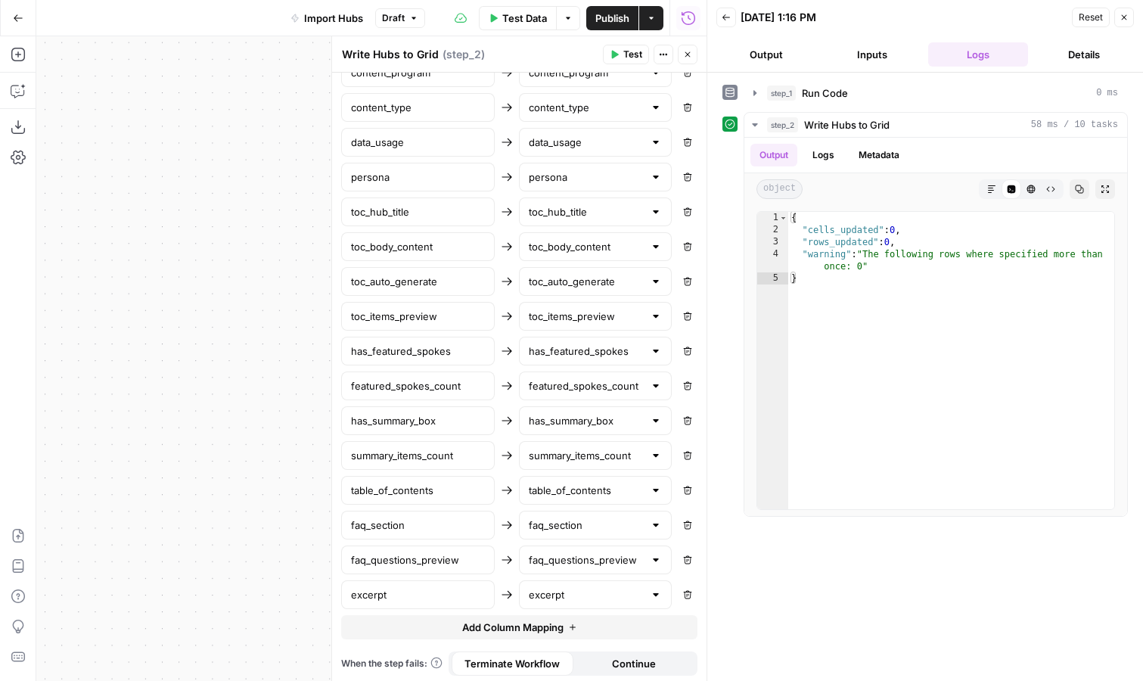
scroll to position [1242, 0]
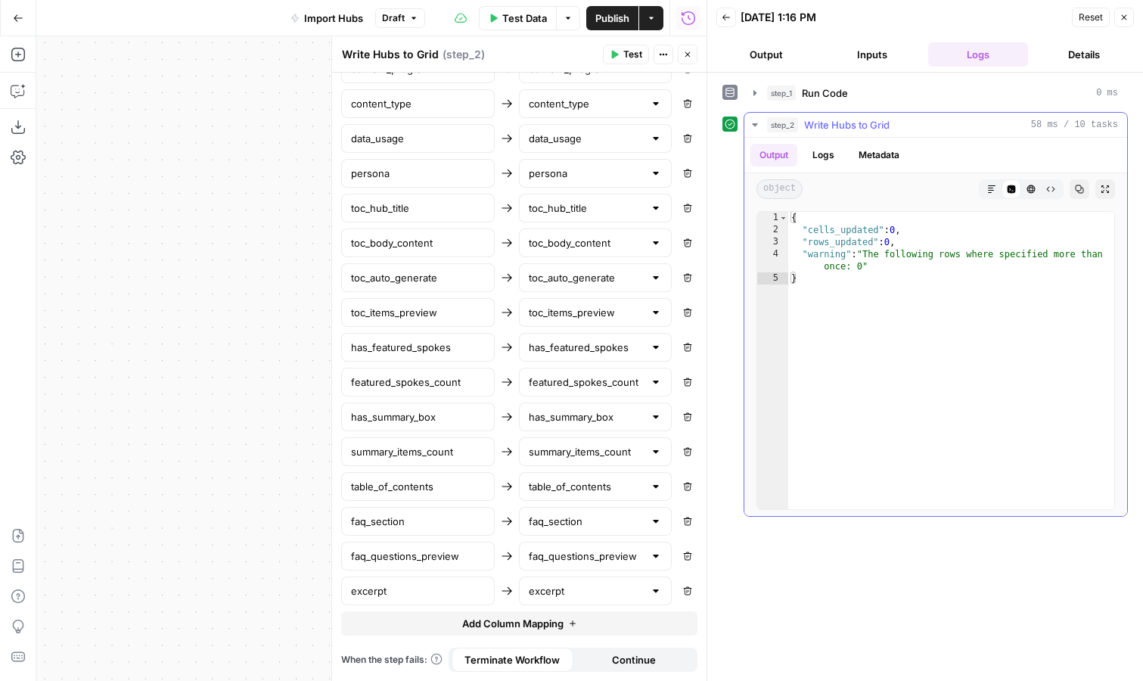
click at [831, 149] on button "Logs" at bounding box center [823, 155] width 40 height 23
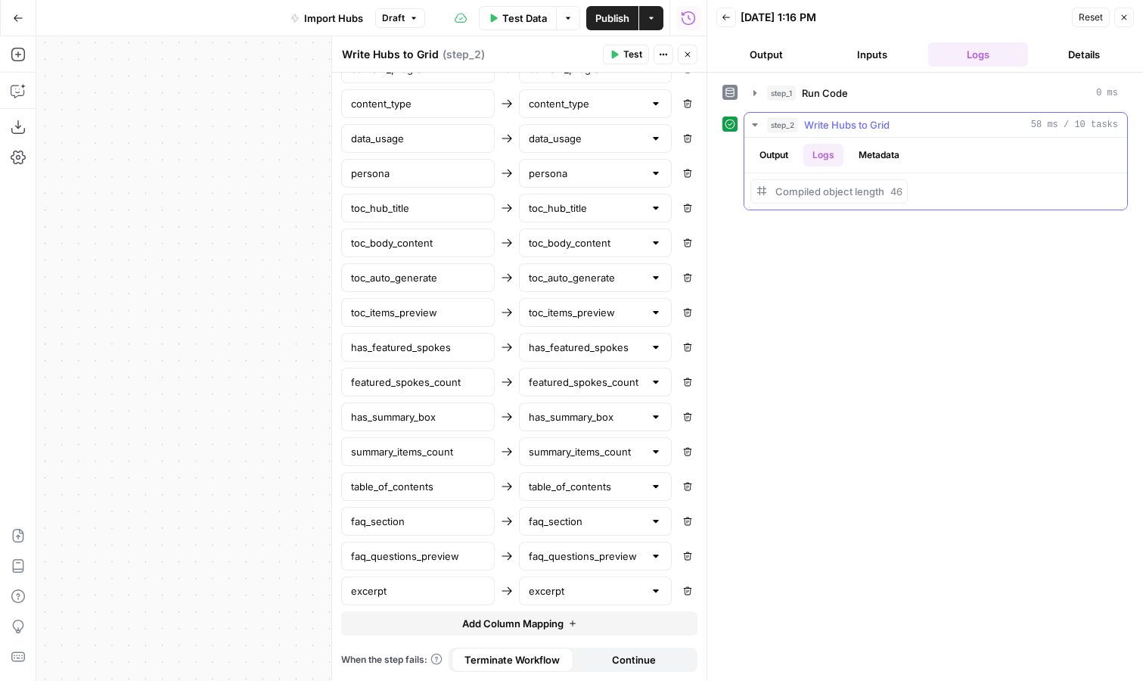
click at [874, 160] on button "Metadata" at bounding box center [879, 155] width 59 height 23
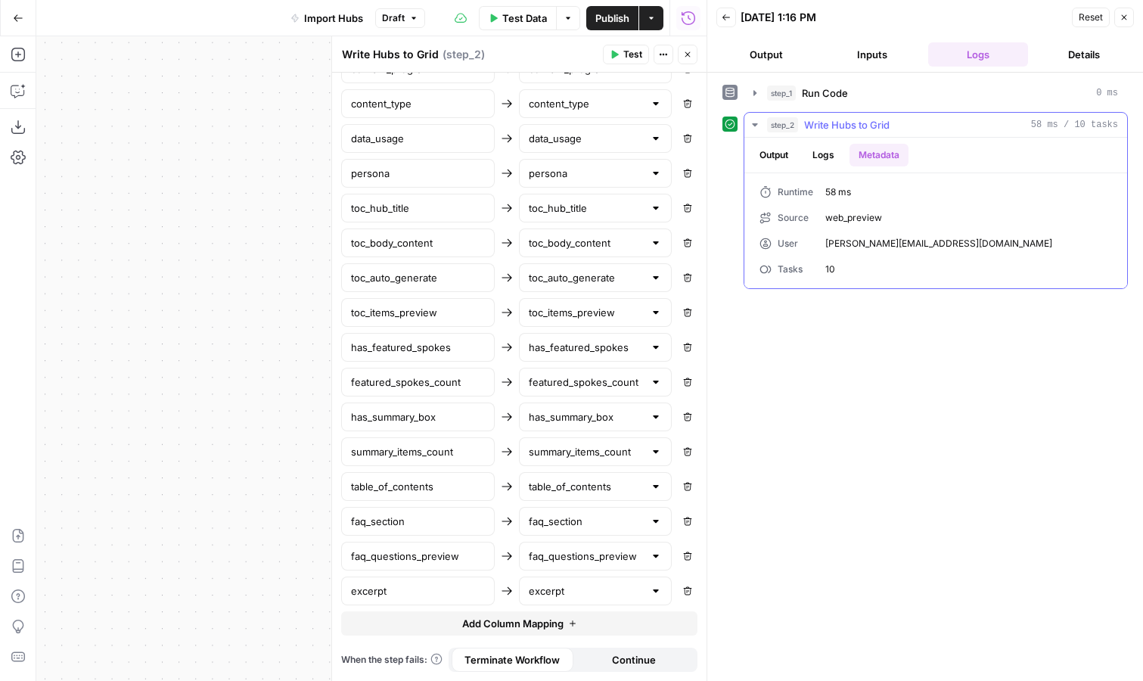
click at [779, 155] on button "Output" at bounding box center [773, 155] width 47 height 23
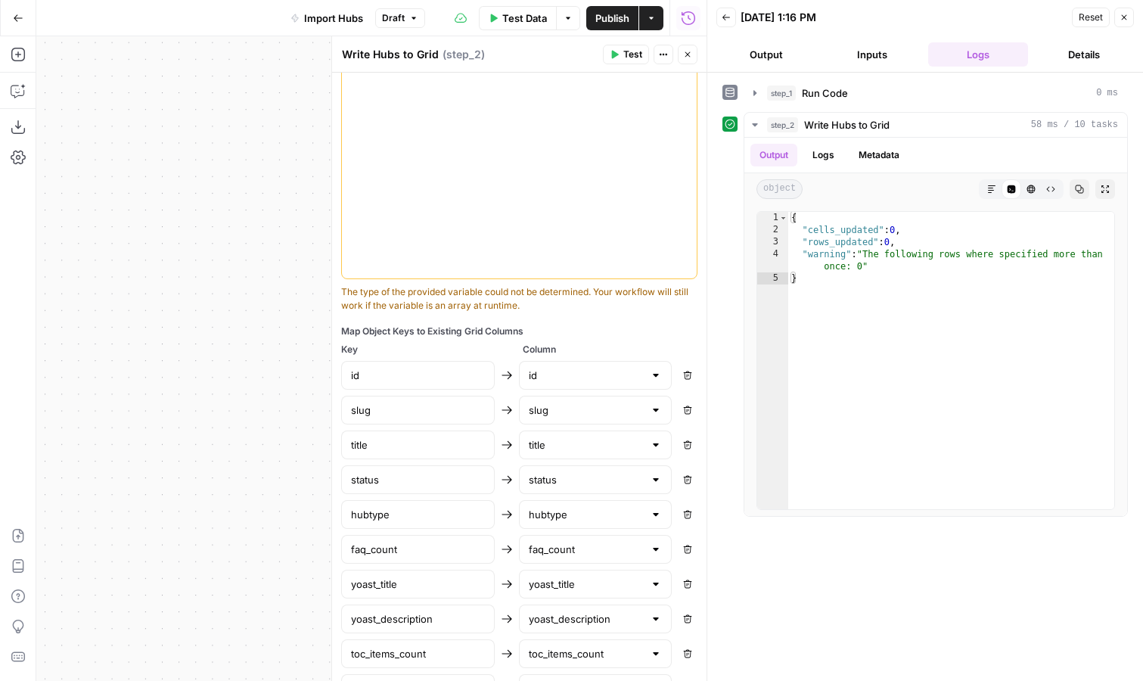
scroll to position [0, 0]
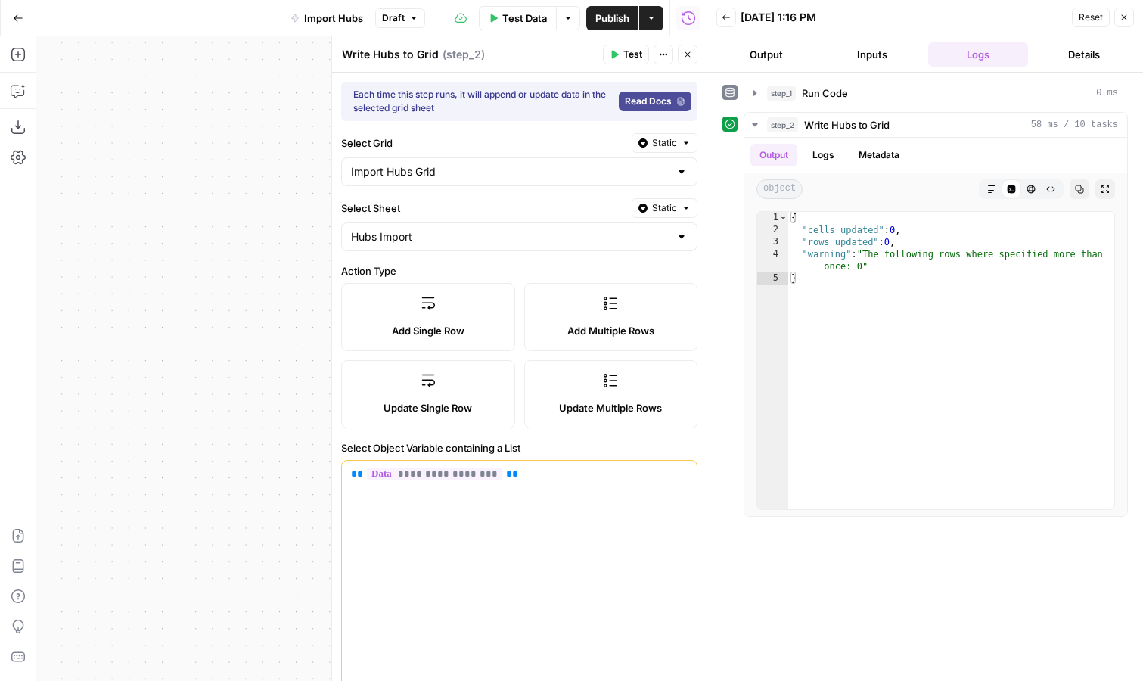
click at [485, 394] on label "Update Single Row" at bounding box center [428, 394] width 174 height 68
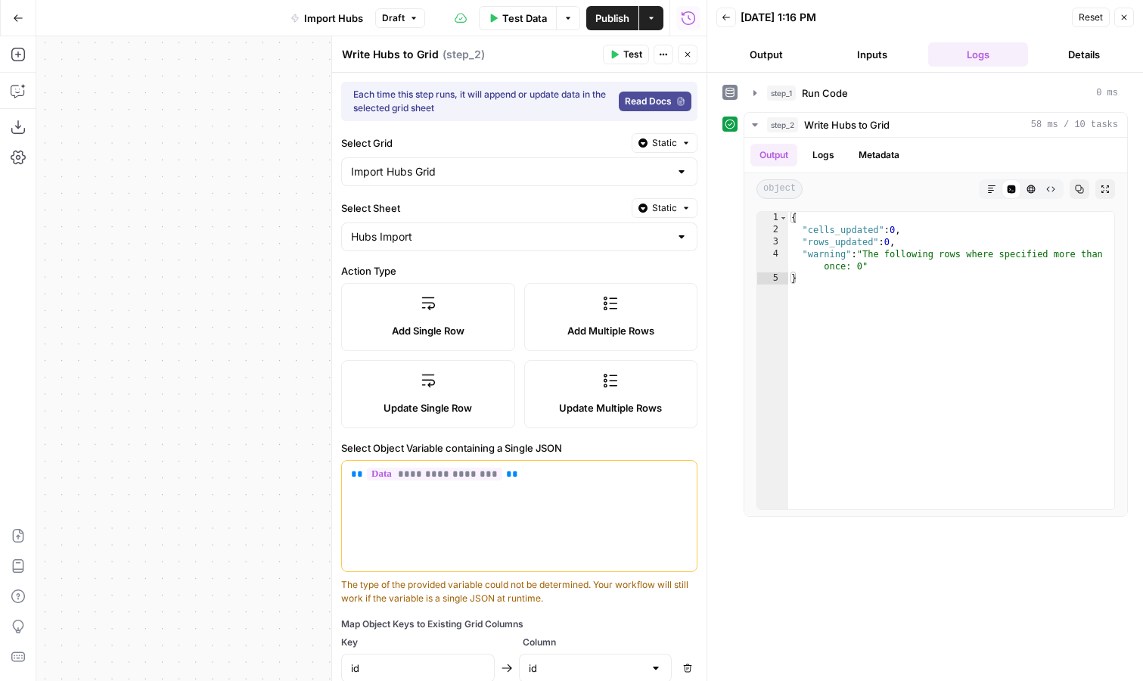
click at [582, 393] on label "Update Multiple Rows" at bounding box center [611, 394] width 174 height 68
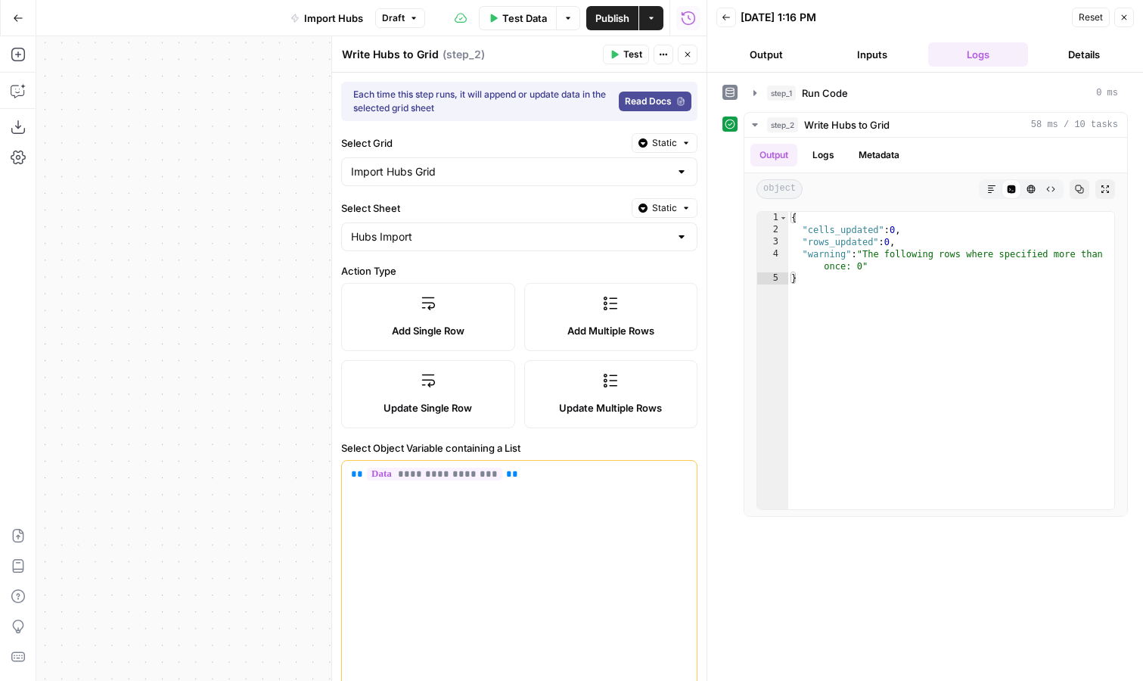
scroll to position [247, 0]
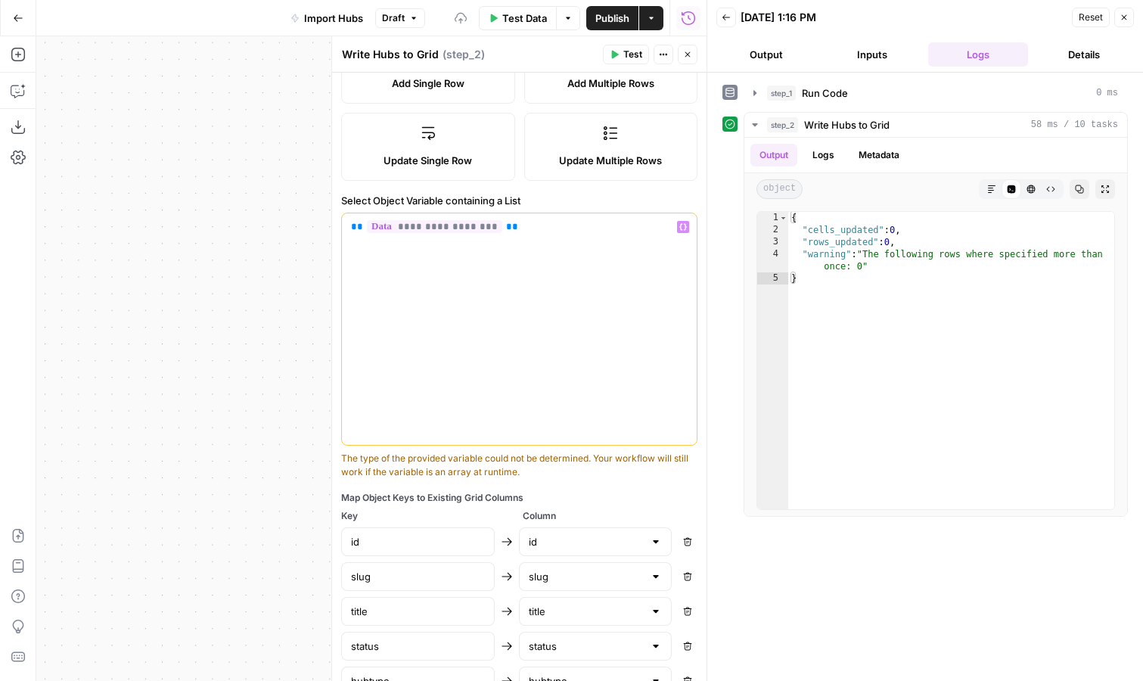
click at [471, 165] on span "Update Single Row" at bounding box center [428, 160] width 89 height 15
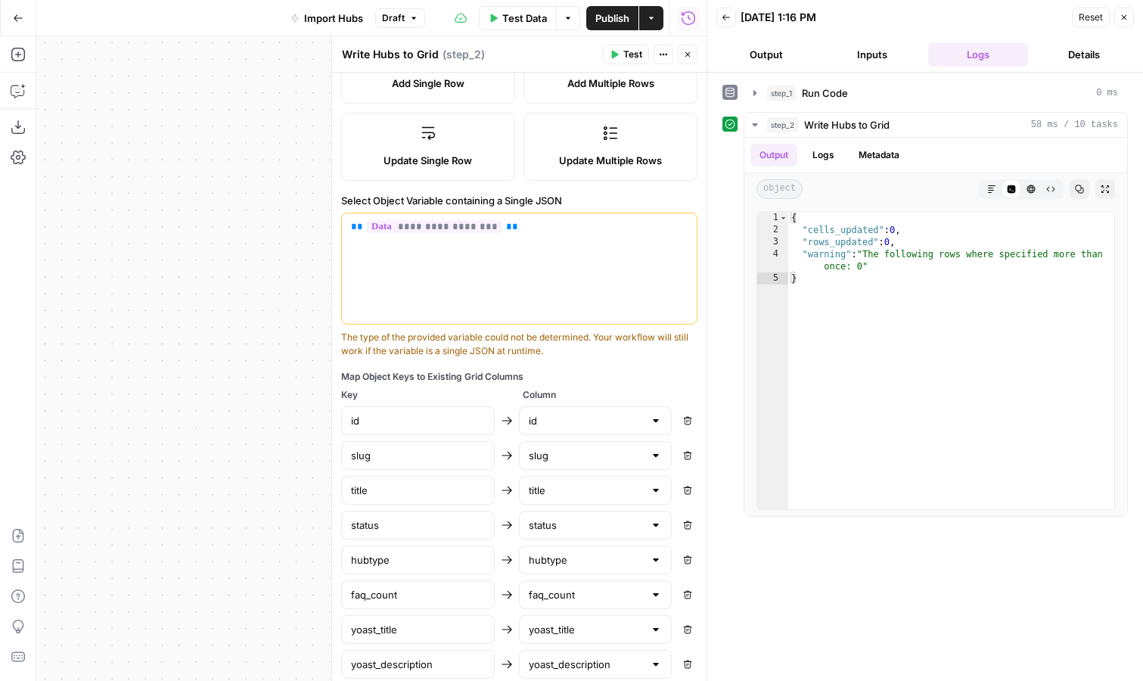
click at [586, 151] on label "Update Multiple Rows" at bounding box center [611, 147] width 174 height 68
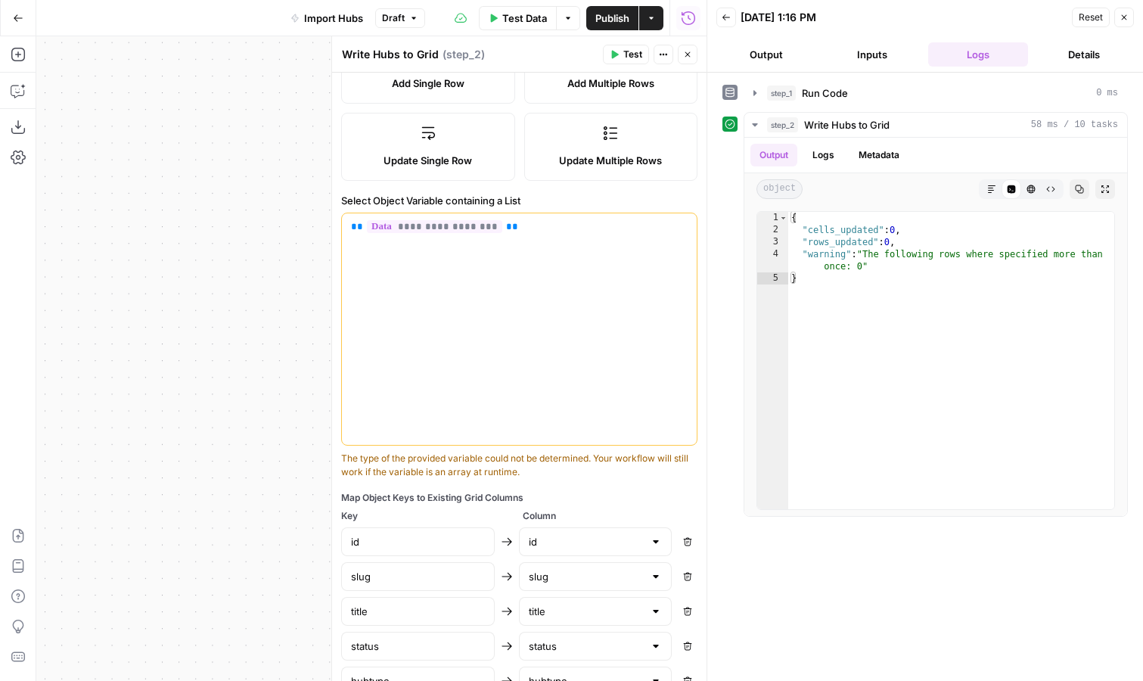
type textarea "**********"
drag, startPoint x: 886, startPoint y: 270, endPoint x: 803, endPoint y: 251, distance: 84.6
click at [803, 251] on div "{ "cells_updated" : 0 , "rows_updated" : 0 , "warning" : "The following rows wh…" at bounding box center [951, 372] width 326 height 321
click at [26, 95] on button "Copilot" at bounding box center [18, 91] width 24 height 24
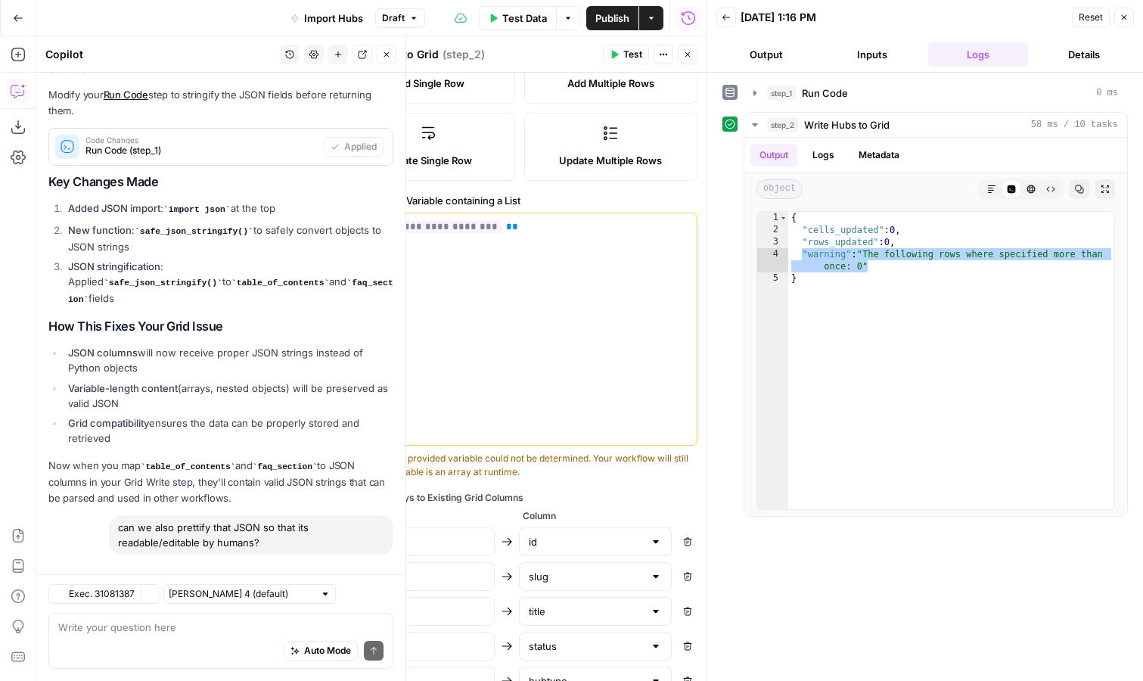
scroll to position [4546, 0]
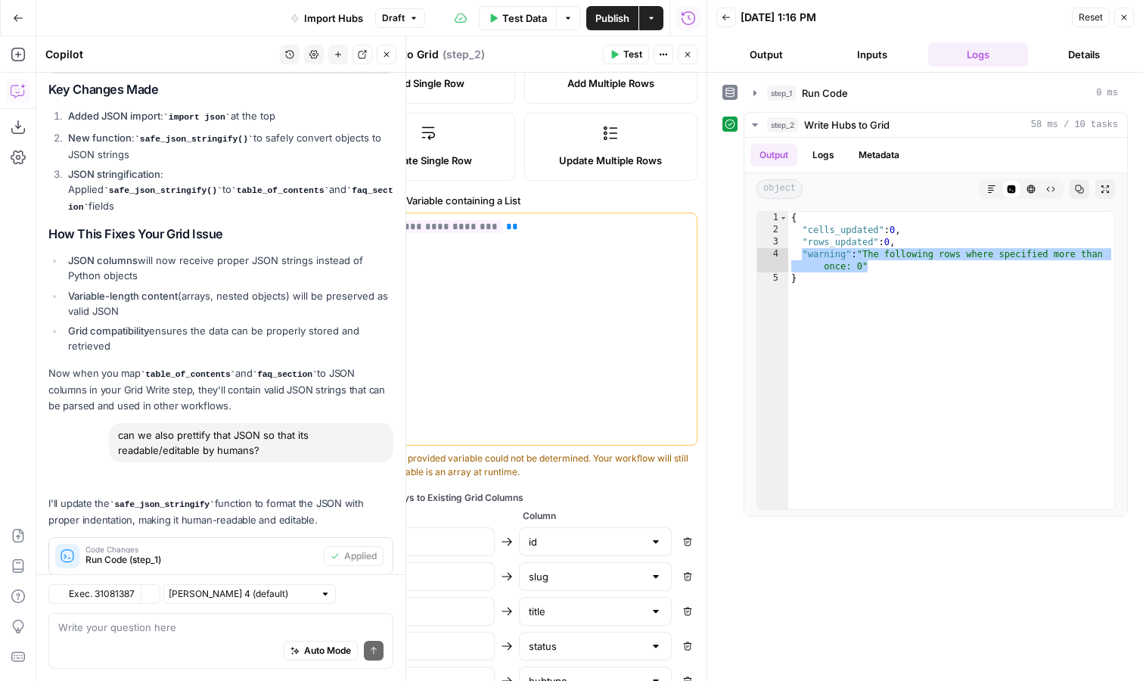
click at [190, 633] on textarea at bounding box center [220, 627] width 325 height 15
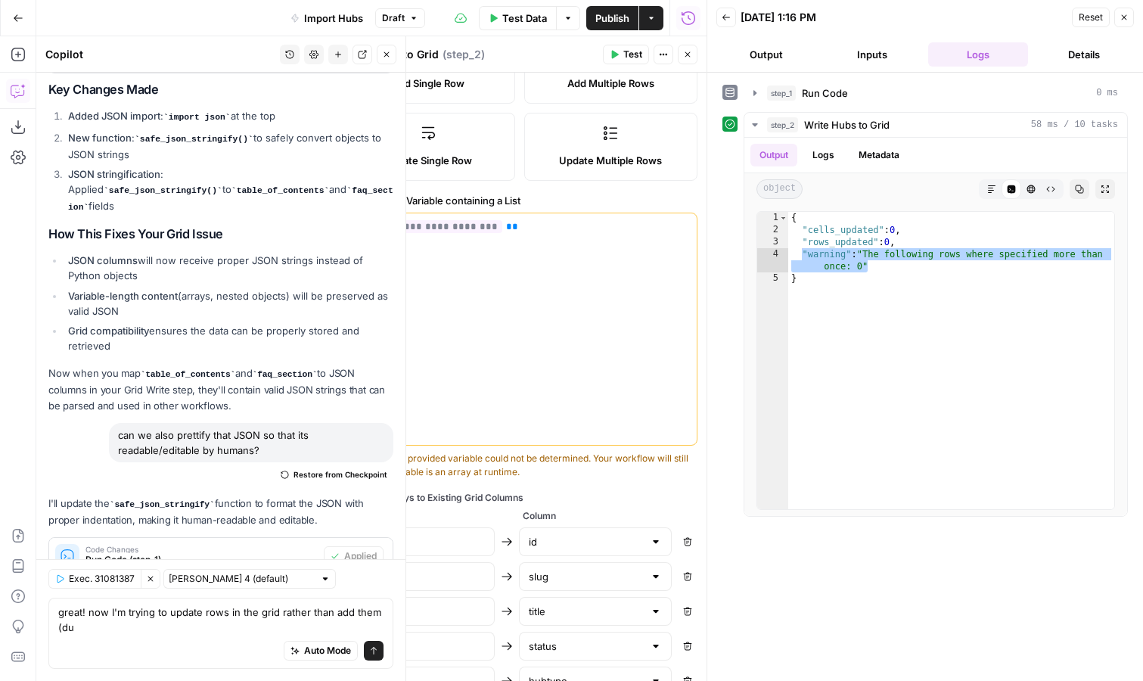
scroll to position [4562, 0]
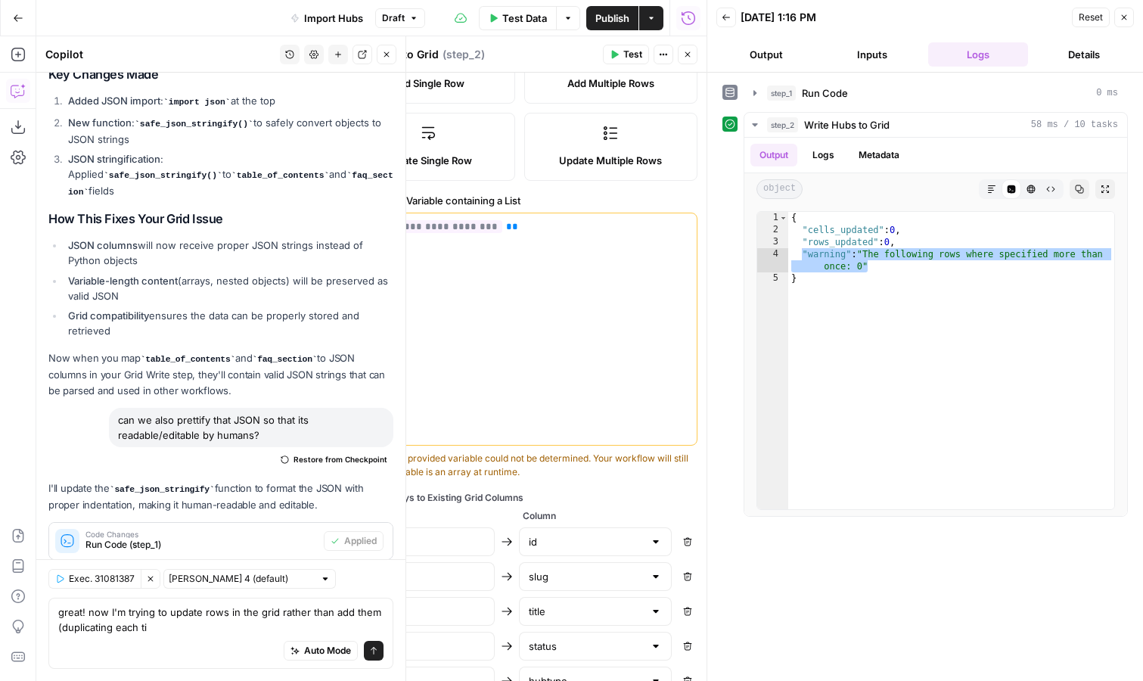
drag, startPoint x: 63, startPoint y: 626, endPoint x: 173, endPoint y: 635, distance: 110.8
click at [173, 635] on div "great! now I'm trying to update rows in the grid rather than add them (duplicat…" at bounding box center [220, 633] width 345 height 71
type textarea "great! now I'm trying to update rows in the grid rather than add them (adding 4…"
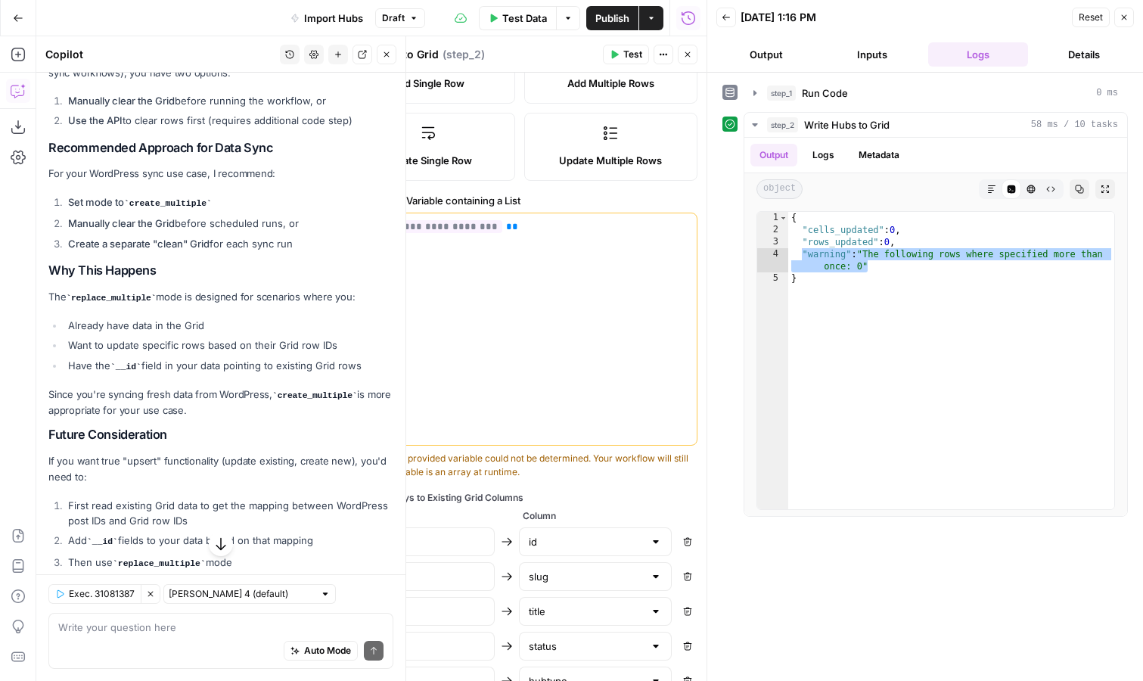
scroll to position [5490, 0]
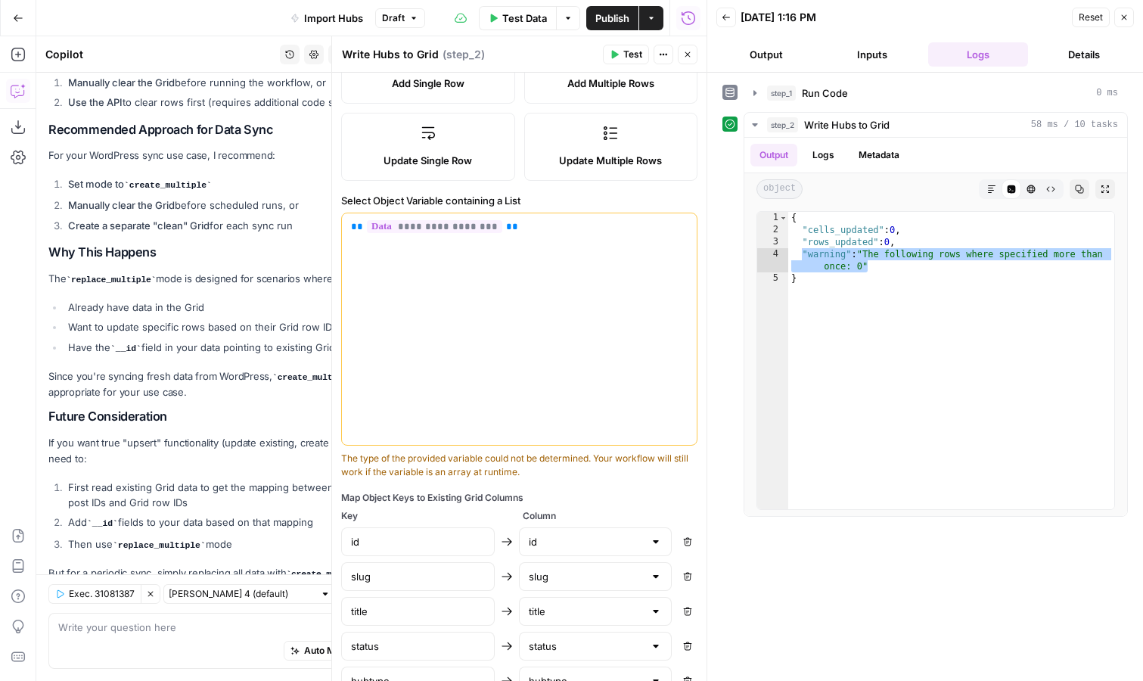
click at [689, 51] on icon "button" at bounding box center [687, 54] width 9 height 9
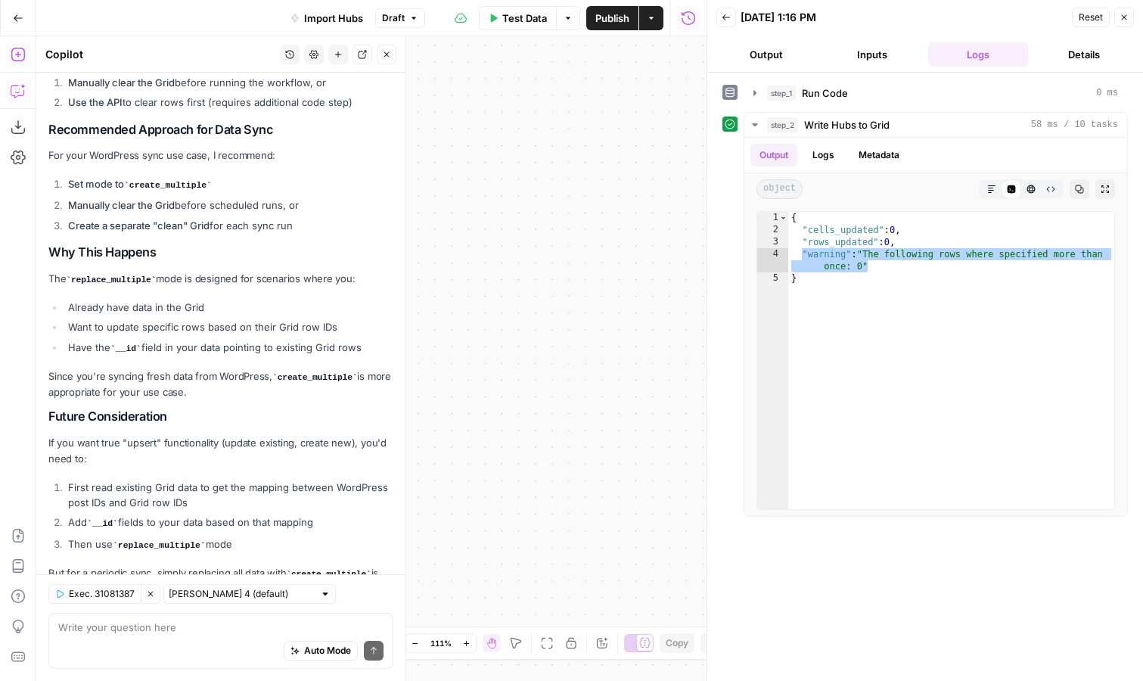
click at [21, 56] on icon "button" at bounding box center [18, 54] width 15 height 15
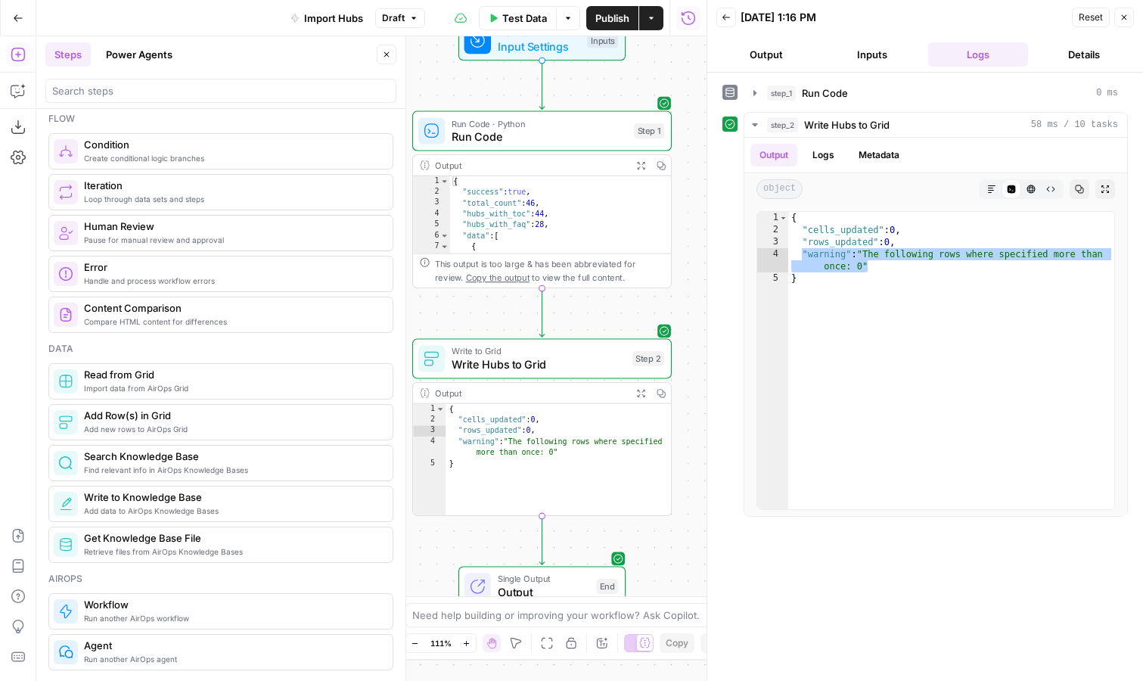
scroll to position [467, 0]
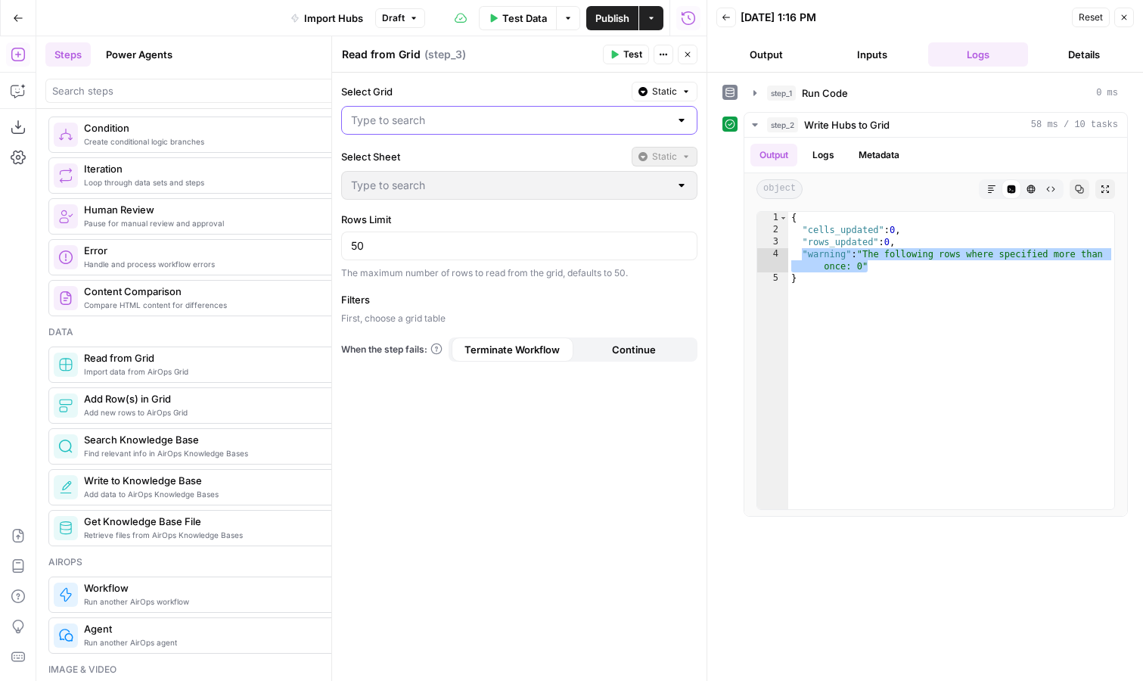
click at [486, 123] on input "Select Grid" at bounding box center [510, 120] width 318 height 15
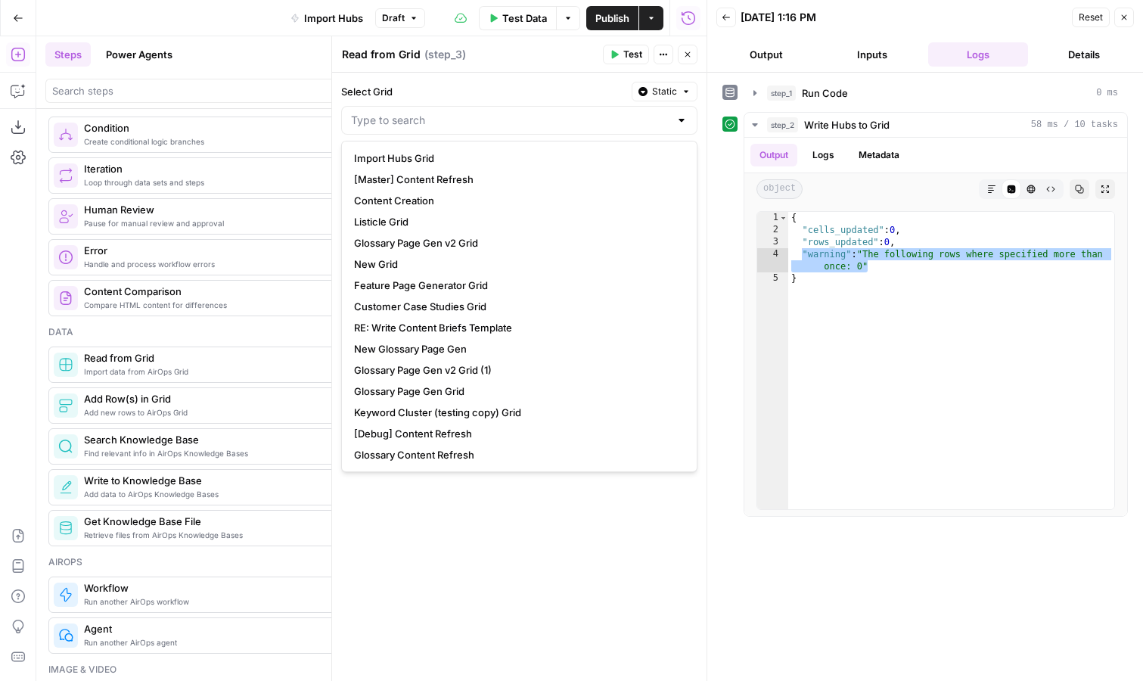
click at [486, 156] on span "Import Hubs Grid" at bounding box center [516, 158] width 325 height 15
type input "Import Hubs Grid"
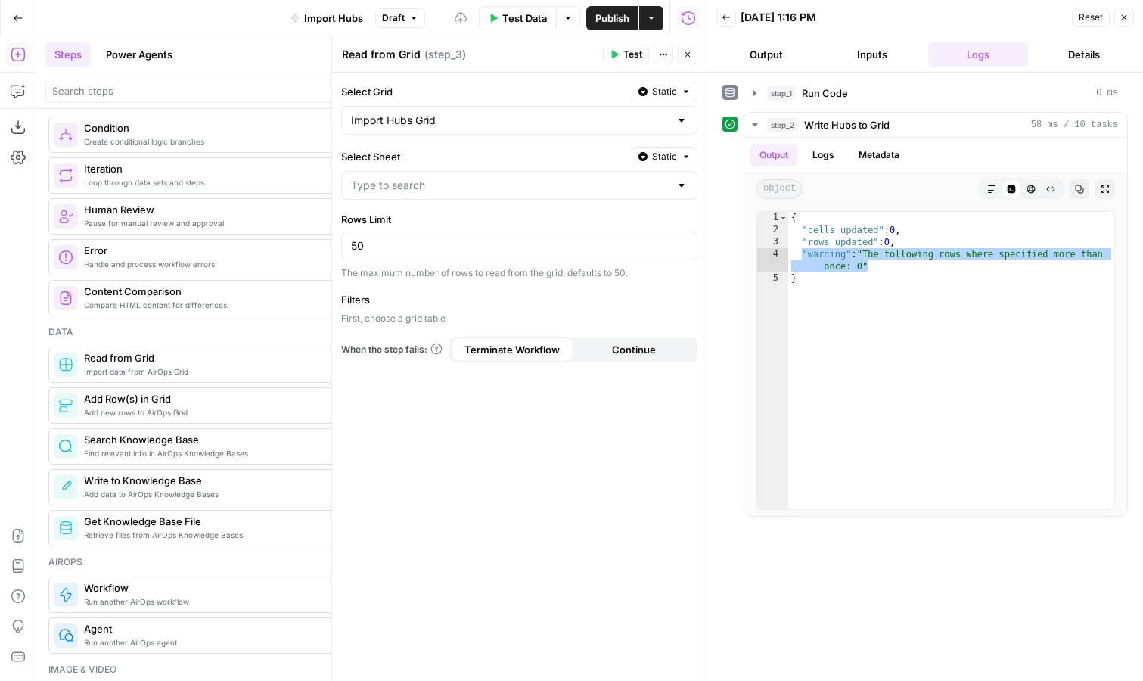
click at [484, 199] on div at bounding box center [519, 185] width 356 height 29
click at [468, 287] on span "Hubs Import" at bounding box center [516, 286] width 325 height 15
type input "Hubs Import"
click at [474, 251] on input "50" at bounding box center [519, 245] width 337 height 15
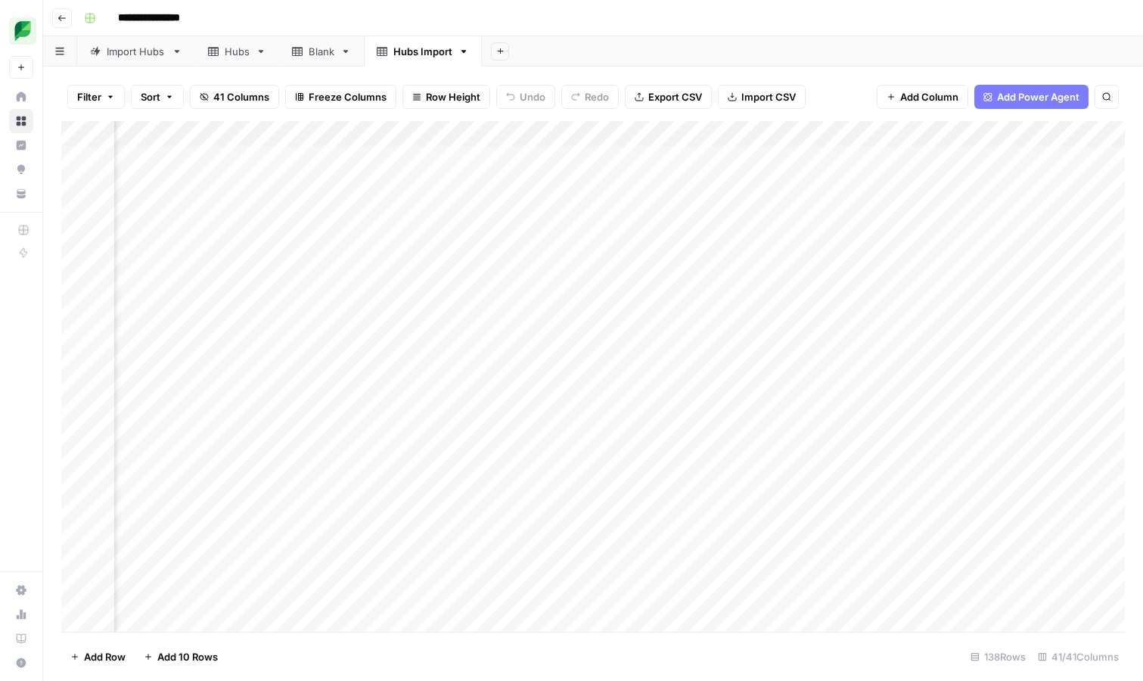
scroll to position [0, 3233]
click at [895, 156] on div "Add Column" at bounding box center [593, 376] width 1064 height 511
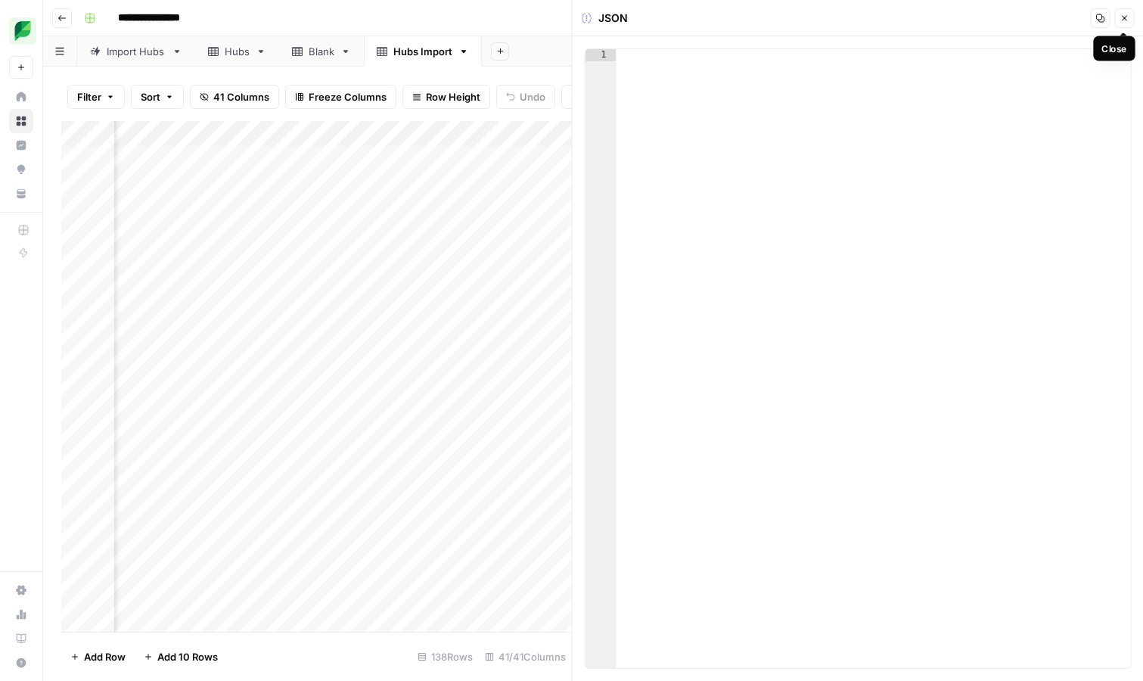
click at [1127, 14] on icon "button" at bounding box center [1124, 18] width 9 height 9
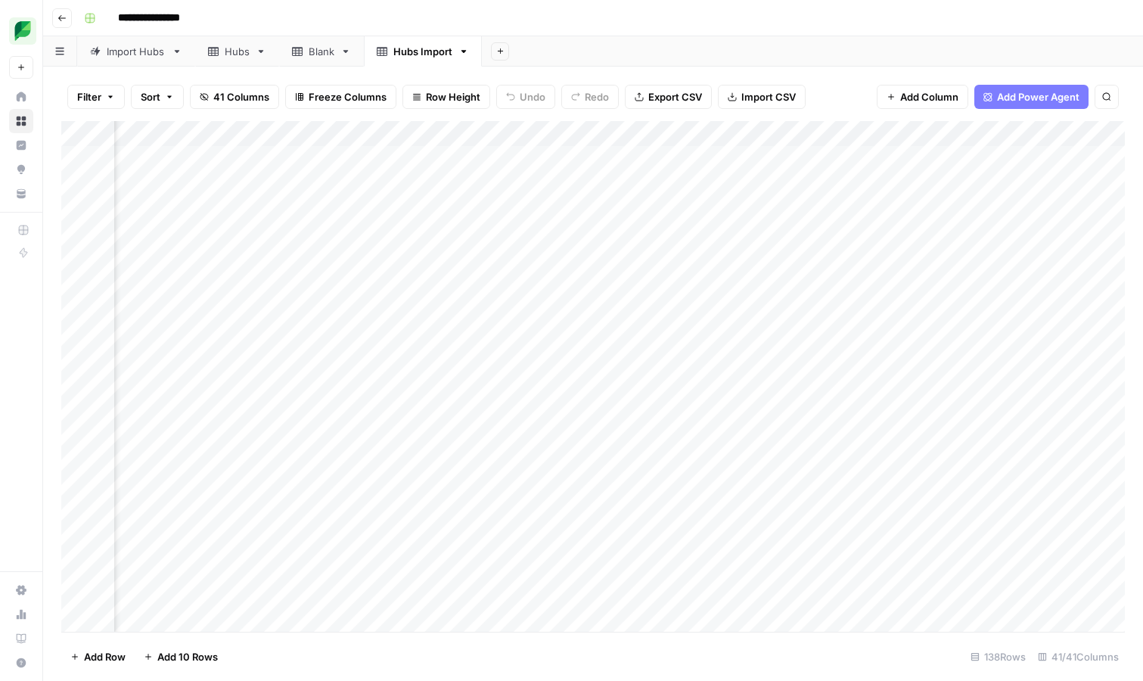
scroll to position [0, 6618]
click at [927, 94] on span "Add Column" at bounding box center [929, 96] width 58 height 15
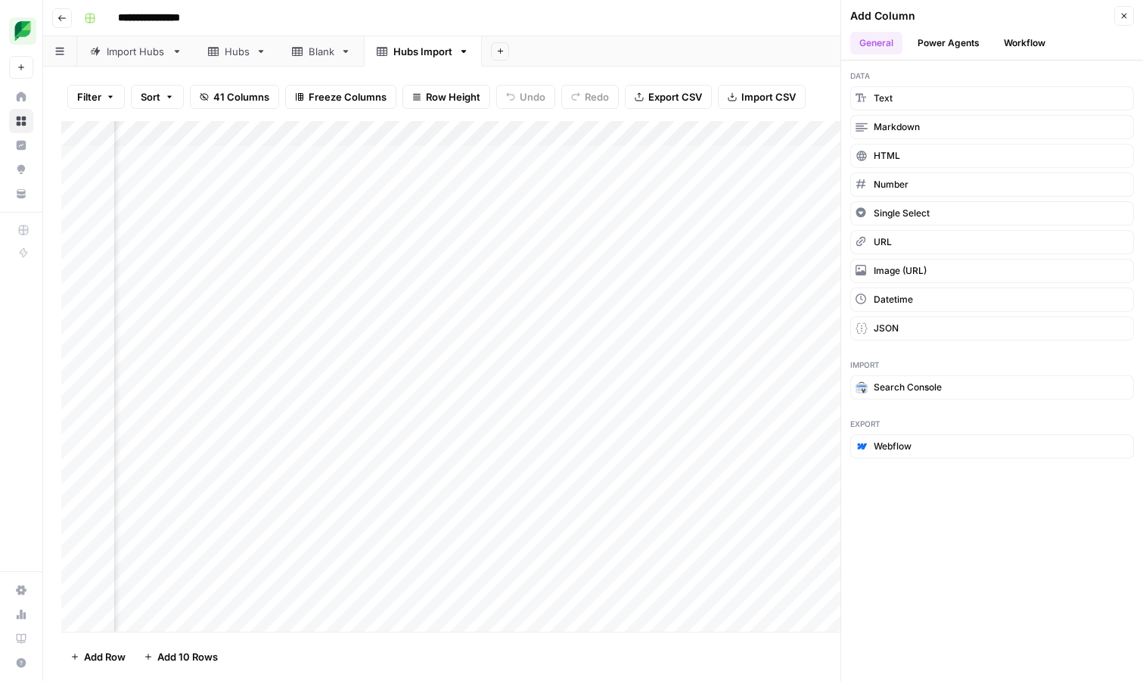
click at [1125, 20] on icon "button" at bounding box center [1124, 15] width 9 height 9
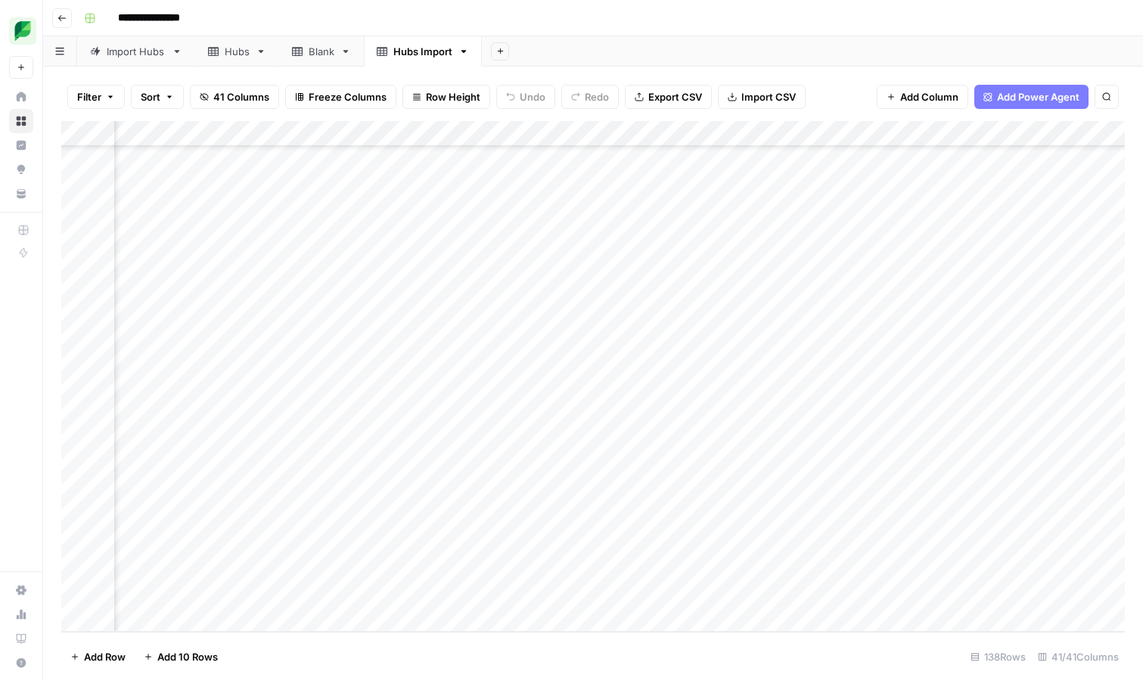
scroll to position [3089, 3347]
click at [781, 205] on div "Add Column" at bounding box center [593, 376] width 1064 height 511
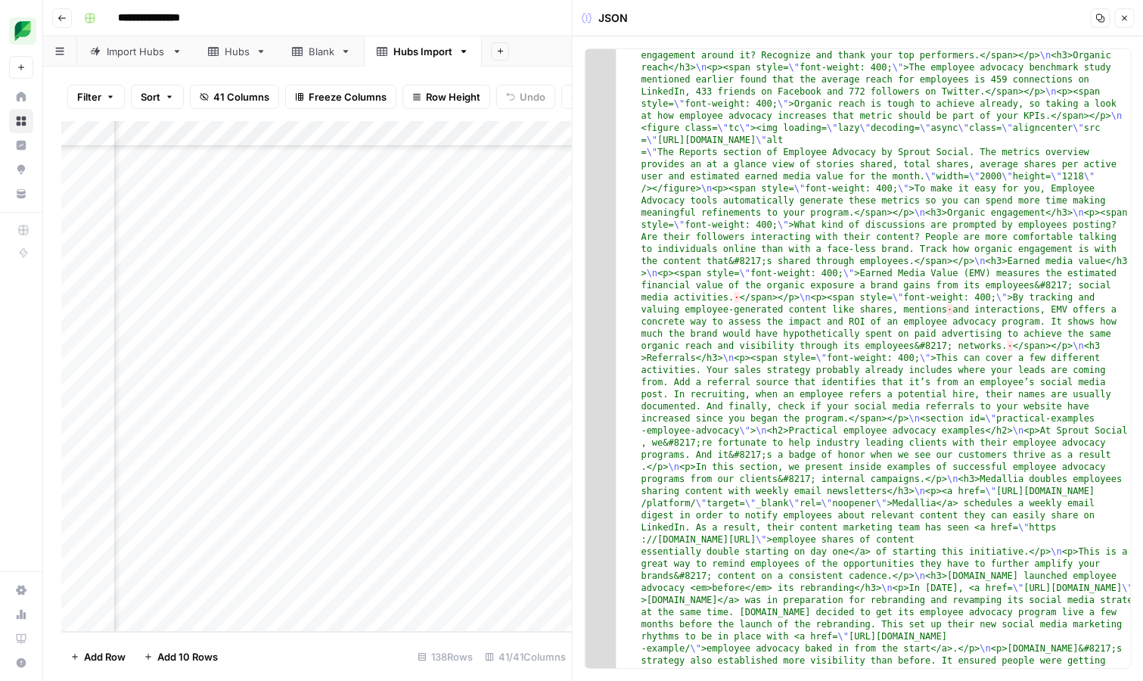
scroll to position [3036, 0]
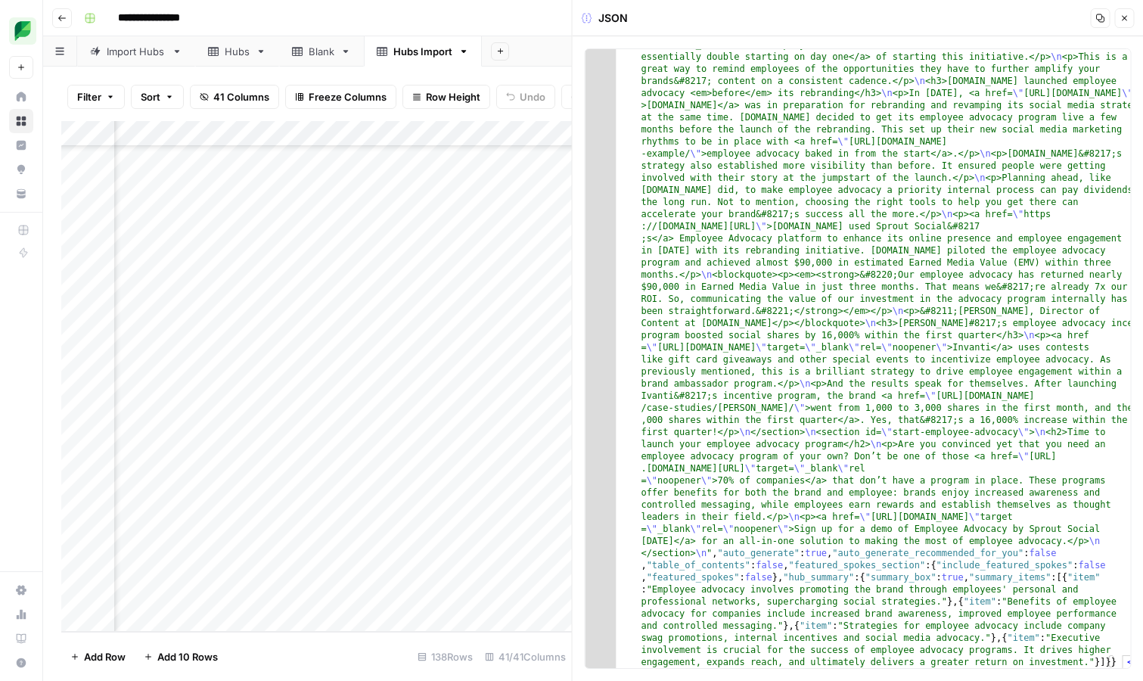
click at [1123, 16] on icon "button" at bounding box center [1124, 18] width 9 height 9
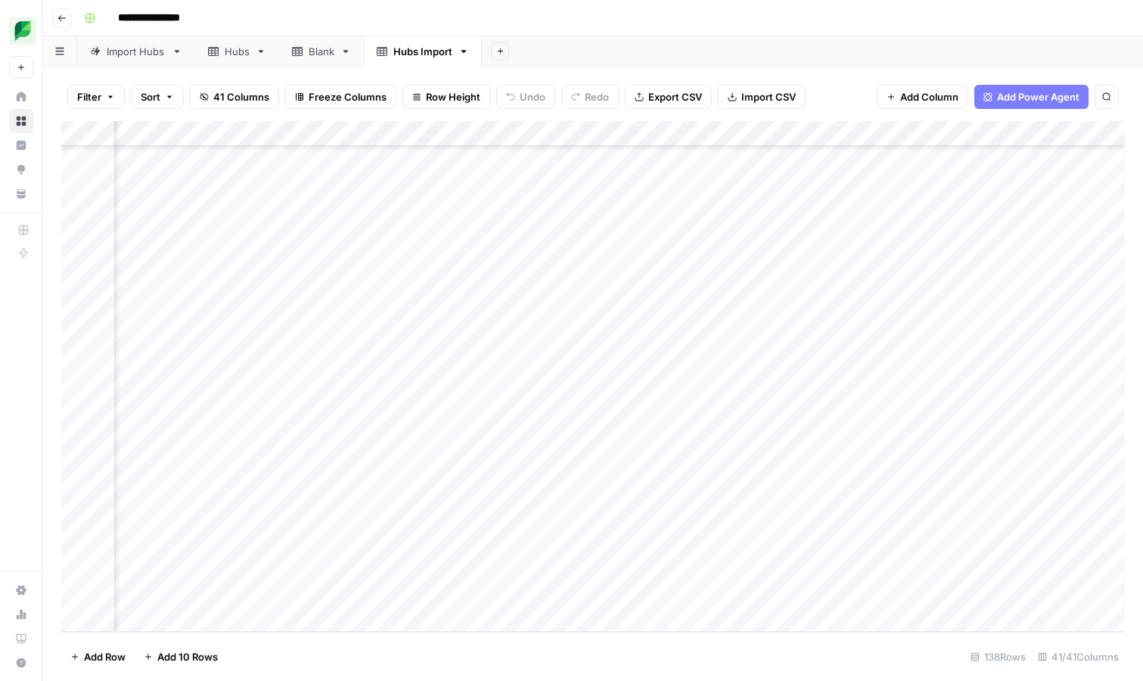
scroll to position [3089, 0]
click at [710, 435] on div "Add Column" at bounding box center [593, 376] width 1064 height 511
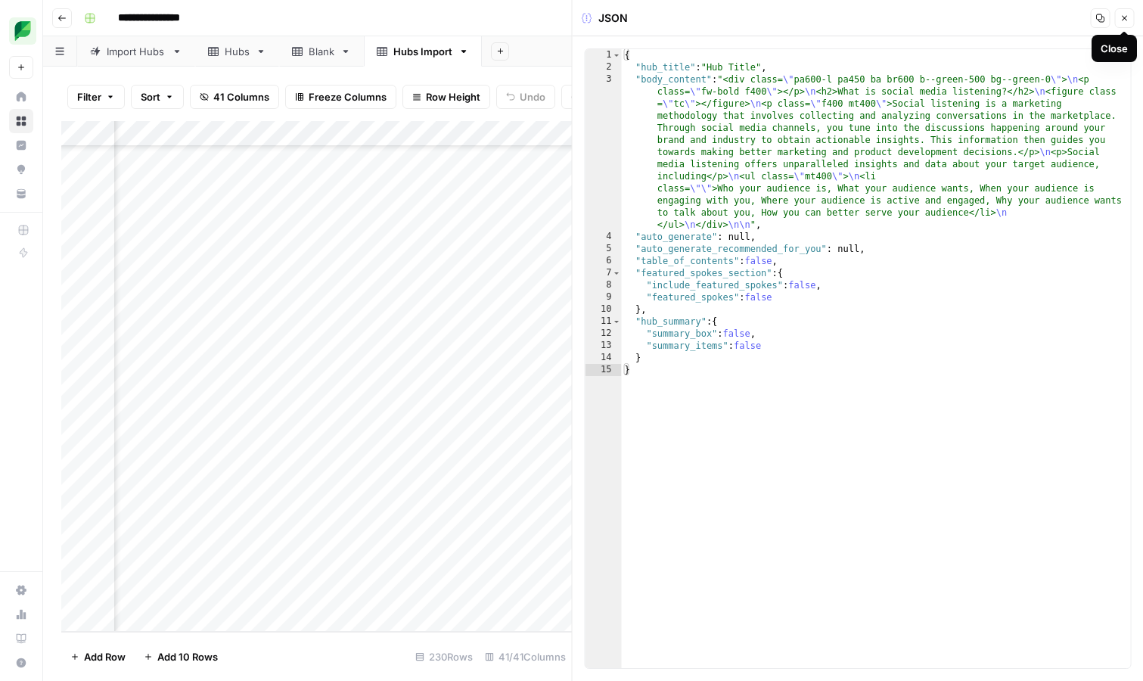
click at [1126, 17] on icon "button" at bounding box center [1124, 18] width 9 height 9
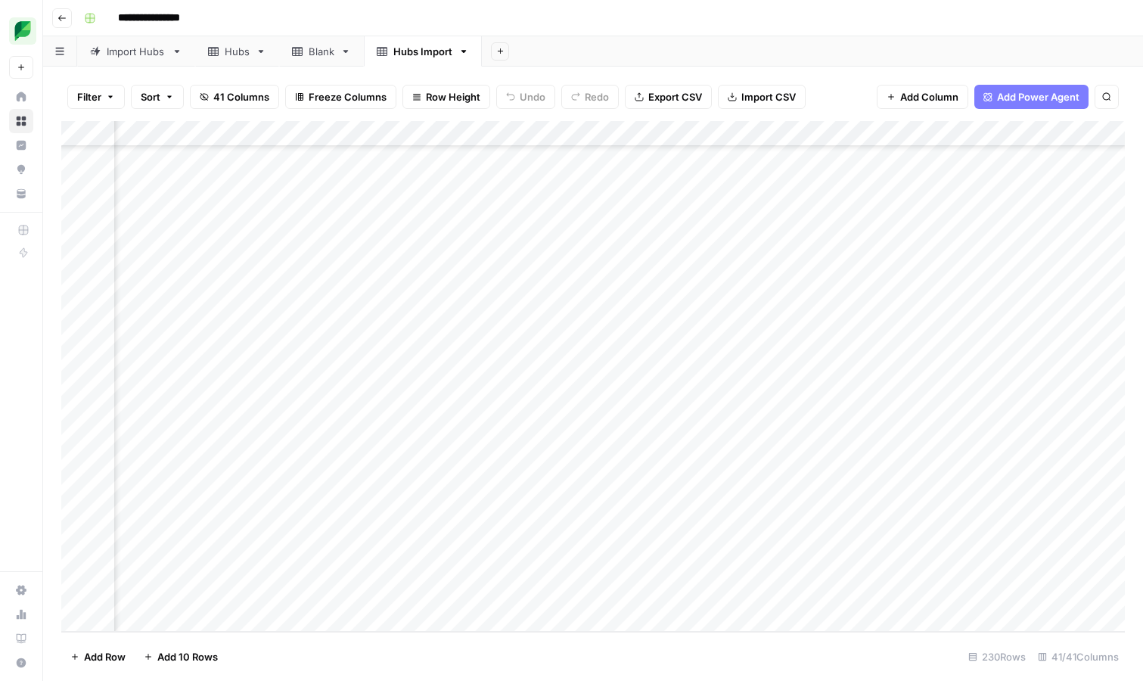
scroll to position [5455, 3669]
click at [893, 437] on div "Add Column" at bounding box center [593, 376] width 1064 height 511
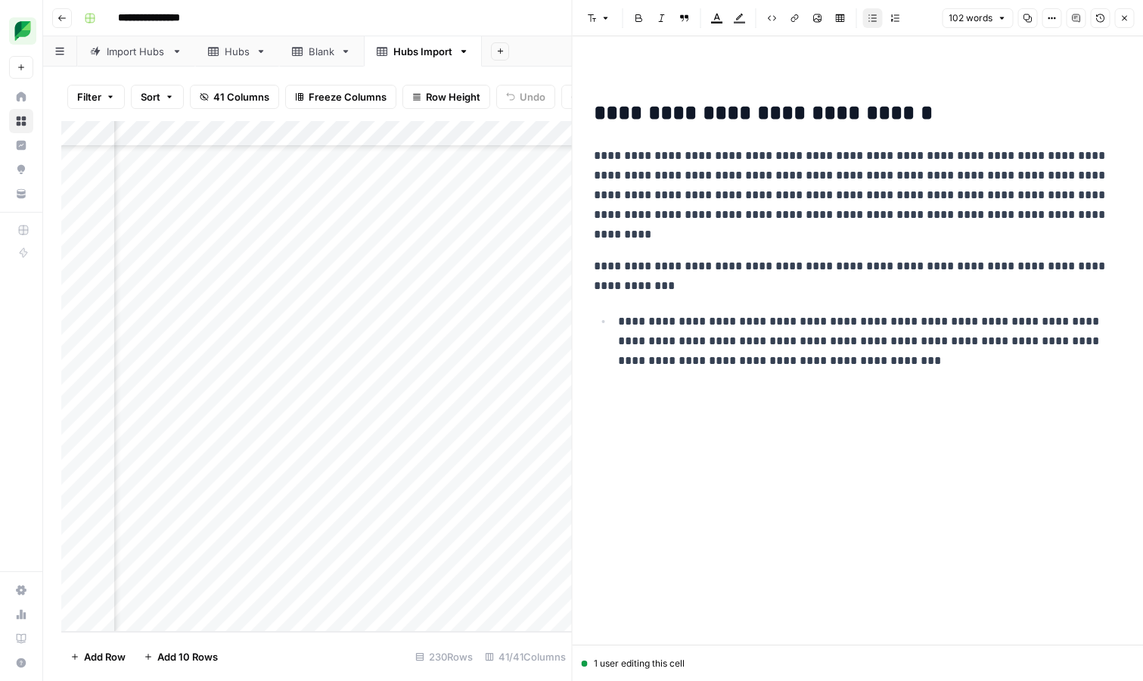
click at [927, 376] on div "**********" at bounding box center [858, 222] width 547 height 322
click at [1120, 20] on icon "button" at bounding box center [1124, 18] width 9 height 9
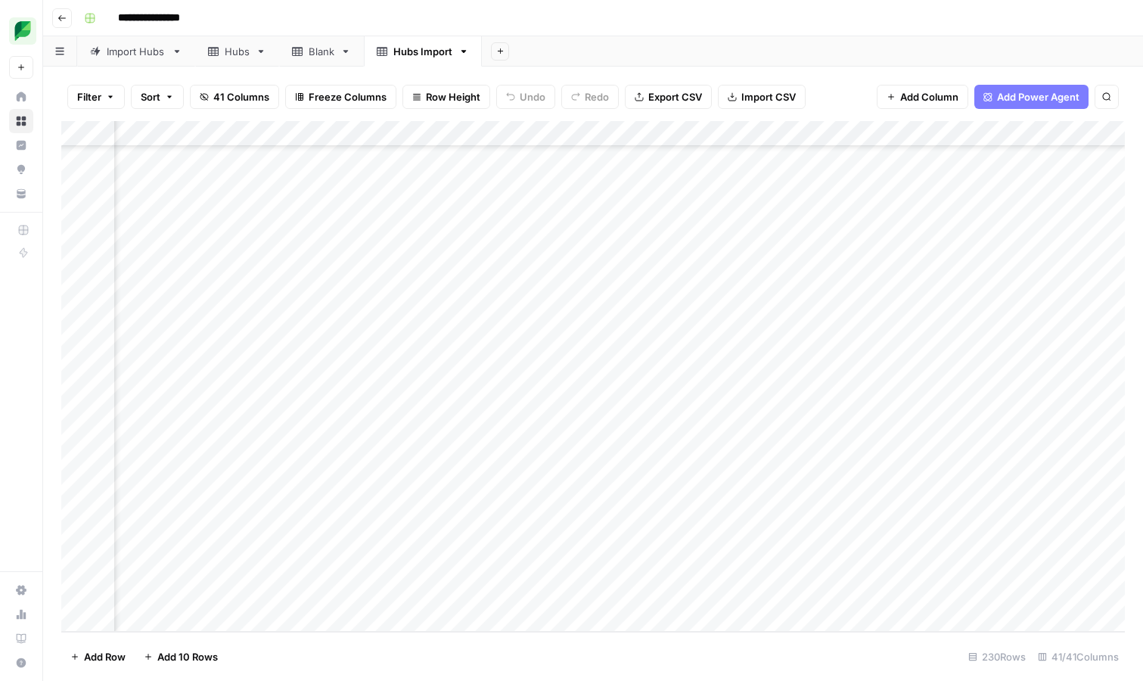
scroll to position [5455, 5741]
click at [759, 410] on div "Add Column" at bounding box center [593, 376] width 1064 height 511
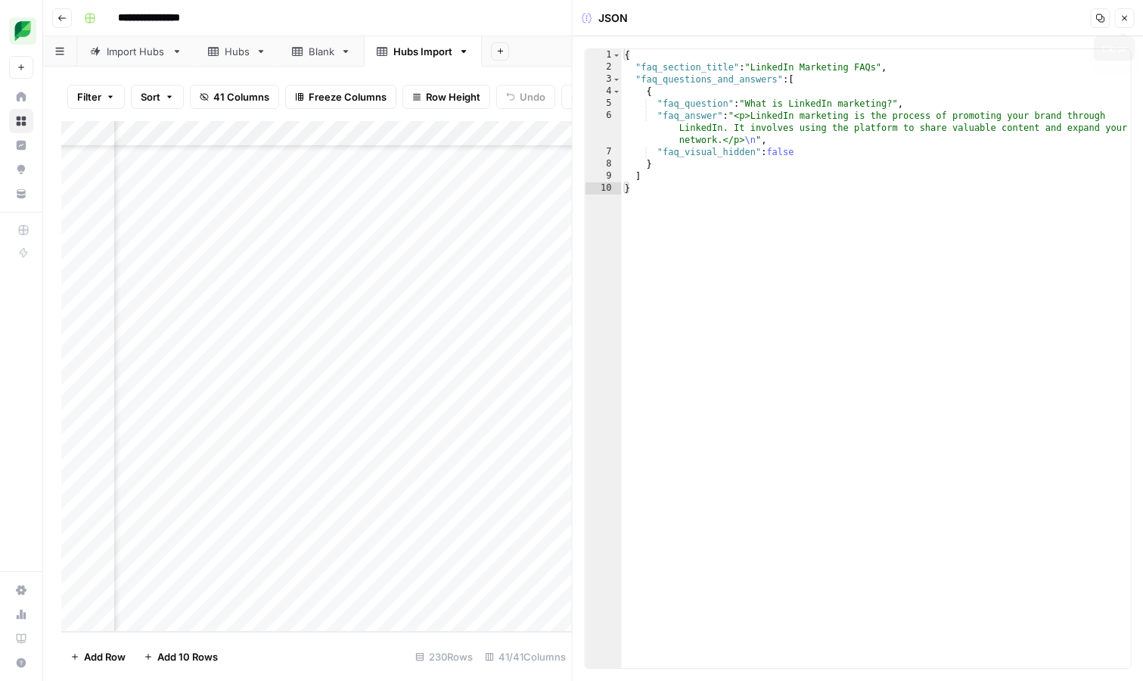
click at [1123, 20] on icon "button" at bounding box center [1124, 18] width 9 height 9
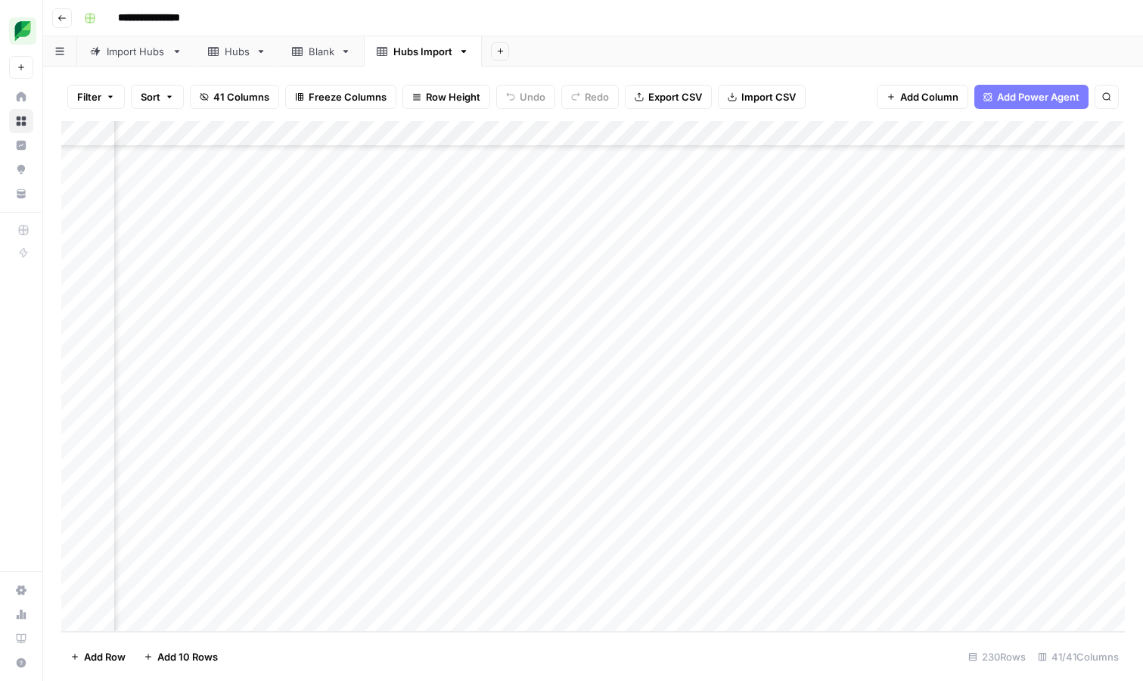
scroll to position [5454, 5801]
click at [699, 410] on div "Add Column" at bounding box center [593, 376] width 1064 height 511
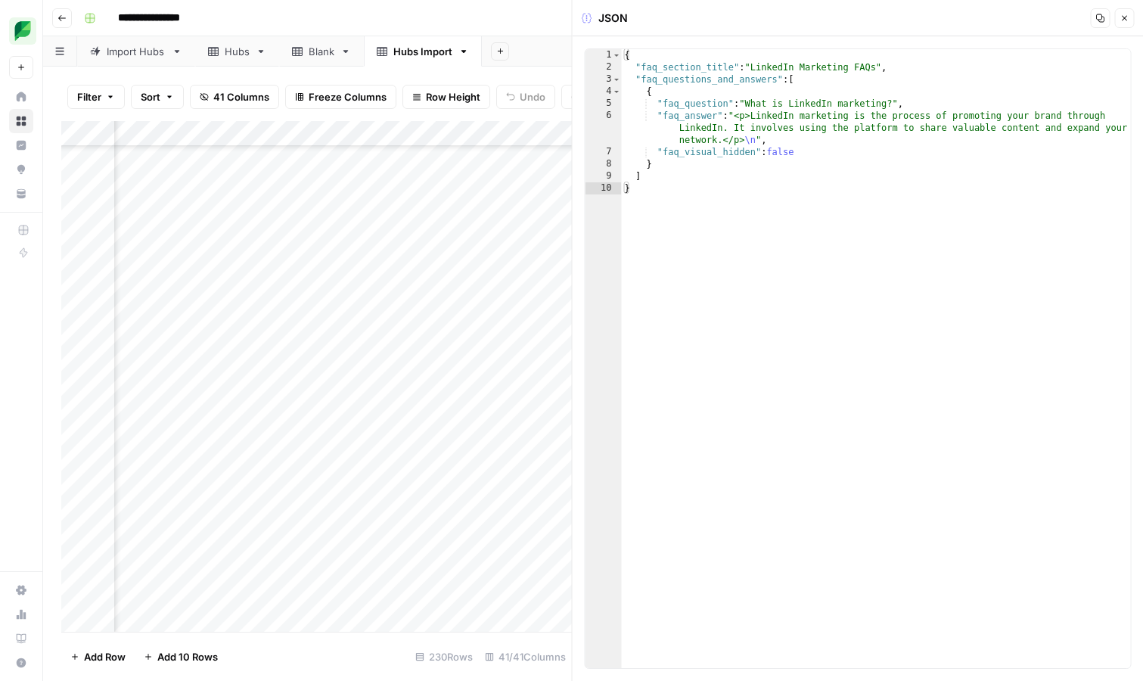
click at [1123, 20] on icon "button" at bounding box center [1124, 18] width 9 height 9
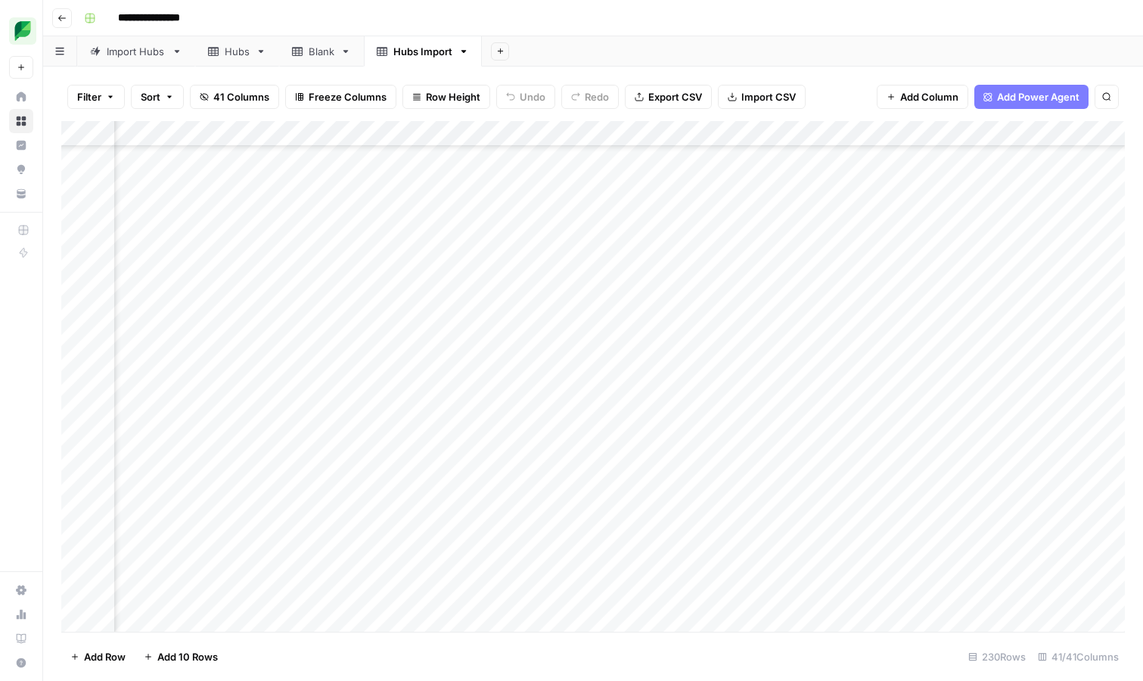
scroll to position [0, 4741]
click at [641, 314] on div "Add Column" at bounding box center [593, 376] width 1064 height 511
click at [836, 133] on div "Add Column" at bounding box center [593, 376] width 1064 height 511
click at [841, 96] on div "Filter Sort 41 Columns Freeze Columns Row Height Undo Redo Export CSV Import CS…" at bounding box center [593, 97] width 1064 height 48
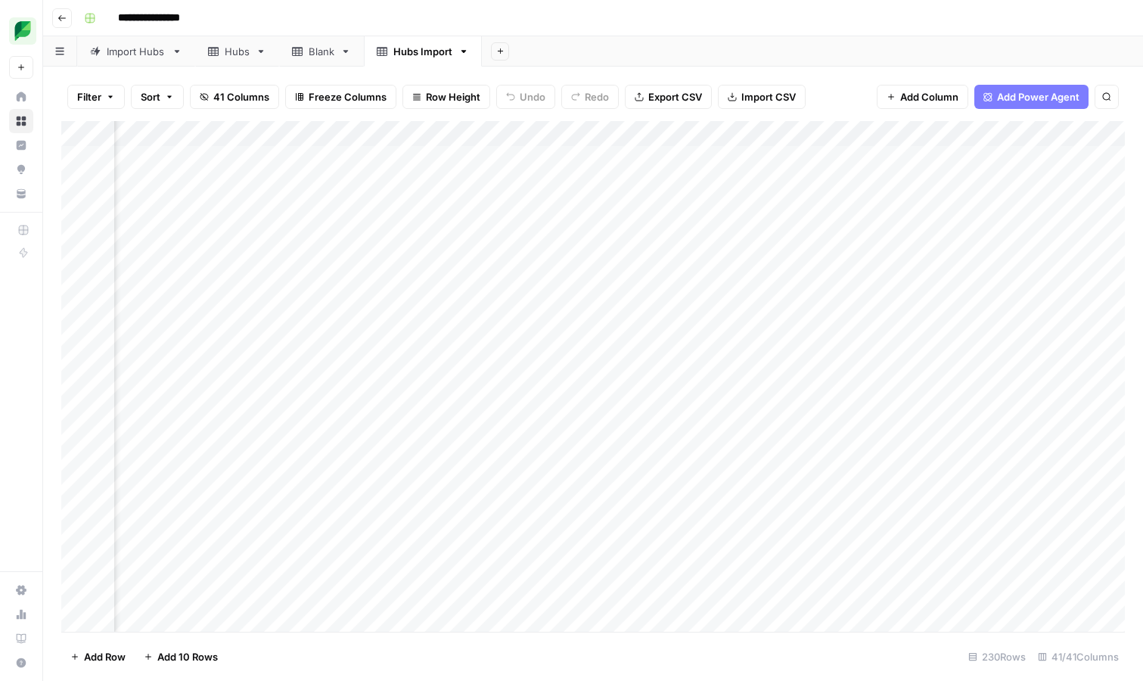
click at [640, 138] on div "Add Column" at bounding box center [593, 376] width 1064 height 511
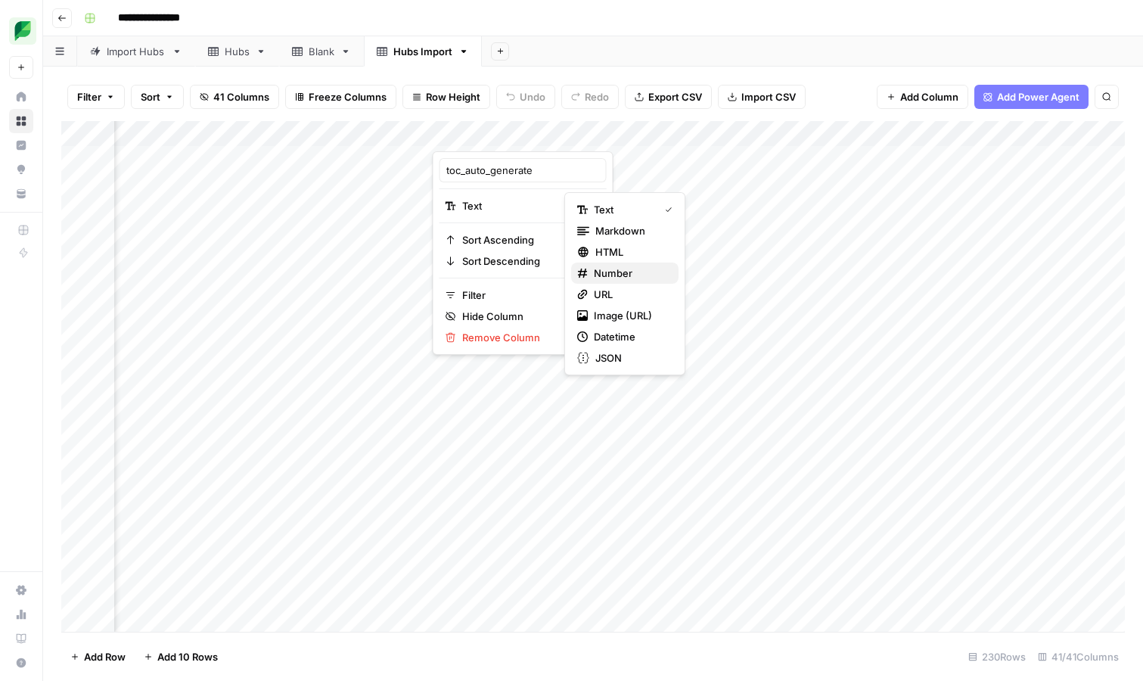
click at [601, 272] on span "Number" at bounding box center [630, 273] width 73 height 15
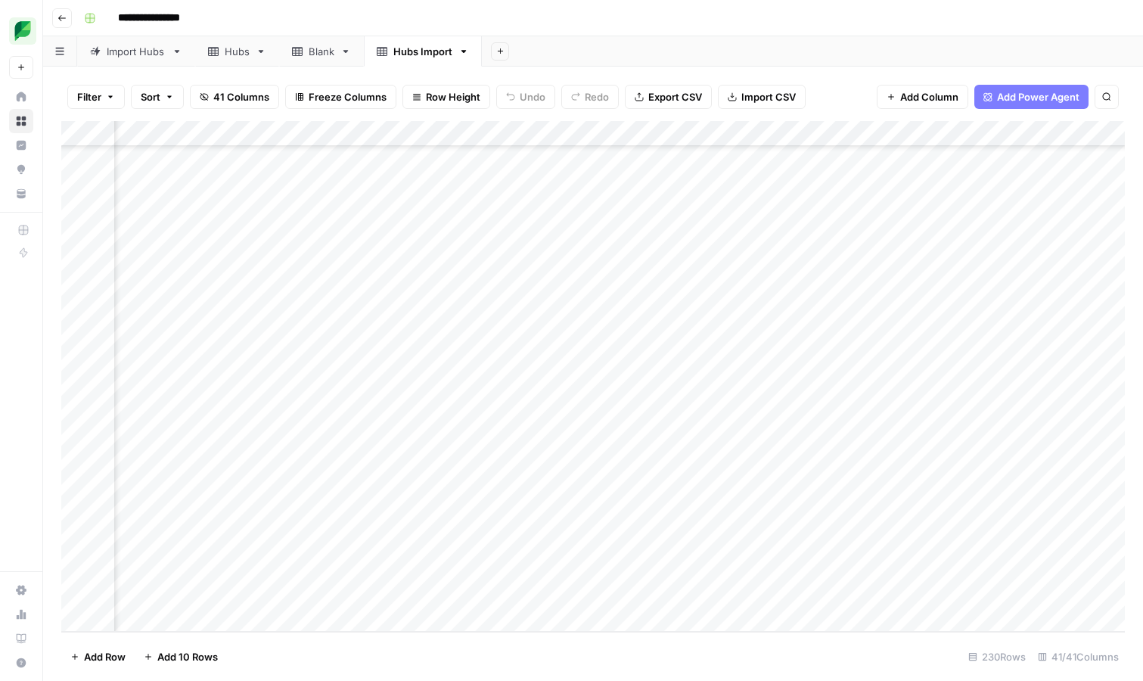
scroll to position [5455, 0]
click at [85, 129] on div "Add Column" at bounding box center [593, 376] width 1064 height 511
click at [115, 657] on span "Delete 230 Rows" at bounding box center [110, 656] width 80 height 15
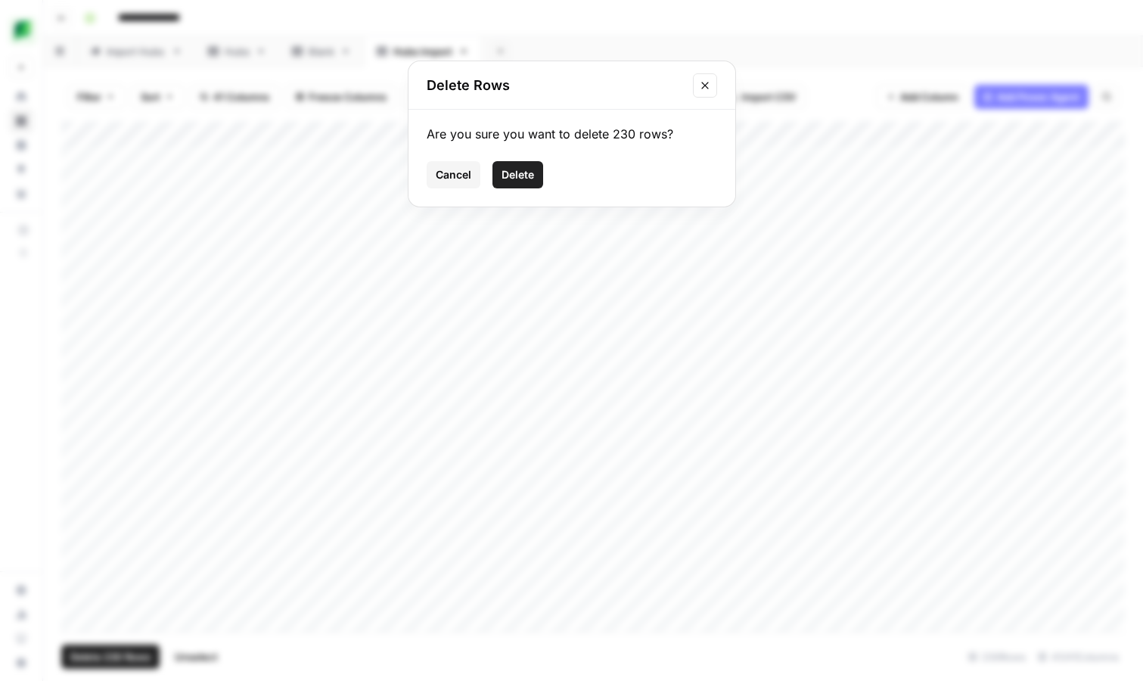
click at [520, 171] on span "Delete" at bounding box center [518, 174] width 33 height 15
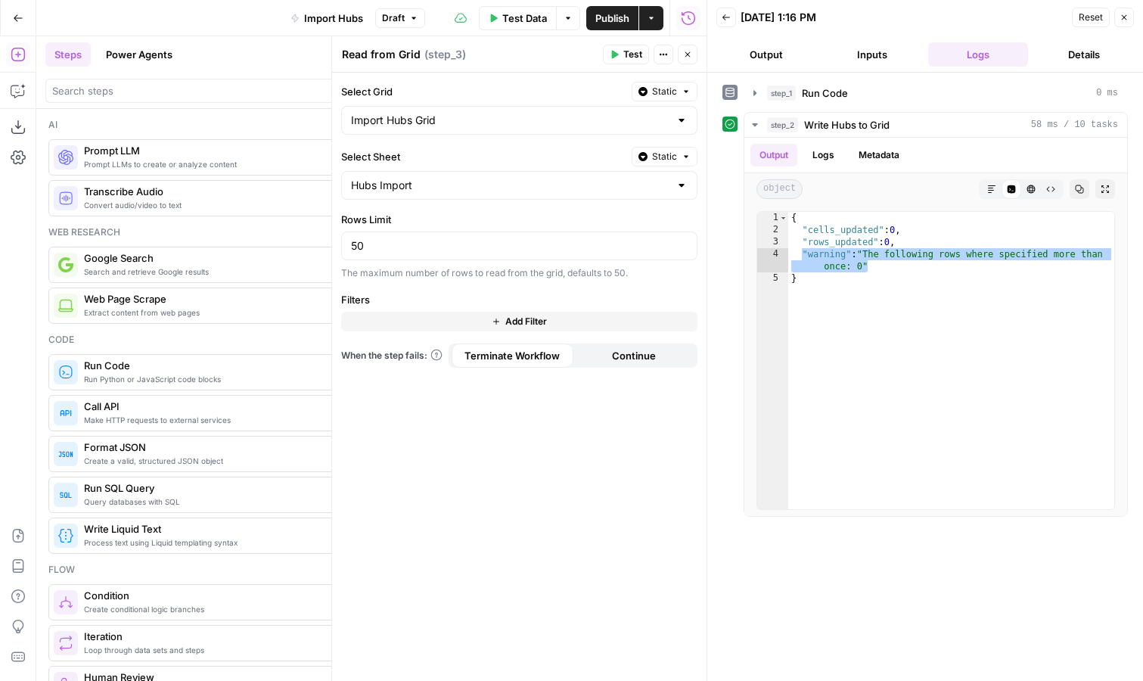
scroll to position [467, 0]
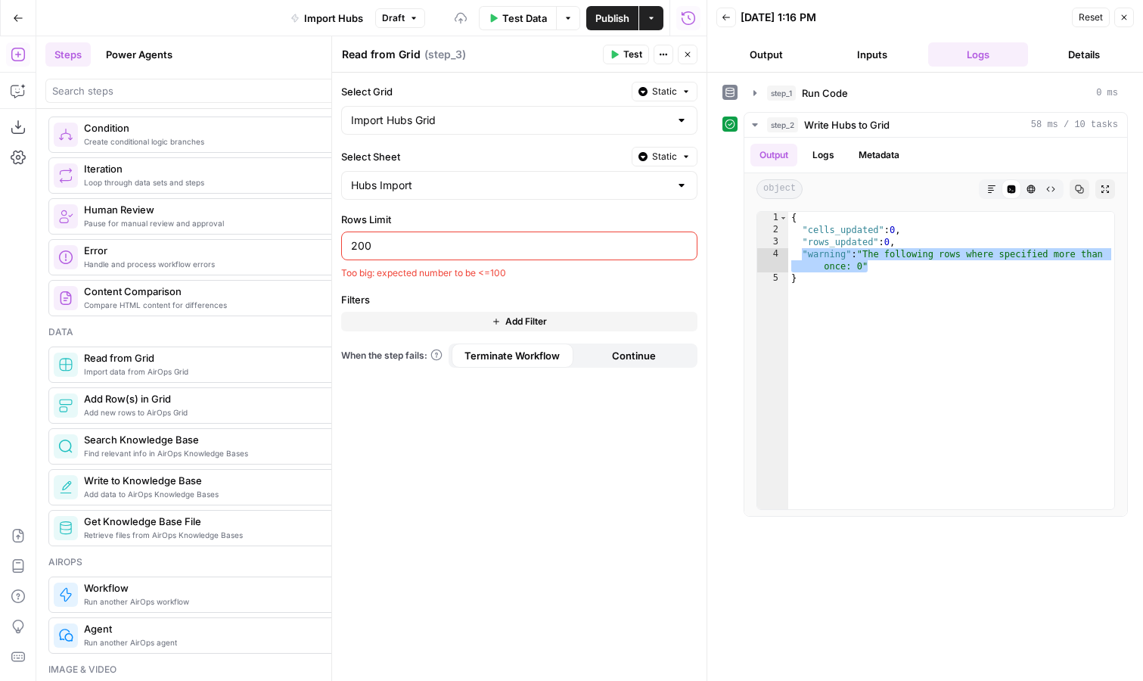
click at [576, 288] on div "Select Grid Static Import Hubs Grid Select Sheet Static Hubs Import Rows Limit …" at bounding box center [519, 377] width 374 height 608
click at [481, 250] on input "200" at bounding box center [519, 245] width 337 height 15
type input "100"
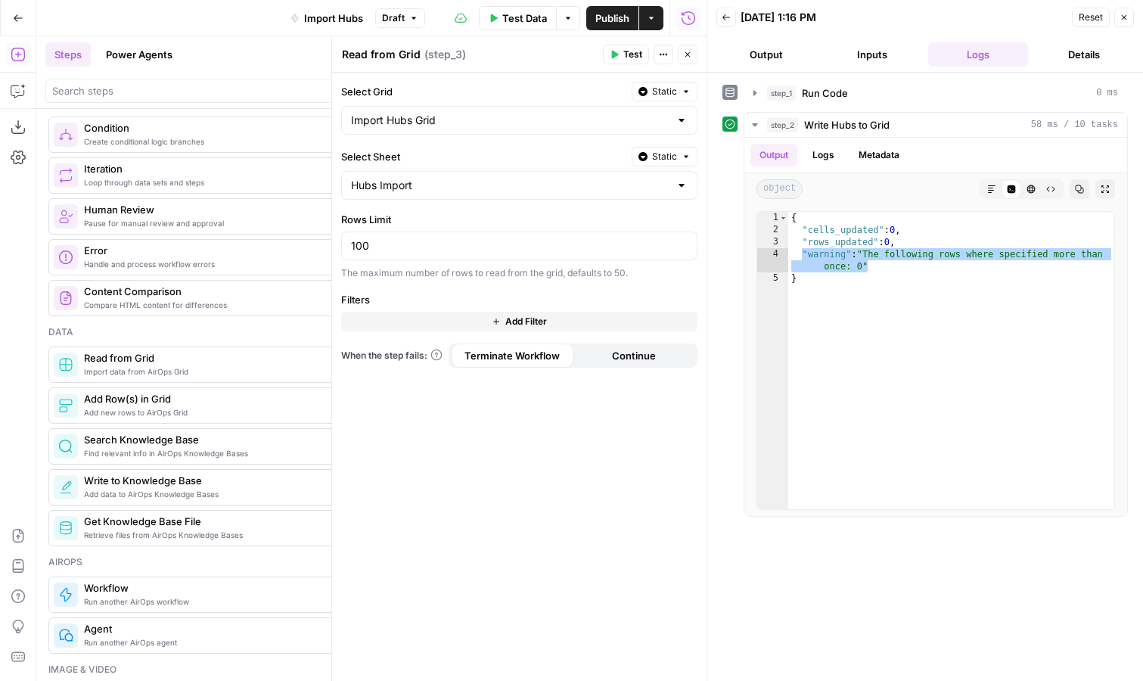
click at [506, 281] on div "Select Grid Static Import Hubs Grid Select Sheet Static Hubs Import Rows Limit …" at bounding box center [519, 377] width 374 height 608
click at [517, 318] on span "Add Filter" at bounding box center [526, 322] width 42 height 14
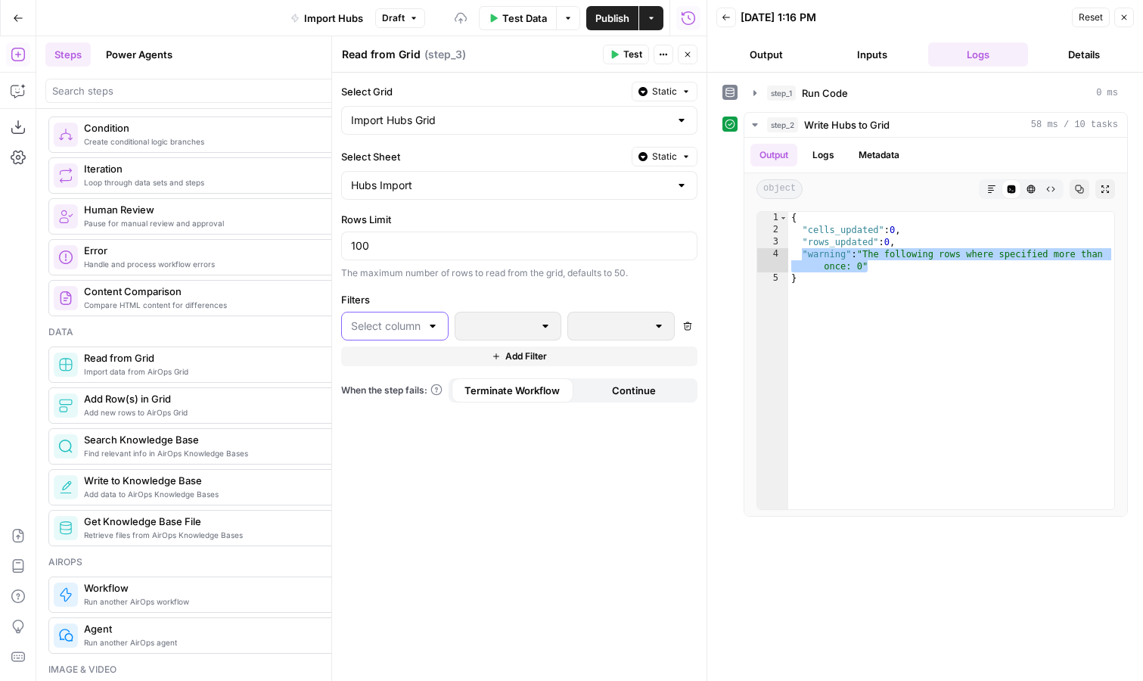
click at [420, 331] on input "text" at bounding box center [386, 325] width 70 height 15
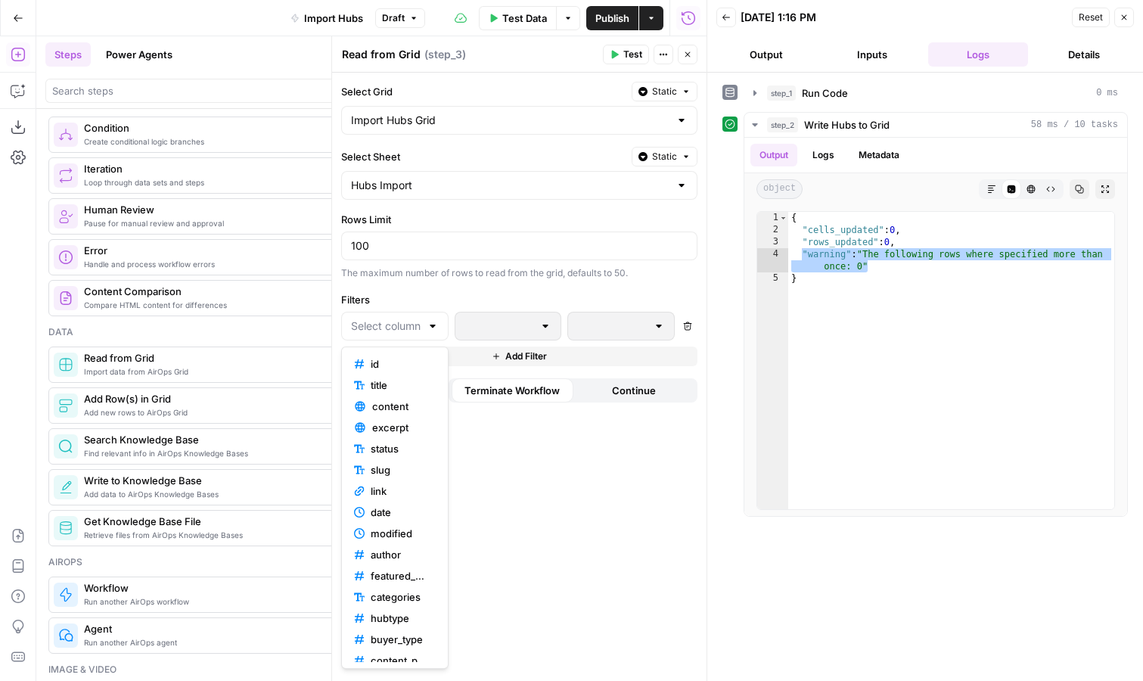
click at [430, 293] on label "Filters" at bounding box center [519, 299] width 356 height 15
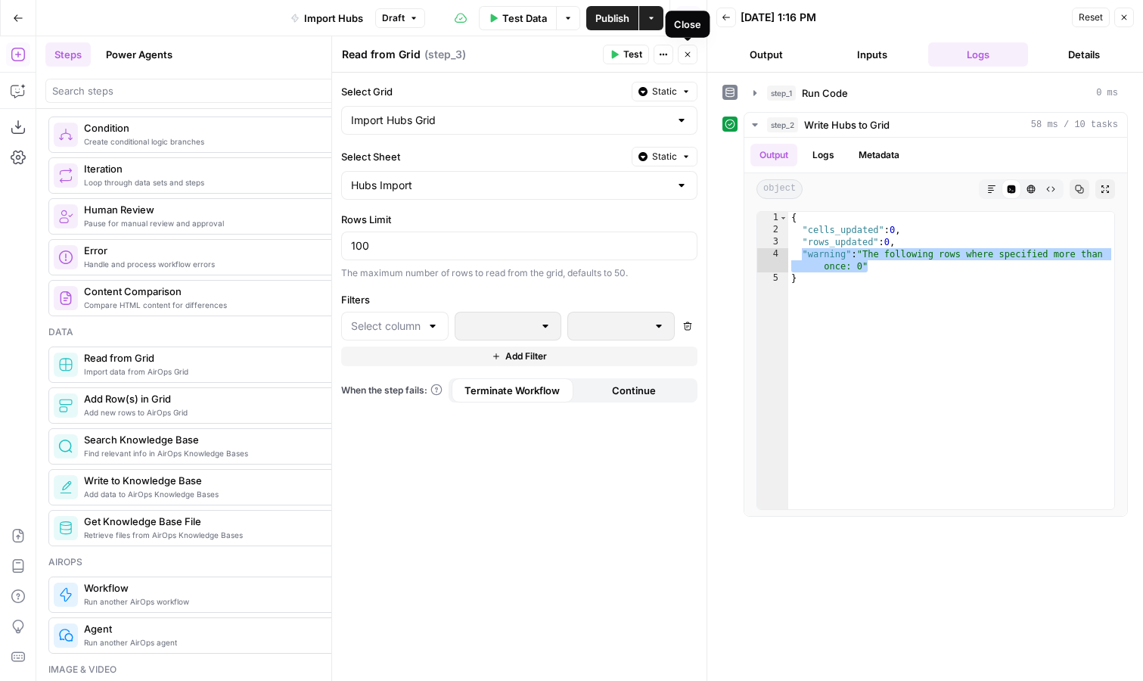
click at [688, 59] on button "Close" at bounding box center [688, 55] width 20 height 20
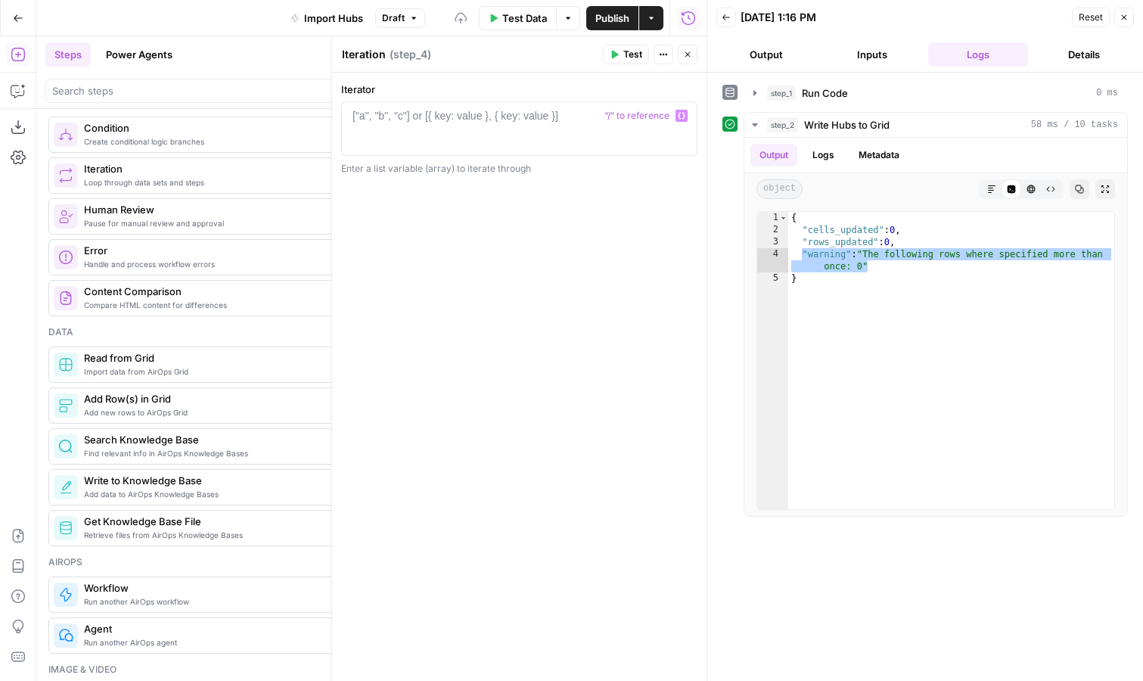
click at [492, 132] on div at bounding box center [519, 142] width 343 height 68
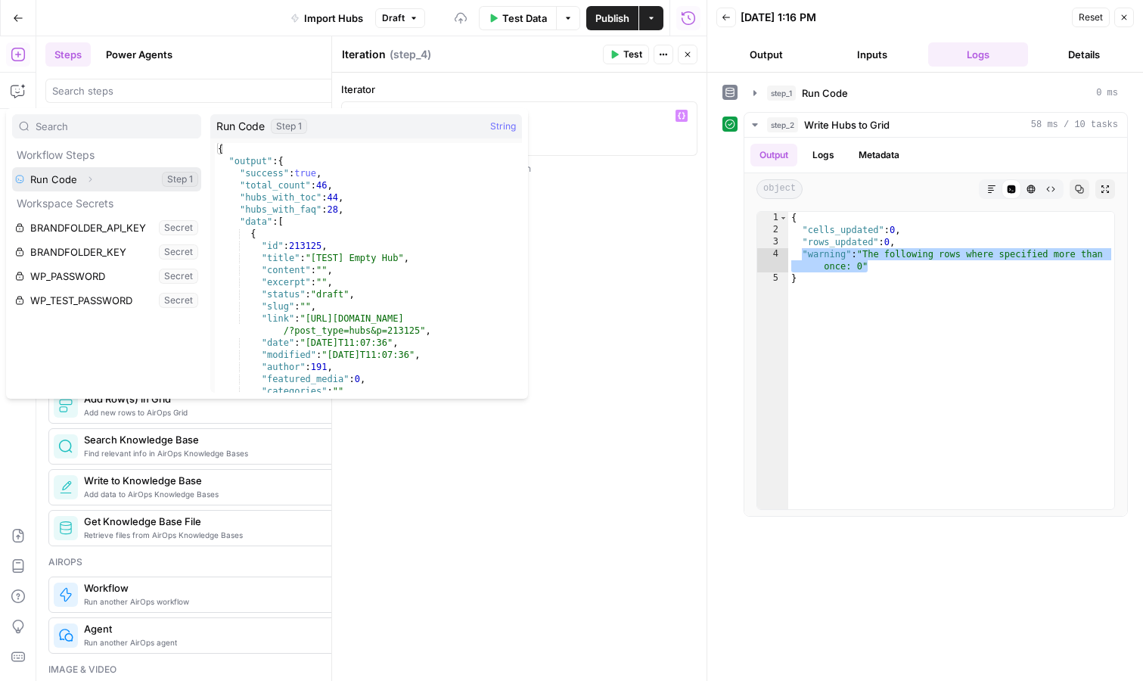
click at [89, 176] on icon "button" at bounding box center [89, 179] width 9 height 9
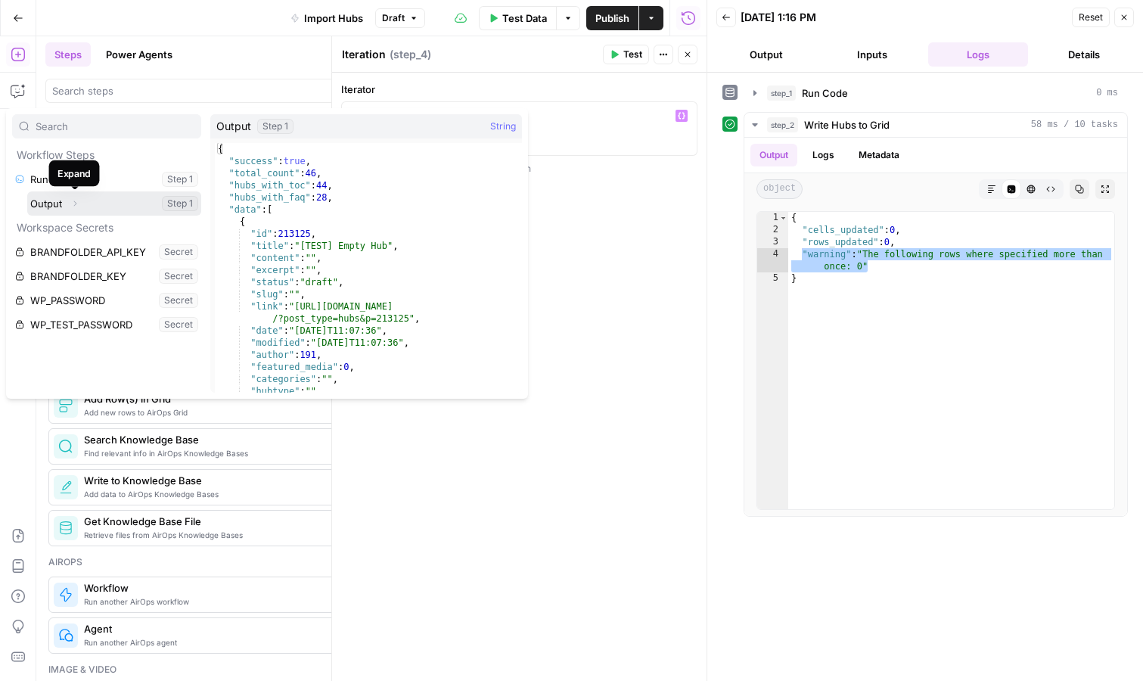
click at [75, 203] on icon "button" at bounding box center [74, 203] width 9 height 9
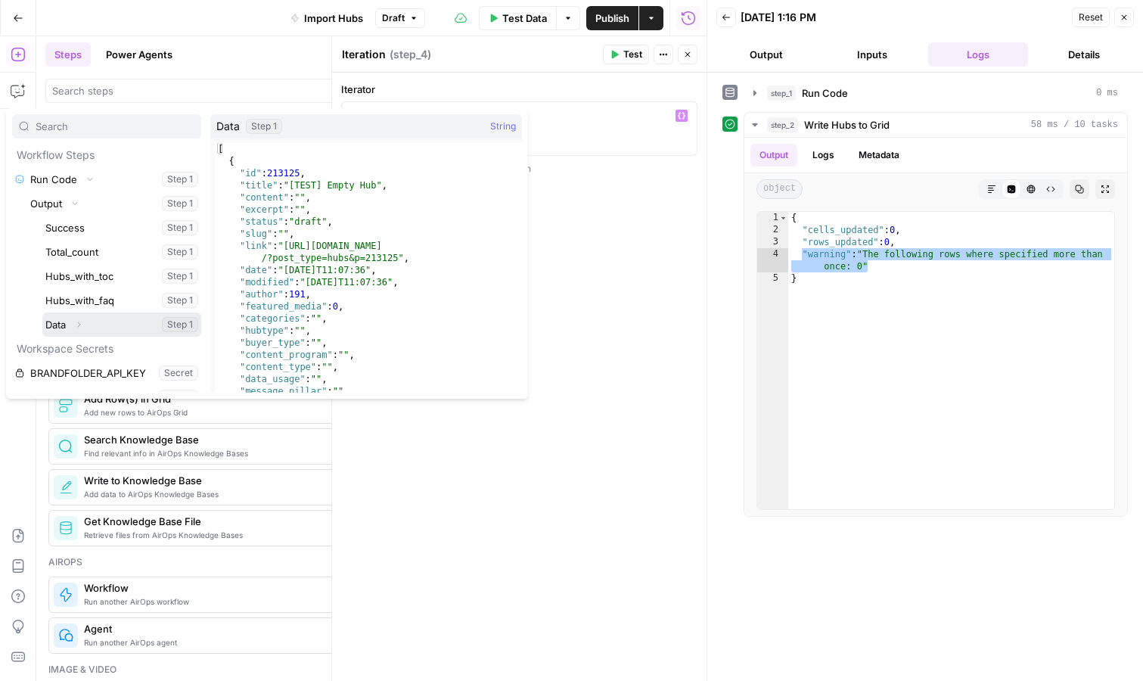
click at [57, 324] on button "Select variable Data" at bounding box center [121, 324] width 159 height 24
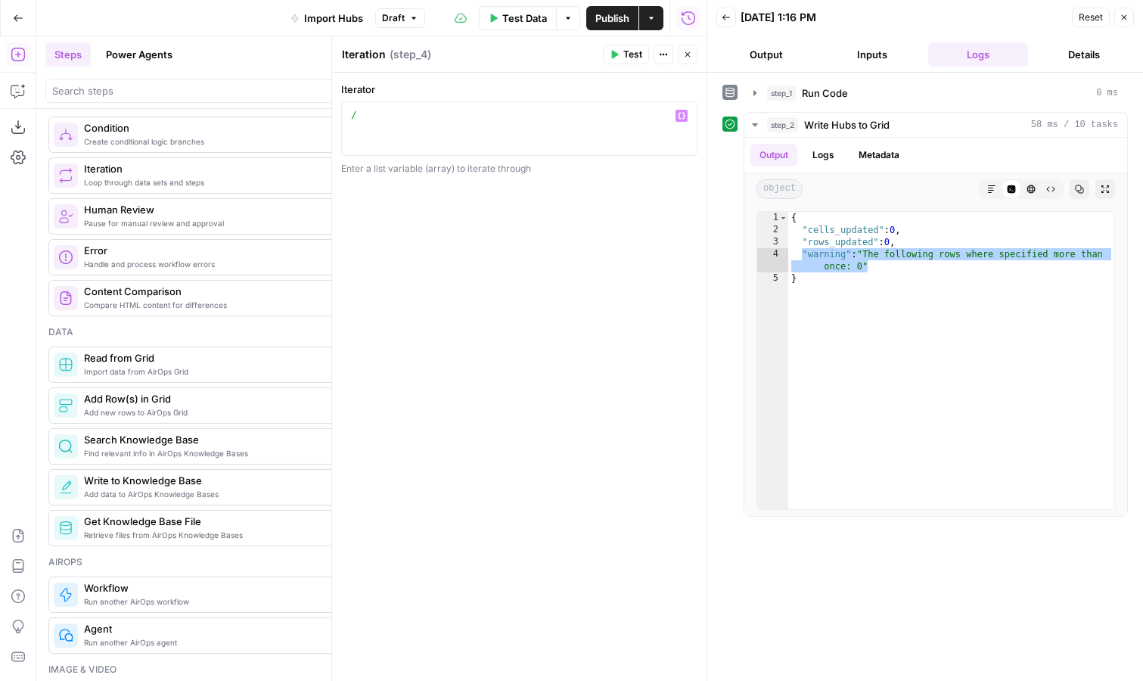
type textarea "**********"
click at [569, 213] on div "**********" at bounding box center [519, 377] width 374 height 608
click at [688, 53] on icon "button" at bounding box center [687, 54] width 5 height 5
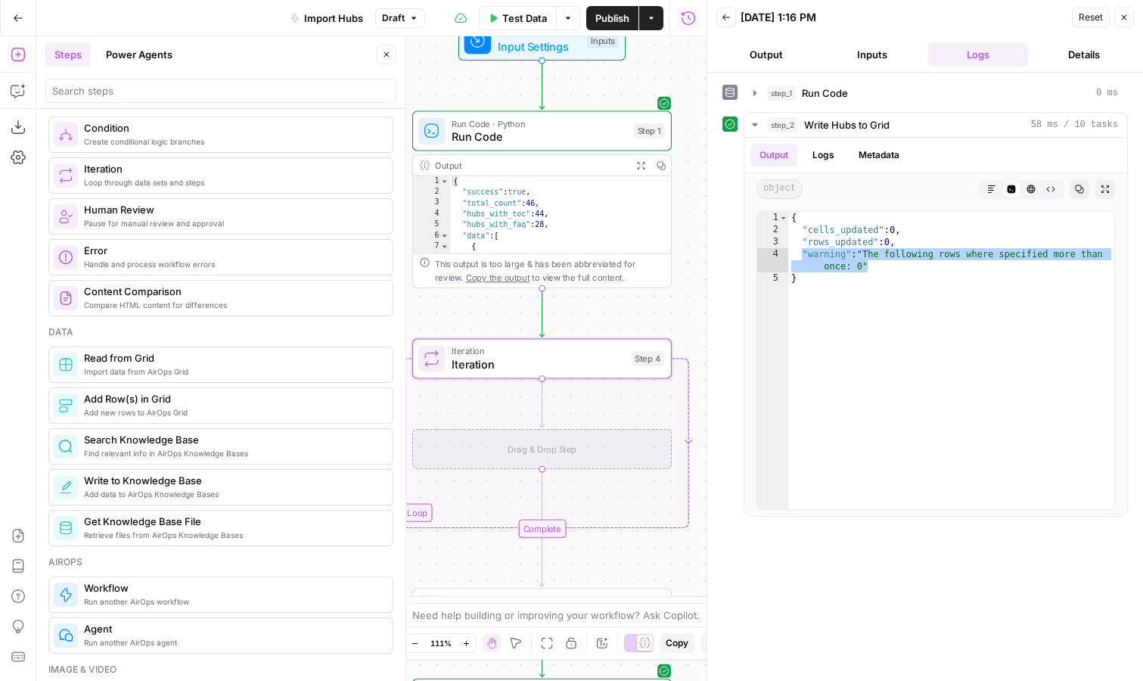
click at [1125, 20] on icon "button" at bounding box center [1124, 17] width 9 height 9
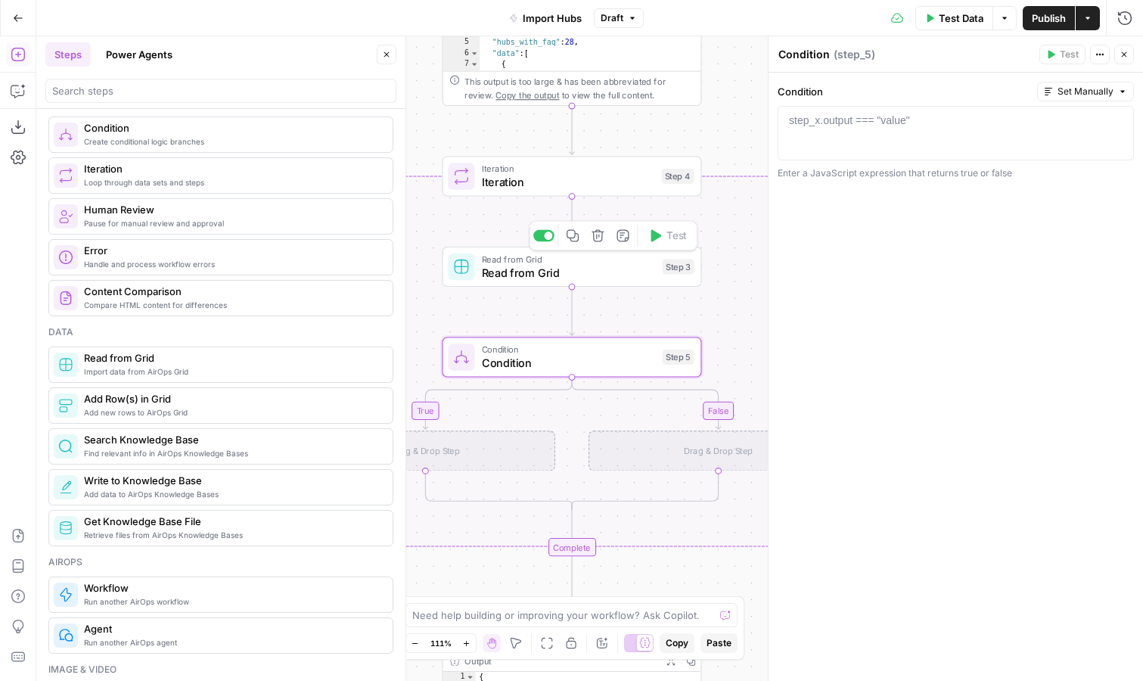
click at [589, 271] on span "Read from Grid" at bounding box center [569, 272] width 174 height 17
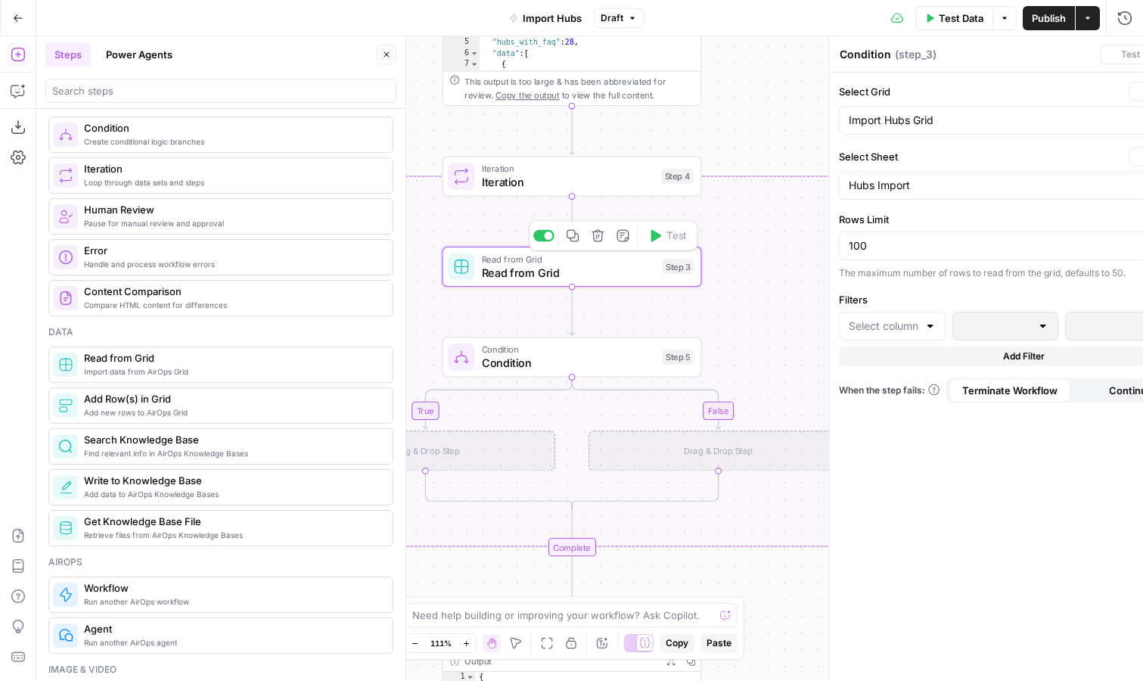
type textarea "Read from Grid"
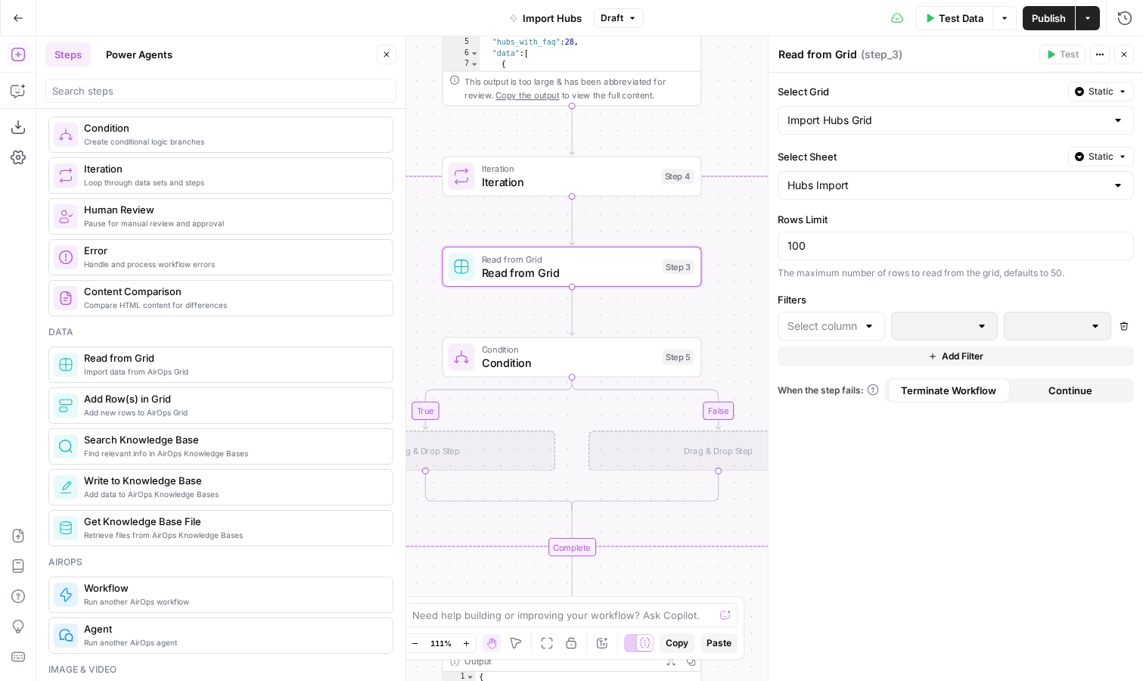
click at [859, 326] on div at bounding box center [831, 326] width 107 height 29
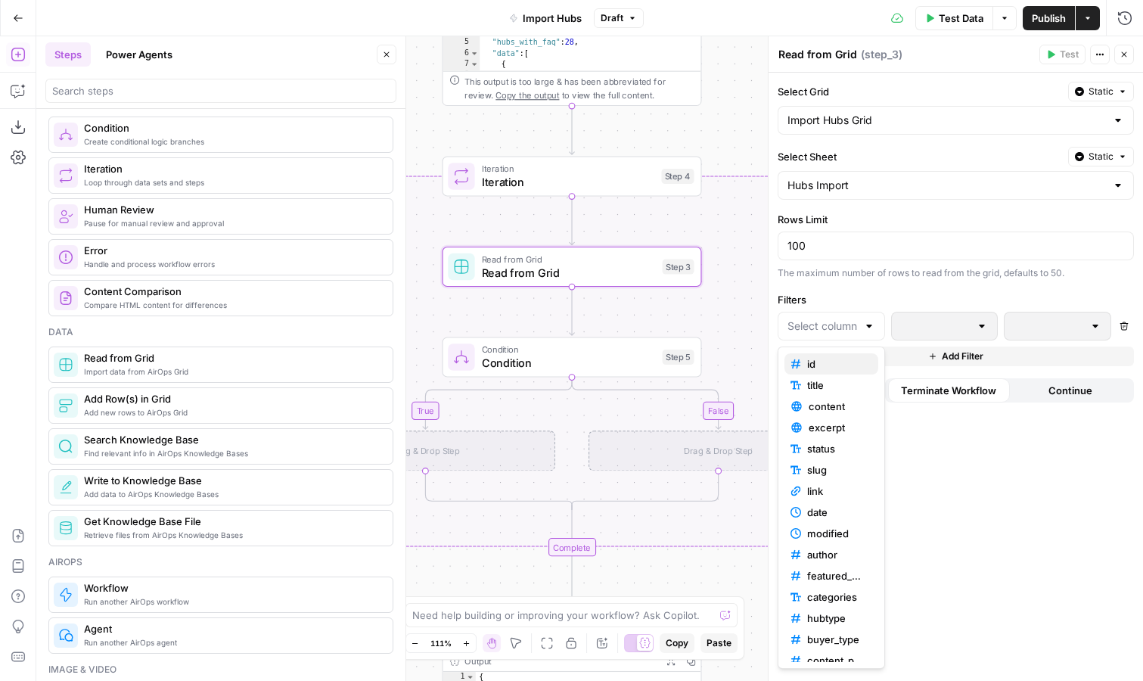
click at [848, 357] on span "id" at bounding box center [836, 363] width 59 height 15
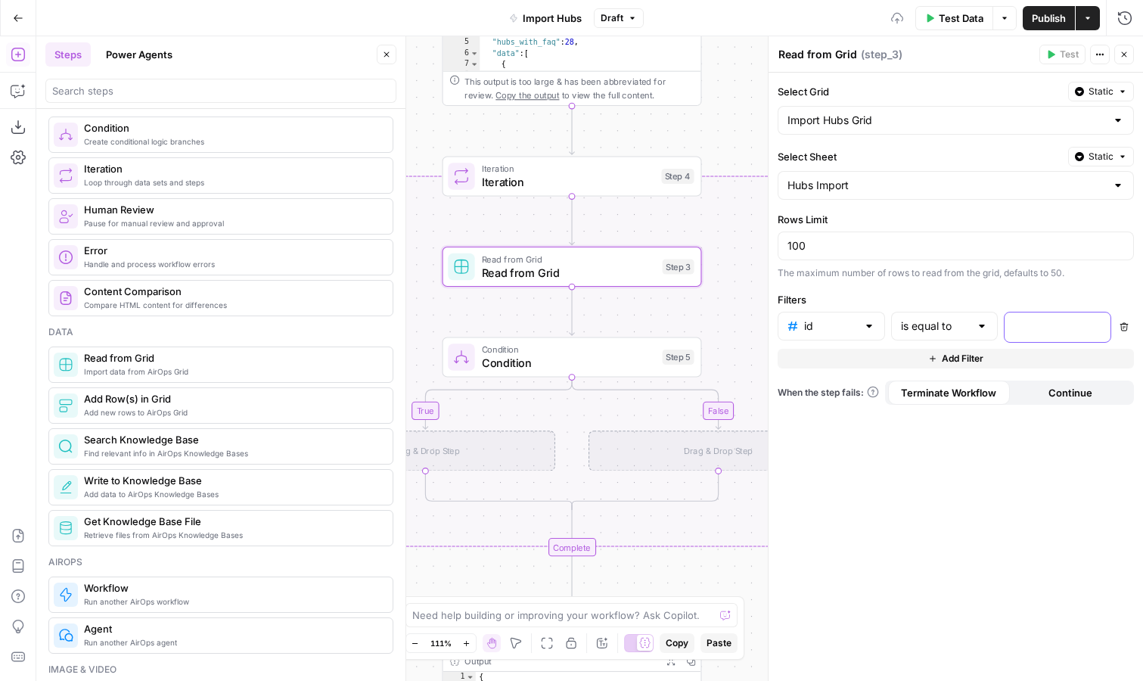
click at [1032, 326] on p at bounding box center [1046, 325] width 64 height 15
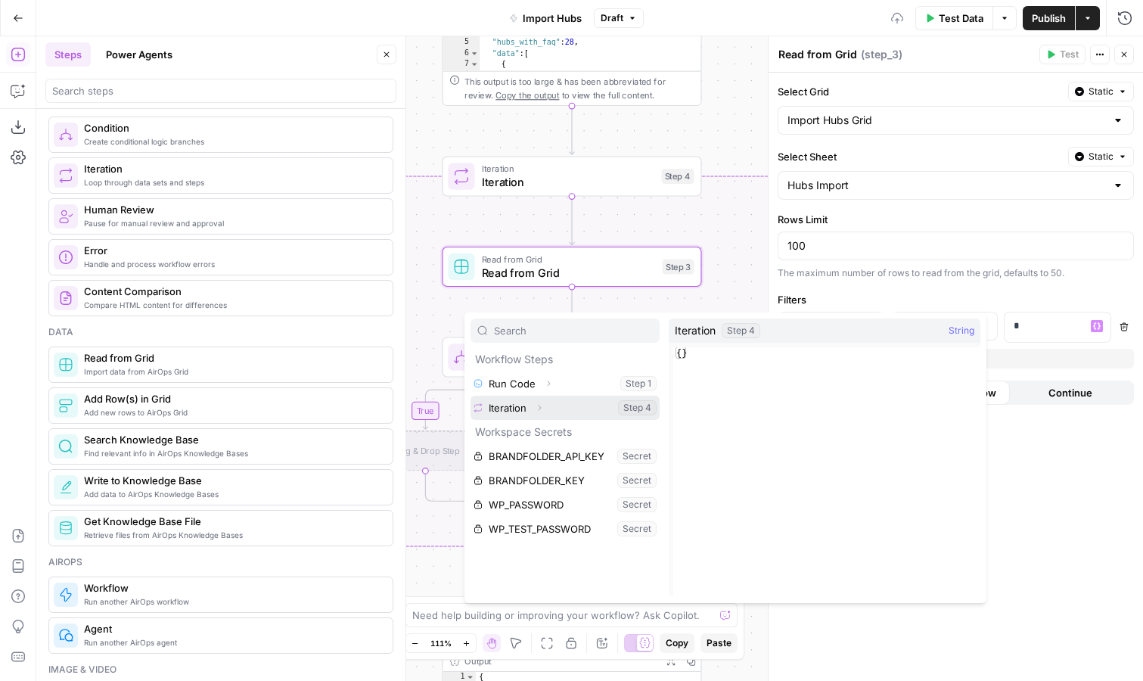
click at [539, 404] on icon "button" at bounding box center [539, 407] width 9 height 9
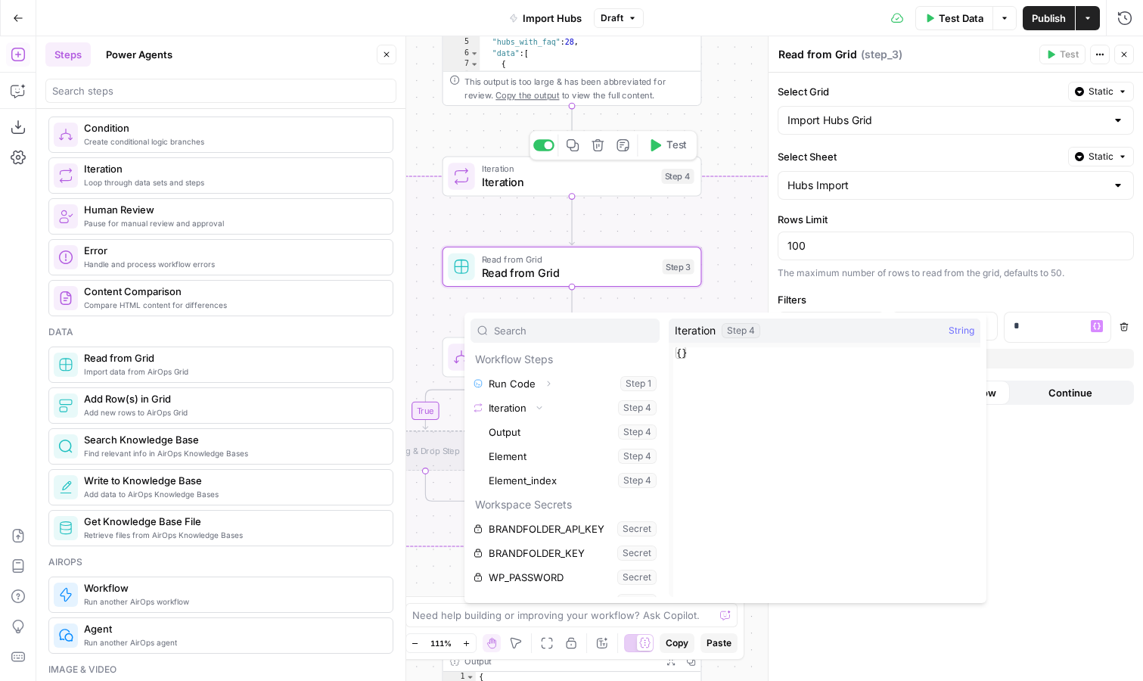
click at [669, 148] on span "Test" at bounding box center [676, 145] width 20 height 15
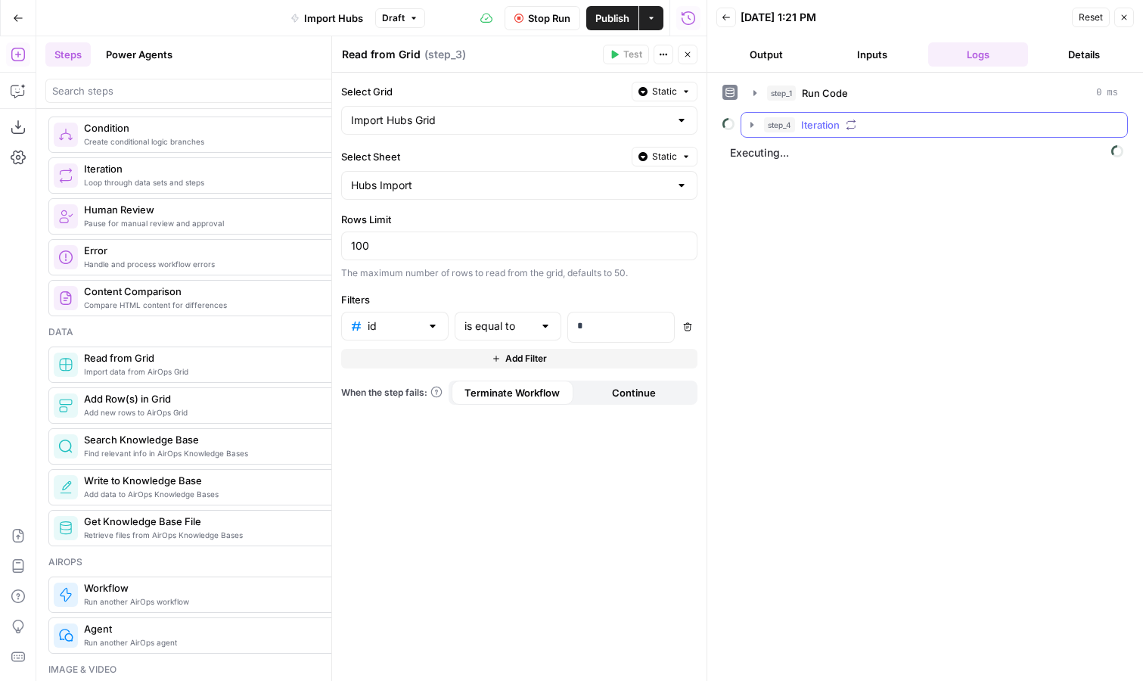
click at [748, 123] on icon "button" at bounding box center [752, 125] width 12 height 12
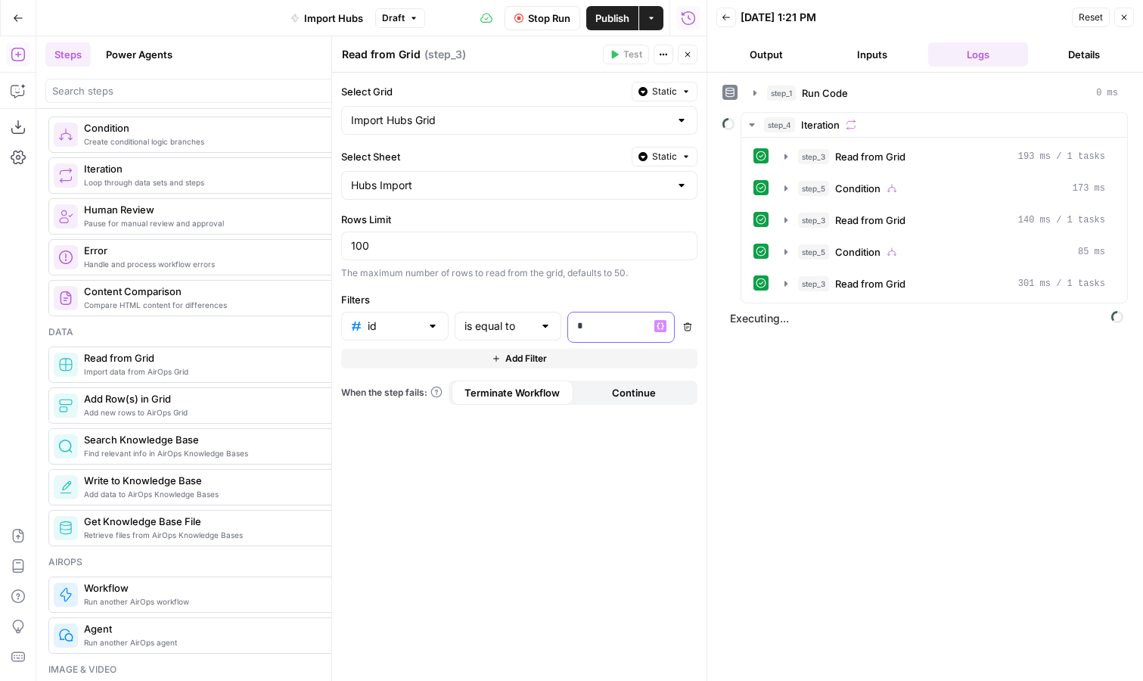
click at [617, 326] on p "*" at bounding box center [621, 325] width 88 height 15
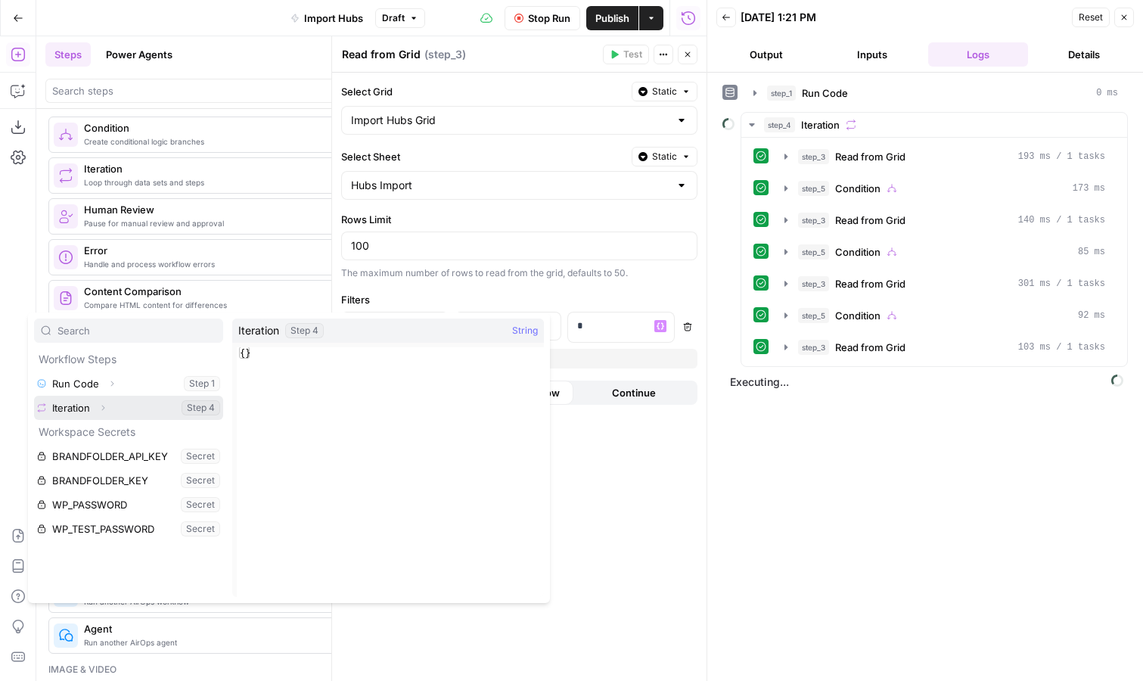
click at [103, 407] on icon "button" at bounding box center [102, 407] width 9 height 9
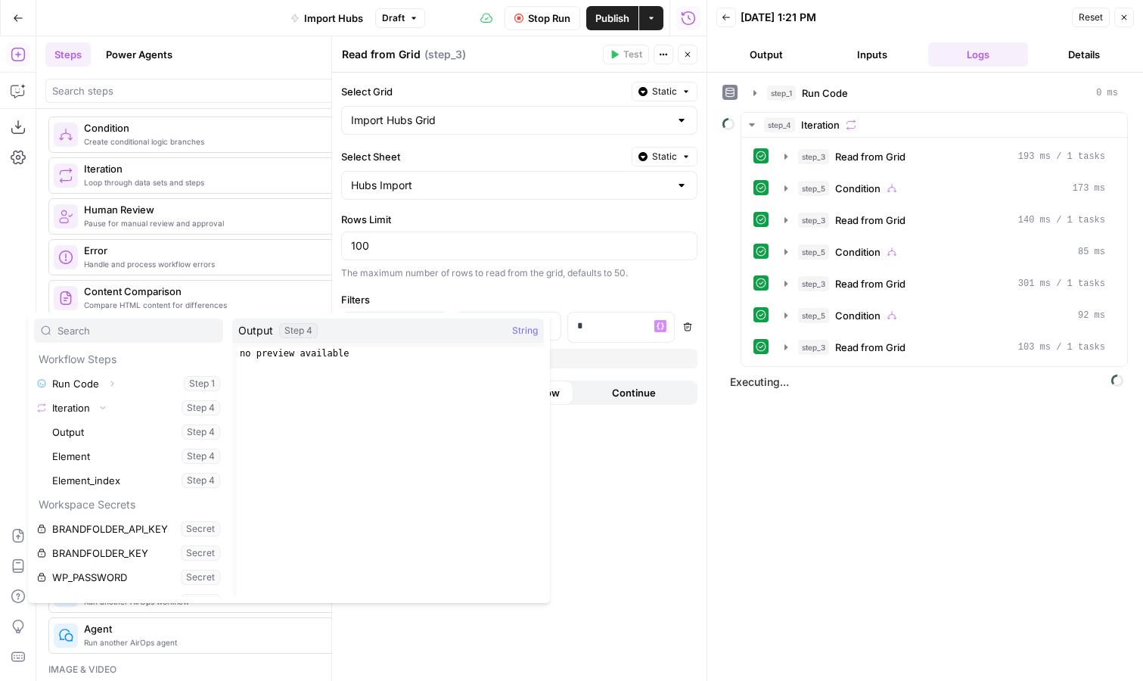
click at [641, 290] on div "Select Grid Static Import Hubs Grid Select Sheet Static Hubs Import Rows Limit …" at bounding box center [519, 377] width 374 height 608
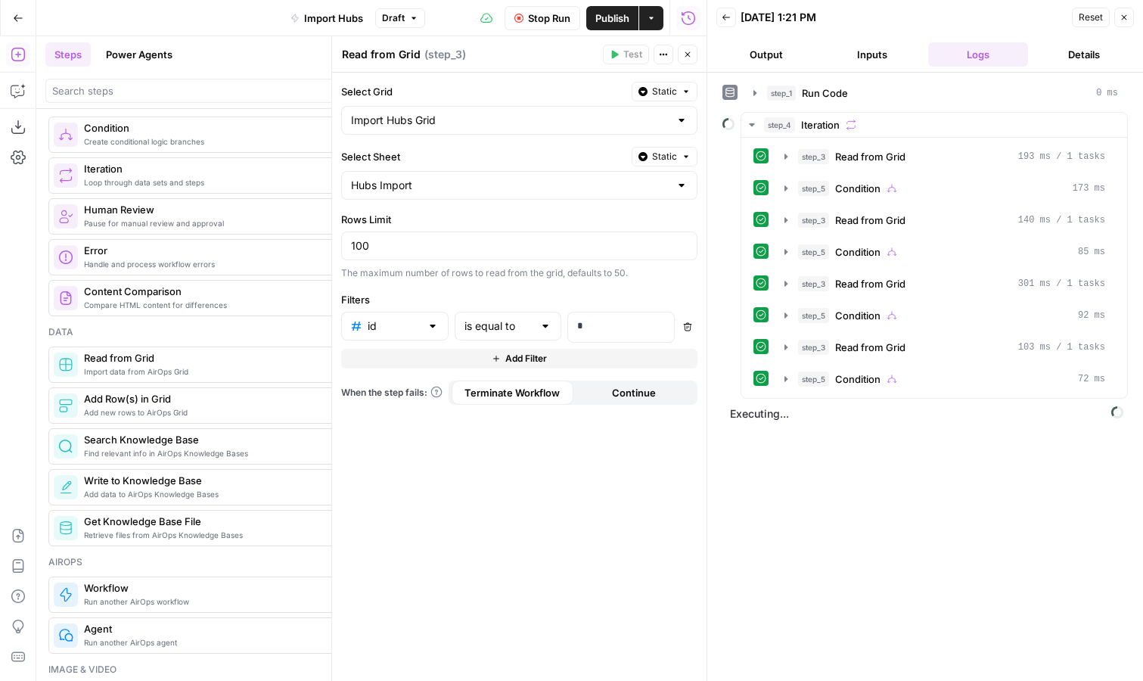
click at [545, 26] on button "Stop Run" at bounding box center [543, 18] width 76 height 24
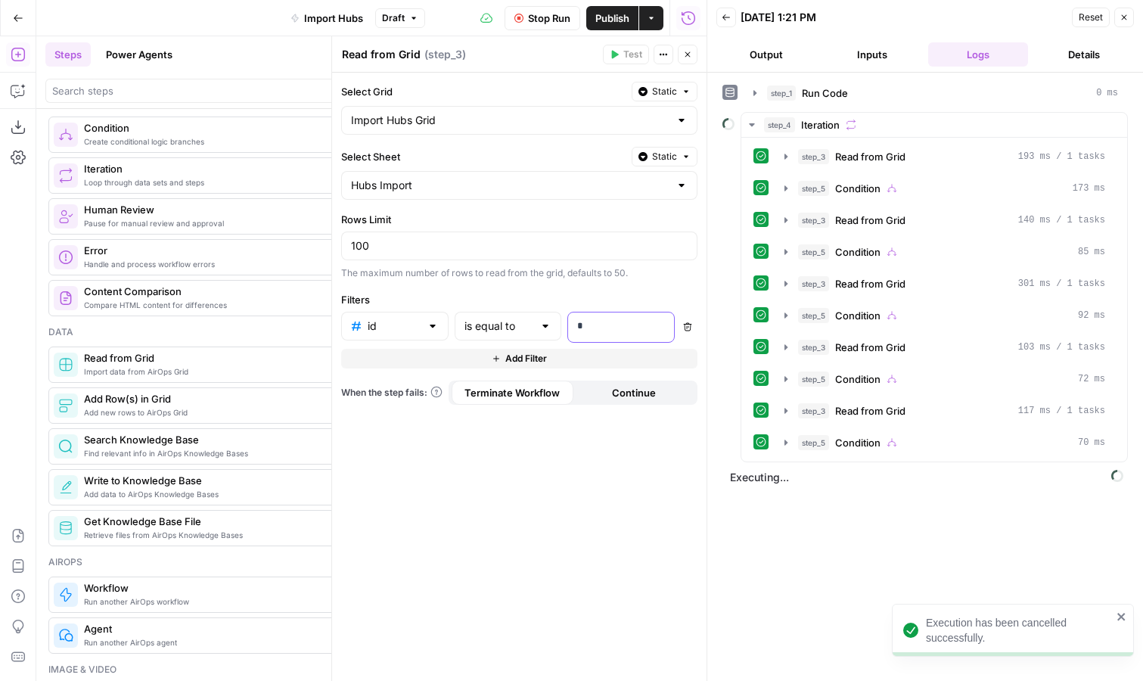
click at [629, 328] on p "*" at bounding box center [621, 325] width 88 height 15
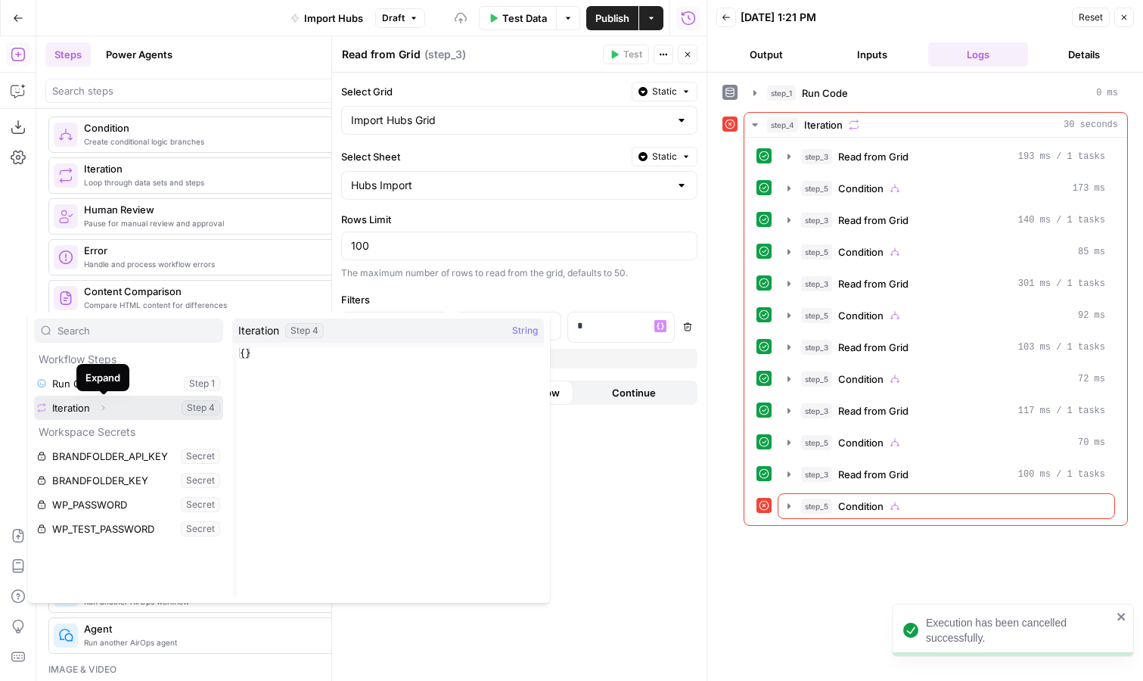
click at [107, 408] on icon "button" at bounding box center [102, 407] width 9 height 9
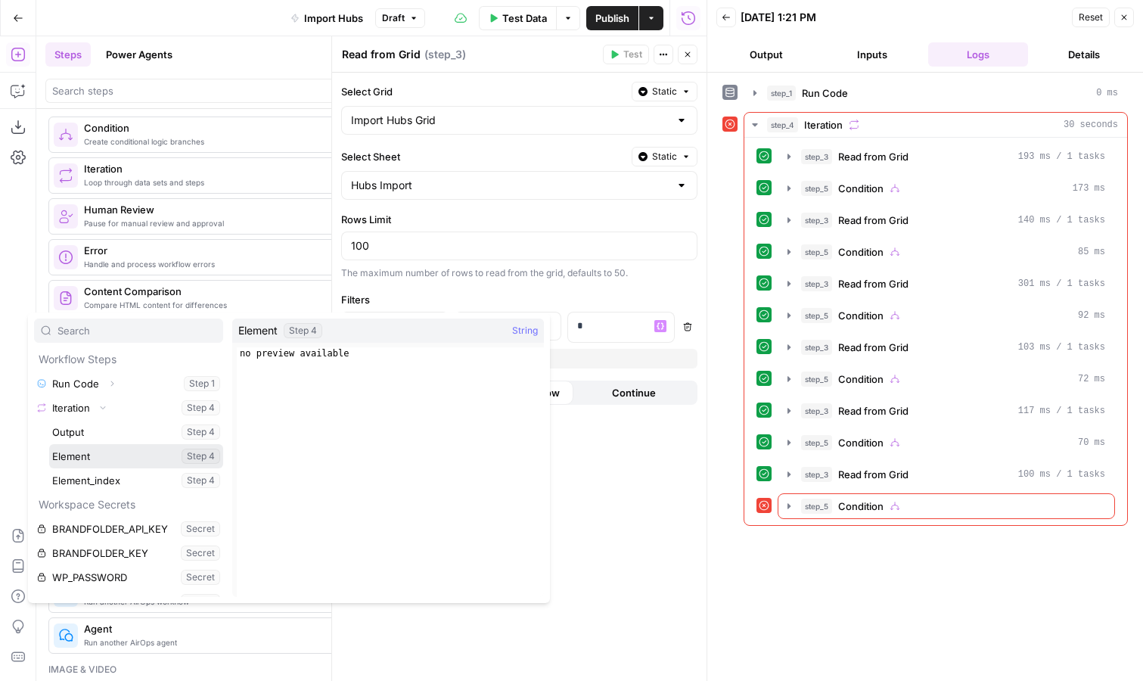
click at [107, 459] on button "Select variable Element" at bounding box center [136, 456] width 174 height 24
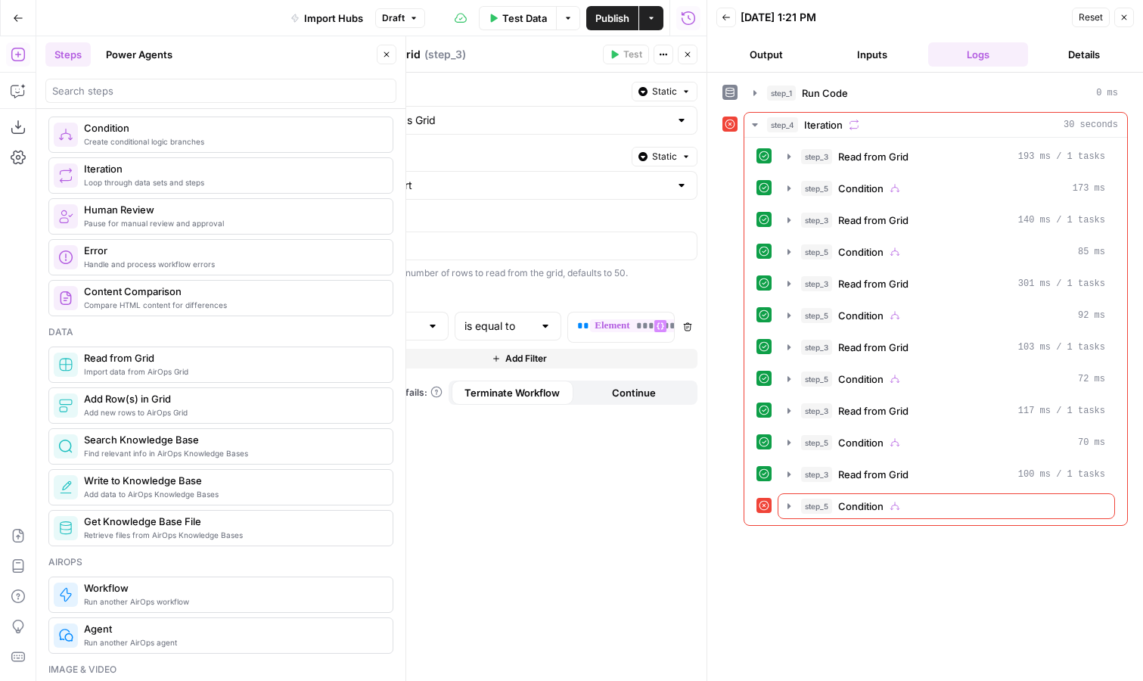
click at [384, 49] on button "Close" at bounding box center [387, 55] width 20 height 20
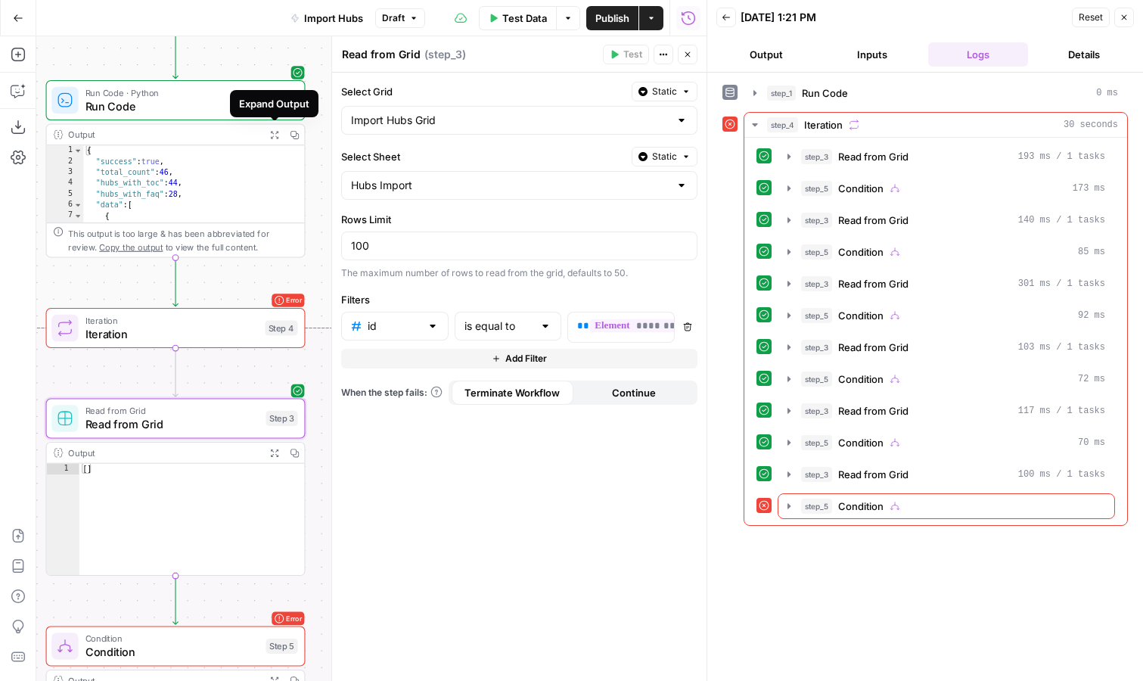
click at [275, 133] on icon "button" at bounding box center [273, 134] width 9 height 9
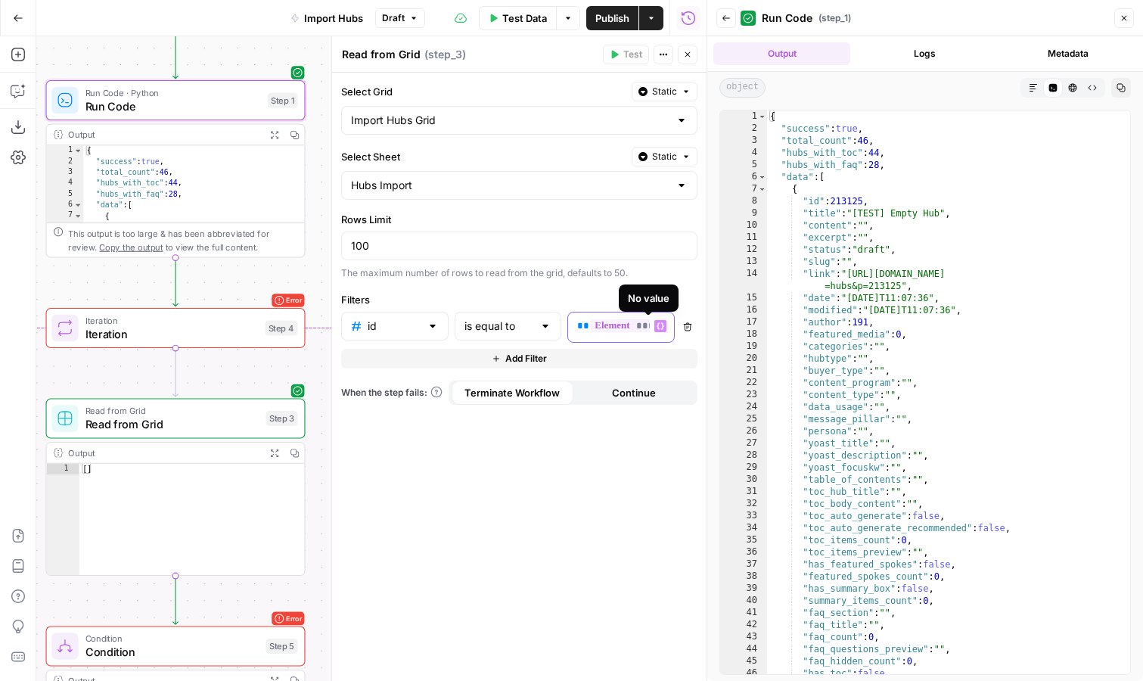
click at [644, 325] on span "**********" at bounding box center [654, 325] width 129 height 13
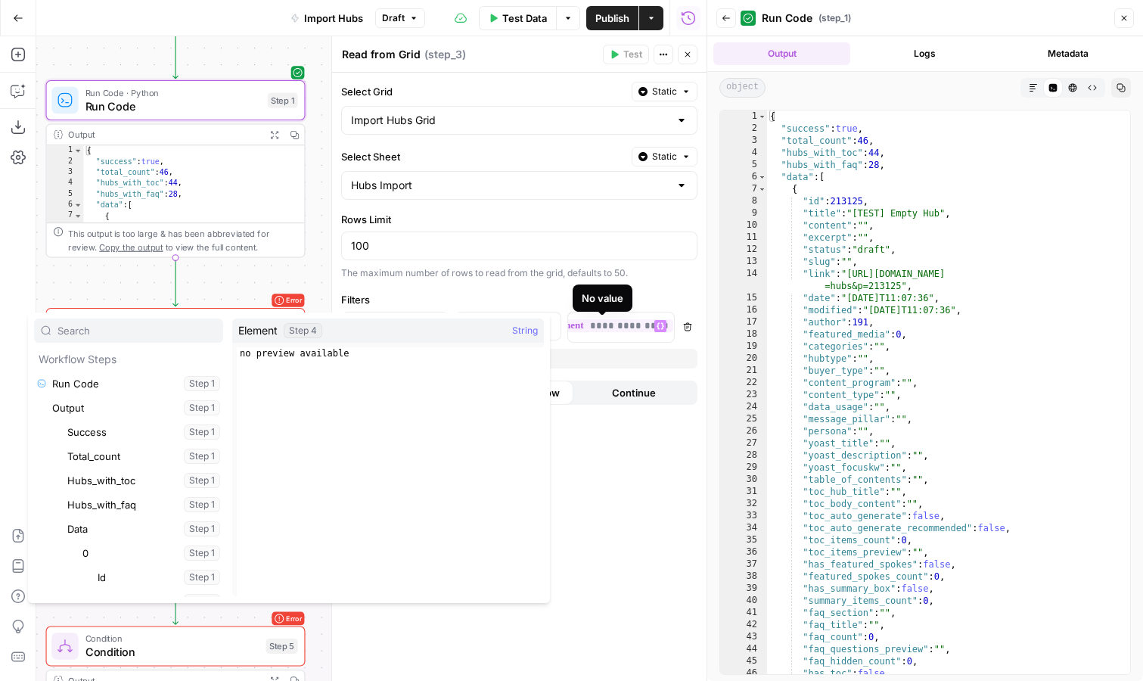
scroll to position [46897, 0]
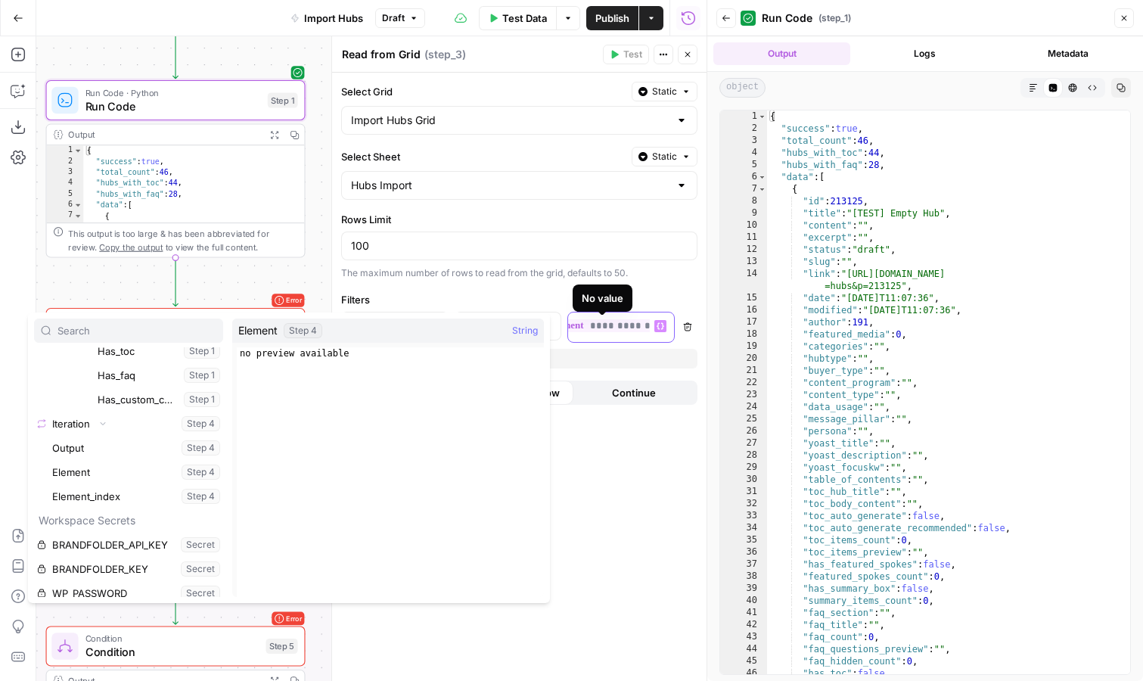
click at [639, 327] on span "**********" at bounding box center [608, 325] width 129 height 13
click at [617, 449] on div "**********" at bounding box center [519, 377] width 374 height 608
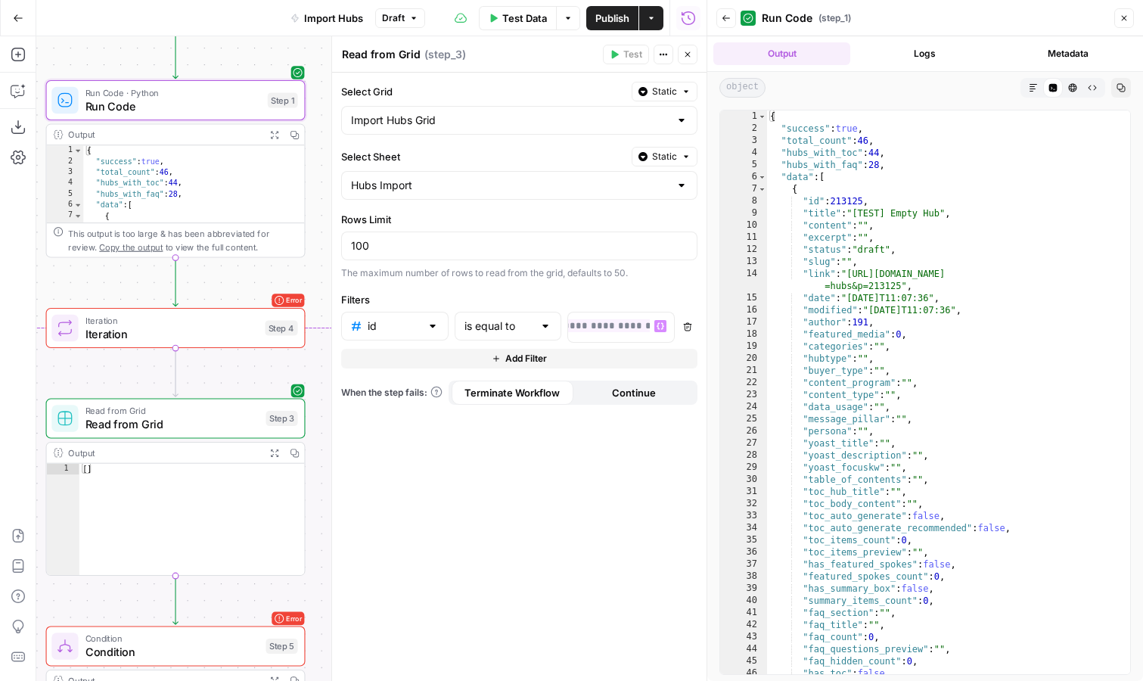
scroll to position [0, 27]
click at [585, 324] on span "**********" at bounding box center [622, 325] width 118 height 13
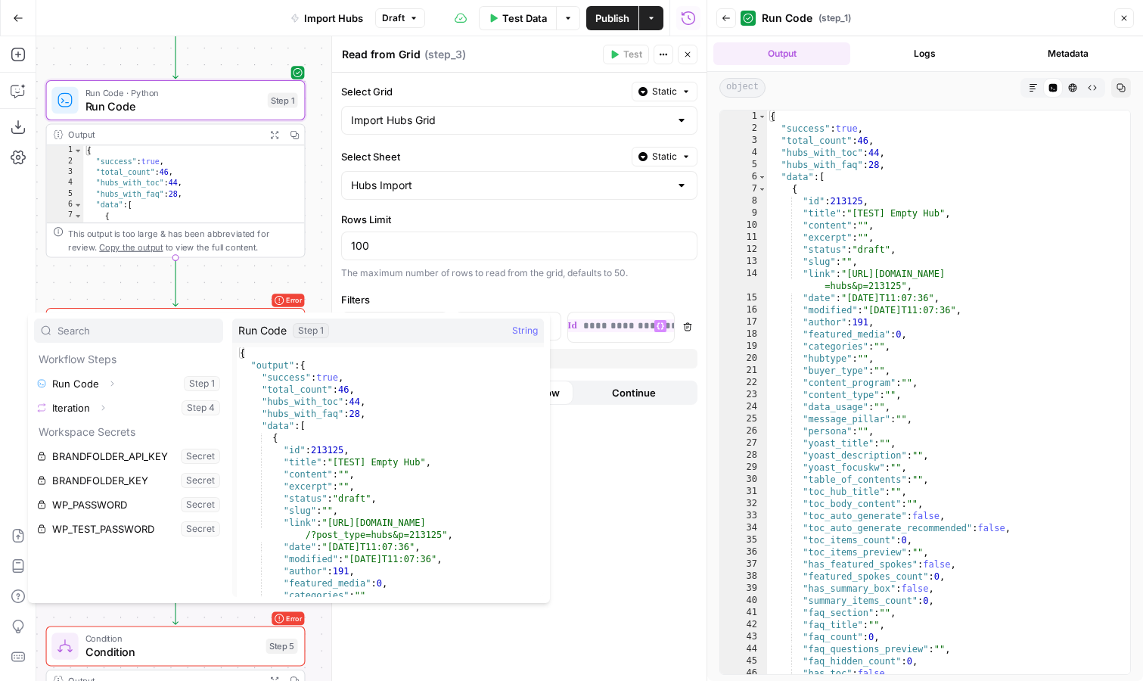
click at [591, 452] on div "**********" at bounding box center [519, 377] width 374 height 608
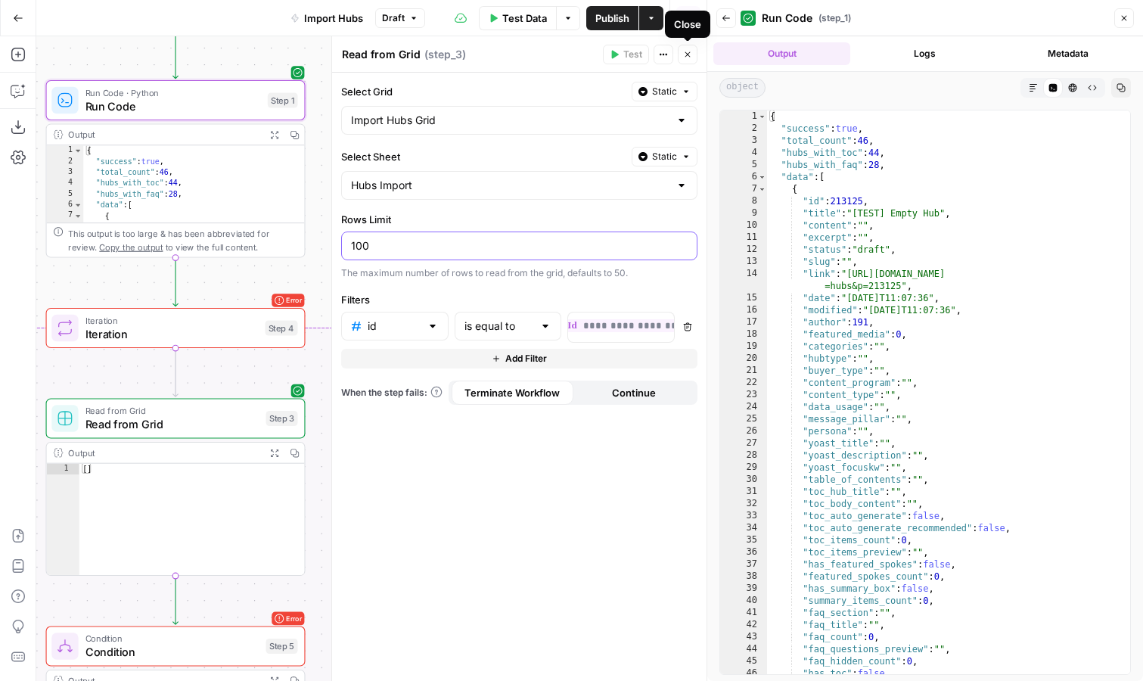
click at [596, 252] on input "100" at bounding box center [519, 245] width 337 height 15
type input "1"
click at [577, 283] on div "**********" at bounding box center [519, 377] width 374 height 608
click at [686, 57] on icon "button" at bounding box center [687, 54] width 9 height 9
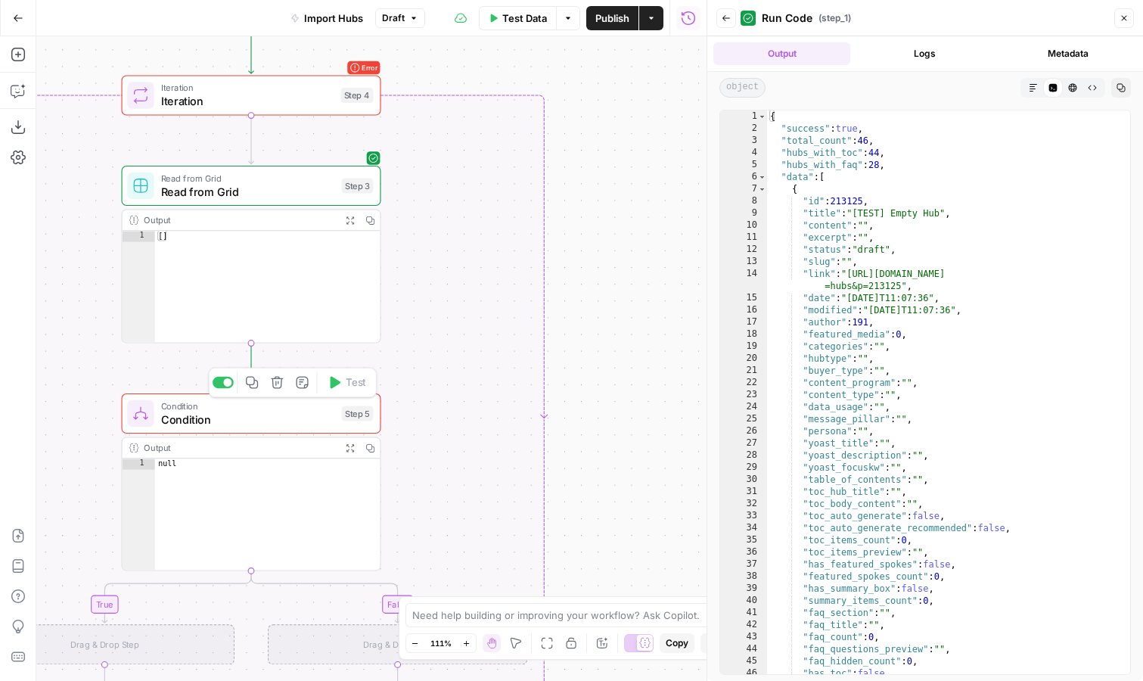
click at [294, 420] on span "Condition" at bounding box center [248, 419] width 174 height 17
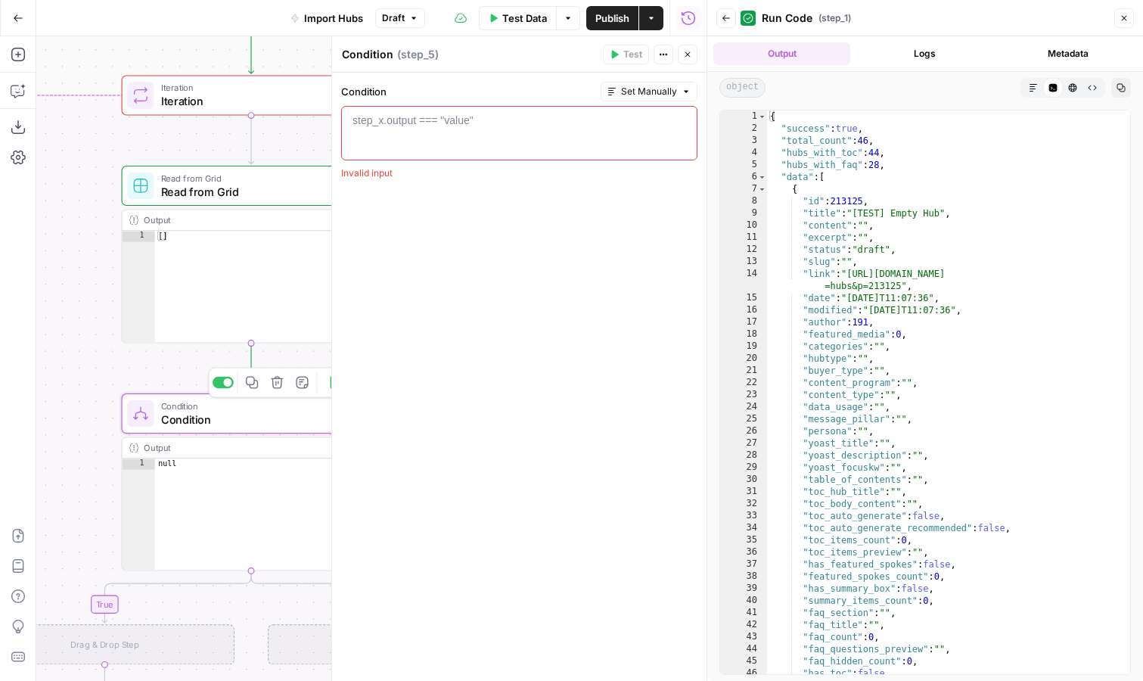
click at [476, 125] on div at bounding box center [519, 147] width 343 height 68
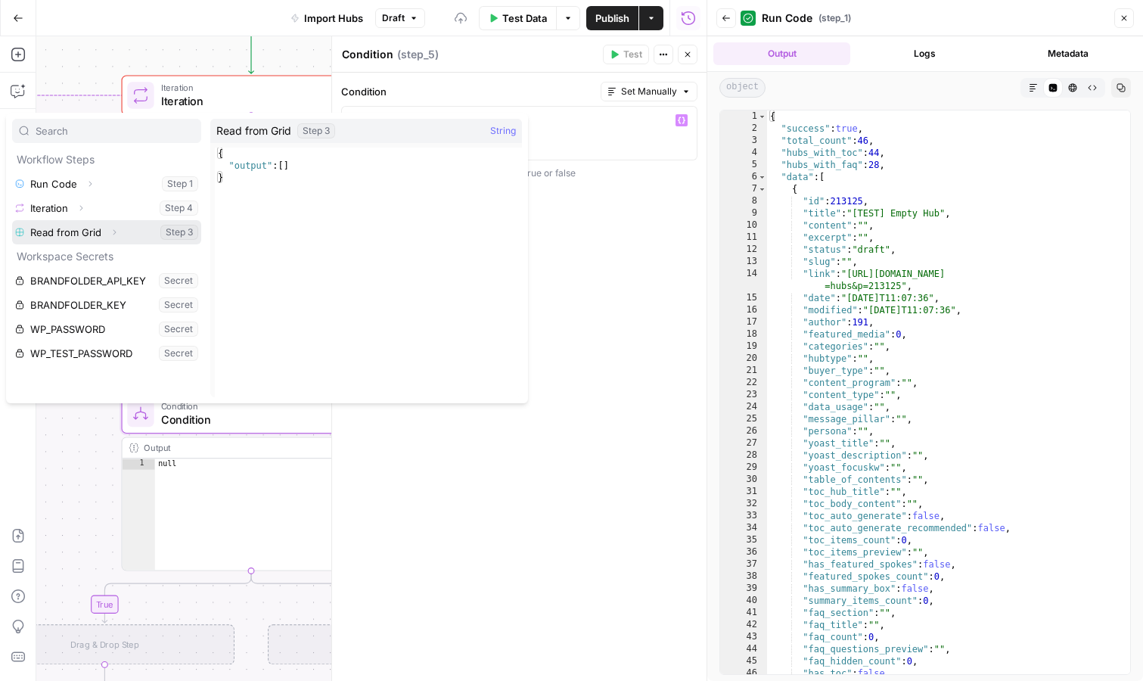
click at [110, 231] on icon "button" at bounding box center [114, 232] width 9 height 9
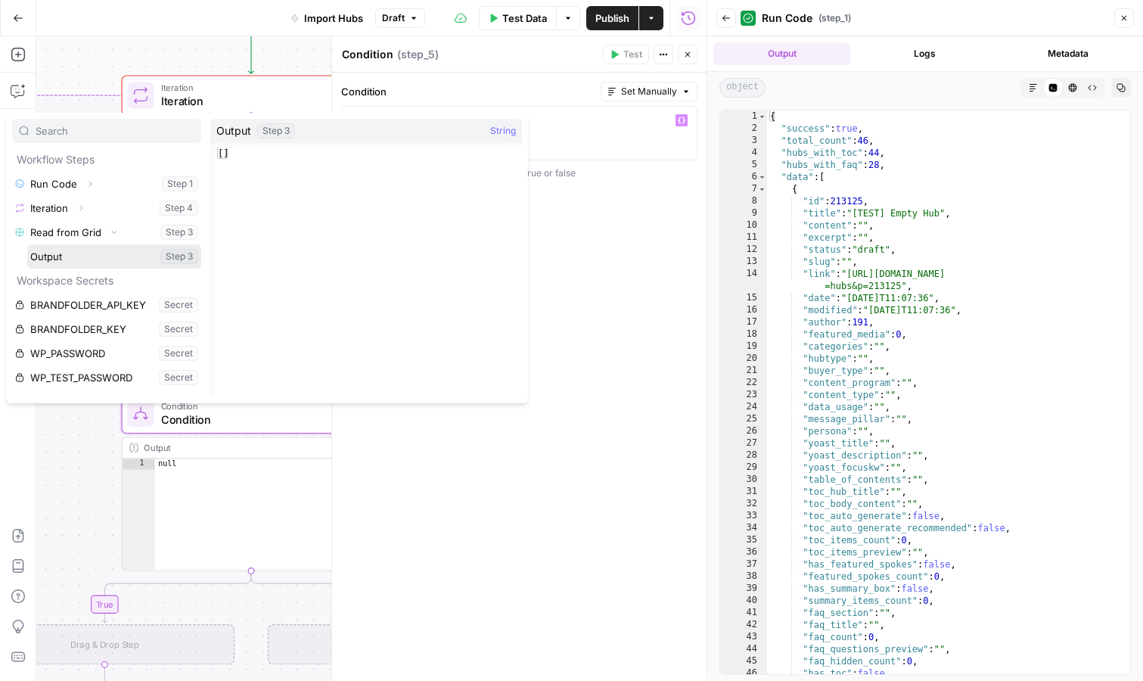
click at [95, 253] on button "Select variable Output" at bounding box center [114, 256] width 174 height 24
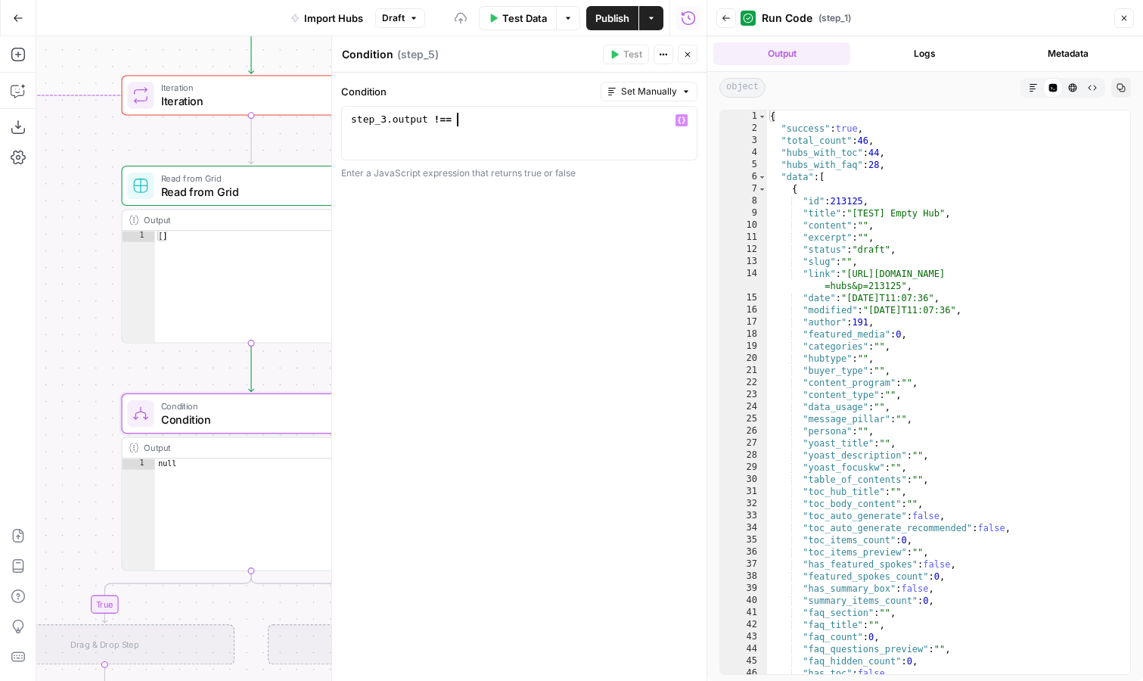
scroll to position [0, 8]
type textarea "**********"
click at [309, 366] on div "true false Workflow Input Settings Inputs Run Code · Python Run Code Step 1 Out…" at bounding box center [371, 358] width 670 height 645
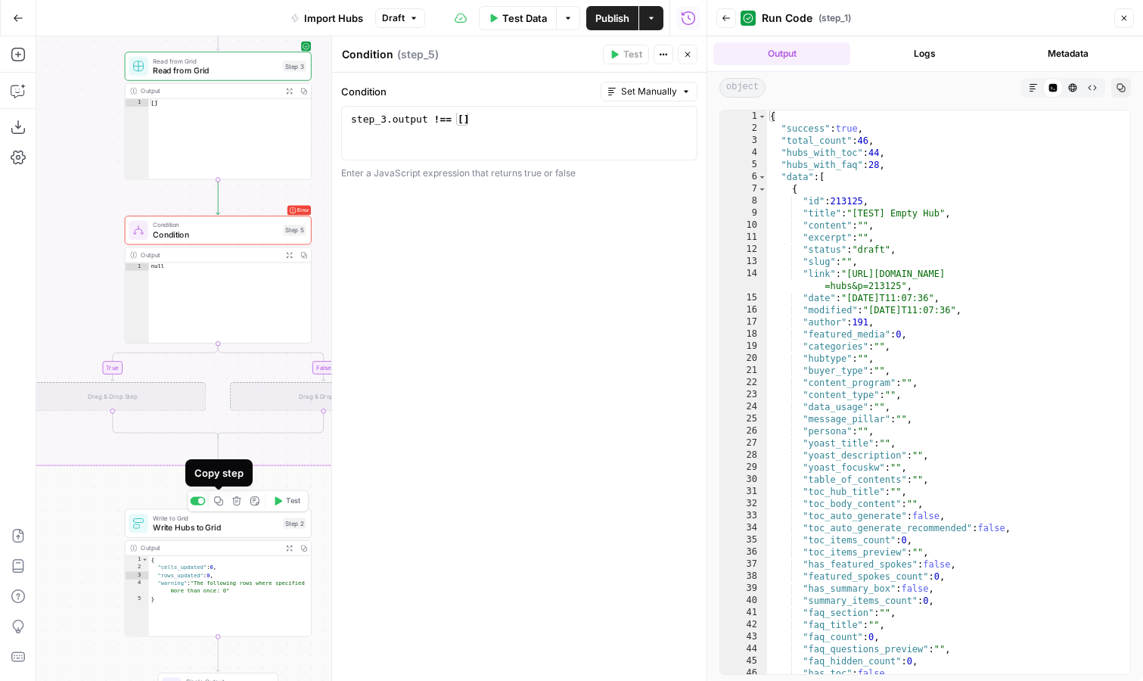
click at [220, 505] on icon "button" at bounding box center [218, 500] width 9 height 9
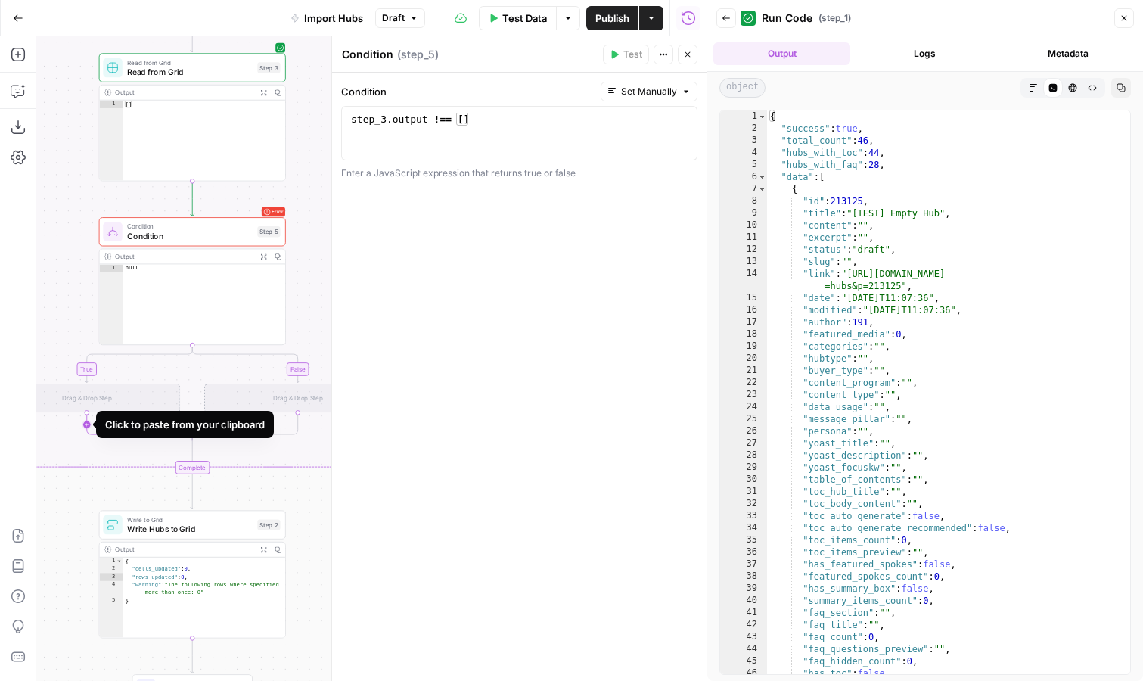
click at [88, 421] on icon "Edge from step_5-if-ghost to step_5-conditional-end" at bounding box center [139, 426] width 105 height 28
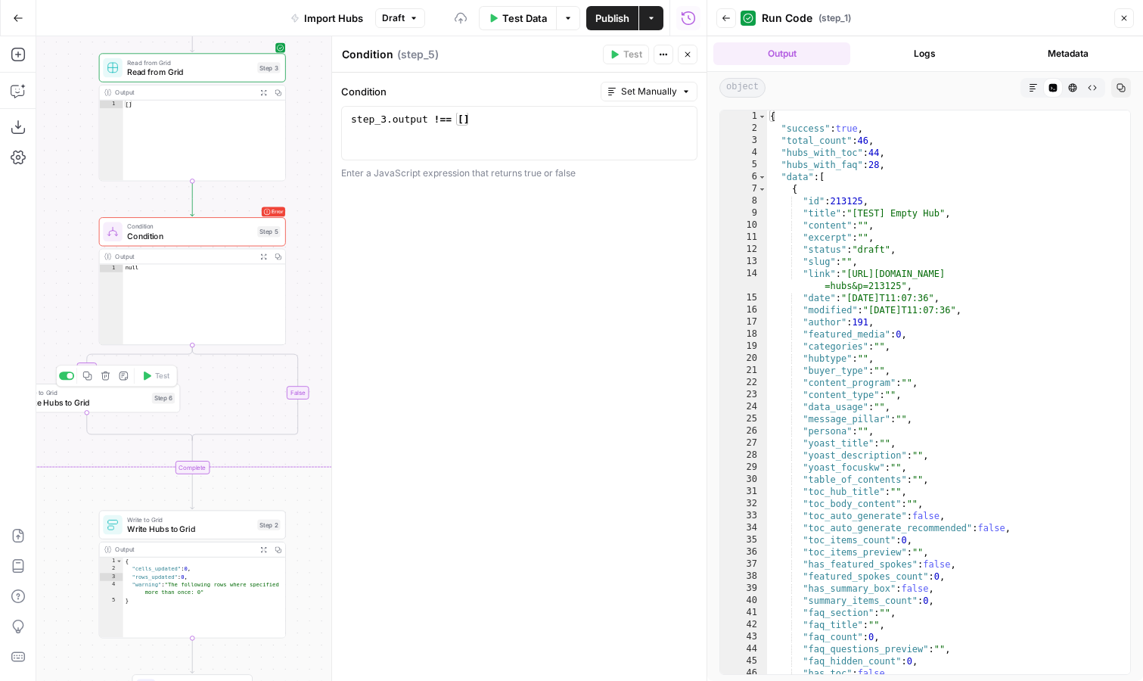
click at [95, 395] on span "Write to Grid" at bounding box center [85, 393] width 126 height 10
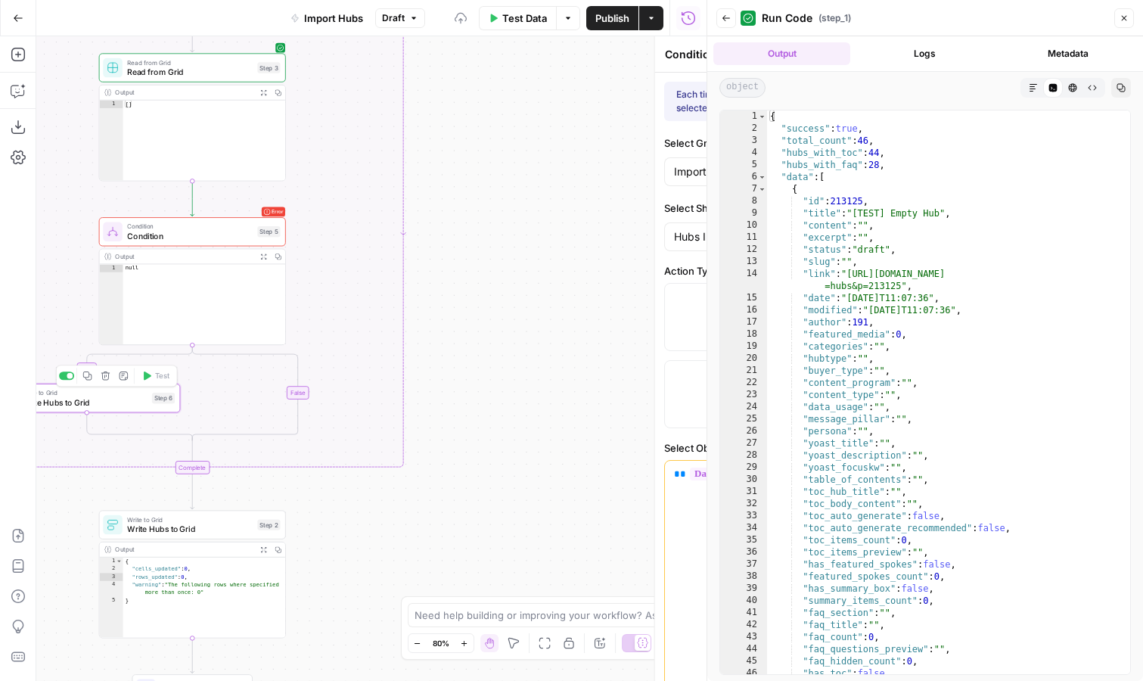
type textarea "Write Hubs to Grid"
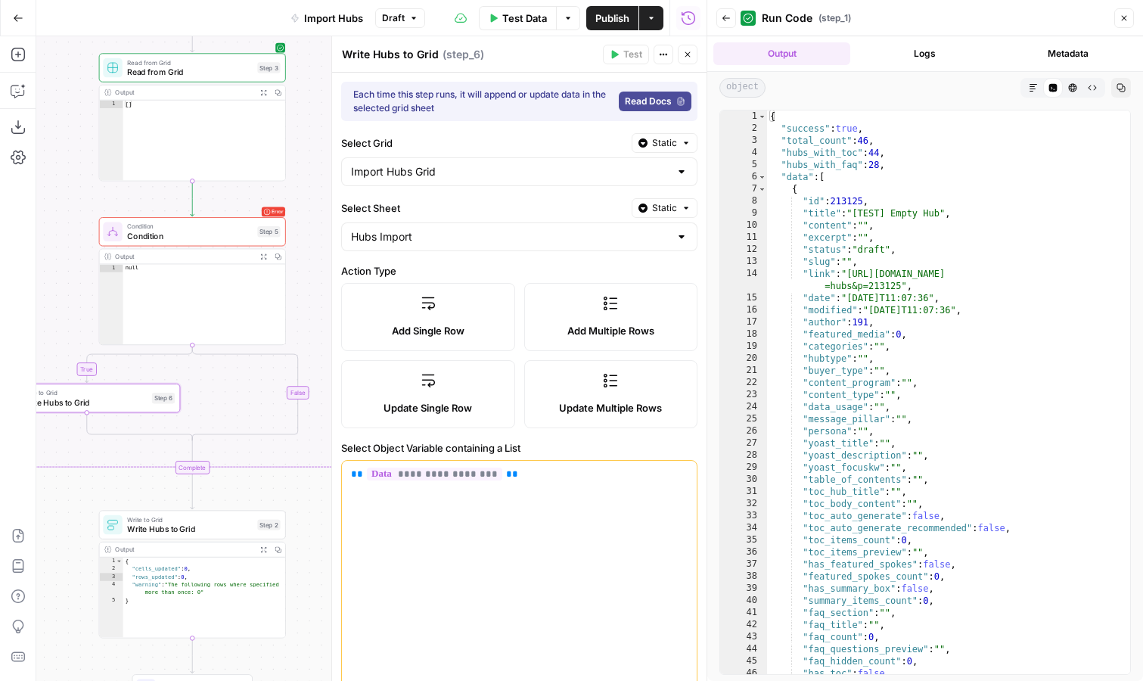
click at [490, 377] on label "Update Single Row" at bounding box center [428, 394] width 174 height 68
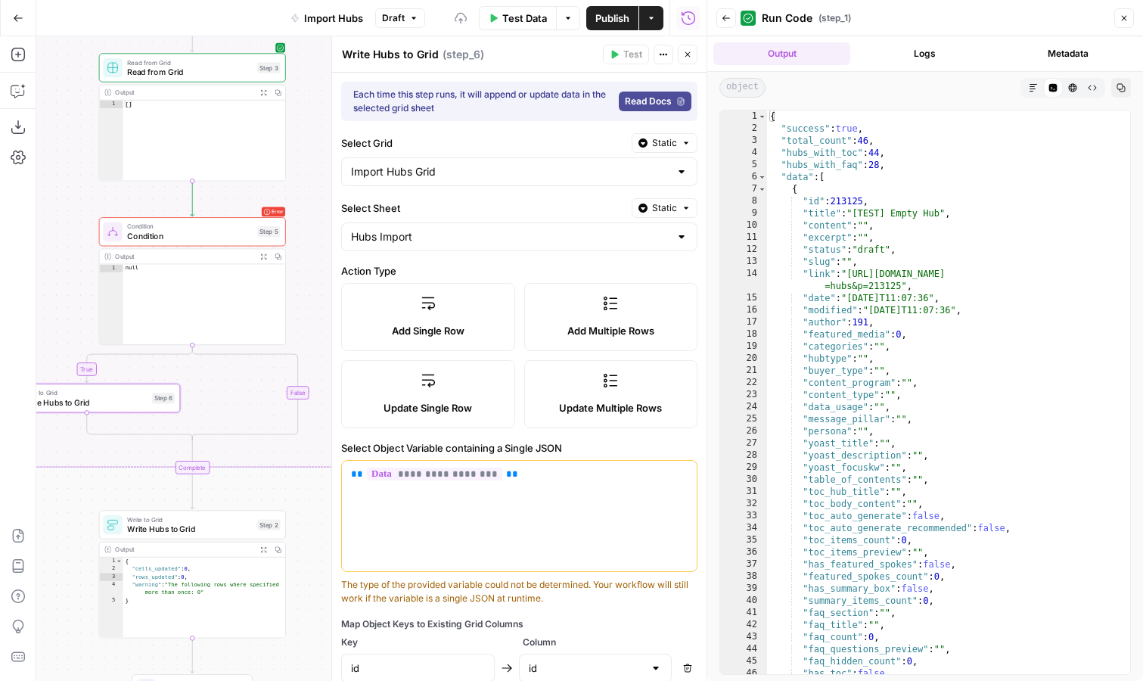
scroll to position [135, 0]
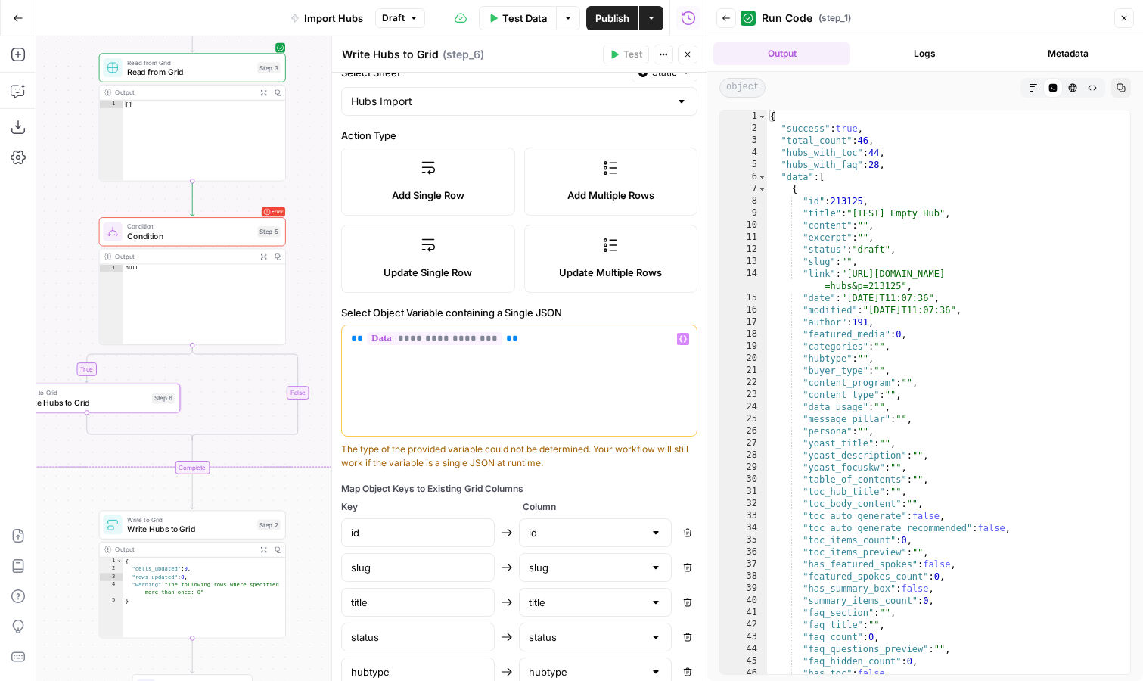
click at [551, 338] on p "**********" at bounding box center [519, 338] width 337 height 15
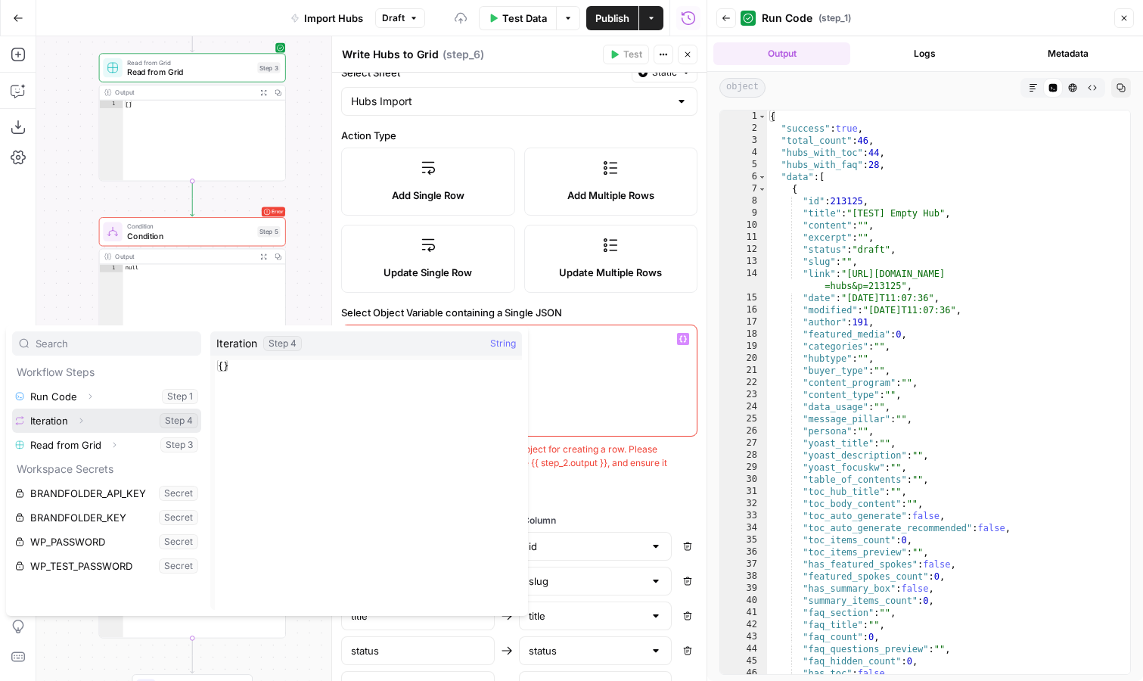
click at [84, 421] on icon "button" at bounding box center [80, 420] width 9 height 9
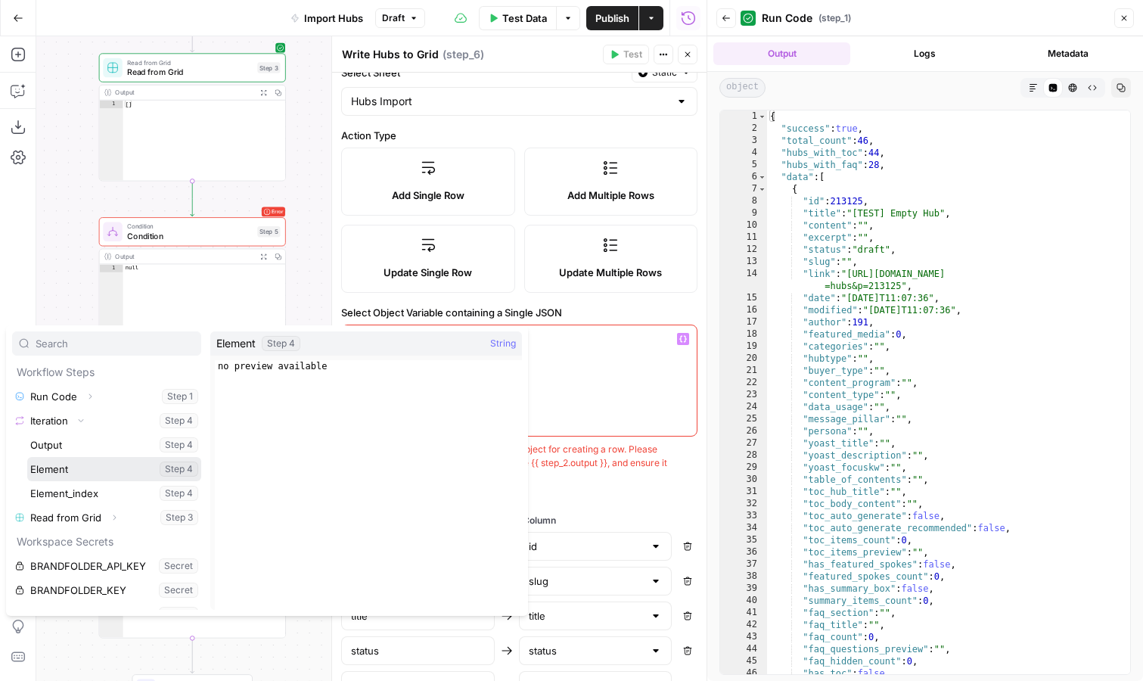
click at [77, 465] on button "Select variable Element" at bounding box center [114, 469] width 174 height 24
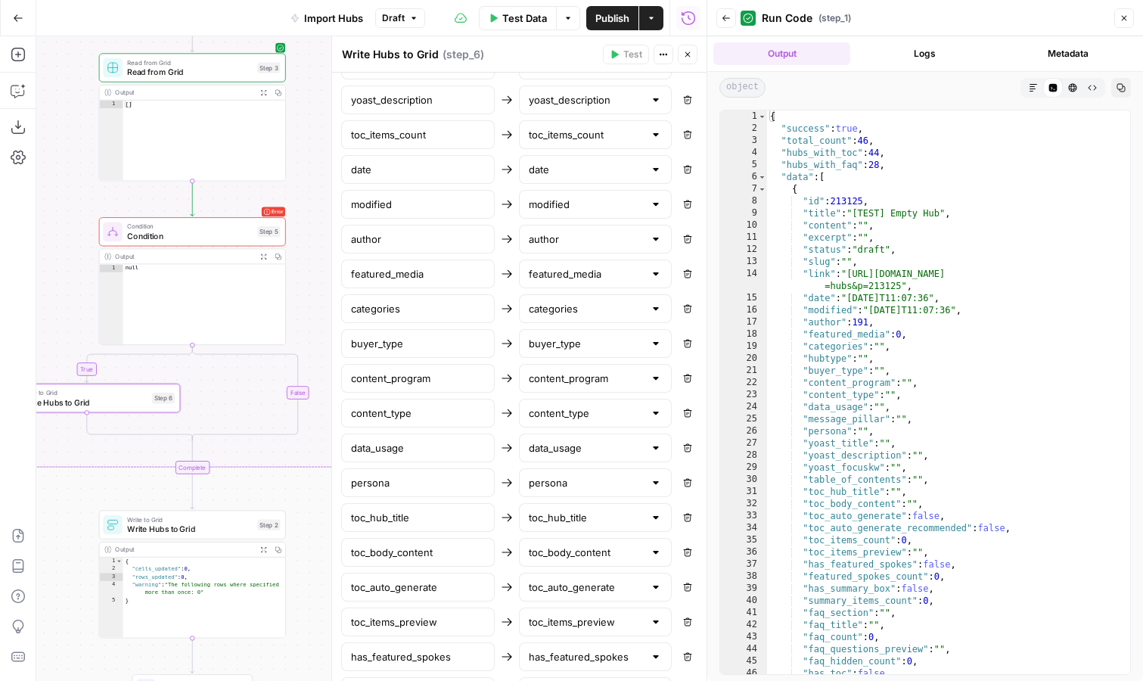
scroll to position [1121, 0]
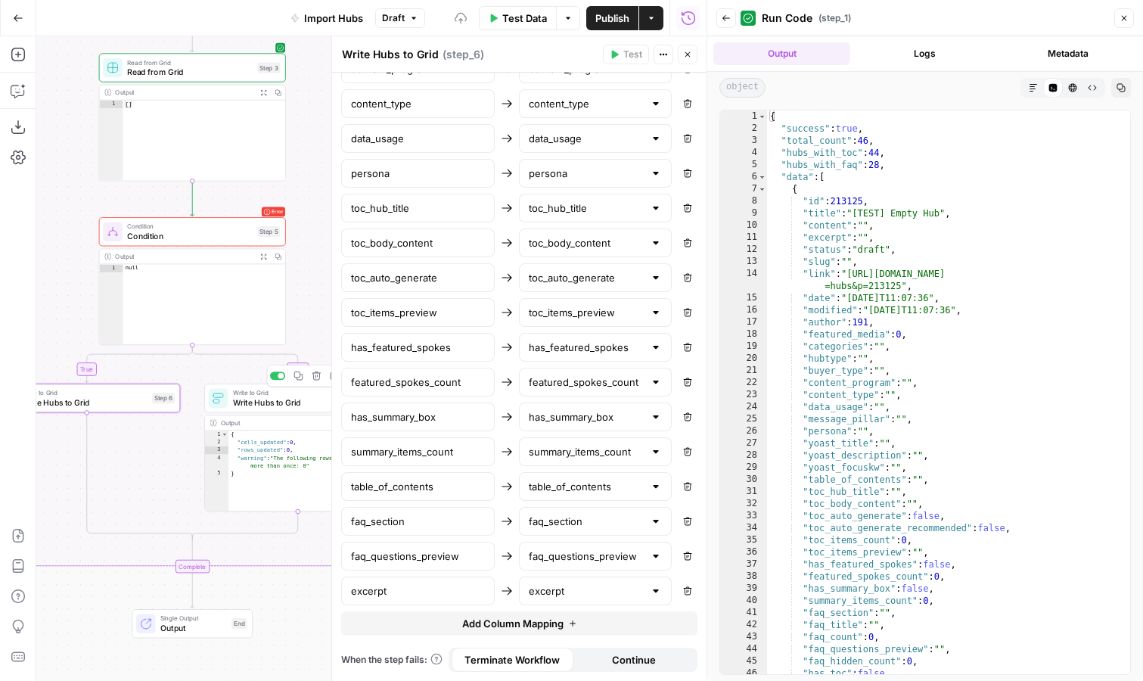
click at [296, 402] on span "Write Hubs to Grid" at bounding box center [296, 402] width 126 height 12
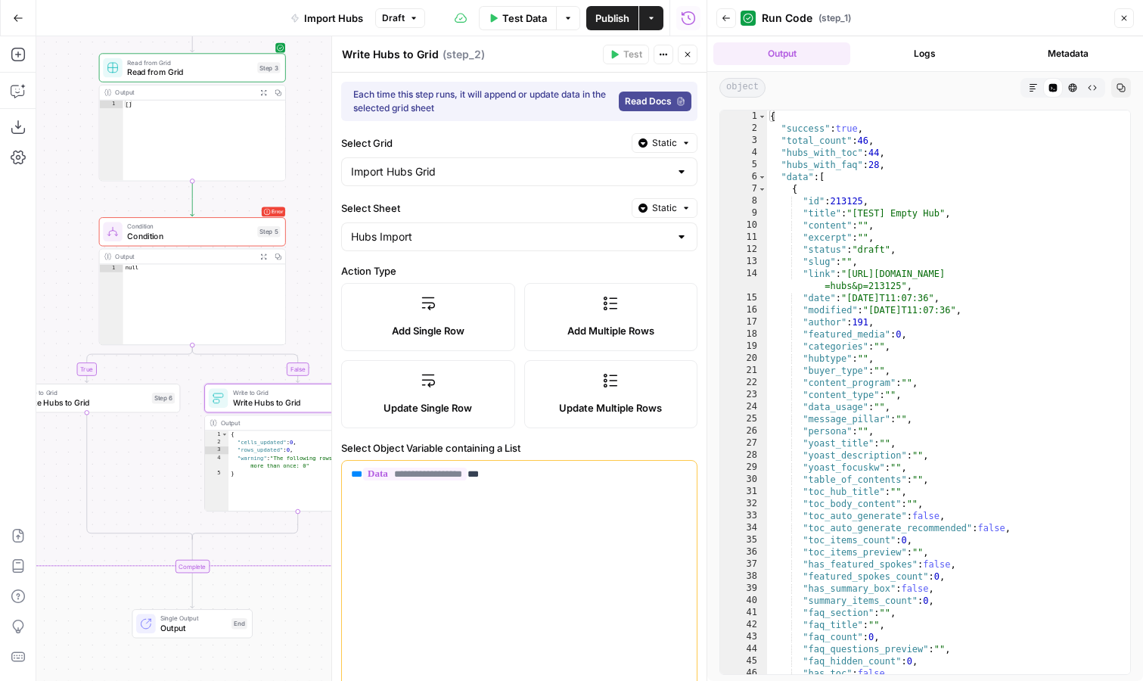
click at [470, 333] on div "Add Single Row" at bounding box center [428, 330] width 148 height 15
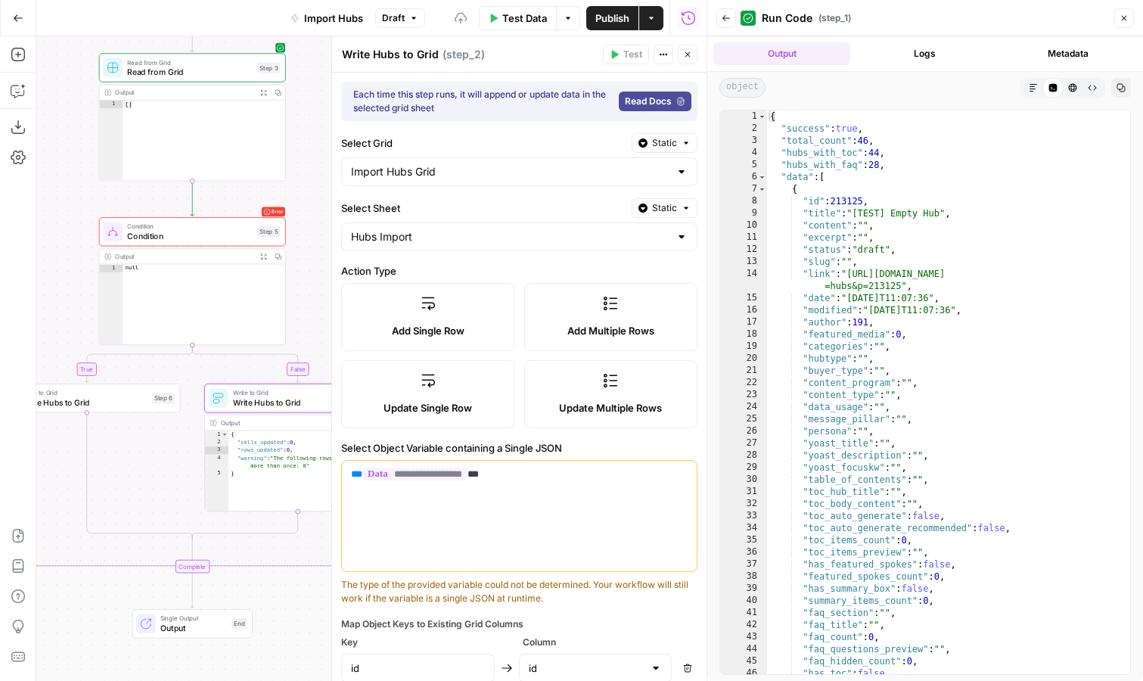
click at [538, 480] on p "**********" at bounding box center [519, 474] width 337 height 15
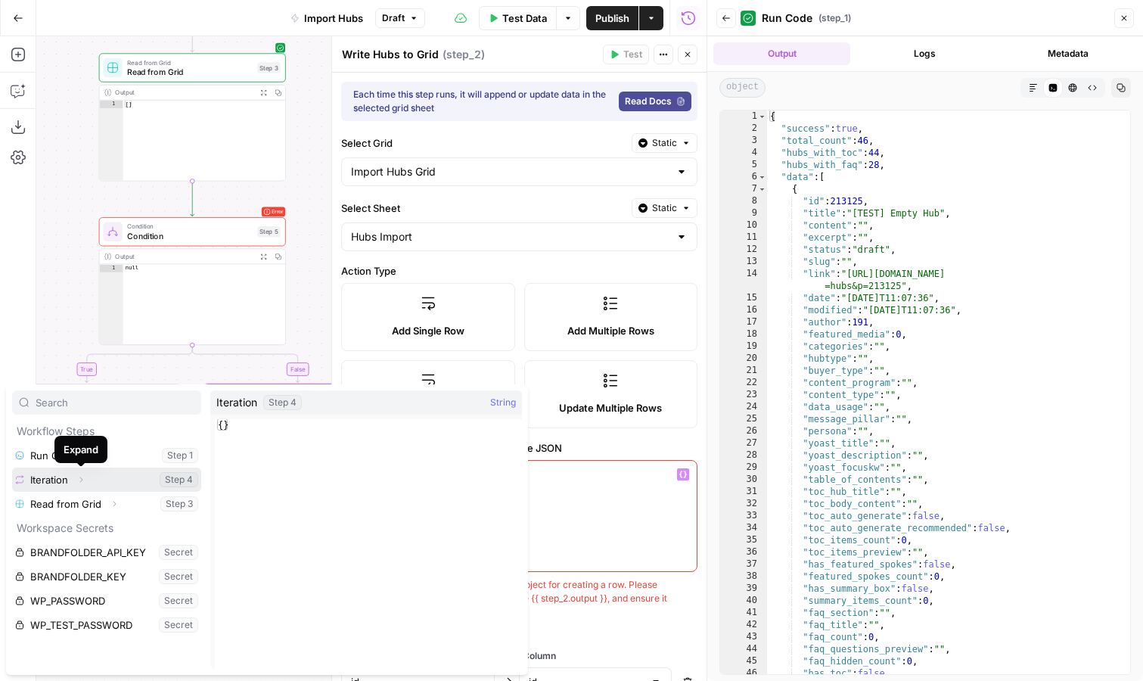
click at [83, 482] on icon "button" at bounding box center [80, 479] width 9 height 9
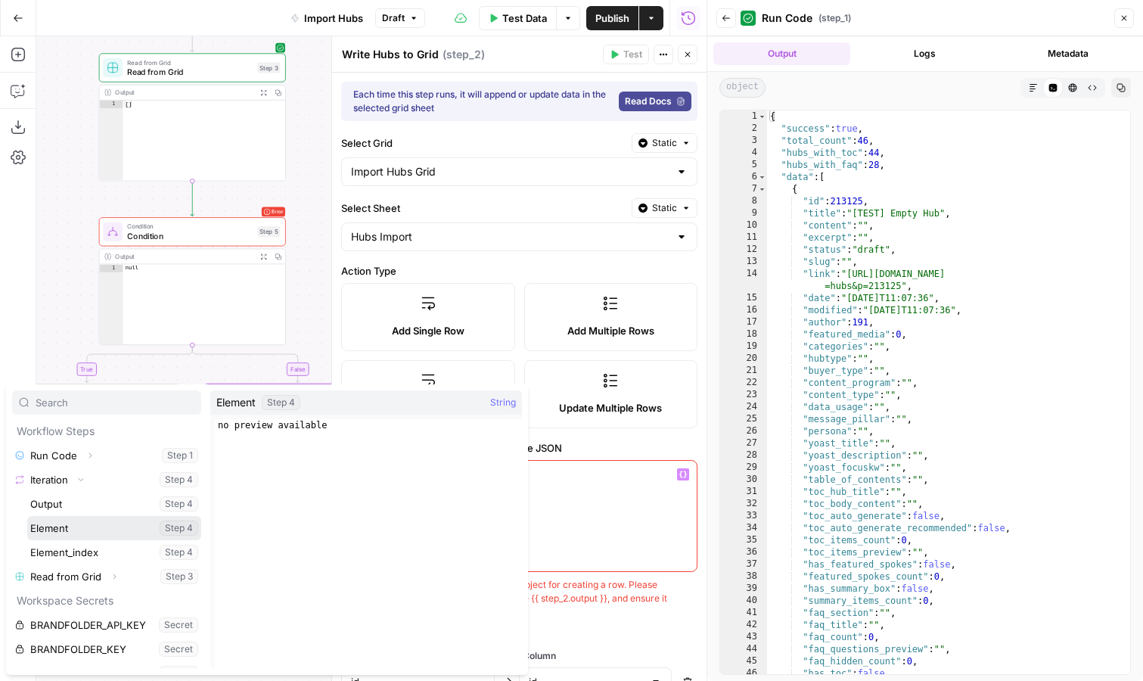
click at [88, 525] on button "Select variable Element" at bounding box center [114, 528] width 174 height 24
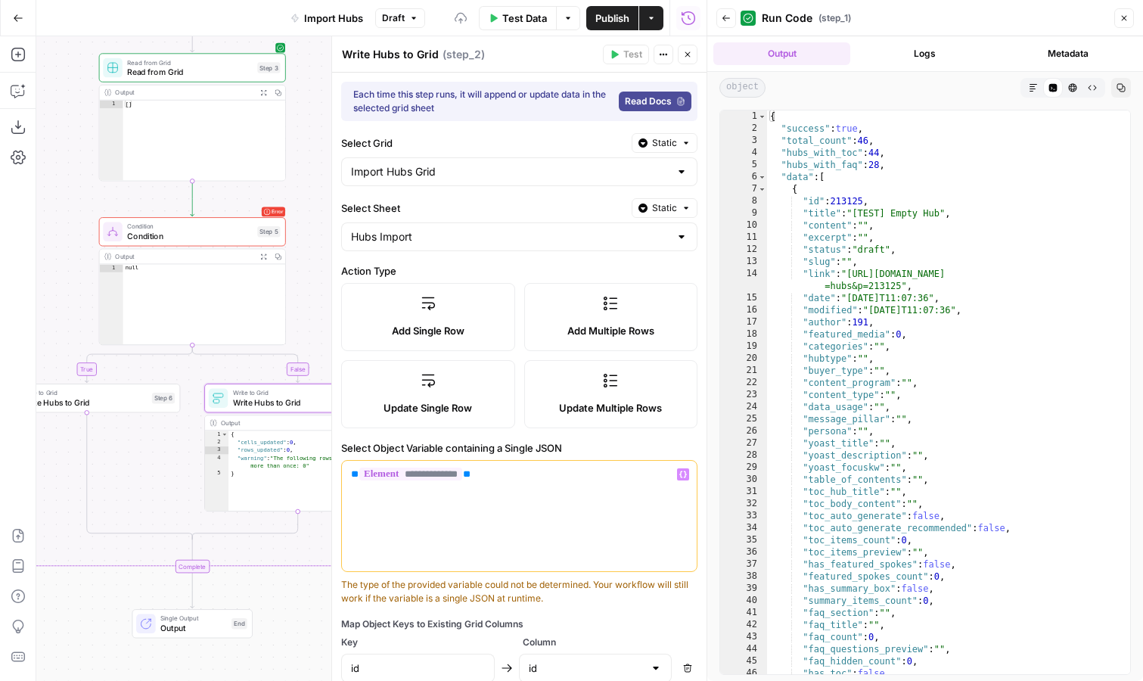
click at [150, 496] on div "true false Workflow Input Settings Inputs Run Code · Python Run Code Step 1 Out…" at bounding box center [371, 358] width 670 height 645
click at [688, 55] on icon "button" at bounding box center [687, 54] width 5 height 5
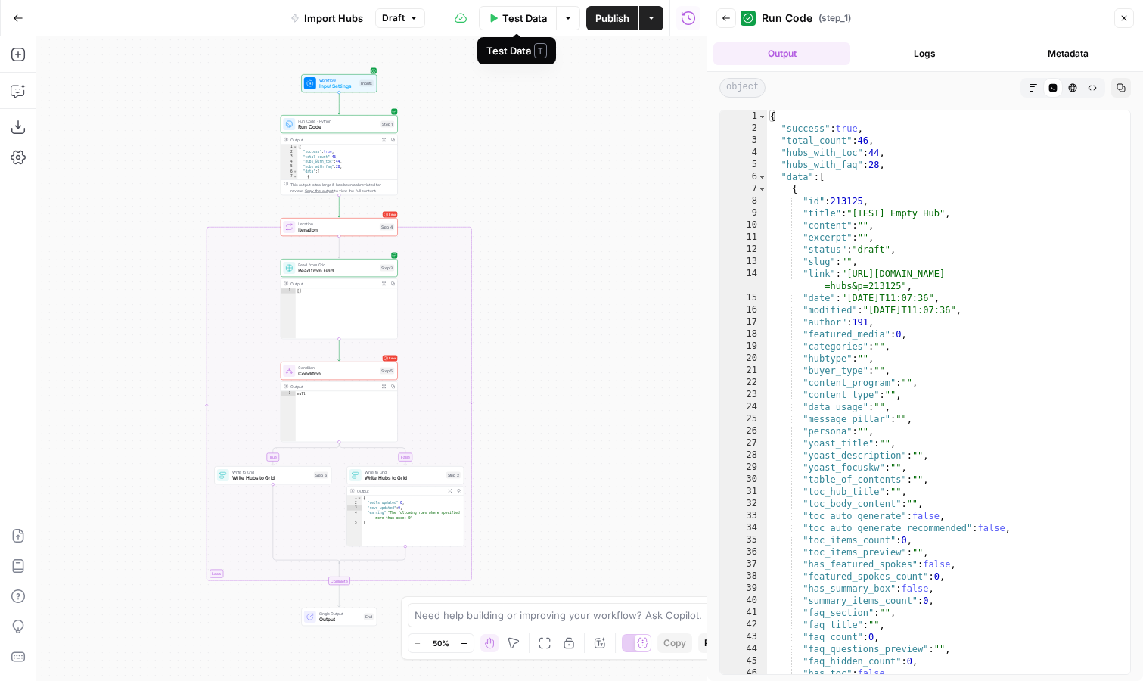
click at [523, 21] on span "Test Data" at bounding box center [524, 18] width 45 height 15
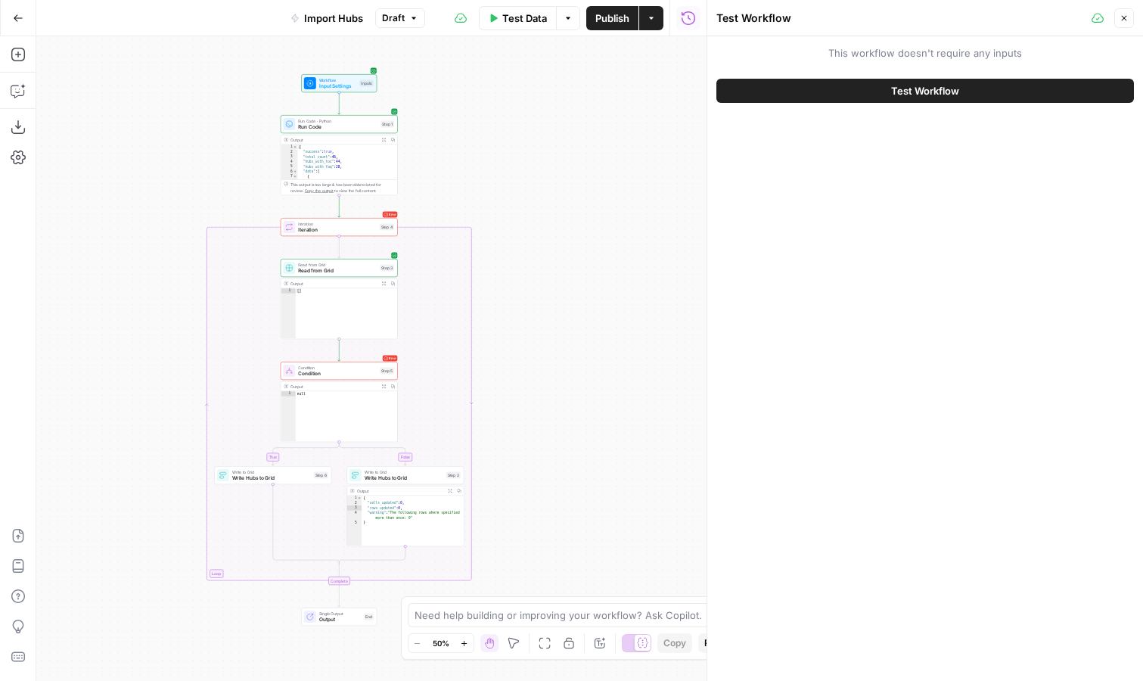
click at [915, 86] on span "Test Workflow" at bounding box center [925, 90] width 68 height 15
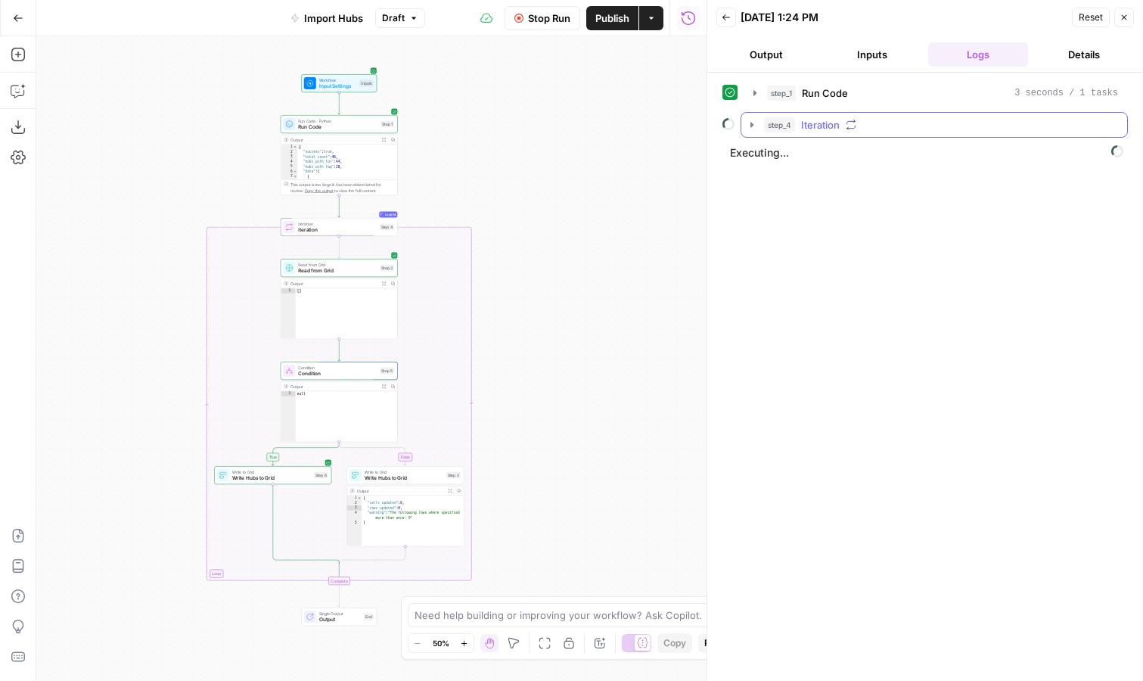
click at [748, 126] on icon "button" at bounding box center [752, 125] width 12 height 12
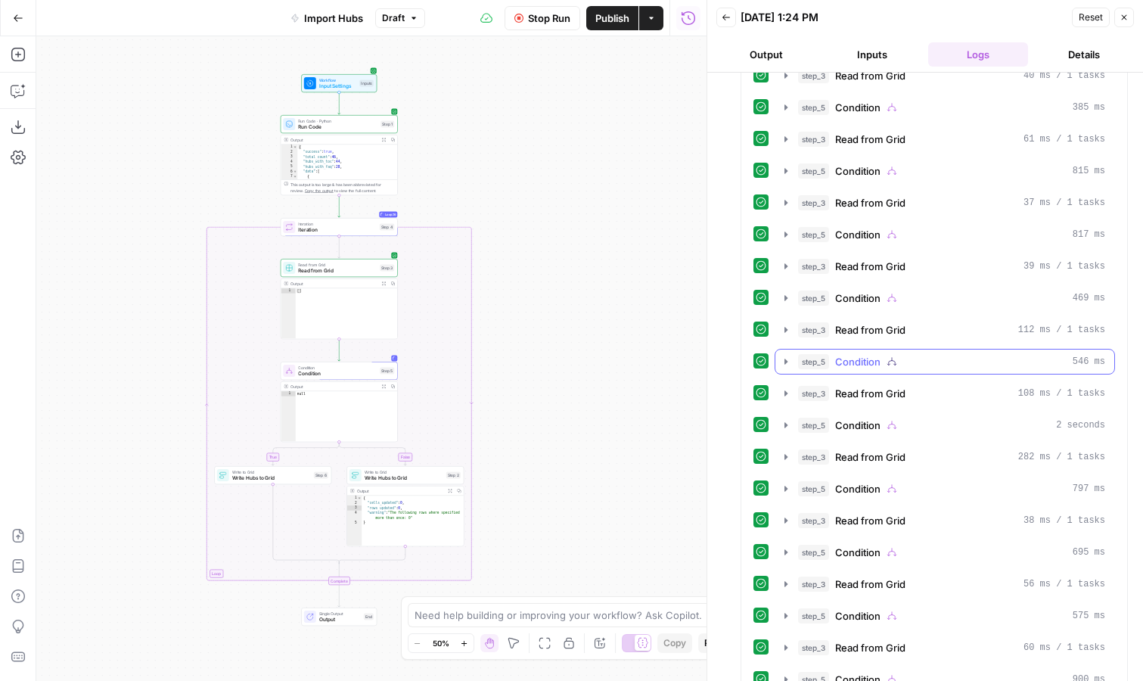
scroll to position [1119, 0]
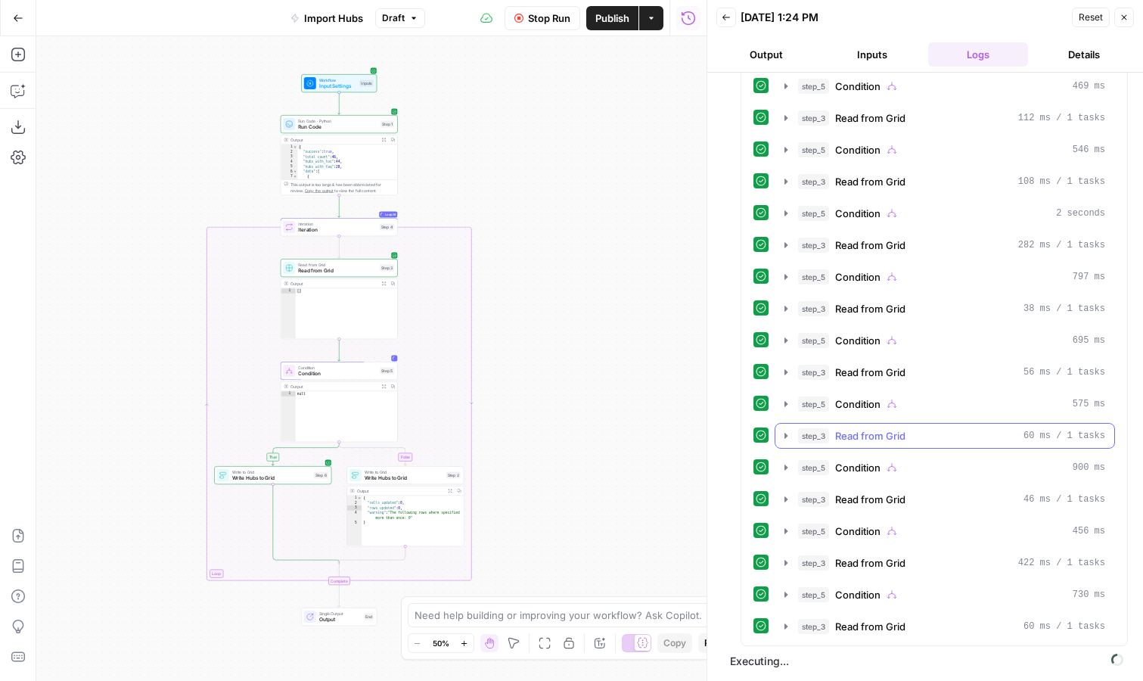
click at [789, 436] on icon "button" at bounding box center [786, 436] width 12 height 12
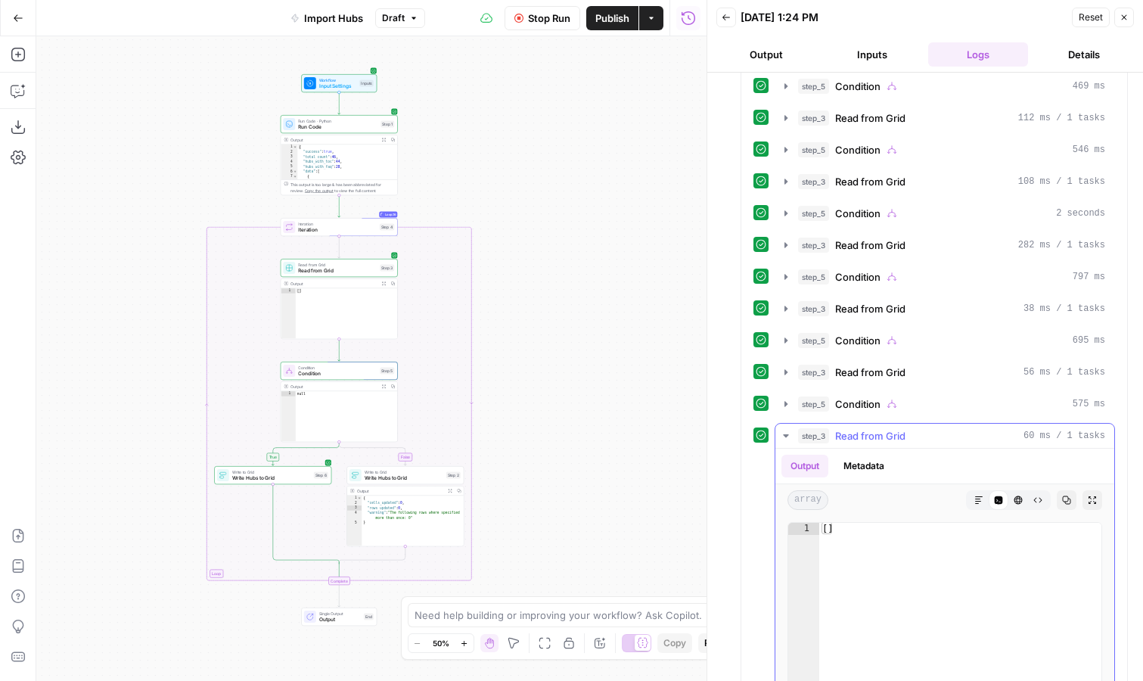
scroll to position [1466, 0]
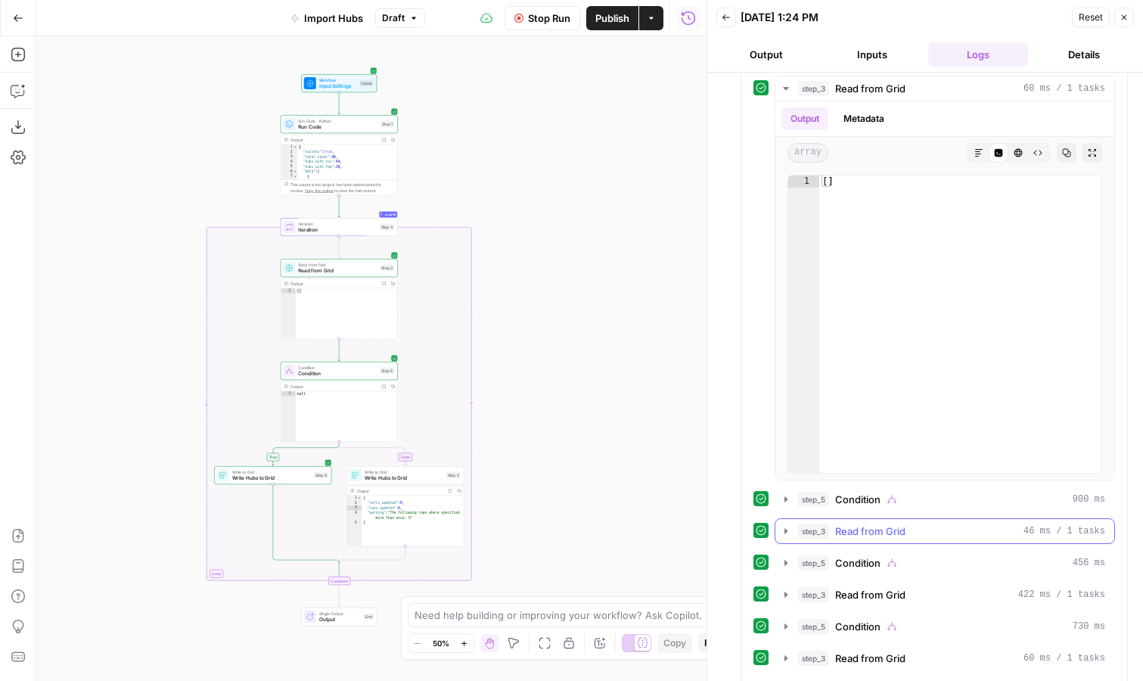
click at [784, 527] on icon "button" at bounding box center [786, 531] width 12 height 12
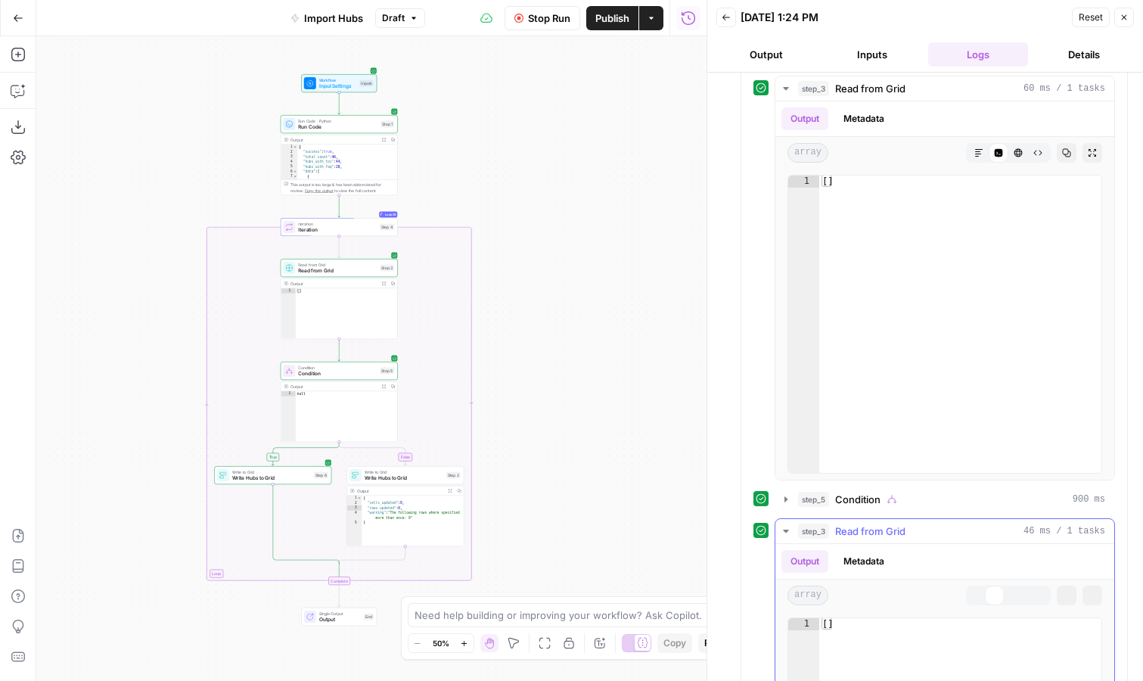
scroll to position [1909, 0]
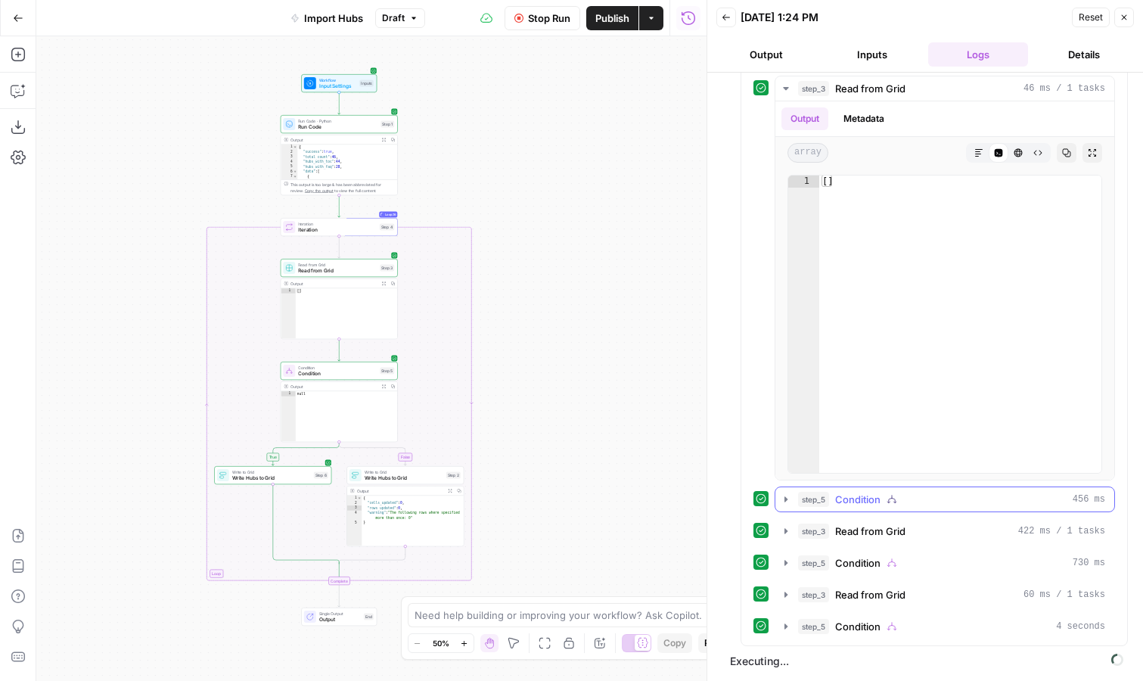
click at [787, 502] on icon "button" at bounding box center [786, 499] width 12 height 12
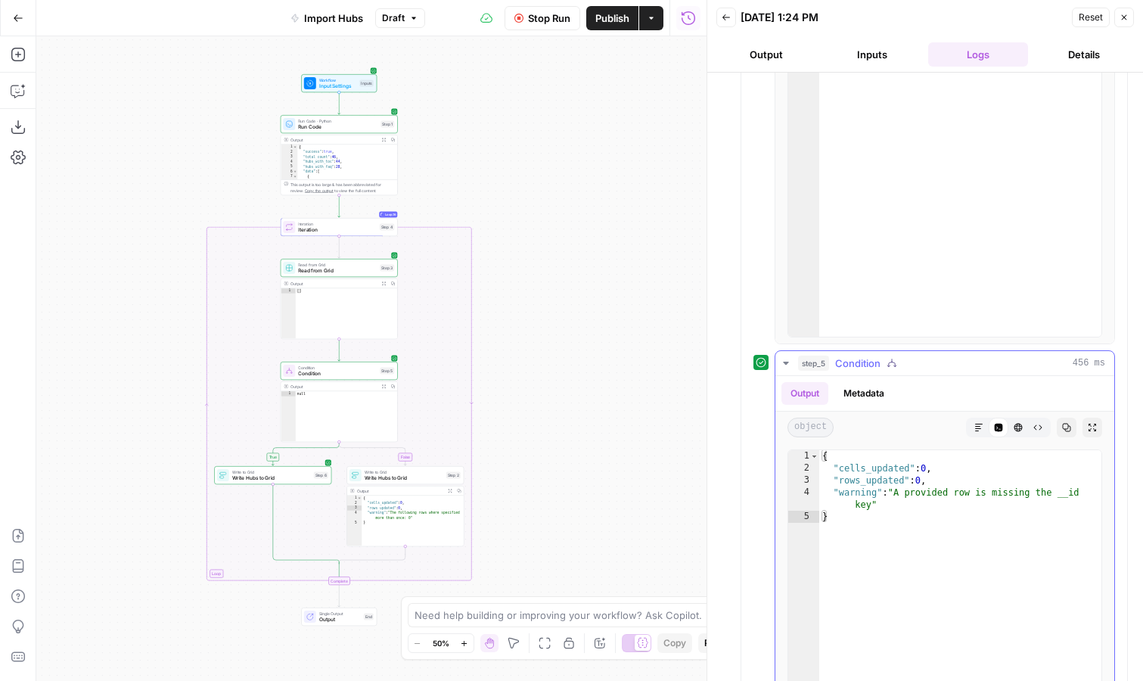
scroll to position [2358, 0]
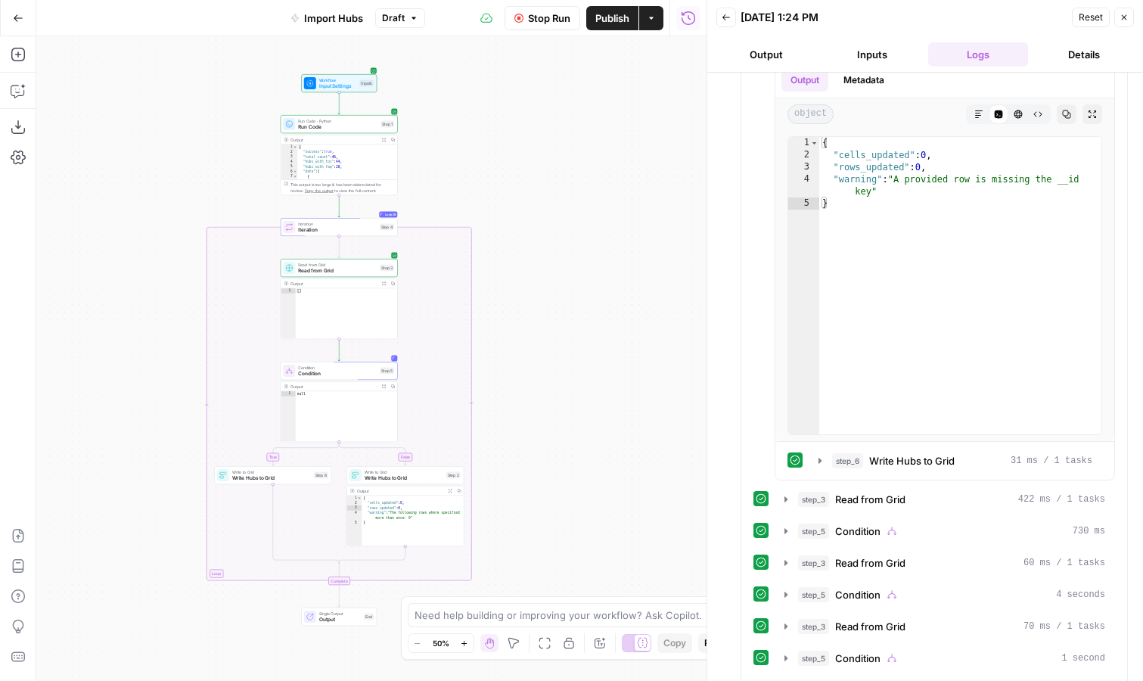
click at [542, 9] on button "Stop Run" at bounding box center [543, 18] width 76 height 24
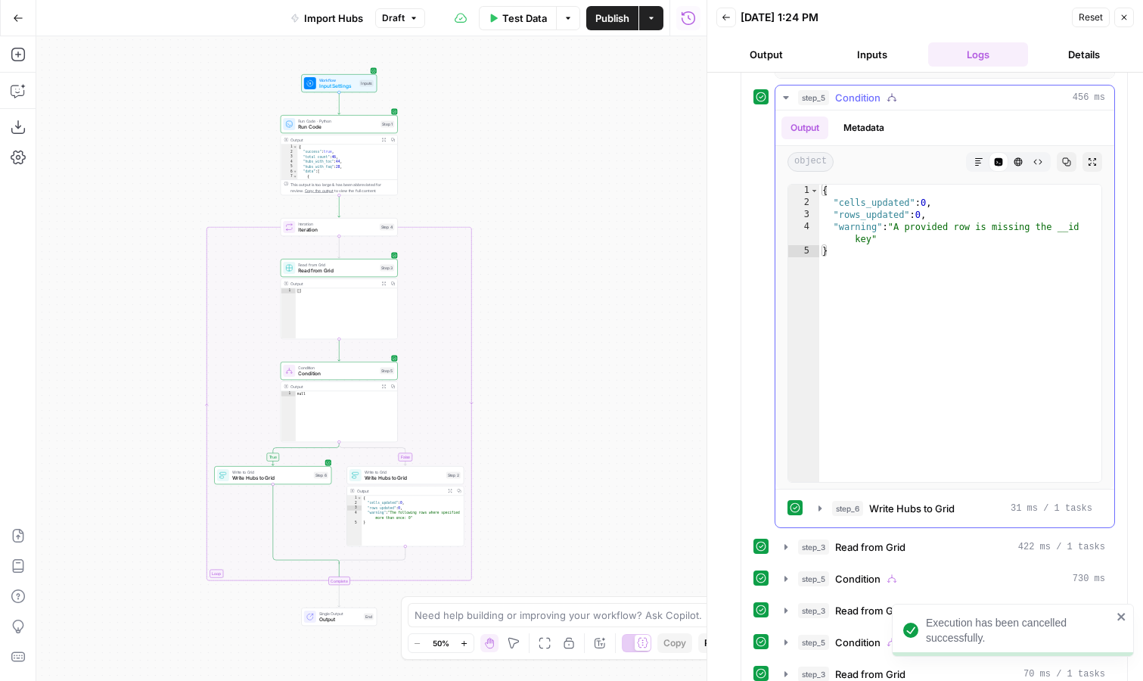
scroll to position [2312, 0]
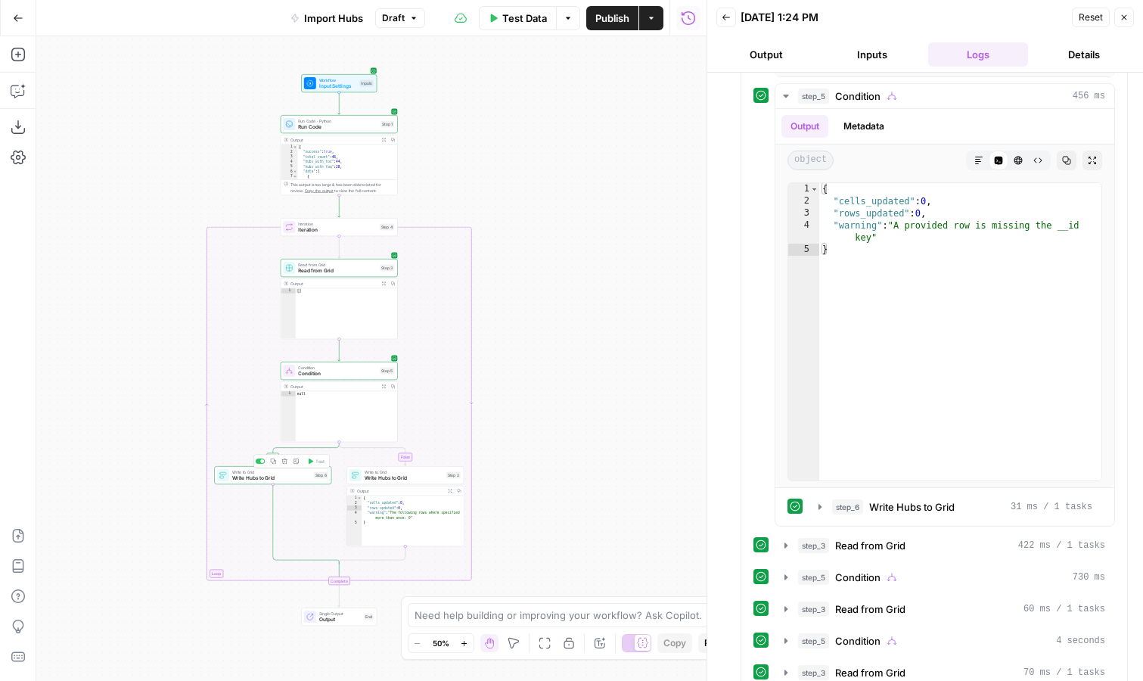
click at [294, 477] on span "Write Hubs to Grid" at bounding box center [271, 478] width 79 height 8
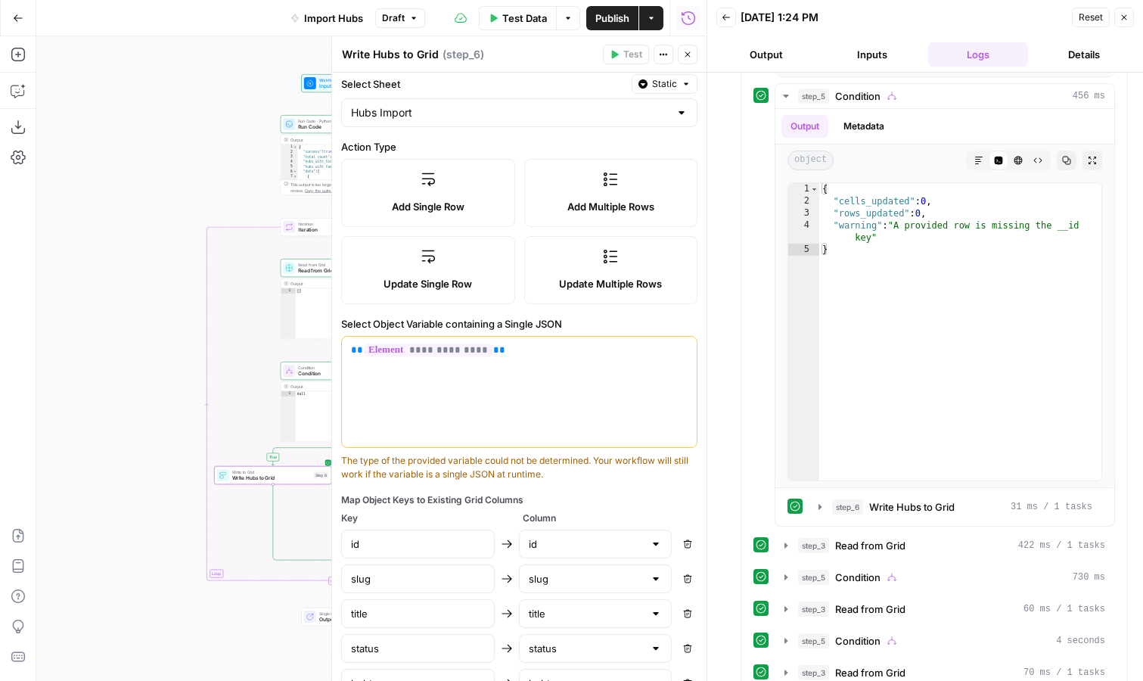
scroll to position [357, 0]
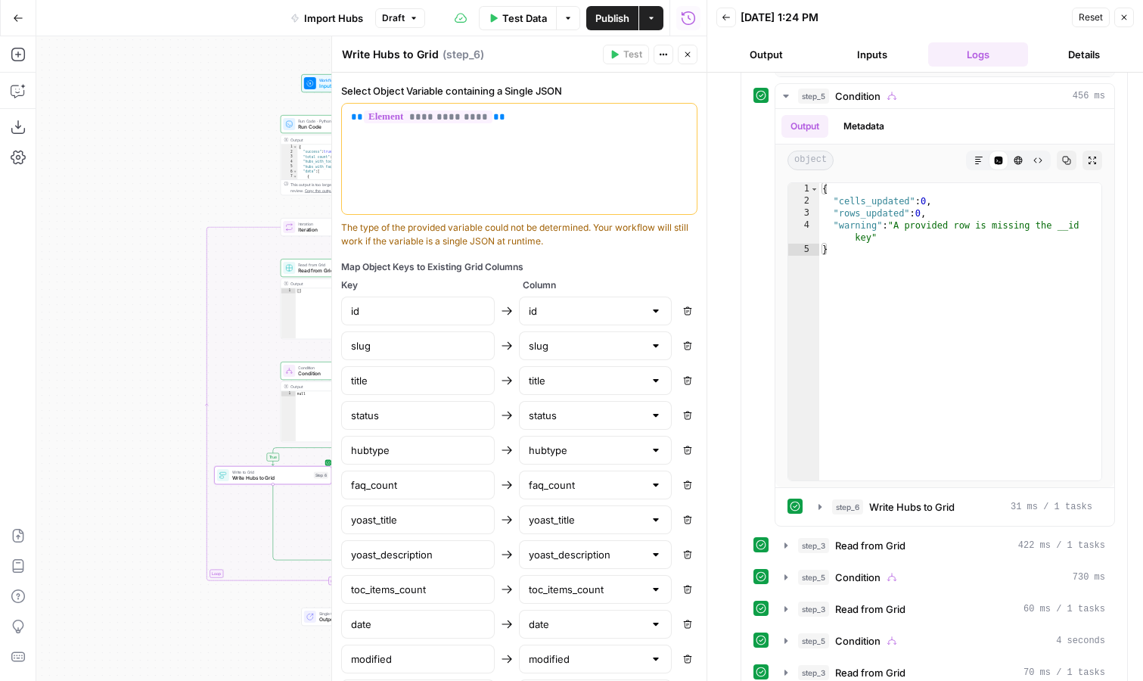
click at [595, 300] on div "id" at bounding box center [596, 311] width 154 height 29
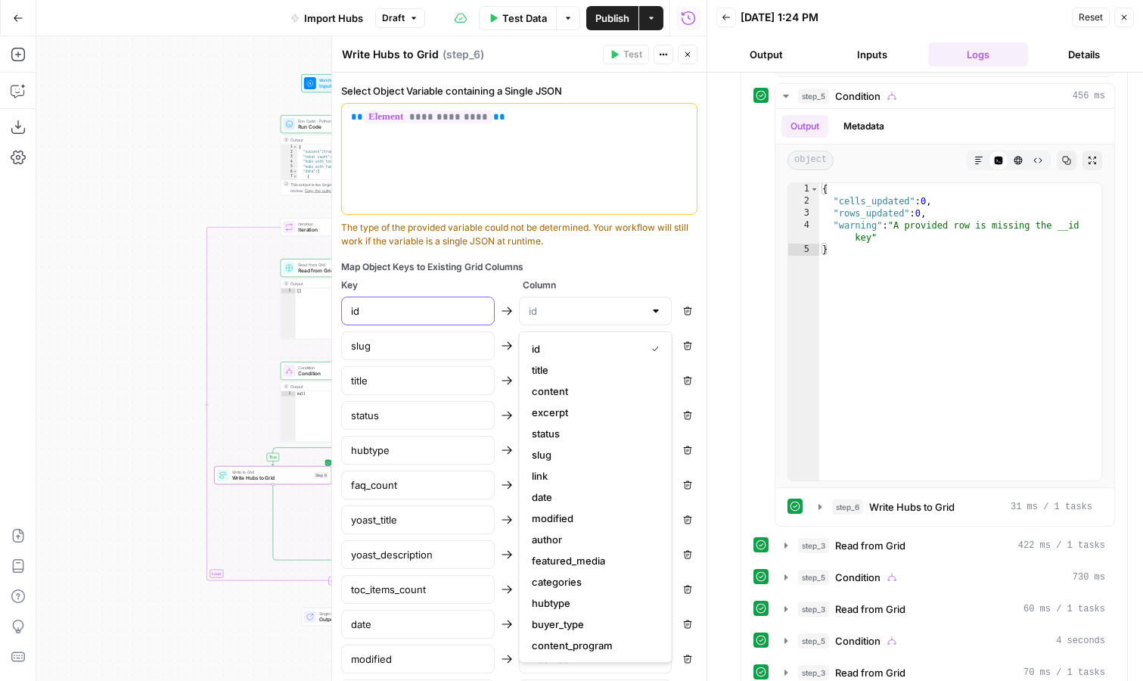
click at [392, 307] on input "id" at bounding box center [418, 310] width 134 height 15
type input "id"
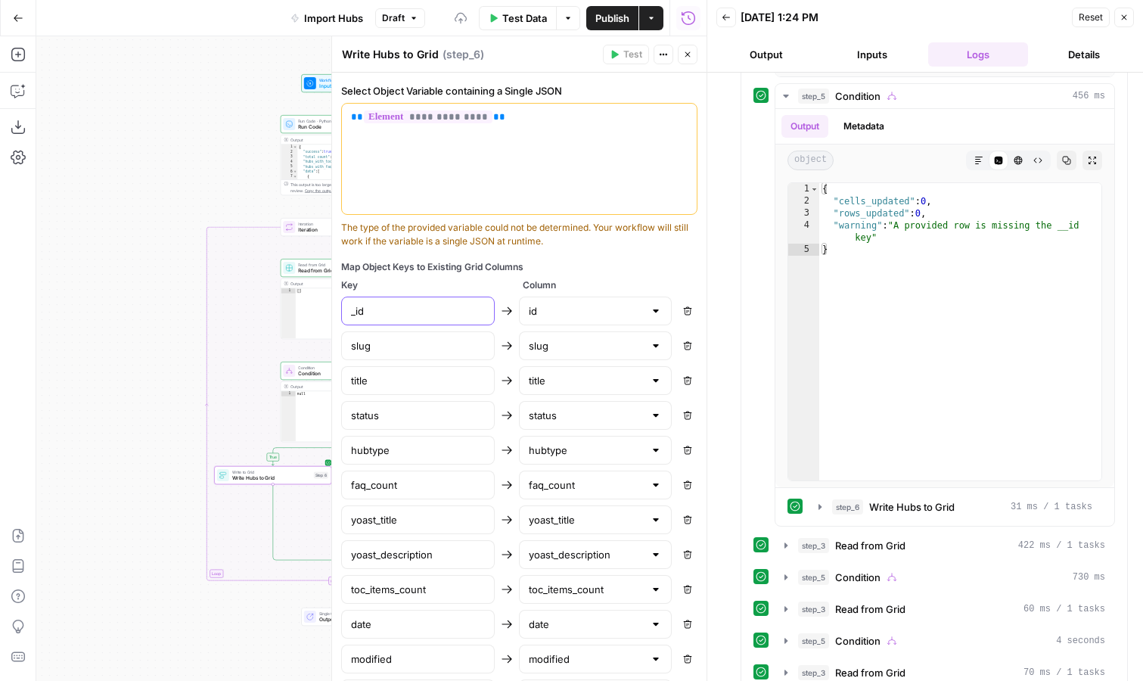
type input "id"
click at [501, 266] on div "Map Object Keys to Existing Grid Columns" at bounding box center [519, 267] width 356 height 14
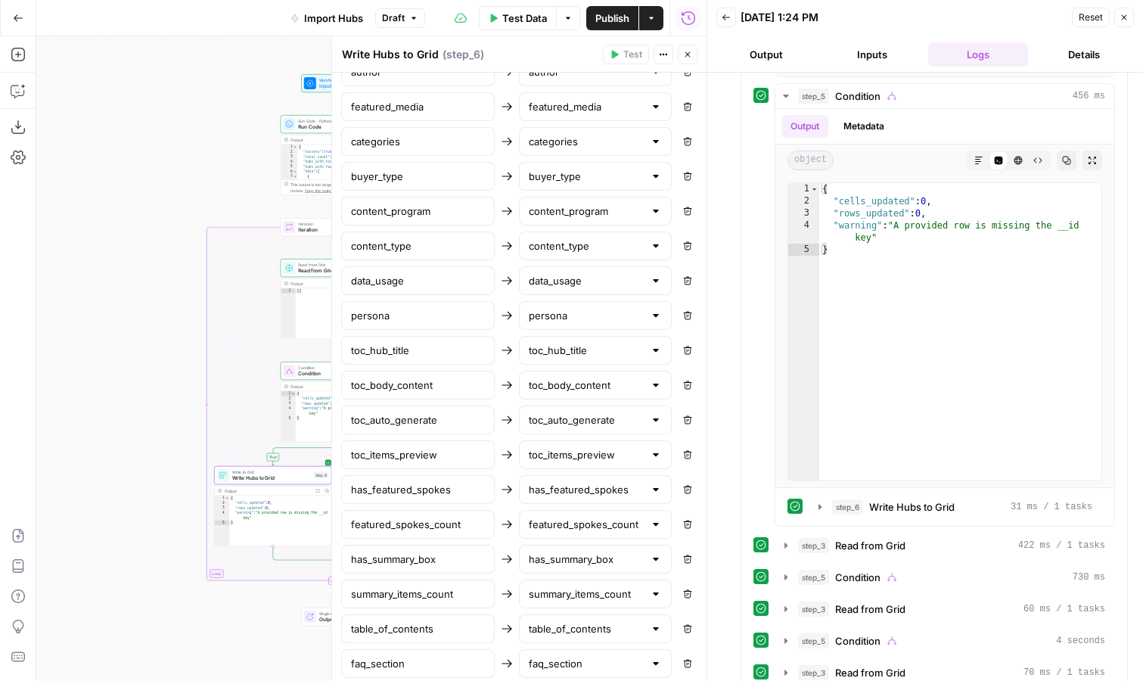
scroll to position [1121, 0]
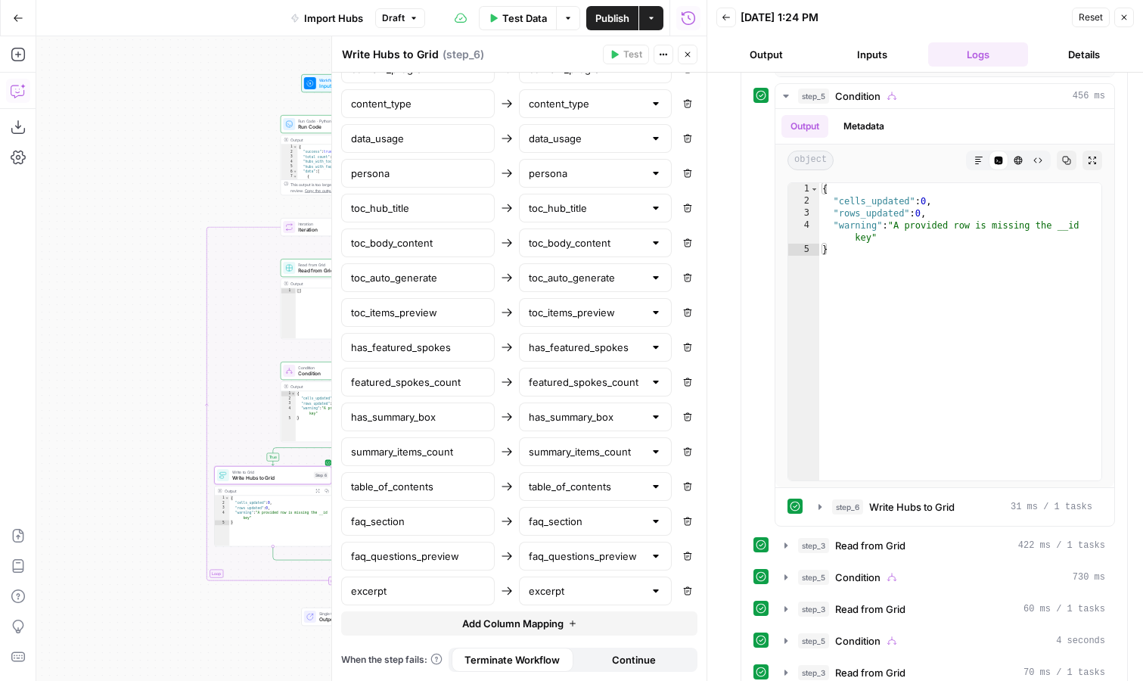
click at [20, 94] on icon "button" at bounding box center [18, 90] width 15 height 15
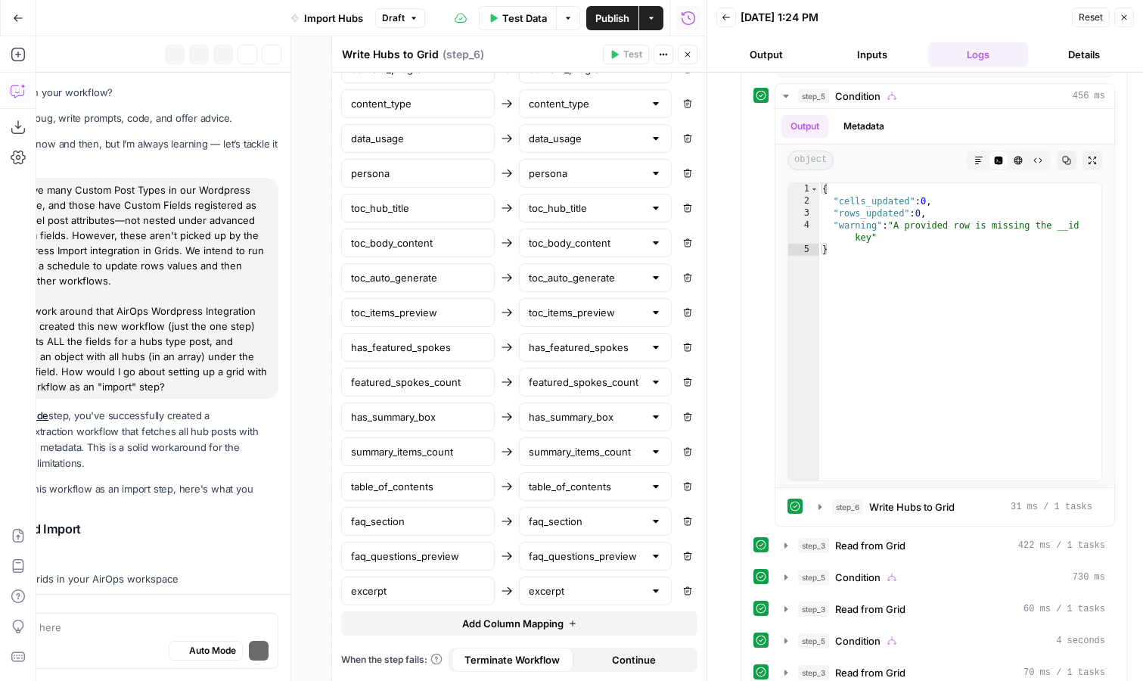
scroll to position [5397, 0]
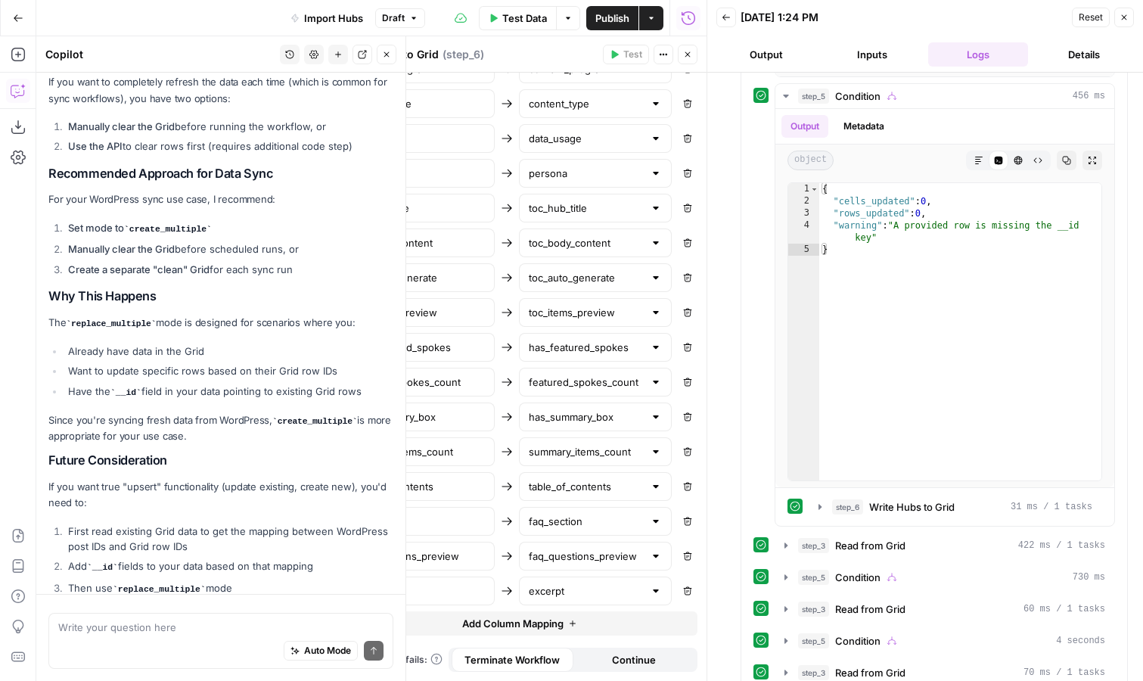
click at [186, 623] on textarea at bounding box center [220, 627] width 325 height 15
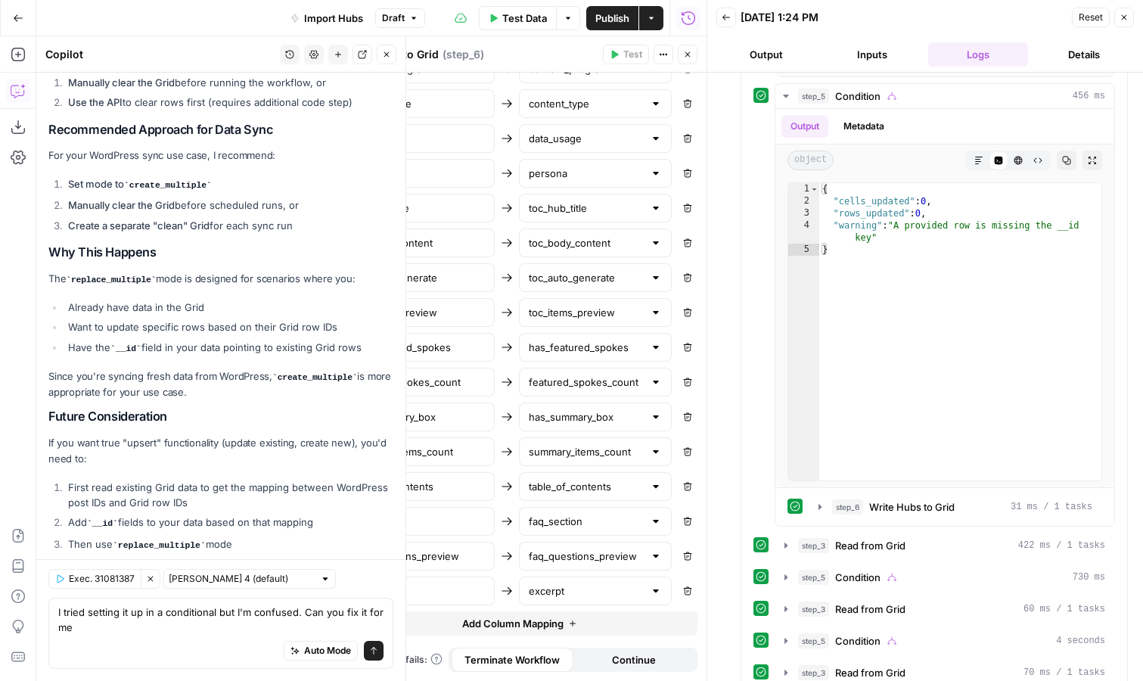
scroll to position [5529, 0]
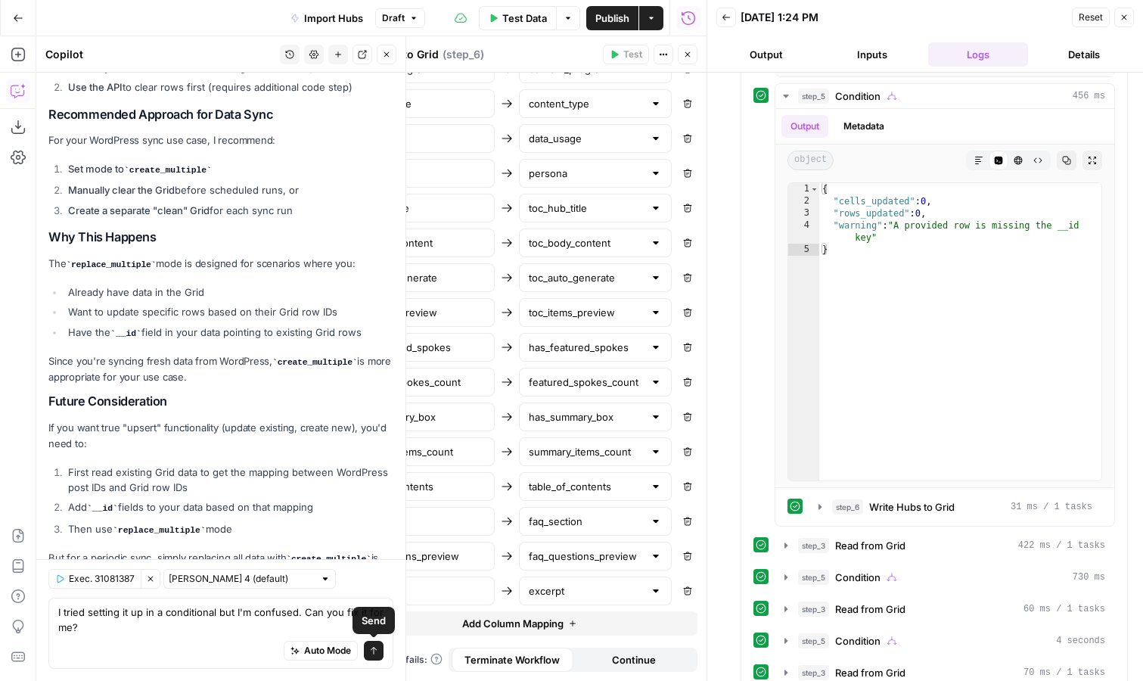
type textarea "I tried setting it up in a conditional but I'm confused. Can you fix it for me?"
click at [373, 651] on icon "submit" at bounding box center [373, 650] width 9 height 9
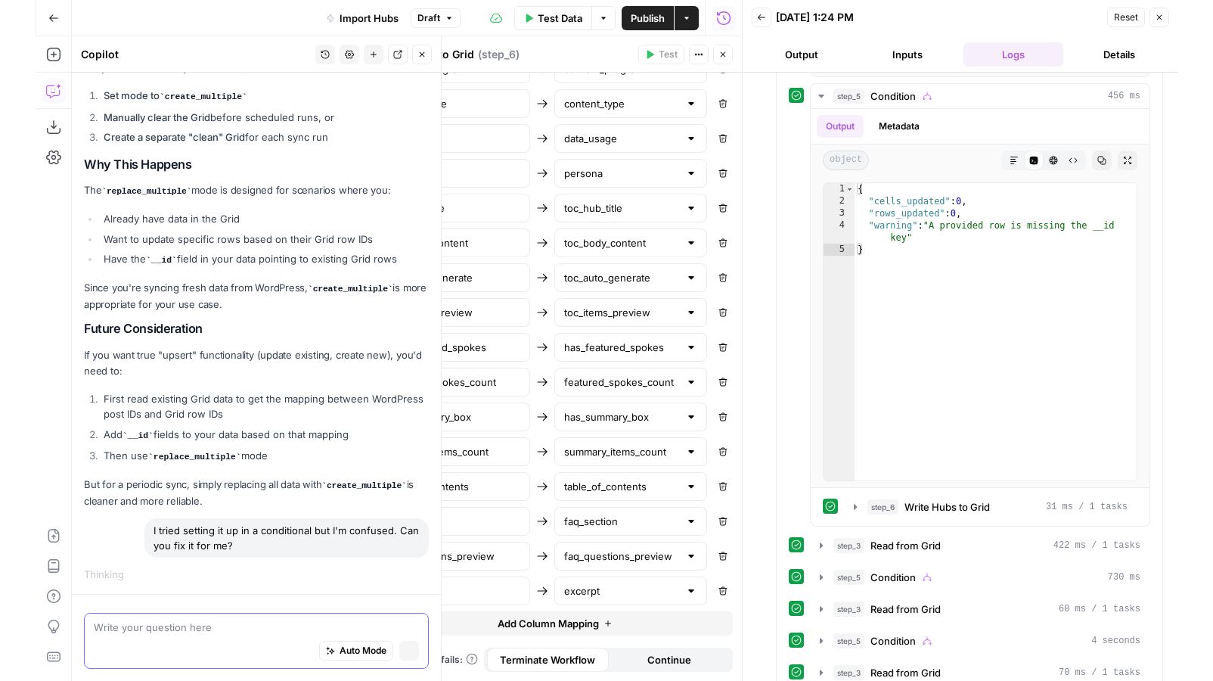
scroll to position [5464, 0]
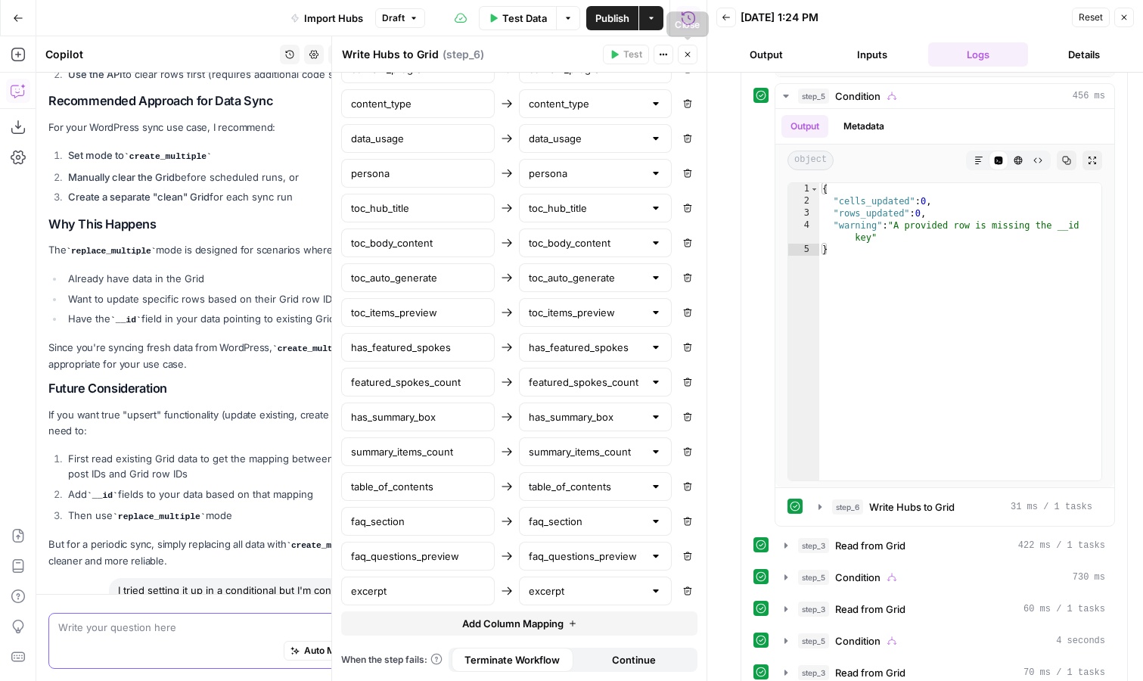
click at [691, 54] on icon "button" at bounding box center [687, 54] width 9 height 9
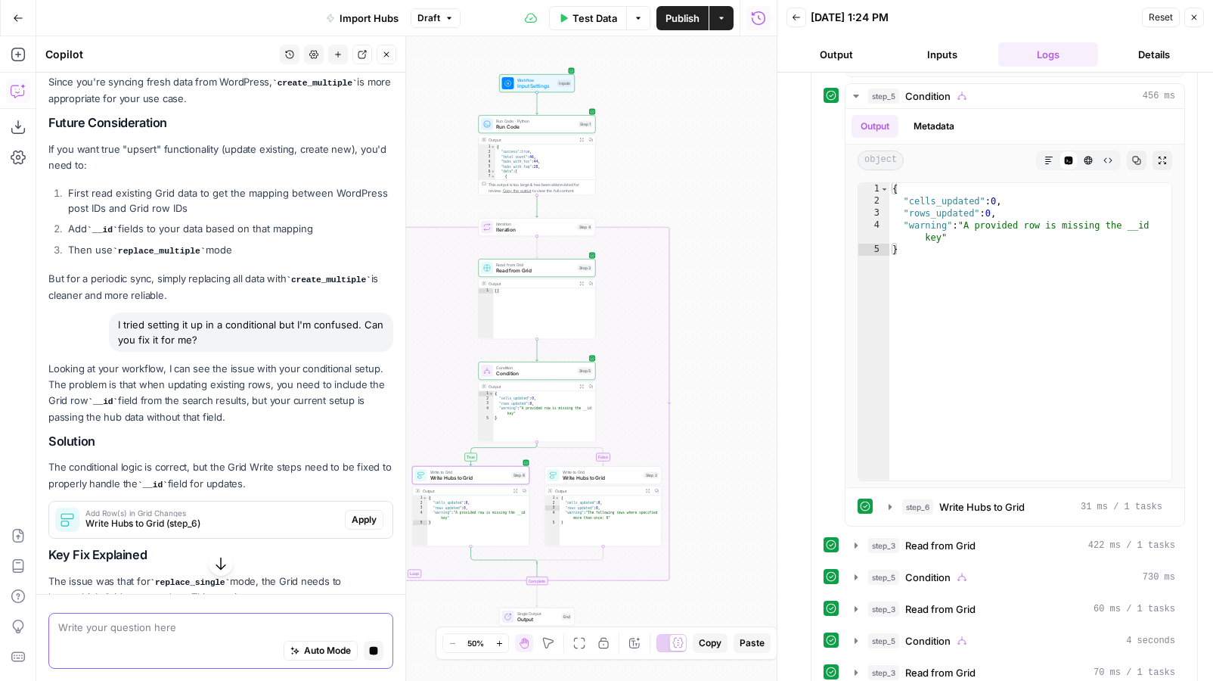
scroll to position [5727, 0]
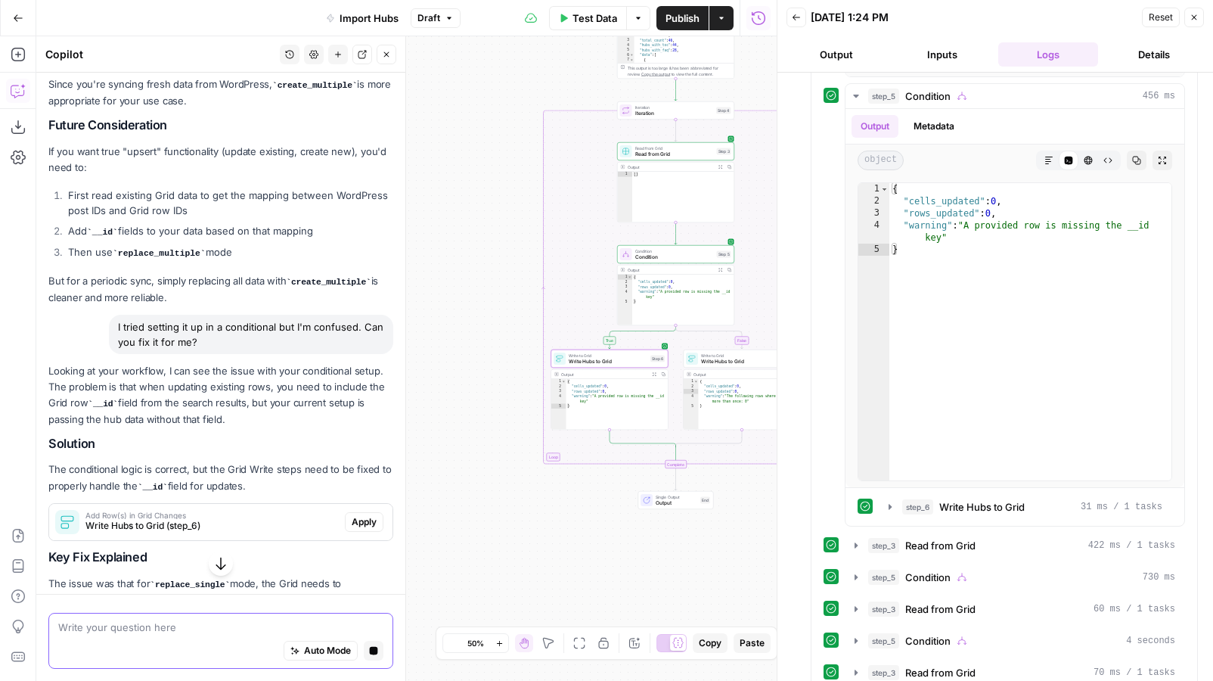
click at [238, 519] on span "Write Hubs to Grid (step_6)" at bounding box center [211, 526] width 253 height 14
click at [370, 515] on span "Apply" at bounding box center [364, 522] width 25 height 14
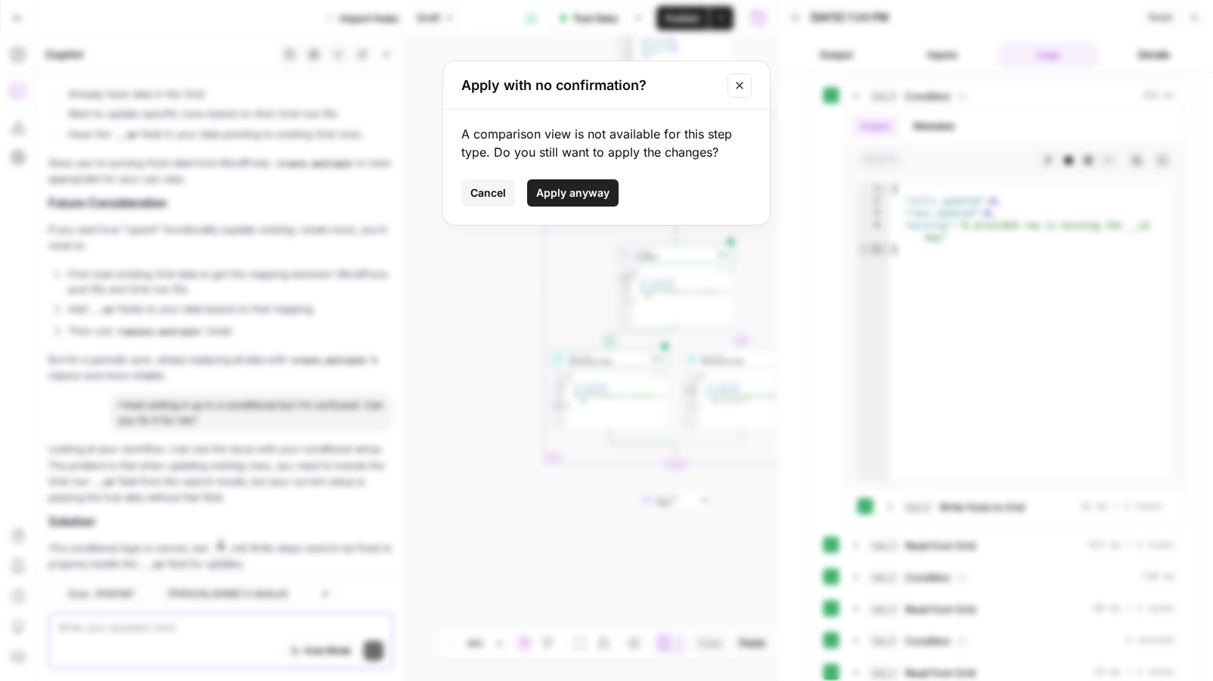
scroll to position [5805, 0]
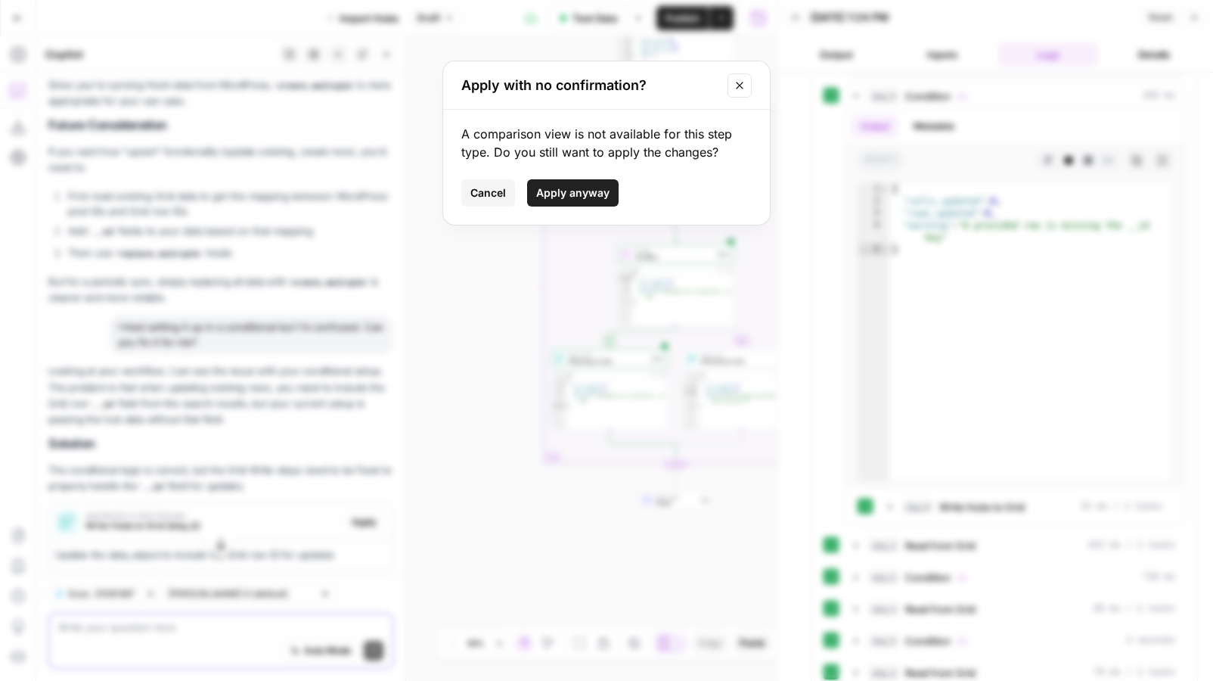
click at [570, 189] on span "Apply anyway" at bounding box center [572, 192] width 73 height 15
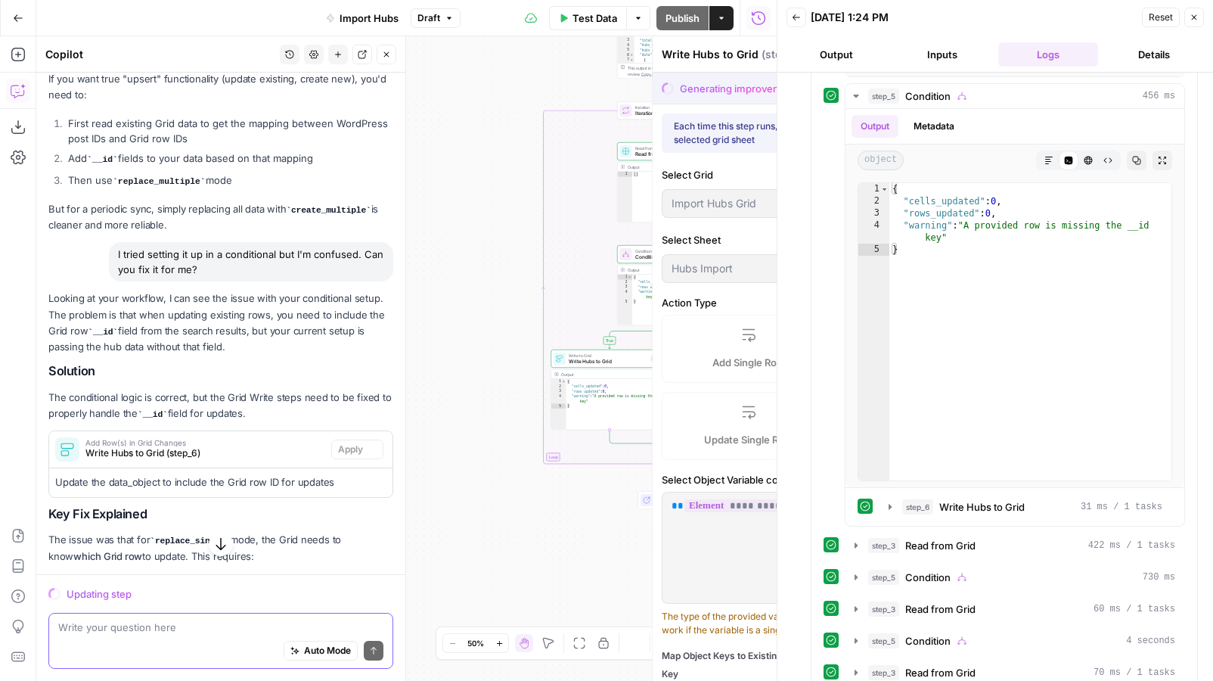
scroll to position [5733, 0]
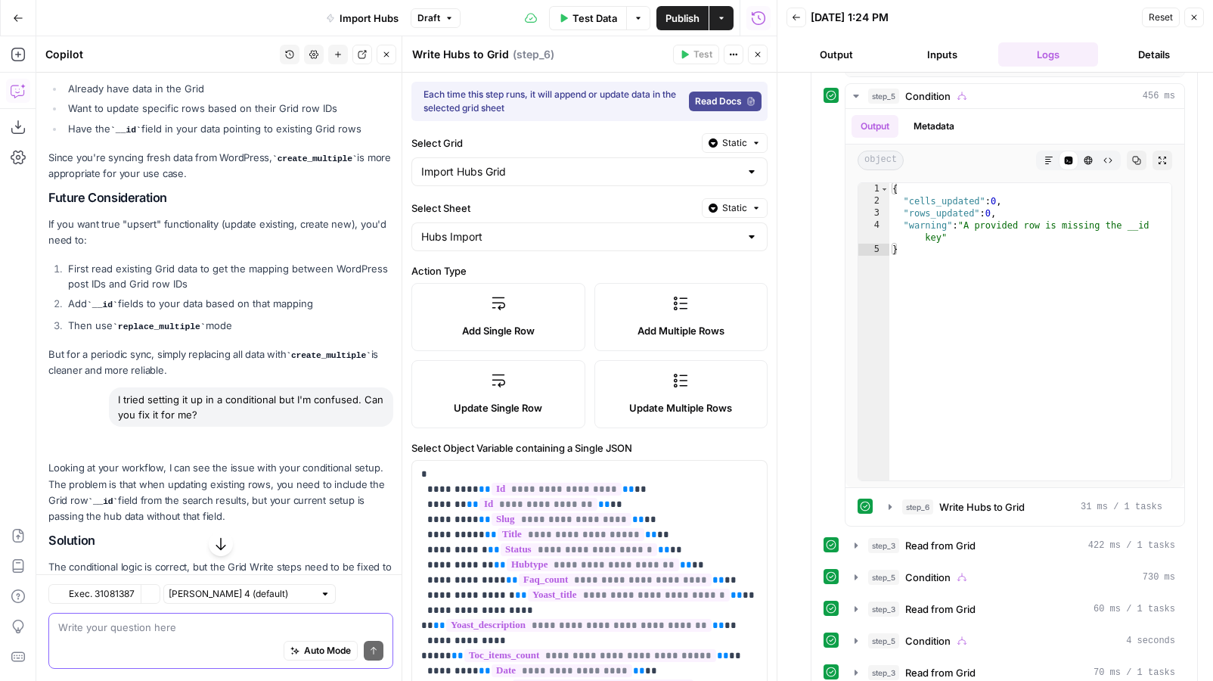
type input "date"
type input "slug"
type input "title"
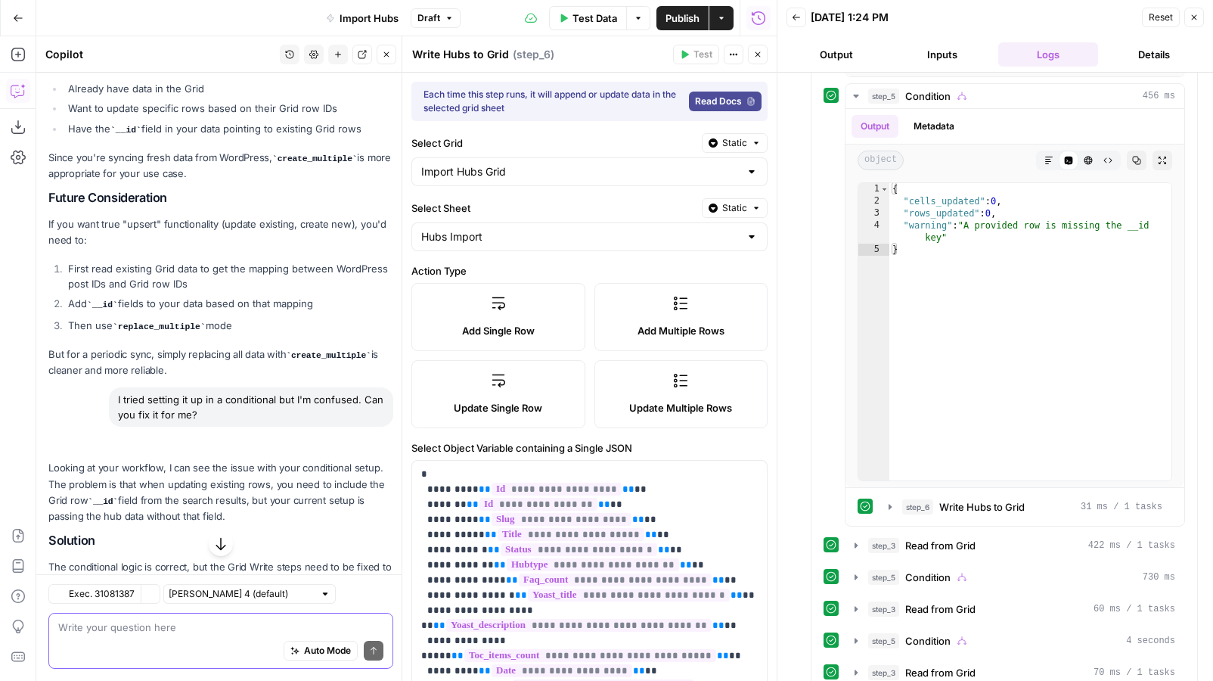
type input "title"
type input "author"
type input "status"
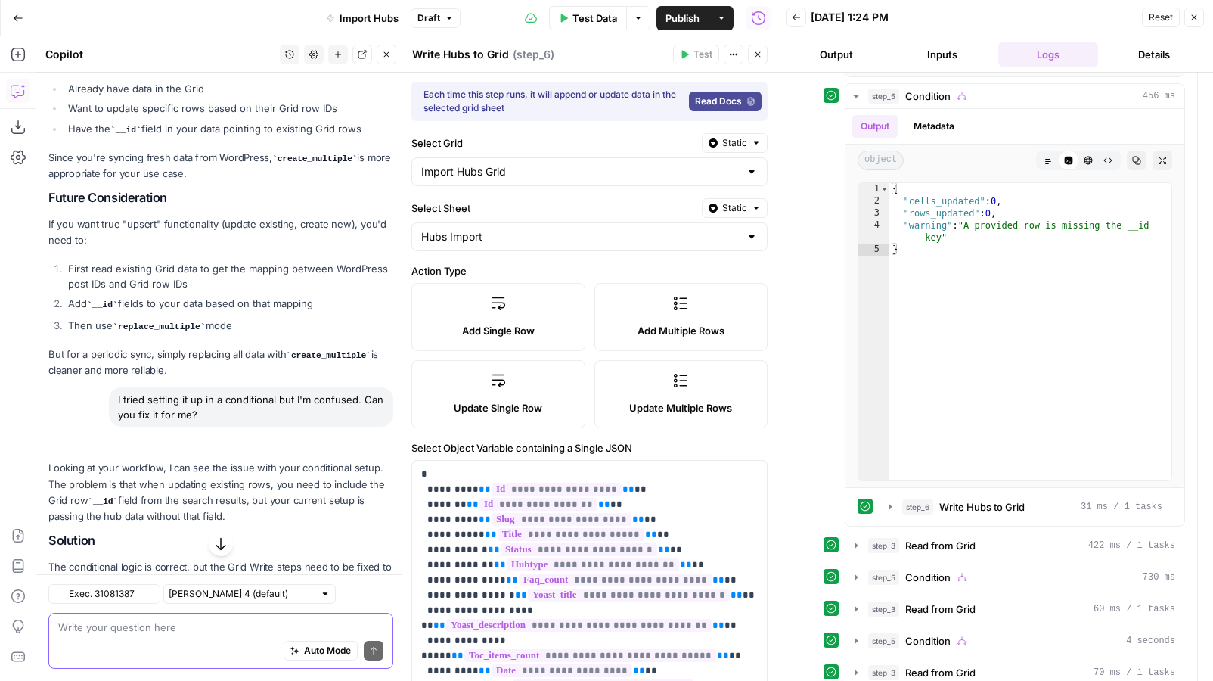
type input "excerpt"
type input "hubtype"
type input "persona"
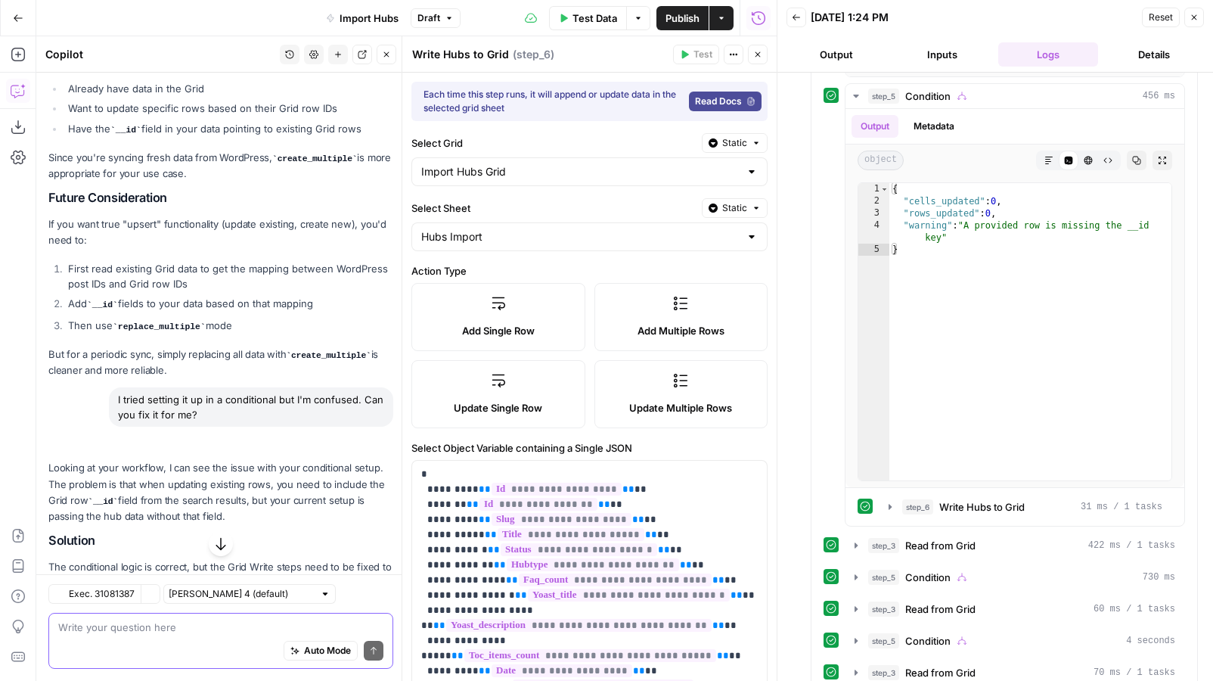
type input "persona"
type input "modified"
type input "faq_count"
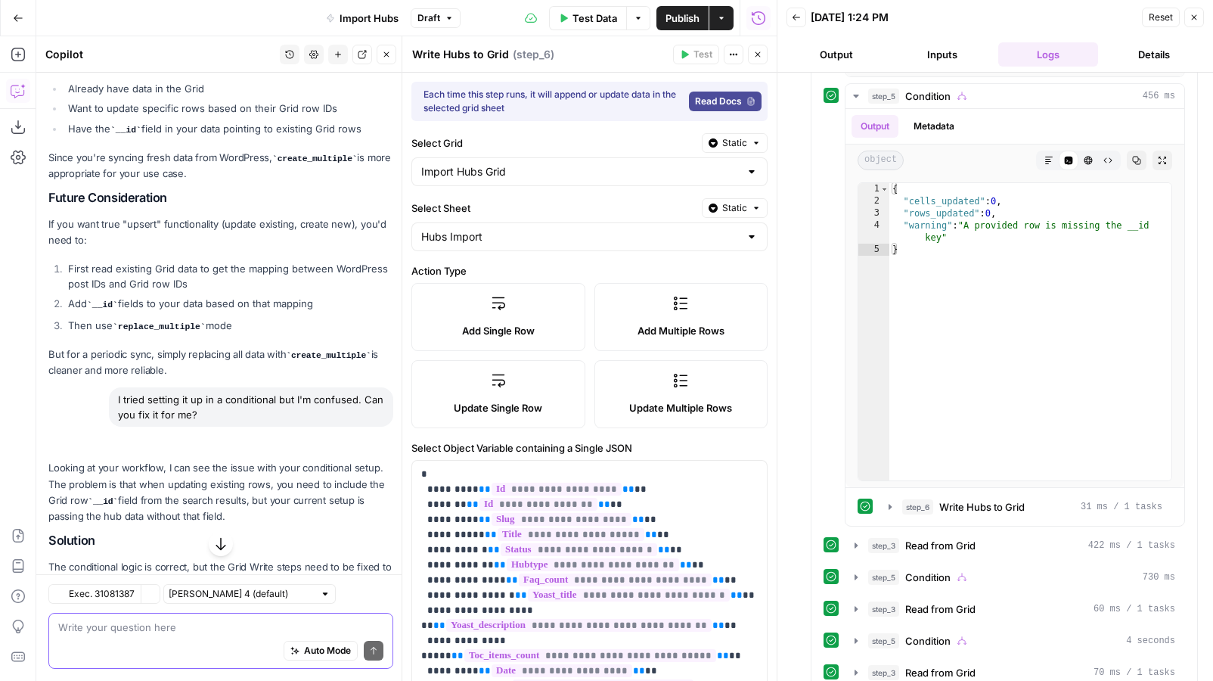
type input "buyer_type"
type input "categories"
type input "data_usage"
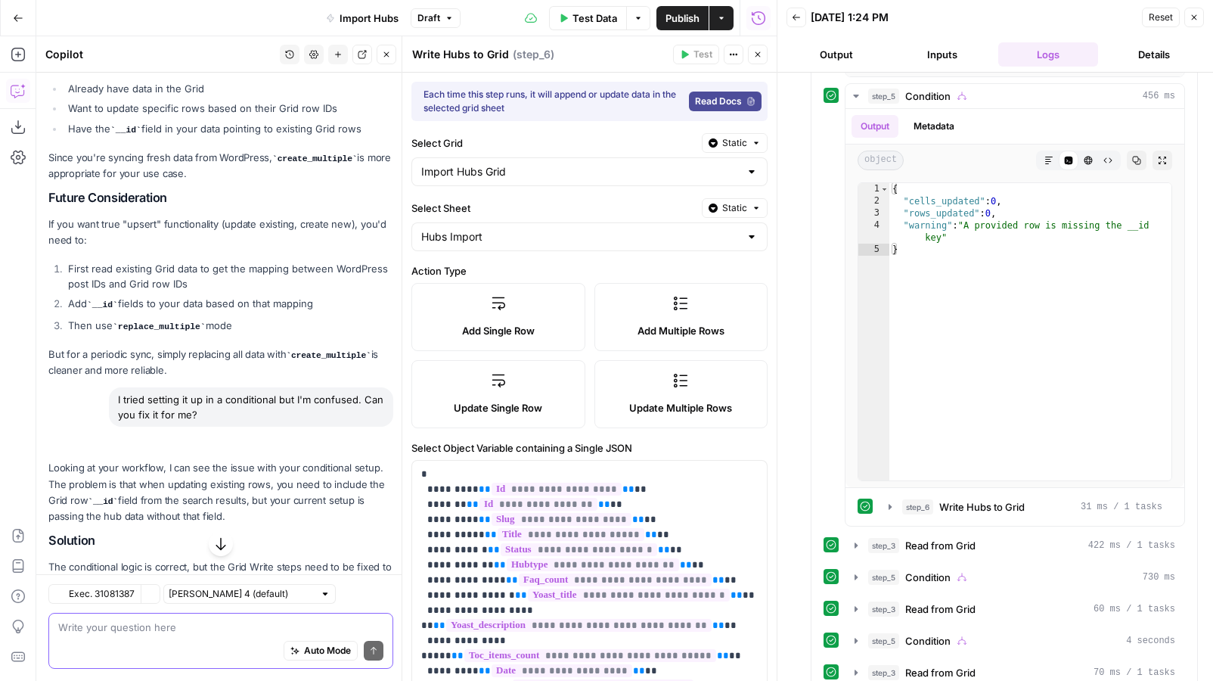
type input "data_usage"
type input "faq_section"
type input "yoast_title"
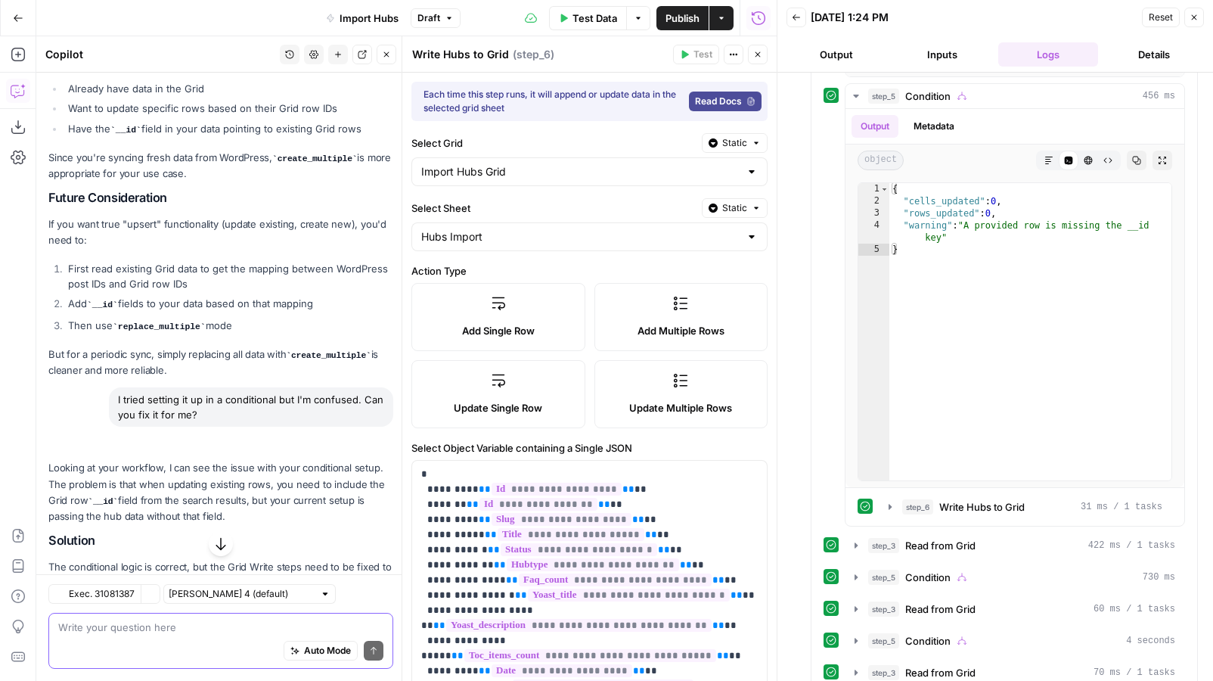
type input "toc_hub_title"
type input "featured_media"
type input "content_program"
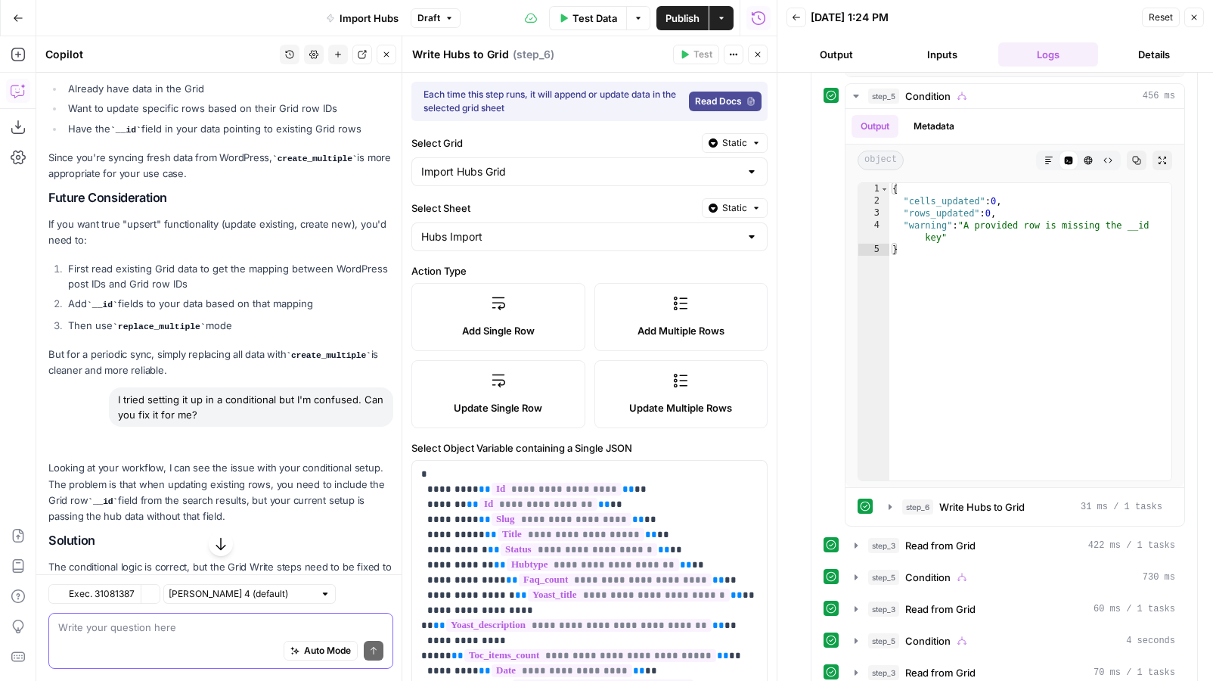
type input "content_program"
type input "has_summary_box"
type input "toc_items_count"
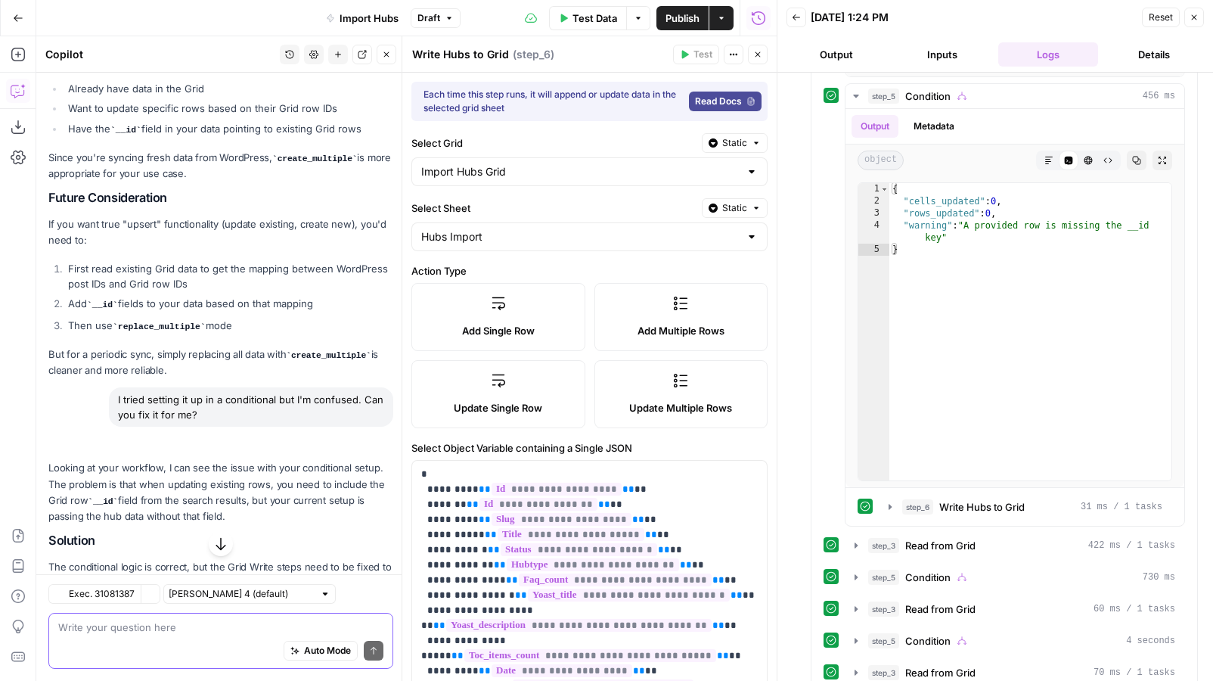
type input "toc_body_content"
type input "table_of_contents"
type input "toc_auto_generate"
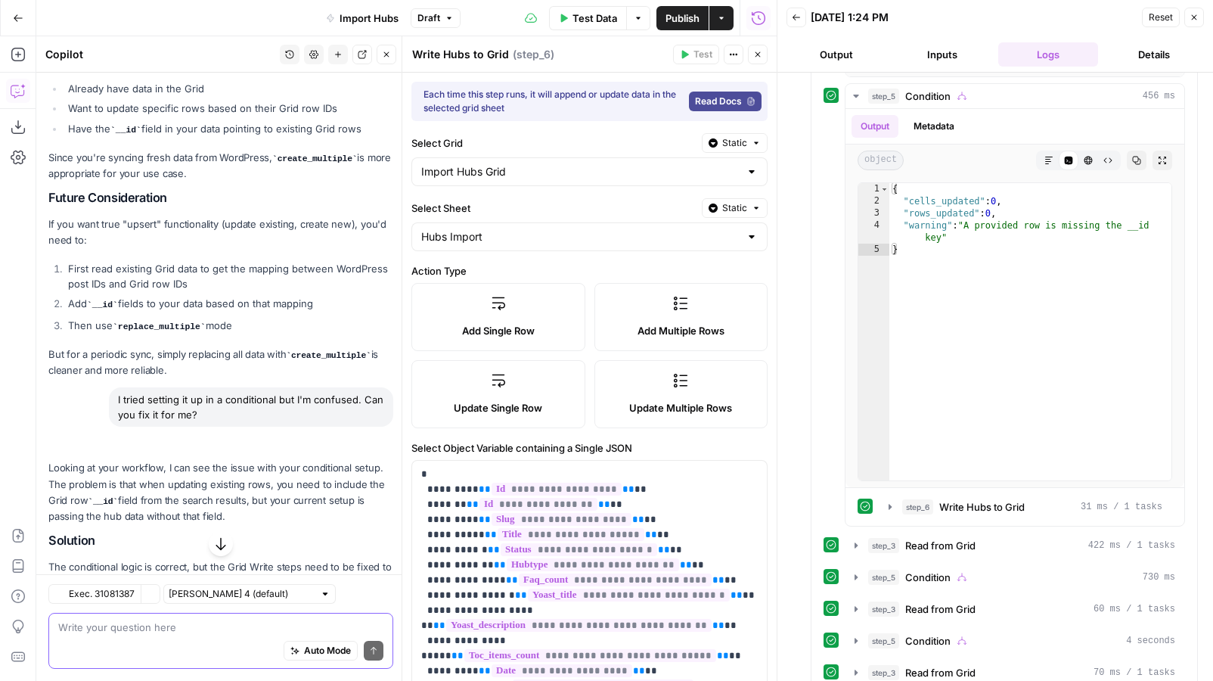
type input "toc_auto_generate"
type input "toc_items_preview"
type input "yoast_description"
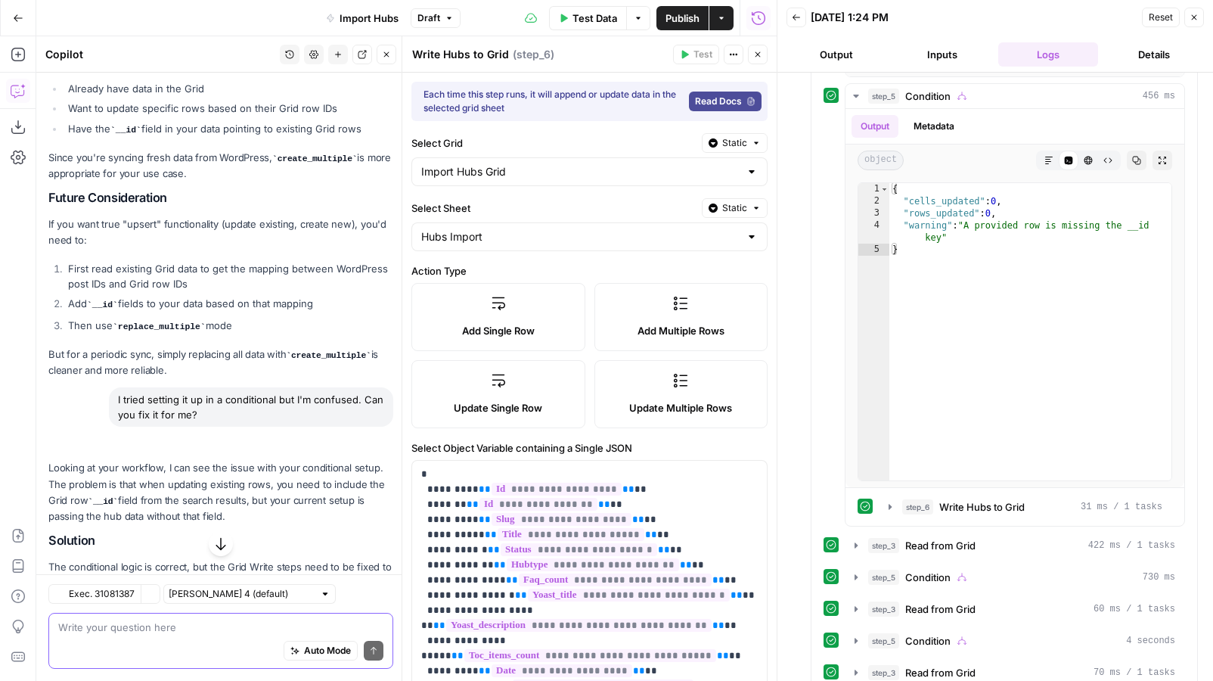
type input "has_featured_spokes"
type input "summary_items_count"
type input "featured_spokes_count"
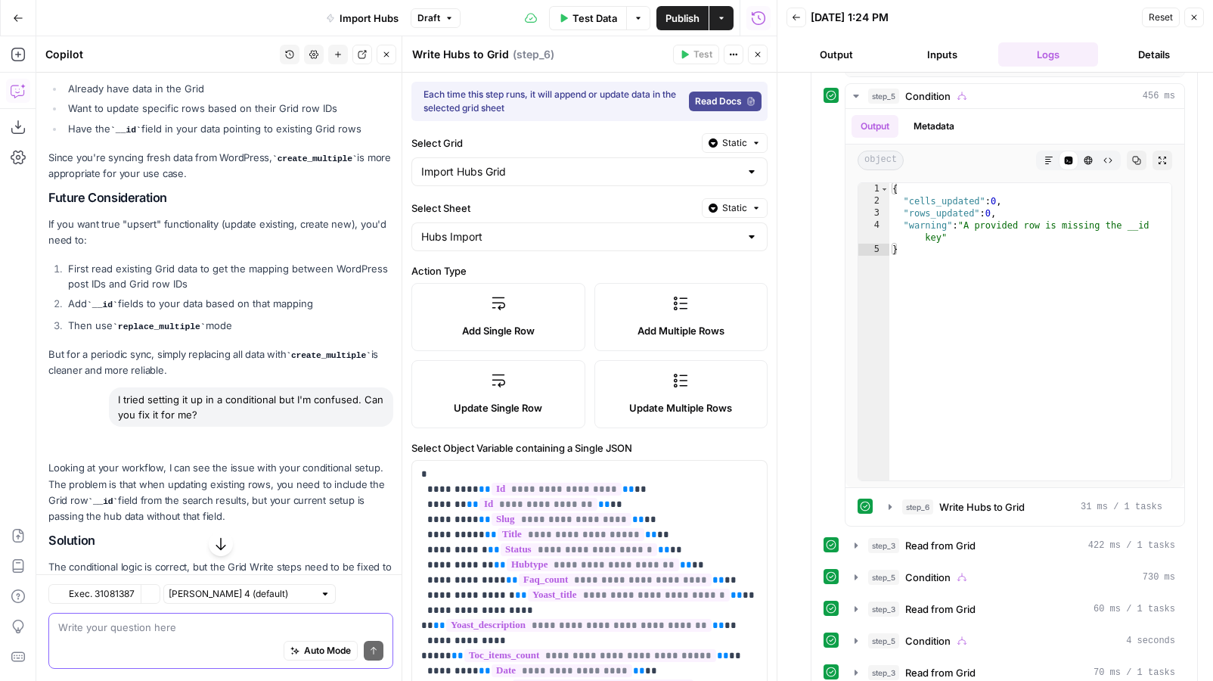
type input "featured_spokes_count"
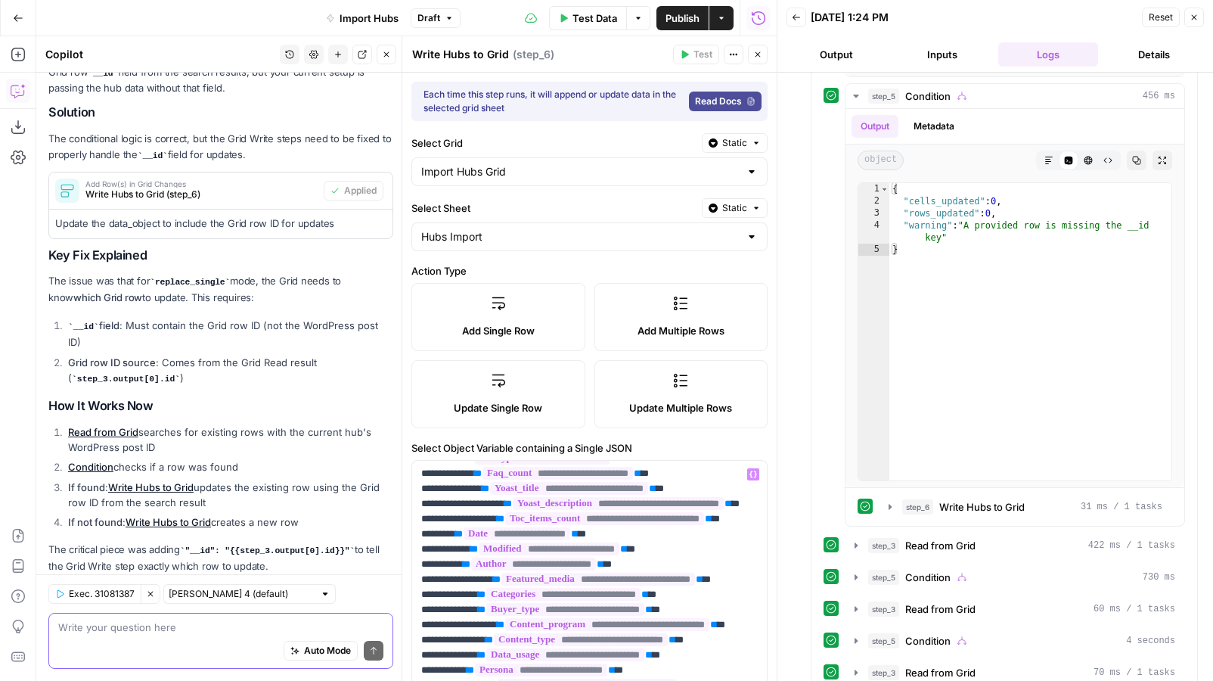
scroll to position [0, 0]
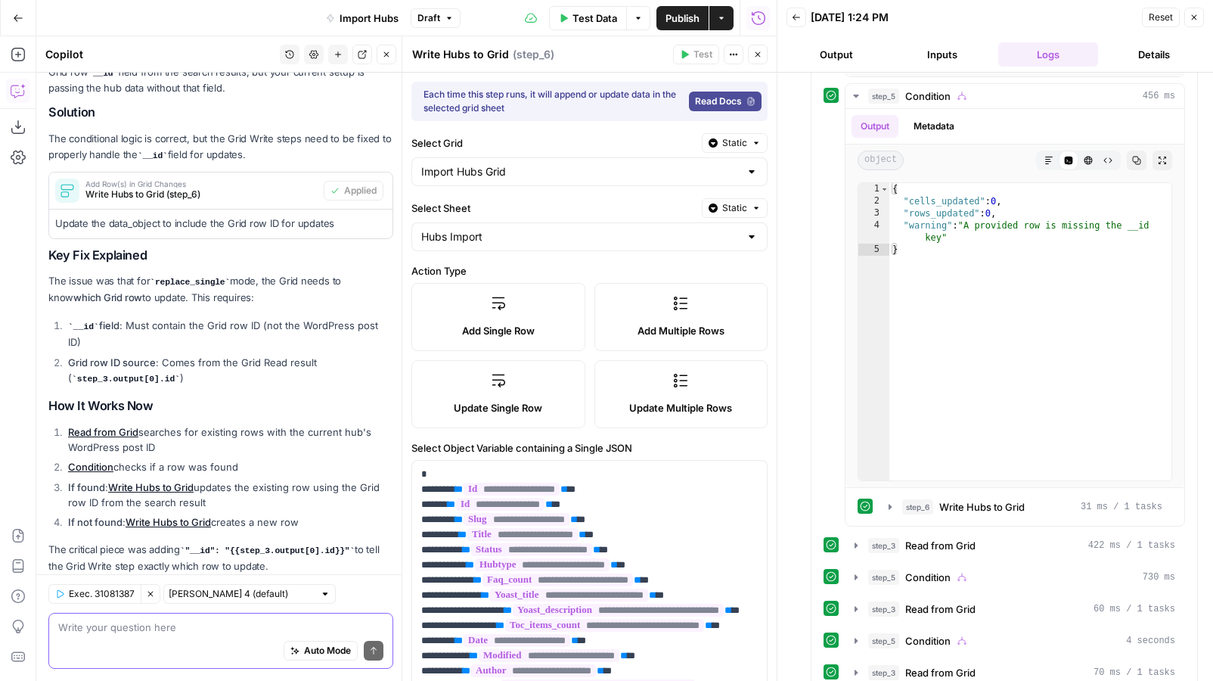
click at [599, 12] on span "Test Data" at bounding box center [595, 18] width 45 height 15
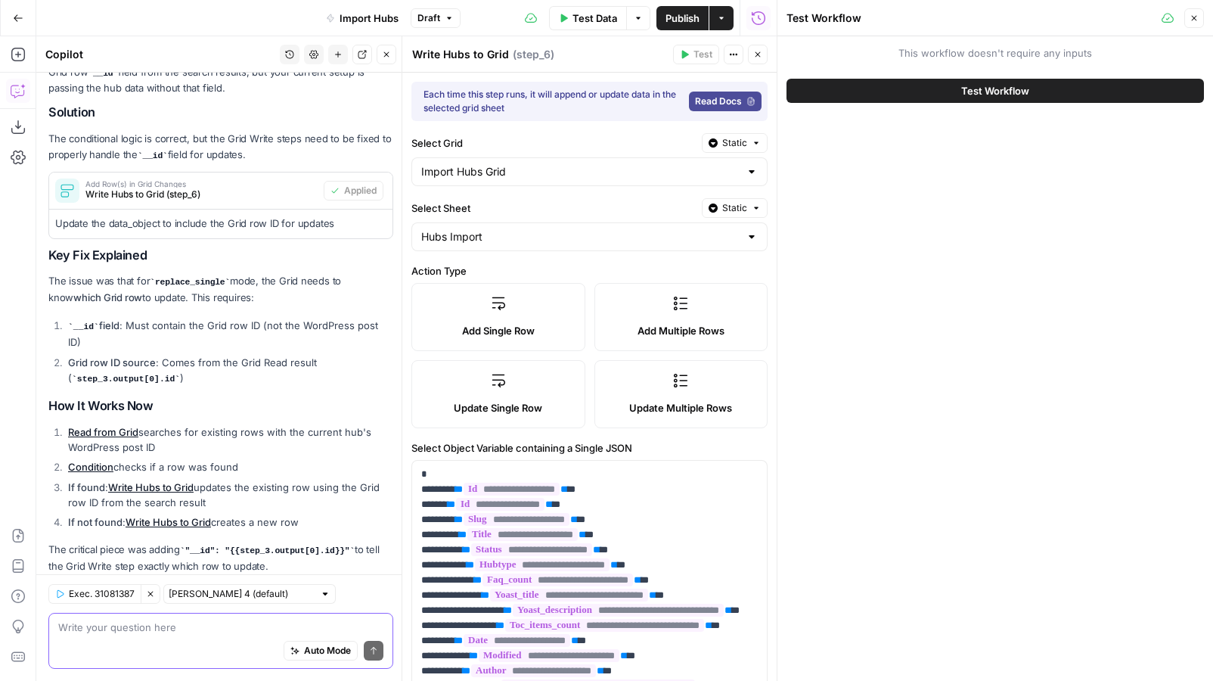
click at [957, 92] on button "Test Workflow" at bounding box center [996, 91] width 418 height 24
click at [757, 54] on icon "button" at bounding box center [758, 54] width 5 height 5
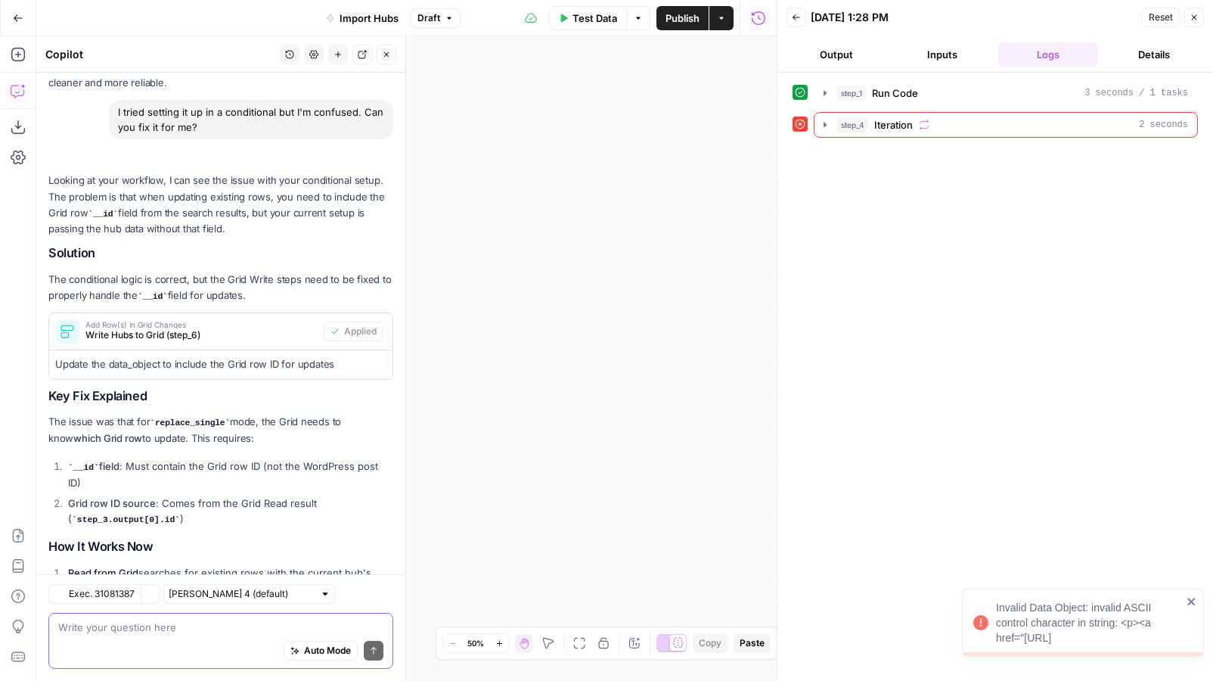
scroll to position [6161, 0]
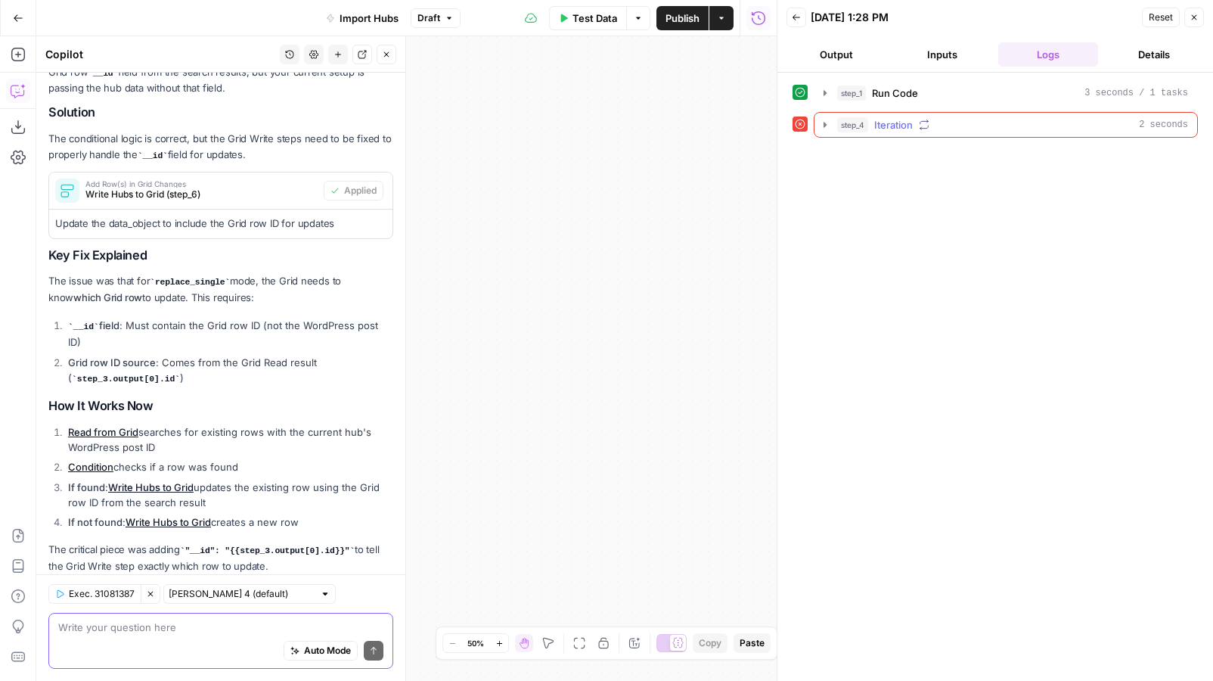
click at [826, 119] on icon "button" at bounding box center [825, 125] width 12 height 12
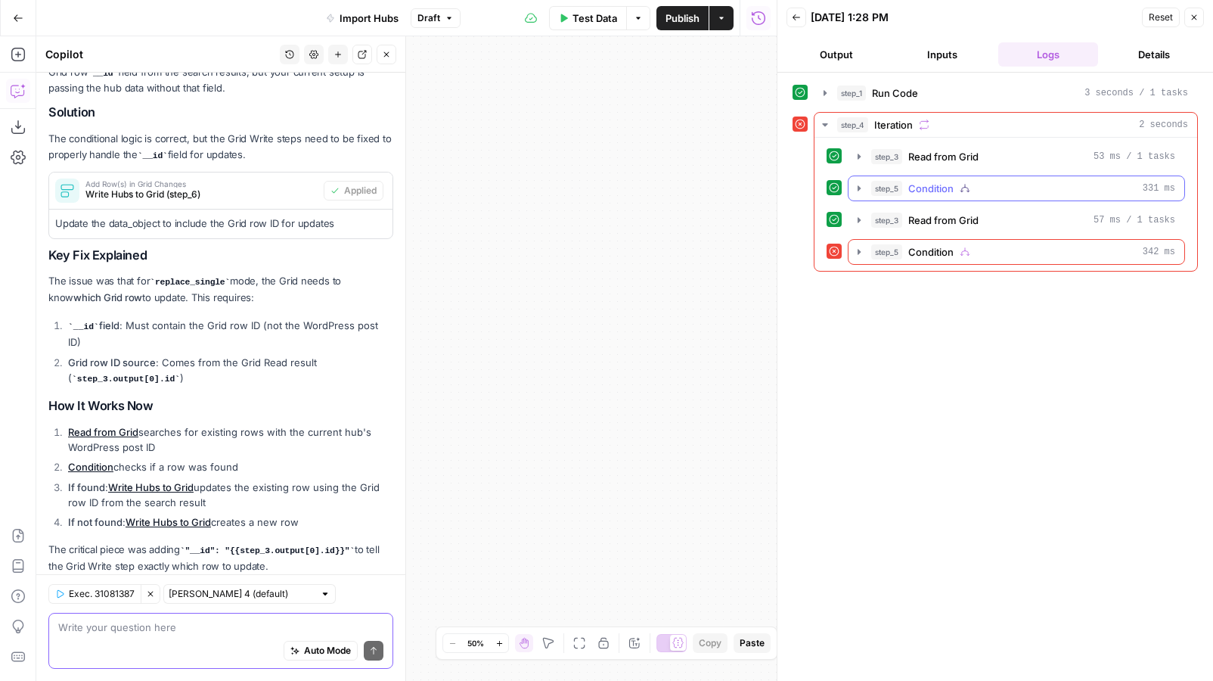
click at [859, 190] on icon "button" at bounding box center [859, 187] width 3 height 5
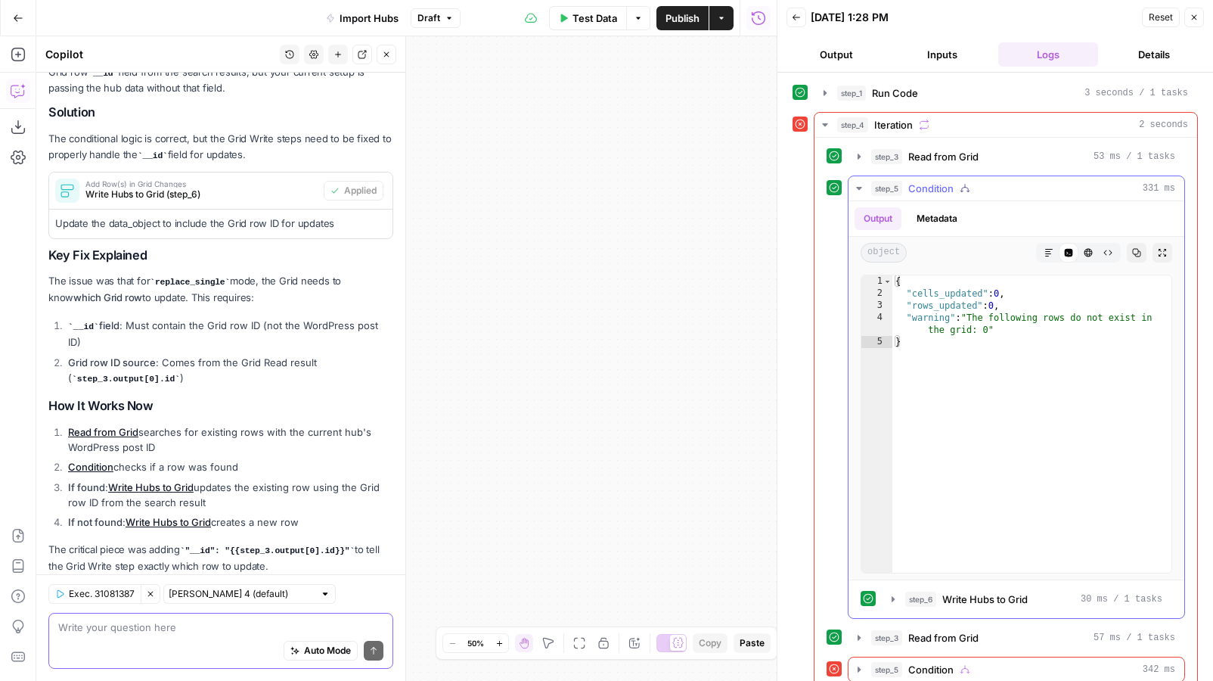
scroll to position [16, 0]
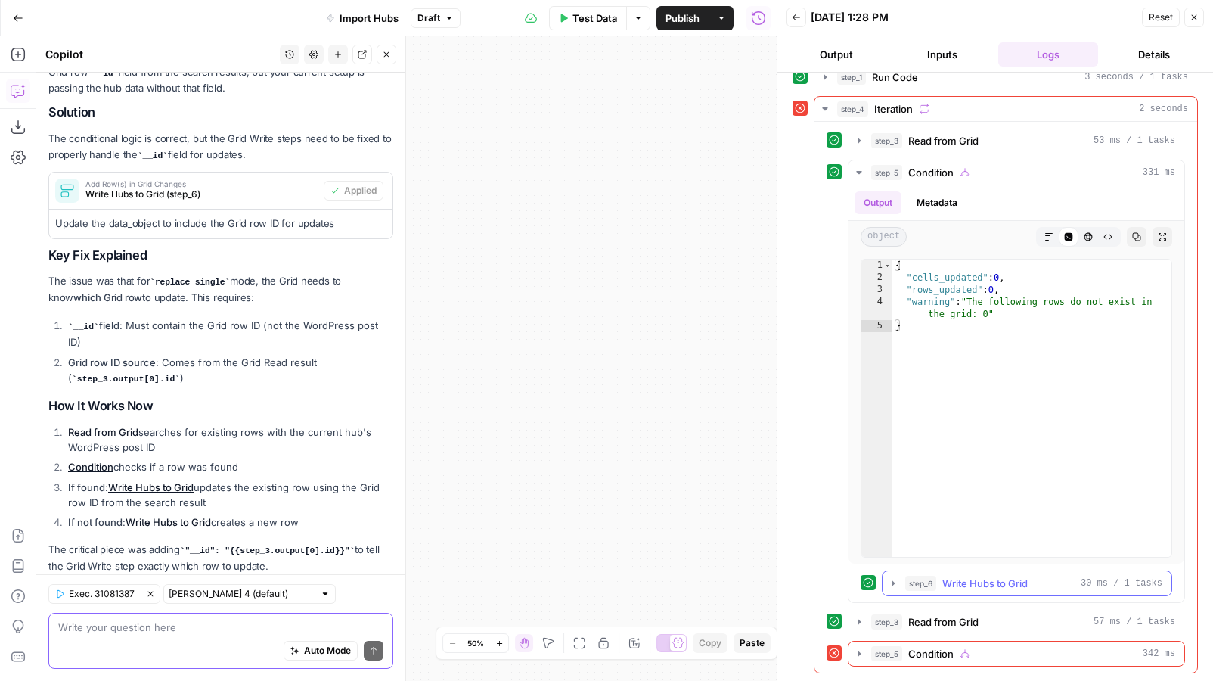
click at [893, 585] on icon "button" at bounding box center [893, 582] width 3 height 5
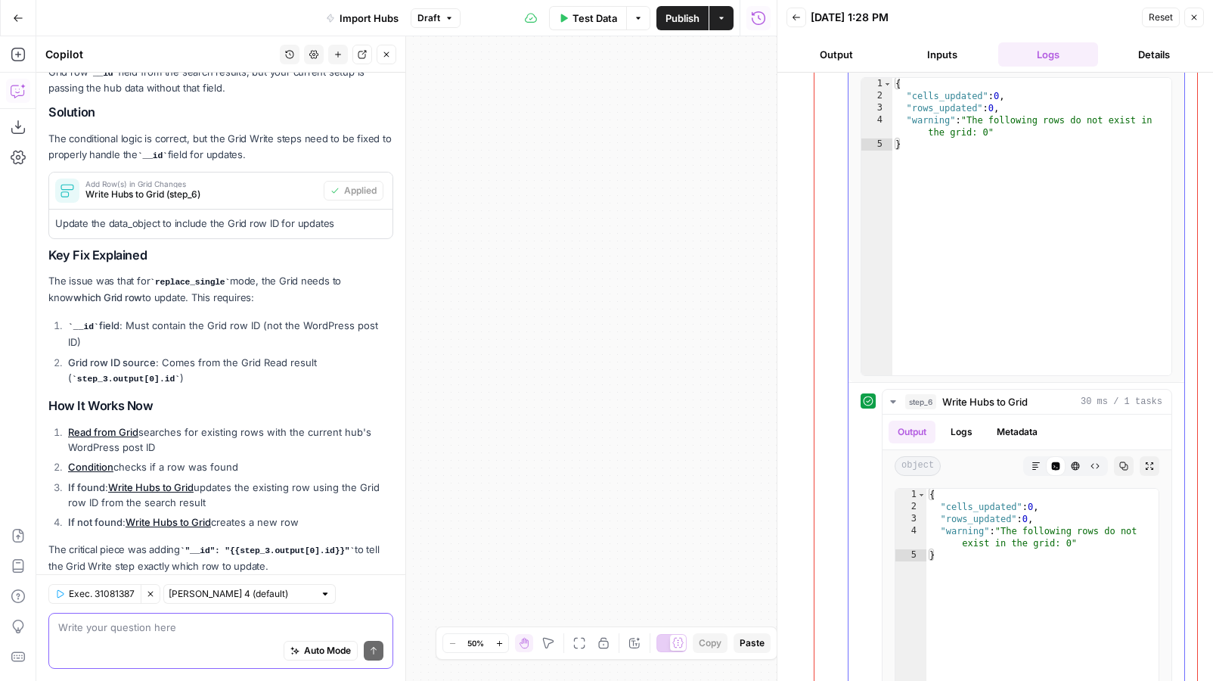
scroll to position [395, 0]
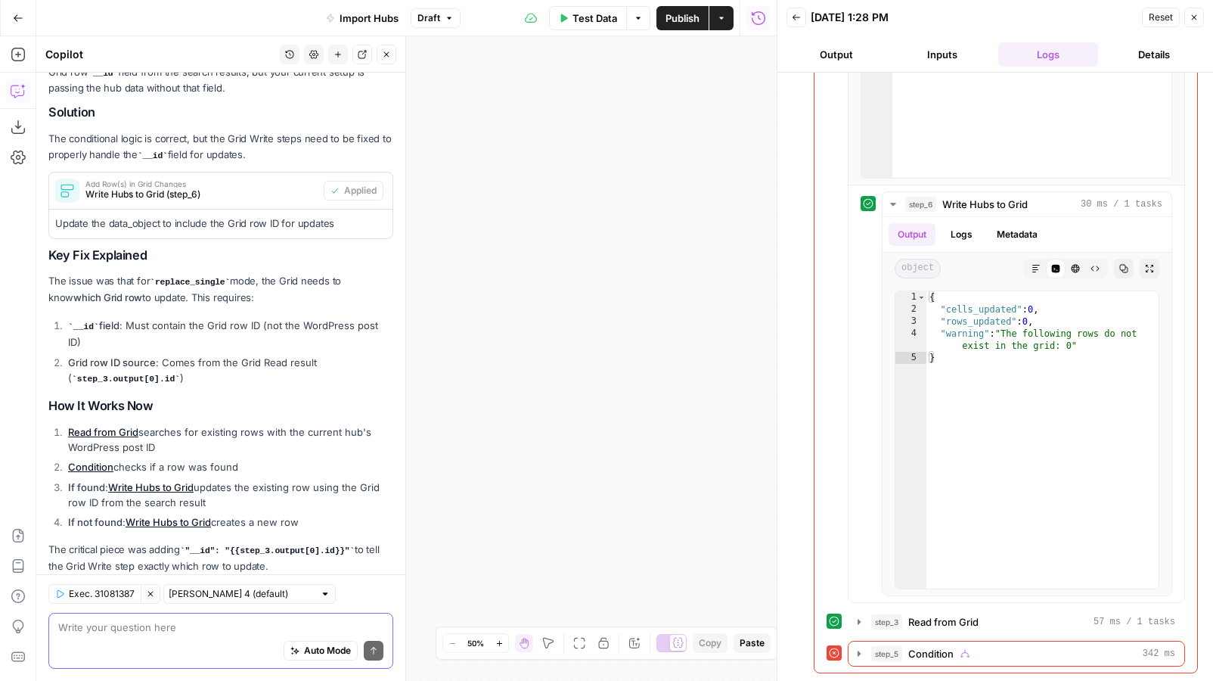
click at [638, 446] on div "true false Workflow Input Settings Inputs Run Code · Python Run Code Step 1 Out…" at bounding box center [406, 358] width 741 height 645
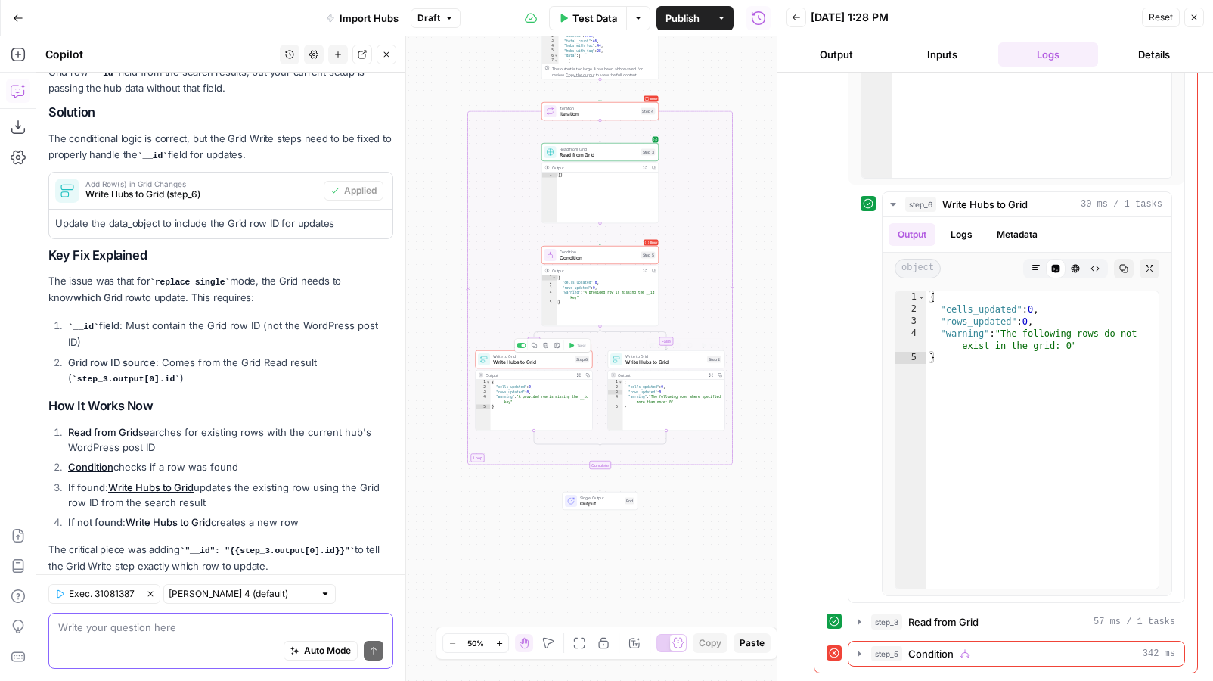
click at [648, 364] on span "Write Hubs to Grid" at bounding box center [665, 363] width 79 height 8
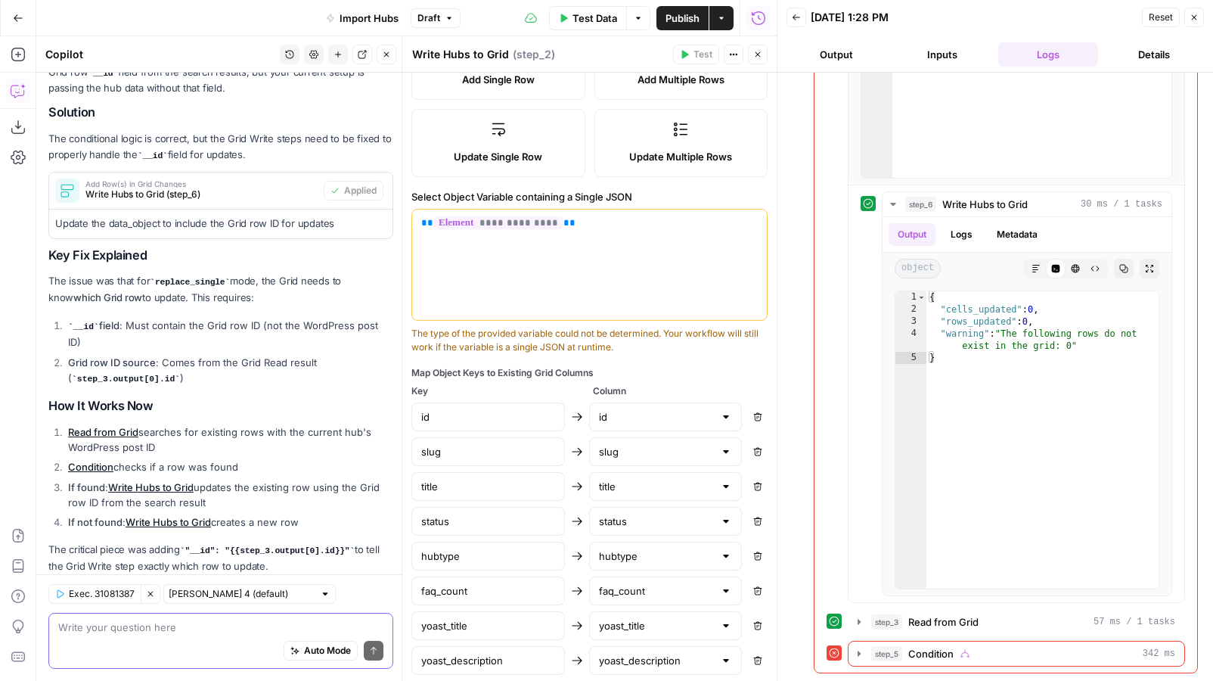
scroll to position [42, 0]
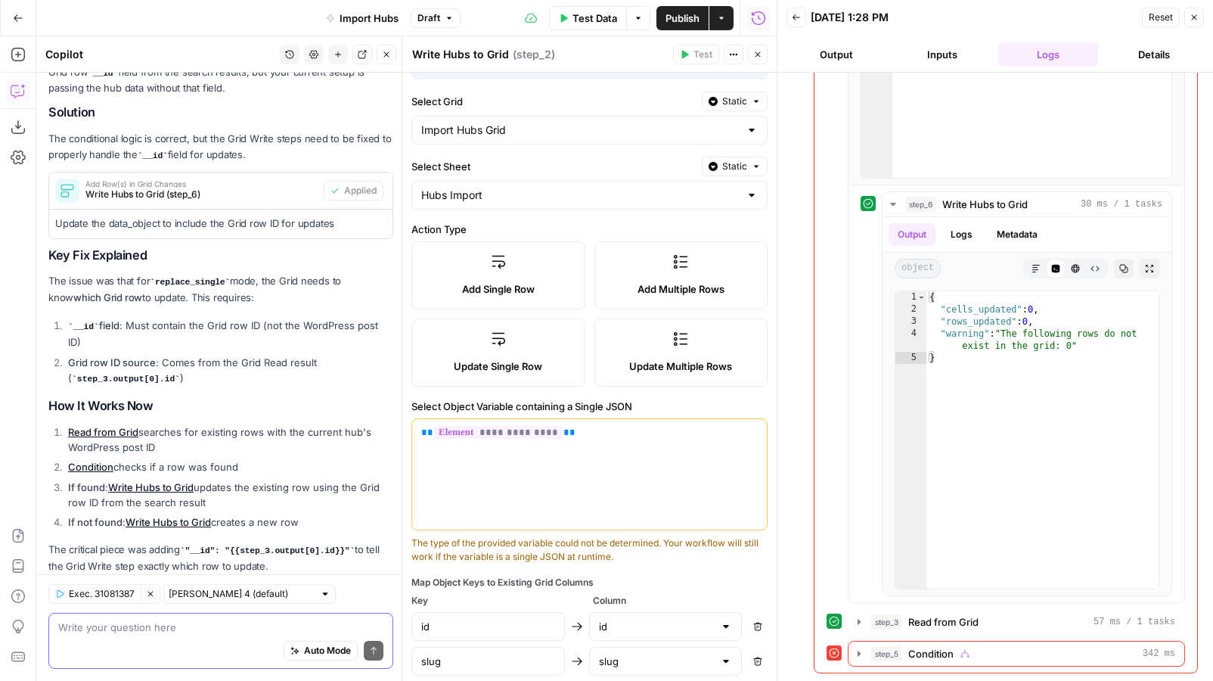
click at [753, 58] on icon "button" at bounding box center [757, 54] width 9 height 9
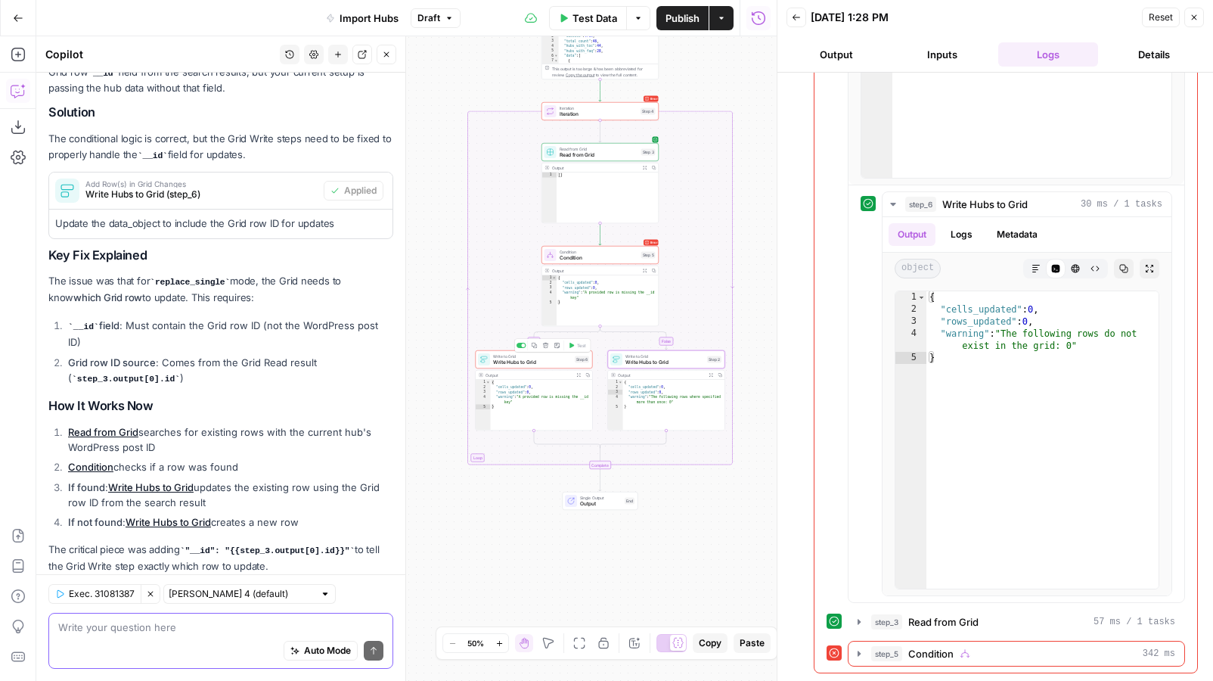
click at [538, 359] on span "Write Hubs to Grid" at bounding box center [532, 363] width 79 height 8
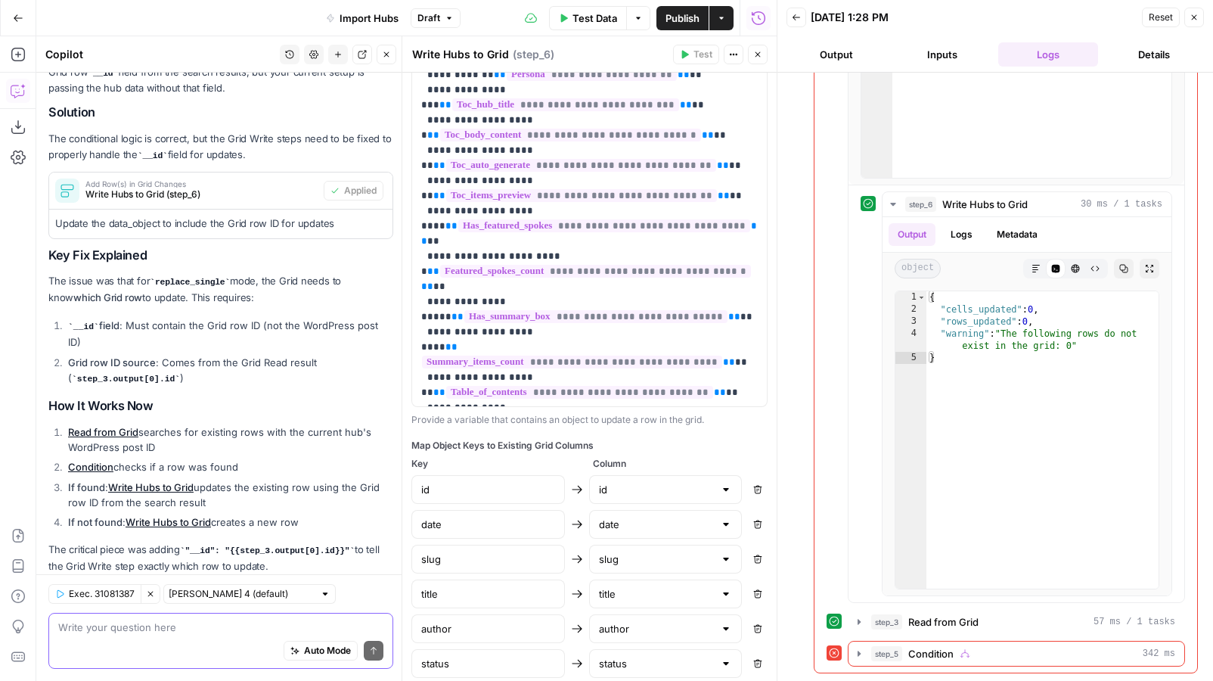
scroll to position [704, 0]
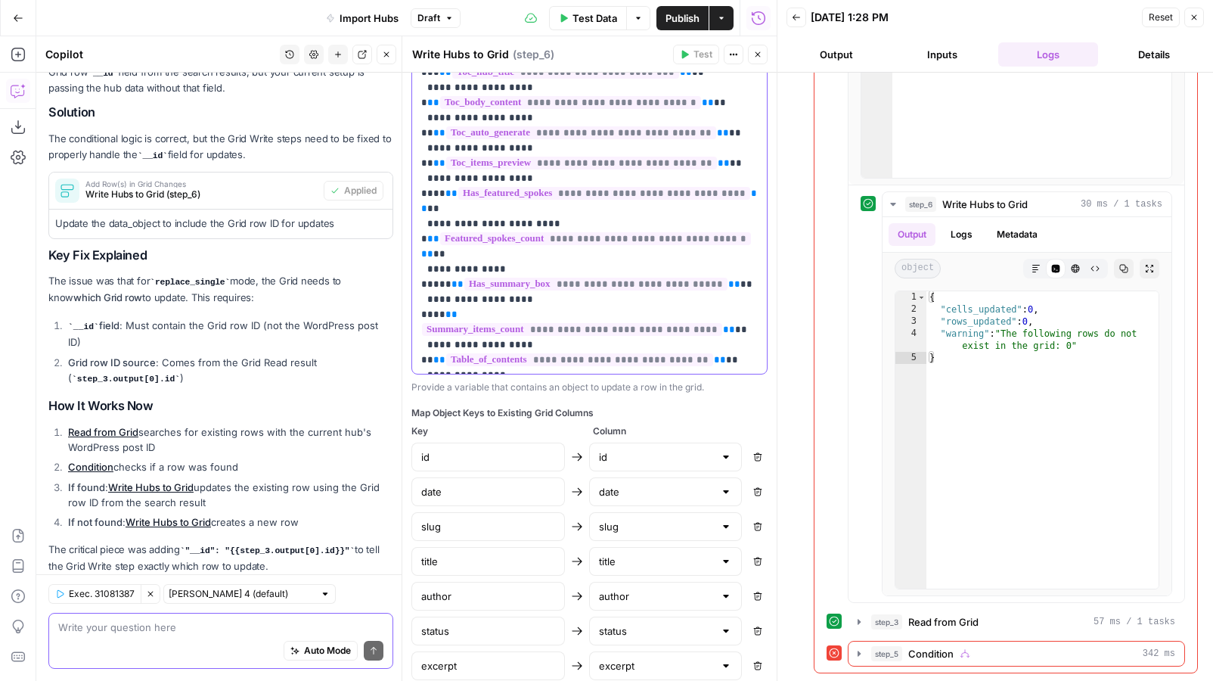
click at [572, 365] on p "**********" at bounding box center [589, 12] width 337 height 711
click at [760, 58] on icon "button" at bounding box center [757, 54] width 9 height 9
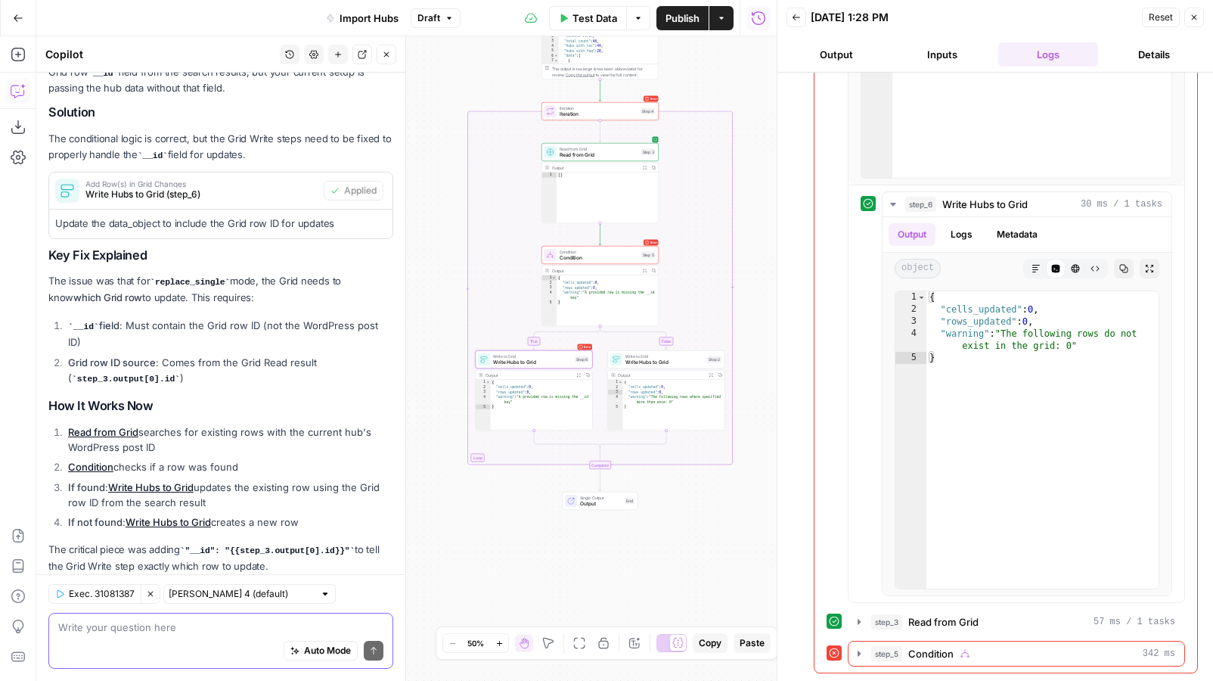
click at [669, 362] on span "Write Hubs to Grid" at bounding box center [665, 363] width 79 height 8
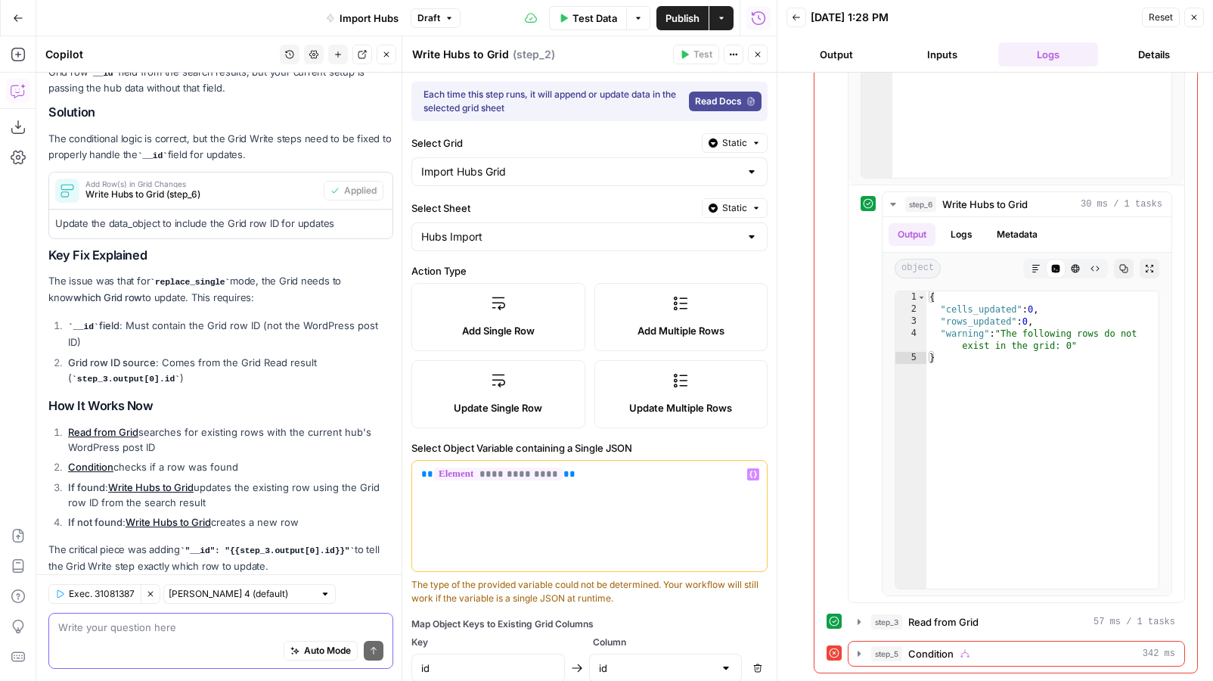
click at [626, 484] on div "**********" at bounding box center [589, 516] width 355 height 110
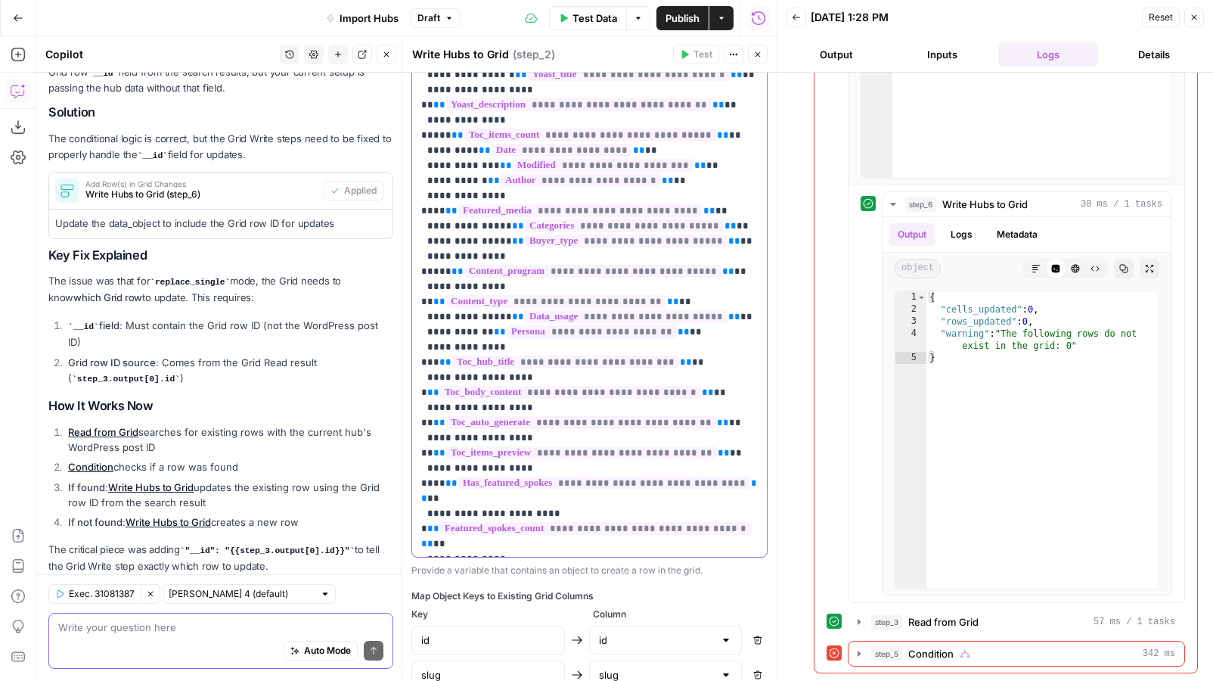
scroll to position [0, 0]
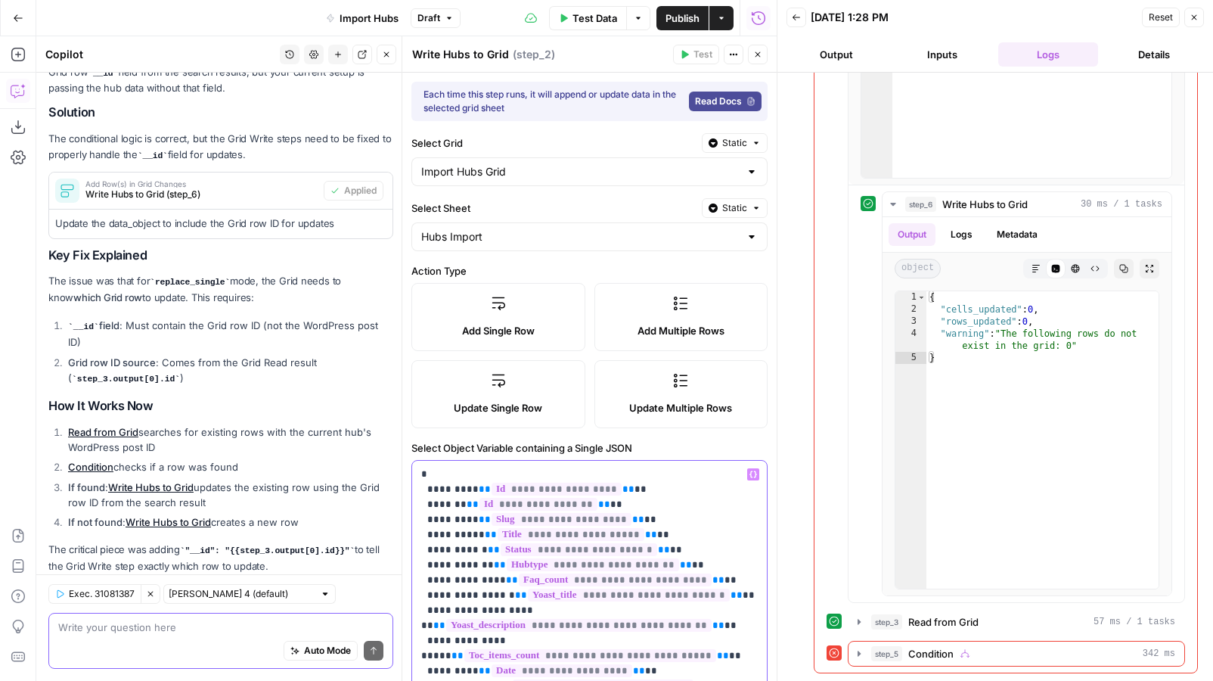
drag, startPoint x: 587, startPoint y: 491, endPoint x: 501, endPoint y: 494, distance: 86.3
drag, startPoint x: 595, startPoint y: 490, endPoint x: 464, endPoint y: 492, distance: 130.9
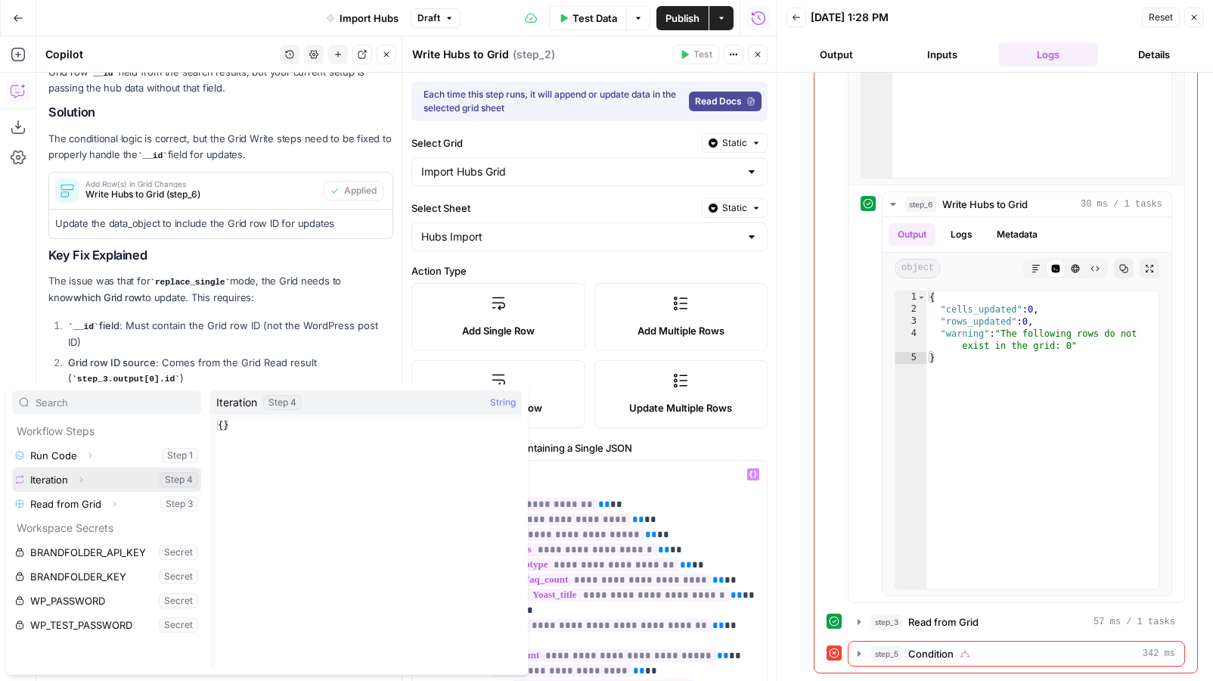
click at [82, 482] on icon "button" at bounding box center [80, 479] width 9 height 9
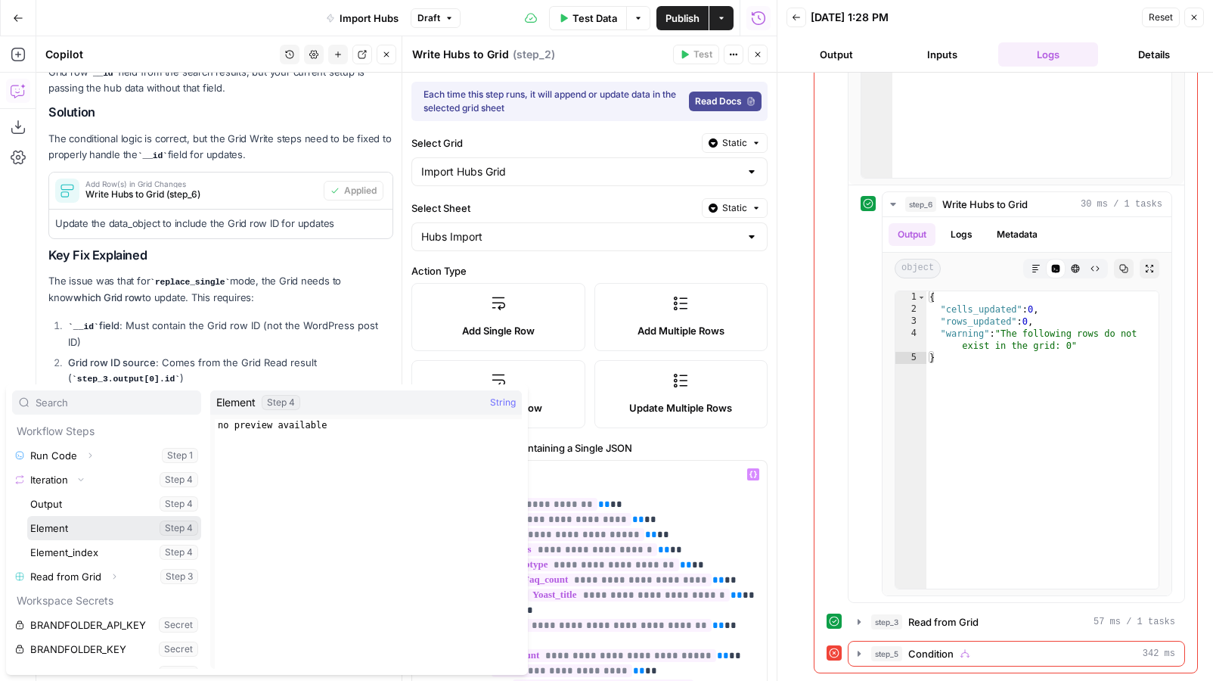
click at [76, 524] on button "Select variable Element" at bounding box center [114, 528] width 174 height 24
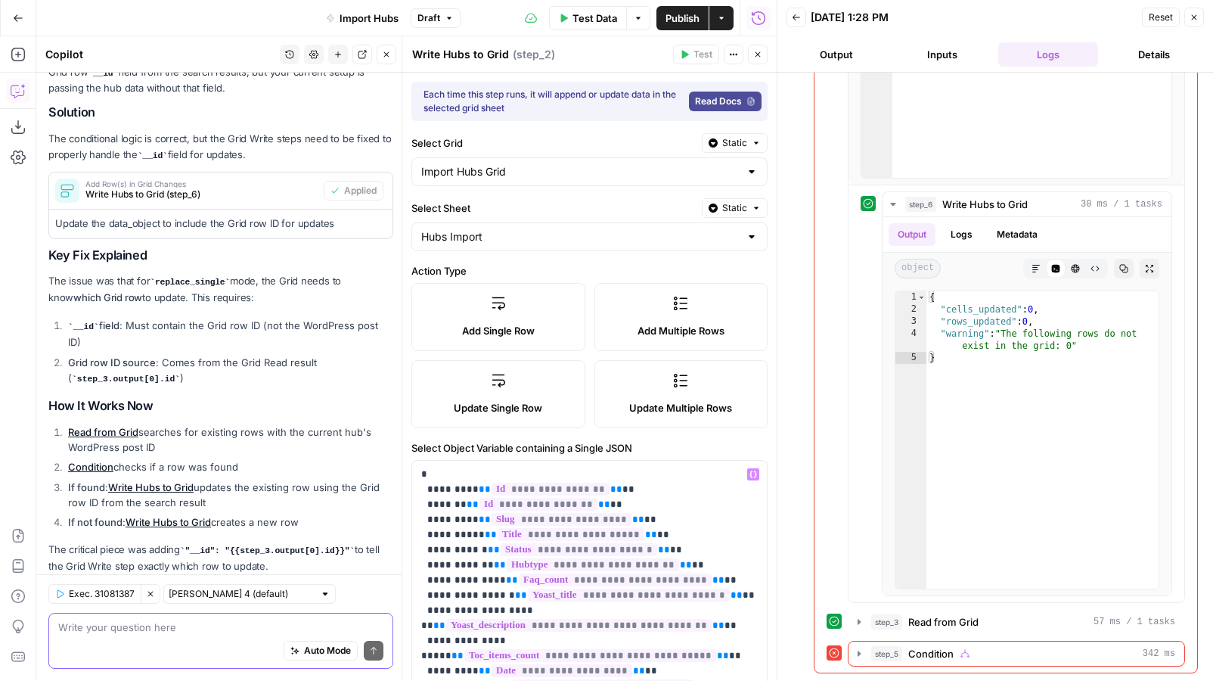
click at [595, 20] on span "Test Data" at bounding box center [595, 18] width 45 height 15
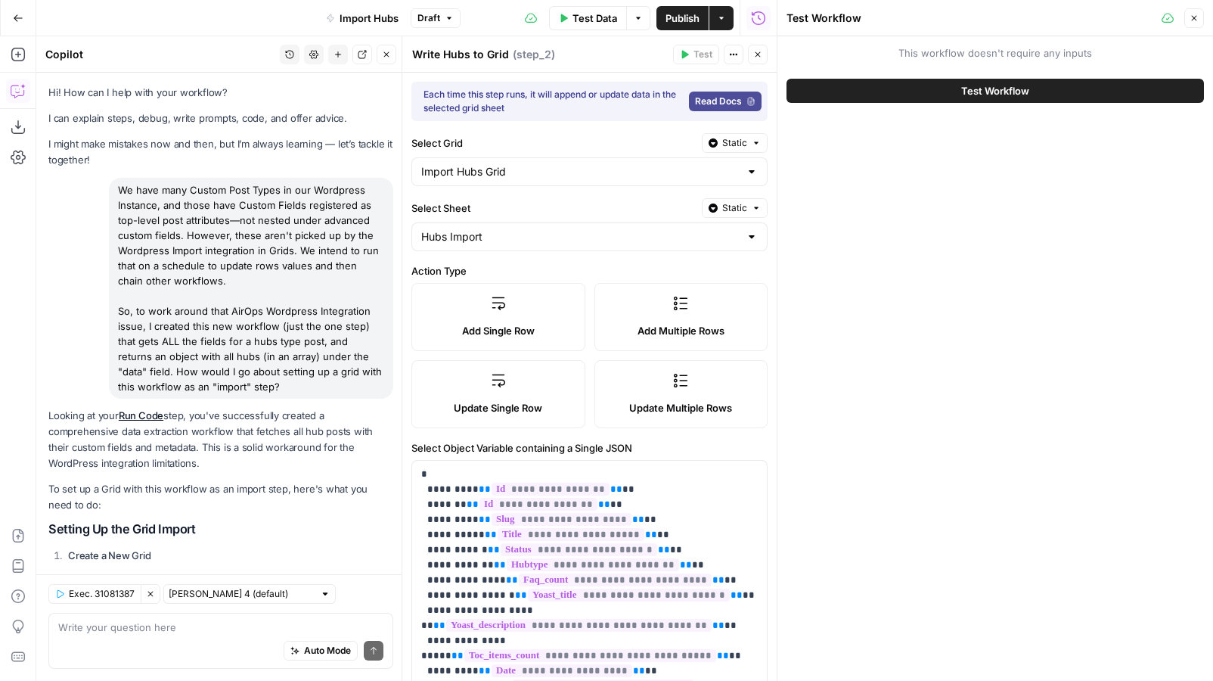
scroll to position [6161, 0]
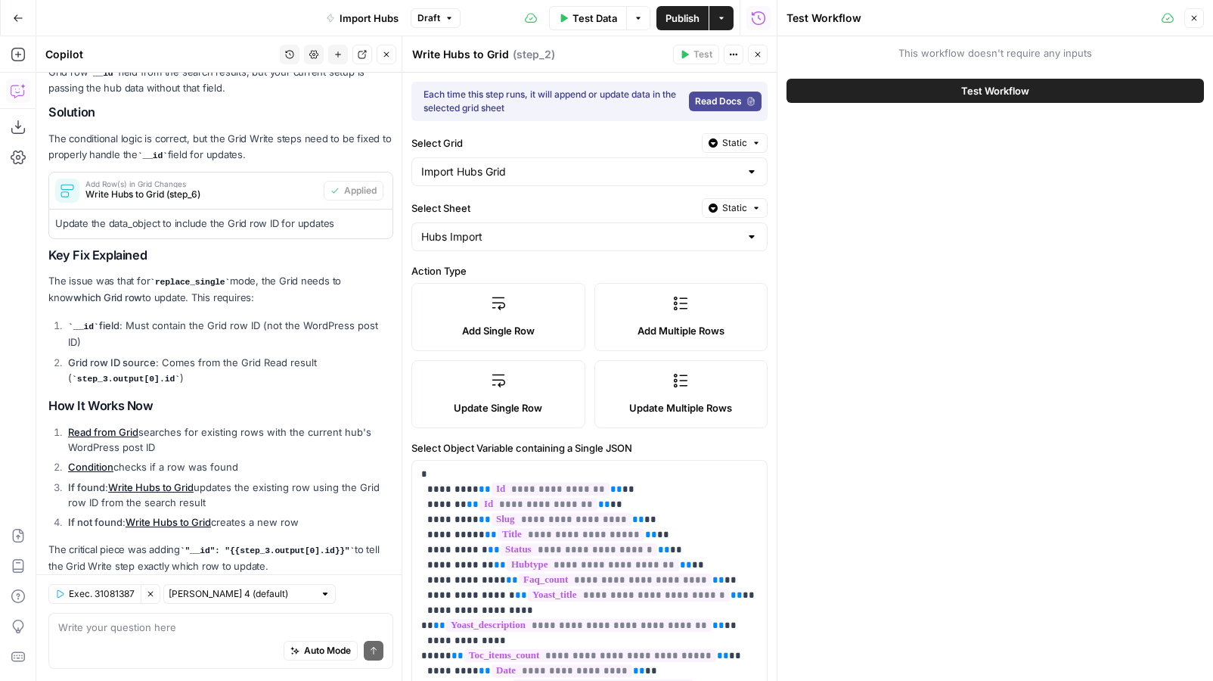
click at [937, 90] on button "Test Workflow" at bounding box center [996, 91] width 418 height 24
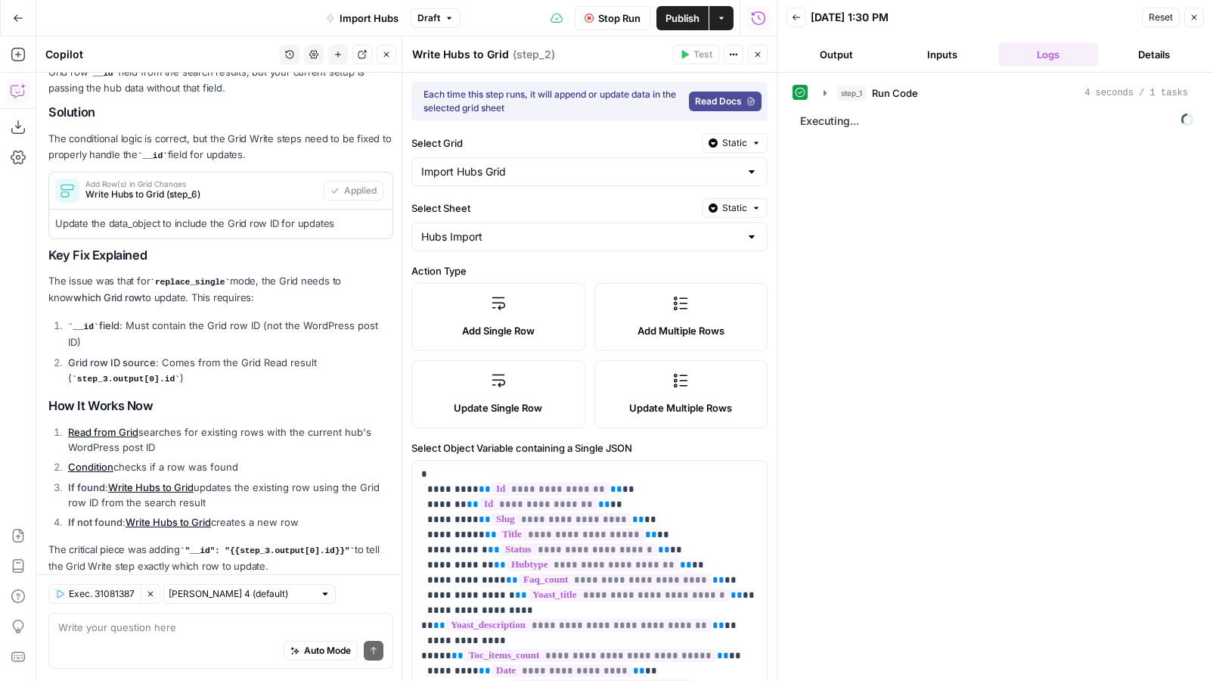
click at [760, 55] on icon "button" at bounding box center [757, 54] width 9 height 9
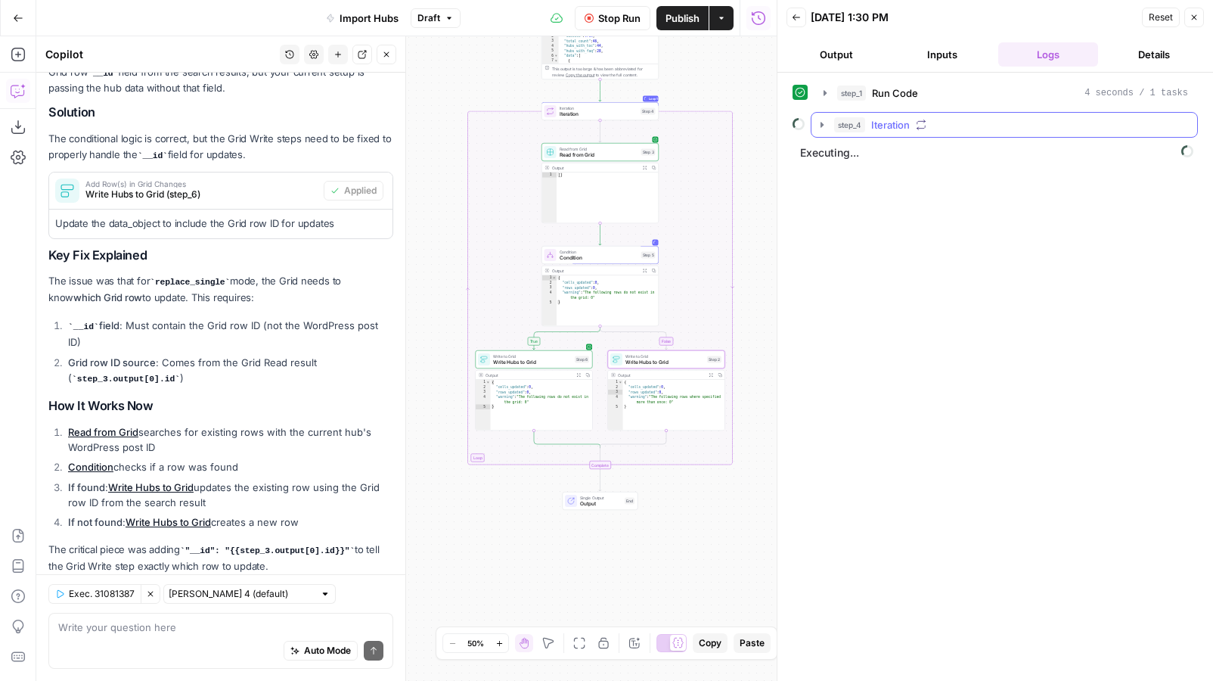
click at [822, 122] on icon "button" at bounding box center [822, 125] width 12 height 12
click at [857, 189] on icon "button" at bounding box center [856, 188] width 12 height 12
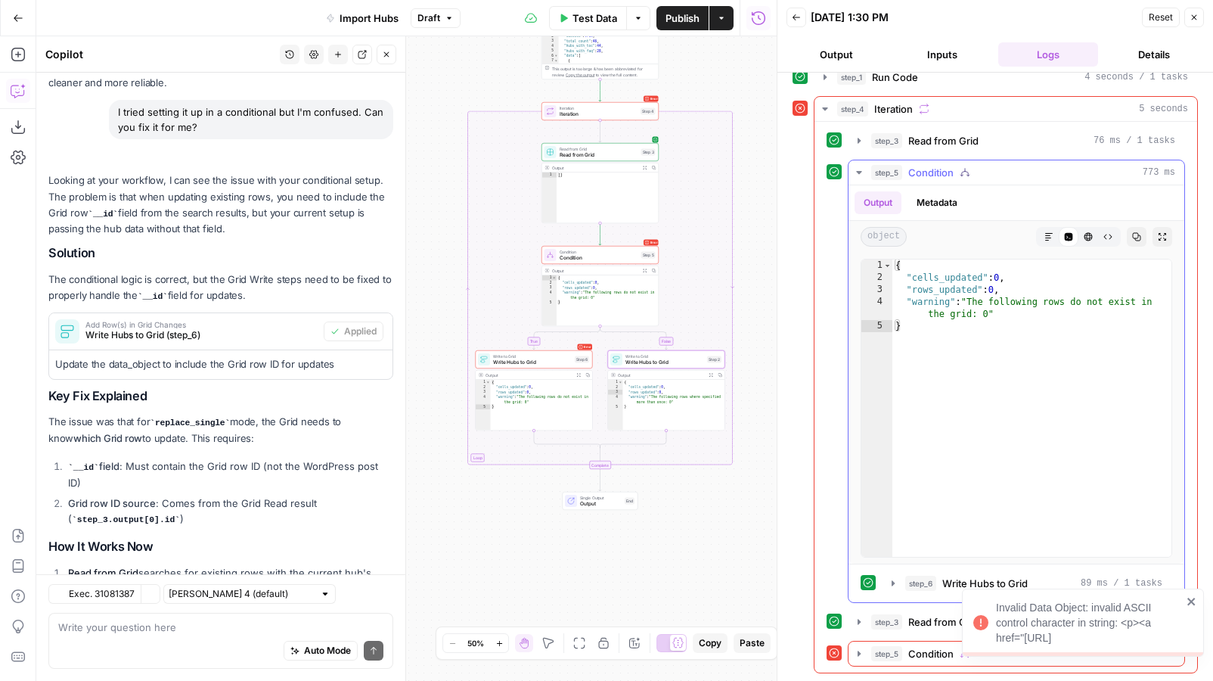
scroll to position [6161, 0]
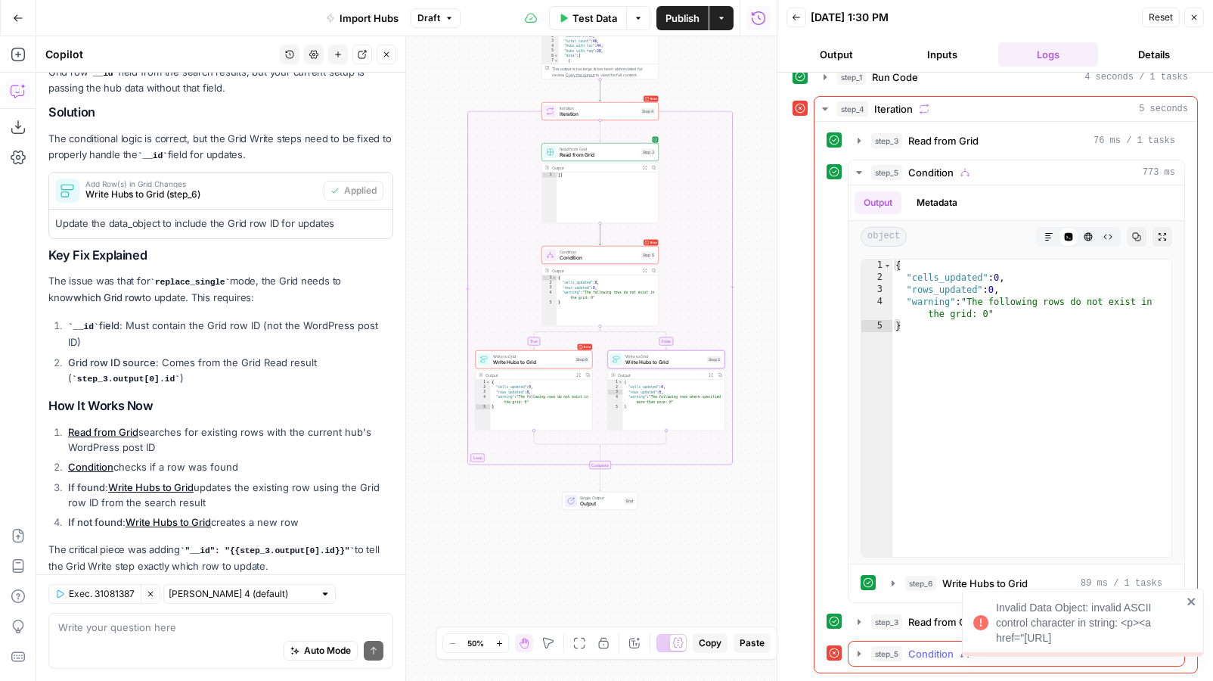
click at [859, 650] on icon "button" at bounding box center [859, 654] width 12 height 12
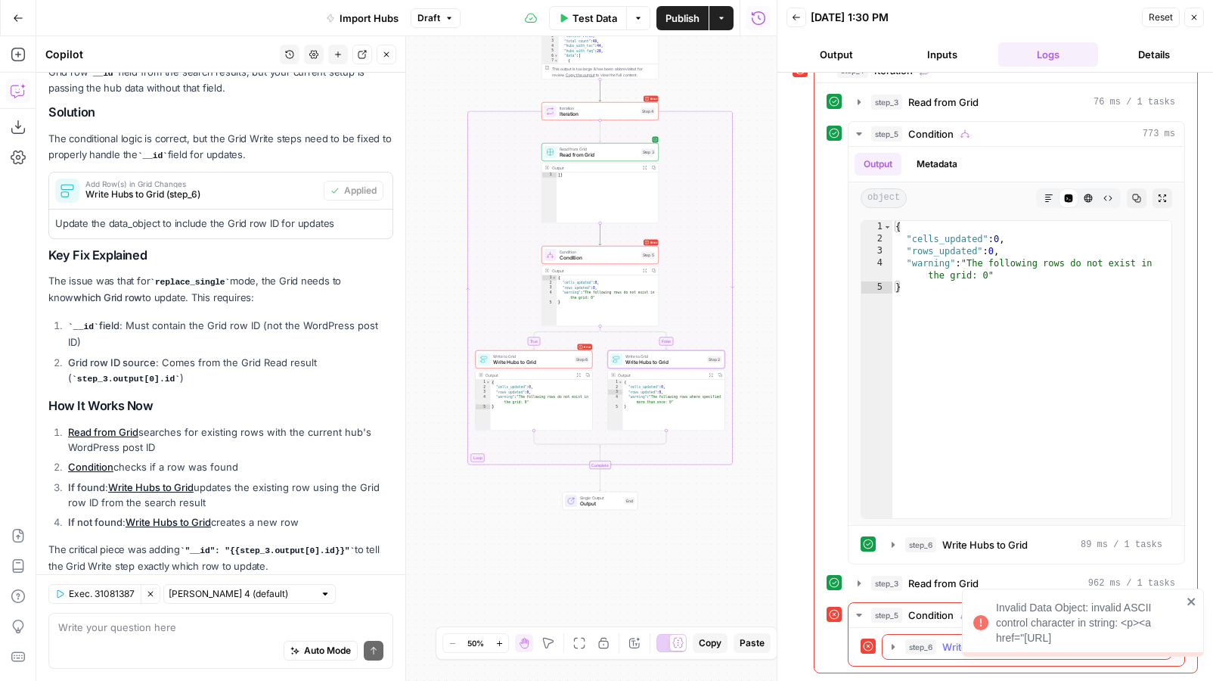
click at [894, 649] on icon "button" at bounding box center [893, 647] width 12 height 12
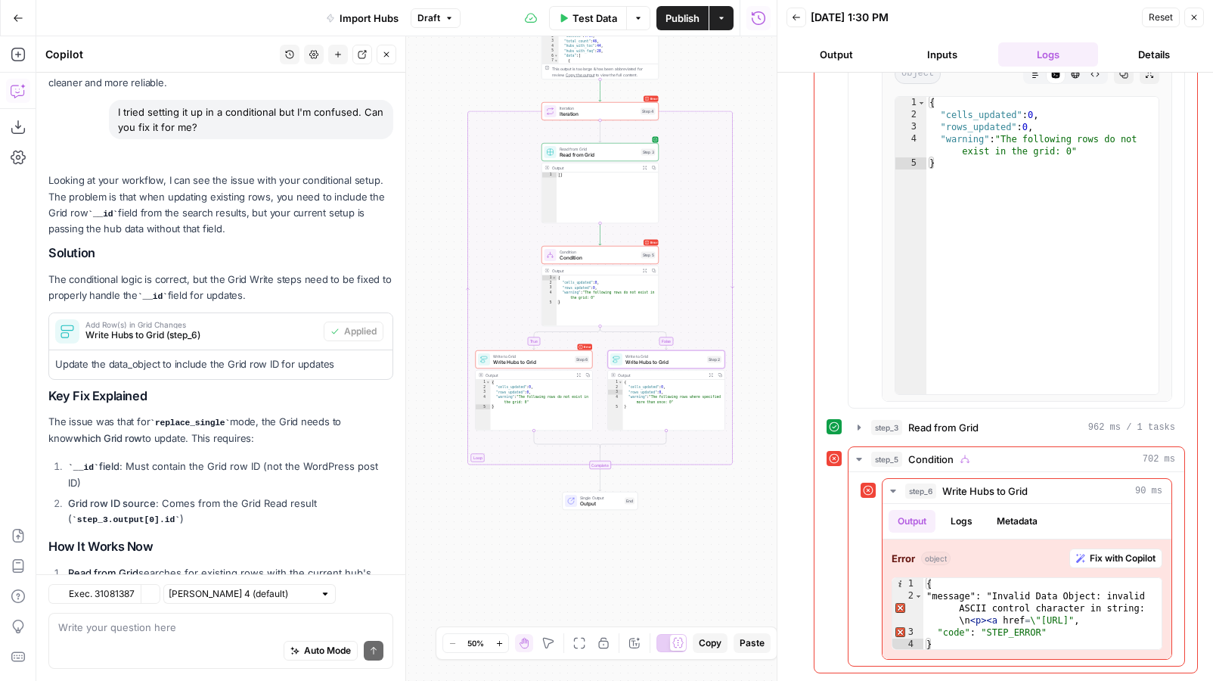
scroll to position [6161, 0]
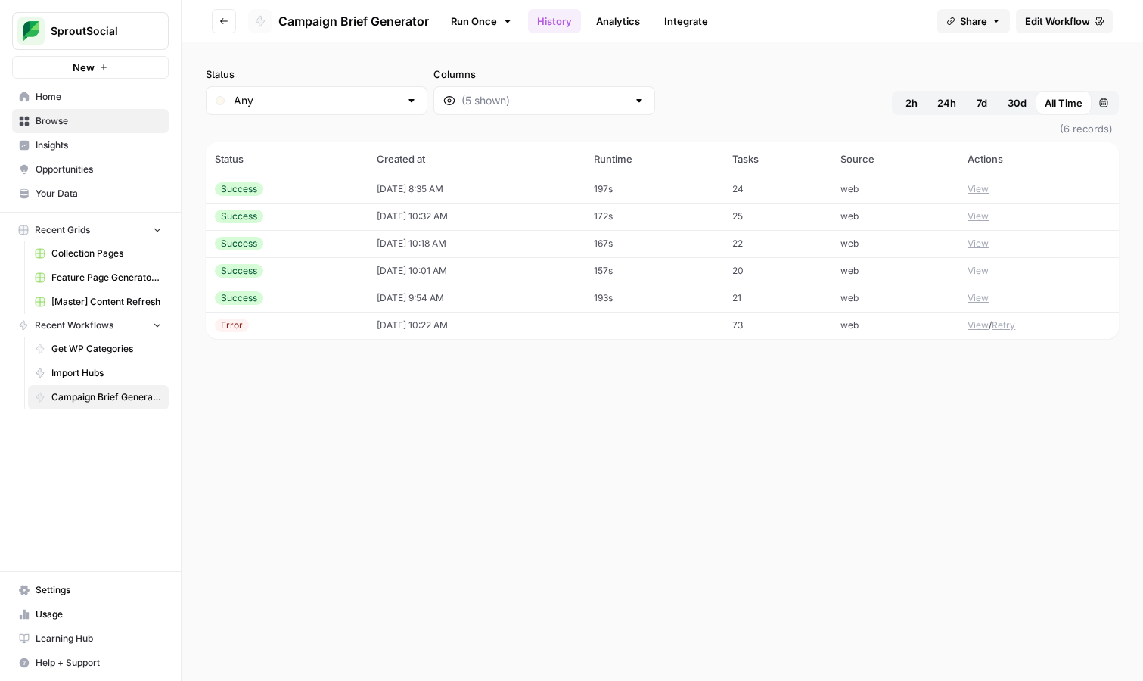
click at [227, 26] on button "Go back" at bounding box center [224, 21] width 24 height 24
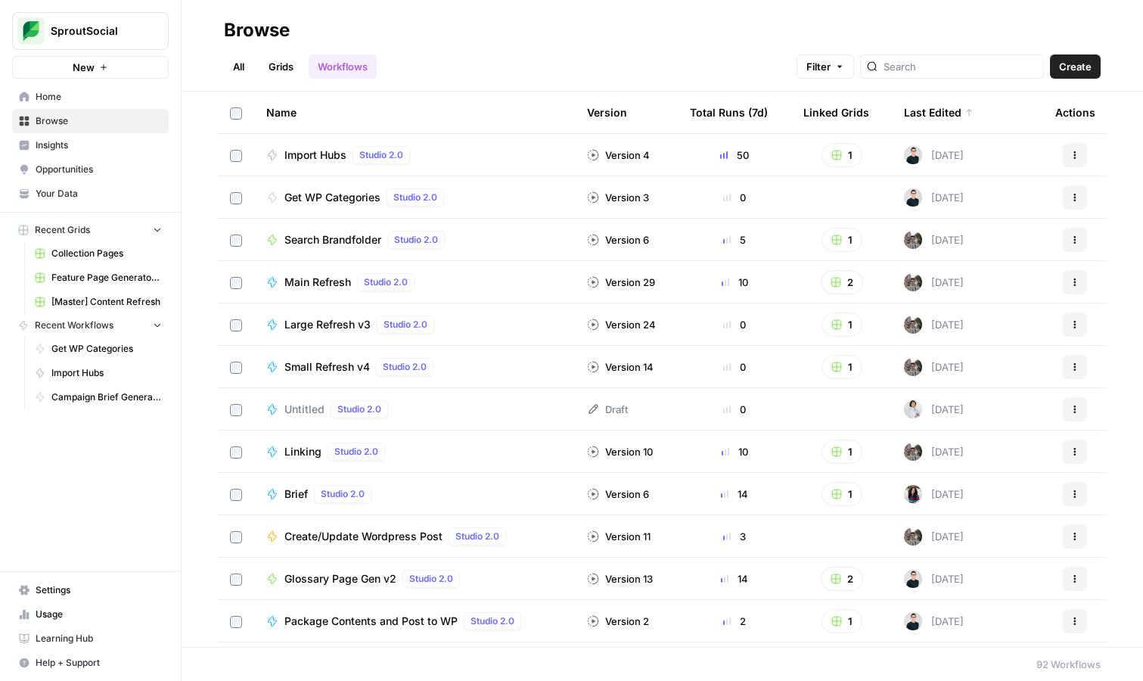
click at [278, 66] on link "Grids" at bounding box center [280, 66] width 43 height 24
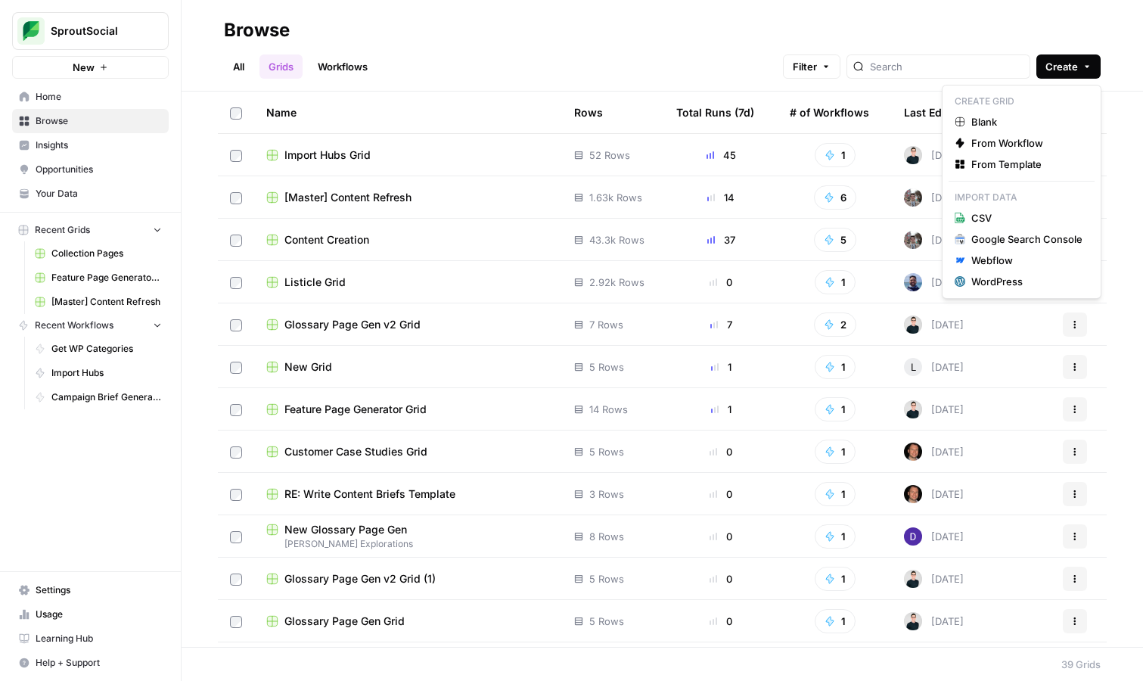
click at [1053, 65] on span "Create" at bounding box center [1061, 66] width 33 height 15
click at [1022, 118] on span "Blank" at bounding box center [1026, 121] width 111 height 15
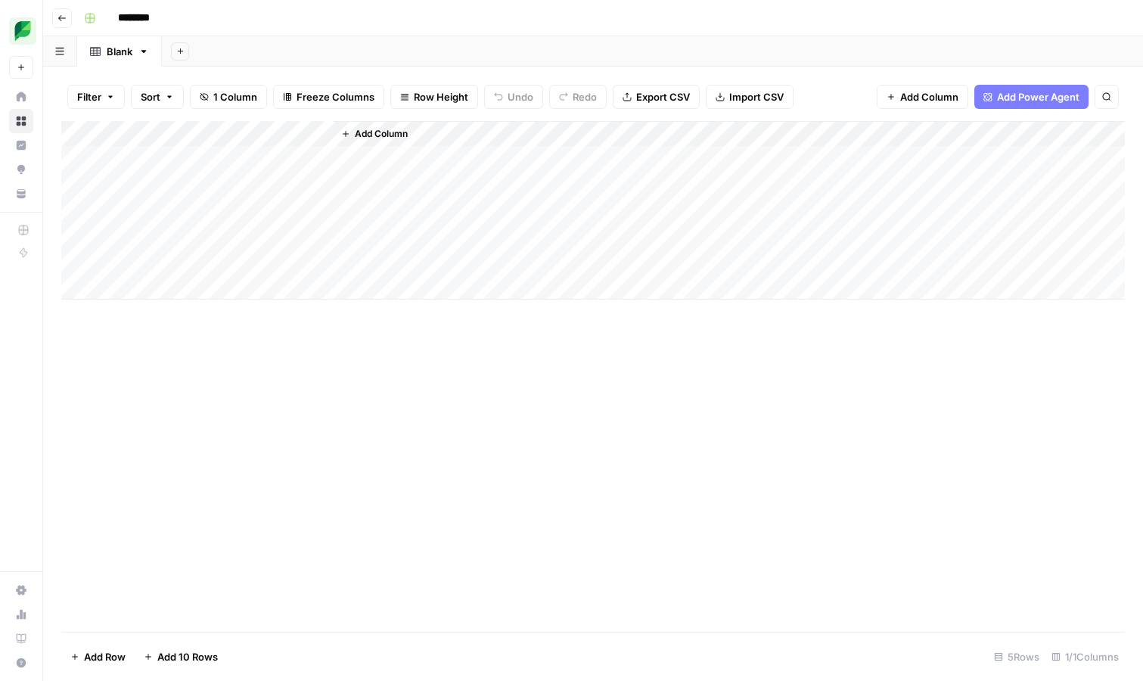
click at [321, 134] on div "Add Column" at bounding box center [593, 210] width 1064 height 179
click at [196, 171] on input "Title" at bounding box center [205, 170] width 154 height 15
click at [320, 131] on div "Add Column" at bounding box center [593, 210] width 1064 height 179
click at [329, 137] on div at bounding box center [223, 136] width 219 height 30
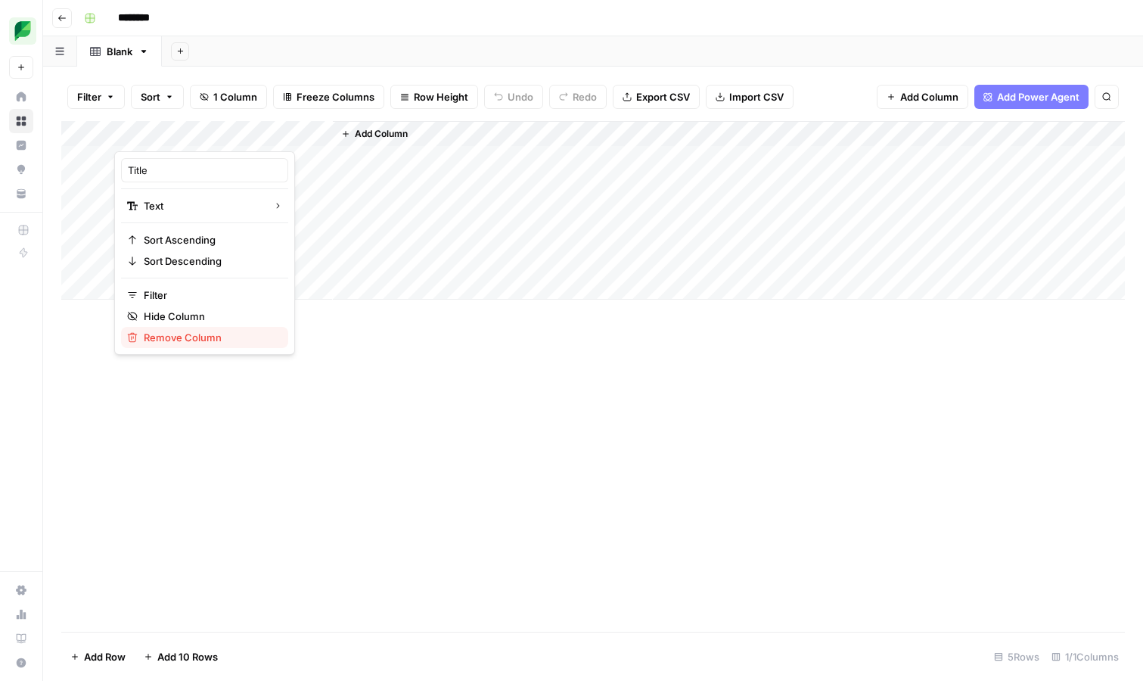
click at [188, 331] on span "Remove Column" at bounding box center [210, 337] width 132 height 15
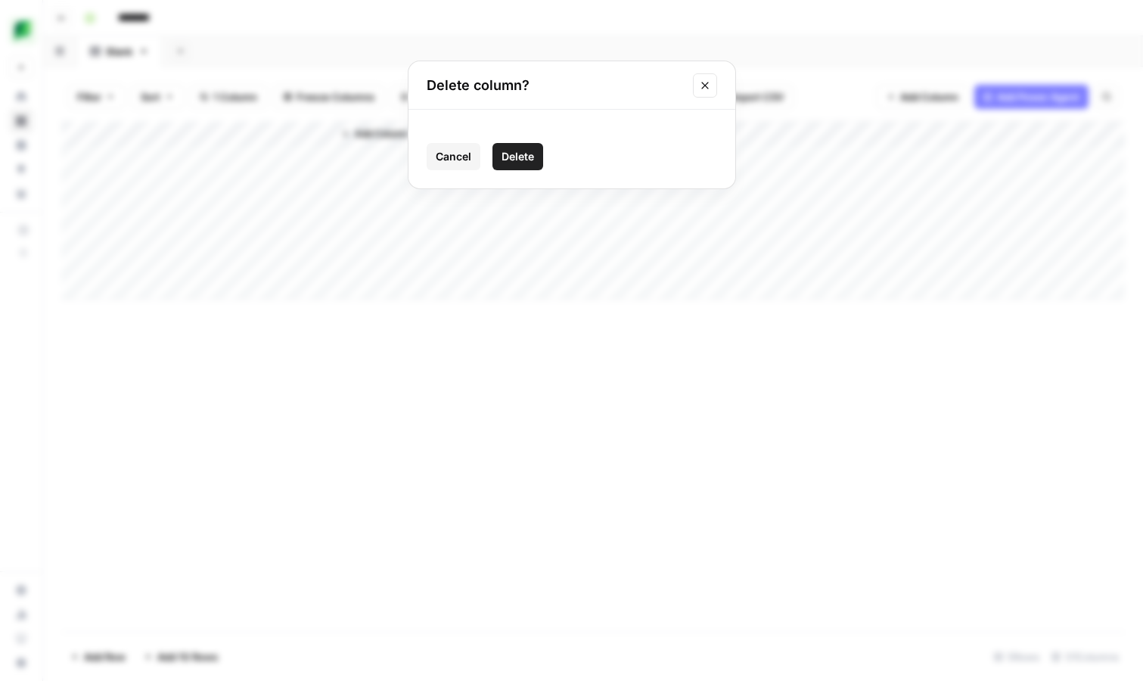
click at [506, 157] on span "Delete" at bounding box center [518, 156] width 33 height 15
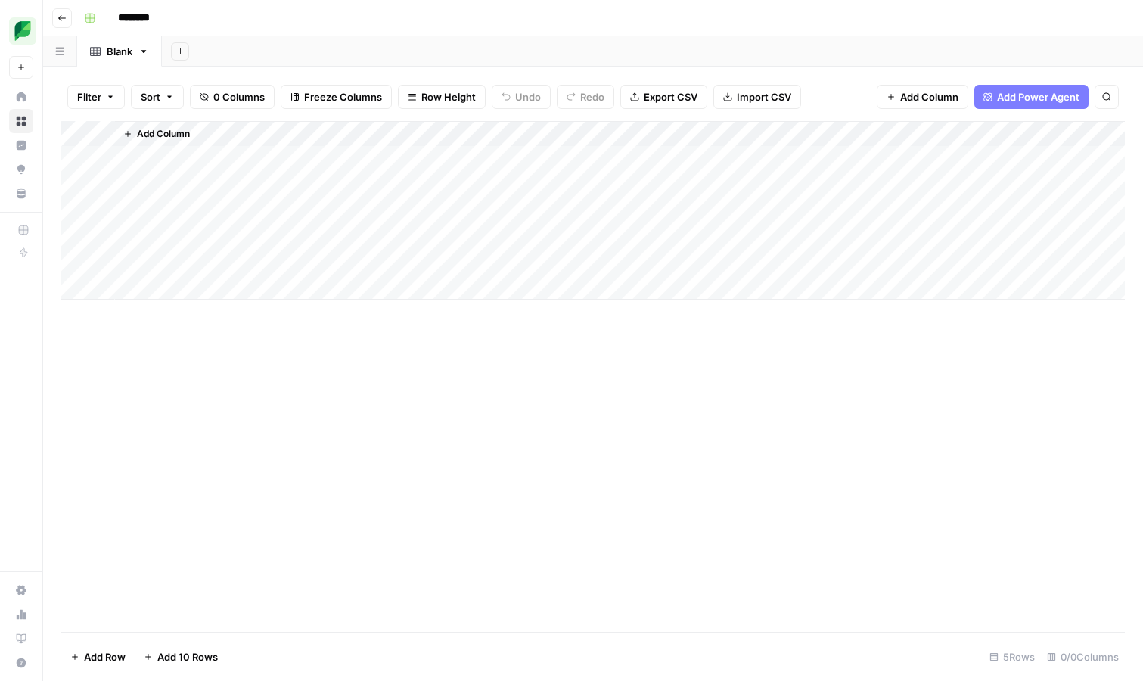
click at [941, 95] on span "Add Column" at bounding box center [929, 96] width 58 height 15
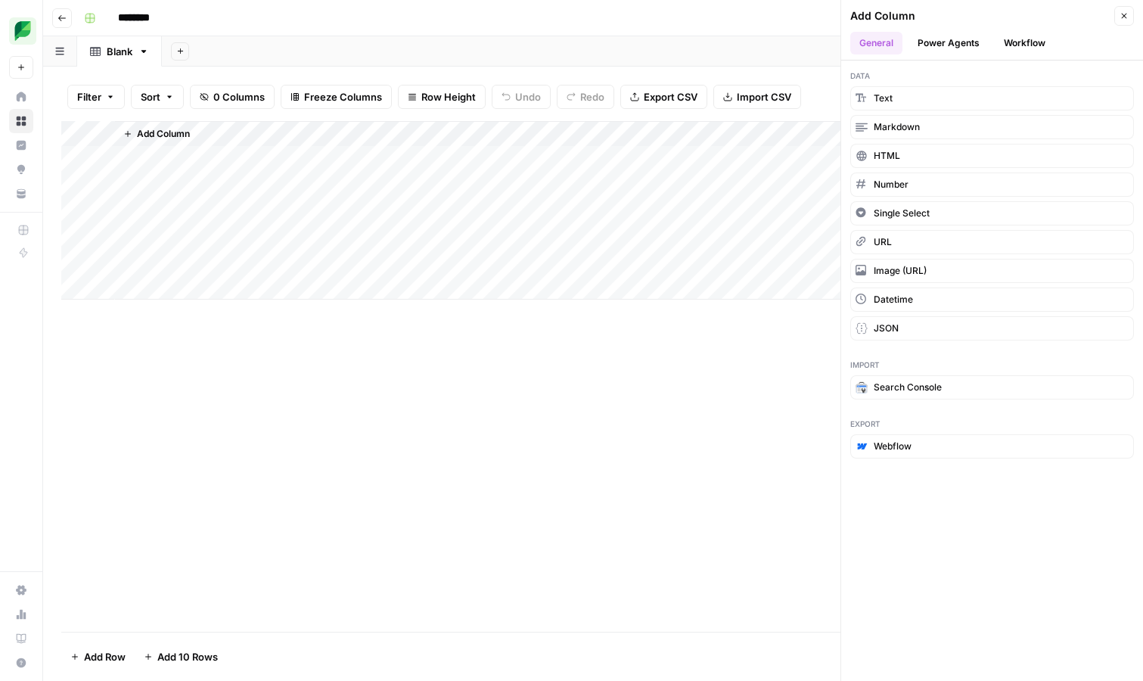
click at [1014, 35] on button "Workflow" at bounding box center [1025, 43] width 60 height 23
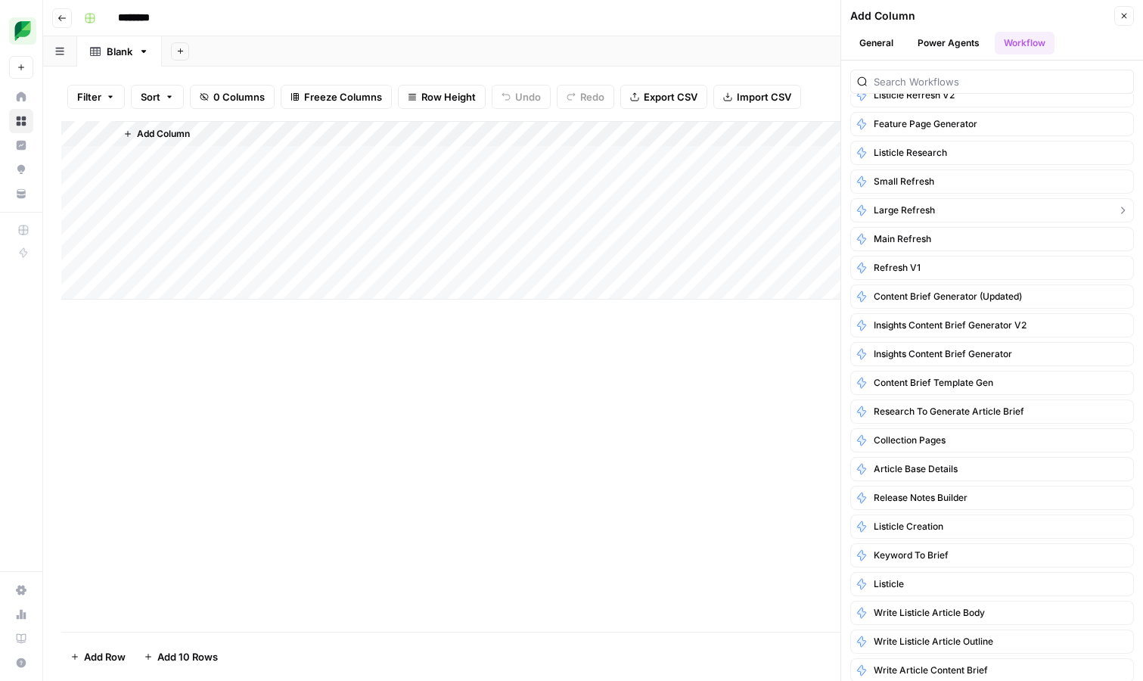
scroll to position [1106, 0]
click at [973, 376] on span "Content Brief Template Gen" at bounding box center [934, 381] width 120 height 14
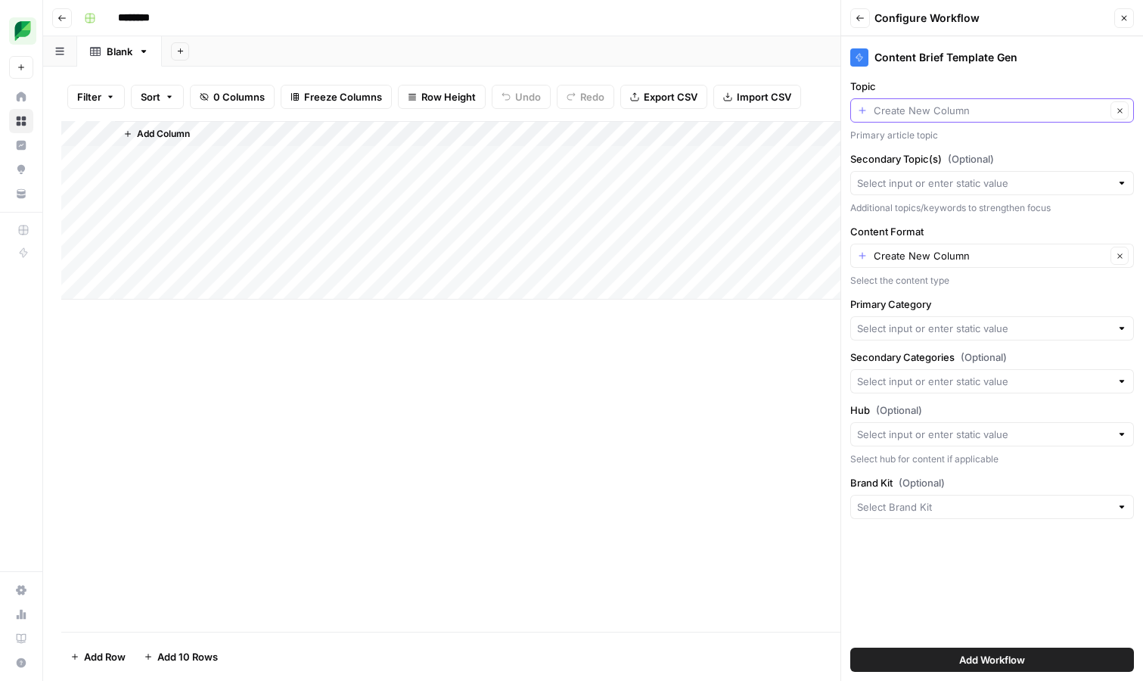
click at [982, 110] on input "Topic" at bounding box center [990, 110] width 232 height 15
type input "Create New Column"
click at [960, 84] on label "Topic" at bounding box center [992, 86] width 284 height 15
click at [960, 103] on input "Create New Column" at bounding box center [990, 110] width 232 height 15
click at [882, 94] on div "Topic Clear Primary article topic" at bounding box center [992, 111] width 284 height 64
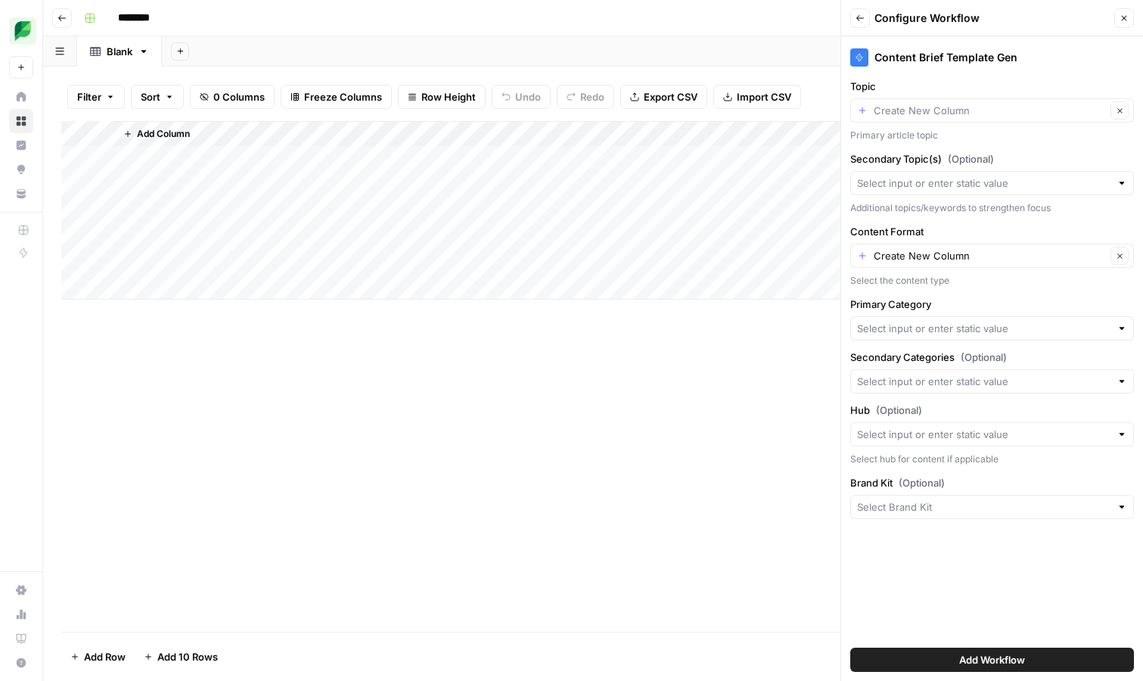
click at [1002, 191] on div at bounding box center [992, 183] width 284 height 24
click at [1003, 157] on label "Secondary Topic(s) (Optional)" at bounding box center [992, 158] width 284 height 15
click at [1003, 176] on input "Secondary Topic(s) (Optional)" at bounding box center [983, 183] width 253 height 15
click at [980, 107] on input "Topic" at bounding box center [990, 110] width 232 height 15
click at [930, 146] on span "Create New Column" at bounding box center [991, 145] width 222 height 15
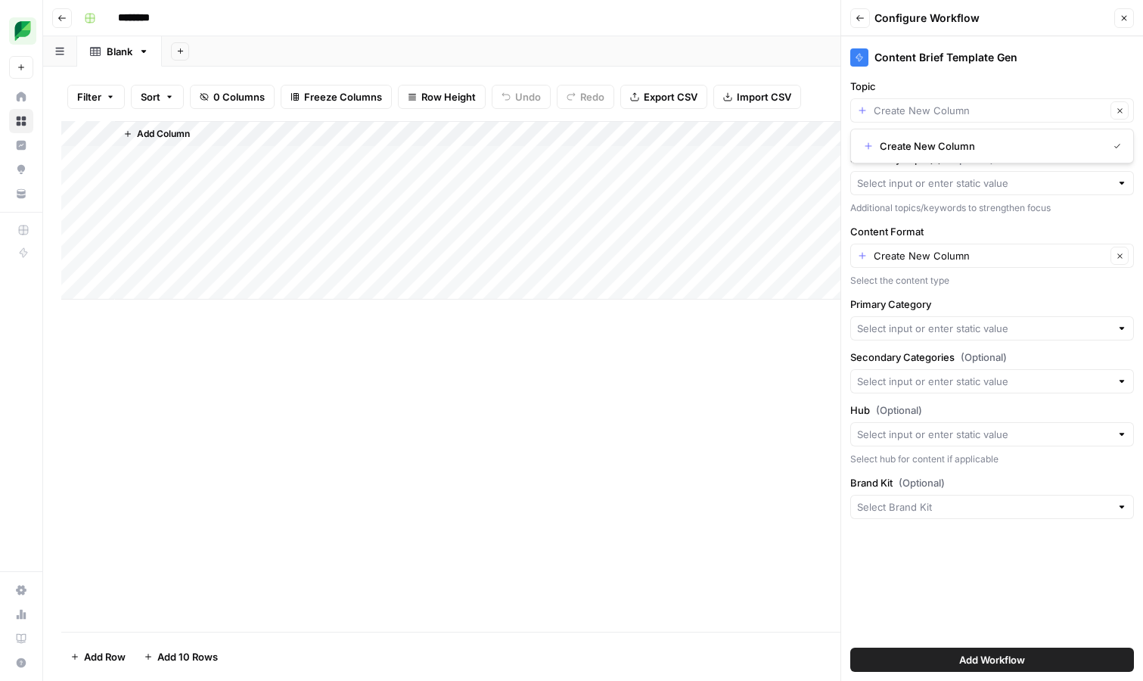
type input "Create New Column"
click at [952, 182] on input "Secondary Topic(s) (Optional)" at bounding box center [983, 183] width 253 height 15
click at [948, 222] on span "Create New Column" at bounding box center [997, 218] width 235 height 15
type input "Create New Column"
click at [993, 324] on input "Primary Category" at bounding box center [983, 328] width 253 height 15
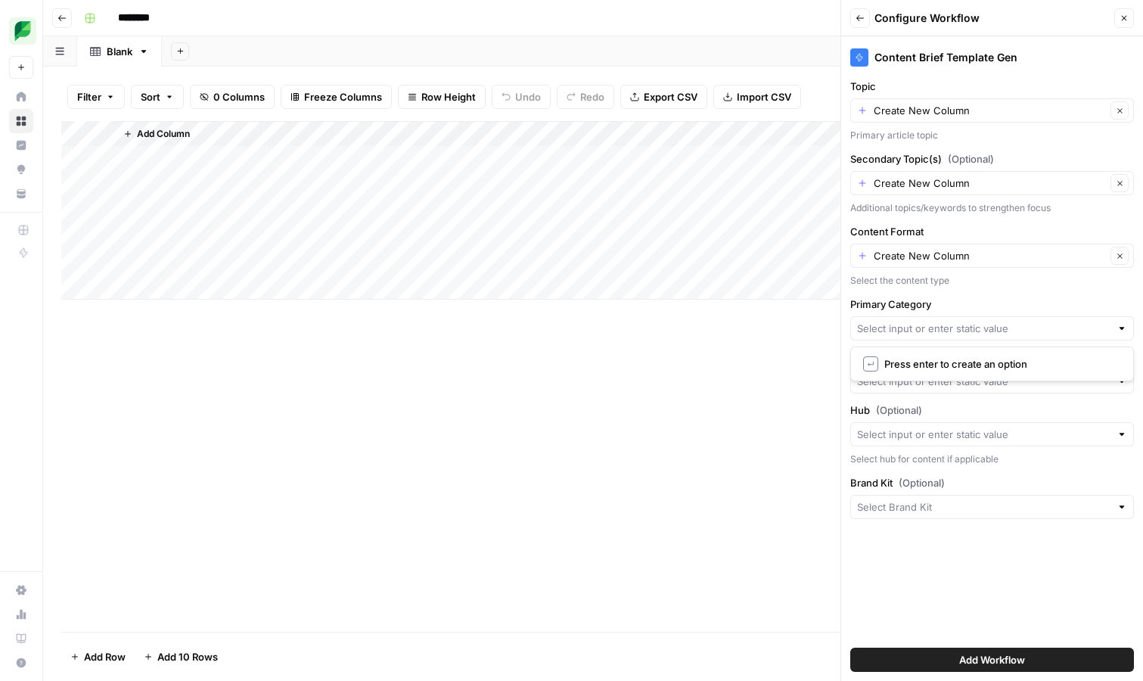
click at [964, 300] on label "Primary Category" at bounding box center [992, 304] width 284 height 15
click at [964, 321] on input "Primary Category" at bounding box center [983, 328] width 253 height 15
click at [940, 287] on div "Content Brief Template Gen Topic Create New Column Clear Primary article topic …" at bounding box center [992, 358] width 302 height 645
click at [970, 259] on input "Content Format" at bounding box center [990, 255] width 232 height 15
type input "Article"
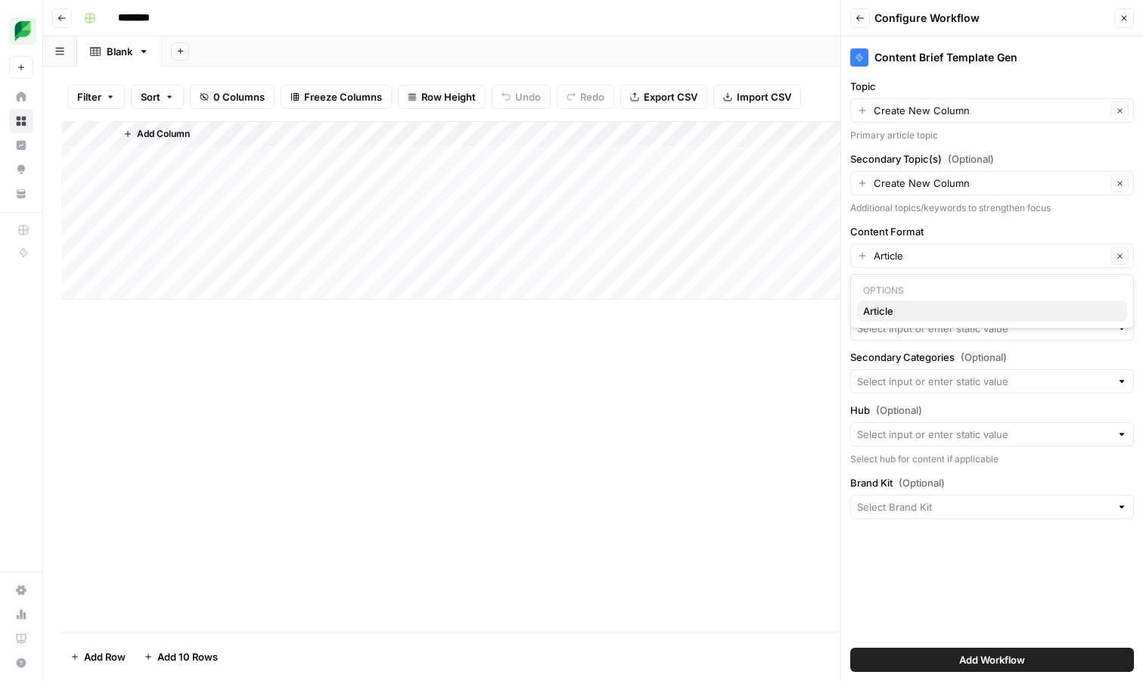
click at [931, 317] on span "Article" at bounding box center [989, 310] width 252 height 15
click at [911, 329] on input "Primary Category" at bounding box center [983, 328] width 253 height 15
click at [892, 333] on input "Primary Category" at bounding box center [983, 328] width 253 height 15
type input "a"
type input "c"
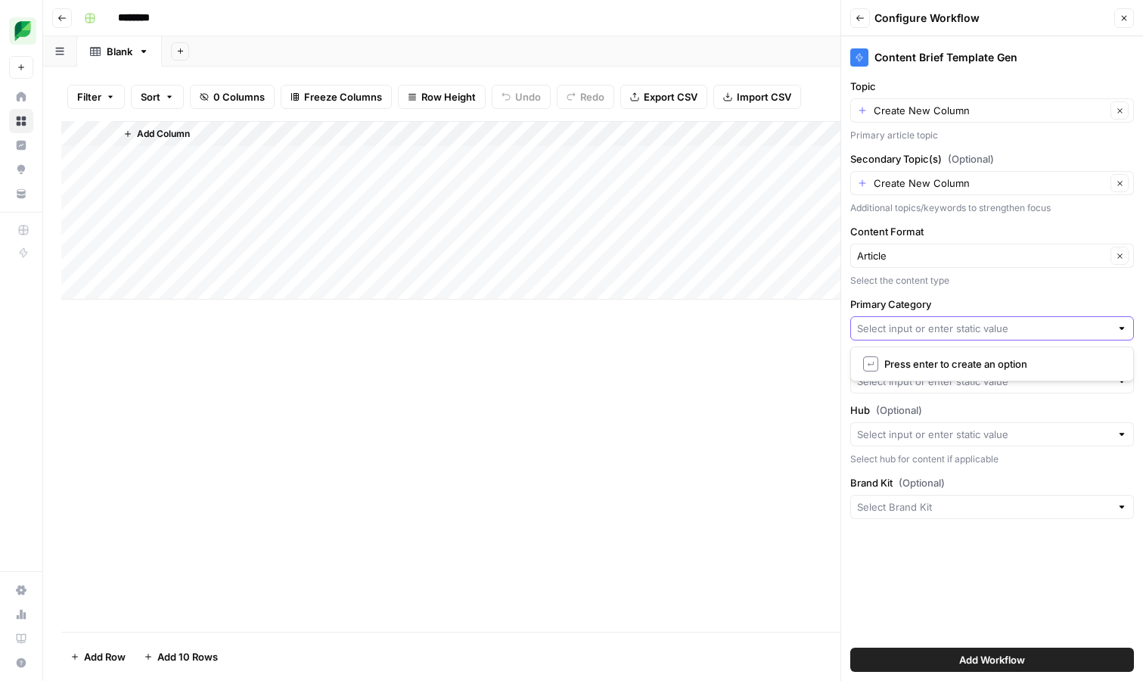
type input "a"
type input "AI Marketing"
click at [936, 363] on span "AI Marketing" at bounding box center [982, 363] width 238 height 15
click at [949, 331] on input "Primary Category" at bounding box center [983, 328] width 253 height 15
click at [850, 648] on button "Add Workflow" at bounding box center [992, 660] width 284 height 24
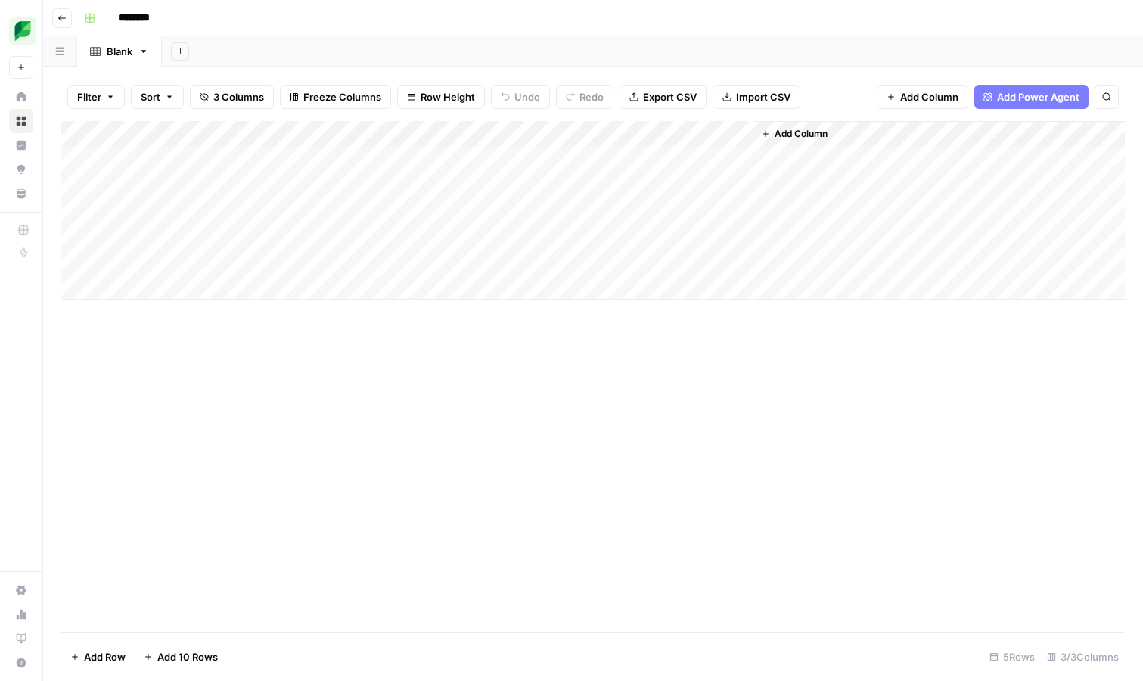
click at [320, 130] on div "Add Column" at bounding box center [593, 210] width 1064 height 179
click at [189, 340] on span "Remove Column" at bounding box center [210, 337] width 132 height 15
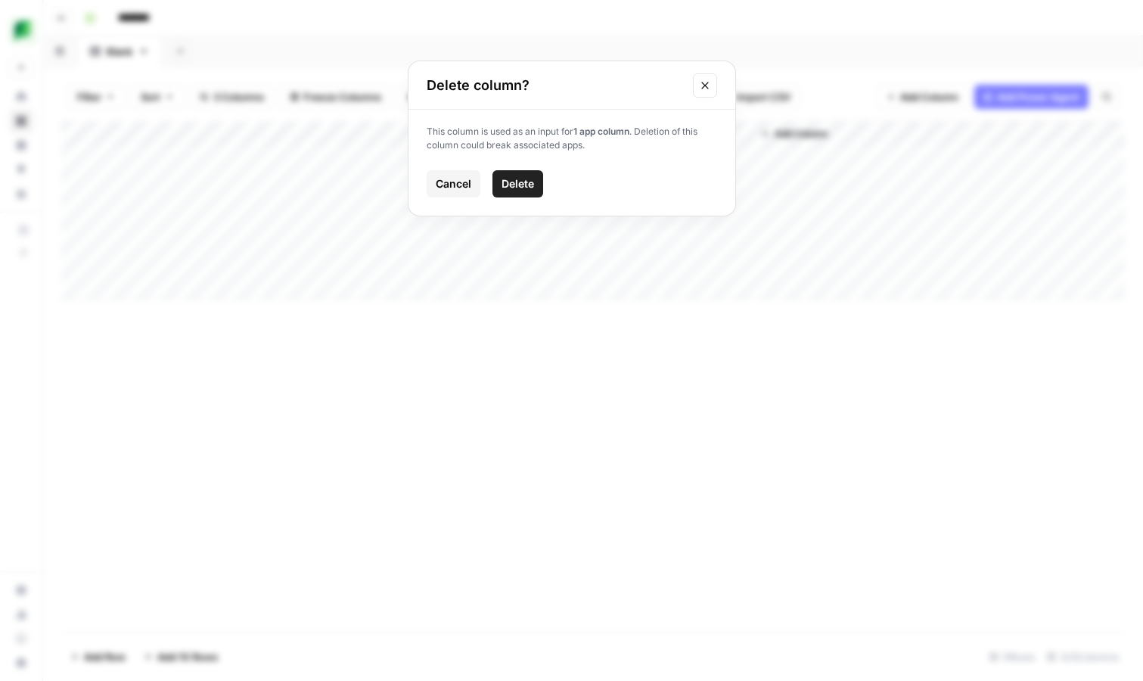
click at [522, 186] on span "Delete" at bounding box center [518, 183] width 33 height 15
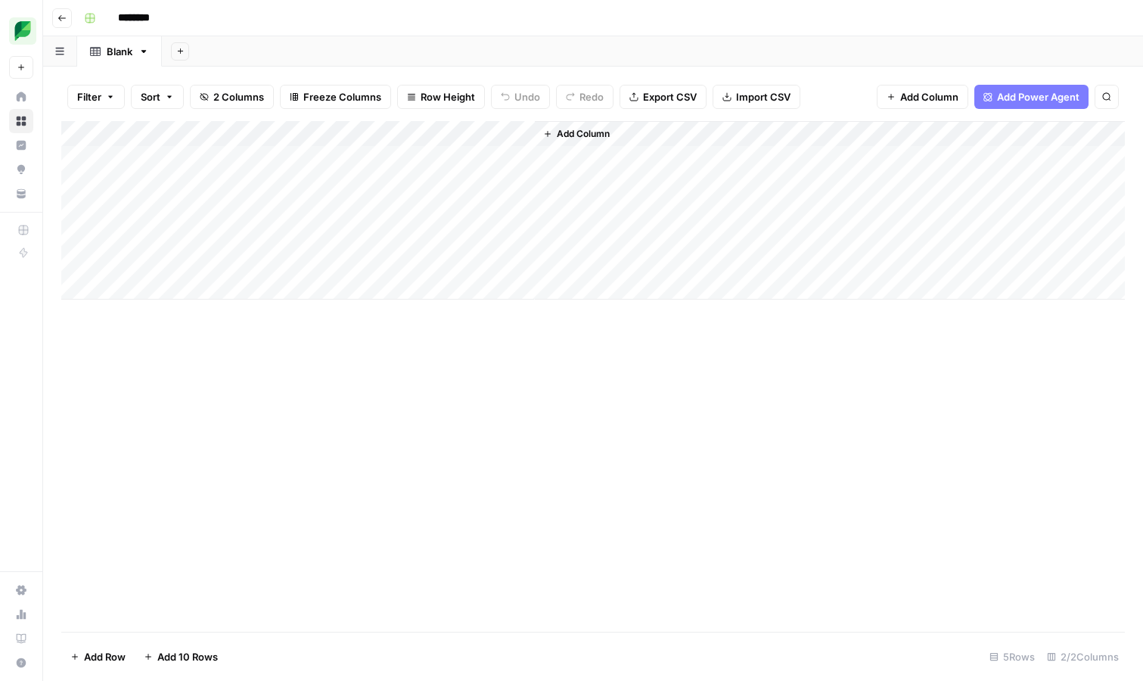
click at [323, 134] on div "Add Column" at bounding box center [593, 210] width 1064 height 179
click at [204, 337] on span "Remove Column" at bounding box center [210, 337] width 132 height 15
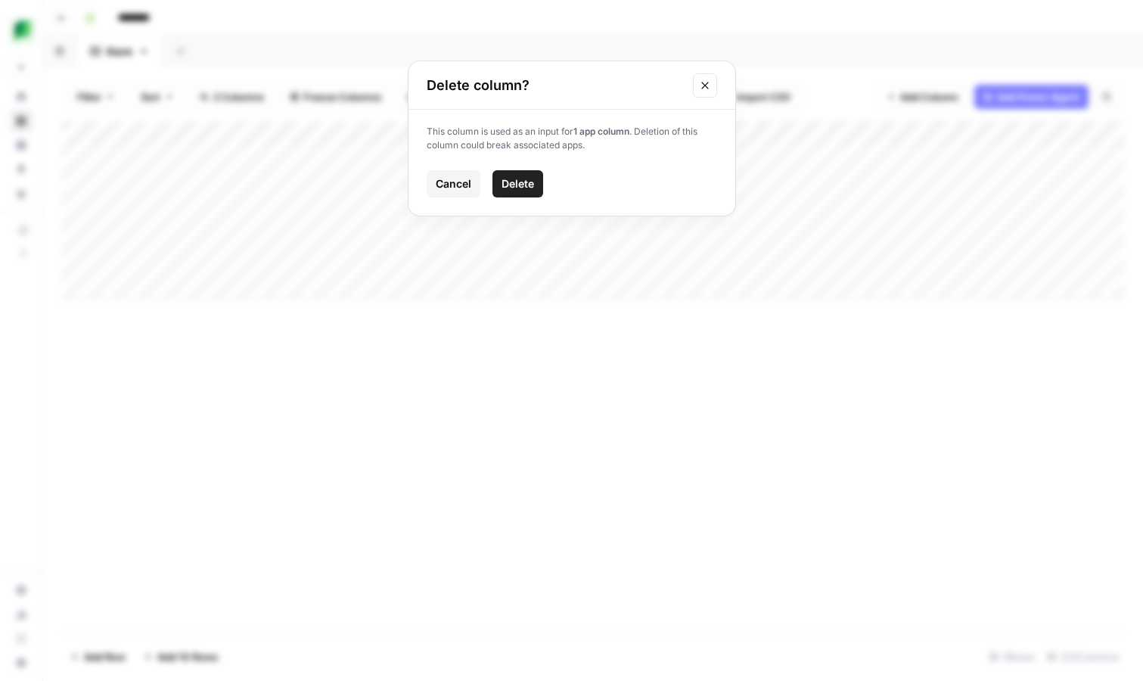
click at [524, 182] on span "Delete" at bounding box center [518, 183] width 33 height 15
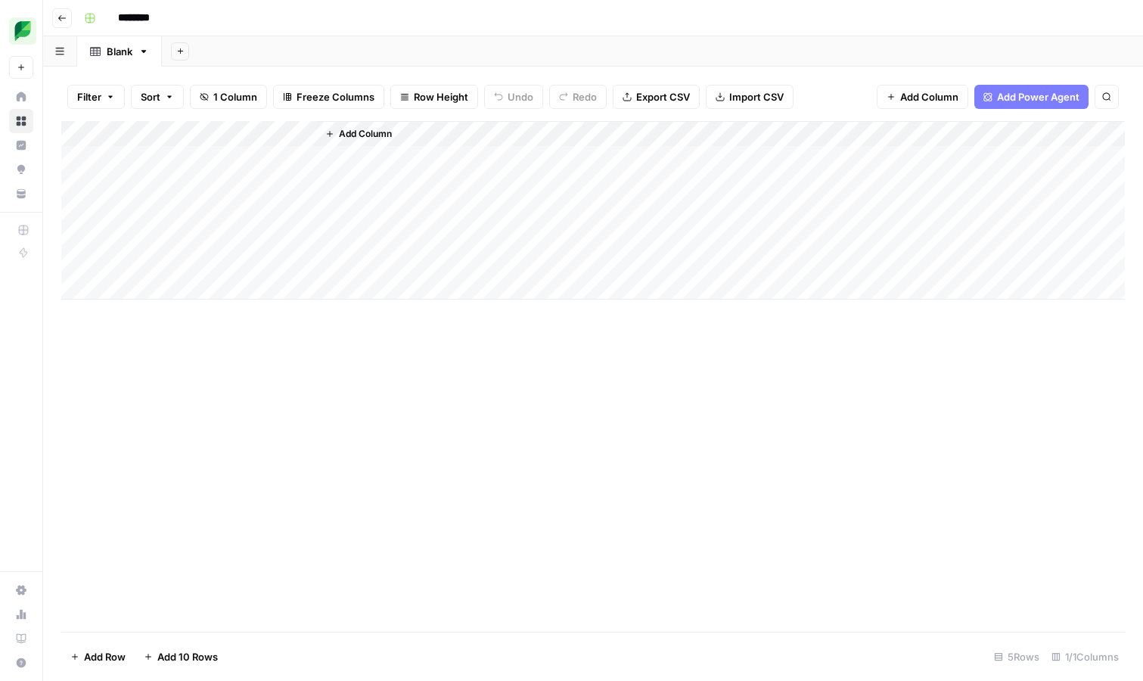
click at [286, 133] on div "Add Column" at bounding box center [593, 210] width 1064 height 179
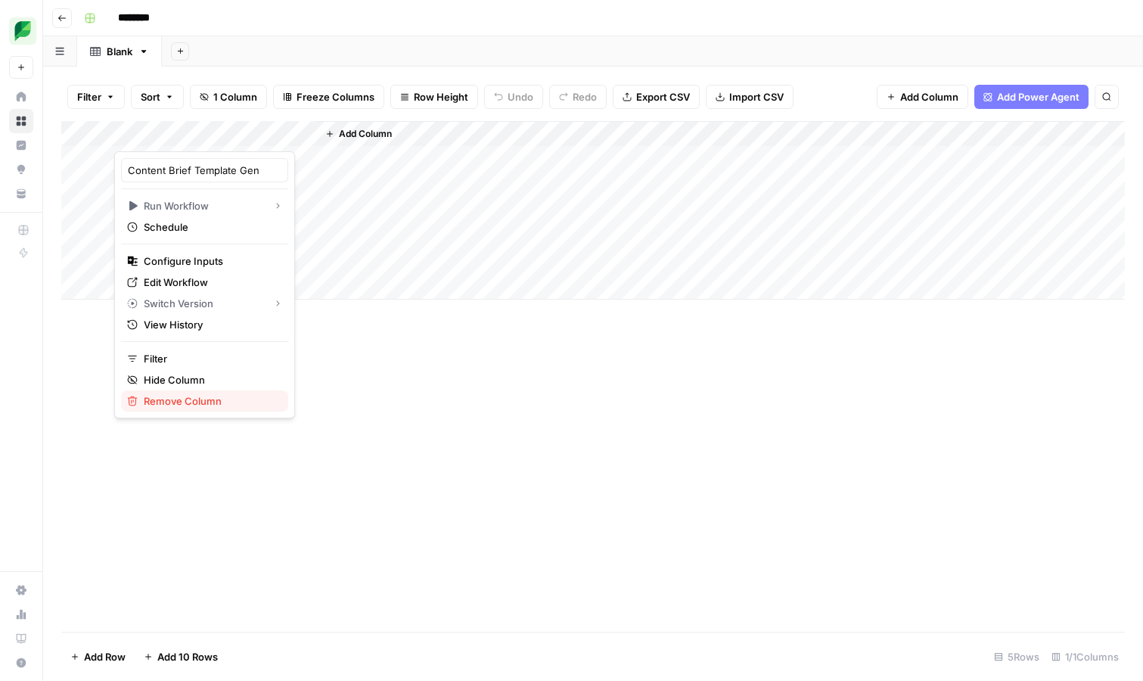
click at [204, 399] on span "Remove Column" at bounding box center [210, 400] width 132 height 15
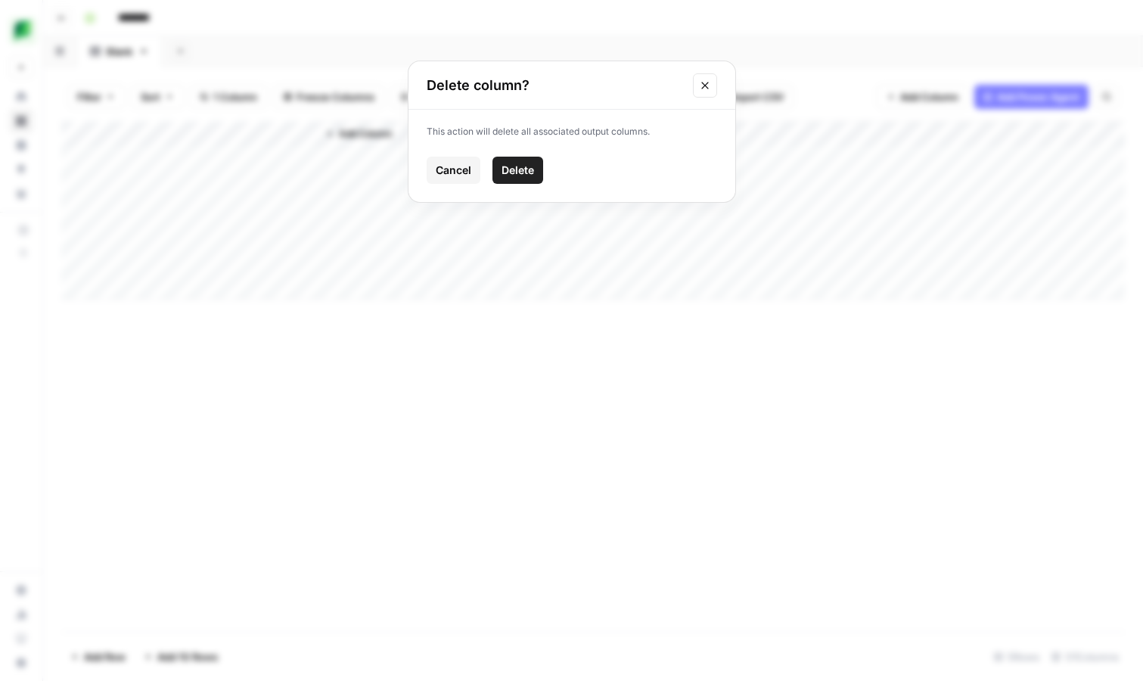
click at [508, 167] on span "Delete" at bounding box center [518, 170] width 33 height 15
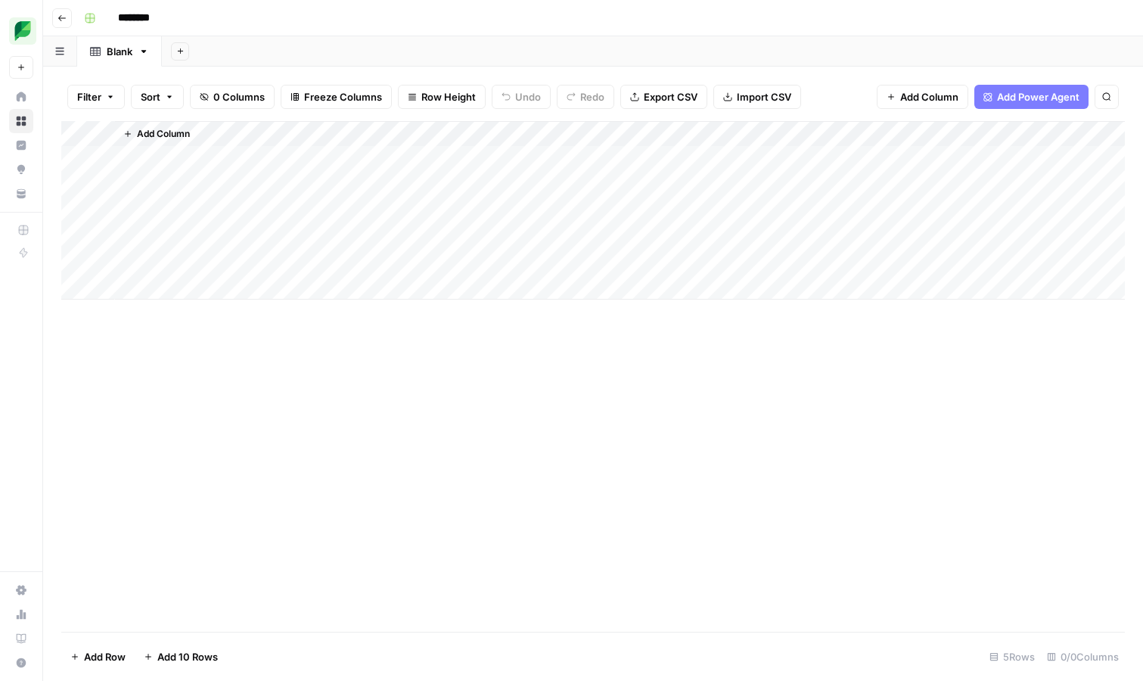
click at [943, 104] on span "Add Column" at bounding box center [929, 96] width 58 height 15
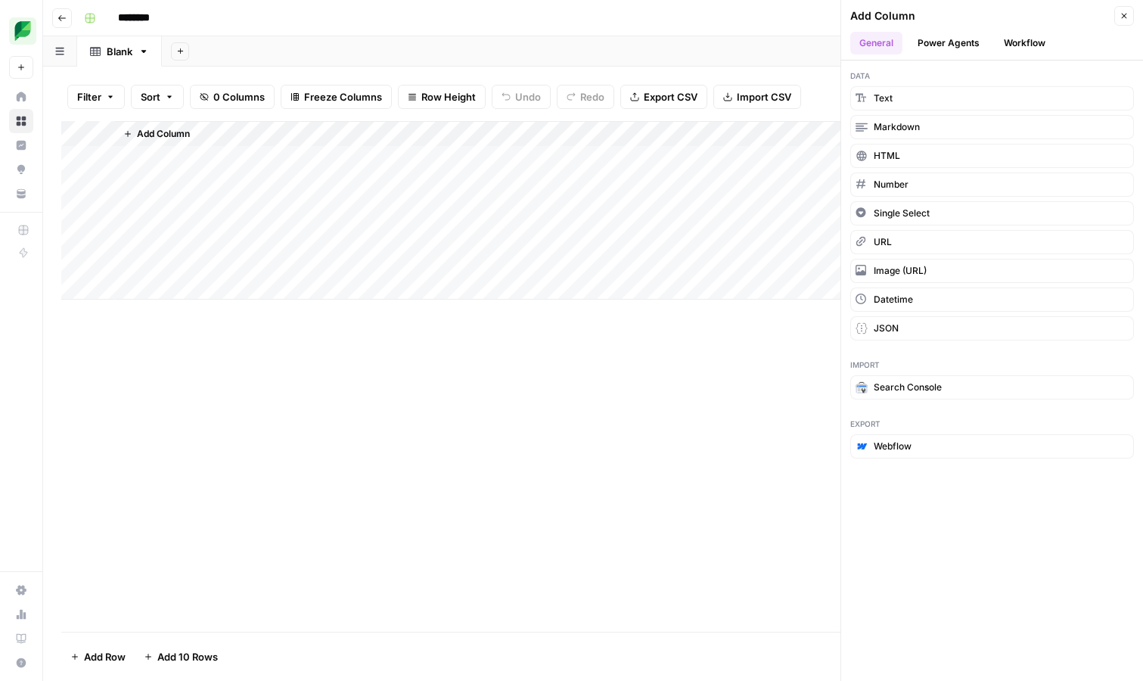
click at [1031, 48] on button "Workflow" at bounding box center [1025, 43] width 60 height 23
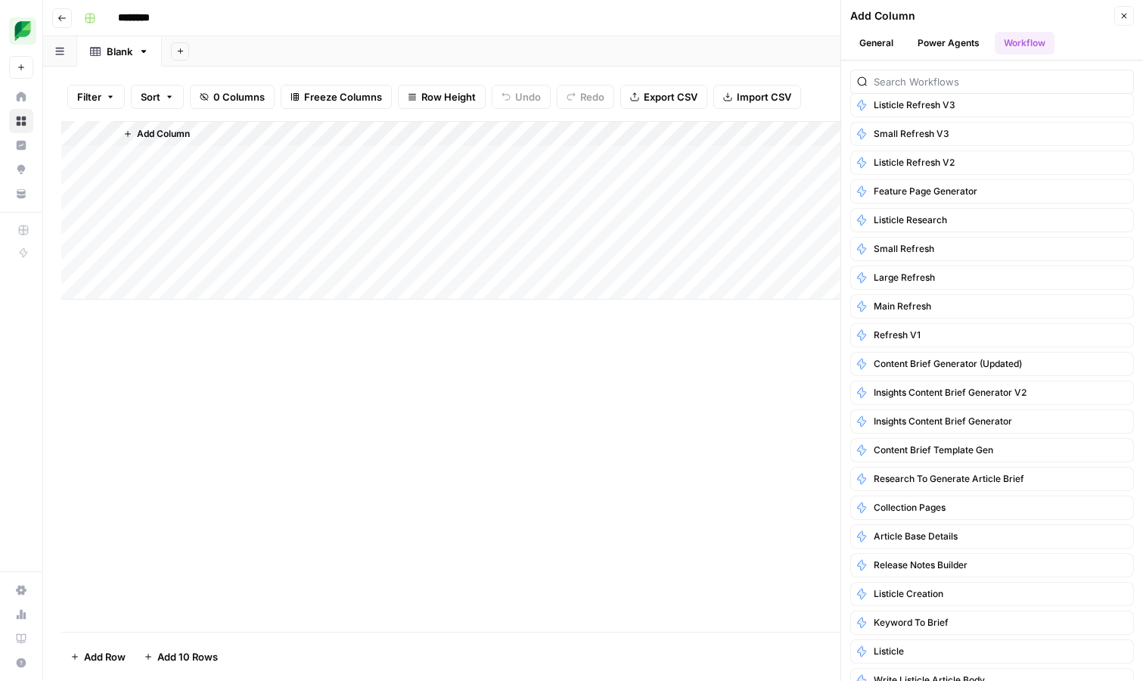
scroll to position [1632, 0]
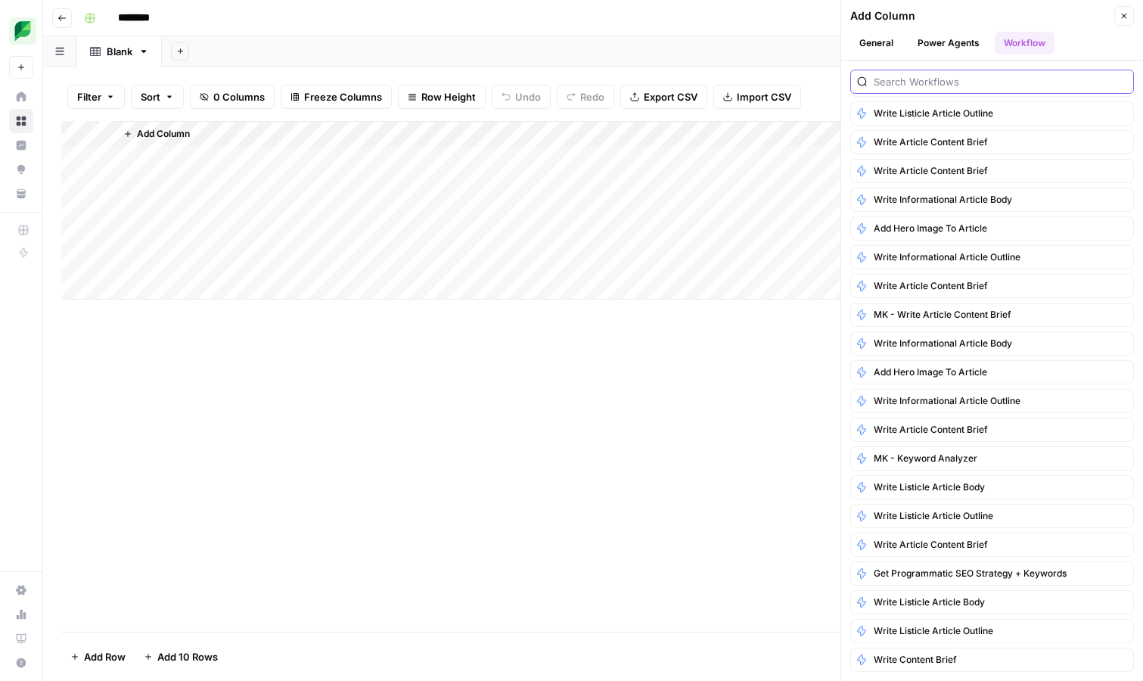
click at [955, 76] on input "search" at bounding box center [1000, 81] width 253 height 15
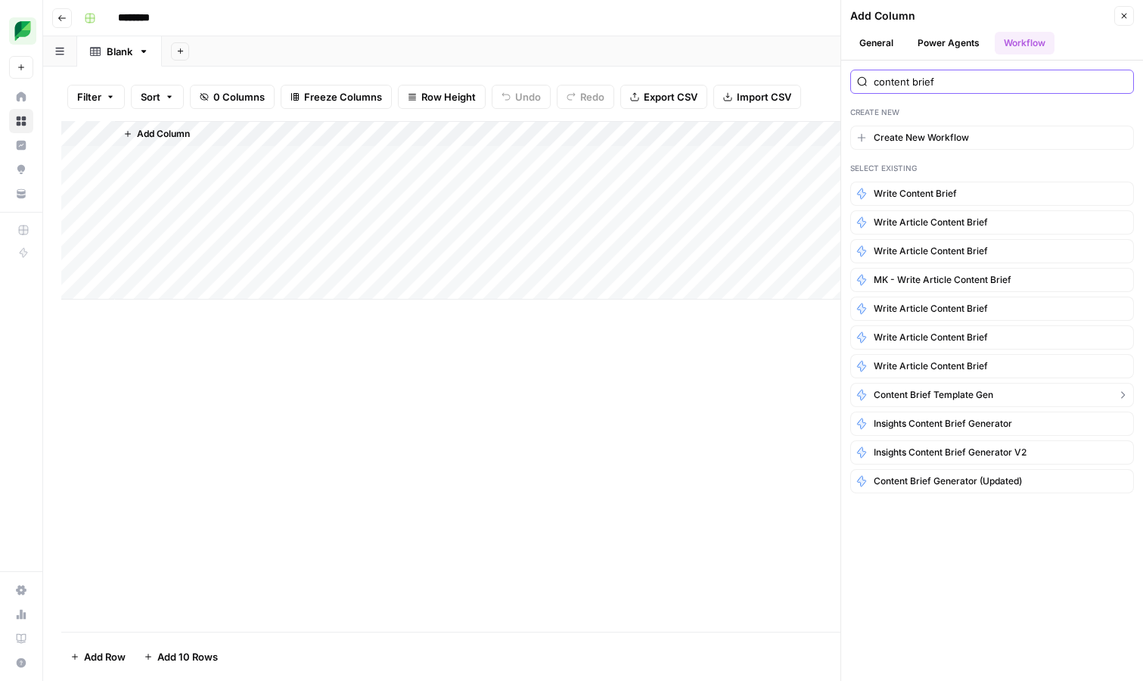
type input "content brief"
click at [961, 395] on span "Content Brief Template Gen" at bounding box center [934, 395] width 120 height 14
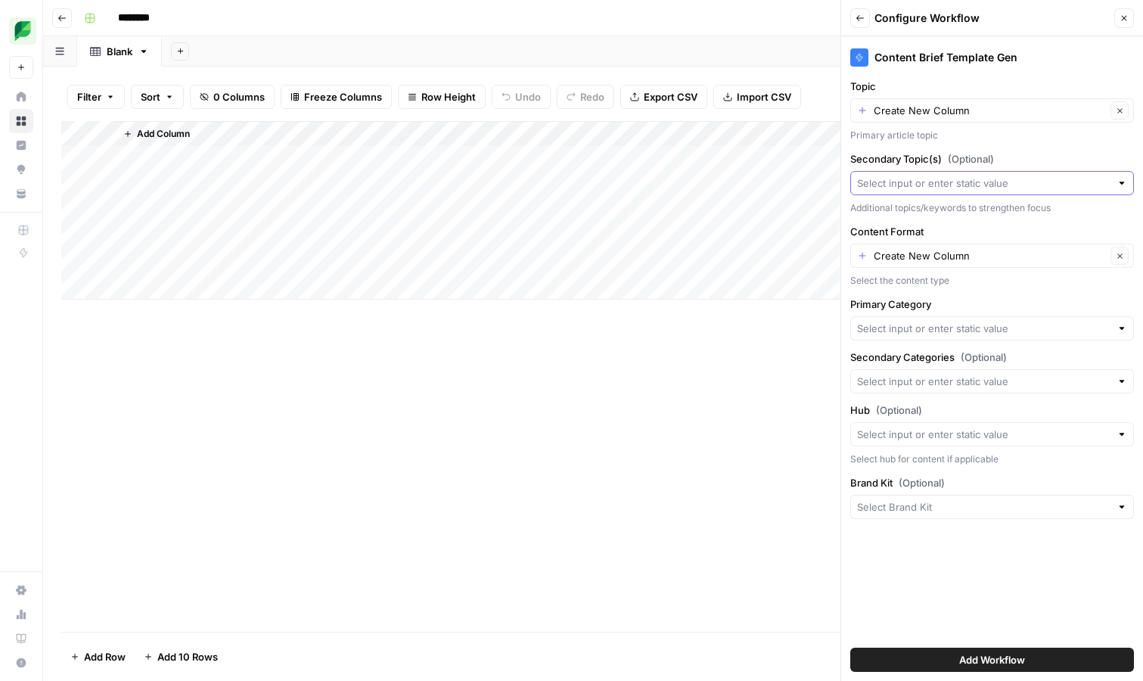
click at [979, 183] on input "Secondary Topic(s) (Optional)" at bounding box center [983, 183] width 253 height 15
click at [971, 215] on span "Create New Column" at bounding box center [997, 218] width 235 height 15
type input "Create New Column"
click at [983, 324] on input "Primary Category" at bounding box center [983, 328] width 253 height 15
click at [981, 358] on span "Press enter to create an option" at bounding box center [999, 363] width 231 height 15
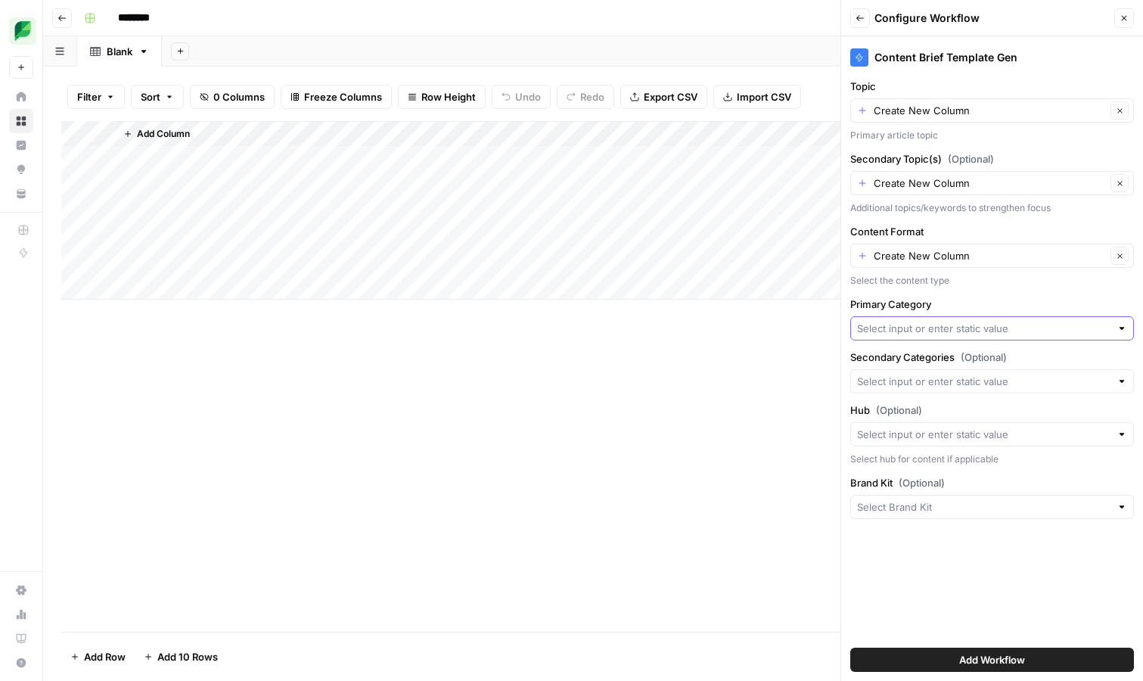
click at [961, 333] on input "Primary Category" at bounding box center [983, 328] width 253 height 15
type input "AI Marketing"
type input "Customer Care"
type input "Employee Advocacy"
click at [907, 327] on input "Primary Category" at bounding box center [981, 328] width 249 height 15
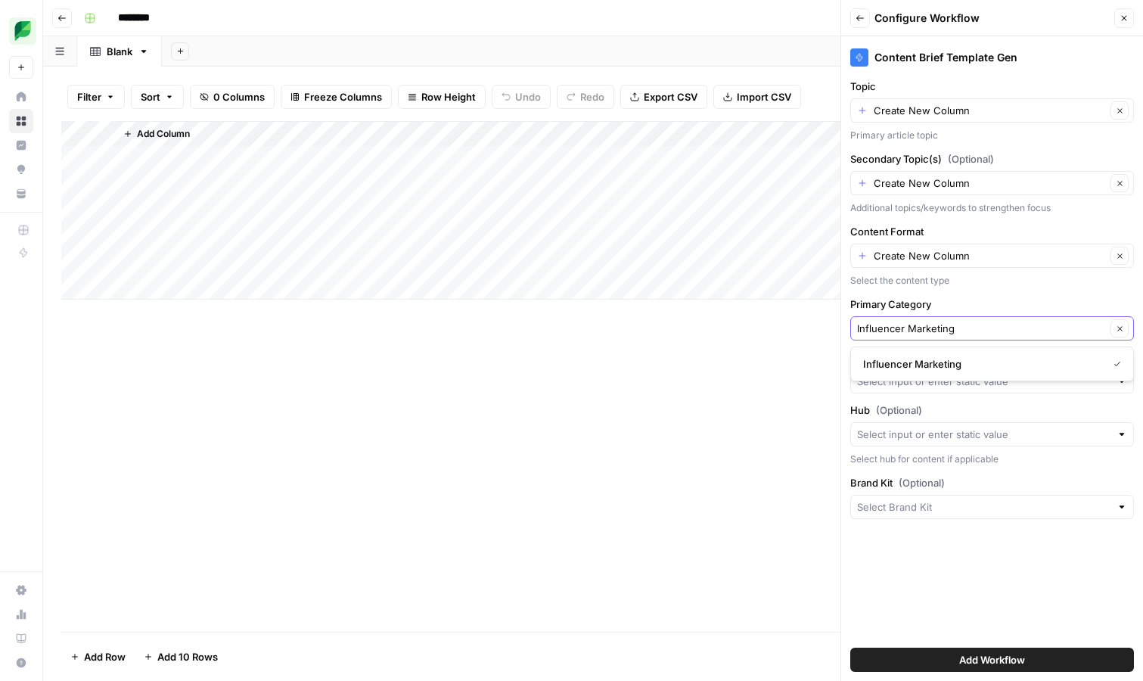
type input "Influencer Marketing"
type input "Social Listening"
click at [967, 284] on div "Select the content type" at bounding box center [992, 281] width 284 height 14
click at [953, 324] on input "Primary Category" at bounding box center [981, 328] width 249 height 15
type input "Social Media Analytics"
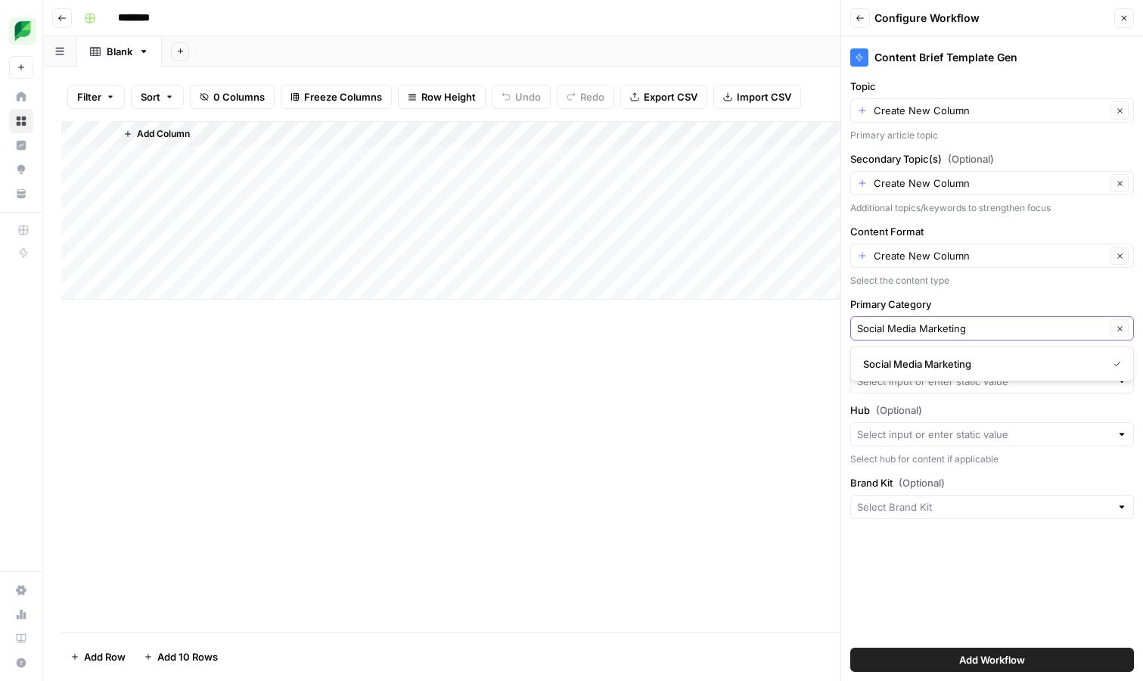
type input "Social Media Marketing"
click at [991, 301] on label "Primary Category" at bounding box center [992, 304] width 284 height 15
click at [991, 321] on input "Social Media Marketing" at bounding box center [981, 328] width 249 height 15
click at [983, 325] on input "Primary Category" at bounding box center [981, 328] width 249 height 15
type input "Social Media Management"
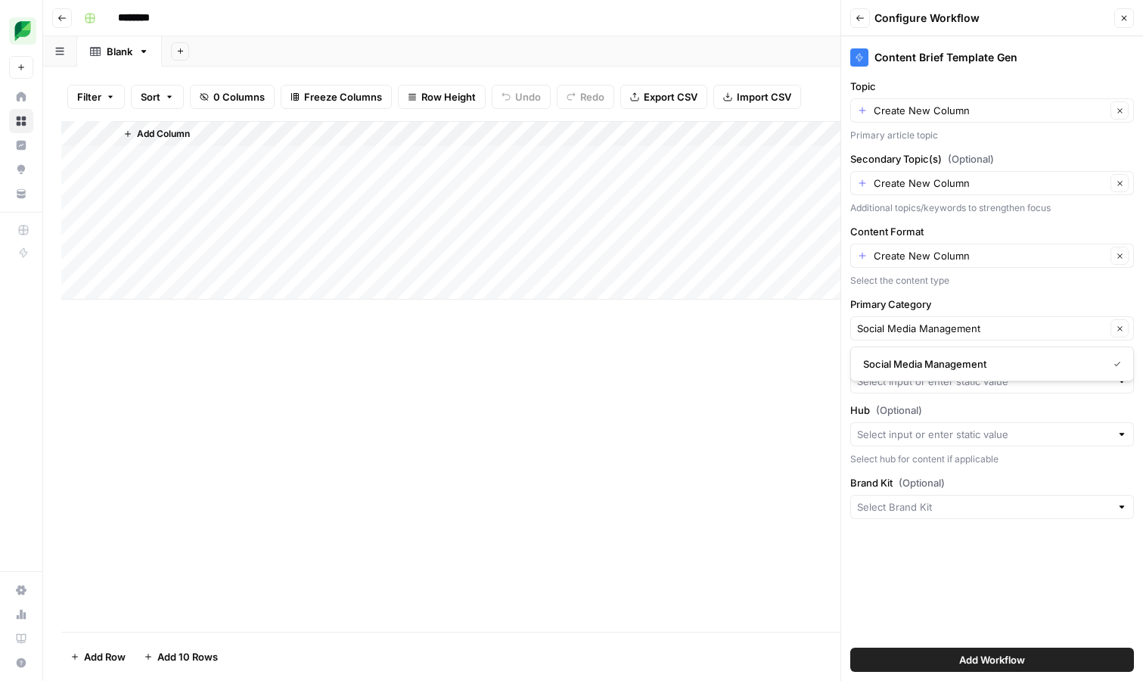
click at [984, 306] on label "Primary Category" at bounding box center [992, 304] width 284 height 15
click at [984, 321] on input "Social Media Management" at bounding box center [981, 328] width 249 height 15
click at [986, 287] on div "Select the content type" at bounding box center [992, 281] width 284 height 14
click at [902, 385] on input "Secondary Categories (Optional)" at bounding box center [983, 381] width 253 height 15
type input "Diversity, Equity a"
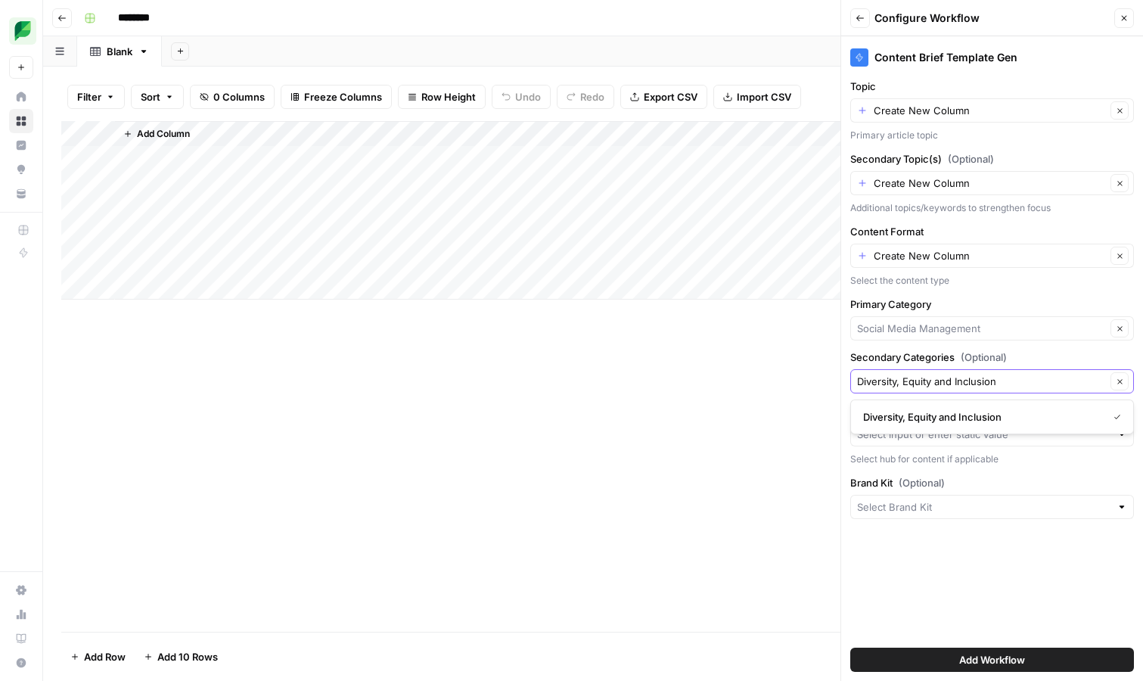
type input "Diversity, Equity and Inclusion"
type input "Leadership"
click at [919, 357] on label "Secondary Categories (Optional)" at bounding box center [992, 356] width 284 height 15
click at [919, 374] on input "Leadership" at bounding box center [981, 381] width 249 height 15
click at [911, 371] on div "Clear" at bounding box center [992, 381] width 284 height 24
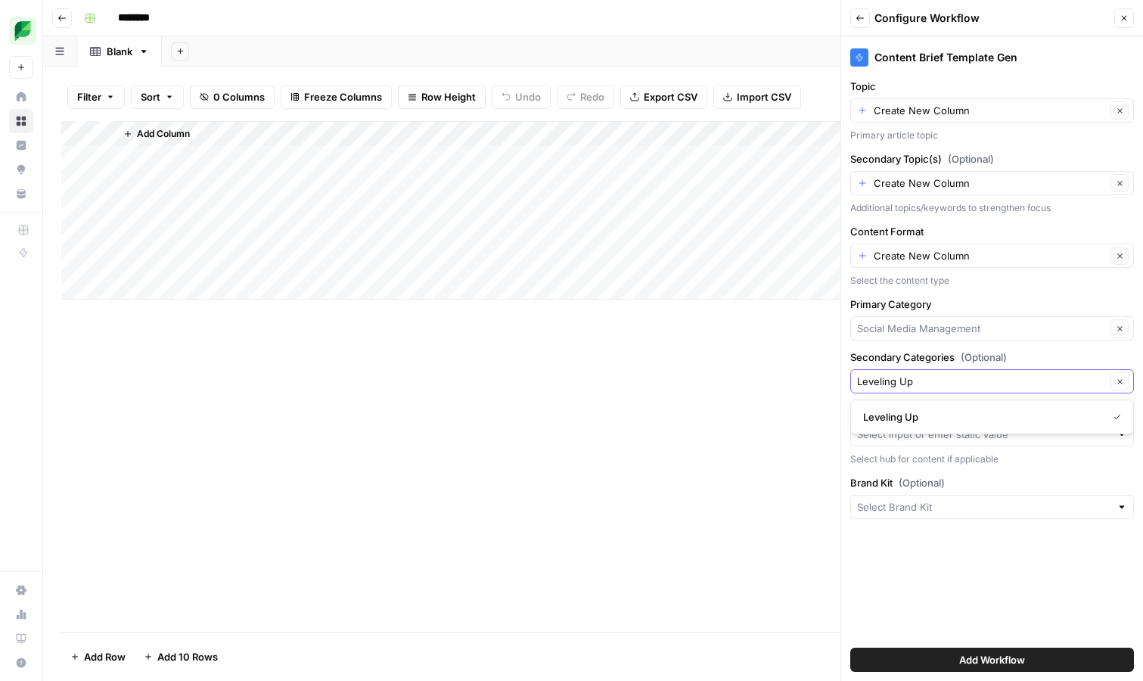
type input "Leveling Up"
type input "Marketing Discipline"
type input "Agency"
click at [871, 355] on label "Secondary Categories (Optional)" at bounding box center [992, 356] width 284 height 15
click at [871, 374] on input "Agency" at bounding box center [981, 381] width 249 height 15
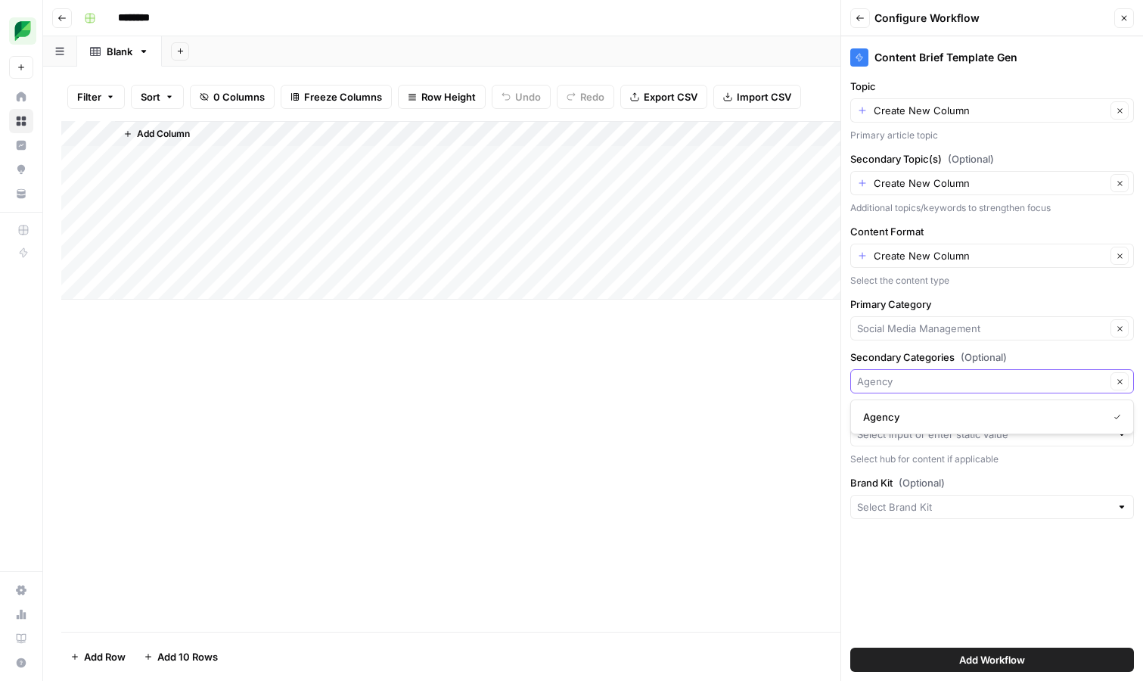
click at [875, 380] on input "Secondary Categories (Optional)" at bounding box center [981, 381] width 249 height 15
type input "Consumer Goods"
click at [878, 353] on label "Secondary Categories (Optional)" at bounding box center [992, 356] width 284 height 15
click at [878, 374] on input "Consumer Goods" at bounding box center [981, 381] width 249 height 15
click at [899, 381] on input "Secondary Categories (Optional)" at bounding box center [981, 381] width 249 height 15
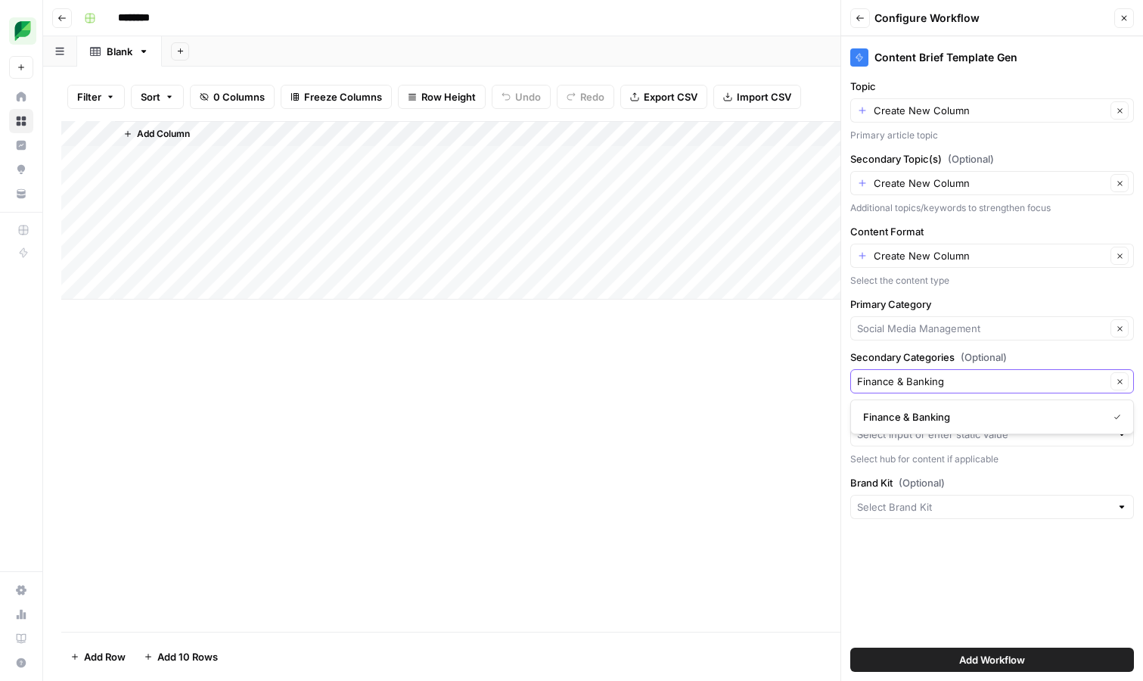
type input "Finance & Banking"
type input "Food & Restaurants"
click at [878, 350] on label "Secondary Categories (Optional)" at bounding box center [992, 356] width 284 height 15
click at [878, 374] on input "Food & Restaurants" at bounding box center [981, 381] width 249 height 15
click at [884, 384] on input "Secondary Categories (Optional)" at bounding box center [981, 381] width 249 height 15
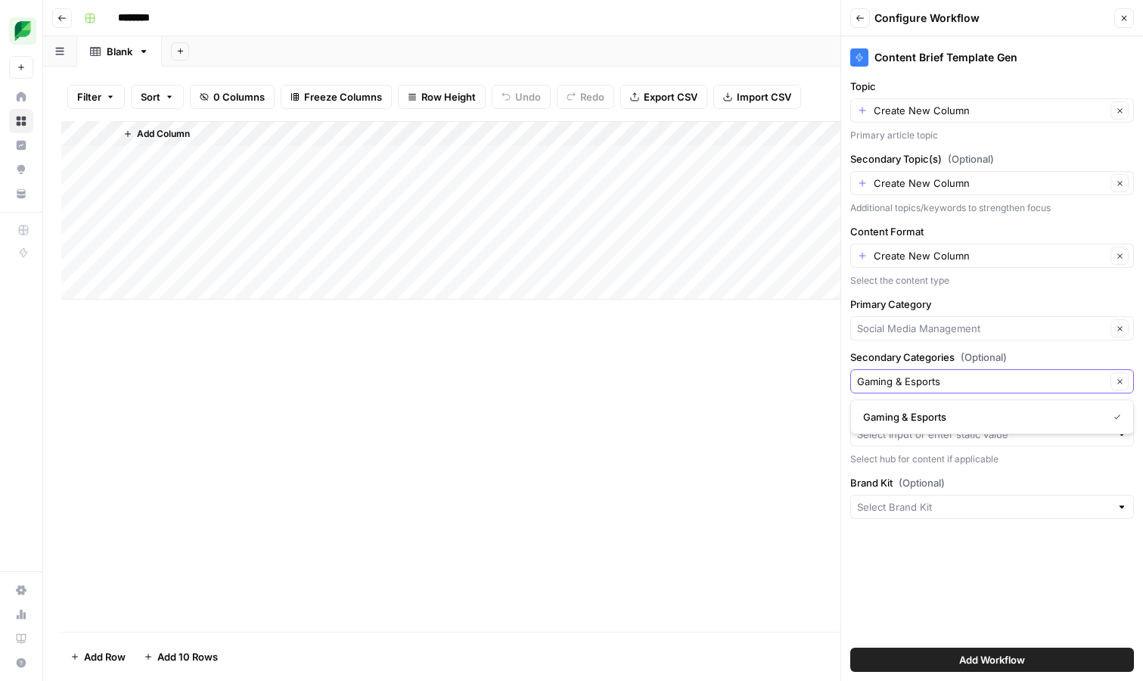
type input "Gaming & Esports"
type input "Government"
click at [1024, 356] on label "Secondary Categories (Optional)" at bounding box center [992, 356] width 284 height 15
click at [1024, 374] on input "Government" at bounding box center [981, 381] width 249 height 15
click at [984, 382] on input "Secondary Categories (Optional)" at bounding box center [981, 381] width 249 height 15
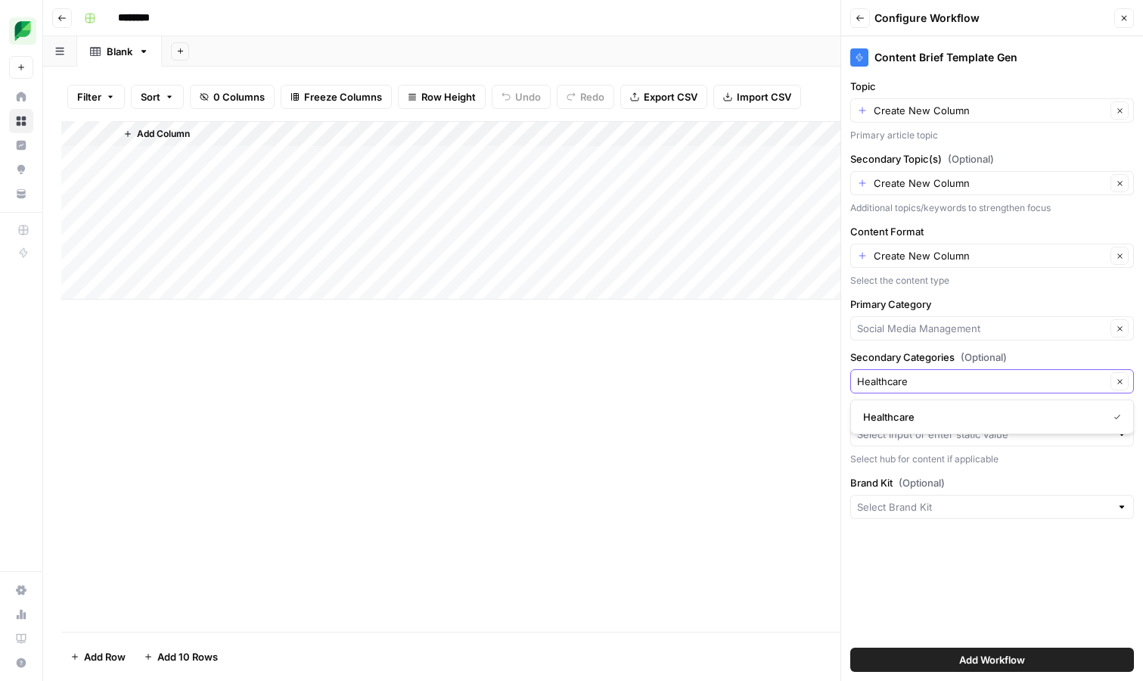
type input "Healthcare"
click at [1037, 355] on label "Secondary Categories (Optional)" at bounding box center [992, 356] width 284 height 15
click at [1037, 374] on input "Healthcare" at bounding box center [981, 381] width 249 height 15
click at [992, 377] on input "Secondary Categories (Optional)" at bounding box center [981, 381] width 249 height 15
type input "Higher Education"
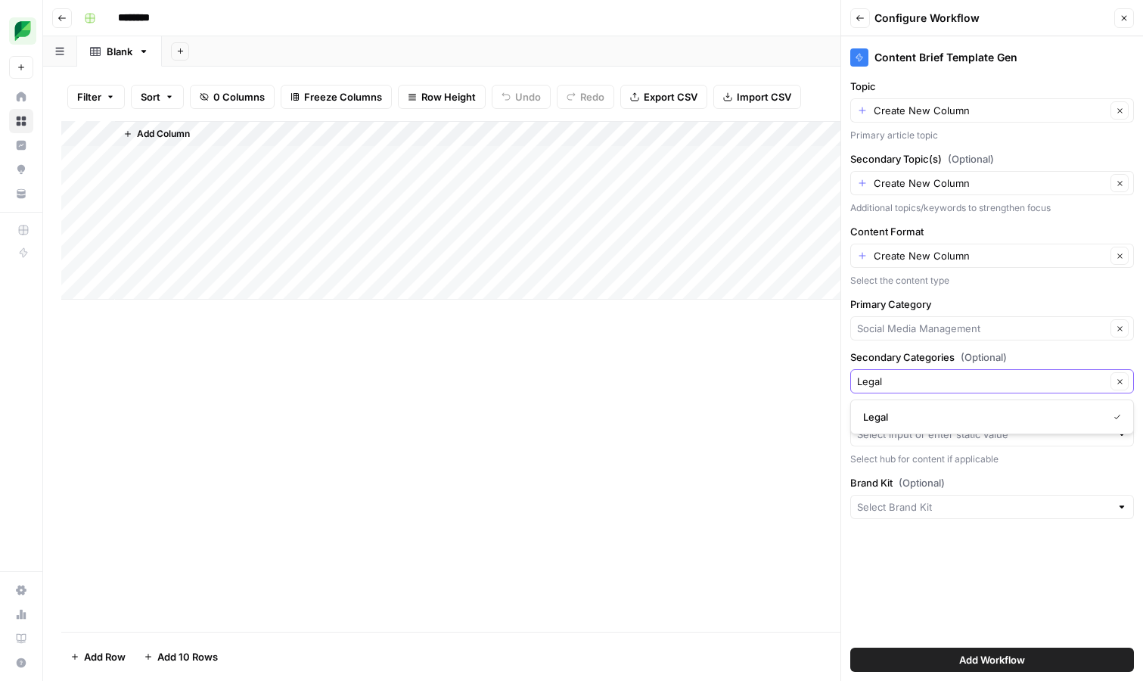
type input "Legal"
click at [941, 343] on div "Content Brief Template Gen Topic Create New Column Clear Primary article topic …" at bounding box center [992, 358] width 302 height 645
click at [940, 374] on input "Secondary Categories (Optional)" at bounding box center [981, 381] width 249 height 15
type input "Media & Entertainment"
type input "Nonprofit"
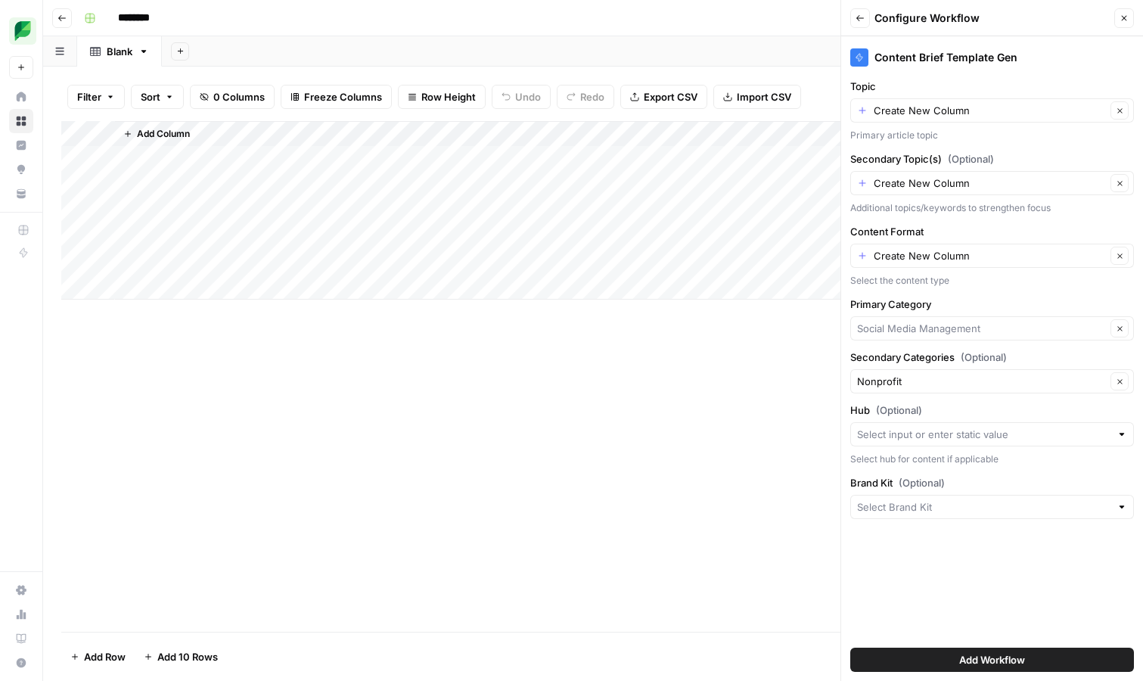
click at [909, 355] on label "Secondary Categories (Optional)" at bounding box center [992, 356] width 284 height 15
click at [909, 374] on input "Nonprofit" at bounding box center [981, 381] width 249 height 15
click at [899, 378] on input "Secondary Categories (Optional)" at bounding box center [981, 381] width 249 height 15
type input "Real Estate"
click at [985, 358] on span "(Optional)" at bounding box center [984, 356] width 46 height 15
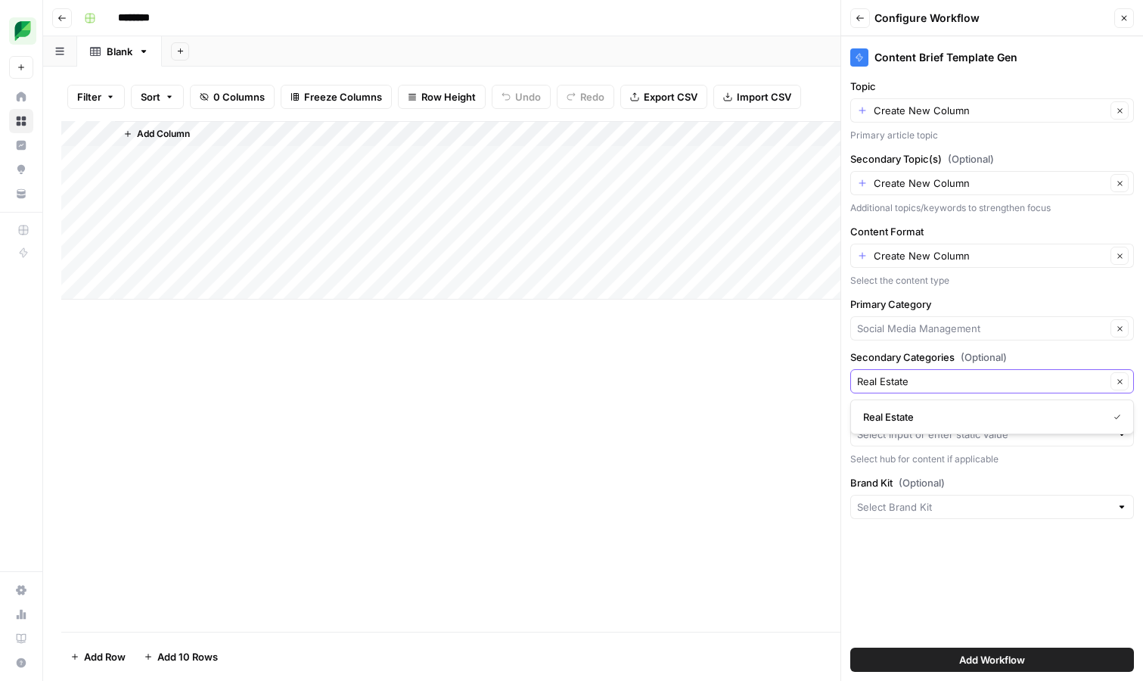
click at [985, 374] on input "Real Estate" at bounding box center [981, 381] width 249 height 15
click at [968, 379] on input "Secondary Categories (Optional)" at bounding box center [981, 381] width 249 height 15
type input "Recruiting"
type input "Retail"
click at [952, 365] on div "Secondary Categories (Optional) Retail Clear" at bounding box center [992, 371] width 284 height 44
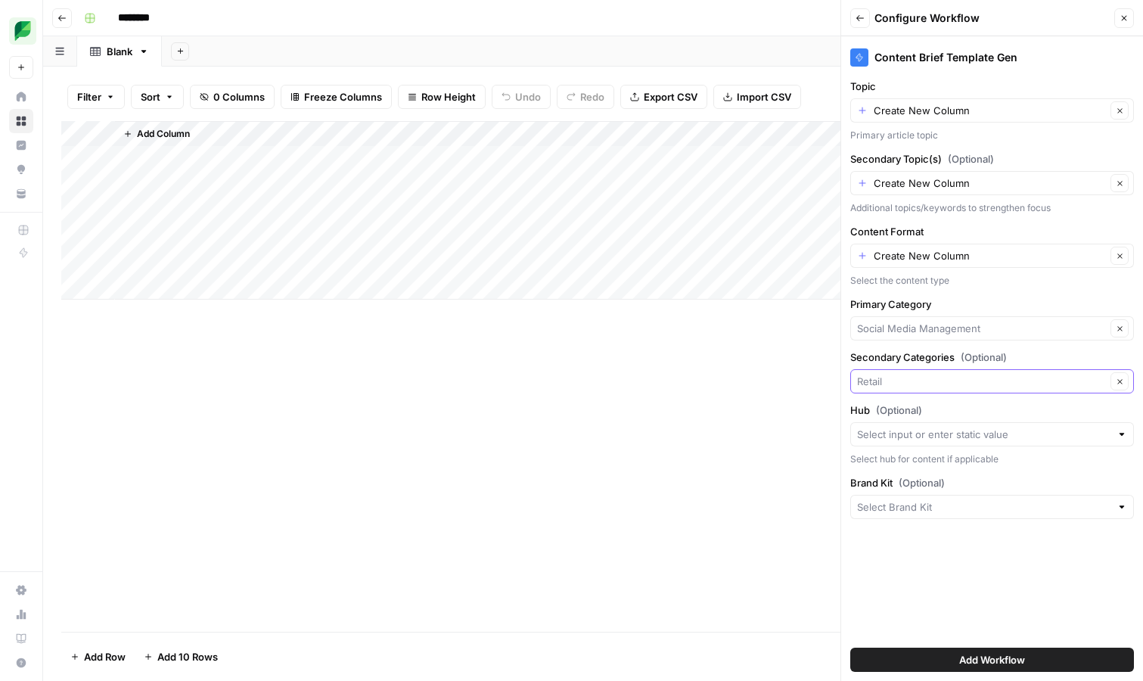
click at [939, 374] on input "Secondary Categories (Optional)" at bounding box center [981, 381] width 249 height 15
type input "Technology & Software"
click at [1023, 351] on label "Secondary Categories (Optional)" at bounding box center [992, 356] width 284 height 15
click at [1023, 374] on input "Technology & Software" at bounding box center [981, 381] width 249 height 15
click at [926, 384] on input "Secondary Categories (Optional)" at bounding box center [981, 381] width 249 height 15
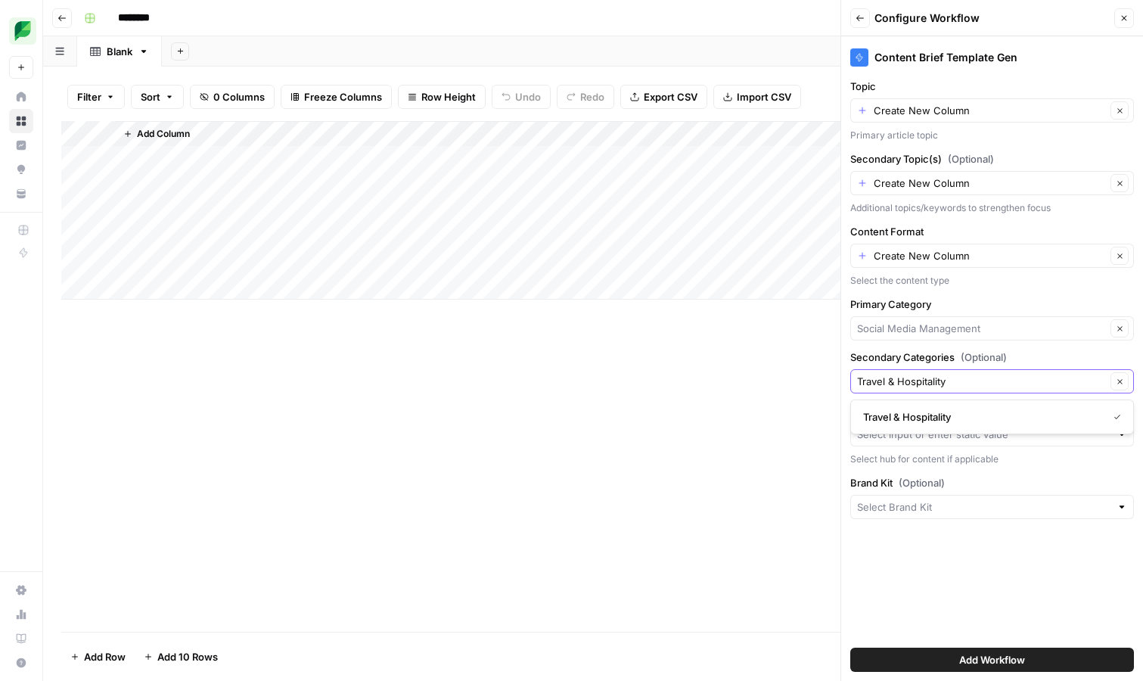
type input "Travel & Hospitality"
type input "Culture Strategies"
type input "Corporate Communications"
type input "Customer Experience"
click at [1023, 352] on label "Secondary Categories (Optional)" at bounding box center [992, 356] width 284 height 15
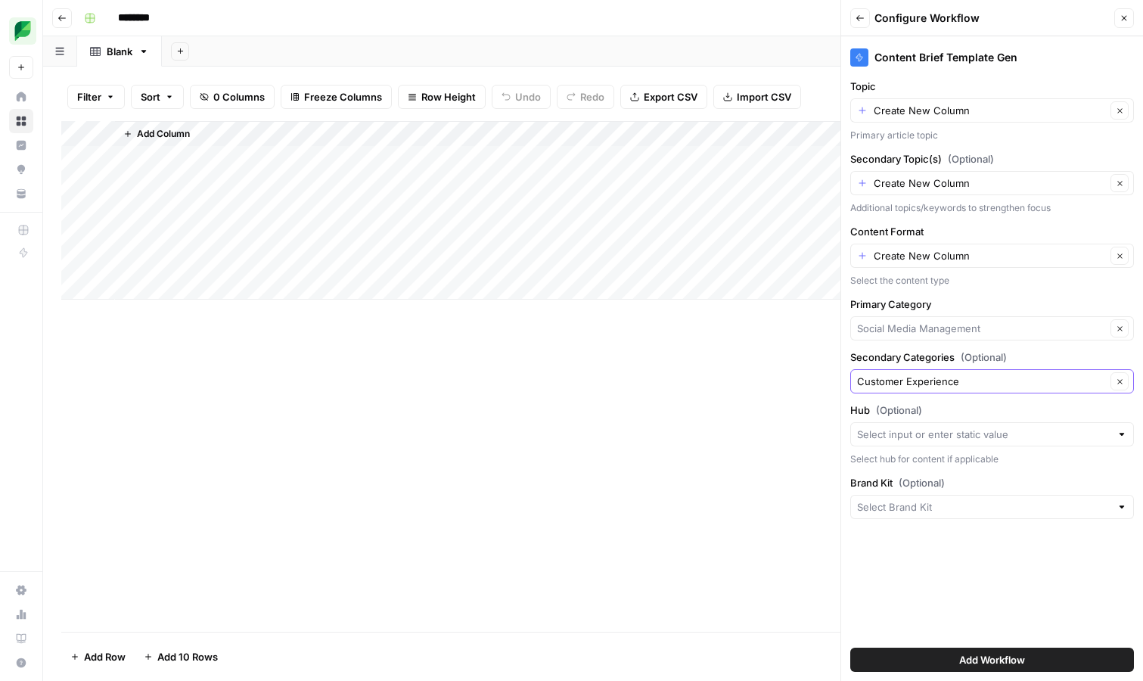
click at [1023, 374] on input "Customer Experience" at bounding box center [981, 381] width 249 height 15
click at [997, 376] on input "Secondary Categories (Optional)" at bounding box center [981, 381] width 249 height 15
type input "Digital Transformation"
click at [1035, 360] on label "Secondary Categories (Optional)" at bounding box center [992, 356] width 284 height 15
click at [1035, 374] on input "Digital Transformation" at bounding box center [981, 381] width 249 height 15
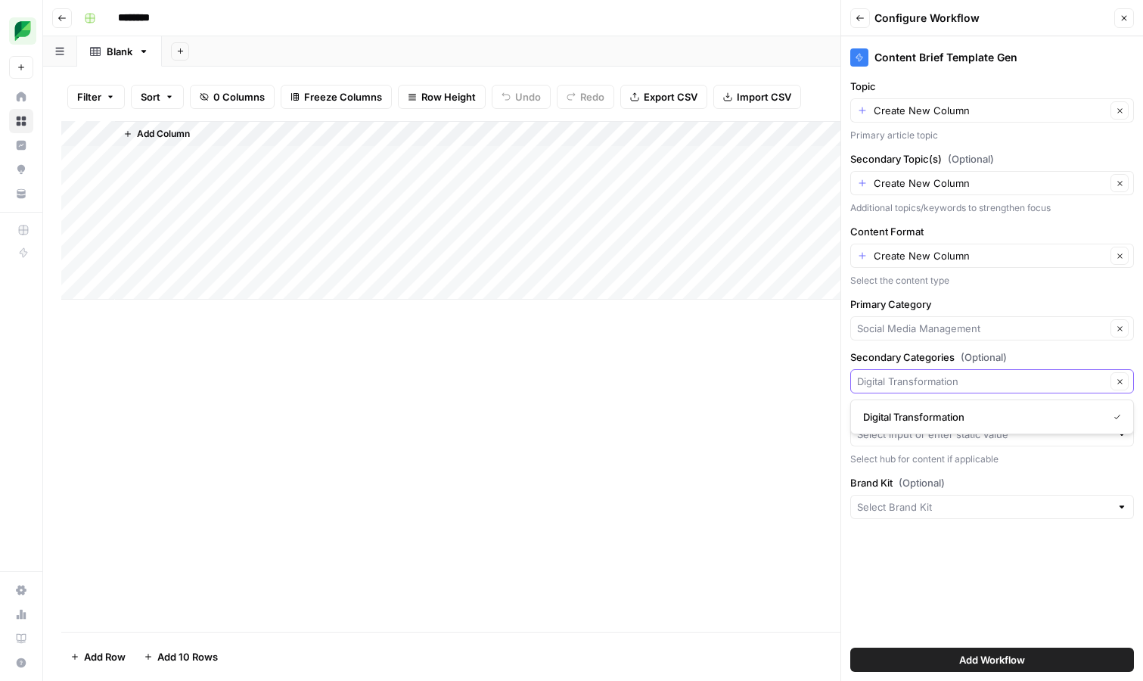
click at [882, 383] on input "Secondary Categories (Optional)" at bounding box center [981, 381] width 249 height 15
type input "Future of Marketing"
click at [991, 367] on div "Secondary Categories (Optional) Future of Marketing Clear" at bounding box center [992, 371] width 284 height 44
click at [954, 384] on input "Secondary Categories (Optional)" at bounding box center [981, 381] width 249 height 15
type input "What’s Next"
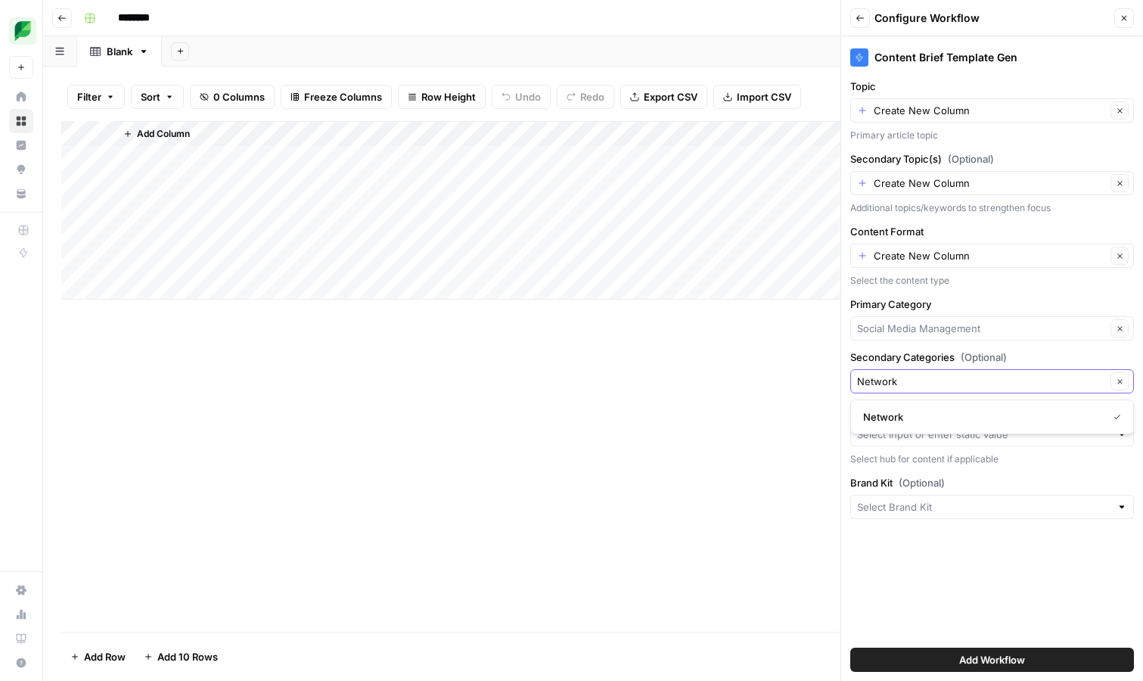
type input "Network"
click at [1027, 355] on label "Secondary Categories (Optional)" at bounding box center [992, 356] width 284 height 15
click at [1027, 374] on input "Network" at bounding box center [981, 381] width 249 height 15
click at [967, 377] on input "Secondary Categories (Optional)" at bounding box center [981, 381] width 249 height 15
type input "Network"
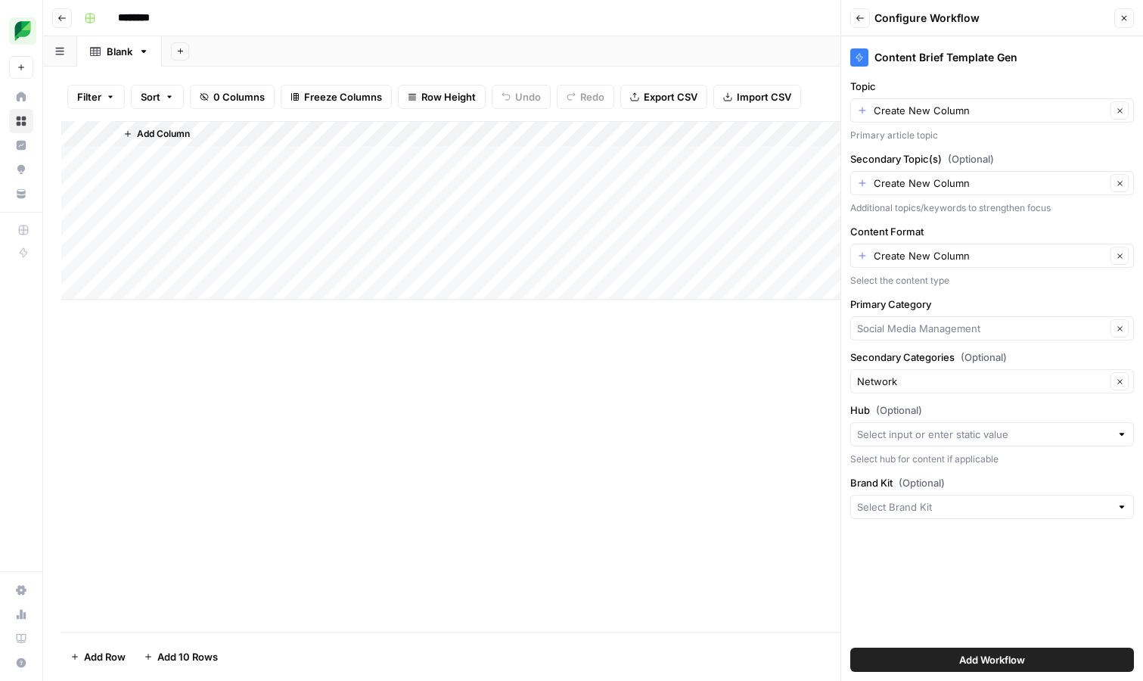
click at [1025, 352] on label "Secondary Categories (Optional)" at bounding box center [992, 356] width 284 height 15
click at [1025, 374] on input "Network" at bounding box center [981, 381] width 249 height 15
click at [940, 384] on input "Secondary Categories (Optional)" at bounding box center [981, 381] width 249 height 15
type input "Network"
click at [1038, 344] on div "Content Brief Template Gen Topic Create New Column Clear Primary article topic …" at bounding box center [992, 358] width 302 height 645
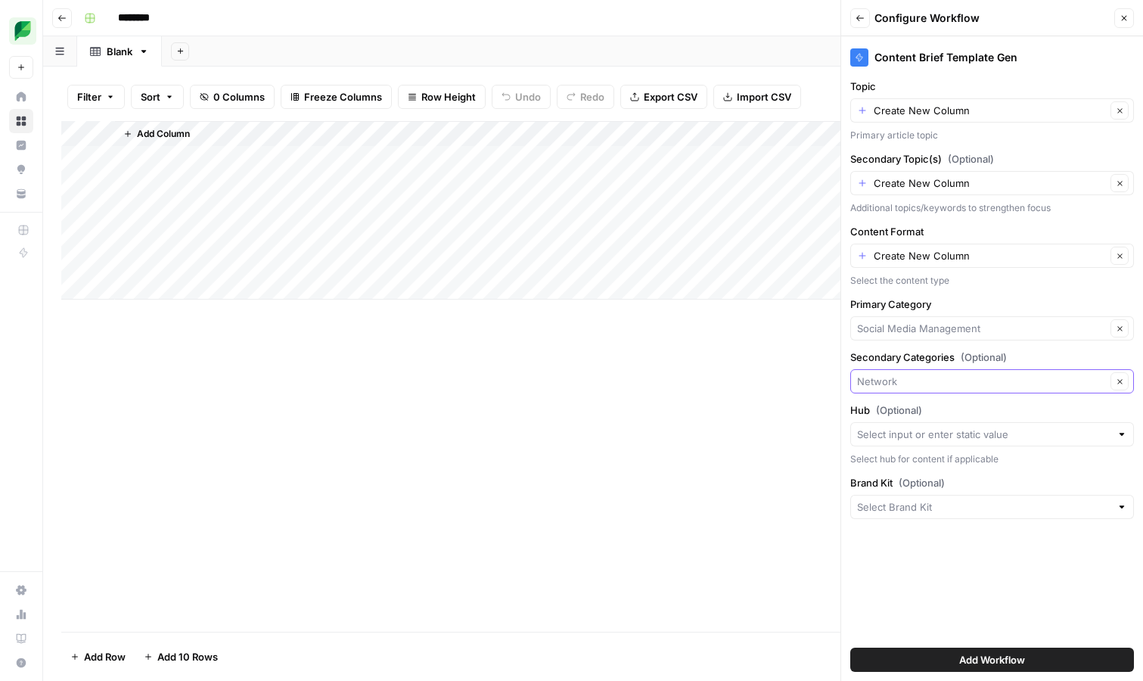
click at [984, 384] on input "Secondary Categories (Optional)" at bounding box center [981, 381] width 249 height 15
type input "Network"
click at [1051, 346] on div "Content Brief Template Gen Topic Create New Column Clear Primary article topic …" at bounding box center [992, 358] width 302 height 645
click at [928, 436] on input "Hub (Optional)" at bounding box center [983, 434] width 253 height 15
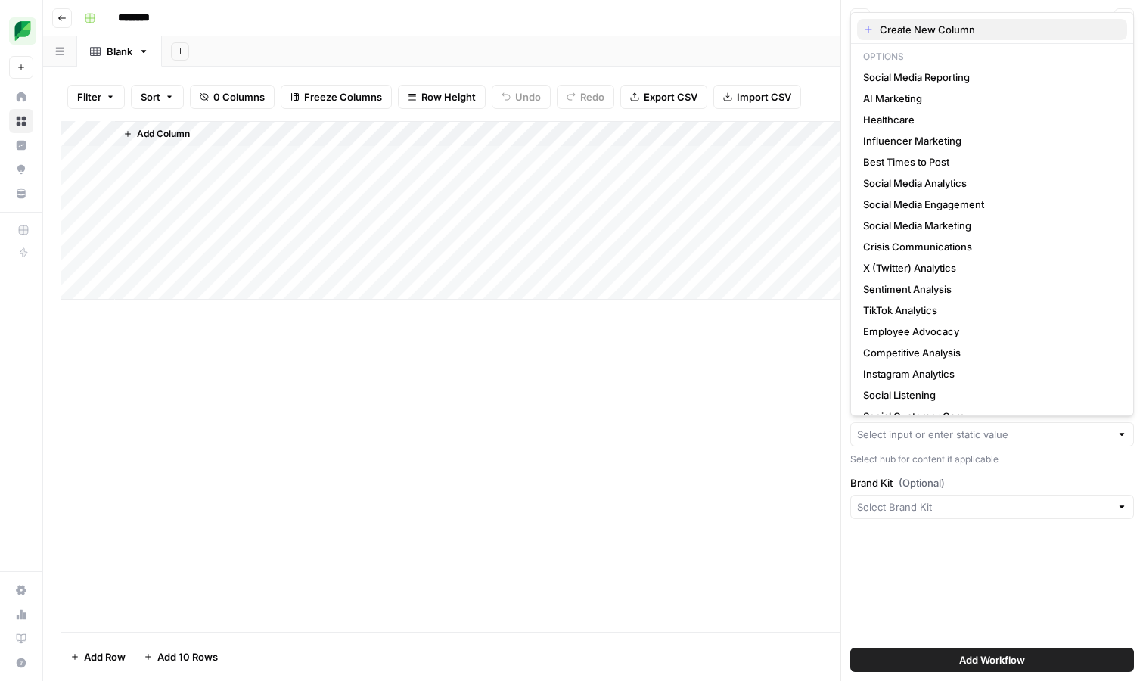
click at [925, 26] on span "Create New Column" at bounding box center [997, 29] width 235 height 15
type input "Create New Column"
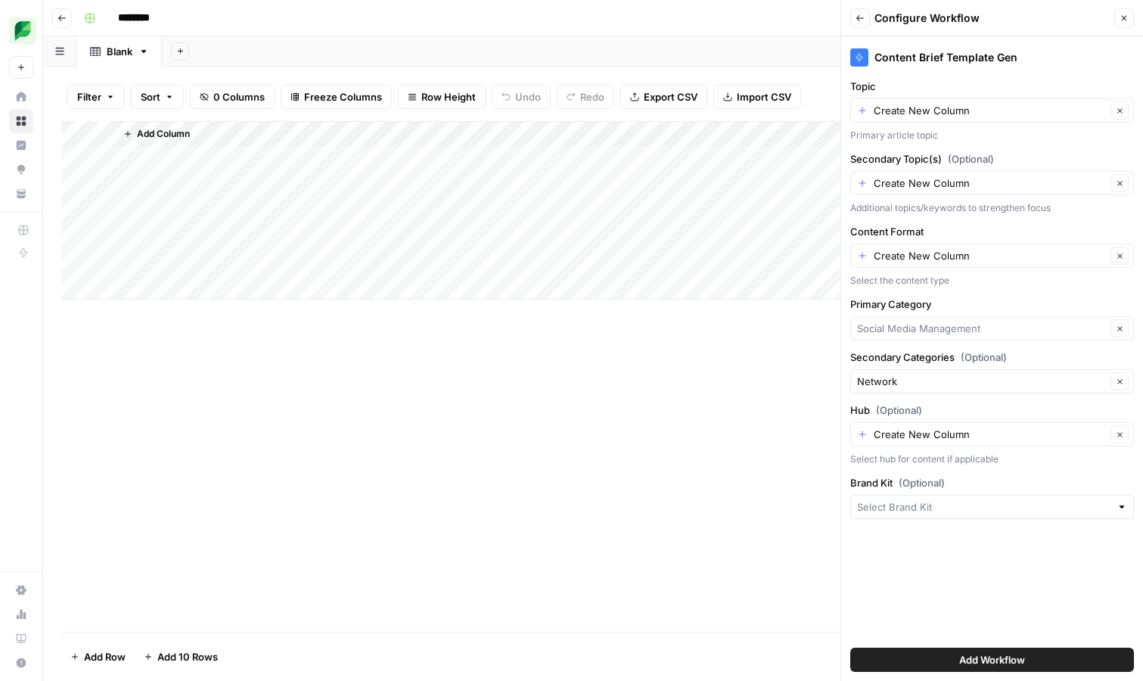
click at [972, 366] on div "Secondary Categories (Optional) Network Clear" at bounding box center [992, 371] width 284 height 44
click at [972, 380] on input "Secondary Categories (Optional)" at bounding box center [981, 381] width 249 height 15
type input "Network"
click at [1008, 349] on label "Secondary Categories (Optional)" at bounding box center [992, 356] width 284 height 15
click at [1008, 374] on input "Network" at bounding box center [981, 381] width 249 height 15
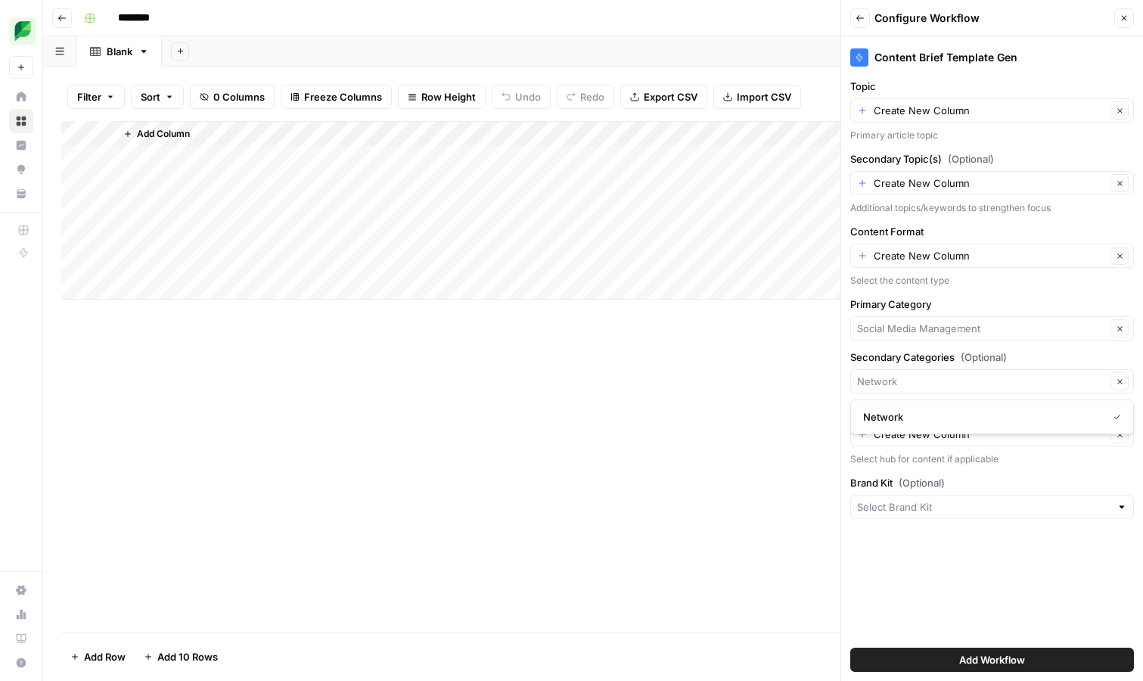
click at [1009, 477] on label "Brand Kit (Optional)" at bounding box center [992, 482] width 284 height 15
click at [1009, 499] on input "Brand Kit (Optional)" at bounding box center [983, 506] width 253 height 15
click at [949, 538] on span "Sprout Social" at bounding box center [989, 542] width 252 height 15
type input "Sprout Social"
click at [1005, 652] on span "Add Workflow" at bounding box center [992, 659] width 66 height 15
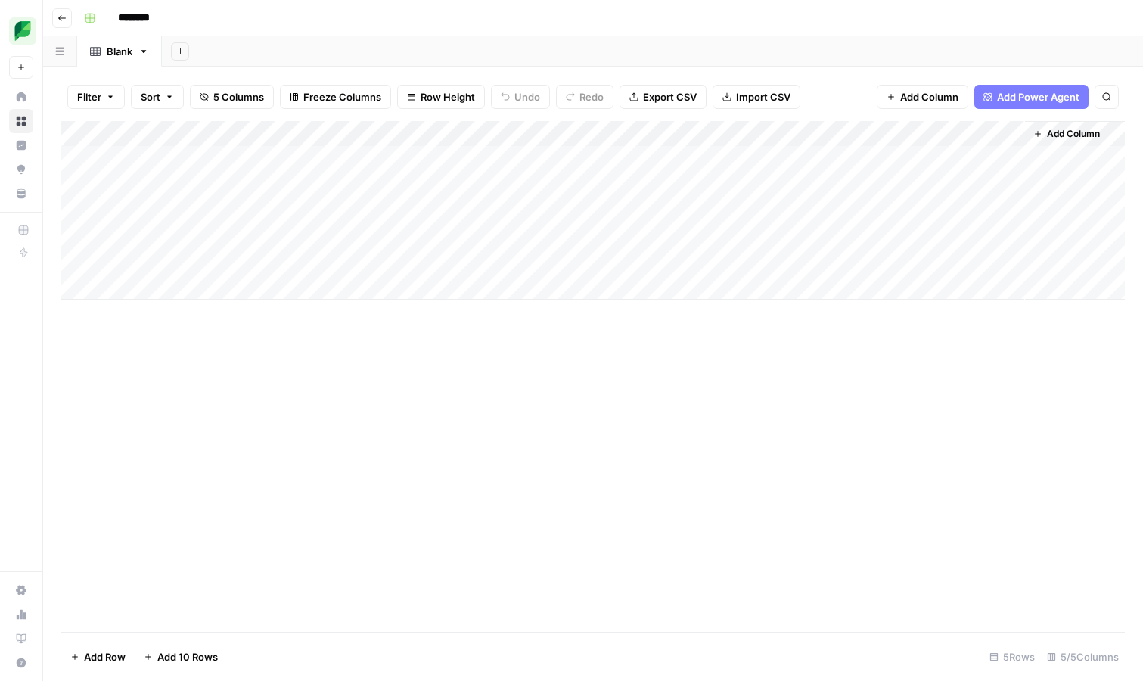
click at [458, 157] on div "Add Column" at bounding box center [593, 210] width 1064 height 179
click at [539, 133] on div "Add Column" at bounding box center [593, 210] width 1064 height 179
click at [467, 412] on div "Add Column" at bounding box center [593, 376] width 1064 height 511
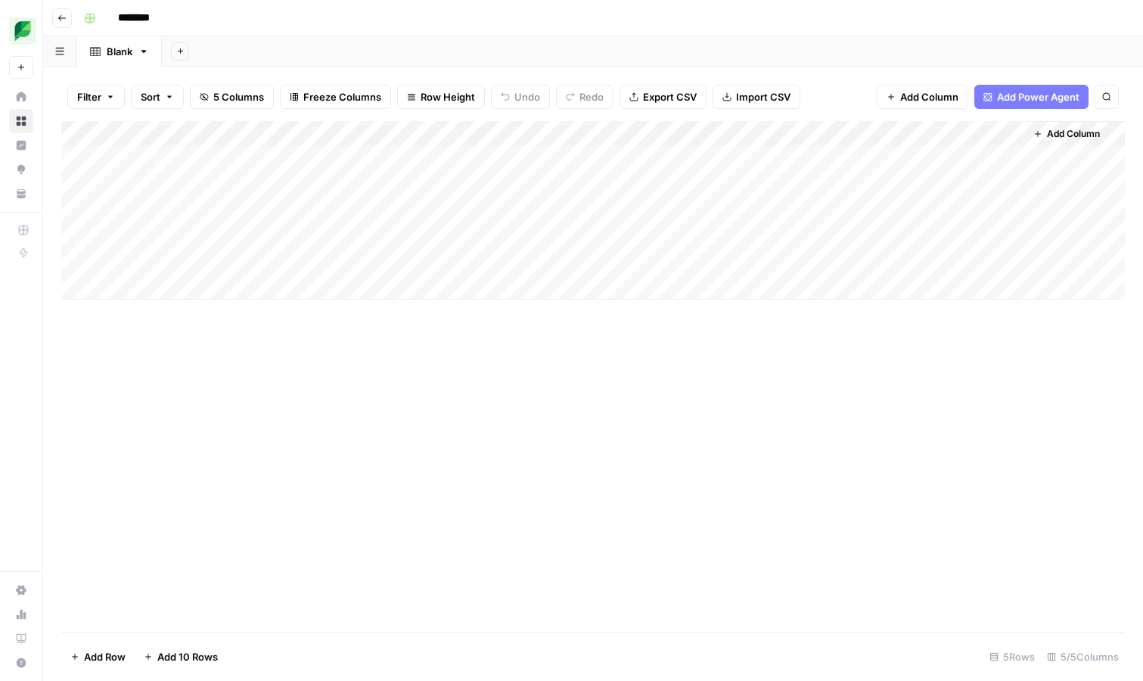
click at [222, 155] on div "Add Column" at bounding box center [593, 210] width 1064 height 179
click at [204, 161] on textarea "**********" at bounding box center [234, 159] width 242 height 21
click at [151, 161] on textarea "**********" at bounding box center [234, 159] width 242 height 21
click at [225, 161] on textarea "**********" at bounding box center [234, 159] width 242 height 21
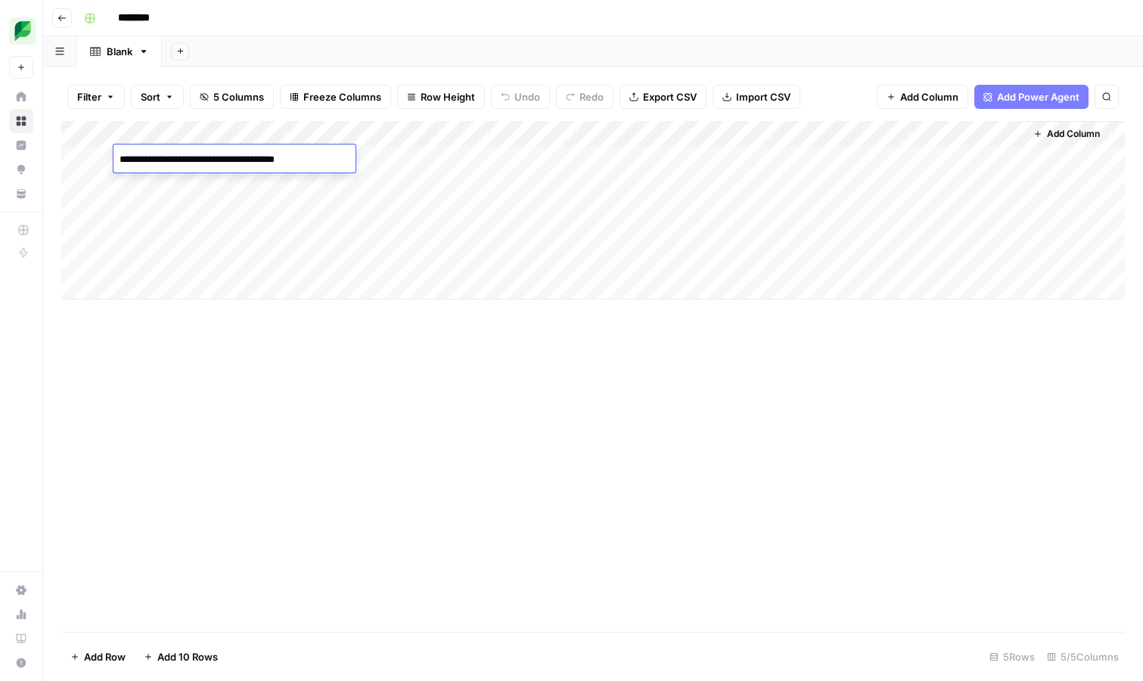
type textarea "**********"
click at [408, 158] on div "Add Column" at bounding box center [593, 210] width 1064 height 179
click at [602, 154] on div "Add Column" at bounding box center [593, 210] width 1064 height 179
click at [678, 159] on div "Add Column" at bounding box center [593, 210] width 1064 height 179
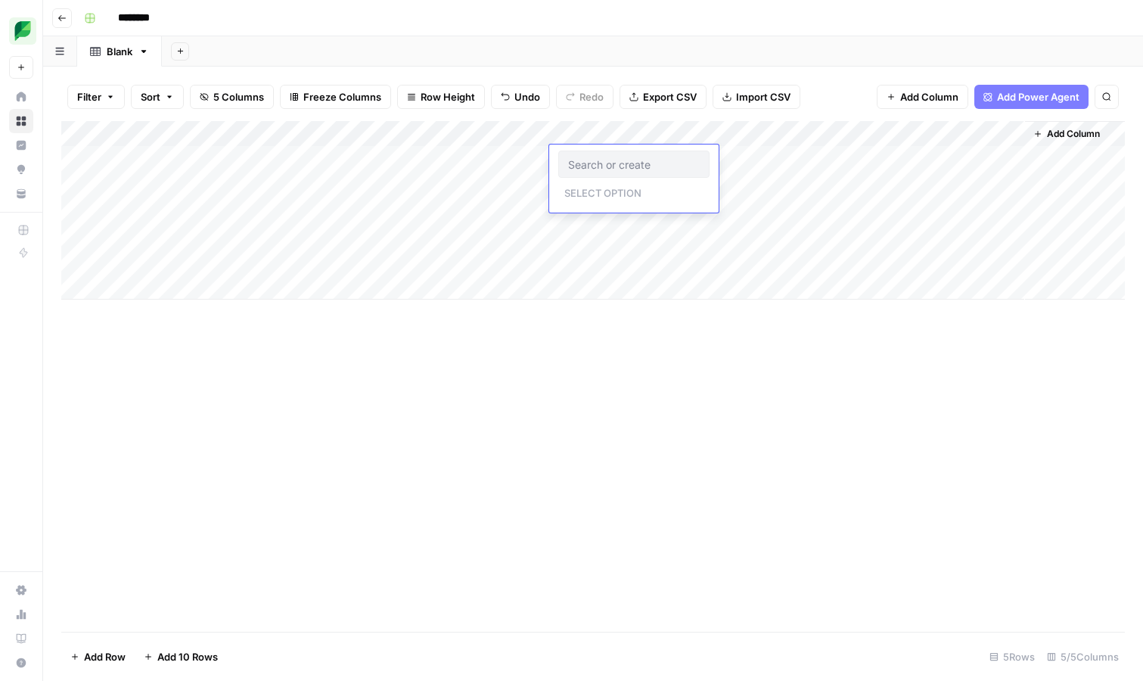
click at [678, 159] on input "text" at bounding box center [634, 164] width 132 height 14
type input "Article"
click at [641, 216] on button "Article" at bounding box center [624, 217] width 42 height 18
click at [585, 221] on div "Create" at bounding box center [582, 217] width 36 height 24
click at [629, 215] on button "Article" at bounding box center [624, 217] width 42 height 18
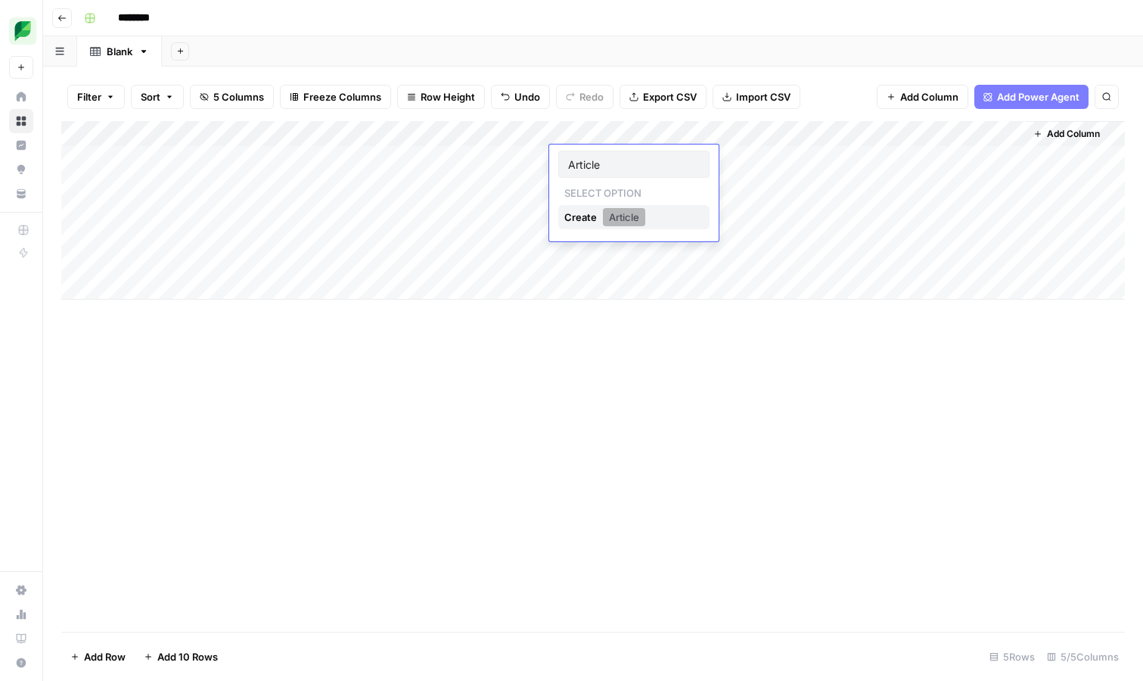
click at [629, 215] on button "Article" at bounding box center [624, 217] width 42 height 18
click at [668, 207] on button "Create Article" at bounding box center [633, 217] width 151 height 24
click at [636, 151] on div "Add Column" at bounding box center [593, 210] width 1064 height 179
click at [672, 135] on div "Add Column" at bounding box center [593, 210] width 1064 height 179
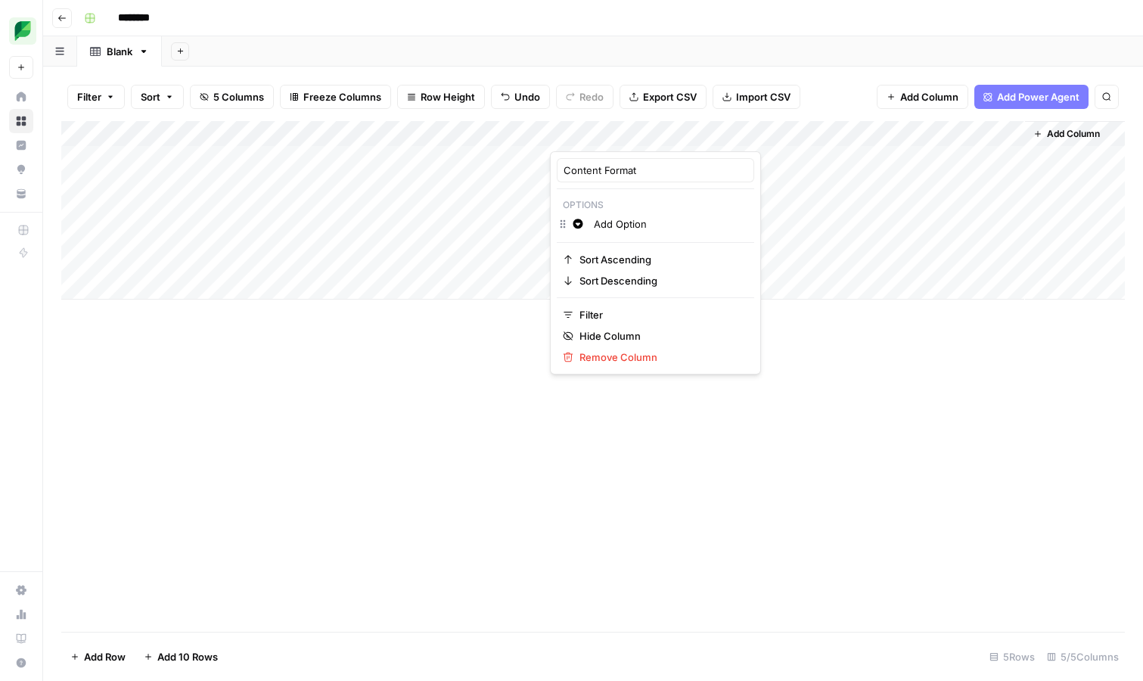
click at [644, 225] on input "Add Option" at bounding box center [671, 223] width 154 height 15
type input "Article"
click at [644, 199] on p "Options" at bounding box center [655, 205] width 197 height 20
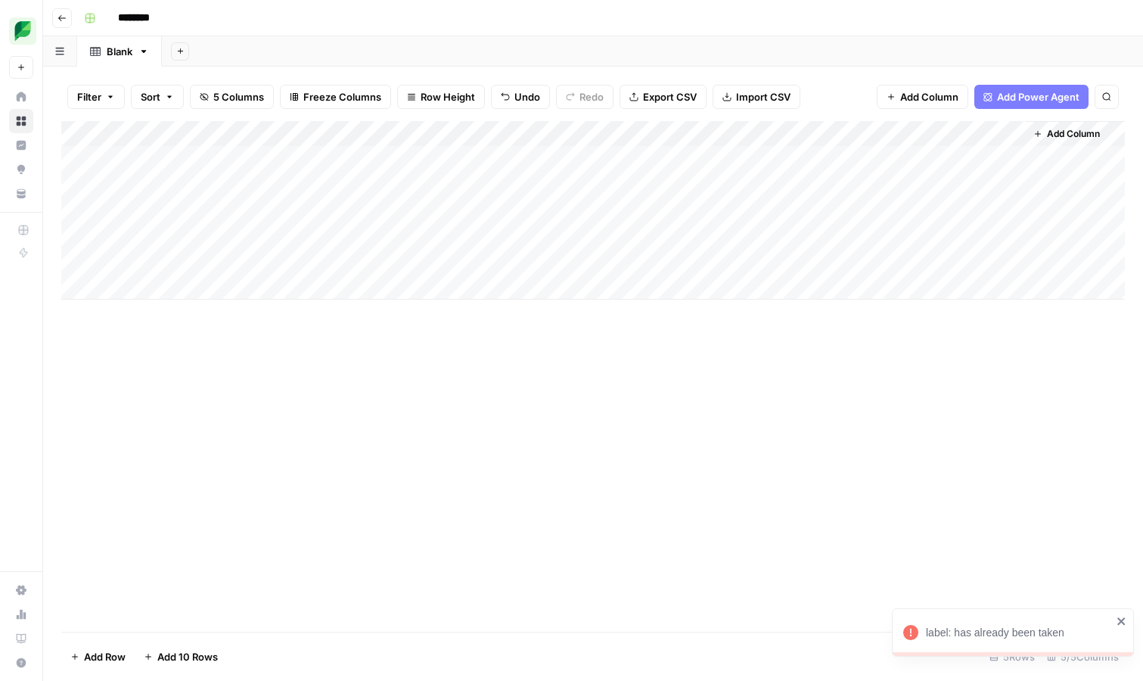
click at [746, 176] on div "Add Column" at bounding box center [593, 210] width 1064 height 179
click at [623, 157] on div "Add Column" at bounding box center [593, 210] width 1064 height 179
type input "a"
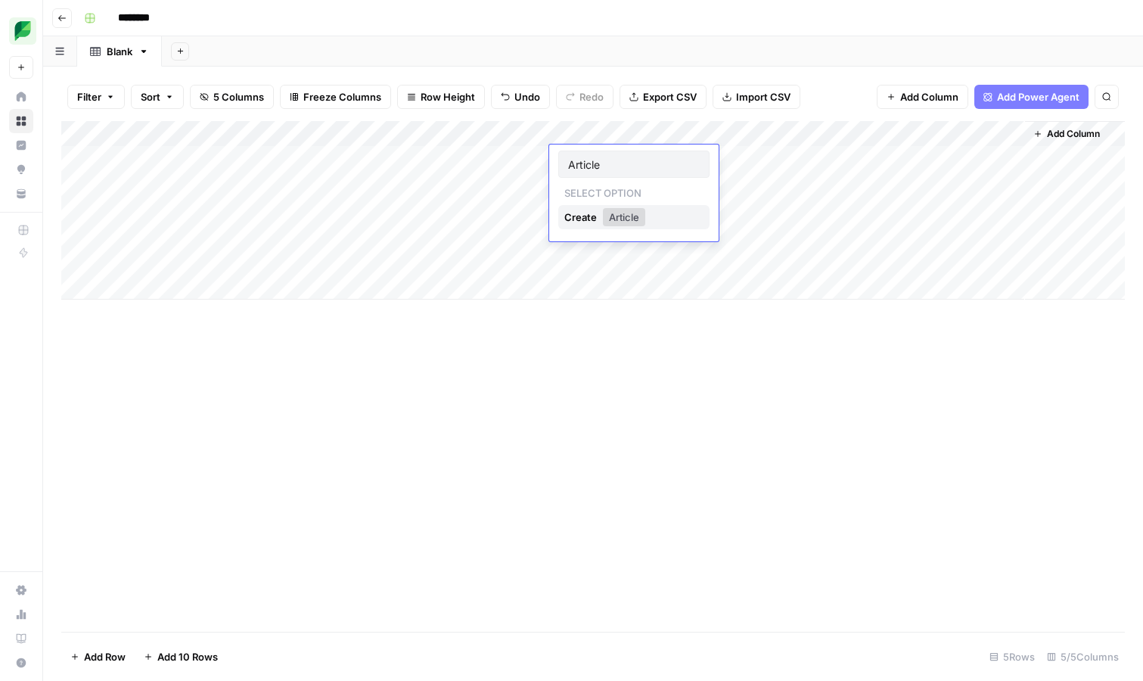
type input "Article"
click at [653, 211] on button "Create Article" at bounding box center [633, 217] width 151 height 24
click at [641, 215] on button "Article" at bounding box center [624, 217] width 42 height 18
click at [586, 222] on div "Create" at bounding box center [582, 217] width 36 height 24
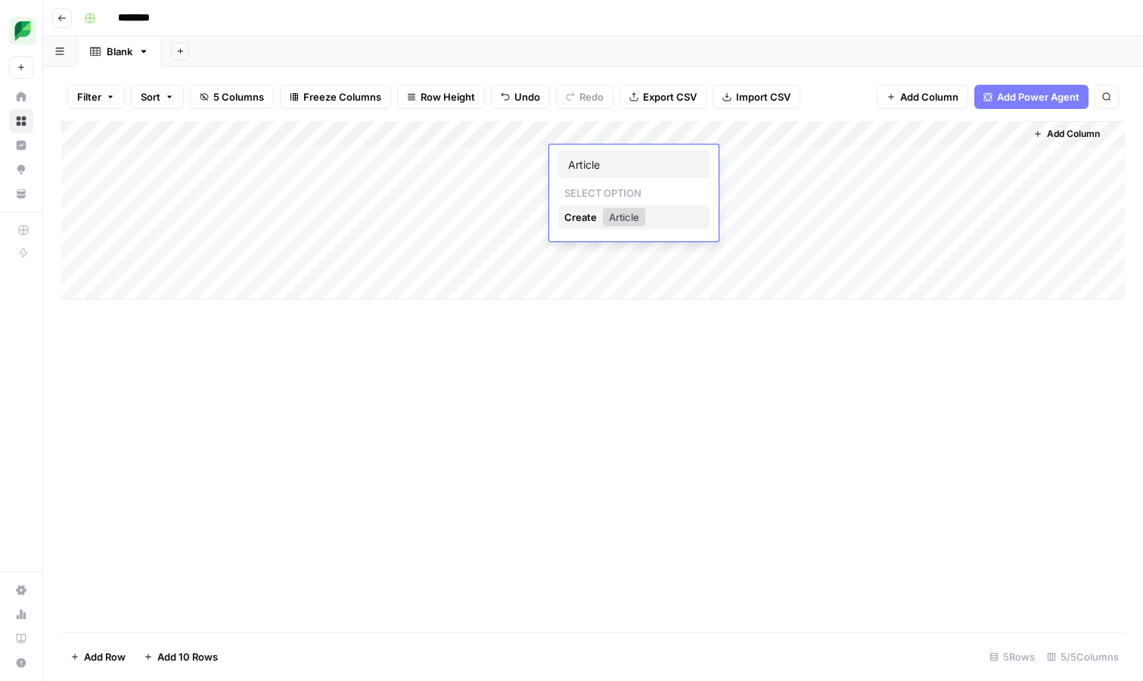
click at [596, 221] on div "Create" at bounding box center [582, 217] width 36 height 24
click at [587, 213] on div "Create" at bounding box center [582, 217] width 36 height 24
click at [489, 194] on div "Add Column" at bounding box center [593, 210] width 1064 height 179
click at [607, 156] on div "Add Column" at bounding box center [593, 210] width 1064 height 179
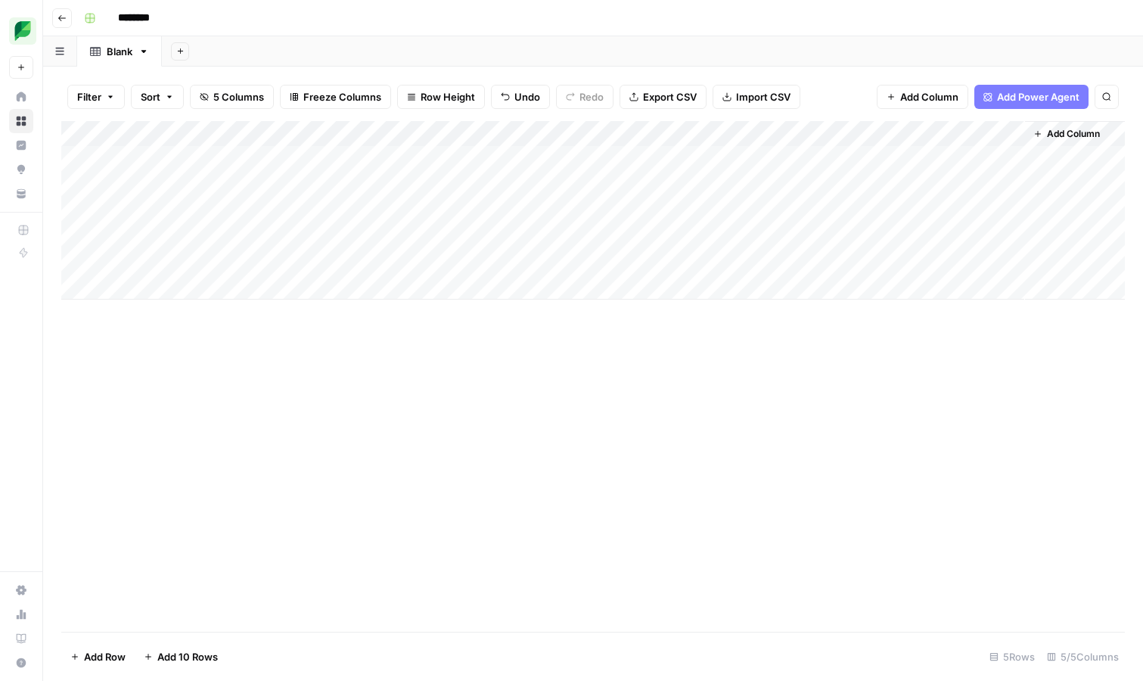
click at [686, 135] on div "Add Column" at bounding box center [593, 210] width 1064 height 179
click at [626, 132] on div "Add Column" at bounding box center [593, 210] width 1064 height 179
drag, startPoint x: 624, startPoint y: 130, endPoint x: 694, endPoint y: 138, distance: 70.8
click at [694, 138] on div "Add Column" at bounding box center [593, 210] width 1064 height 179
click at [747, 151] on div "Add Column" at bounding box center [593, 210] width 1064 height 179
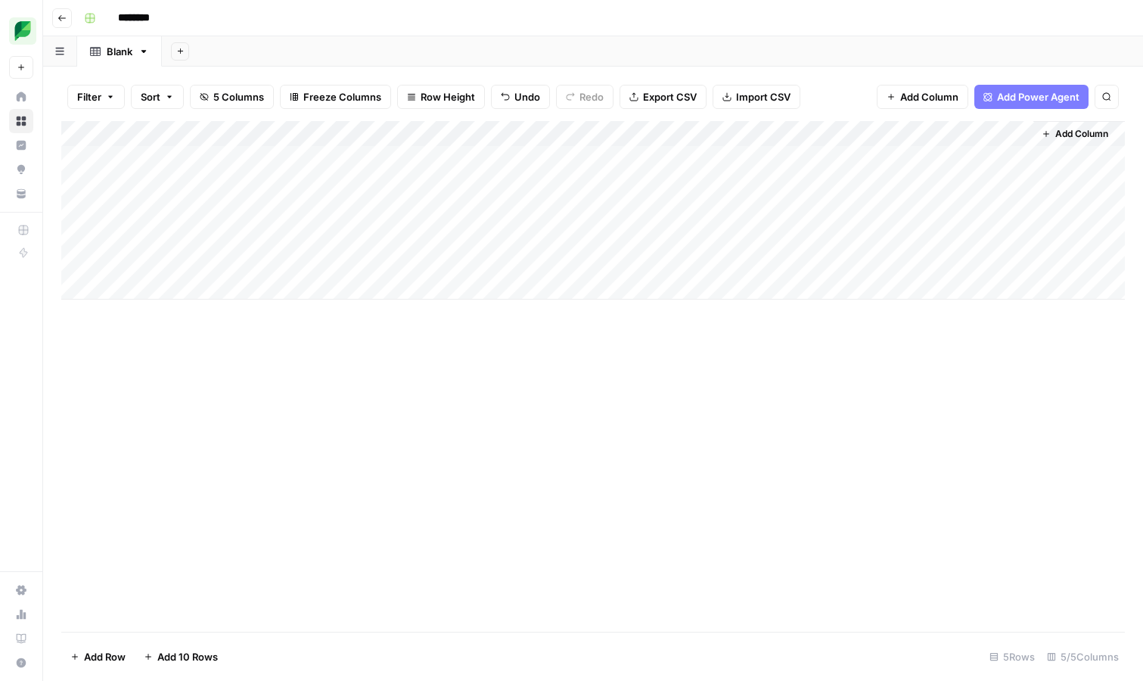
click at [802, 157] on div "Add Column" at bounding box center [593, 210] width 1064 height 179
click at [802, 157] on input "text" at bounding box center [779, 164] width 132 height 14
click at [818, 133] on div "Add Column" at bounding box center [593, 210] width 1064 height 179
click at [648, 200] on div "Add Column" at bounding box center [593, 210] width 1064 height 179
click at [604, 163] on div "Add Column" at bounding box center [593, 210] width 1064 height 179
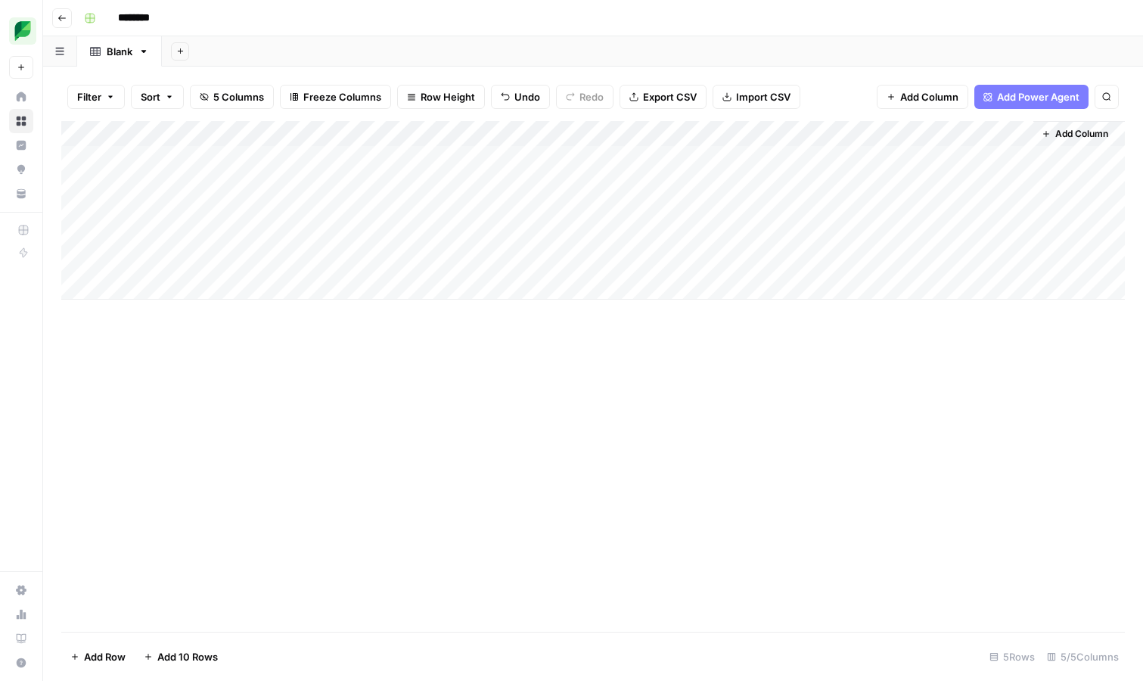
click at [612, 158] on div "Add Column" at bounding box center [593, 210] width 1064 height 179
click at [612, 158] on input "text" at bounding box center [634, 164] width 132 height 14
type input "Article"
click at [659, 134] on div "Add Column" at bounding box center [593, 210] width 1064 height 179
click at [615, 216] on input "Add Option" at bounding box center [671, 223] width 154 height 15
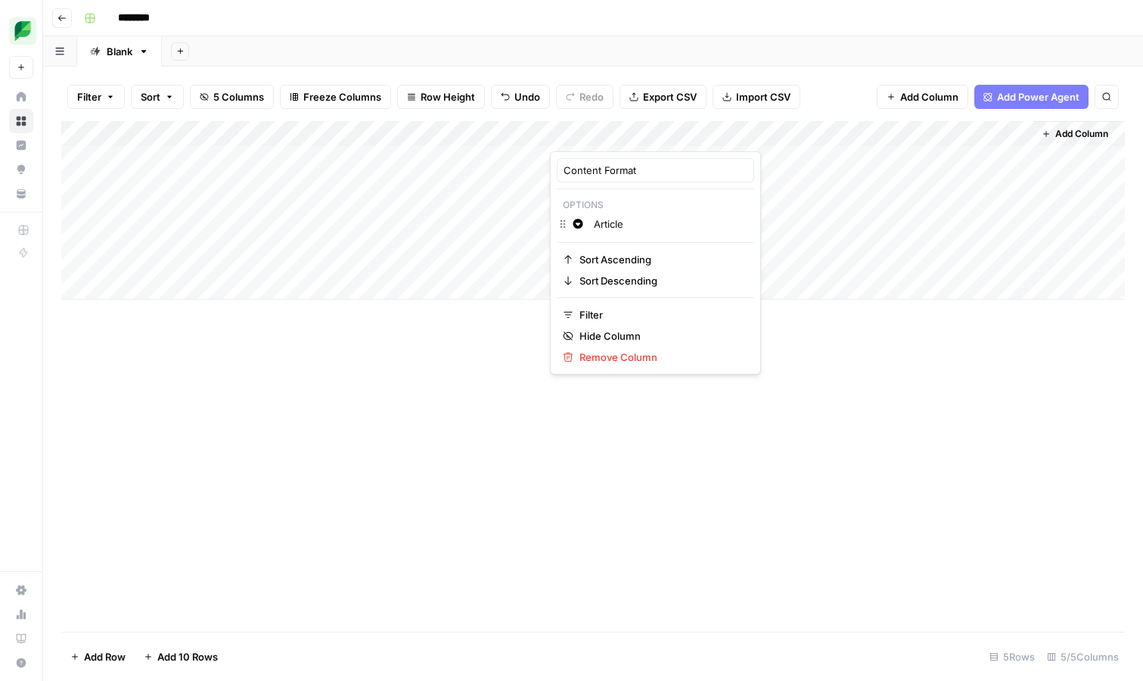
type input "Article"
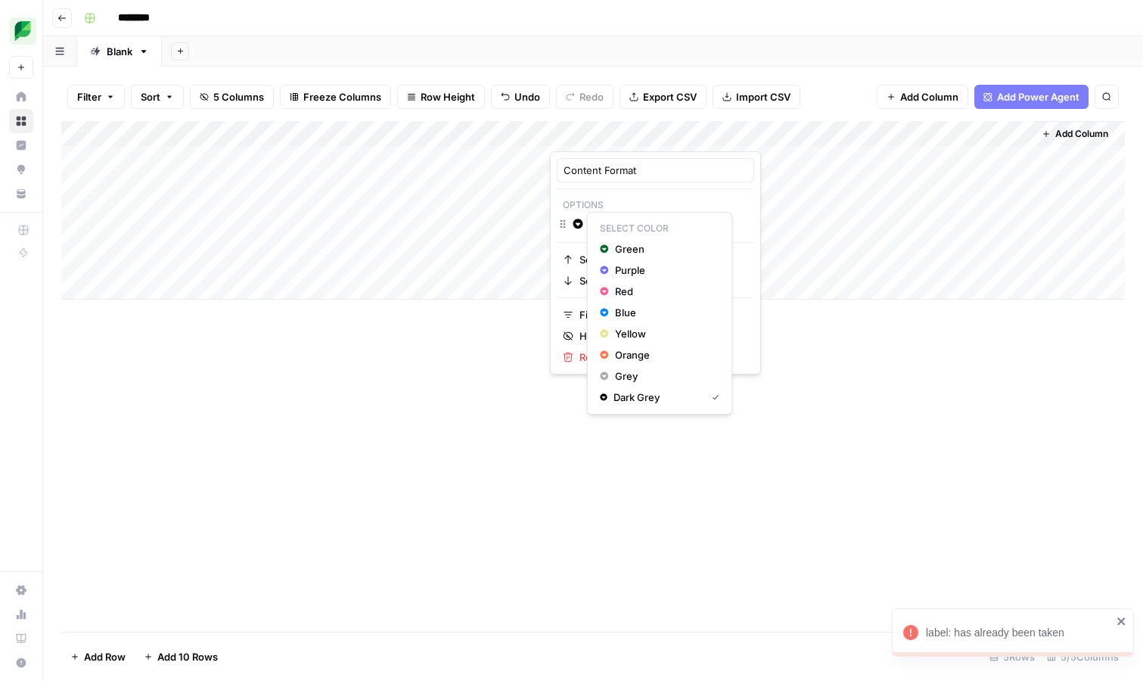
click at [579, 224] on icon "button" at bounding box center [578, 224] width 10 height 10
click at [571, 236] on div "Content Format Options Change color Article Sort Ascending Sort Descending Filt…" at bounding box center [655, 262] width 211 height 223
click at [604, 310] on span "Filter" at bounding box center [660, 314] width 163 height 15
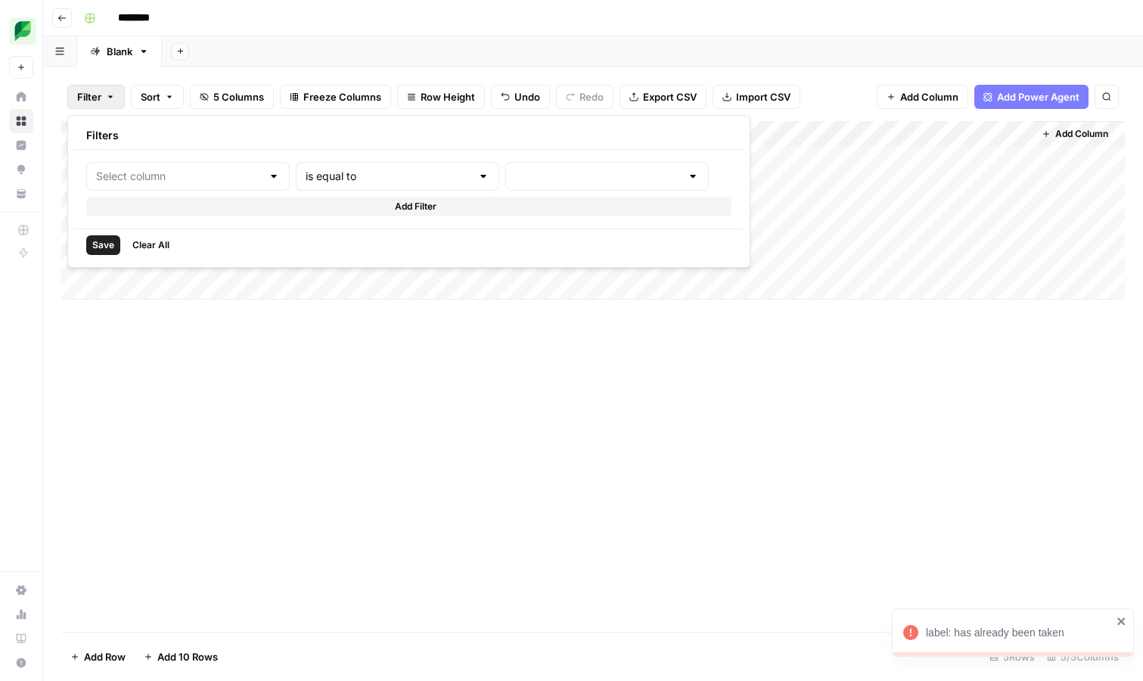
type input "Content Format"
click at [604, 167] on div at bounding box center [649, 176] width 220 height 29
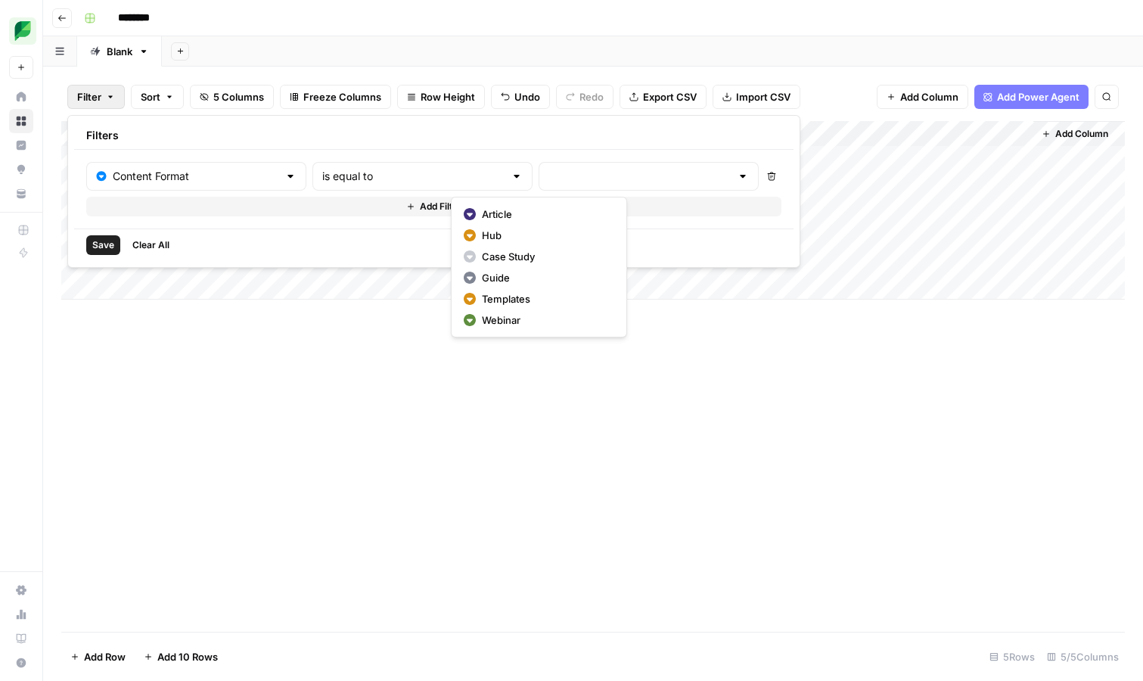
click at [595, 142] on div "Filters" at bounding box center [433, 136] width 719 height 28
click at [379, 435] on div "Add Column" at bounding box center [593, 376] width 1064 height 511
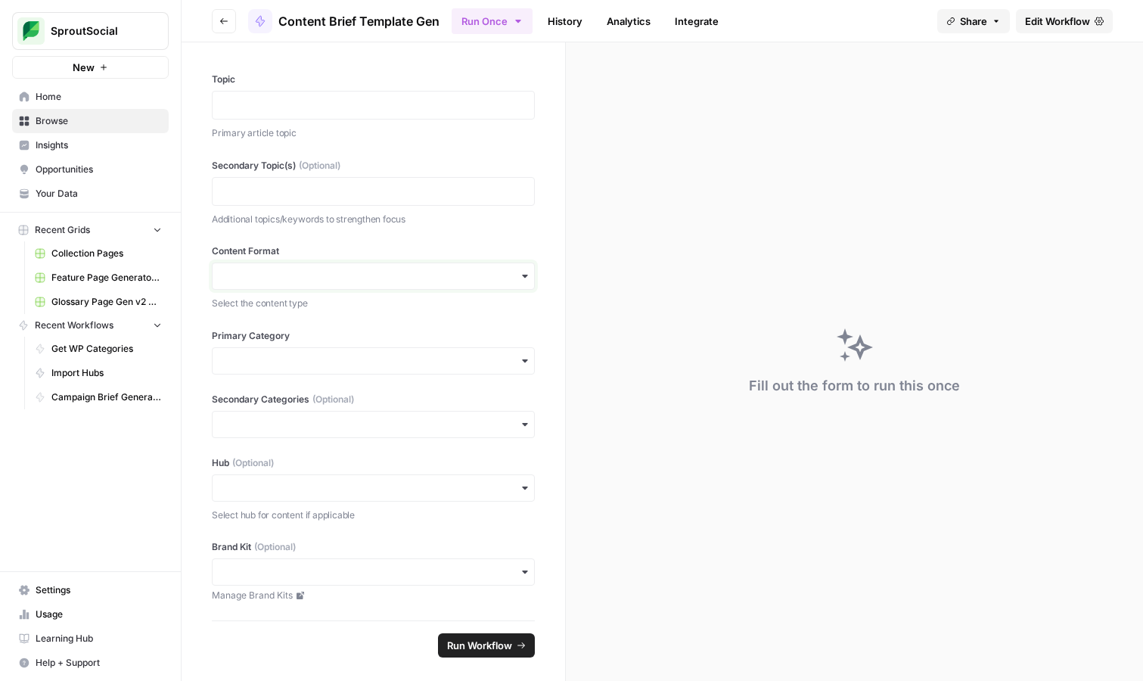
click at [475, 270] on input "Content Format" at bounding box center [373, 276] width 303 height 15
click at [464, 224] on p "Additional topics/keywords to strengthen focus" at bounding box center [373, 219] width 323 height 15
click at [480, 363] on input "Primary Category" at bounding box center [373, 360] width 303 height 15
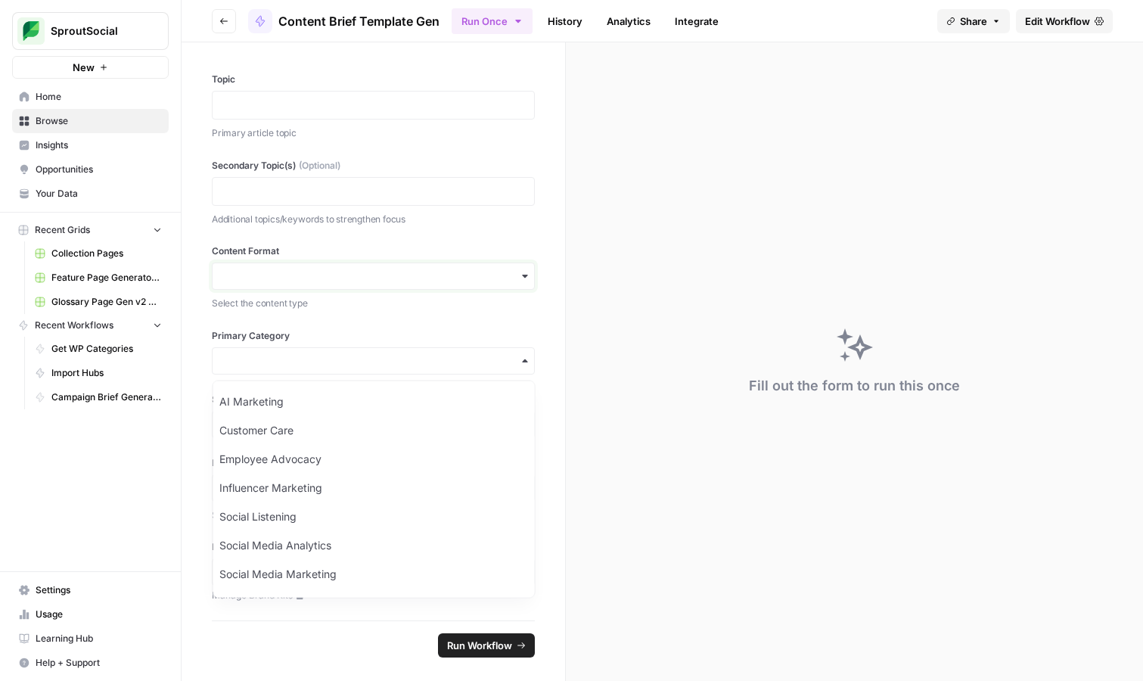
click at [318, 274] on input "Content Format" at bounding box center [373, 276] width 303 height 15
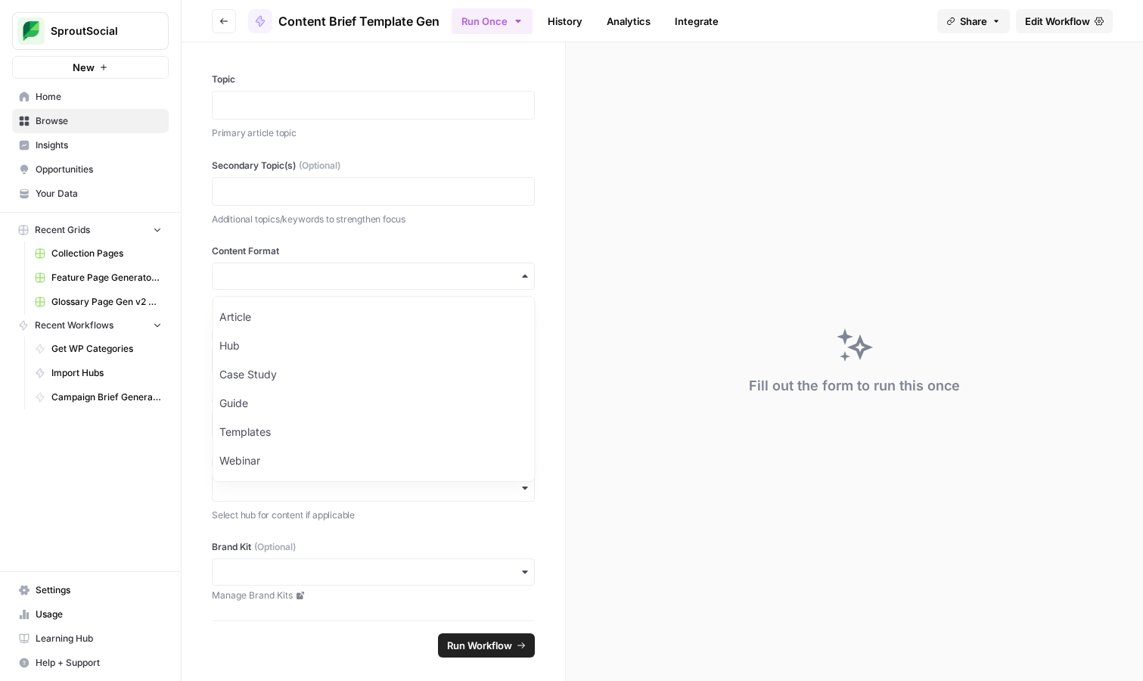
click at [316, 238] on div "Topic Primary article topic Secondary Topic(s) (Optional) Additional topics/key…" at bounding box center [374, 331] width 384 height 578
click at [283, 371] on div "button" at bounding box center [373, 360] width 323 height 27
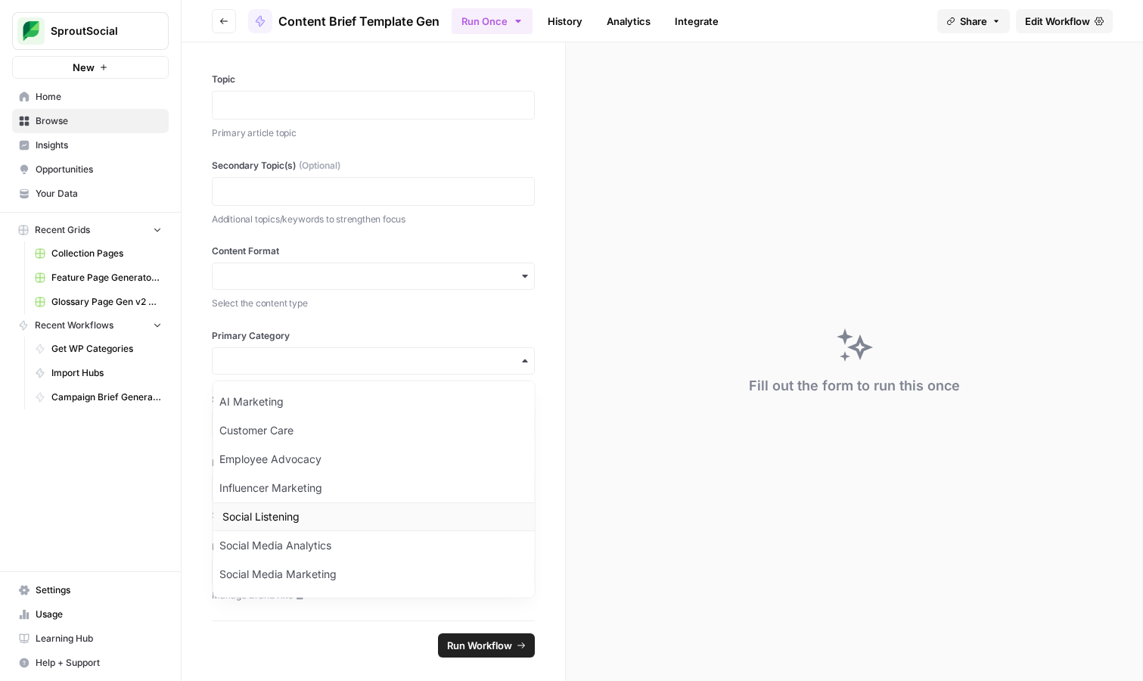
scroll to position [26, 0]
click at [314, 334] on label "Primary Category" at bounding box center [373, 336] width 323 height 14
click at [314, 353] on input "Primary Category" at bounding box center [373, 360] width 303 height 15
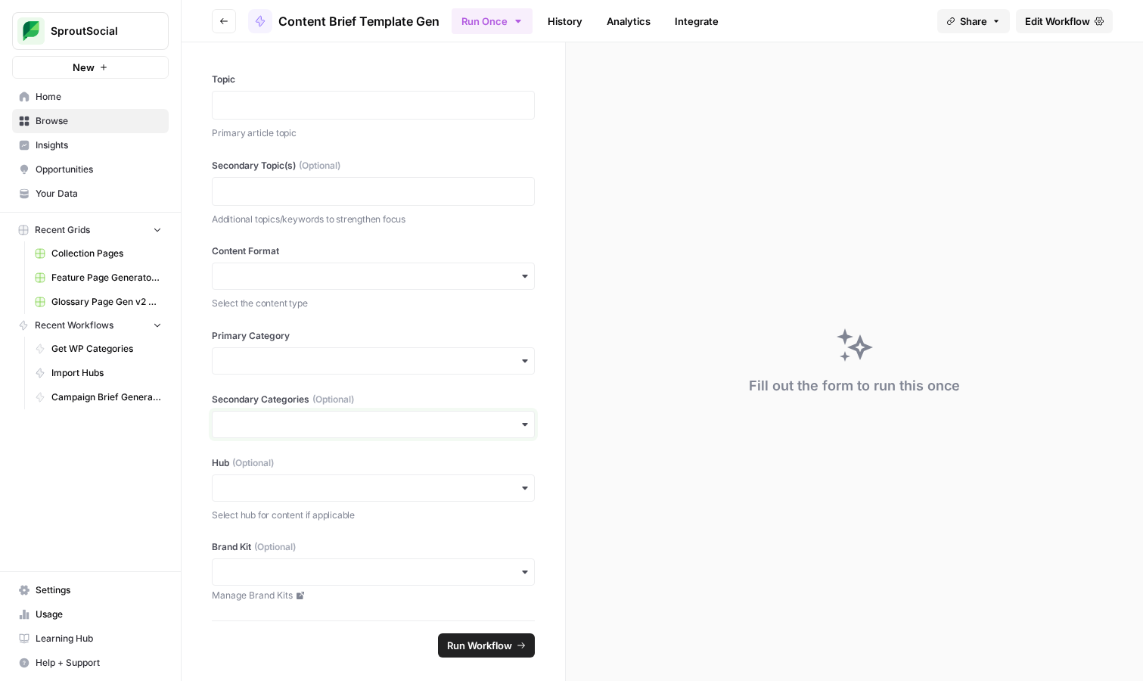
click at [314, 417] on input "Secondary Categories (Optional)" at bounding box center [373, 424] width 303 height 15
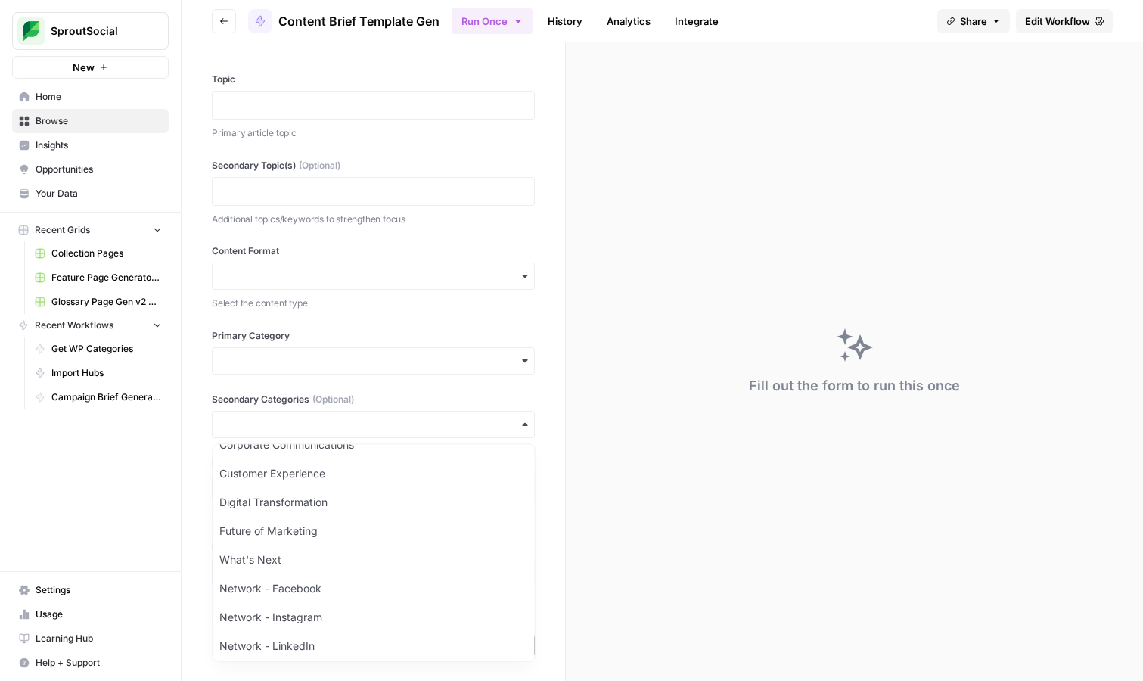
scroll to position [628, 0]
click at [431, 399] on label "Secondary Categories (Optional)" at bounding box center [373, 400] width 323 height 14
click at [431, 417] on input "Secondary Categories (Optional)" at bounding box center [373, 424] width 303 height 15
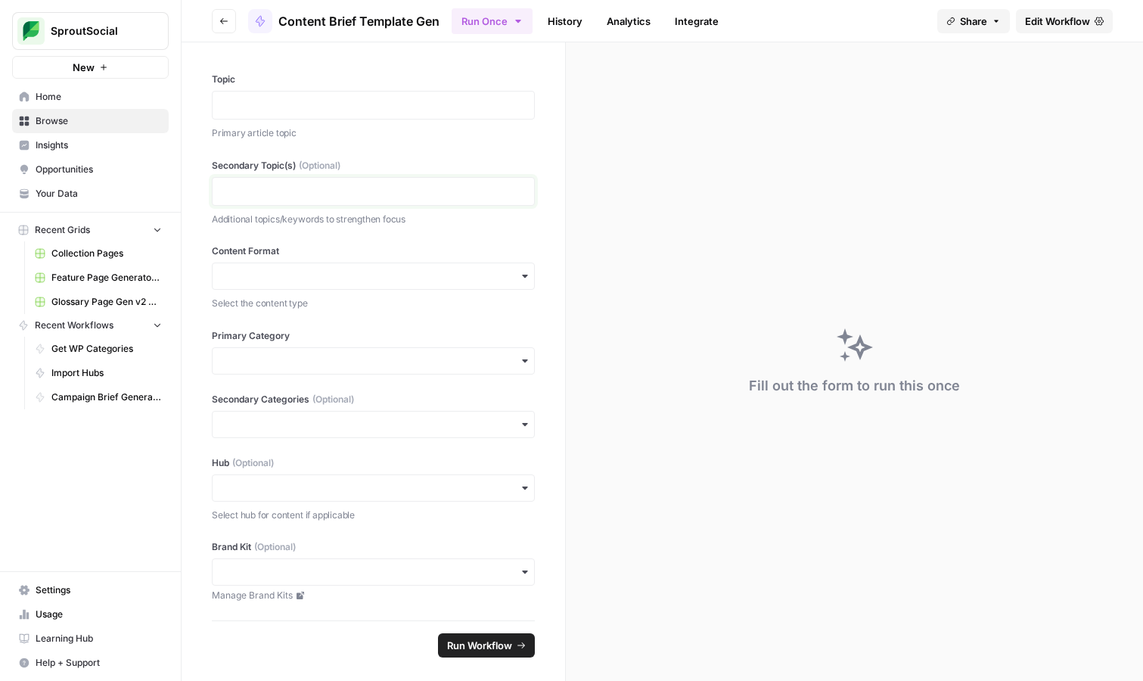
click at [434, 191] on p at bounding box center [373, 191] width 303 height 15
click at [1042, 24] on span "Edit Workflow" at bounding box center [1057, 21] width 65 height 15
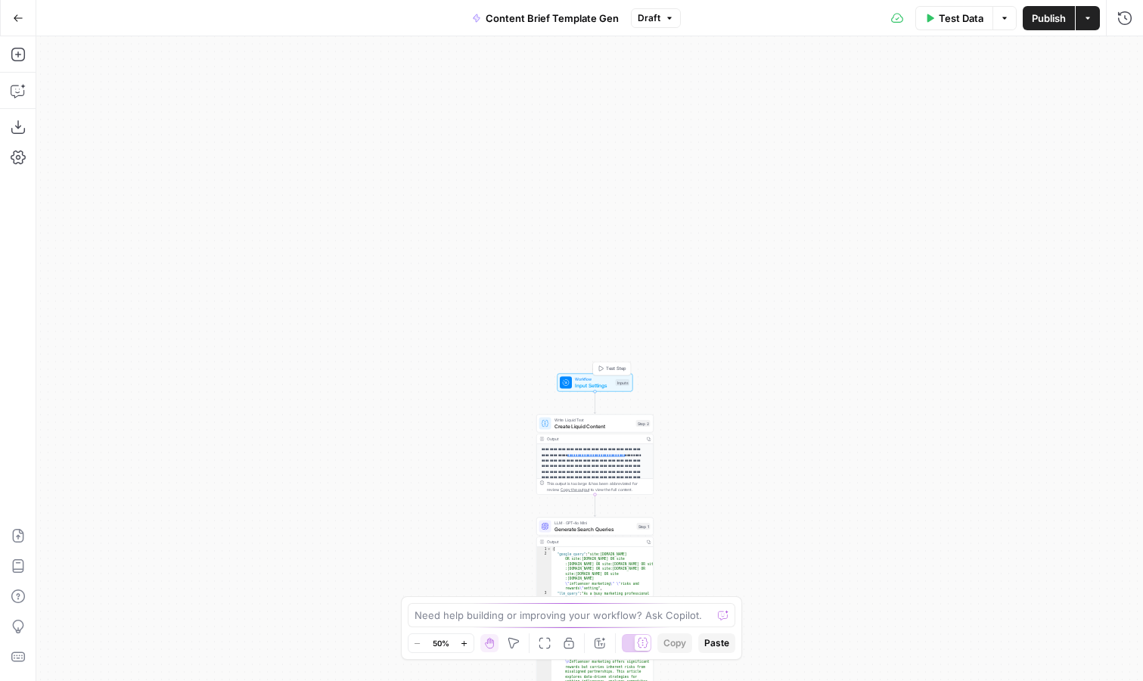
click at [593, 386] on span "Input Settings" at bounding box center [594, 385] width 38 height 8
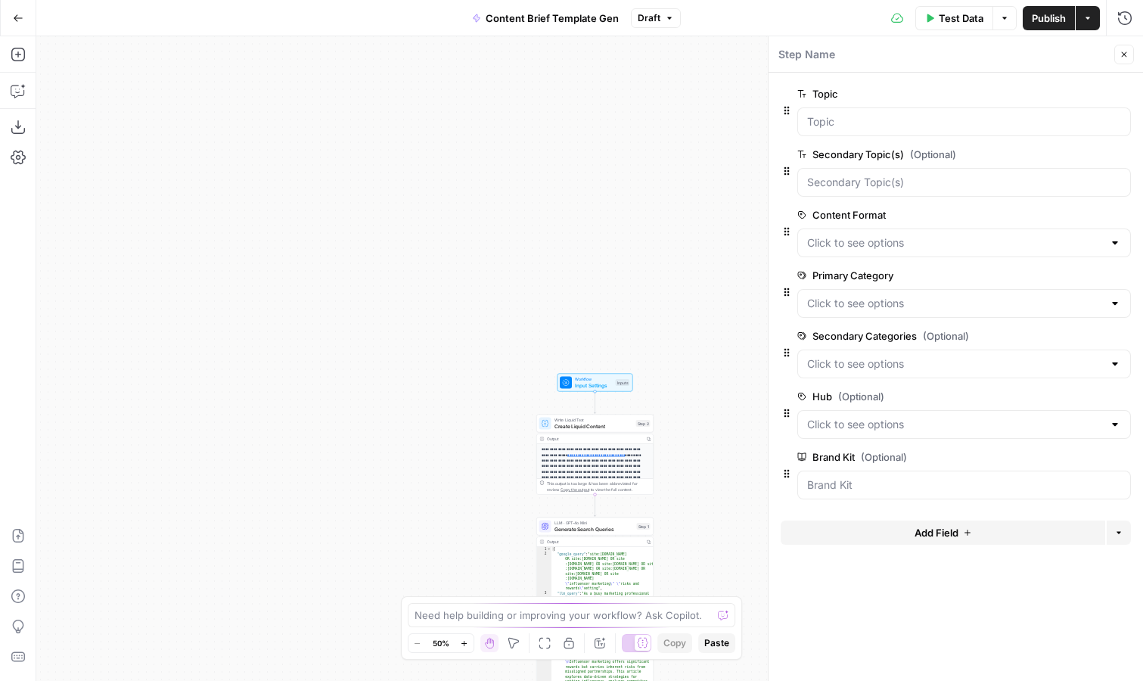
click at [1091, 150] on button "edit field" at bounding box center [1080, 154] width 58 height 18
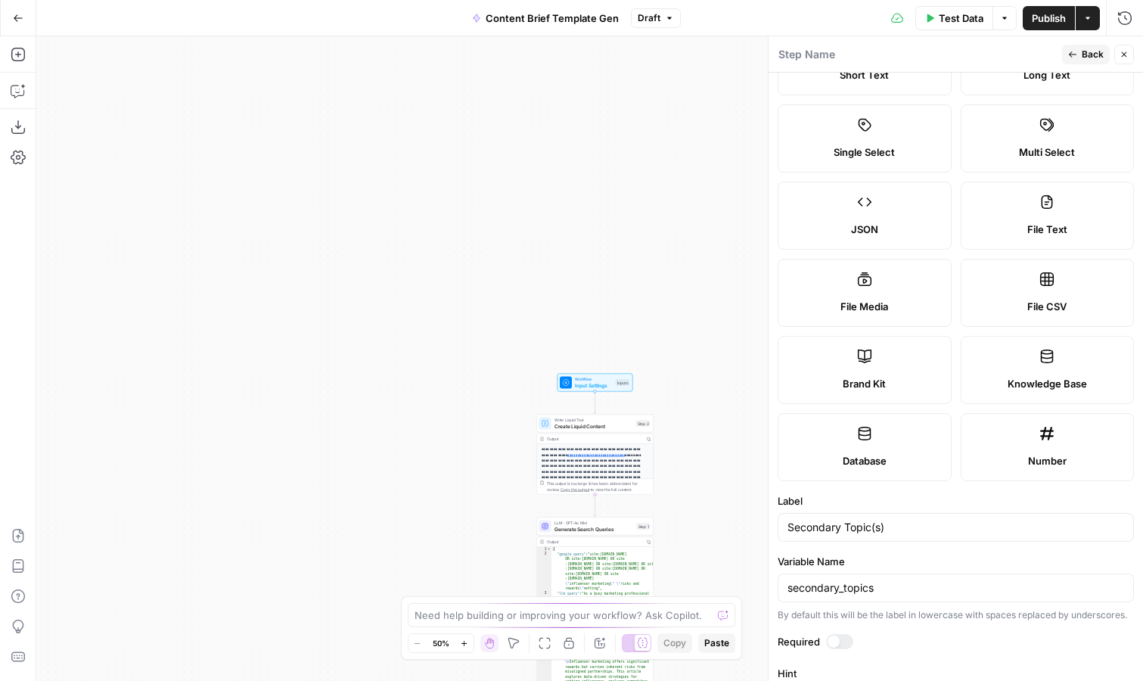
scroll to position [297, 0]
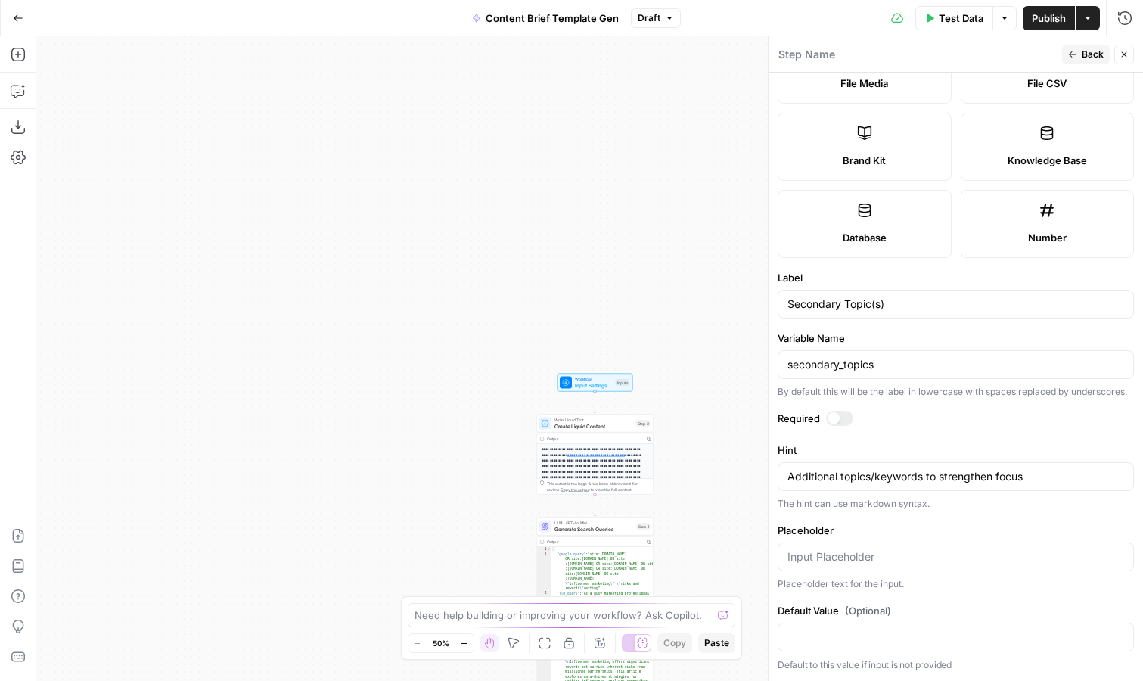
click at [1092, 51] on span "Back" at bounding box center [1093, 55] width 22 height 14
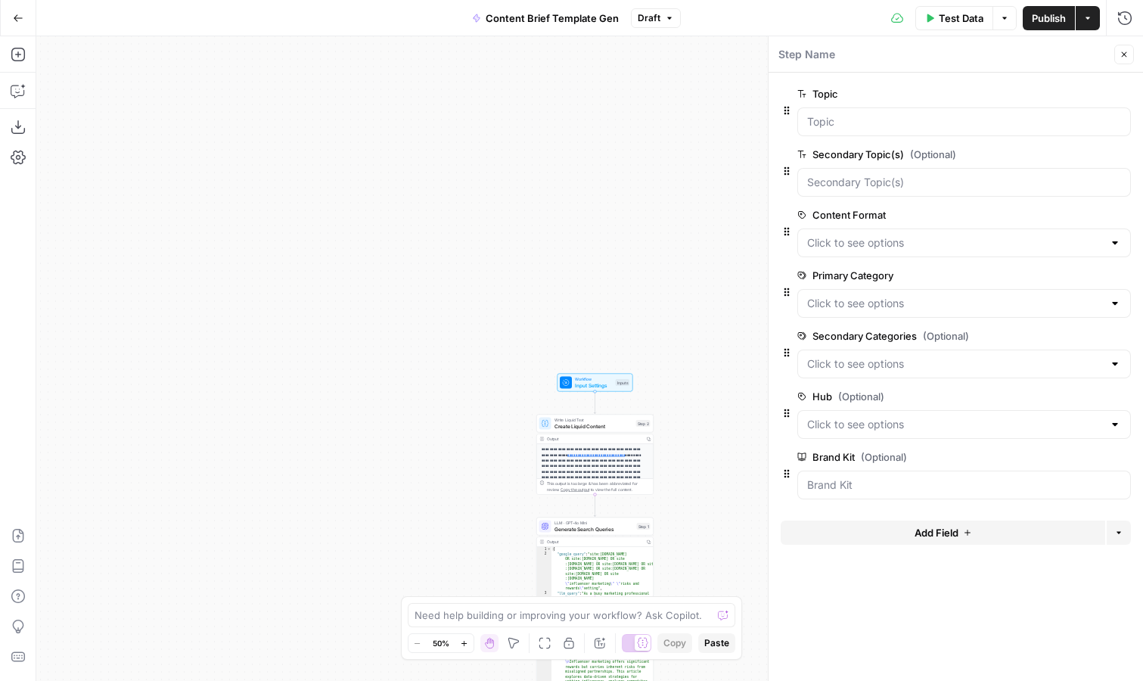
click at [1068, 334] on span "edit field" at bounding box center [1074, 336] width 33 height 12
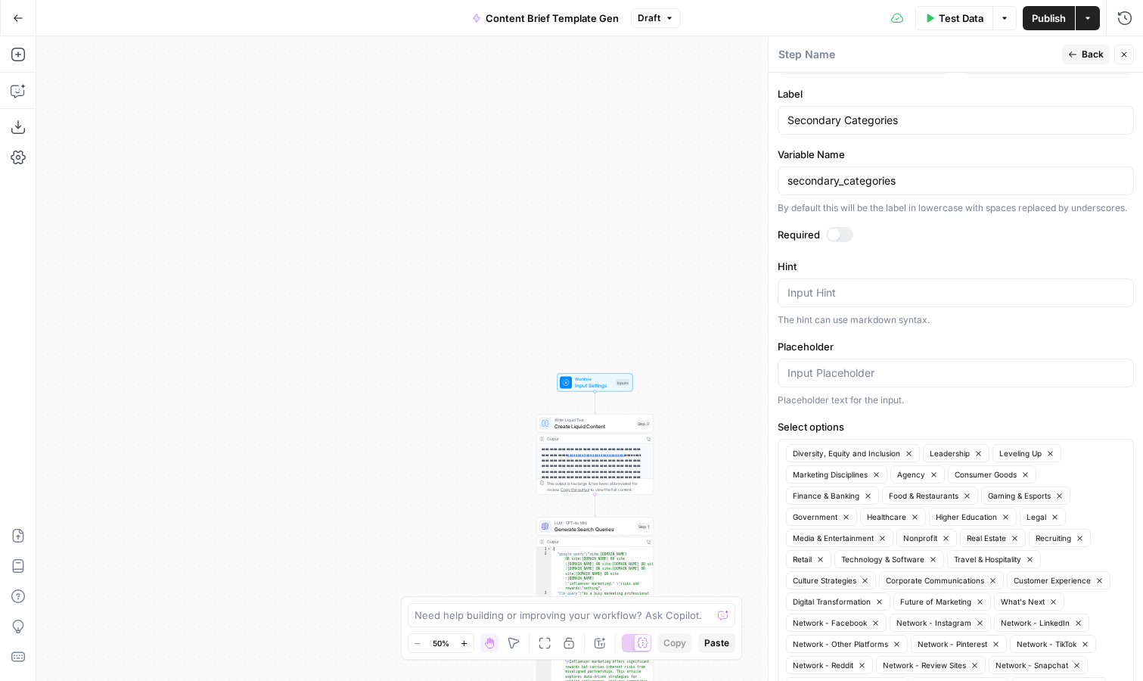
scroll to position [0, 0]
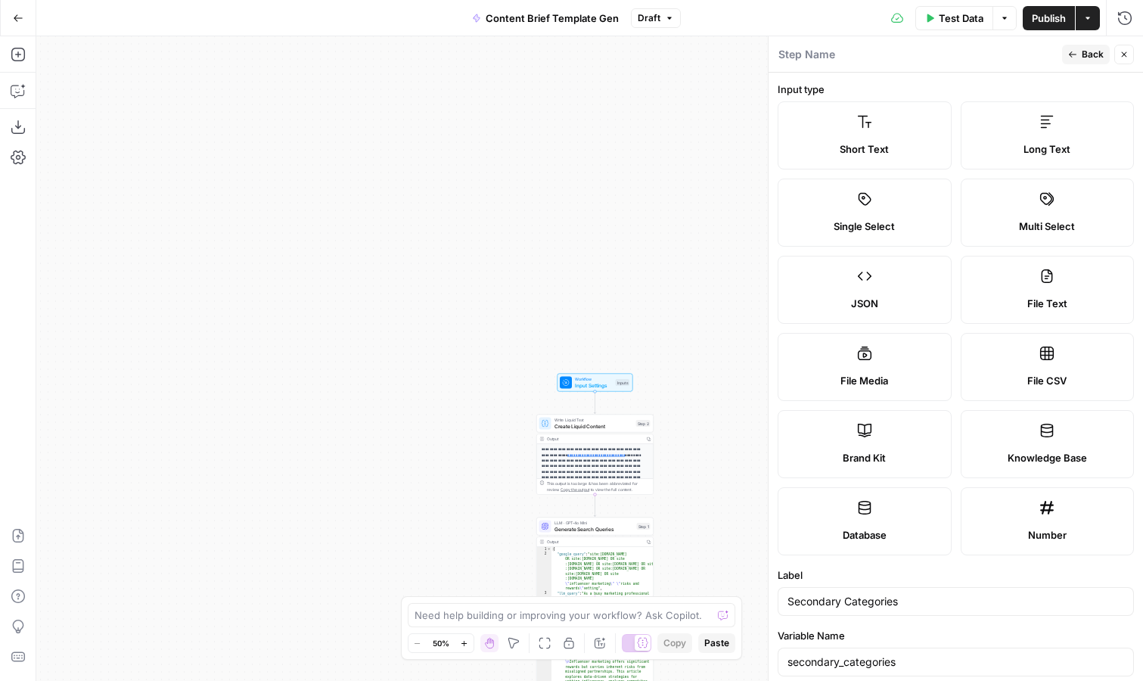
click at [1069, 52] on icon "button" at bounding box center [1072, 54] width 9 height 9
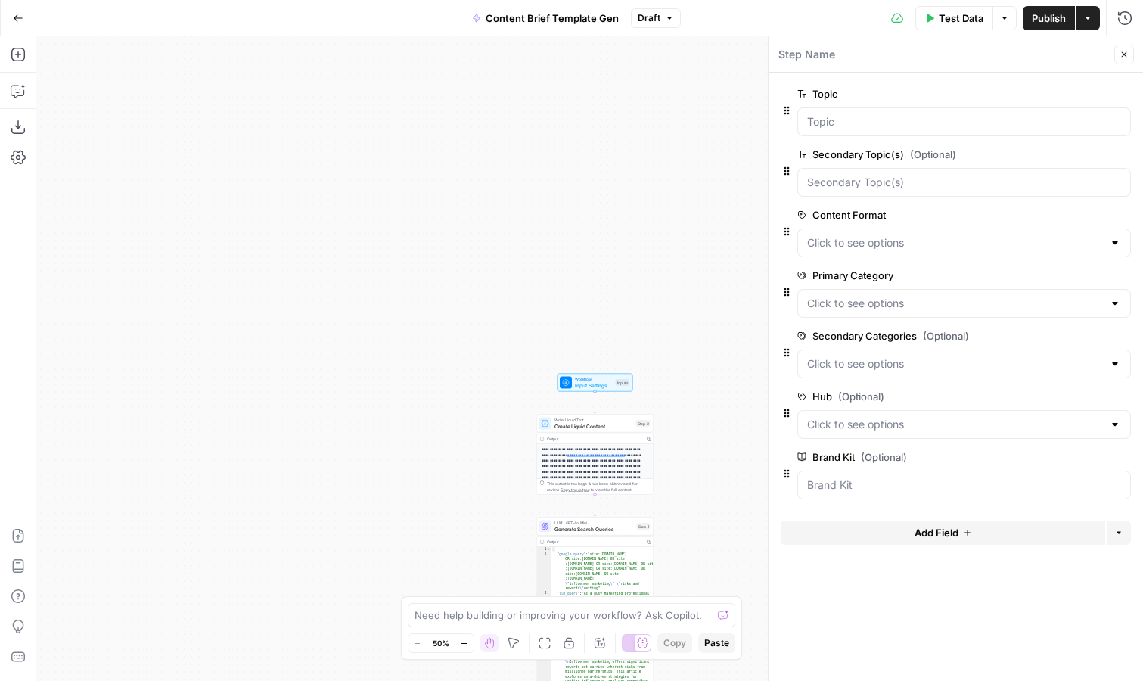
click at [1064, 396] on span "edit field" at bounding box center [1074, 396] width 33 height 12
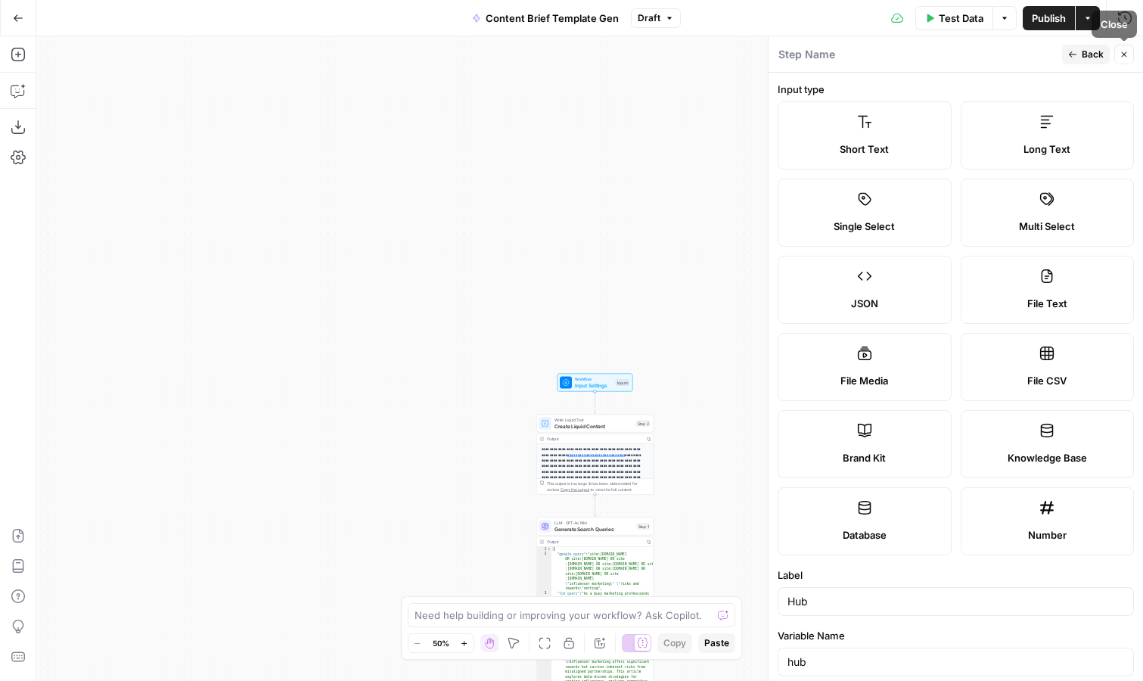
click at [1090, 59] on span "Back" at bounding box center [1093, 55] width 22 height 14
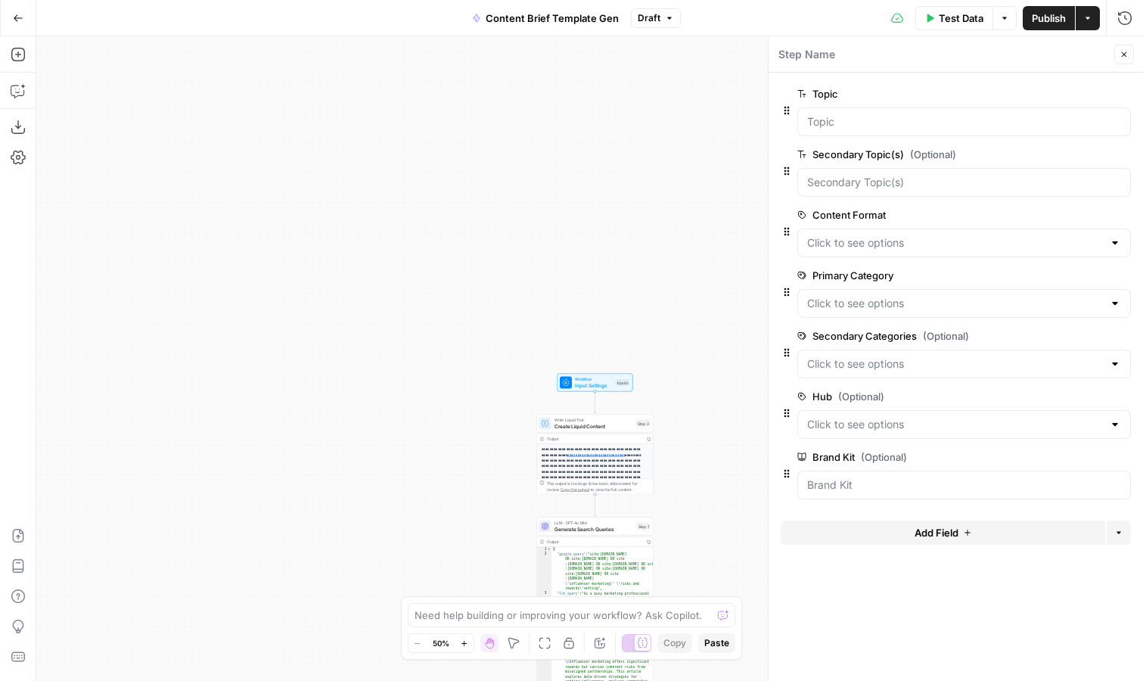
click at [1061, 334] on span "edit field" at bounding box center [1074, 336] width 33 height 12
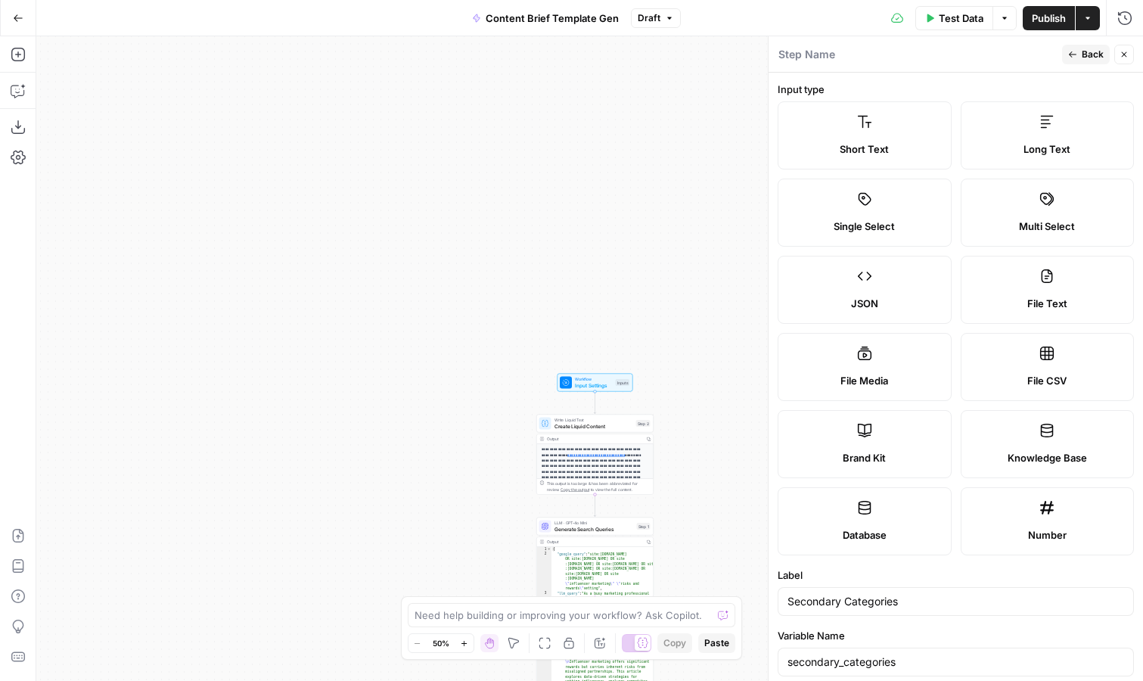
click at [1094, 54] on span "Back" at bounding box center [1093, 55] width 22 height 14
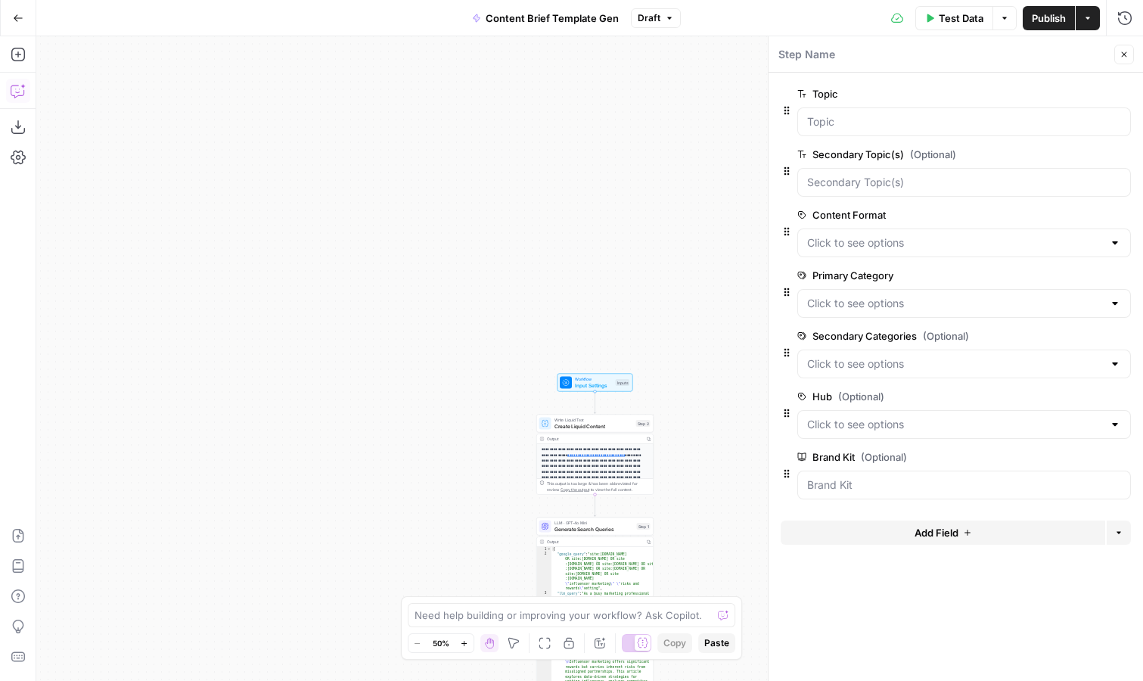
click at [21, 92] on icon "button" at bounding box center [18, 90] width 15 height 15
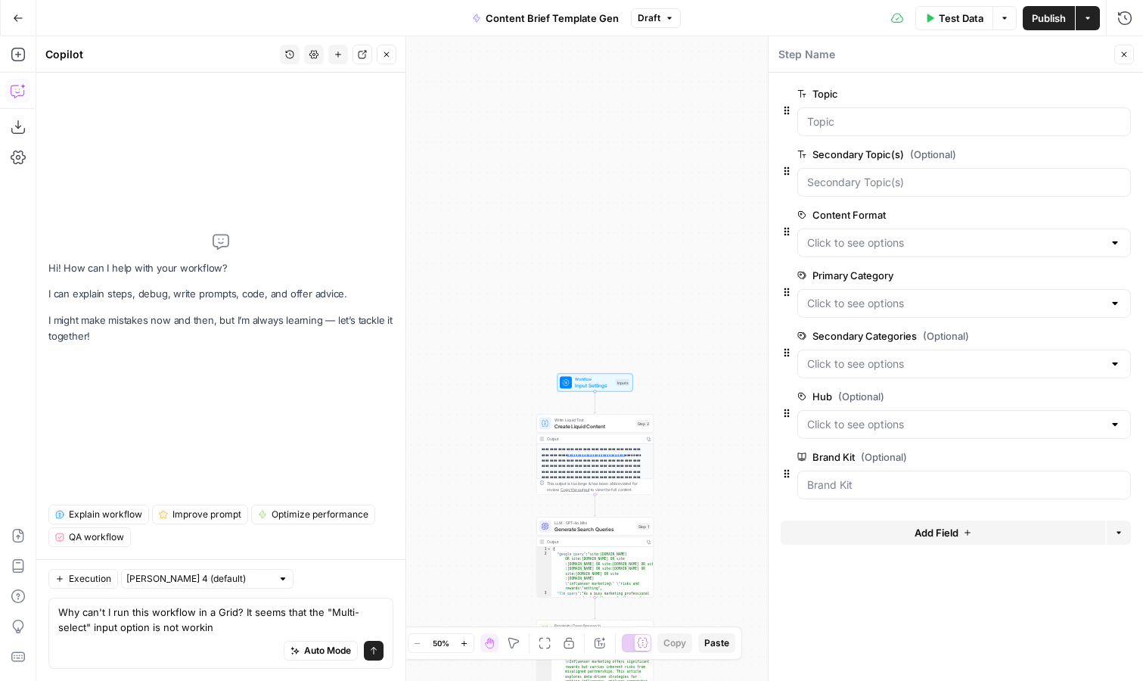
type textarea "Why can't I run this workflow in a Grid? It seems that the "Multi-select" input…"
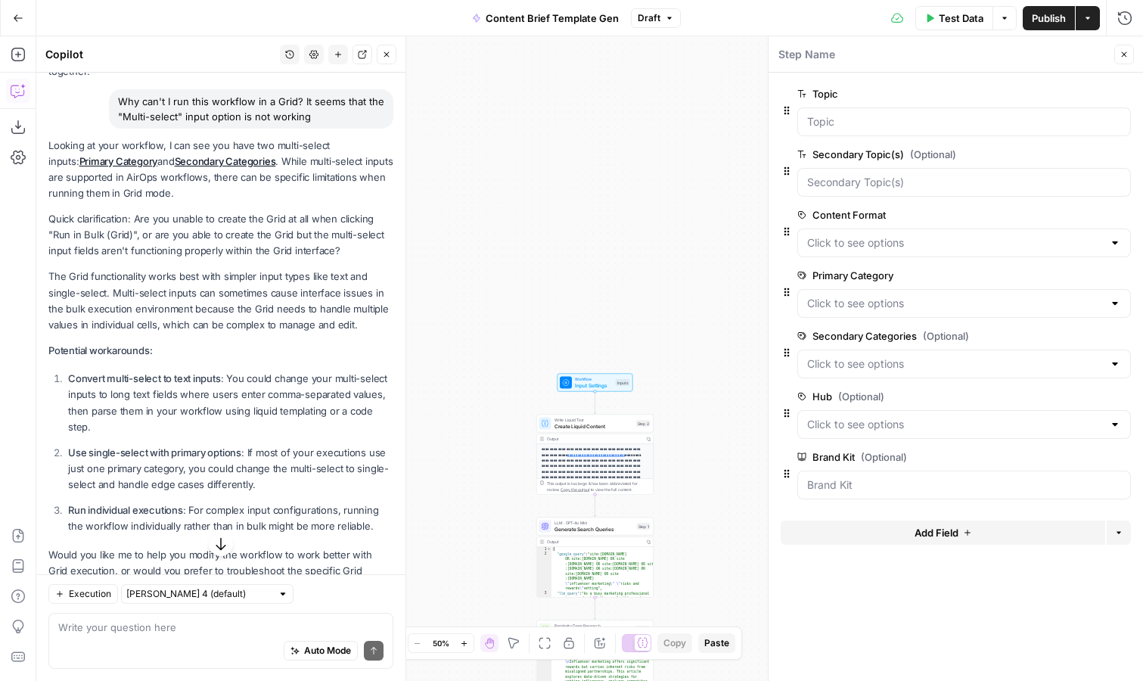
scroll to position [129, 0]
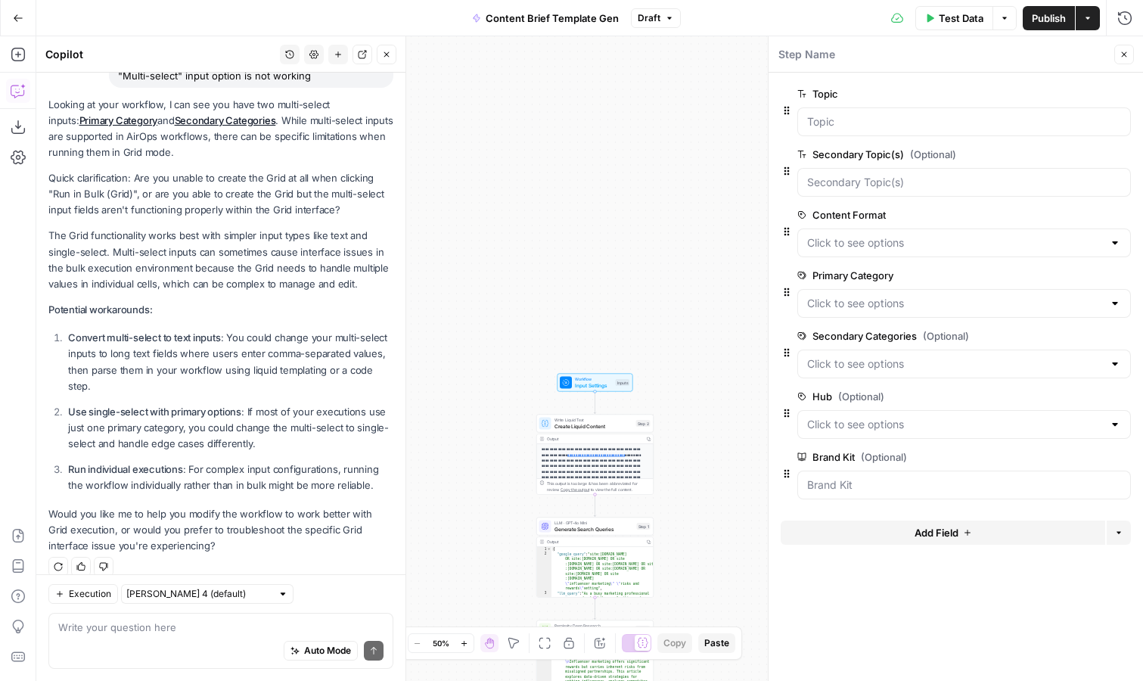
click at [197, 633] on textarea at bounding box center [220, 627] width 325 height 15
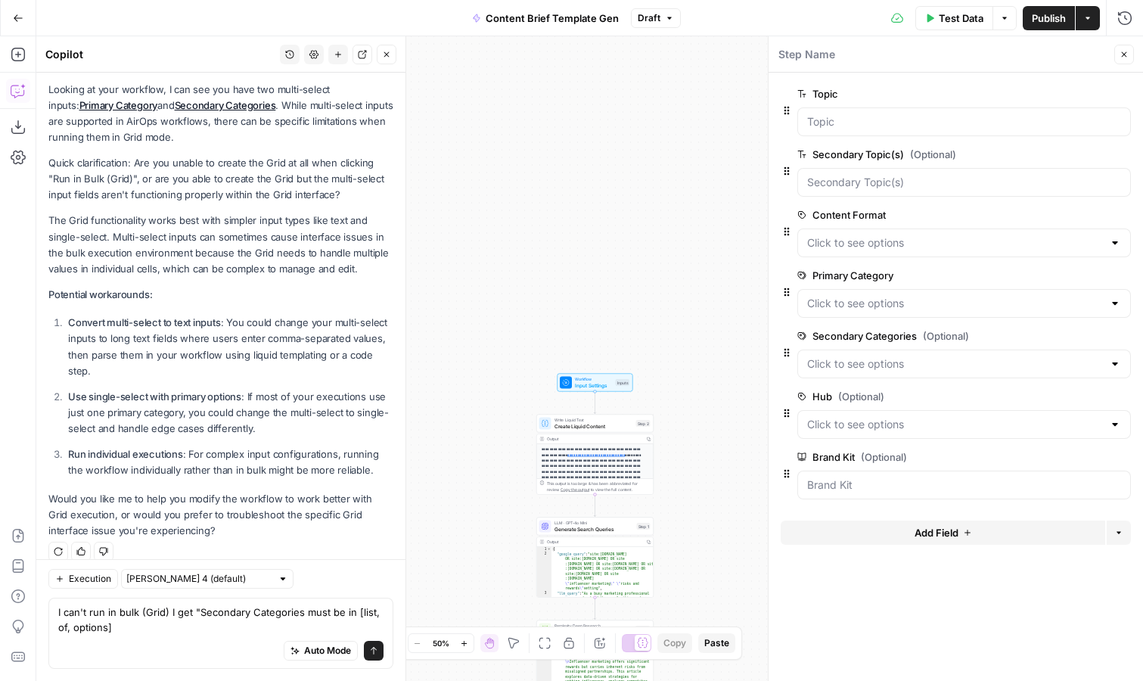
type textarea "I can't run in bulk (Grid) I get "Secondary Categories must be in [list, of, op…"
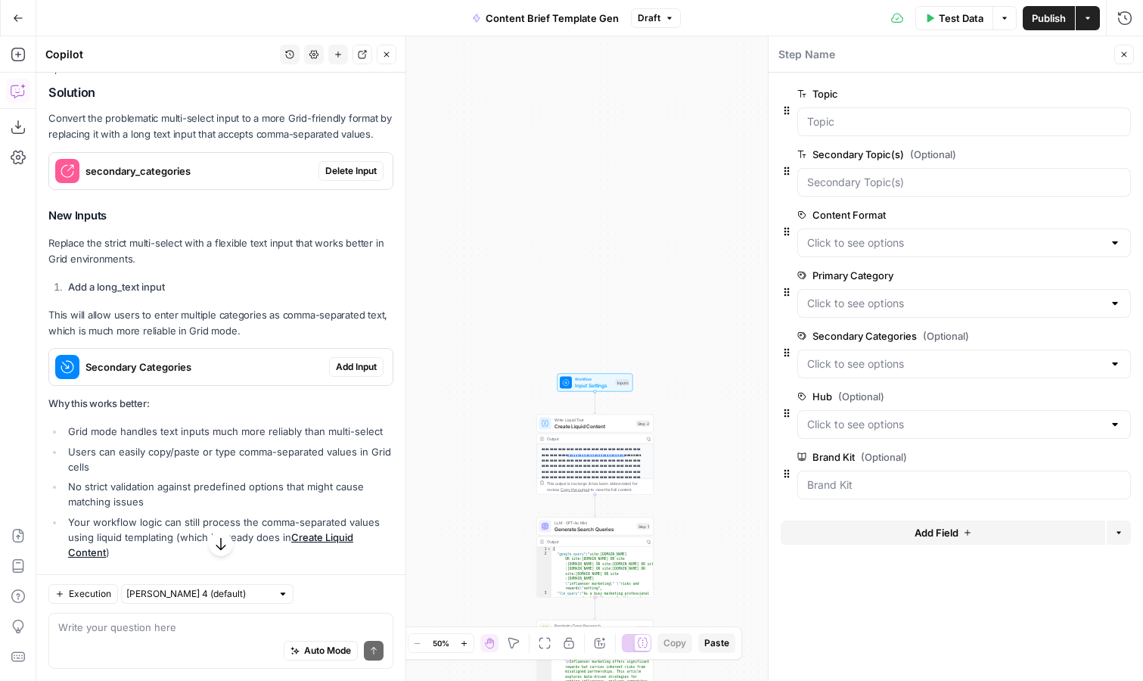
scroll to position [836, 0]
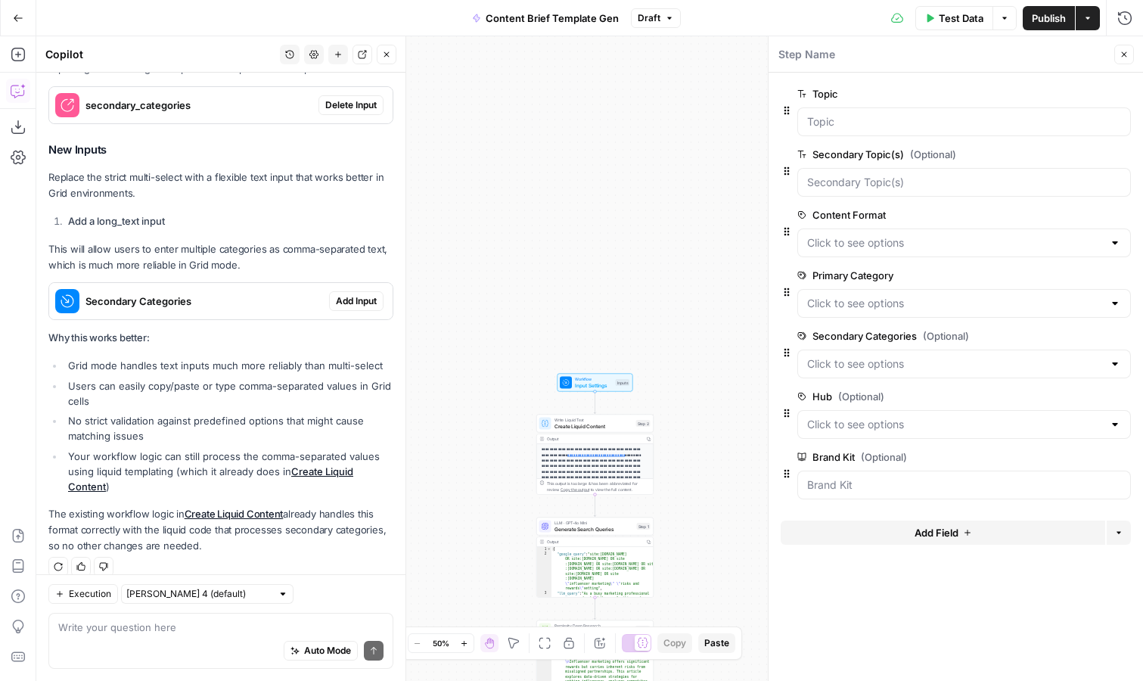
click at [167, 635] on div "Auto Mode Send" at bounding box center [220, 651] width 325 height 33
type textarea "But"
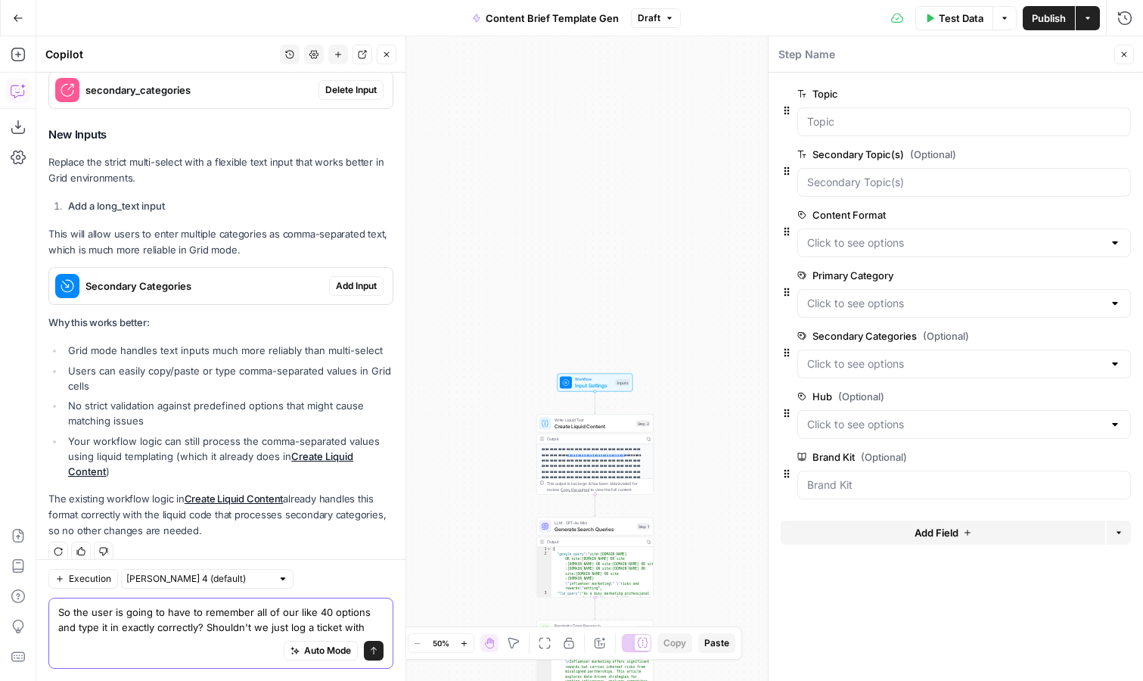
scroll to position [866, 0]
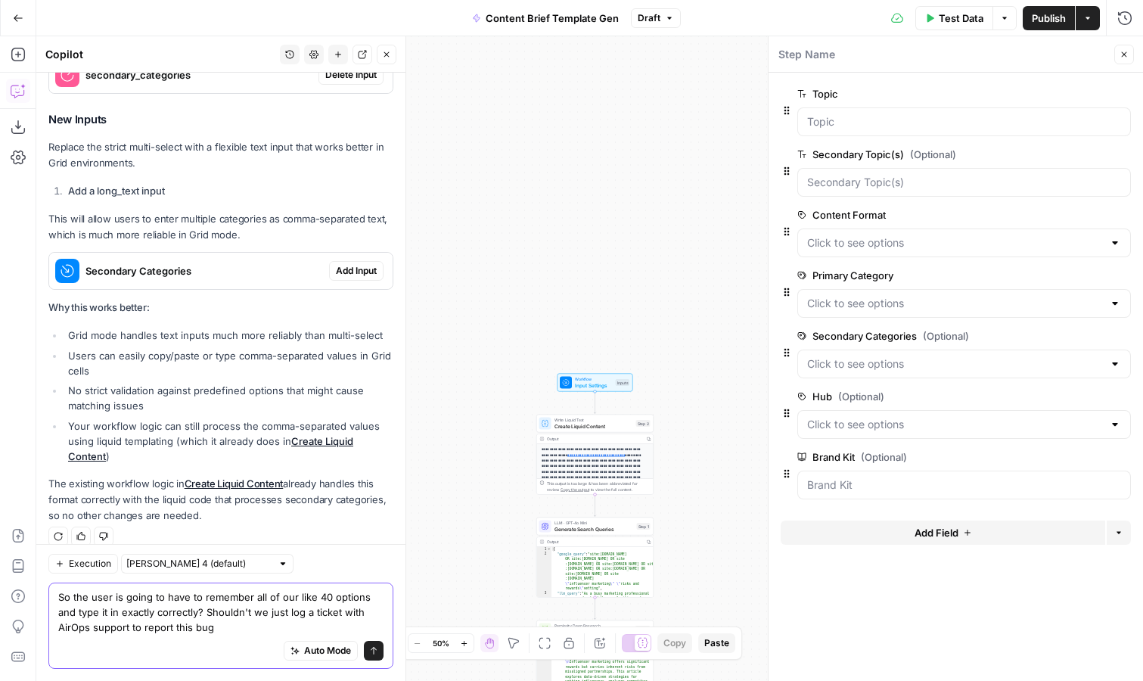
type textarea "So the user is going to have to remember all of our like 40 options and type it…"
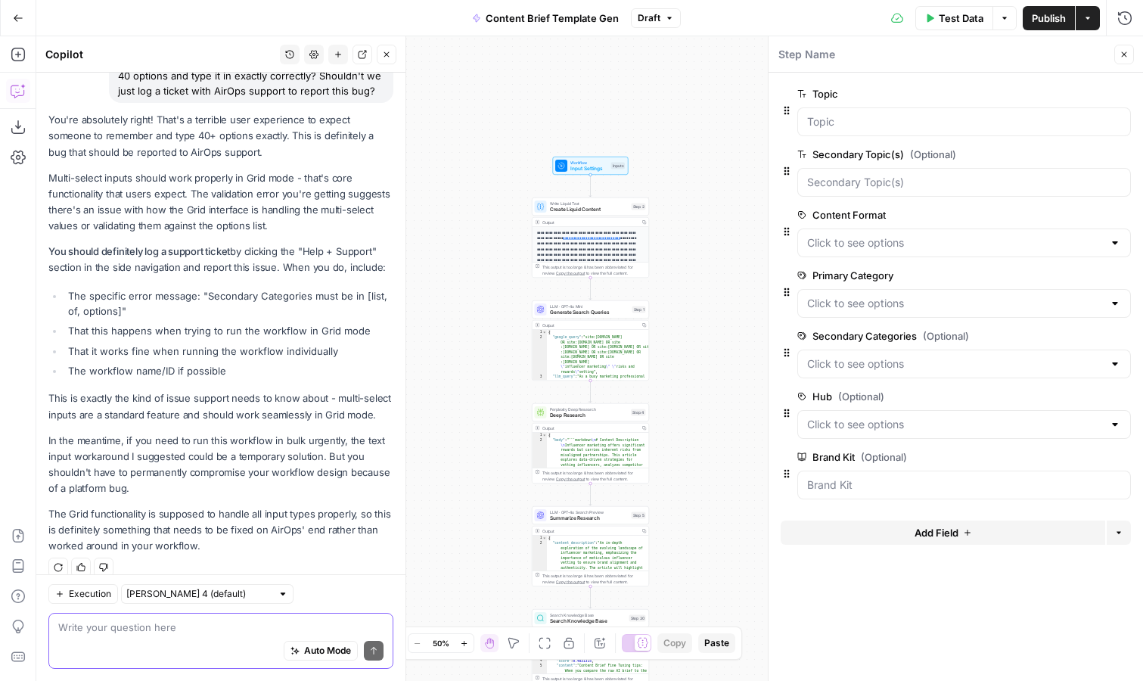
scroll to position [118, 0]
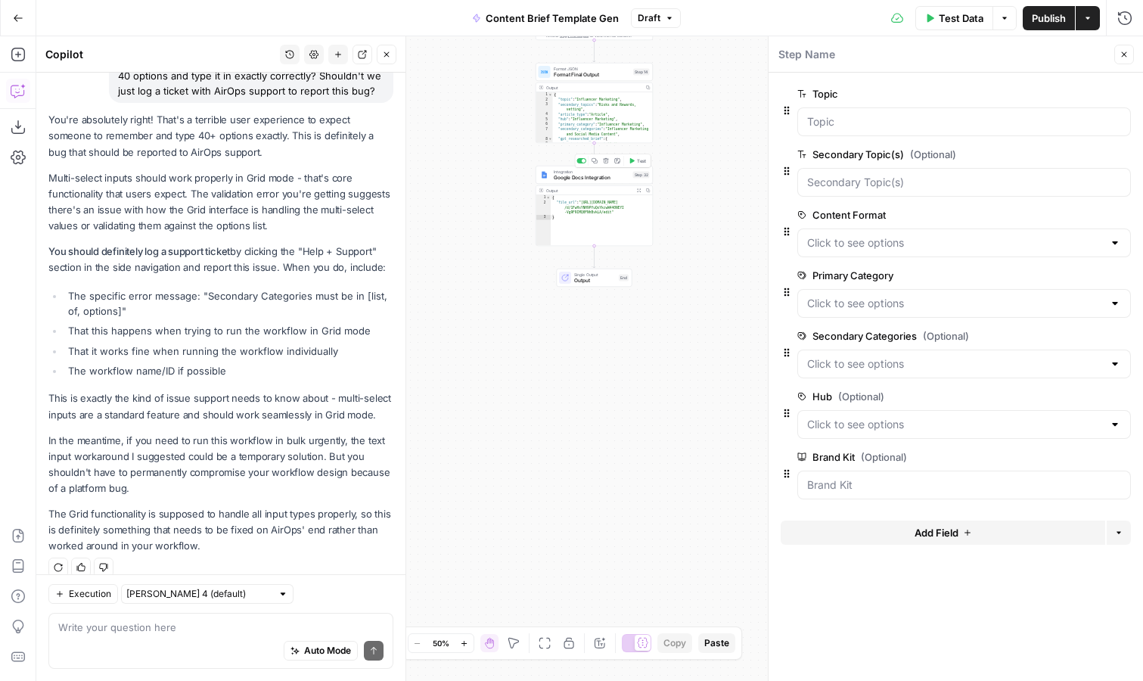
click at [598, 179] on span "Google Docs Integration" at bounding box center [592, 178] width 76 height 8
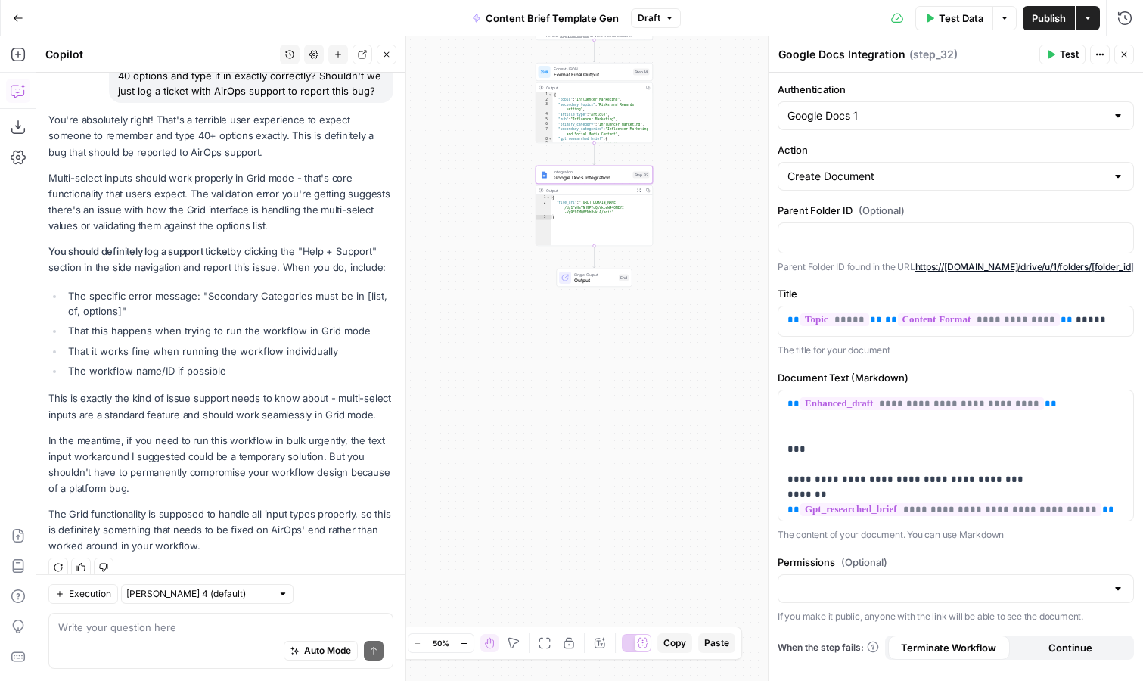
click at [22, 22] on icon "button" at bounding box center [18, 18] width 11 height 11
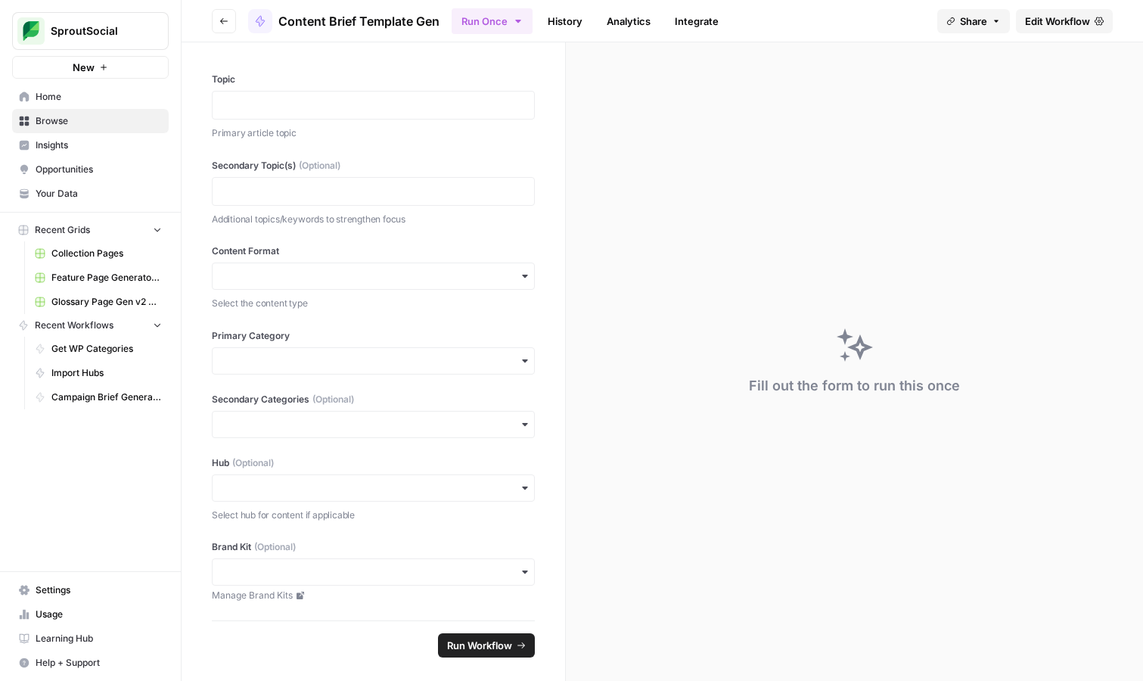
click at [581, 23] on link "History" at bounding box center [565, 21] width 53 height 24
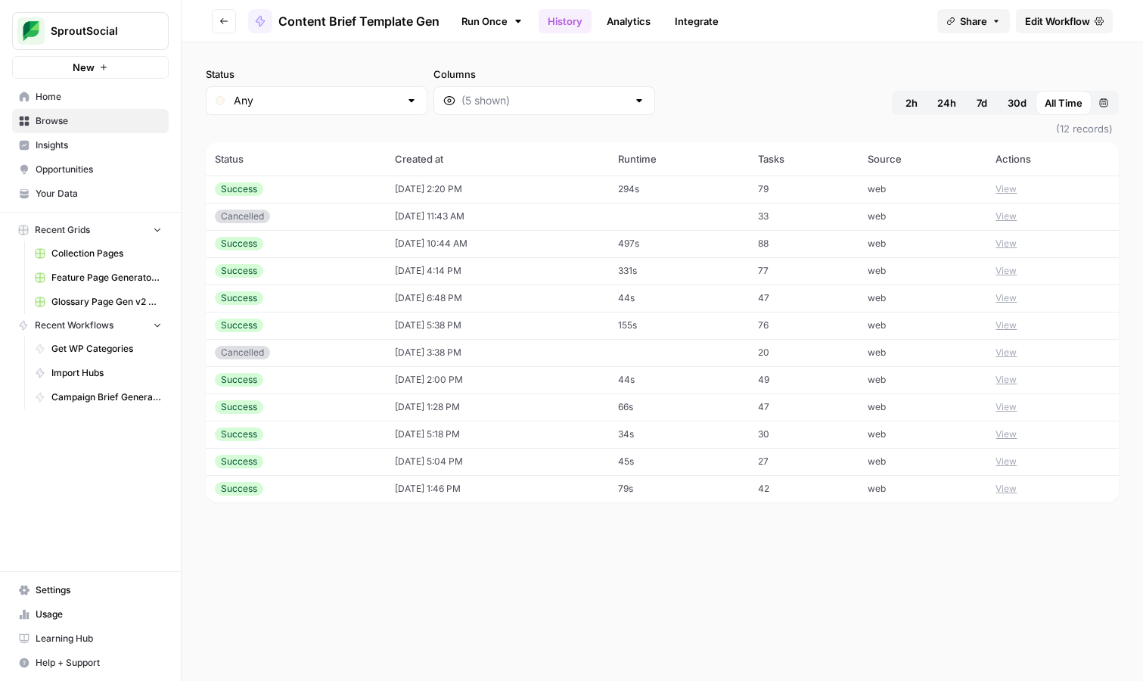
click at [1012, 188] on button "View" at bounding box center [1006, 189] width 21 height 14
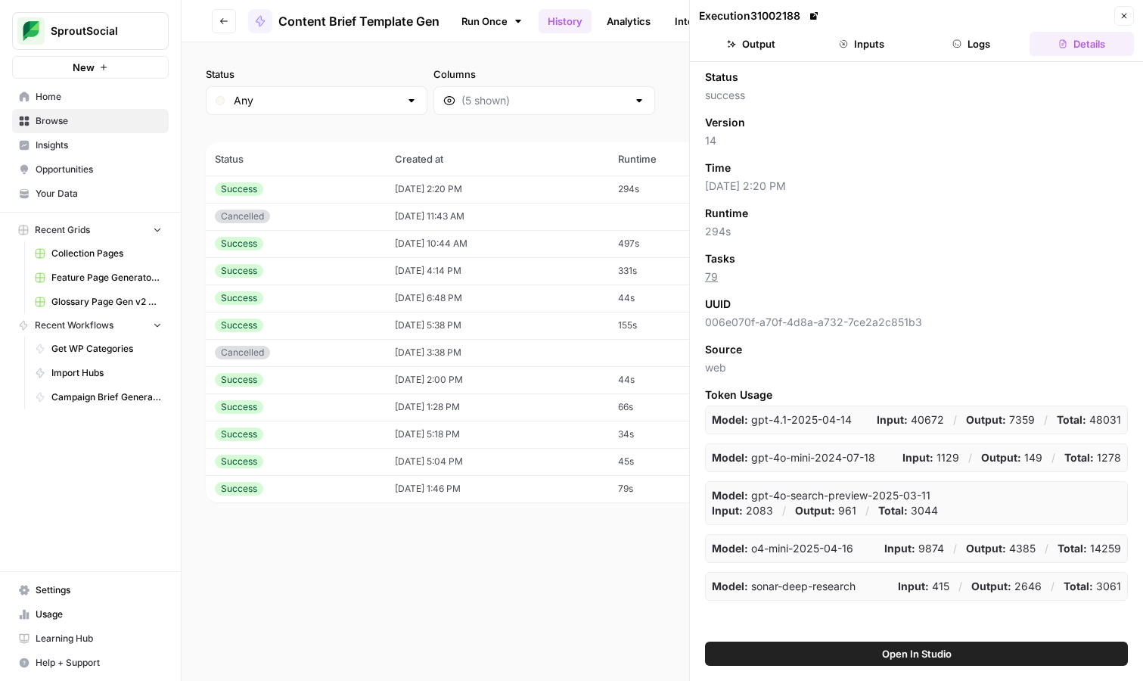
click at [782, 46] on button "Output" at bounding box center [751, 44] width 104 height 24
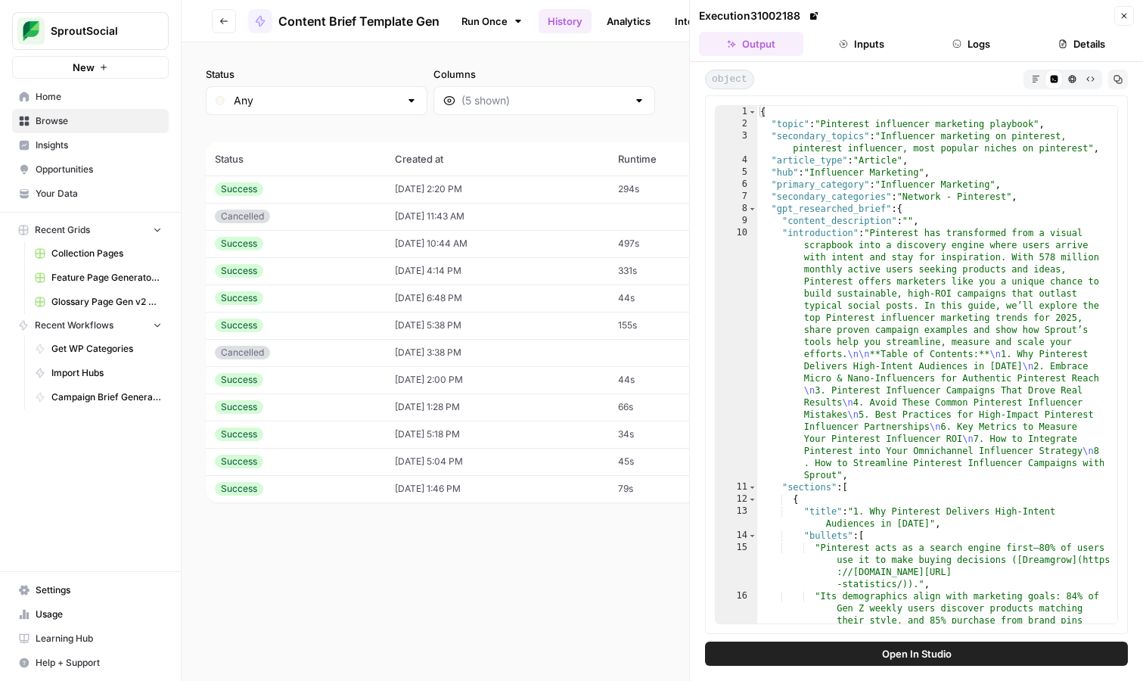
click at [955, 46] on icon "button" at bounding box center [956, 43] width 9 height 9
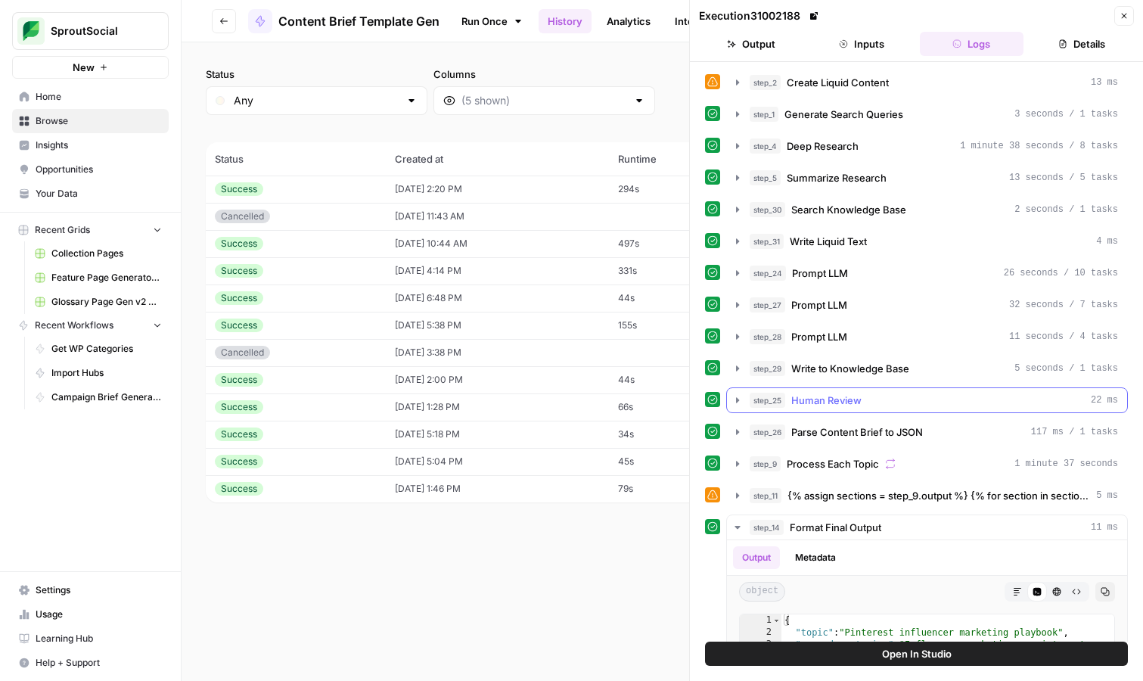
scroll to position [285, 0]
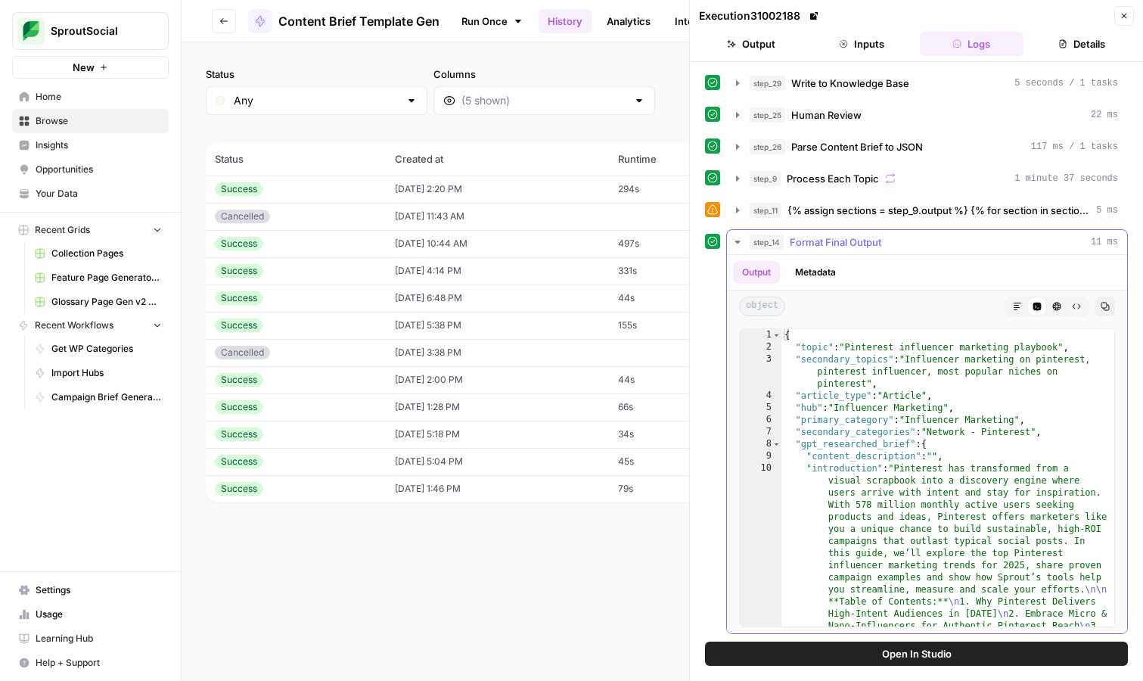
click at [741, 238] on icon "button" at bounding box center [738, 242] width 12 height 12
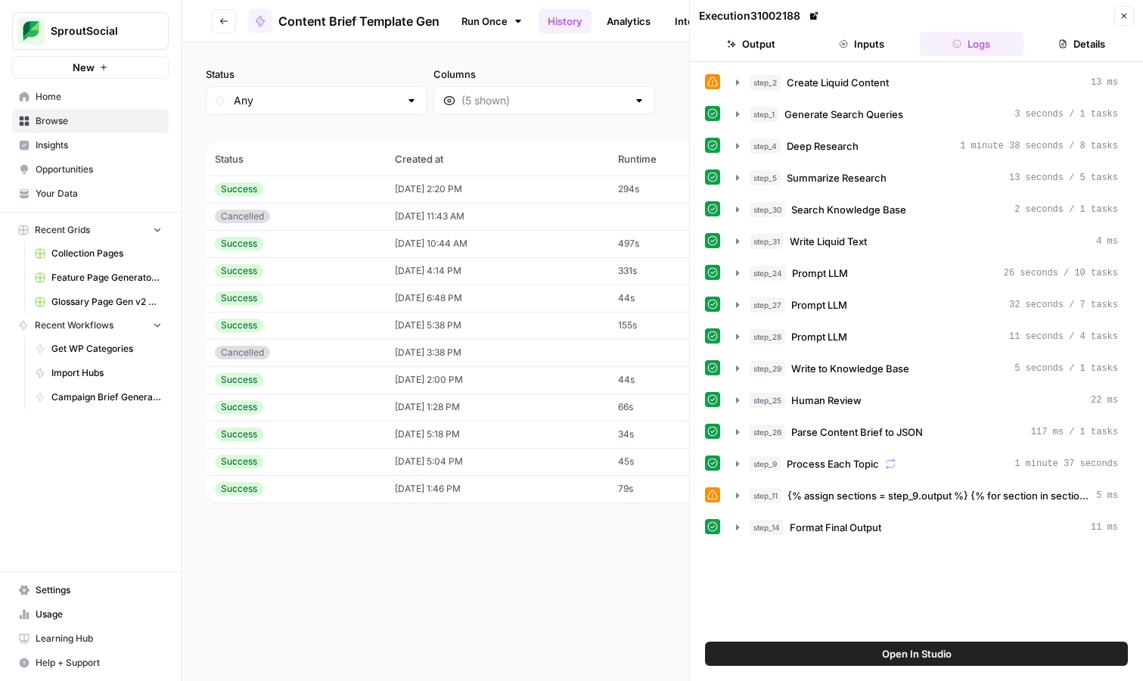
click at [1122, 13] on icon "button" at bounding box center [1124, 15] width 9 height 9
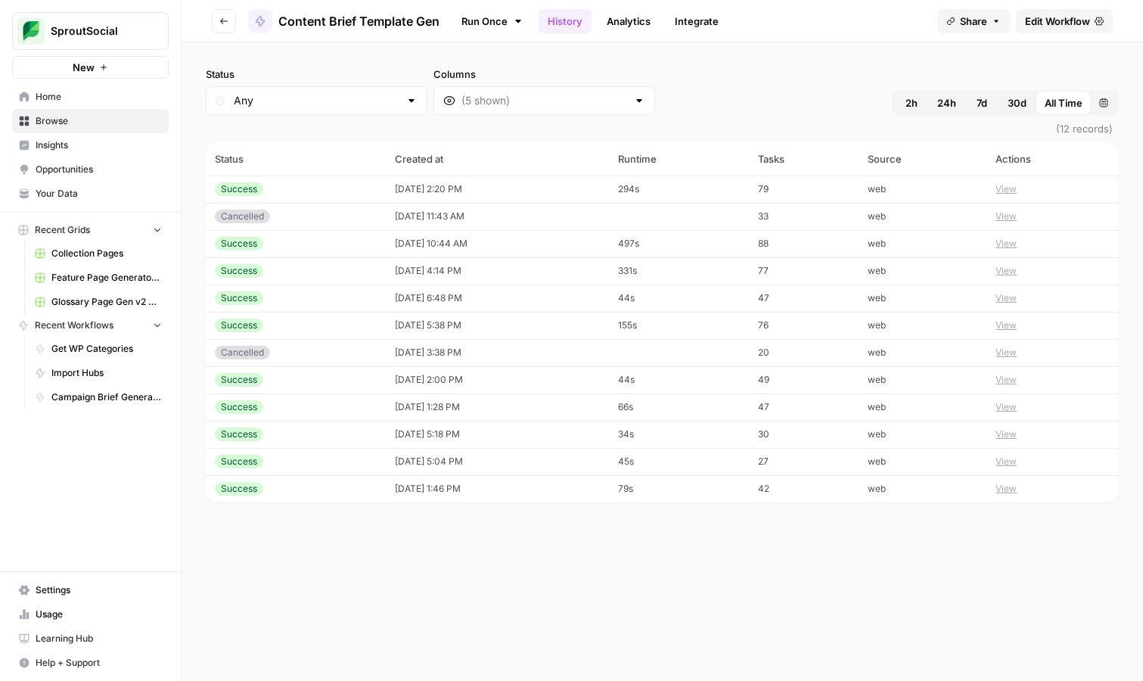
click at [1089, 17] on span "Edit Workflow" at bounding box center [1057, 21] width 65 height 15
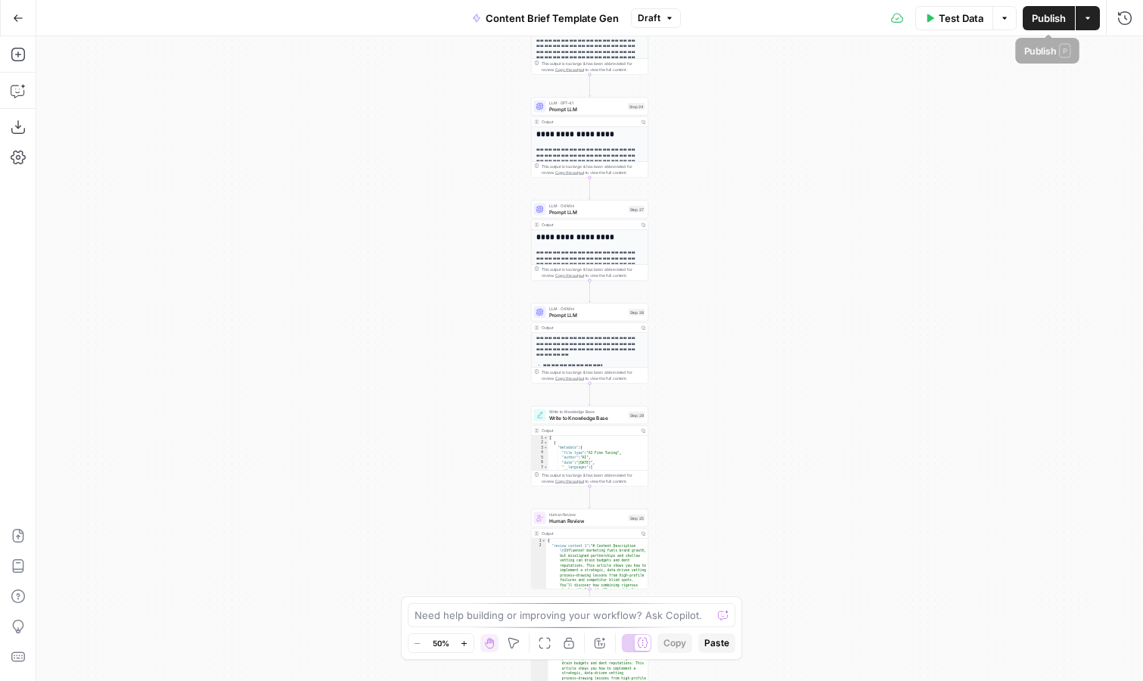
click at [1043, 15] on span "Publish" at bounding box center [1049, 18] width 34 height 15
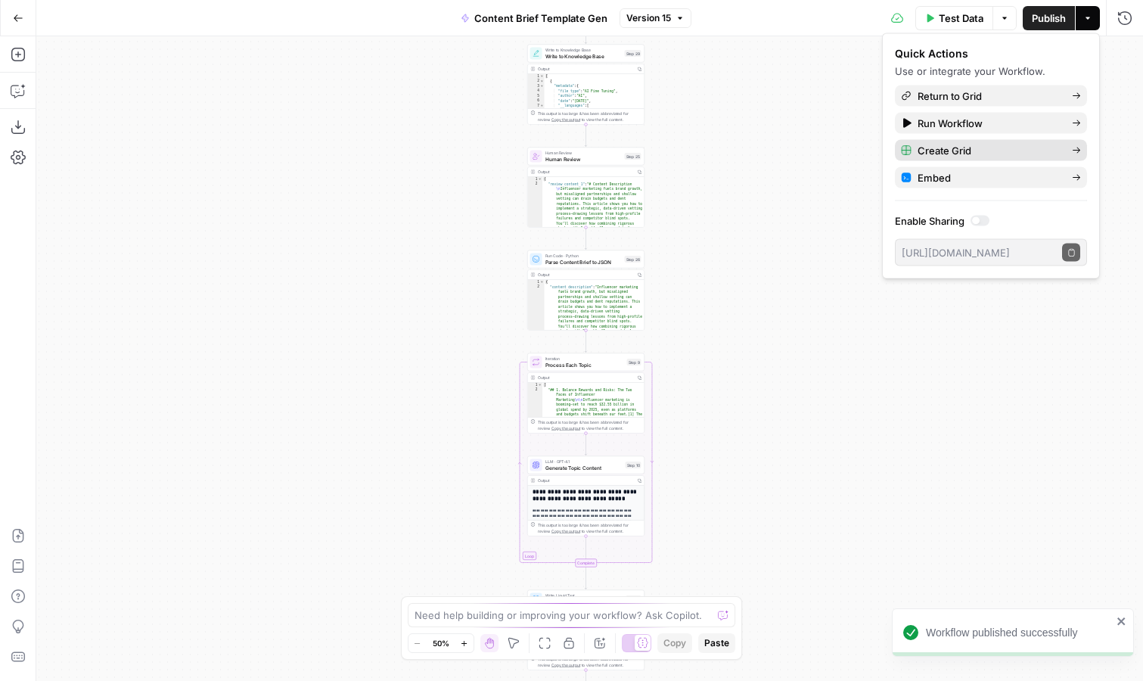
click at [963, 149] on span "Create Grid" at bounding box center [989, 150] width 142 height 15
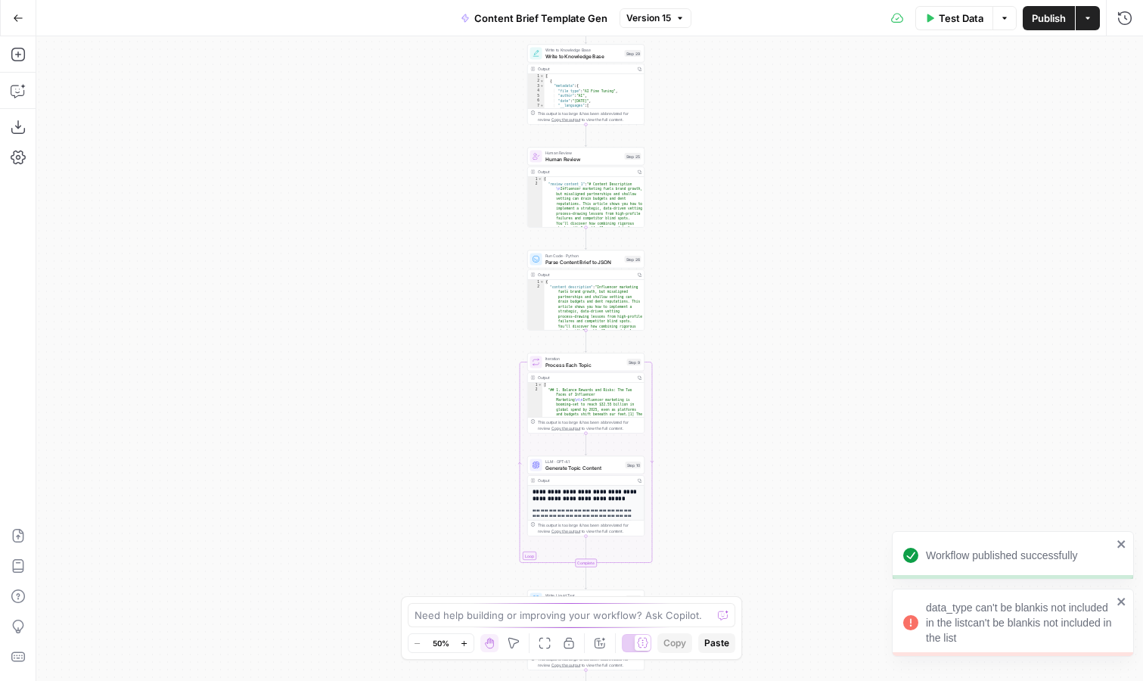
drag, startPoint x: 971, startPoint y: 637, endPoint x: 925, endPoint y: 607, distance: 54.5
click at [926, 607] on div "data_type can't be blankis not included in the listcan't be blankis not include…" at bounding box center [1019, 622] width 186 height 45
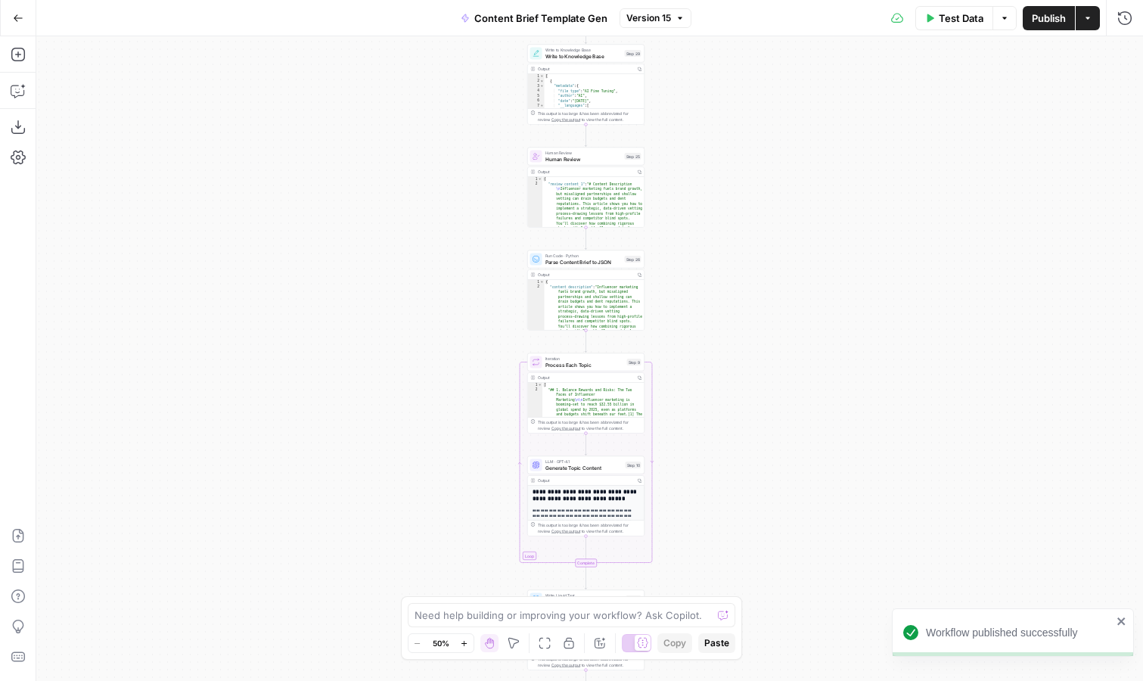
click at [870, 451] on div "**********" at bounding box center [589, 358] width 1107 height 645
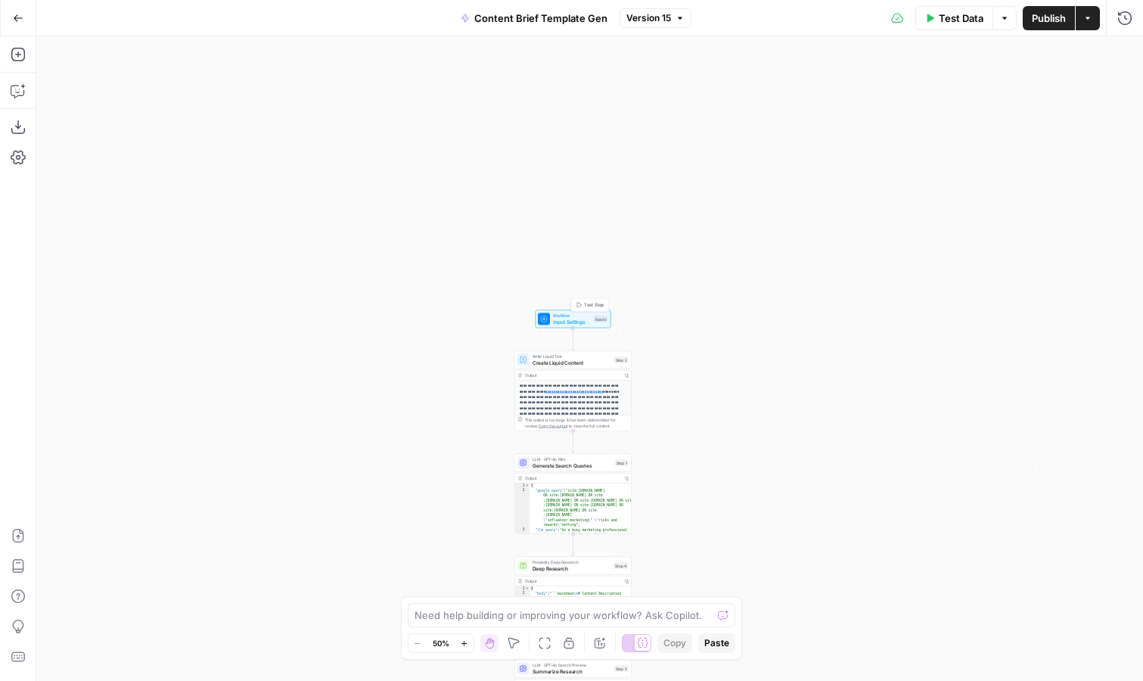
click at [583, 321] on span "Input Settings" at bounding box center [572, 322] width 38 height 8
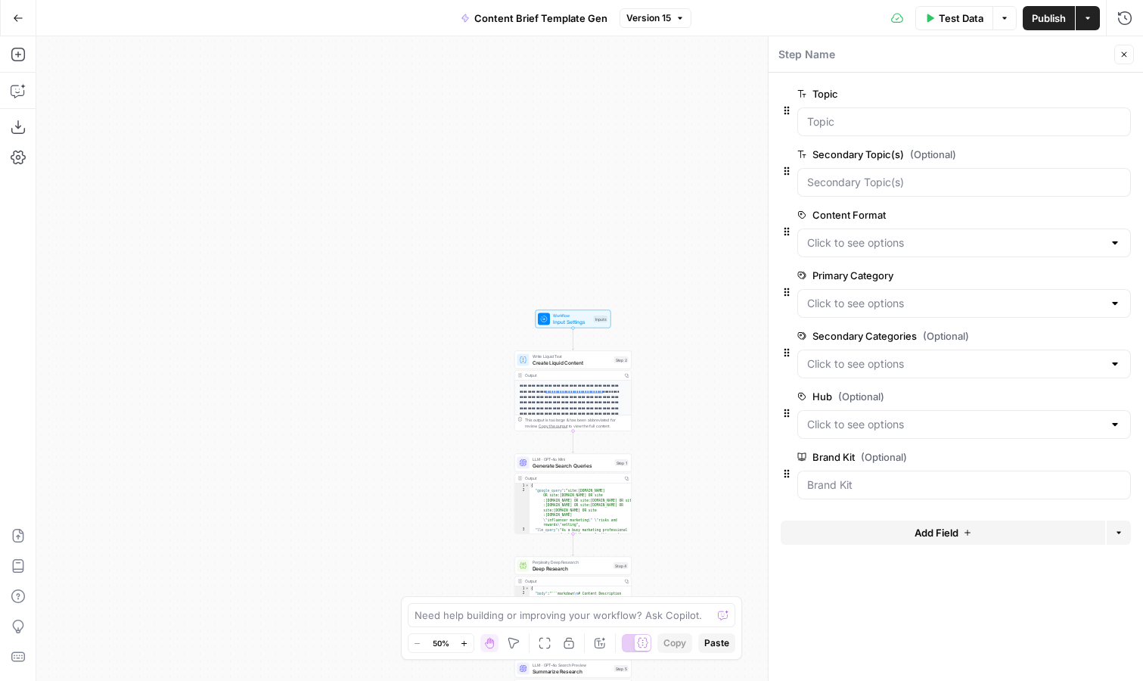
click at [1126, 56] on icon "button" at bounding box center [1124, 54] width 9 height 9
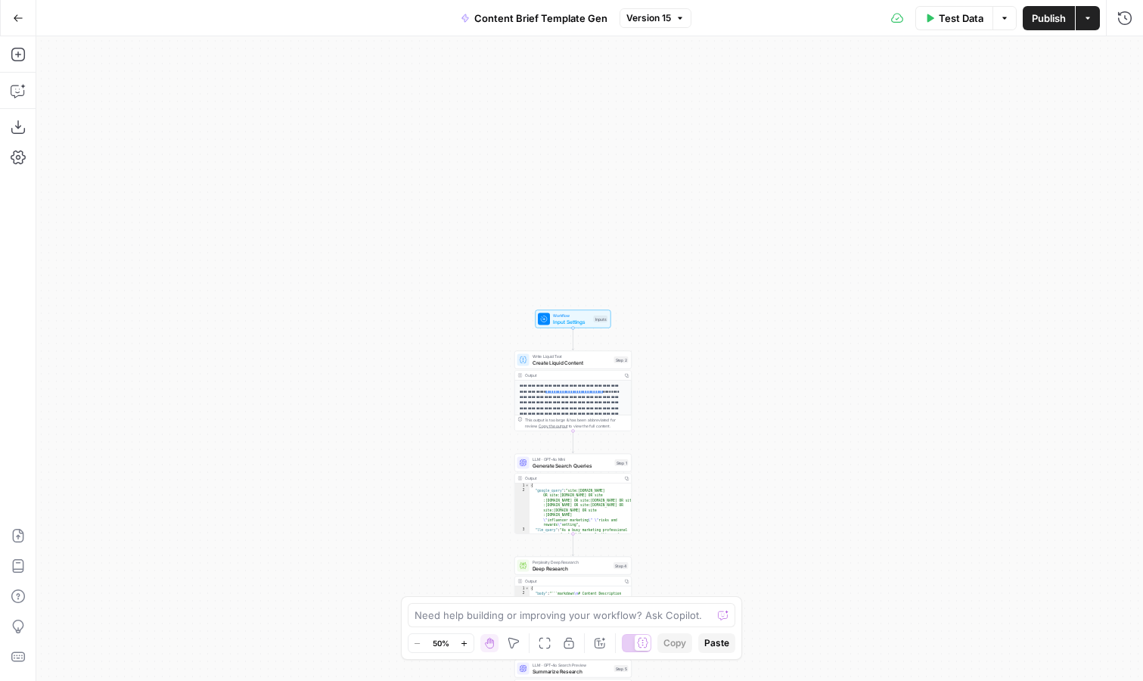
click at [17, 18] on icon "button" at bounding box center [18, 18] width 11 height 11
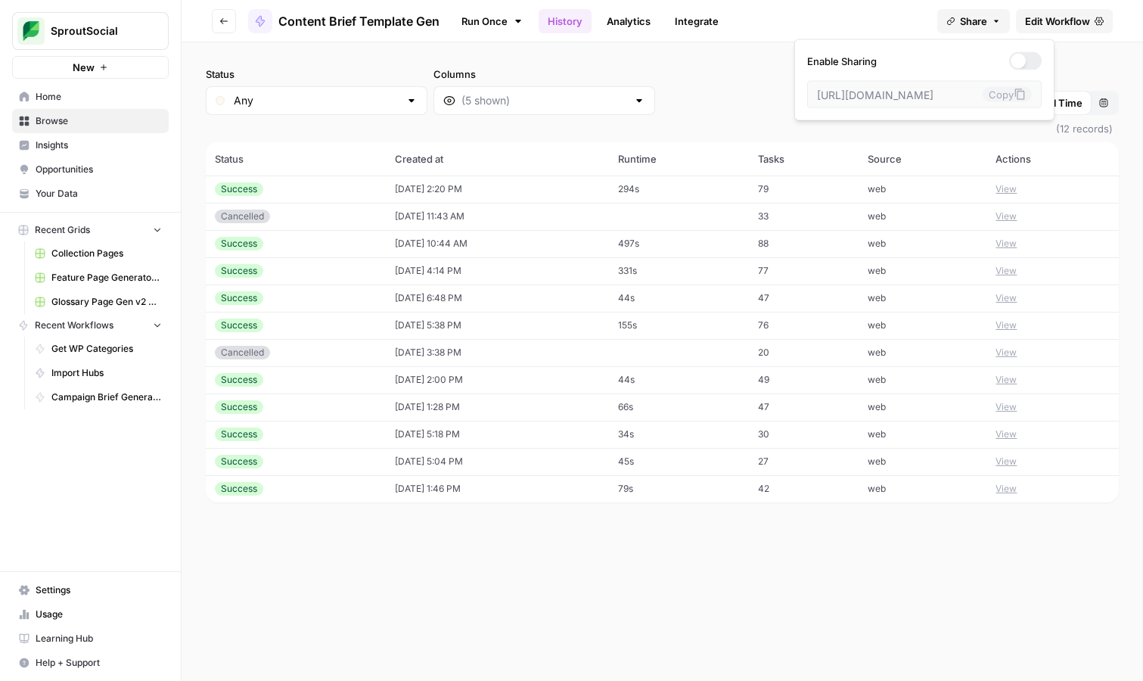
click at [989, 28] on button "Share" at bounding box center [973, 21] width 73 height 24
click at [691, 123] on span "(12 records)" at bounding box center [662, 128] width 913 height 27
click at [226, 14] on button "Go back" at bounding box center [224, 21] width 24 height 24
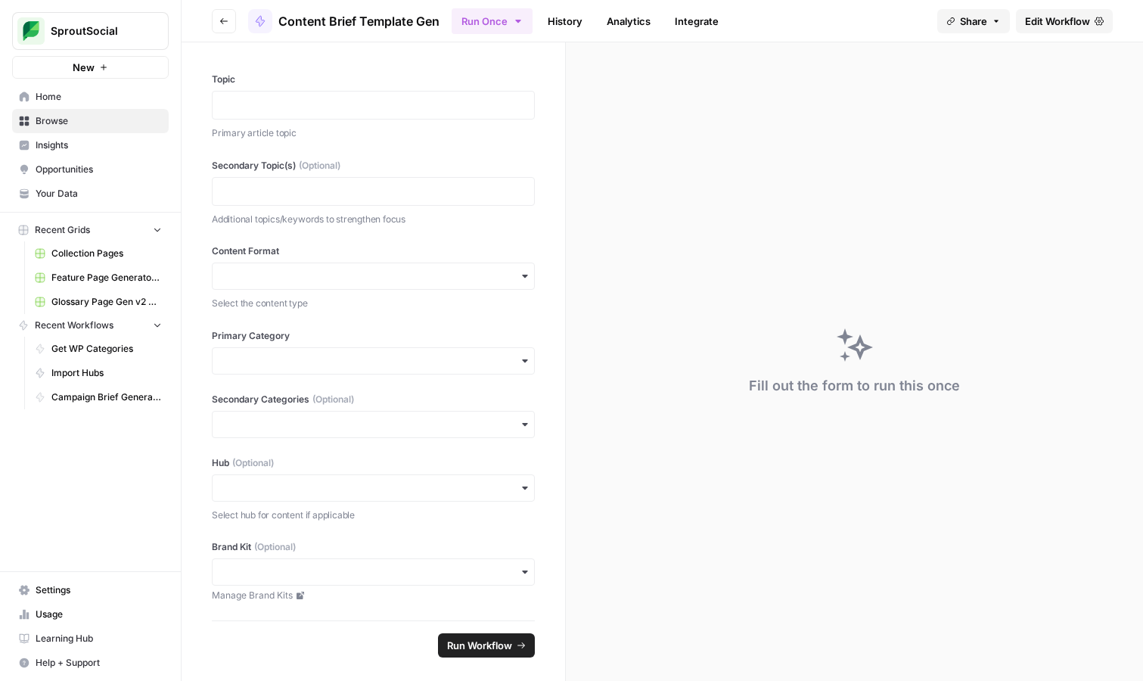
click at [226, 17] on icon "button" at bounding box center [223, 21] width 9 height 9
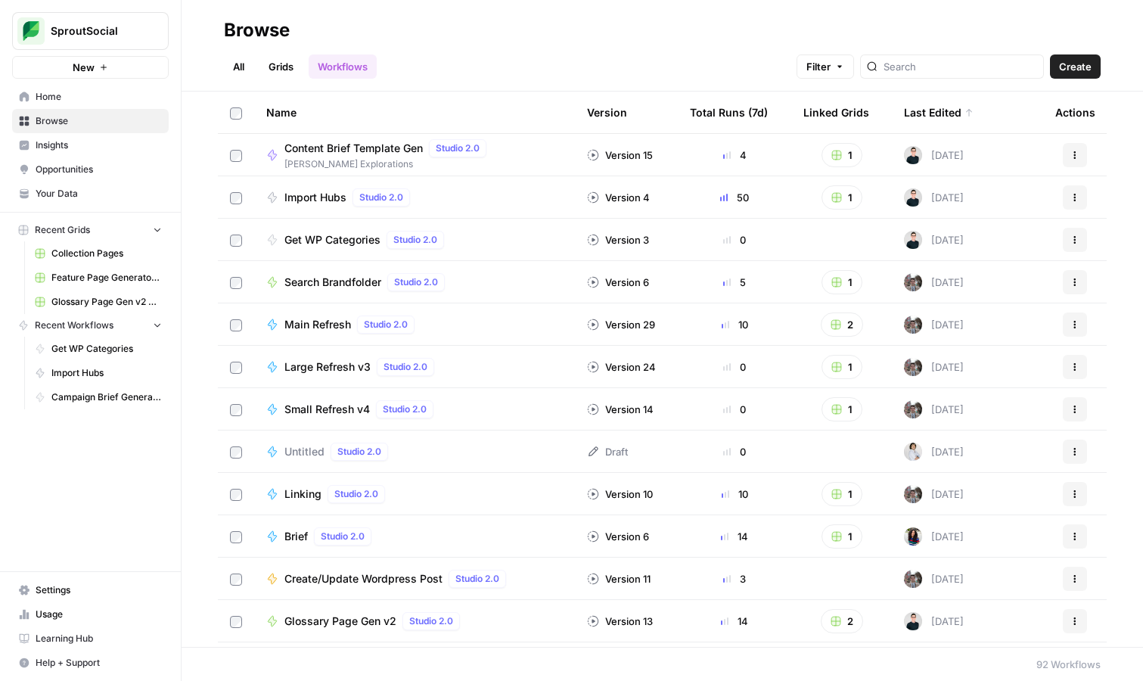
click at [1073, 159] on icon "button" at bounding box center [1074, 155] width 9 height 9
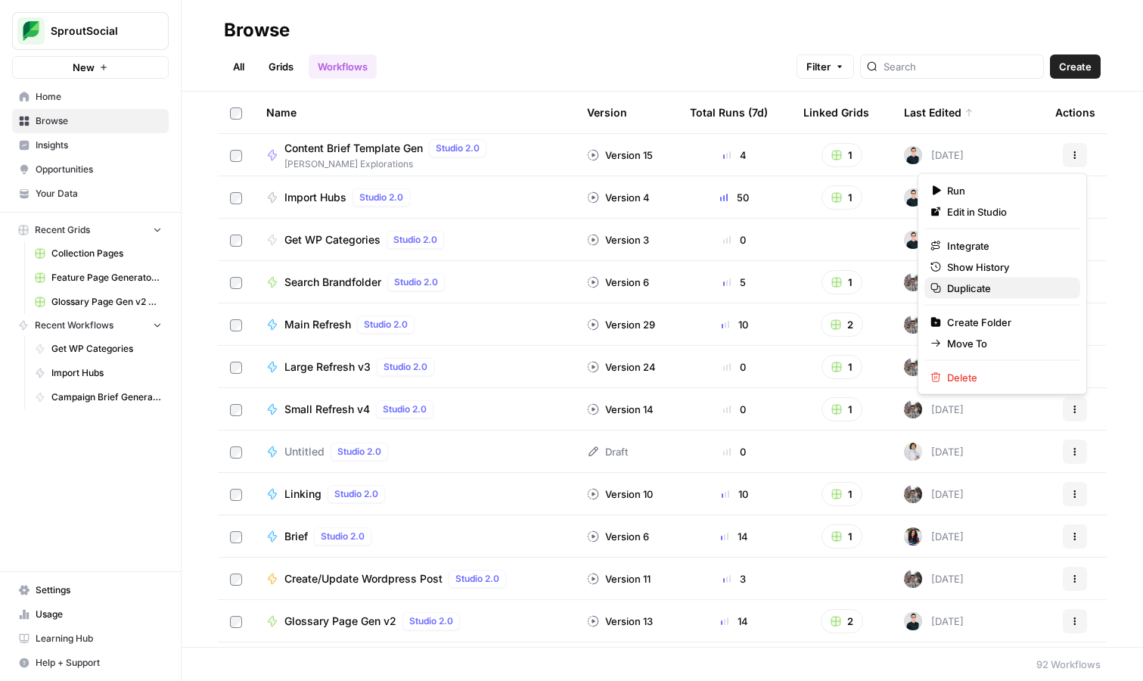
click at [994, 281] on span "Duplicate" at bounding box center [1007, 288] width 121 height 15
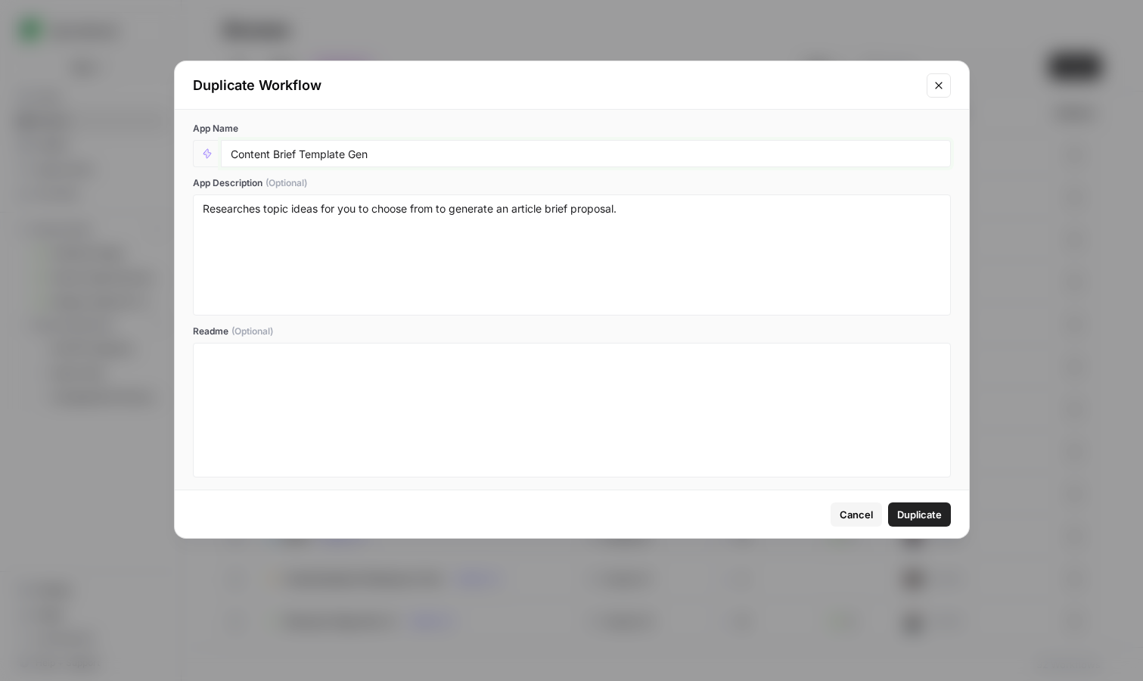
click at [483, 150] on input "Content Brief Template Gen" at bounding box center [586, 154] width 710 height 14
type input "Content Brief Template Gen v2"
click at [923, 511] on span "Duplicate" at bounding box center [919, 514] width 45 height 15
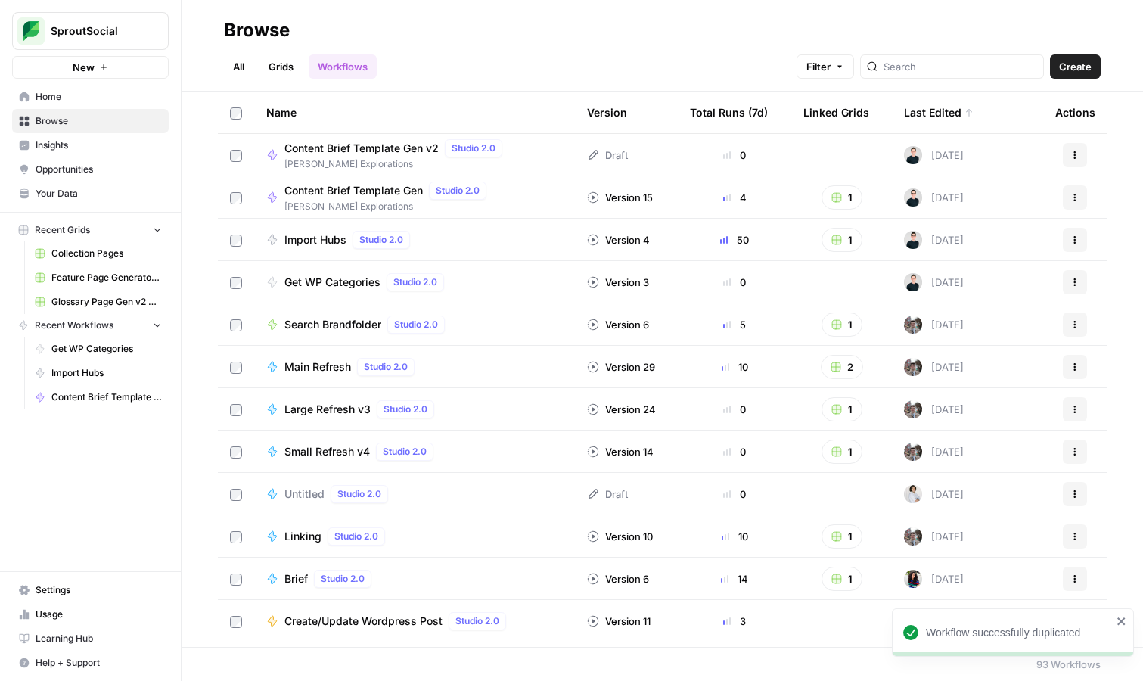
click at [407, 147] on span "Content Brief Template Gen v2" at bounding box center [361, 148] width 154 height 15
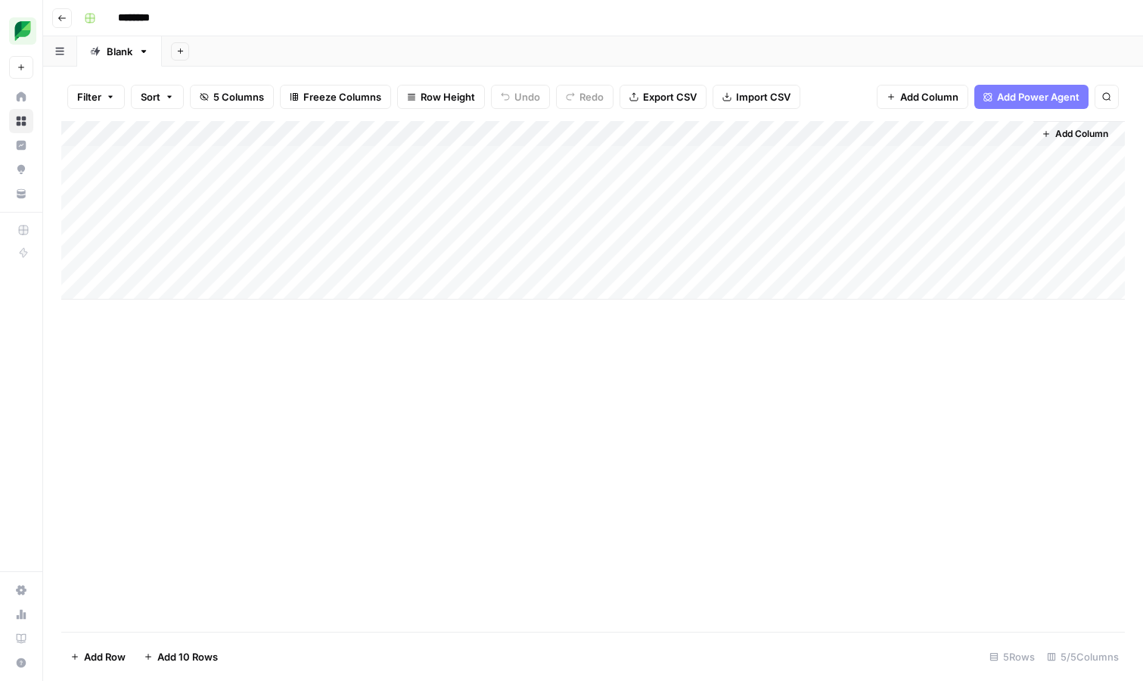
click at [164, 20] on input "********" at bounding box center [153, 18] width 85 height 24
type input "**********"
click at [452, 163] on div "Add Column" at bounding box center [593, 210] width 1064 height 179
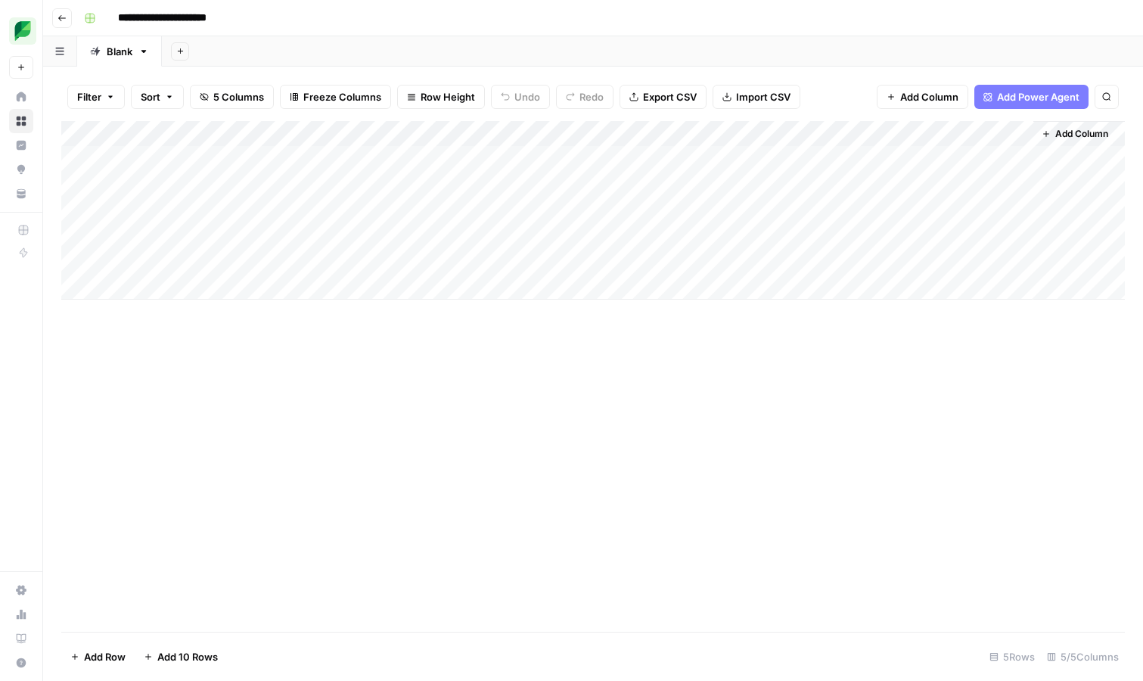
click at [626, 157] on div "Add Column" at bounding box center [593, 210] width 1064 height 179
click at [648, 159] on div "Add Column" at bounding box center [593, 210] width 1064 height 179
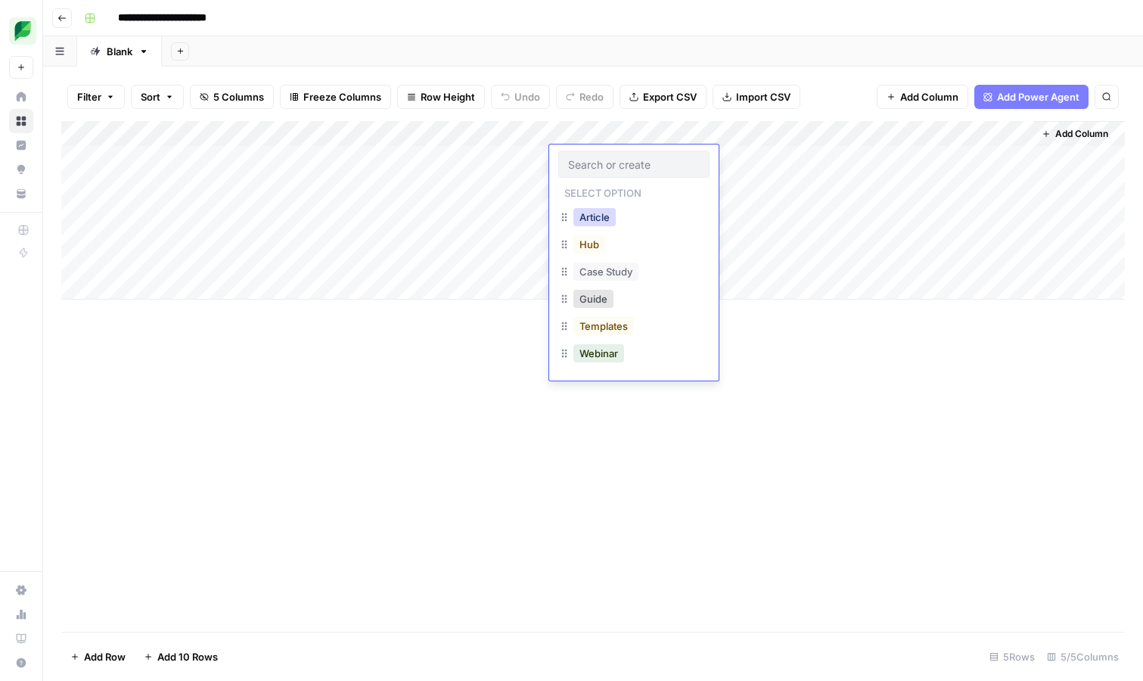
click at [610, 216] on button "Article" at bounding box center [594, 217] width 42 height 18
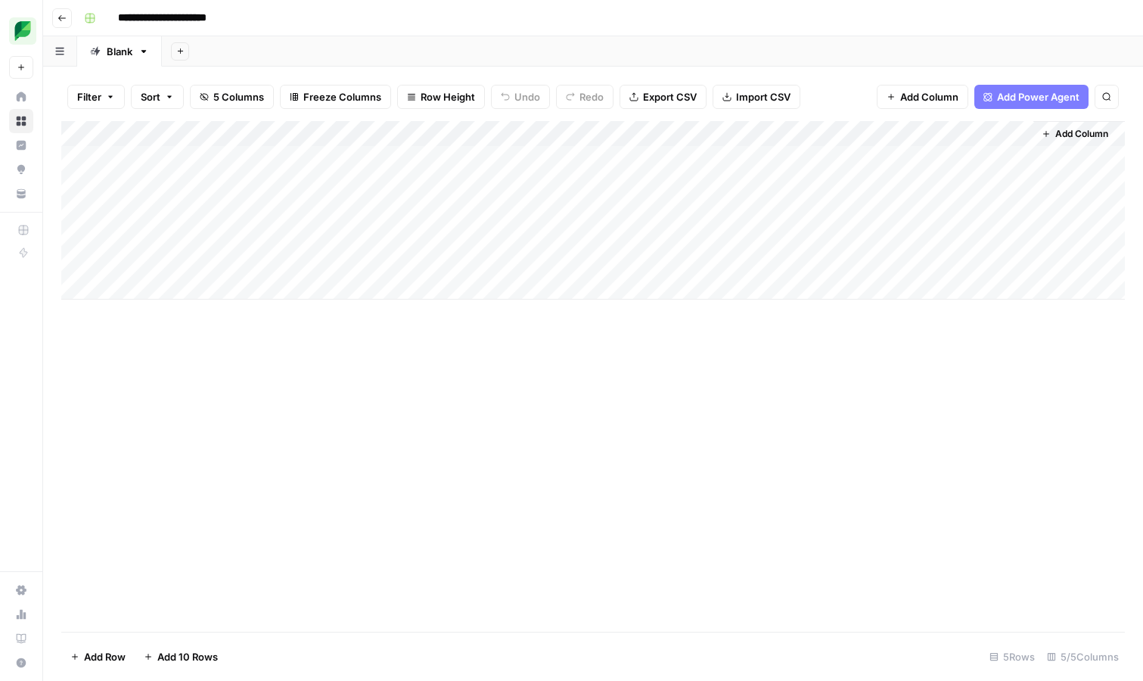
click at [748, 162] on div "Add Column" at bounding box center [593, 210] width 1064 height 179
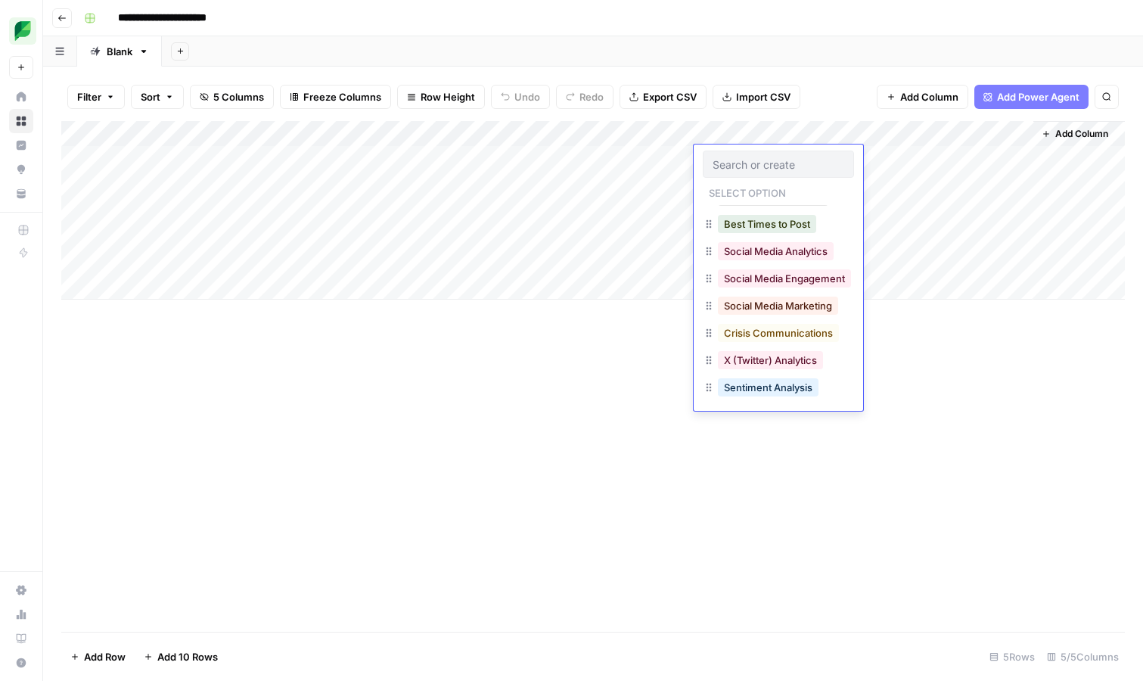
scroll to position [103, 0]
click at [771, 304] on button "Social Media Marketing" at bounding box center [778, 305] width 120 height 18
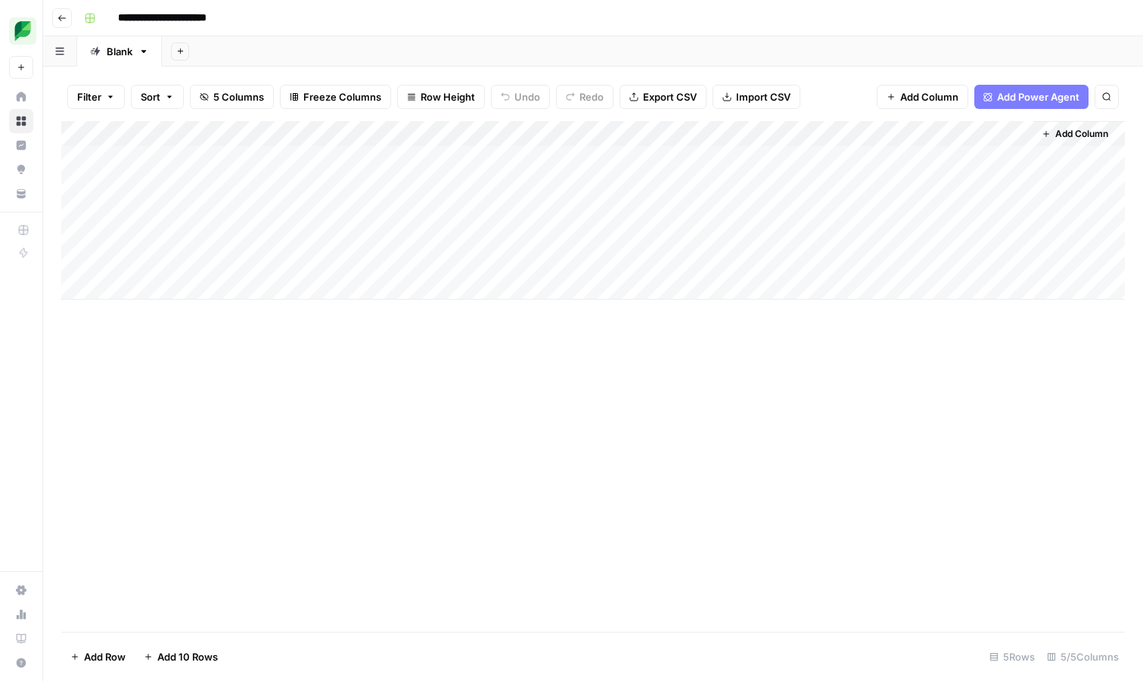
click at [932, 156] on div "Add Column" at bounding box center [593, 210] width 1064 height 179
click at [495, 158] on div "Add Column" at bounding box center [593, 210] width 1064 height 179
click at [536, 130] on div "Add Column" at bounding box center [593, 210] width 1064 height 179
click at [495, 160] on div "Add Column" at bounding box center [593, 210] width 1064 height 179
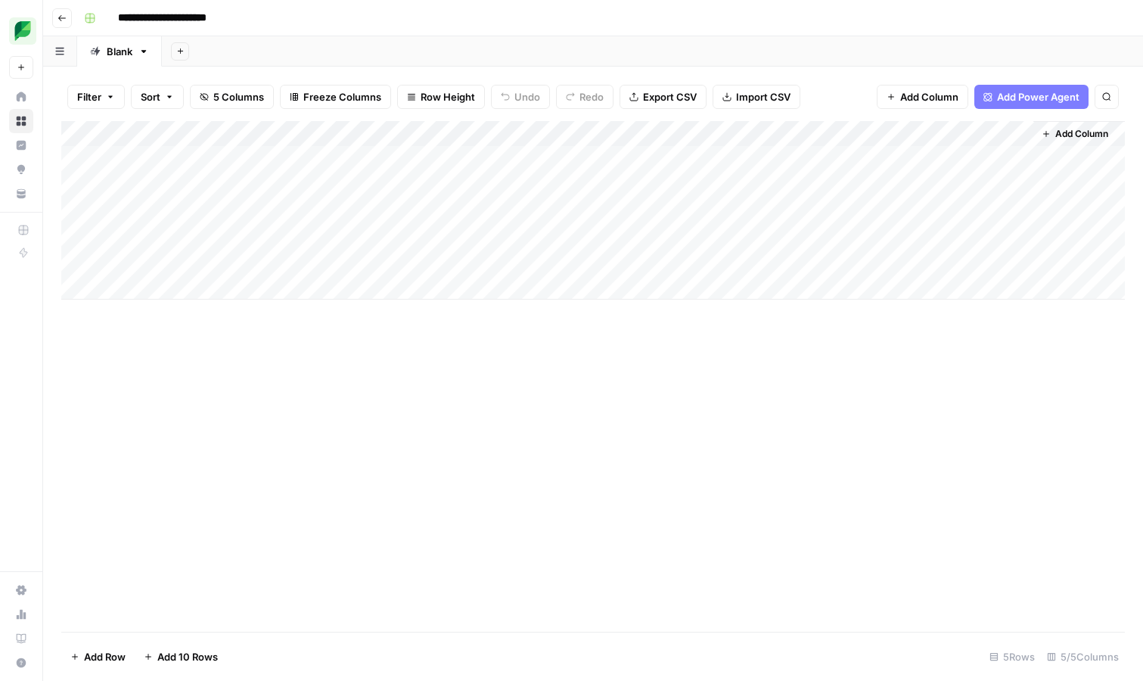
click at [495, 160] on div "Add Column" at bounding box center [593, 210] width 1064 height 179
click at [930, 157] on div "Add Column" at bounding box center [593, 210] width 1064 height 179
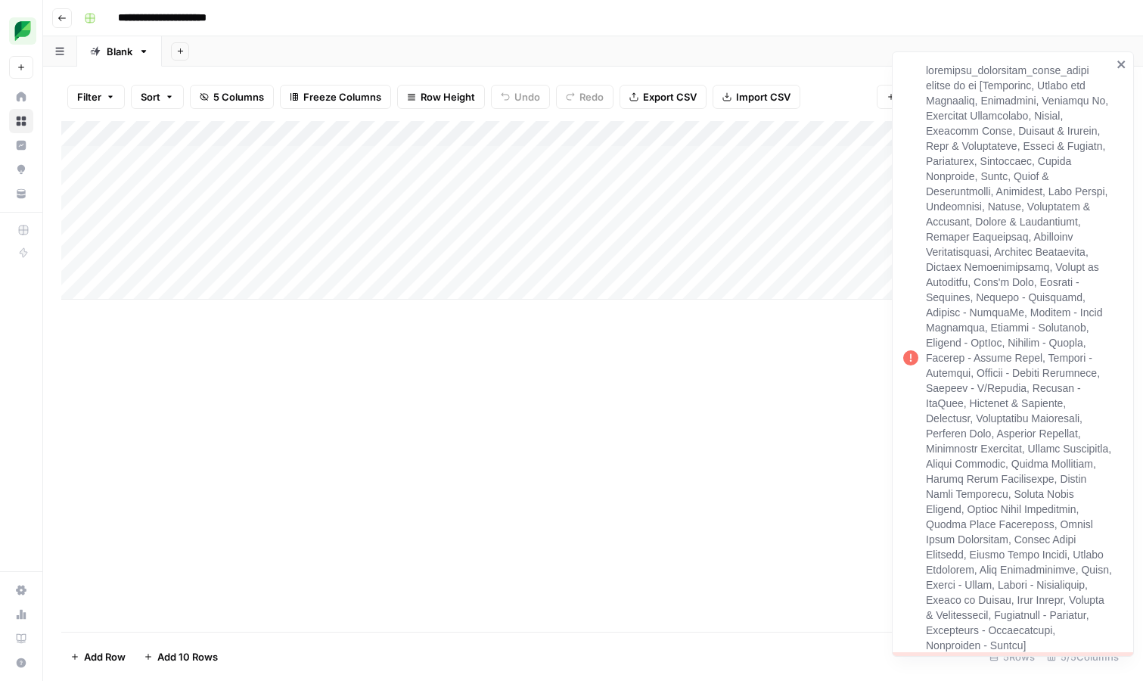
click at [461, 156] on div "Add Column" at bounding box center [593, 210] width 1064 height 179
type textarea "**********"
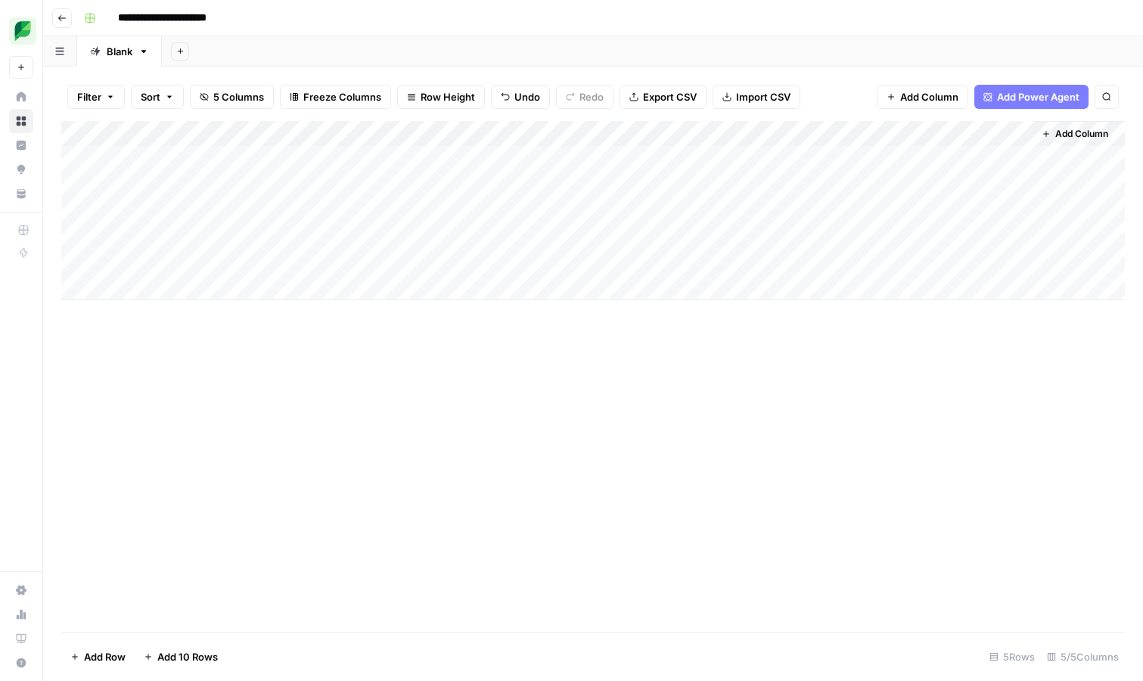
click at [932, 157] on div "Add Column" at bounding box center [593, 210] width 1064 height 179
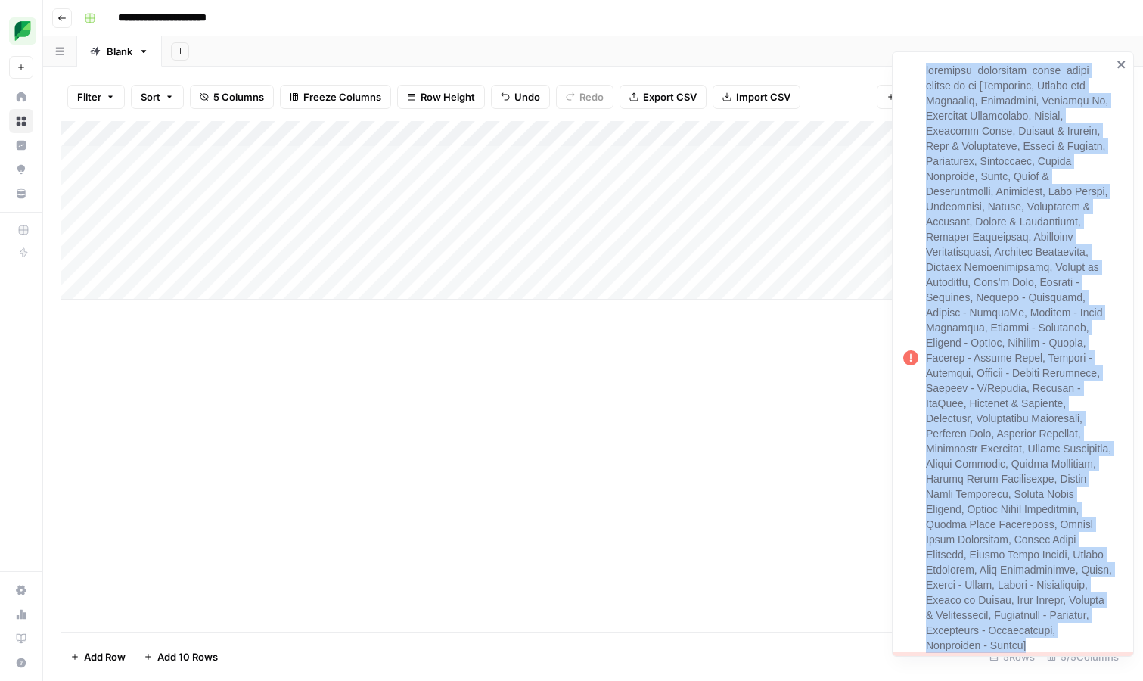
drag, startPoint x: 999, startPoint y: 642, endPoint x: 923, endPoint y: 67, distance: 580.7
click at [923, 67] on div at bounding box center [1008, 357] width 218 height 599
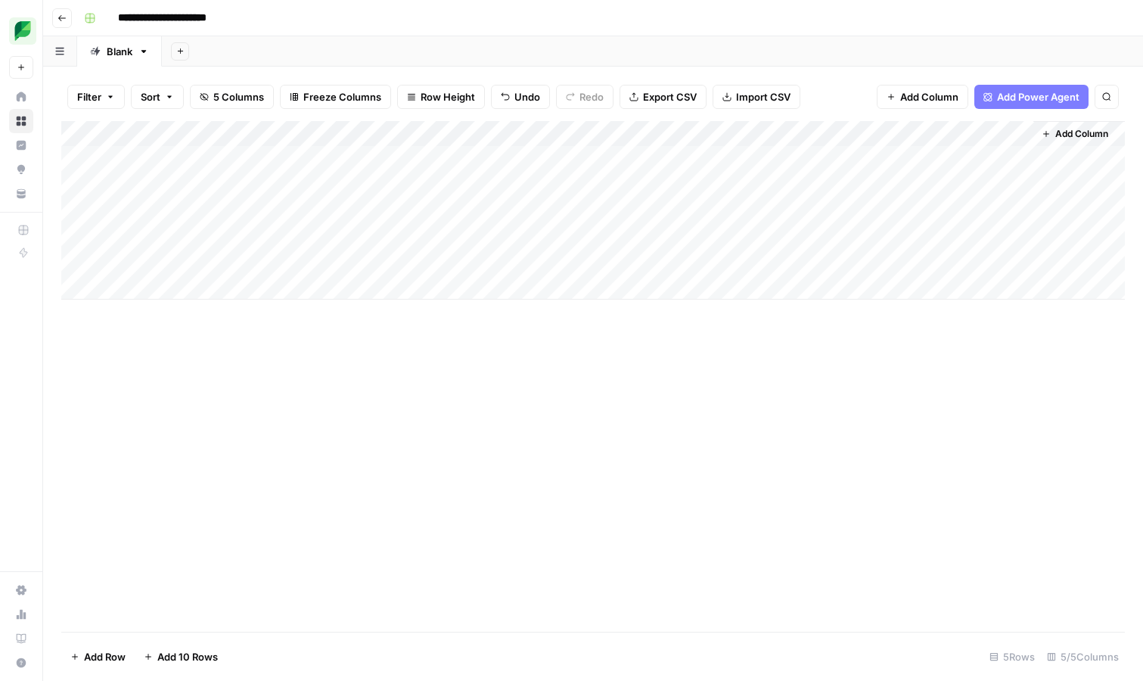
click at [443, 160] on div "Add Column" at bounding box center [593, 210] width 1064 height 179
click at [339, 160] on textarea "**********" at bounding box center [452, 159] width 242 height 21
click at [480, 159] on textarea "**********" at bounding box center [452, 159] width 242 height 21
type textarea "**********"
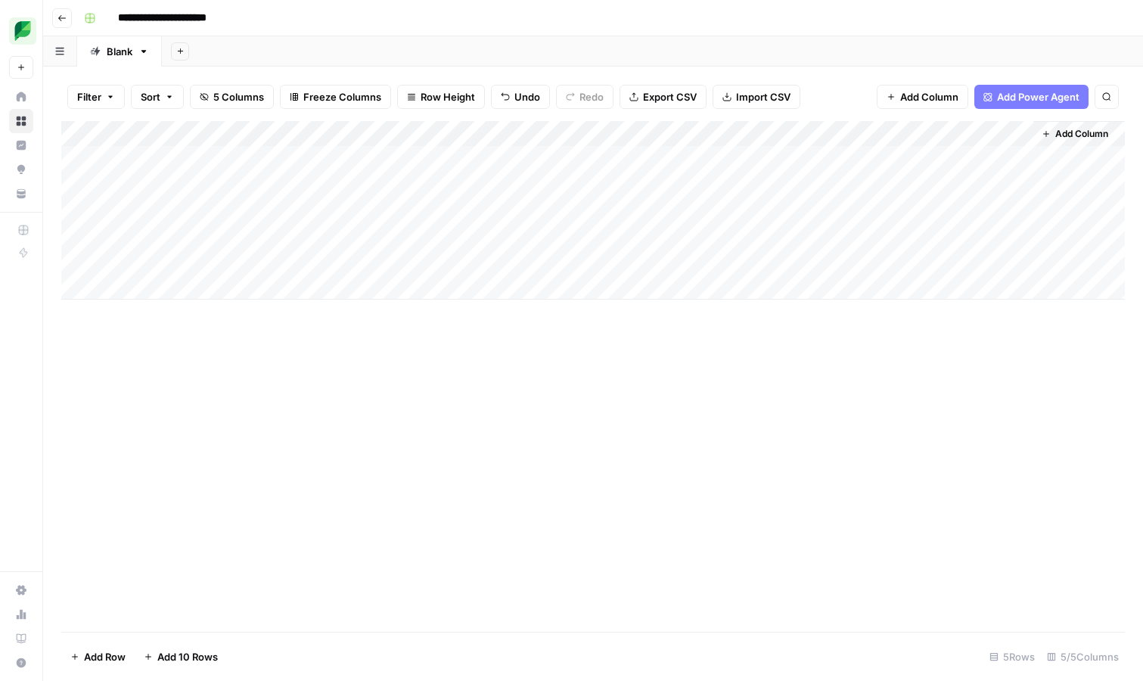
click at [924, 158] on div "Add Column" at bounding box center [593, 210] width 1064 height 179
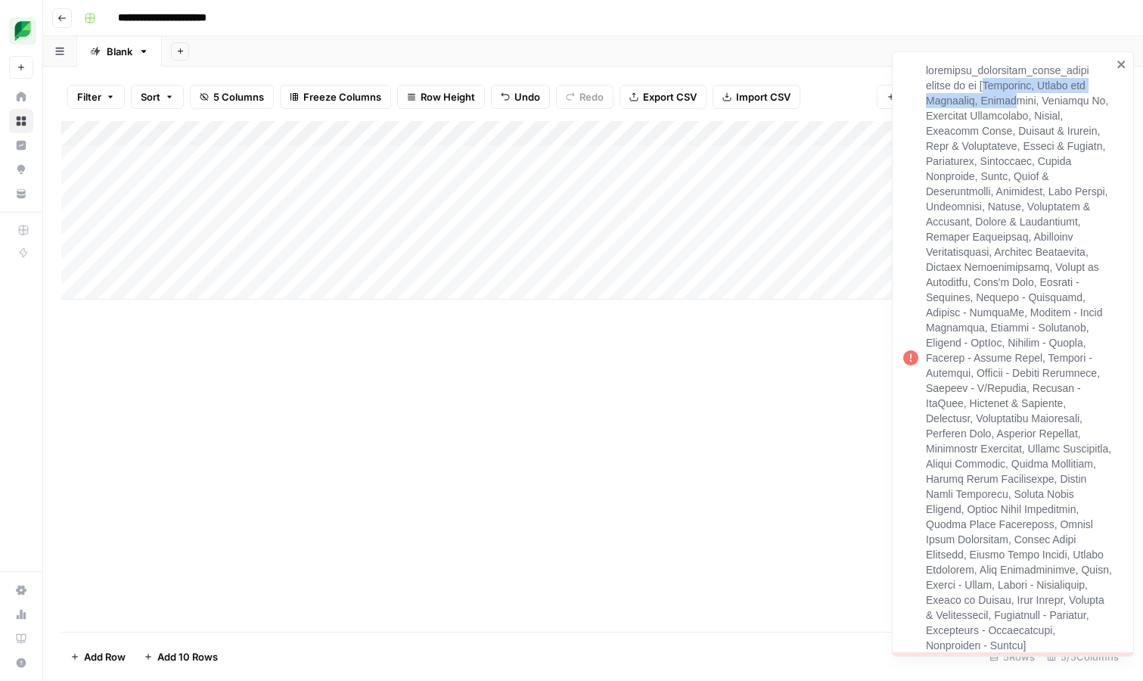
drag, startPoint x: 990, startPoint y: 85, endPoint x: 1006, endPoint y: 104, distance: 25.3
click at [1006, 104] on div at bounding box center [1019, 358] width 186 height 590
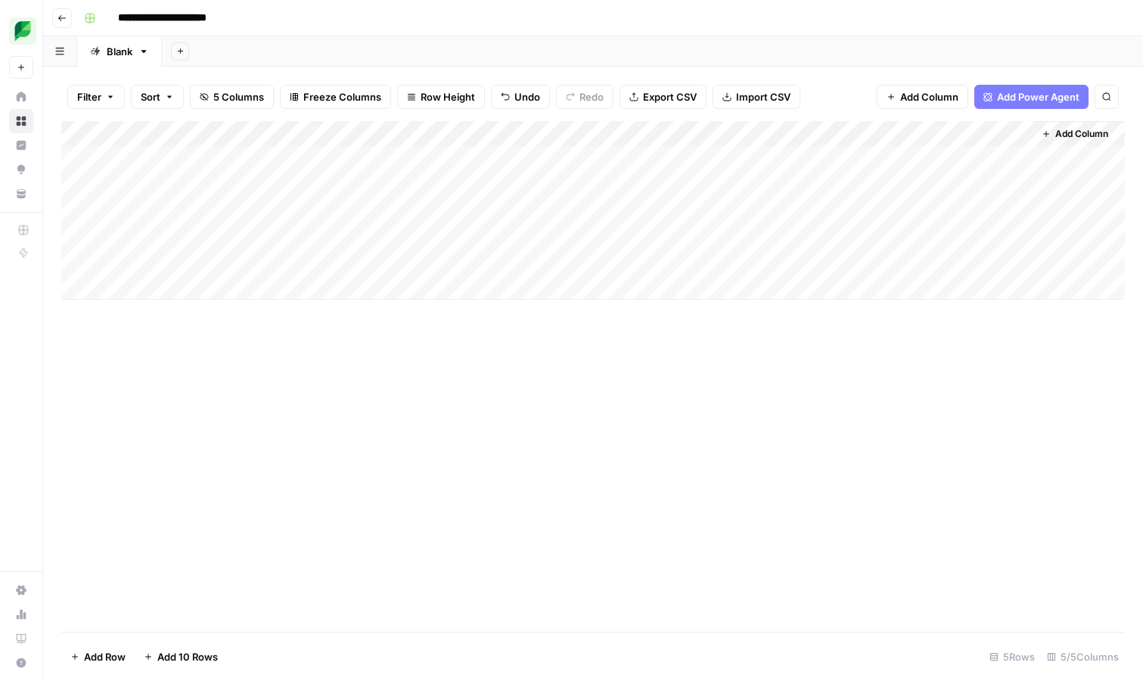
click at [1006, 104] on span "Add Power Agent" at bounding box center [1038, 96] width 82 height 15
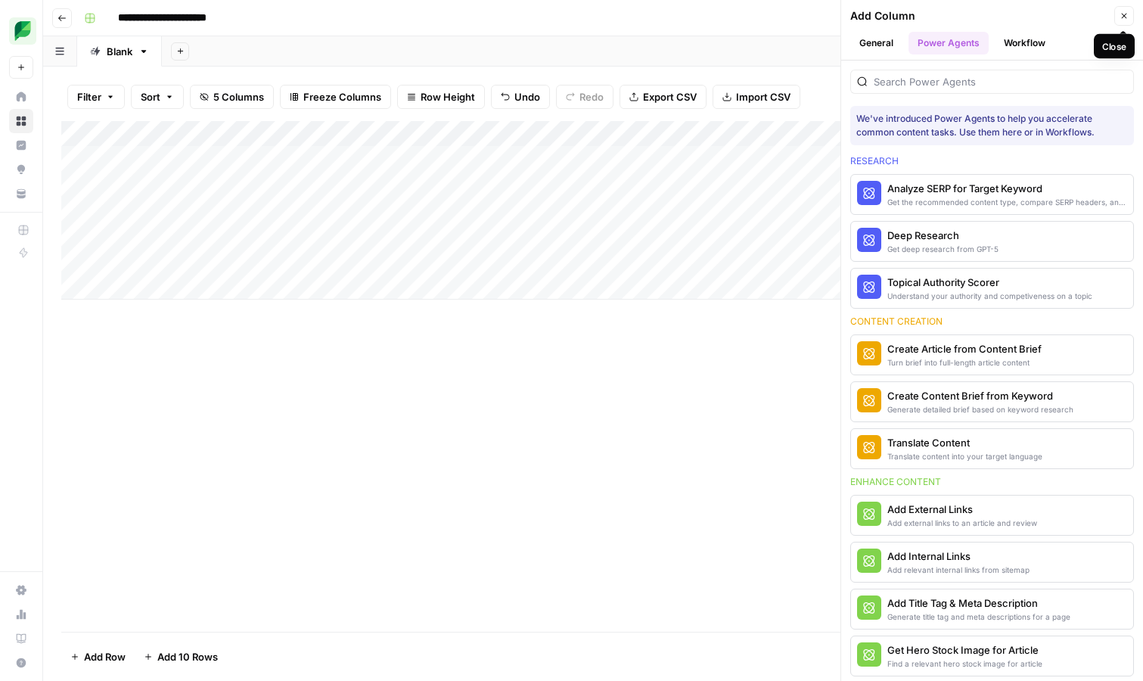
click at [1130, 17] on button "Close" at bounding box center [1124, 16] width 20 height 20
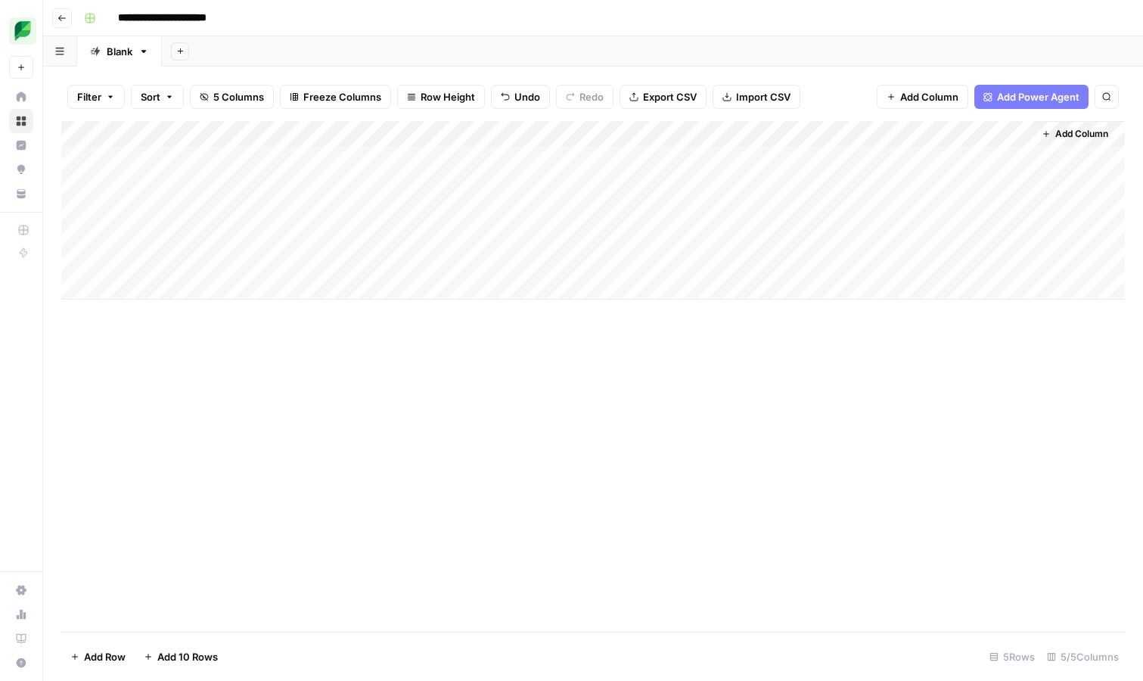
click at [460, 155] on div "Add Column" at bounding box center [593, 210] width 1064 height 179
click at [460, 155] on textarea "**********" at bounding box center [452, 159] width 242 height 21
type textarea "**********"
click at [932, 161] on div "Add Column" at bounding box center [593, 210] width 1064 height 179
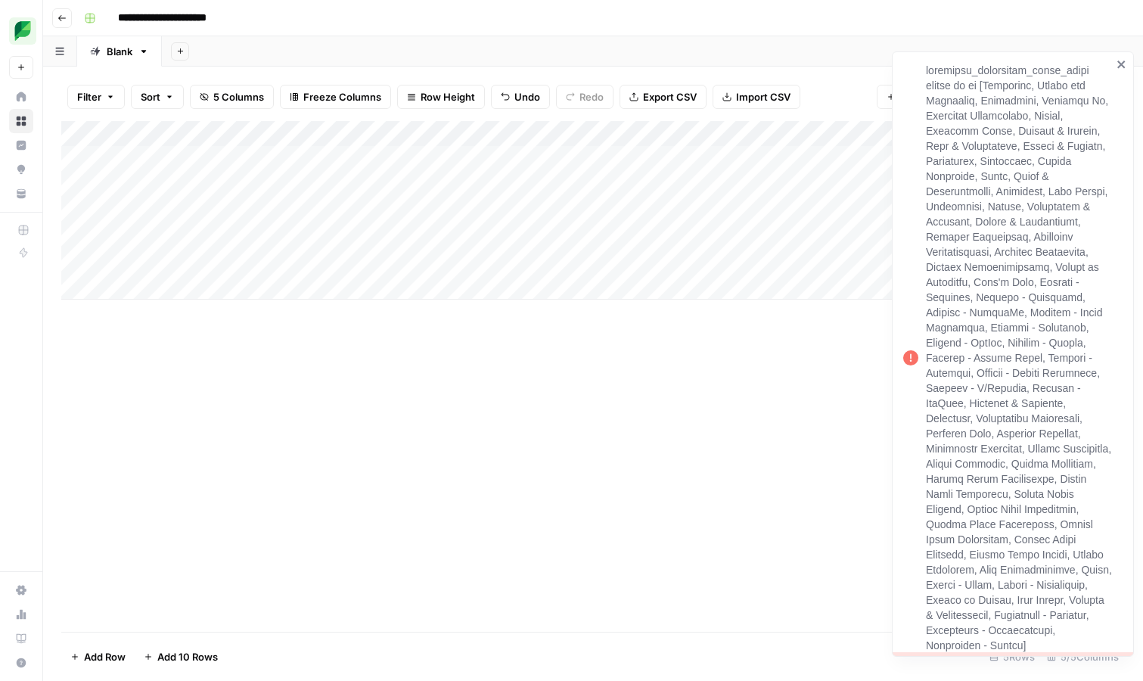
click at [464, 156] on div "Add Column" at bounding box center [593, 210] width 1064 height 179
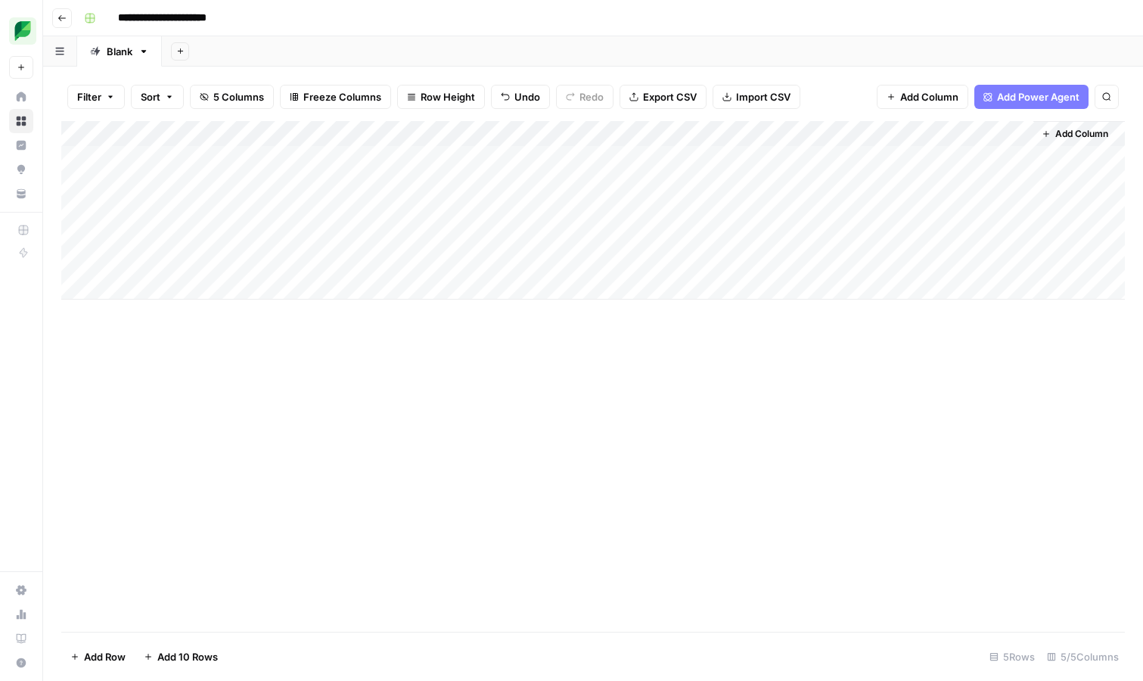
click at [460, 157] on div "Add Column" at bounding box center [593, 210] width 1064 height 179
click at [460, 157] on textarea "**********" at bounding box center [452, 159] width 242 height 21
click at [452, 224] on div "Add Column" at bounding box center [593, 210] width 1064 height 179
click at [470, 154] on div "Add Column" at bounding box center [593, 210] width 1064 height 179
click at [541, 133] on div "Add Column" at bounding box center [593, 210] width 1064 height 179
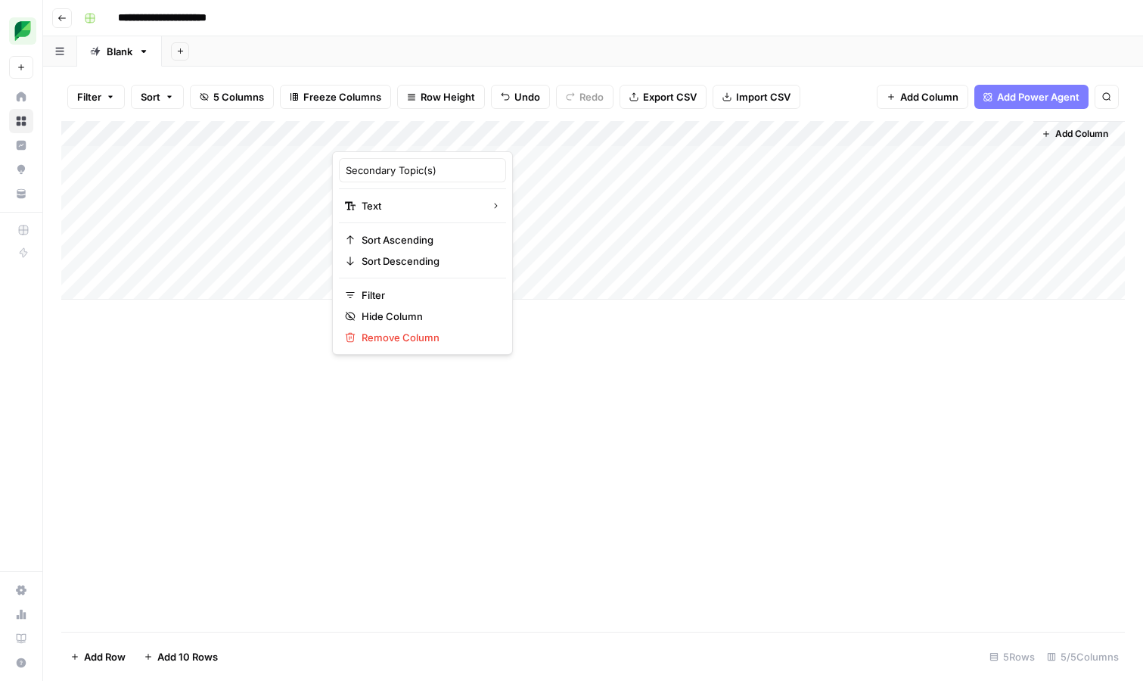
click at [541, 133] on div at bounding box center [441, 136] width 219 height 30
click at [494, 160] on div "Add Column" at bounding box center [593, 210] width 1064 height 179
click at [1088, 132] on span "Add Column" at bounding box center [1081, 134] width 53 height 14
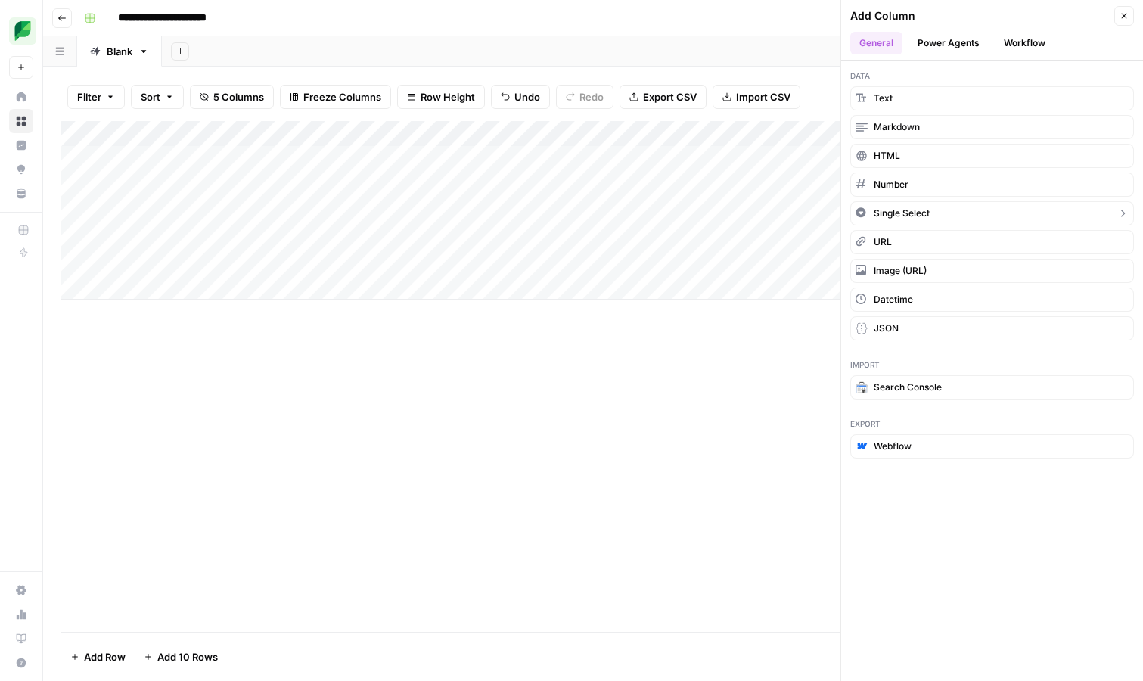
click at [1123, 213] on icon "button" at bounding box center [1123, 213] width 4 height 7
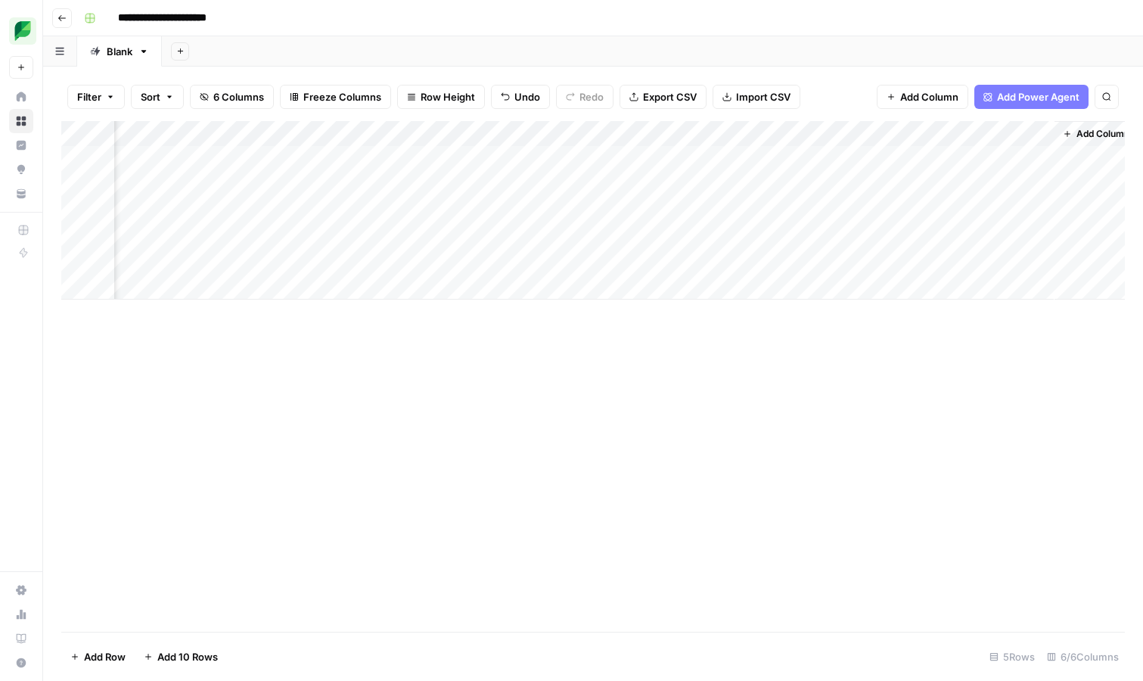
scroll to position [0, 129]
click at [1030, 135] on div "Add Column" at bounding box center [593, 210] width 1064 height 179
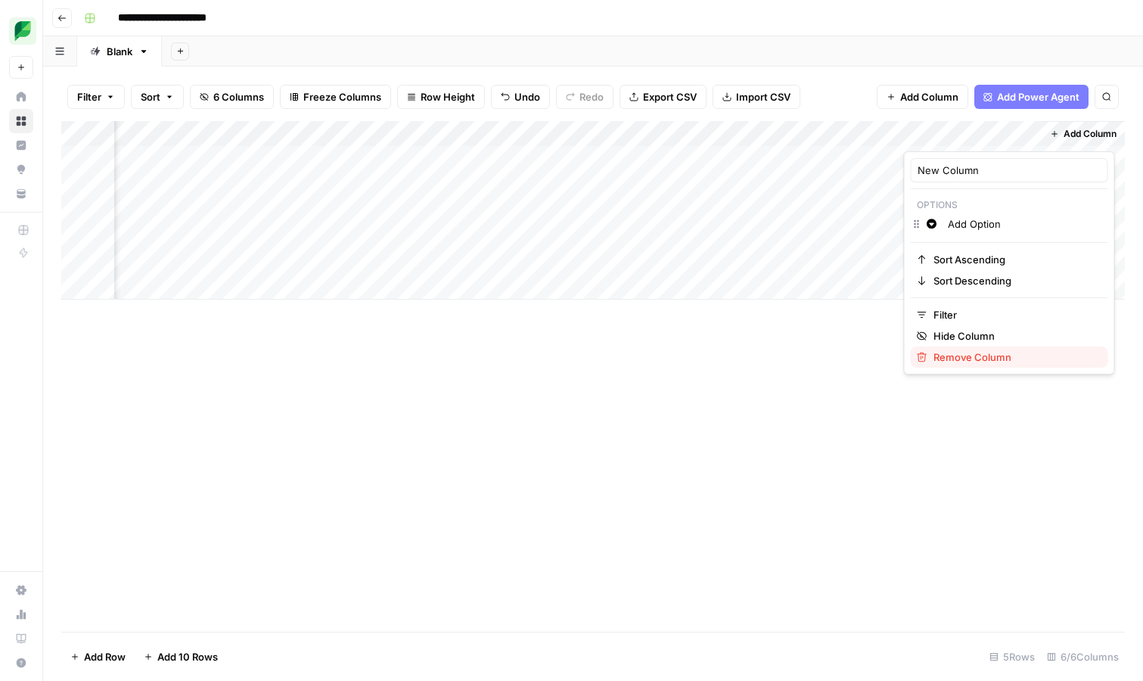
click at [987, 357] on span "Remove Column" at bounding box center [1014, 356] width 163 height 15
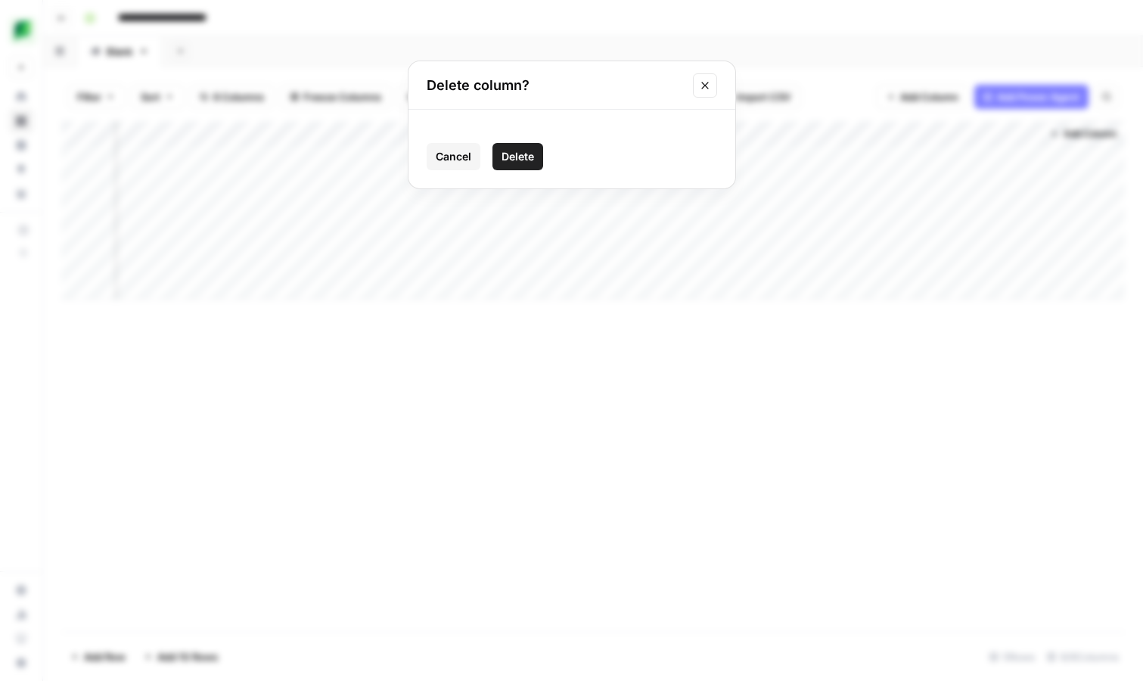
click at [520, 157] on span "Delete" at bounding box center [518, 156] width 33 height 15
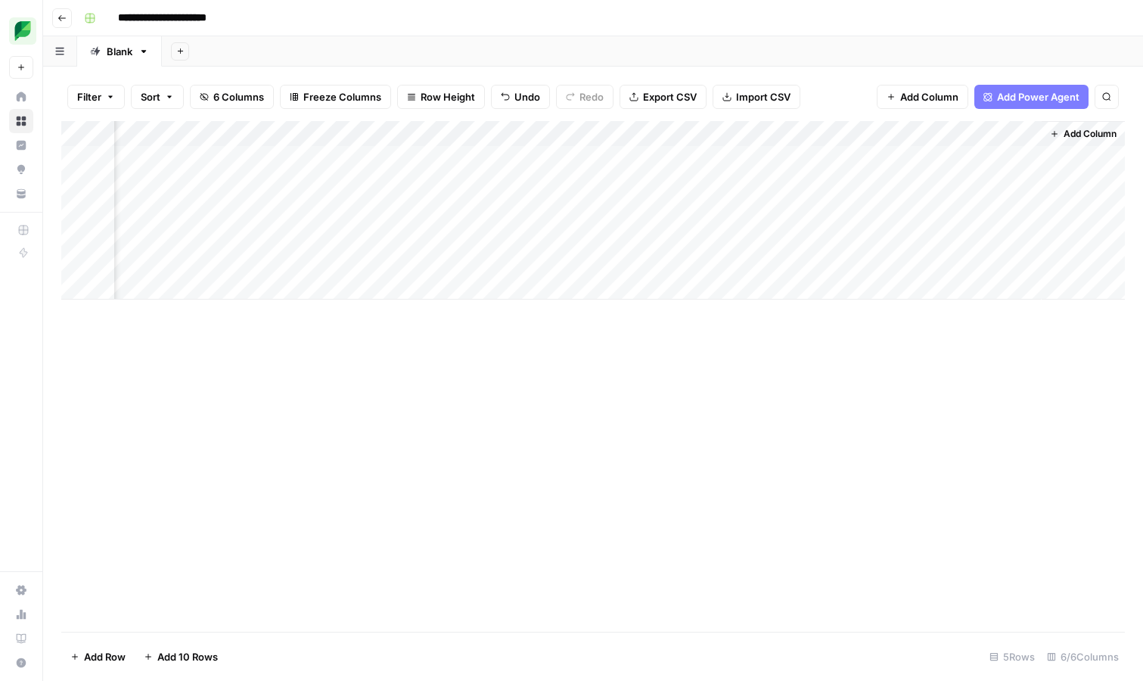
scroll to position [0, 0]
click at [66, 17] on span "Go back" at bounding box center [66, 17] width 1 height 1
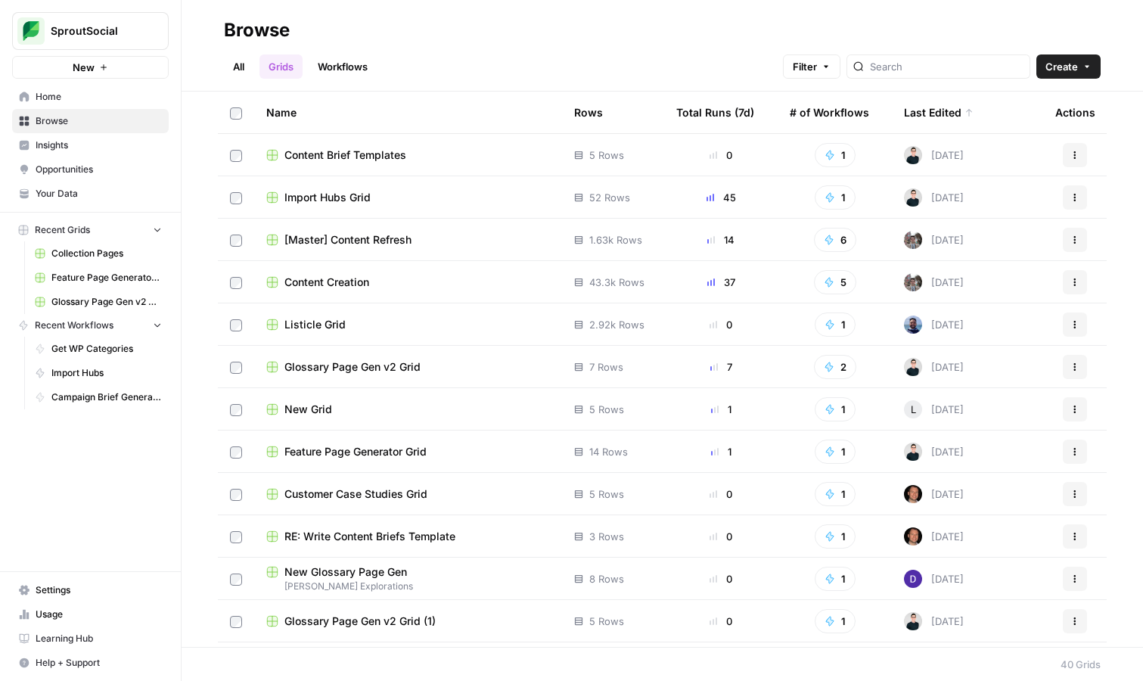
click at [343, 67] on link "Workflows" at bounding box center [343, 66] width 68 height 24
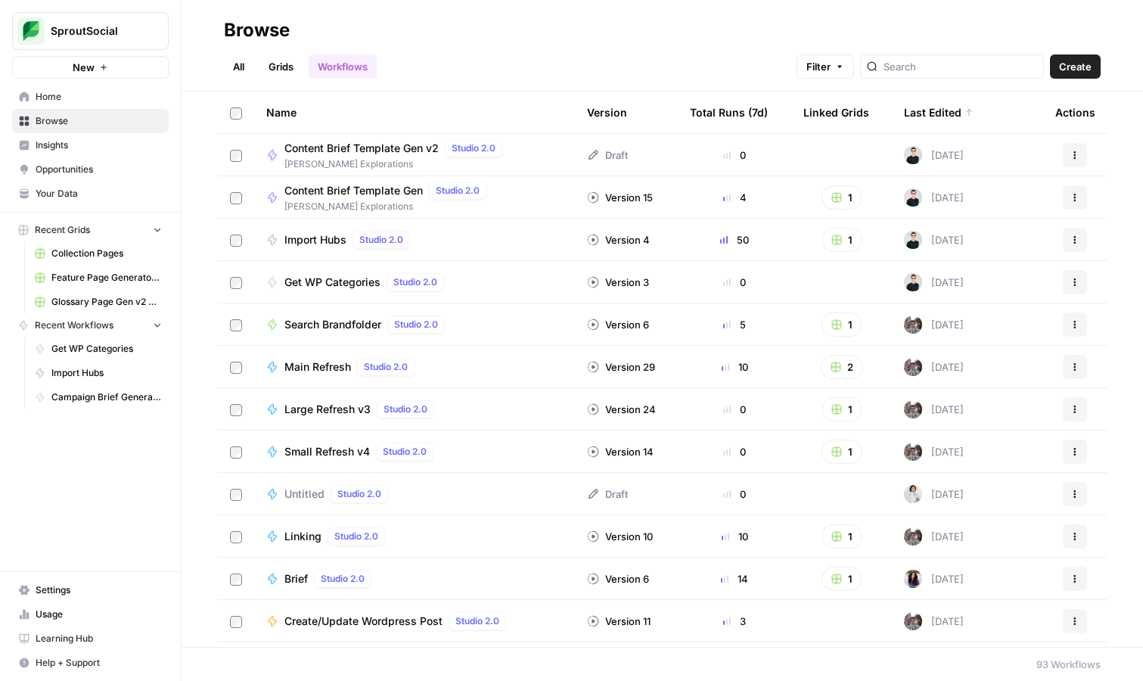
click at [377, 144] on span "Content Brief Template Gen v2" at bounding box center [361, 148] width 154 height 15
click at [356, 191] on span "Content Brief Template Gen" at bounding box center [353, 190] width 138 height 15
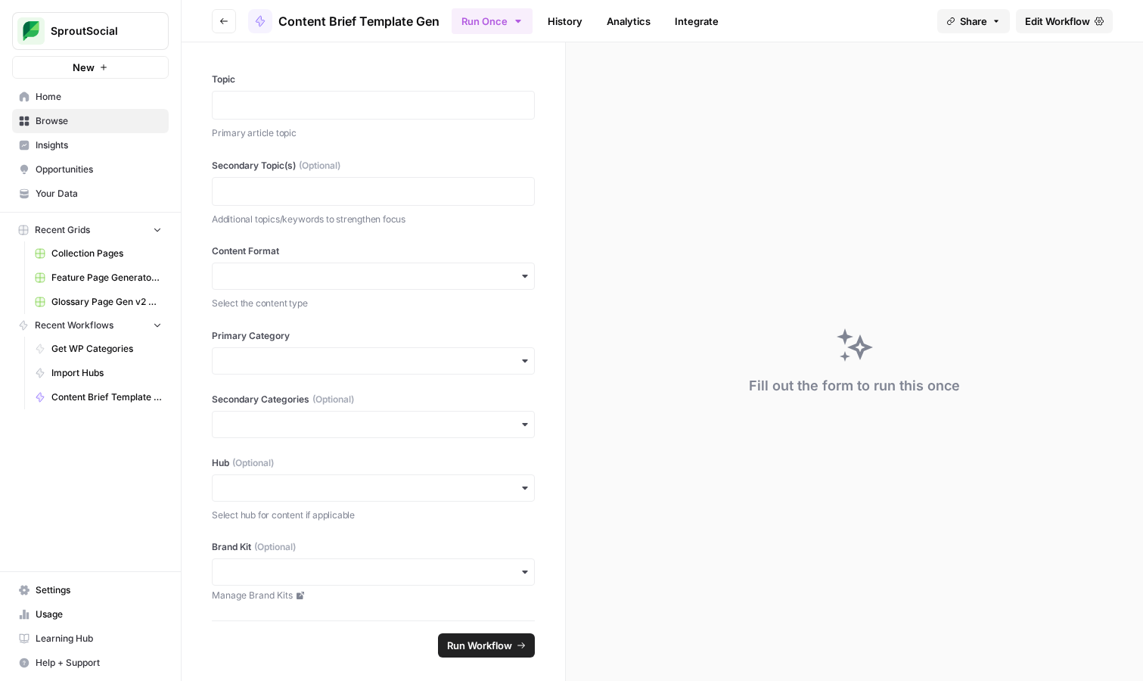
click at [575, 26] on link "History" at bounding box center [565, 21] width 53 height 24
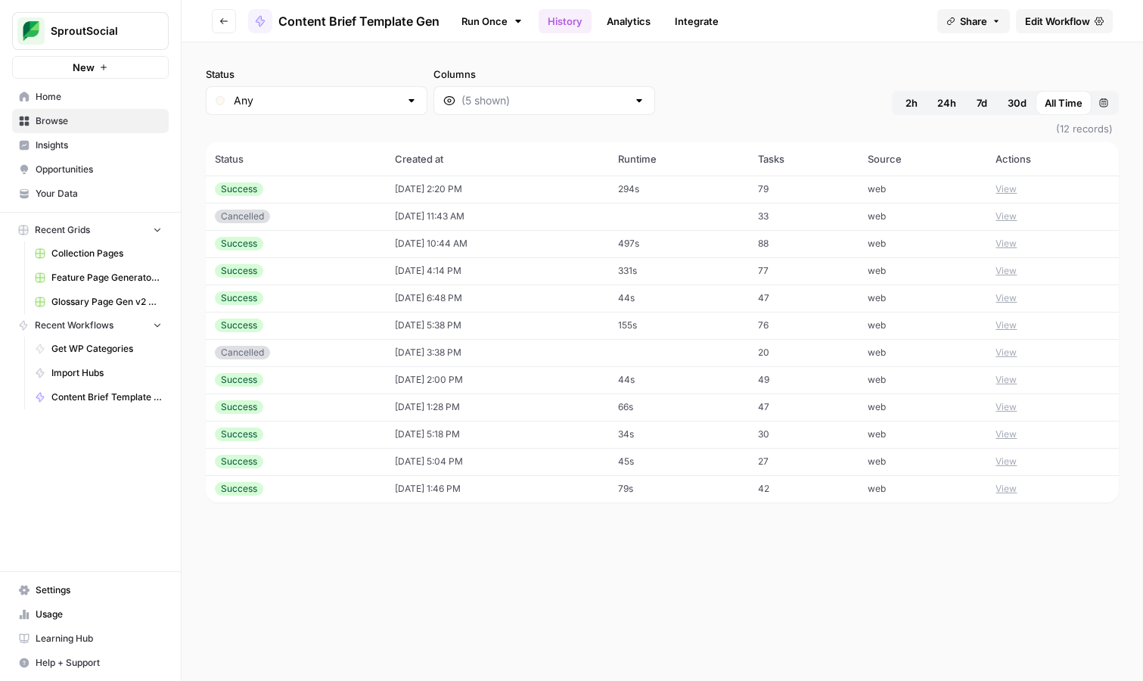
click at [1013, 188] on button "View" at bounding box center [1006, 189] width 21 height 14
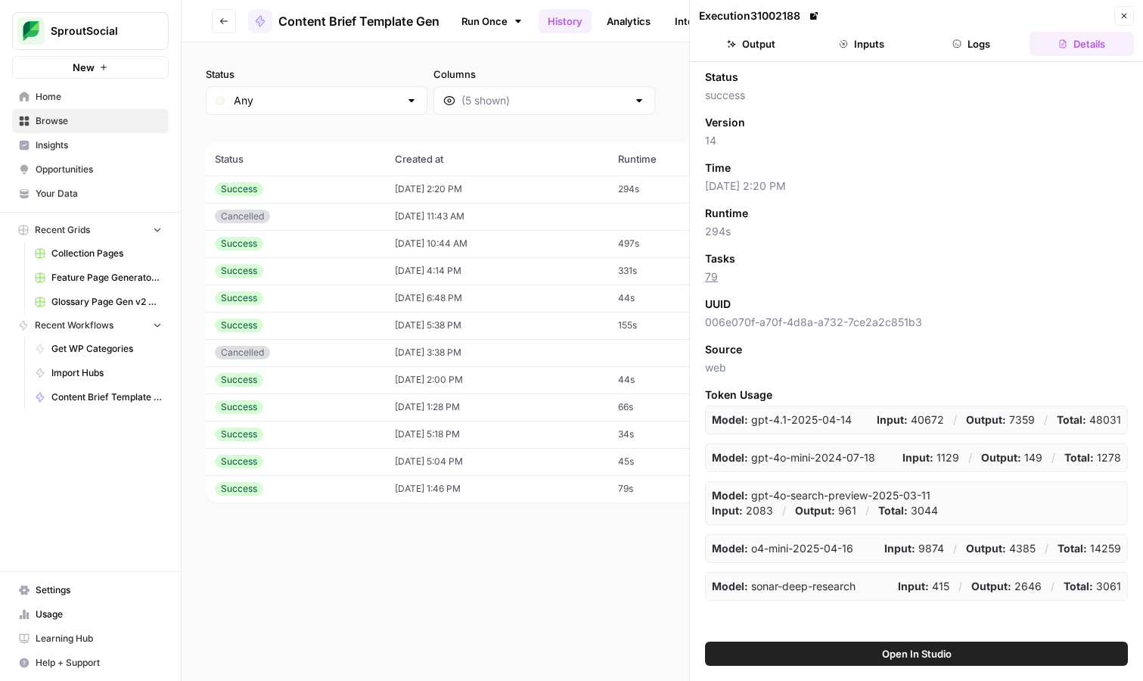
click at [881, 36] on button "Inputs" at bounding box center [861, 44] width 104 height 24
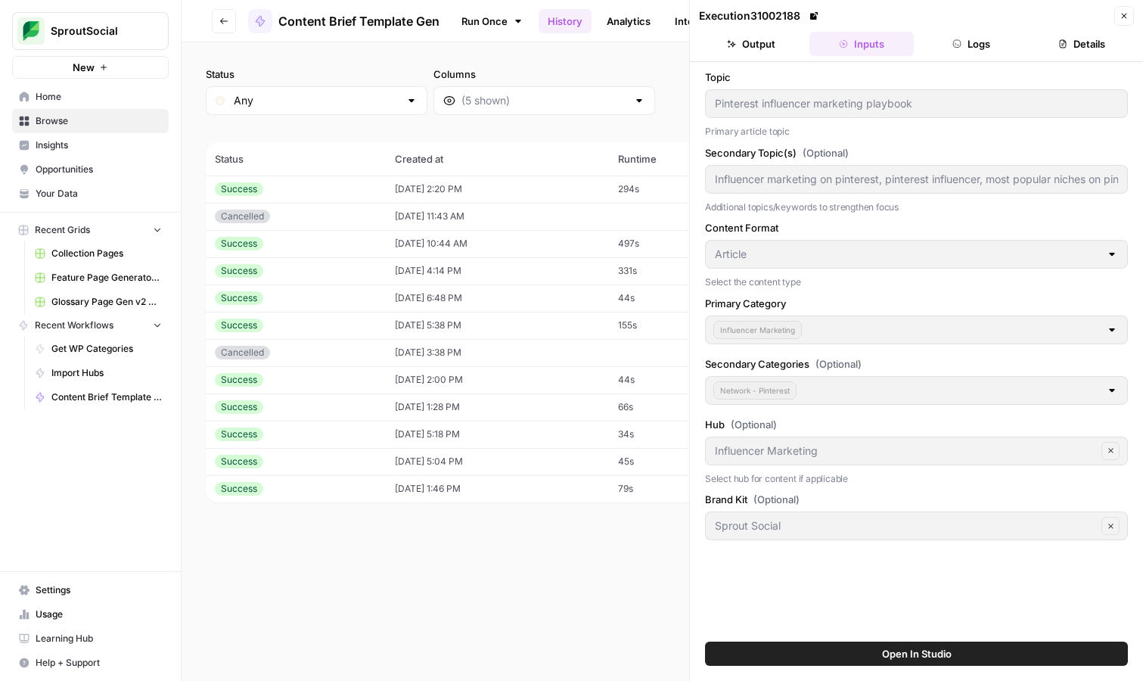
click at [769, 52] on div "Execution 31002188 Close Output Inputs Logs Details Topic Pinterest influencer …" at bounding box center [916, 340] width 454 height 681
click at [473, 20] on link "Run Once" at bounding box center [492, 21] width 81 height 26
click at [609, 247] on td "[DATE] 10:44 AM" at bounding box center [497, 243] width 223 height 27
click at [562, 24] on link "History" at bounding box center [565, 21] width 53 height 24
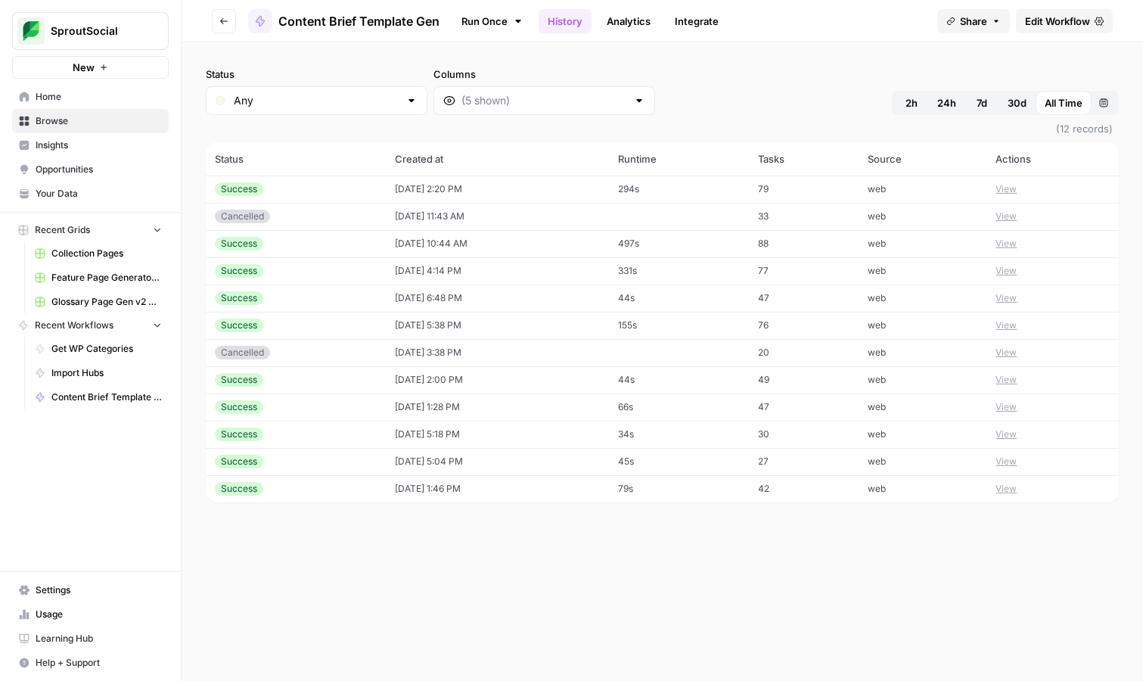
click at [1007, 274] on button "View" at bounding box center [1006, 271] width 21 height 14
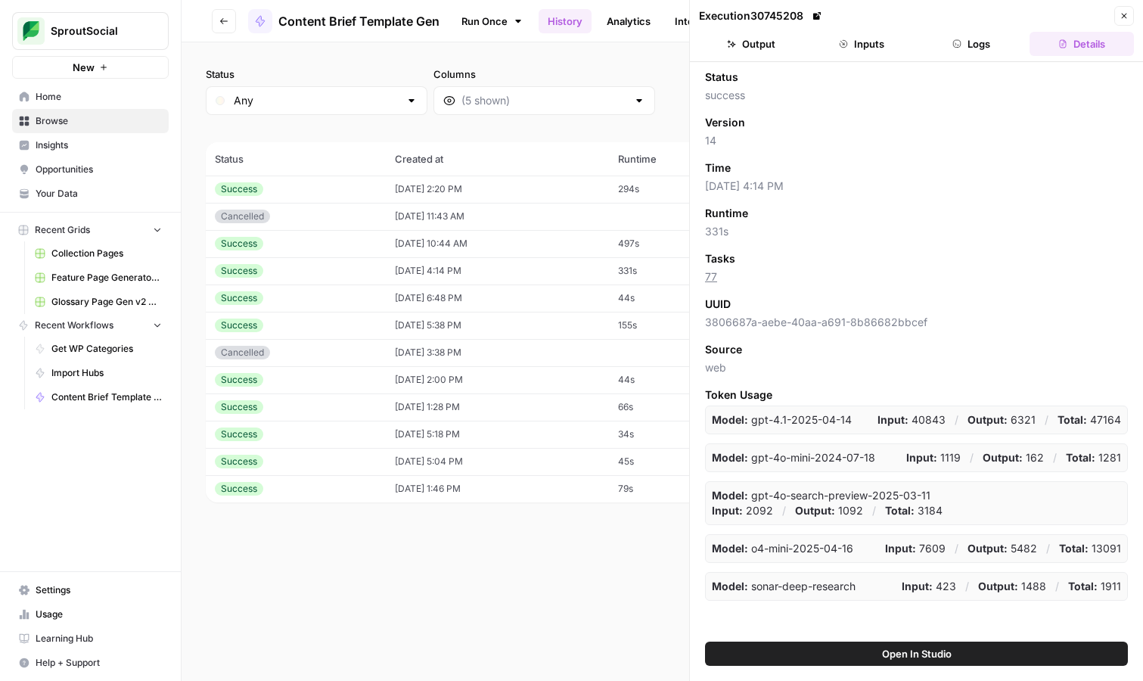
click at [883, 44] on button "Inputs" at bounding box center [861, 44] width 104 height 24
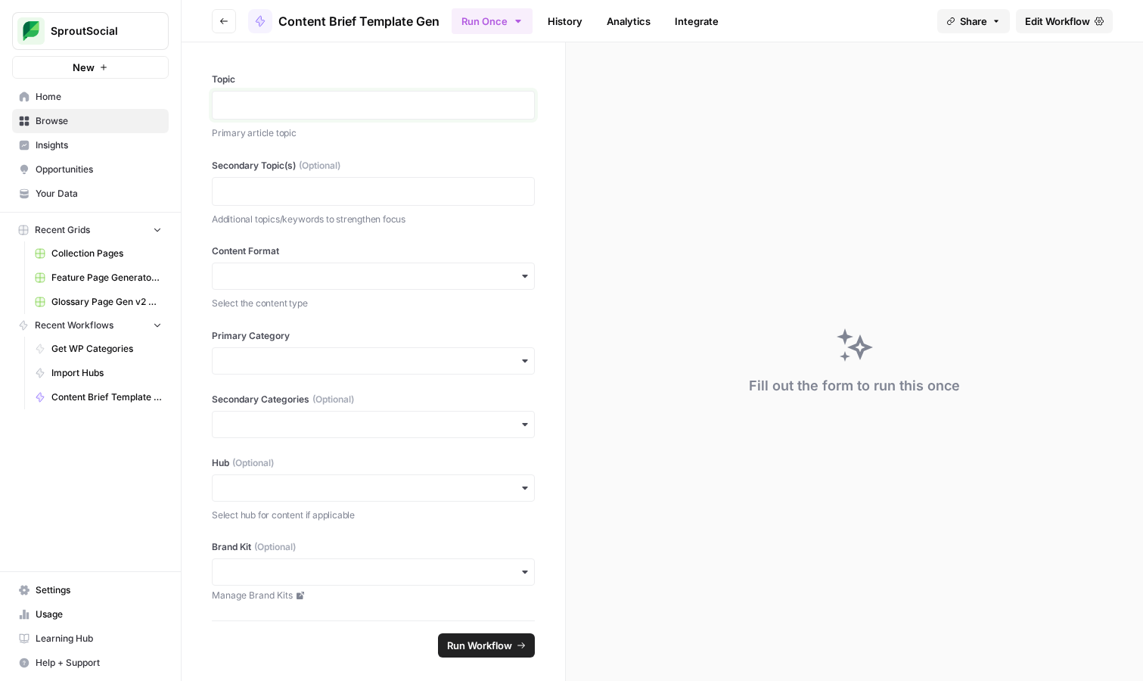
click at [412, 98] on p at bounding box center [373, 105] width 303 height 15
click at [357, 200] on div at bounding box center [373, 191] width 323 height 29
click at [312, 191] on p at bounding box center [373, 191] width 303 height 15
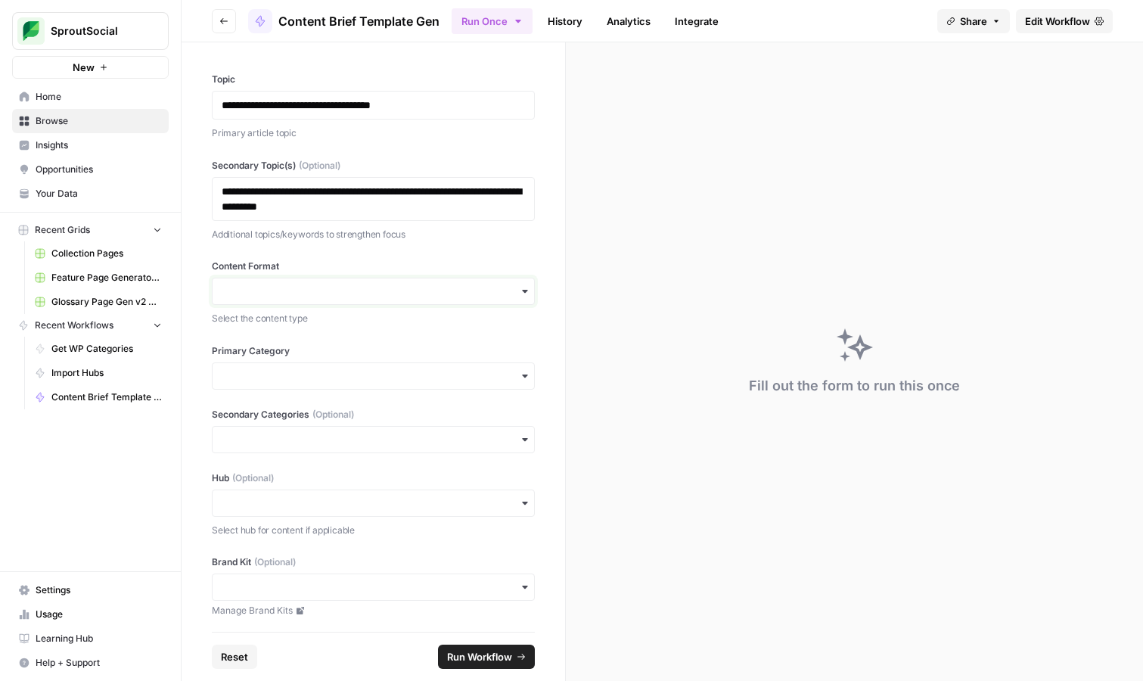
click at [374, 284] on input "Content Format" at bounding box center [373, 291] width 303 height 15
click at [364, 325] on div "Article" at bounding box center [373, 332] width 321 height 29
click at [359, 380] on input "Primary Category" at bounding box center [373, 375] width 303 height 15
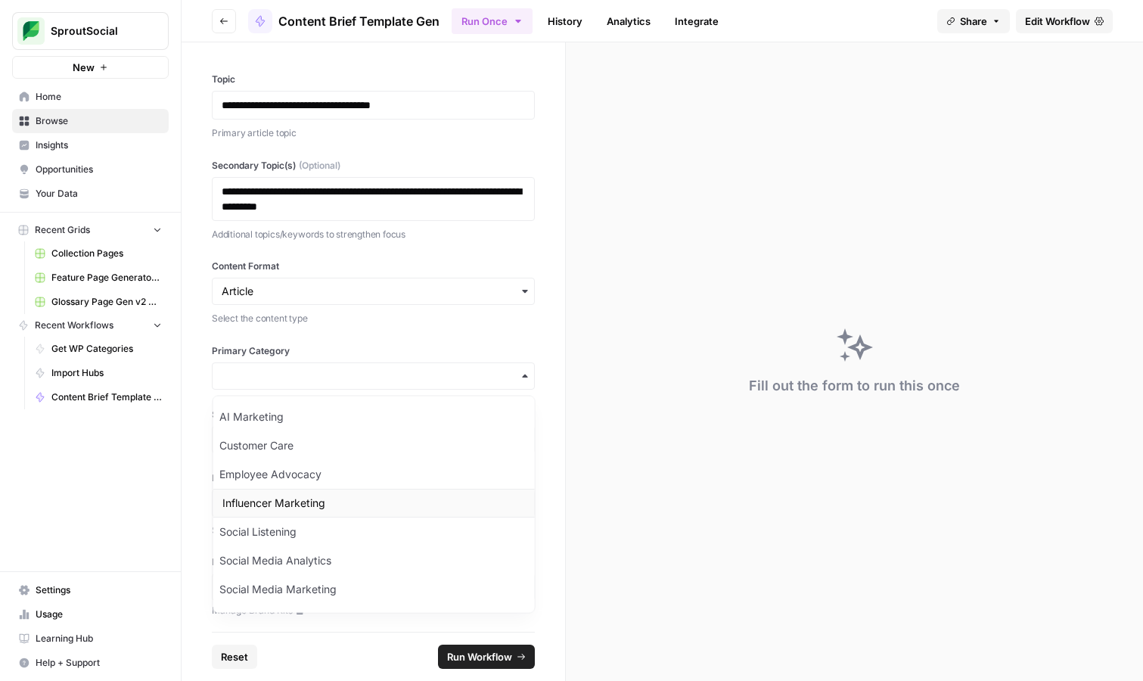
click at [315, 495] on div "Influencer Marketing" at bounding box center [373, 503] width 321 height 29
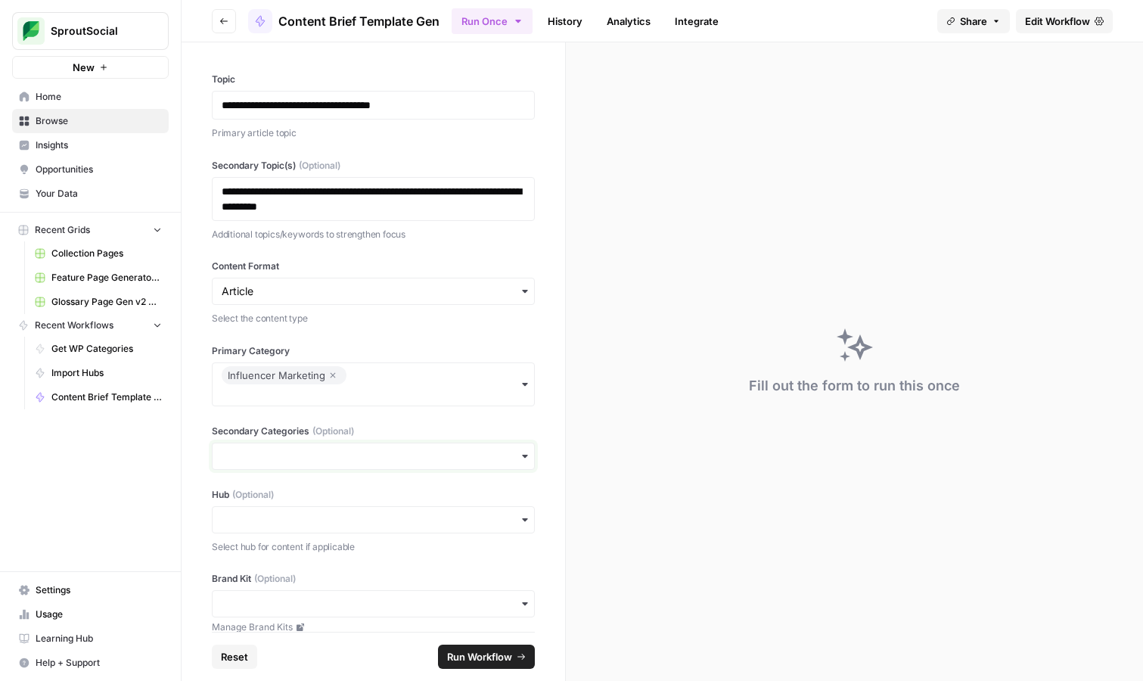
click at [284, 461] on input "Secondary Categories (Optional)" at bounding box center [373, 456] width 303 height 15
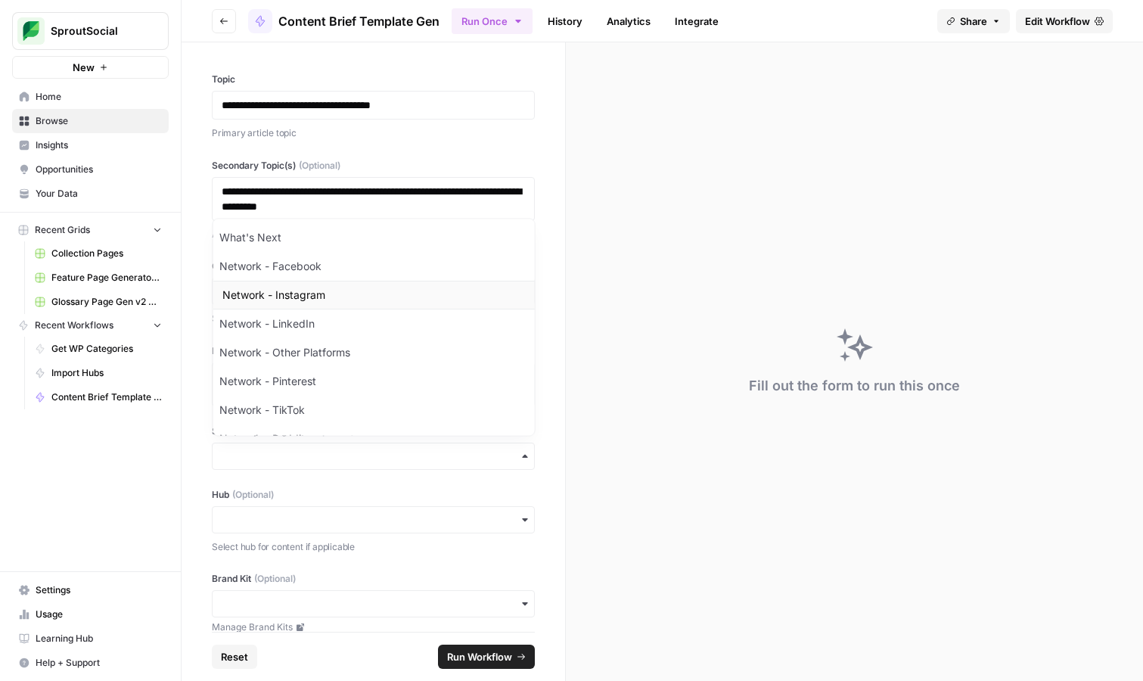
scroll to position [726, 0]
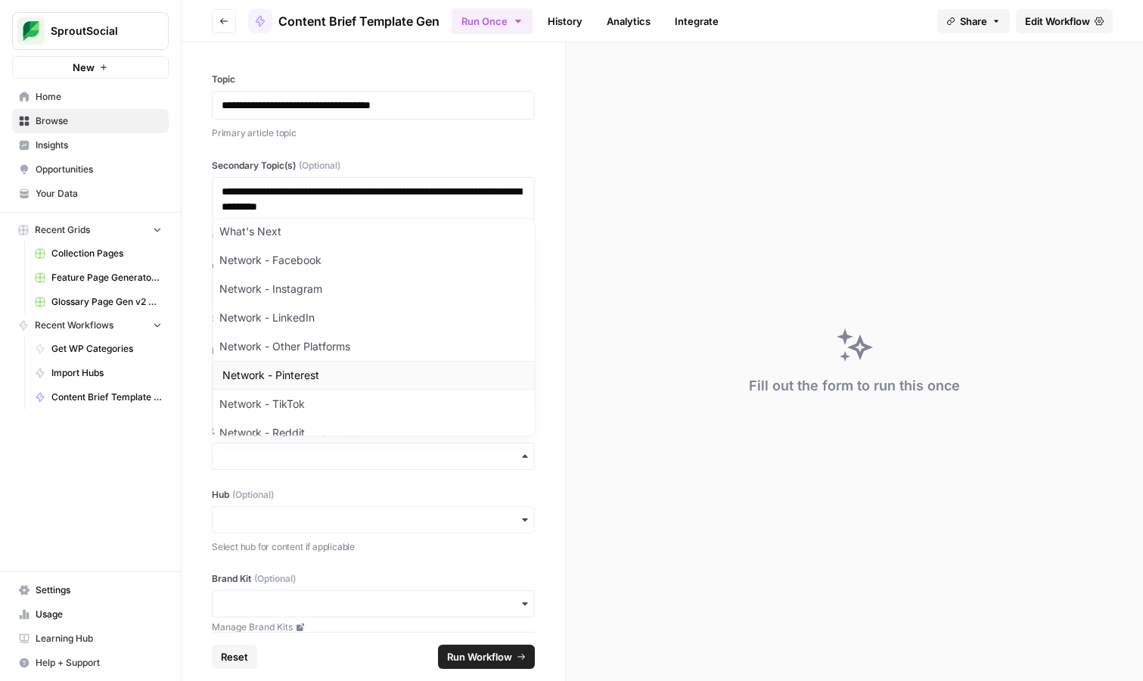
click at [315, 374] on div "Network - Pinterest" at bounding box center [373, 376] width 321 height 29
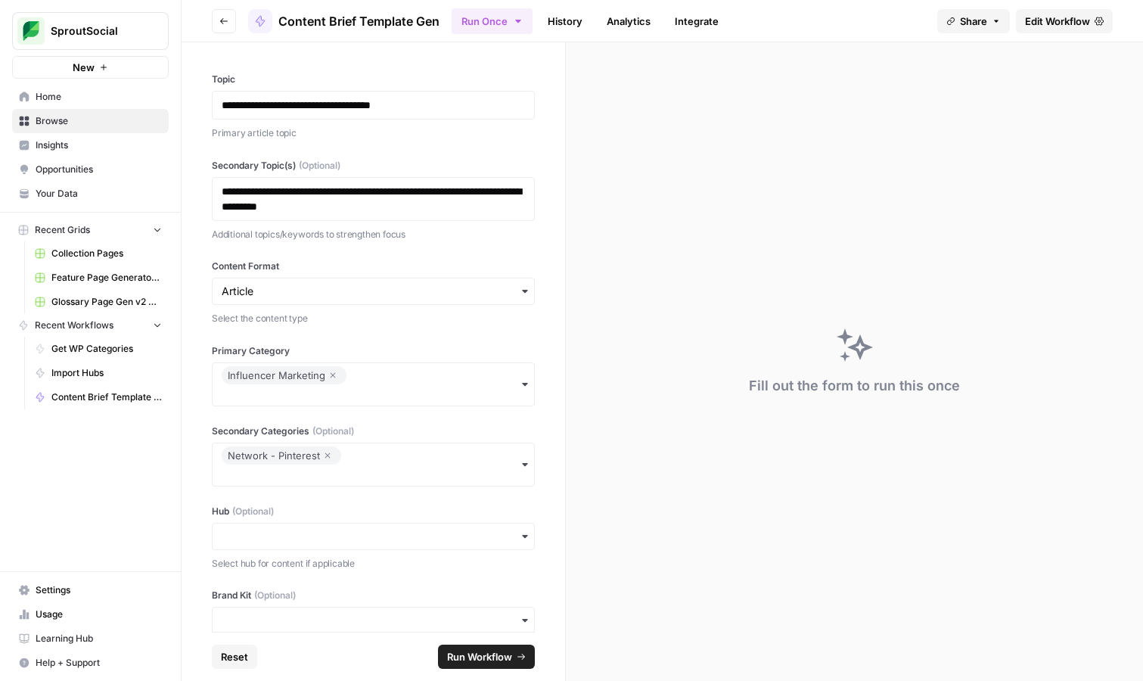
scroll to position [37, 0]
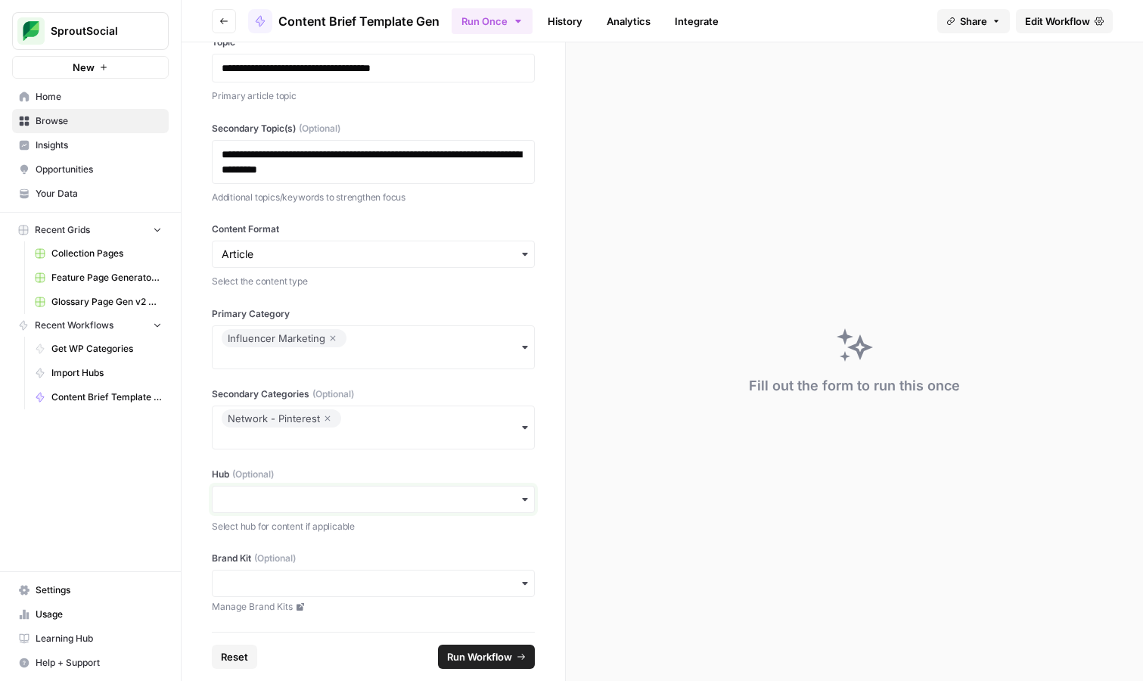
click at [240, 504] on input "Hub (Optional)" at bounding box center [373, 499] width 303 height 15
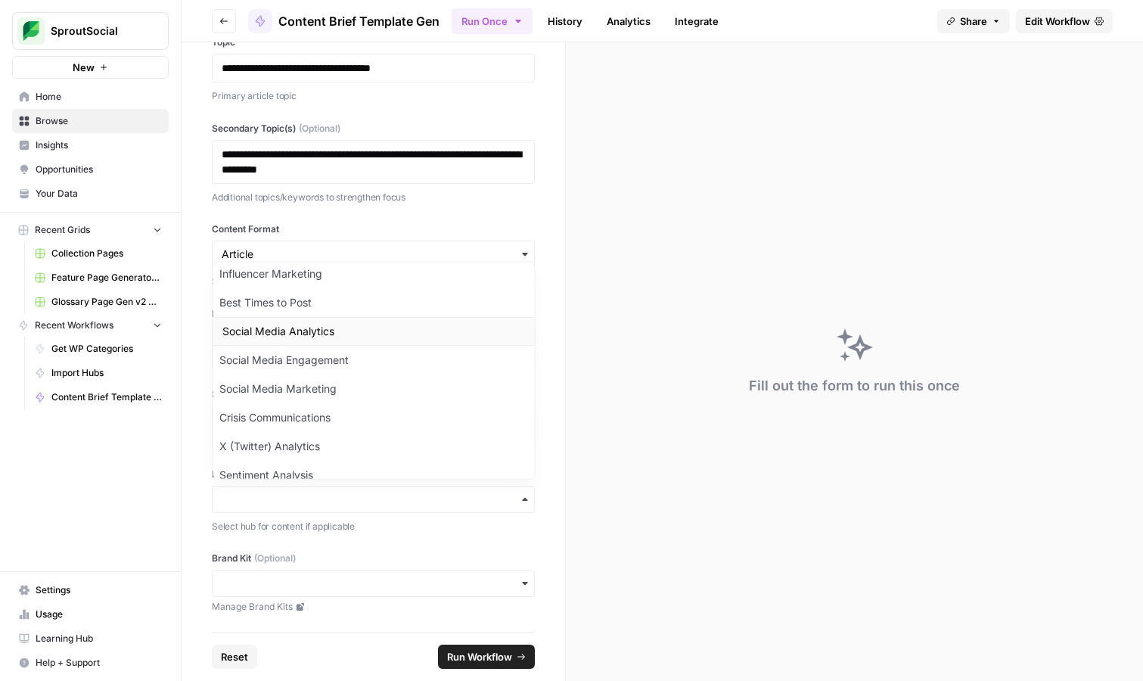
scroll to position [0, 0]
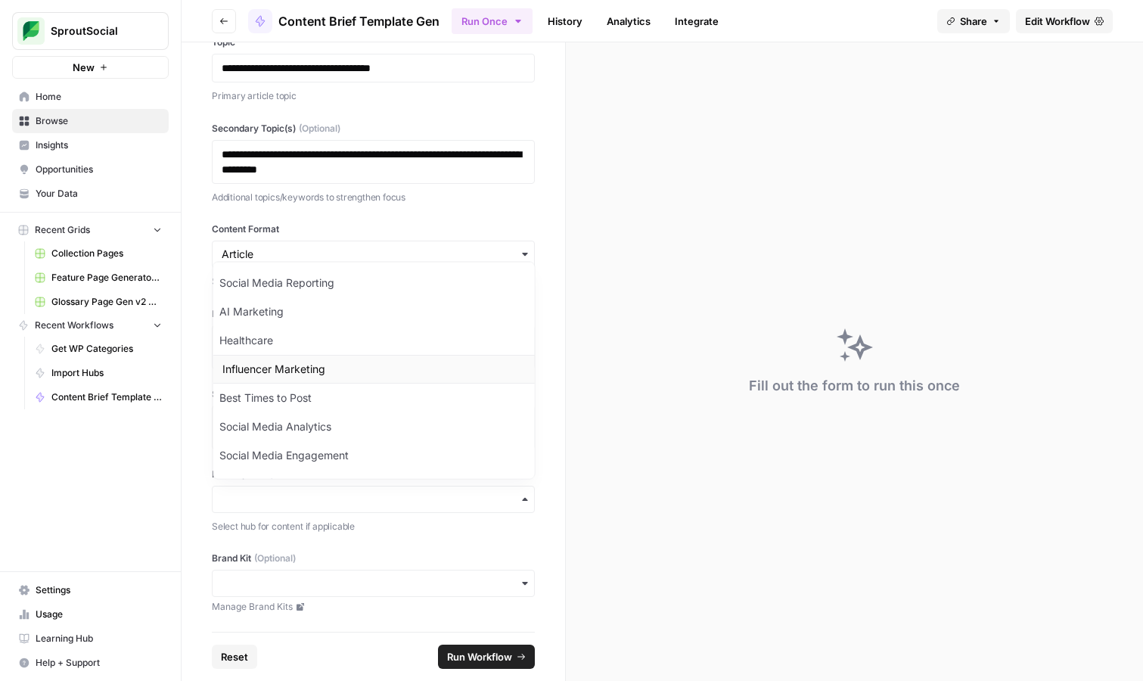
click at [318, 365] on div "Influencer Marketing" at bounding box center [373, 369] width 321 height 29
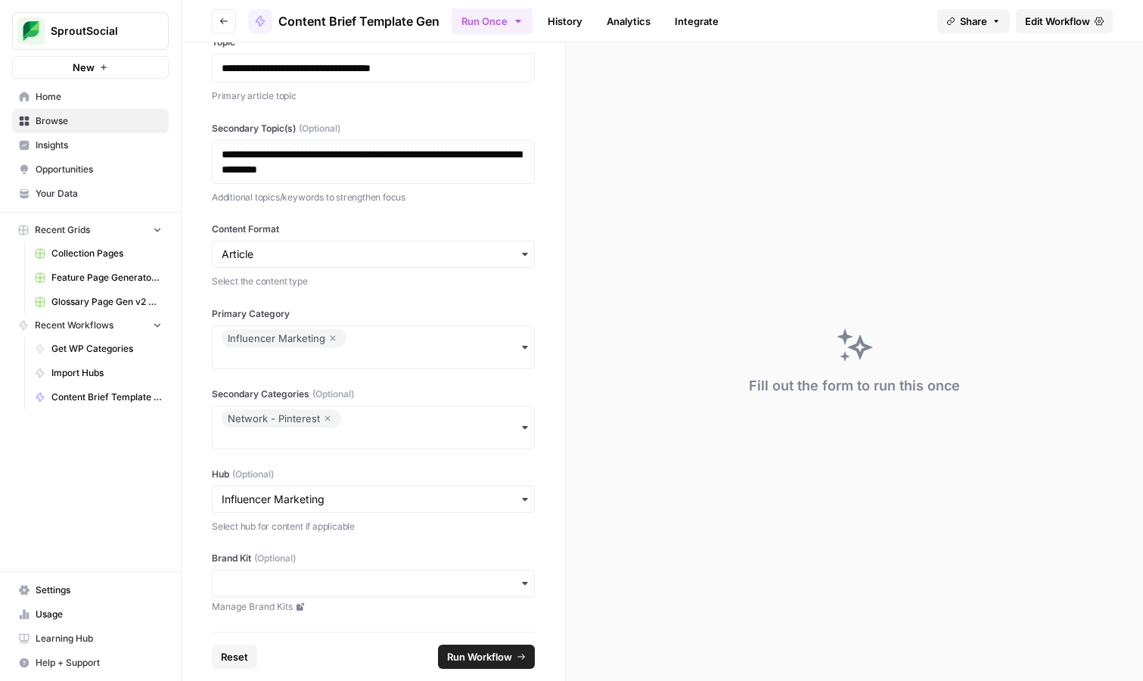
click at [351, 595] on div "button" at bounding box center [373, 583] width 323 height 27
click at [350, 615] on div "Sprout Social" at bounding box center [373, 624] width 321 height 29
click at [464, 651] on span "Run Workflow" at bounding box center [479, 656] width 65 height 15
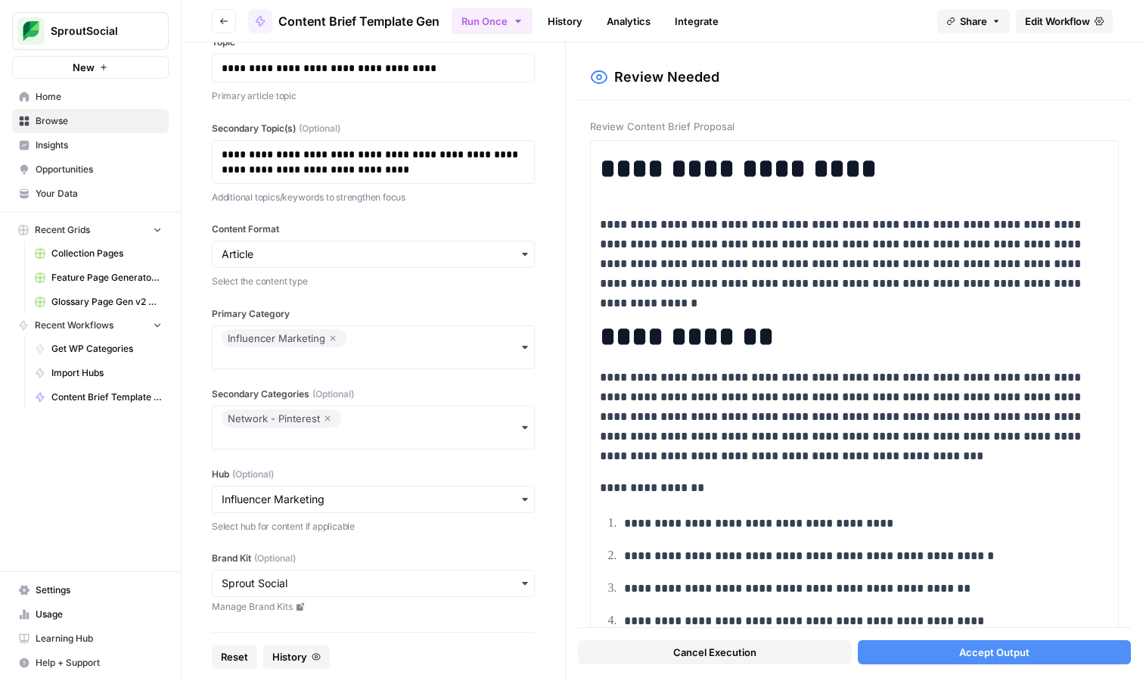
click at [950, 654] on button "Accept Output" at bounding box center [994, 652] width 273 height 24
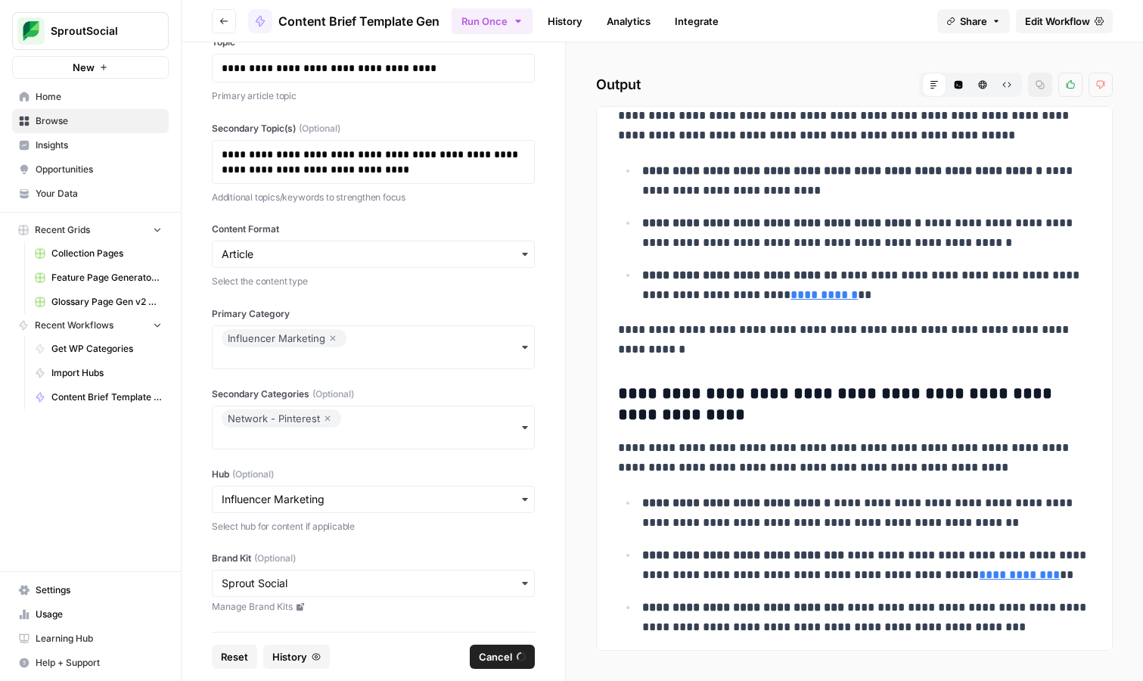
scroll to position [22708, 0]
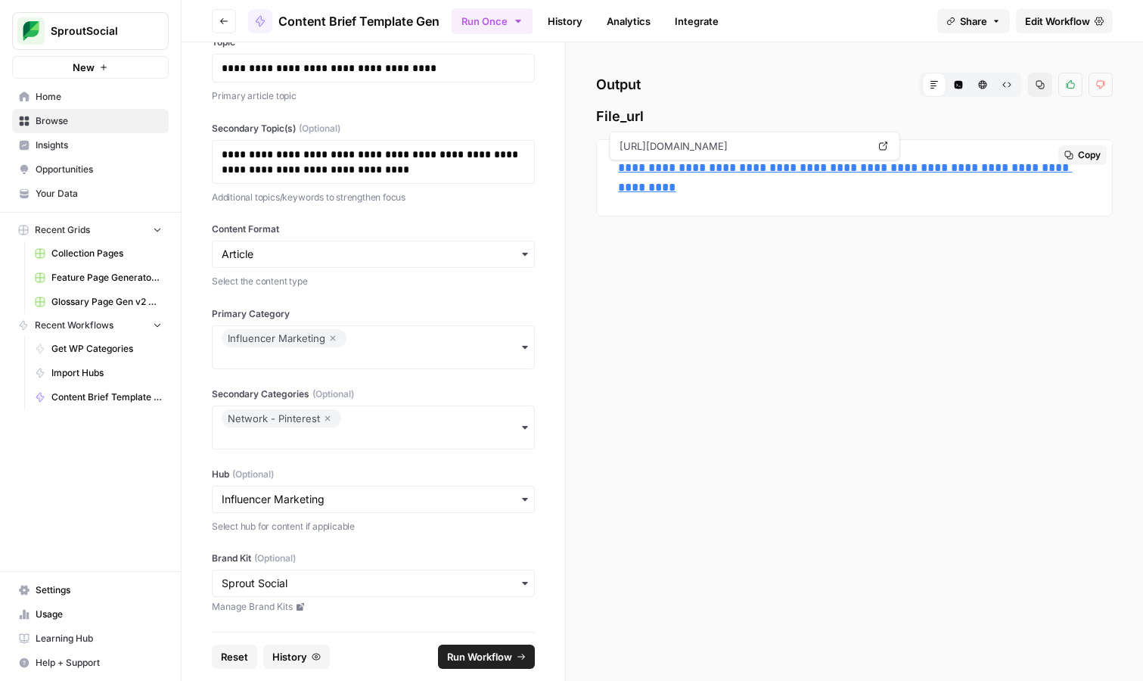
click at [896, 172] on link "**********" at bounding box center [845, 177] width 454 height 31
click at [579, 26] on link "History" at bounding box center [565, 21] width 53 height 24
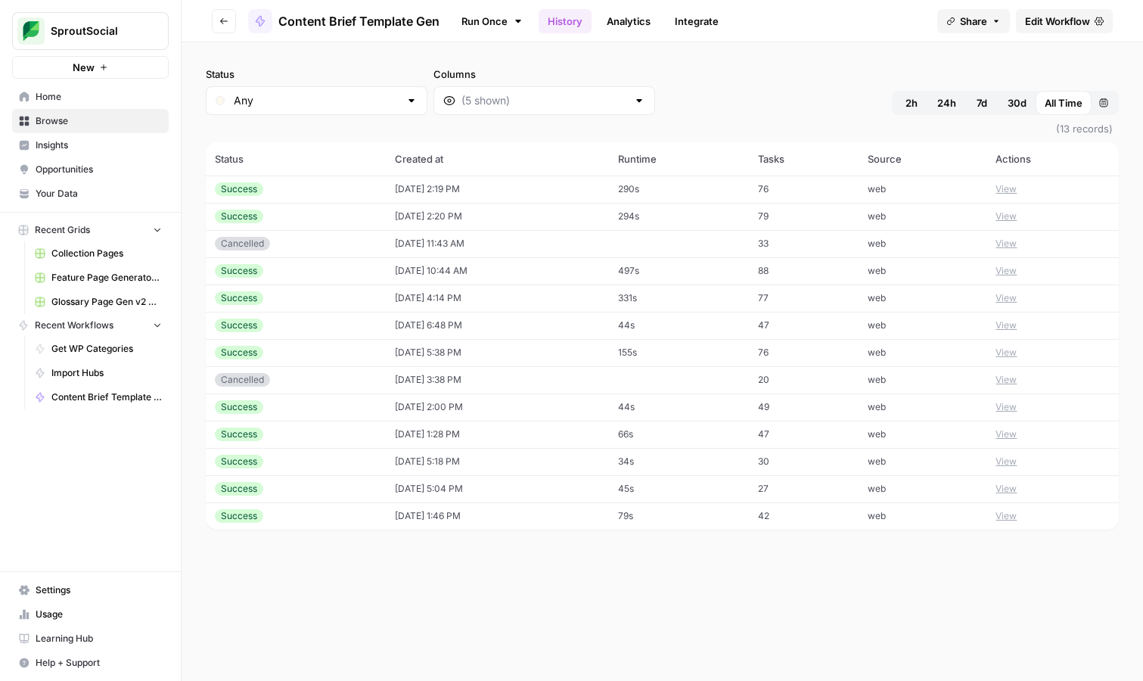
click at [499, 25] on link "Run Once" at bounding box center [492, 21] width 81 height 26
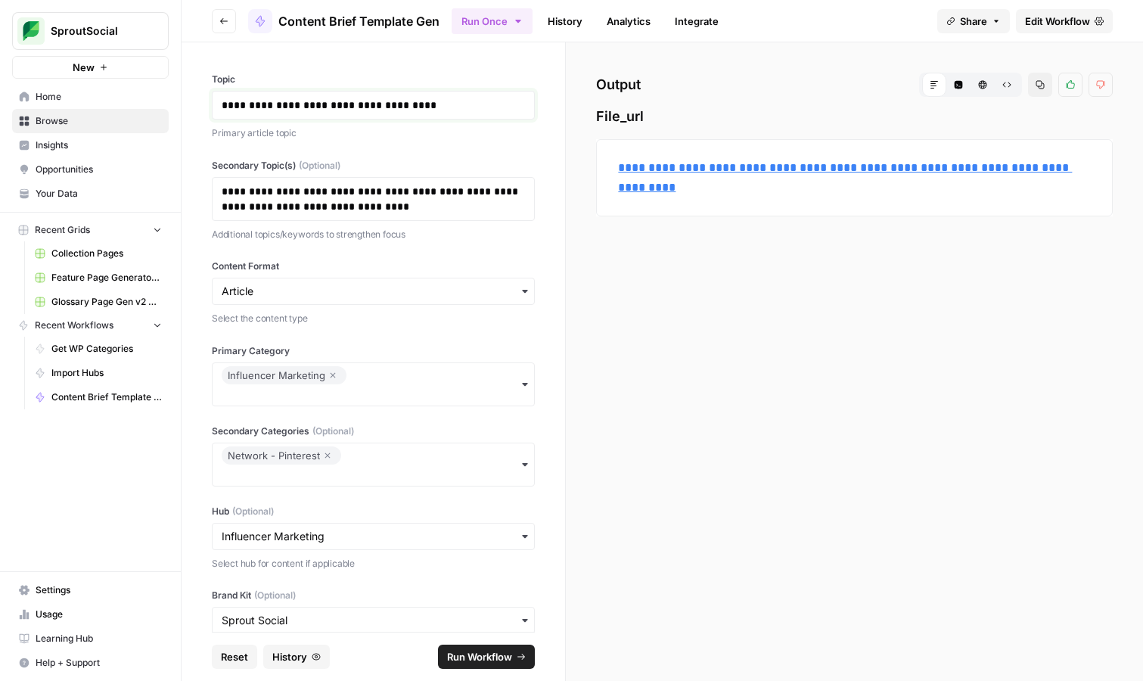
click at [367, 104] on p "**********" at bounding box center [373, 105] width 303 height 15
click at [373, 200] on p "**********" at bounding box center [373, 199] width 303 height 30
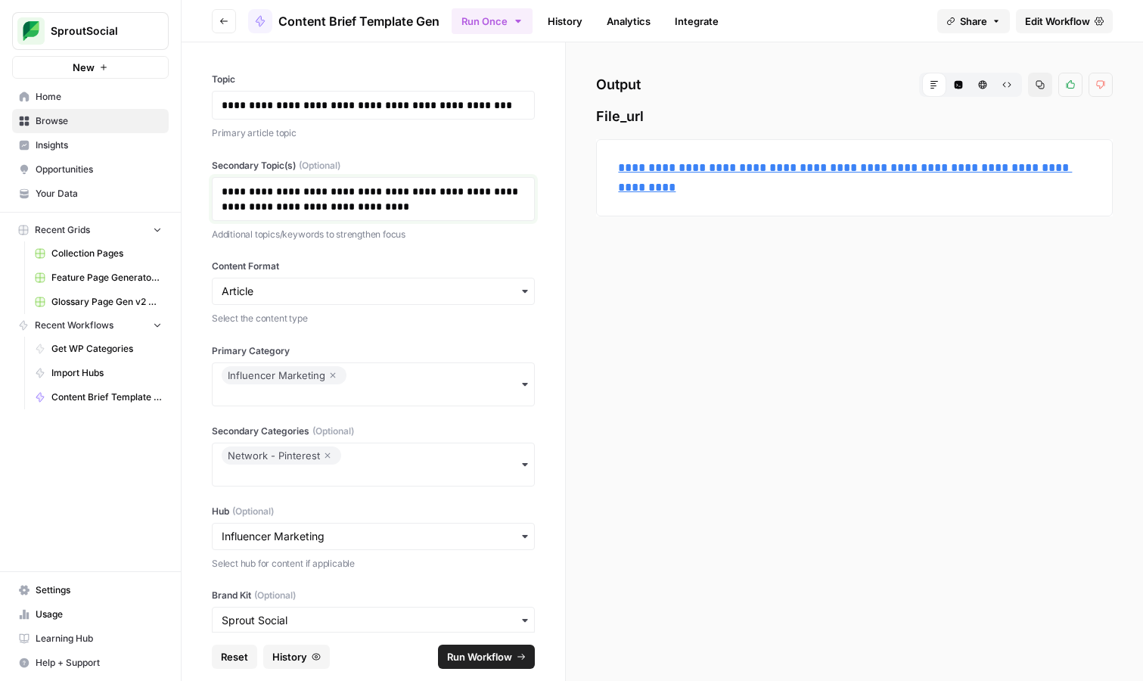
click at [373, 200] on p "**********" at bounding box center [373, 199] width 303 height 30
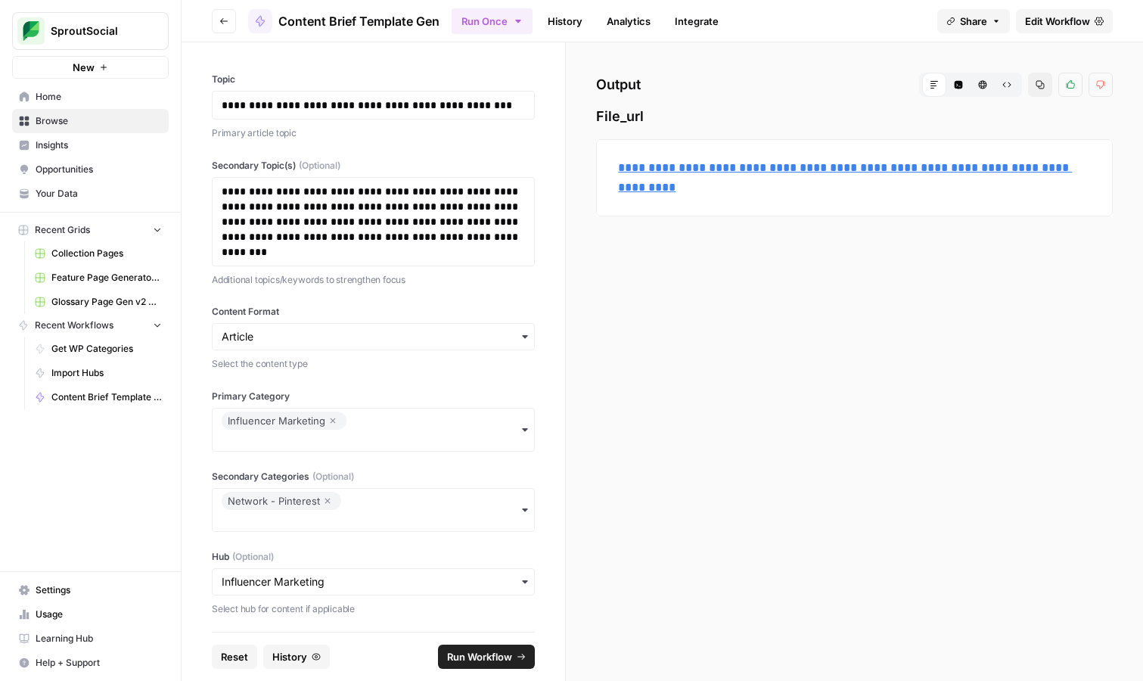
click at [331, 420] on icon "button" at bounding box center [333, 420] width 5 height 5
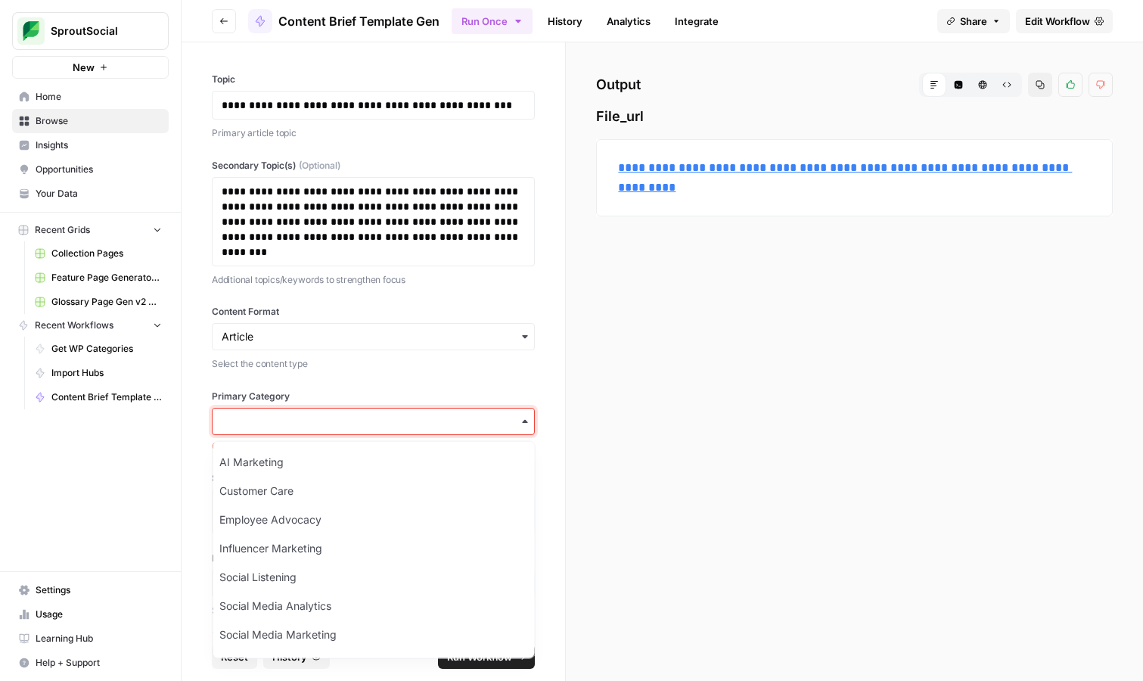
click at [337, 426] on input "Primary Category" at bounding box center [373, 421] width 303 height 15
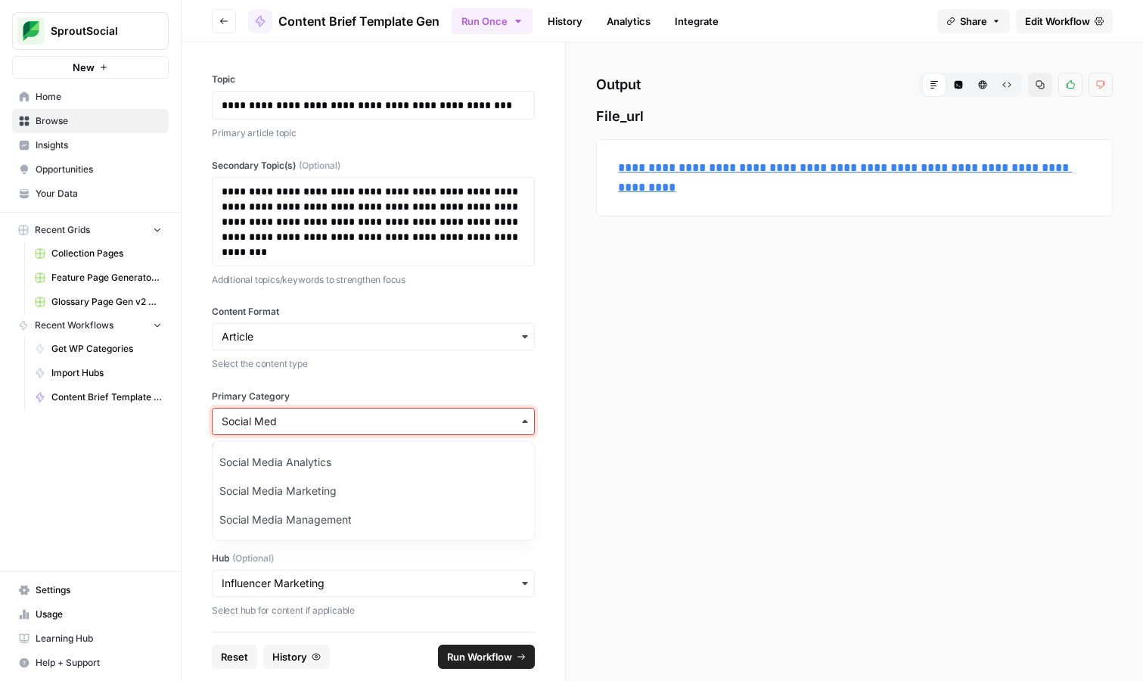
type input "Social Med"
click at [367, 471] on div "Social Media Analytics" at bounding box center [373, 462] width 321 height 29
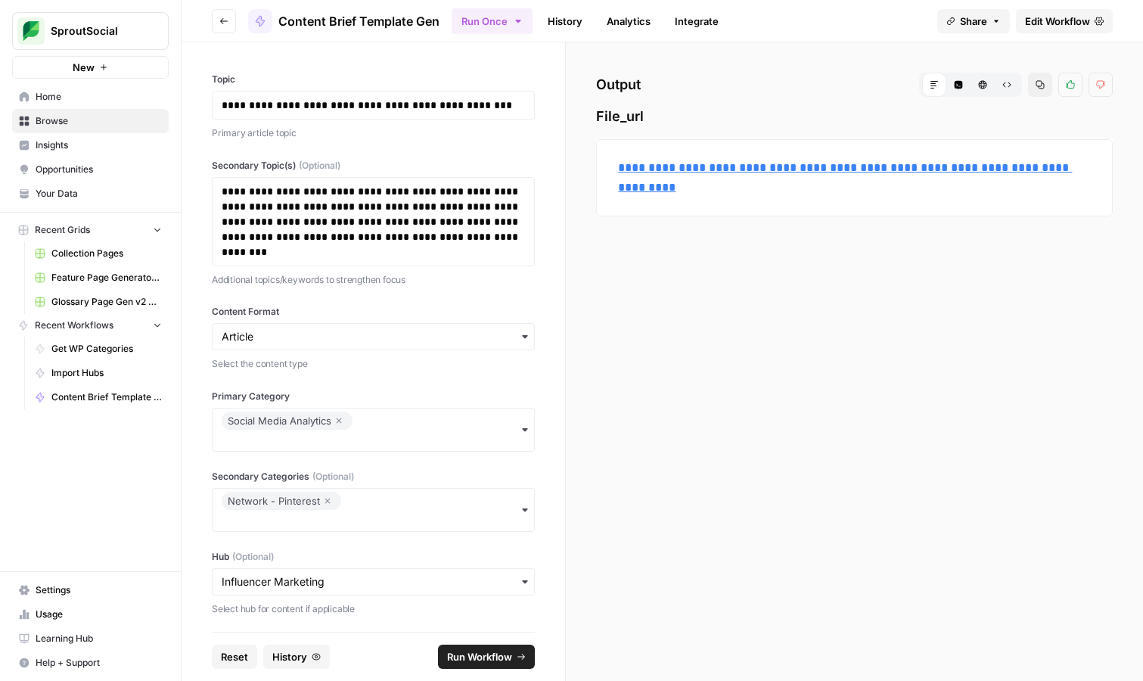
click at [339, 421] on icon "button" at bounding box center [339, 420] width 5 height 5
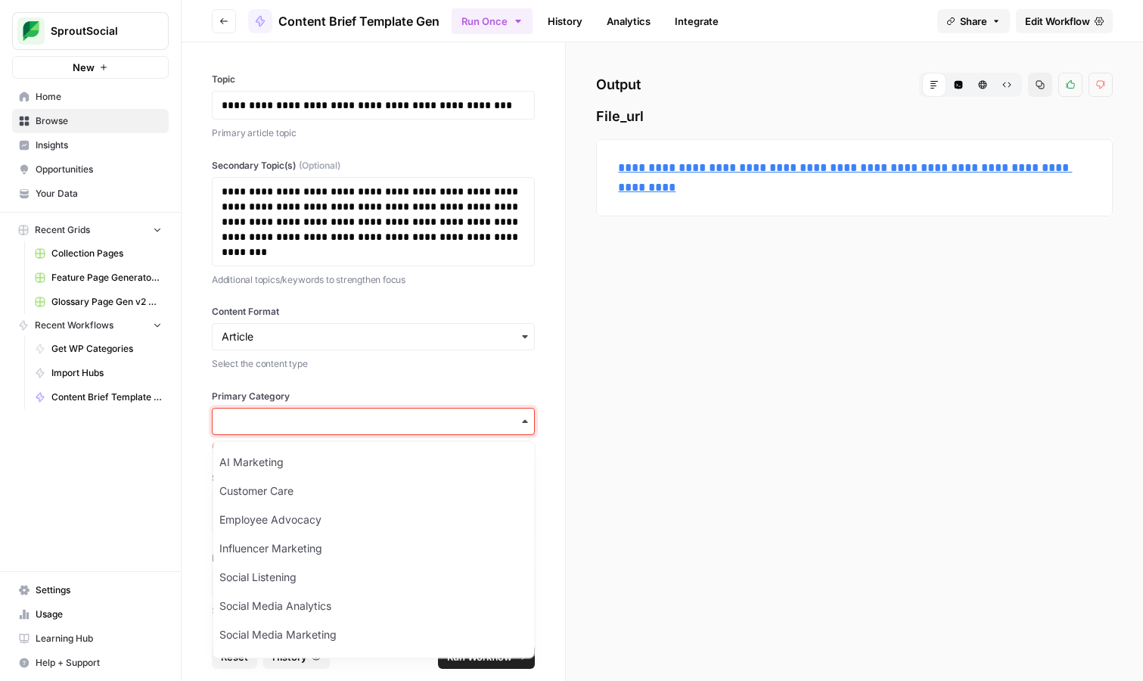
click at [337, 426] on input "Primary Category" at bounding box center [373, 421] width 303 height 15
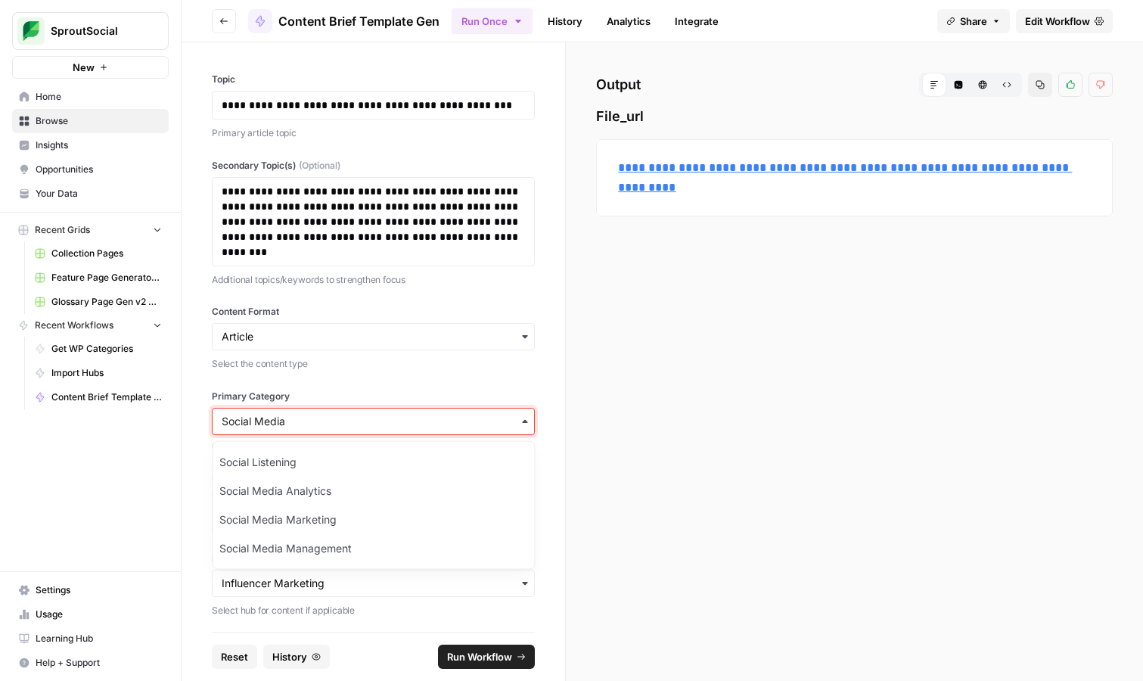
type input "Social Media"
click at [406, 483] on div "Social Media Marketing" at bounding box center [373, 491] width 321 height 29
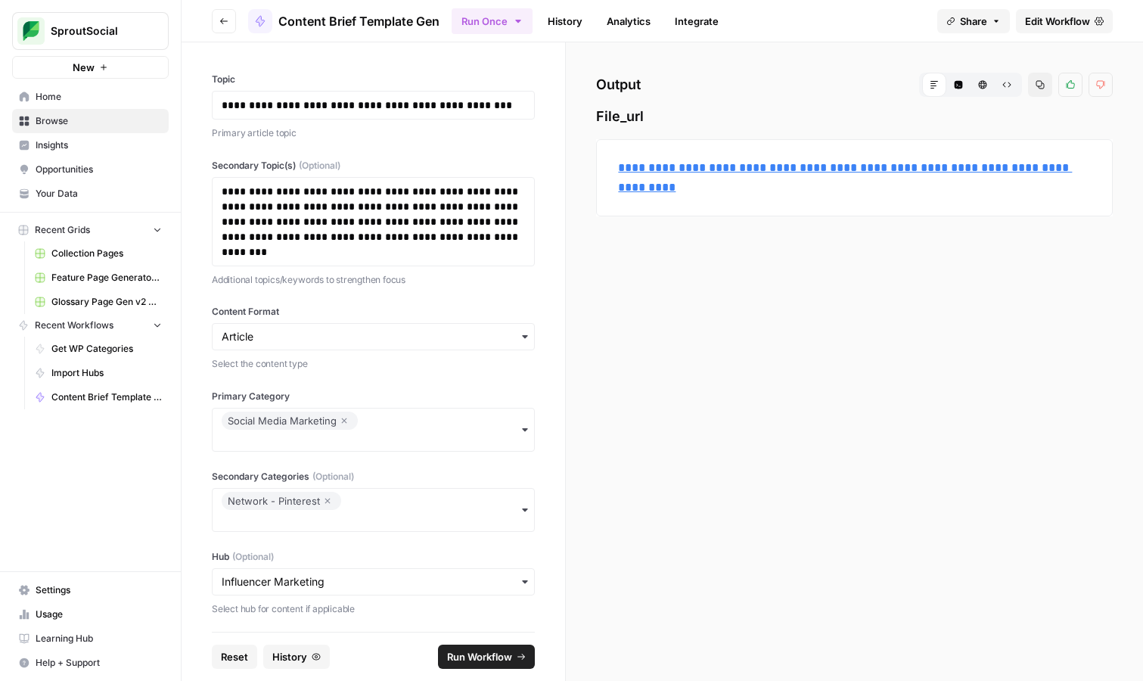
click at [328, 503] on icon "button" at bounding box center [327, 501] width 9 height 18
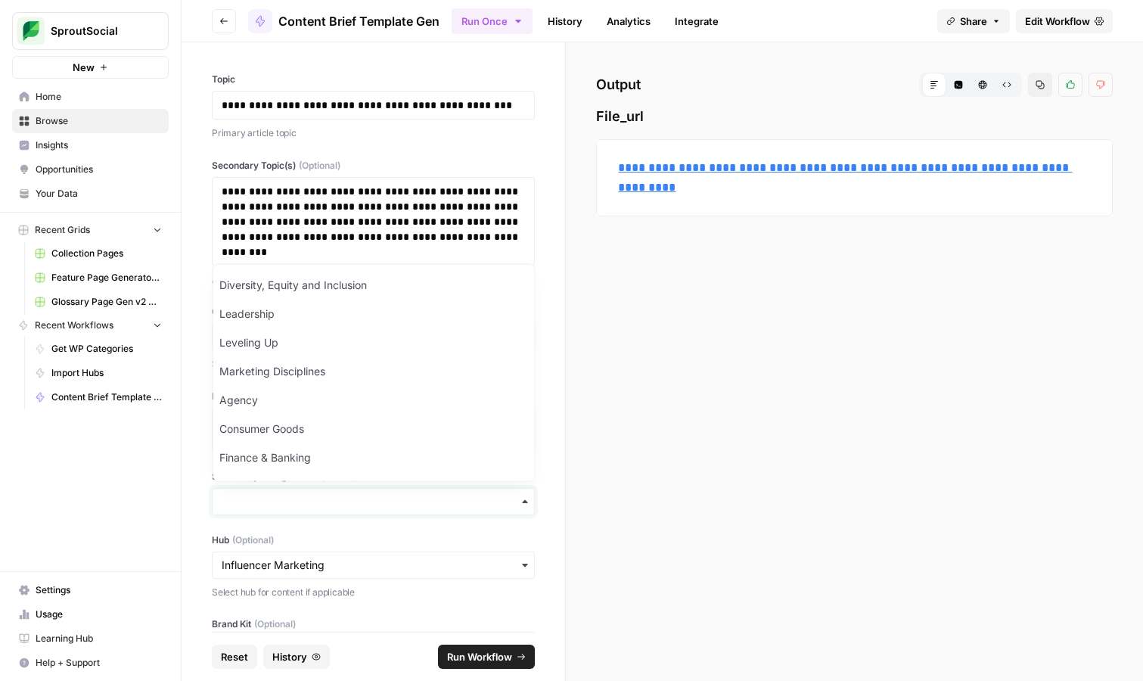
click at [319, 502] on input "Secondary Categories (Optional)" at bounding box center [373, 501] width 303 height 15
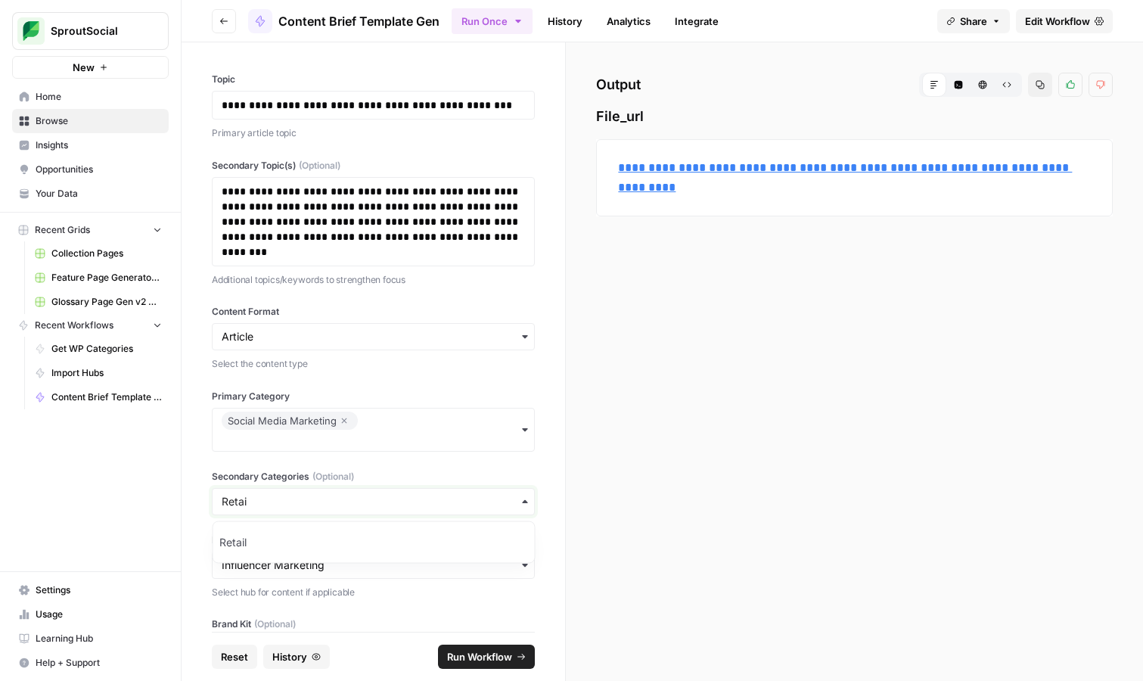
type input "Retai"
click at [313, 549] on div "Retail" at bounding box center [373, 542] width 321 height 29
click at [432, 592] on div "button" at bounding box center [373, 581] width 323 height 27
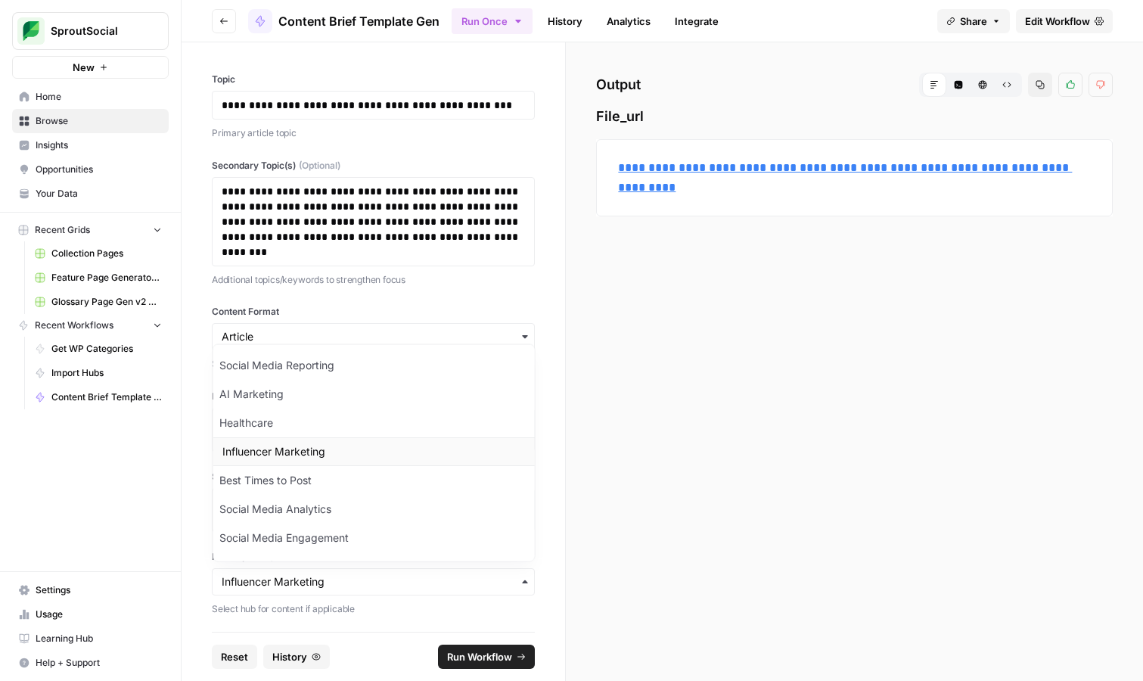
click at [369, 449] on div "Influencer Marketing" at bounding box center [373, 451] width 321 height 29
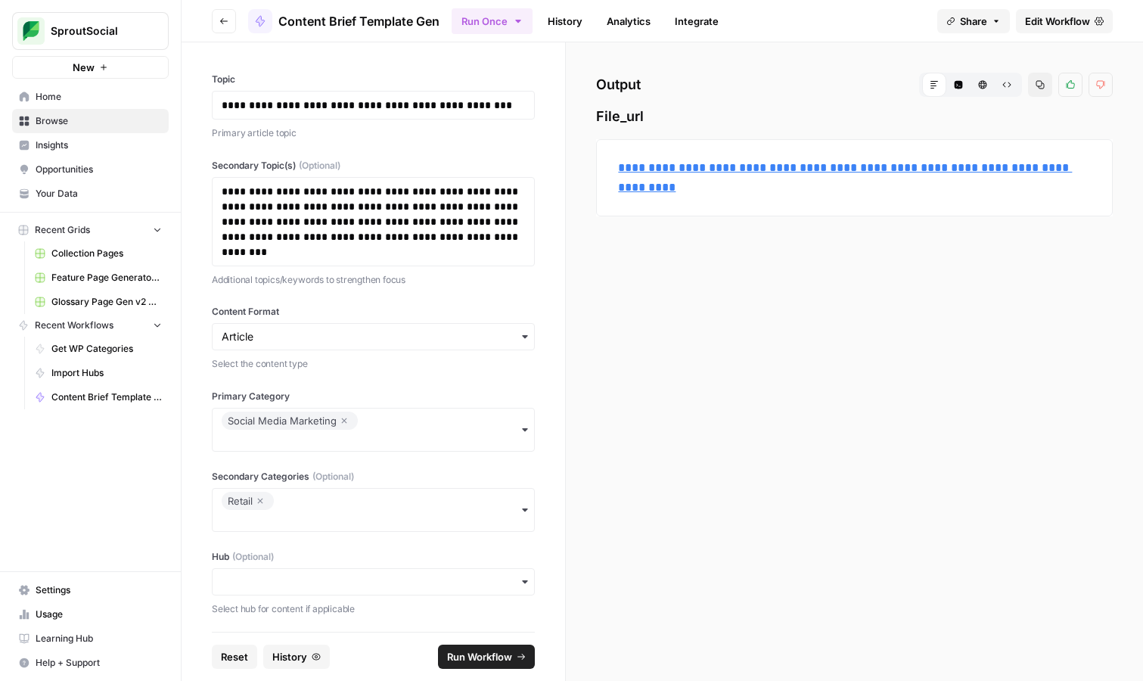
scroll to position [82, 0]
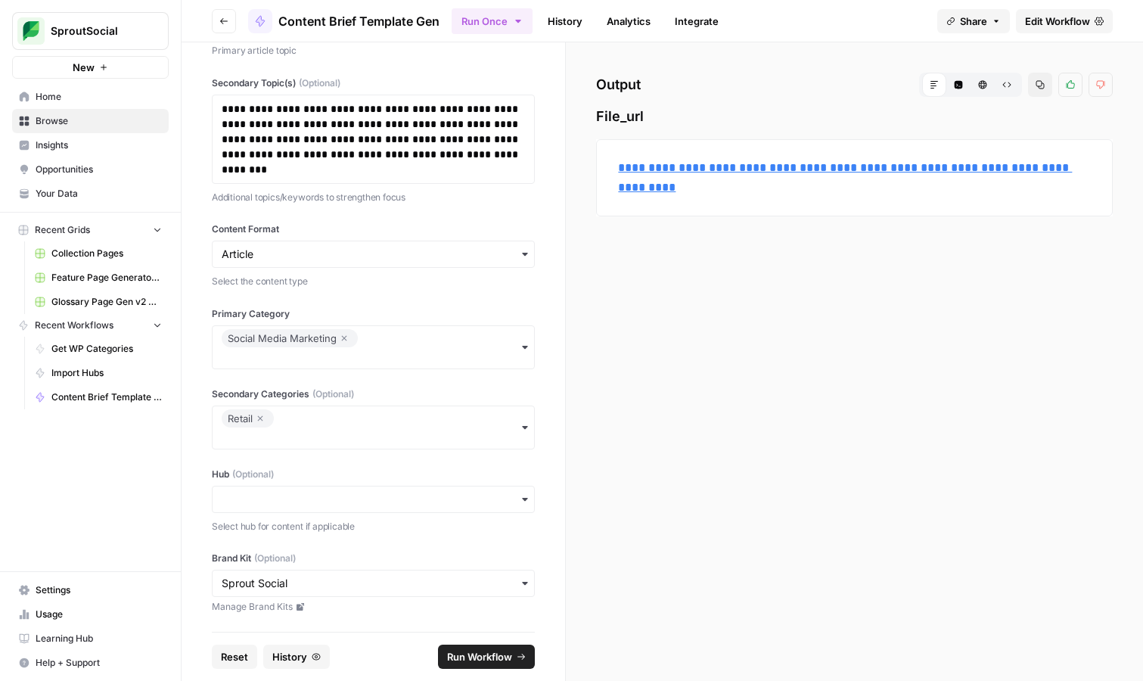
click at [492, 654] on span "Run Workflow" at bounding box center [479, 656] width 65 height 15
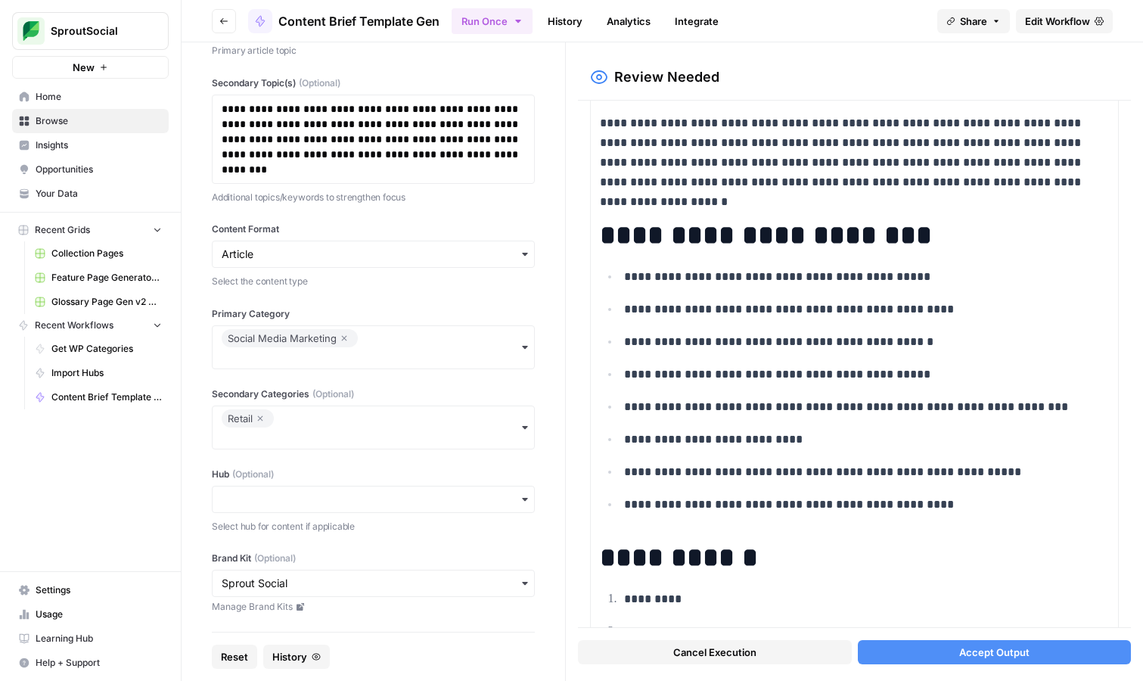
scroll to position [3061, 0]
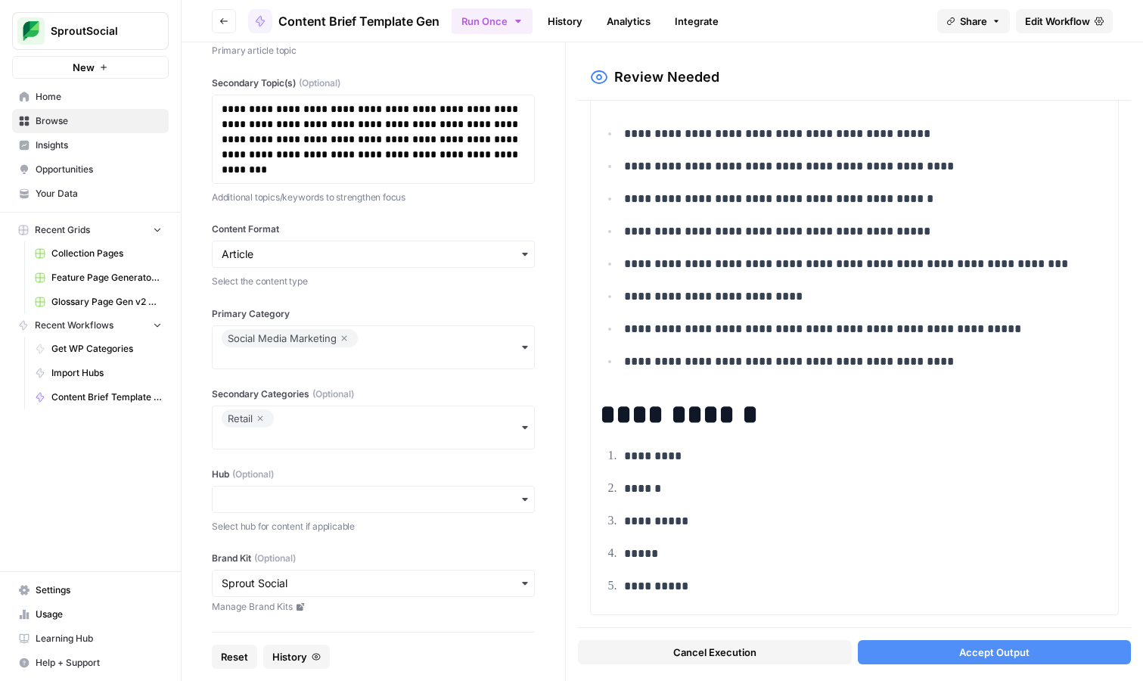
click at [958, 643] on button "Accept Output" at bounding box center [994, 652] width 273 height 24
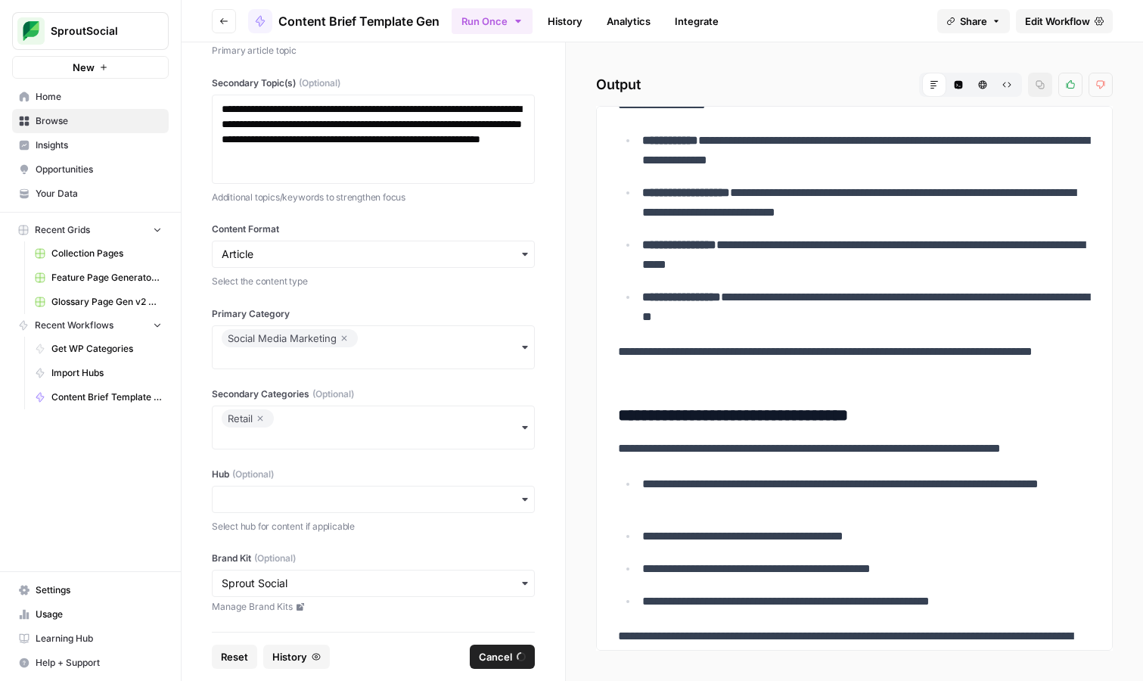
scroll to position [20587, 0]
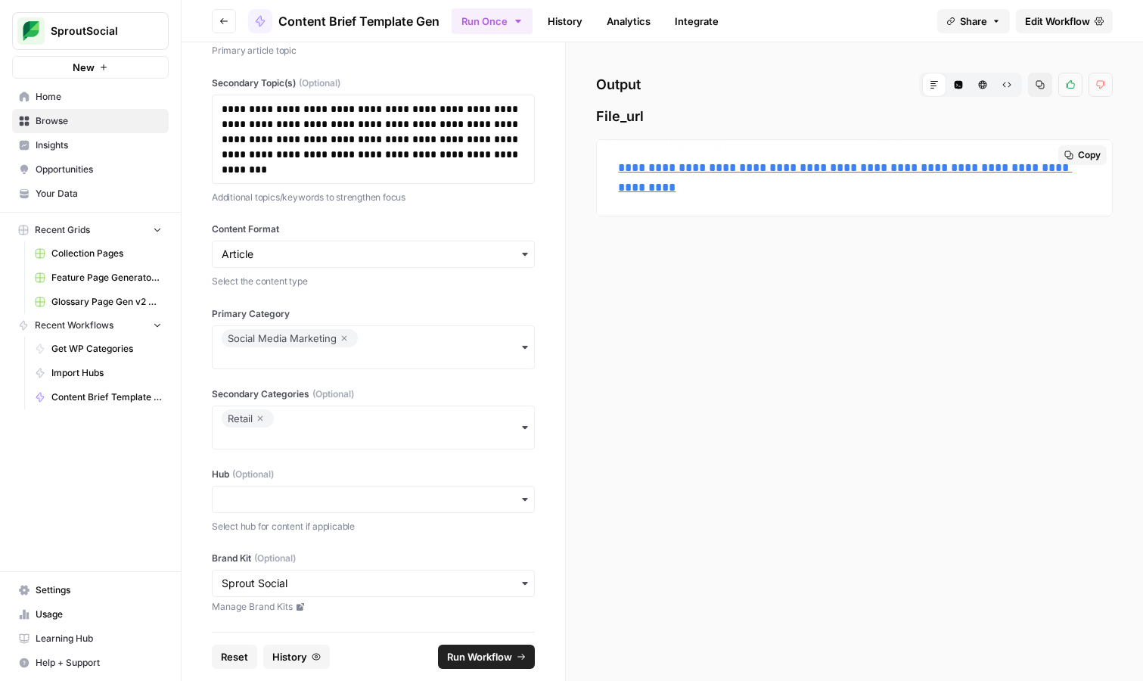
click at [700, 189] on link "**********" at bounding box center [845, 177] width 454 height 31
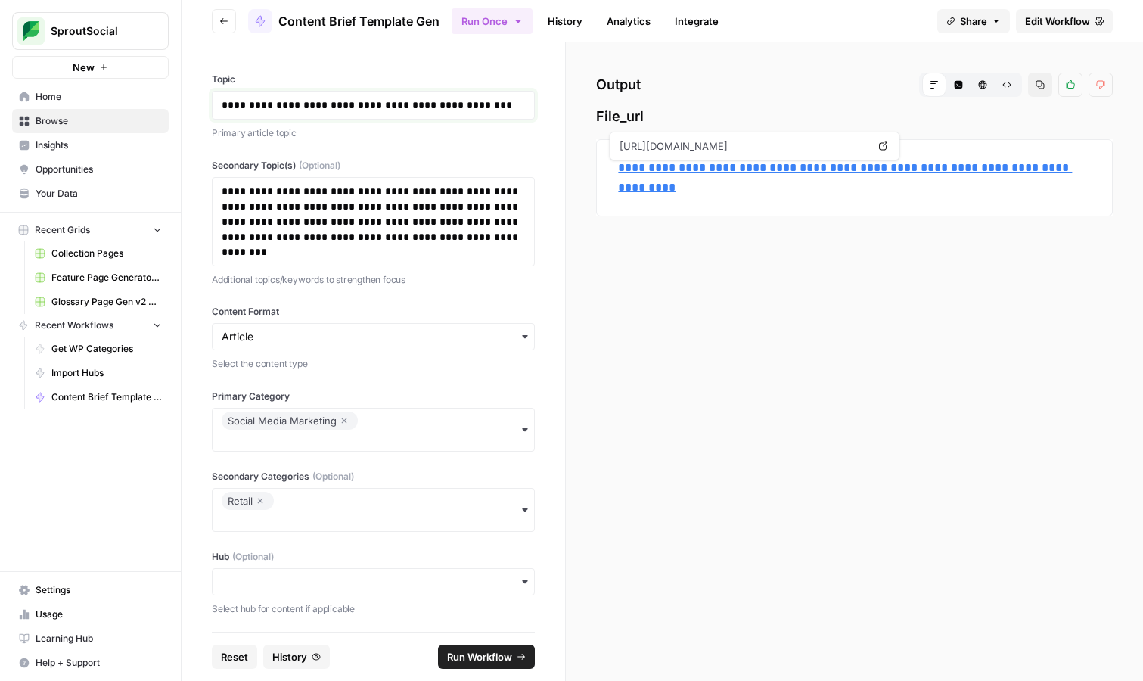
click at [348, 101] on p "**********" at bounding box center [373, 105] width 303 height 15
click at [305, 238] on p "**********" at bounding box center [373, 222] width 303 height 76
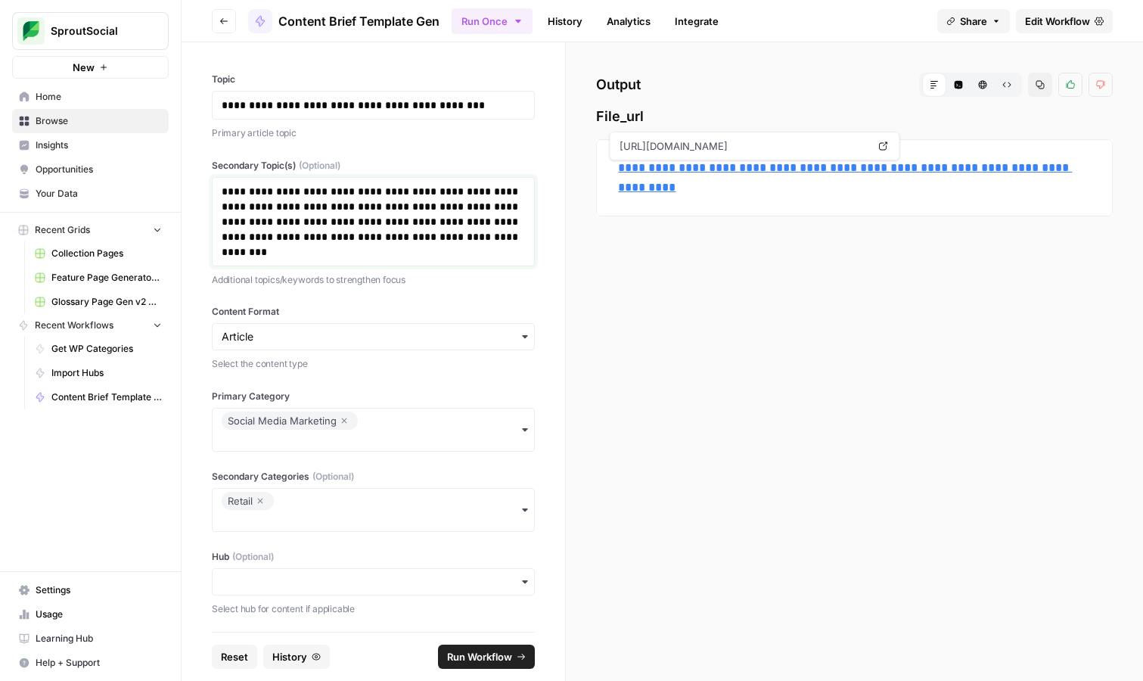
click at [305, 238] on p "**********" at bounding box center [373, 222] width 303 height 76
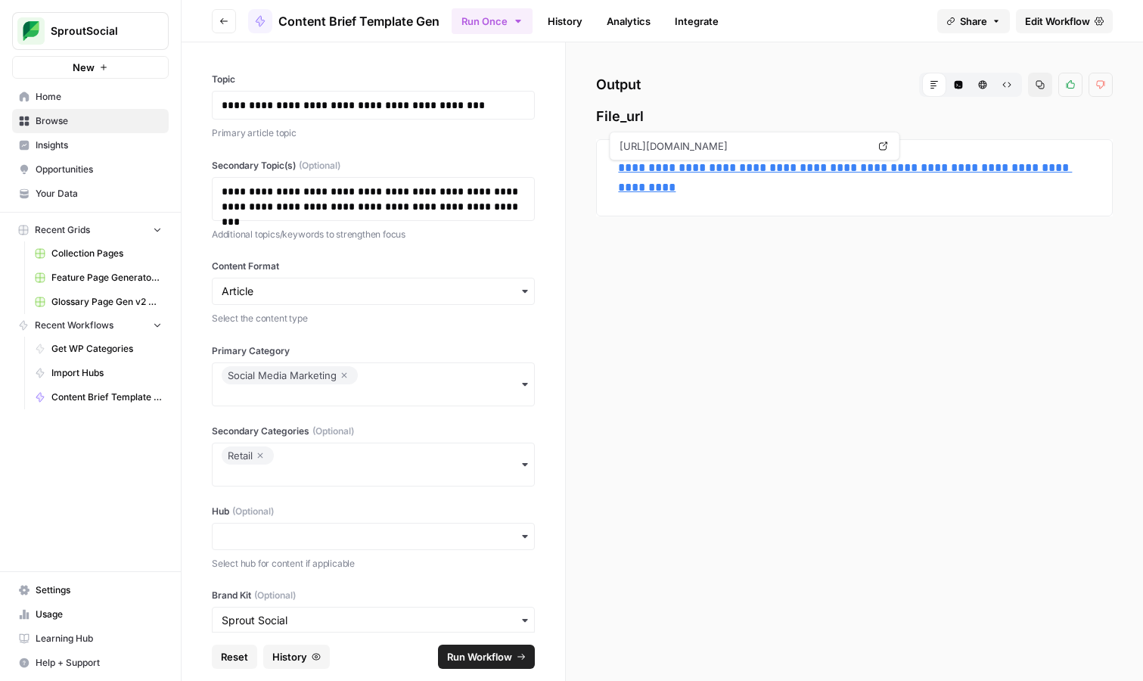
click at [492, 656] on span "Run Workflow" at bounding box center [479, 656] width 65 height 15
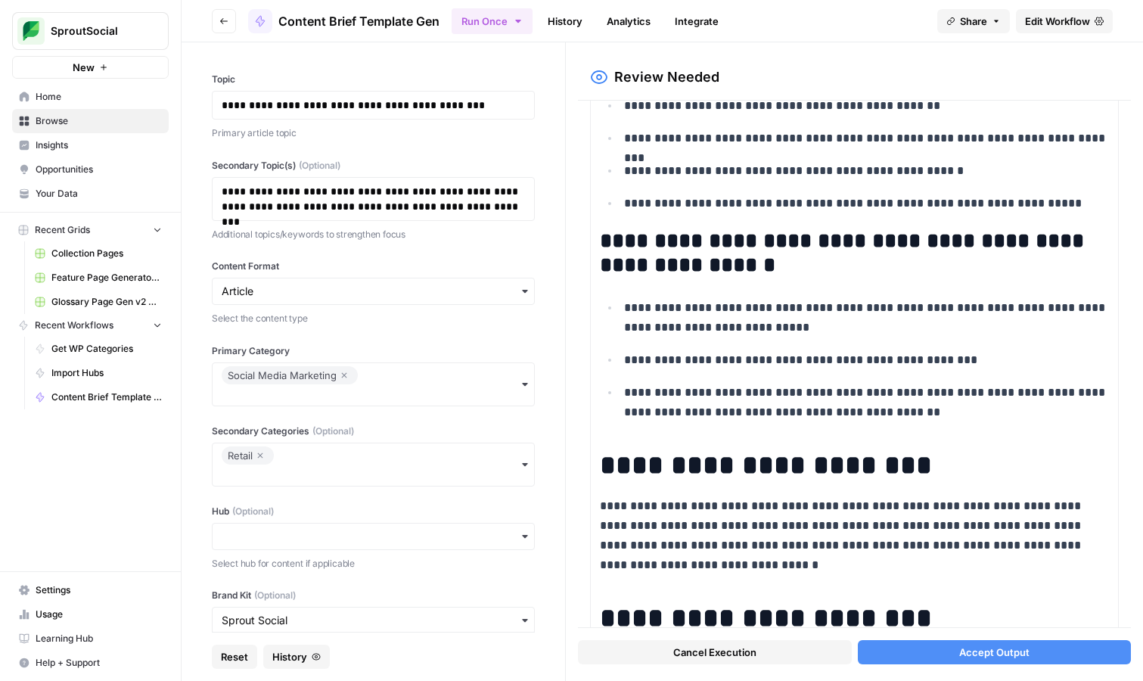
scroll to position [2502, 0]
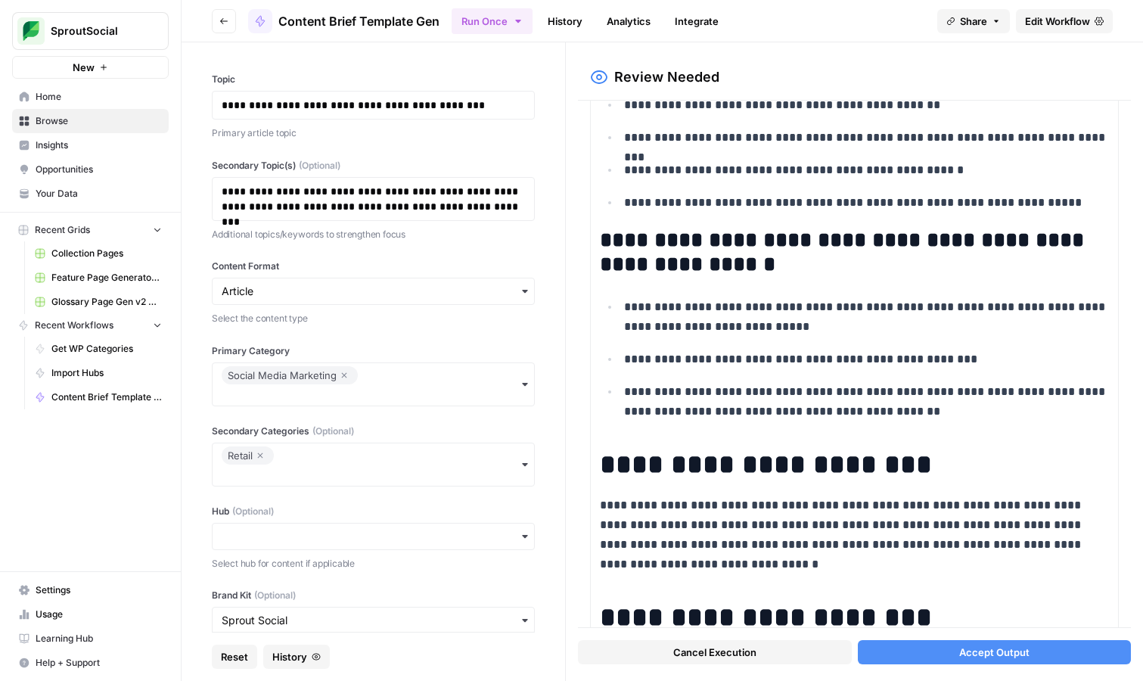
click at [996, 648] on span "Accept Output" at bounding box center [994, 652] width 70 height 15
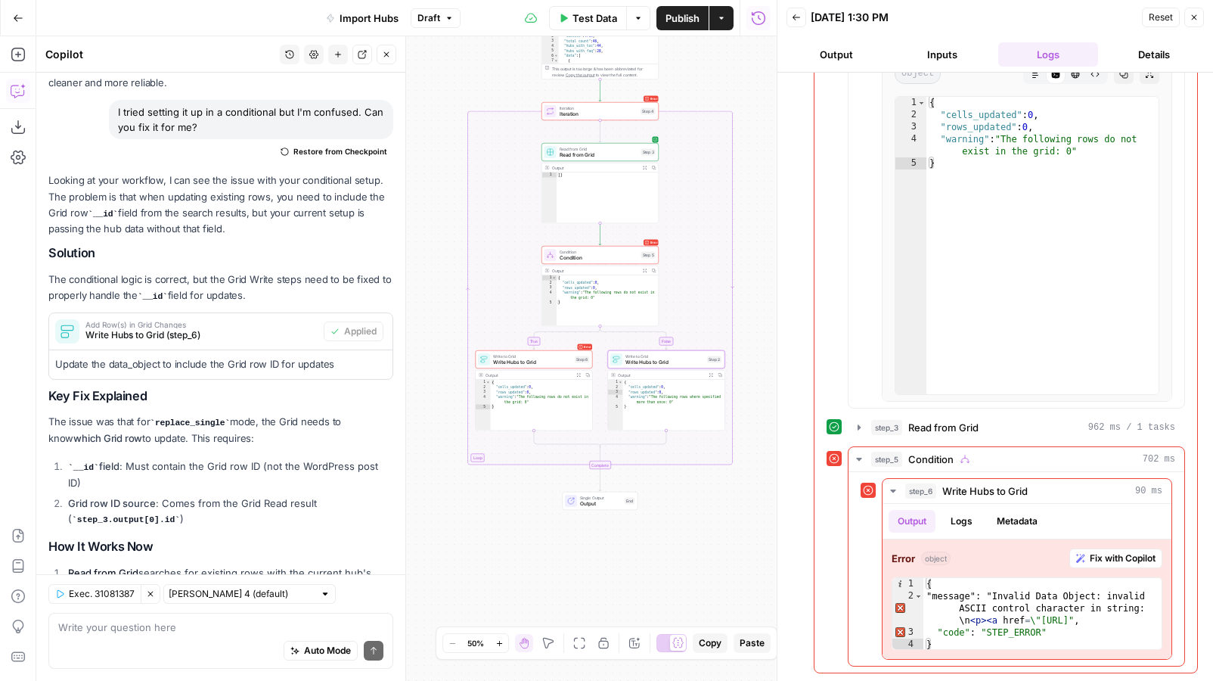
scroll to position [6161, 0]
